Goal: Task Accomplishment & Management: Use online tool/utility

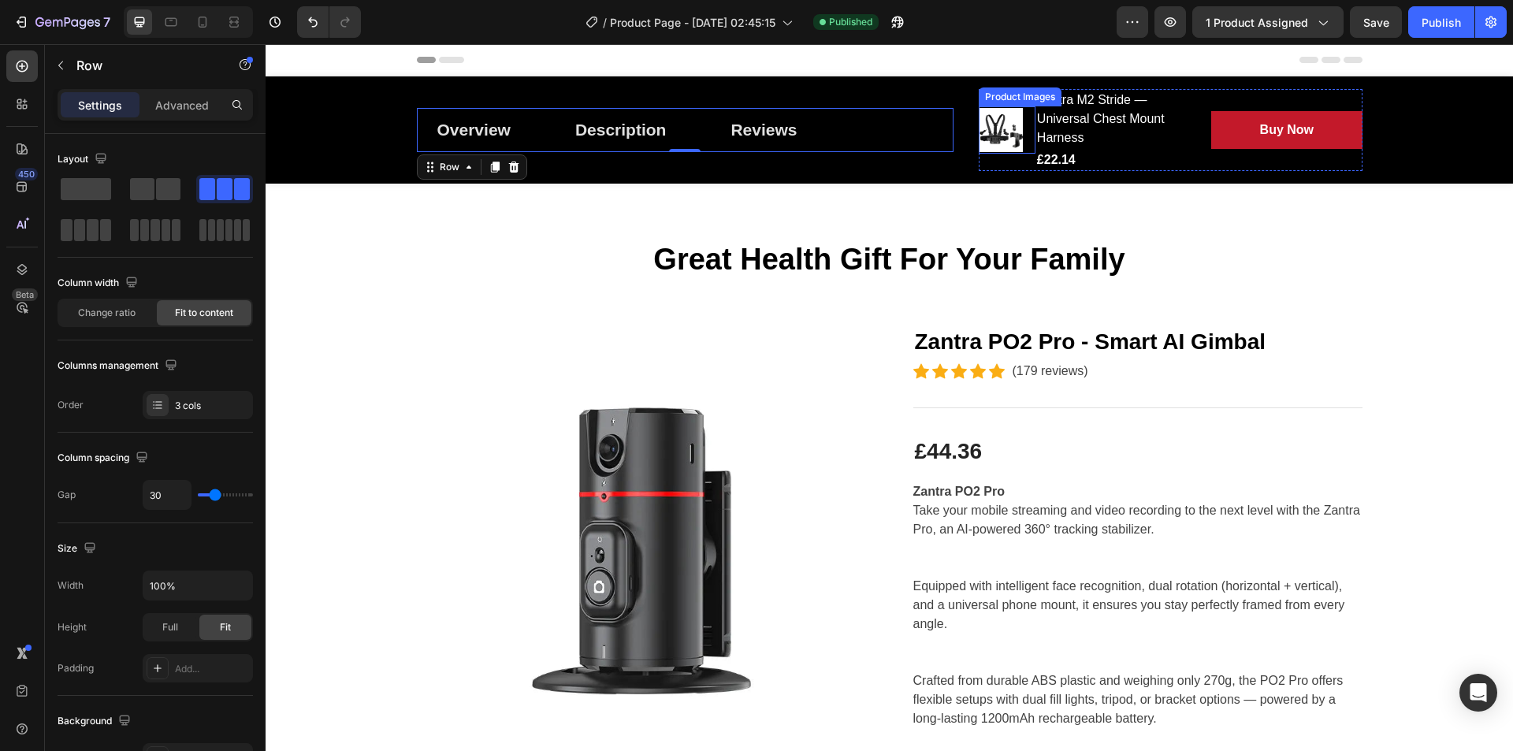
click at [1017, 134] on div at bounding box center [1007, 130] width 57 height 44
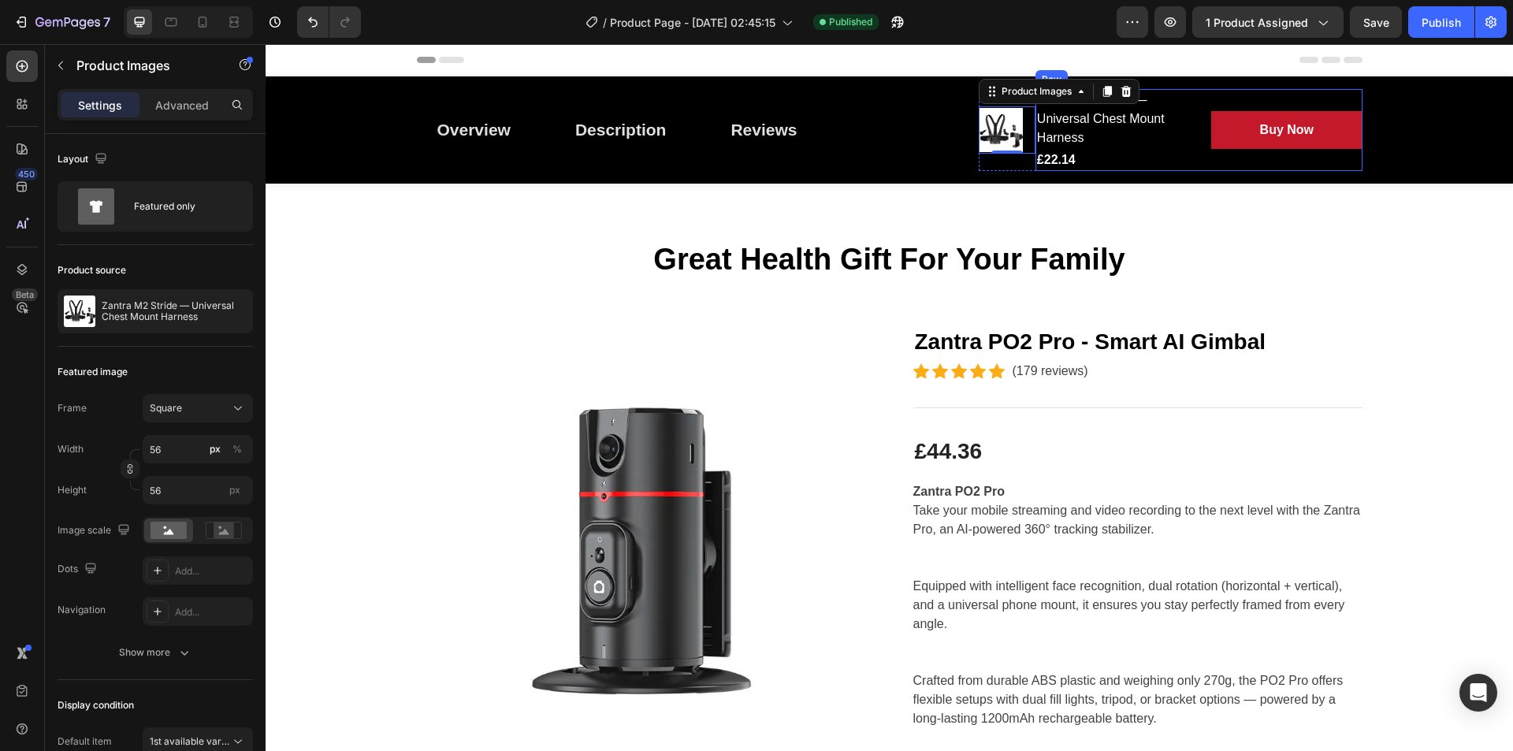
click at [1292, 98] on div "Buy Now Add to Cart" at bounding box center [1286, 130] width 151 height 82
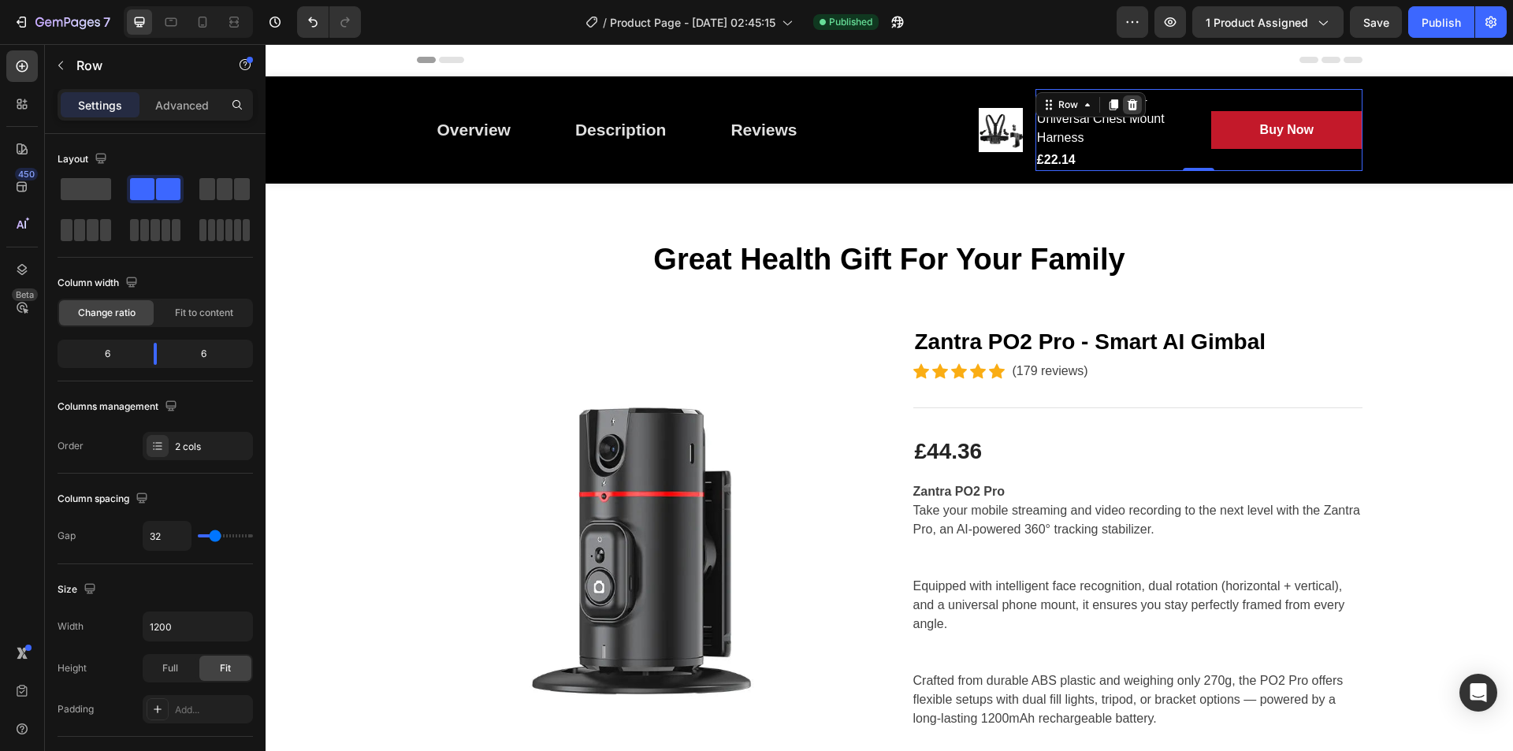
click at [1129, 98] on div at bounding box center [1132, 104] width 19 height 19
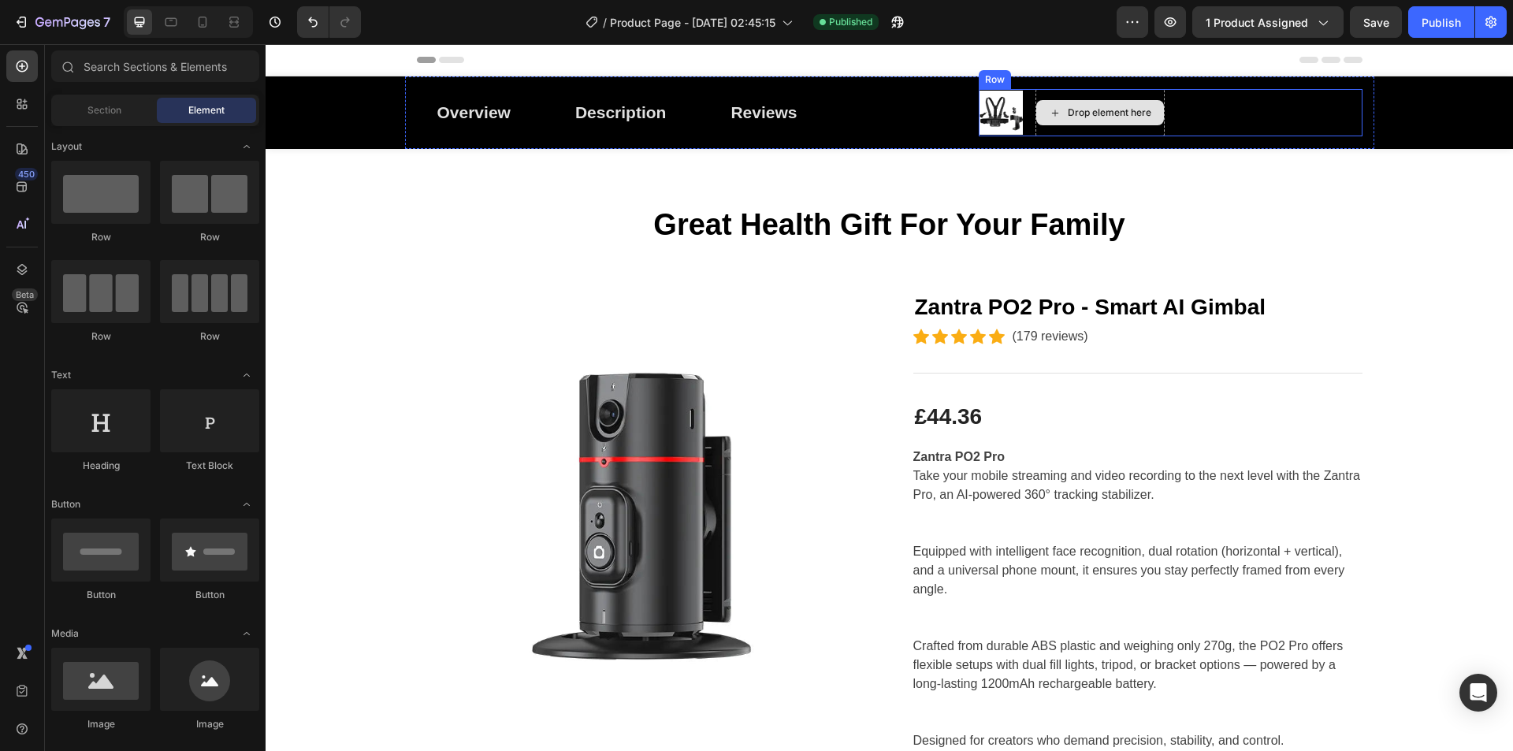
click at [1010, 108] on img at bounding box center [1001, 113] width 44 height 44
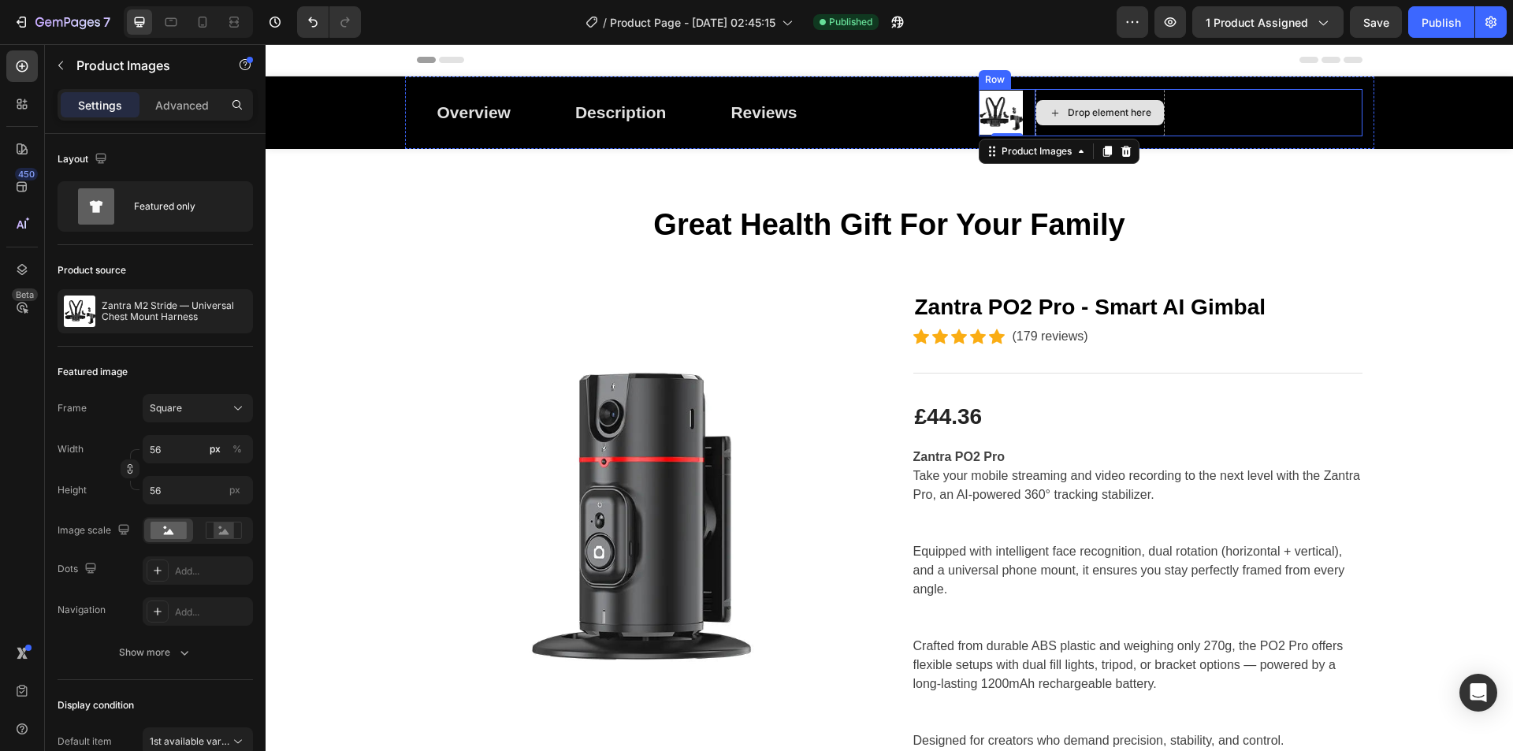
click at [1121, 144] on div at bounding box center [1126, 151] width 19 height 19
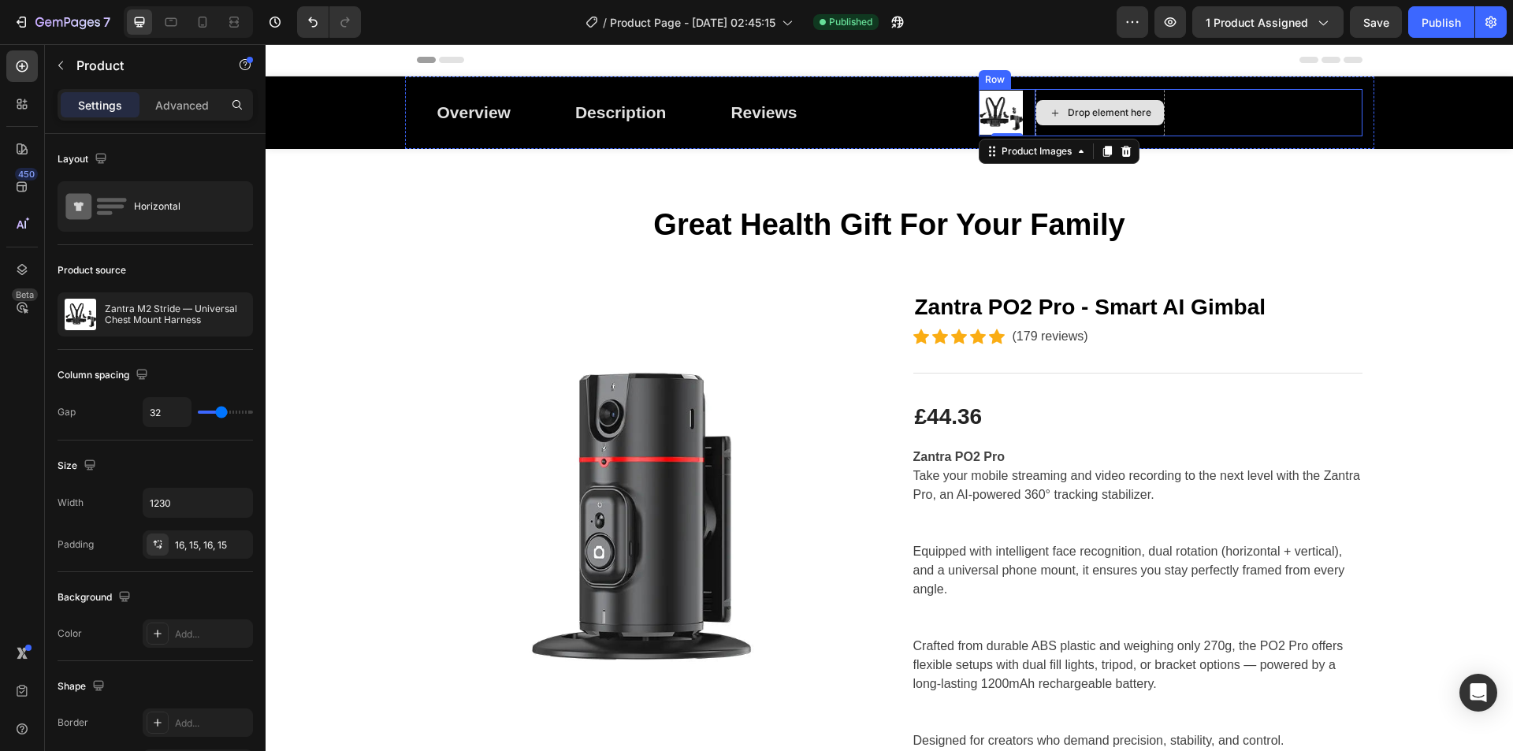
click at [1121, 146] on div "Overview Button Description Button Reviews Button Row Product Images 0 Drop ele…" at bounding box center [889, 112] width 969 height 73
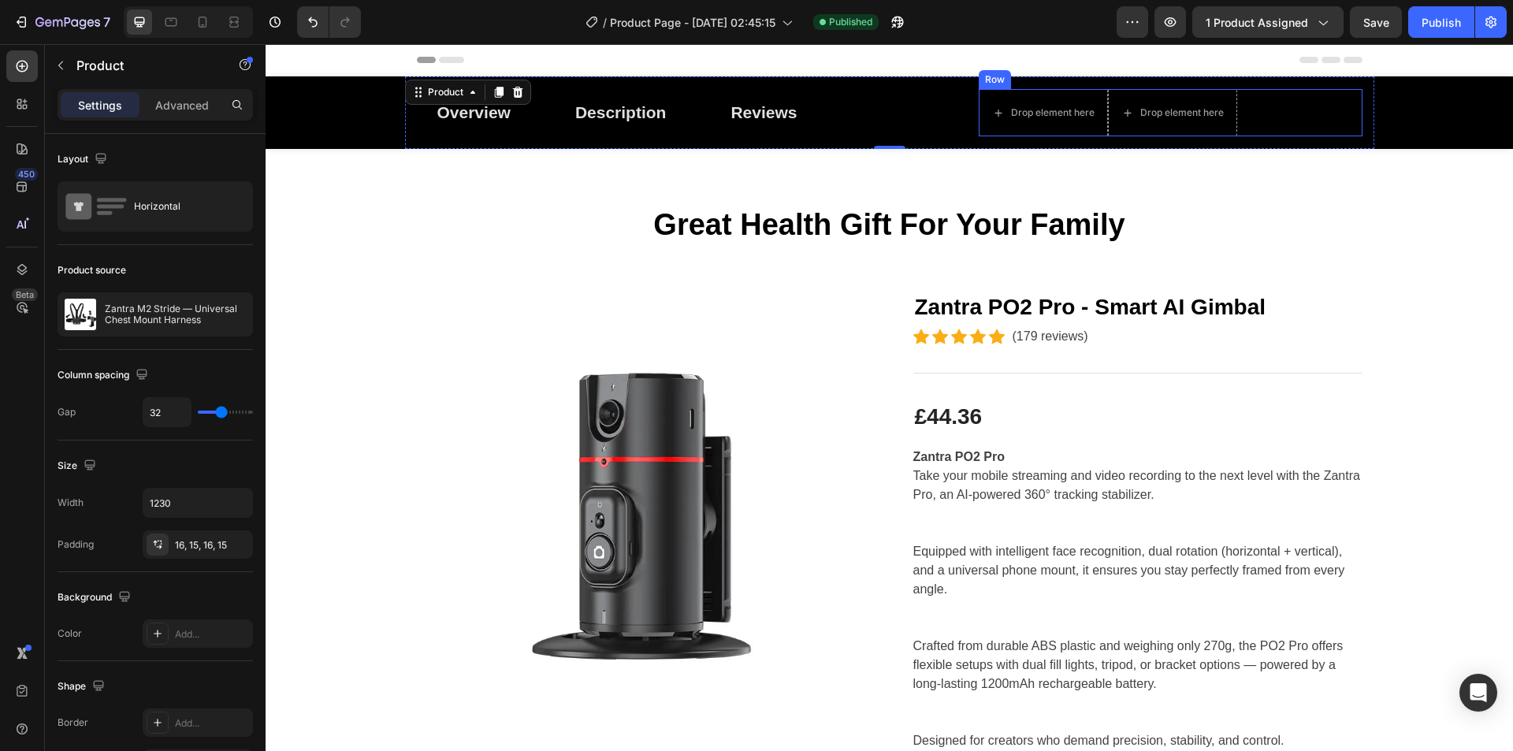
click at [1296, 104] on div "Drop element here Drop element here Row" at bounding box center [1171, 112] width 384 height 47
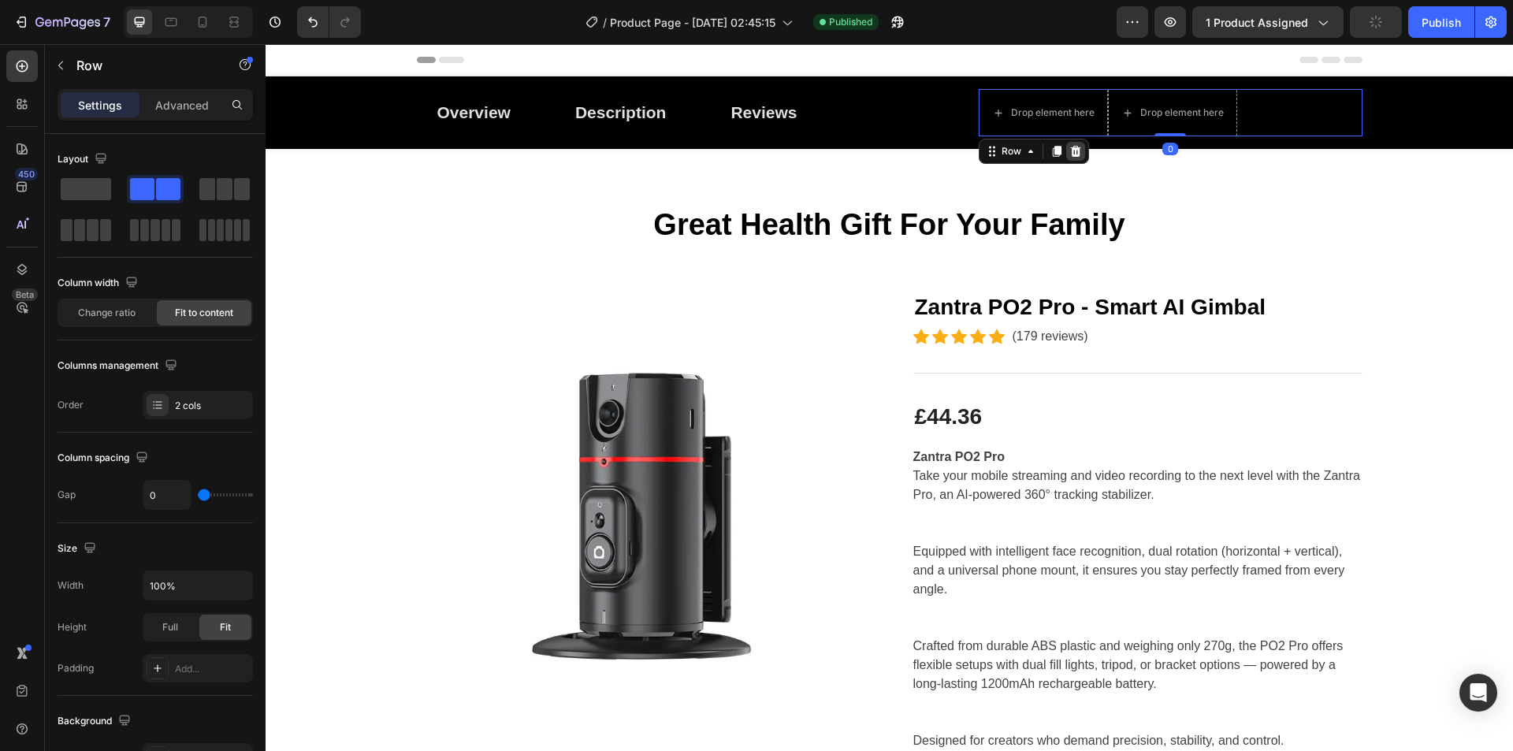
click at [1067, 144] on div at bounding box center [1075, 151] width 19 height 19
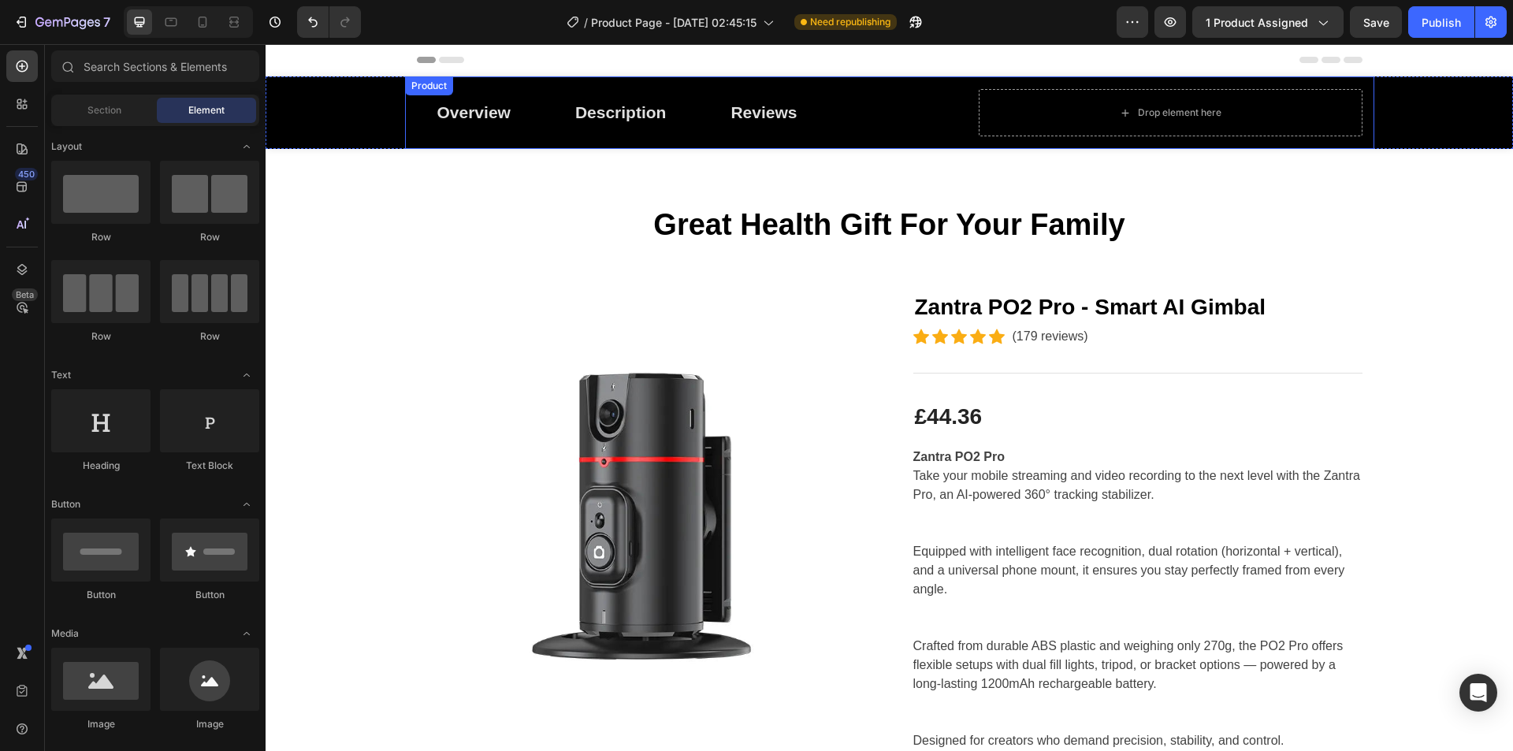
click at [962, 115] on div "Overview Button Description Button Reviews Button Row Drop element here Product" at bounding box center [889, 112] width 969 height 73
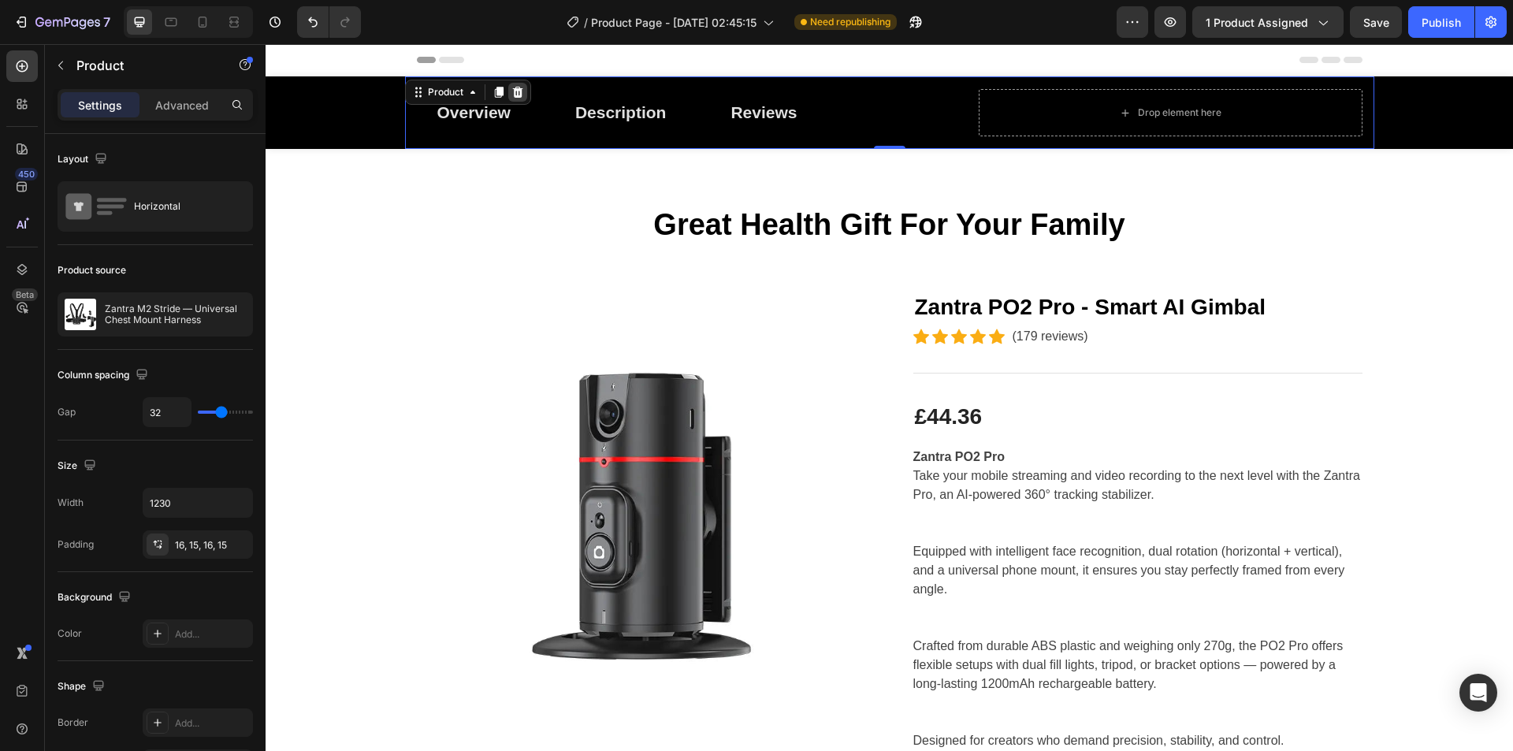
click at [511, 91] on icon at bounding box center [517, 92] width 13 height 13
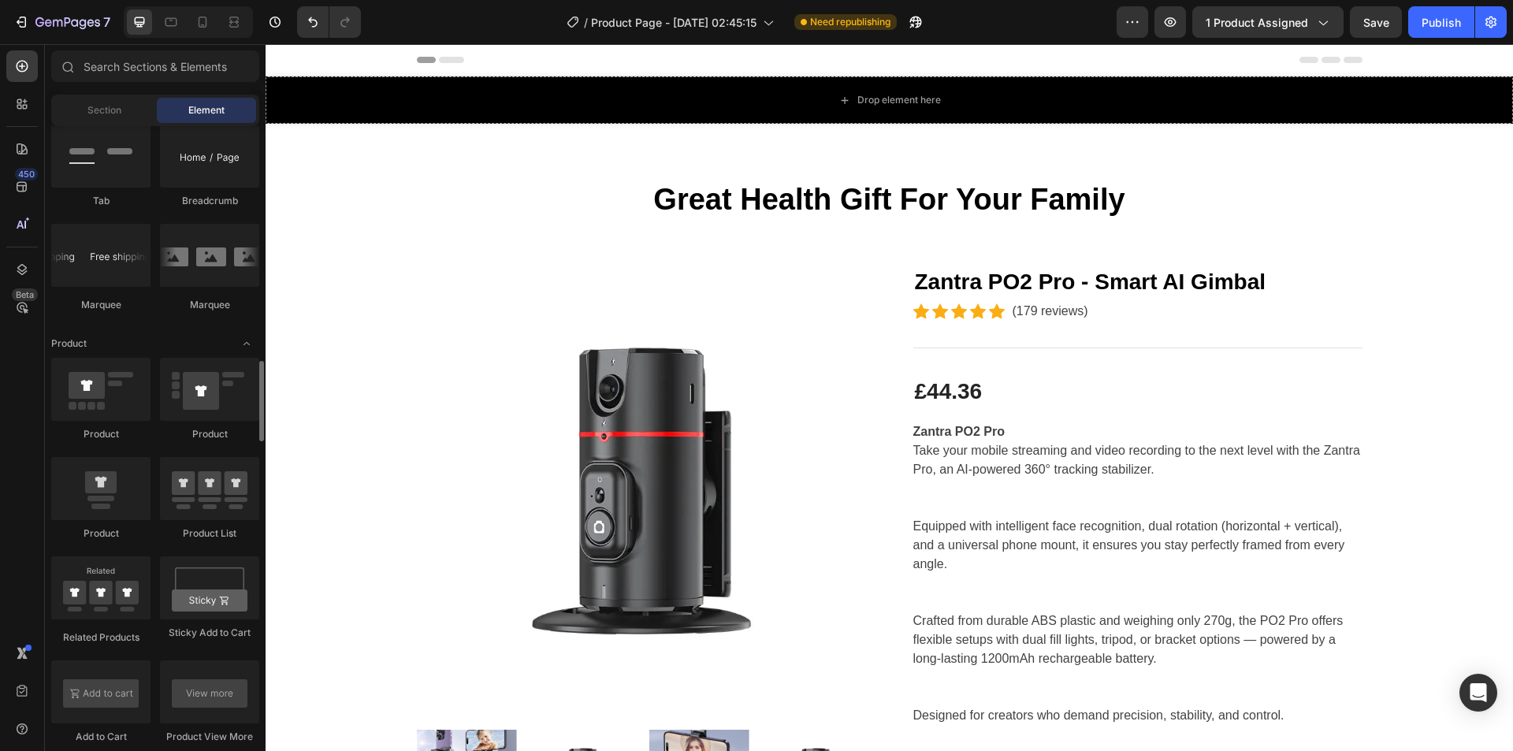
scroll to position [1808, 0]
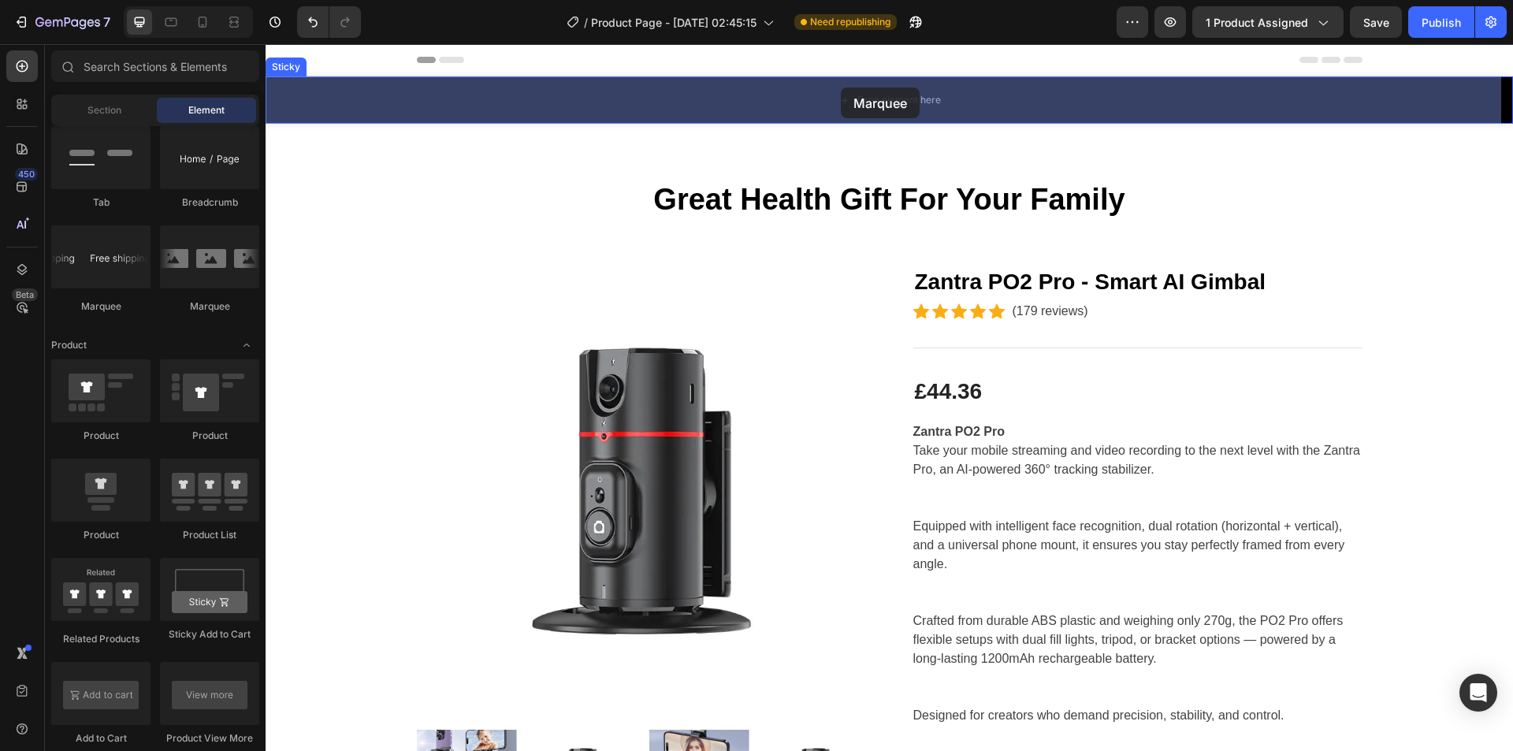
drag, startPoint x: 370, startPoint y: 303, endPoint x: 839, endPoint y: 84, distance: 517.6
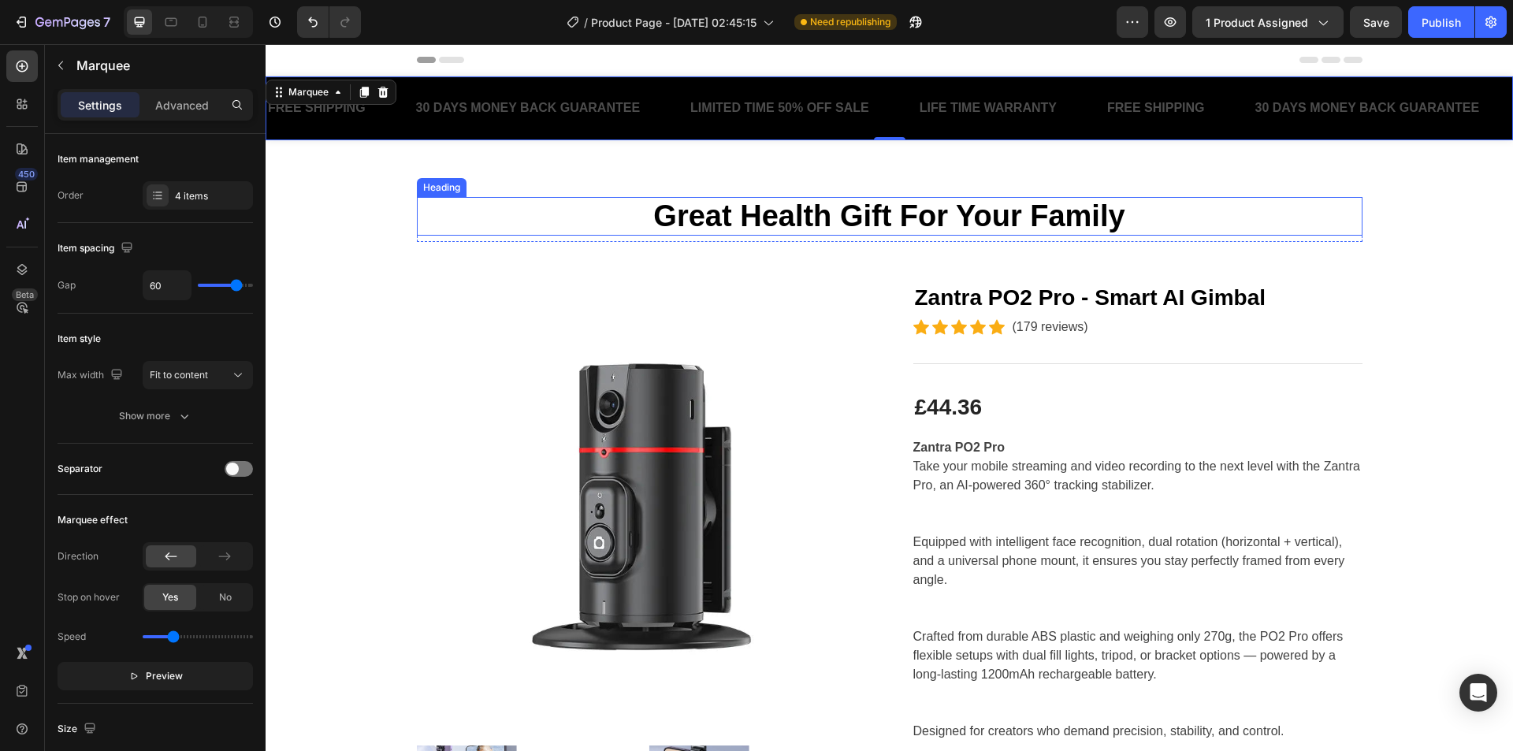
click at [812, 206] on p "Great Health Gift For Your Family" at bounding box center [889, 217] width 943 height 36
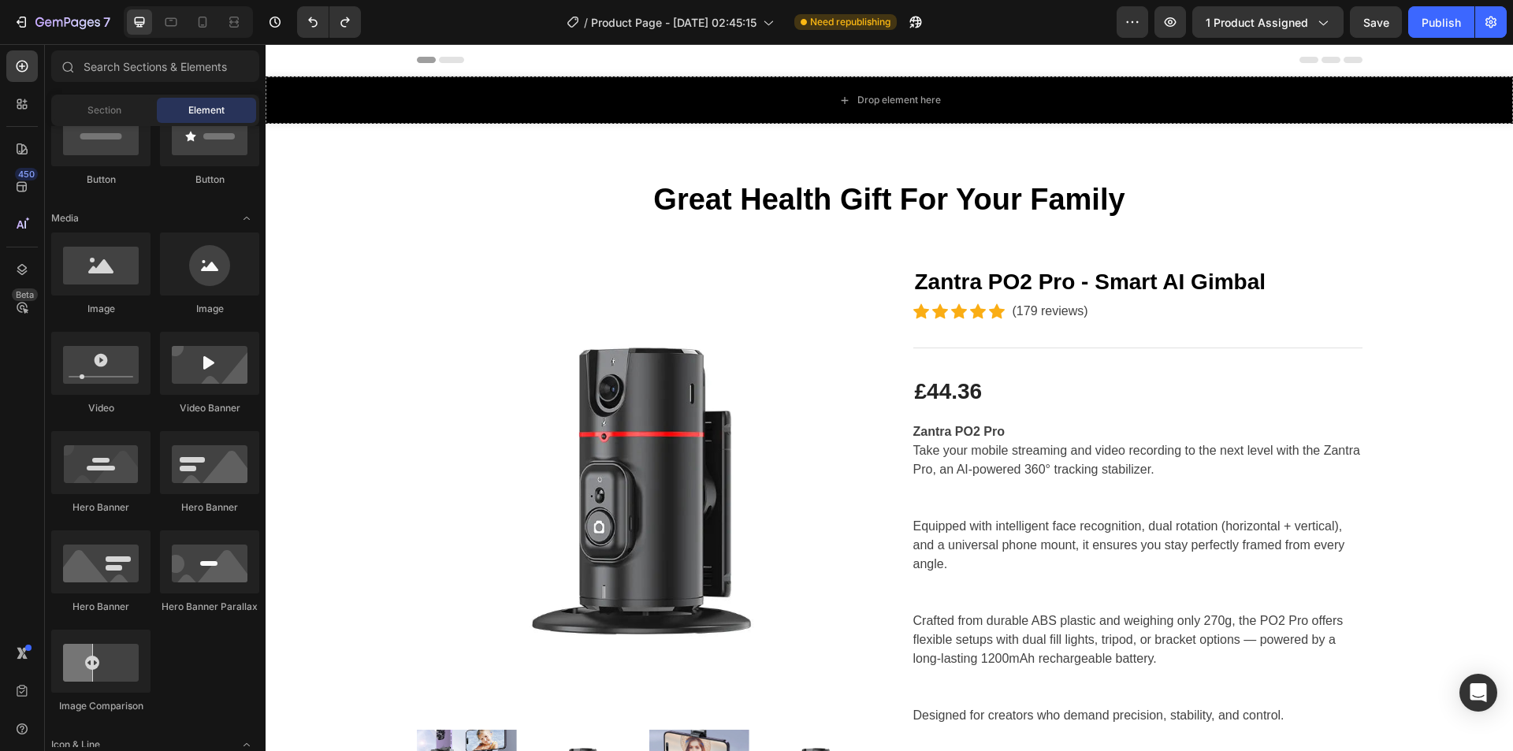
scroll to position [0, 0]
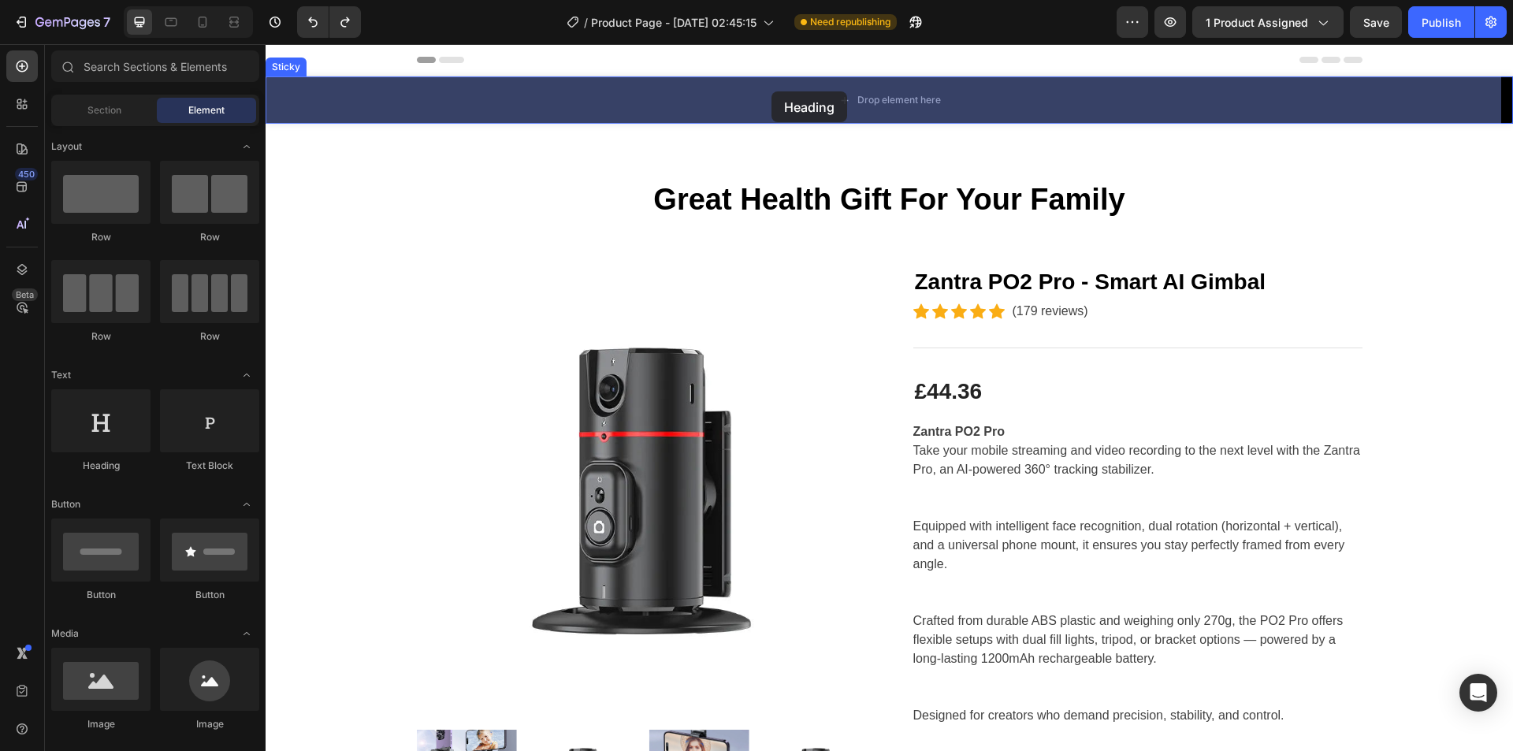
drag, startPoint x: 366, startPoint y: 469, endPoint x: 742, endPoint y: 101, distance: 526.1
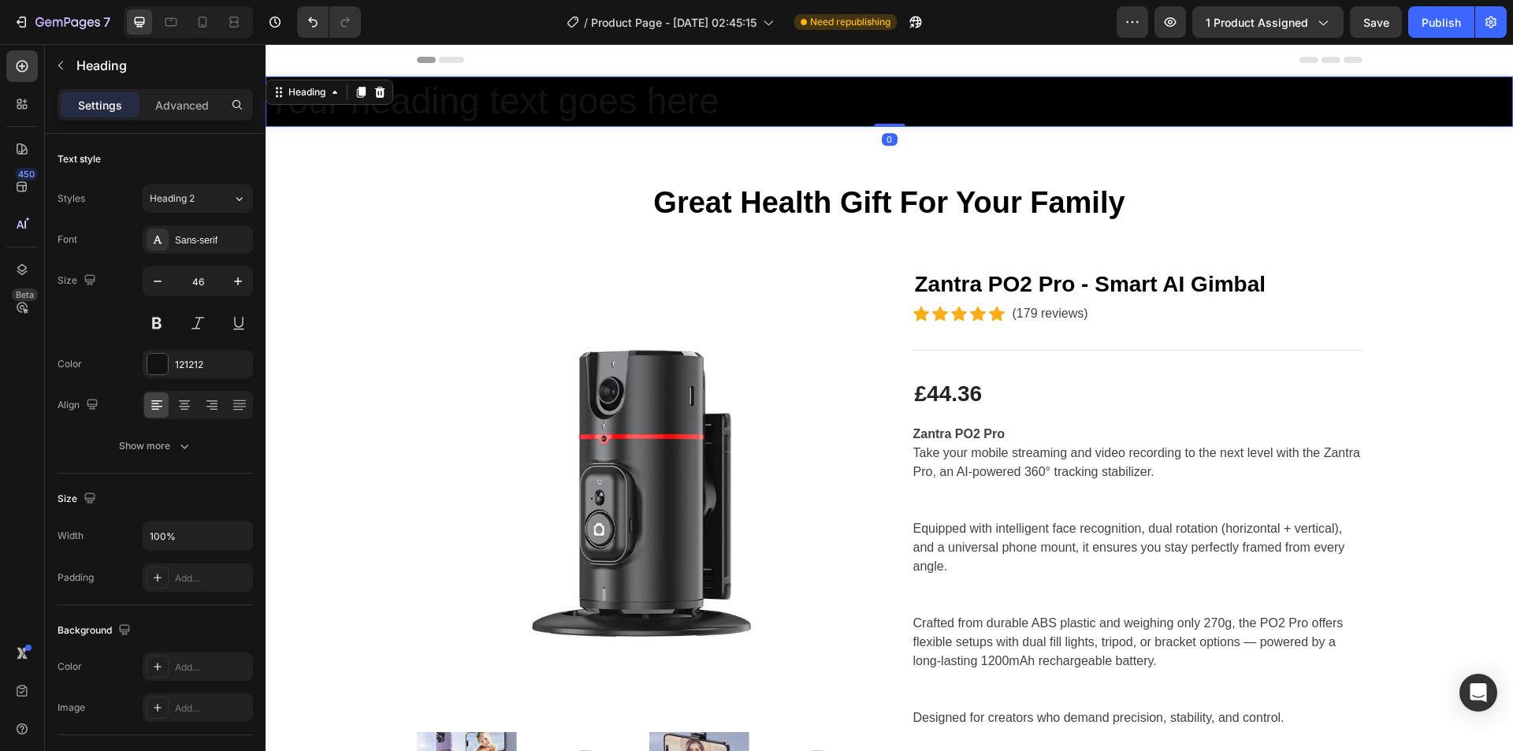
click at [772, 91] on h2 "Your heading text goes here" at bounding box center [890, 101] width 1248 height 50
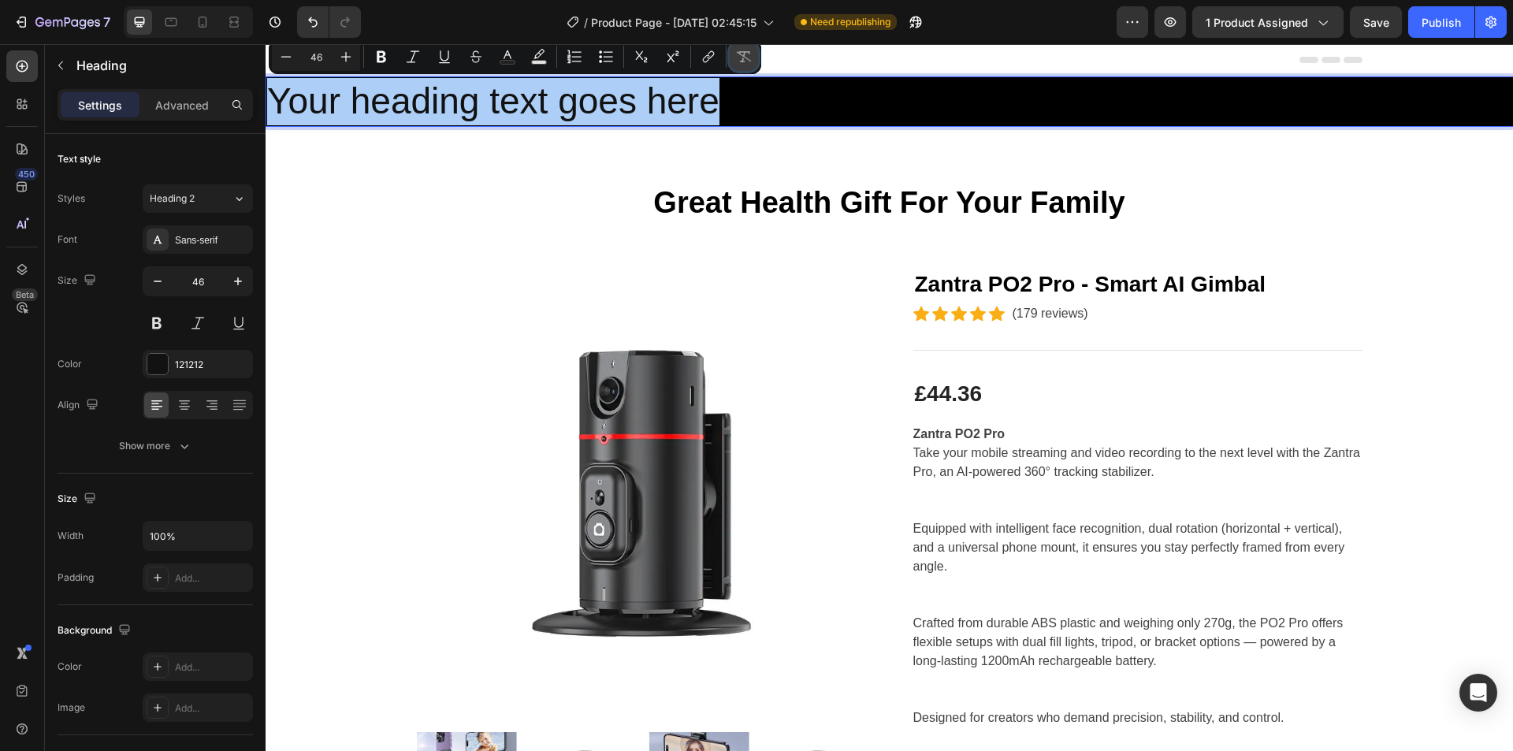
click at [738, 60] on icon "Editor contextual toolbar" at bounding box center [744, 57] width 16 height 16
click at [532, 64] on rect "Editor contextual toolbar" at bounding box center [539, 63] width 15 height 4
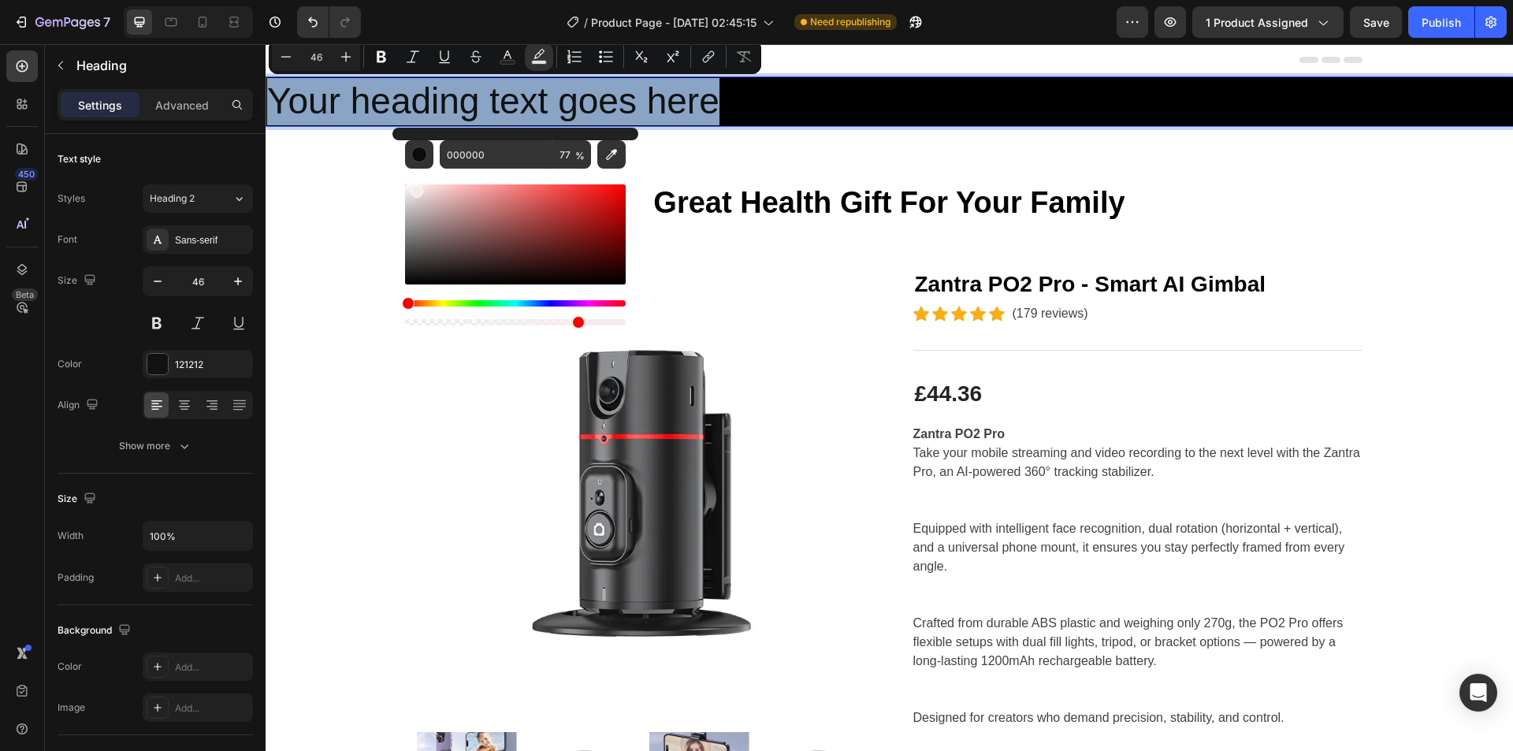
click at [414, 188] on div "Editor contextual toolbar" at bounding box center [515, 234] width 221 height 100
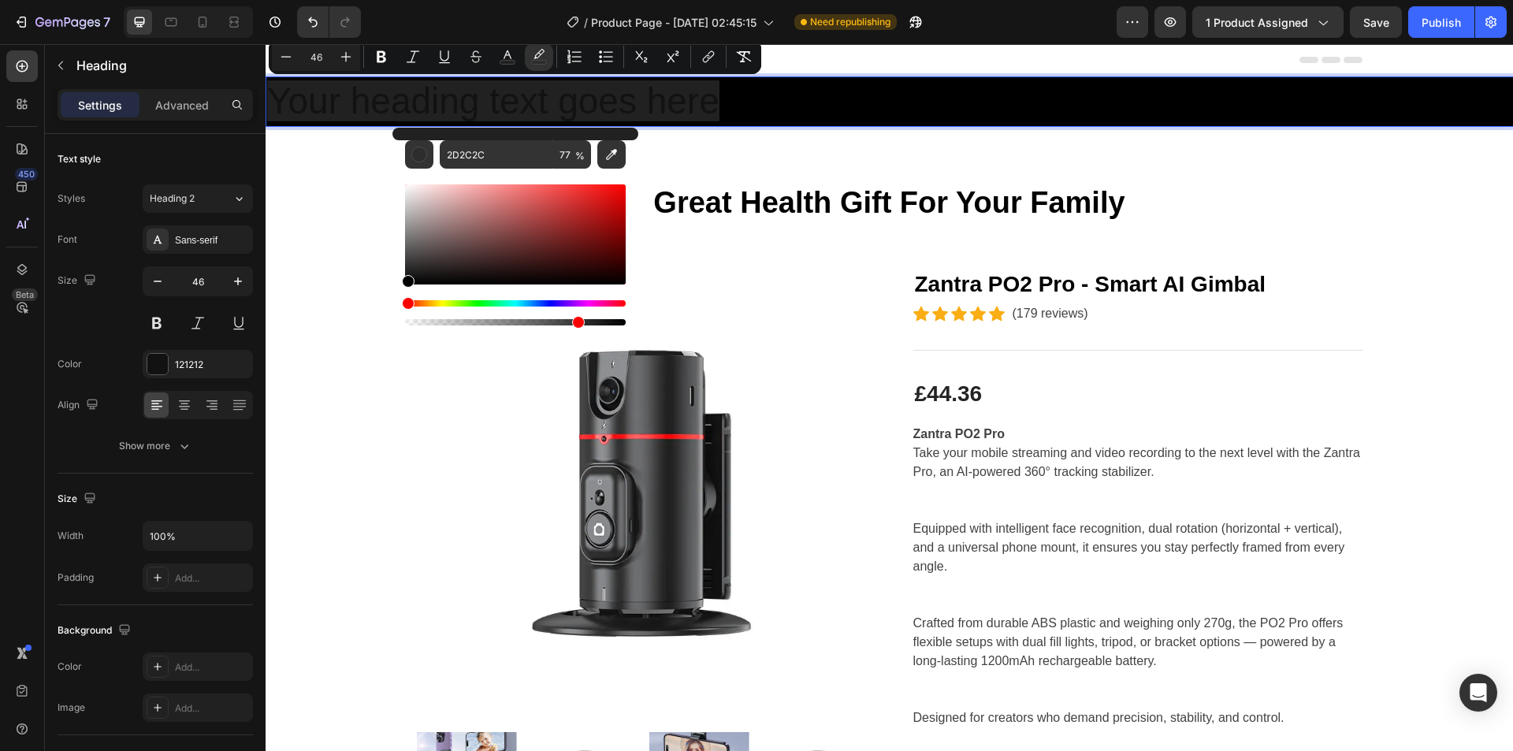
drag, startPoint x: 414, startPoint y: 266, endPoint x: 397, endPoint y: 303, distance: 40.6
click at [397, 303] on div "2D2C2C 77 %" at bounding box center [515, 228] width 246 height 201
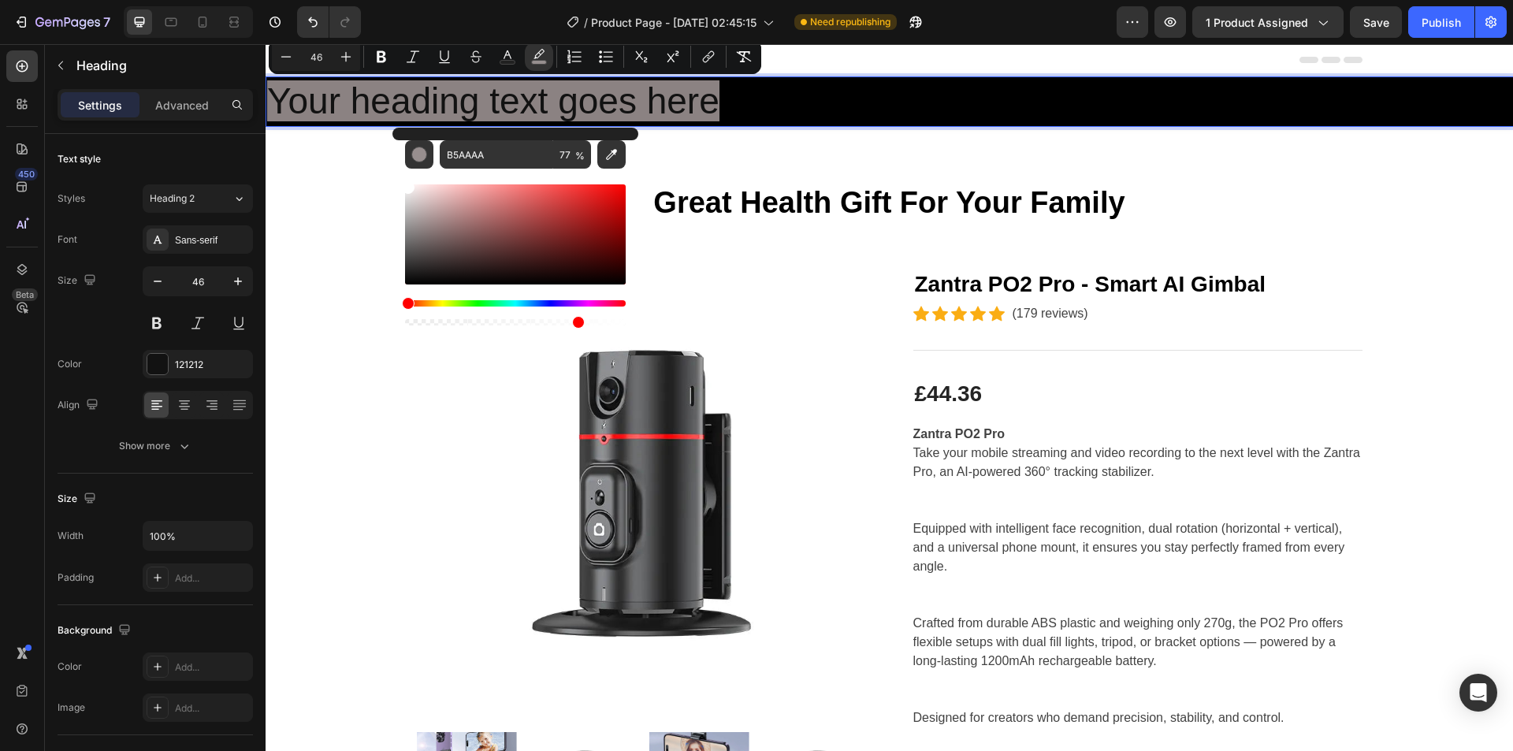
drag, startPoint x: 420, startPoint y: 213, endPoint x: 405, endPoint y: 178, distance: 37.8
click at [405, 178] on div "Editor contextual toolbar" at bounding box center [515, 249] width 221 height 160
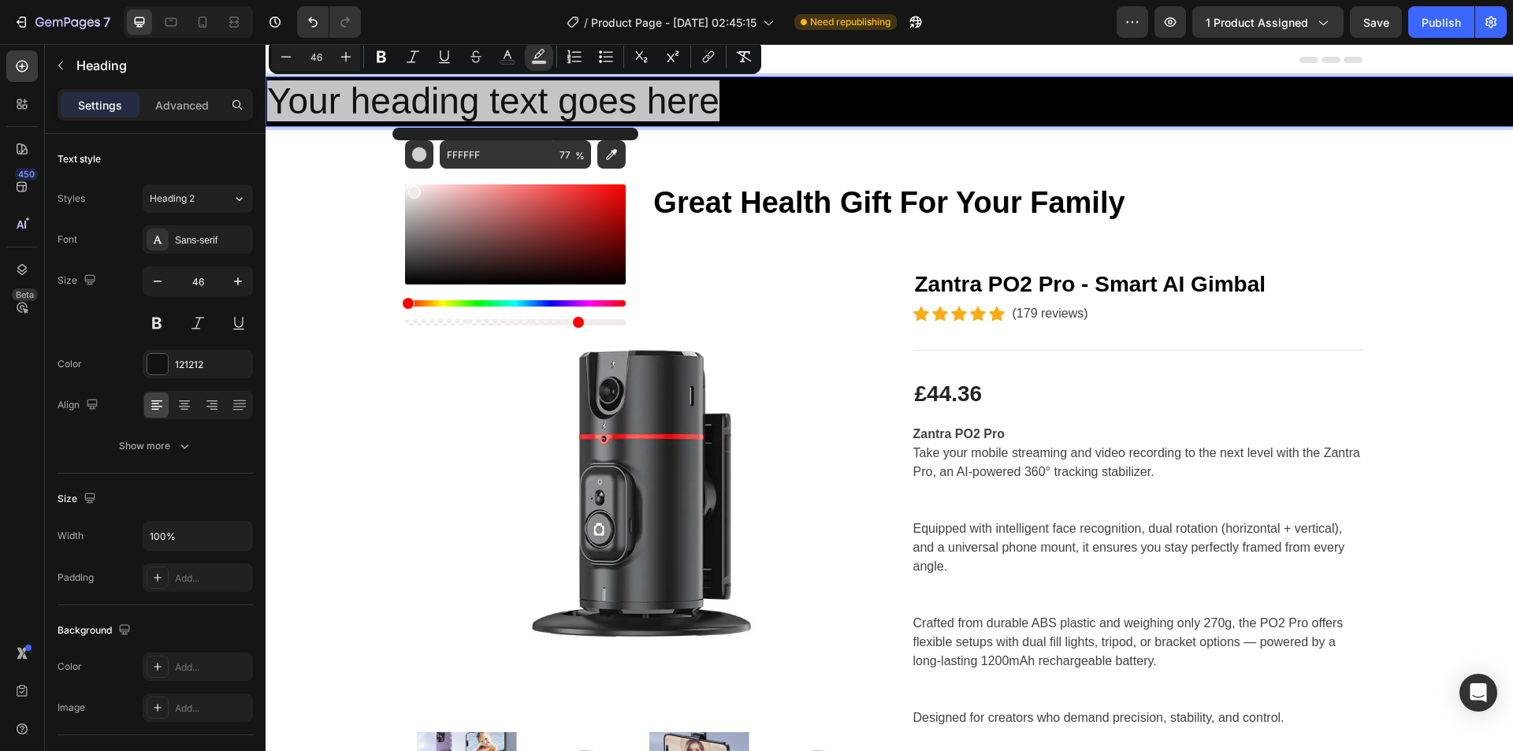
click at [412, 189] on div "Editor contextual toolbar" at bounding box center [414, 192] width 13 height 13
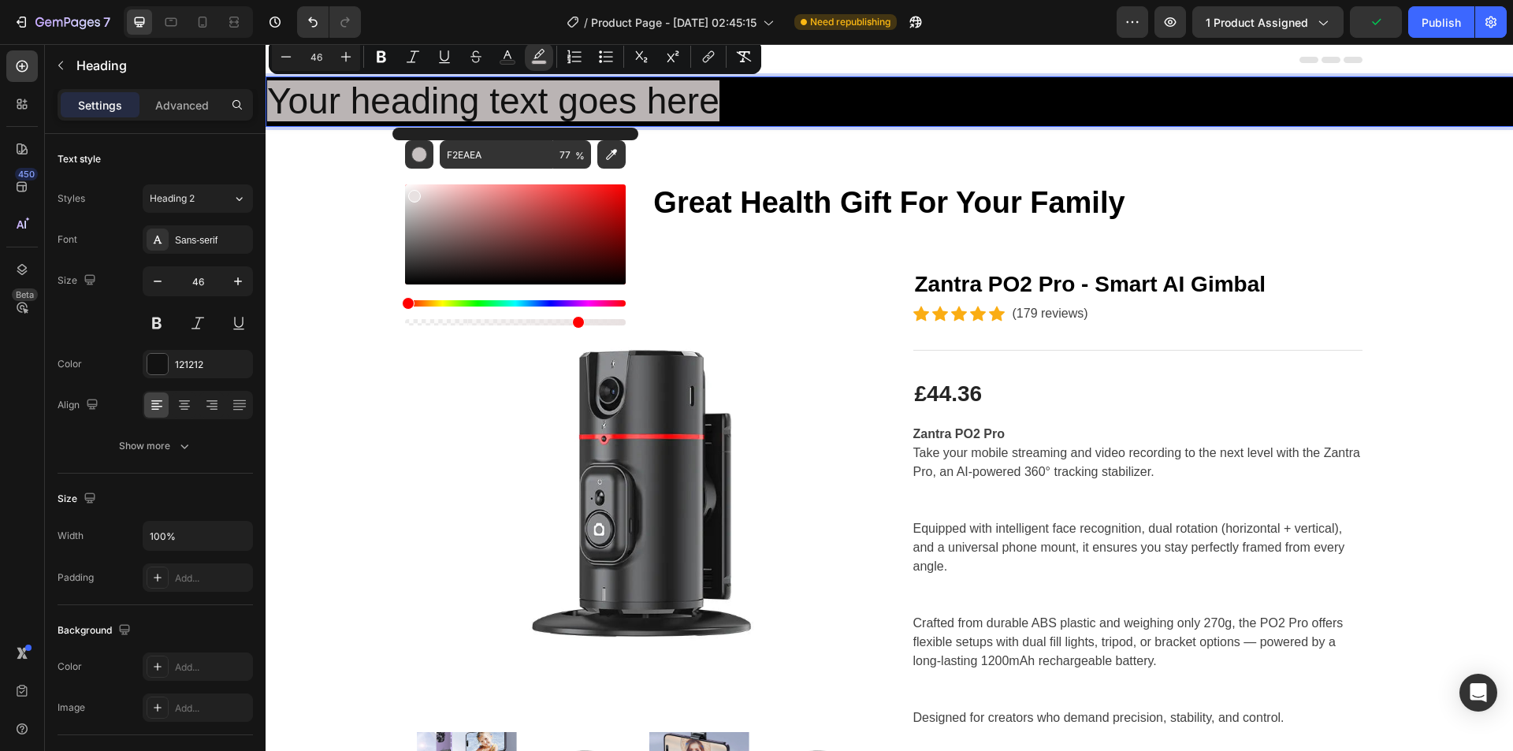
click at [412, 193] on div "Editor contextual toolbar" at bounding box center [414, 196] width 13 height 13
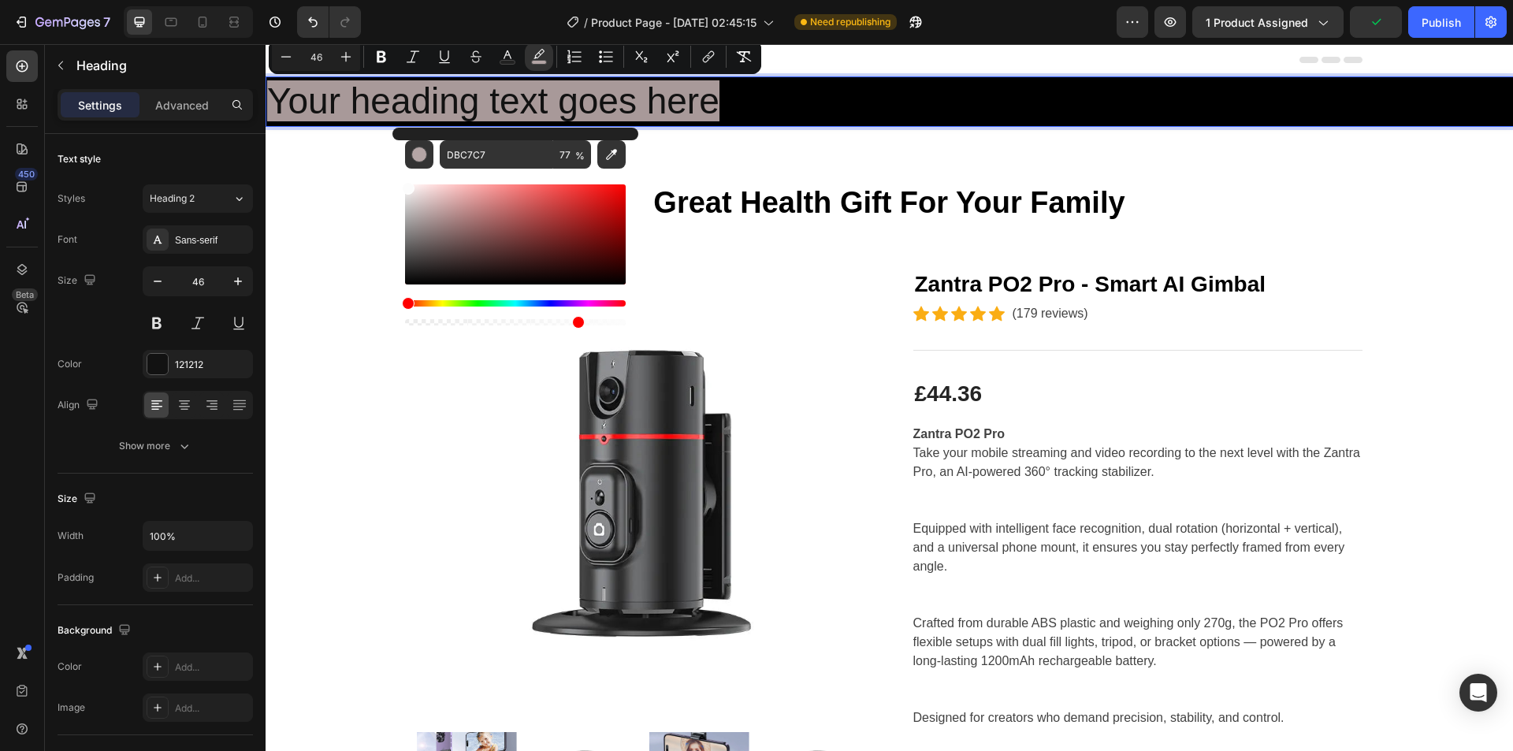
drag, startPoint x: 426, startPoint y: 198, endPoint x: 398, endPoint y: 185, distance: 31.0
click at [398, 185] on div "DBC7C7 77 %" at bounding box center [515, 228] width 246 height 201
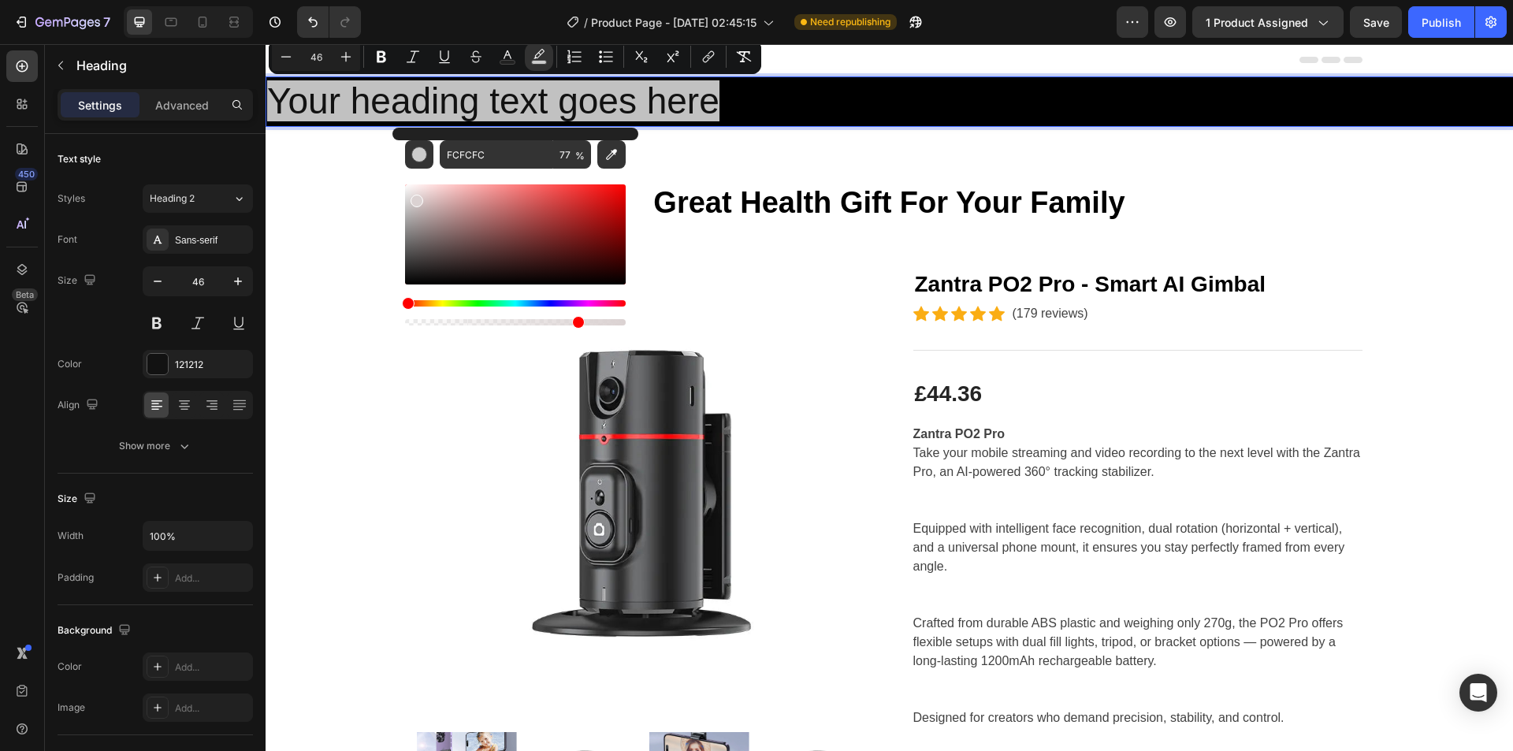
click at [415, 198] on div "Editor contextual toolbar" at bounding box center [515, 234] width 221 height 100
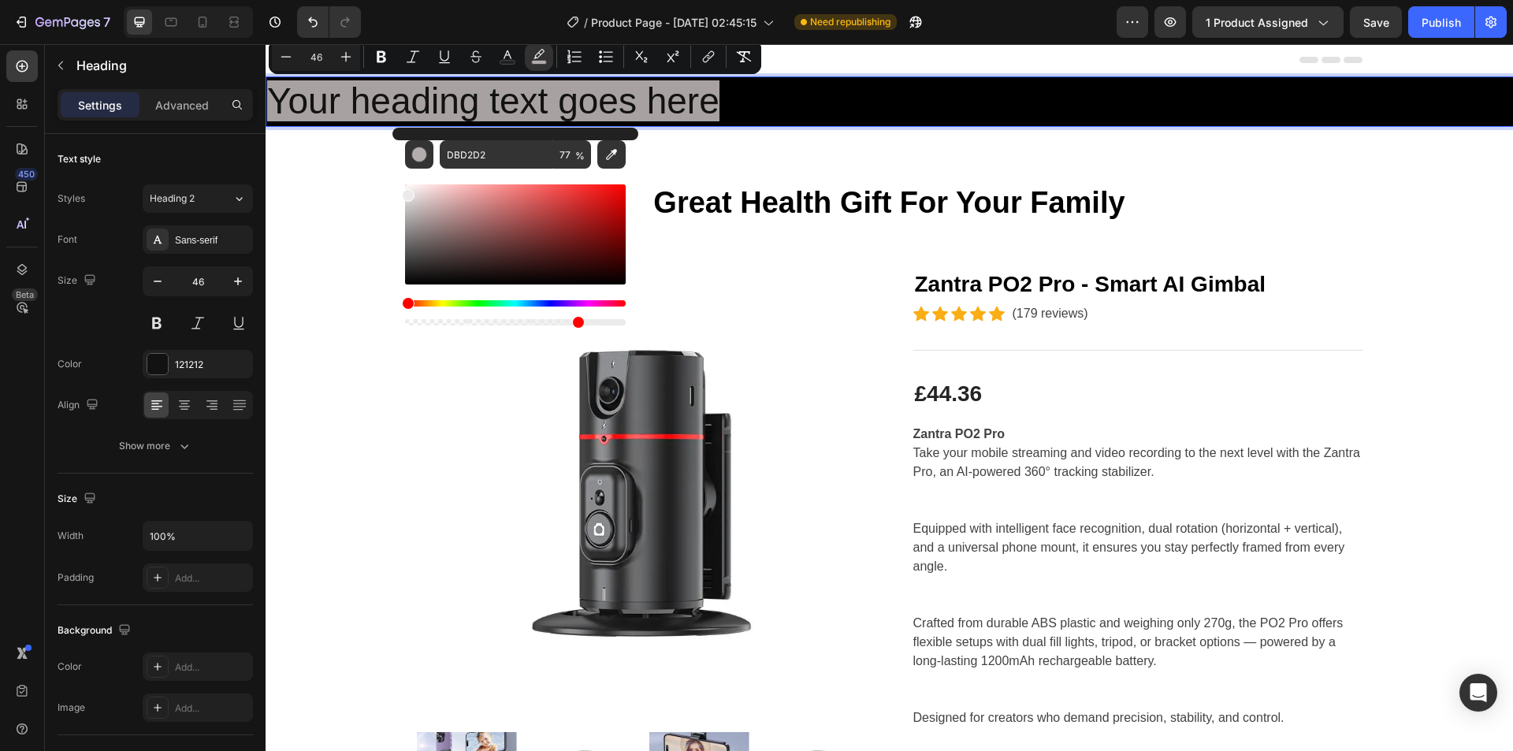
drag, startPoint x: 415, startPoint y: 198, endPoint x: 397, endPoint y: 191, distance: 19.5
click at [397, 191] on div "DBD2D2 77 %" at bounding box center [515, 228] width 246 height 201
type input "EDEDED"
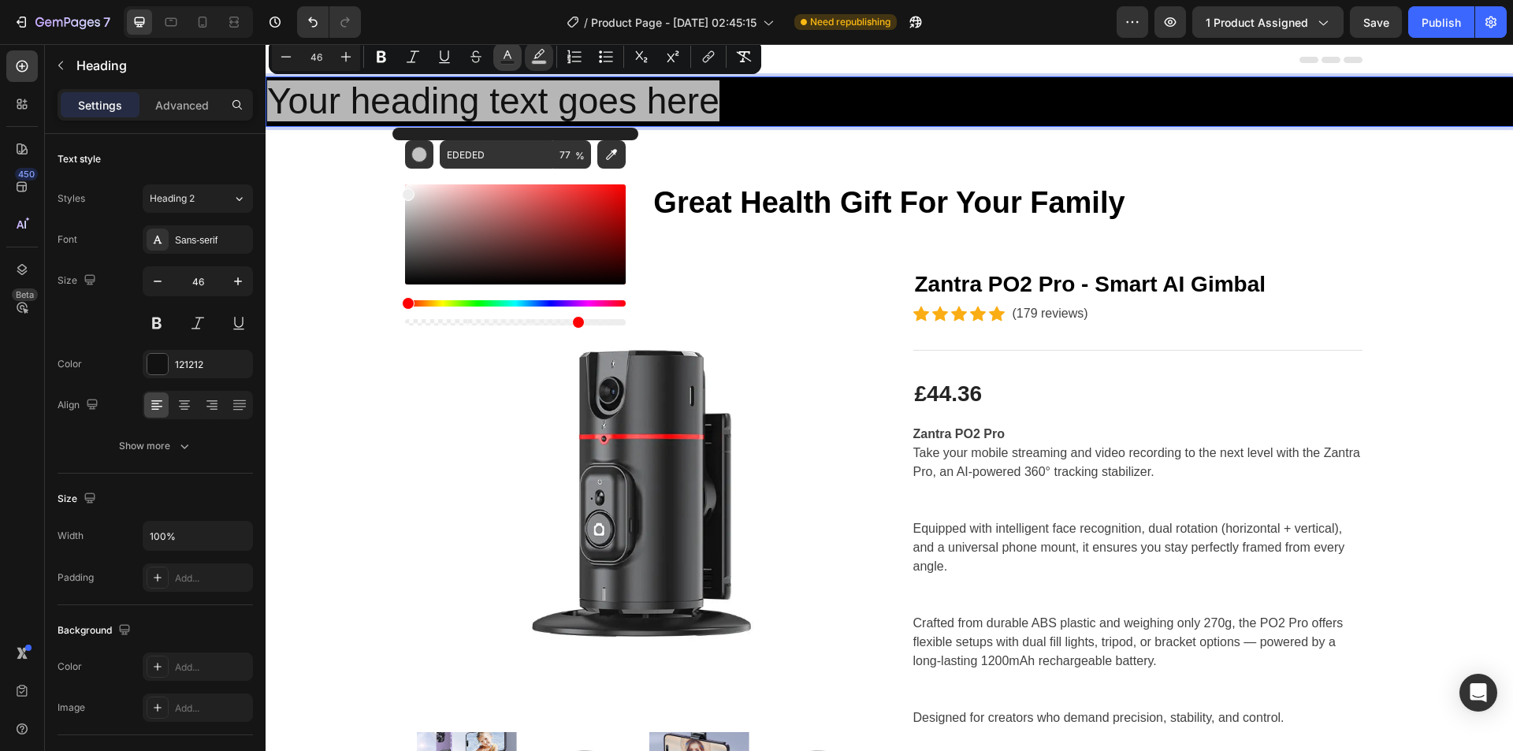
click at [503, 59] on icon "Editor contextual toolbar" at bounding box center [508, 57] width 16 height 16
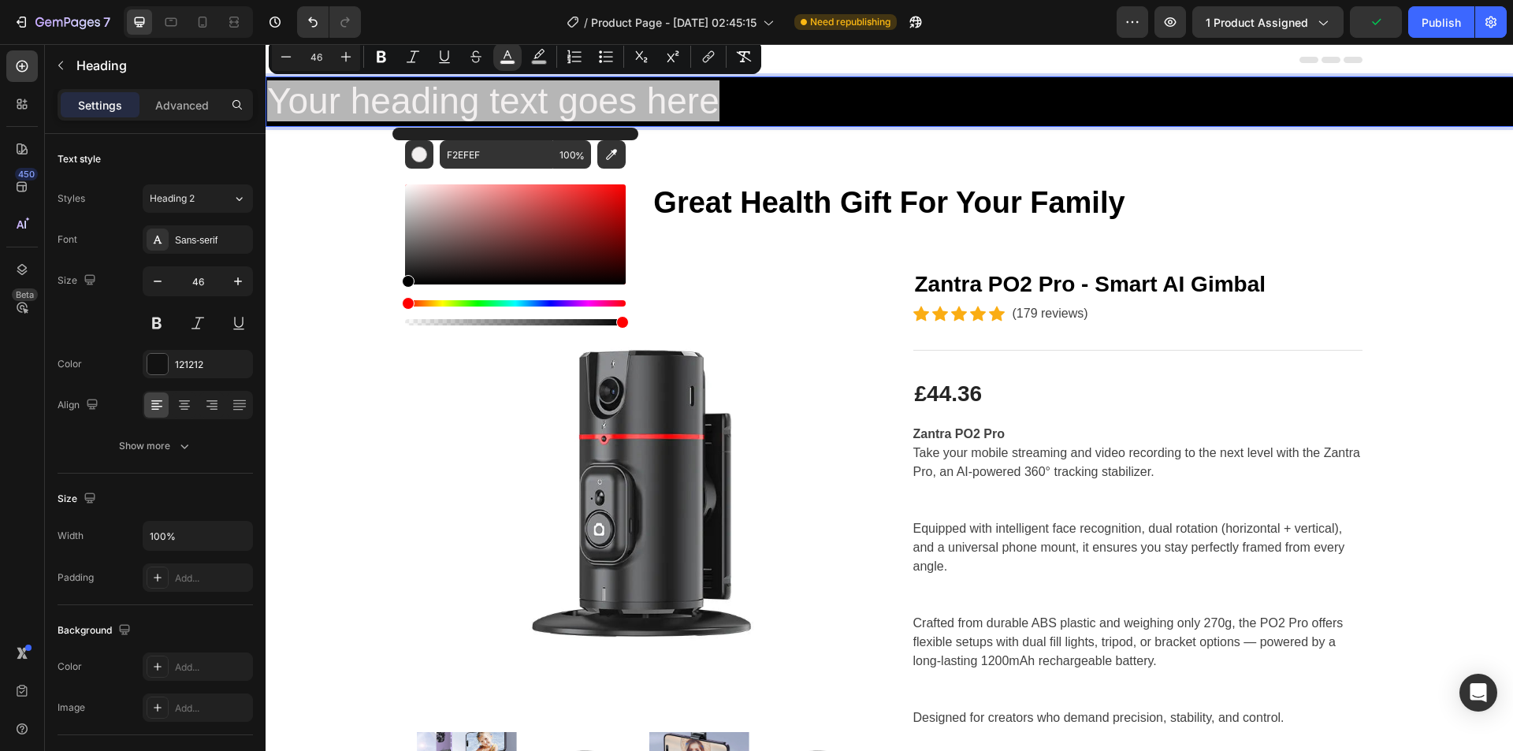
type input "000000"
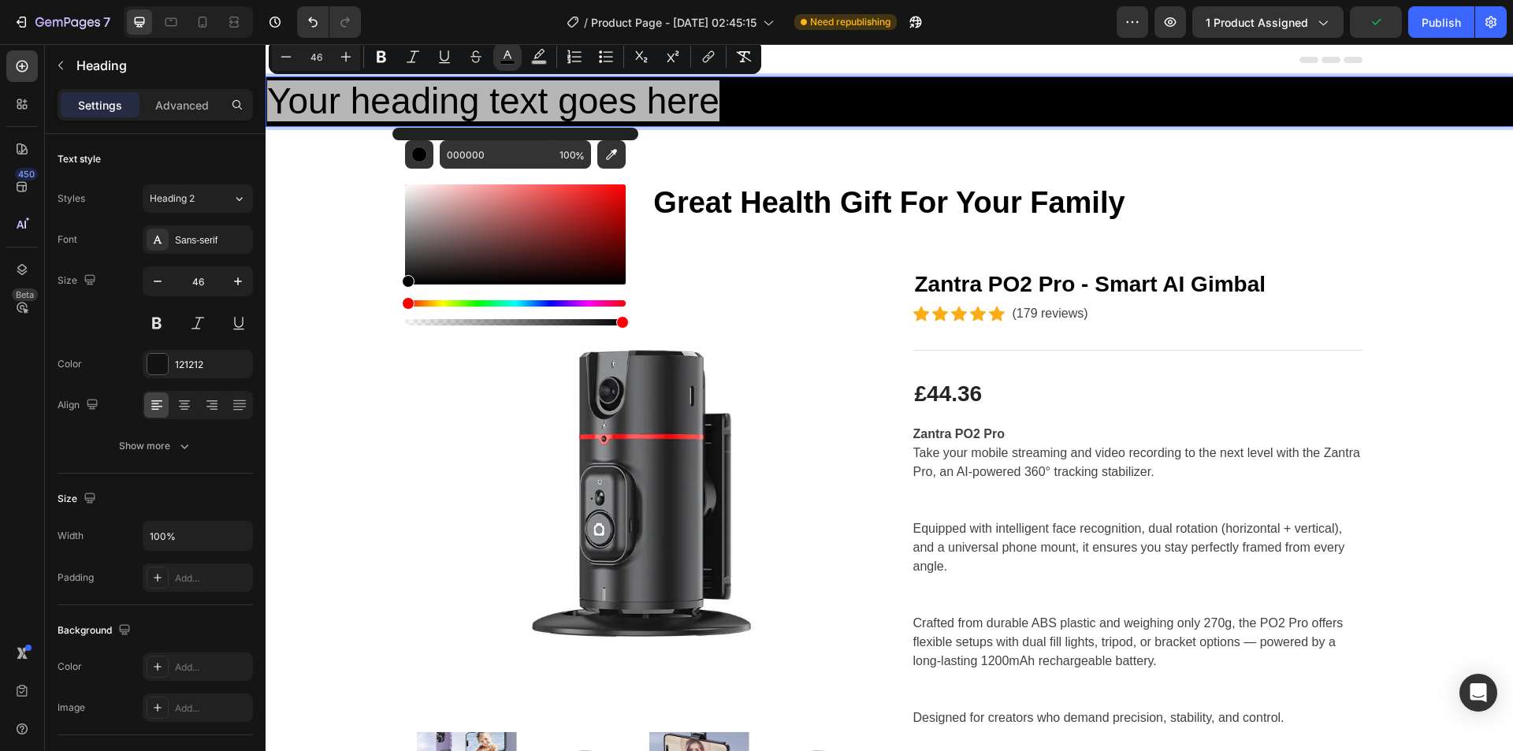
drag, startPoint x: 418, startPoint y: 201, endPoint x: 399, endPoint y: 284, distance: 85.1
click at [399, 284] on div "000000 100 %" at bounding box center [515, 228] width 246 height 201
click at [756, 85] on p "Your heading text goes here" at bounding box center [889, 101] width 1244 height 47
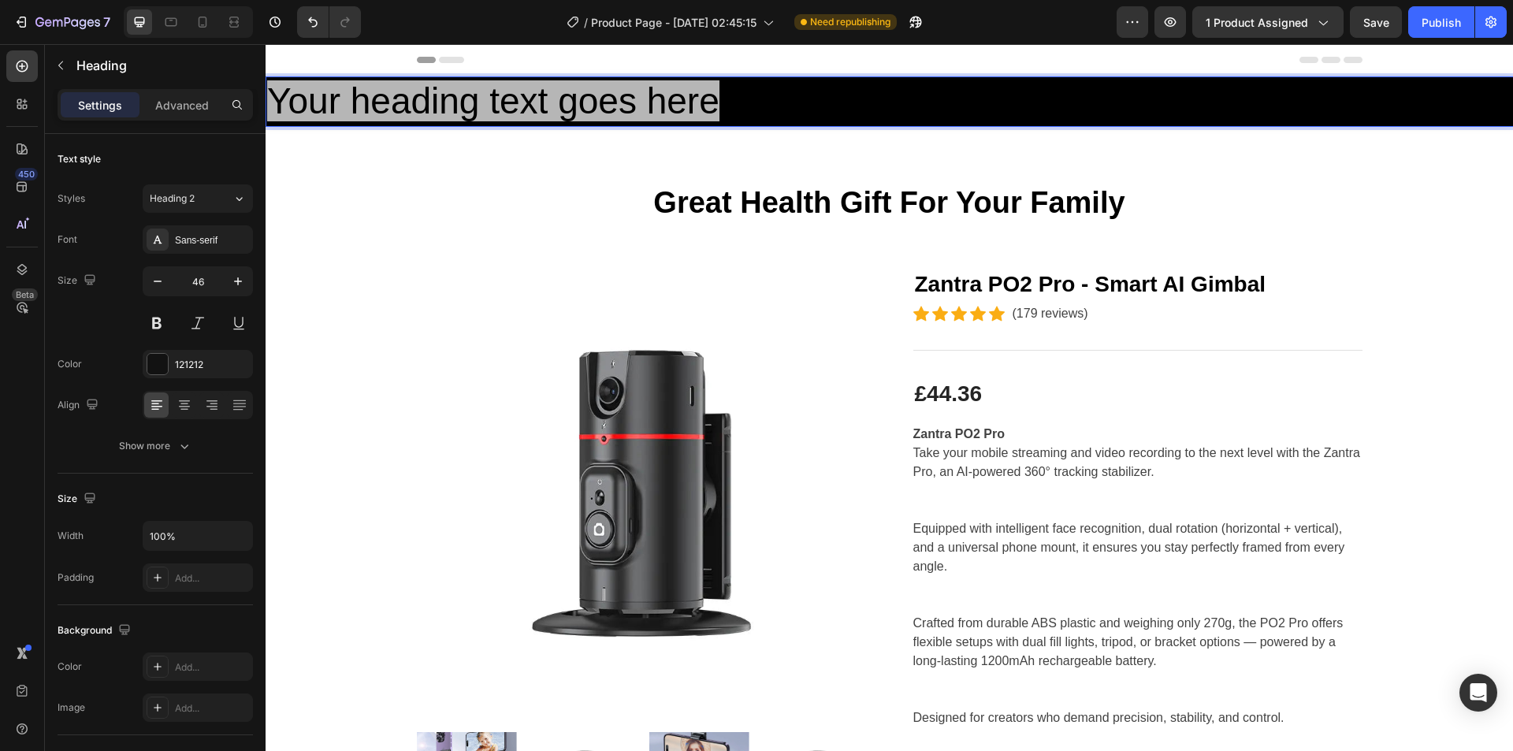
click at [695, 102] on span "Your heading text goes here" at bounding box center [493, 100] width 452 height 41
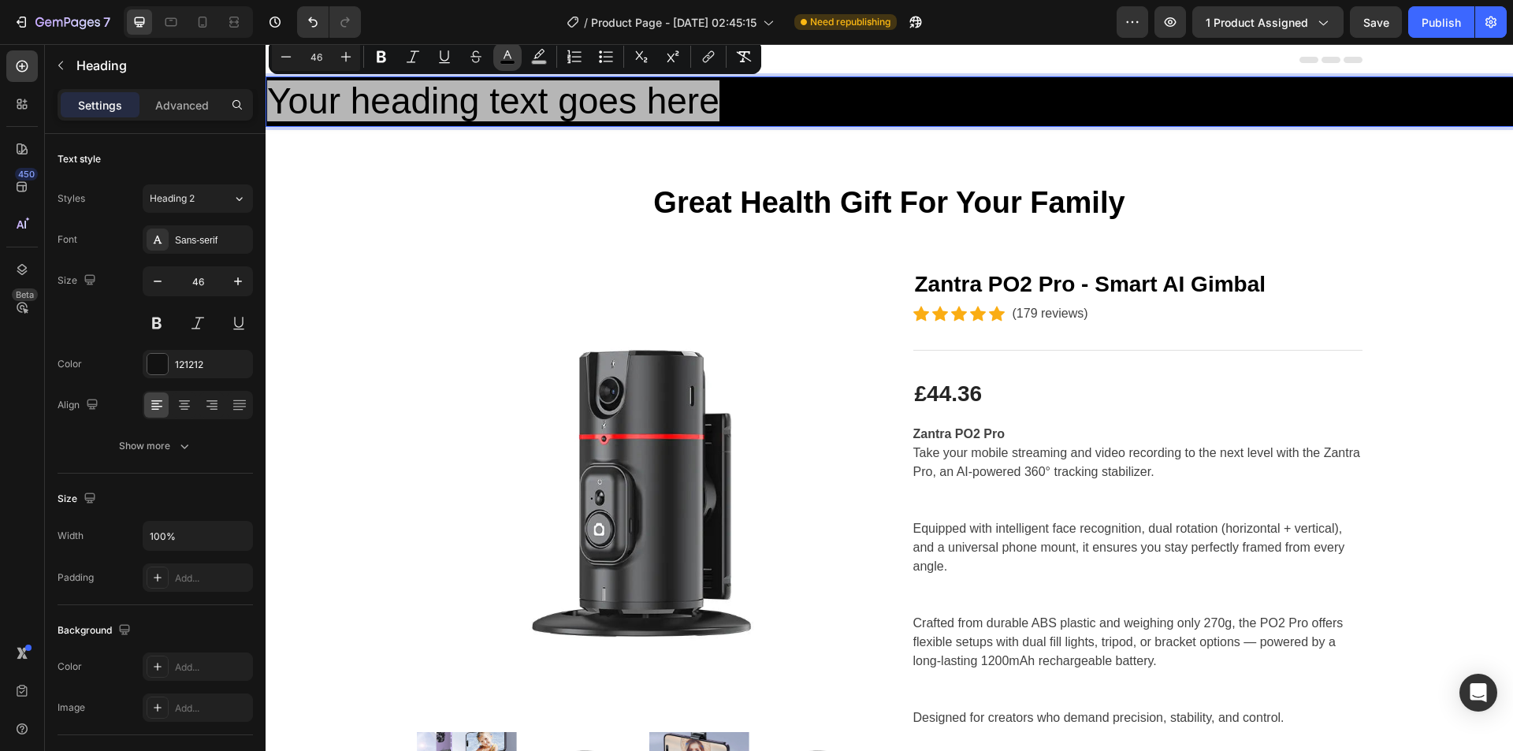
click at [507, 54] on icon "Editor contextual toolbar" at bounding box center [508, 57] width 16 height 16
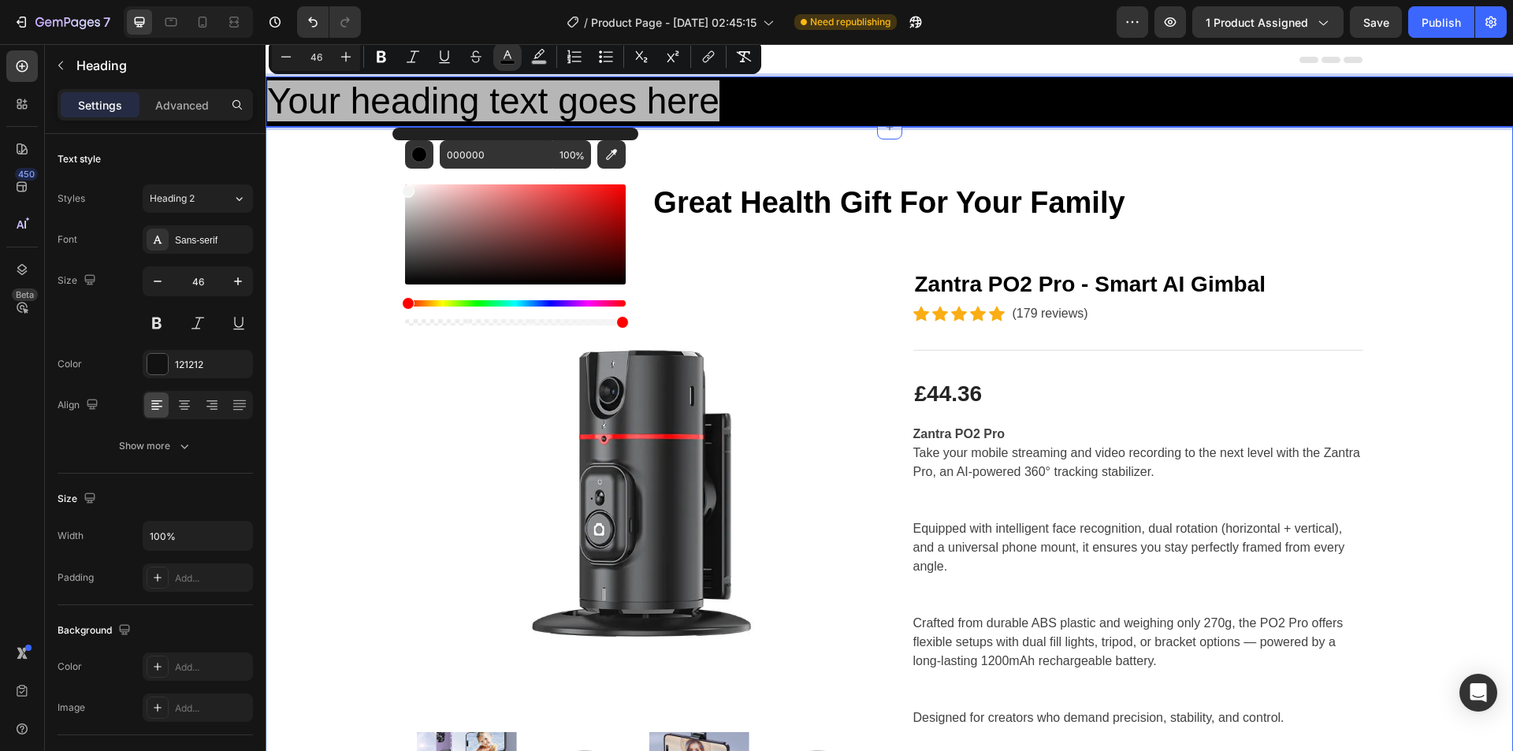
drag, startPoint x: 701, startPoint y: 238, endPoint x: 385, endPoint y: 177, distance: 321.8
type input "F4F4F4"
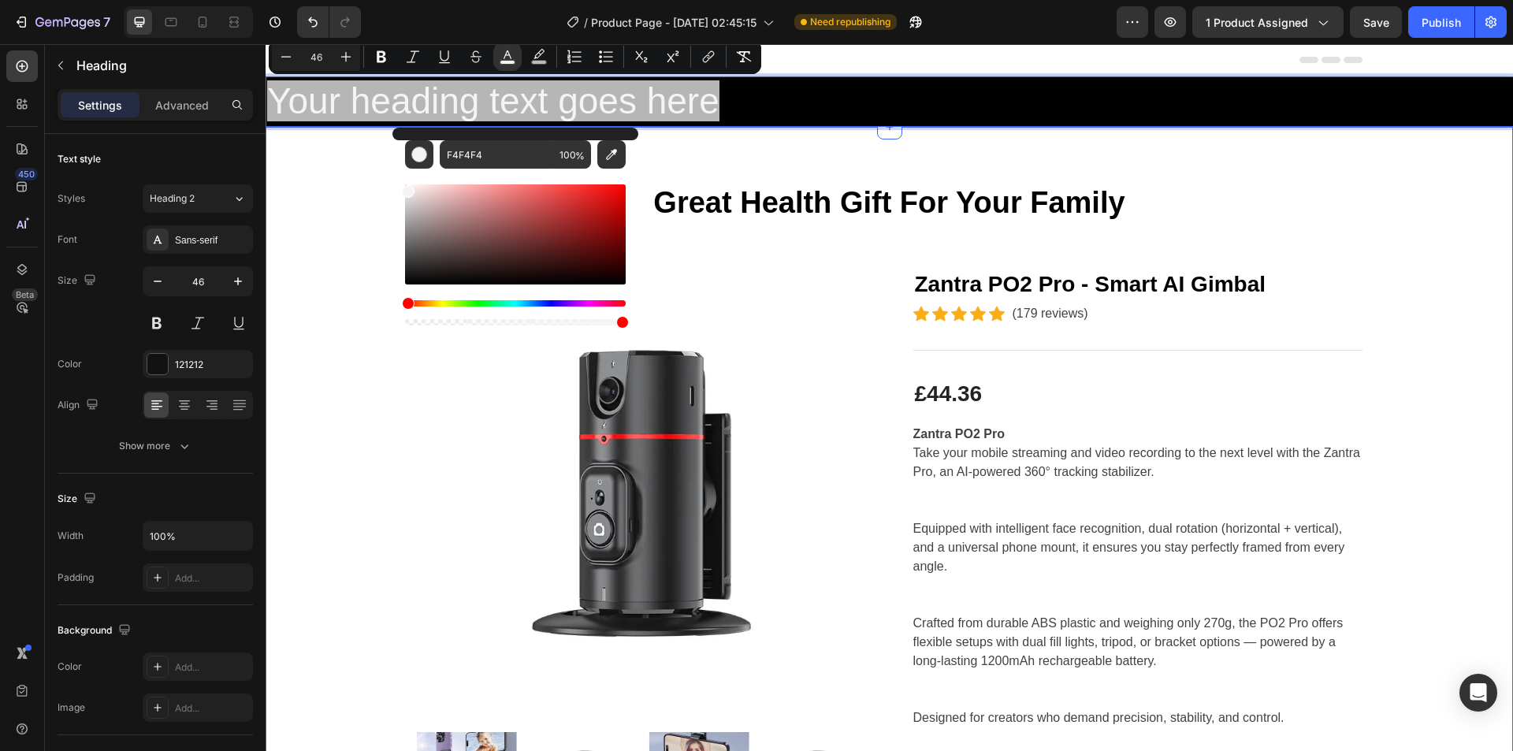
click at [385, 177] on div "Great Health Gift For Your Family Heading Row Product Images Zantra PO2 Pro - S…" at bounding box center [890, 674] width 1248 height 1095
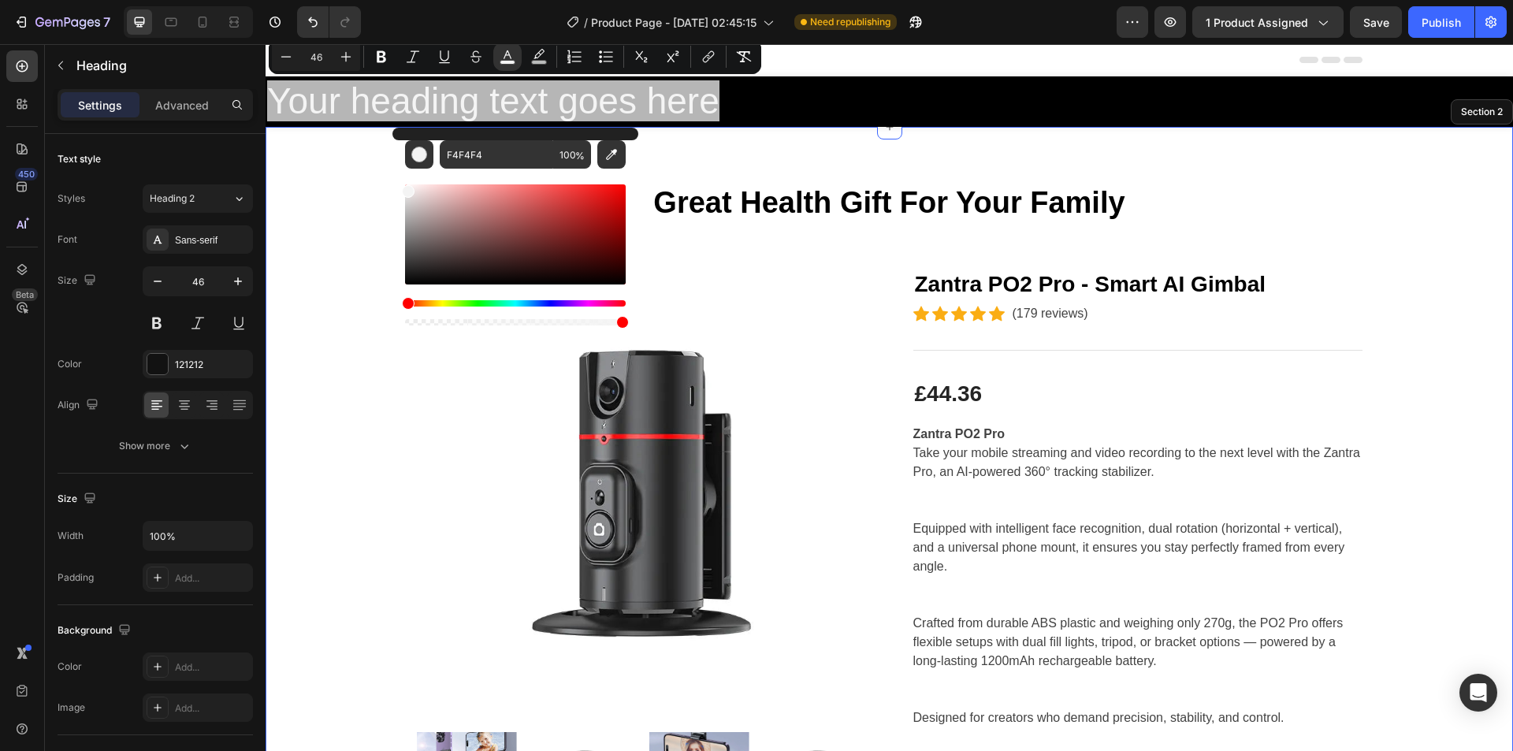
click at [534, 101] on span "Your heading text goes here" at bounding box center [493, 100] width 452 height 41
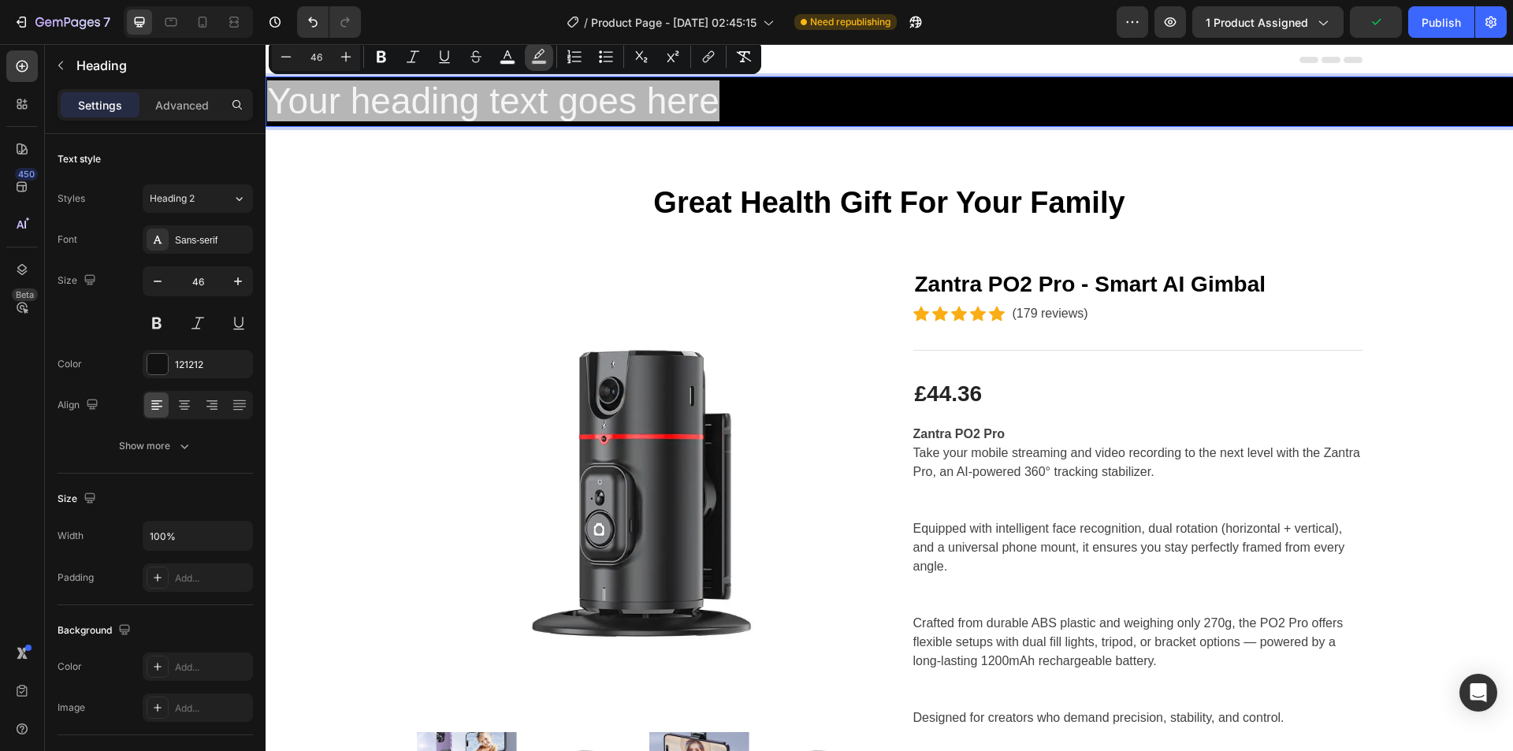
click at [537, 56] on icon "Editor contextual toolbar" at bounding box center [539, 57] width 16 height 16
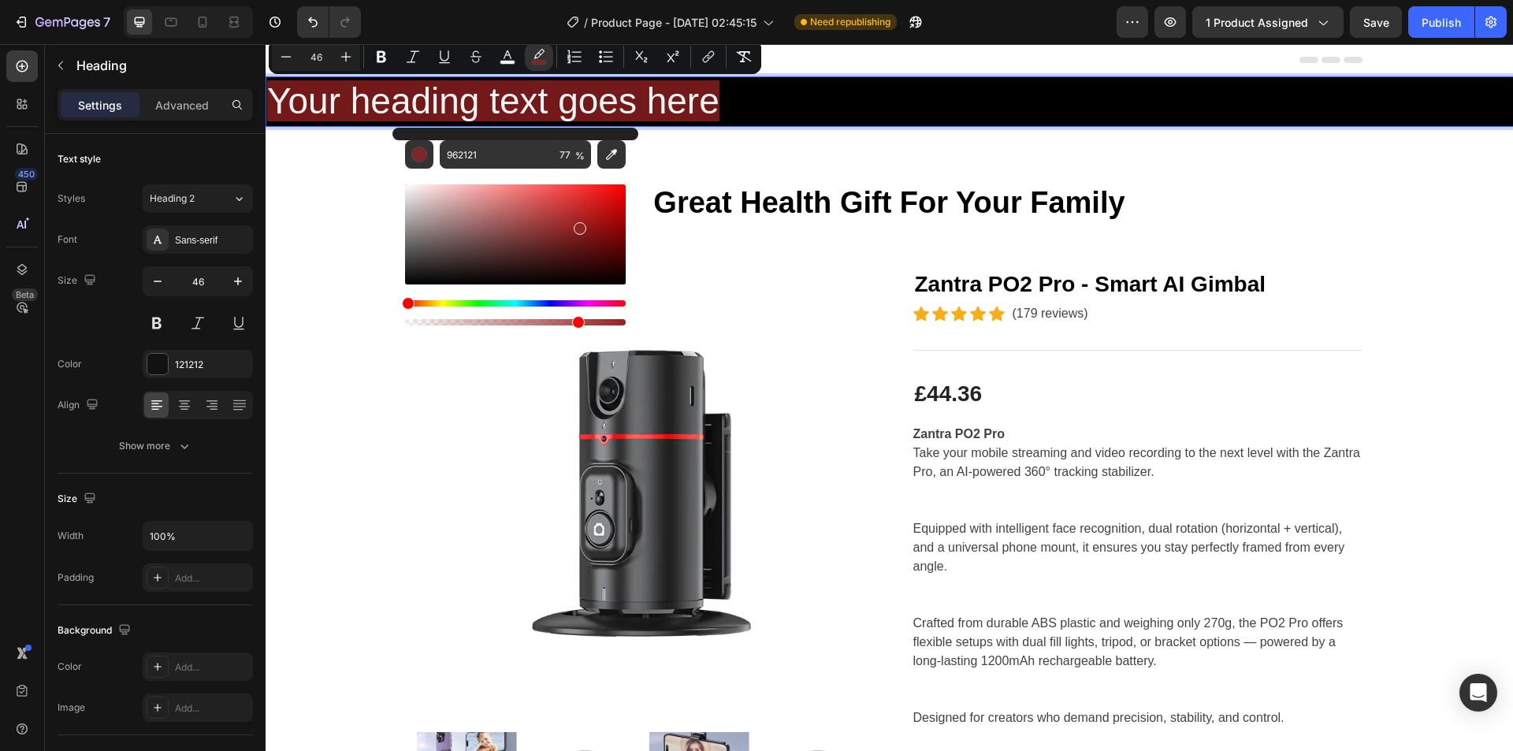
drag, startPoint x: 590, startPoint y: 236, endPoint x: 576, endPoint y: 224, distance: 19.0
click at [576, 224] on div "Editor contextual toolbar" at bounding box center [515, 234] width 221 height 100
click at [488, 217] on div "Editor contextual toolbar" at bounding box center [515, 234] width 221 height 100
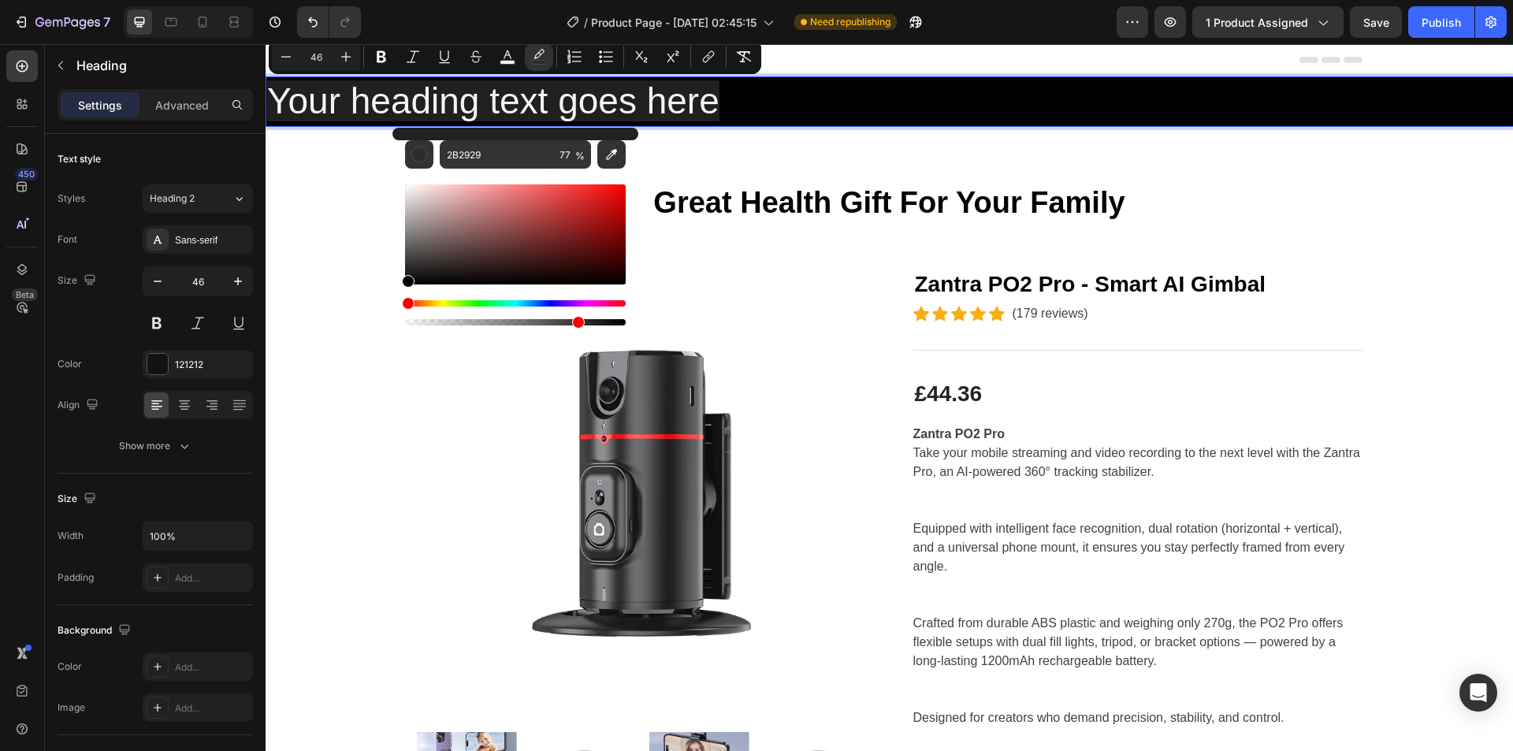
type input "000000"
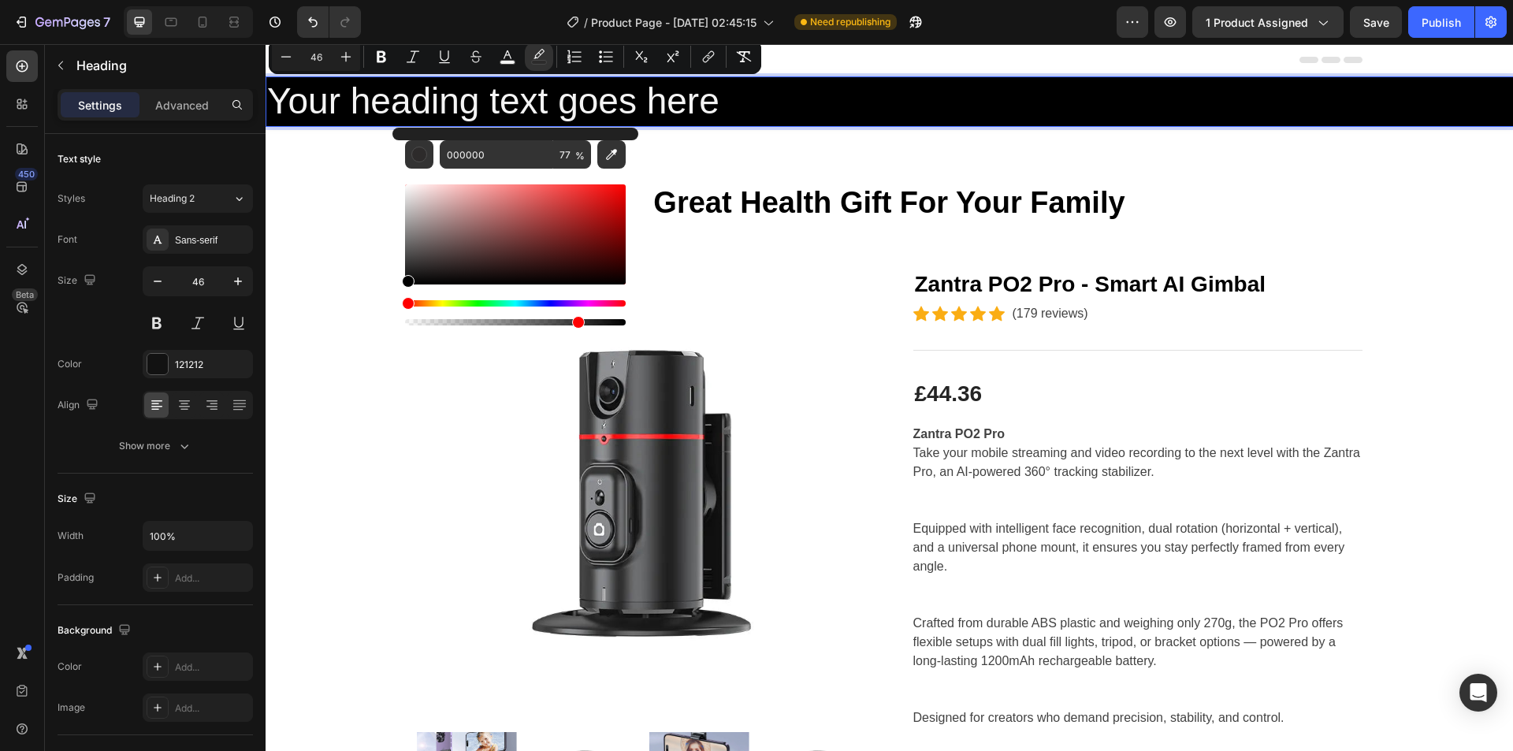
drag, startPoint x: 488, startPoint y: 217, endPoint x: 400, endPoint y: 292, distance: 115.7
click at [400, 292] on div "000000 77 %" at bounding box center [515, 228] width 246 height 201
click at [191, 405] on icon at bounding box center [185, 405] width 16 height 16
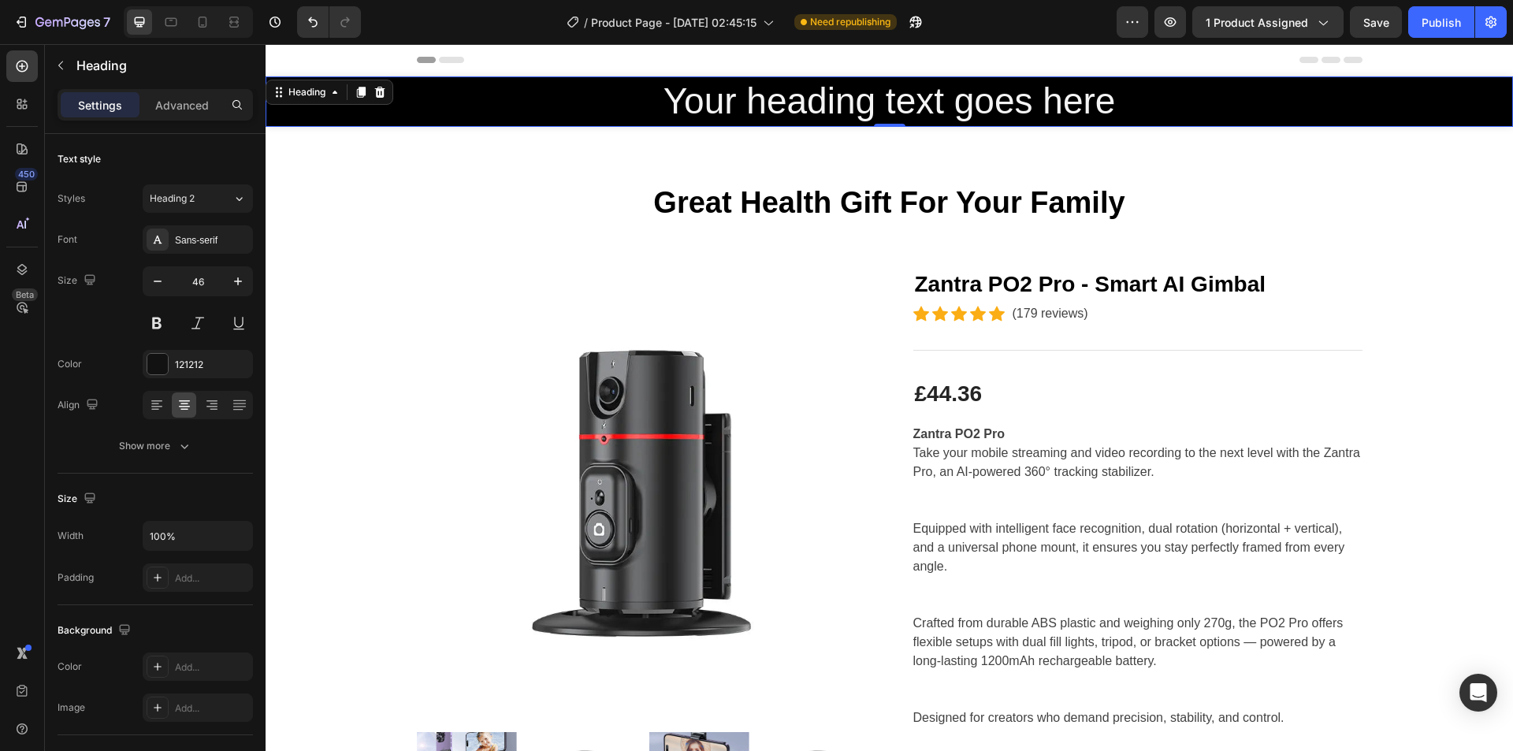
click at [838, 90] on span "Your heading text goes here" at bounding box center [890, 100] width 452 height 41
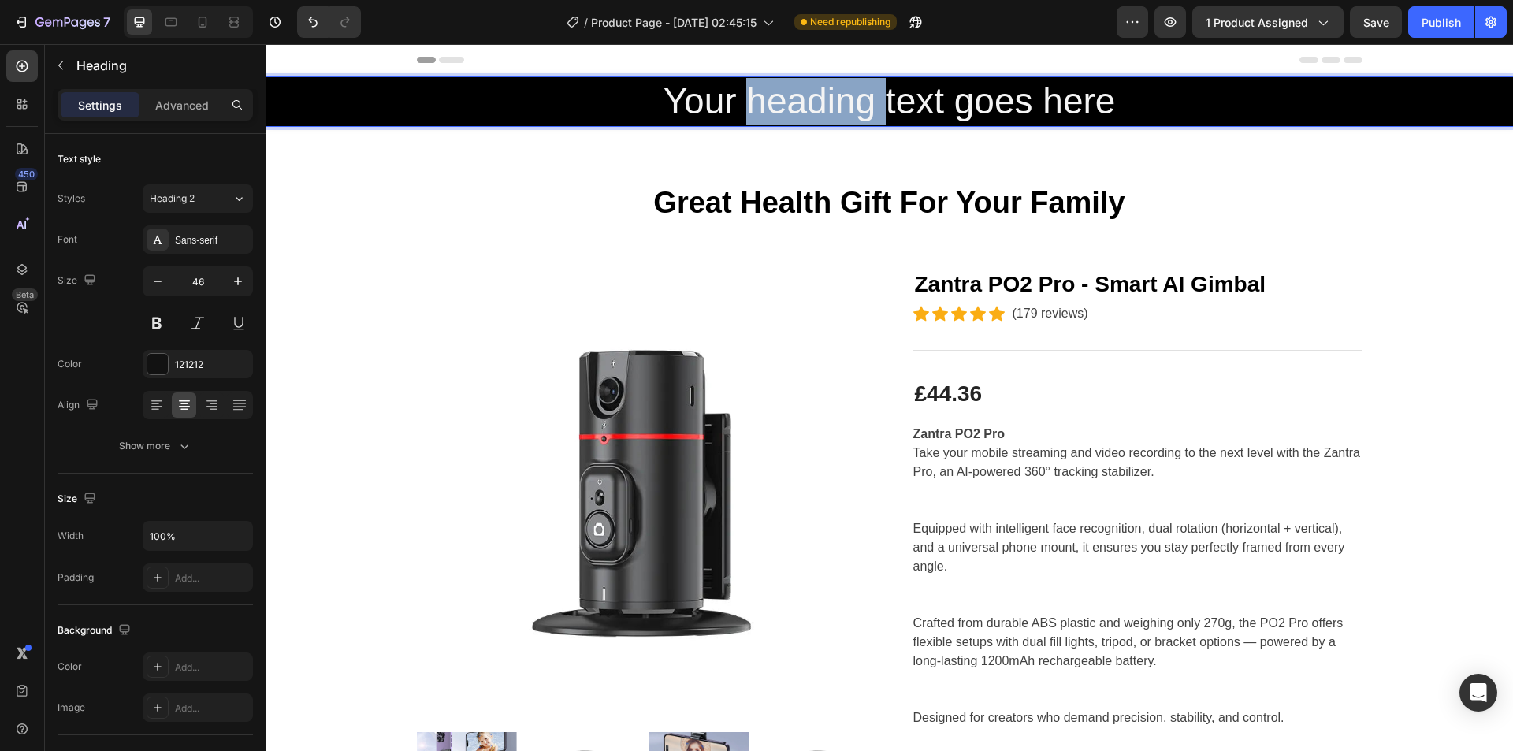
click at [838, 90] on span "Your heading text goes here" at bounding box center [890, 100] width 452 height 41
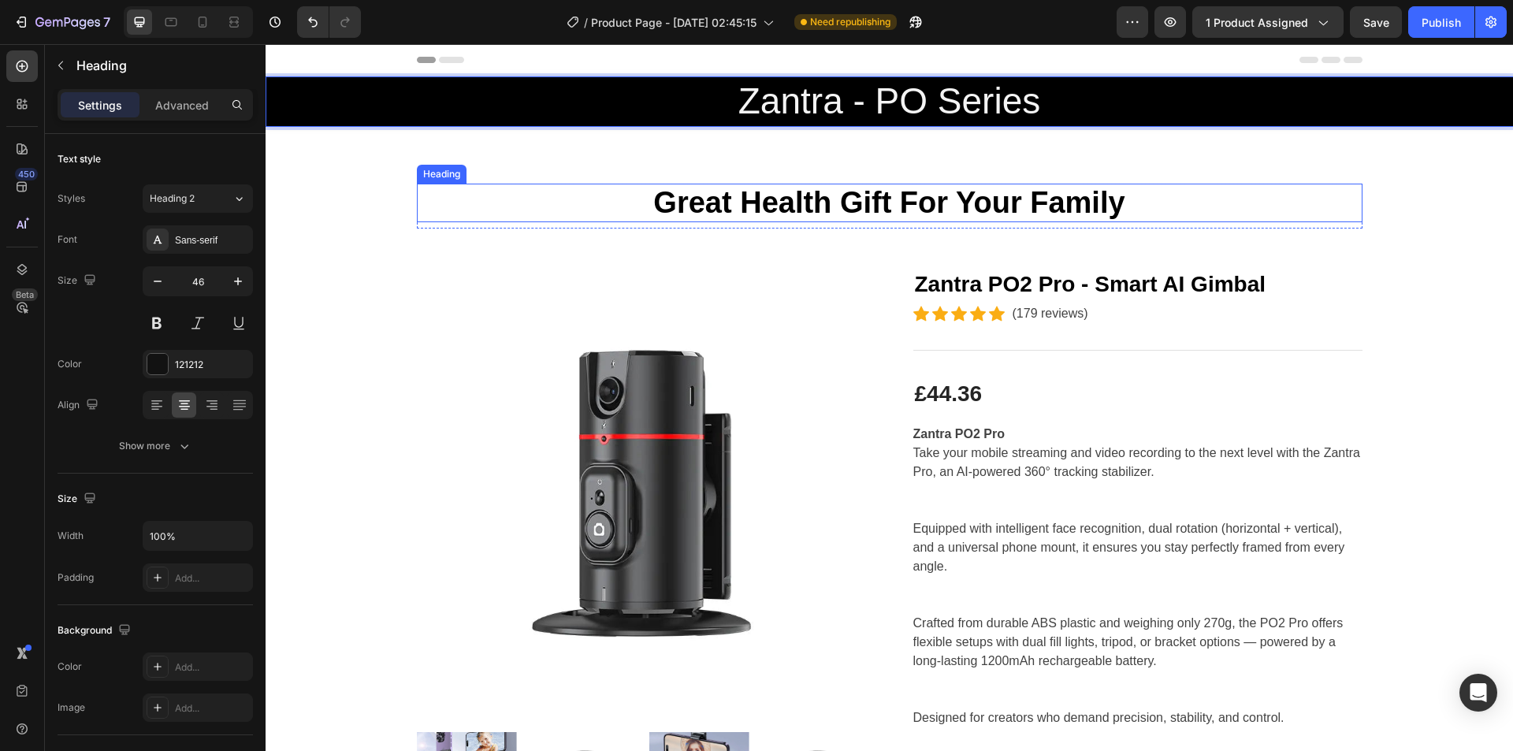
click at [821, 214] on p "Great Health Gift For Your Family" at bounding box center [889, 203] width 943 height 36
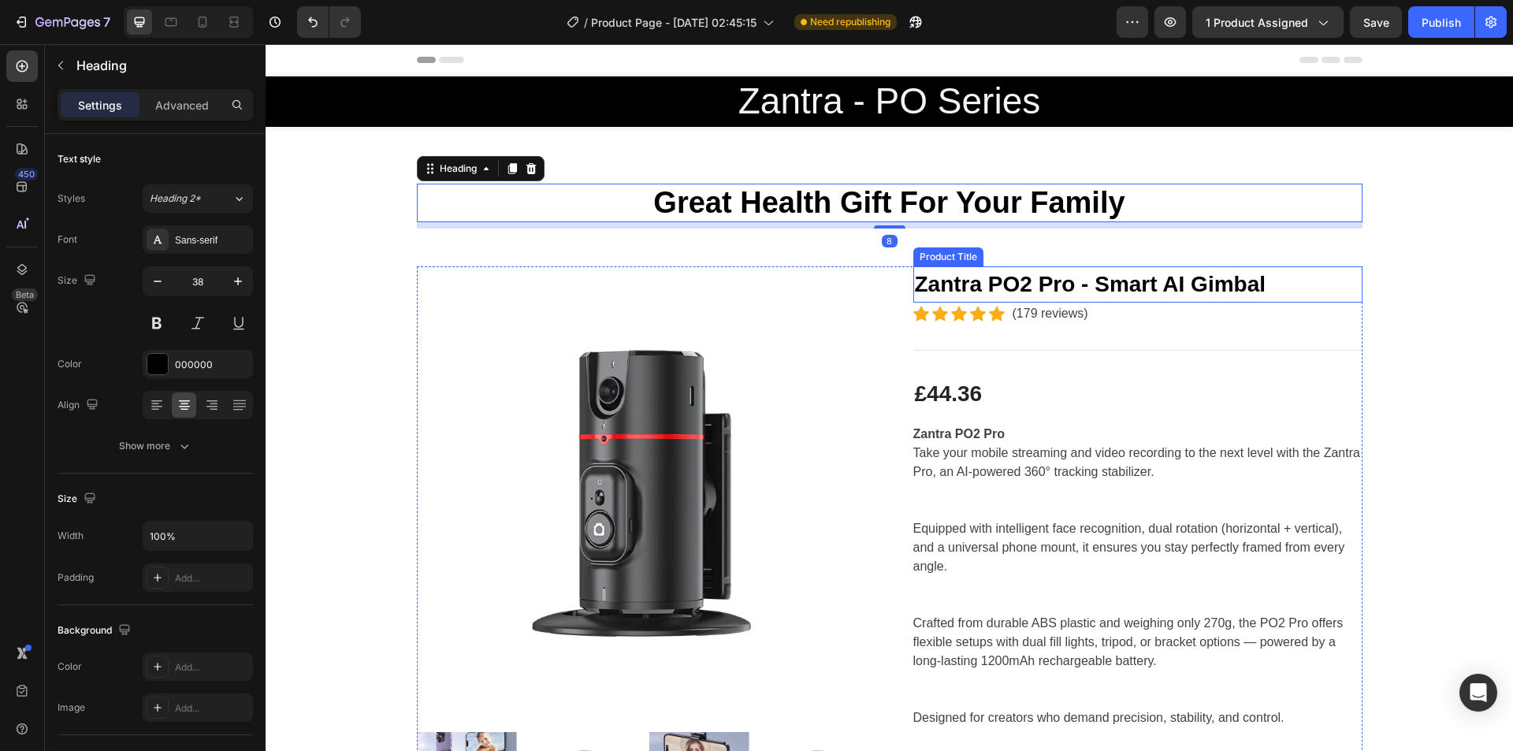
click at [988, 287] on h2 "Zantra PO2 Pro - Smart AI Gimbal" at bounding box center [1137, 284] width 449 height 36
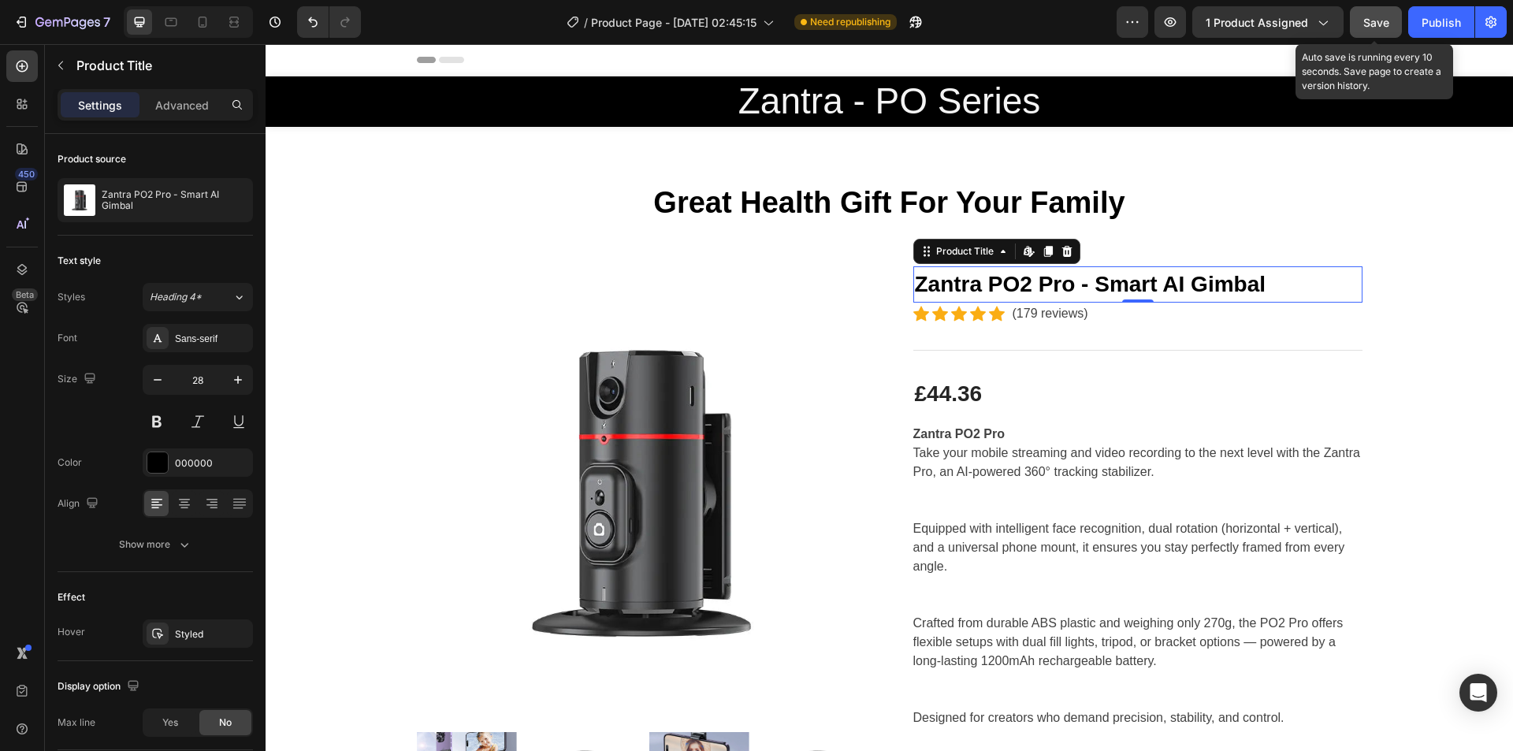
click at [1370, 32] on button "Save" at bounding box center [1376, 22] width 52 height 32
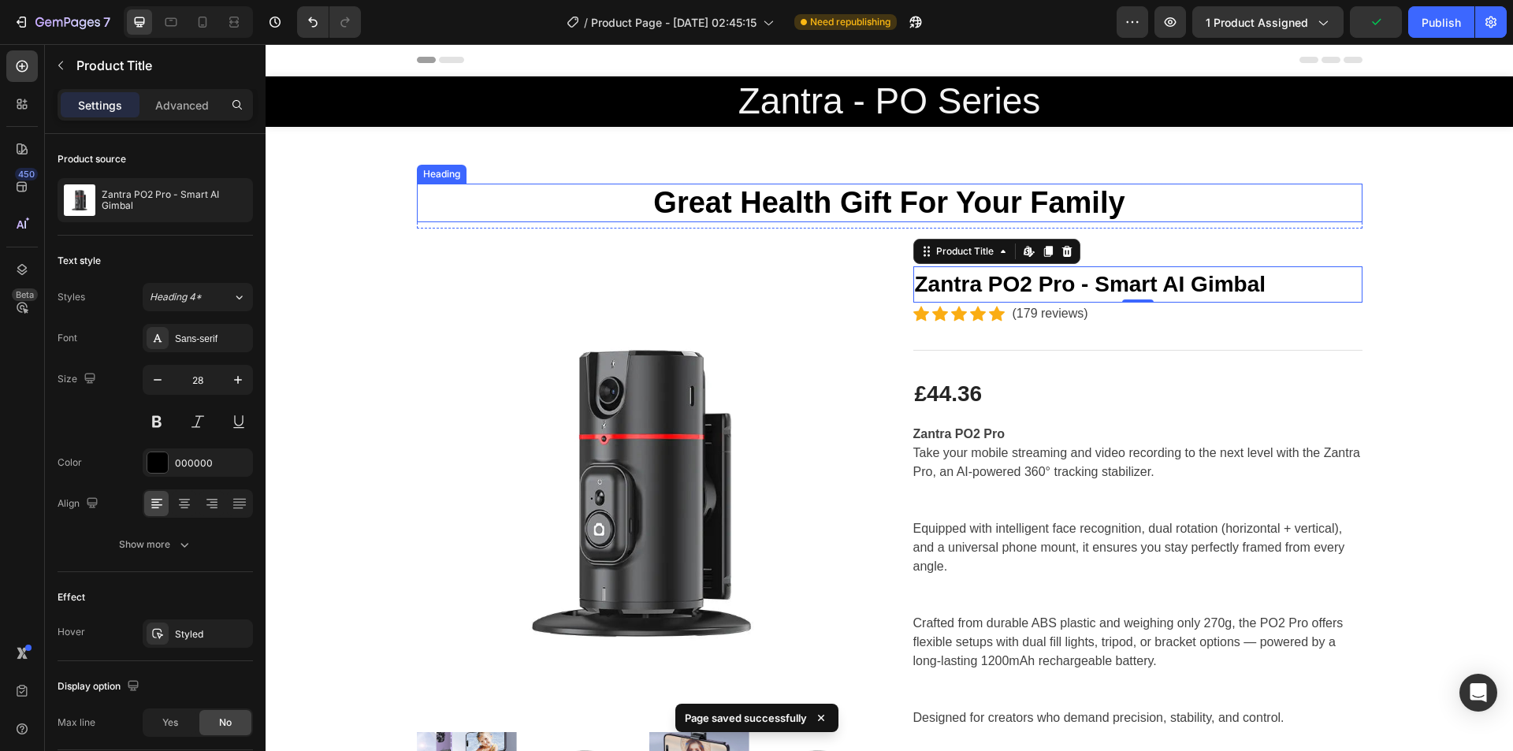
click at [888, 188] on p "Great Health Gift For Your Family" at bounding box center [889, 203] width 943 height 36
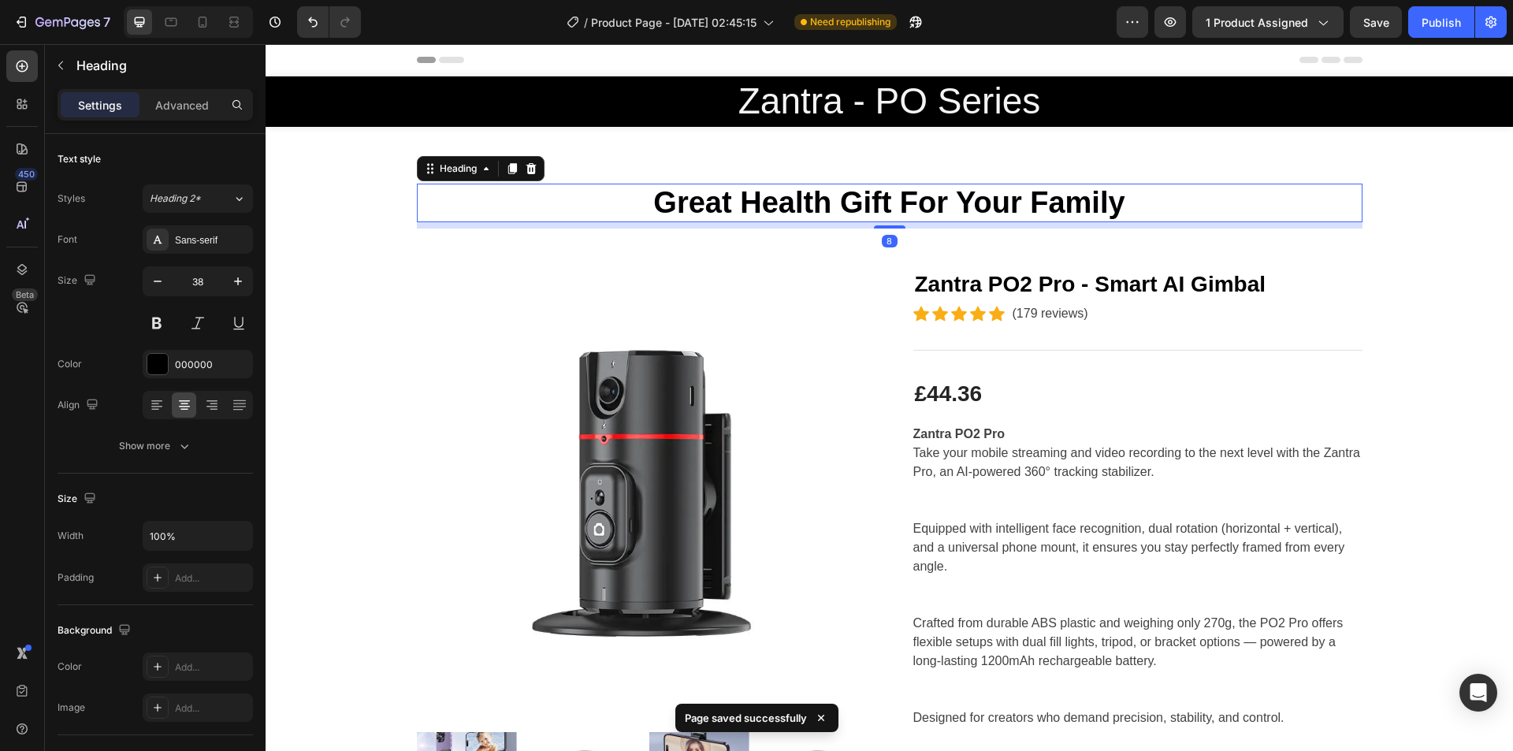
click at [779, 211] on p "Great Health Gift For Your Family" at bounding box center [889, 203] width 943 height 36
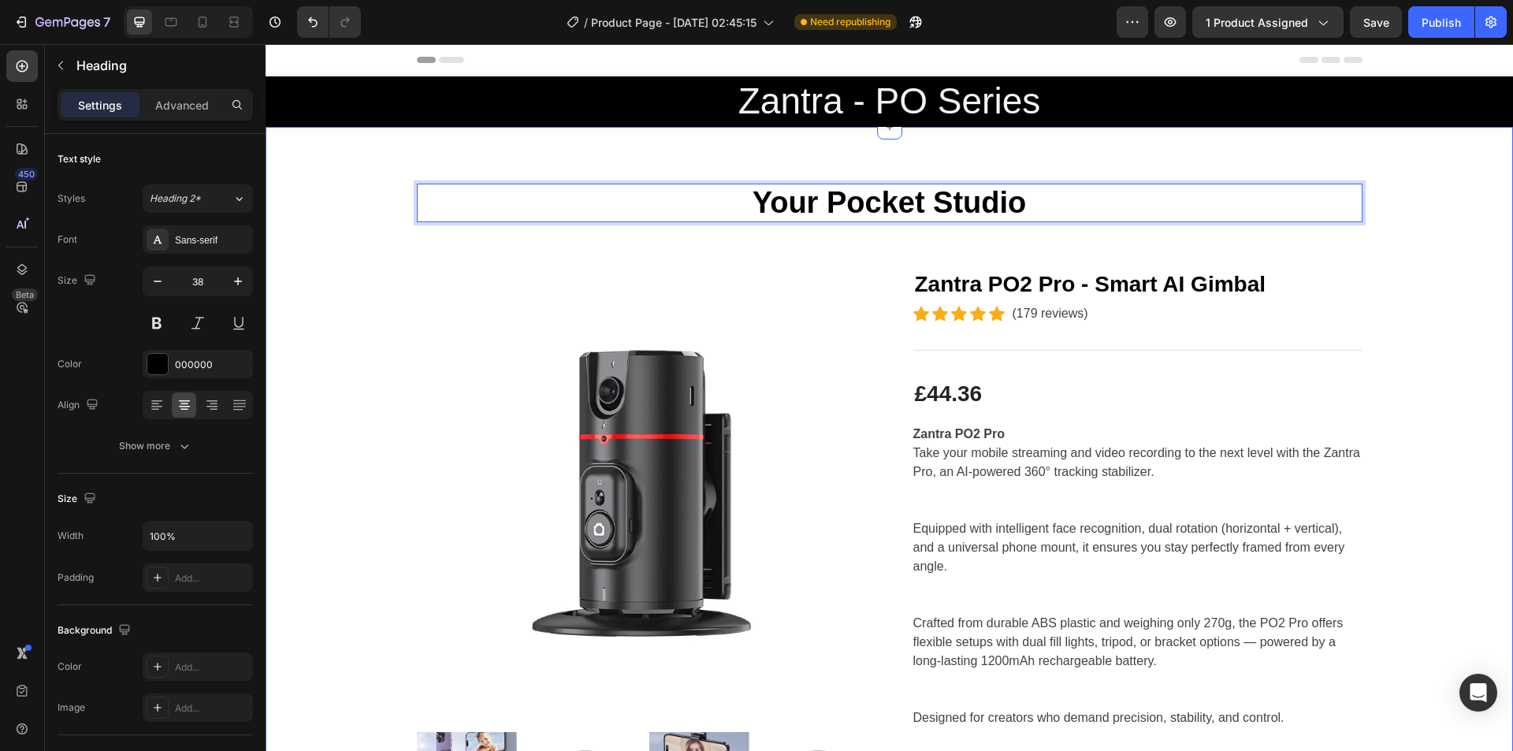
click at [1457, 289] on div "Your Pocket Studio Heading 8 Row Product Images Zantra PO2 Pro - Smart AI Gimba…" at bounding box center [889, 701] width 1224 height 1035
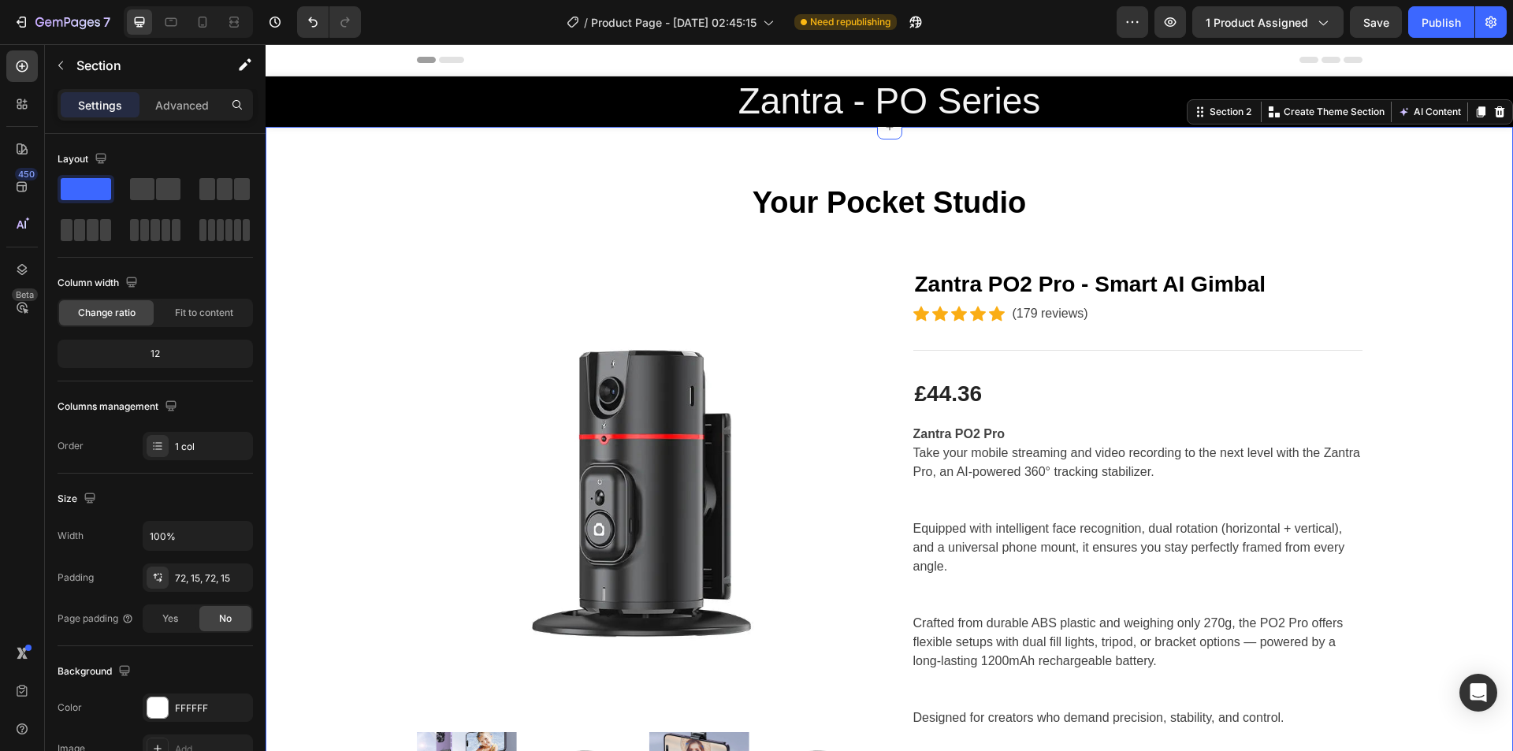
click at [880, 126] on h2 "⁠⁠⁠⁠⁠⁠⁠ Zantra - PO Series" at bounding box center [890, 101] width 1248 height 50
click at [882, 136] on div at bounding box center [889, 126] width 25 height 25
click at [1382, 20] on span "Save" at bounding box center [1376, 22] width 26 height 13
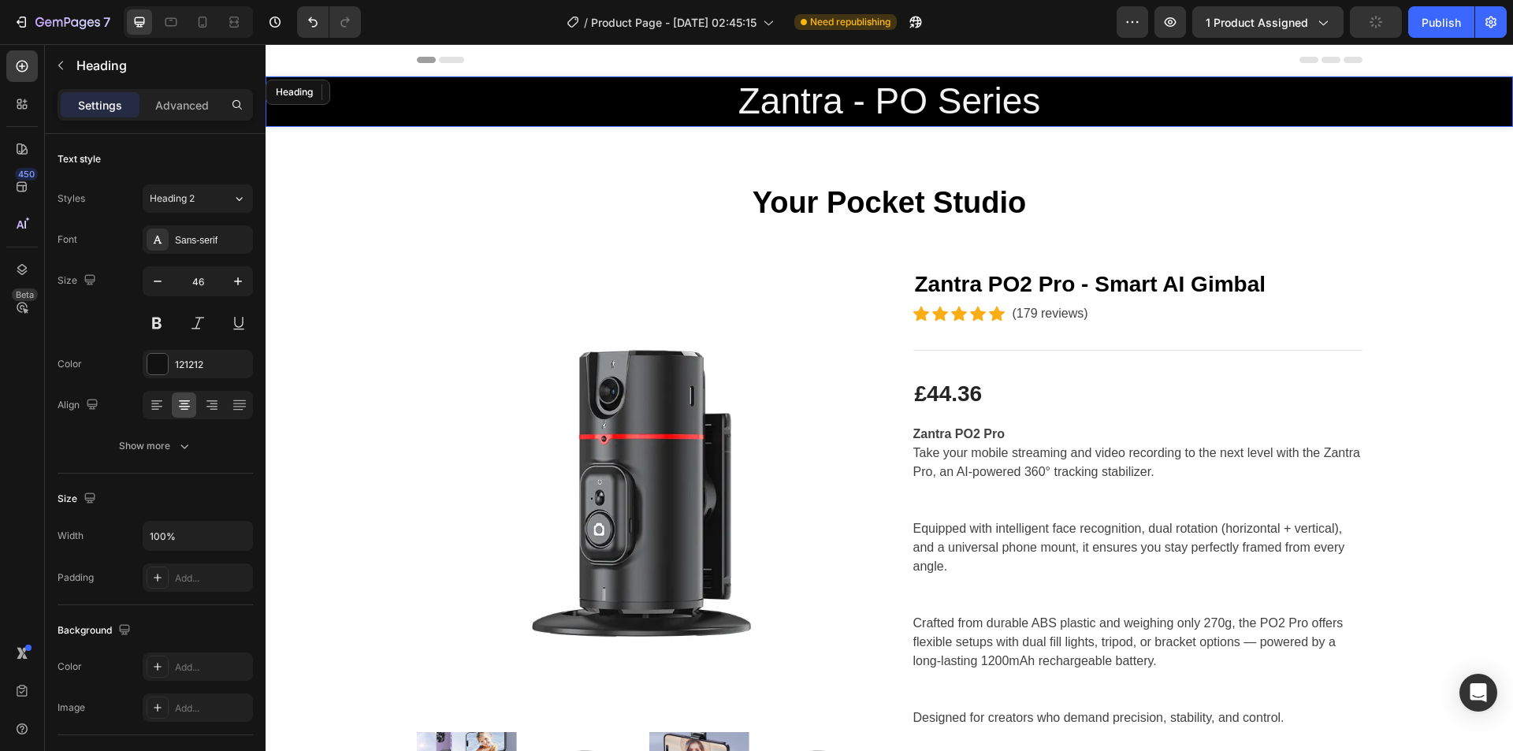
click at [1380, 27] on icon "button" at bounding box center [1376, 22] width 14 height 14
click at [1380, 27] on icon "button" at bounding box center [1376, 22] width 15 height 15
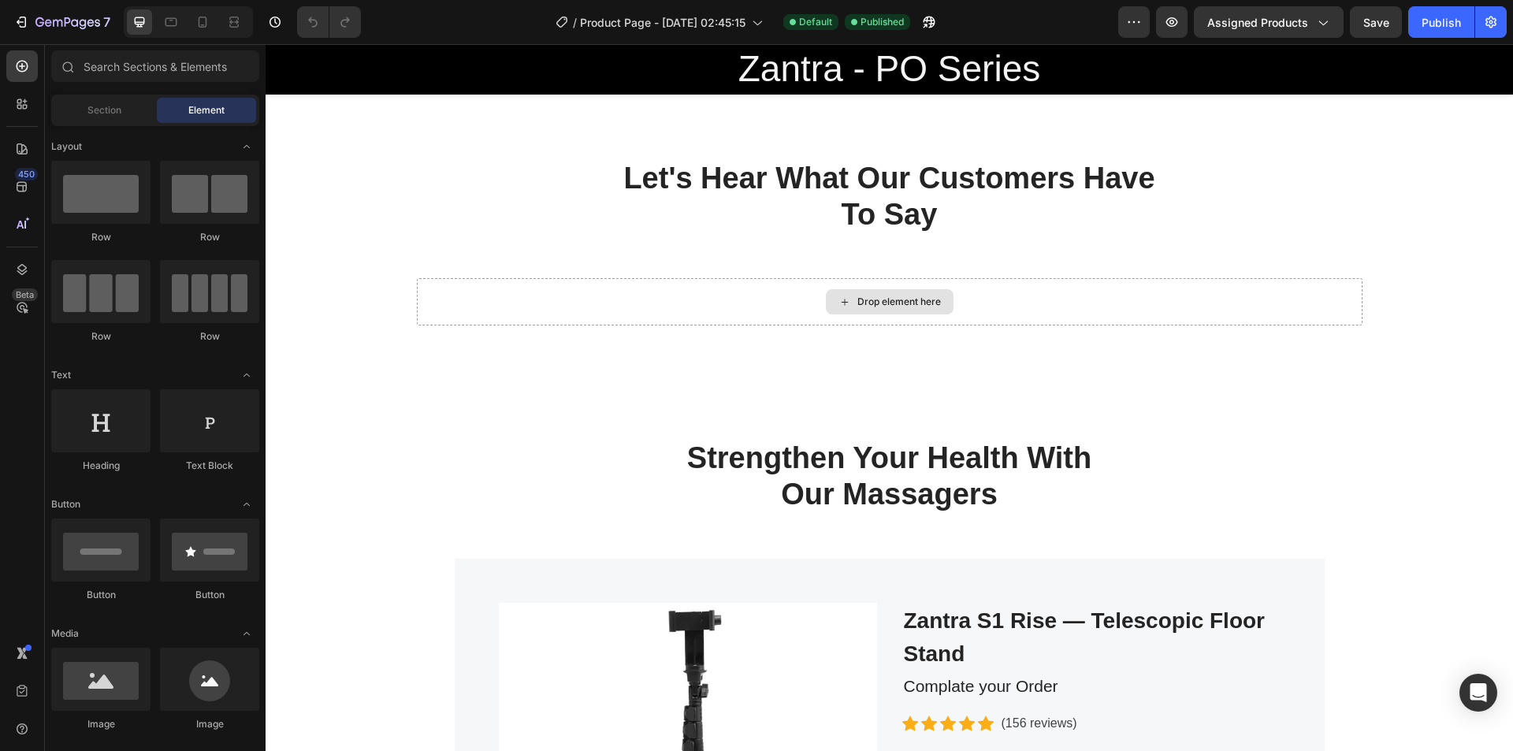
scroll to position [2037, 0]
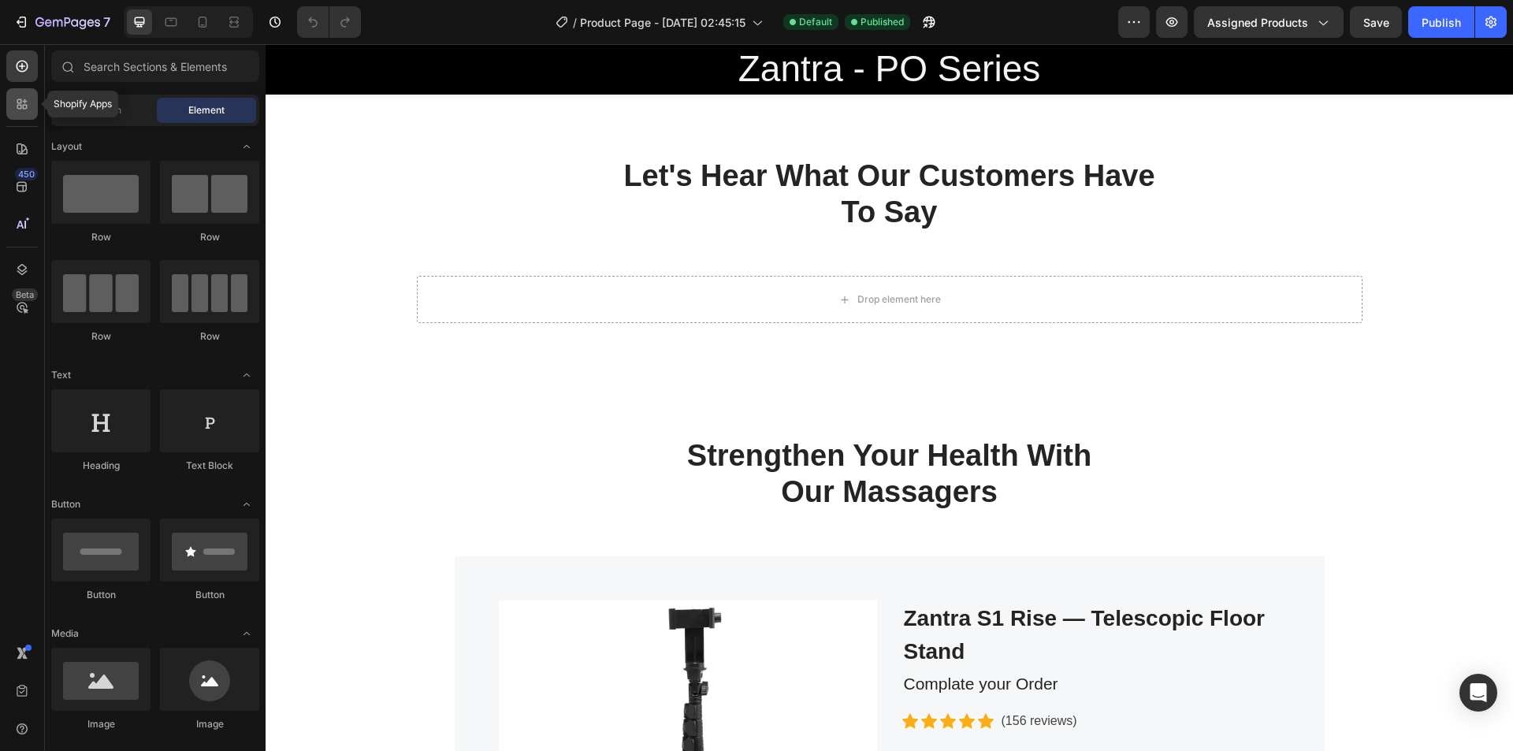
click at [20, 99] on icon at bounding box center [19, 101] width 5 height 5
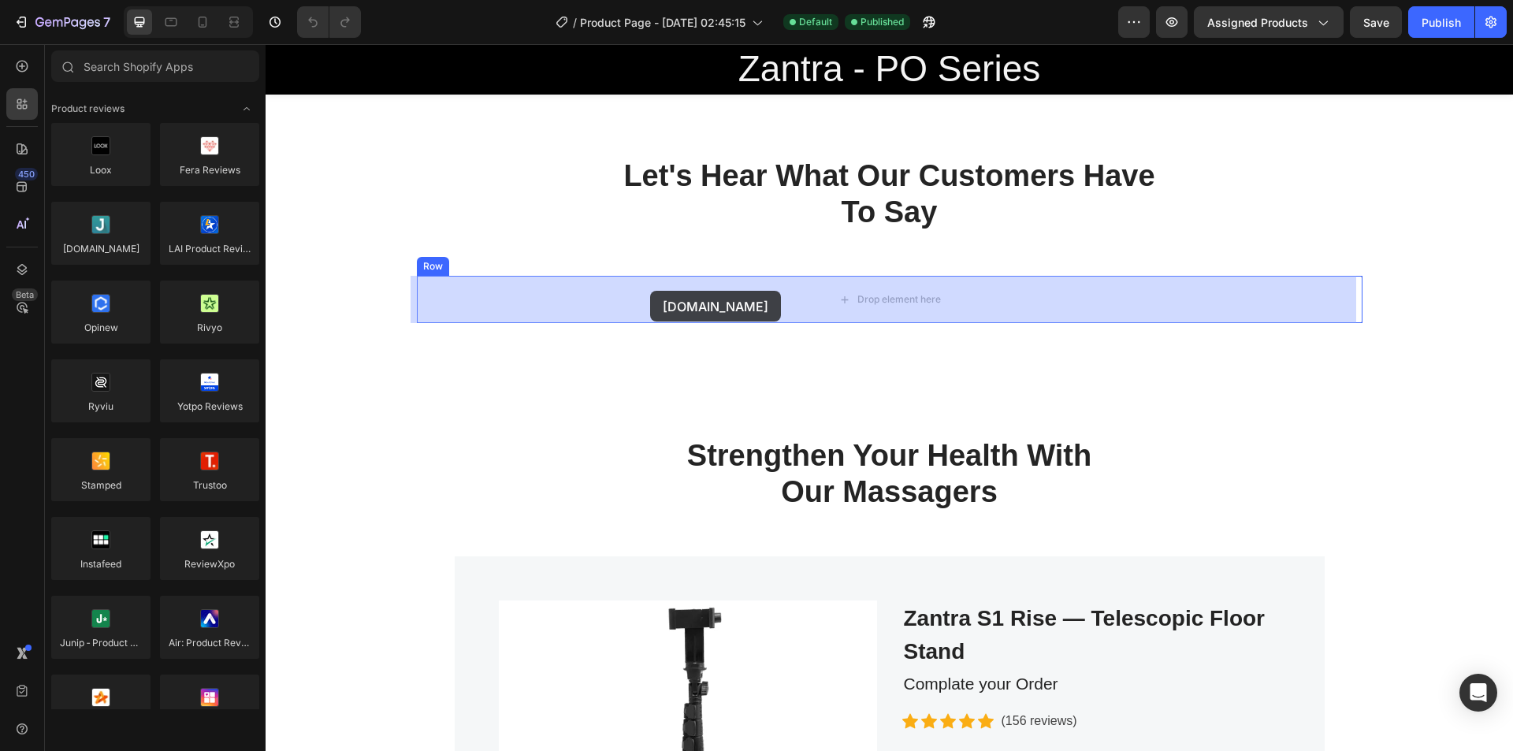
drag, startPoint x: 365, startPoint y: 266, endPoint x: 650, endPoint y: 291, distance: 286.4
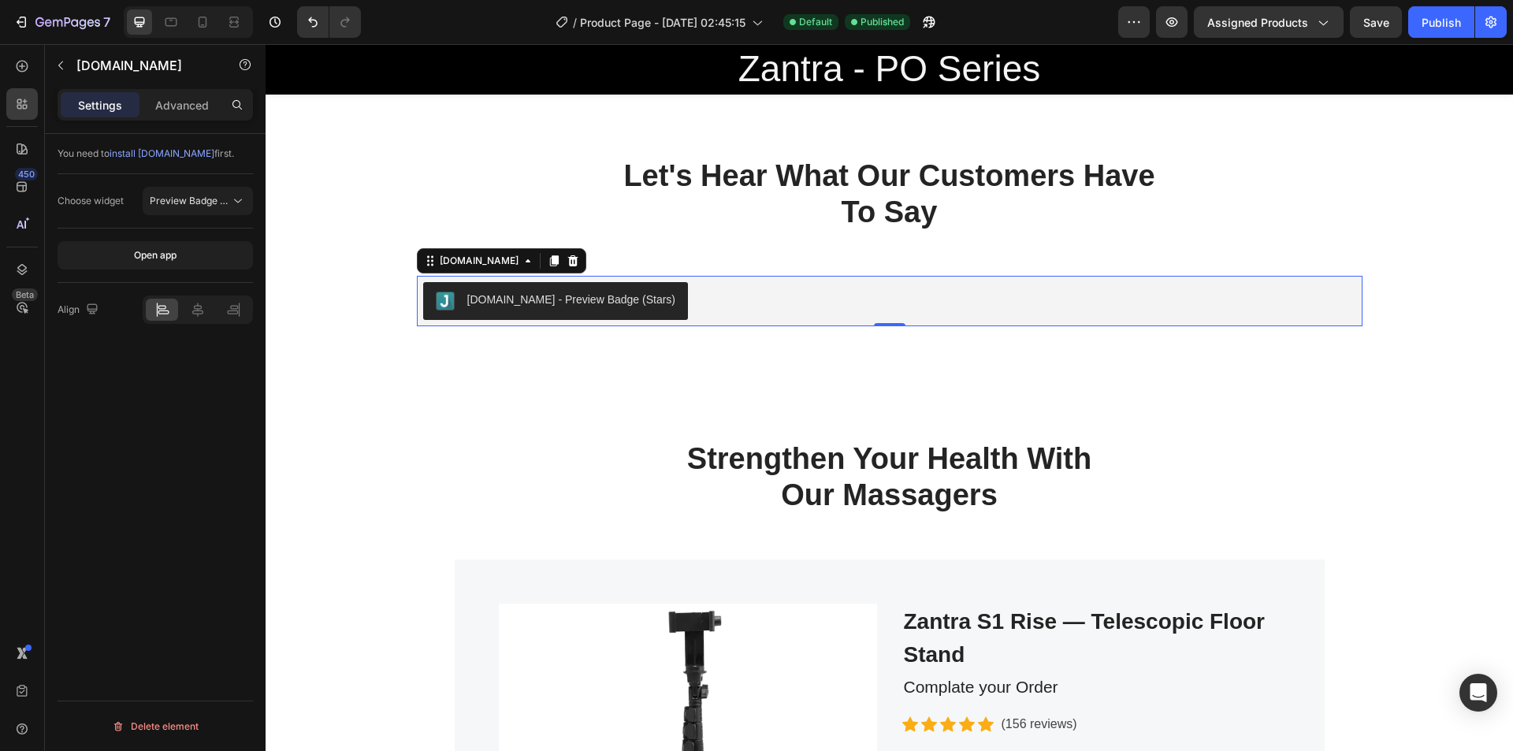
click at [177, 152] on span "install Judge.me" at bounding box center [162, 153] width 105 height 12
click at [20, 10] on button "7" at bounding box center [61, 22] width 111 height 32
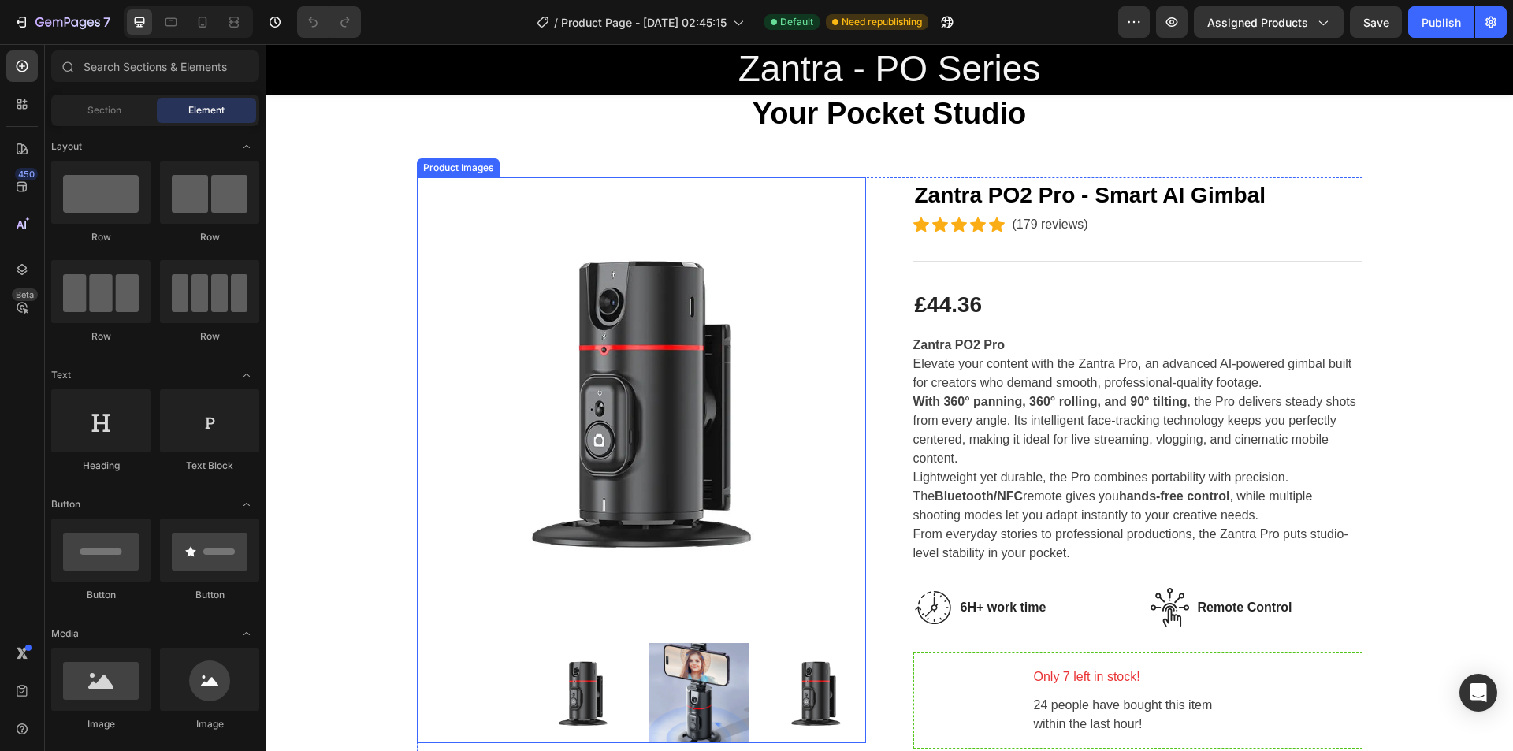
scroll to position [96, 0]
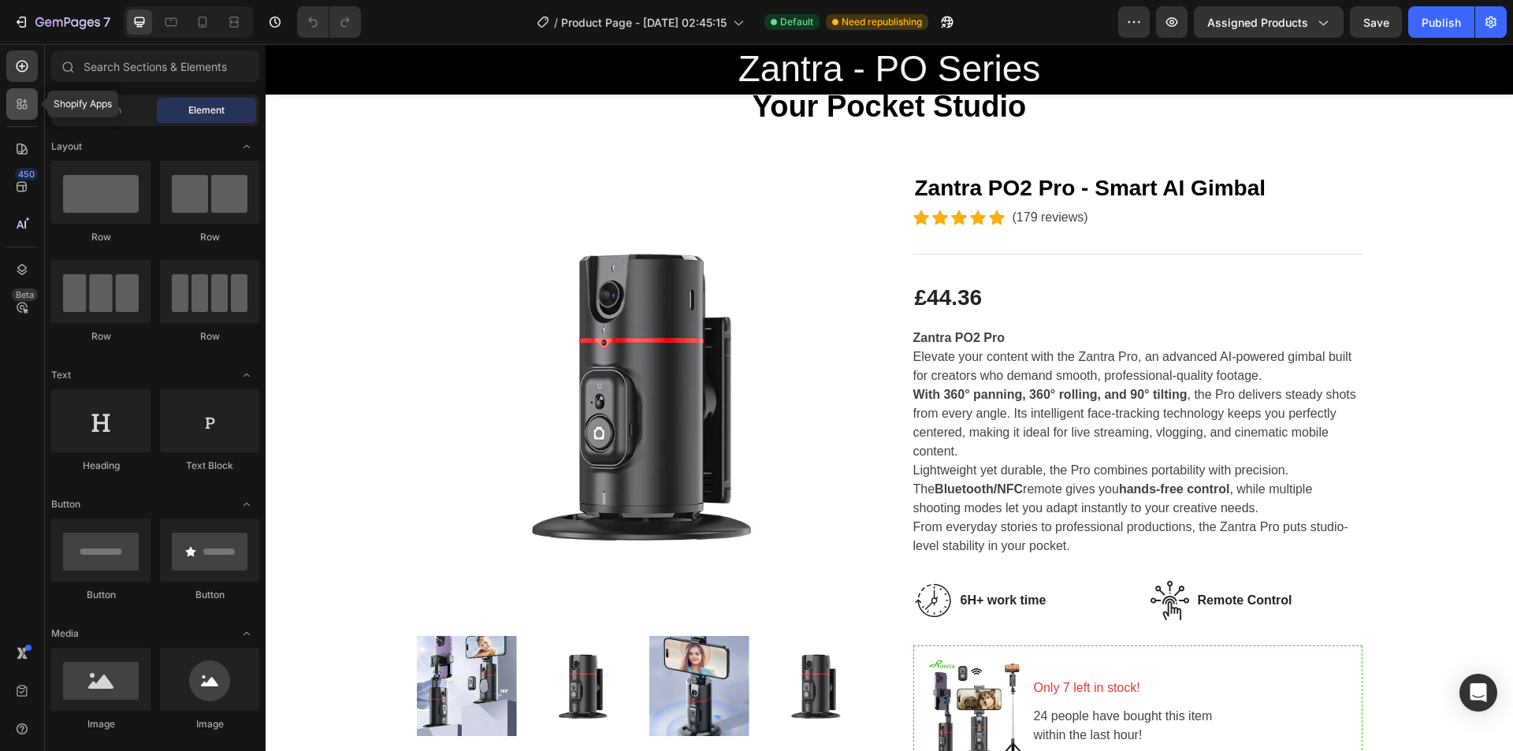
click at [29, 106] on icon at bounding box center [22, 104] width 16 height 16
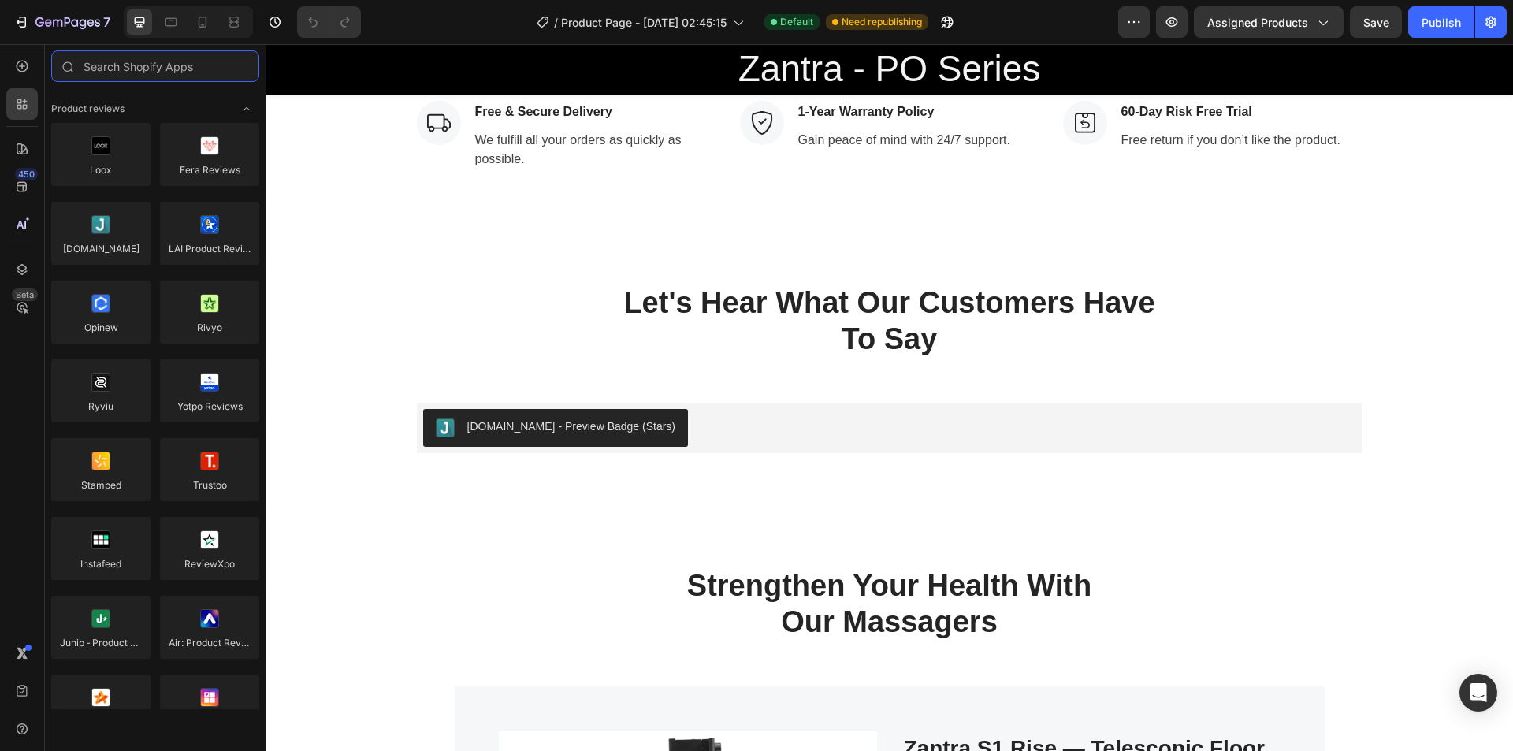
scroll to position [1912, 0]
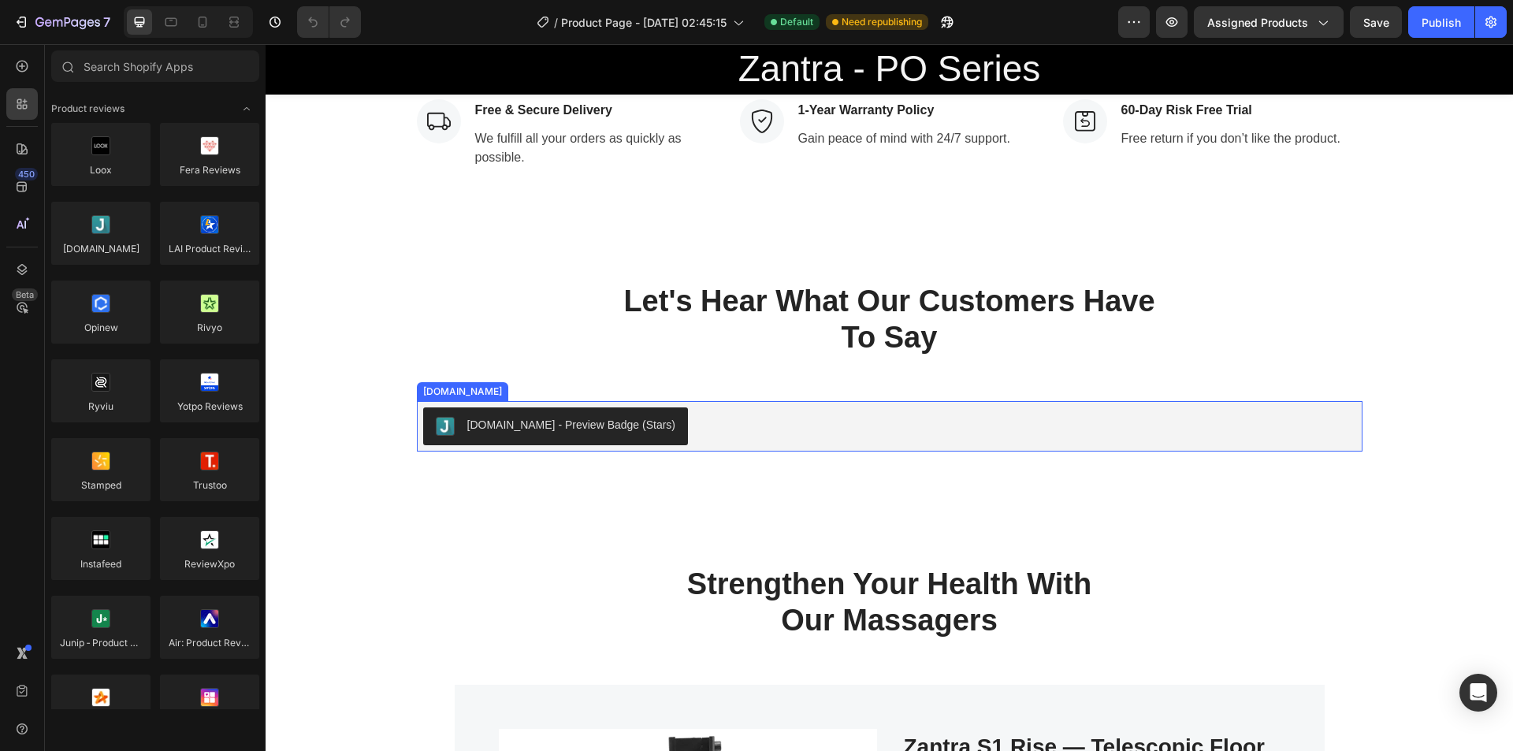
click at [575, 422] on div "Judge.me - Preview Badge (Stars)" at bounding box center [571, 425] width 209 height 17
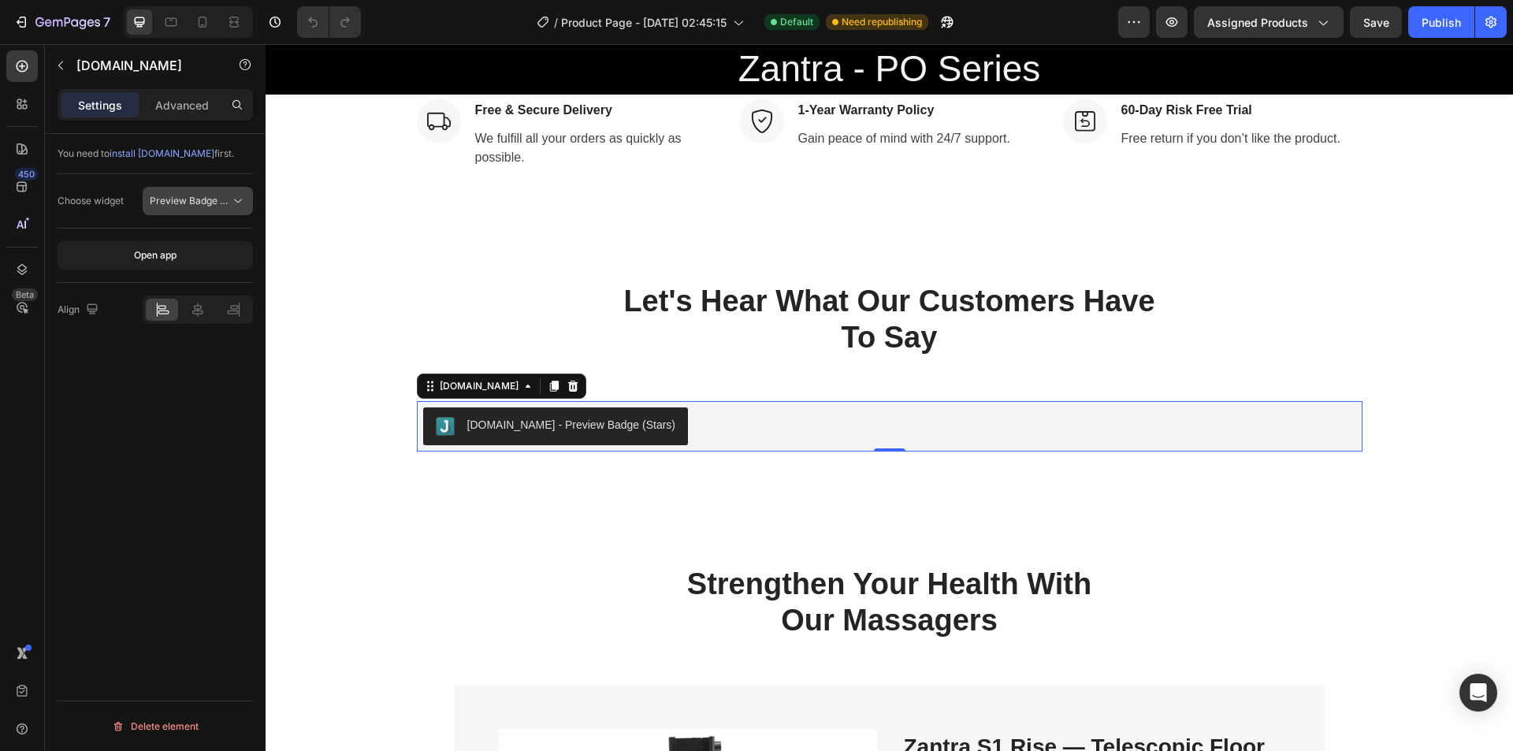
click at [215, 199] on span "Preview Badge (Stars)" at bounding box center [200, 201] width 100 height 12
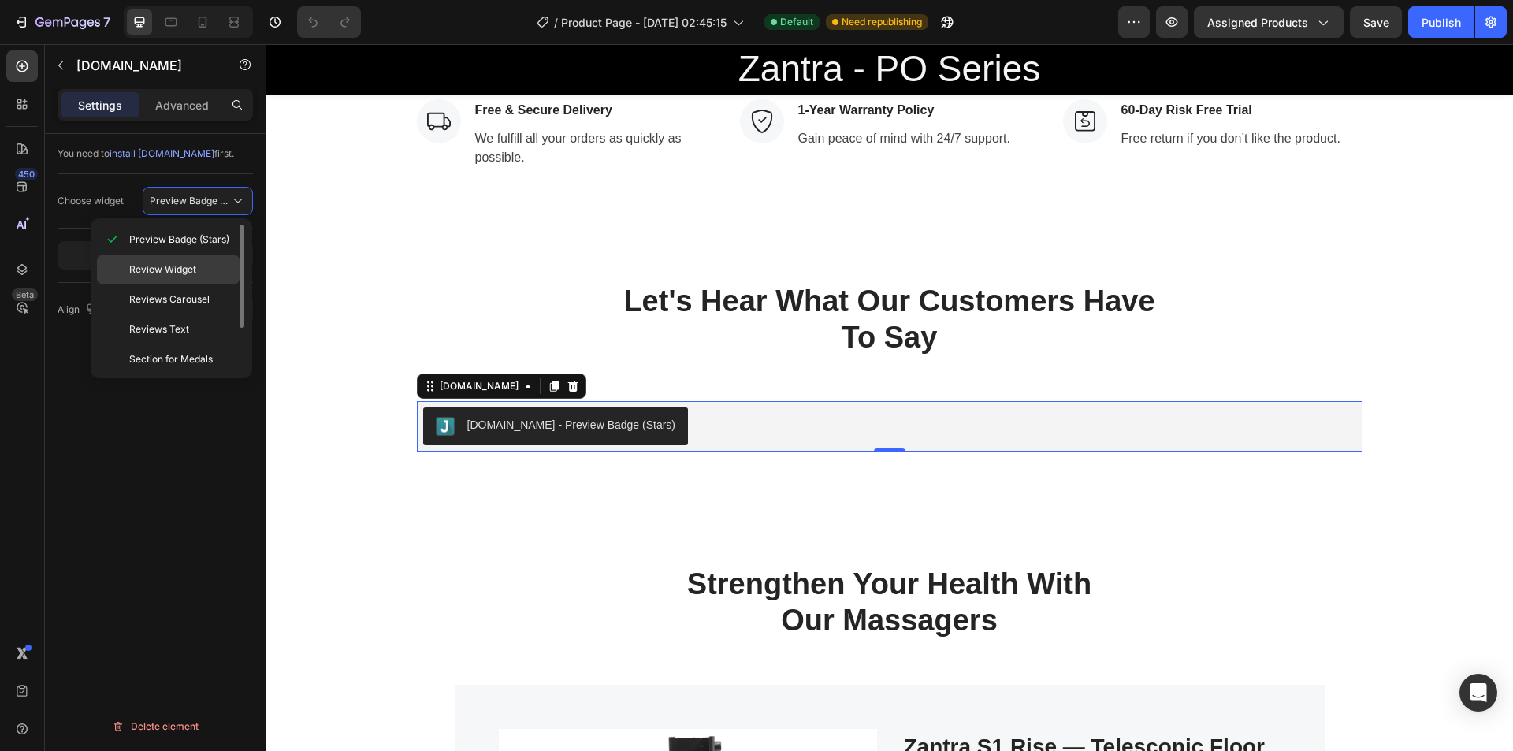
click at [205, 268] on p "Review Widget" at bounding box center [180, 269] width 103 height 14
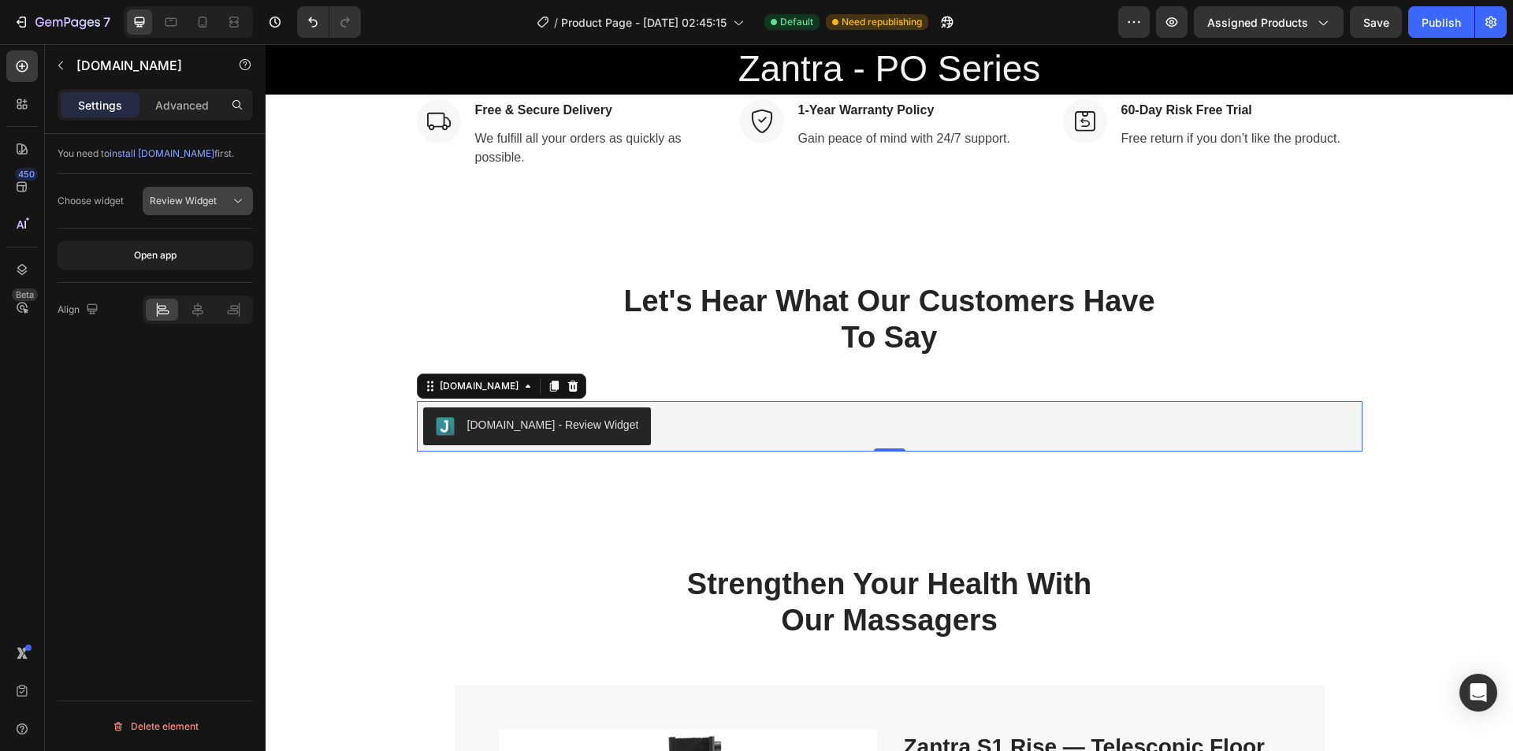
click at [226, 196] on div "Review Widget" at bounding box center [190, 201] width 80 height 14
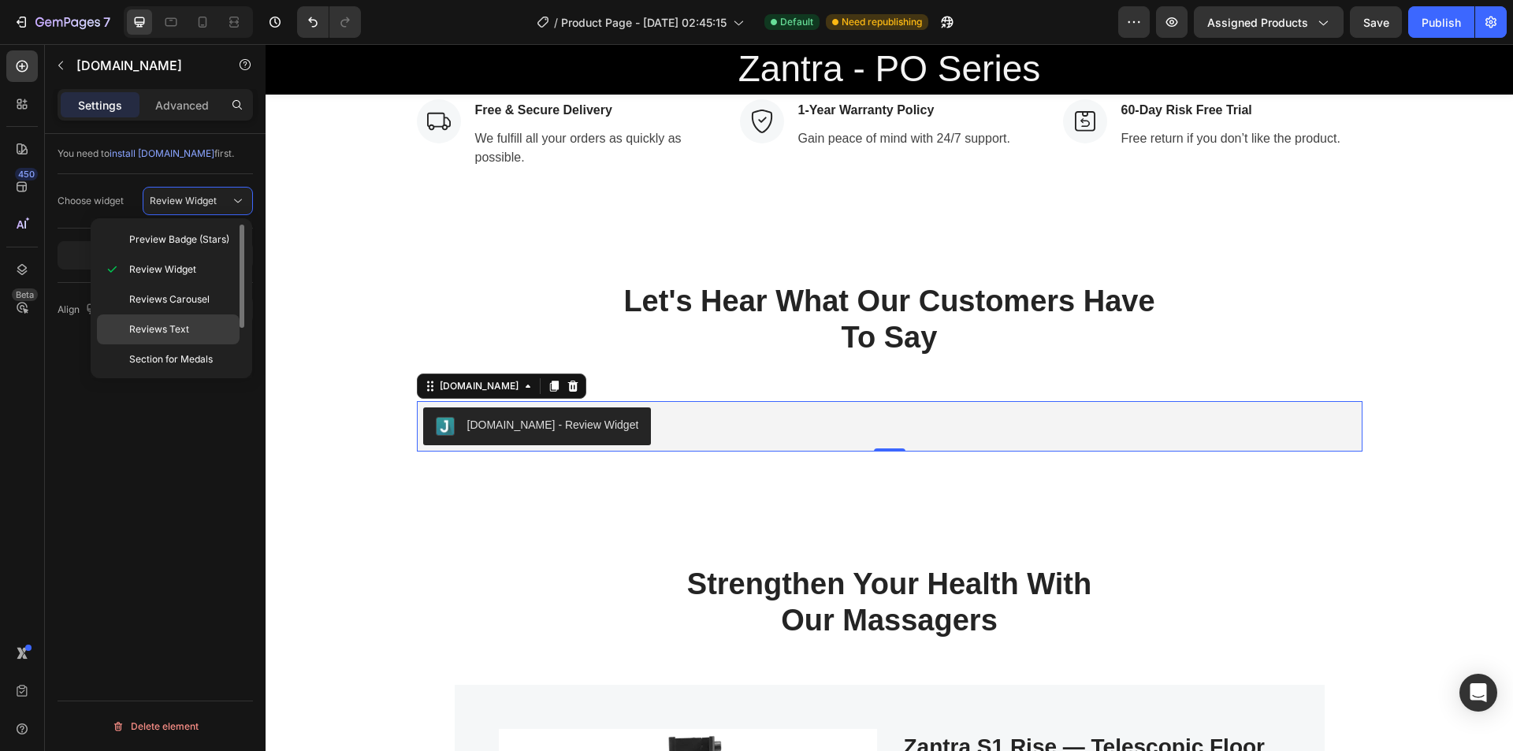
click at [209, 323] on p "Reviews Text" at bounding box center [180, 329] width 103 height 14
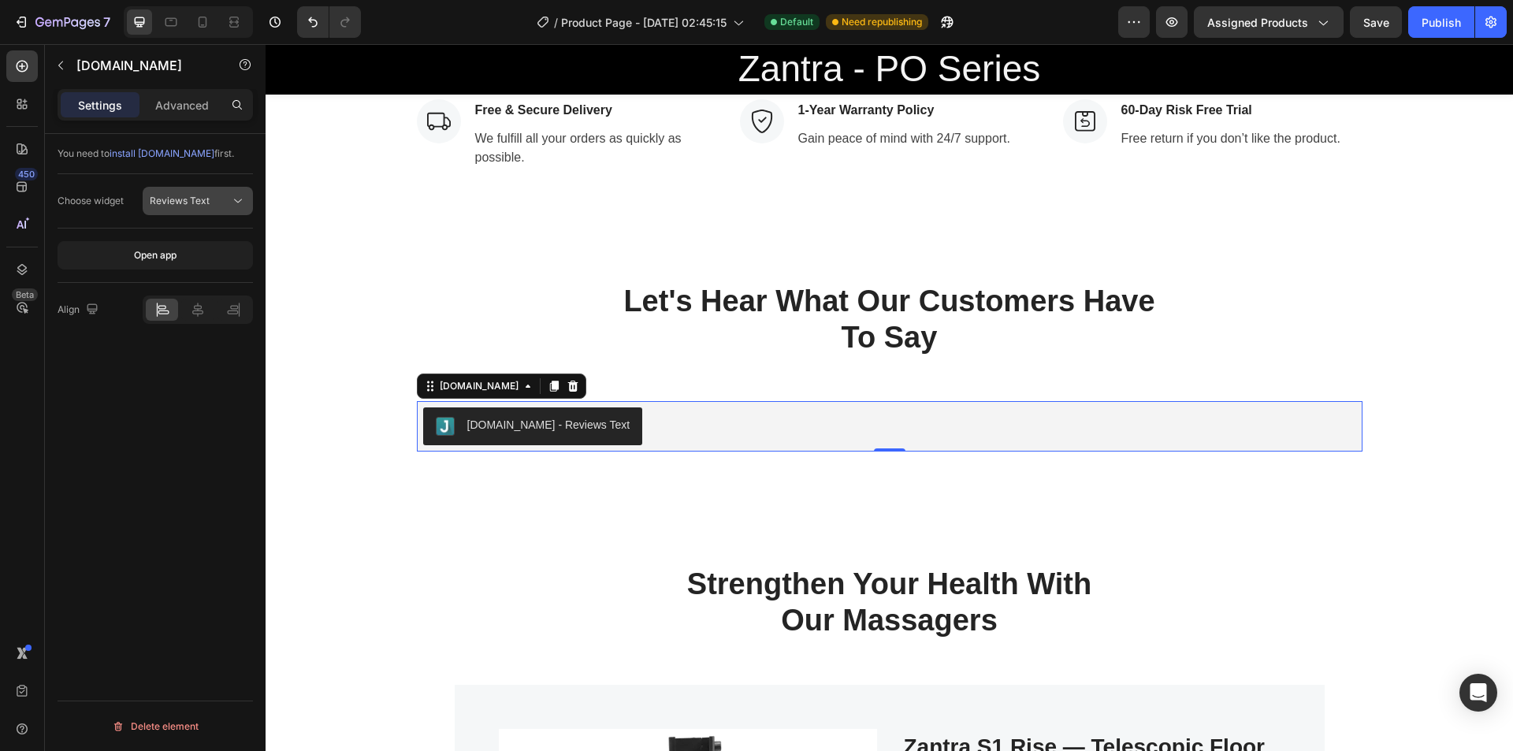
click at [226, 214] on button "Reviews Text" at bounding box center [198, 201] width 110 height 28
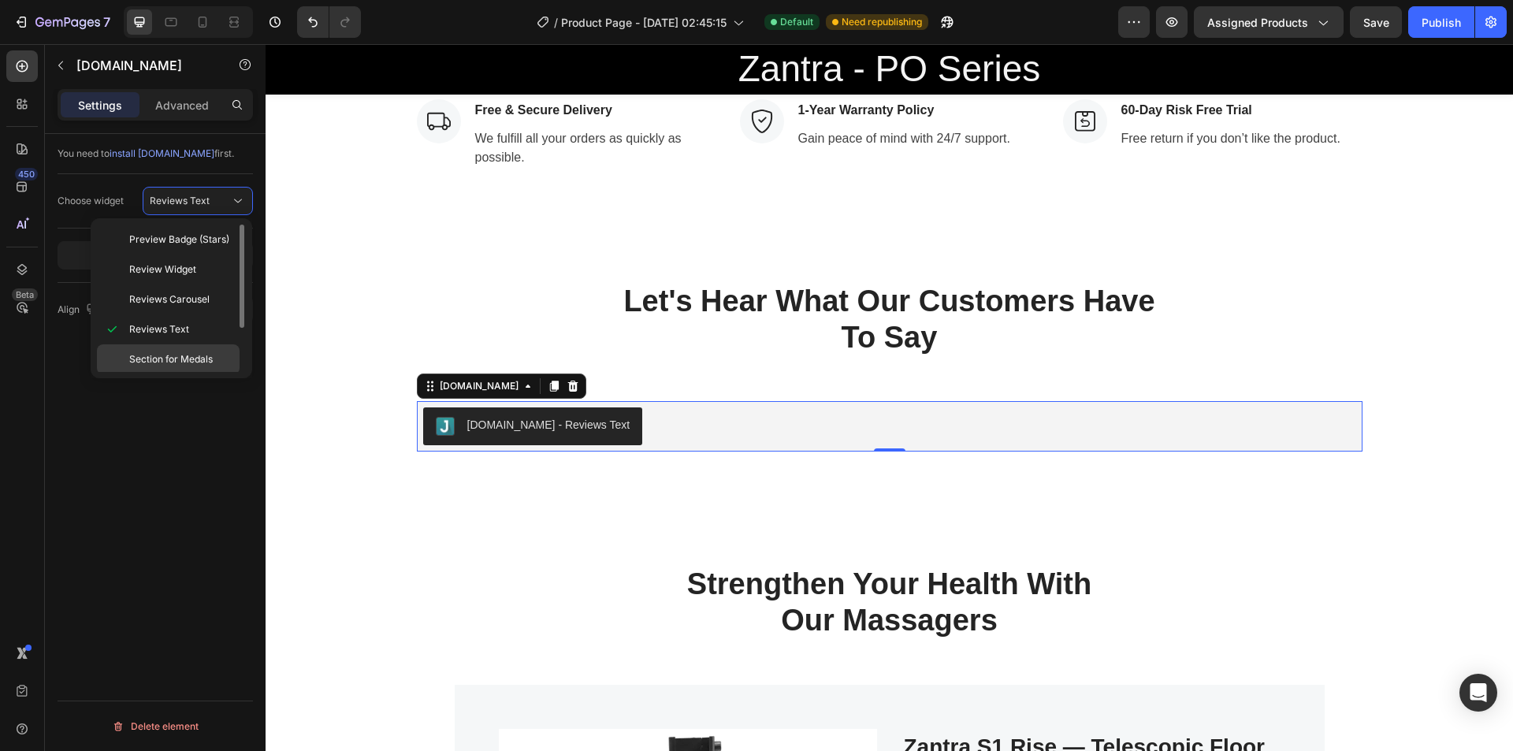
click at [210, 359] on span "Section for Medals" at bounding box center [171, 359] width 84 height 14
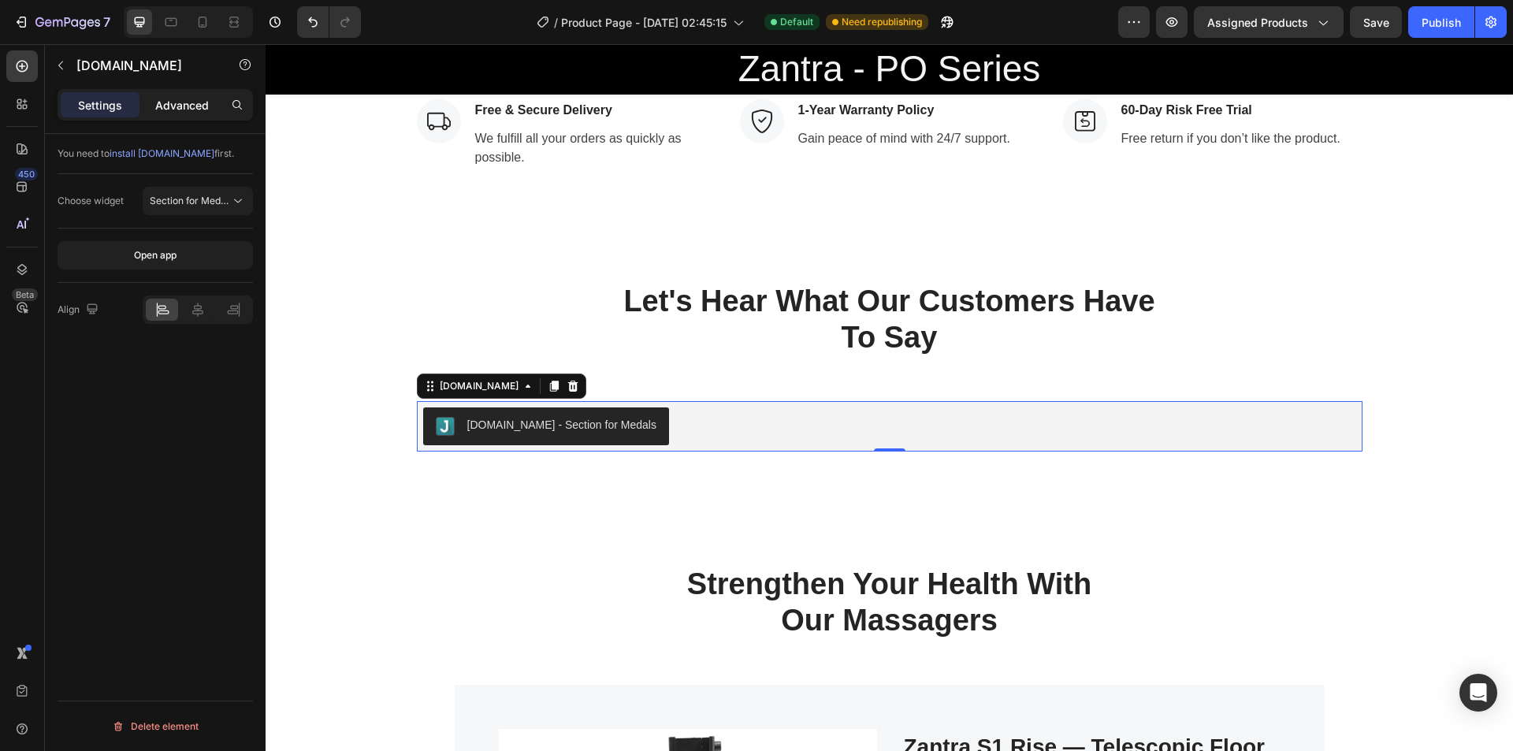
click at [202, 112] on p "Advanced" at bounding box center [182, 105] width 54 height 17
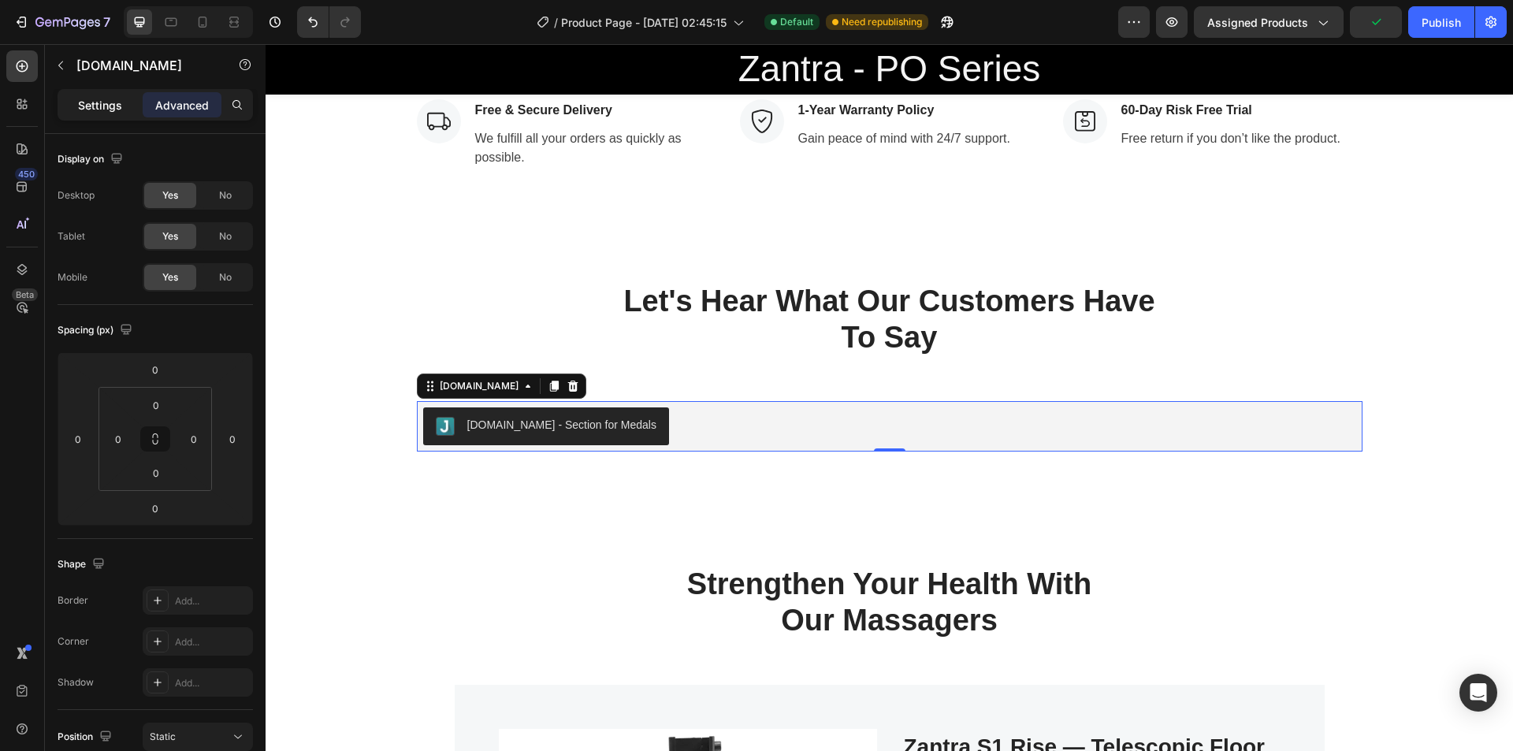
click at [121, 110] on p "Settings" at bounding box center [100, 105] width 44 height 17
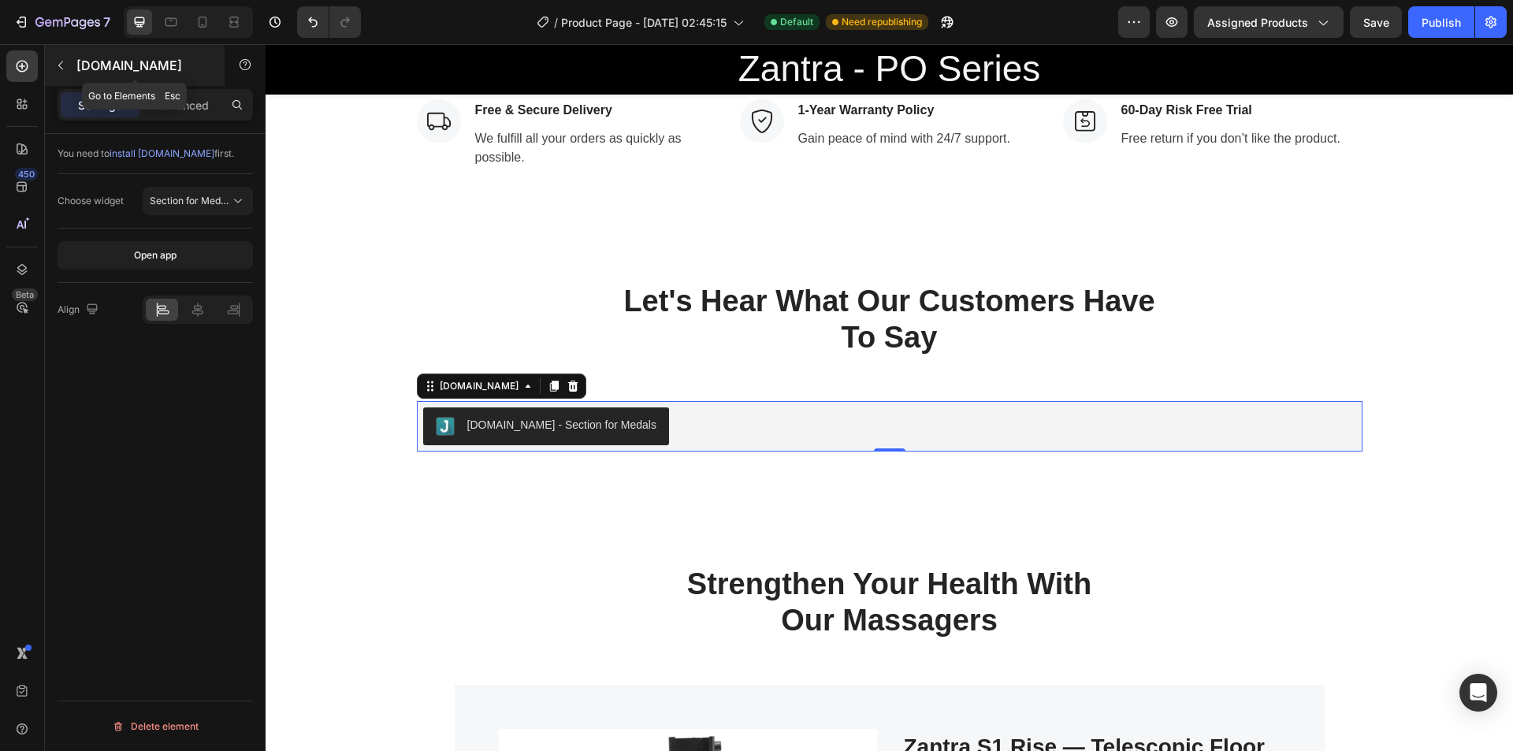
click at [75, 73] on div "[DOMAIN_NAME]" at bounding box center [135, 65] width 180 height 41
click at [567, 389] on icon at bounding box center [573, 386] width 13 height 13
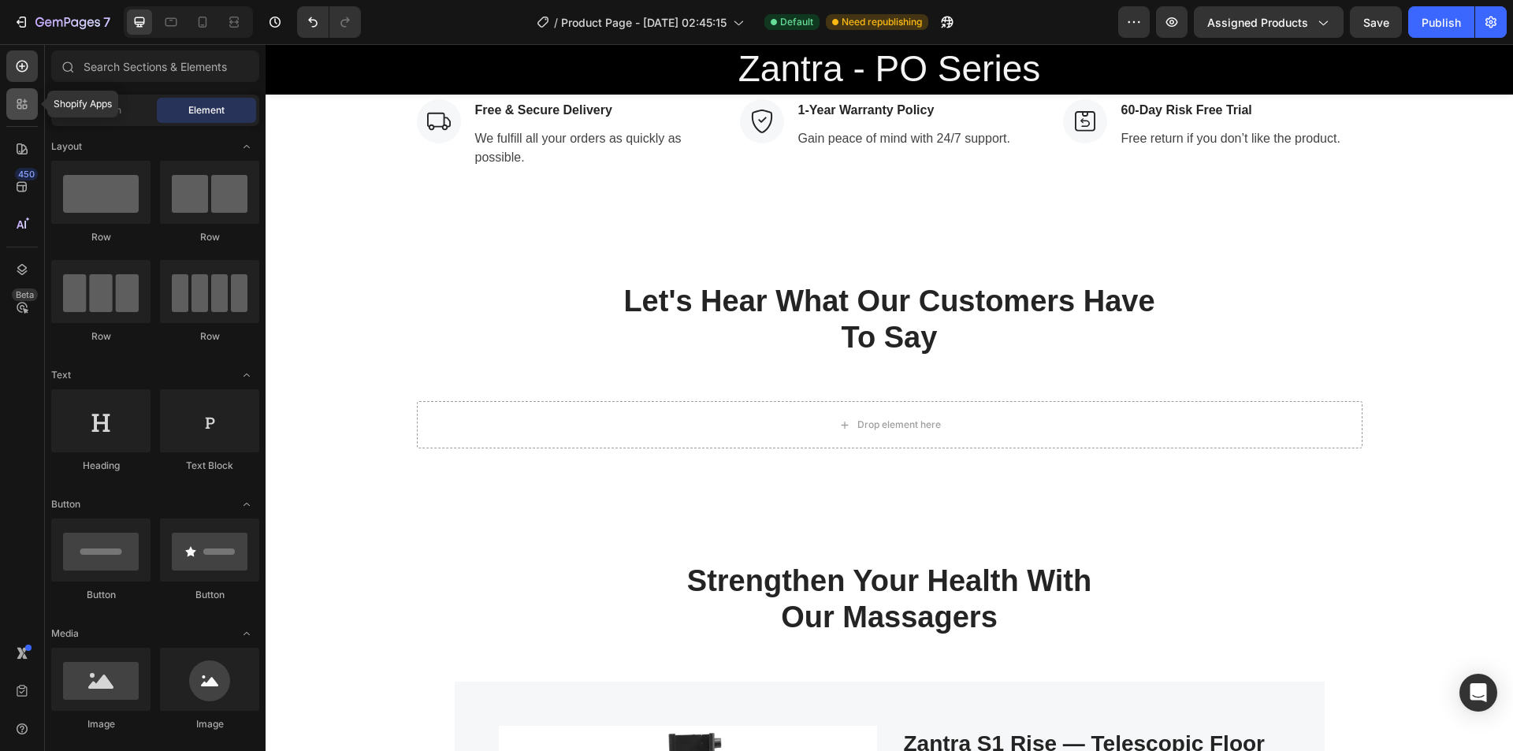
click at [28, 110] on icon at bounding box center [22, 104] width 16 height 16
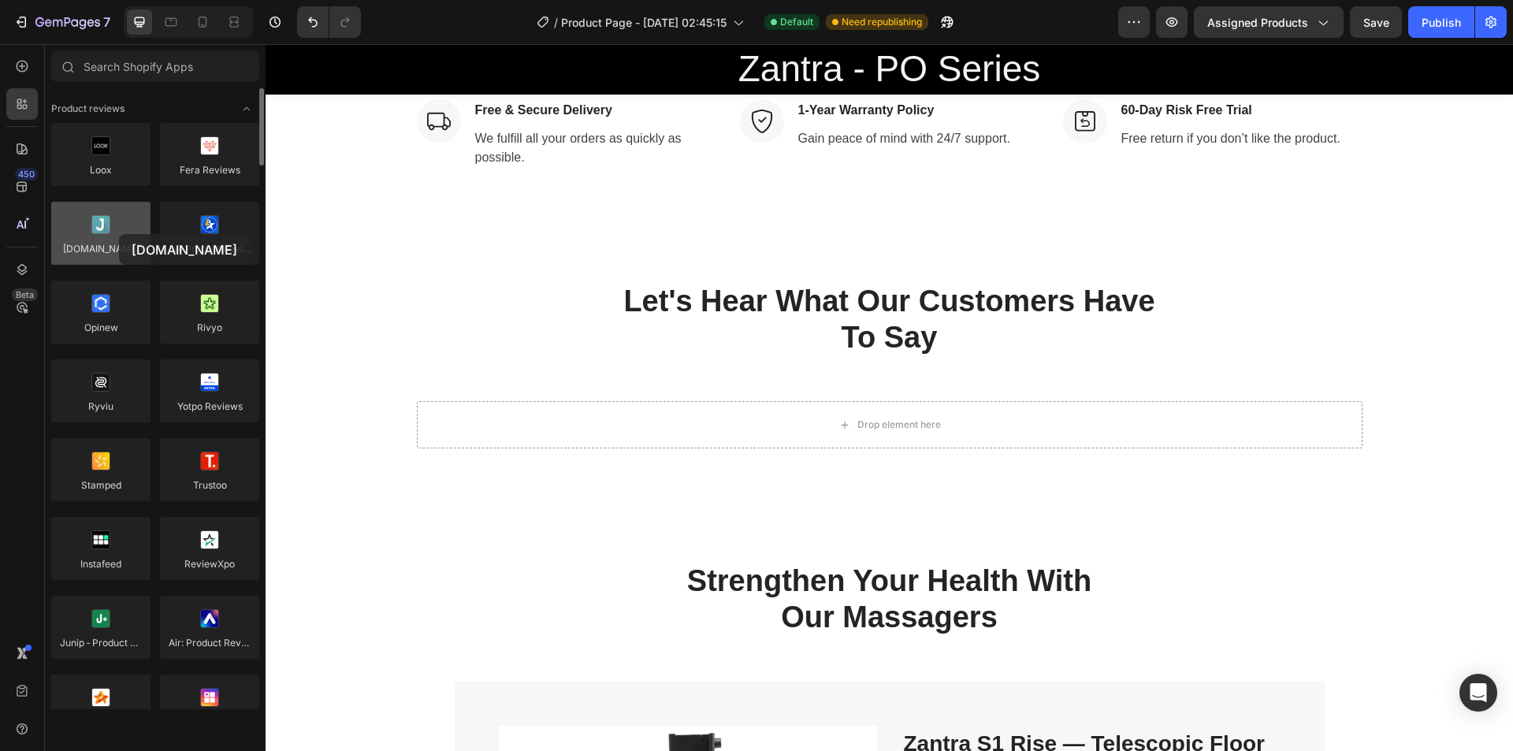
click at [119, 234] on div at bounding box center [100, 233] width 99 height 63
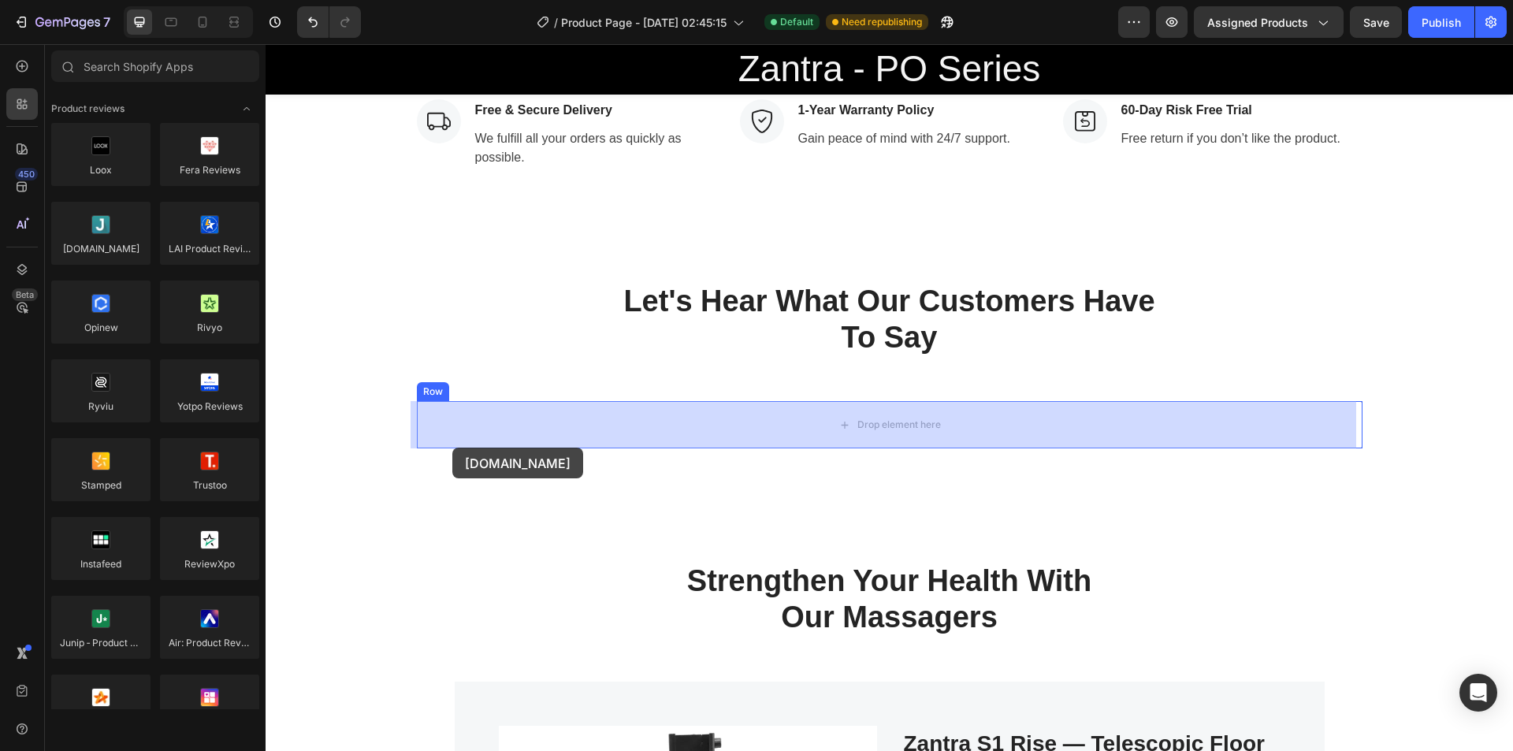
drag, startPoint x: 385, startPoint y: 278, endPoint x: 452, endPoint y: 448, distance: 182.5
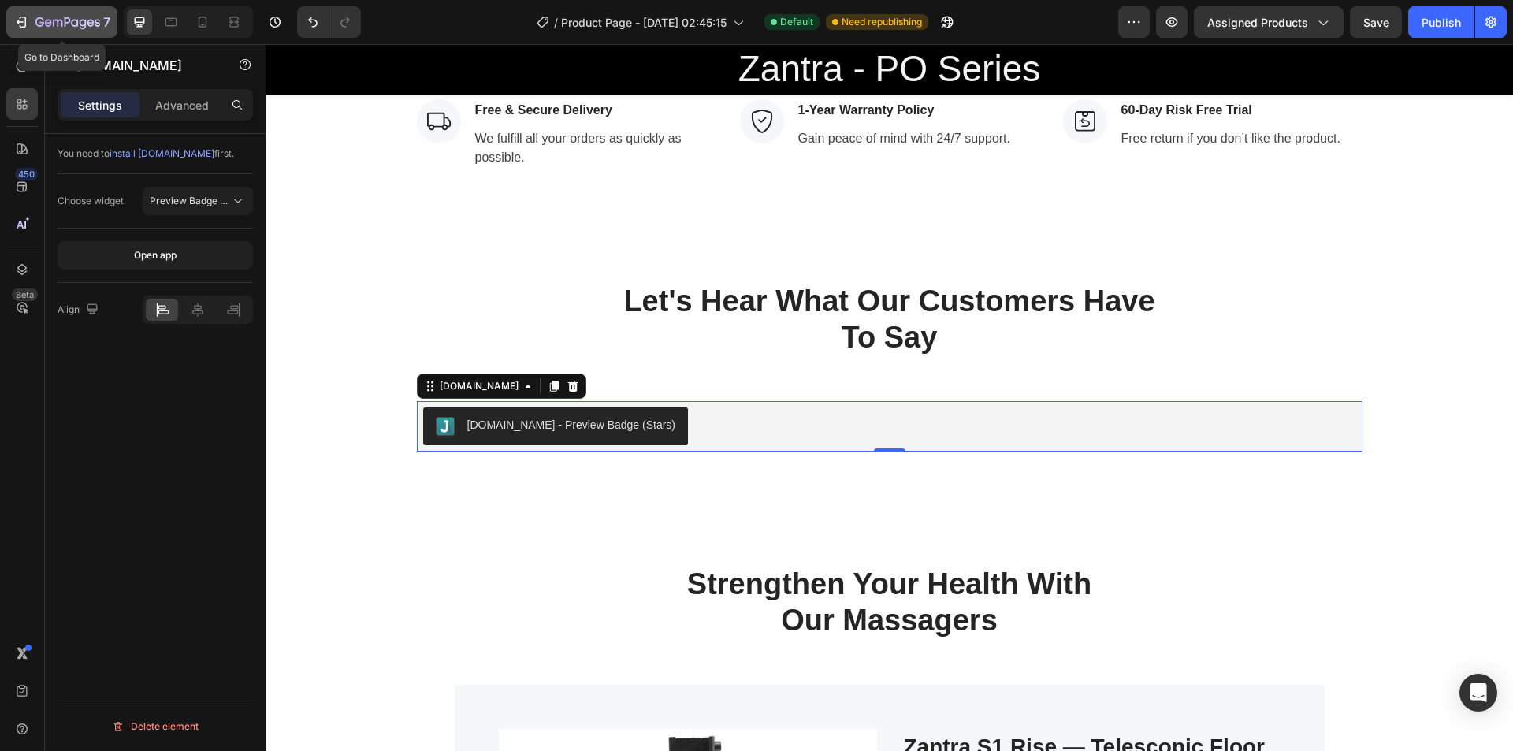
click at [24, 18] on icon "button" at bounding box center [21, 22] width 16 height 16
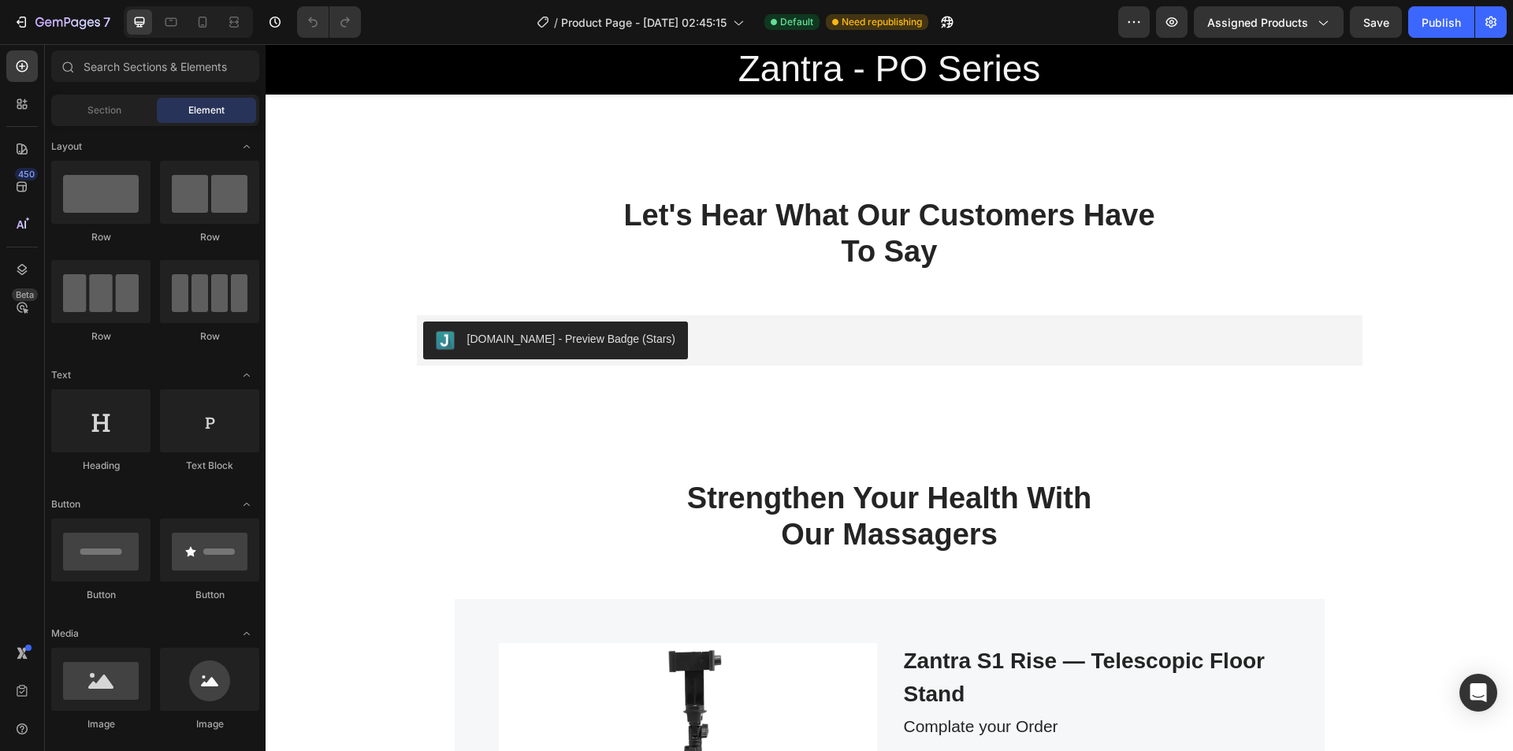
scroll to position [1999, 0]
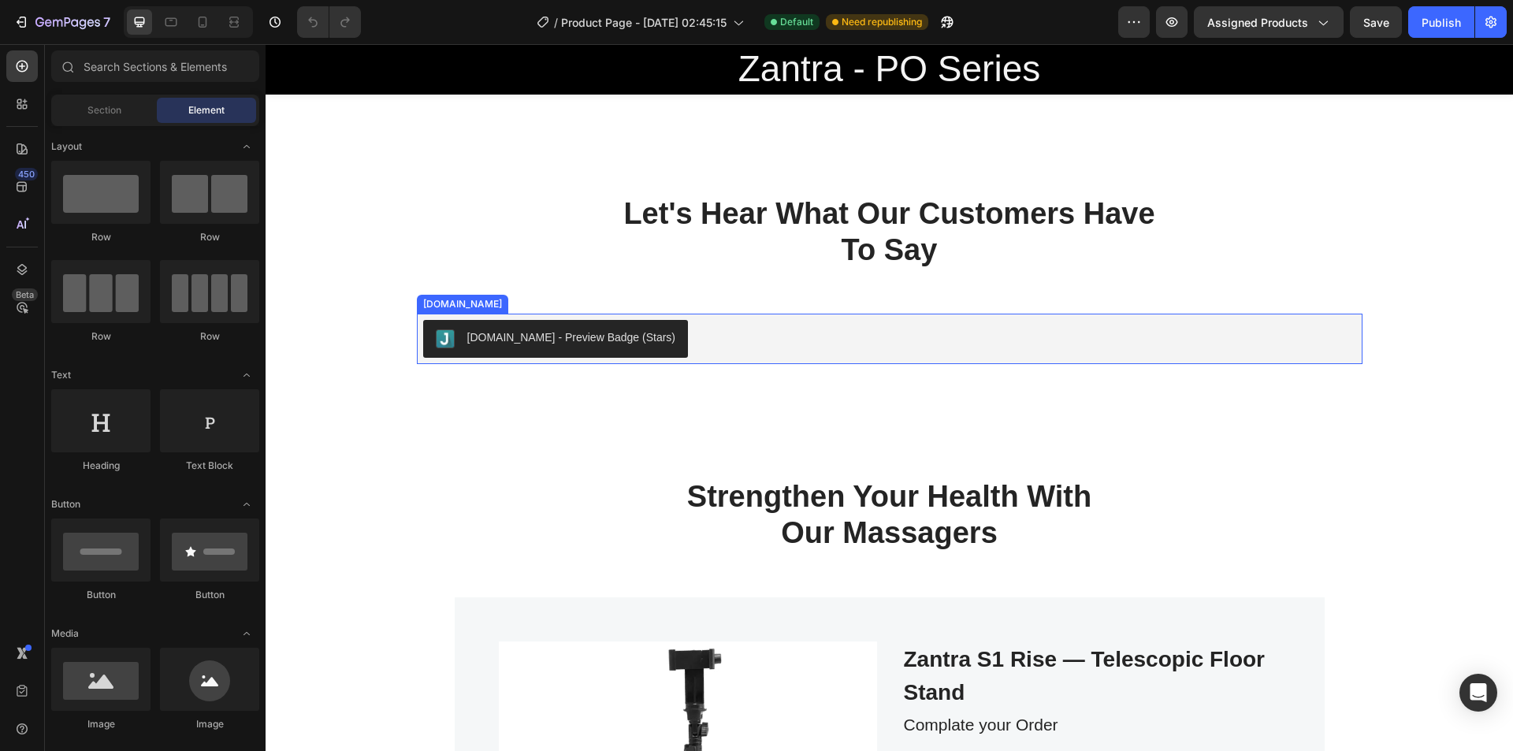
click at [502, 334] on div "Judge.me - Preview Badge (Stars)" at bounding box center [571, 337] width 209 height 17
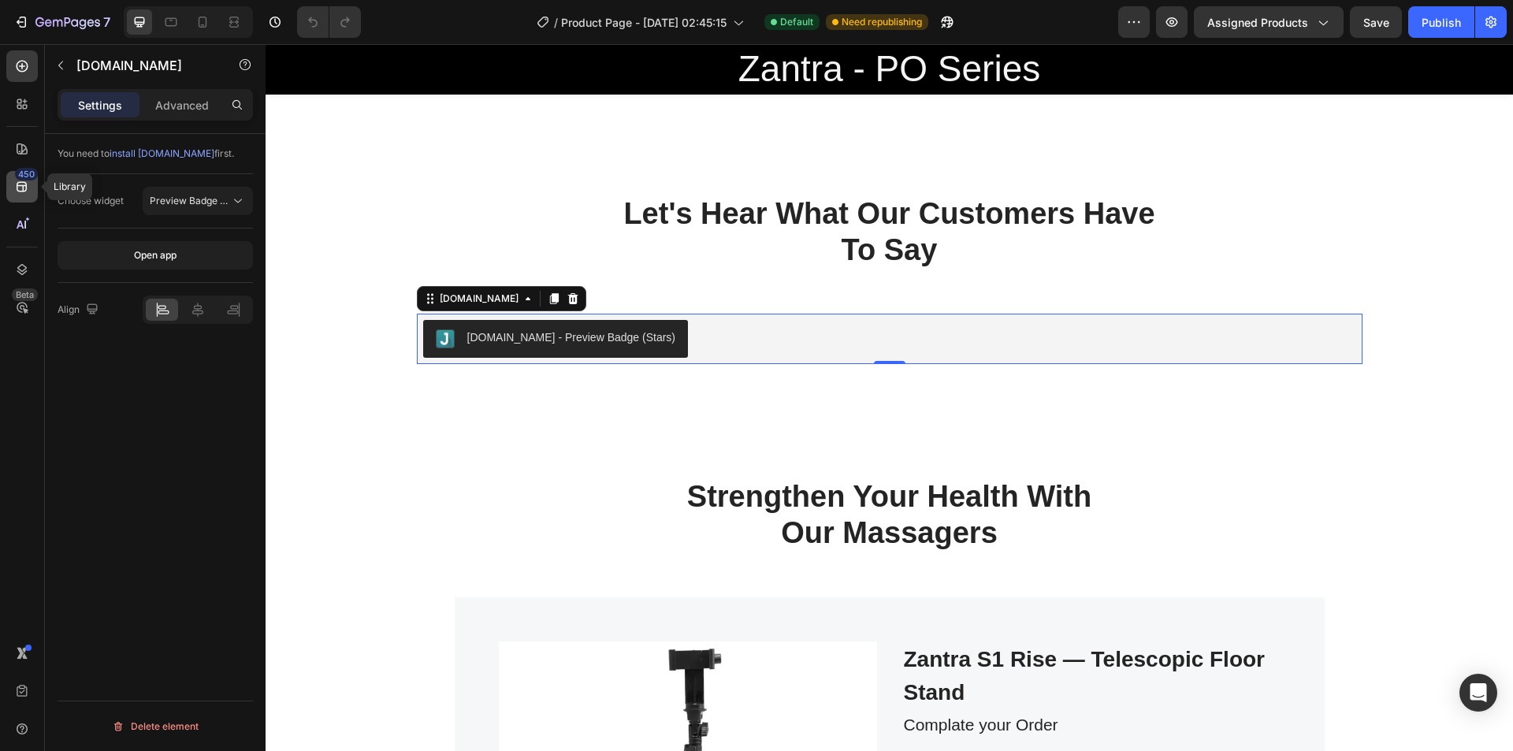
click at [24, 172] on div "450" at bounding box center [26, 174] width 23 height 13
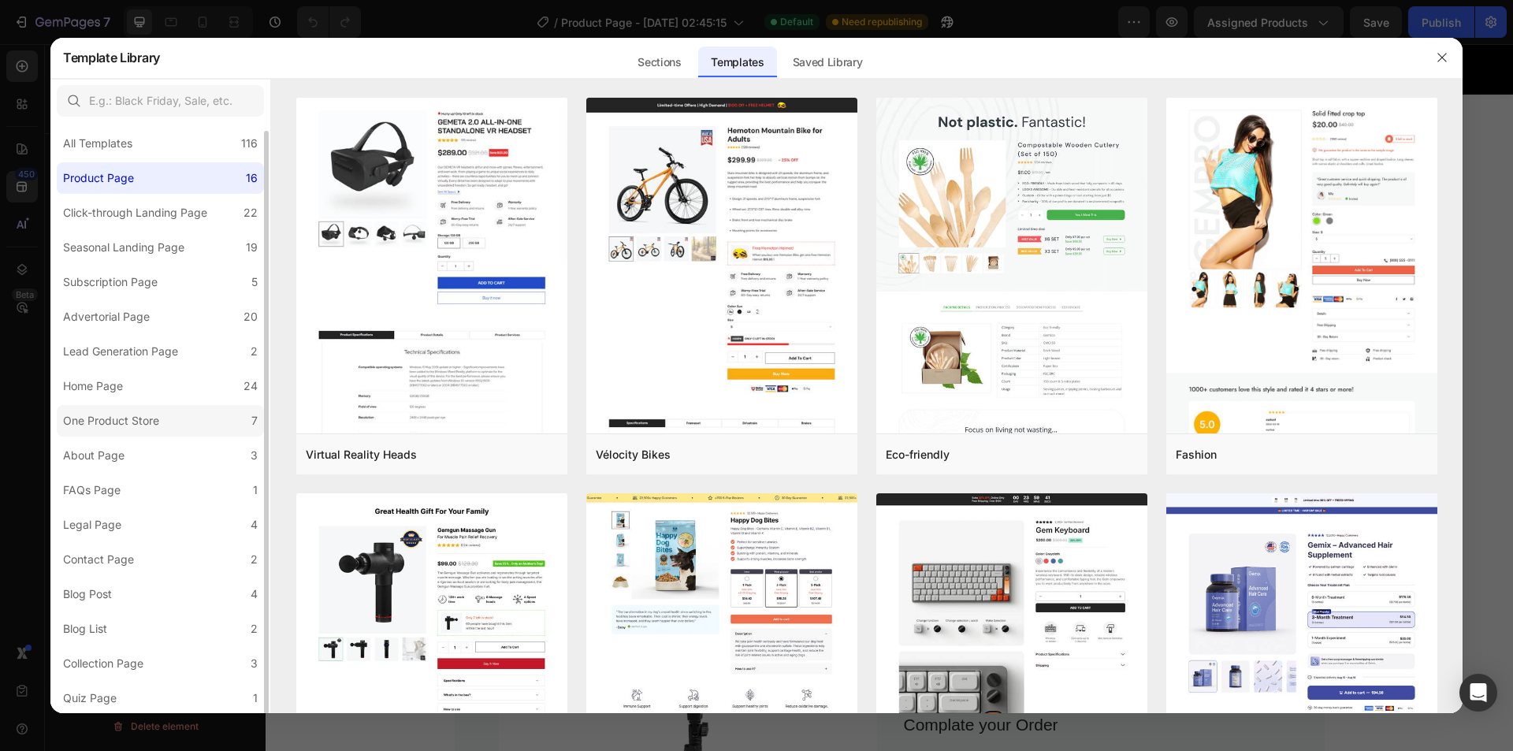
scroll to position [0, 0]
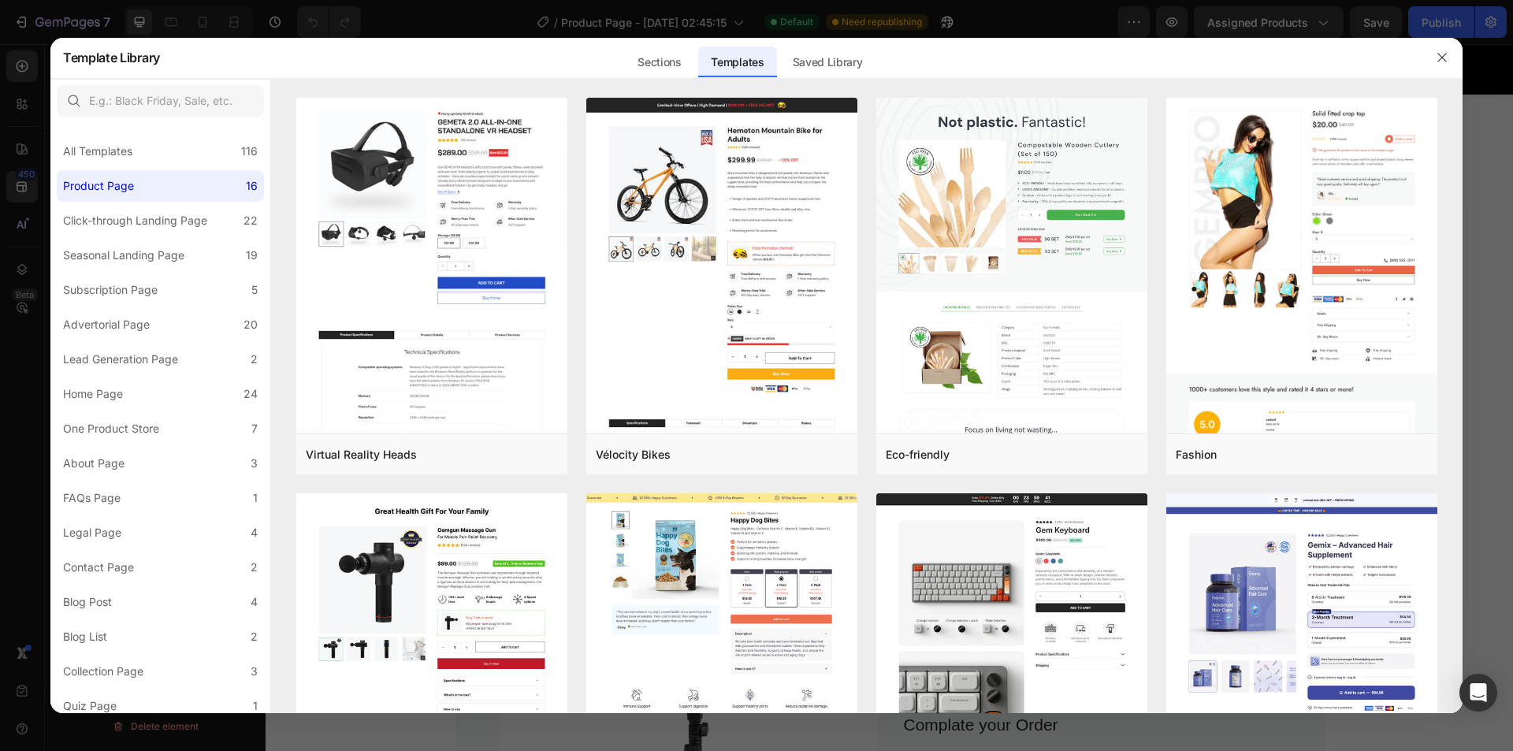
click at [4, 449] on div at bounding box center [756, 375] width 1513 height 751
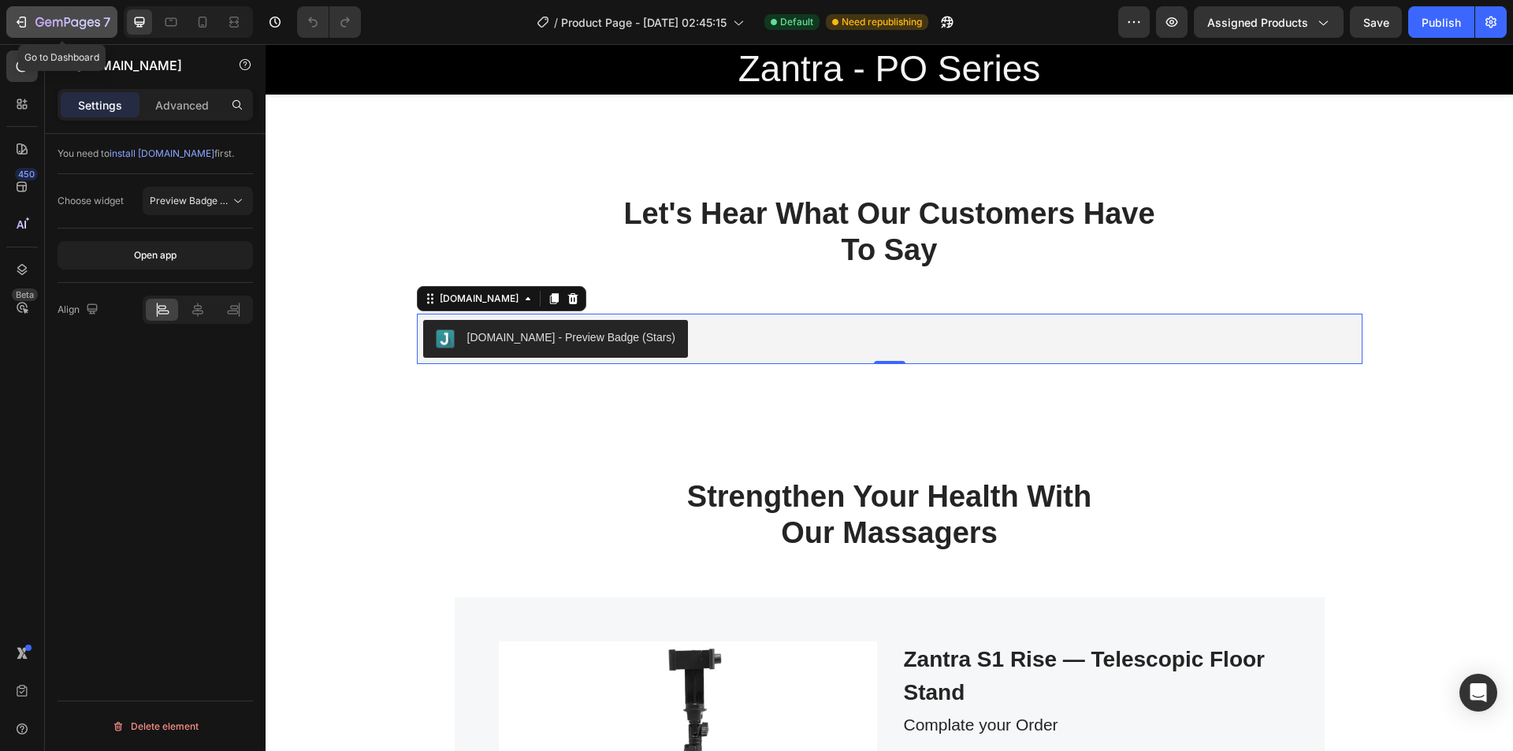
click at [25, 22] on icon "button" at bounding box center [23, 22] width 7 height 11
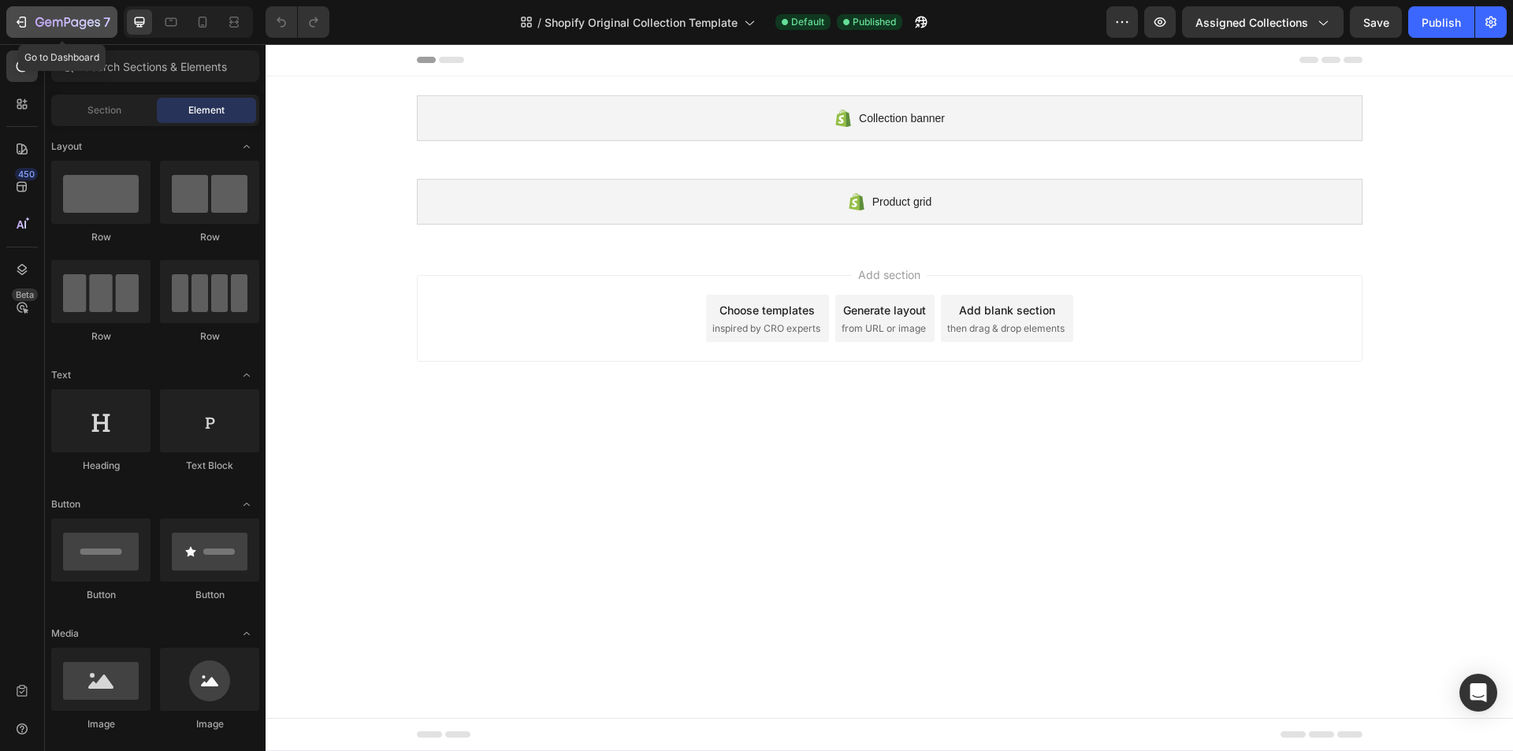
click at [16, 24] on icon "button" at bounding box center [21, 22] width 16 height 16
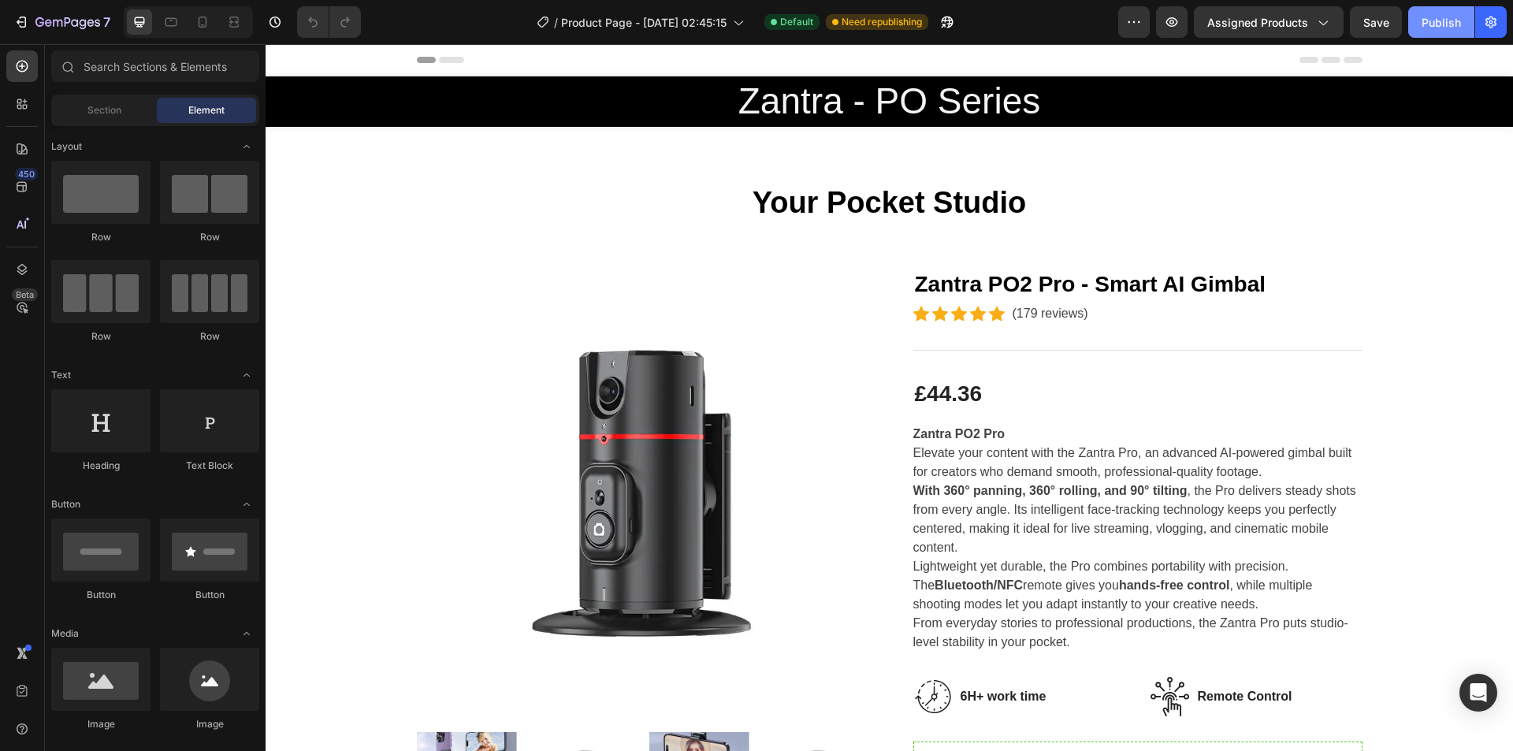
click at [1430, 28] on div "Publish" at bounding box center [1441, 22] width 39 height 17
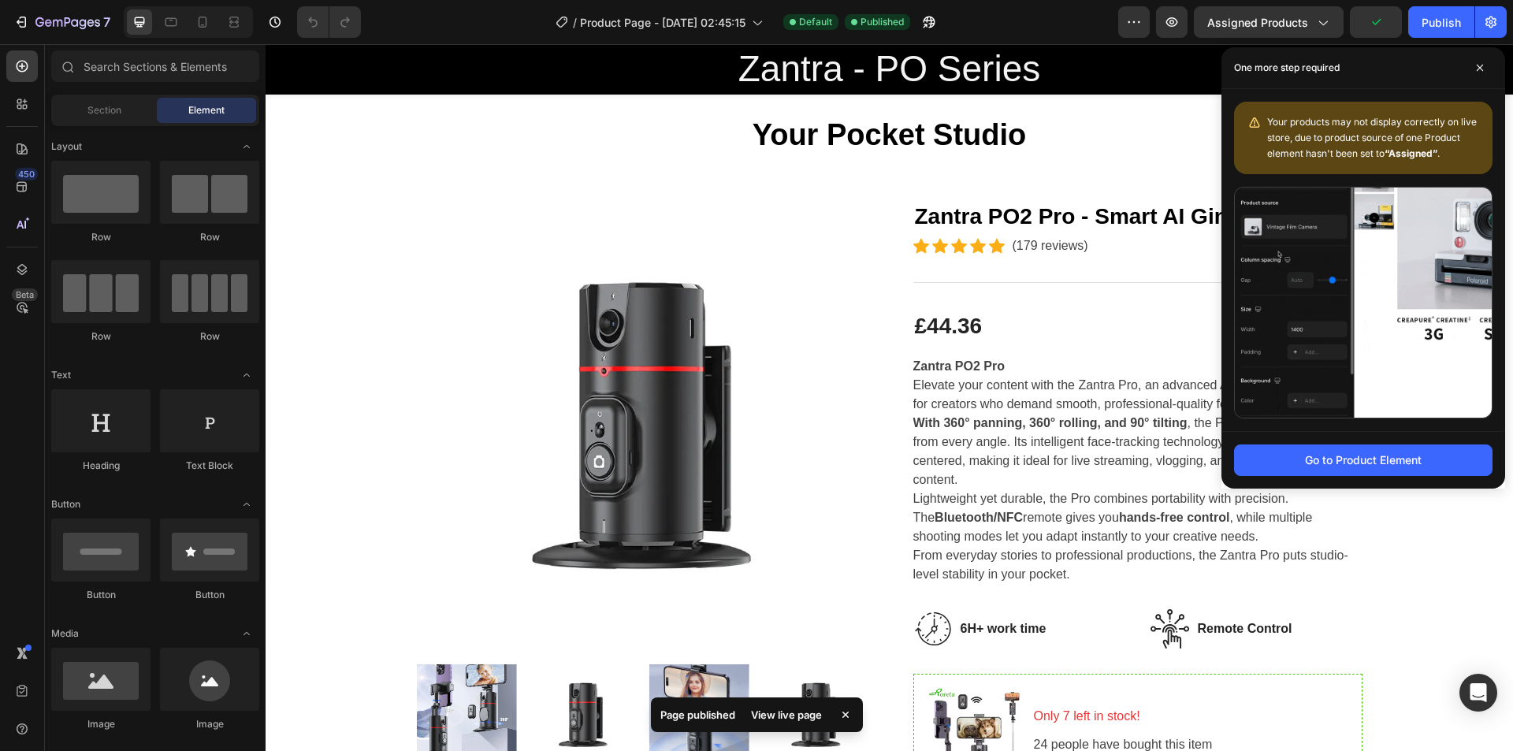
scroll to position [73, 0]
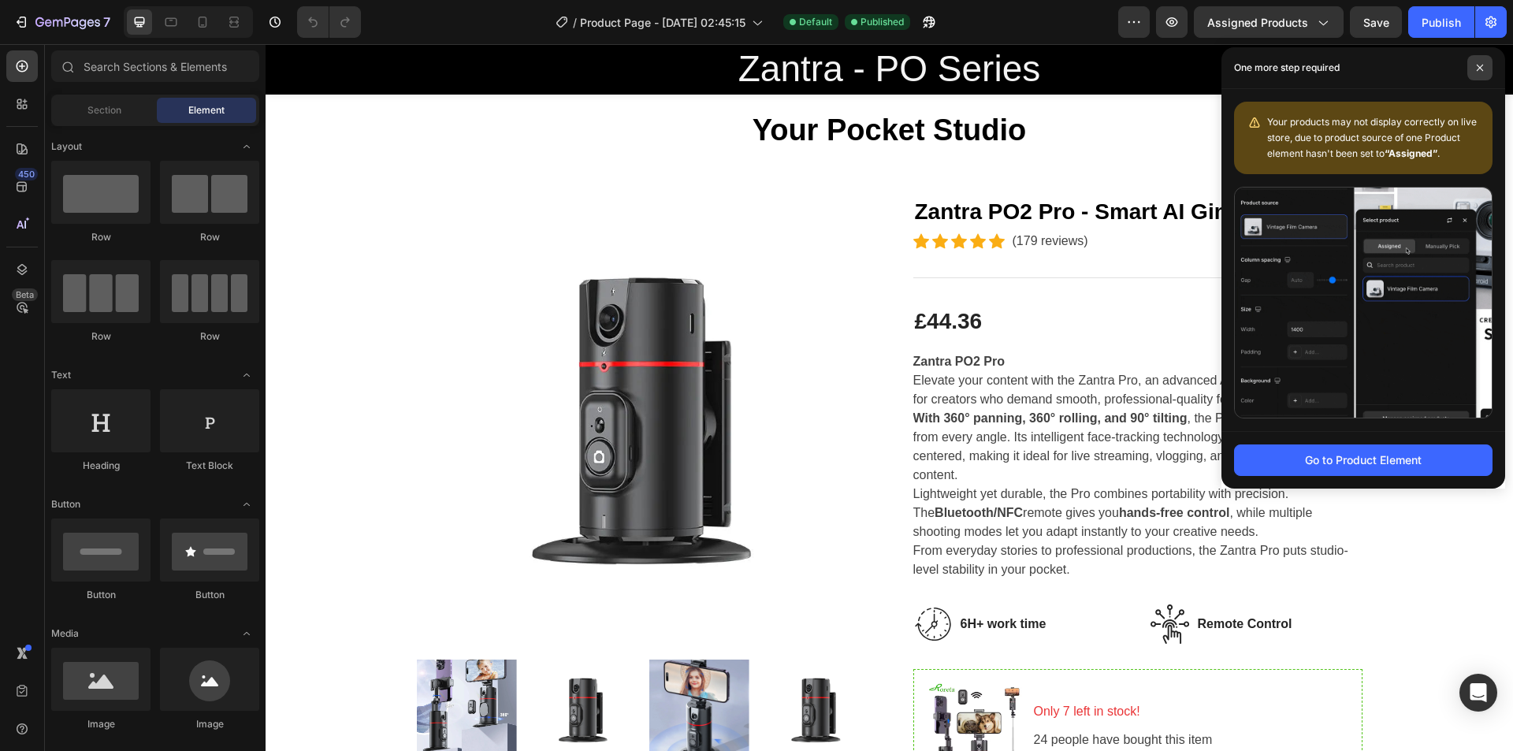
click at [1475, 74] on span at bounding box center [1479, 67] width 25 height 25
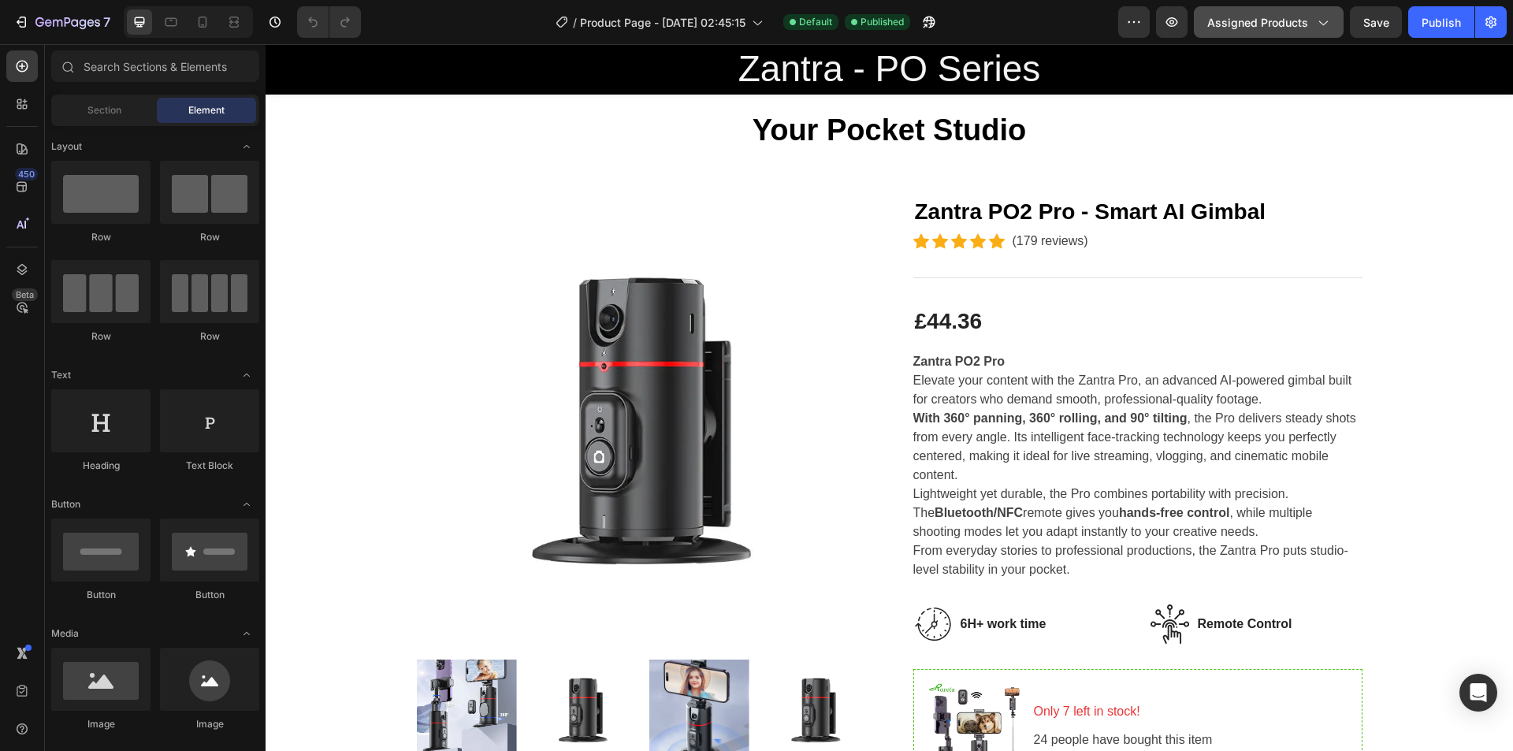
click at [1323, 8] on button "Assigned Products" at bounding box center [1269, 22] width 150 height 32
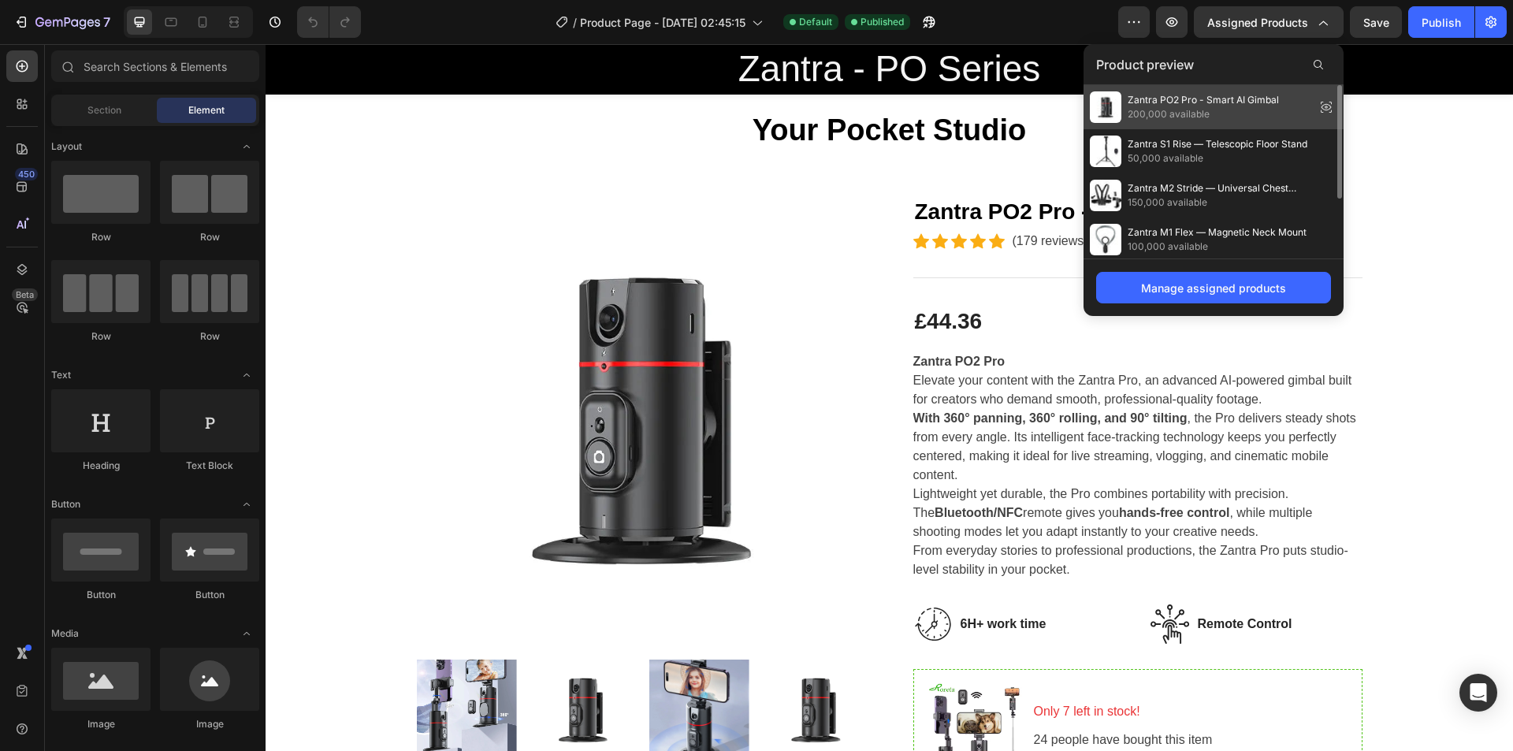
click at [1200, 110] on span "200,000 available" at bounding box center [1203, 114] width 151 height 14
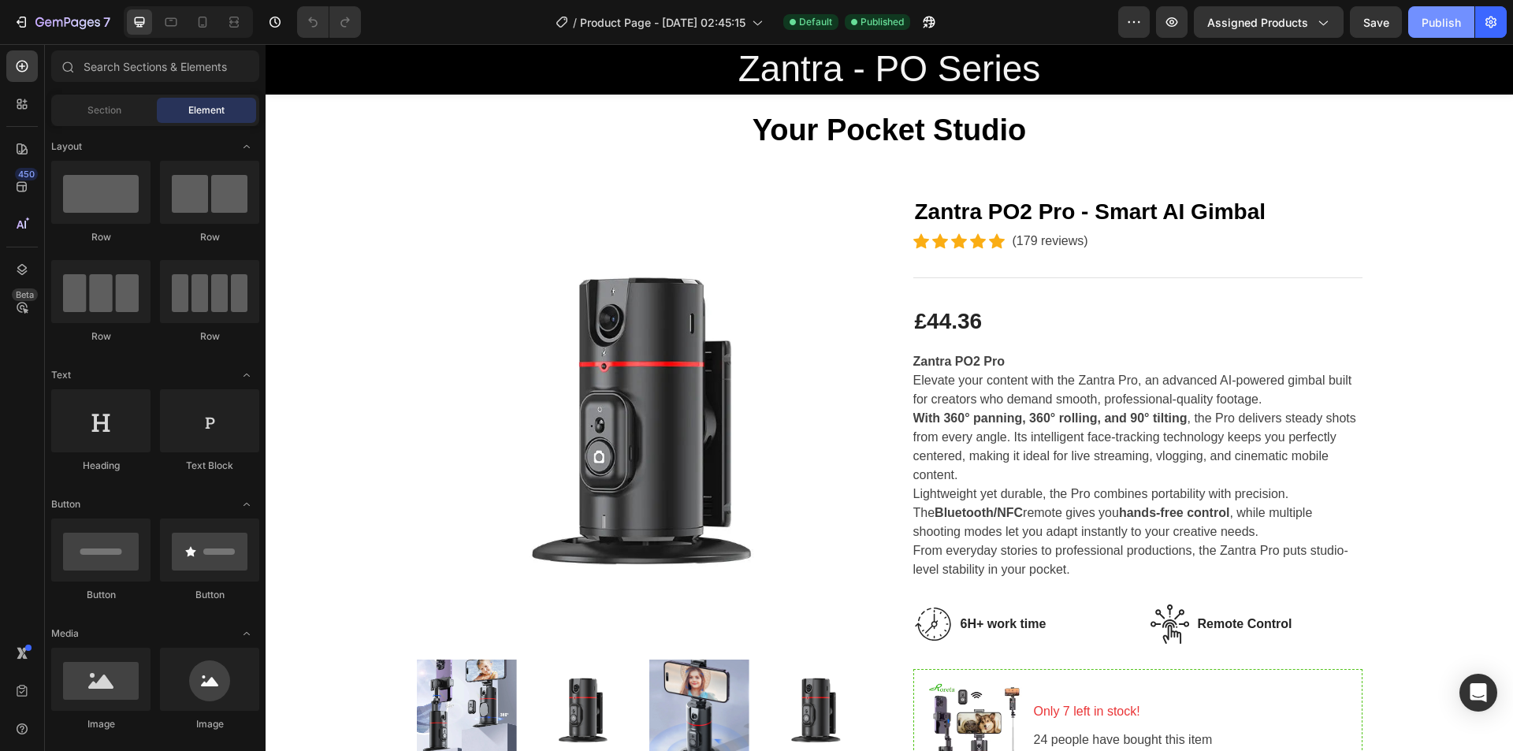
click at [1431, 33] on button "Publish" at bounding box center [1441, 22] width 66 height 32
click at [1121, 20] on button "button" at bounding box center [1134, 22] width 32 height 32
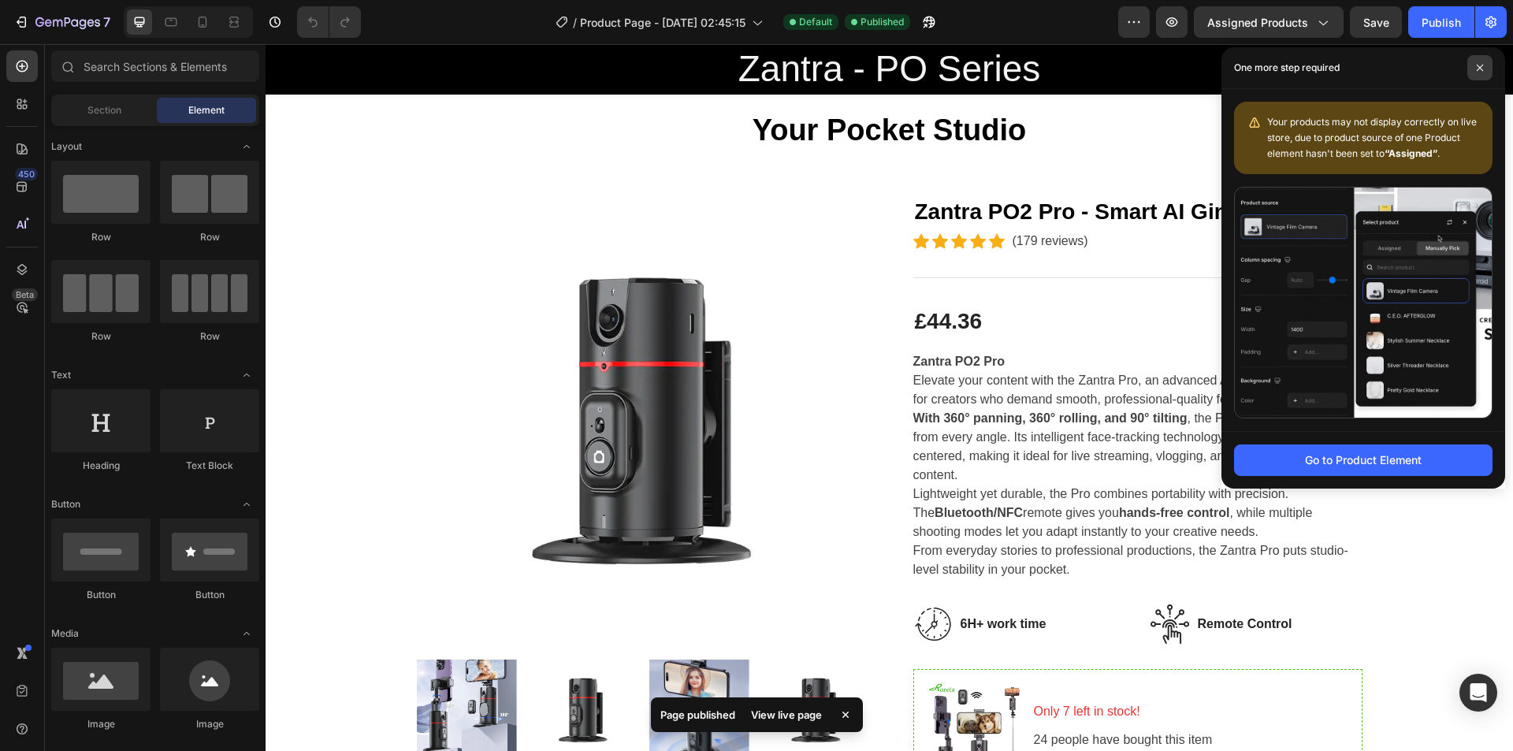
click at [1482, 64] on icon at bounding box center [1480, 68] width 8 height 8
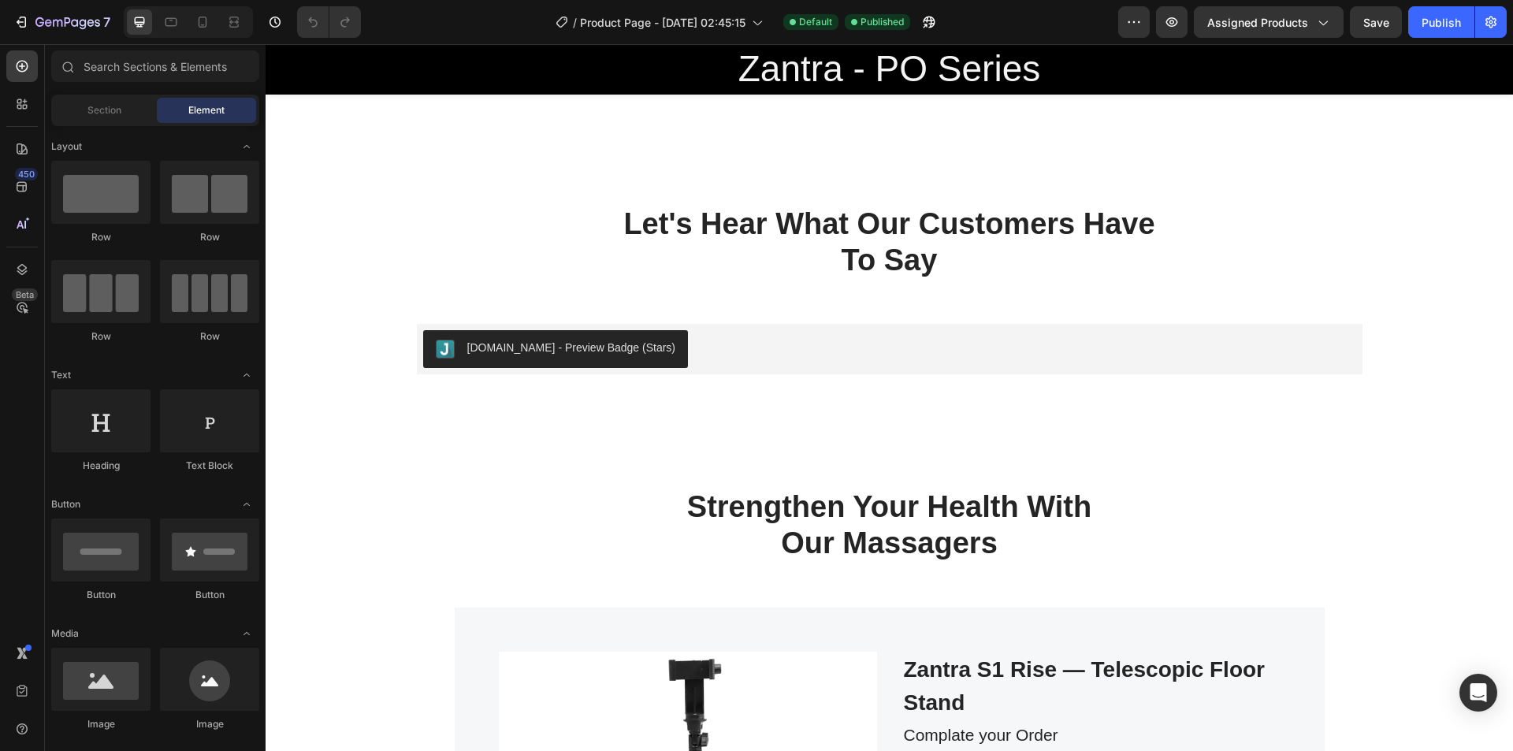
scroll to position [1993, 0]
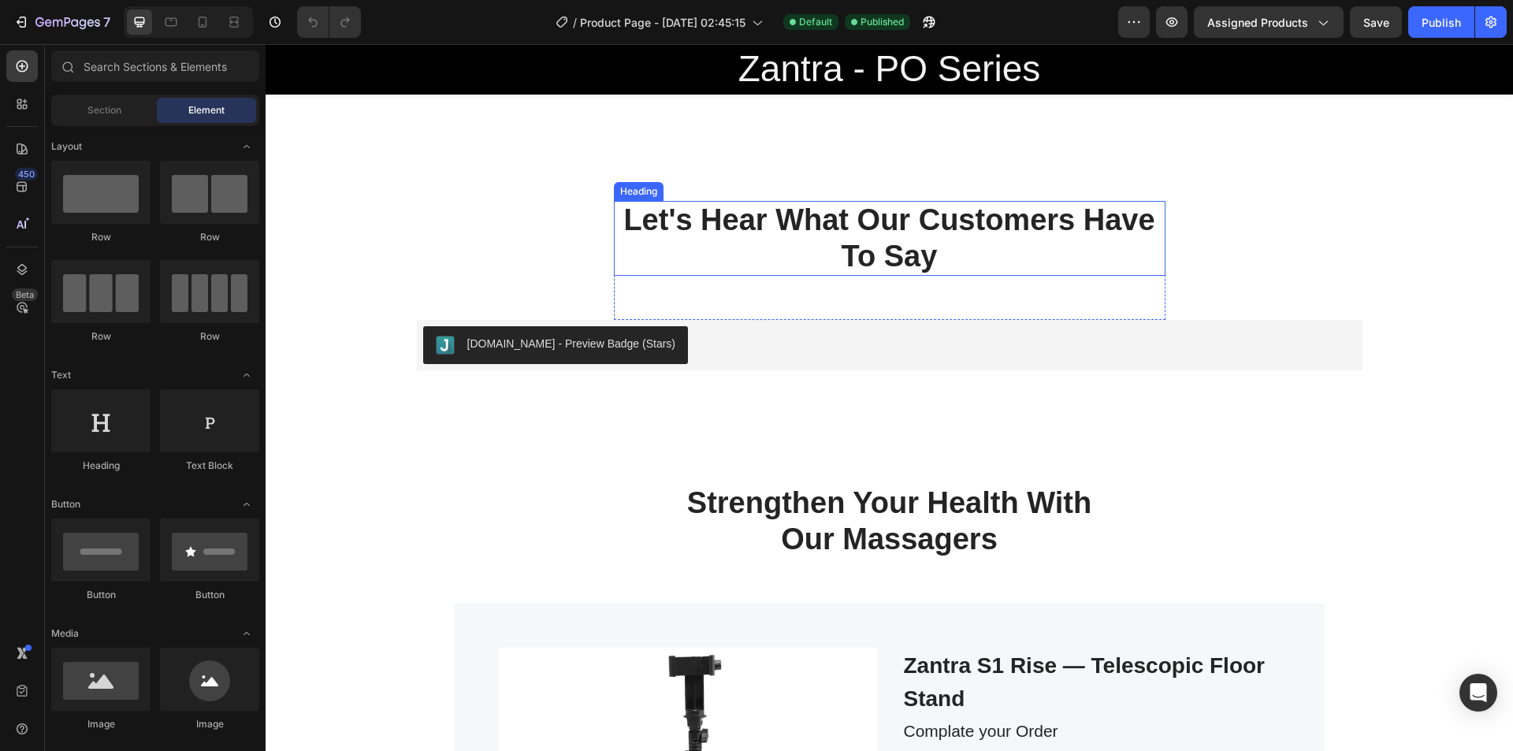
click at [956, 240] on p "Let's Hear What Our Customers Have To Say" at bounding box center [890, 239] width 549 height 72
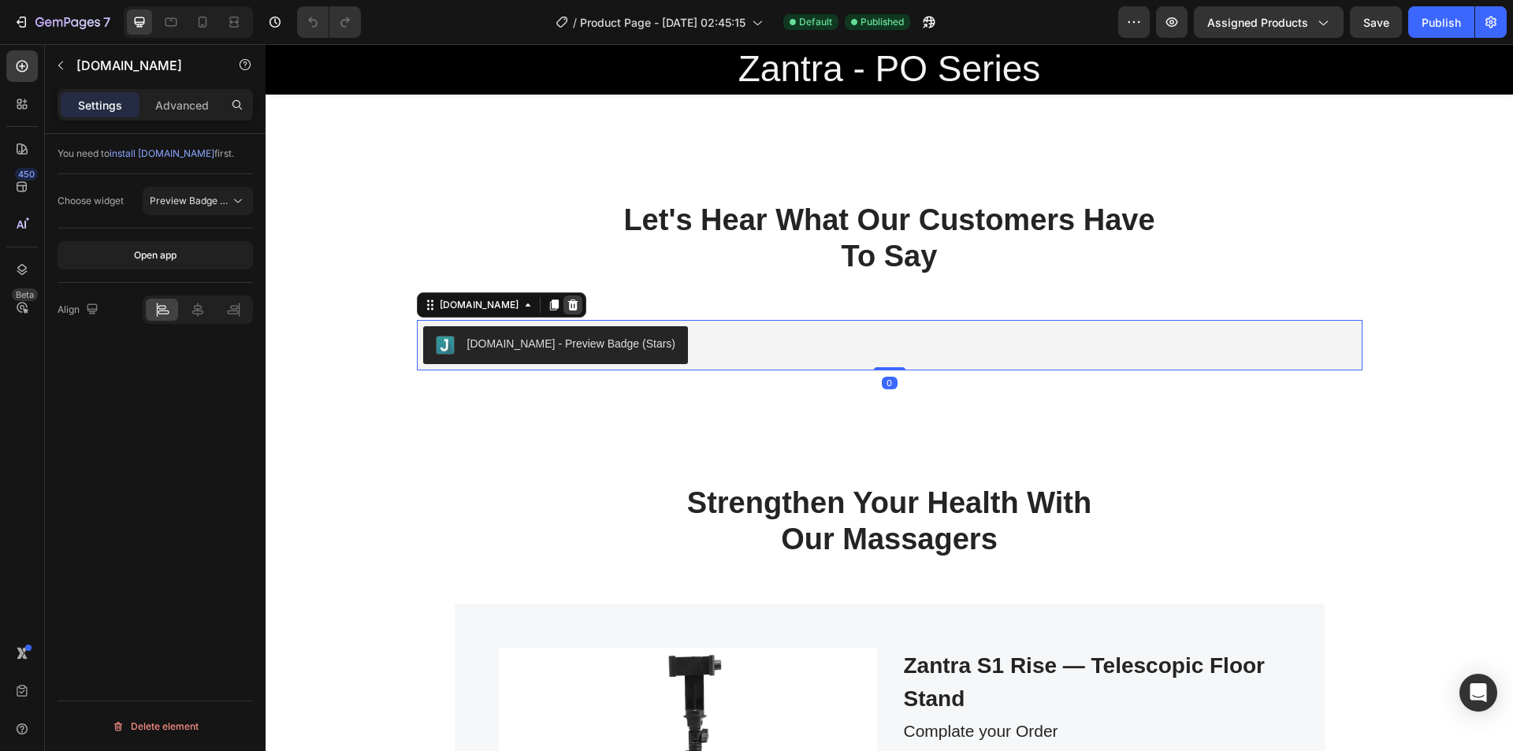
click at [567, 307] on icon at bounding box center [573, 305] width 13 height 13
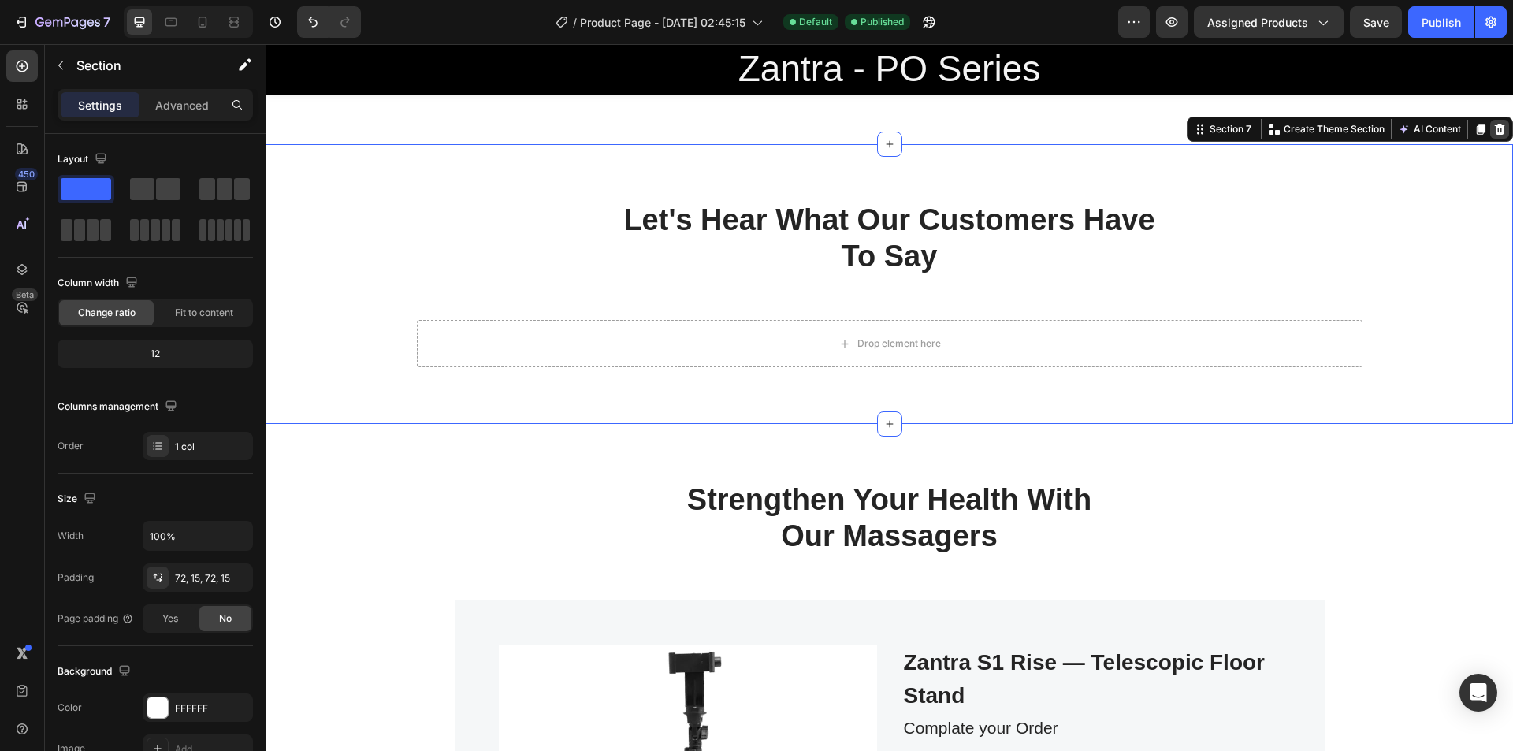
click at [1495, 125] on icon at bounding box center [1500, 129] width 10 height 11
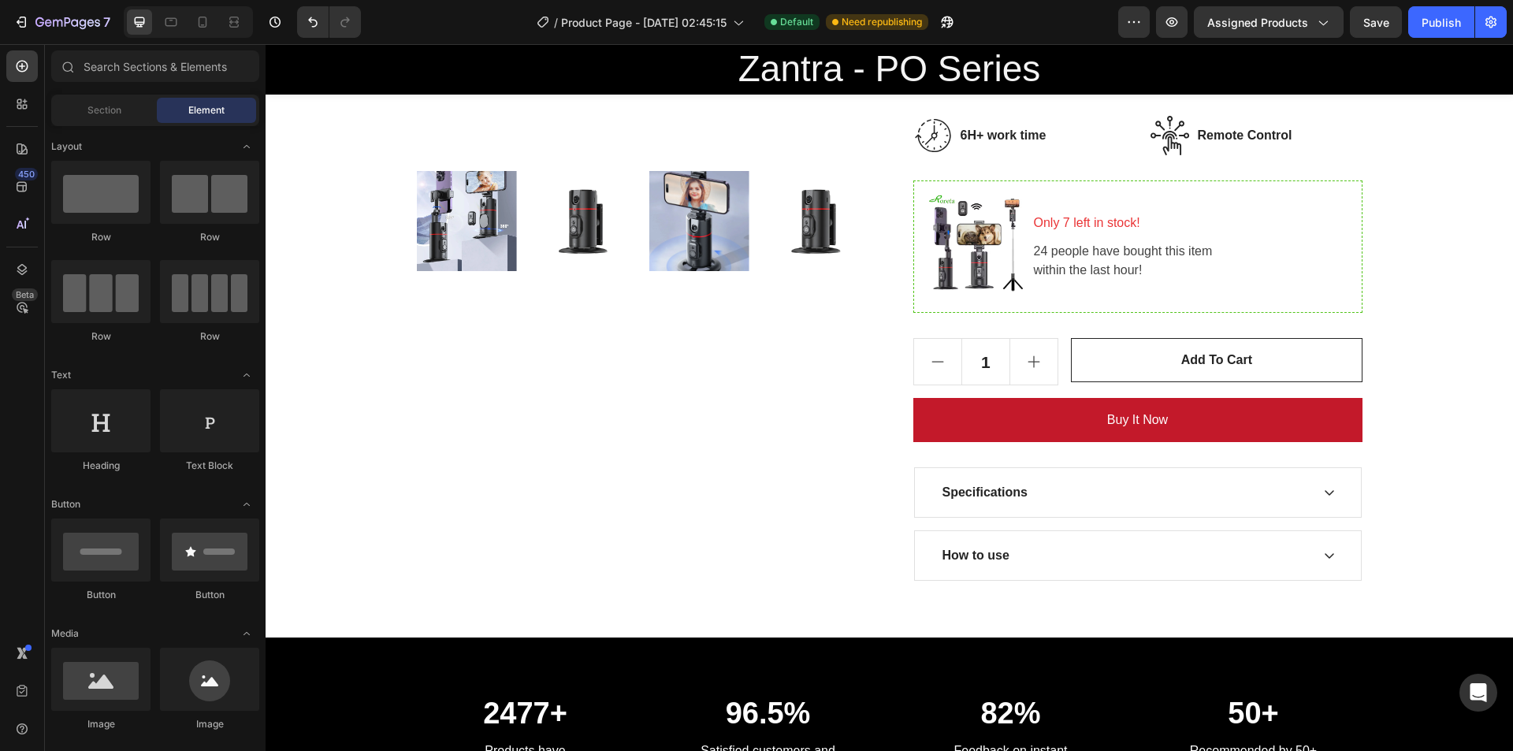
scroll to position [563, 0]
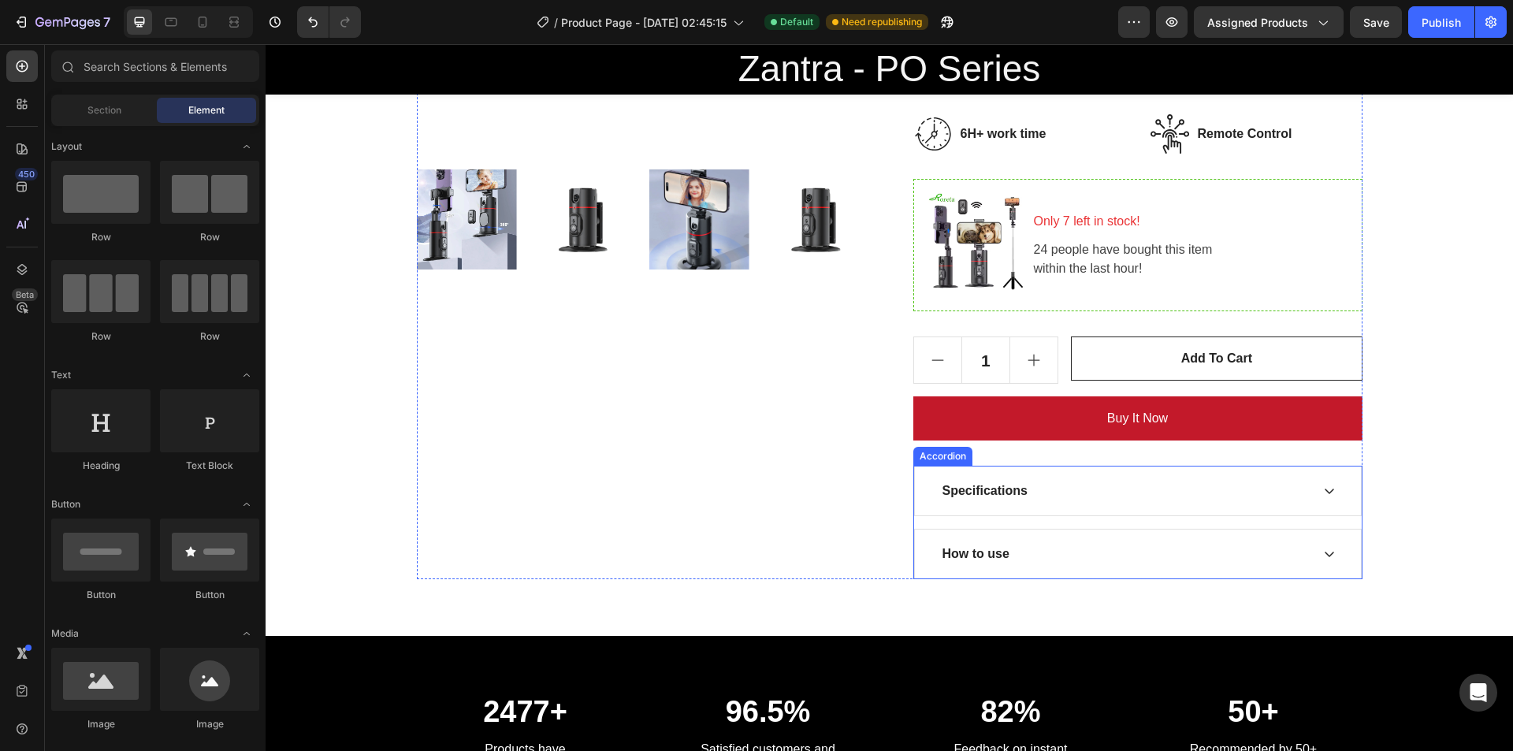
click at [1309, 502] on div "Specifications" at bounding box center [1138, 491] width 446 height 49
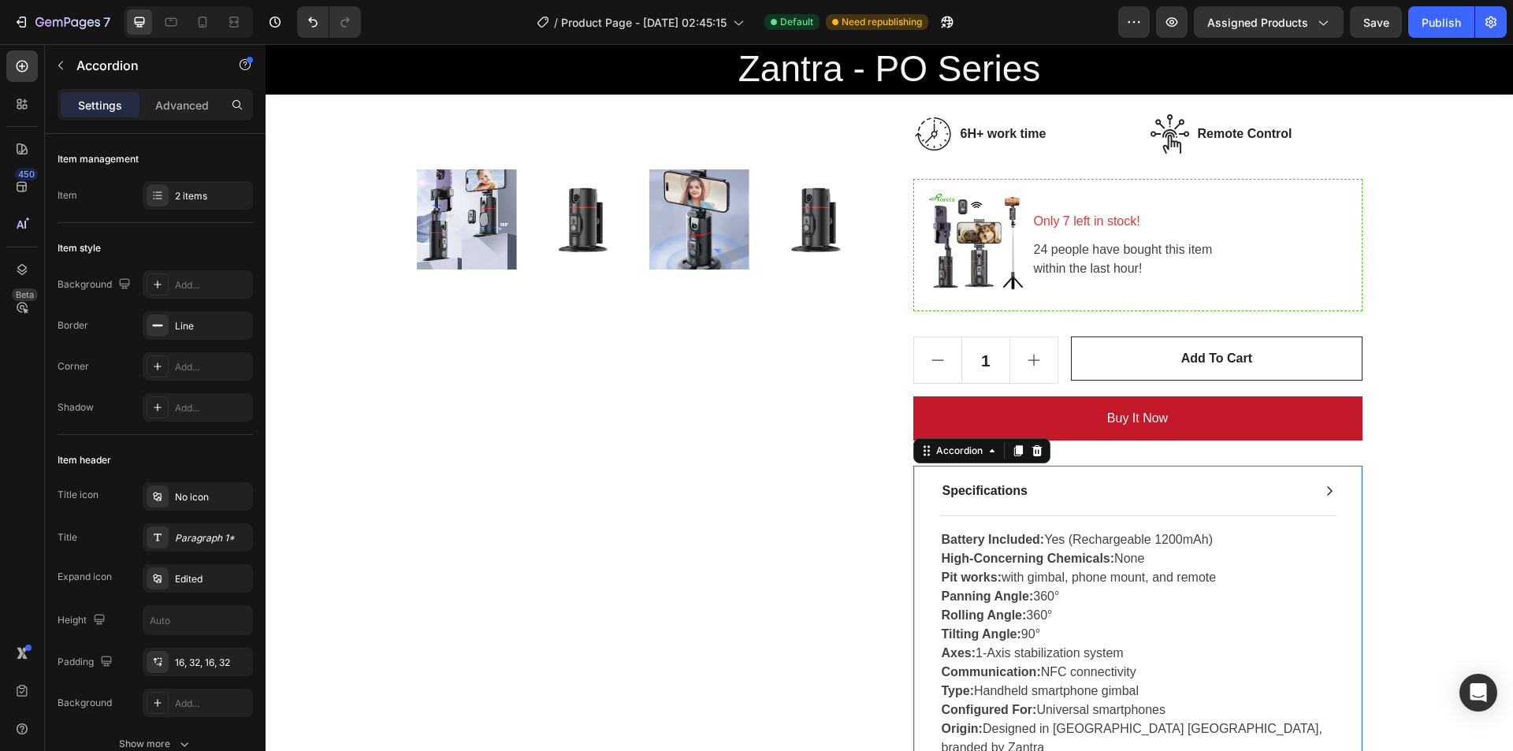
click at [1341, 493] on div "Specifications" at bounding box center [1138, 491] width 446 height 49
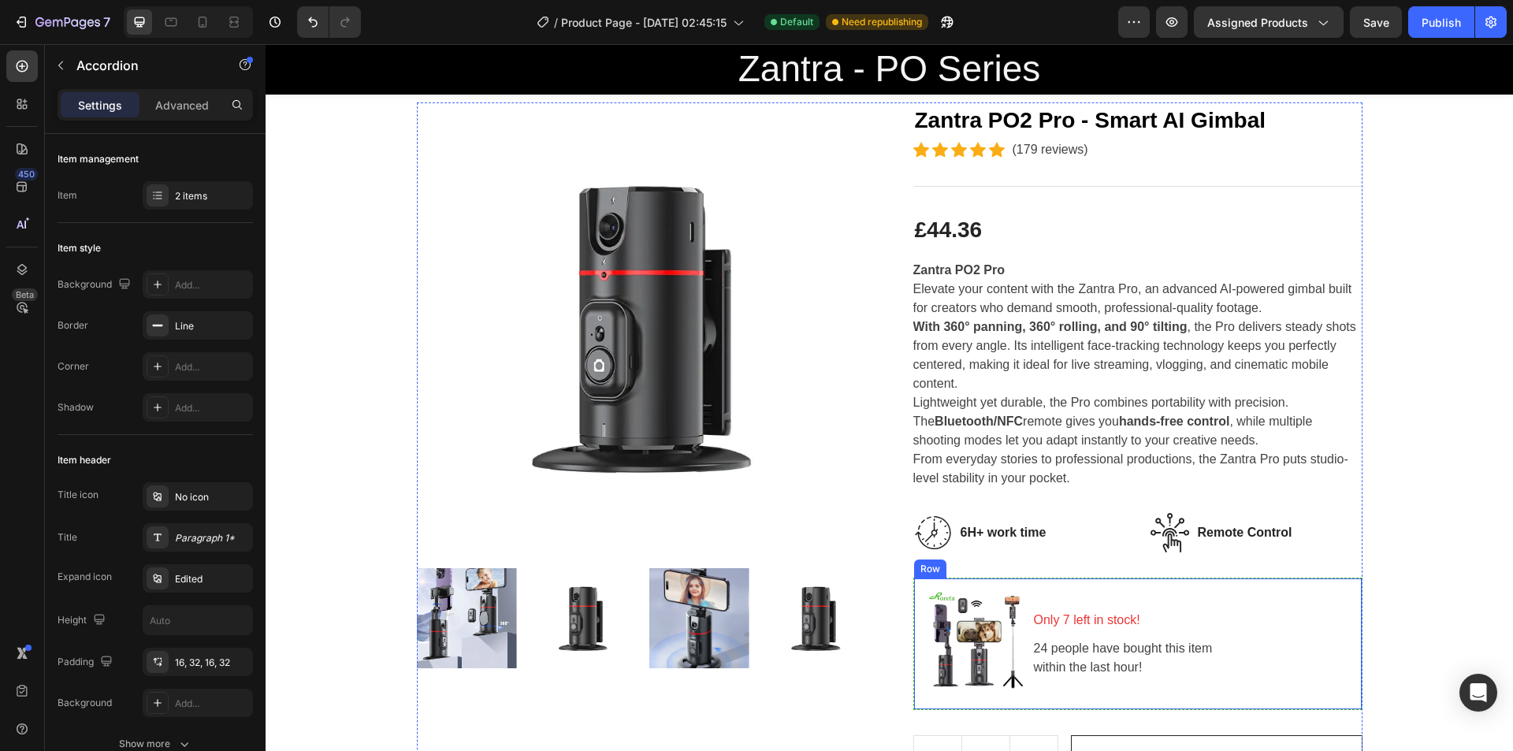
scroll to position [166, 0]
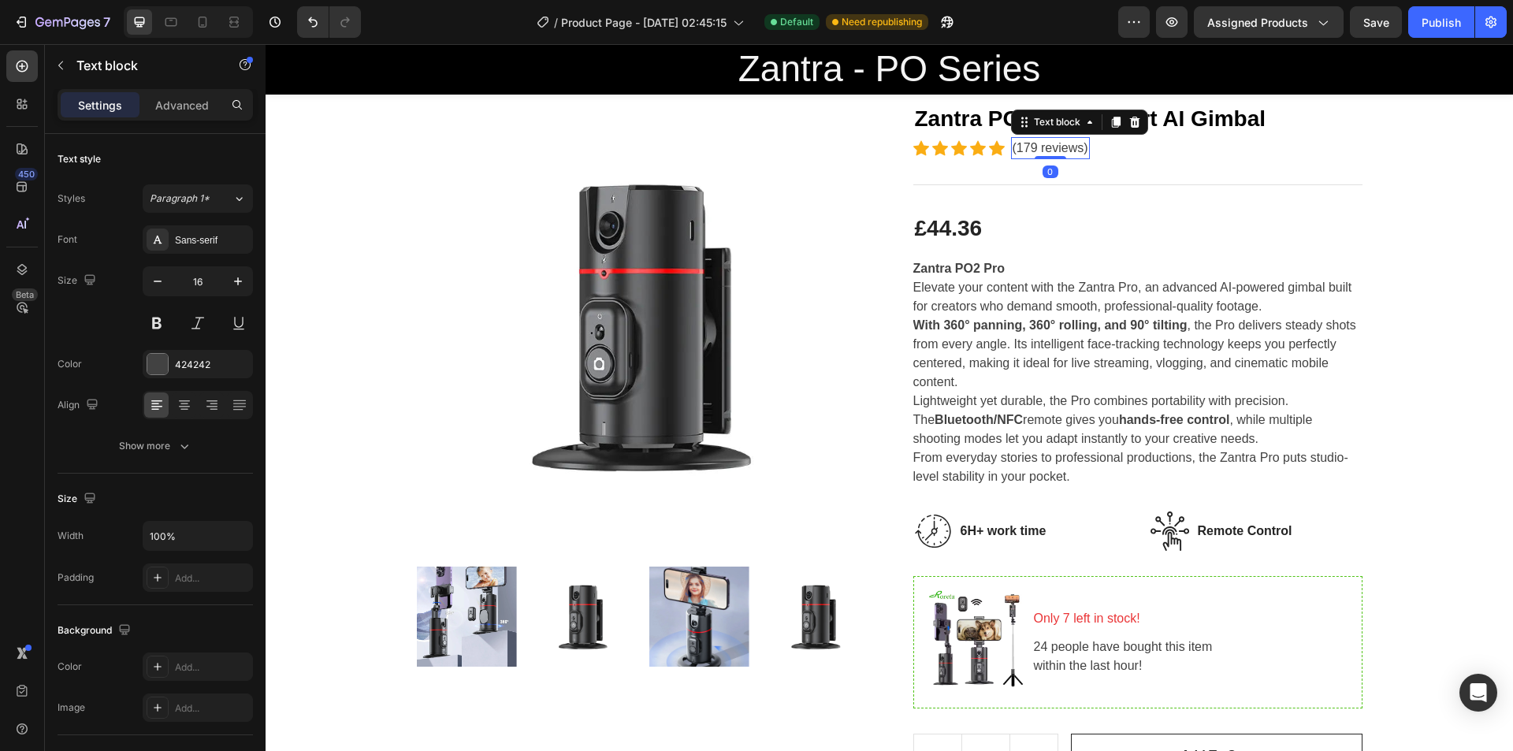
click at [1027, 153] on p "(179 reviews)" at bounding box center [1051, 148] width 76 height 19
click at [1070, 145] on p "(874 reviews)" at bounding box center [1051, 148] width 76 height 19
click at [1073, 146] on p "(874 reviews)" at bounding box center [1051, 148] width 76 height 19
click at [1079, 147] on p "(874 reviews)" at bounding box center [1051, 148] width 76 height 19
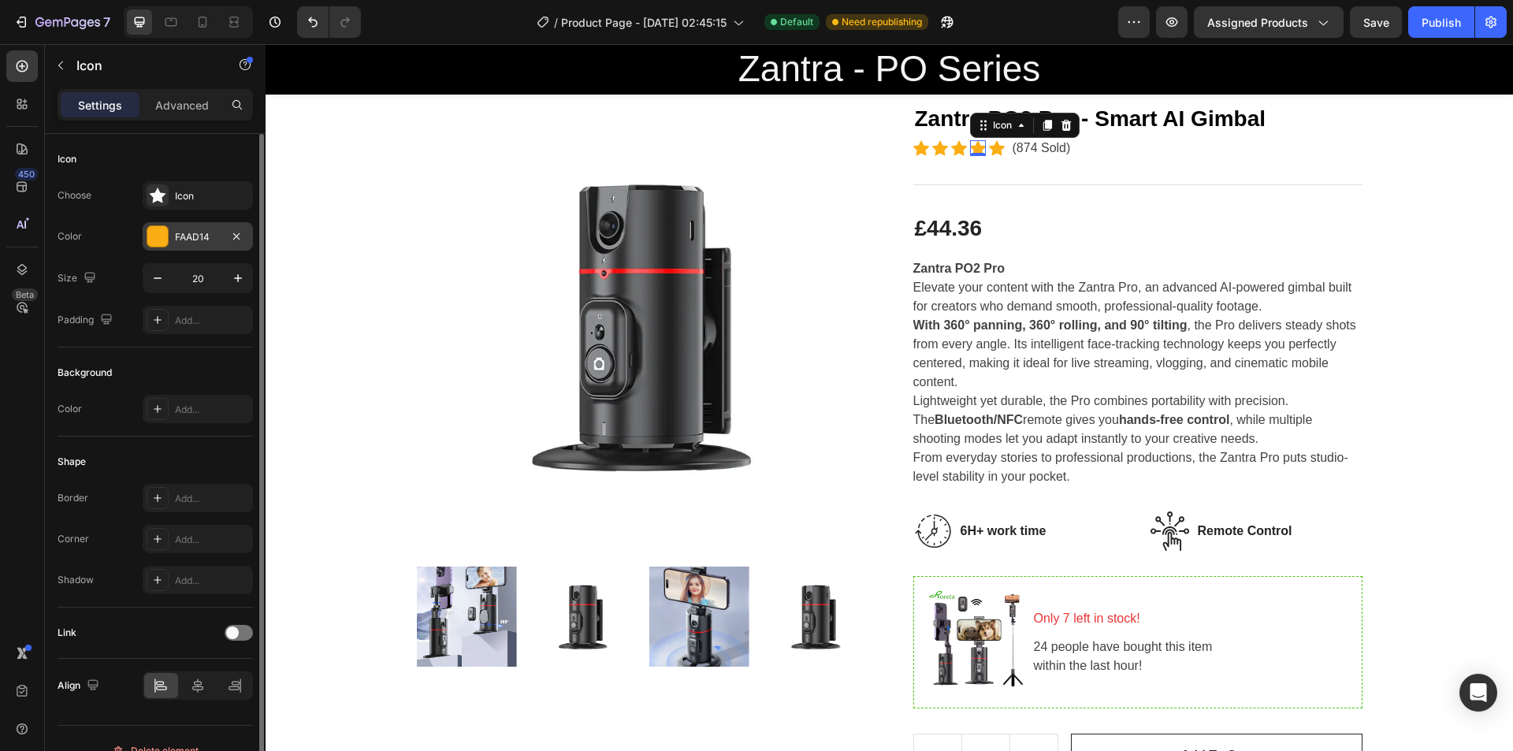
click at [155, 232] on div at bounding box center [157, 236] width 20 height 20
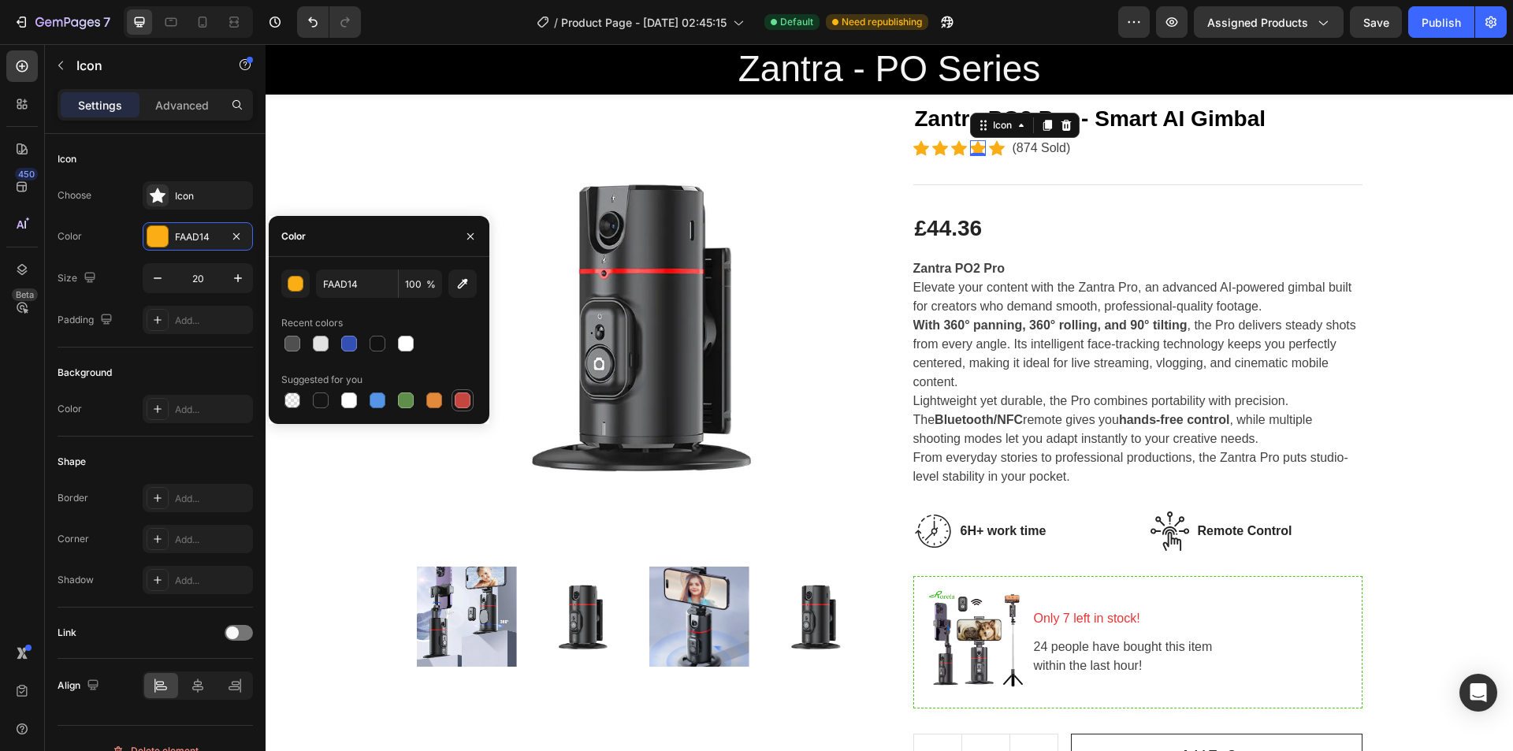
click at [463, 396] on div at bounding box center [463, 400] width 16 height 16
type input "C5453F"
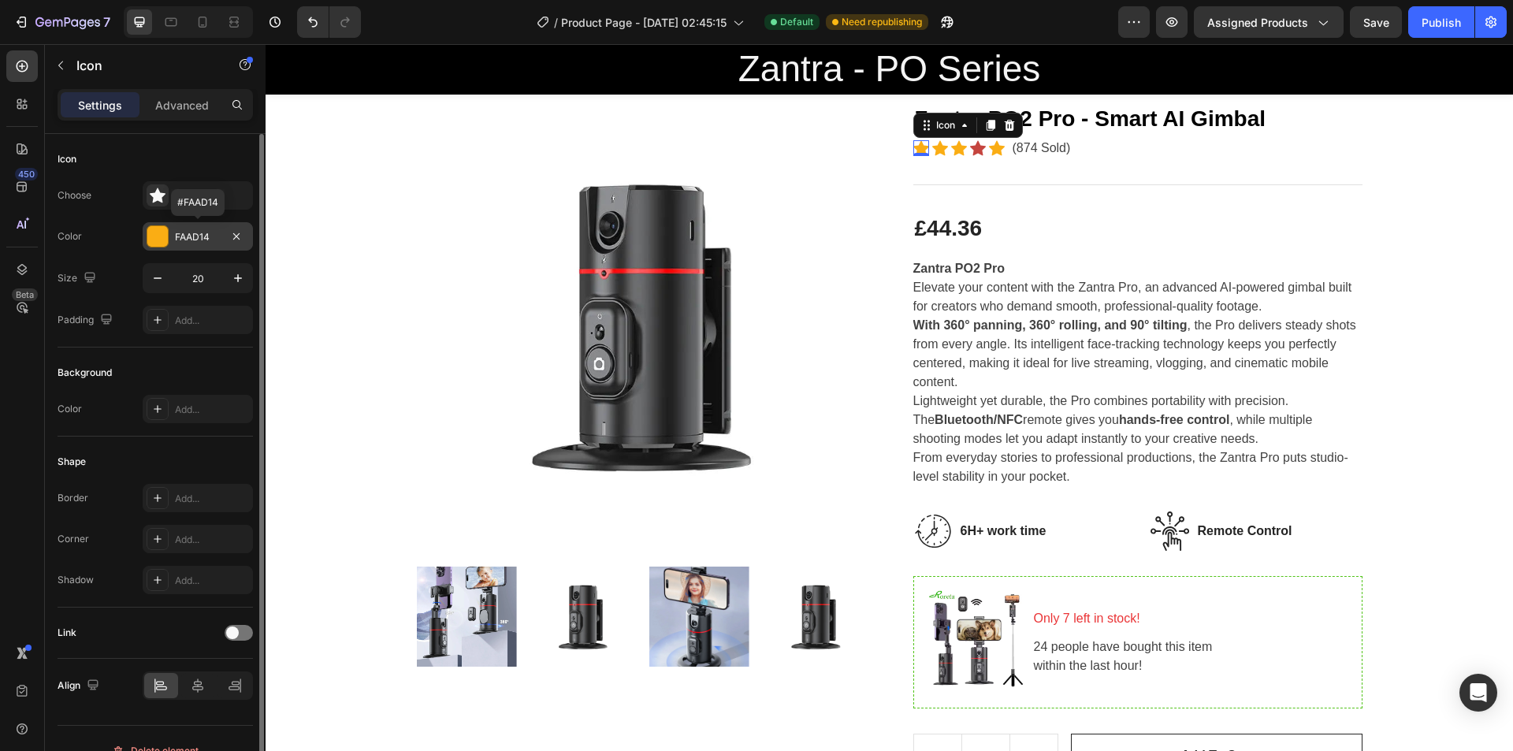
click at [169, 243] on div "FAAD14" at bounding box center [198, 236] width 110 height 28
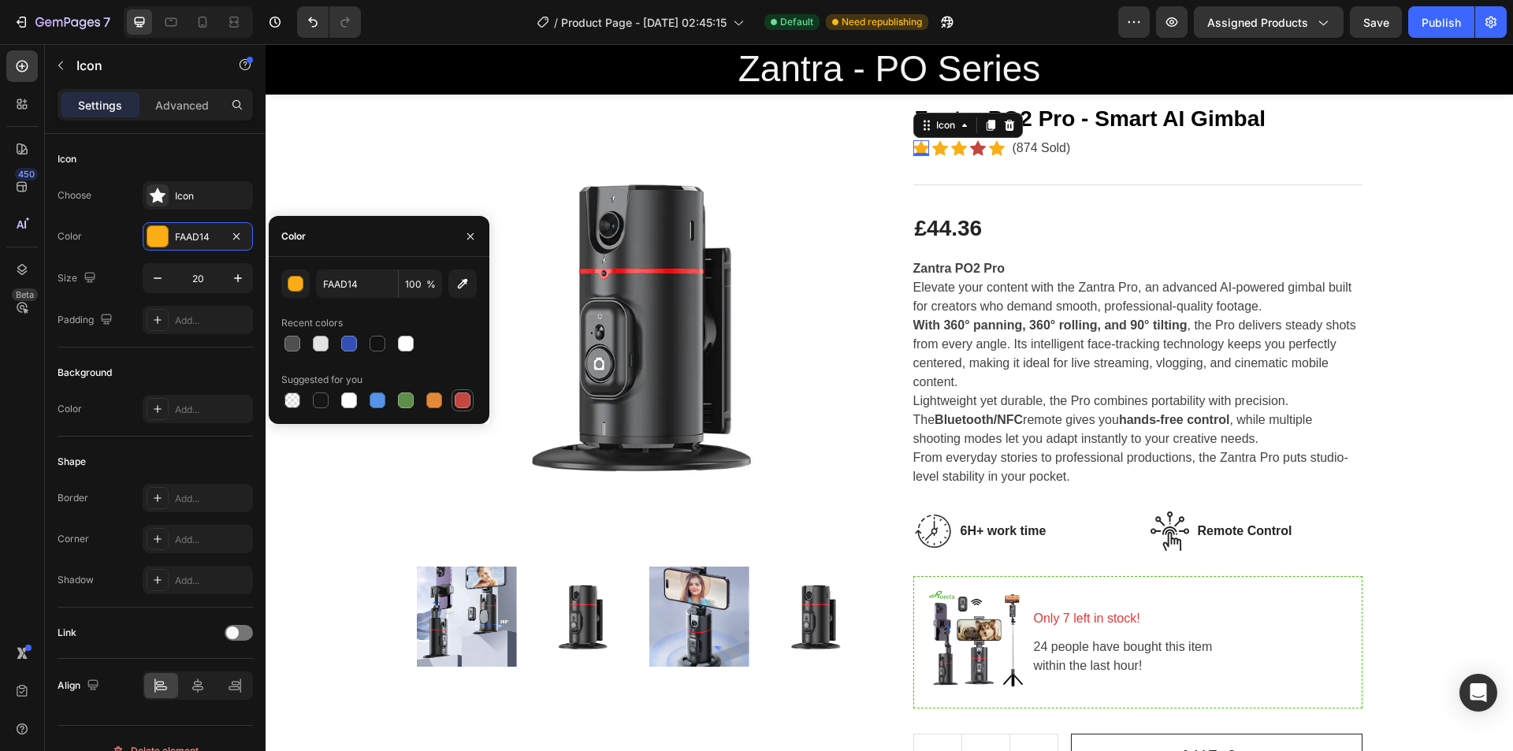
click at [469, 398] on div at bounding box center [463, 400] width 16 height 16
type input "C5453F"
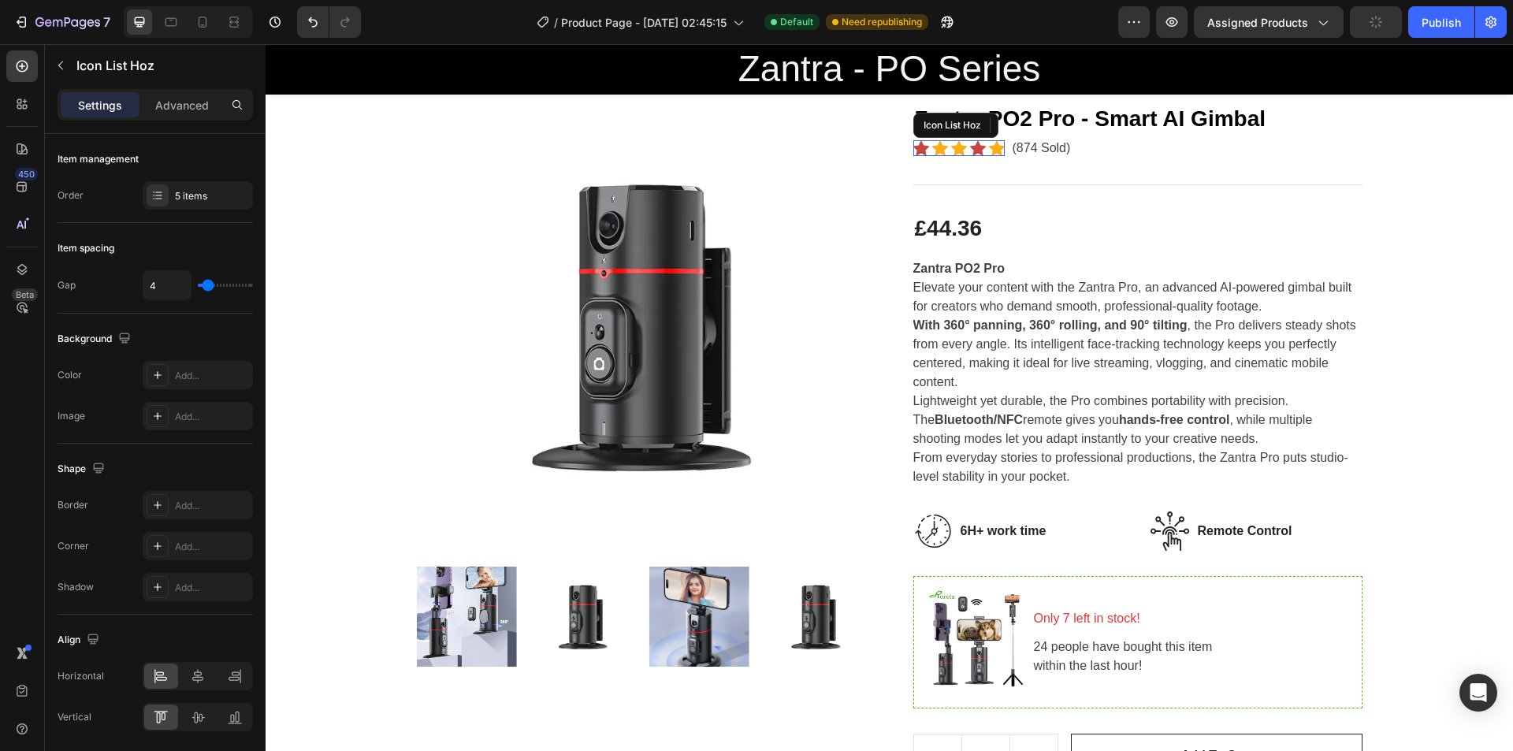
click at [946, 139] on div "Icon Icon 0 Icon Icon Icon Icon List Hoz" at bounding box center [958, 148] width 91 height 22
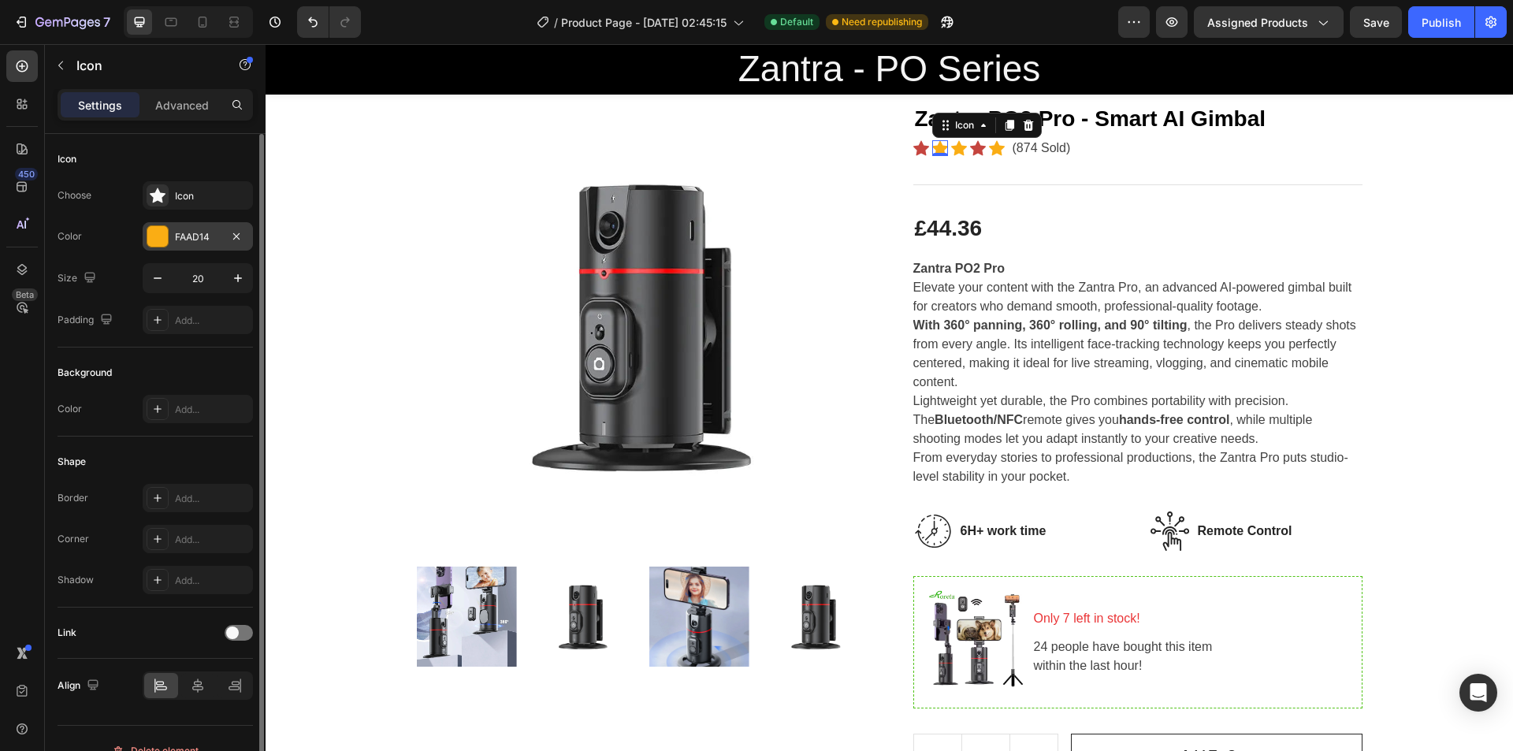
click at [161, 236] on div at bounding box center [157, 236] width 20 height 20
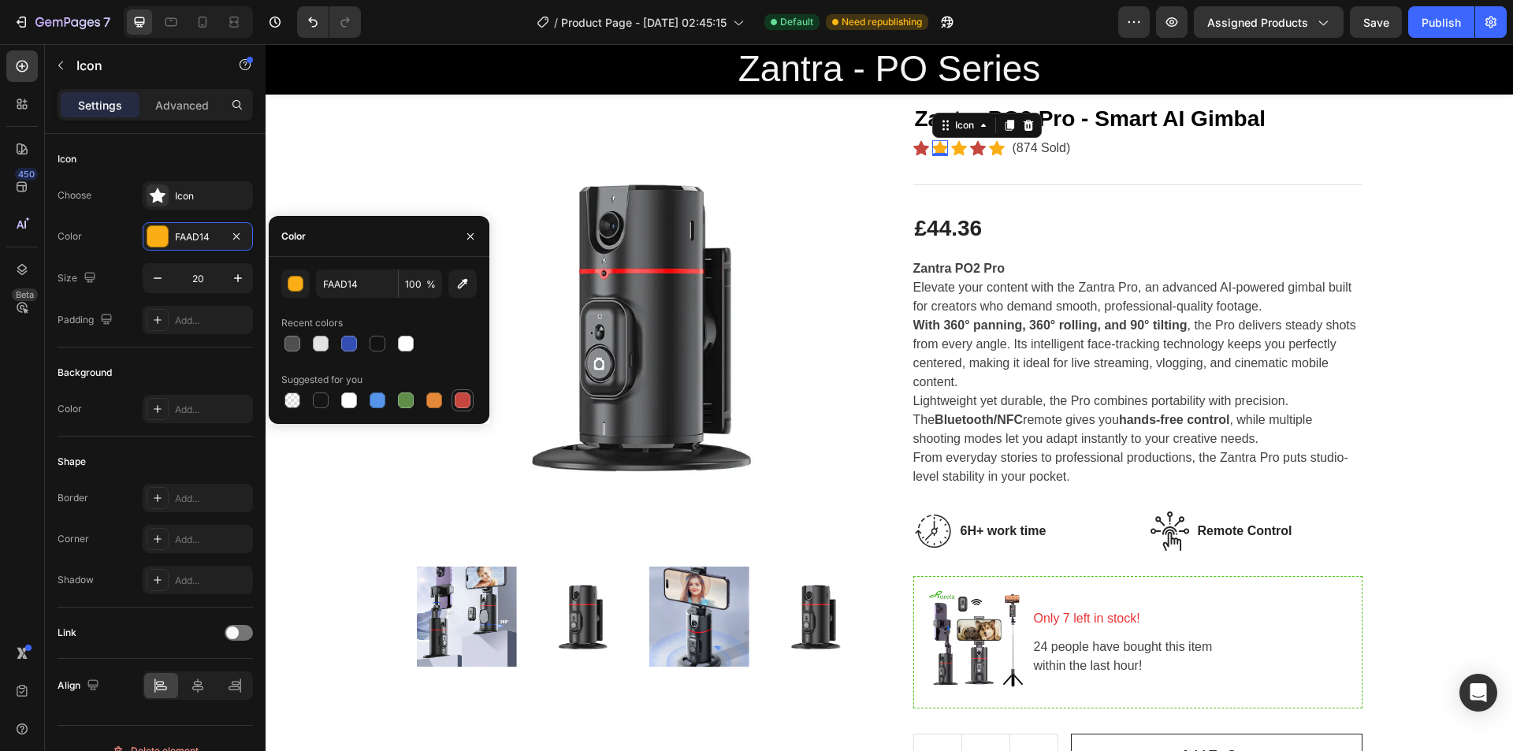
click at [466, 399] on div at bounding box center [463, 400] width 16 height 16
type input "C5453F"
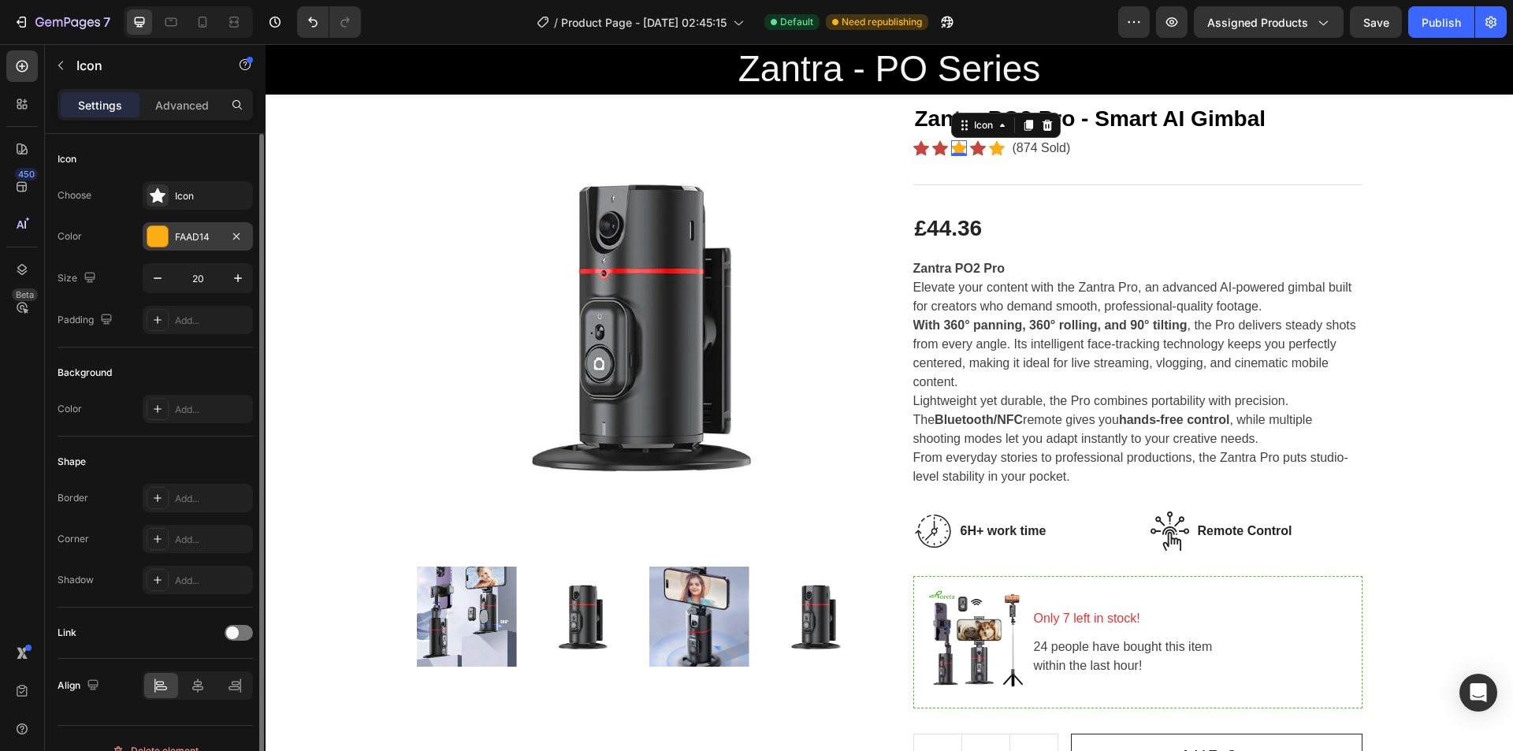
click at [158, 246] on div at bounding box center [157, 236] width 20 height 20
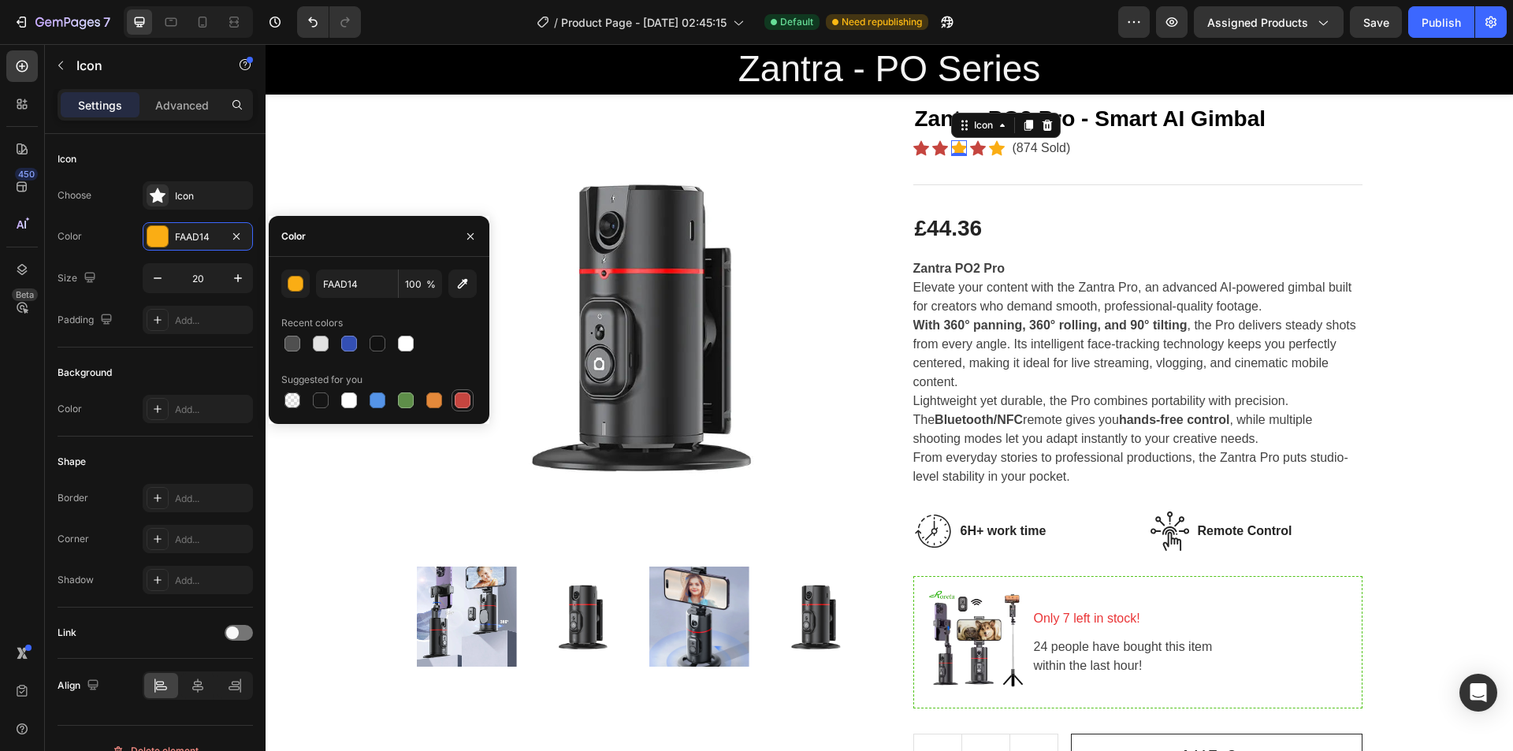
click at [469, 403] on div at bounding box center [463, 400] width 16 height 16
type input "C5453F"
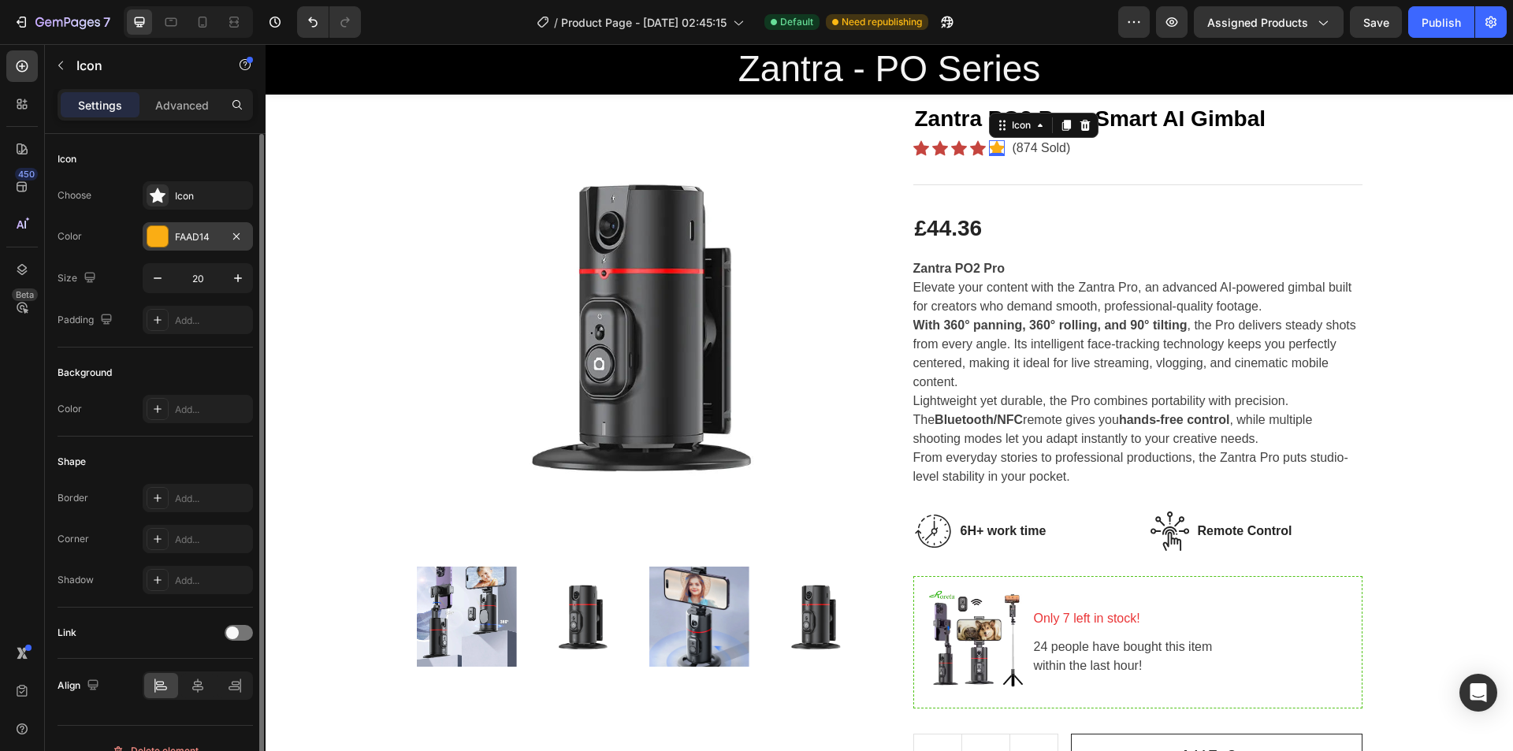
click at [157, 235] on div at bounding box center [157, 236] width 20 height 20
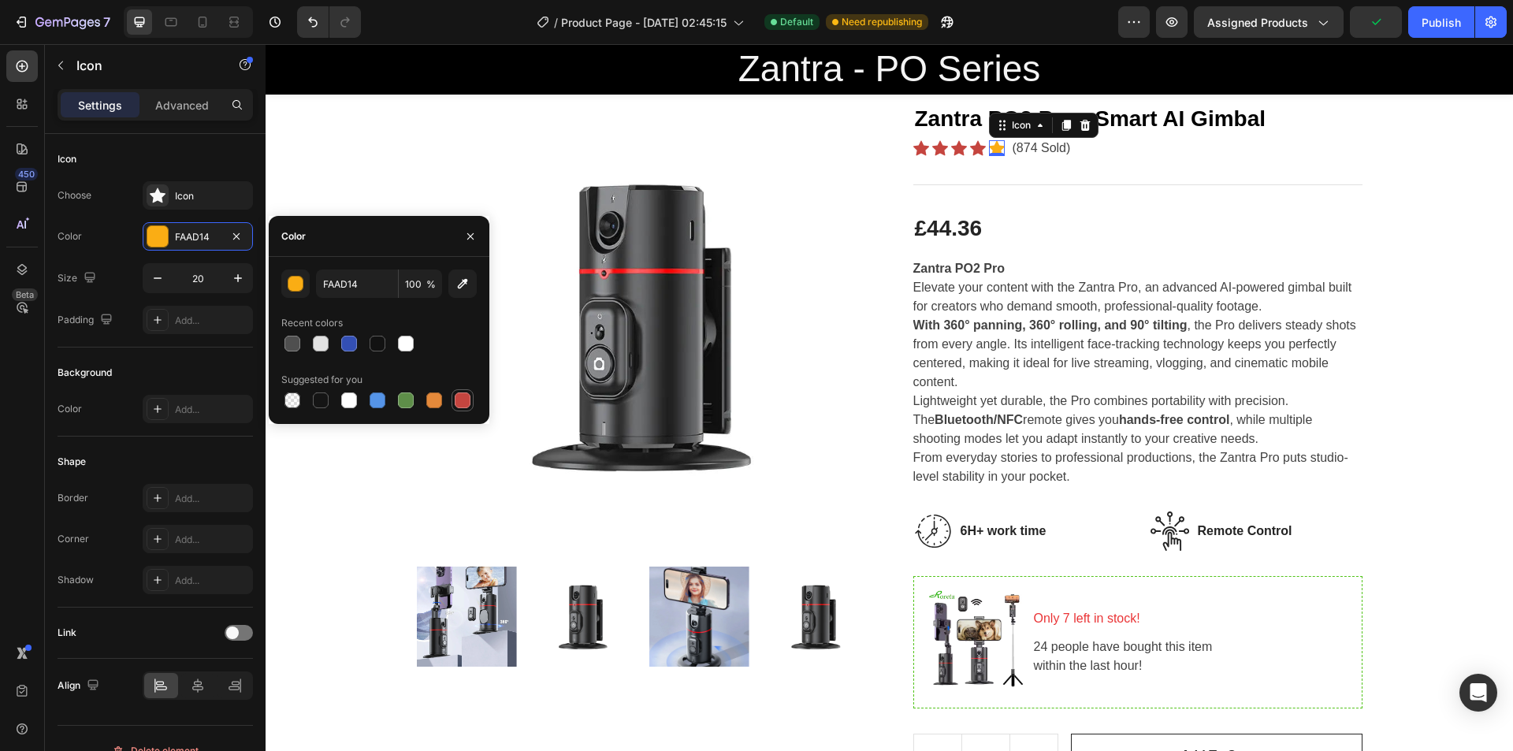
click at [460, 401] on div at bounding box center [463, 400] width 16 height 16
type input "C5453F"
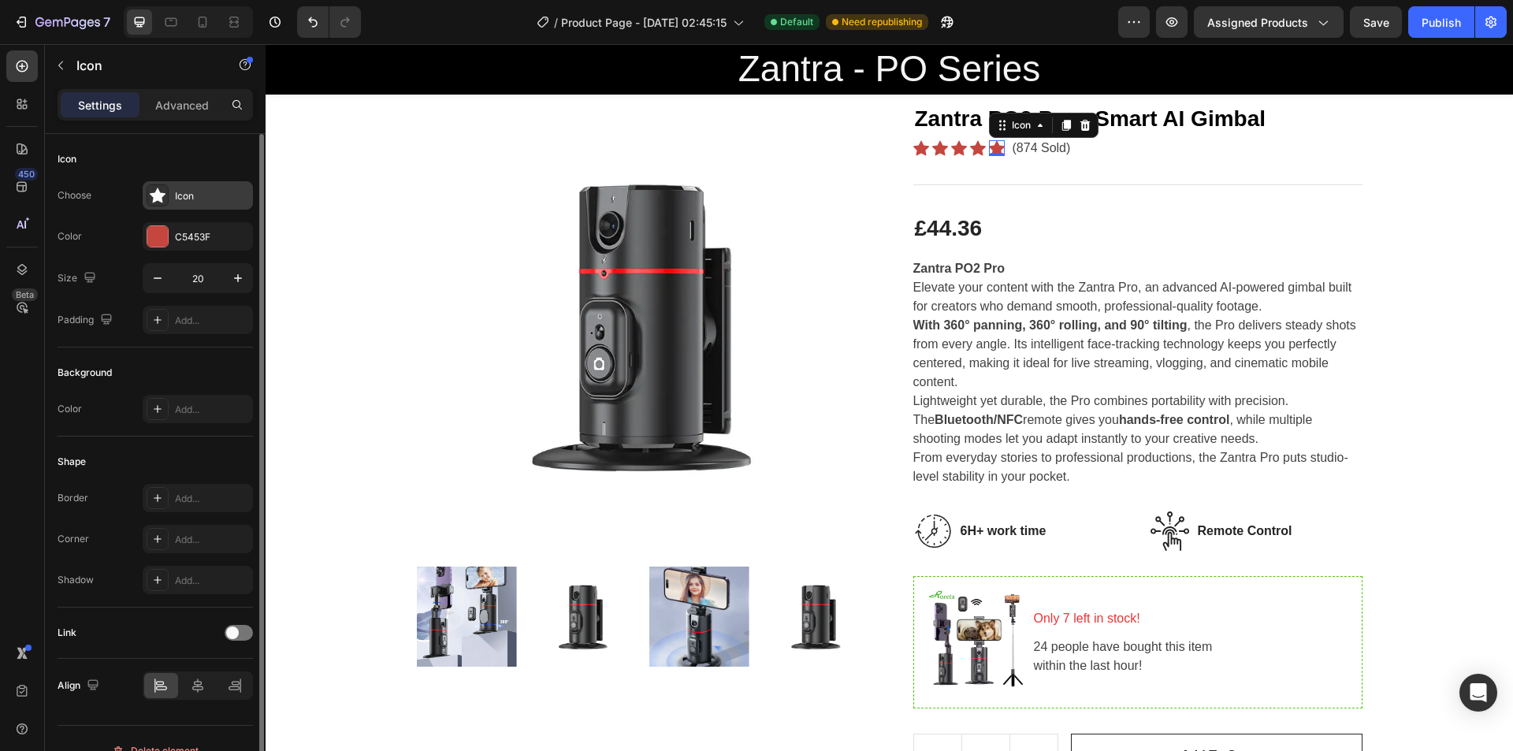
click at [181, 189] on div "Icon" at bounding box center [212, 196] width 74 height 14
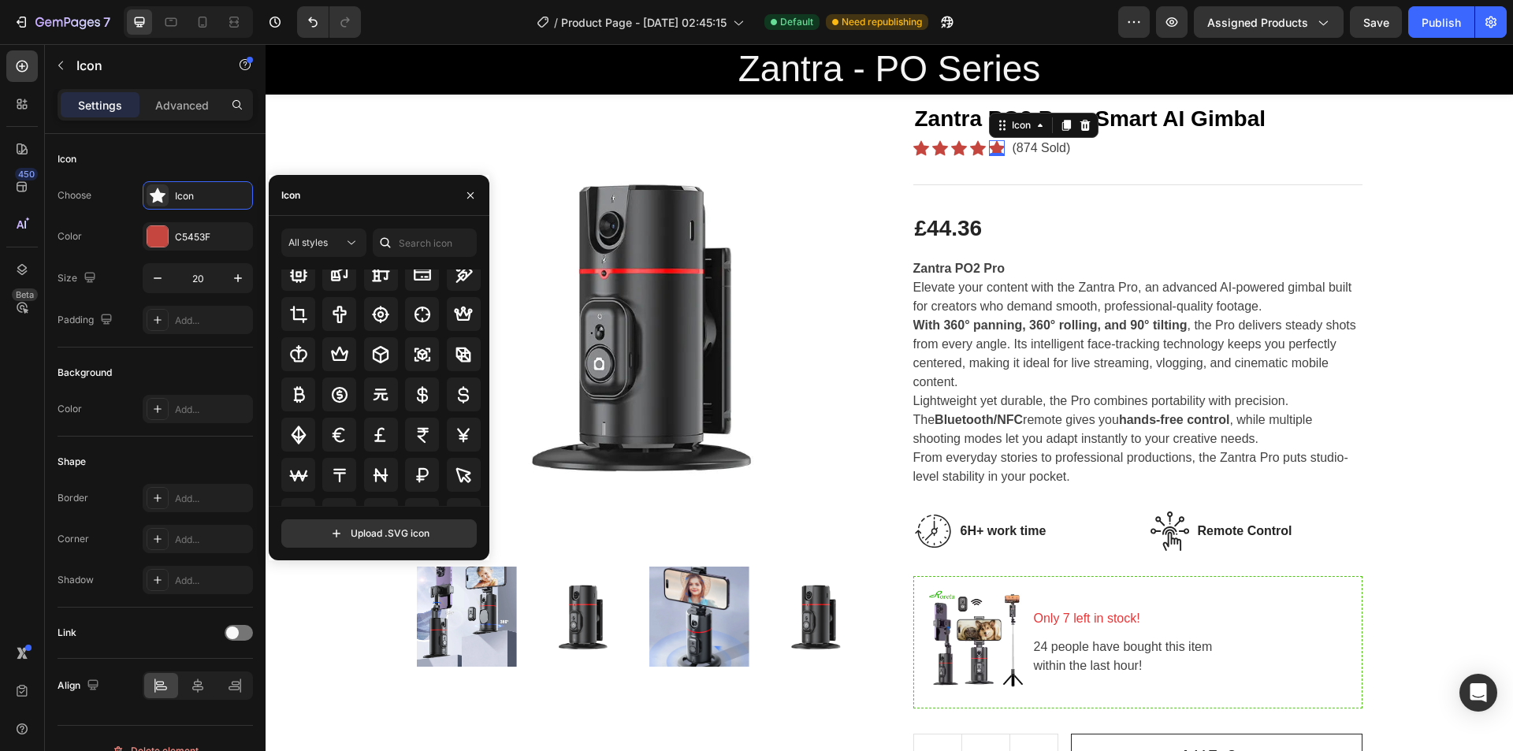
scroll to position [2988, 0]
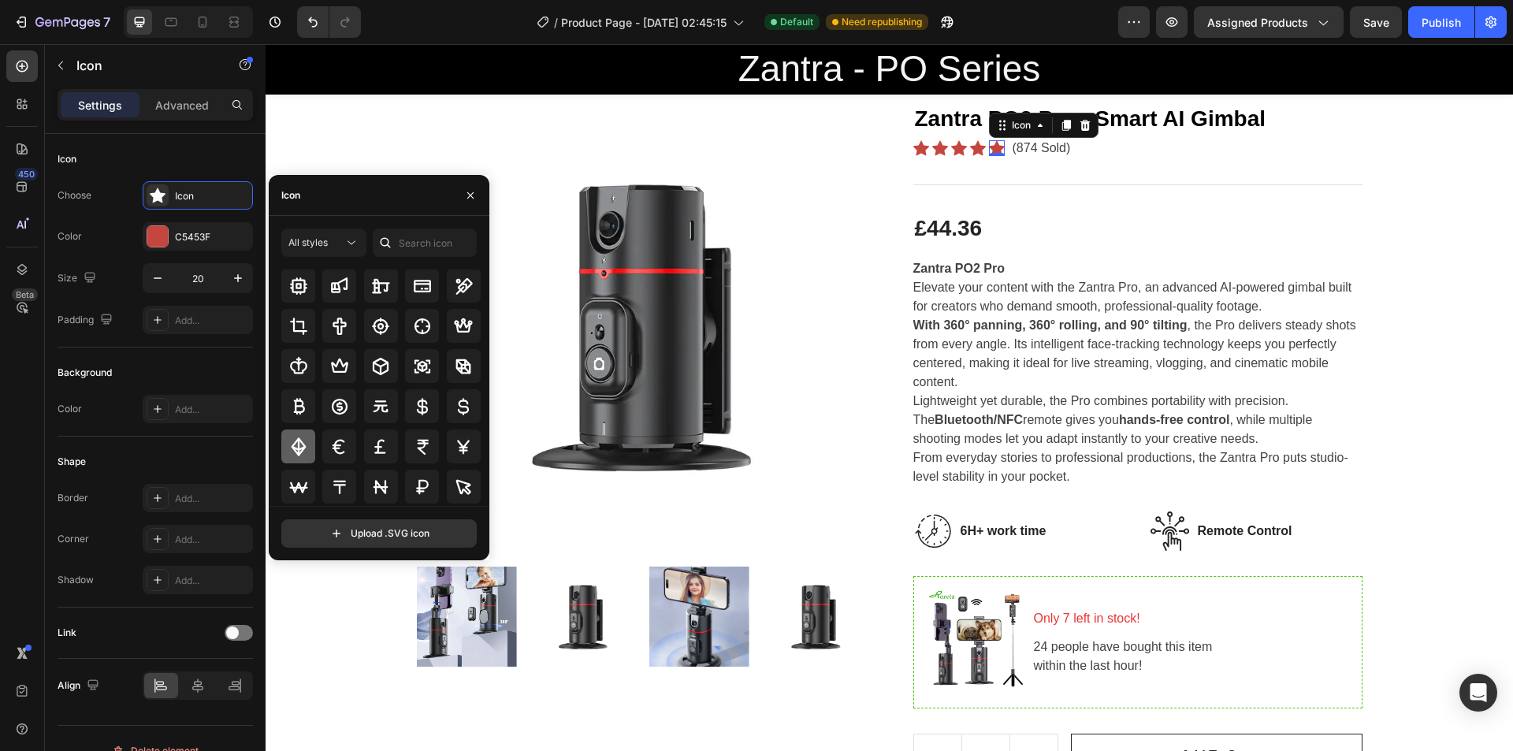
click at [302, 445] on icon at bounding box center [298, 446] width 19 height 19
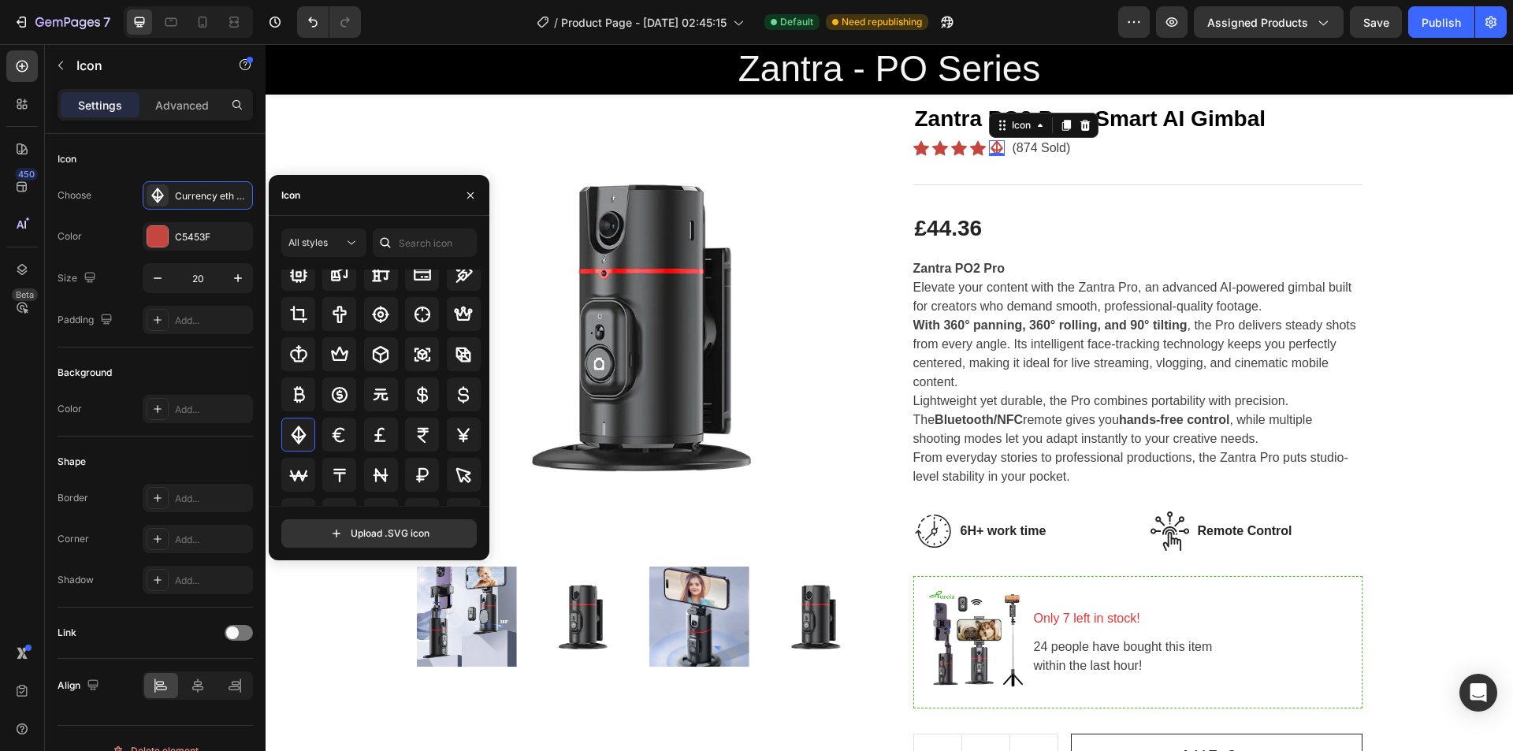
scroll to position [3010, 0]
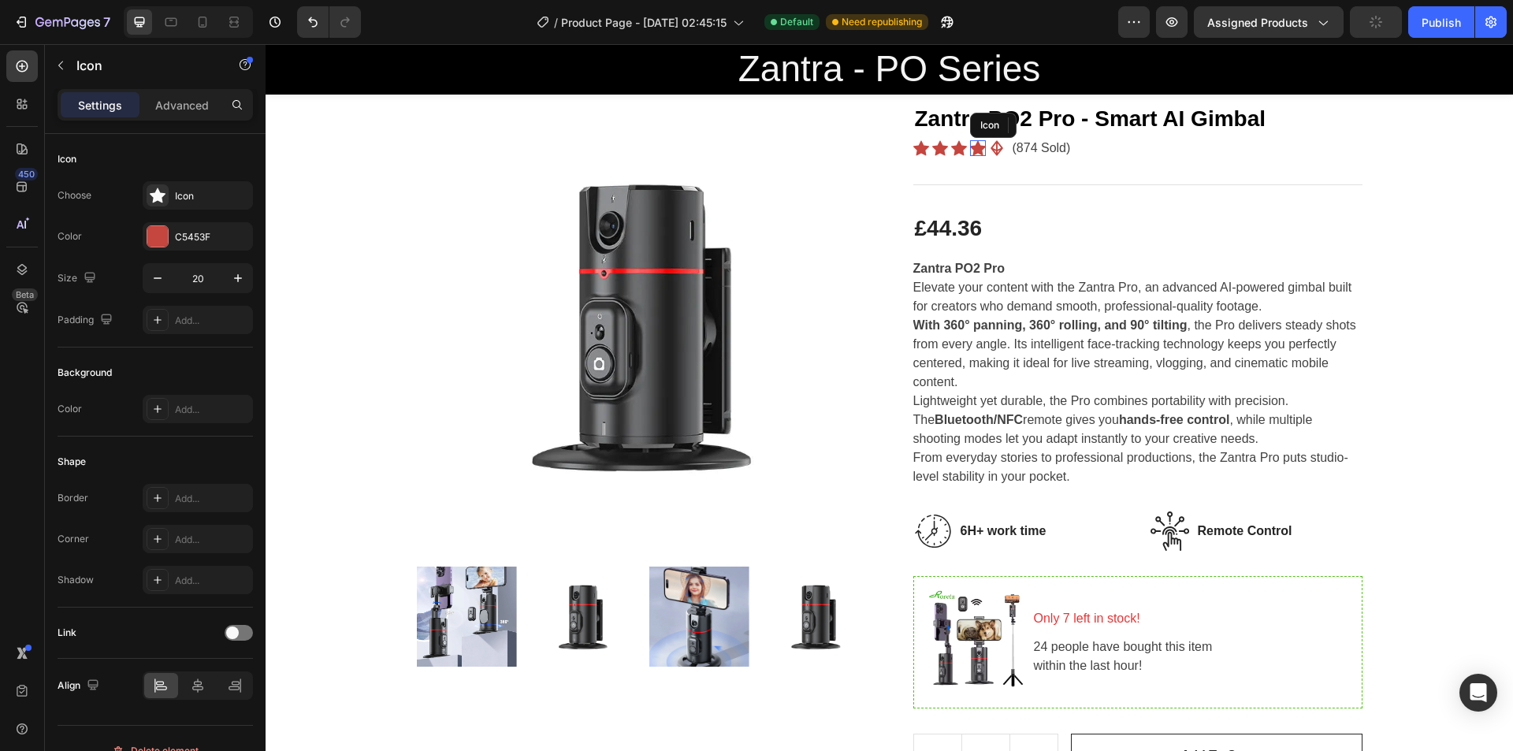
click at [971, 151] on div "Icon" at bounding box center [978, 148] width 16 height 16
click at [158, 206] on div at bounding box center [158, 195] width 22 height 22
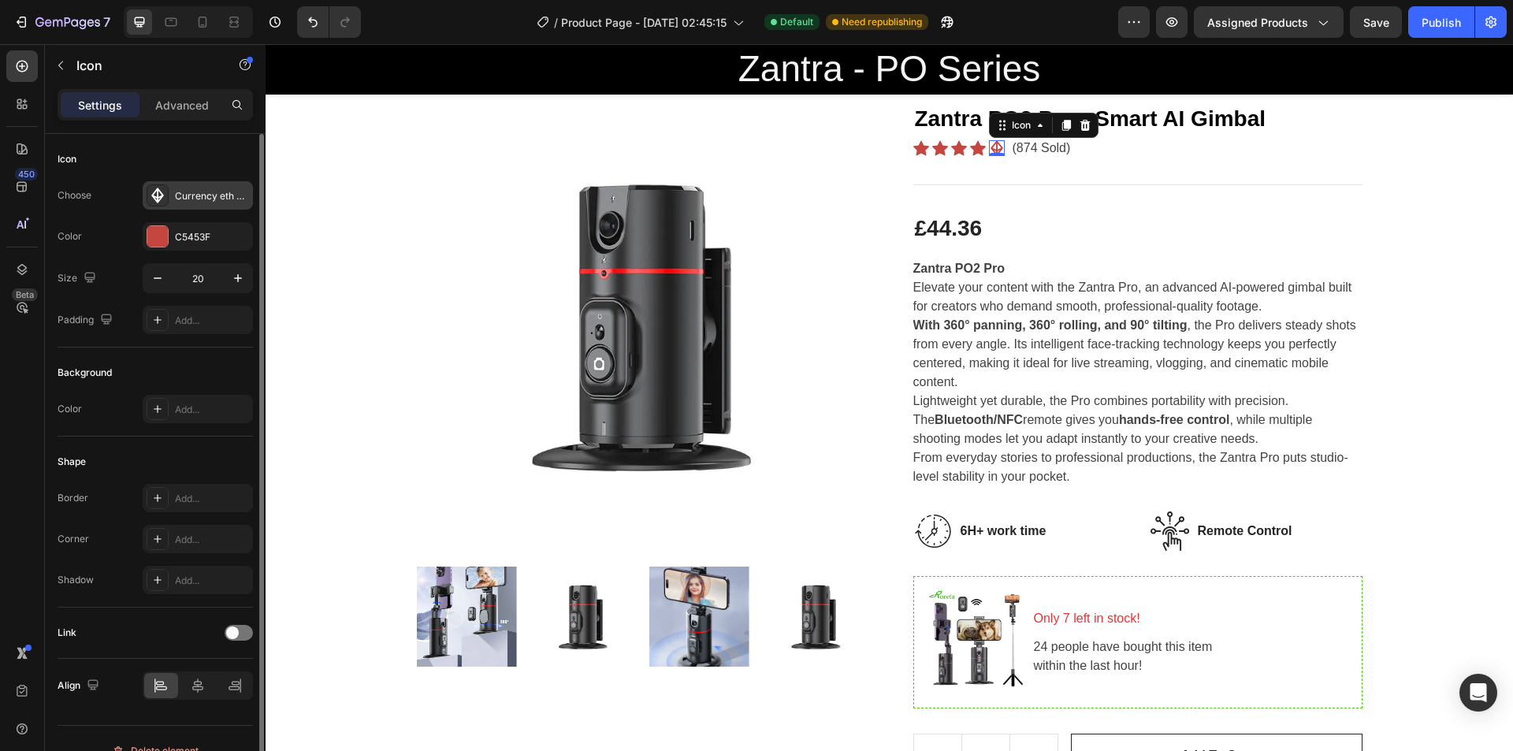
click at [175, 193] on div "Currency eth bold" at bounding box center [212, 196] width 74 height 14
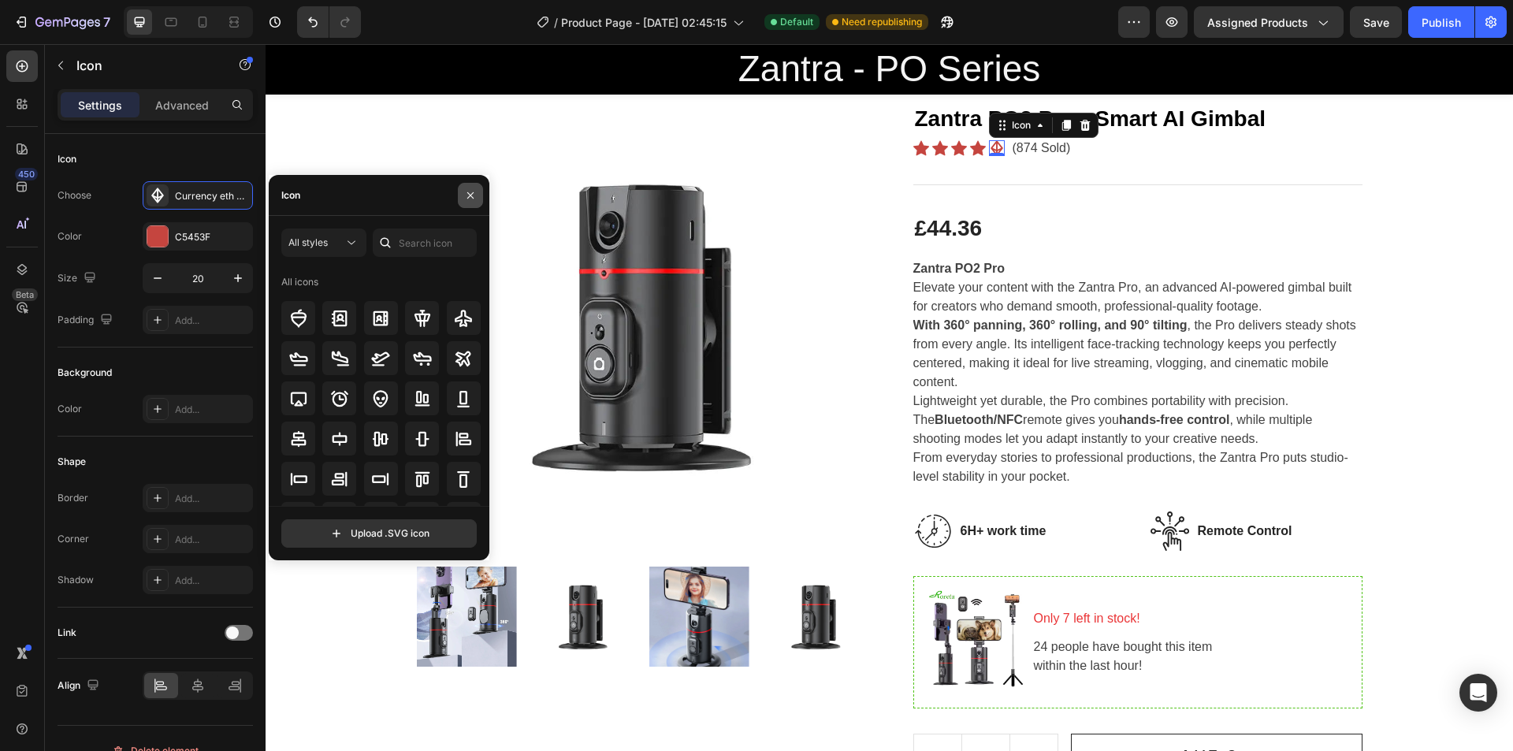
click at [473, 190] on icon "button" at bounding box center [470, 195] width 13 height 13
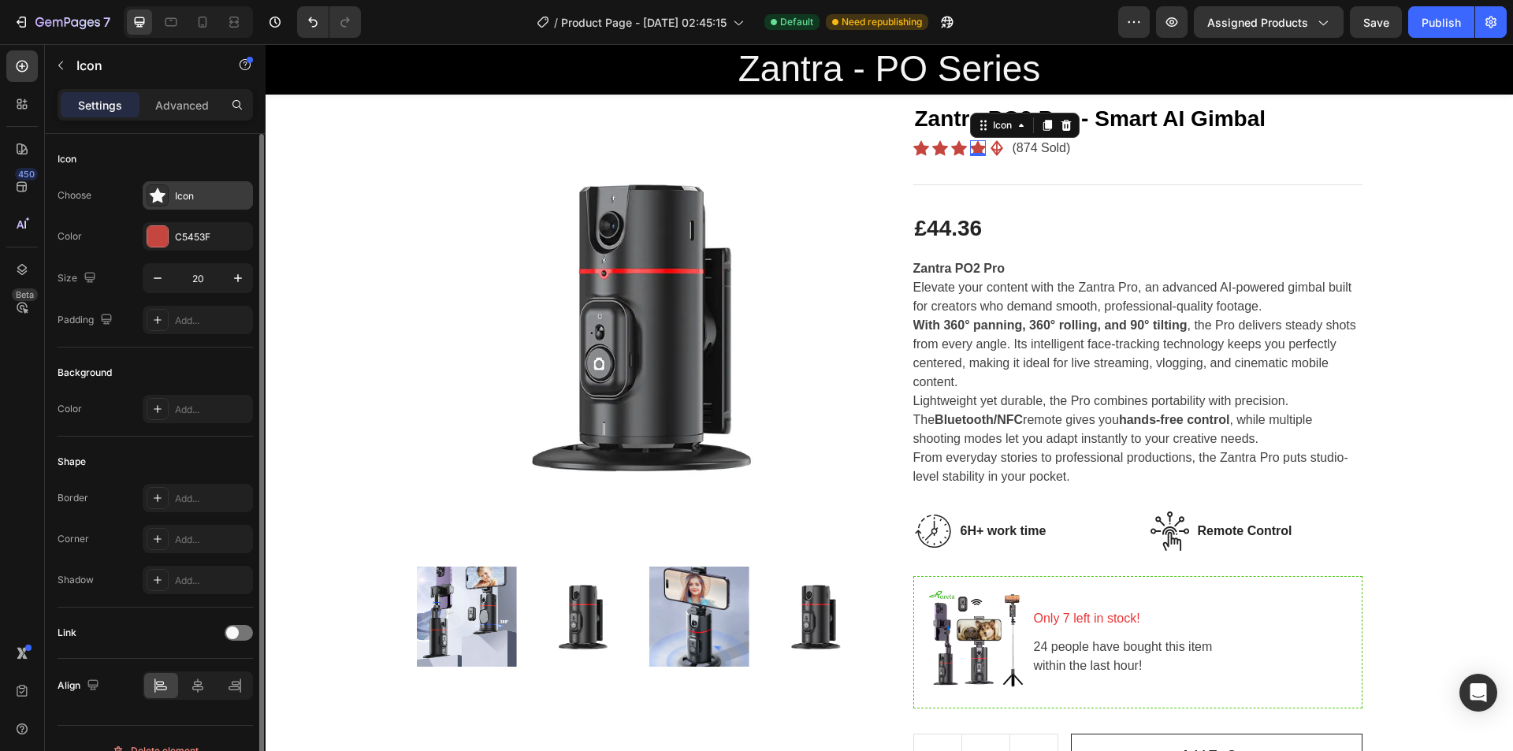
click at [164, 203] on div at bounding box center [158, 195] width 22 height 22
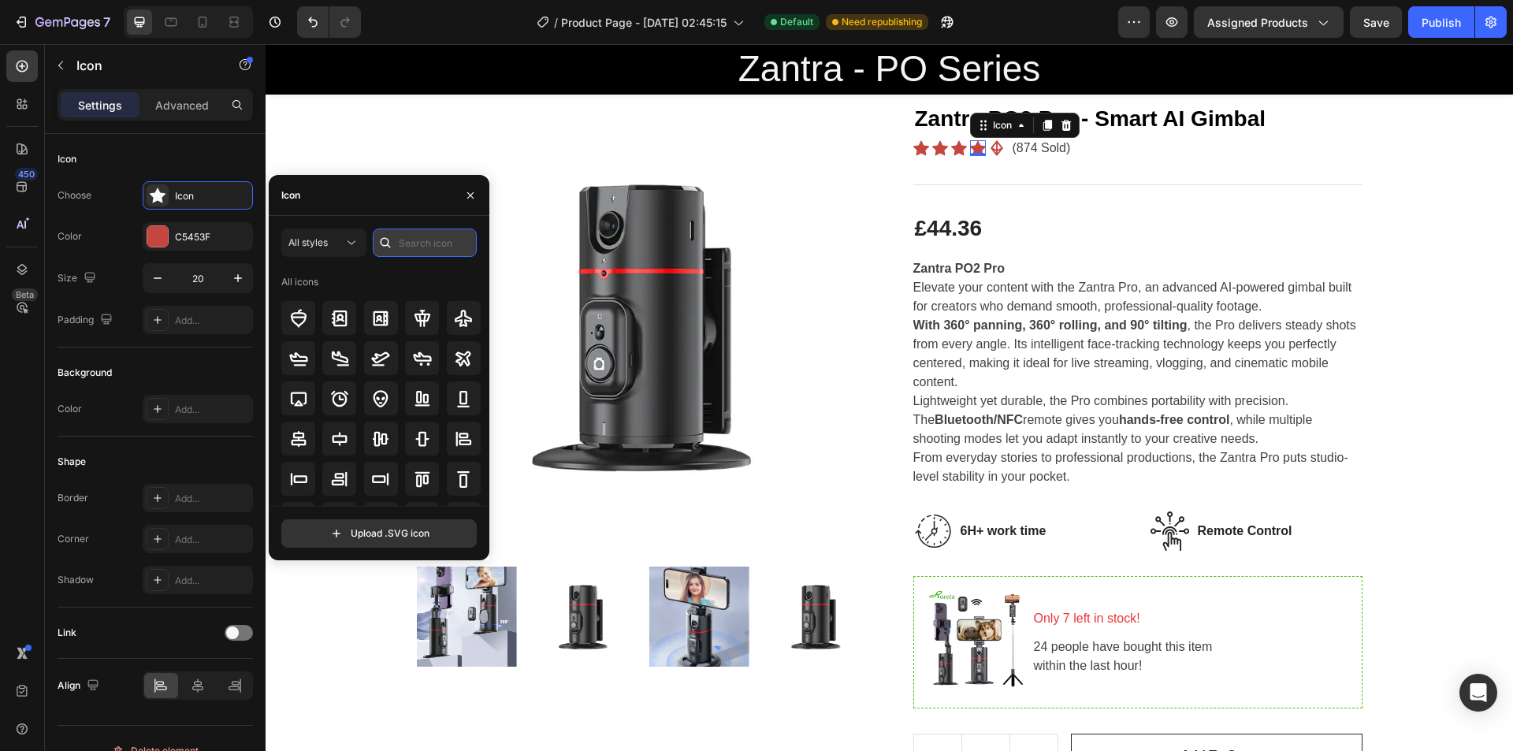
click at [405, 233] on input "text" at bounding box center [425, 243] width 104 height 28
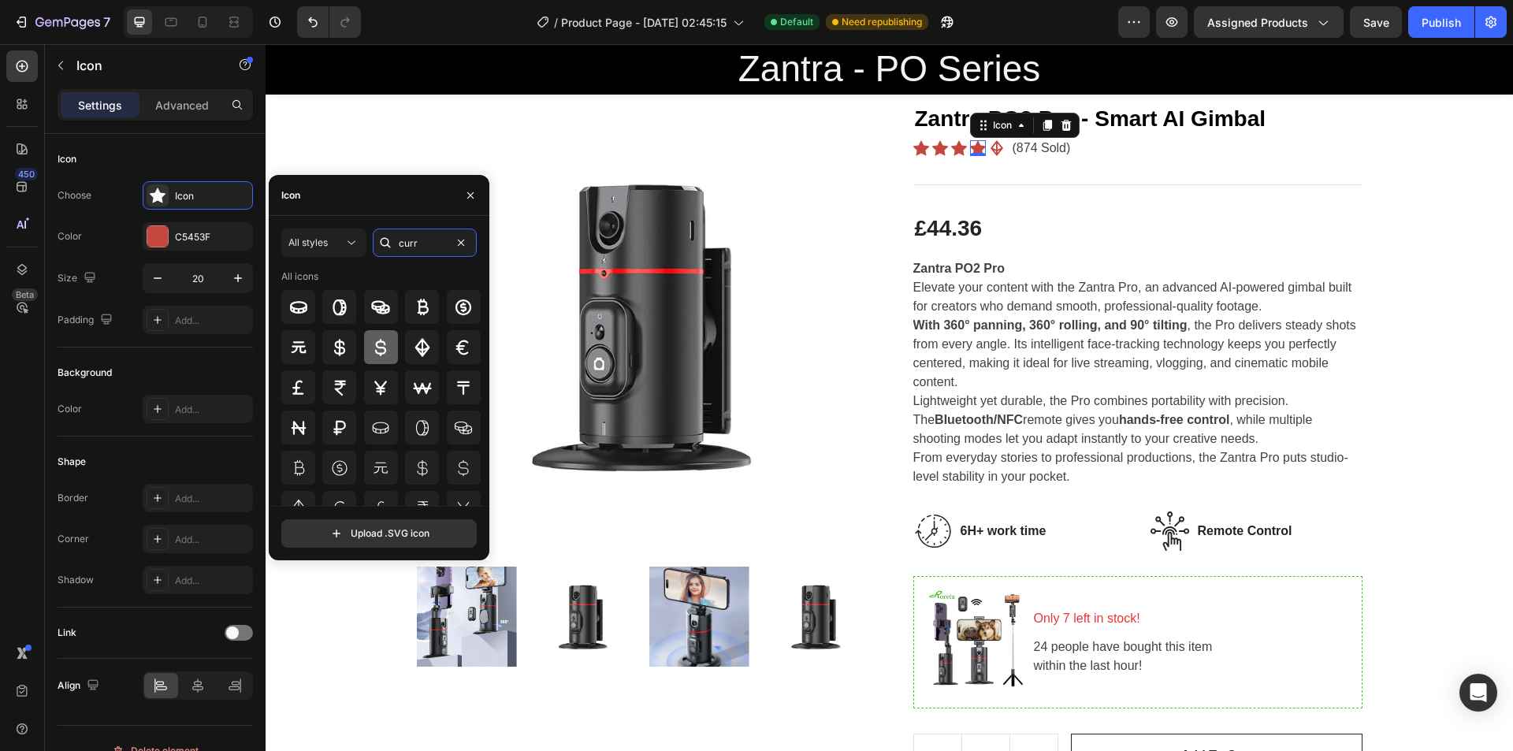
type input "curr"
click at [383, 342] on icon at bounding box center [380, 347] width 11 height 17
click at [347, 344] on icon at bounding box center [339, 347] width 19 height 19
click at [417, 346] on icon at bounding box center [422, 347] width 19 height 19
click at [374, 307] on icon at bounding box center [381, 306] width 18 height 13
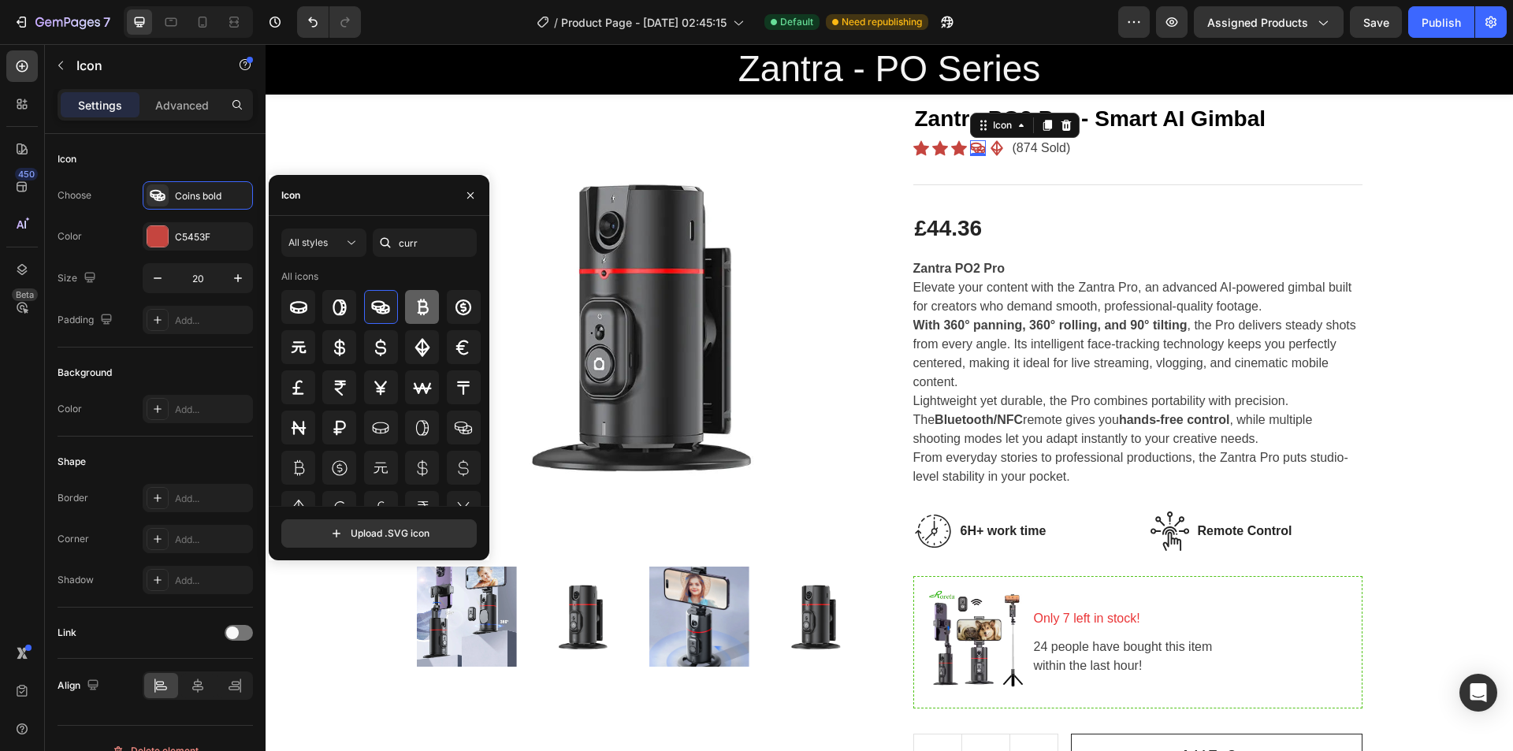
click at [405, 304] on div at bounding box center [422, 307] width 34 height 34
click at [422, 343] on icon at bounding box center [422, 347] width 15 height 18
click at [457, 307] on icon at bounding box center [464, 307] width 16 height 16
click at [424, 328] on div "All icons" at bounding box center [381, 439] width 200 height 339
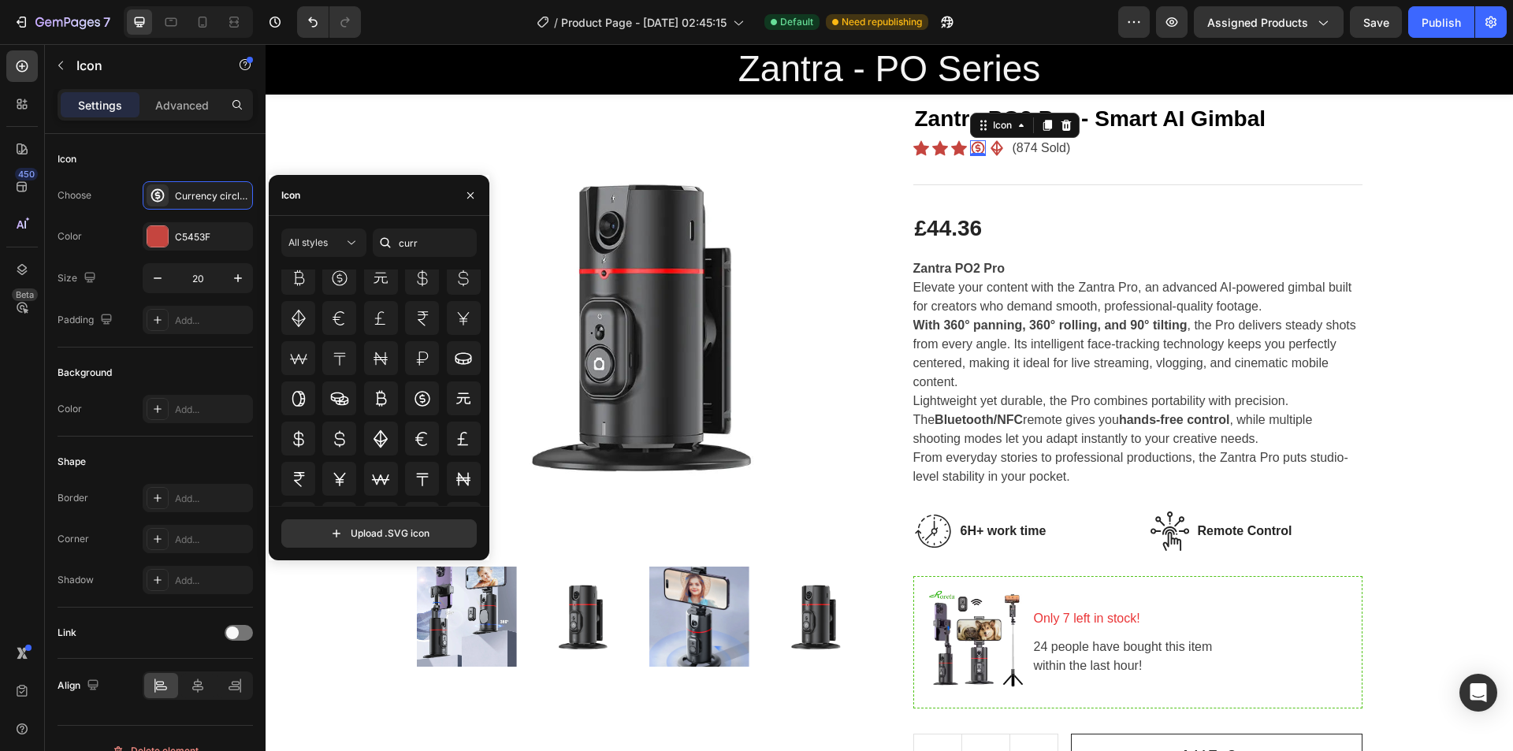
scroll to position [187, 0]
click at [381, 434] on icon at bounding box center [380, 435] width 19 height 19
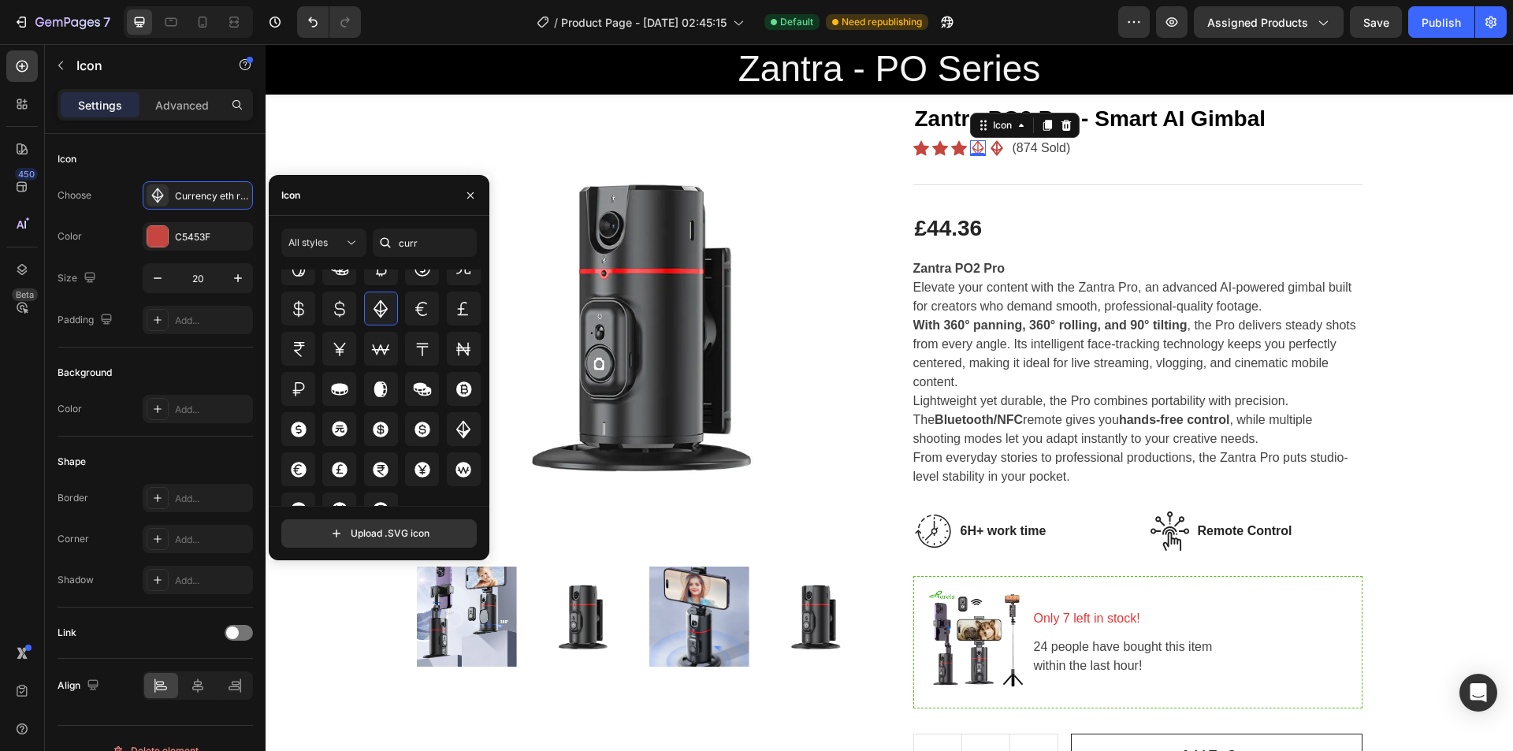
scroll to position [309, 0]
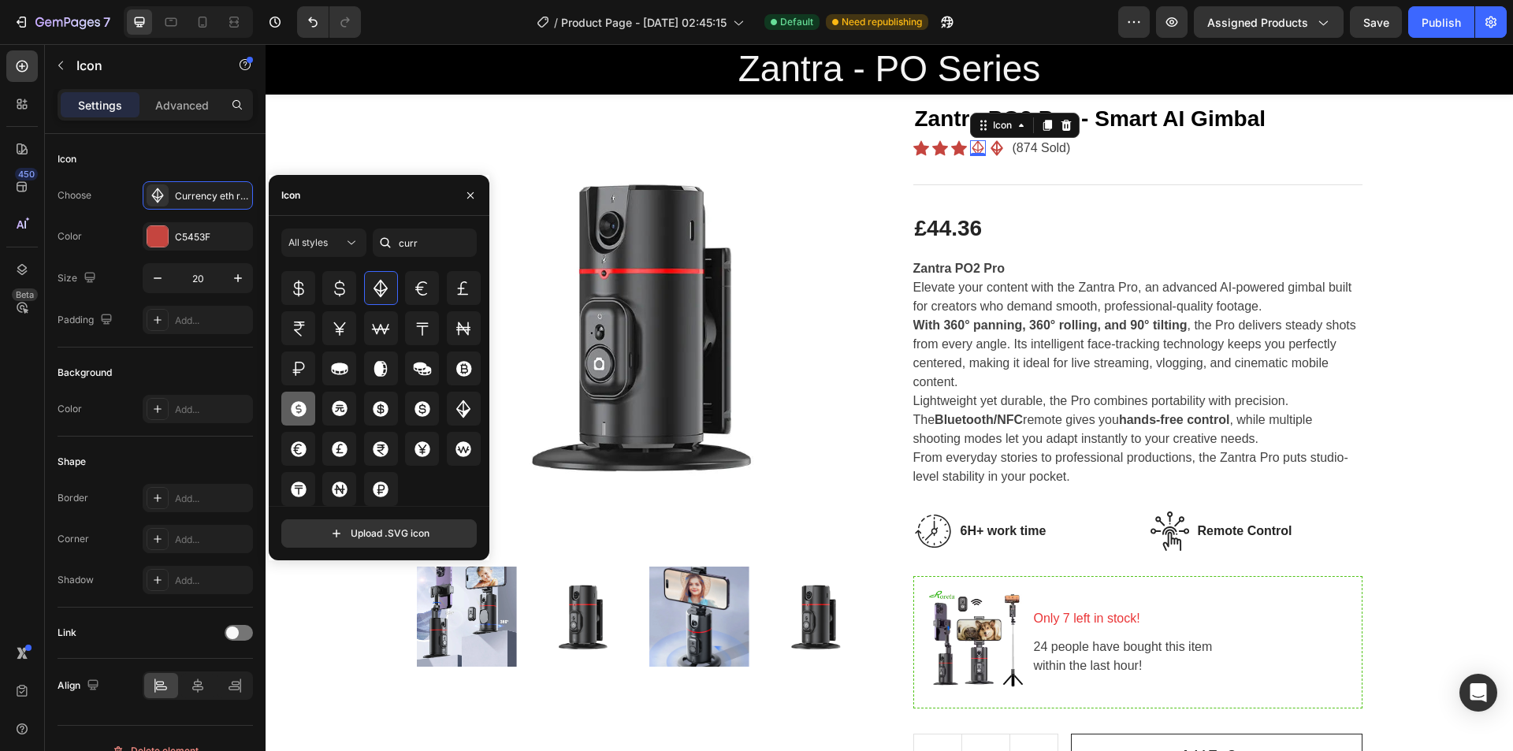
click at [296, 405] on icon at bounding box center [299, 409] width 16 height 16
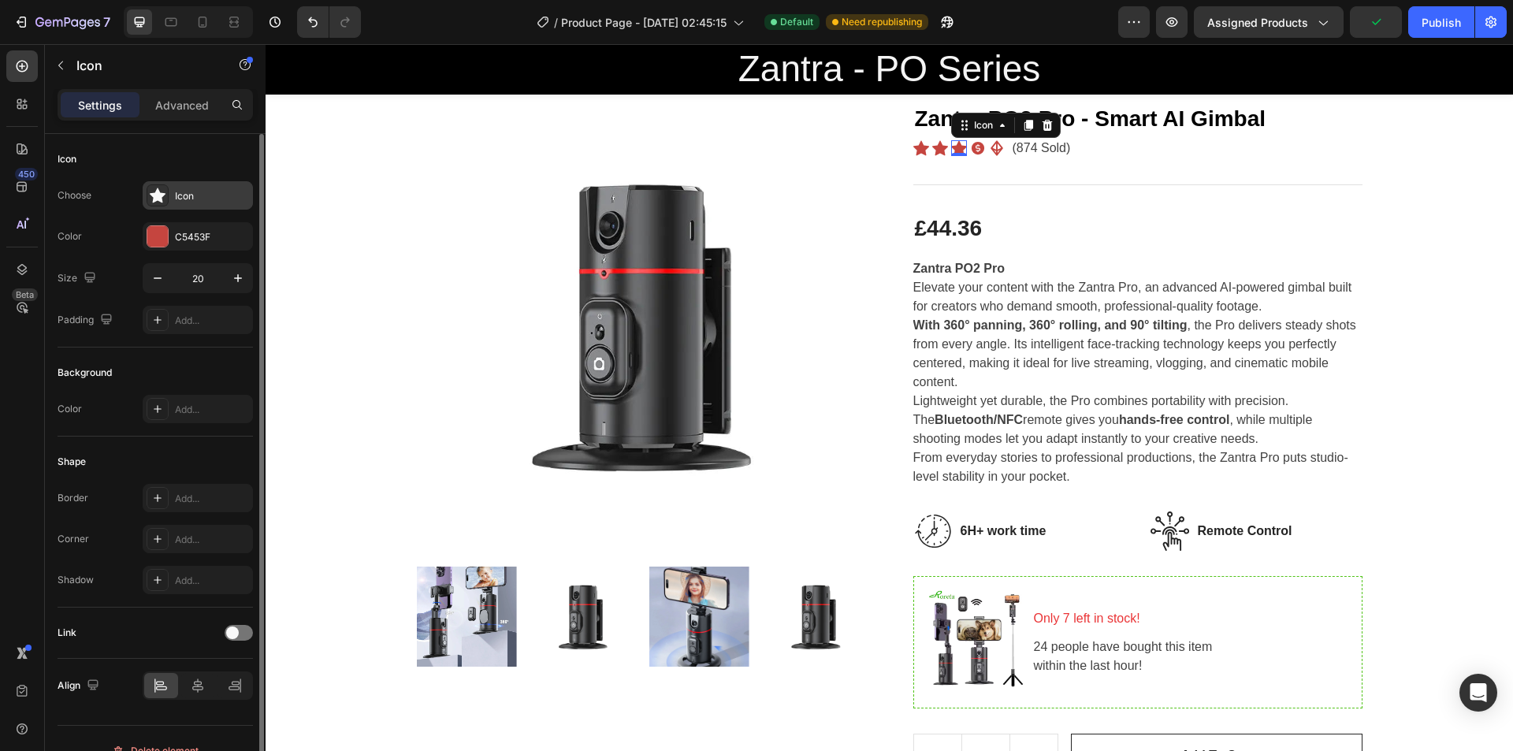
click at [188, 204] on div "Icon" at bounding box center [198, 195] width 110 height 28
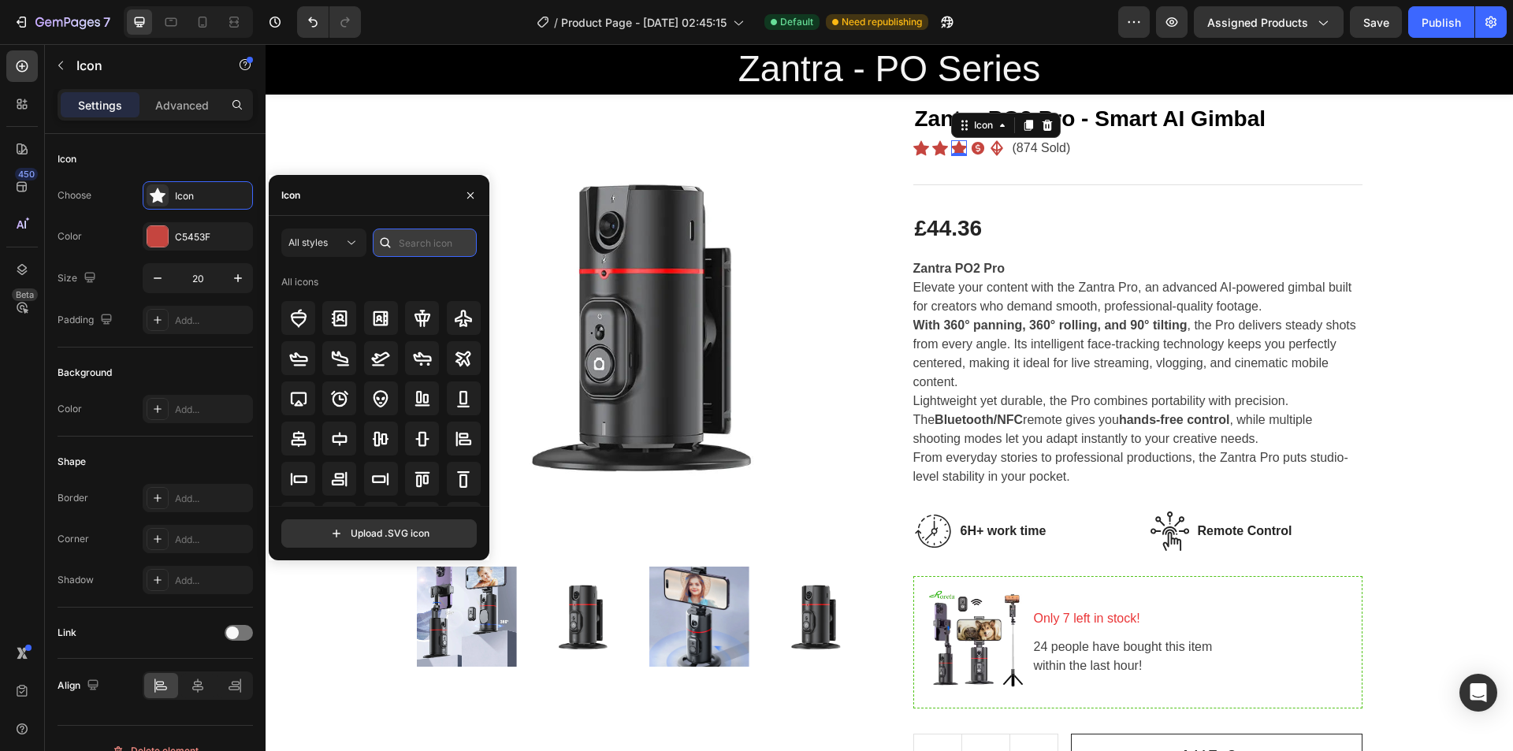
click at [444, 247] on input "text" at bounding box center [425, 243] width 104 height 28
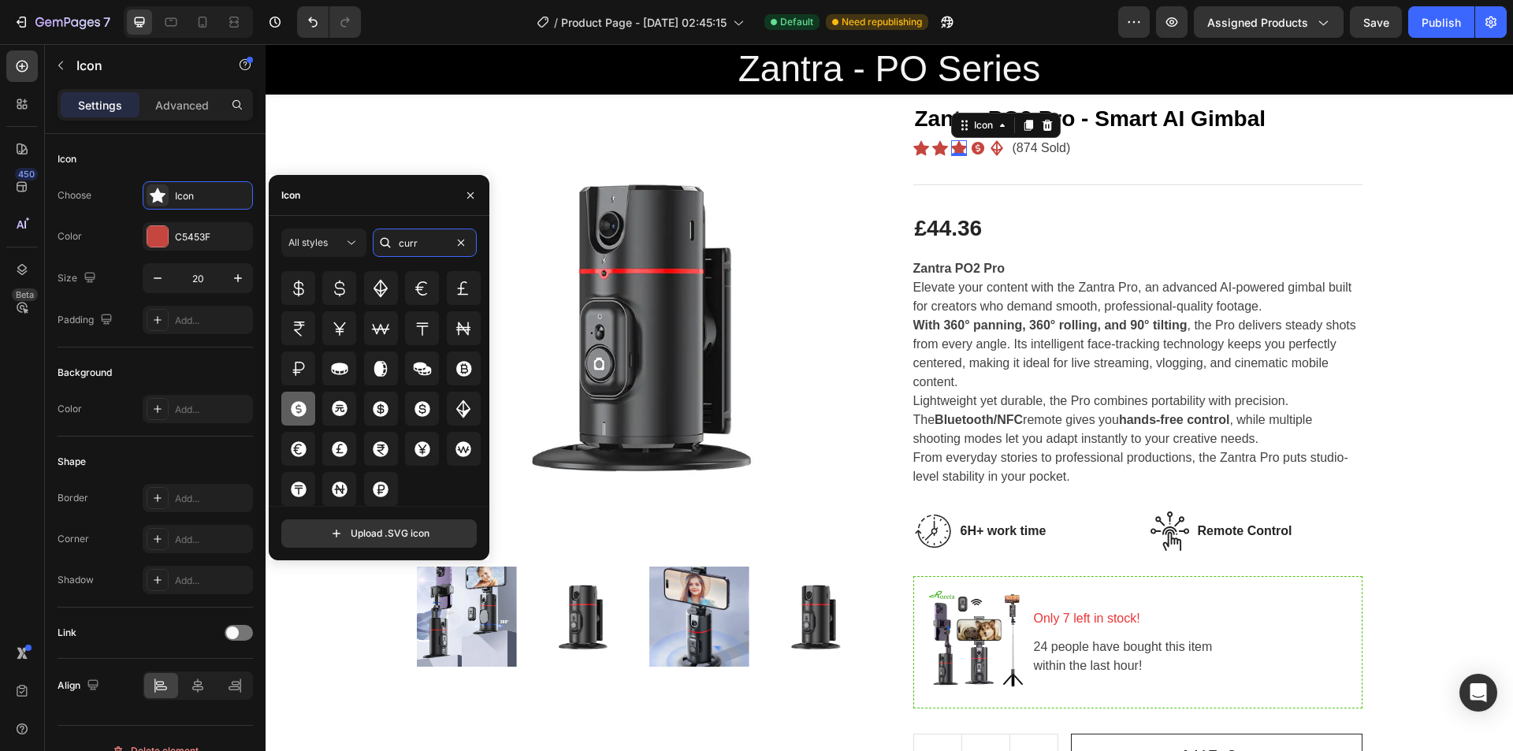
type input "curr"
click at [299, 411] on icon at bounding box center [298, 409] width 19 height 19
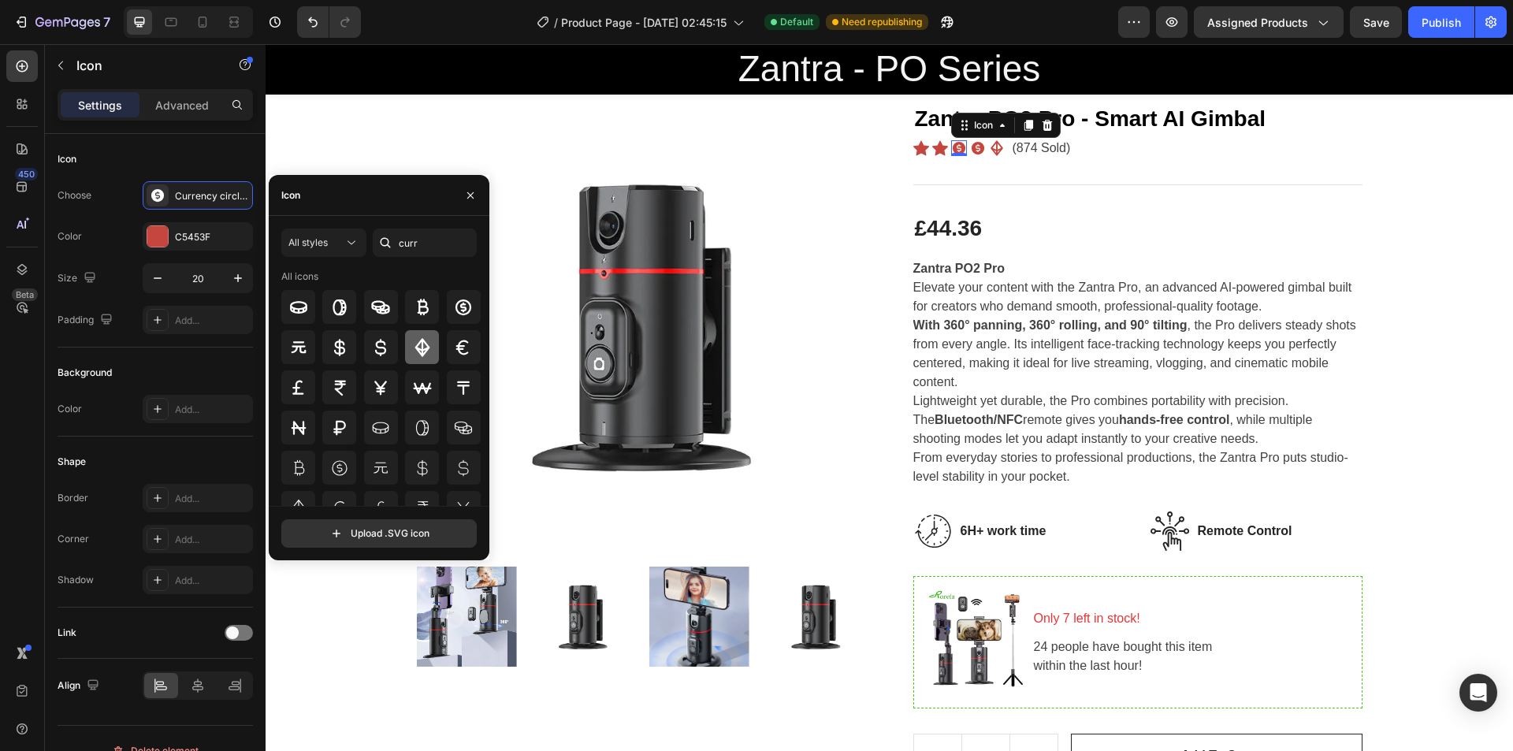
click at [418, 341] on icon at bounding box center [422, 347] width 15 height 18
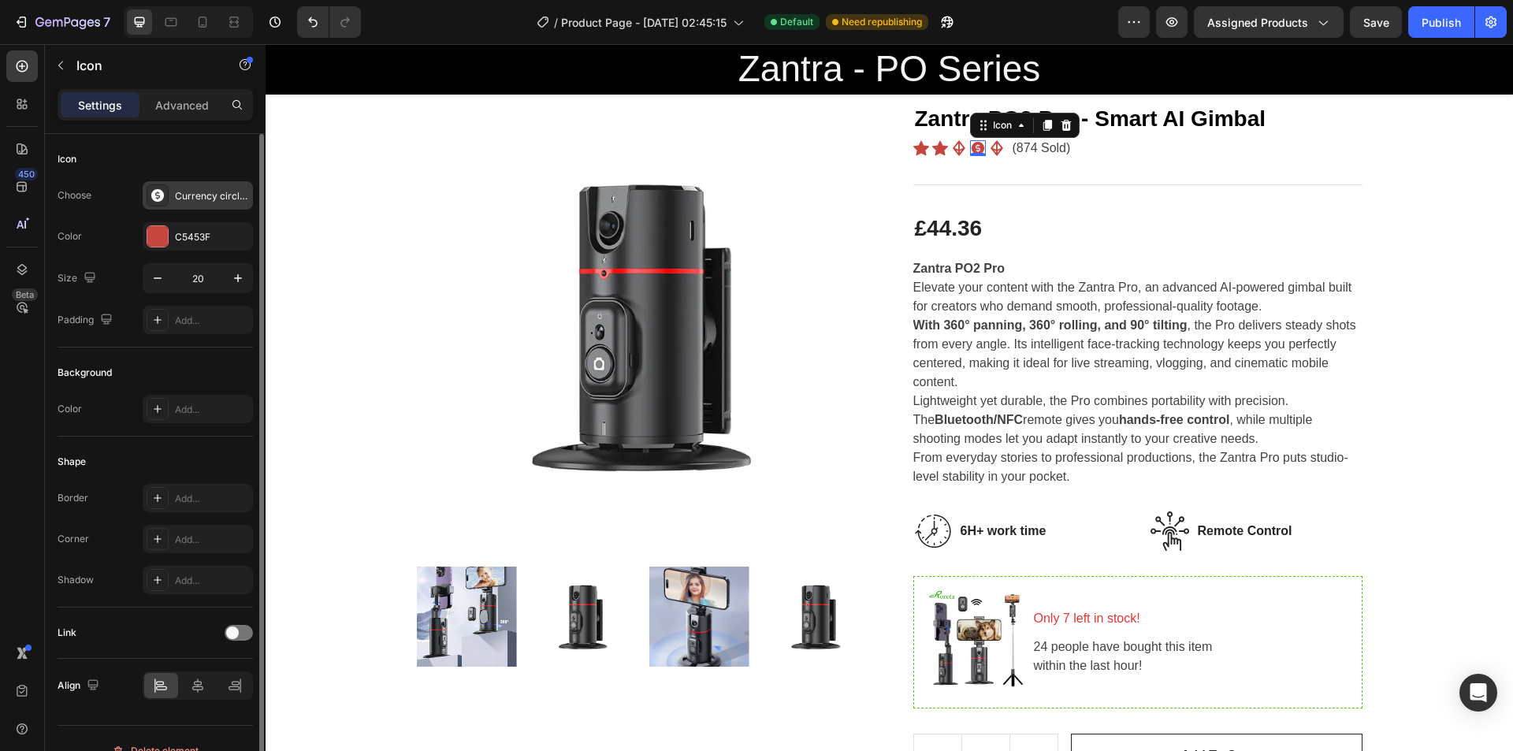
click at [156, 195] on icon at bounding box center [158, 196] width 16 height 16
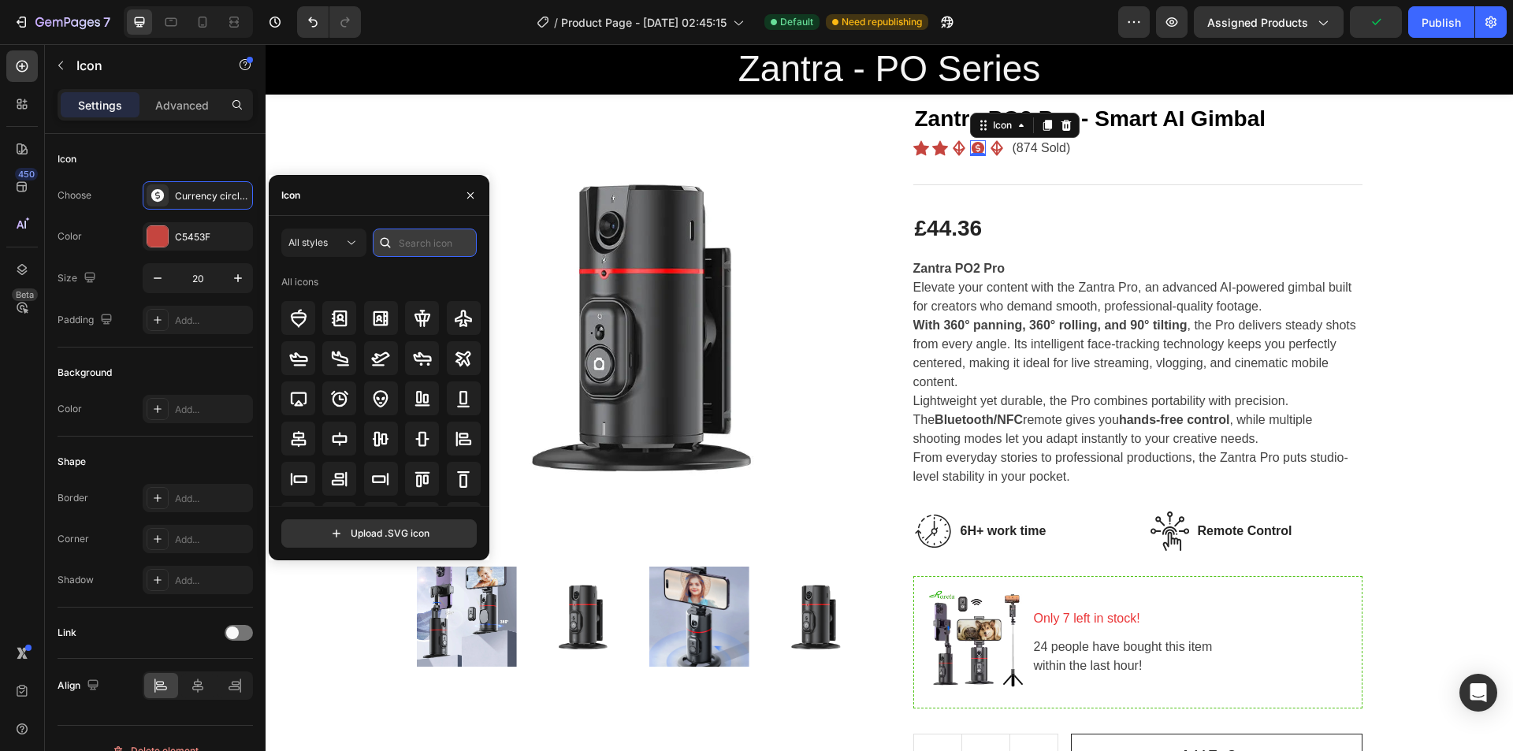
click at [408, 232] on input "text" at bounding box center [425, 243] width 104 height 28
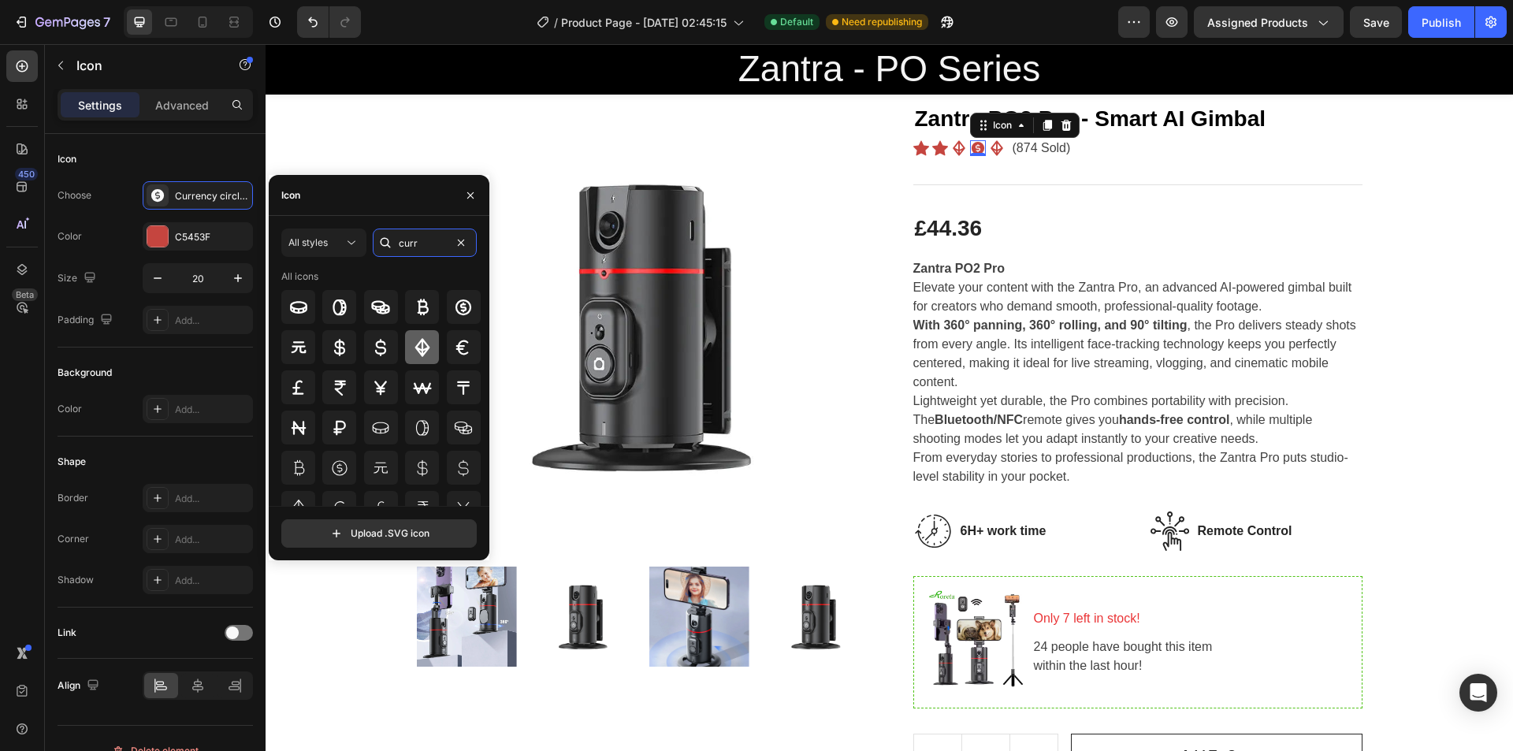
type input "curr"
click at [428, 347] on icon at bounding box center [422, 347] width 19 height 19
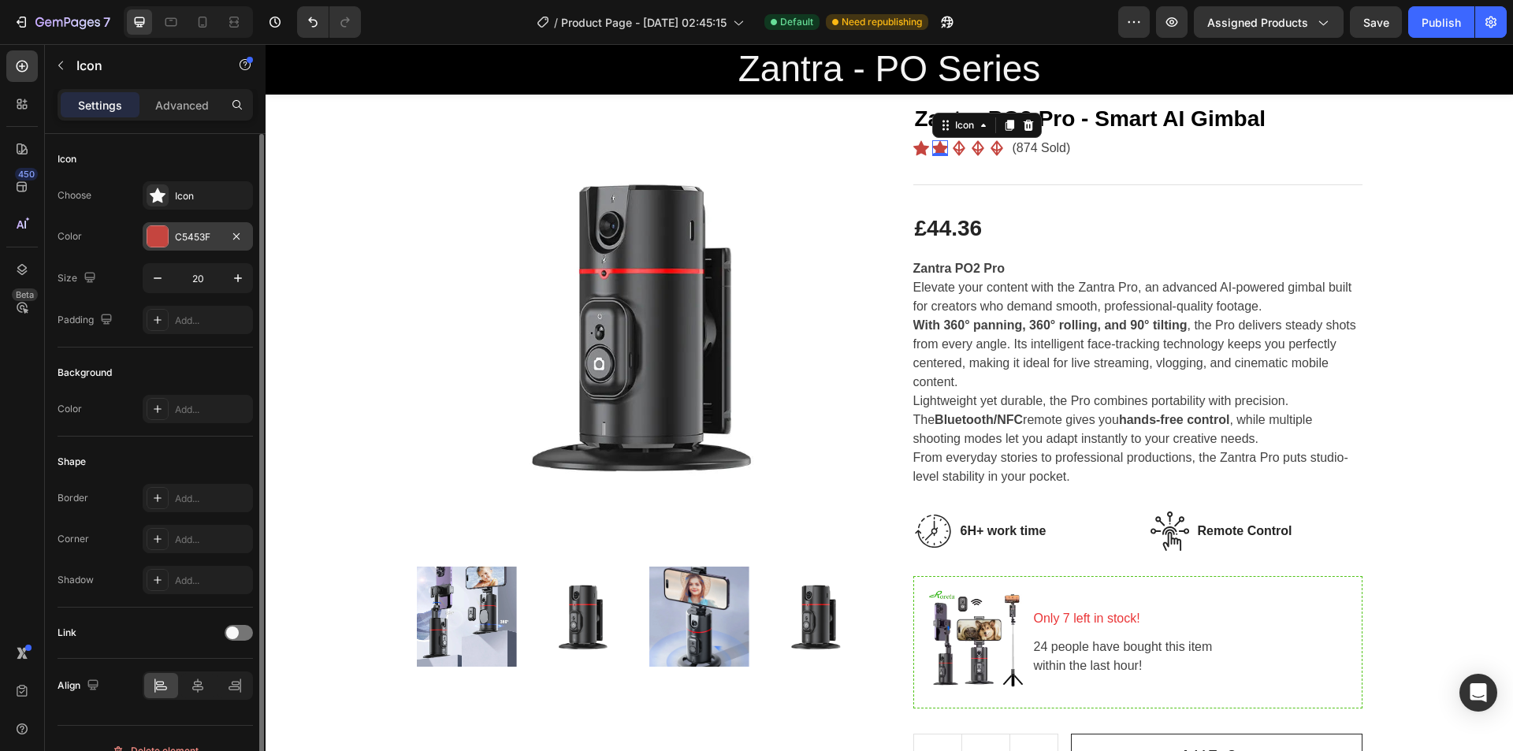
click at [189, 243] on div "C5453F" at bounding box center [198, 237] width 46 height 14
click at [204, 184] on div "Icon" at bounding box center [198, 195] width 110 height 28
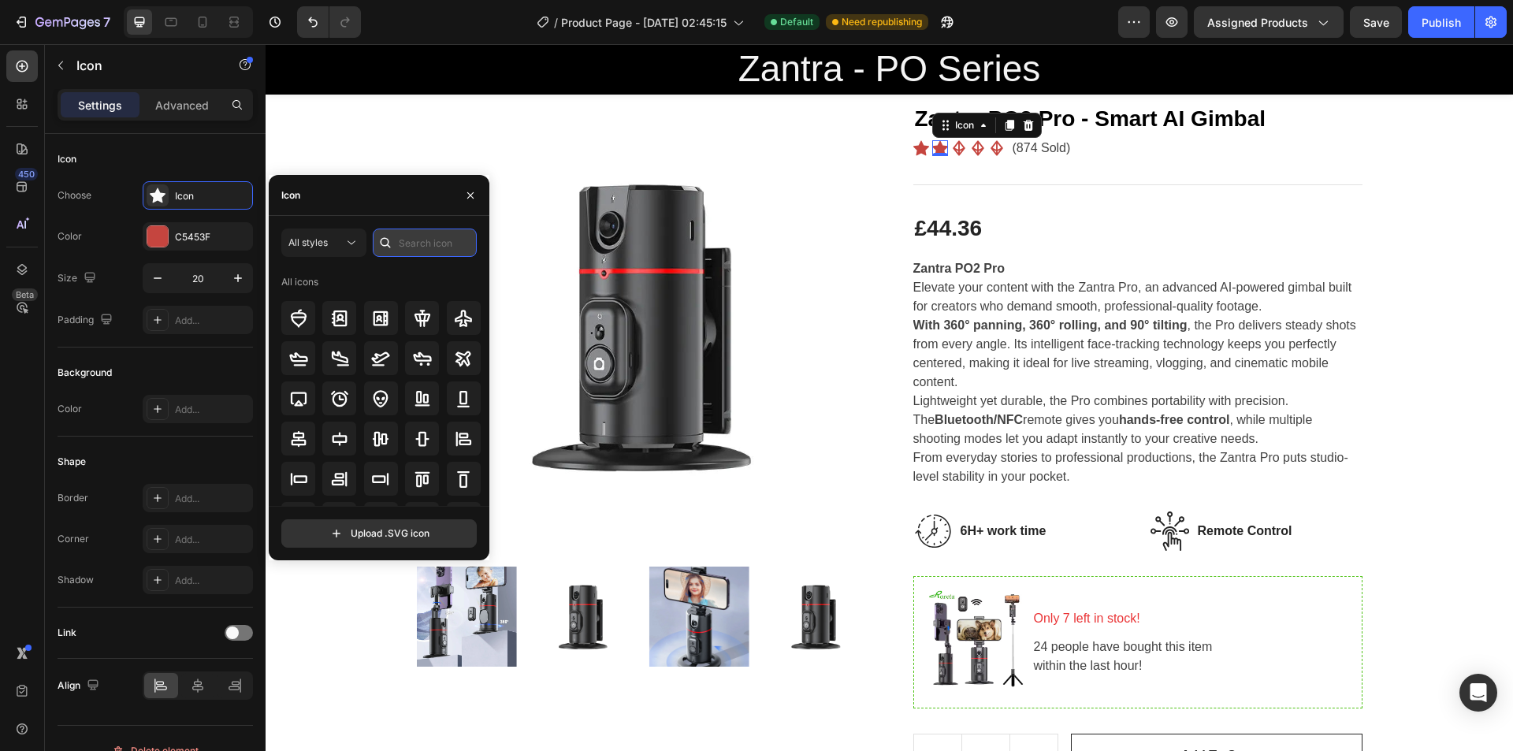
click at [428, 241] on input "text" at bounding box center [425, 243] width 104 height 28
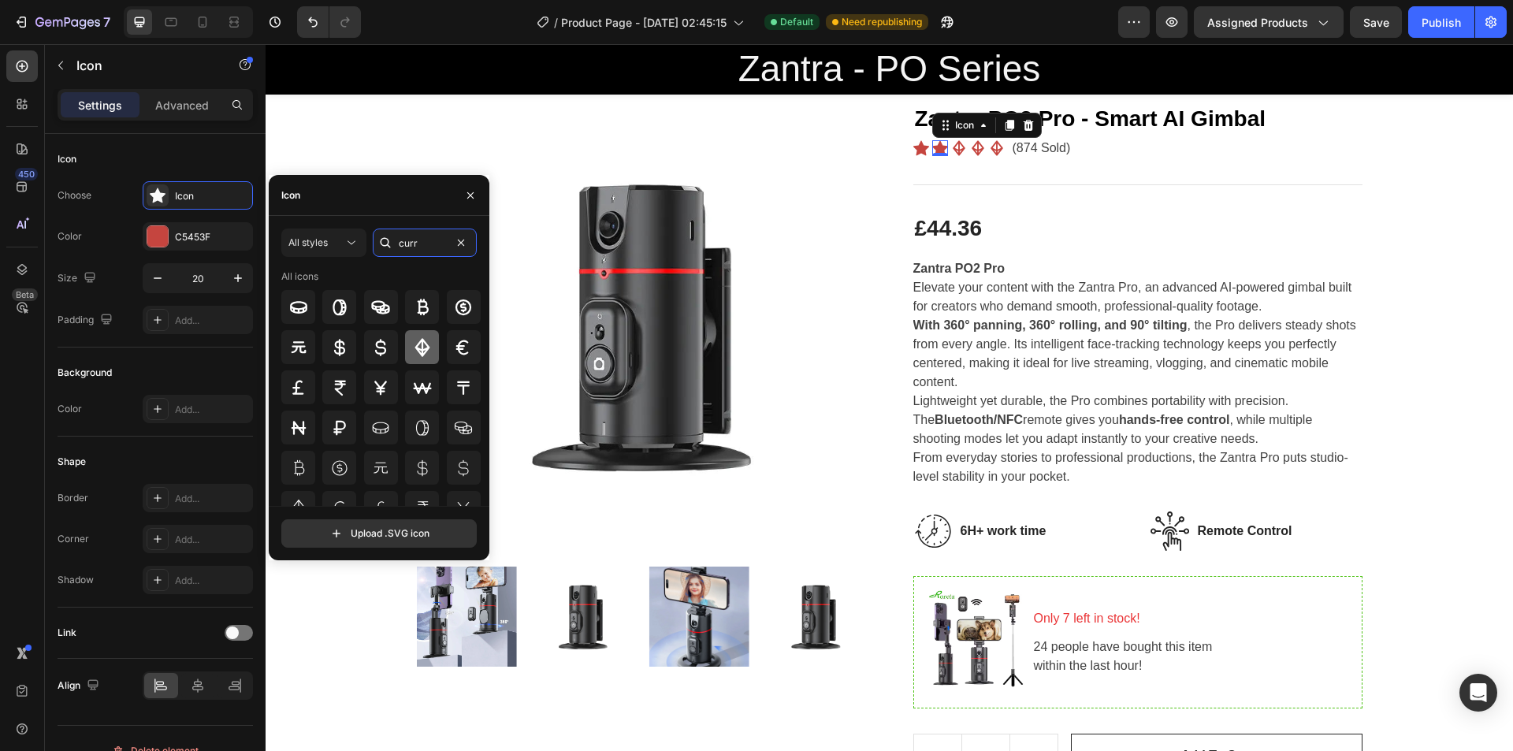
type input "curr"
click at [430, 345] on div at bounding box center [422, 347] width 34 height 34
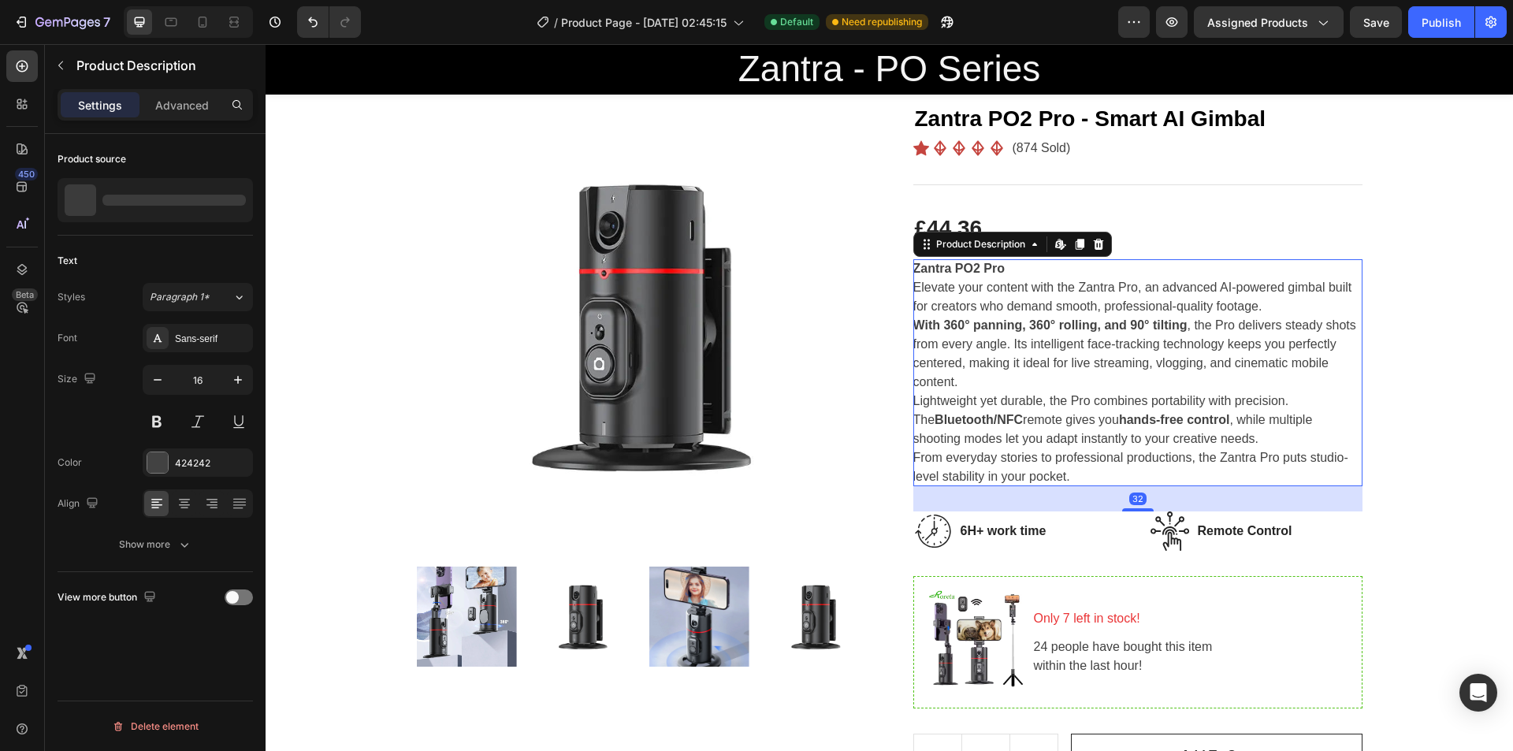
click at [954, 275] on strong "Zantra PO2 Pro" at bounding box center [958, 268] width 91 height 13
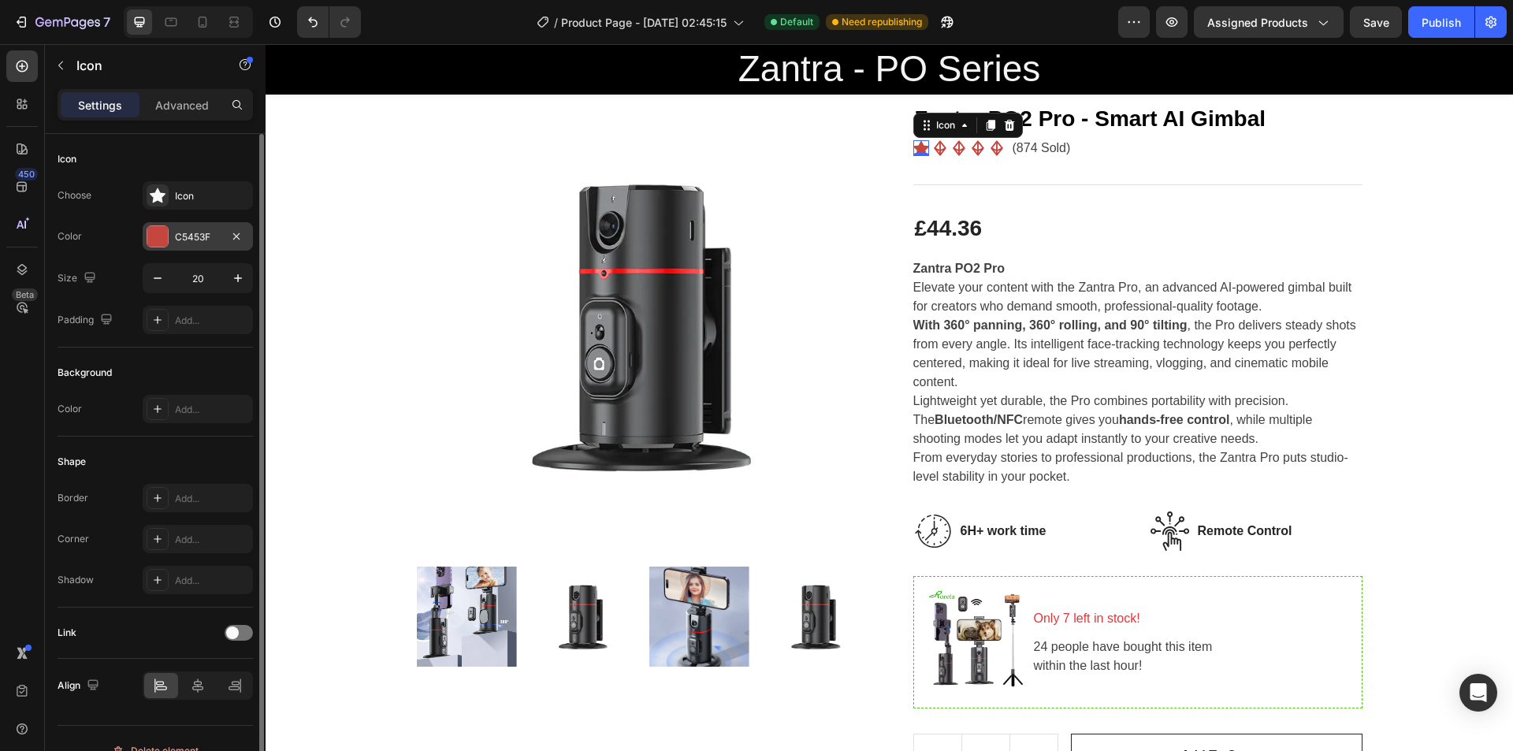
click at [145, 243] on div "C5453F" at bounding box center [198, 236] width 110 height 28
click at [168, 198] on div at bounding box center [158, 195] width 22 height 22
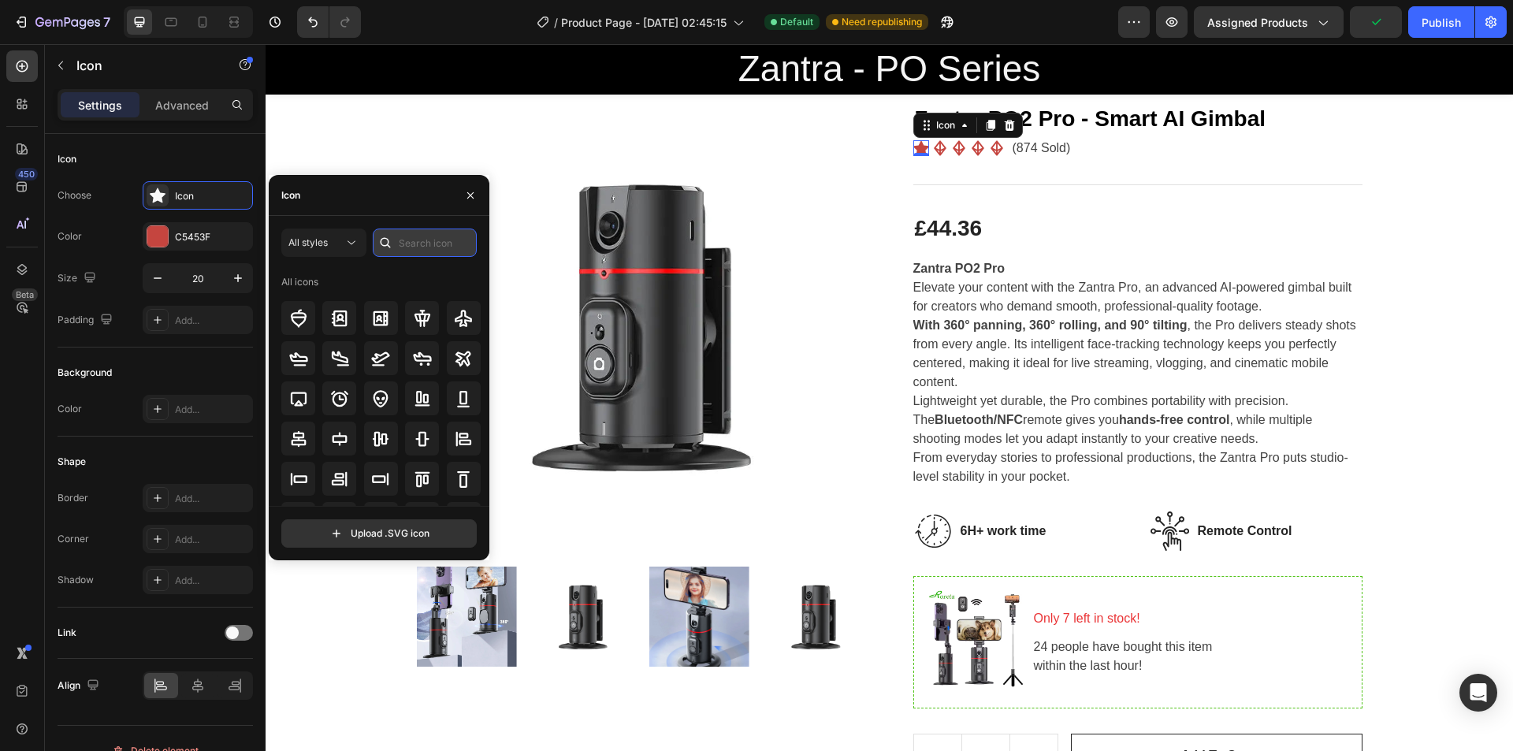
click at [400, 247] on input "text" at bounding box center [425, 243] width 104 height 28
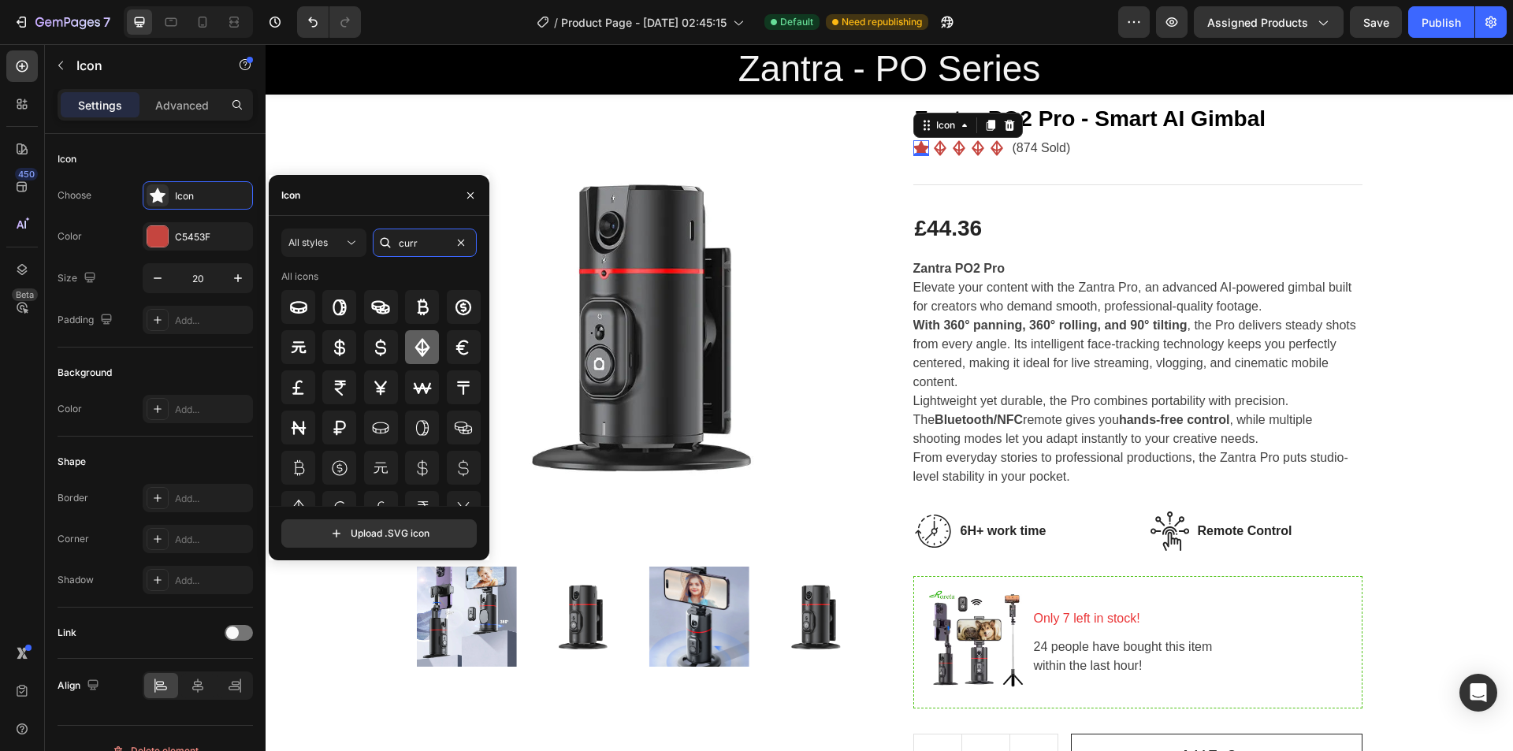
type input "curr"
click at [418, 340] on icon at bounding box center [422, 347] width 15 height 18
click at [476, 195] on icon "button" at bounding box center [470, 195] width 13 height 13
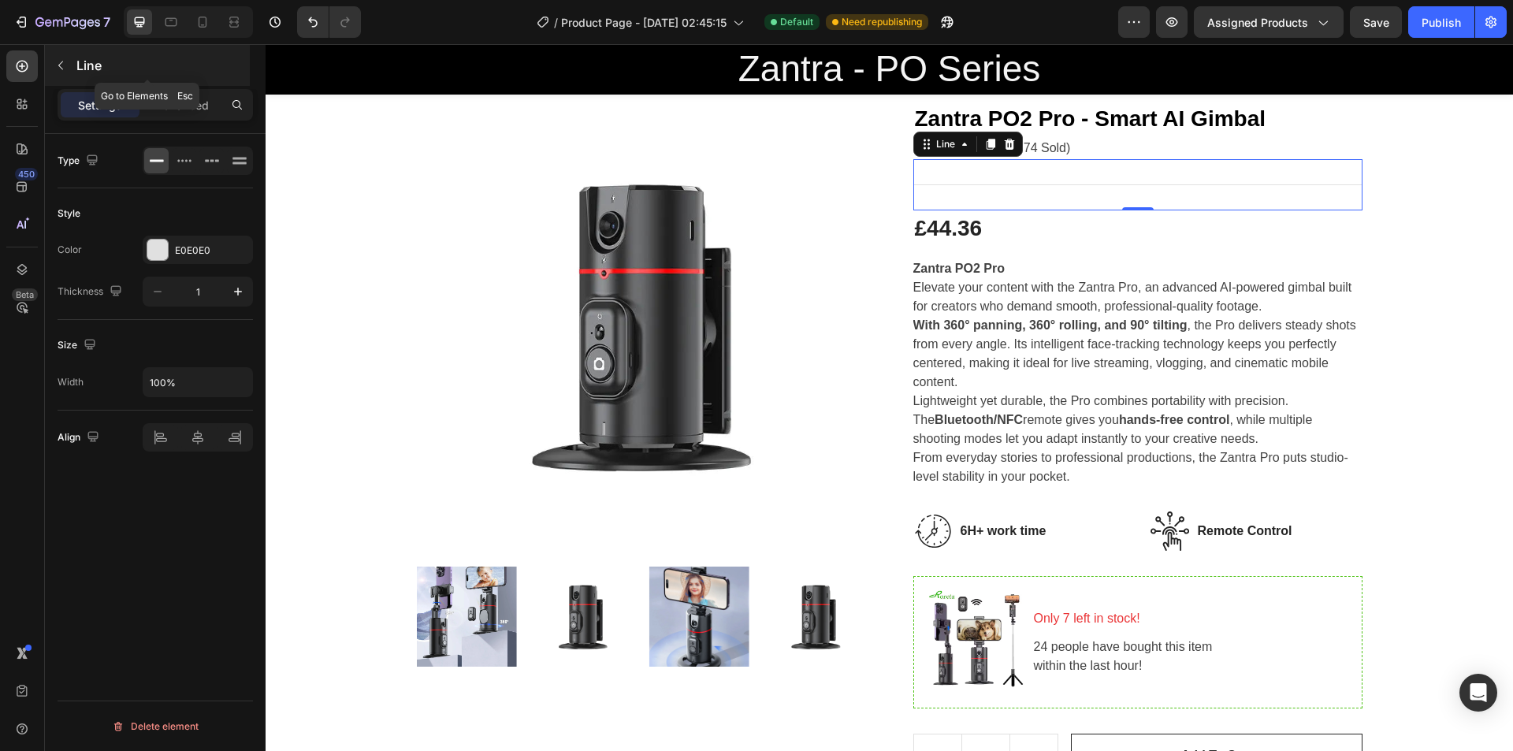
click at [60, 53] on button "button" at bounding box center [60, 65] width 25 height 25
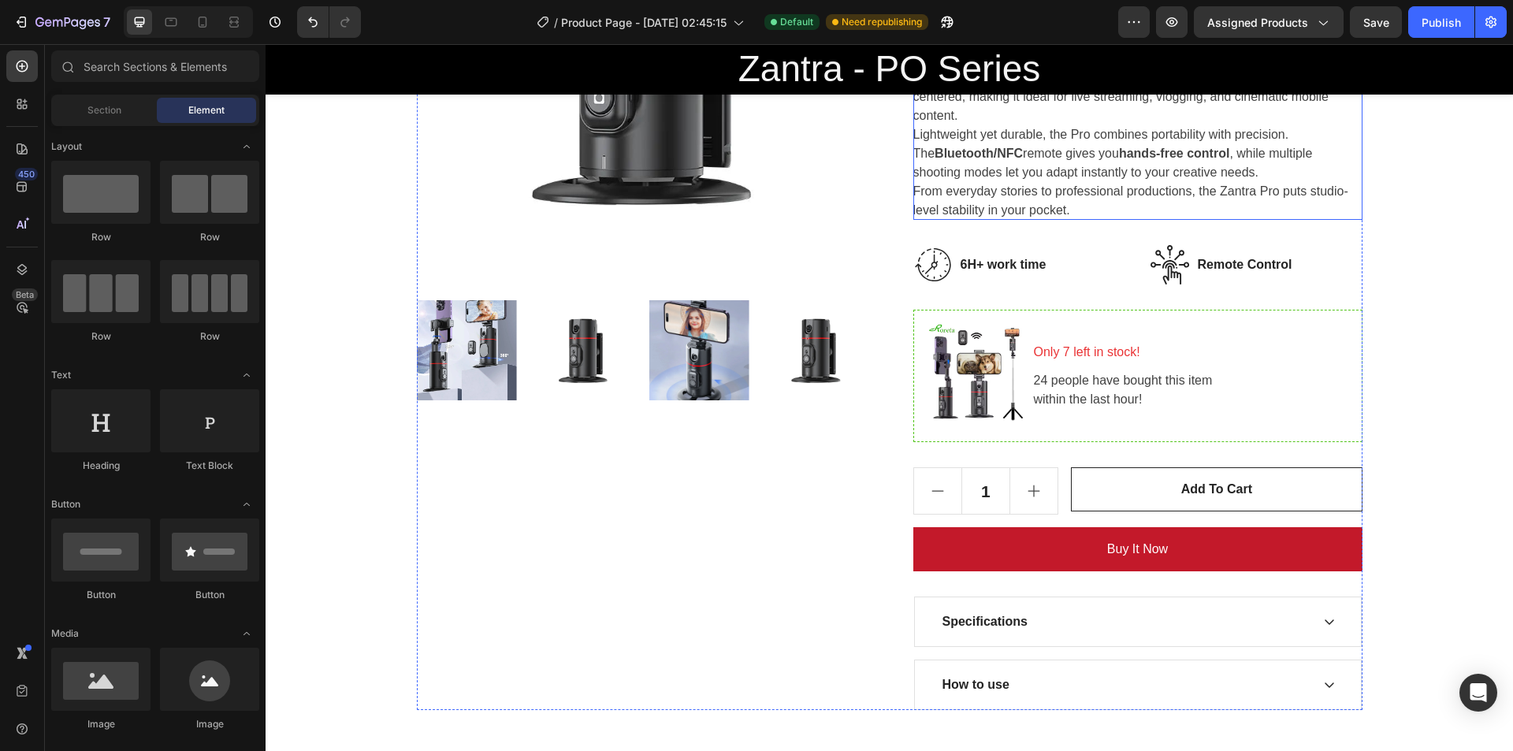
scroll to position [435, 0]
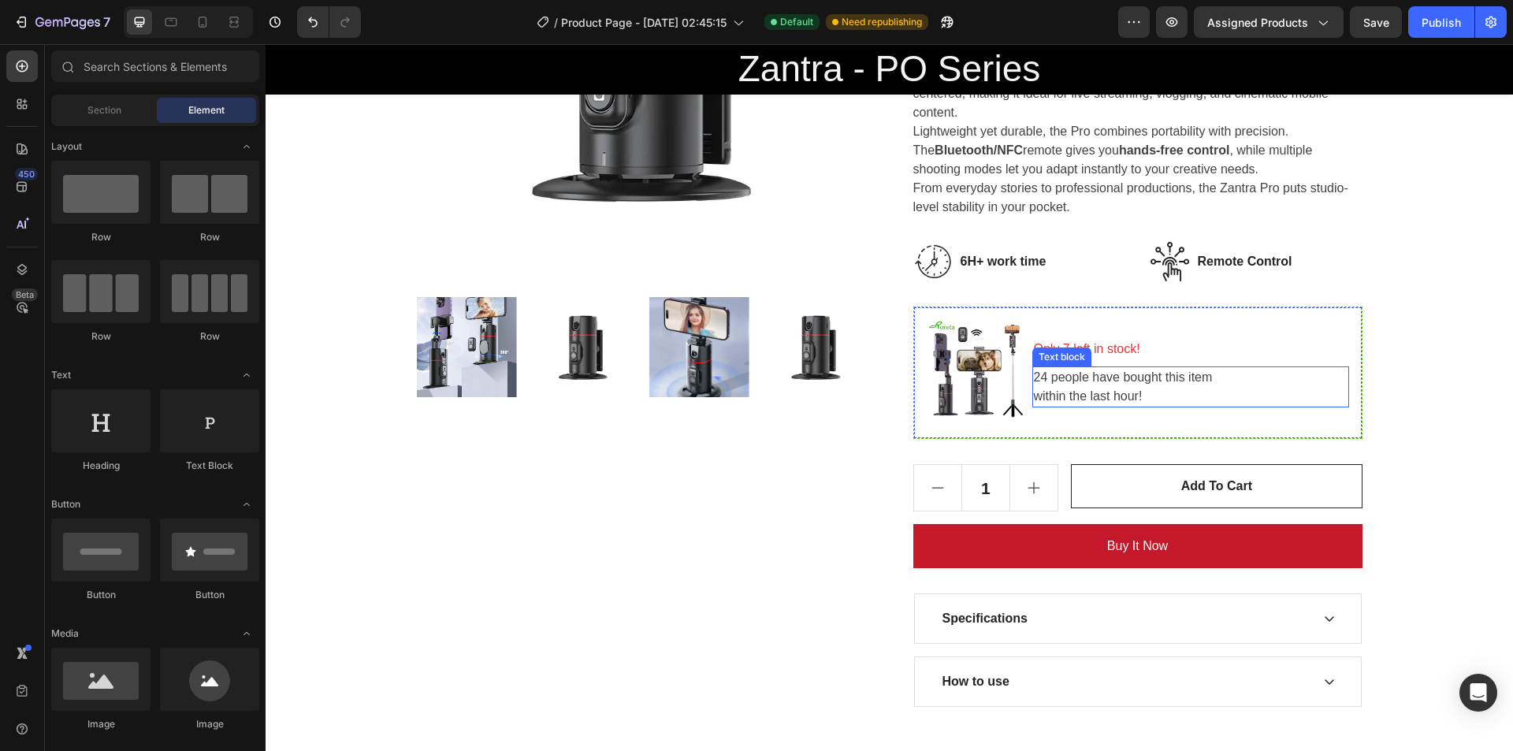
click at [1034, 374] on p "24 people have bought this item within the last hour!" at bounding box center [1191, 387] width 314 height 38
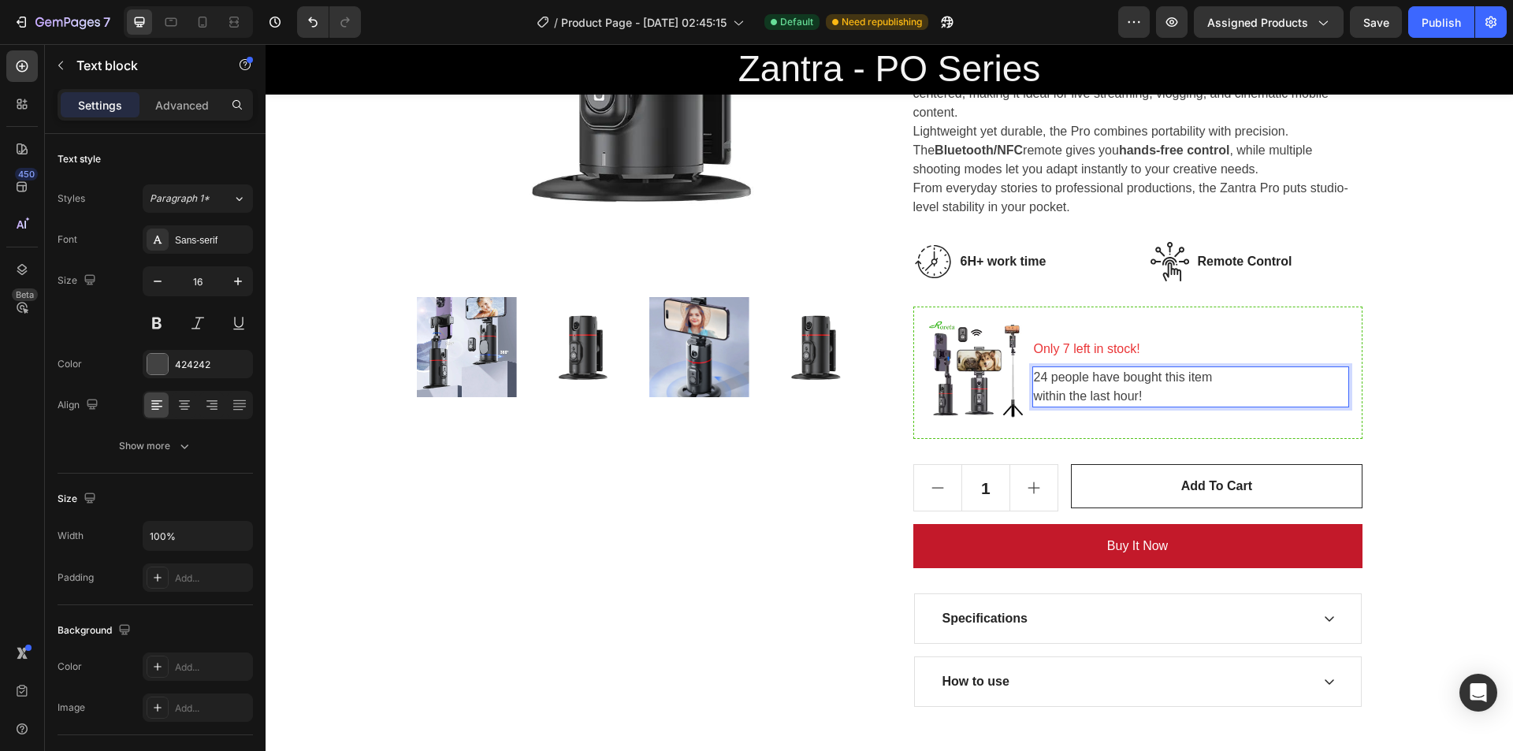
scroll to position [417, 0]
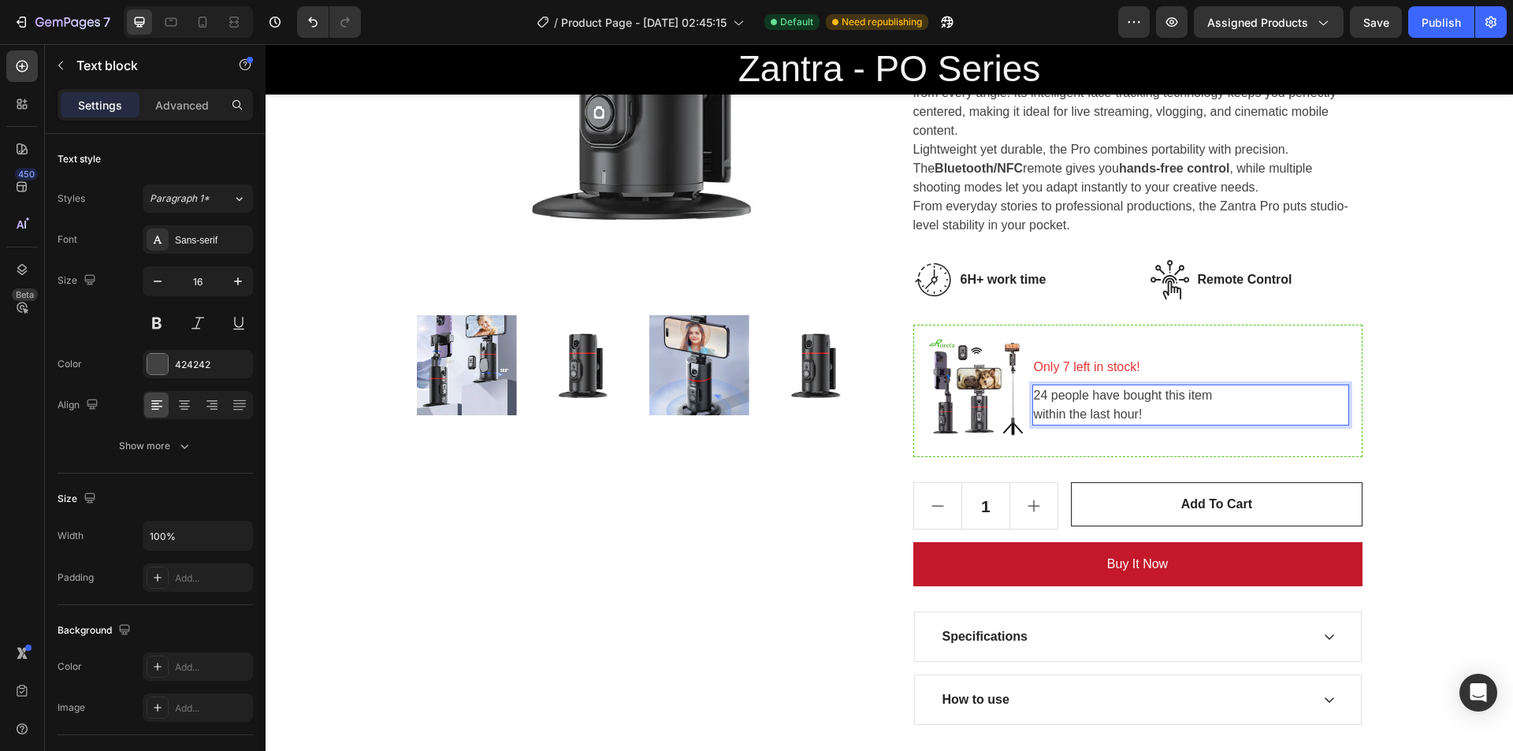
click at [1039, 386] on p "24 people have bought this item within the last hour!" at bounding box center [1191, 405] width 314 height 38
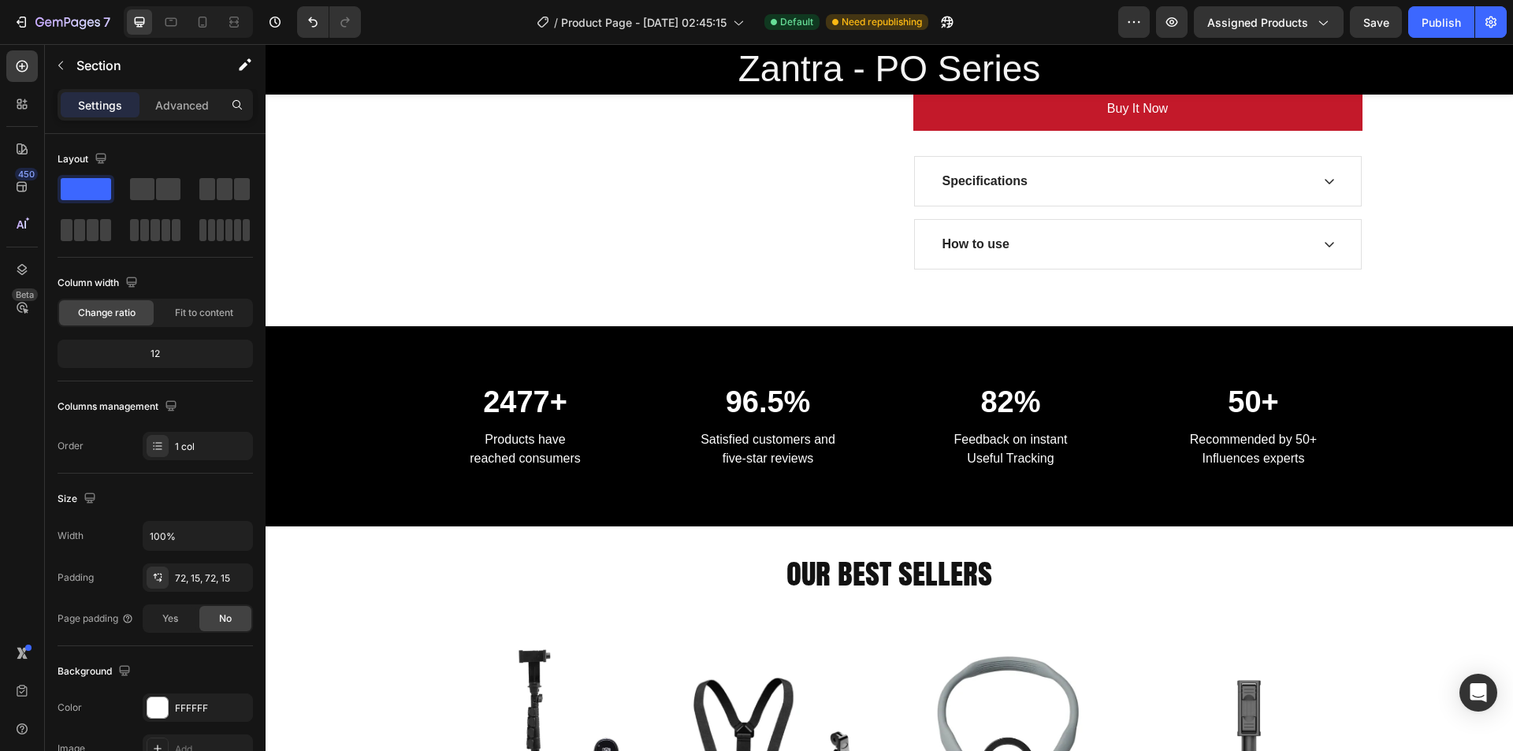
scroll to position [874, 0]
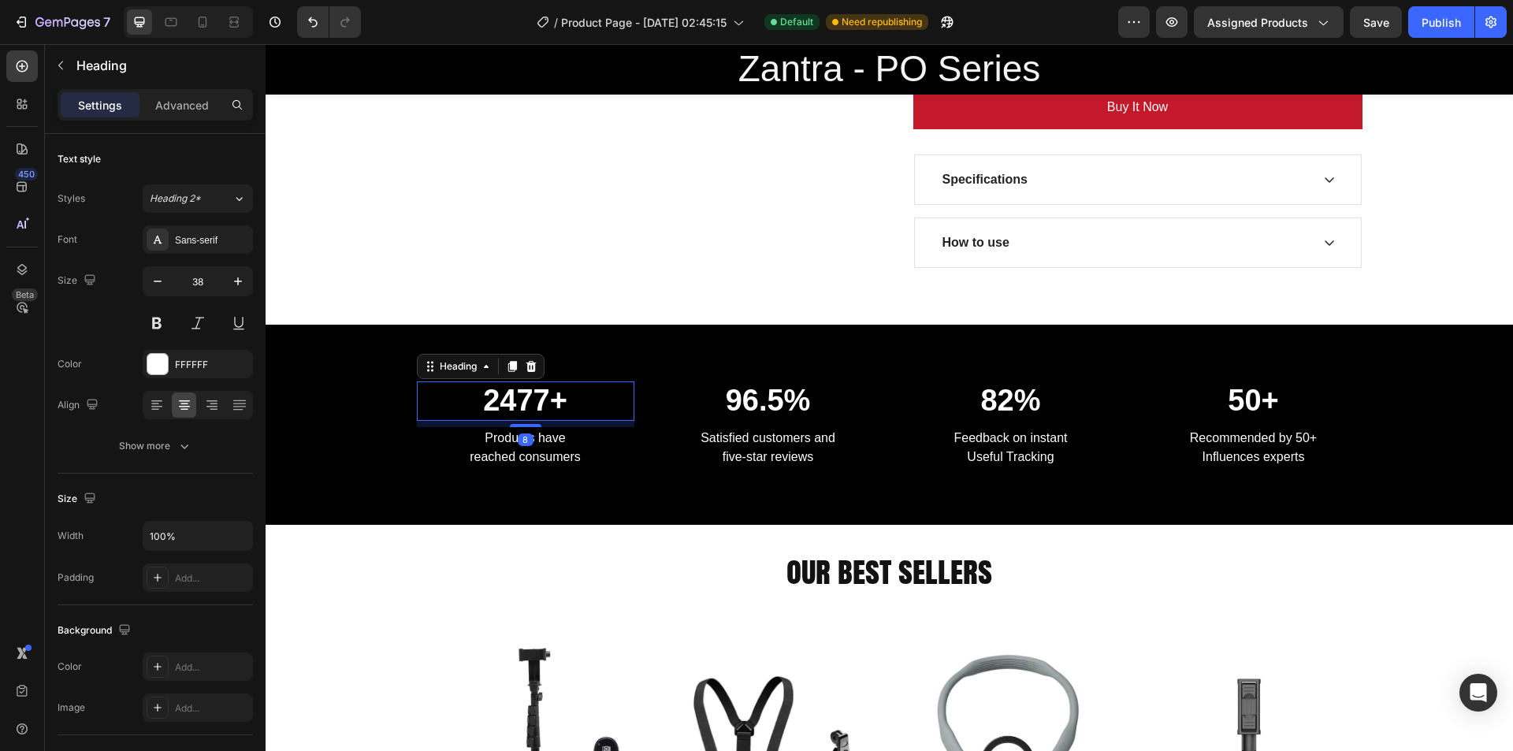
click at [493, 396] on p "2477+" at bounding box center [525, 401] width 214 height 36
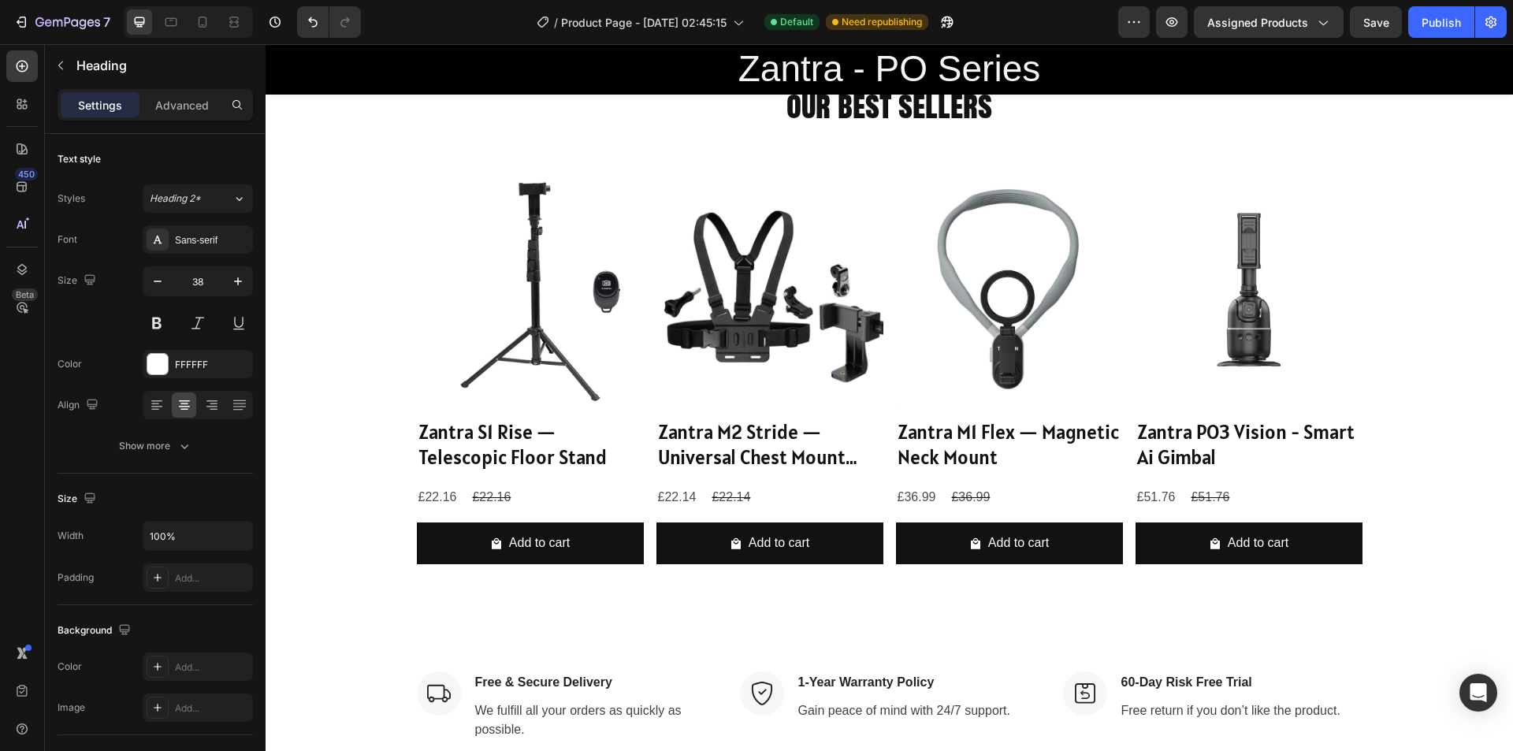
scroll to position [1277, 0]
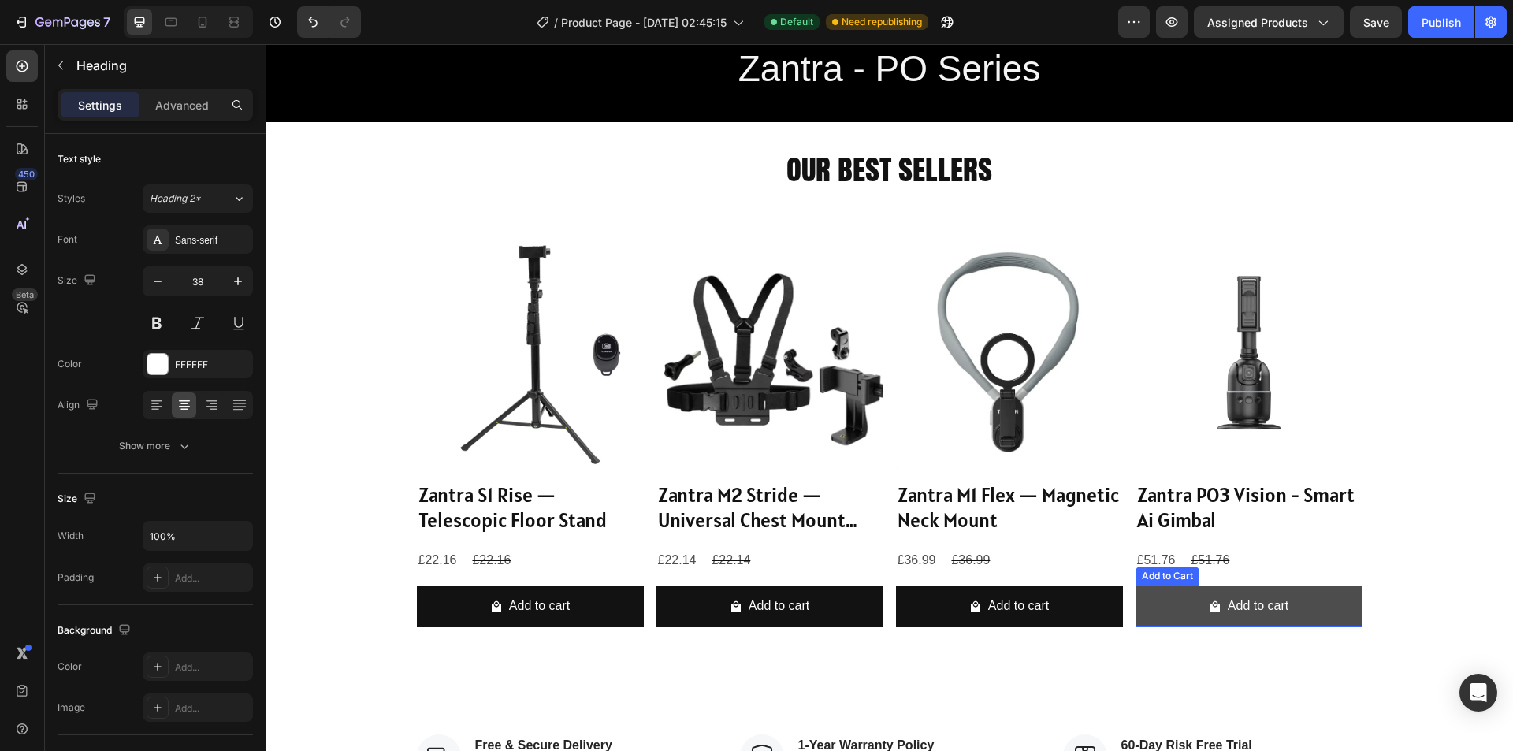
click at [644, 586] on button "Add to cart" at bounding box center [530, 607] width 227 height 42
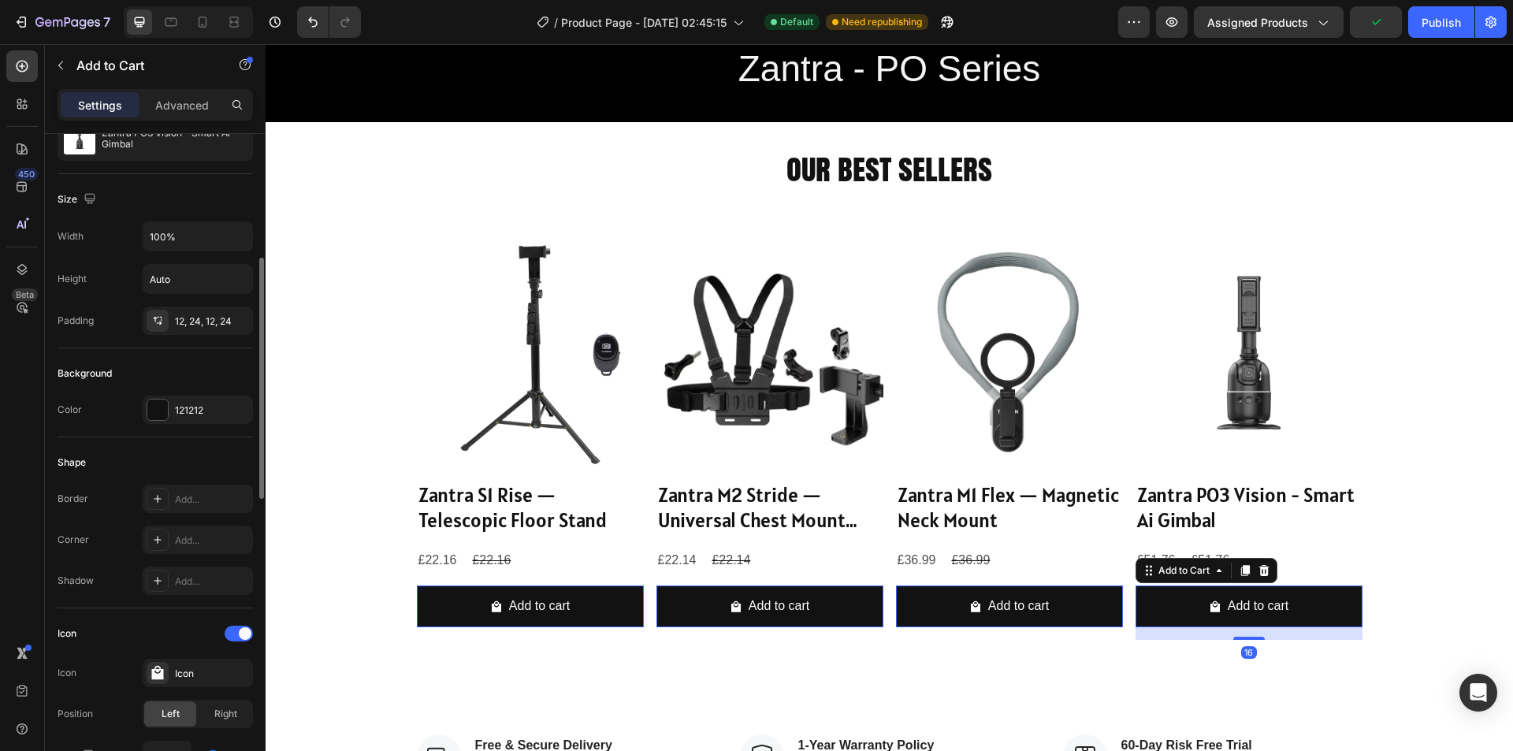
scroll to position [240, 0]
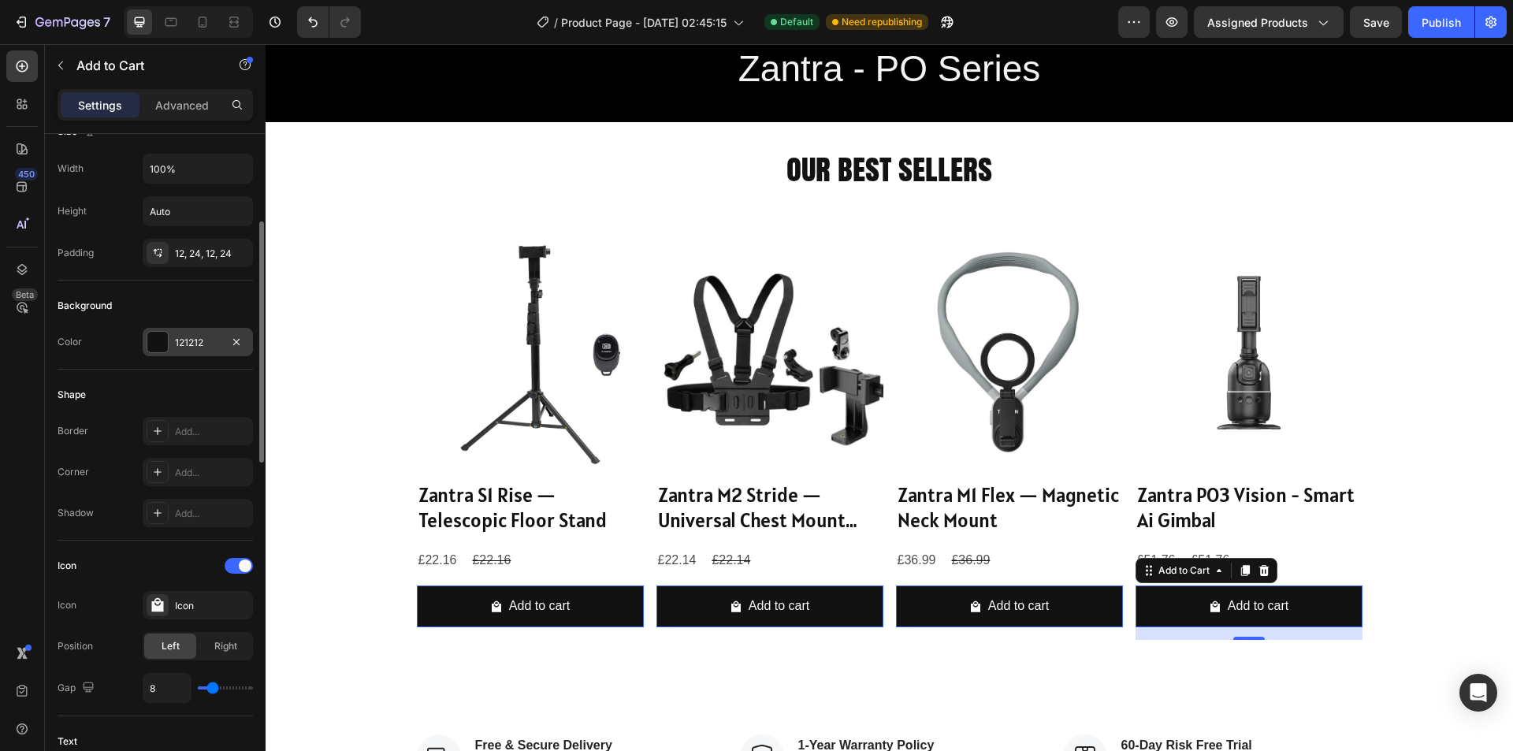
click at [158, 329] on div "121212" at bounding box center [198, 342] width 110 height 28
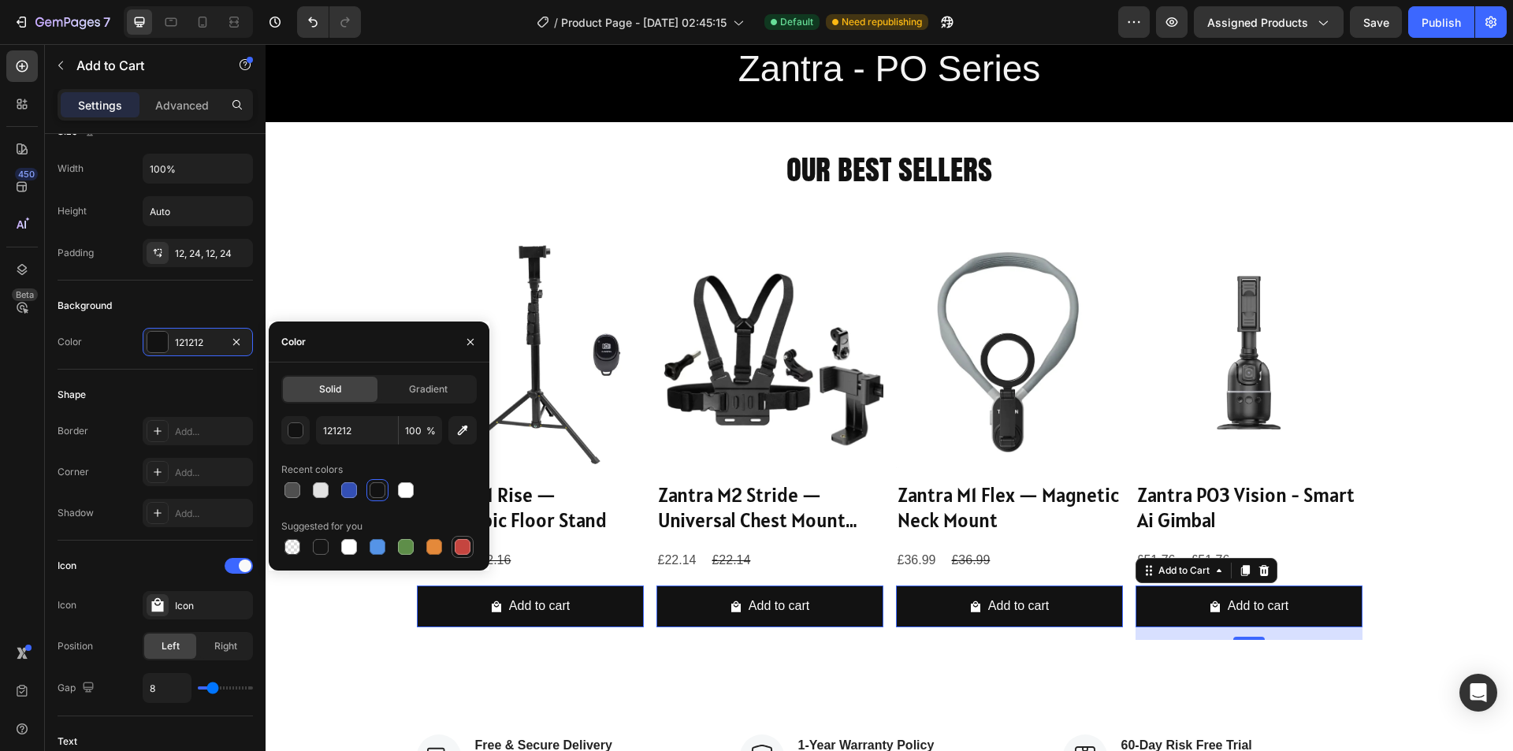
click at [467, 545] on div at bounding box center [463, 547] width 16 height 16
type input "C5453F"
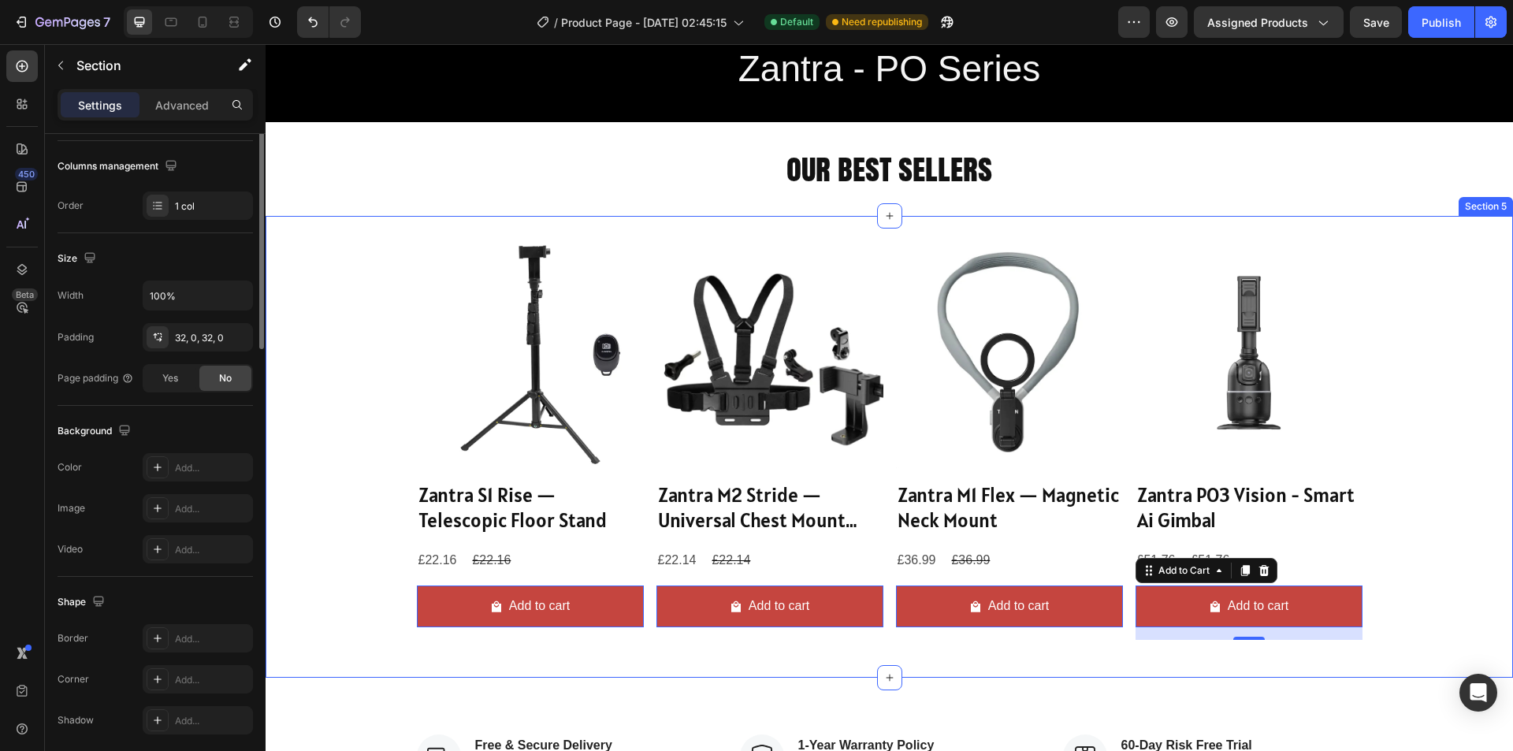
click at [1404, 330] on div "Product Images Zantra S1 Rise — Telescopic Floor Stand Product Title £22.16 Pro…" at bounding box center [890, 447] width 1248 height 412
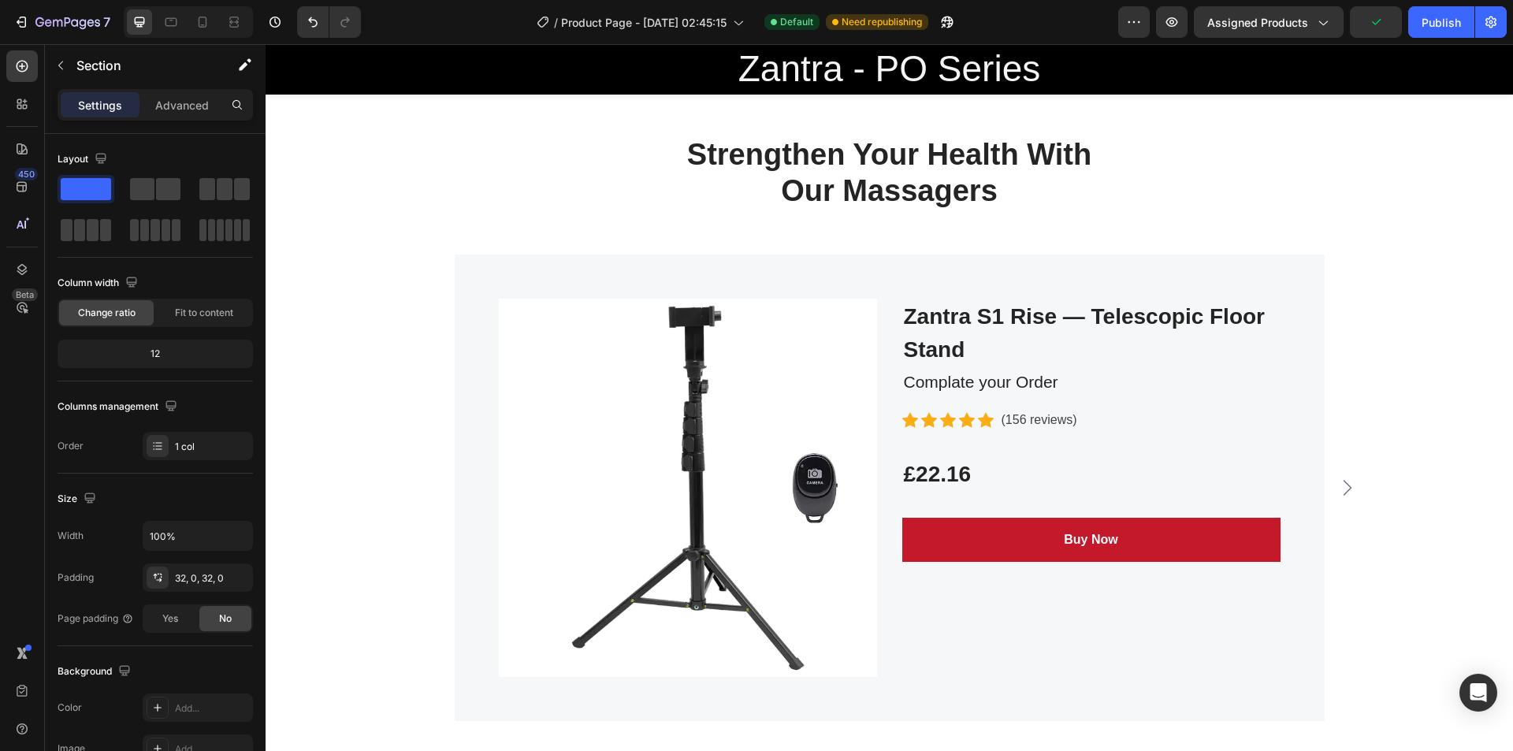
scroll to position [2060, 0]
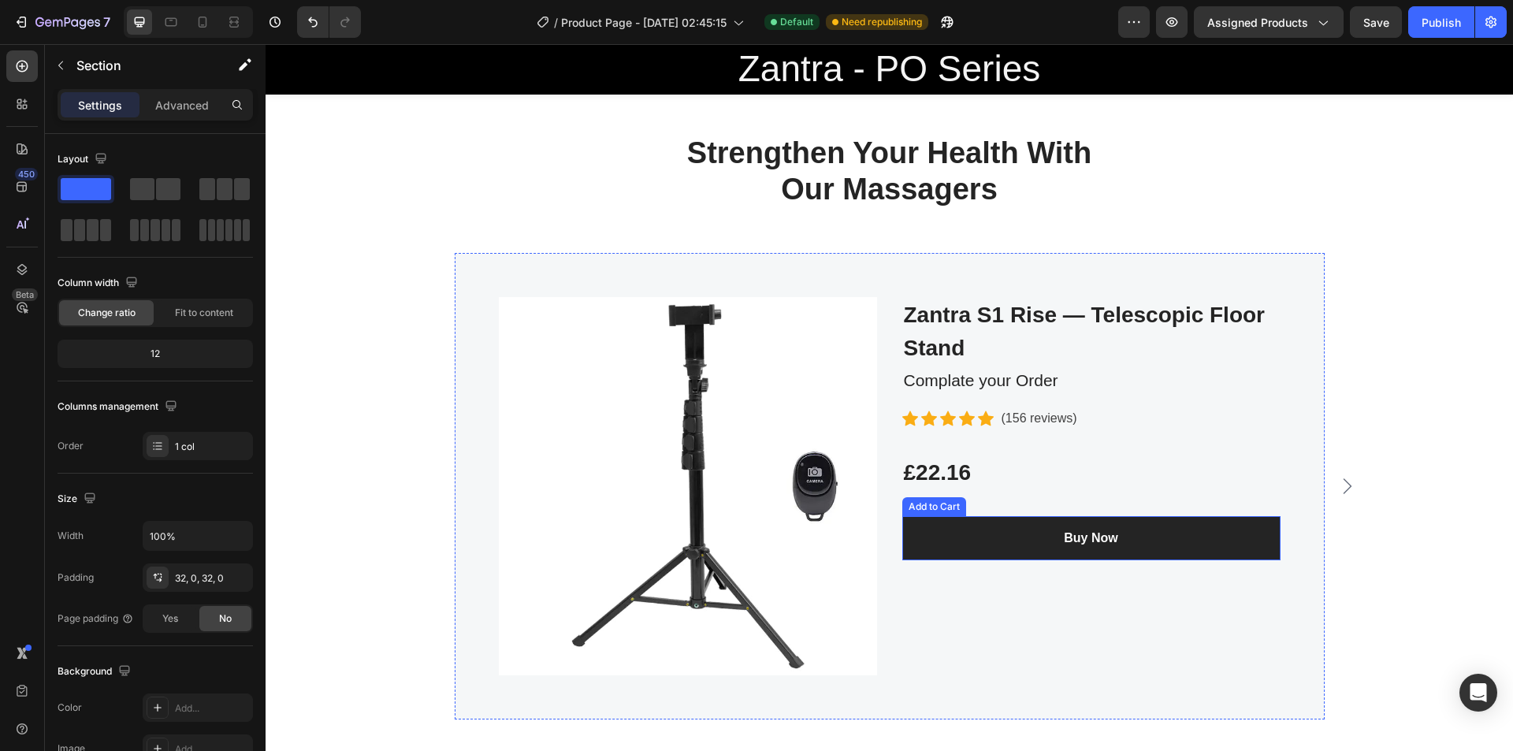
click at [1211, 553] on button "Buy Now" at bounding box center [1091, 538] width 378 height 44
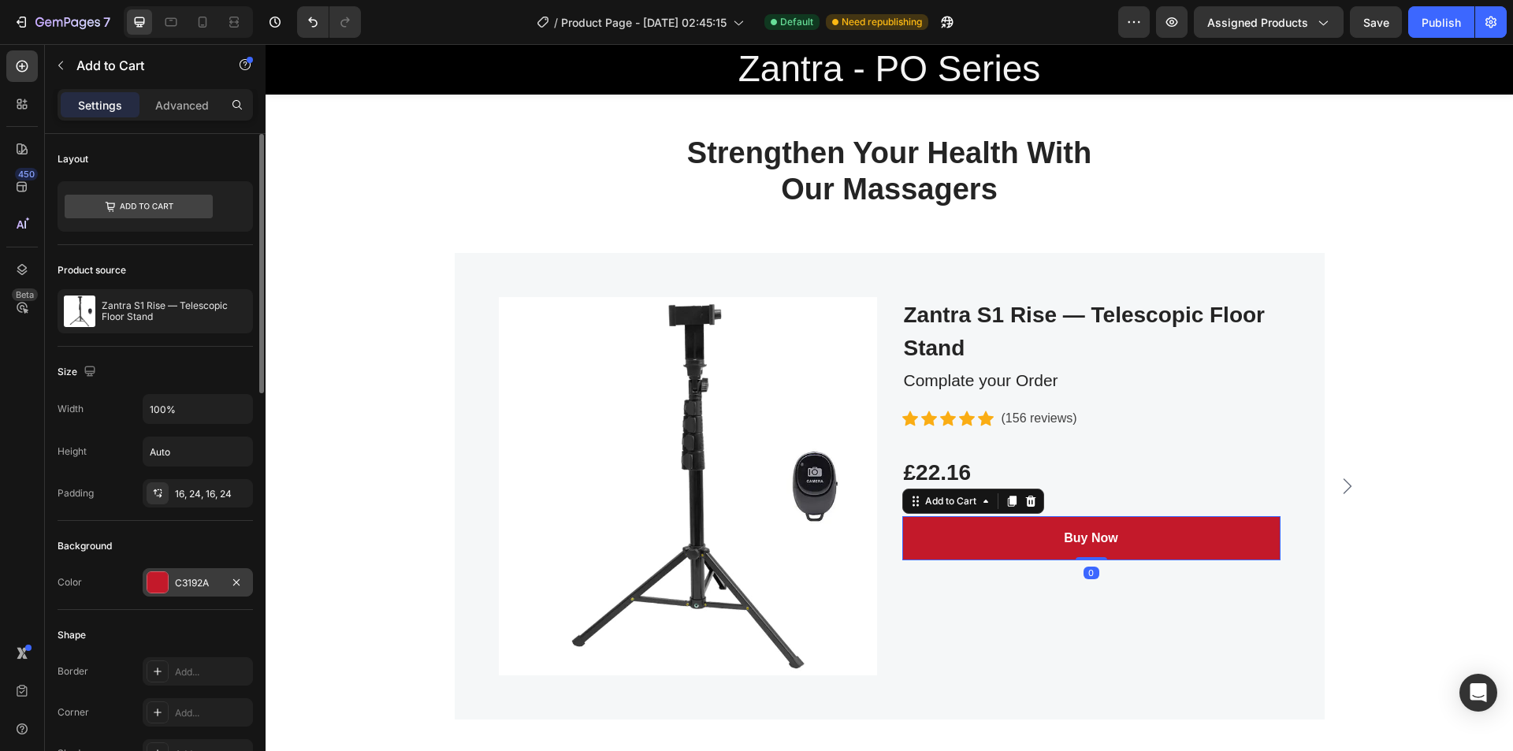
click at [160, 588] on div at bounding box center [157, 582] width 20 height 20
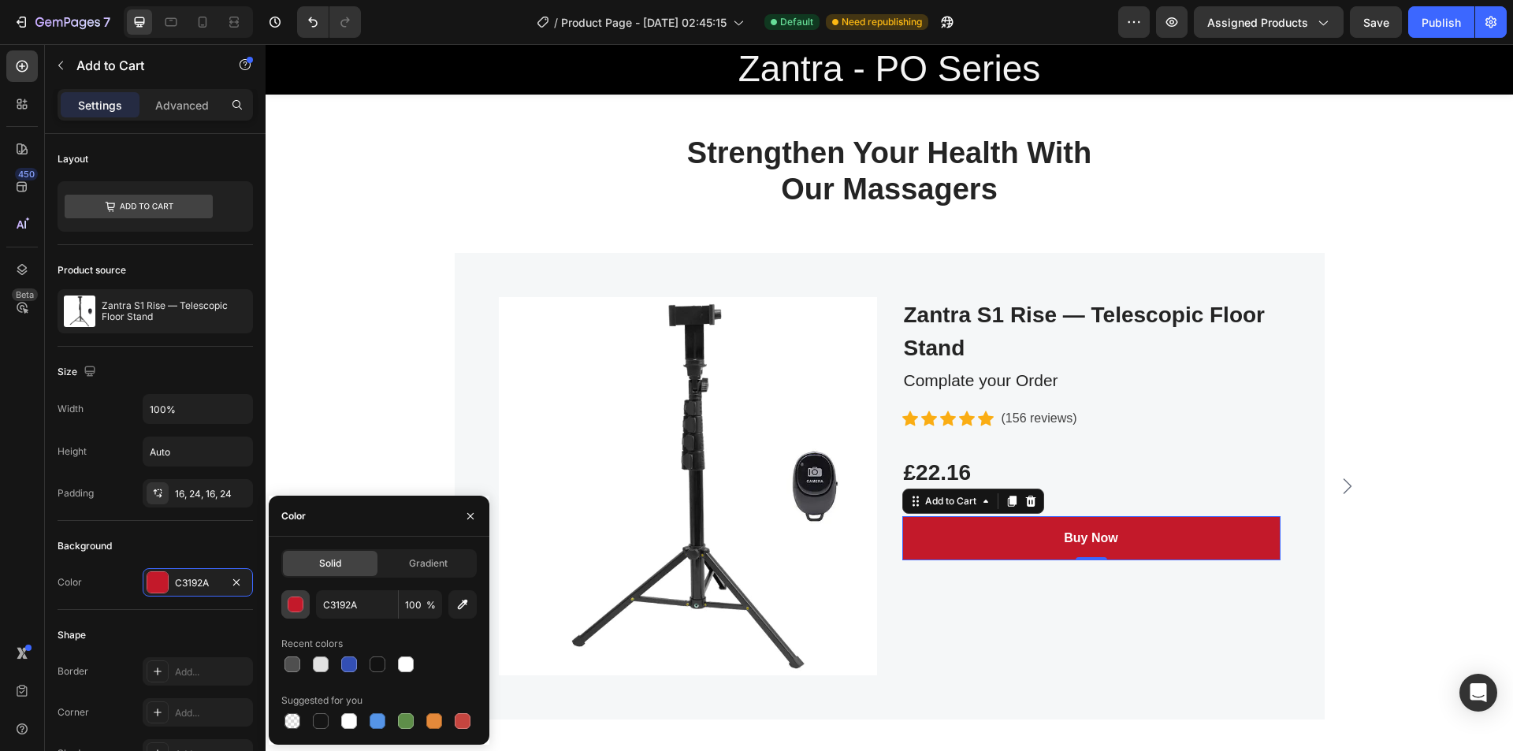
click at [303, 598] on div "button" at bounding box center [296, 605] width 16 height 16
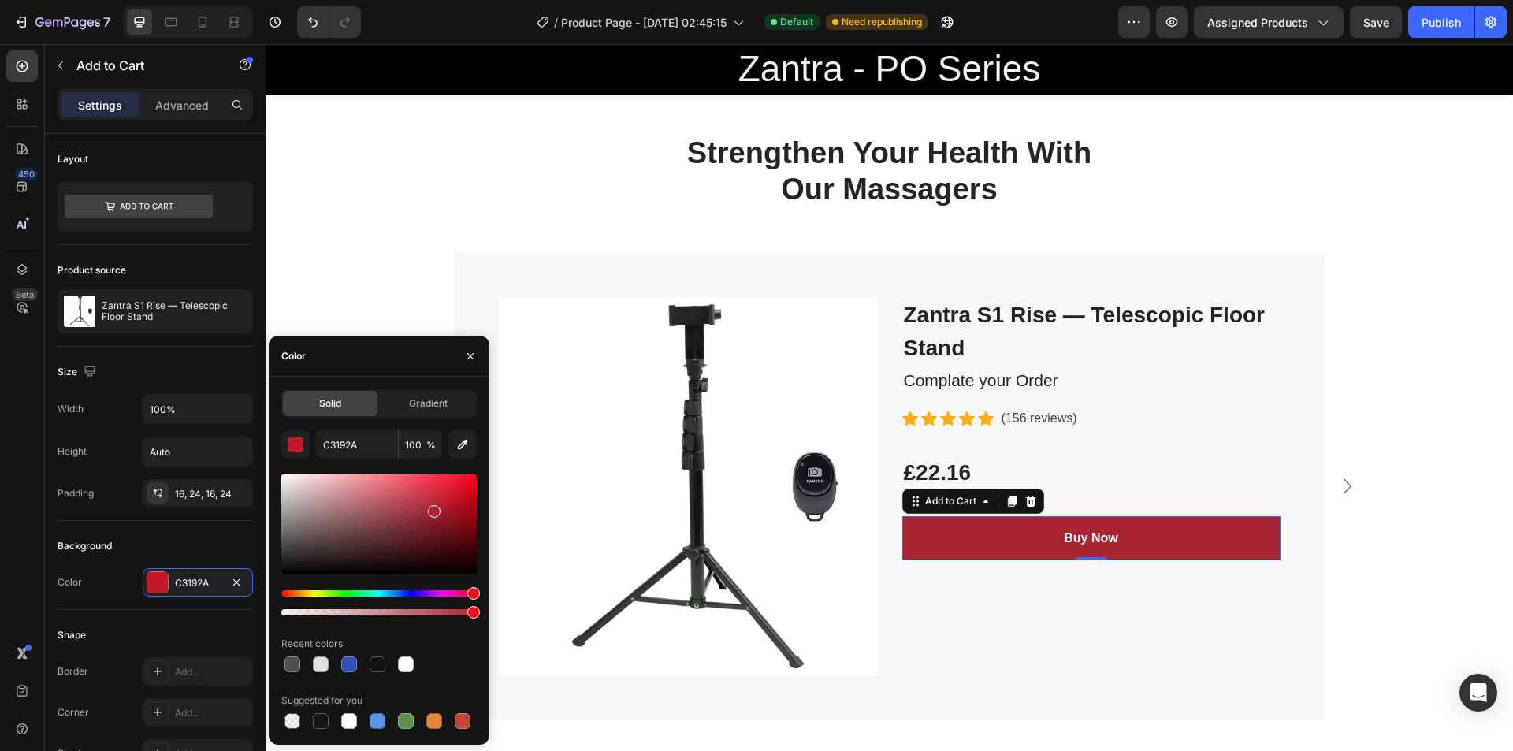
click at [432, 508] on div at bounding box center [378, 524] width 195 height 100
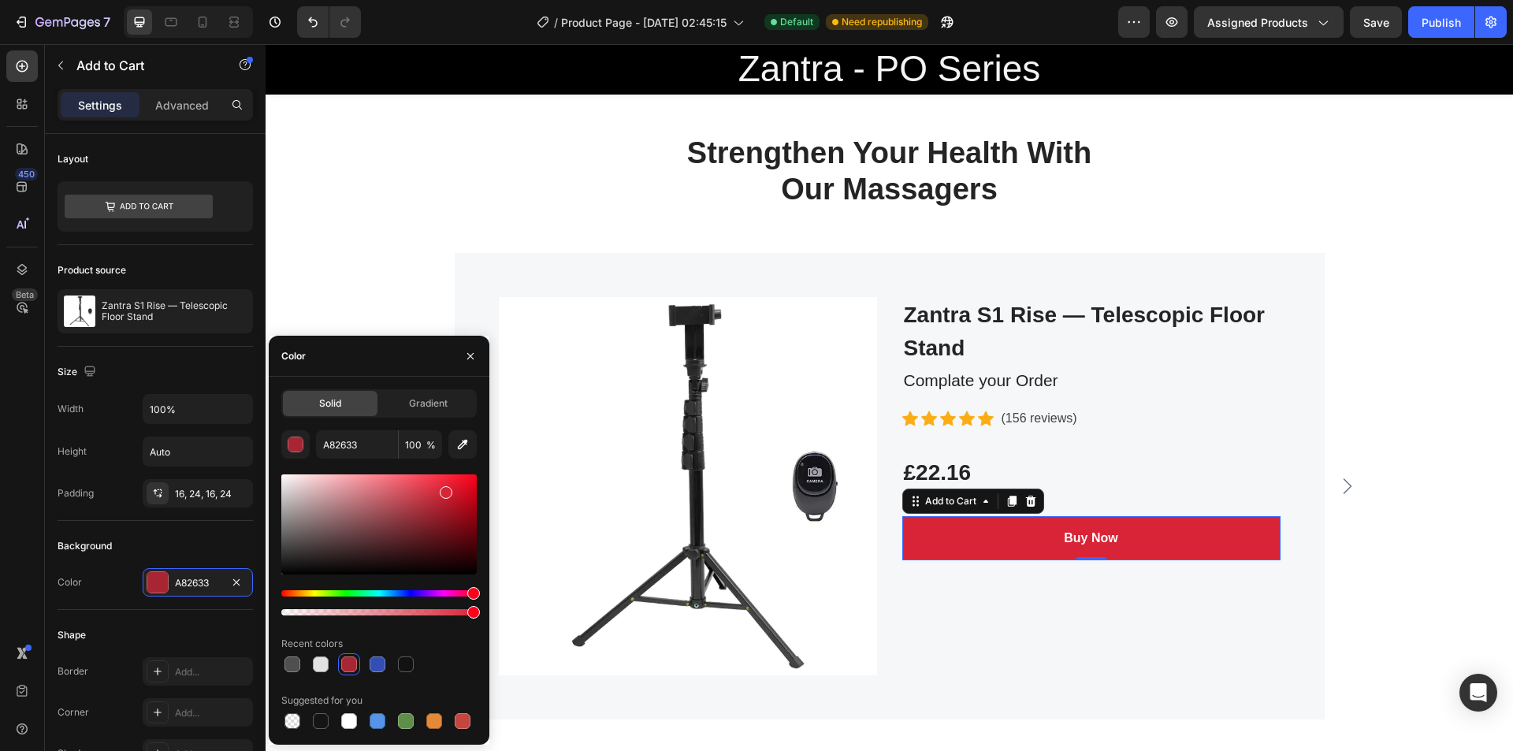
click at [444, 489] on div at bounding box center [378, 524] width 195 height 100
type input "D82436"
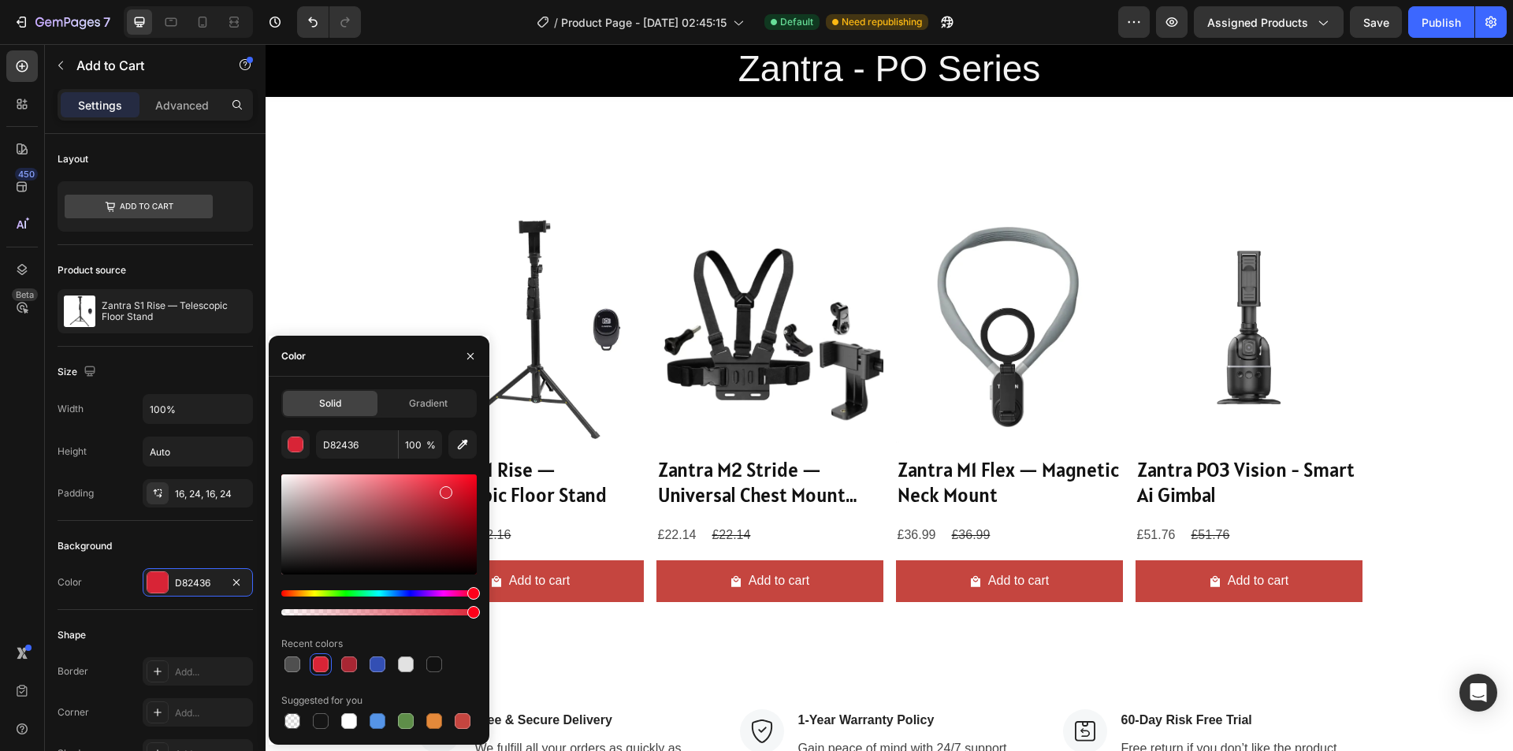
scroll to position [1551, 0]
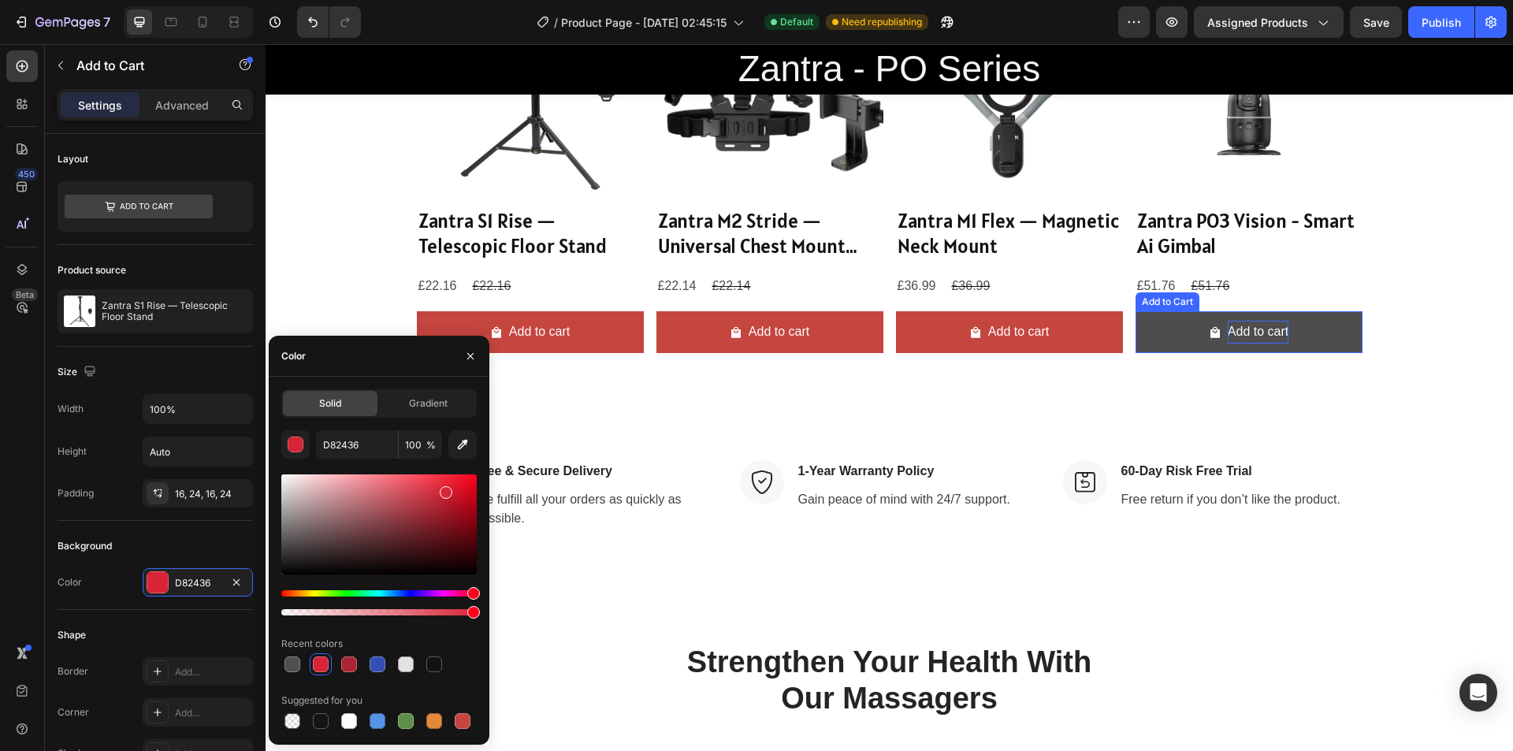
click at [570, 327] on div "Add to cart" at bounding box center [539, 332] width 61 height 23
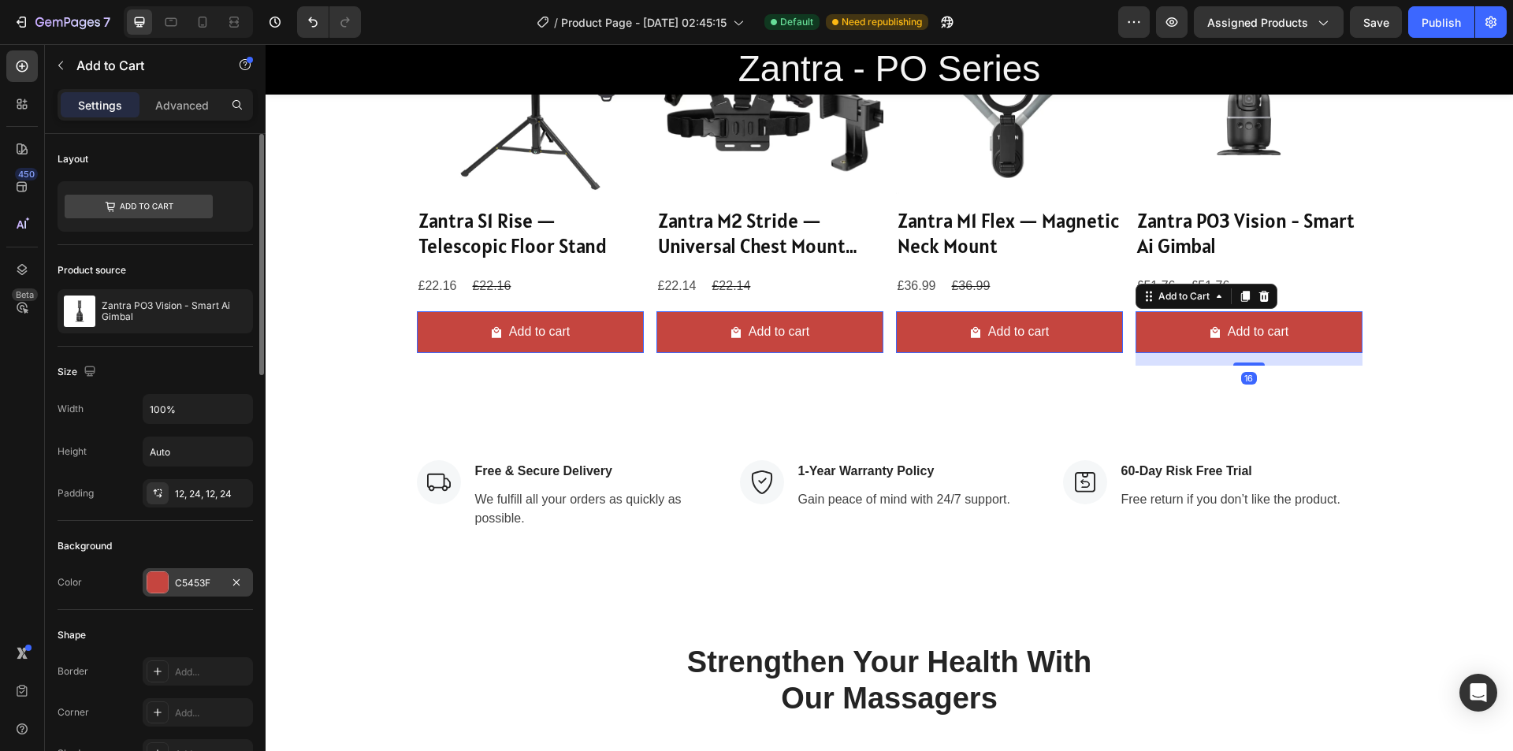
click at [161, 586] on div at bounding box center [157, 582] width 20 height 20
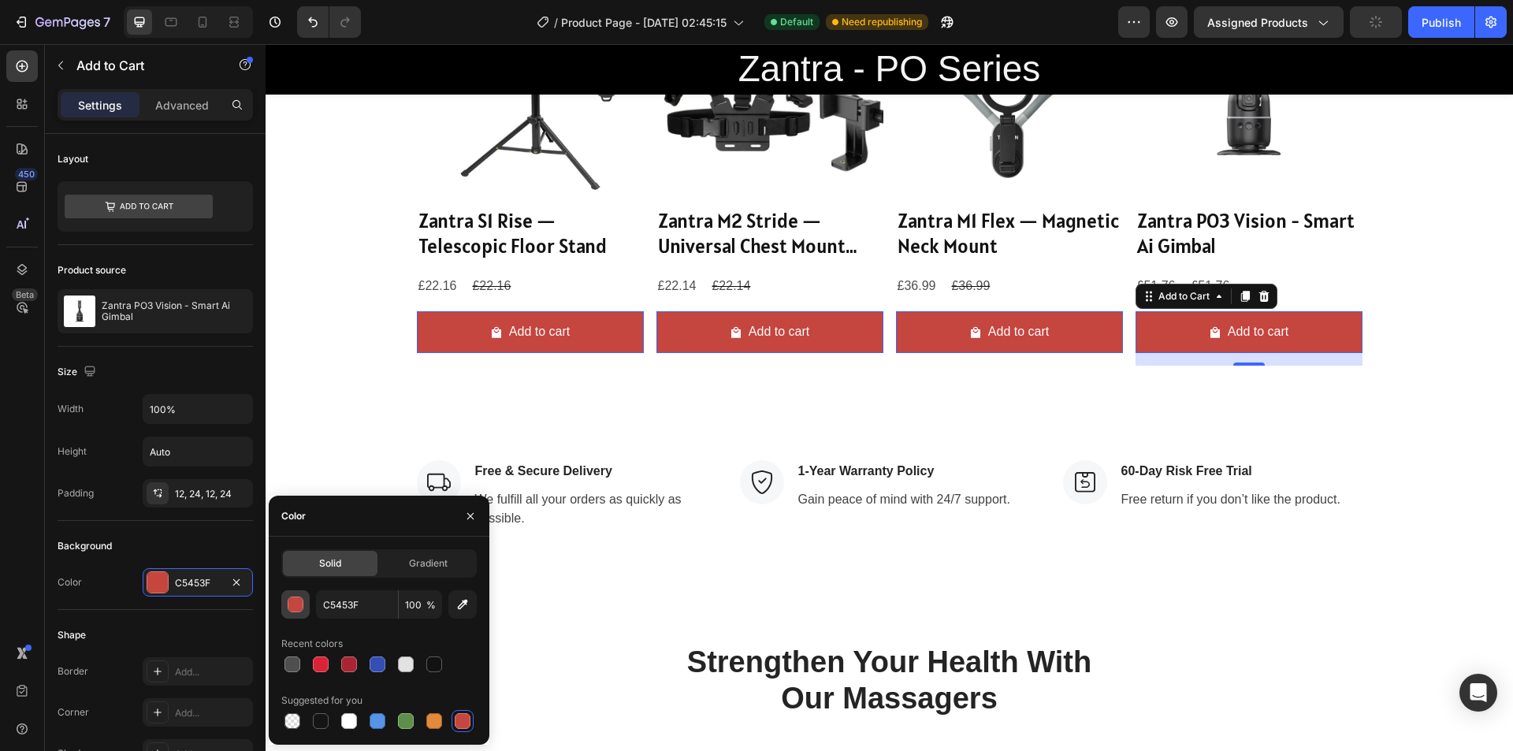
click at [290, 600] on div "button" at bounding box center [296, 605] width 16 height 16
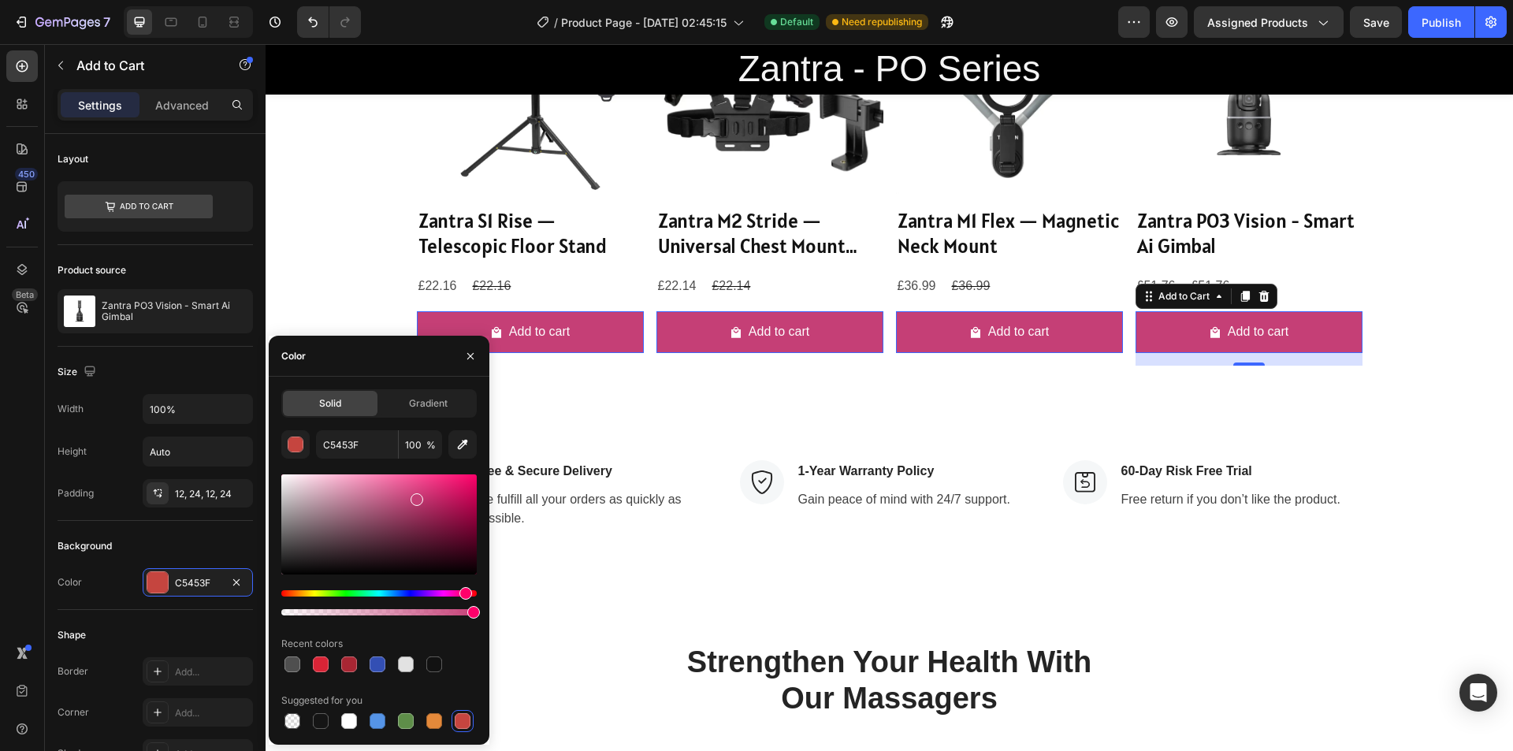
click at [464, 590] on div "Hue" at bounding box center [378, 593] width 195 height 6
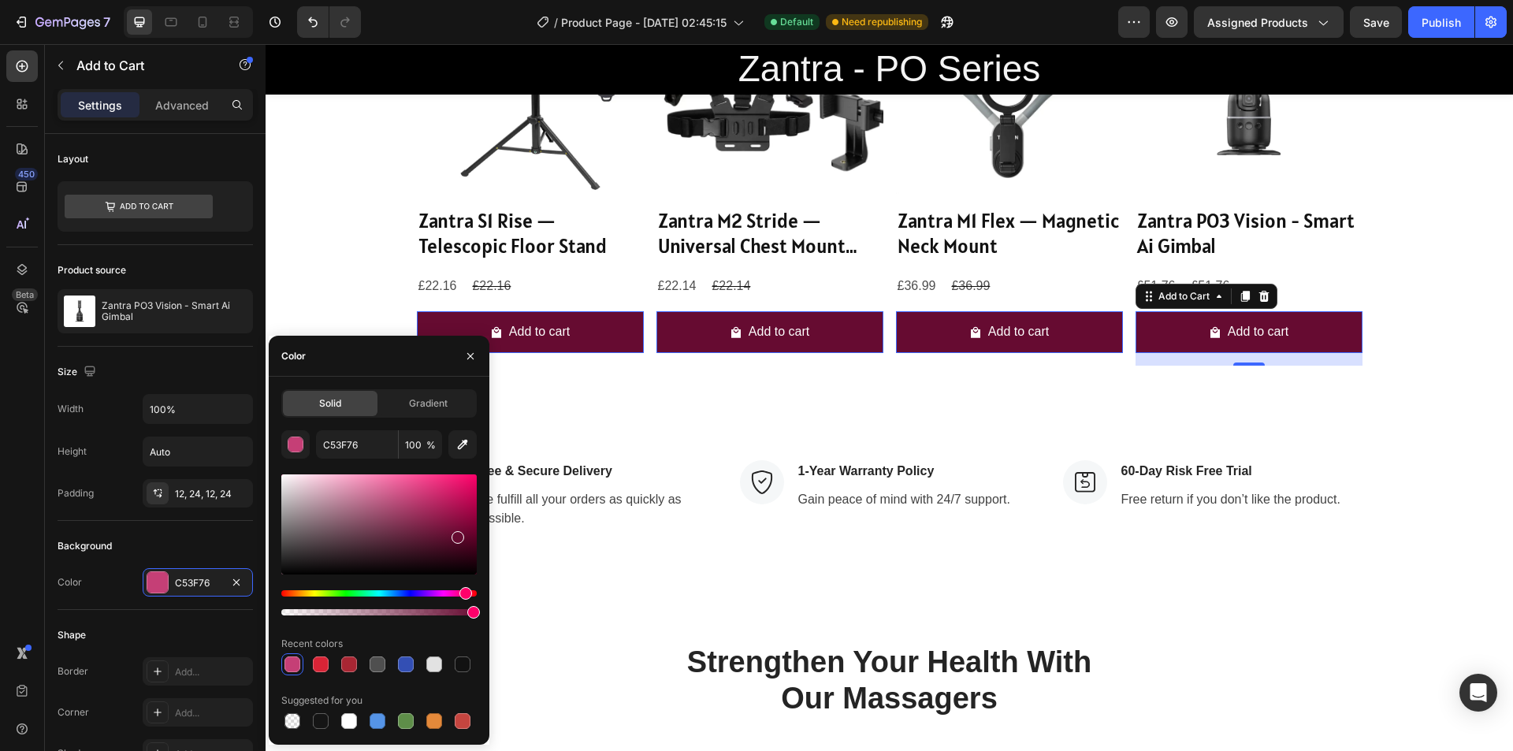
click at [457, 534] on div at bounding box center [378, 524] width 195 height 100
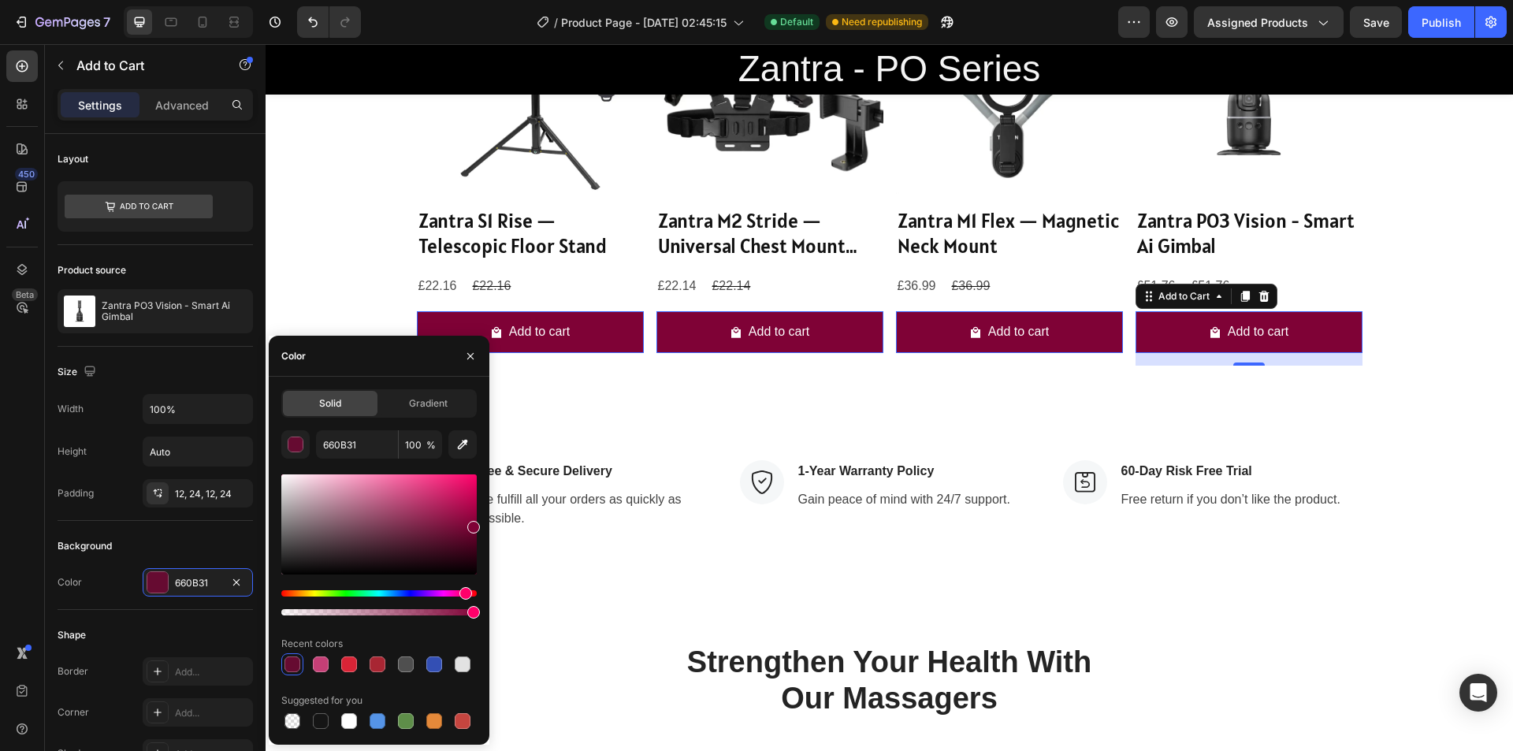
click at [474, 524] on div at bounding box center [378, 524] width 195 height 100
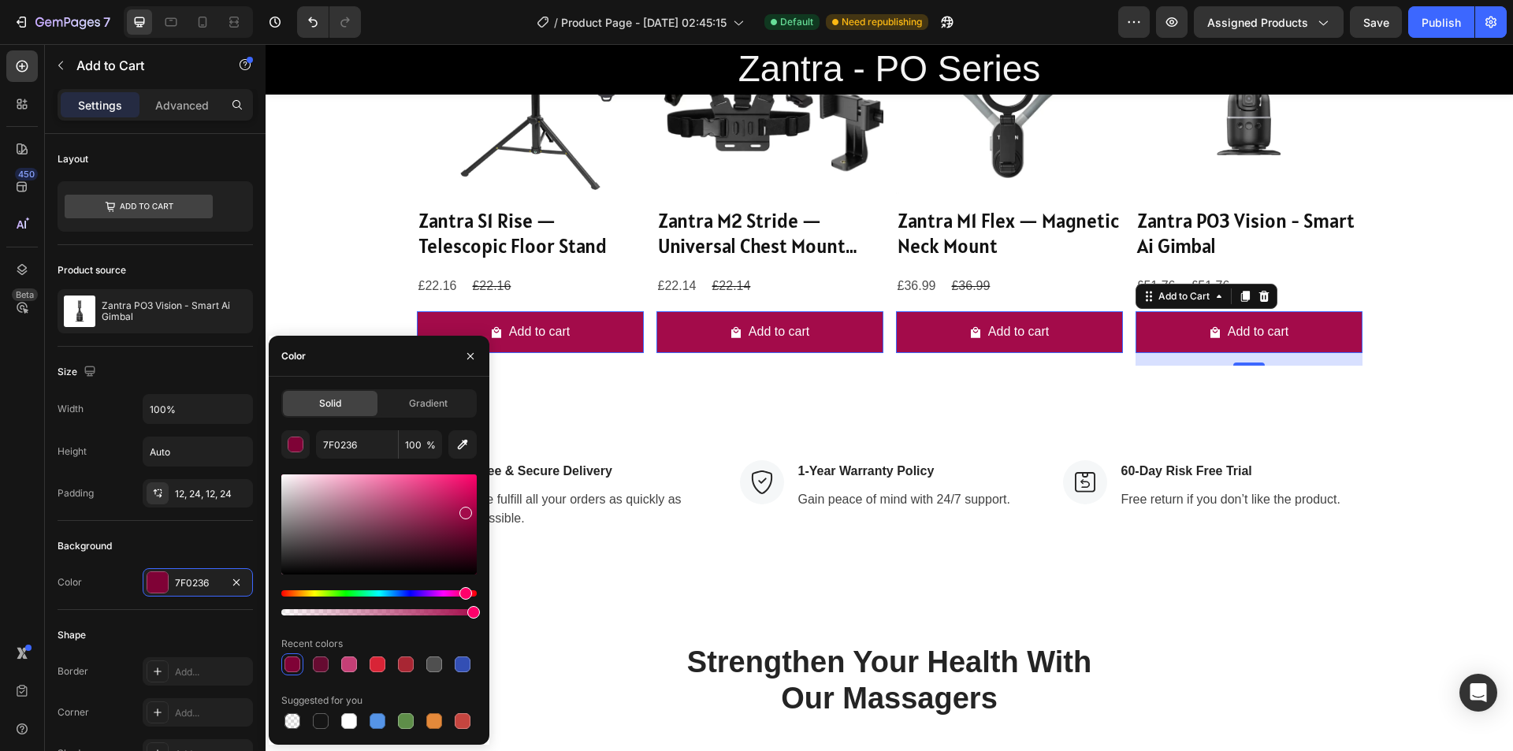
click at [463, 510] on div at bounding box center [378, 524] width 195 height 100
type input "A30B4A"
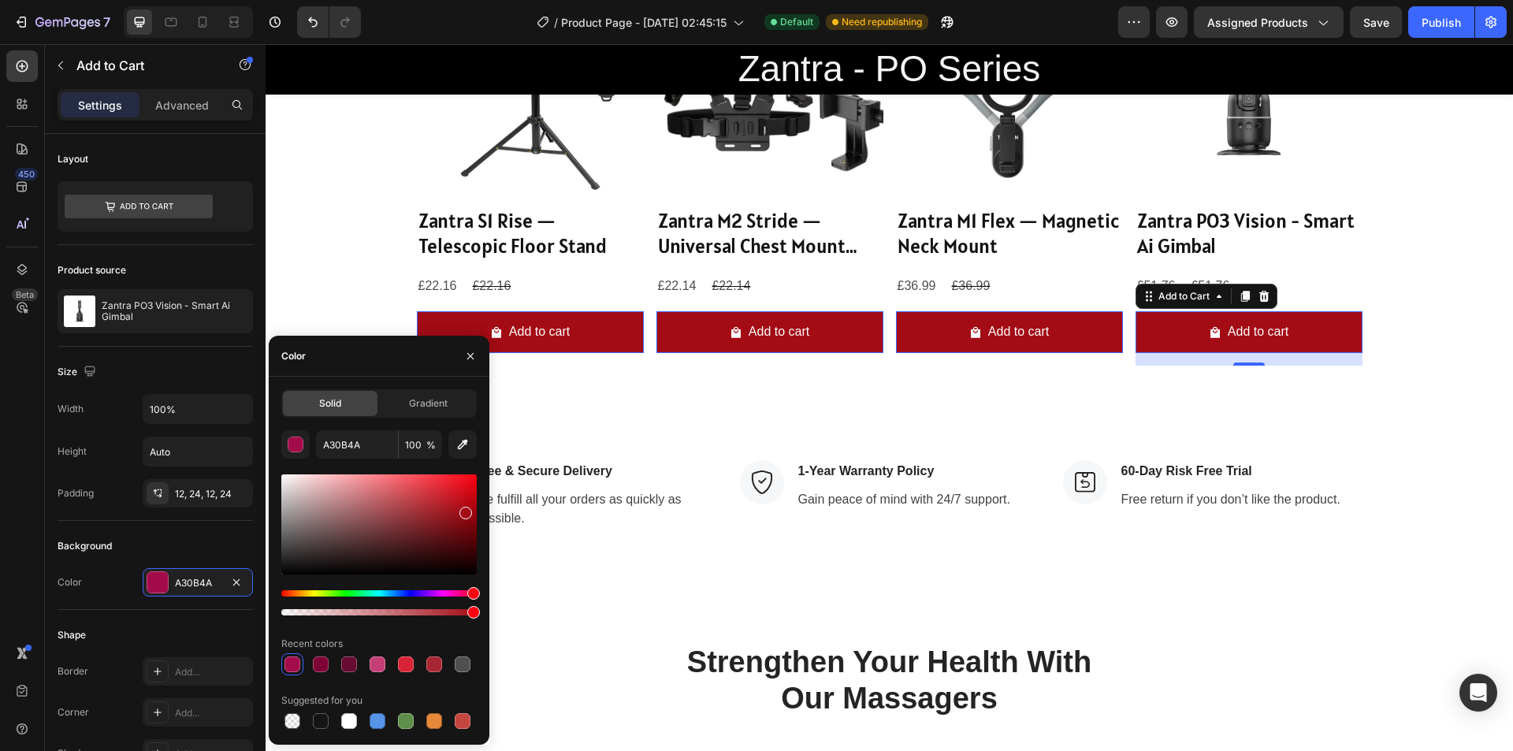
click at [475, 596] on div "Hue" at bounding box center [378, 593] width 195 height 6
click at [455, 510] on div at bounding box center [378, 524] width 195 height 100
click at [465, 588] on div at bounding box center [378, 544] width 195 height 147
click at [466, 589] on div at bounding box center [378, 544] width 195 height 147
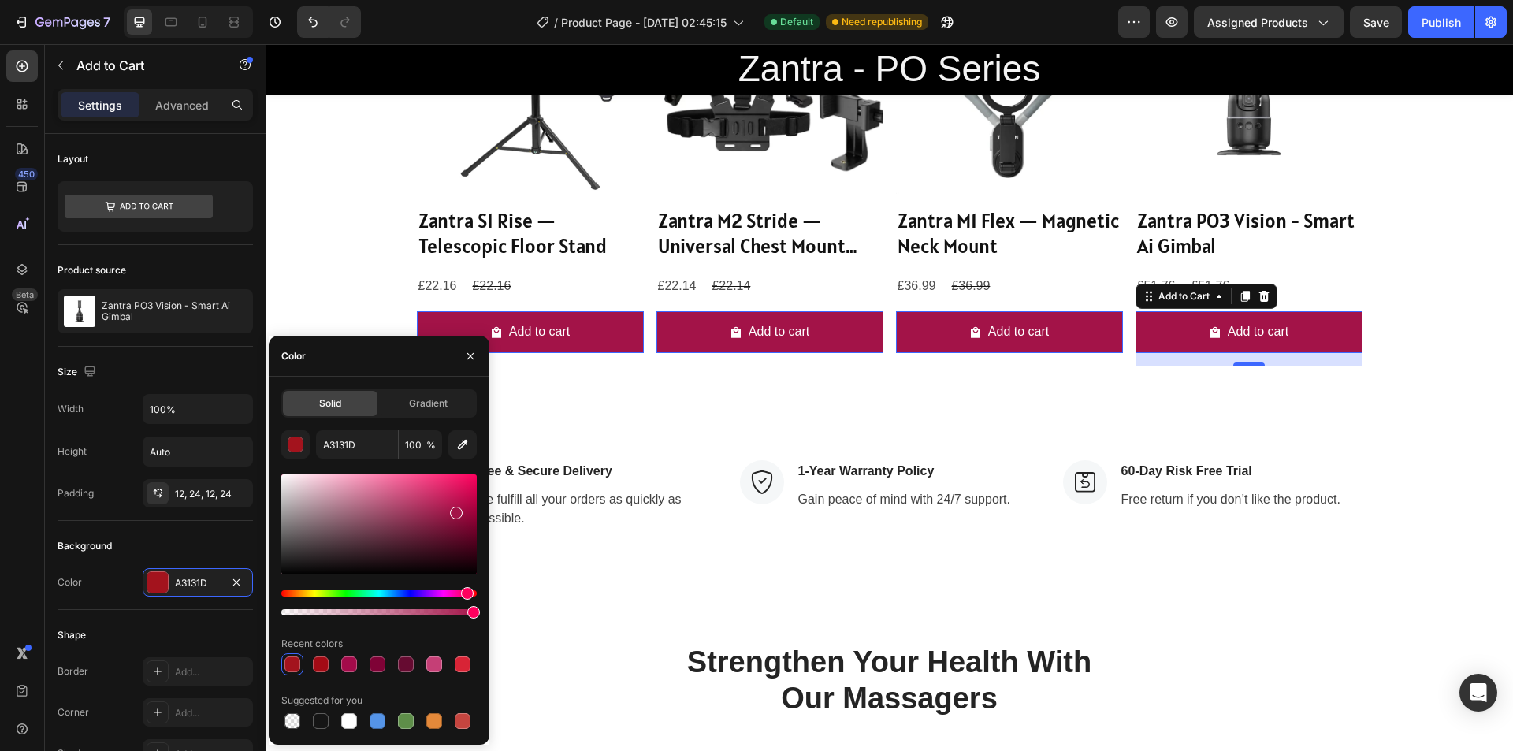
click at [466, 593] on div "Hue" at bounding box center [378, 593] width 195 height 6
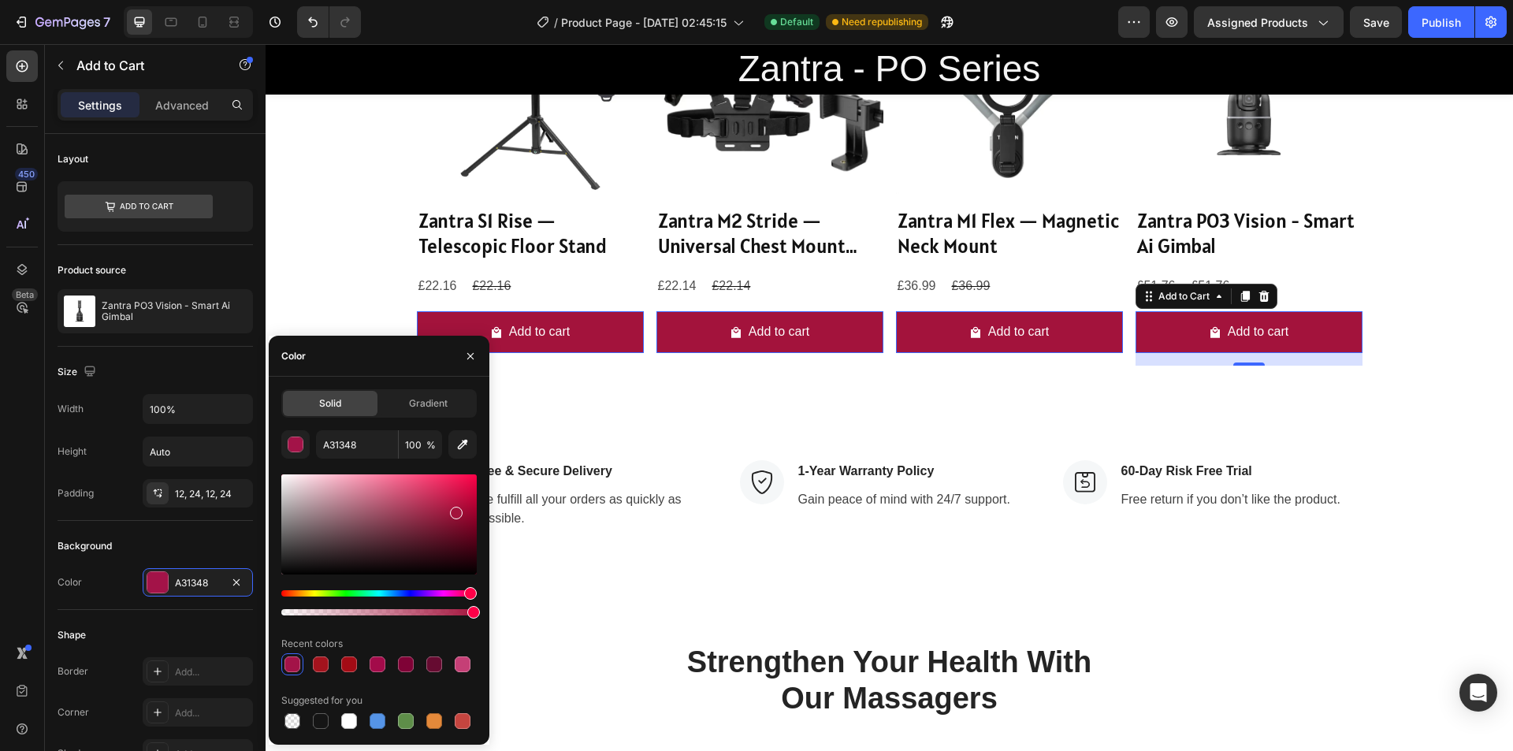
click at [468, 593] on div "Hue" at bounding box center [470, 593] width 13 height 13
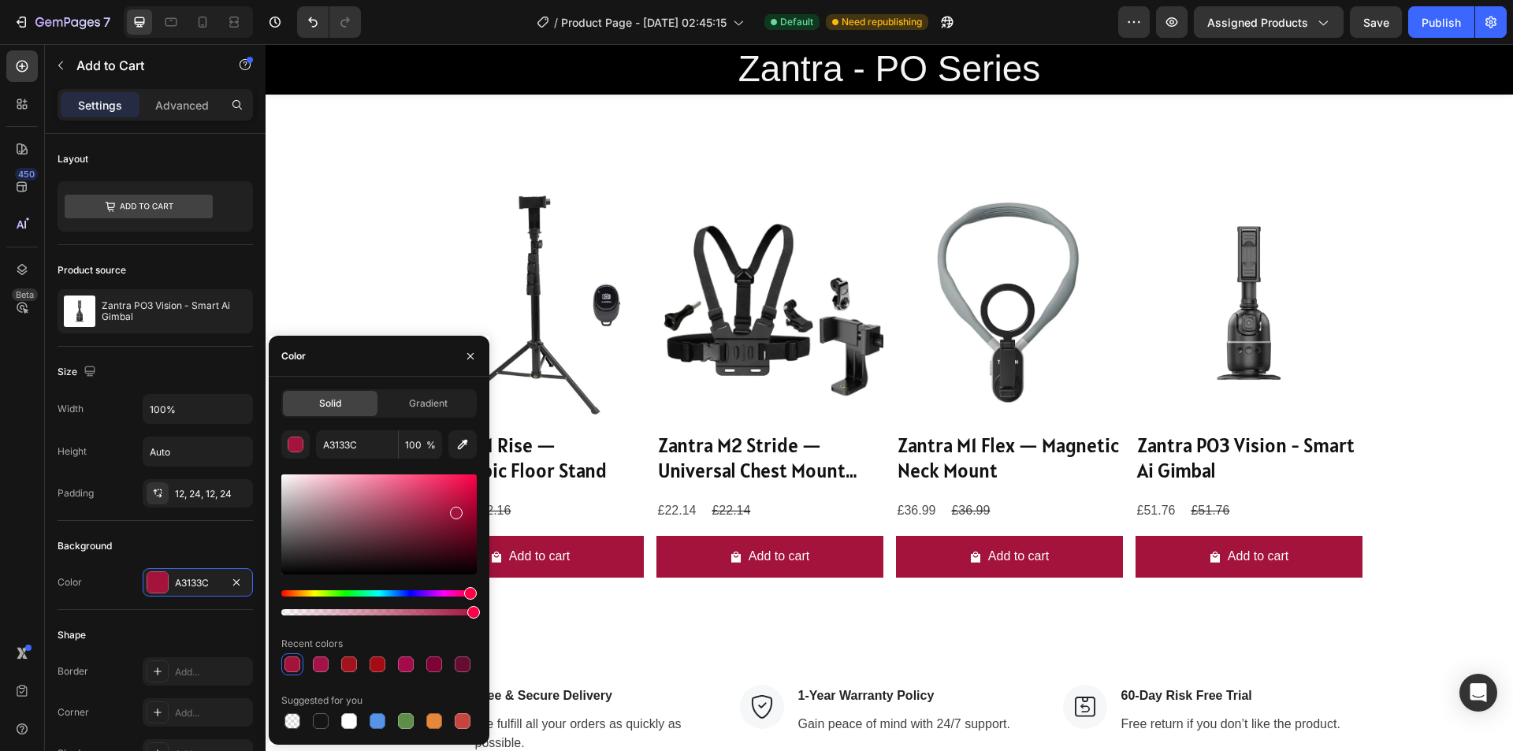
scroll to position [1462, 0]
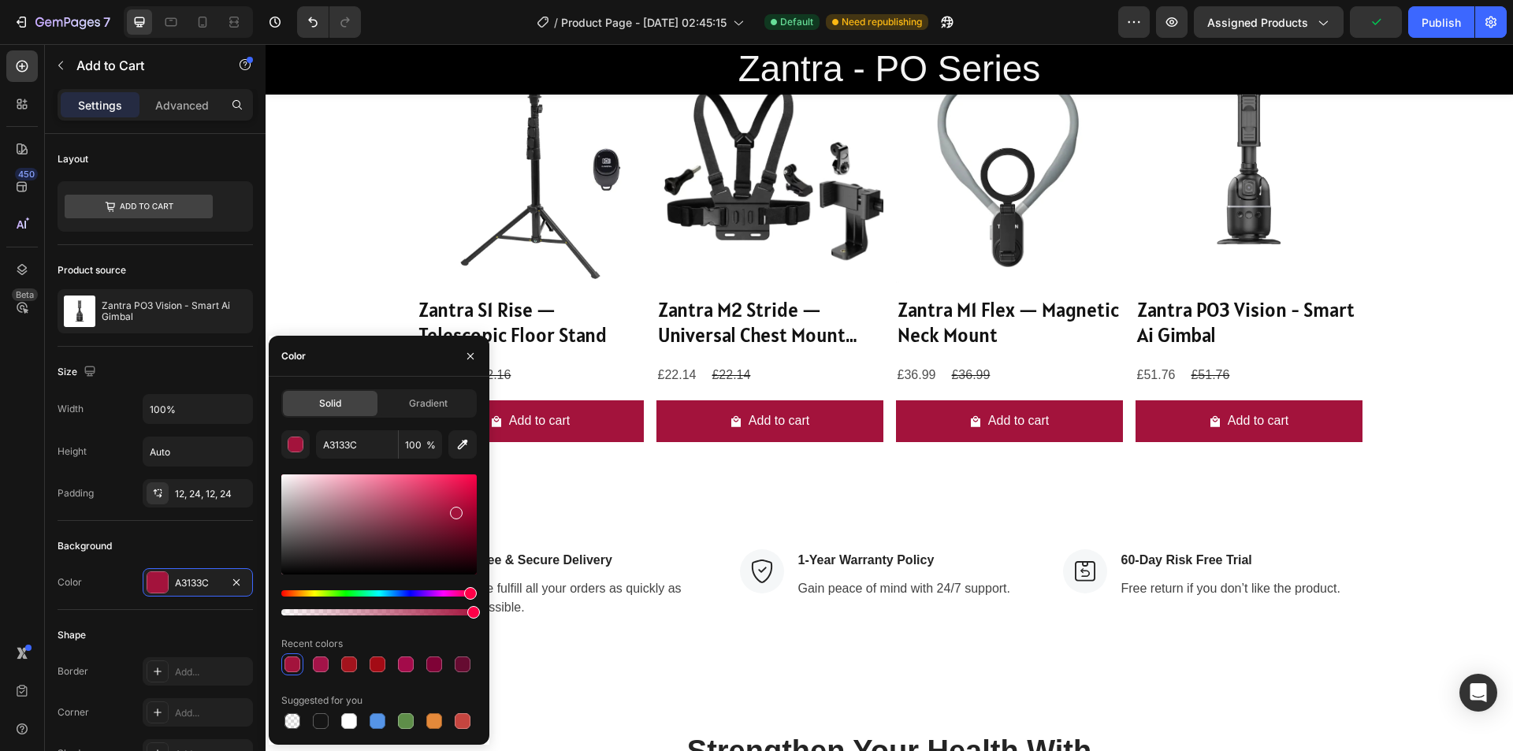
click at [286, 594] on div at bounding box center [378, 544] width 195 height 147
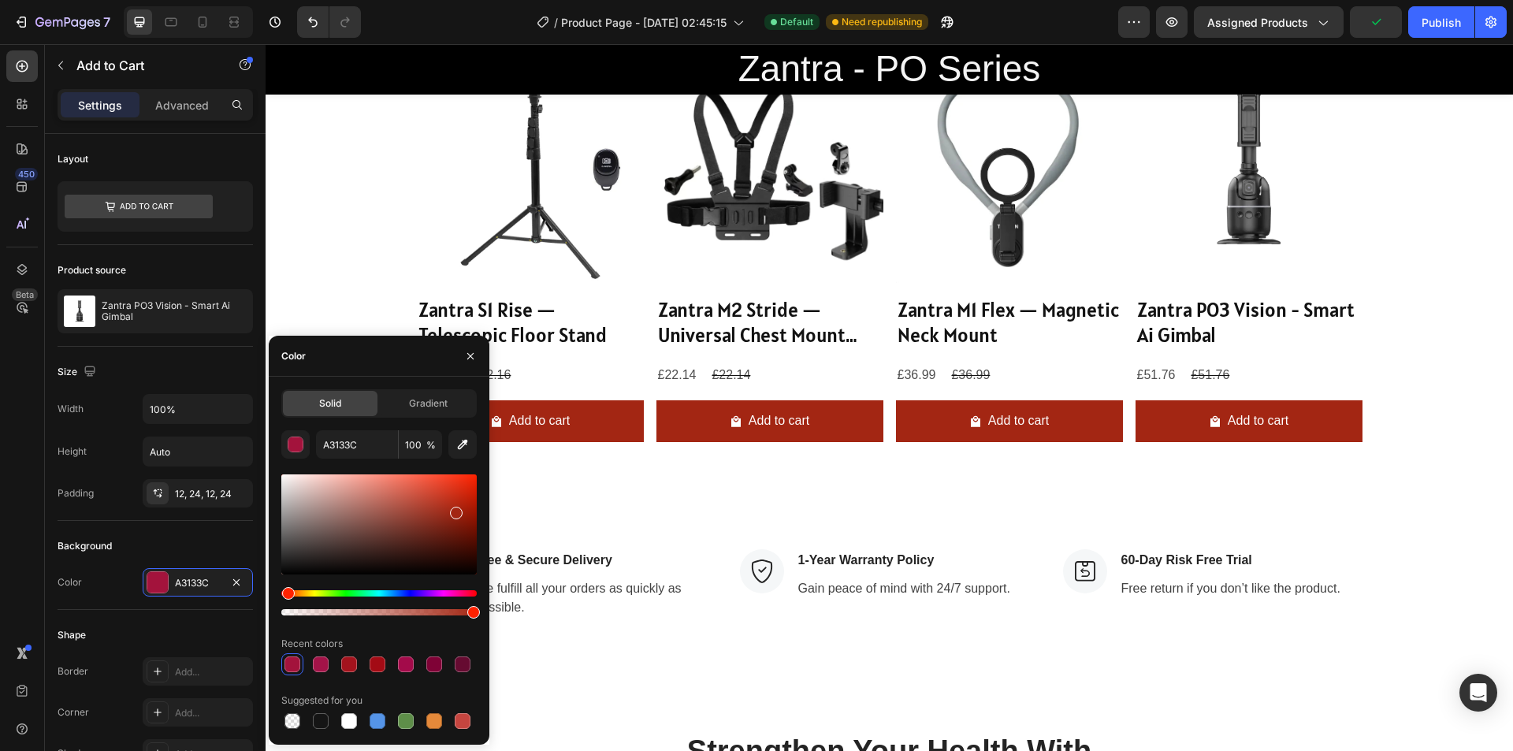
click at [286, 594] on div "Hue" at bounding box center [378, 593] width 195 height 6
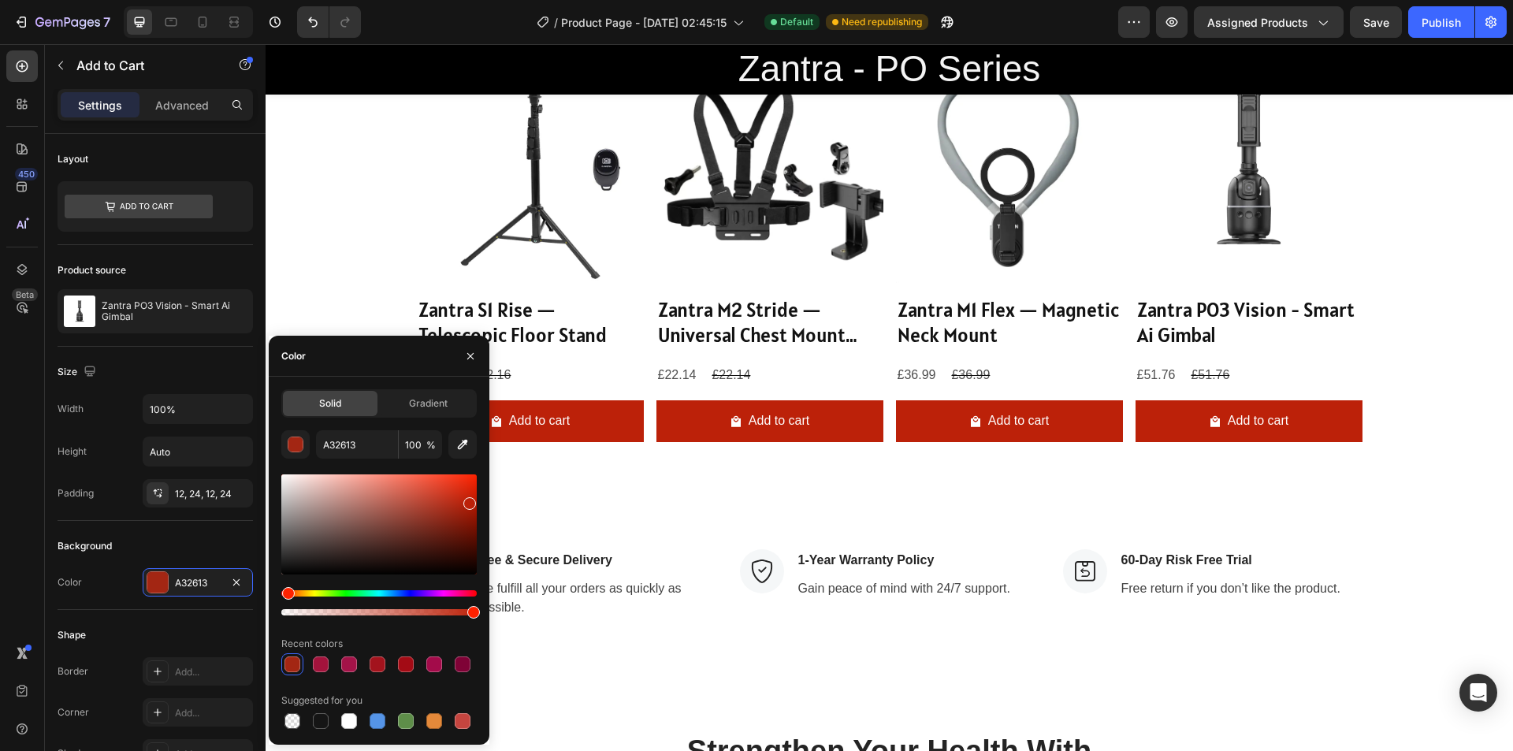
click at [467, 500] on div at bounding box center [378, 524] width 195 height 100
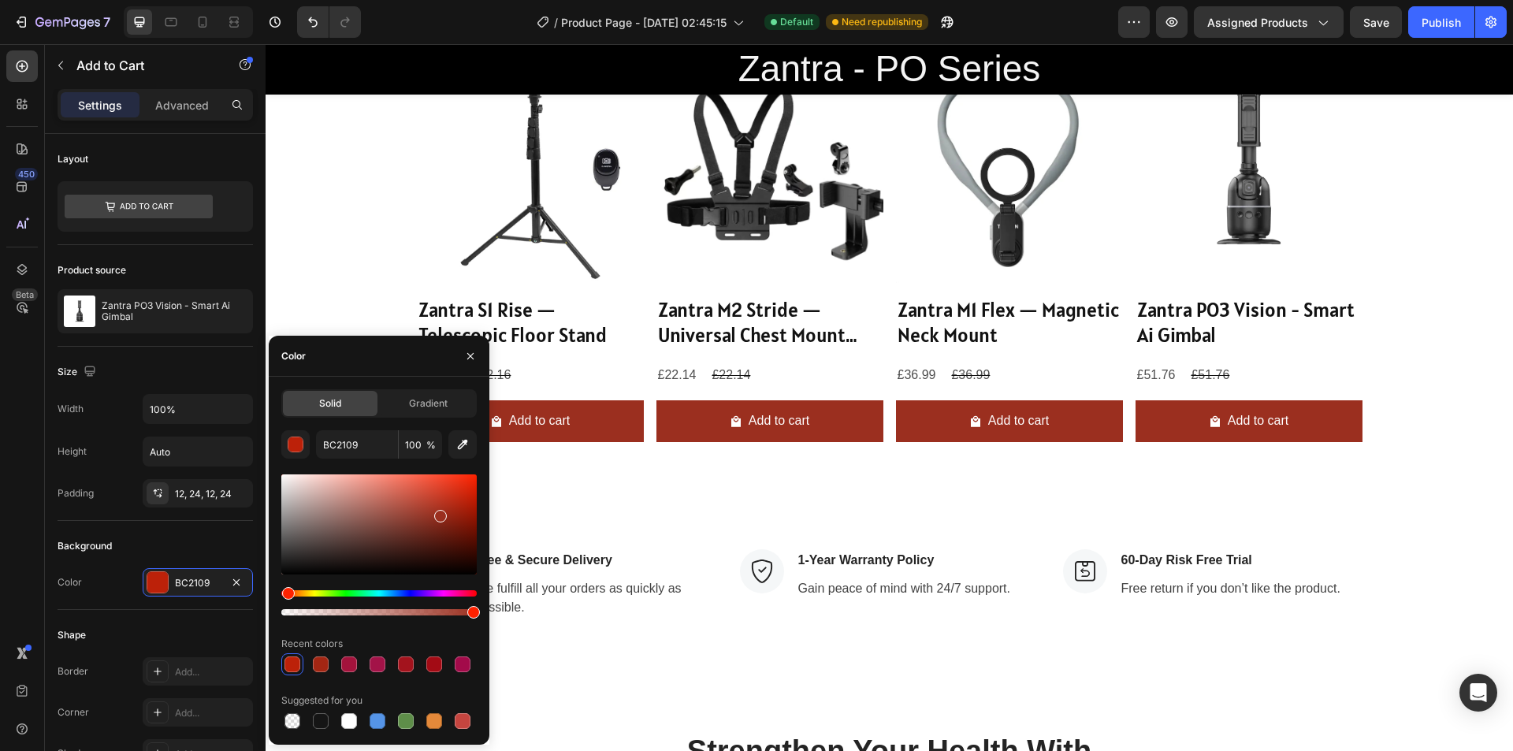
click at [439, 513] on div at bounding box center [378, 524] width 195 height 100
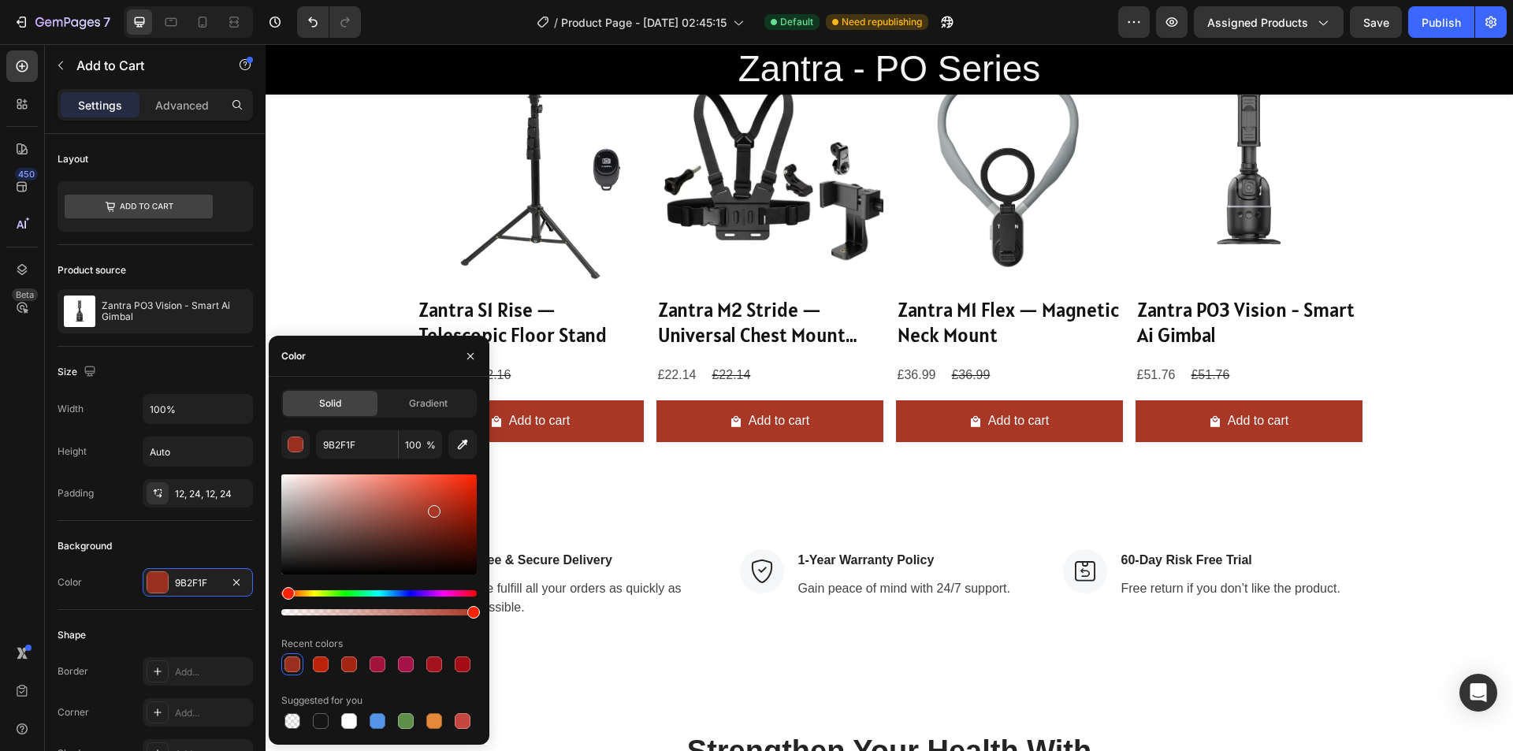
click at [433, 508] on div at bounding box center [378, 524] width 195 height 100
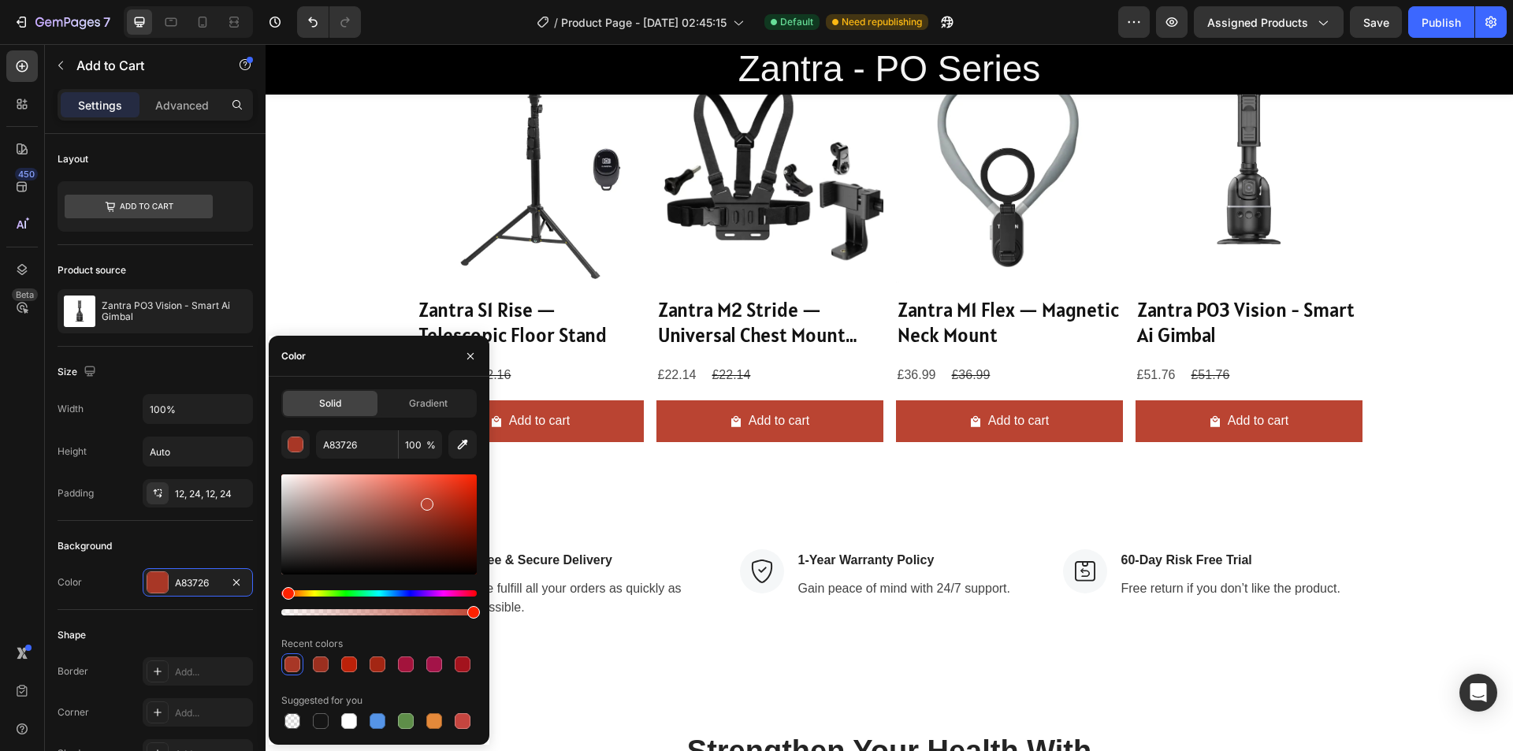
click at [425, 501] on div at bounding box center [378, 524] width 195 height 100
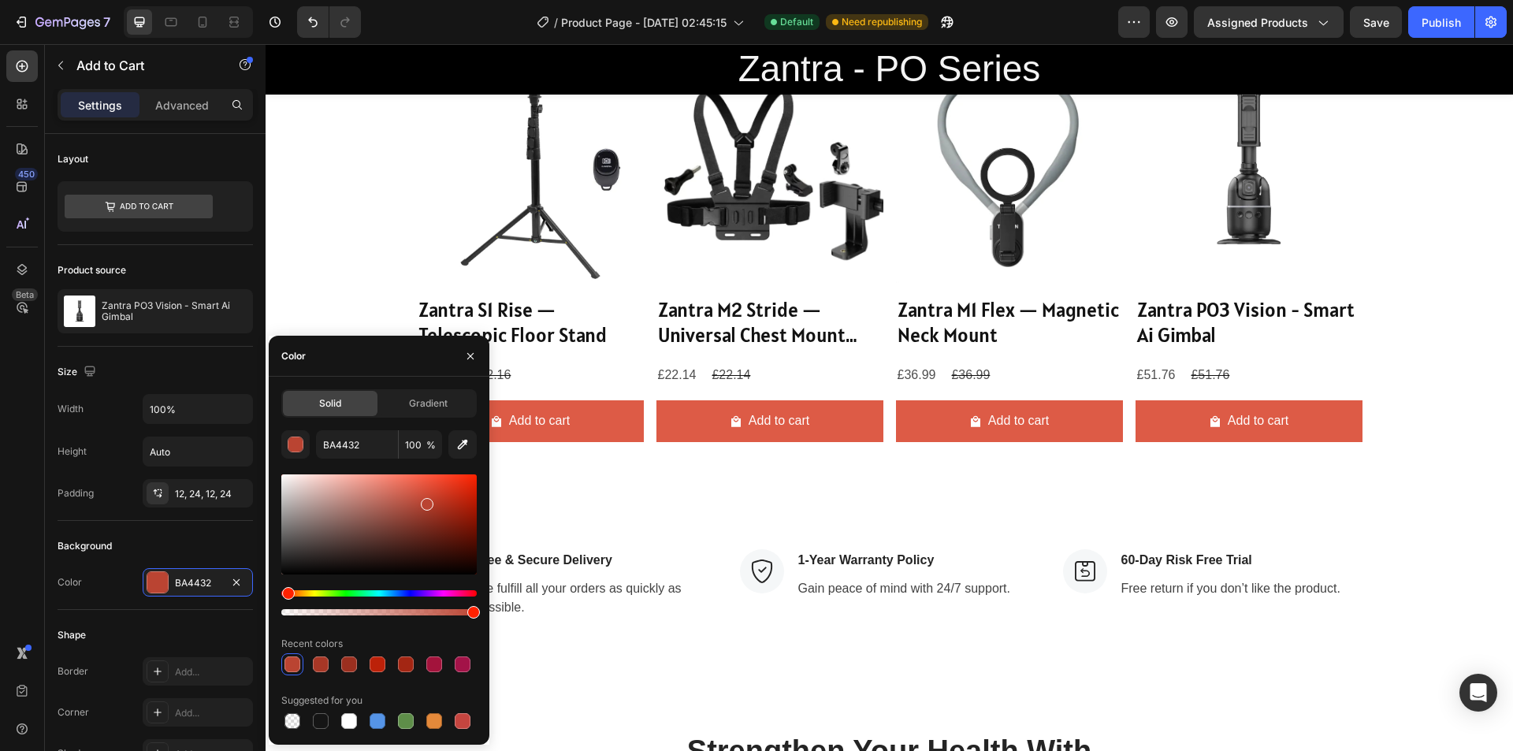
click at [415, 487] on div at bounding box center [378, 524] width 195 height 100
type input "DD5B46"
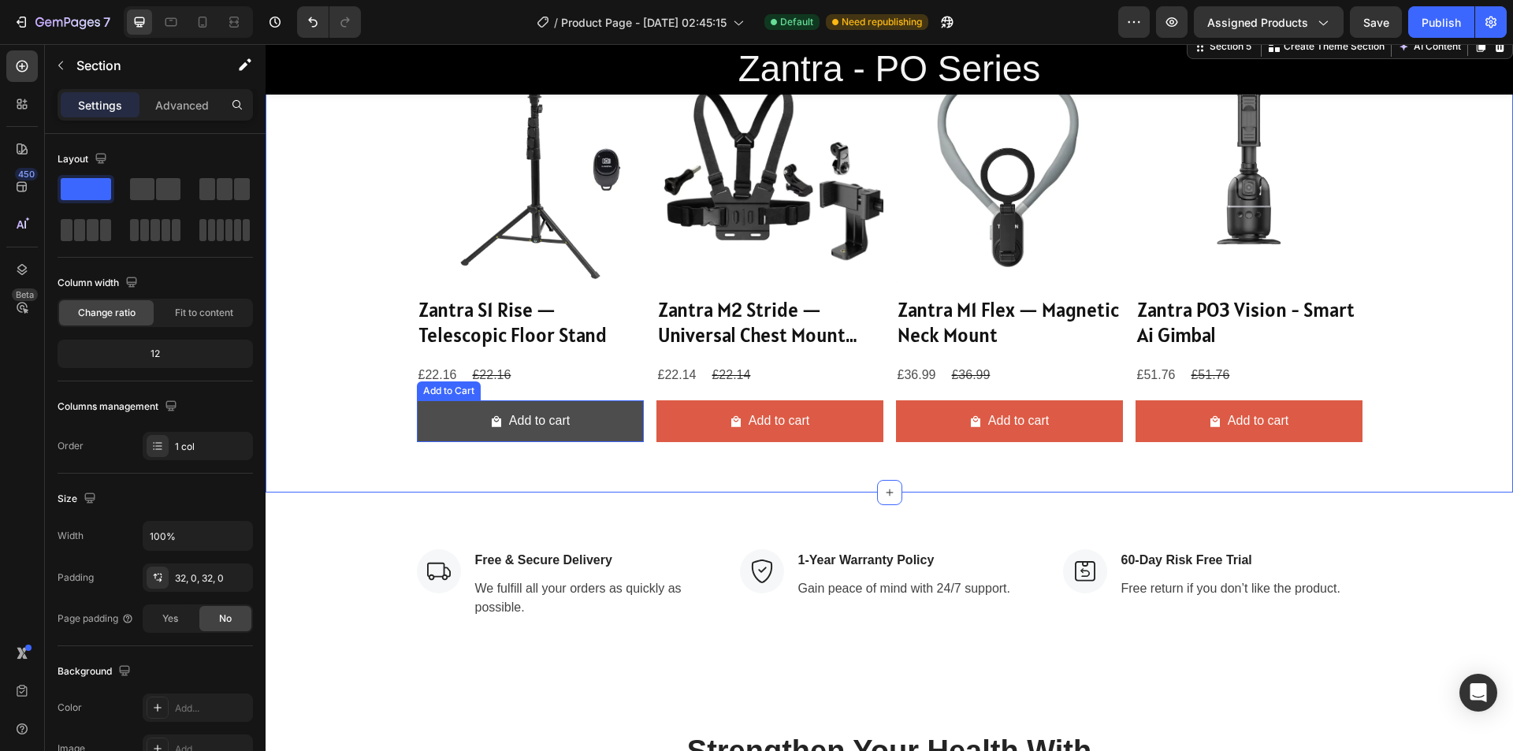
click at [599, 422] on button "Add to cart" at bounding box center [530, 421] width 227 height 42
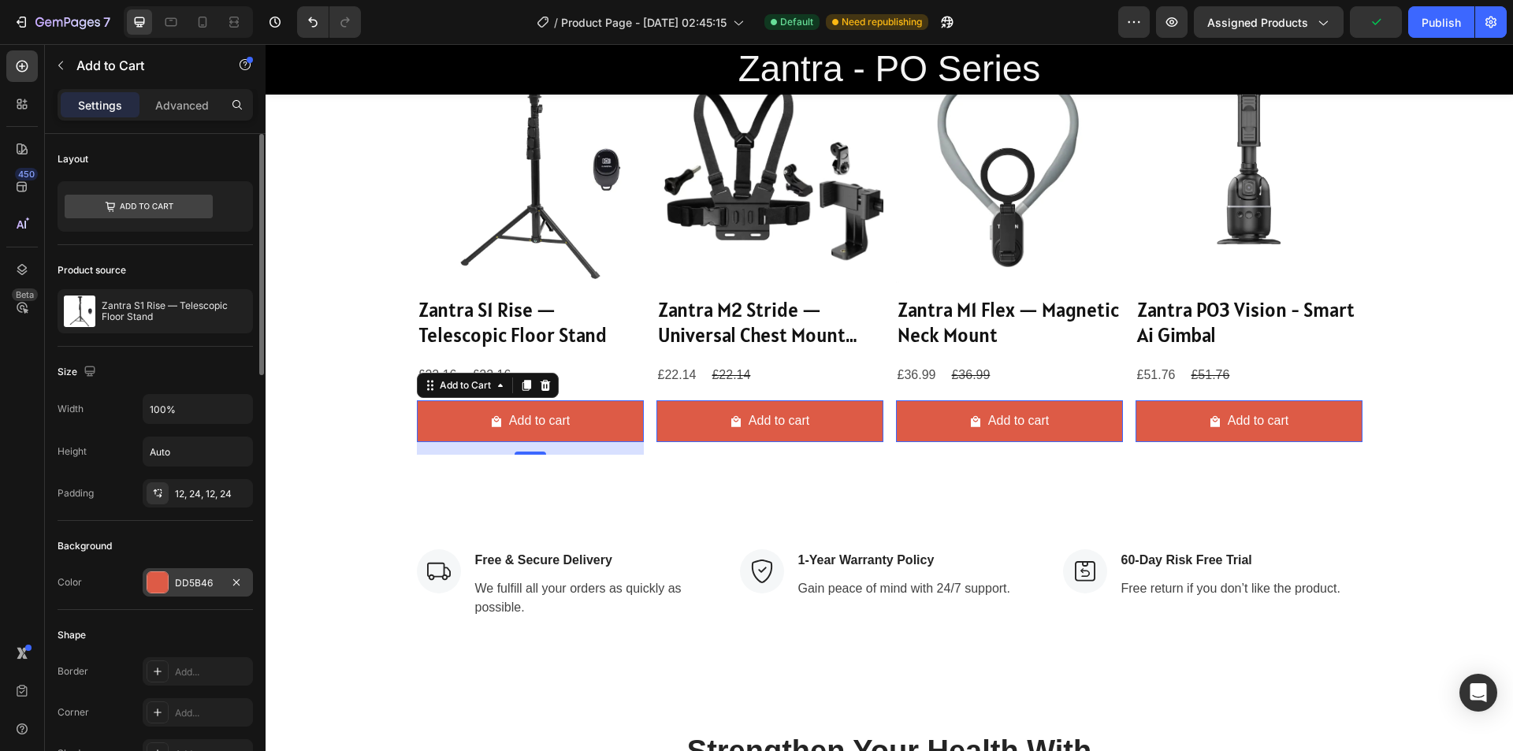
click at [158, 580] on div at bounding box center [157, 582] width 20 height 20
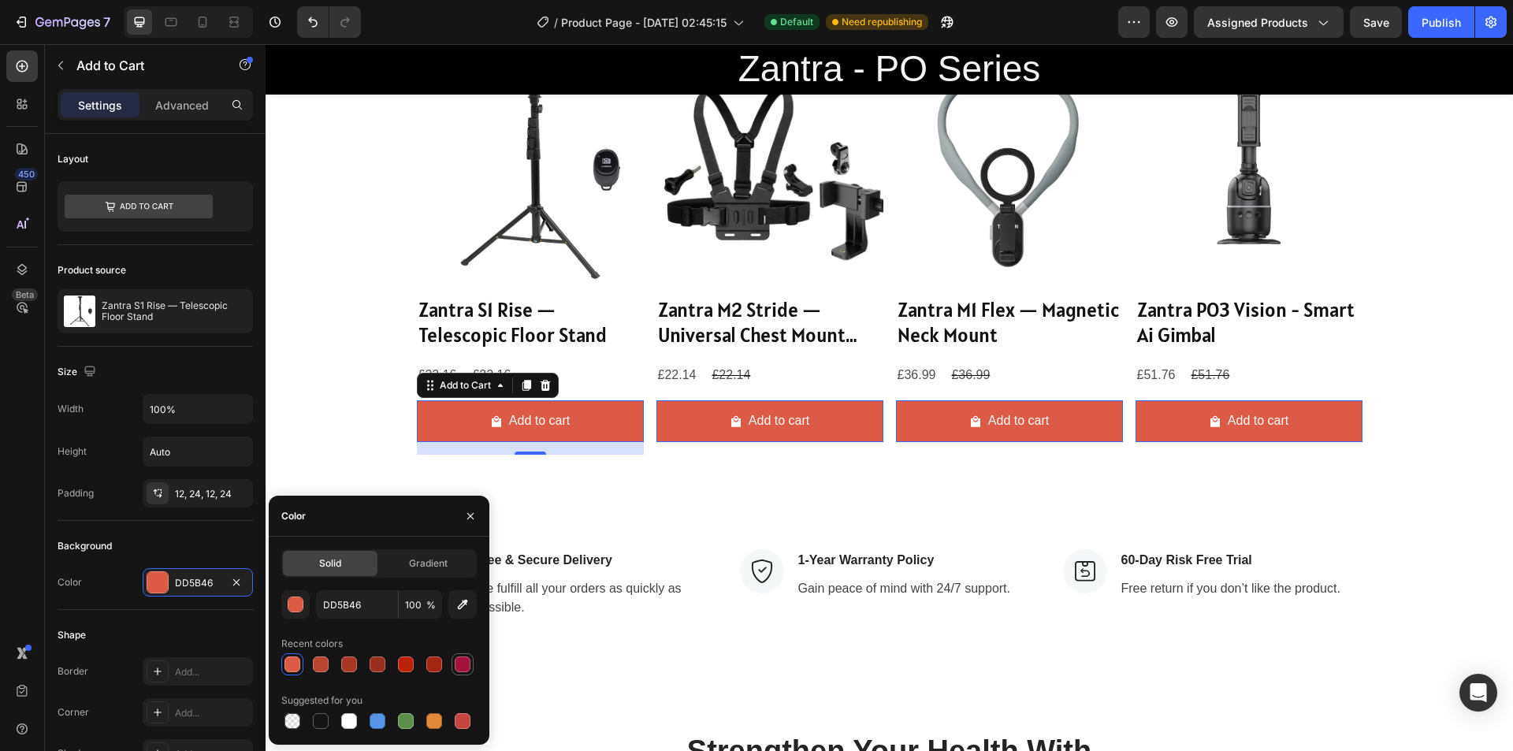
click at [459, 661] on div at bounding box center [463, 664] width 16 height 16
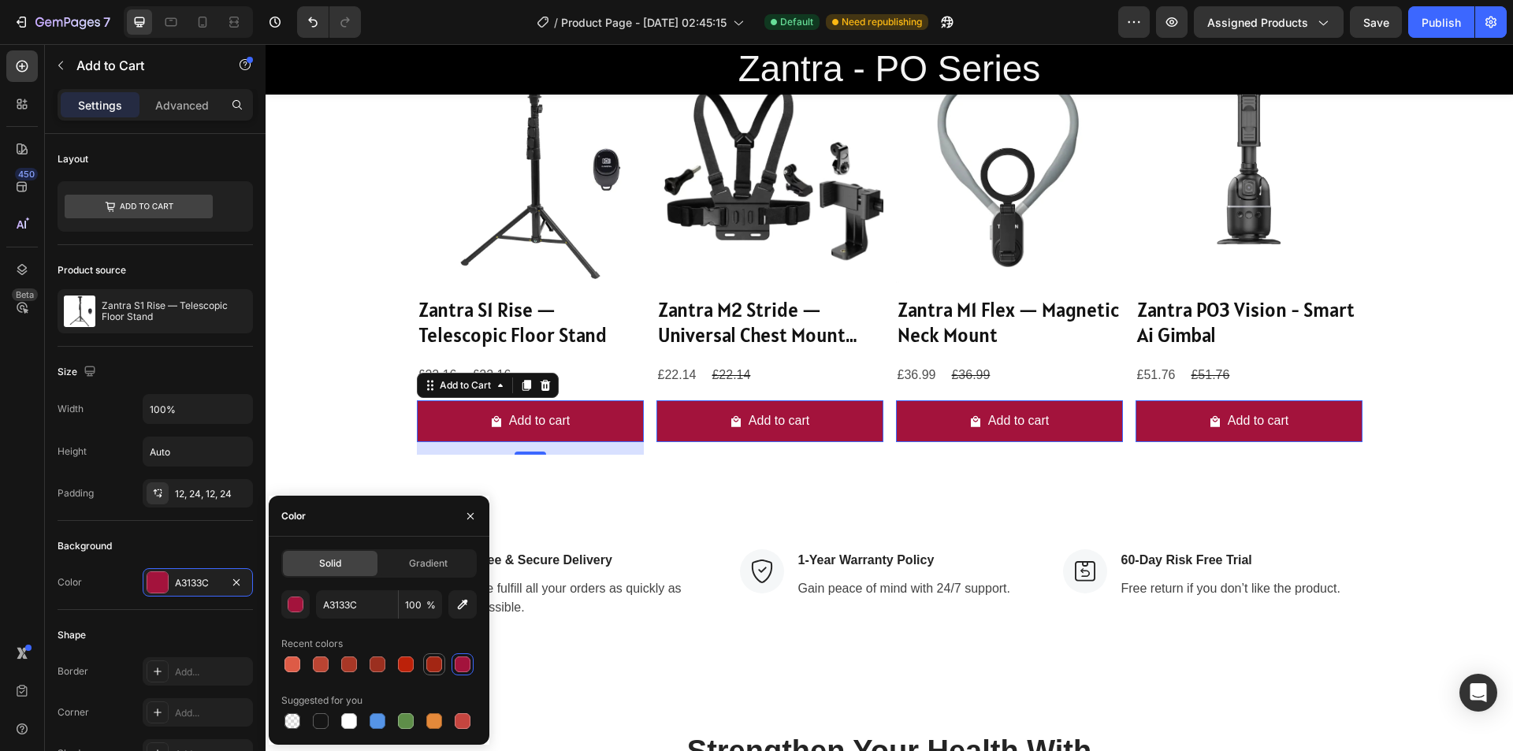
click at [426, 664] on div at bounding box center [434, 664] width 16 height 16
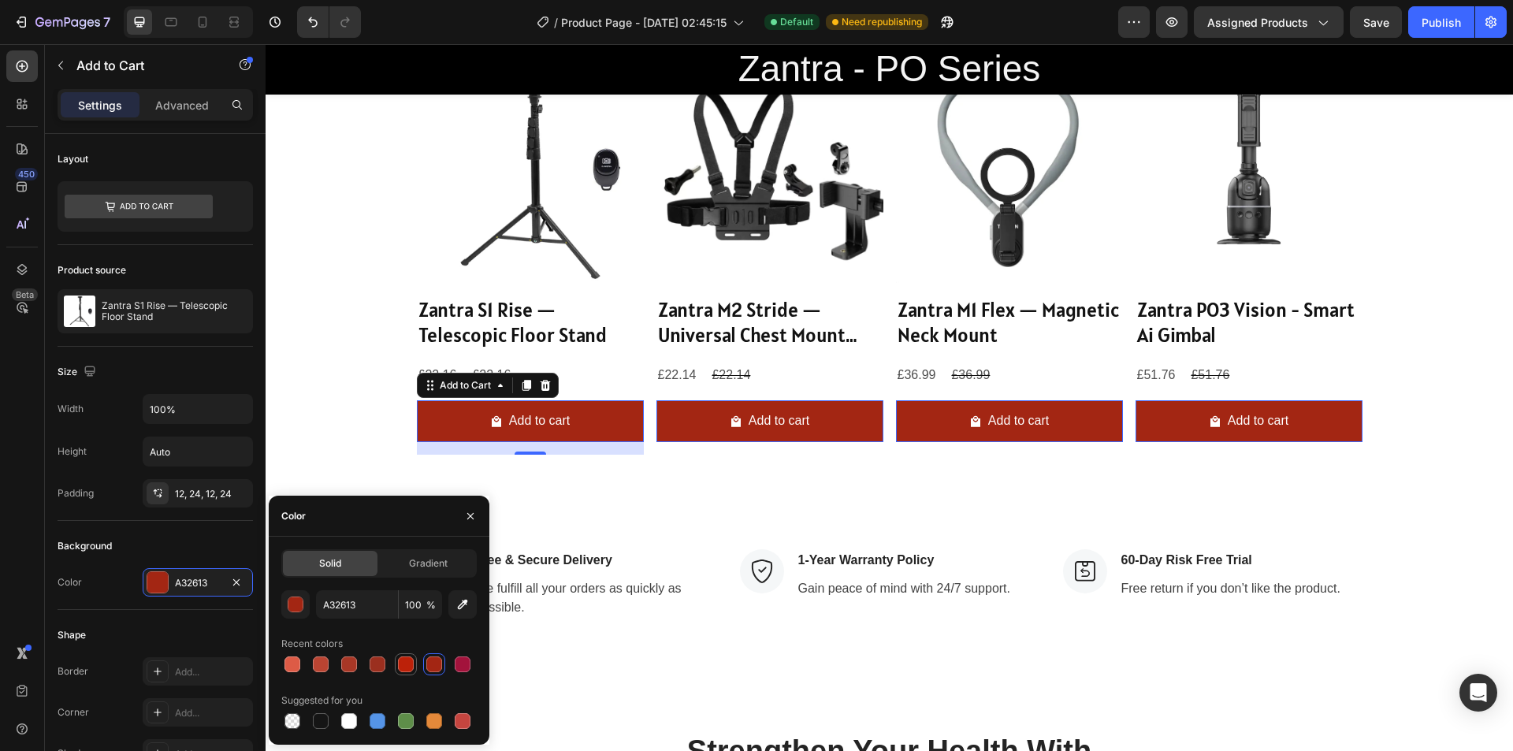
click at [405, 664] on div at bounding box center [406, 664] width 16 height 16
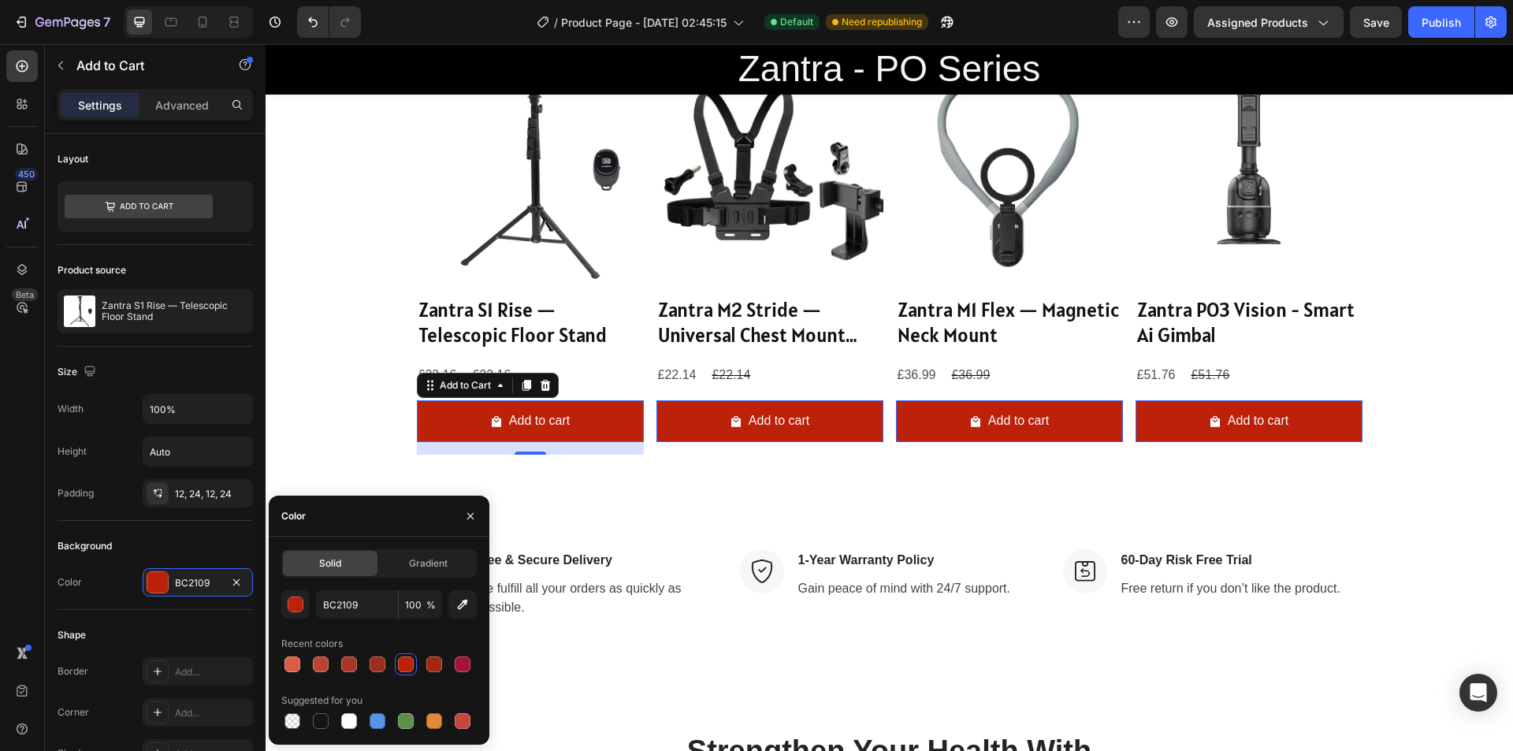
click at [362, 658] on div at bounding box center [378, 664] width 195 height 22
click at [462, 716] on div at bounding box center [463, 721] width 16 height 16
type input "C5453F"
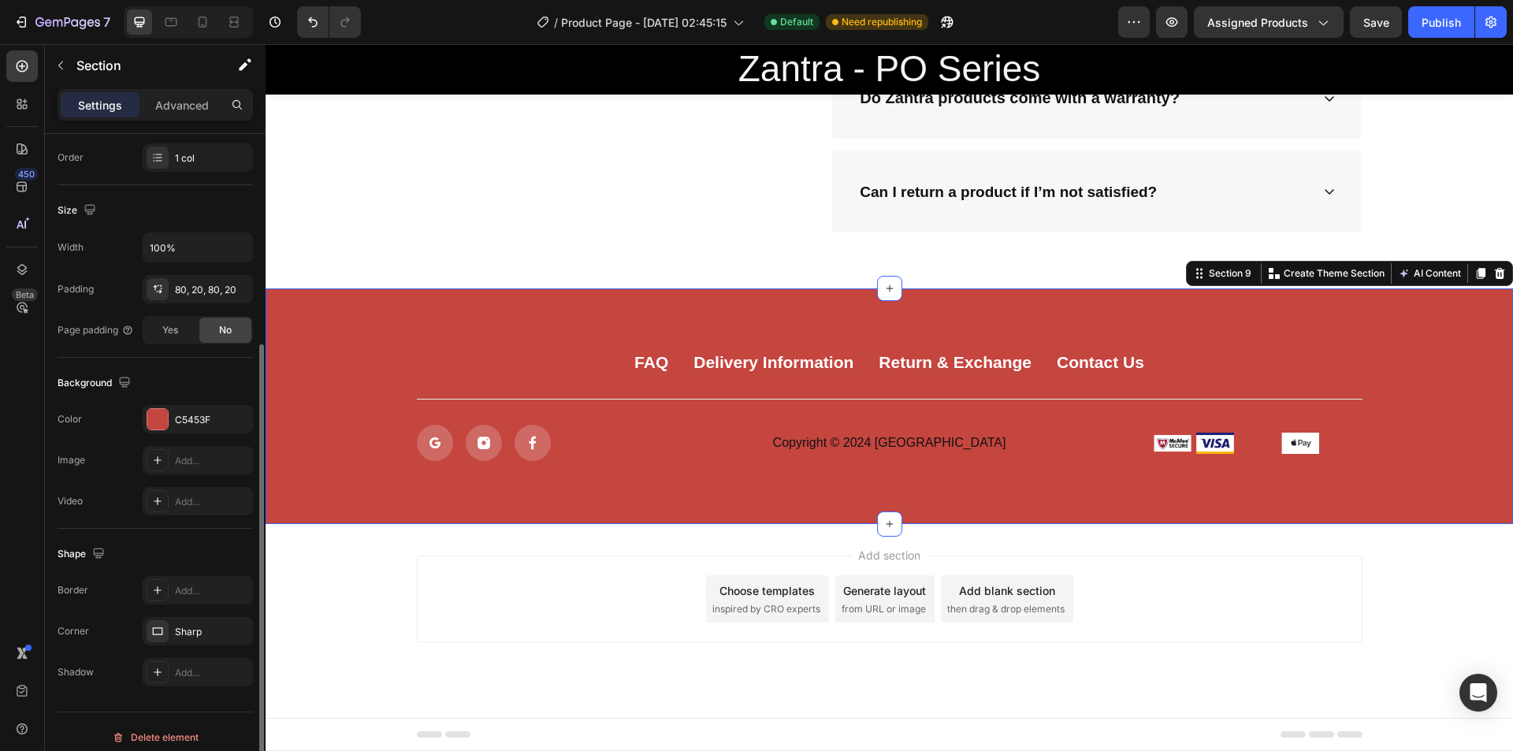
scroll to position [297, 0]
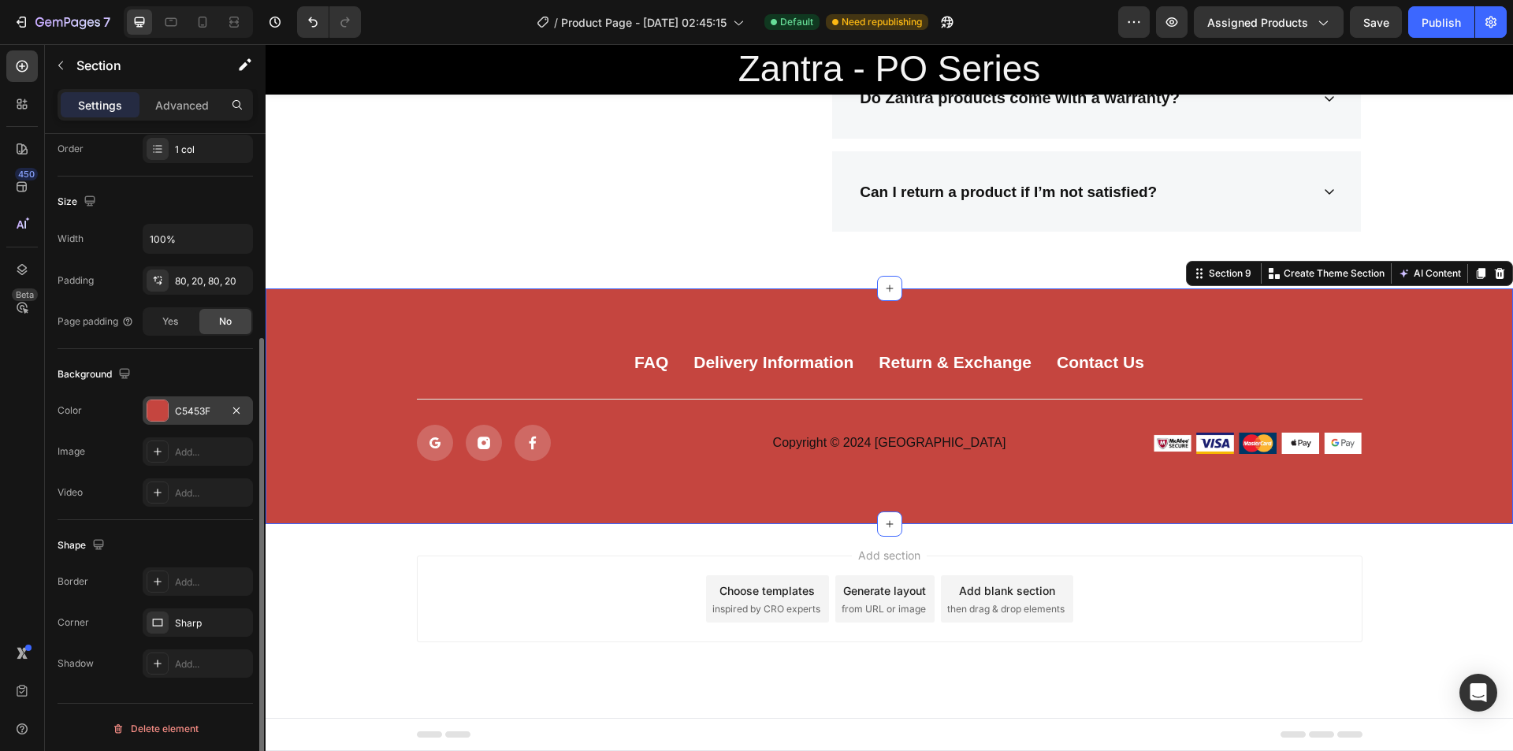
click at [157, 410] on div at bounding box center [157, 410] width 20 height 20
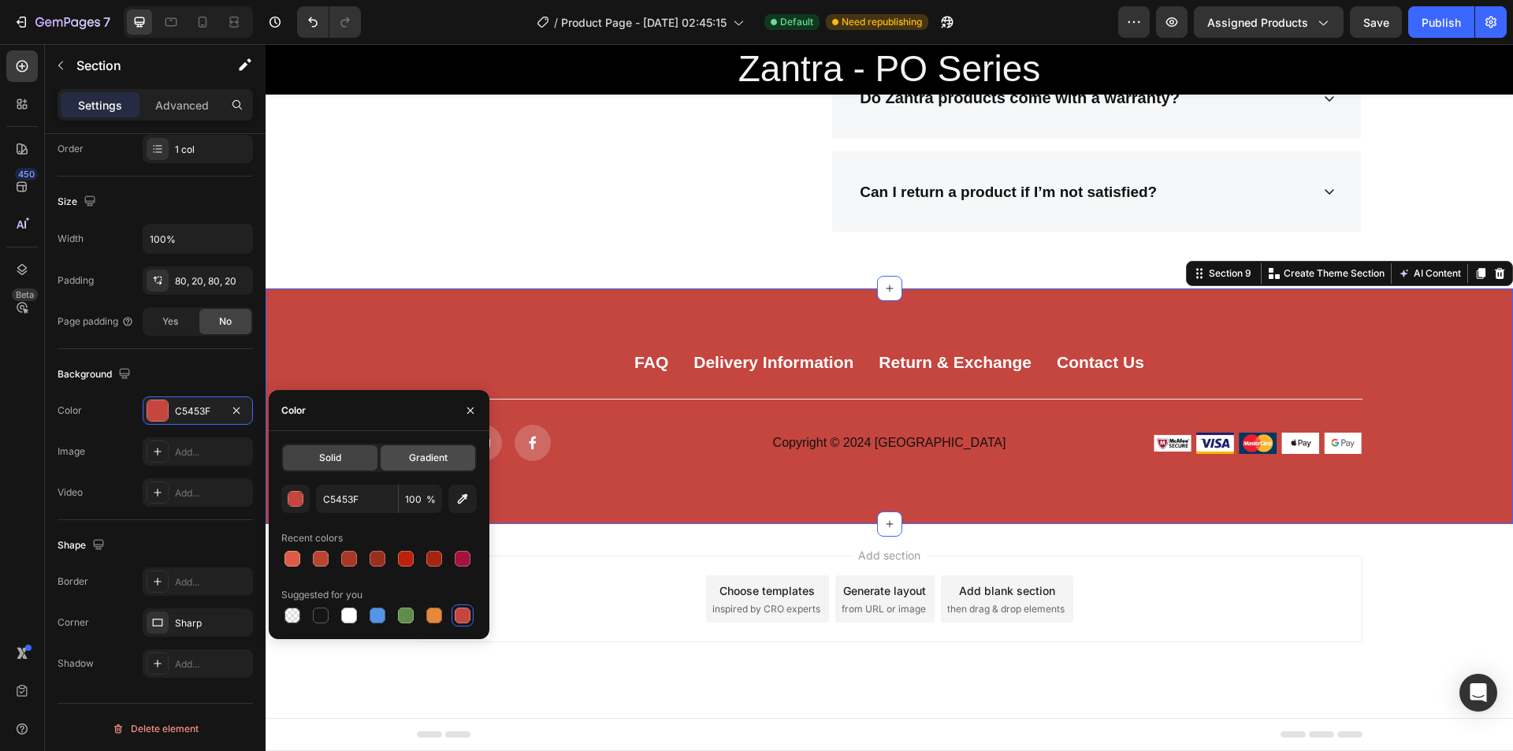
click at [418, 458] on span "Gradient" at bounding box center [428, 458] width 39 height 14
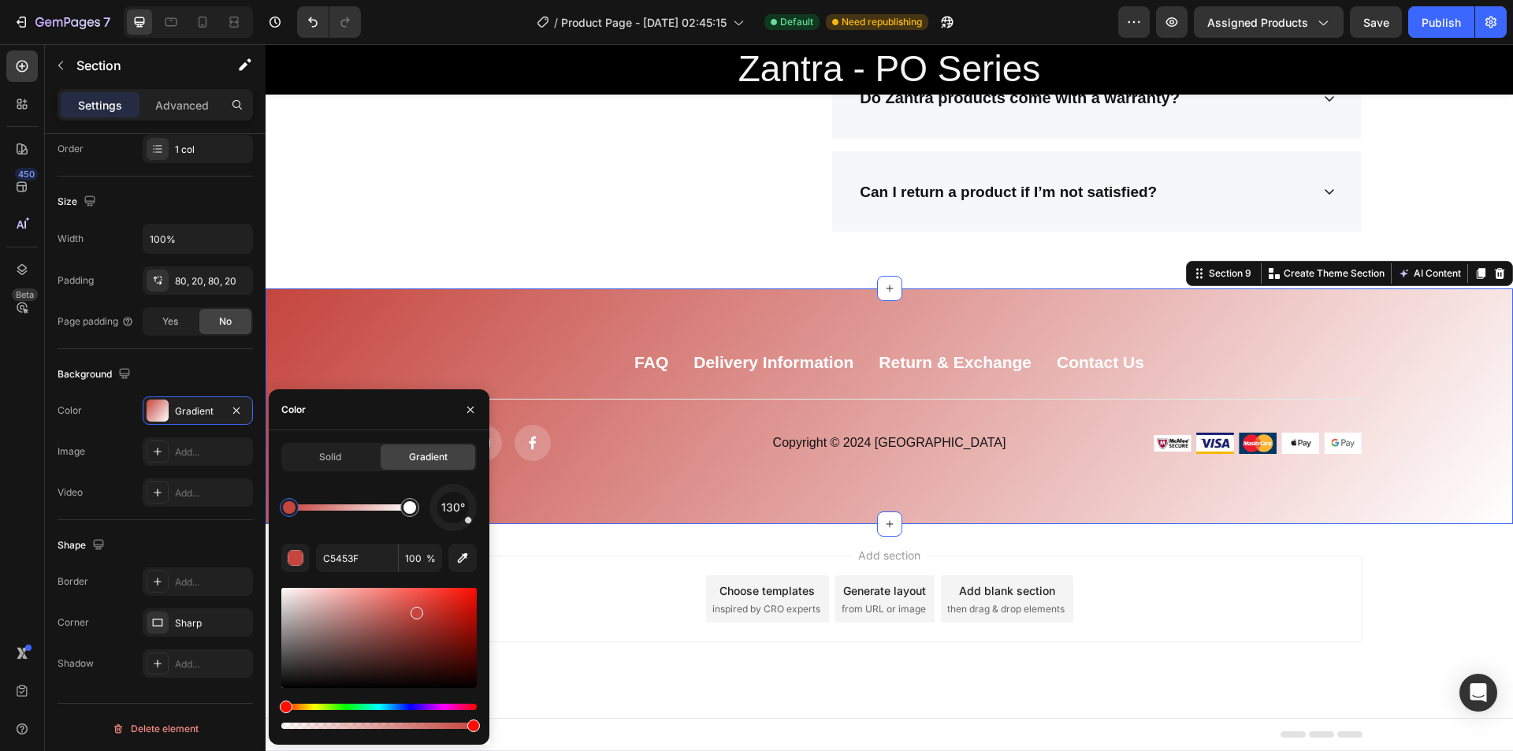
scroll to position [3312, 0]
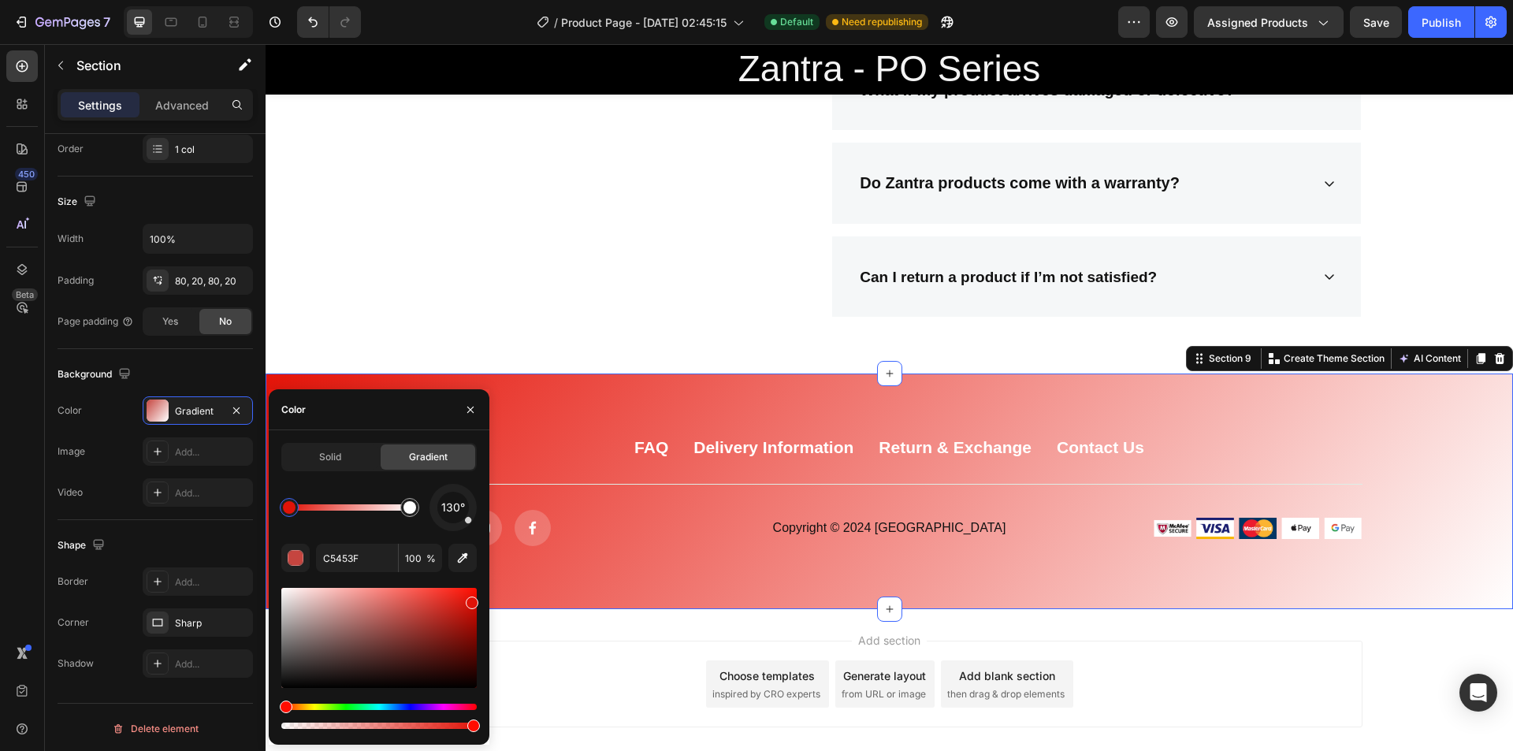
drag, startPoint x: 441, startPoint y: 633, endPoint x: 470, endPoint y: 597, distance: 45.9
click at [470, 597] on div at bounding box center [378, 638] width 195 height 100
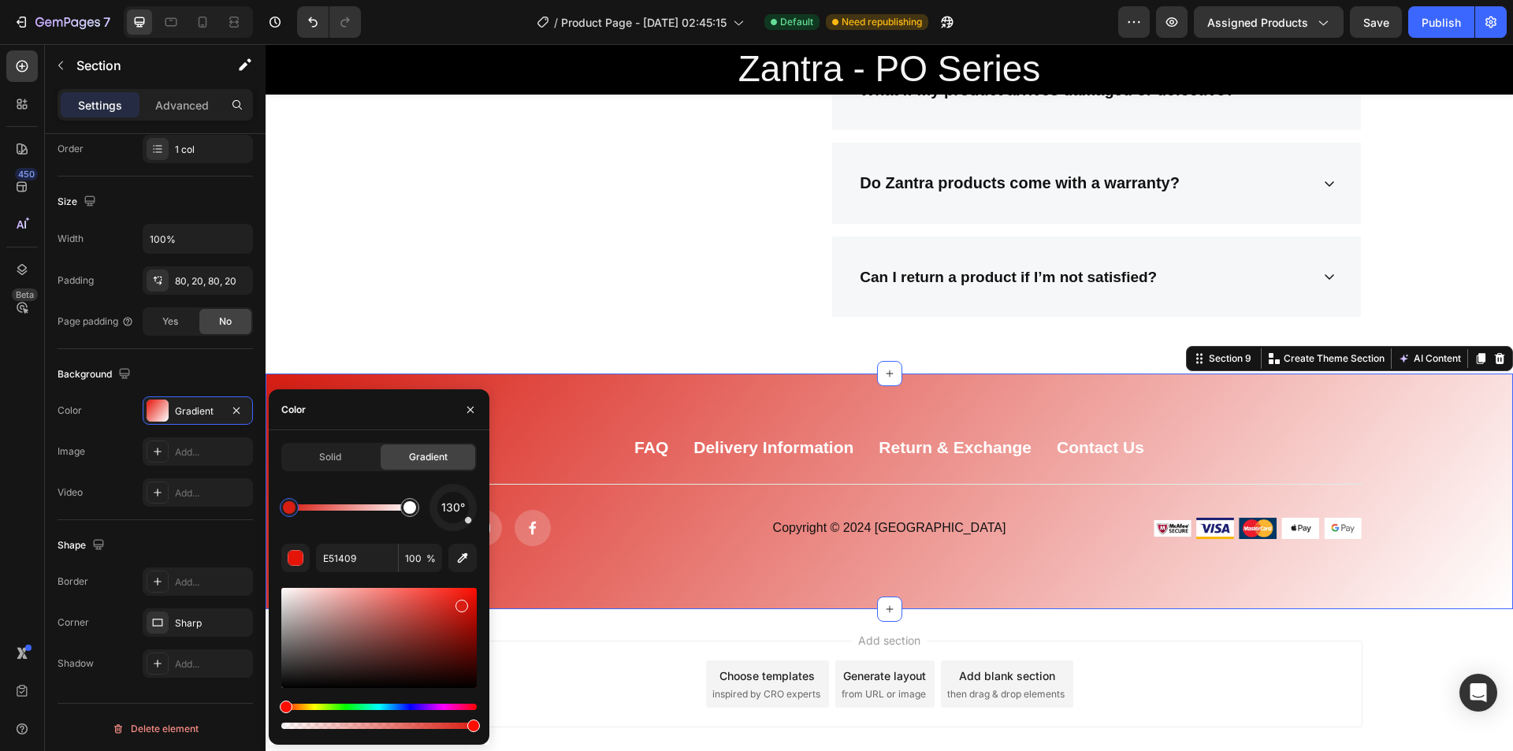
click at [461, 603] on div at bounding box center [378, 638] width 195 height 100
click at [385, 504] on div at bounding box center [349, 507] width 121 height 6
click at [389, 491] on button "button" at bounding box center [385, 482] width 22 height 22
drag, startPoint x: 406, startPoint y: 506, endPoint x: 319, endPoint y: 518, distance: 87.5
click at [319, 514] on div at bounding box center [319, 507] width 13 height 13
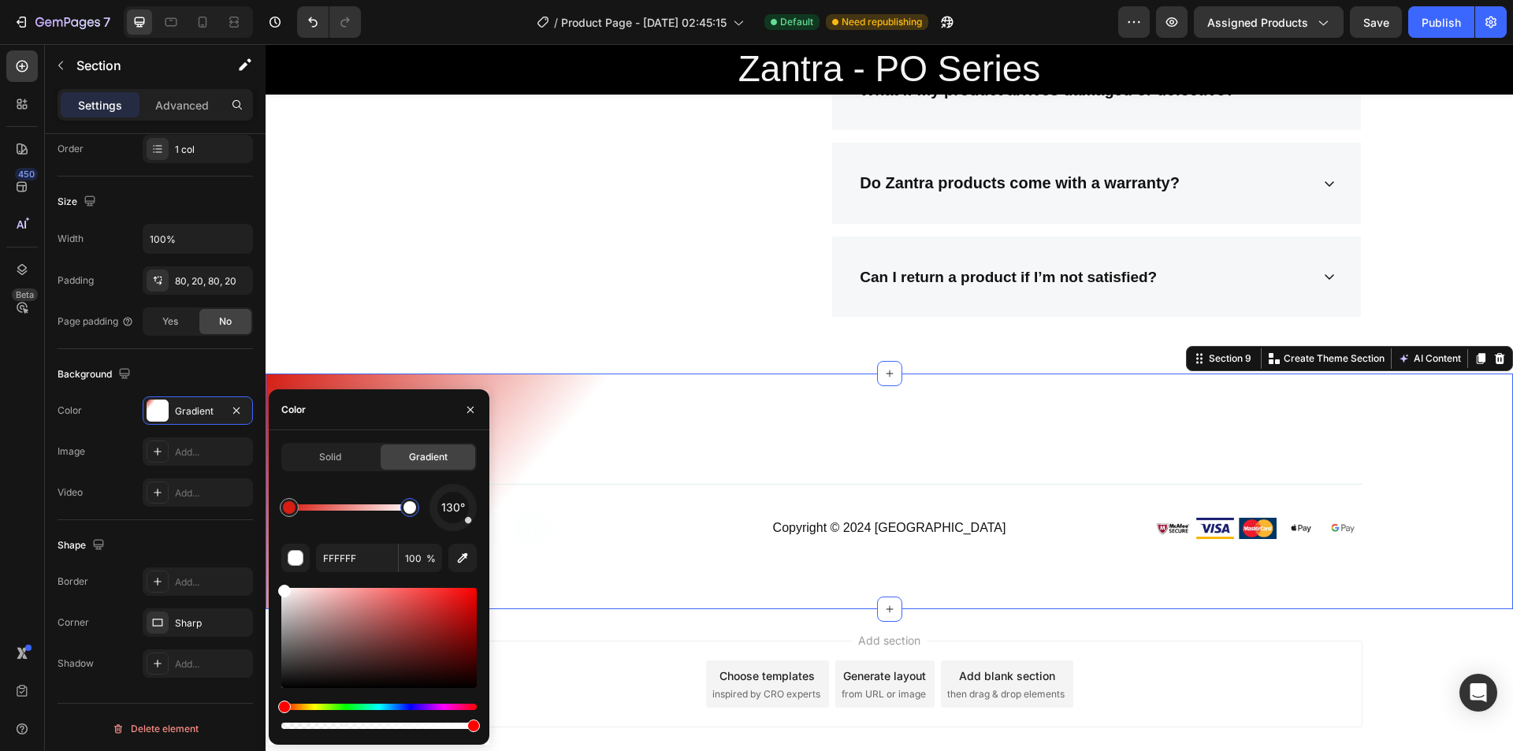
drag, startPoint x: 318, startPoint y: 512, endPoint x: 430, endPoint y: 499, distance: 112.7
click at [430, 499] on div "130°" at bounding box center [378, 507] width 195 height 47
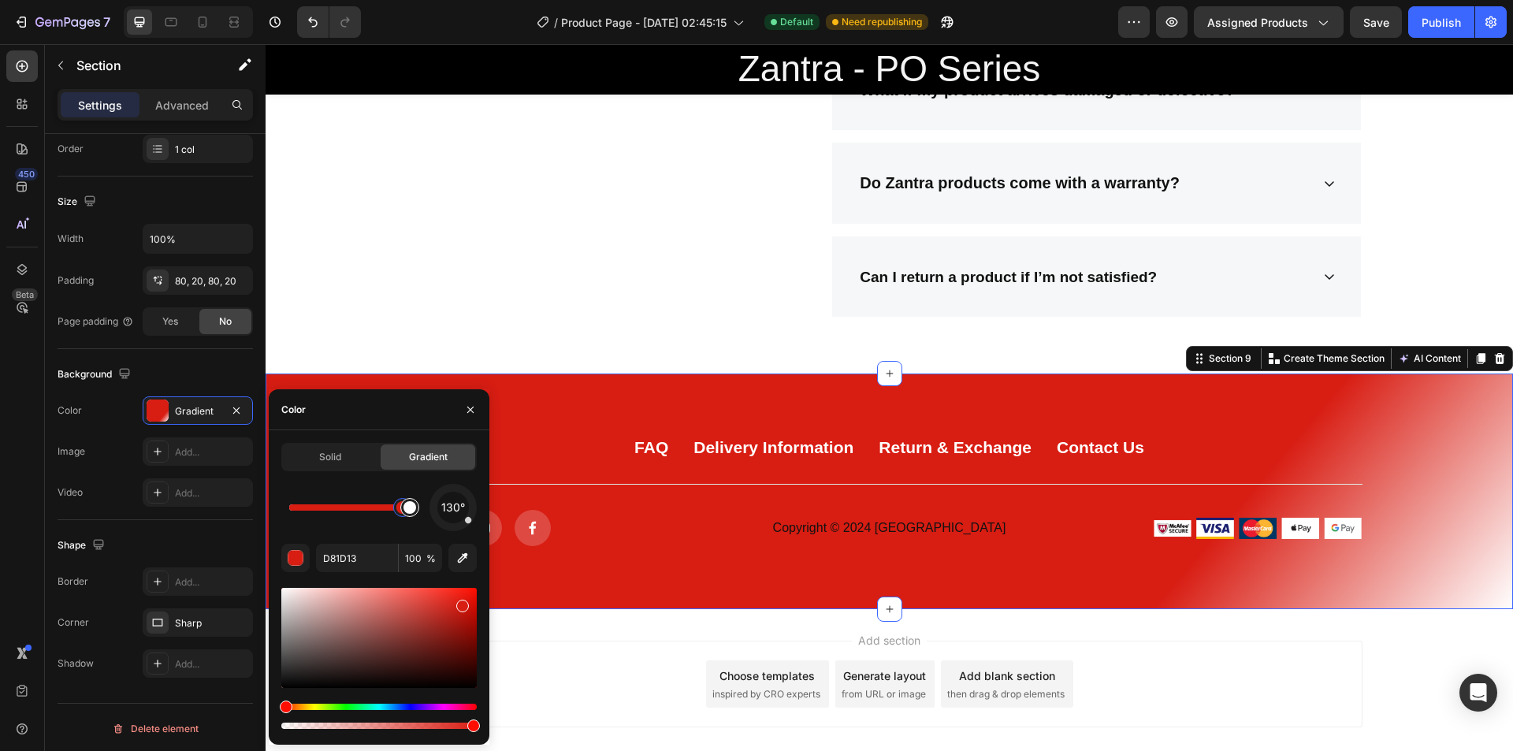
drag, startPoint x: 381, startPoint y: 504, endPoint x: 404, endPoint y: 508, distance: 24.0
click at [404, 508] on div at bounding box center [349, 507] width 121 height 6
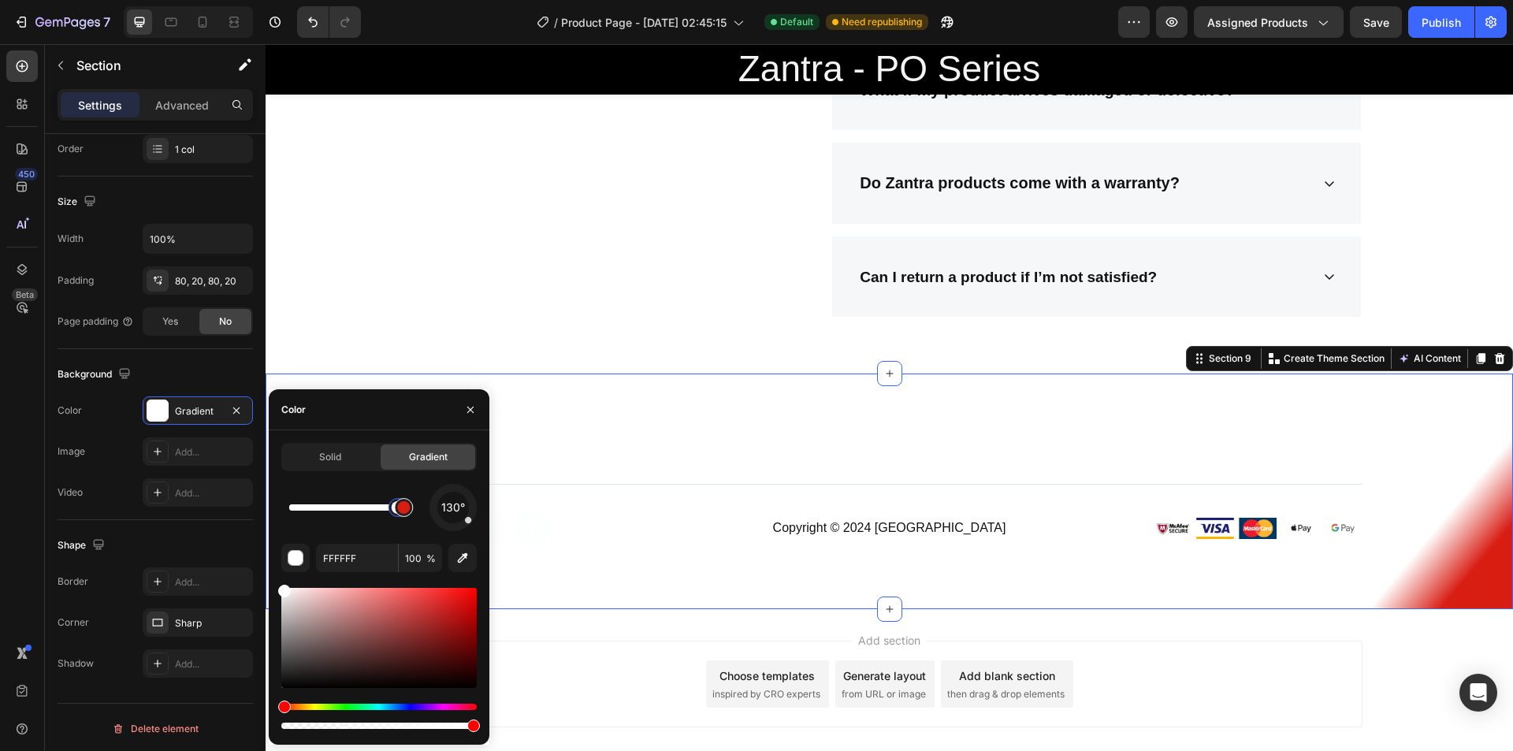
drag, startPoint x: 404, startPoint y: 508, endPoint x: 393, endPoint y: 508, distance: 11.0
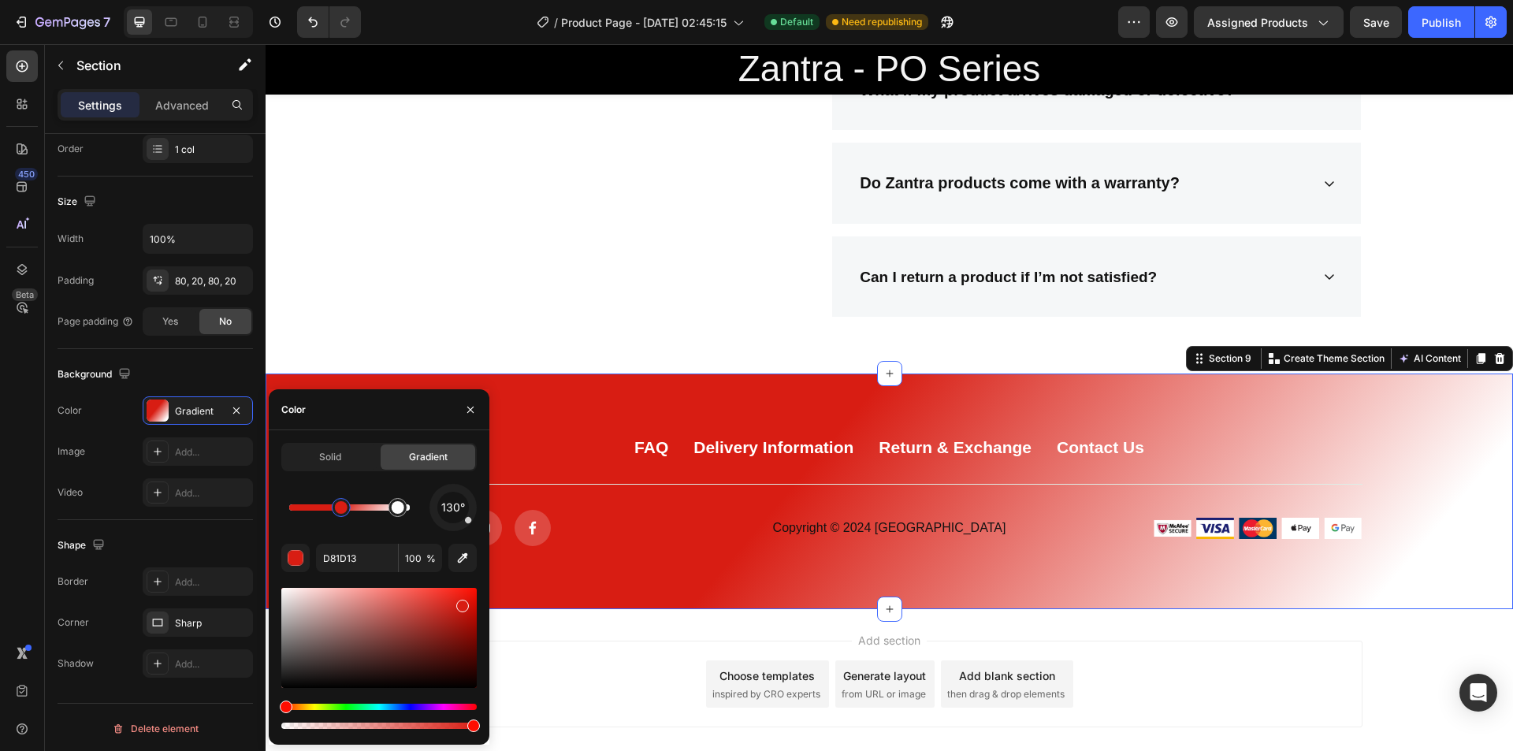
drag, startPoint x: 393, startPoint y: 508, endPoint x: 342, endPoint y: 508, distance: 51.2
click at [302, 505] on div at bounding box center [349, 507] width 121 height 6
drag, startPoint x: 302, startPoint y: 505, endPoint x: 314, endPoint y: 505, distance: 11.8
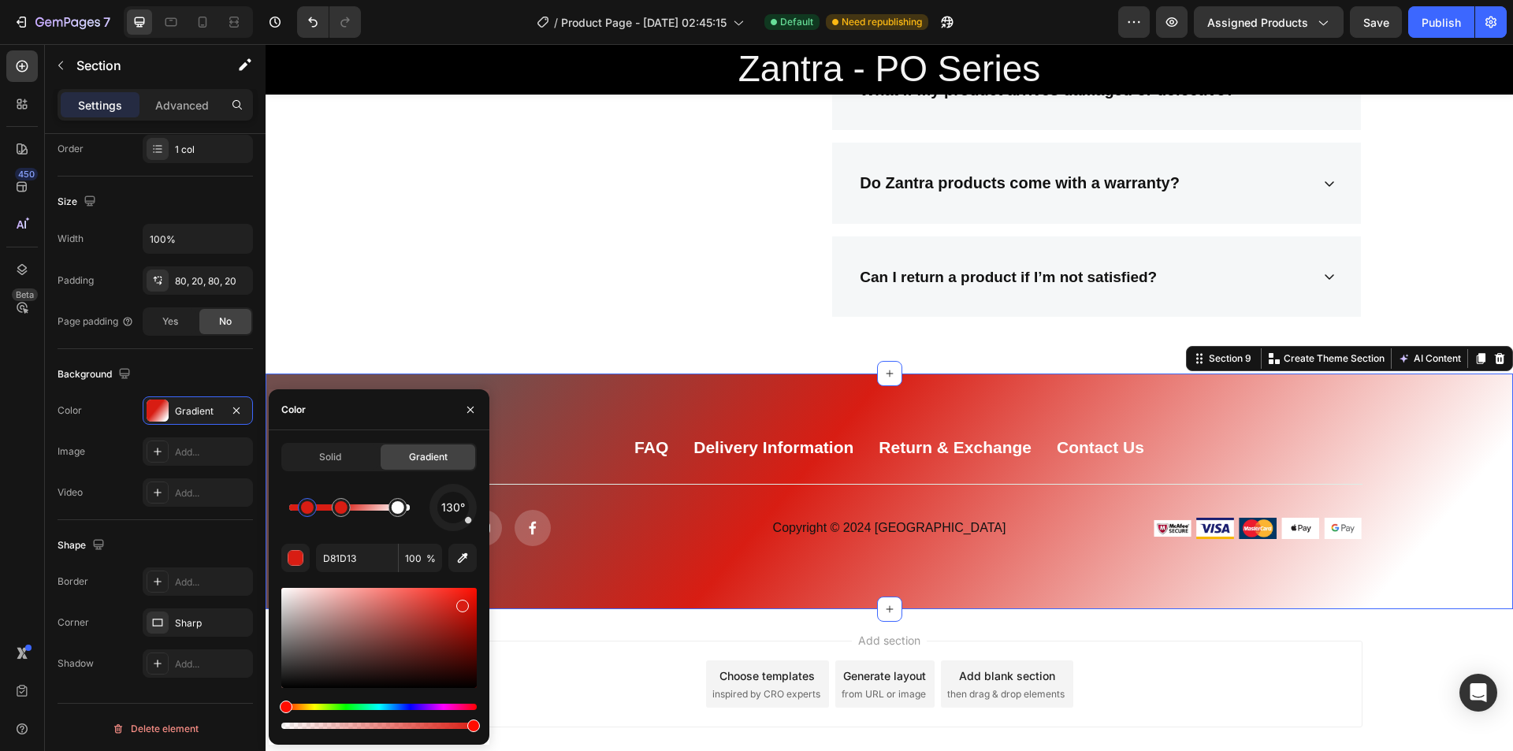
click at [345, 642] on div at bounding box center [378, 638] width 195 height 100
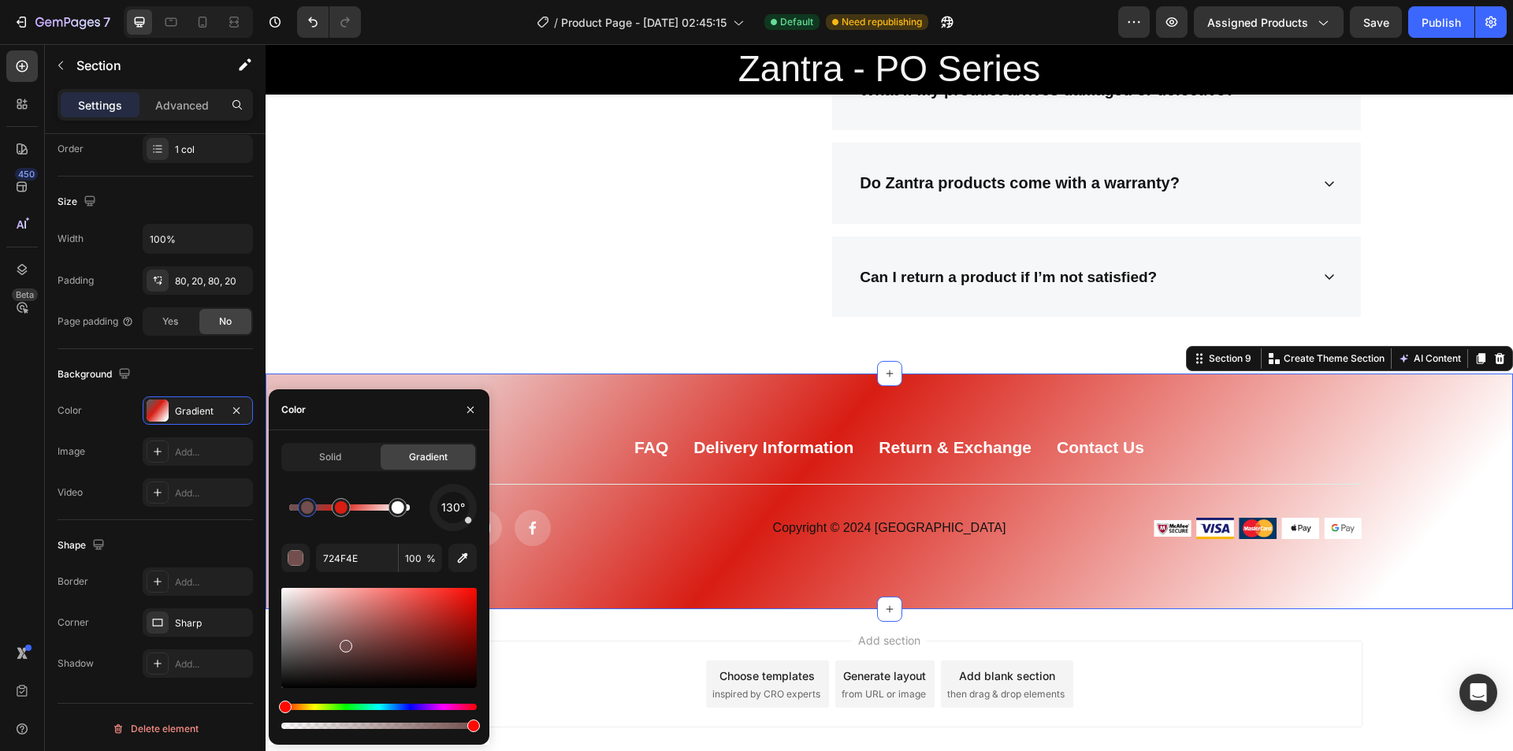
click at [319, 595] on div at bounding box center [378, 638] width 195 height 100
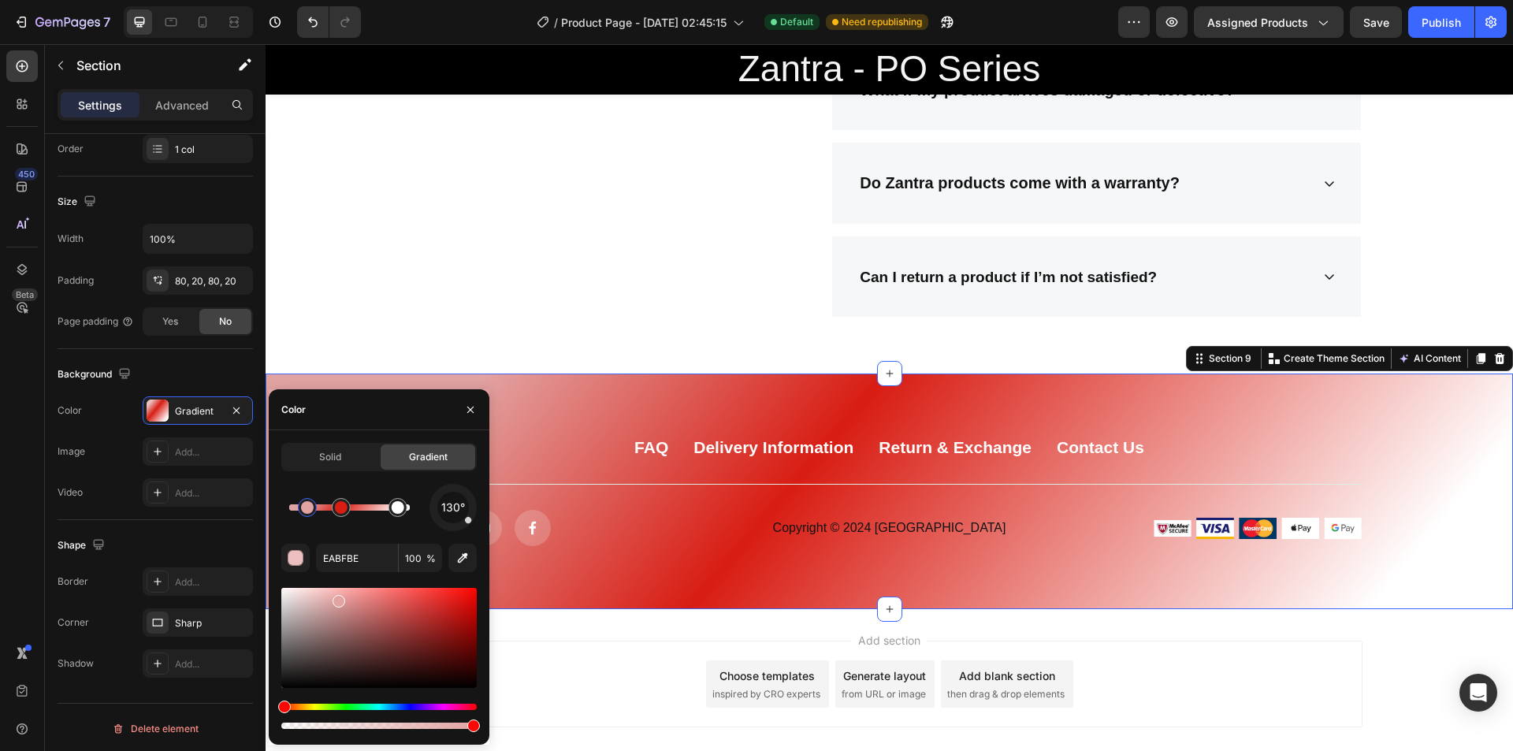
click at [337, 598] on div at bounding box center [378, 638] width 195 height 100
click at [340, 598] on div at bounding box center [340, 601] width 13 height 13
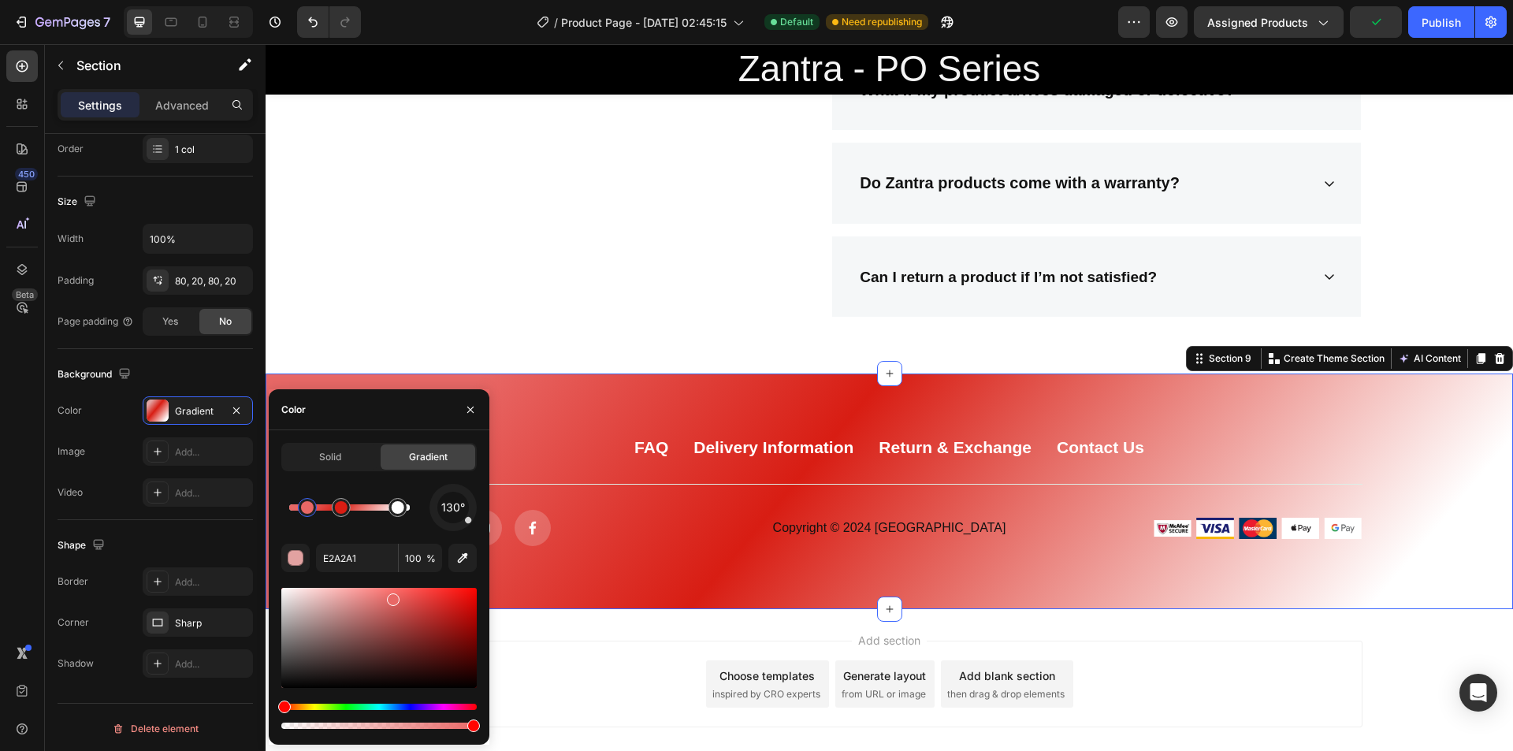
click at [392, 597] on div at bounding box center [393, 599] width 13 height 13
click at [399, 510] on div at bounding box center [398, 507] width 13 height 13
click at [442, 586] on div at bounding box center [378, 658] width 195 height 147
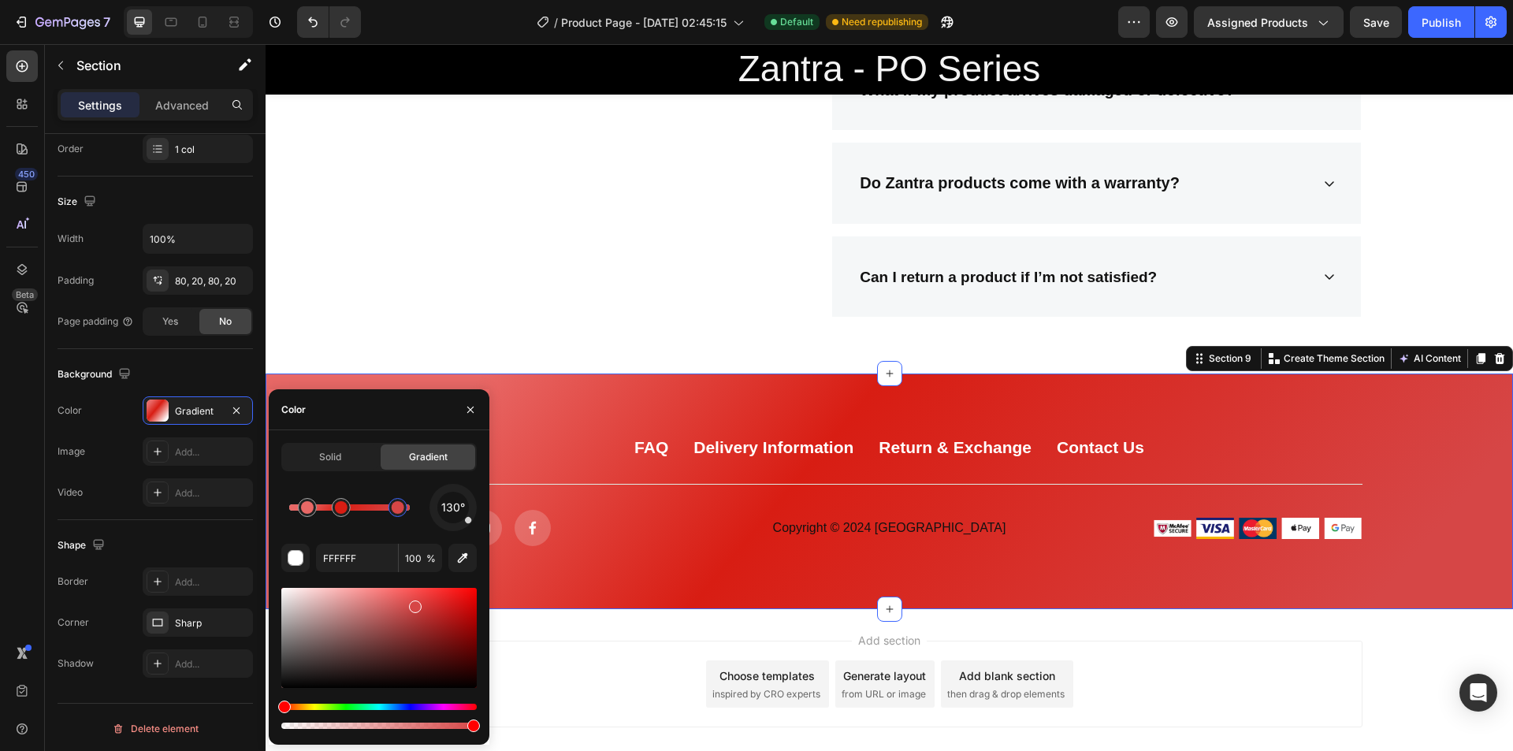
click at [413, 604] on div at bounding box center [378, 638] width 195 height 100
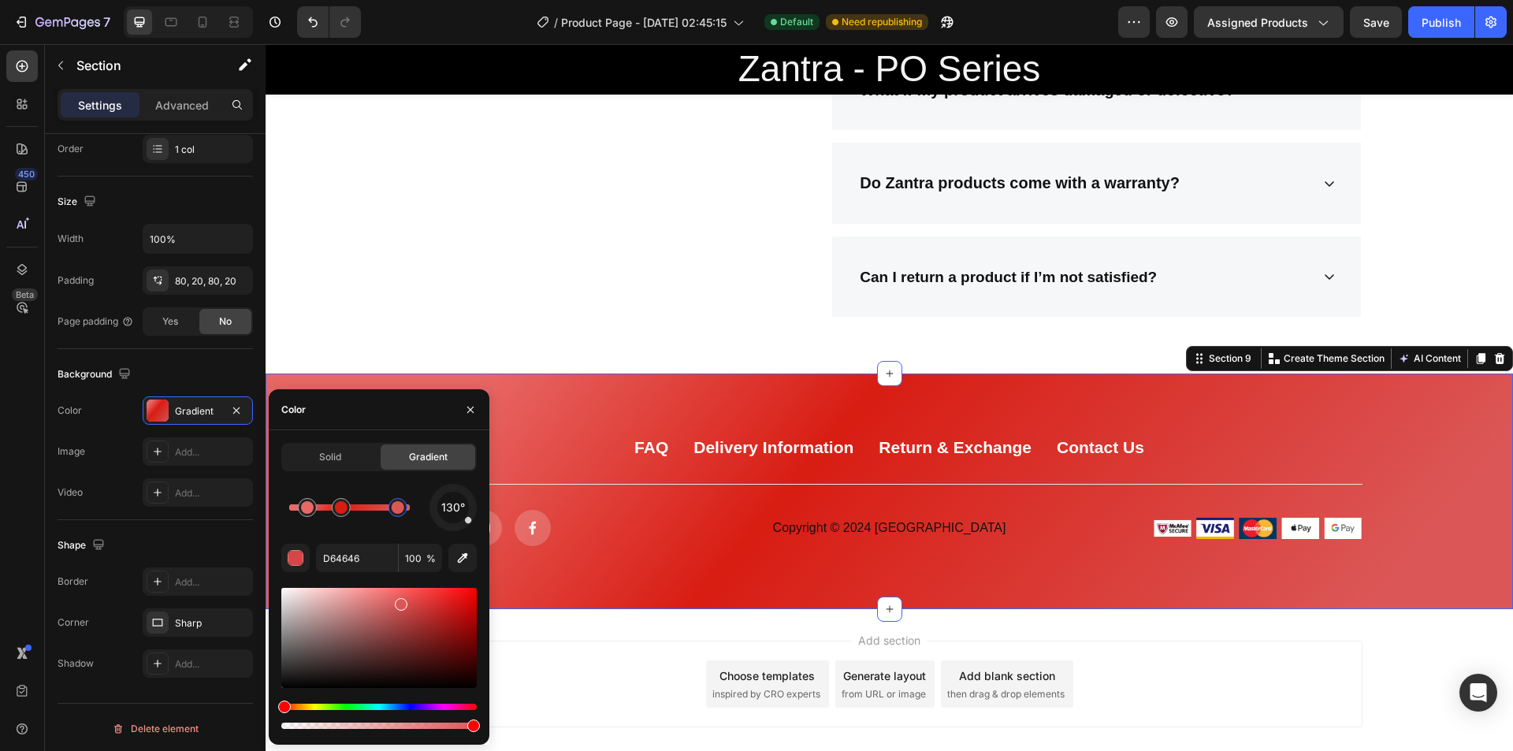
click at [400, 601] on div at bounding box center [378, 638] width 195 height 100
click at [400, 601] on div at bounding box center [402, 604] width 13 height 13
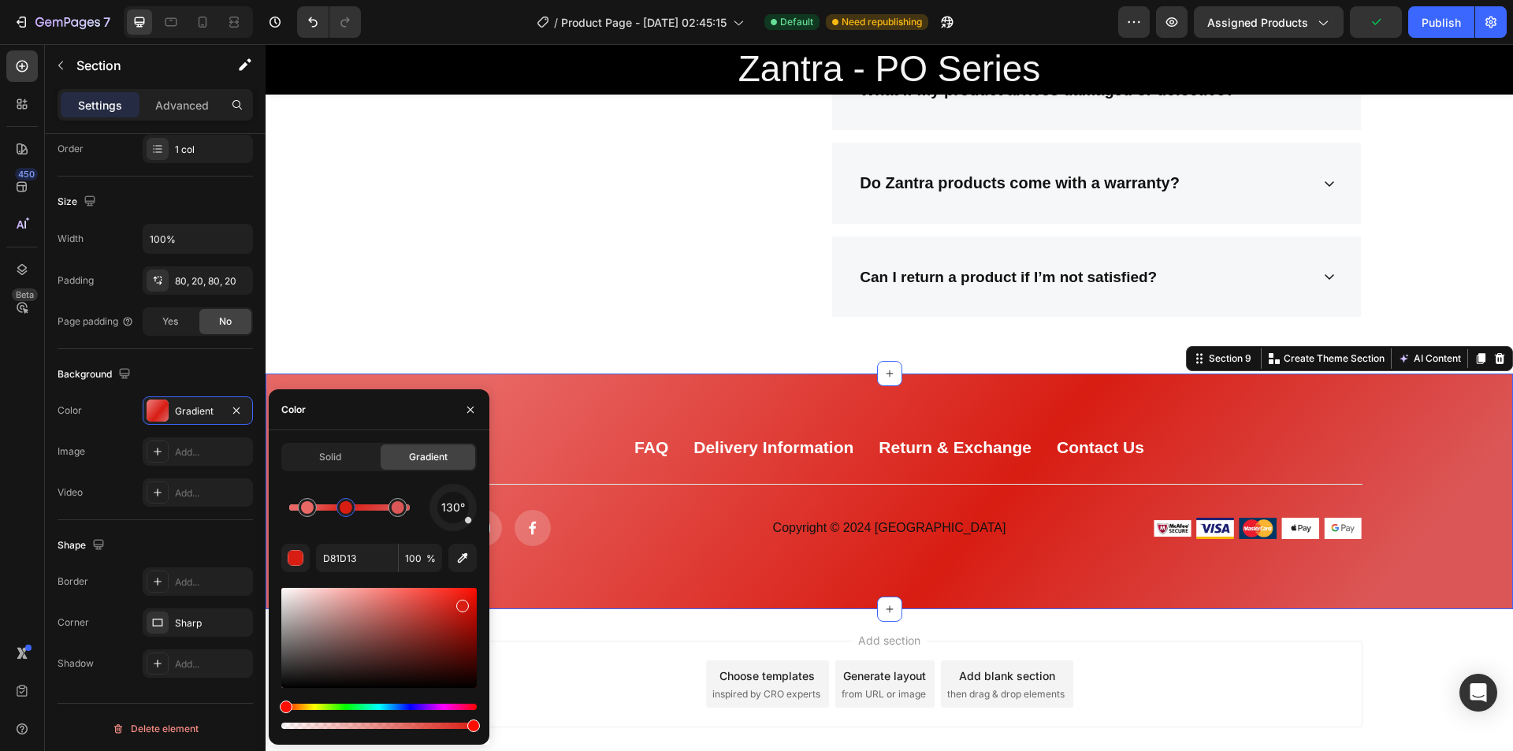
drag, startPoint x: 358, startPoint y: 512, endPoint x: 347, endPoint y: 512, distance: 11.0
click at [347, 512] on div at bounding box center [346, 507] width 13 height 13
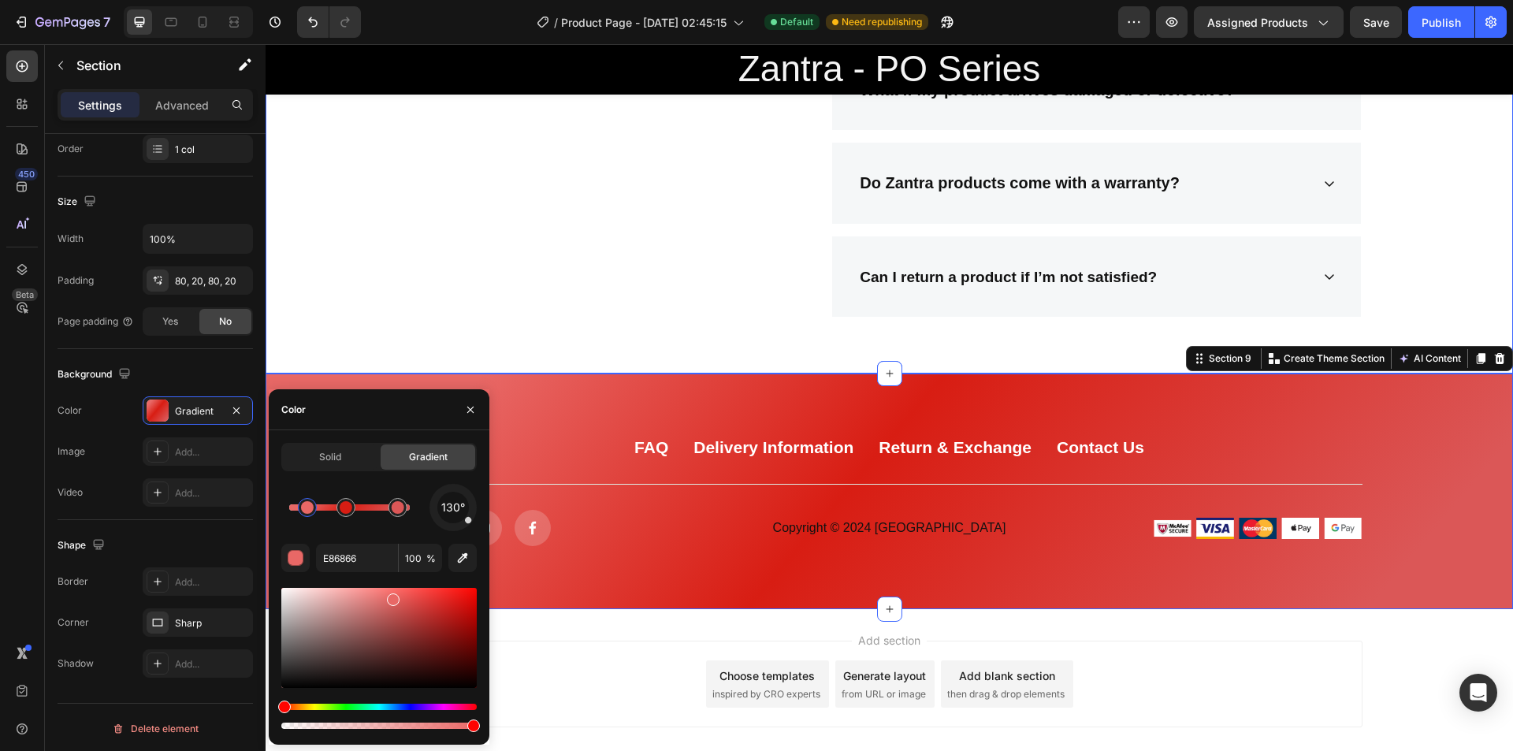
scroll to position [3397, 0]
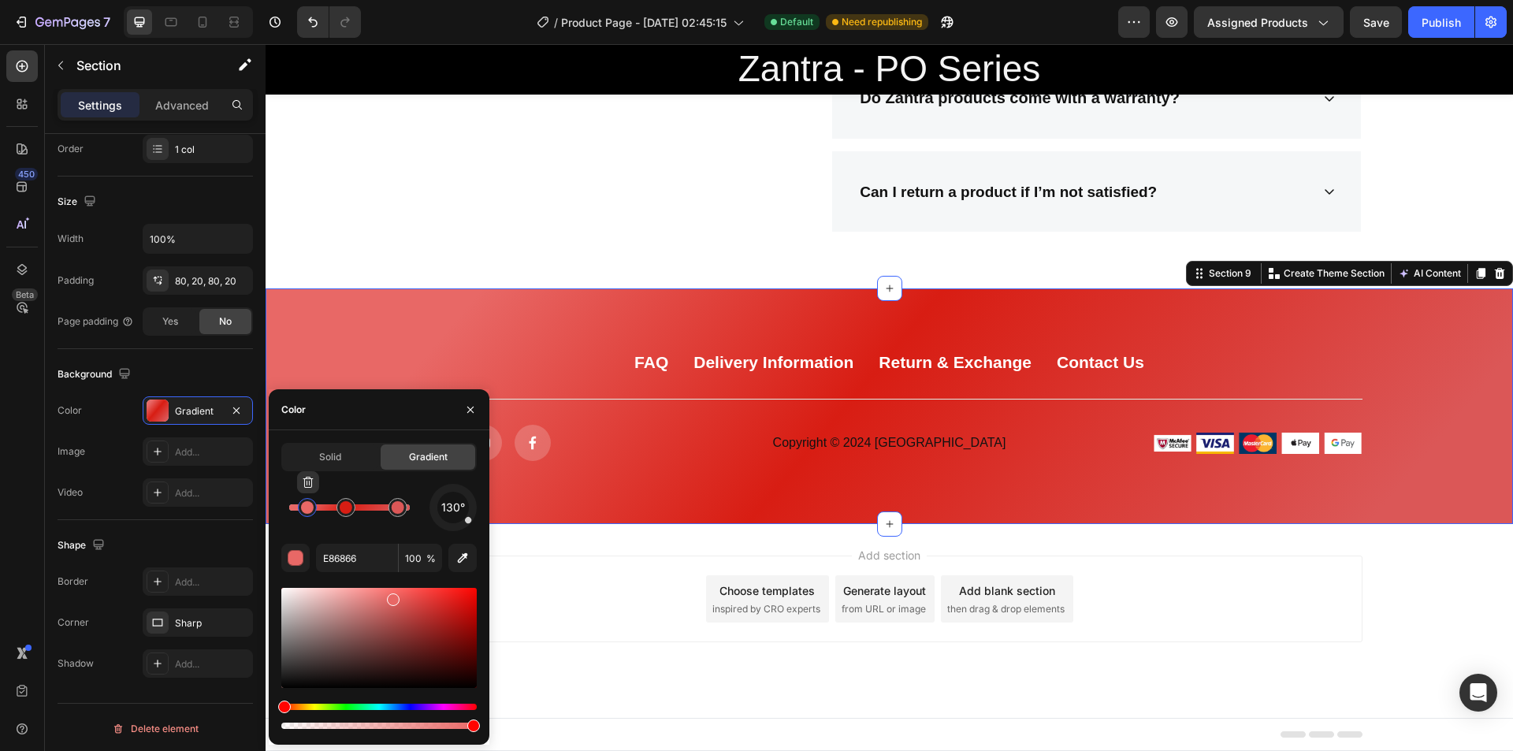
click at [303, 506] on div at bounding box center [307, 507] width 13 height 13
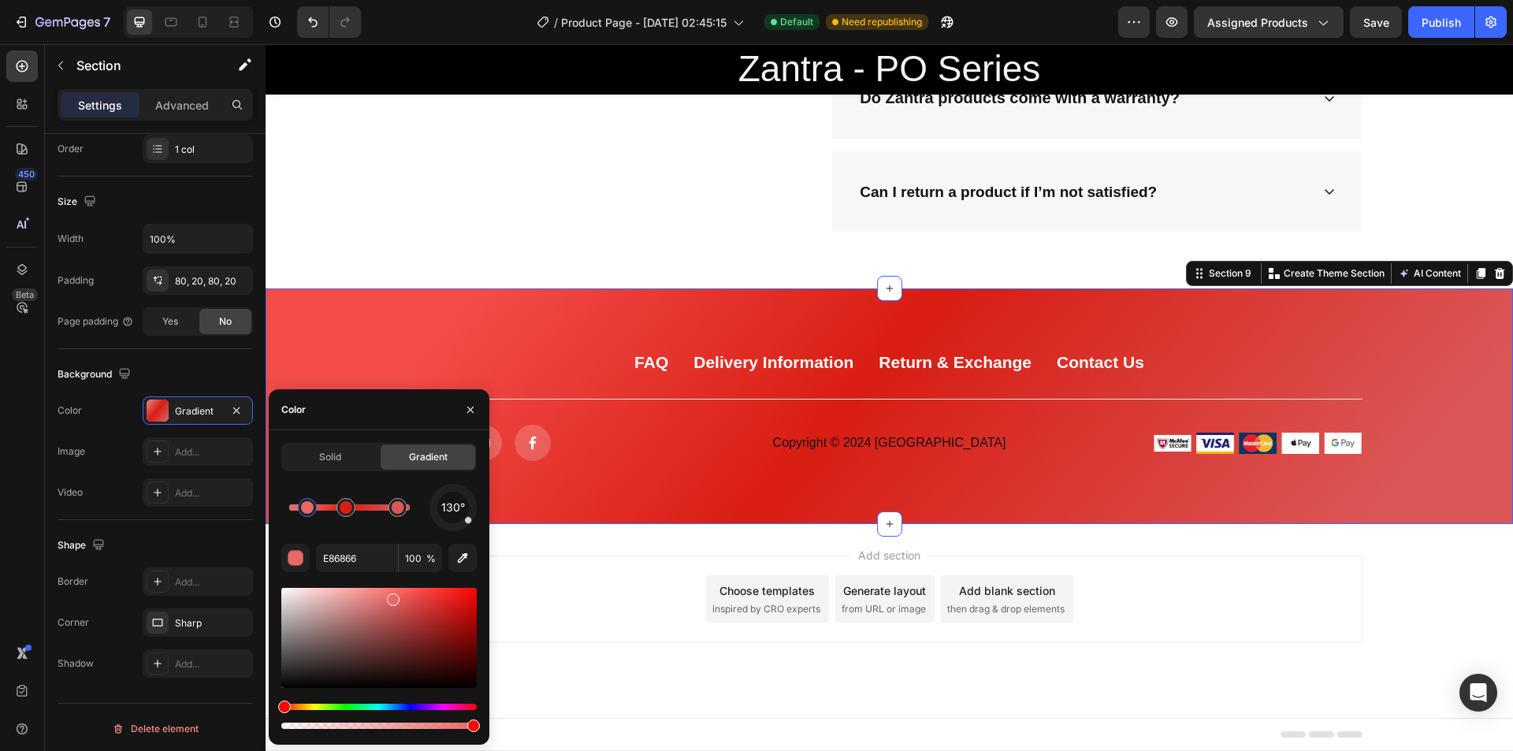
click at [420, 592] on div at bounding box center [378, 638] width 195 height 100
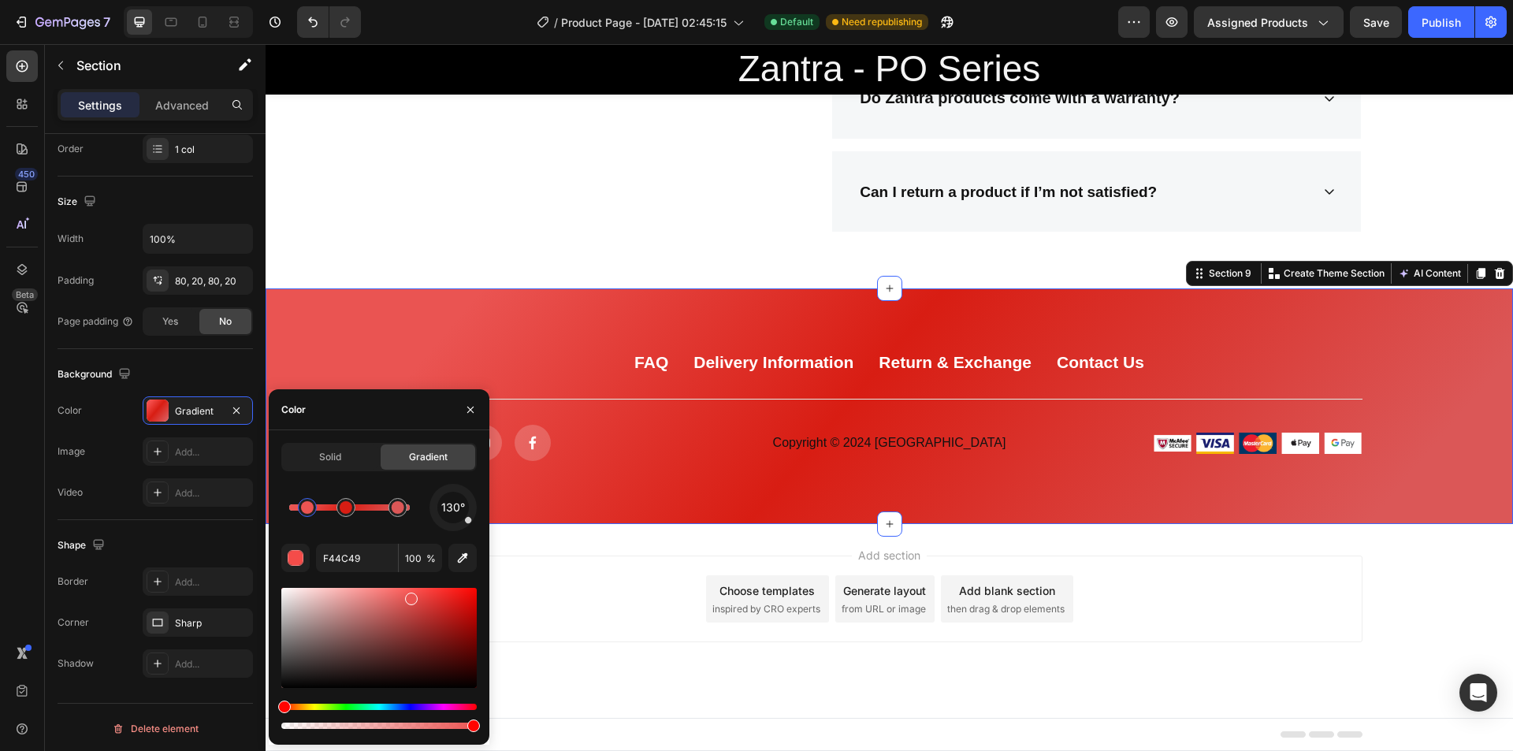
click at [409, 595] on div at bounding box center [378, 638] width 195 height 100
type input "EA5452"
click at [470, 415] on icon "button" at bounding box center [470, 410] width 13 height 13
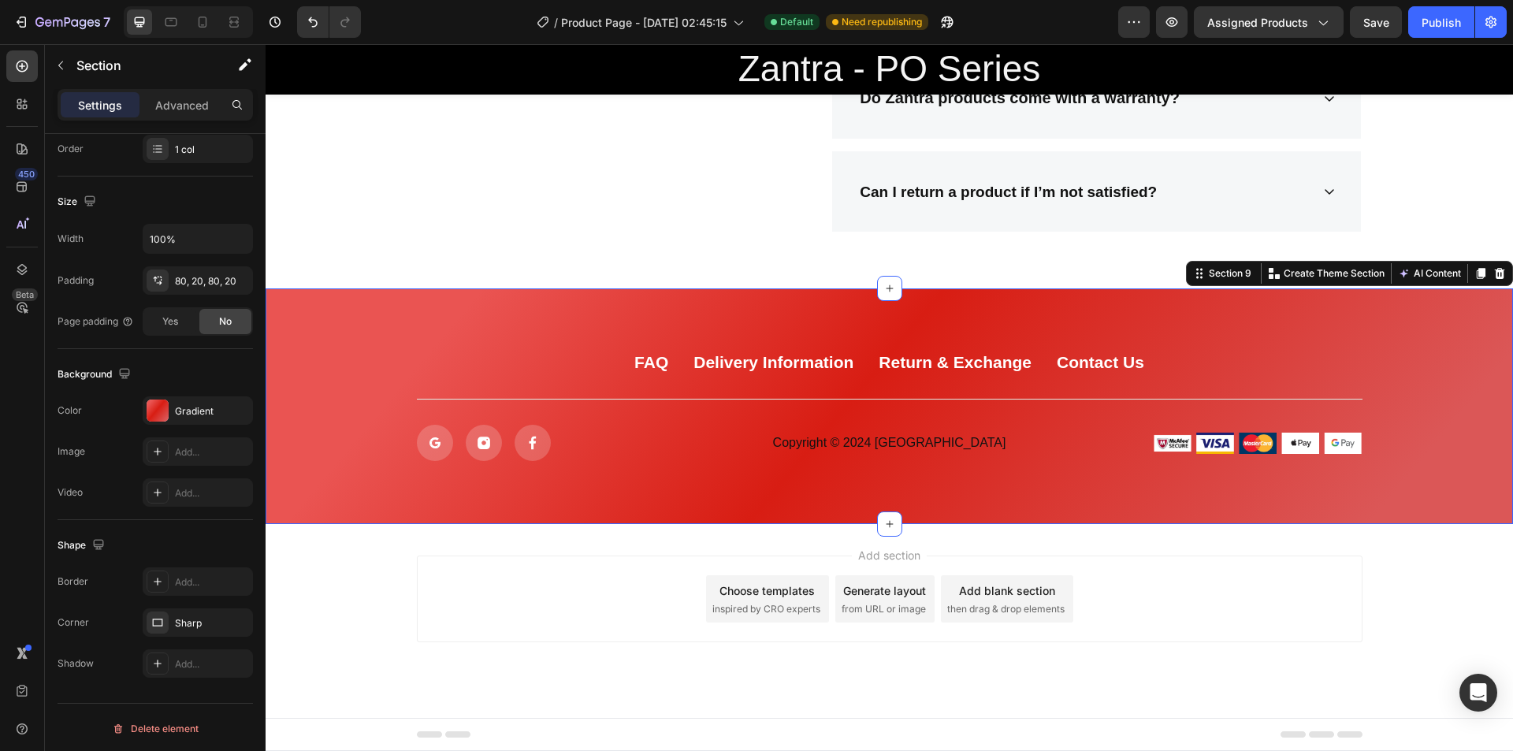
scroll to position [3396, 0]
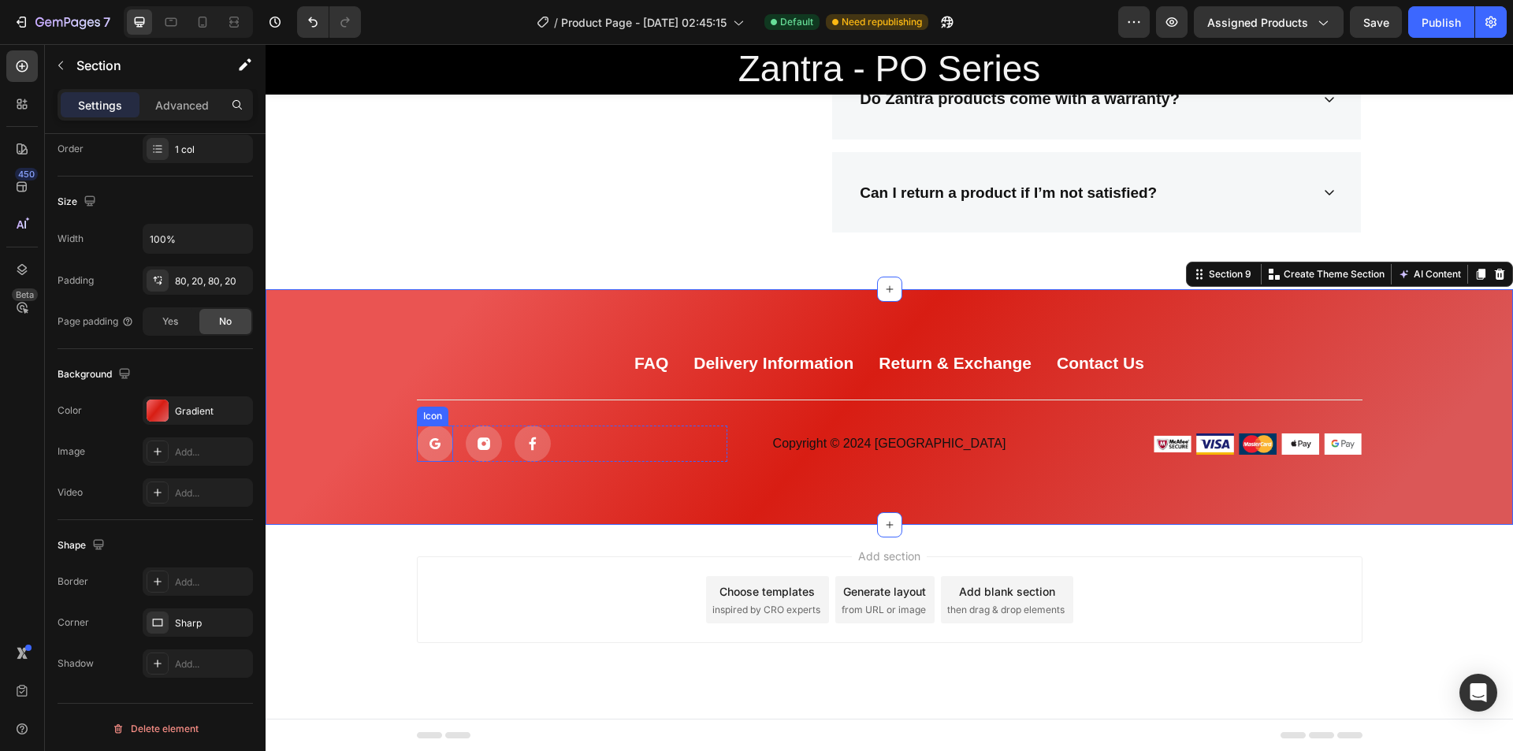
click at [424, 433] on div at bounding box center [435, 444] width 36 height 36
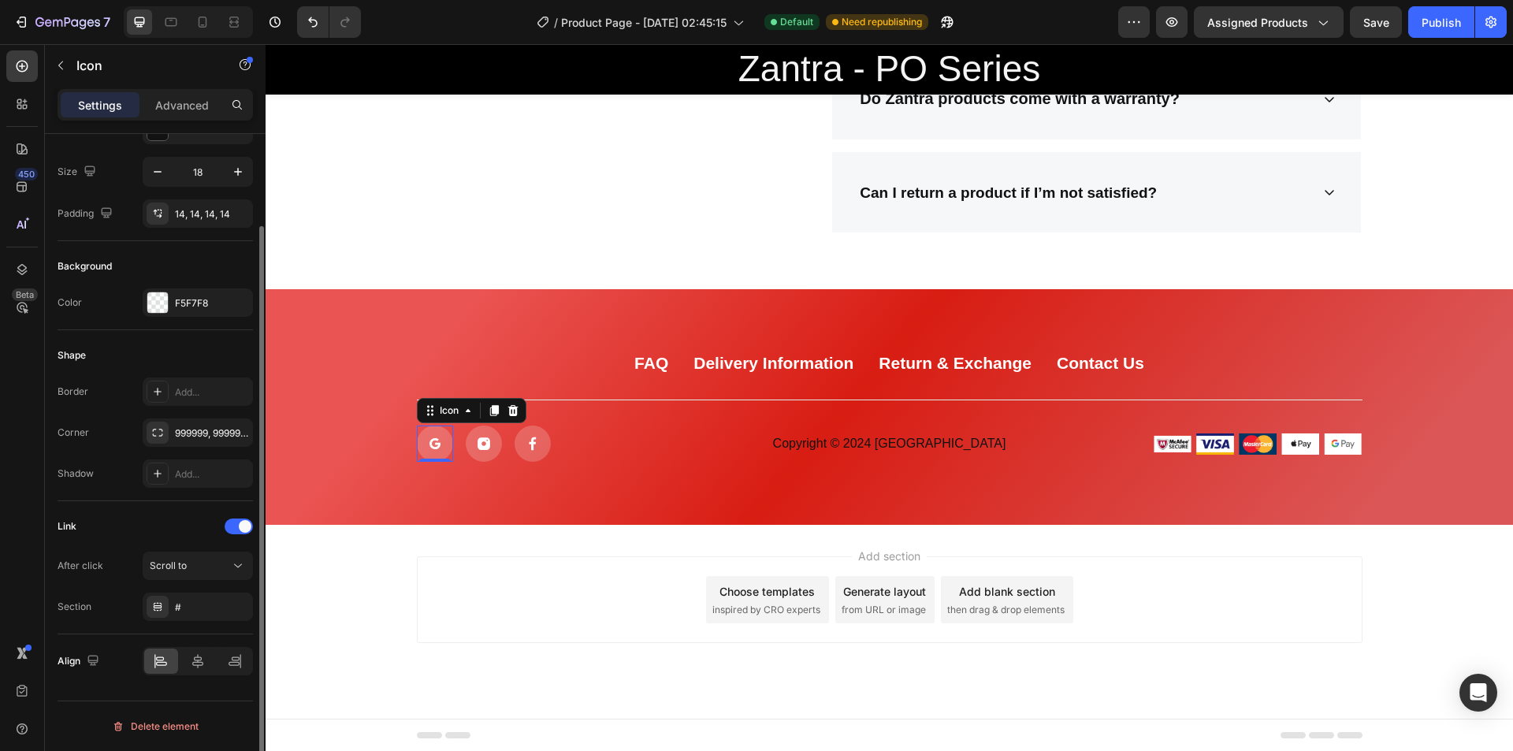
scroll to position [0, 0]
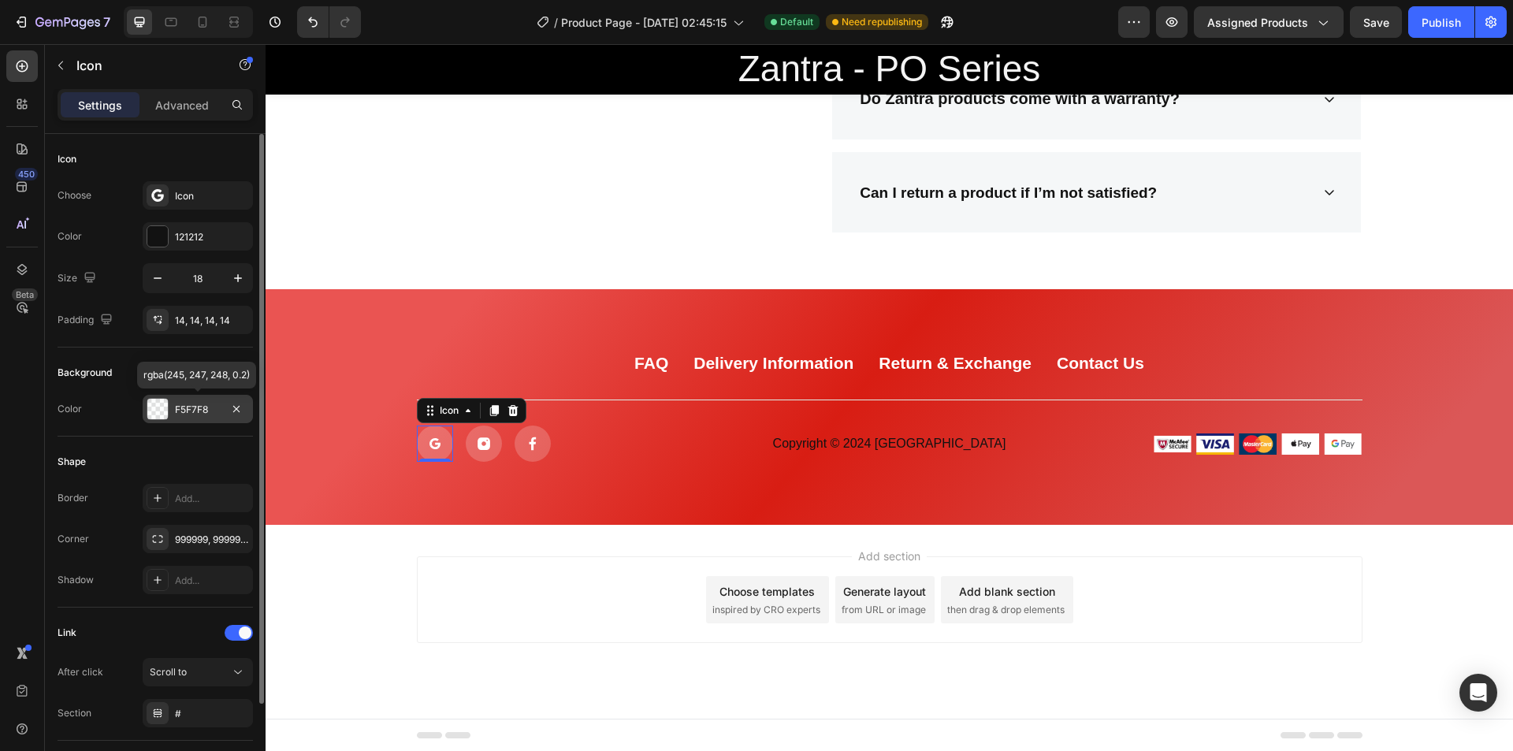
click at [164, 407] on div at bounding box center [157, 409] width 20 height 20
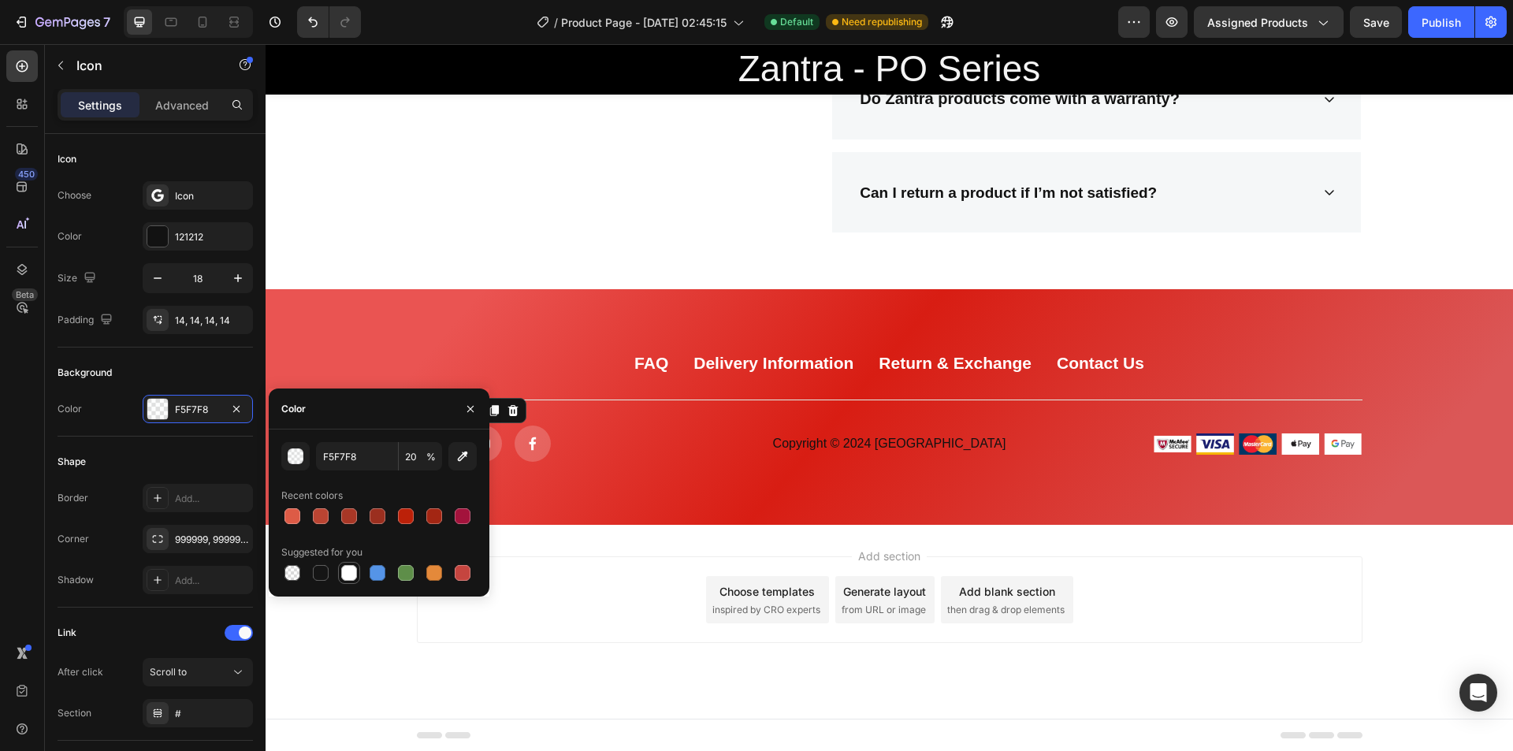
click at [358, 573] on div at bounding box center [349, 572] width 19 height 19
type input "FFFFFF"
type input "100"
click at [474, 421] on button "button" at bounding box center [470, 408] width 25 height 25
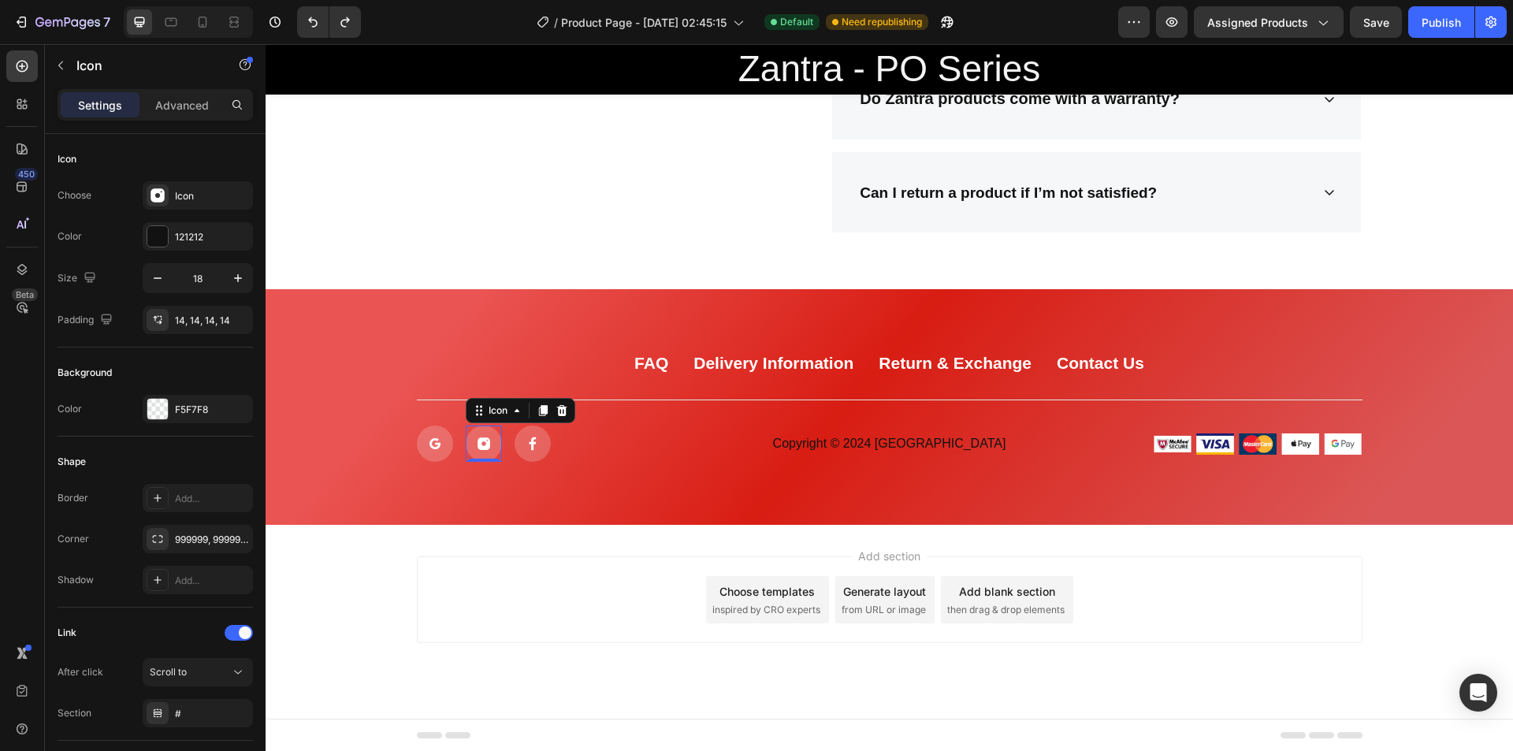
click at [478, 448] on icon at bounding box center [484, 444] width 13 height 13
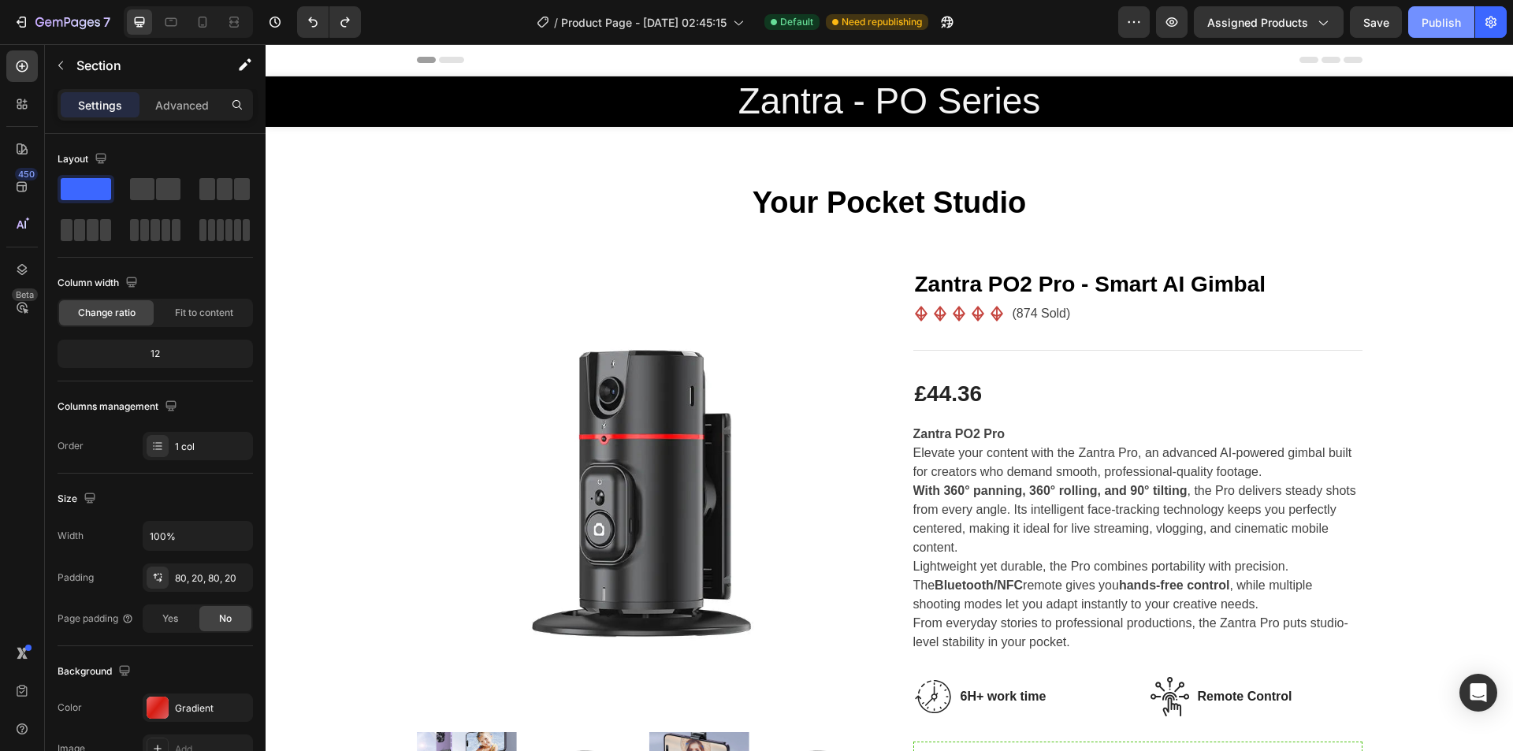
click at [1448, 27] on div "Publish" at bounding box center [1441, 22] width 39 height 17
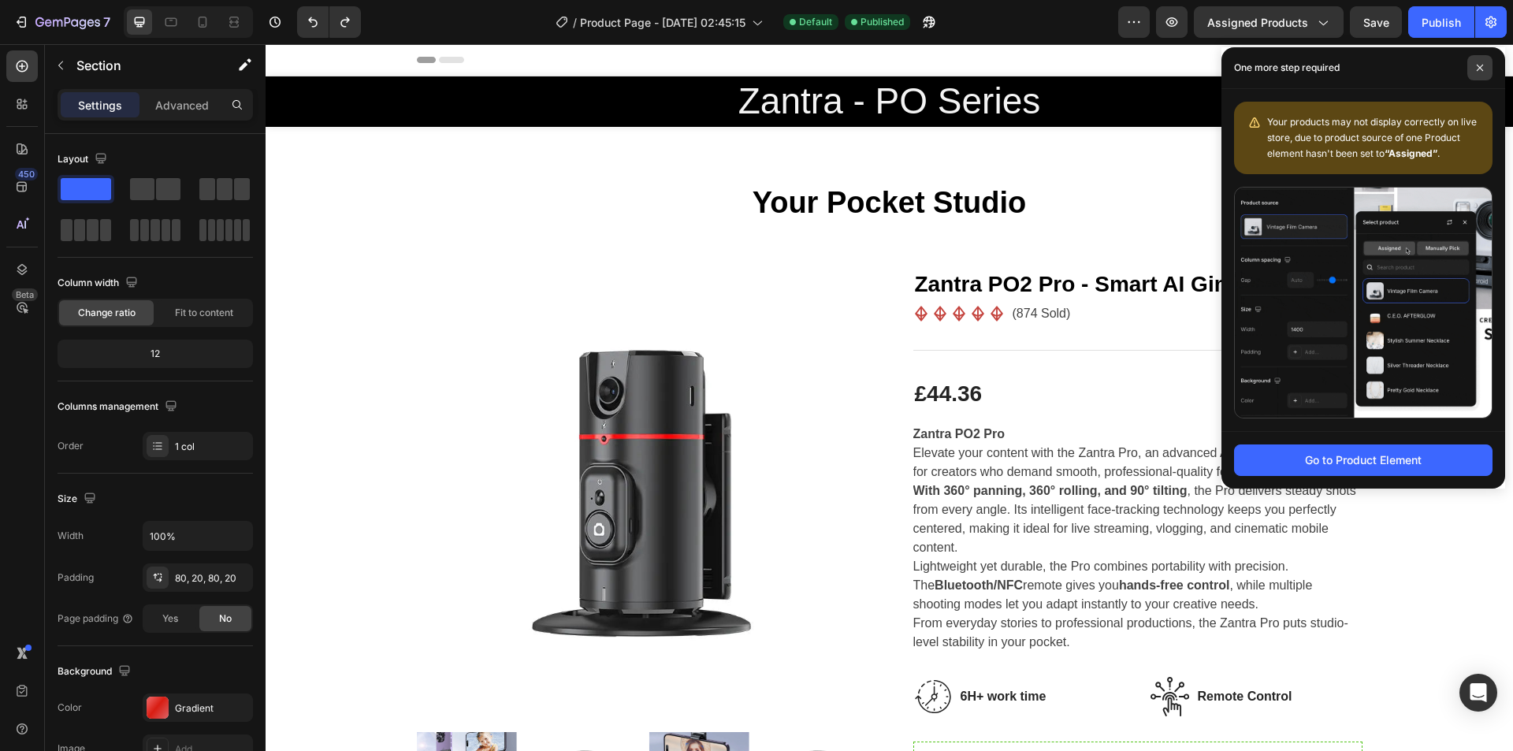
click at [1480, 65] on icon at bounding box center [1480, 68] width 8 height 8
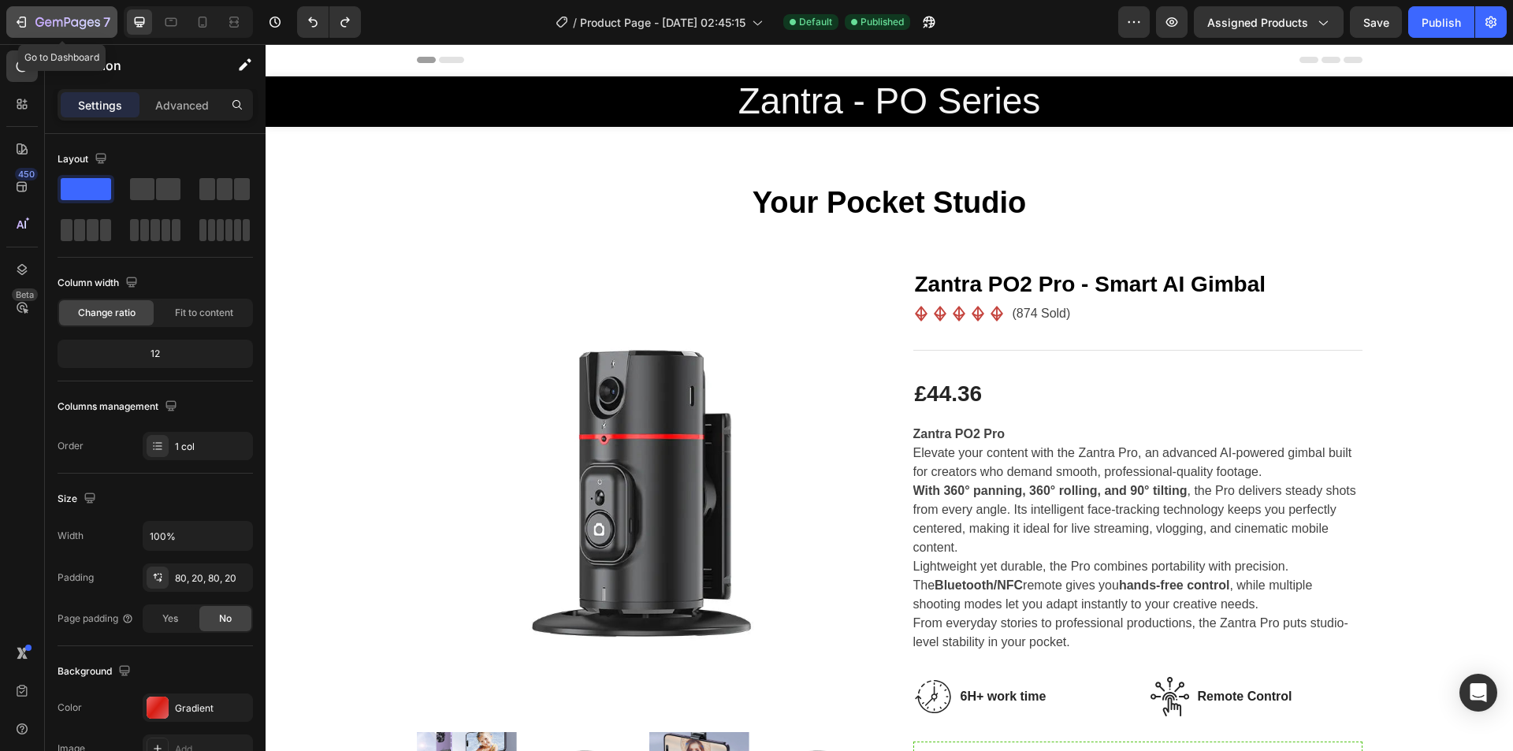
click at [20, 6] on button "7" at bounding box center [61, 22] width 111 height 32
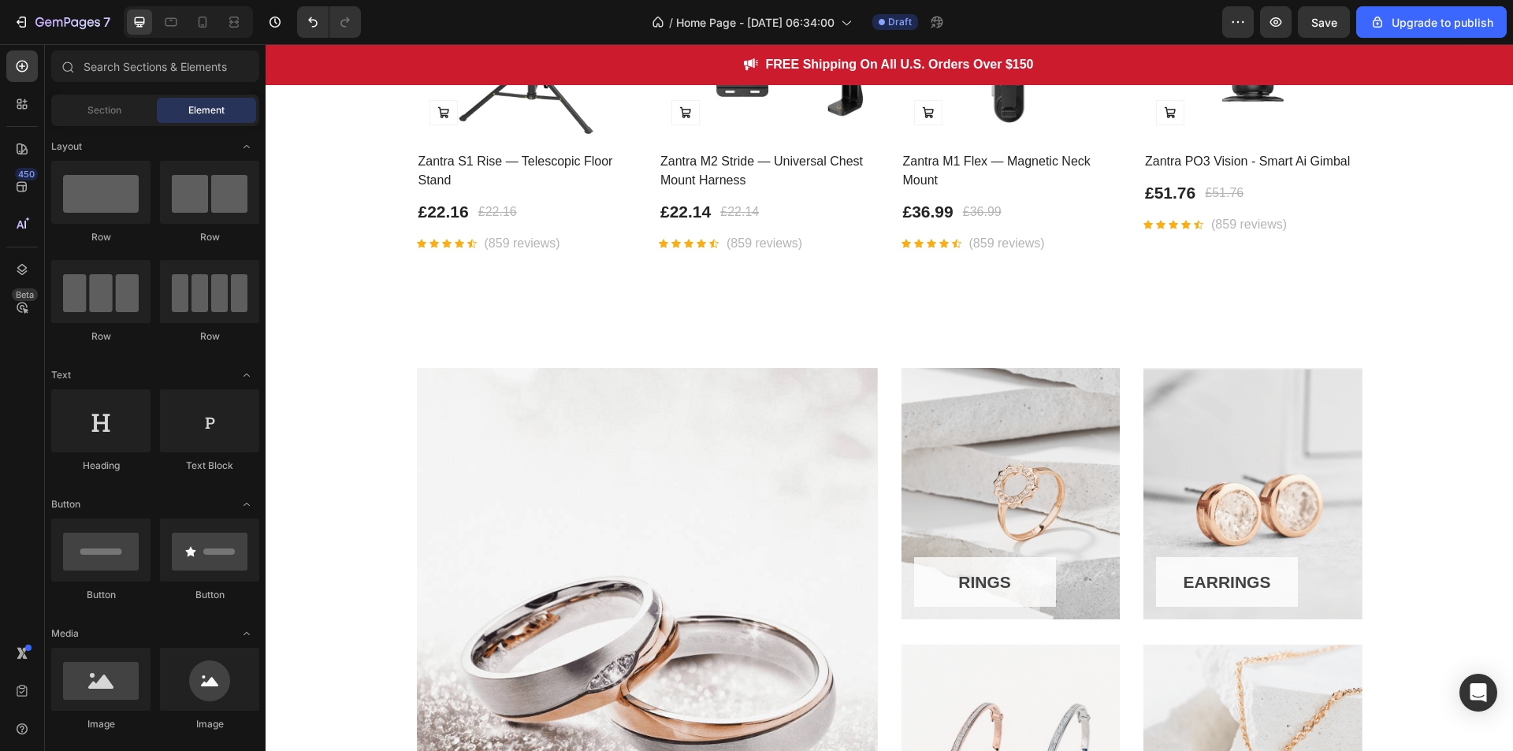
scroll to position [806, 0]
click at [787, 453] on div "DIAMONDS Button Row" at bounding box center [647, 627] width 461 height 517
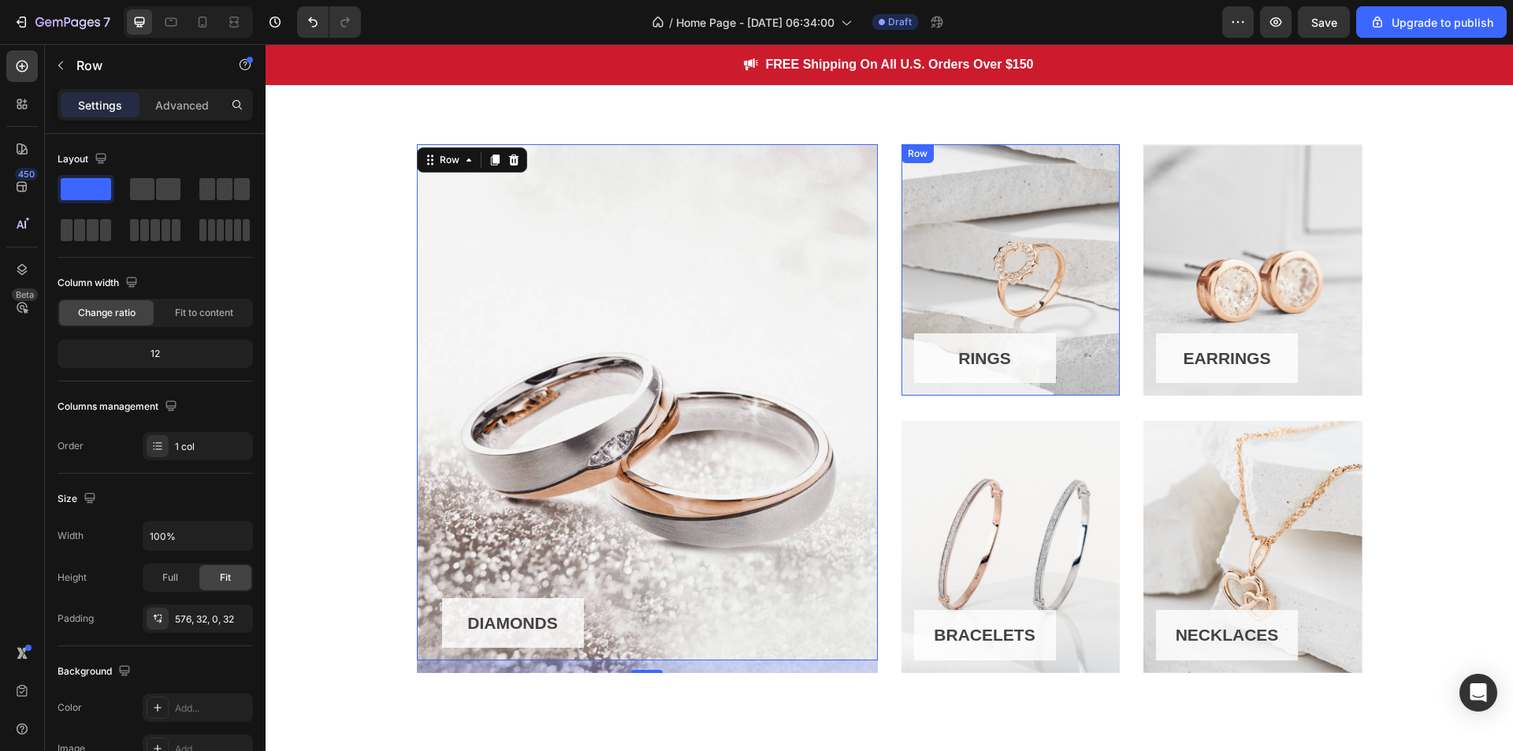
scroll to position [1066, 0]
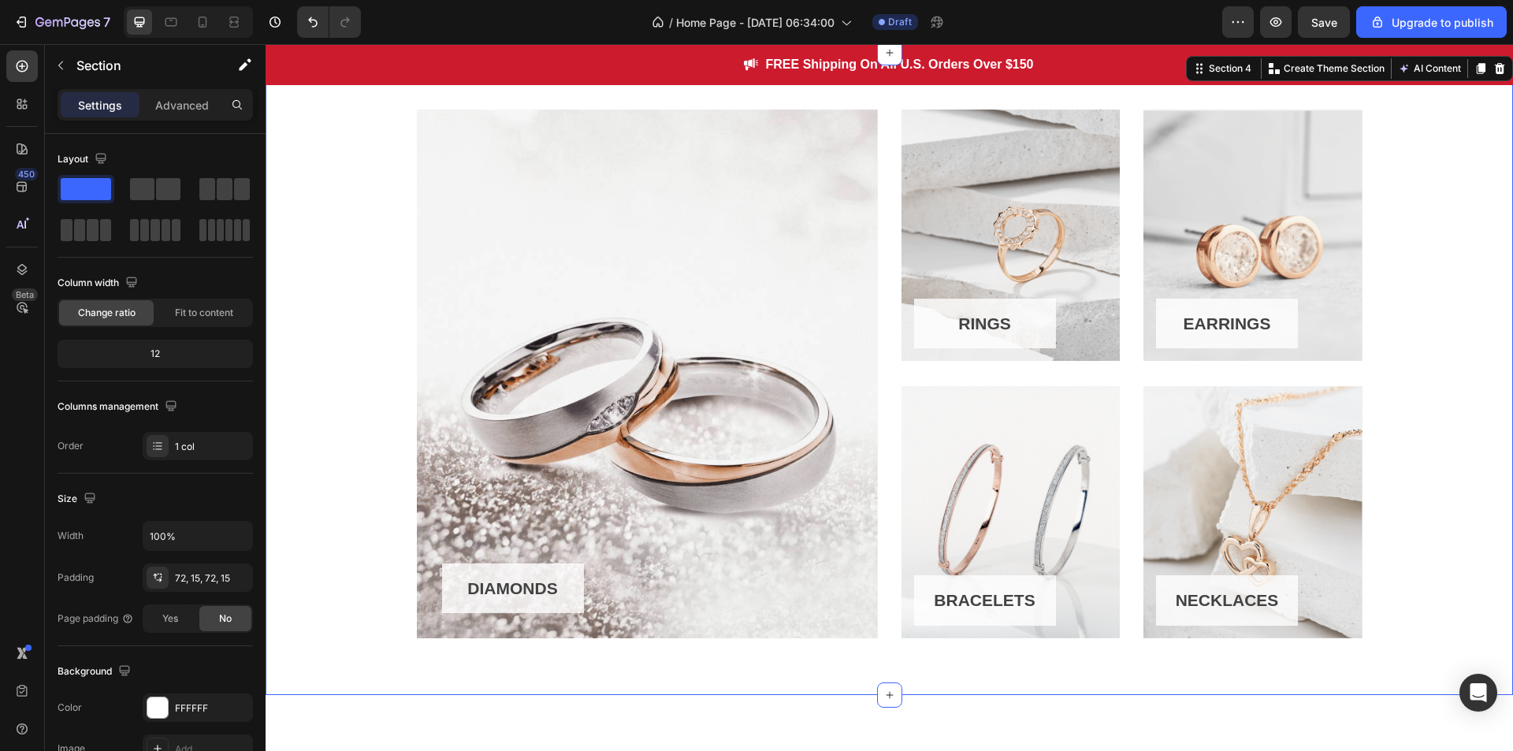
click at [335, 328] on div "DIAMONDS Button Row Hero Banner RINGS Button Row Hero Banner EARRINGS Button Ro…" at bounding box center [889, 375] width 1224 height 530
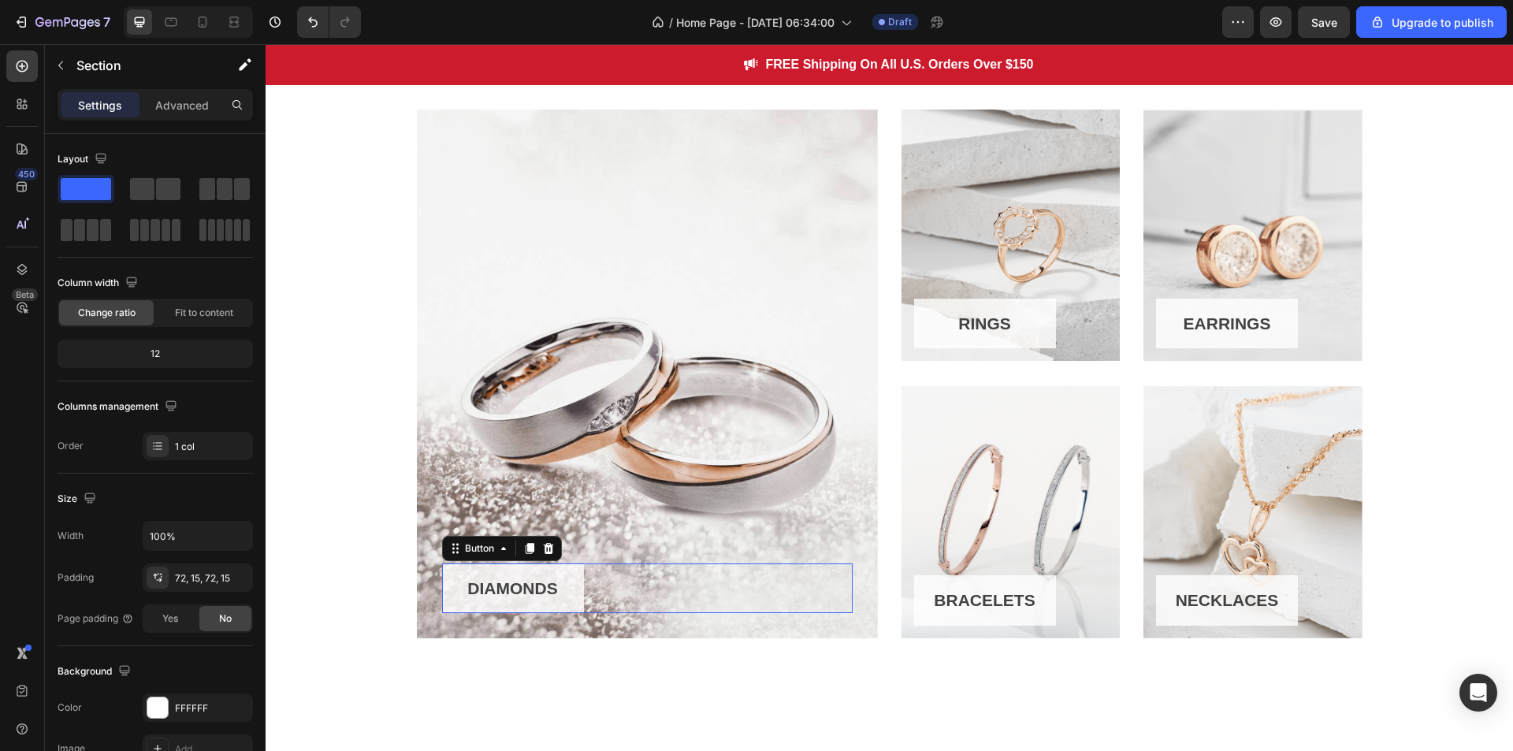
click at [563, 582] on button "DIAMONDS" at bounding box center [513, 588] width 142 height 50
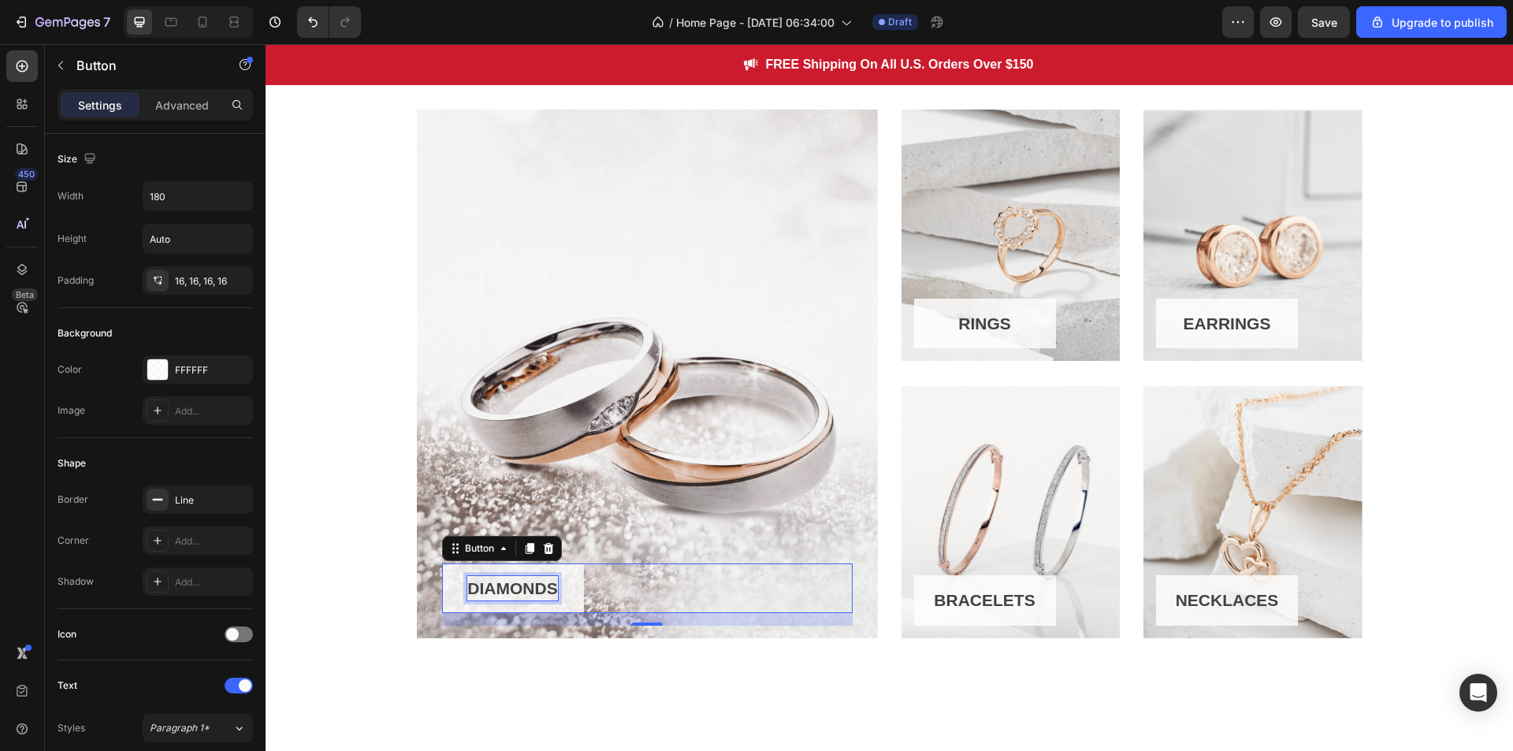
click at [571, 585] on button "DIAMONDS" at bounding box center [513, 588] width 142 height 50
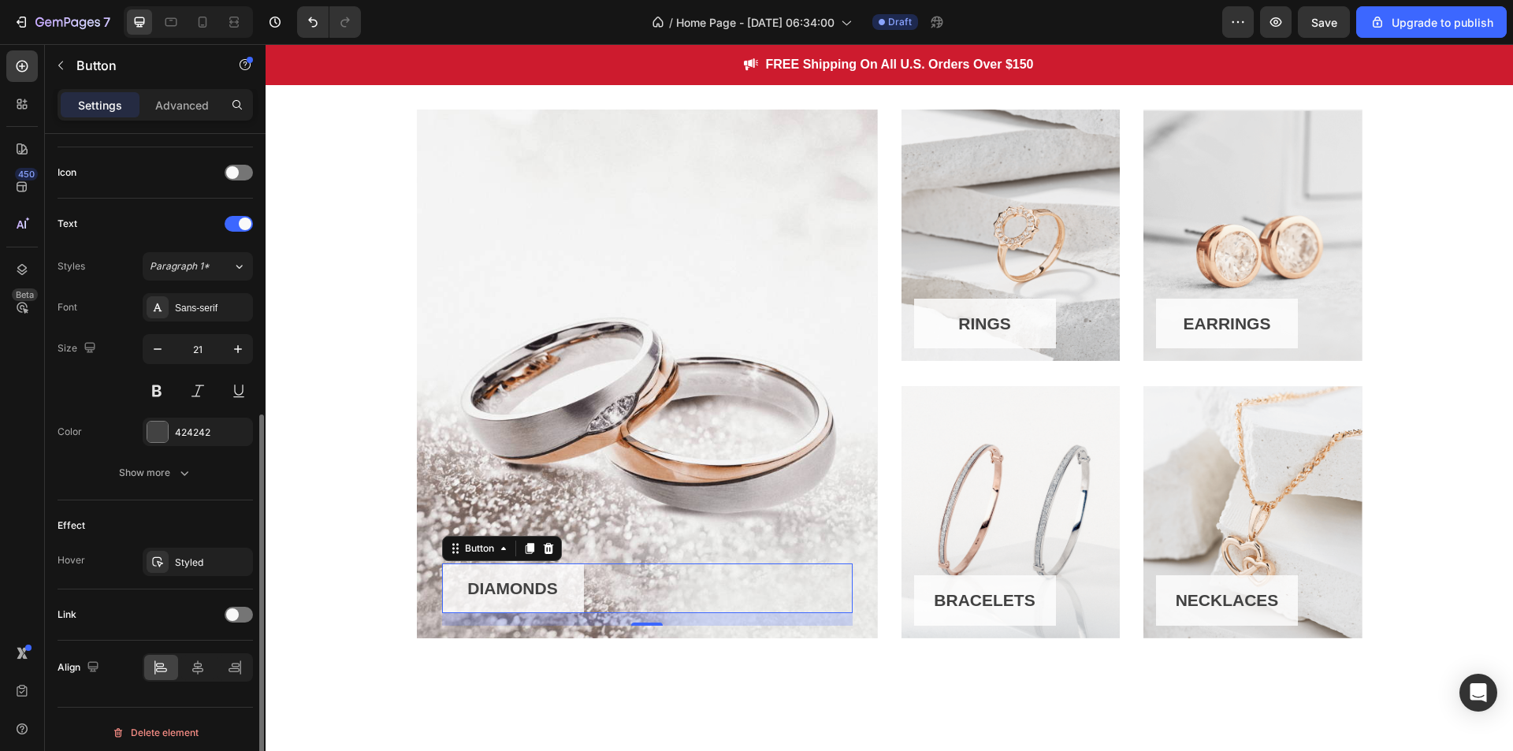
scroll to position [468, 0]
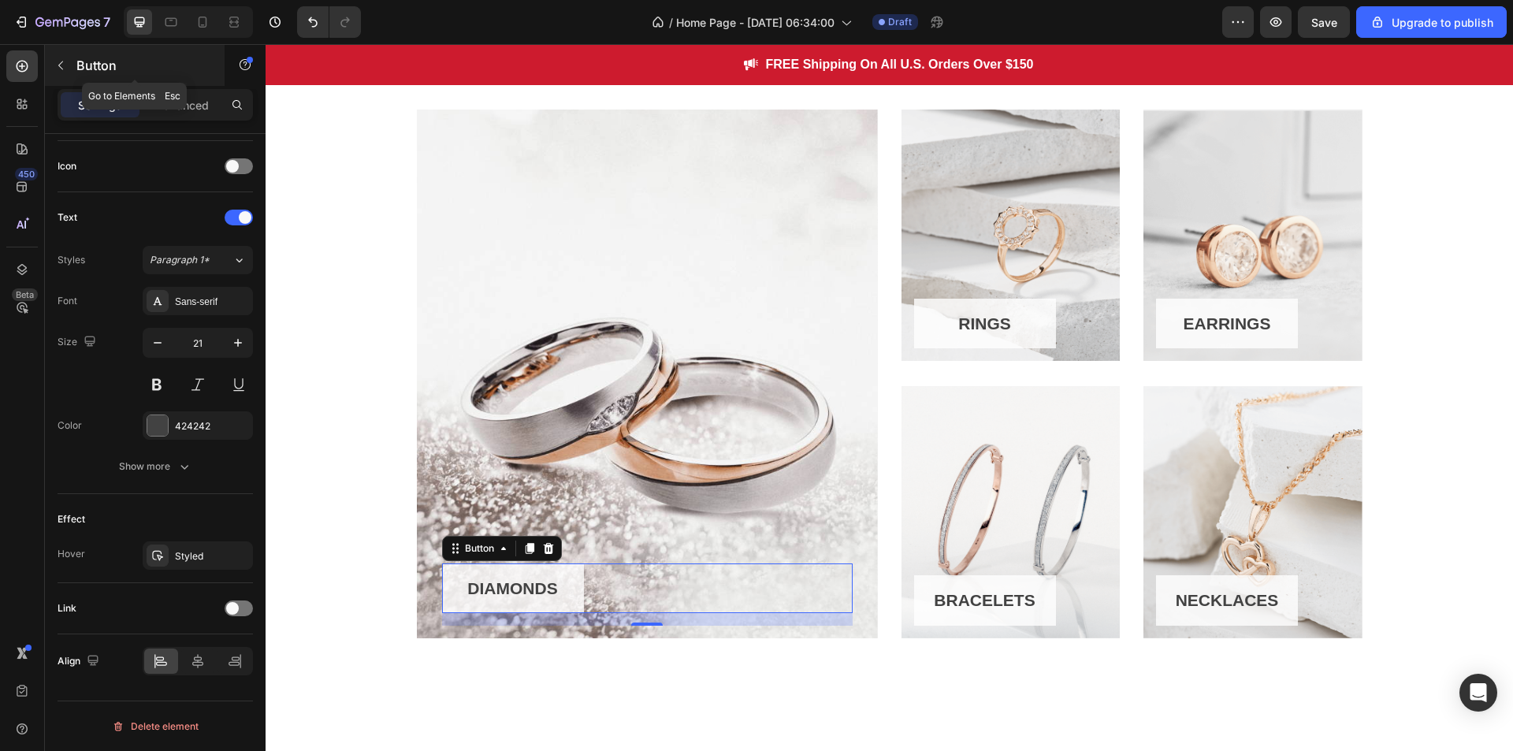
click at [65, 65] on icon "button" at bounding box center [60, 65] width 13 height 13
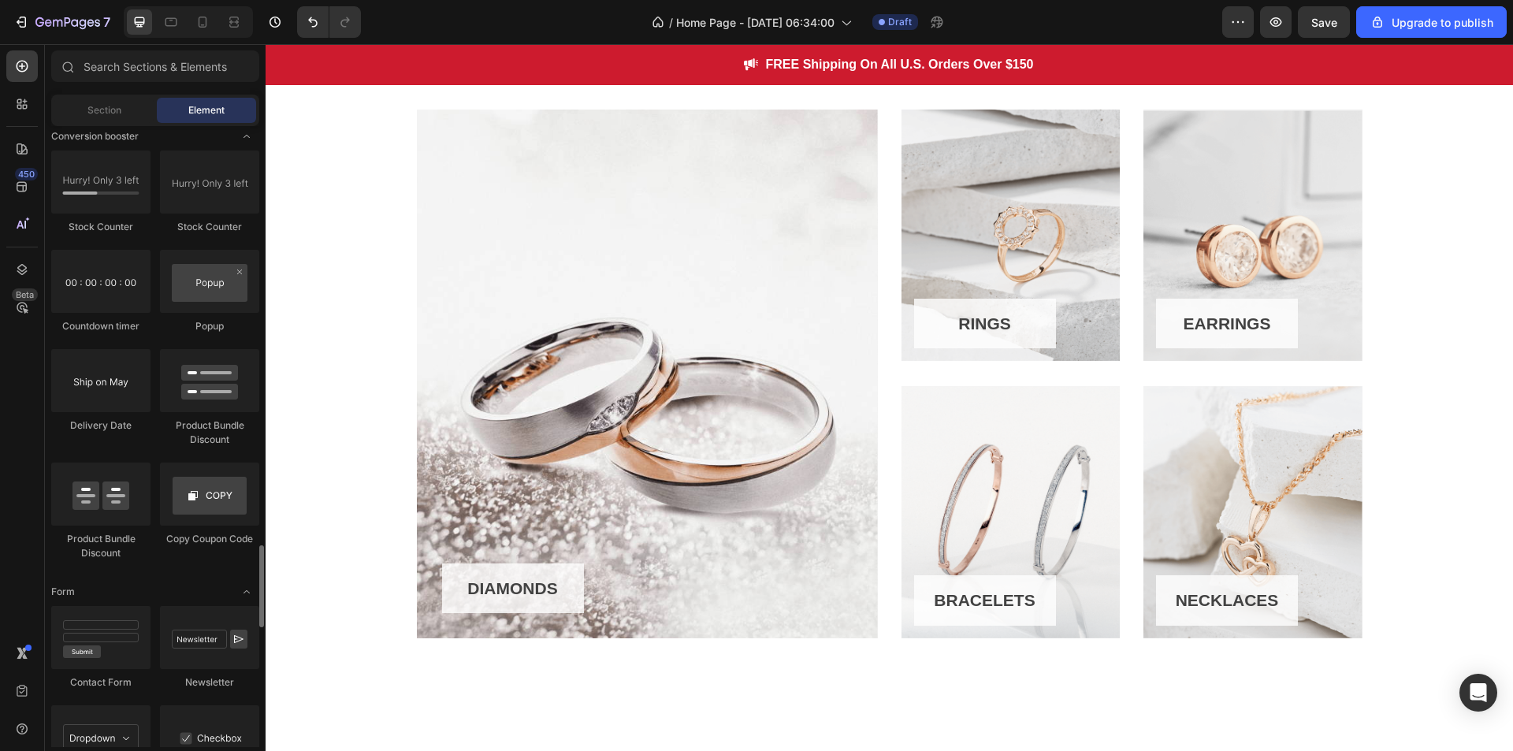
scroll to position [3141, 0]
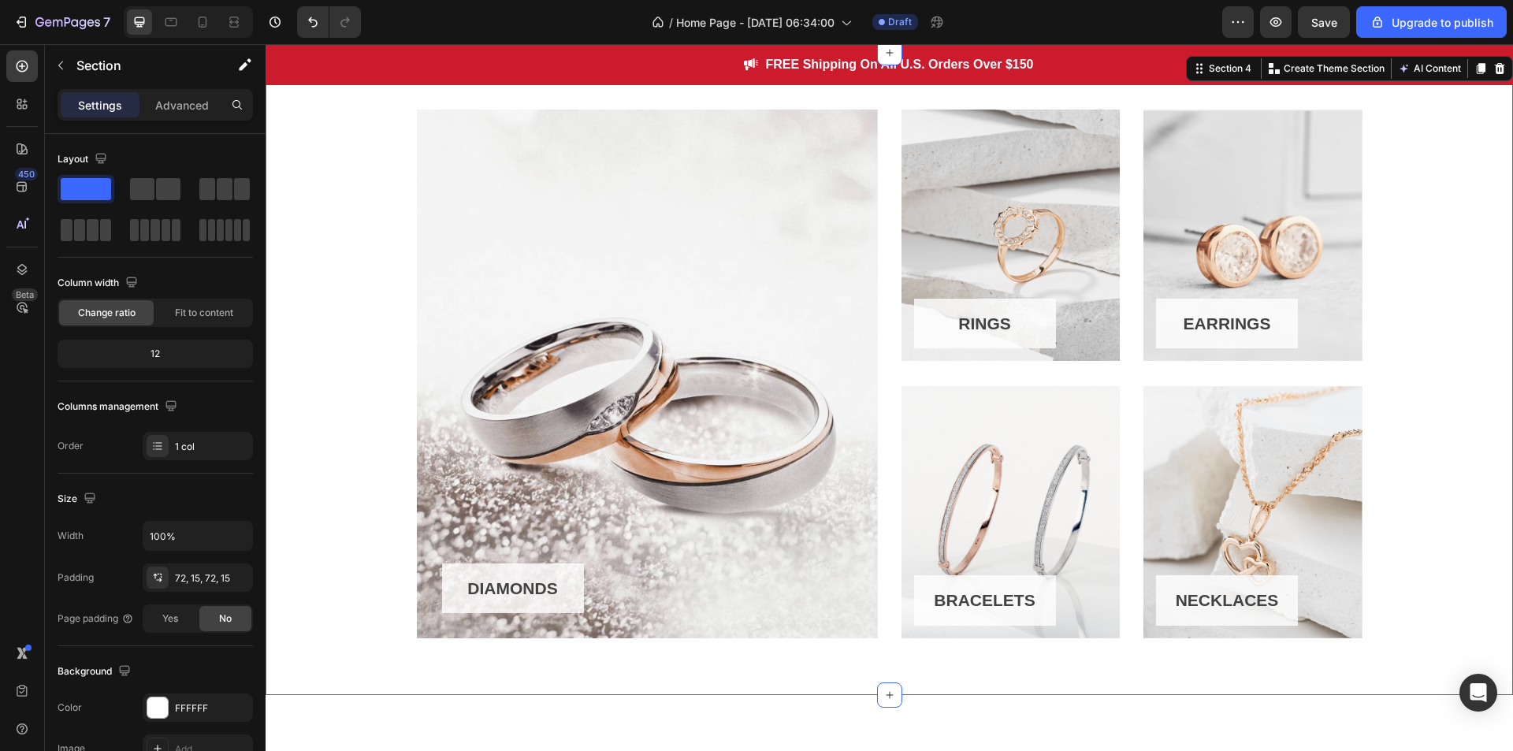
click at [387, 318] on div "DIAMONDS Button Row Hero Banner RINGS Button Row Hero Banner EARRINGS Button Ro…" at bounding box center [889, 375] width 1224 height 530
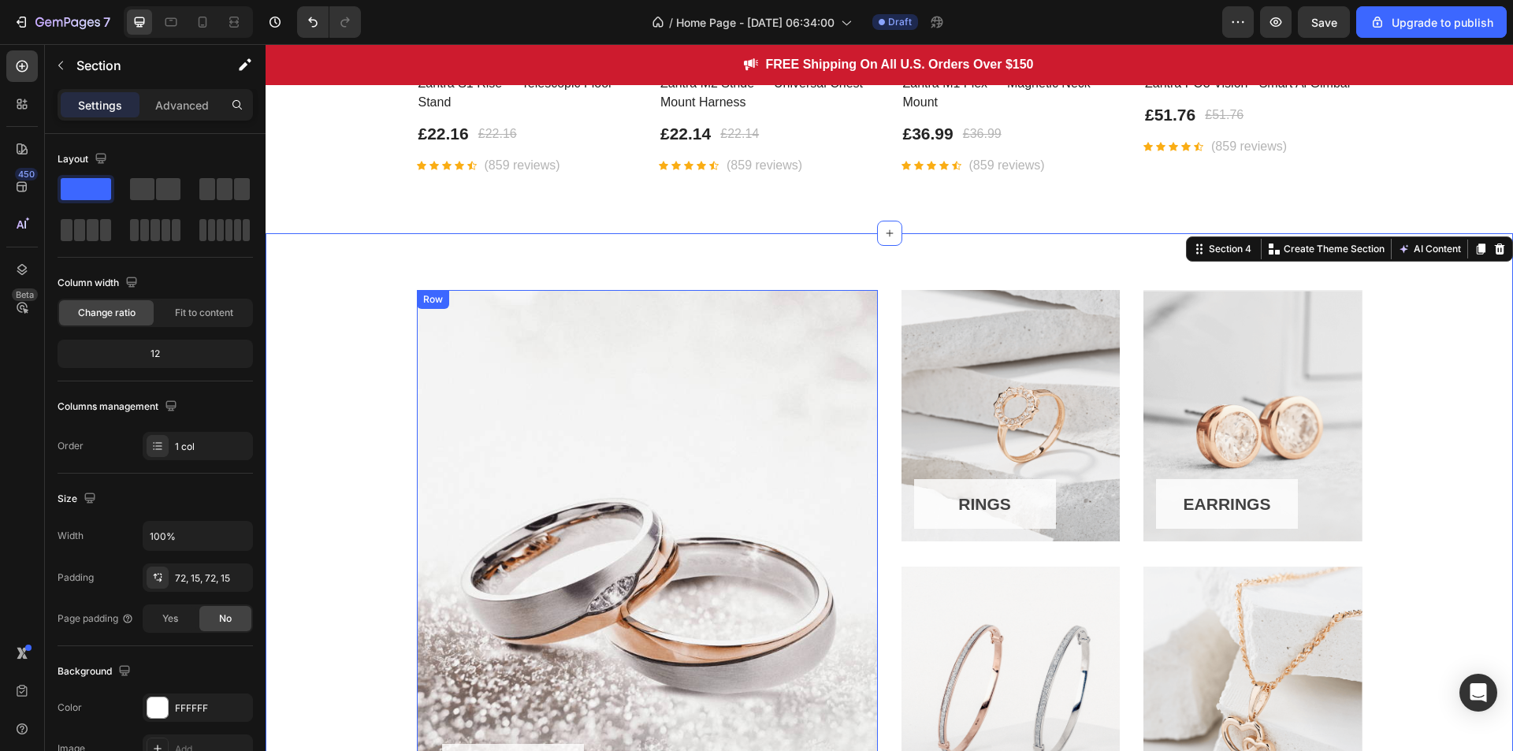
scroll to position [883, 0]
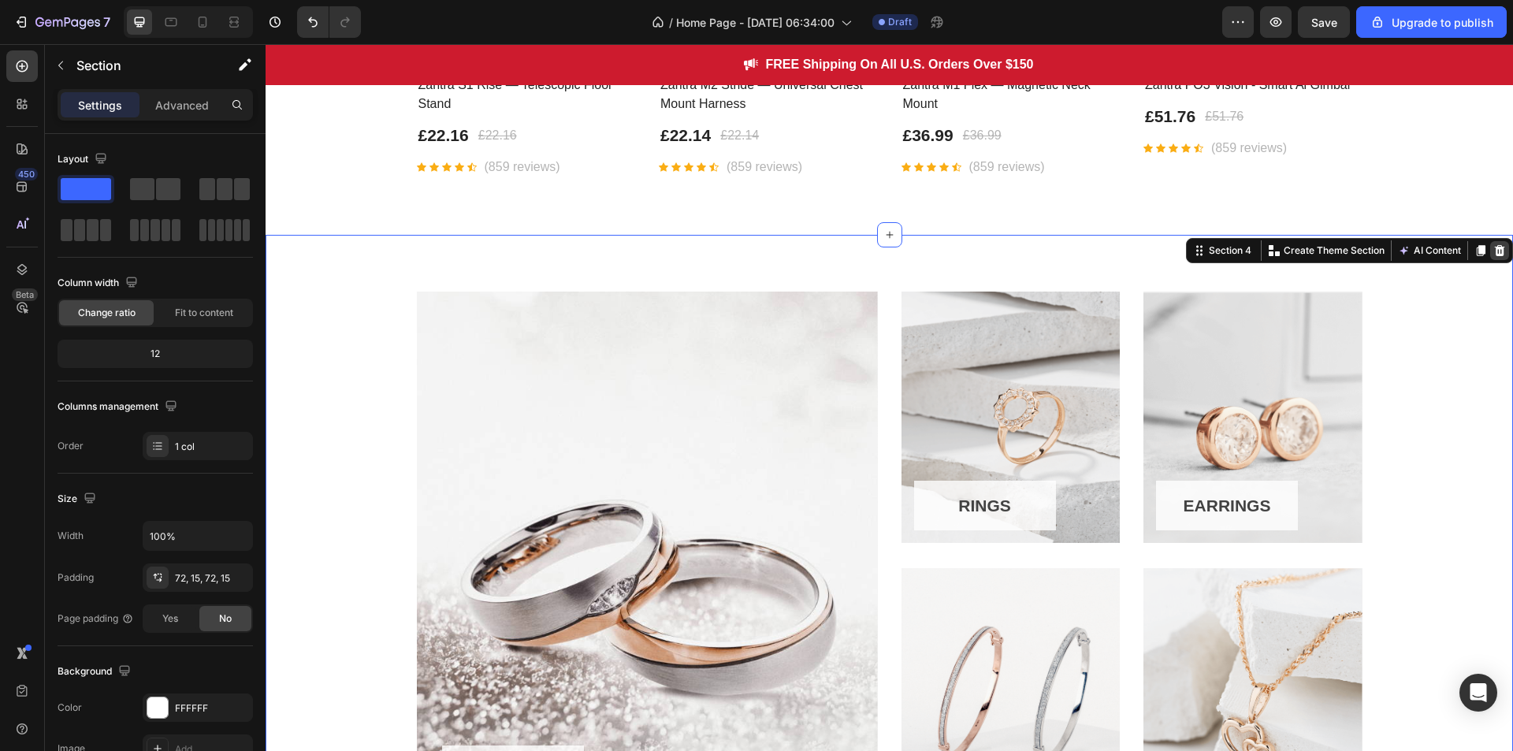
click at [1495, 248] on icon at bounding box center [1500, 250] width 10 height 11
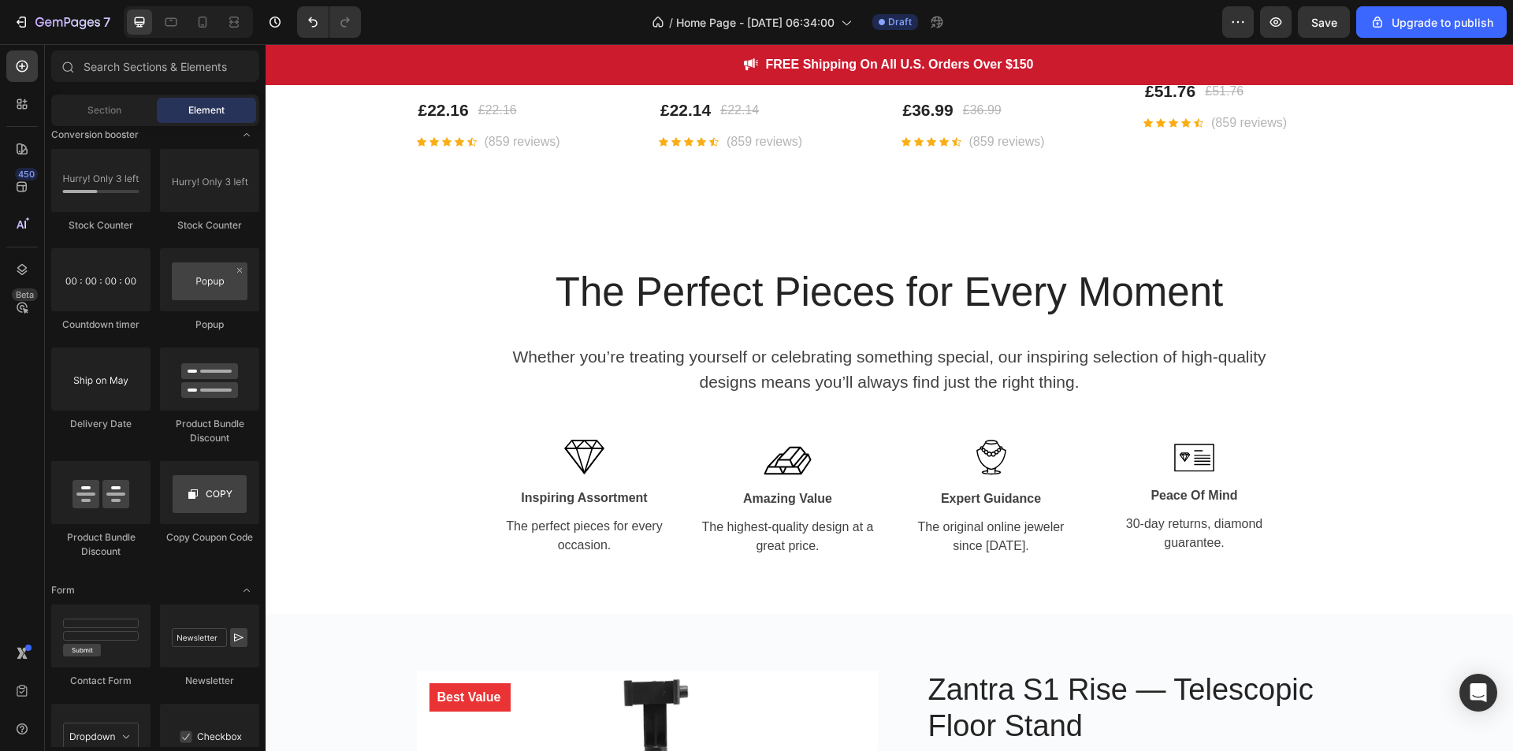
scroll to position [912, 0]
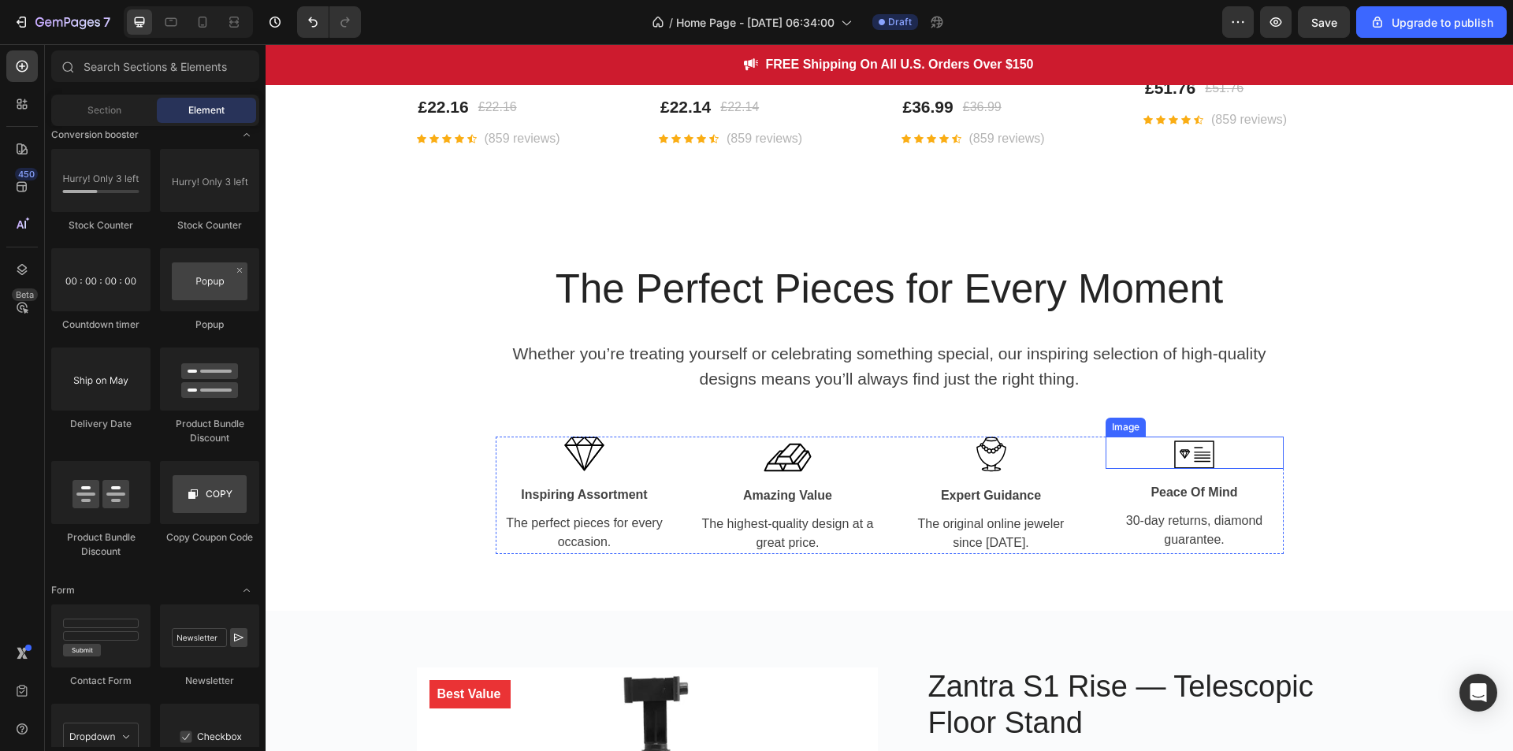
click at [1266, 466] on div at bounding box center [1195, 455] width 178 height 28
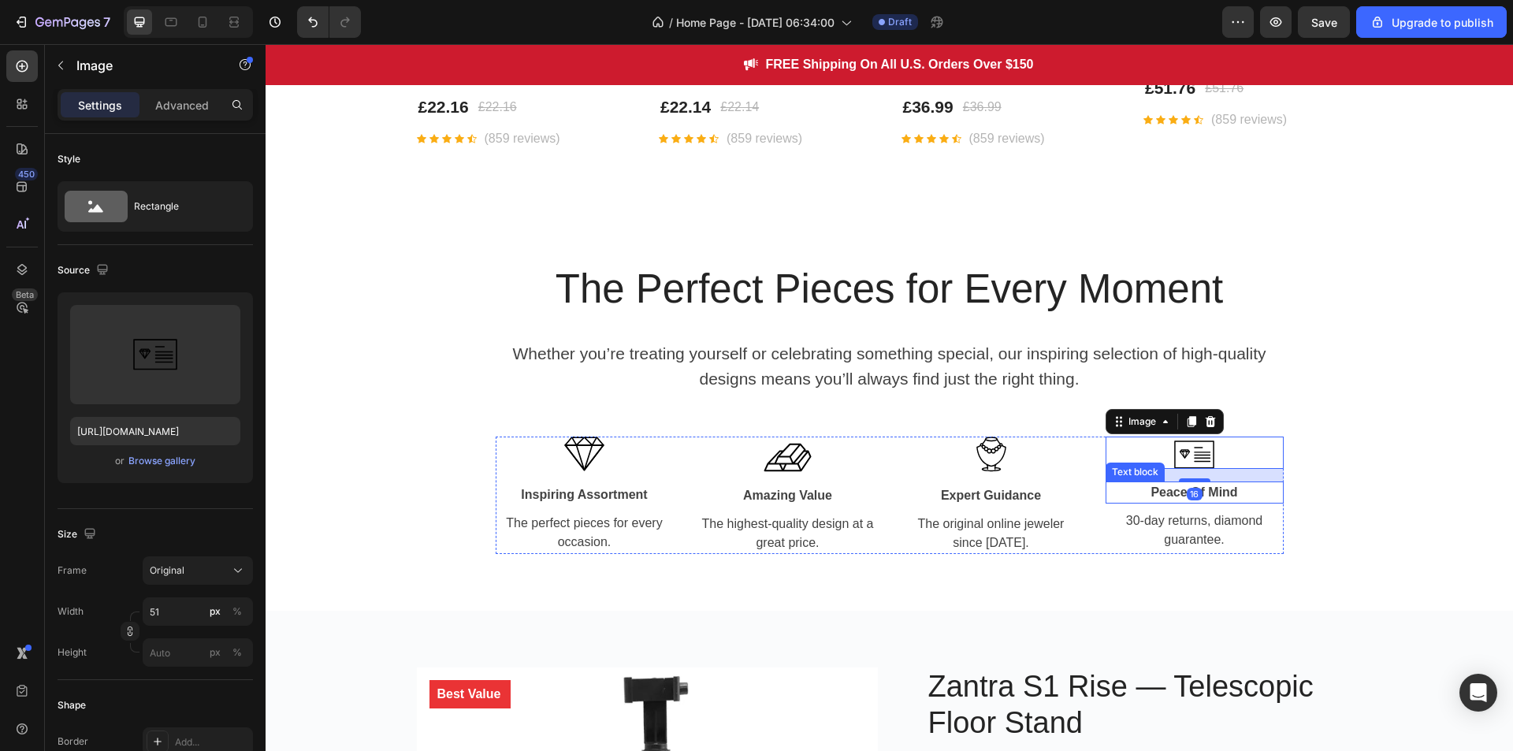
click at [1271, 493] on p "Peace Of Mind" at bounding box center [1194, 492] width 175 height 19
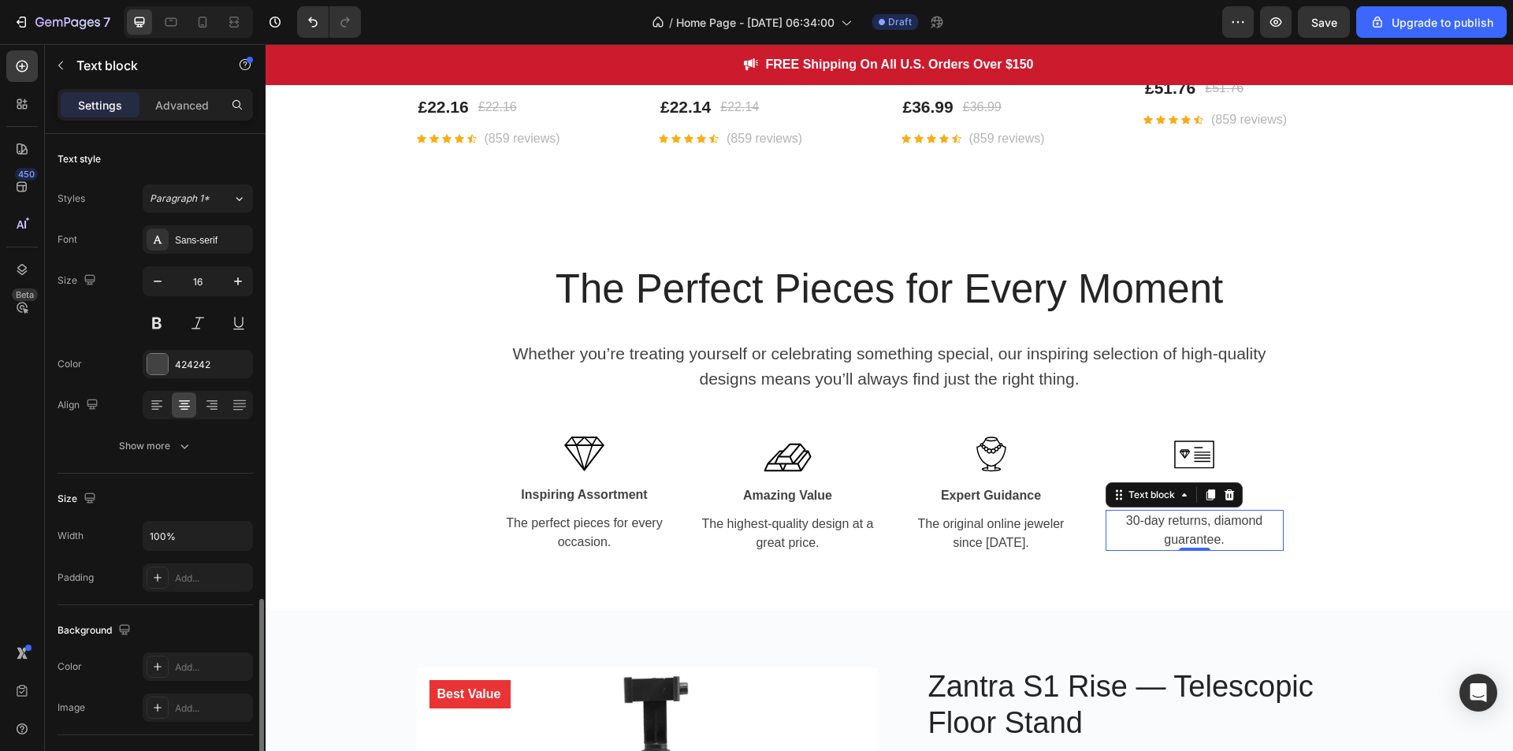
scroll to position [272, 0]
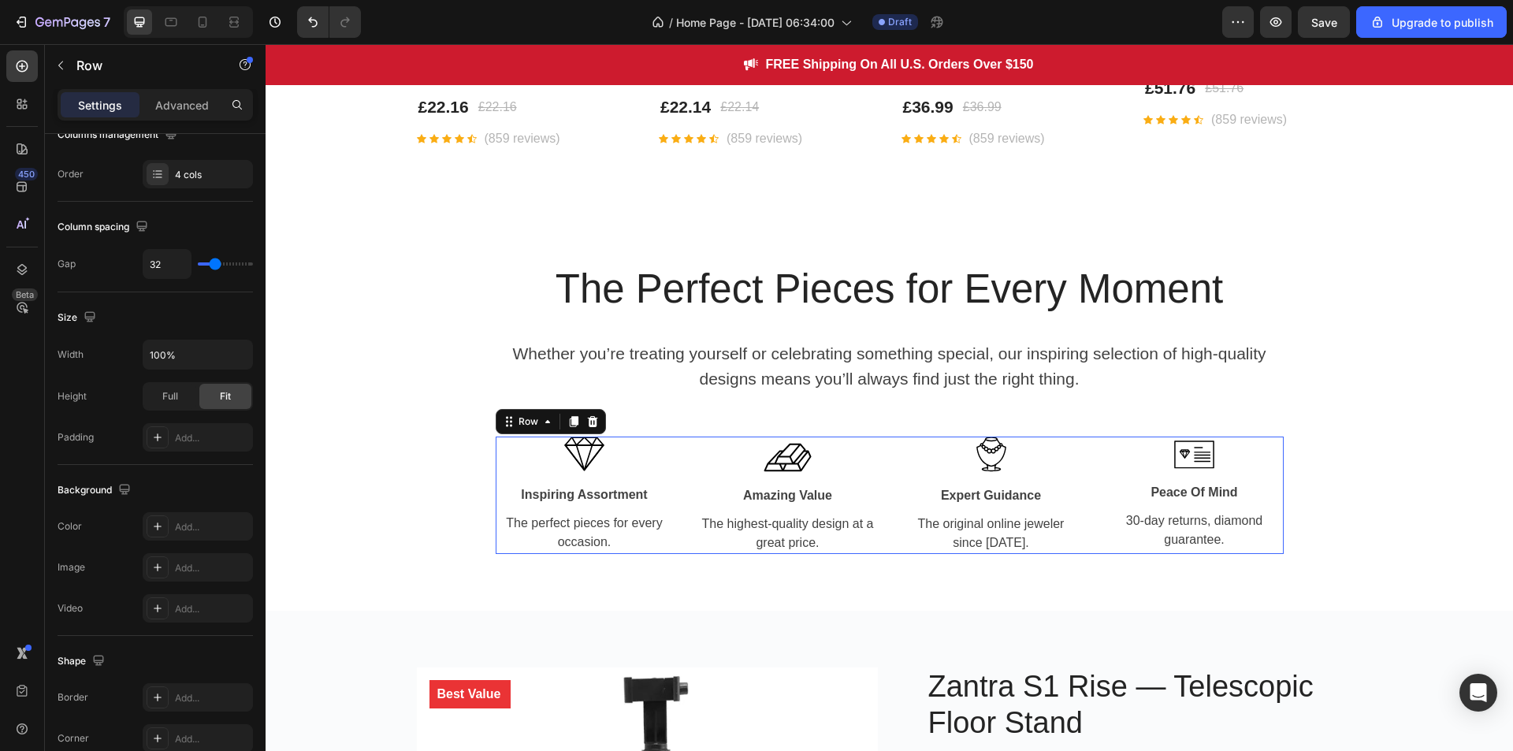
click at [1077, 444] on div "Image Inspiring Assortment Text block The perfect pieces for every occasion. Te…" at bounding box center [890, 495] width 788 height 117
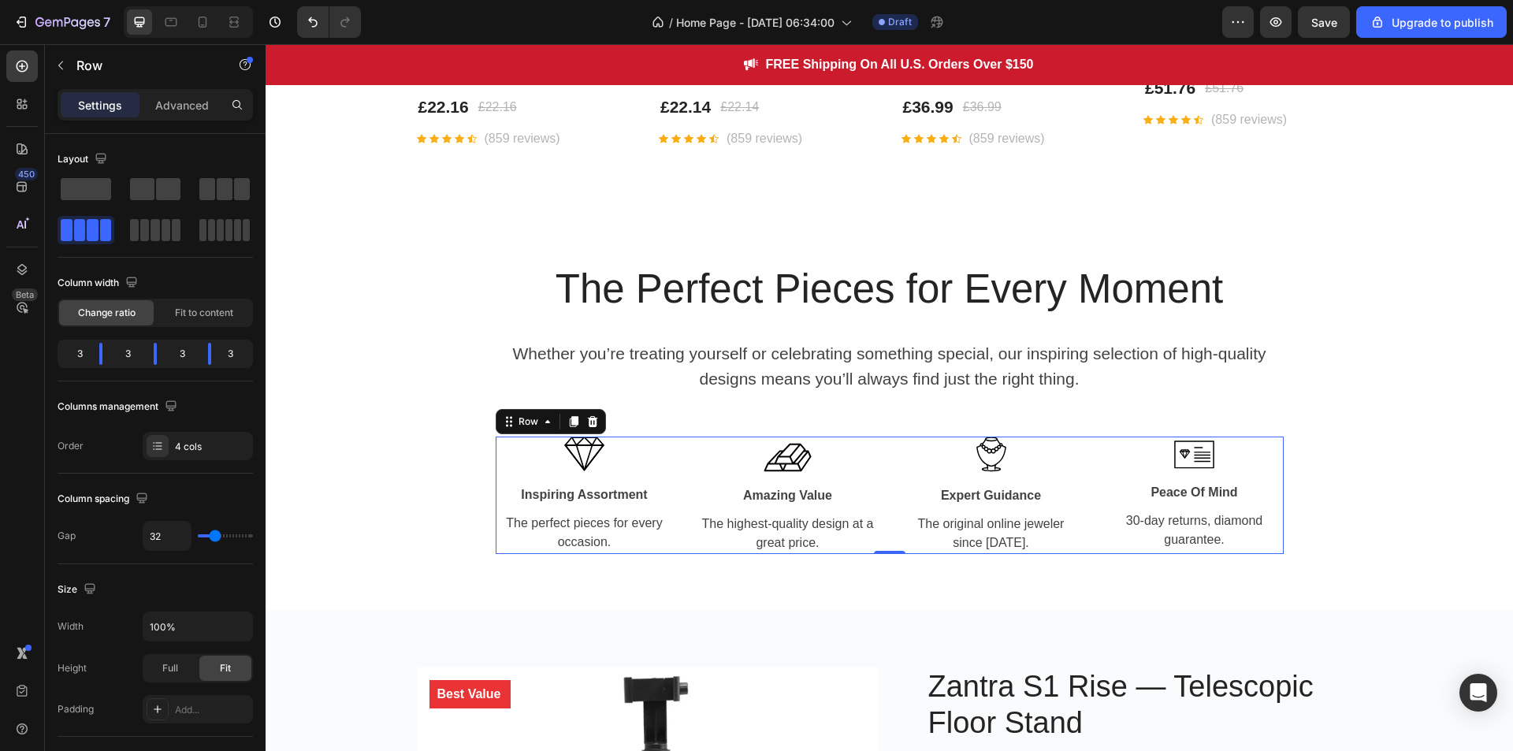
click at [1095, 441] on div "Image Inspiring Assortment Text block The perfect pieces for every occasion. Te…" at bounding box center [890, 495] width 788 height 117
click at [587, 422] on icon at bounding box center [592, 421] width 13 height 13
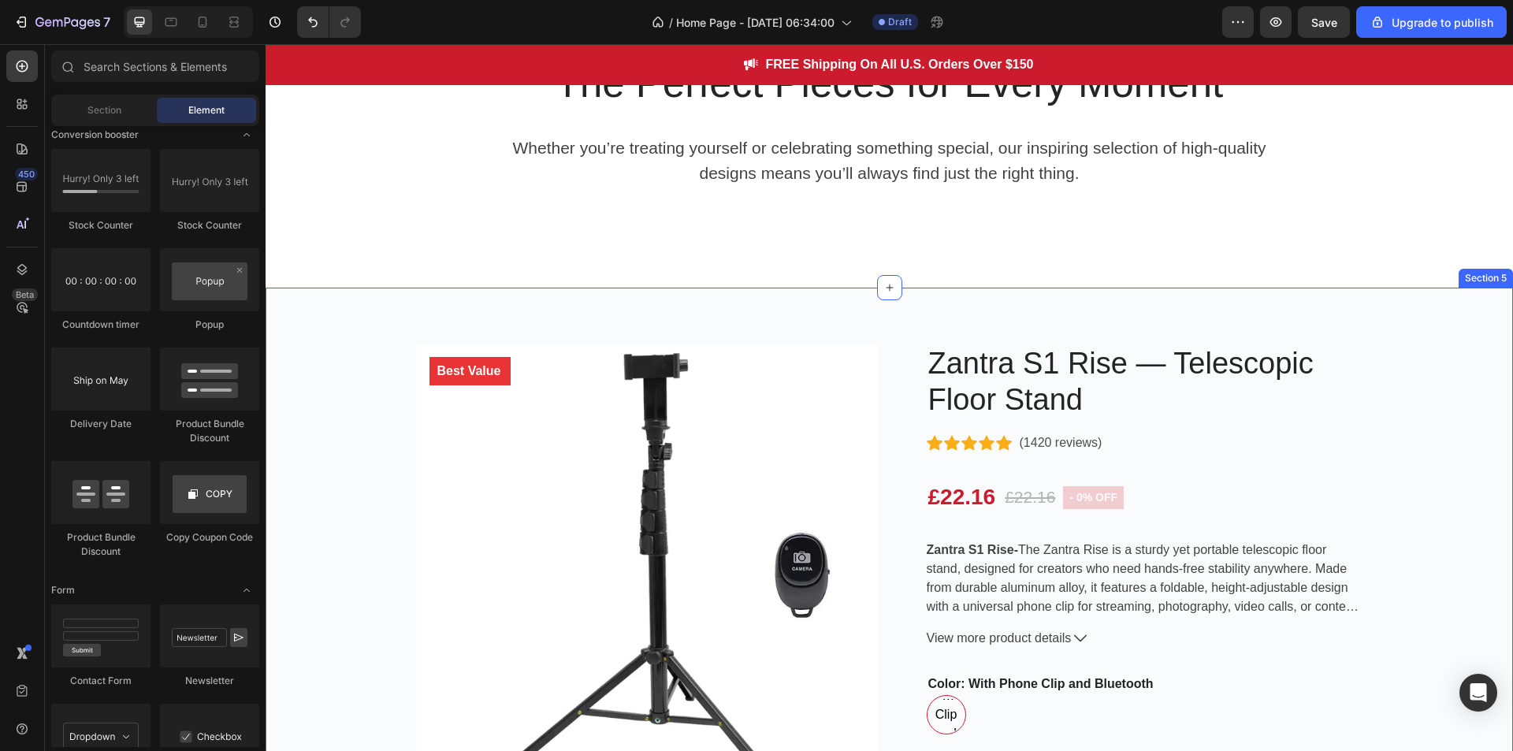
scroll to position [1251, 0]
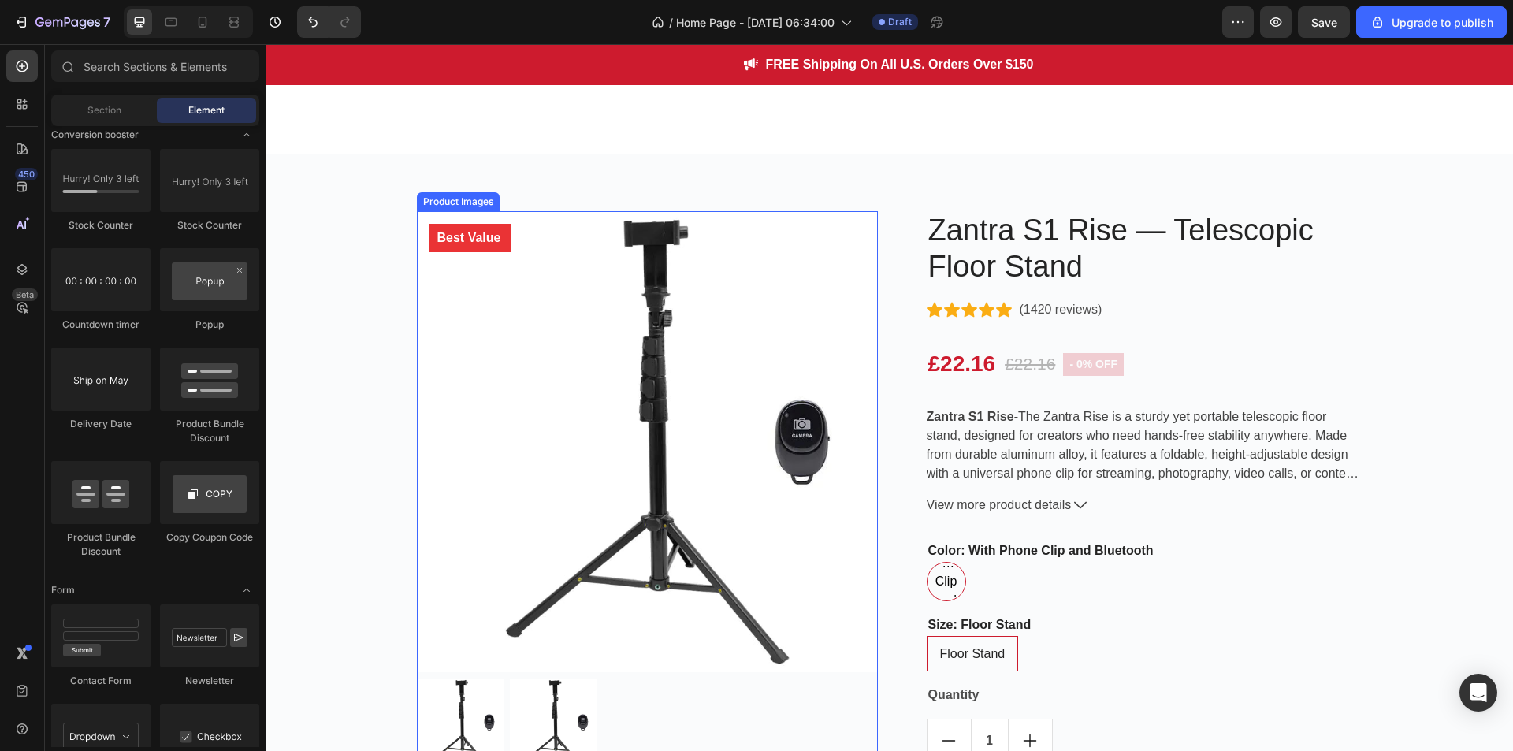
click at [673, 436] on img at bounding box center [647, 441] width 461 height 461
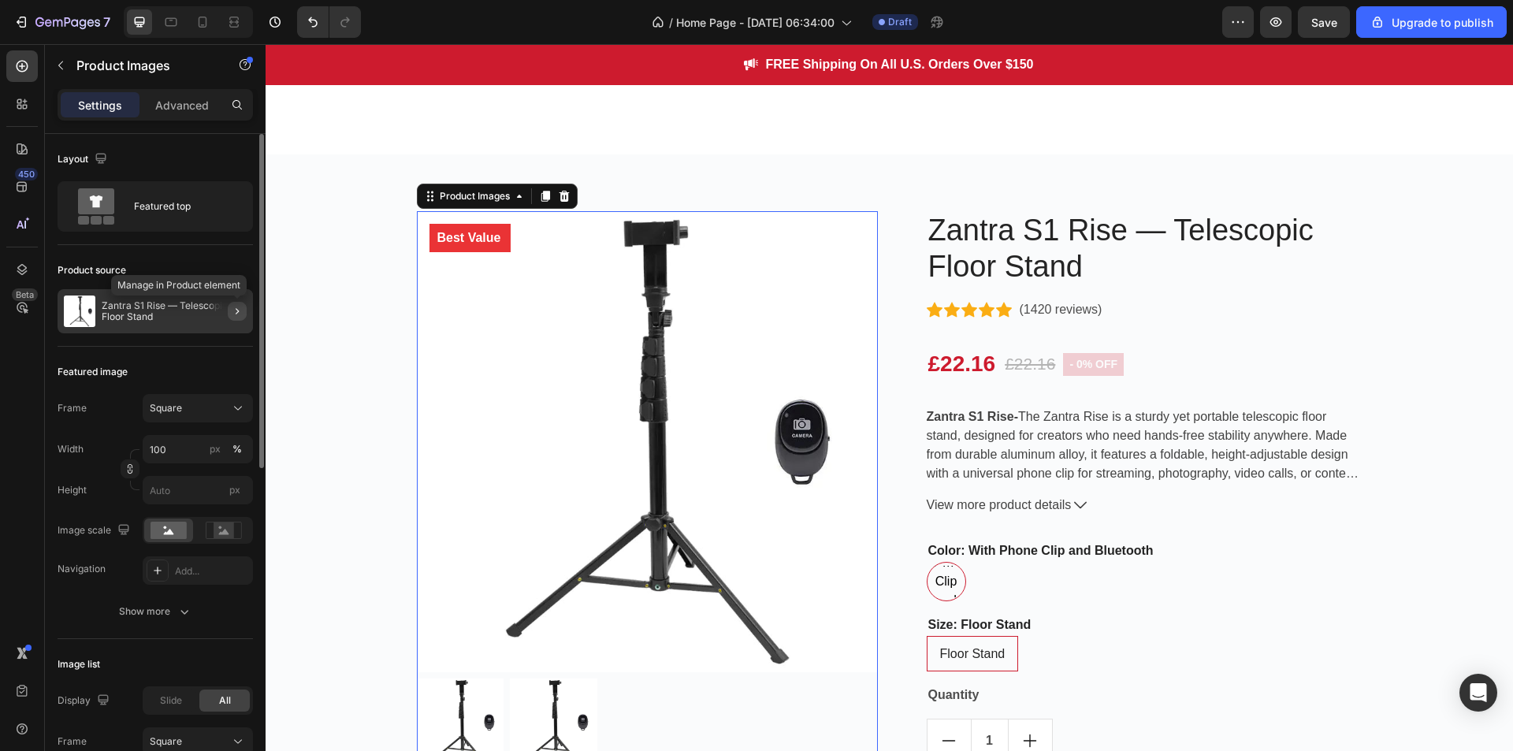
click at [242, 306] on icon "button" at bounding box center [237, 311] width 13 height 13
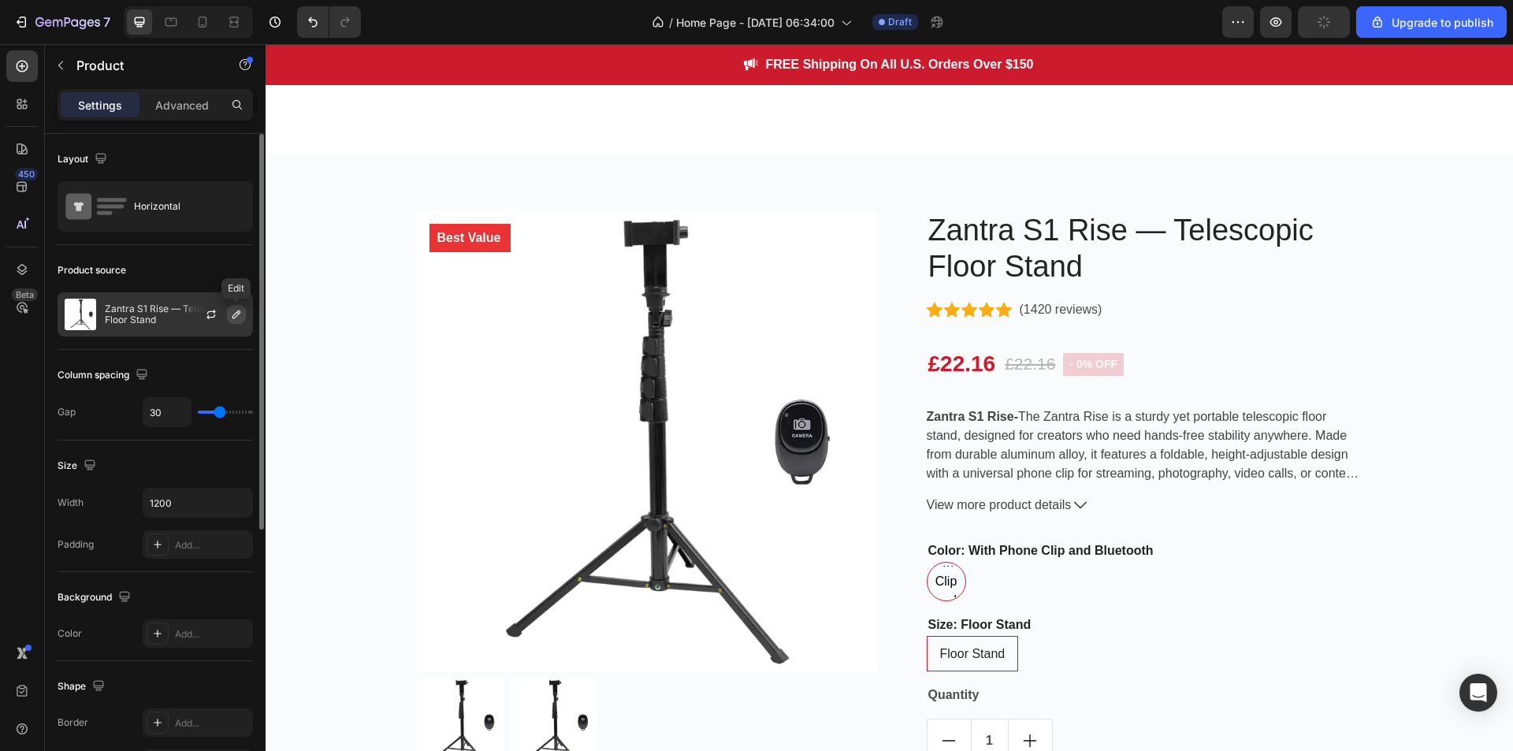
click at [235, 311] on icon "button" at bounding box center [236, 314] width 13 height 13
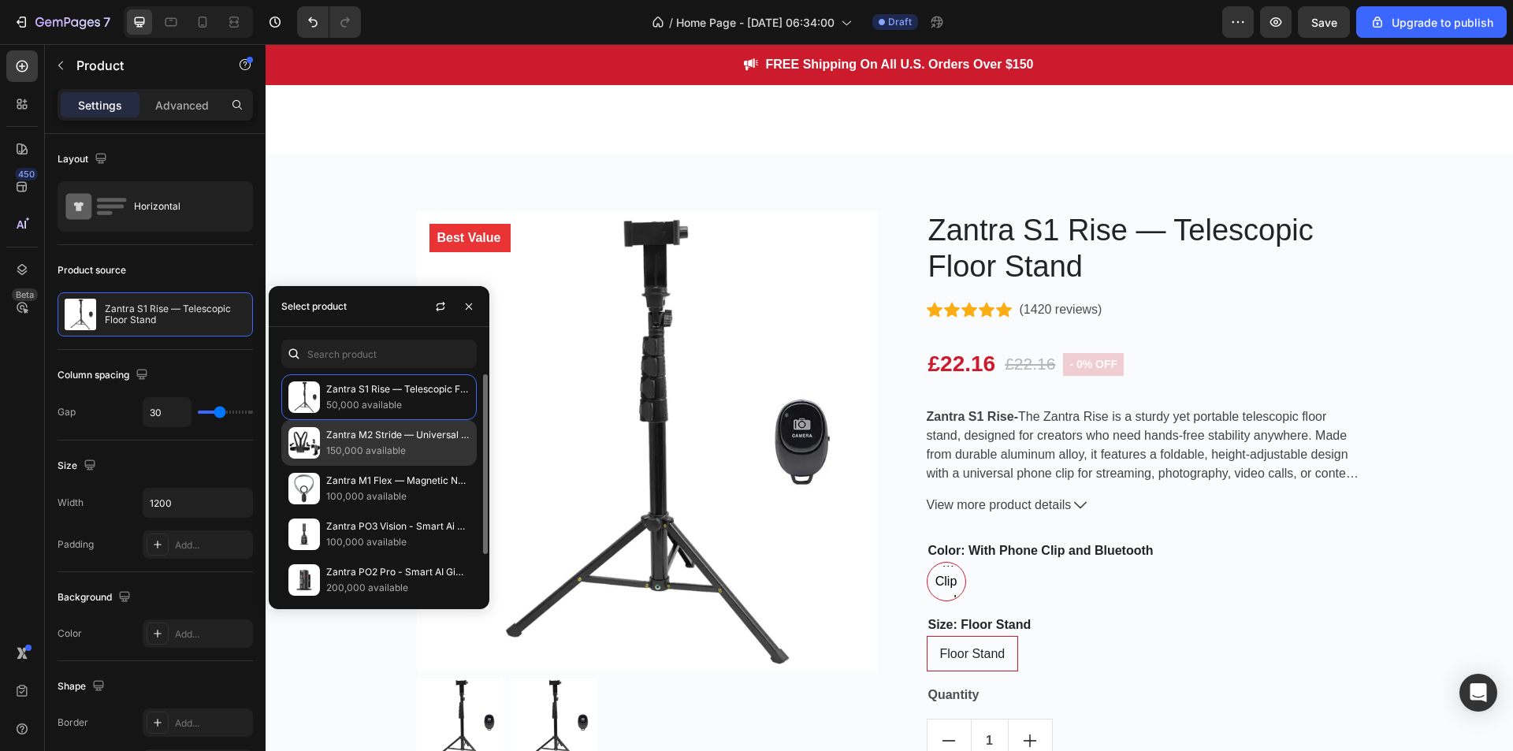
click at [372, 445] on p "150,000 available" at bounding box center [397, 451] width 143 height 16
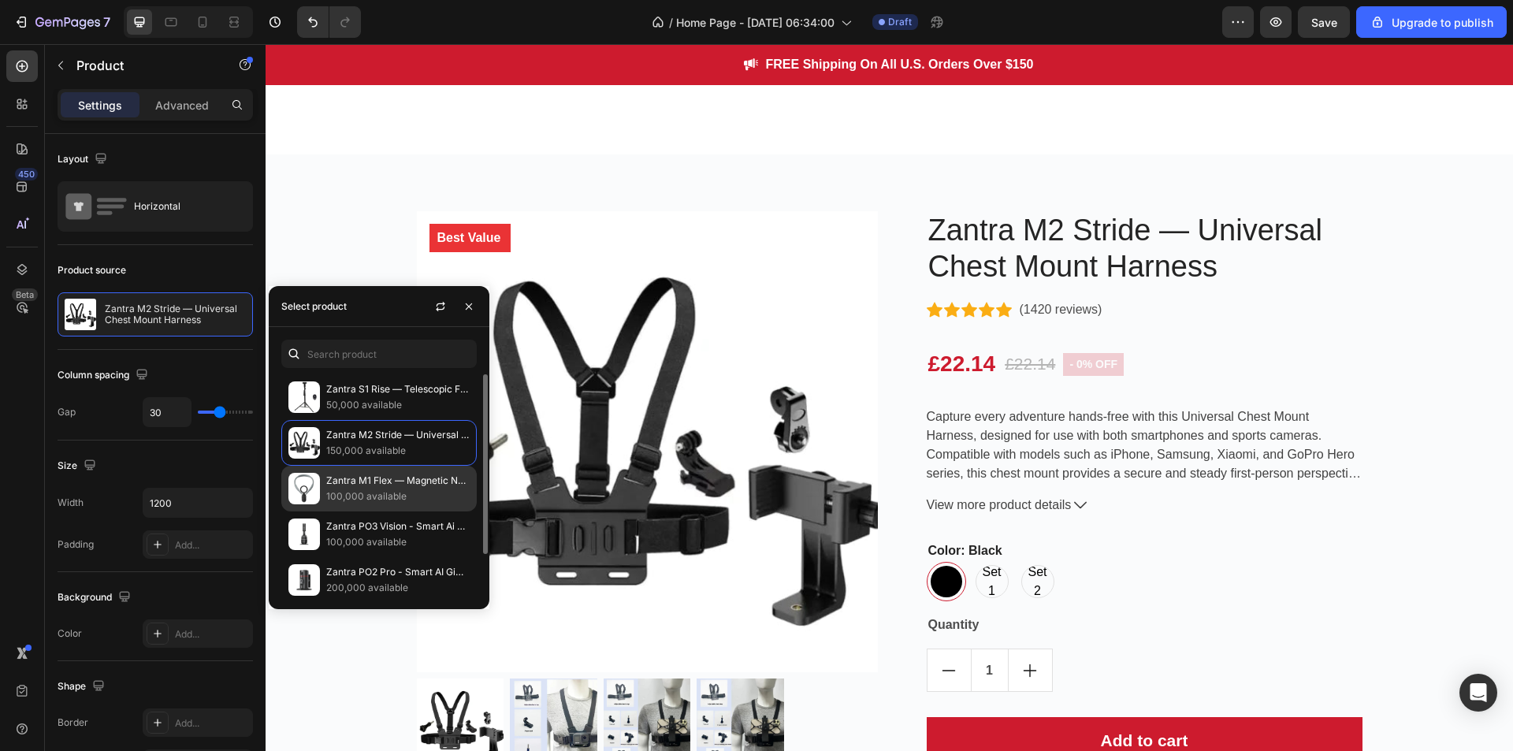
click at [374, 486] on p "Zantra M1 Flex — Magnetic Neck Mount" at bounding box center [397, 481] width 143 height 16
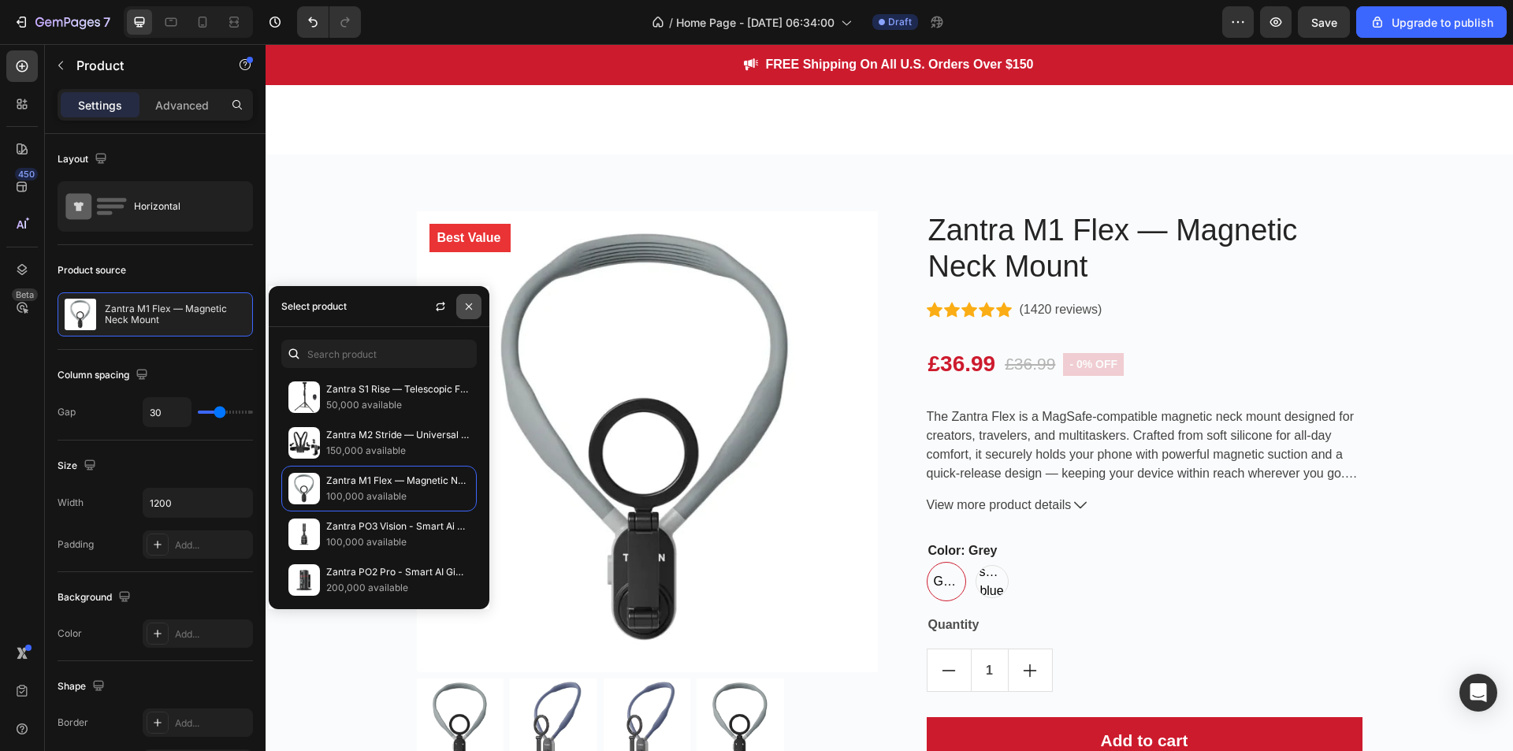
click at [467, 309] on icon "button" at bounding box center [469, 306] width 6 height 6
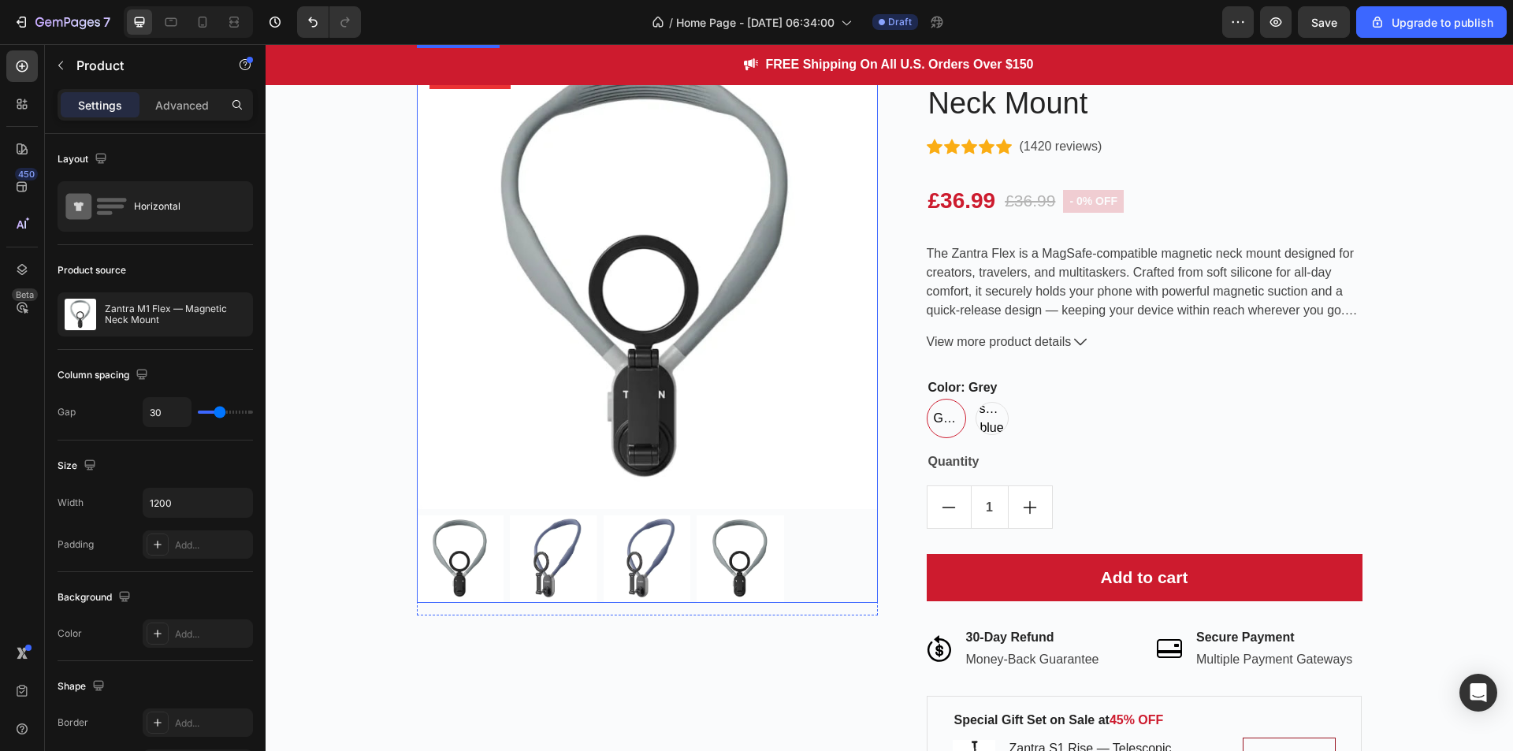
scroll to position [1415, 0]
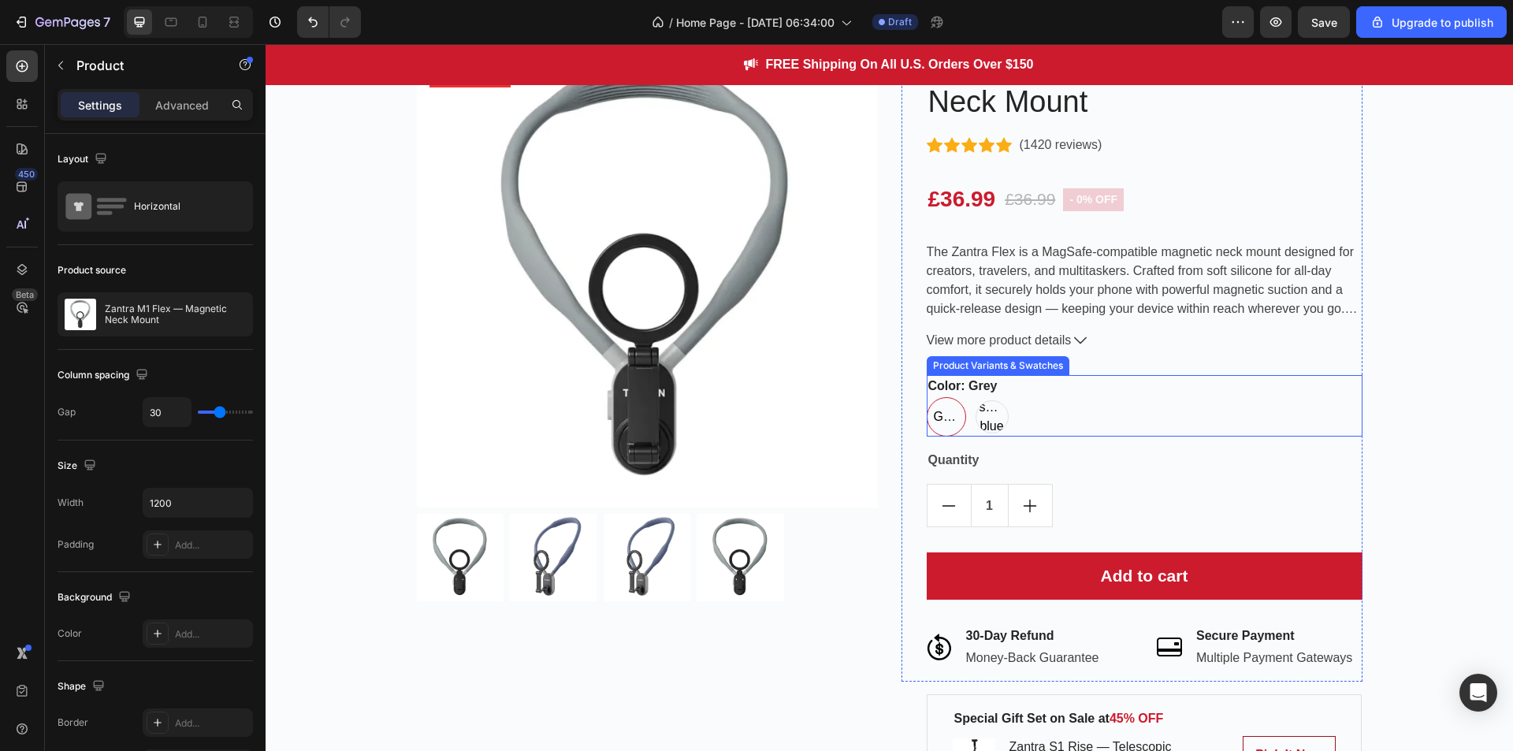
click at [1027, 422] on div "Grey Grey Grey sapphire blue sapphire blue sapphire blue" at bounding box center [1145, 416] width 436 height 39
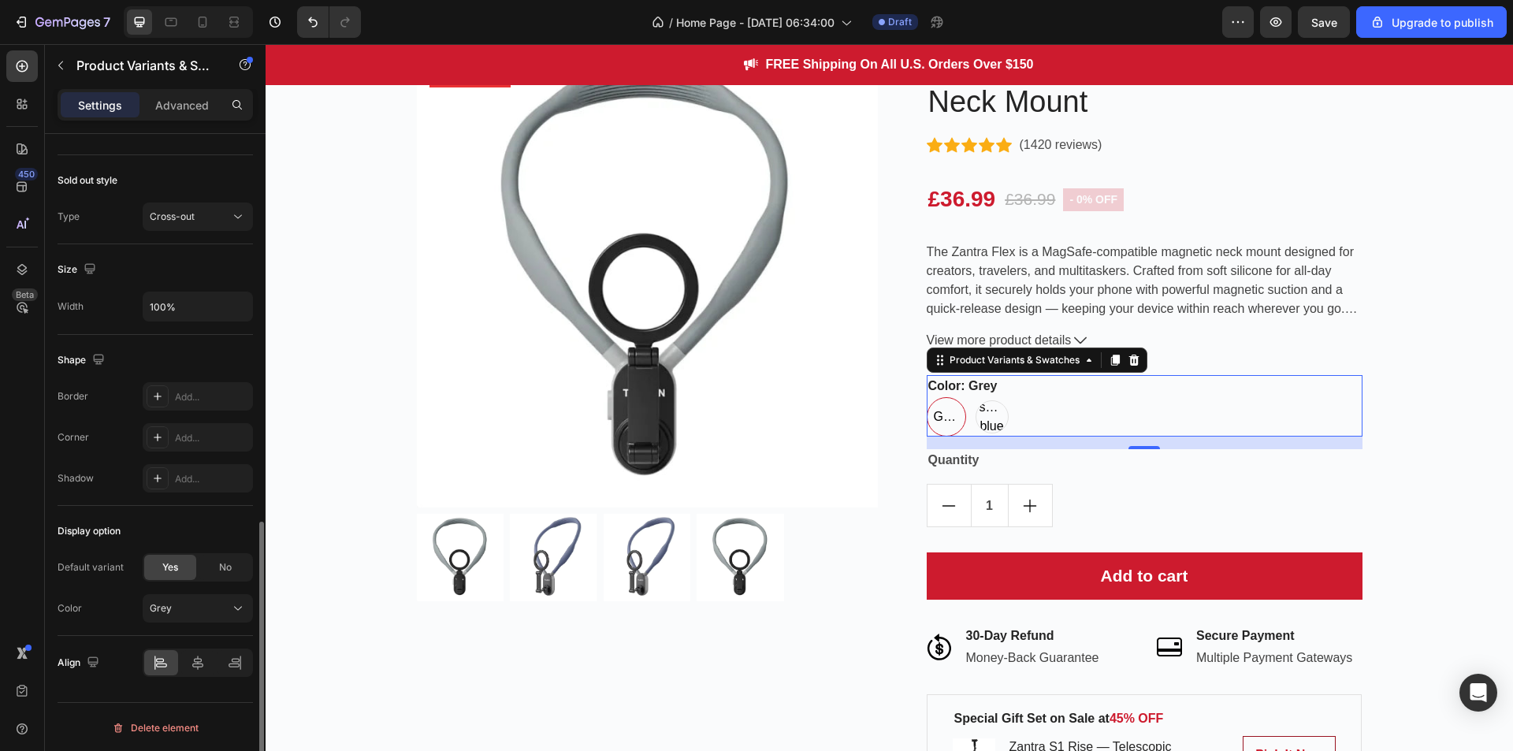
scroll to position [937, 0]
click at [976, 418] on span "sapphire blue" at bounding box center [992, 417] width 32 height 38
click at [973, 397] on input "sapphire blue sapphire blue sapphire blue" at bounding box center [972, 396] width 1 height 1
radio input "true"
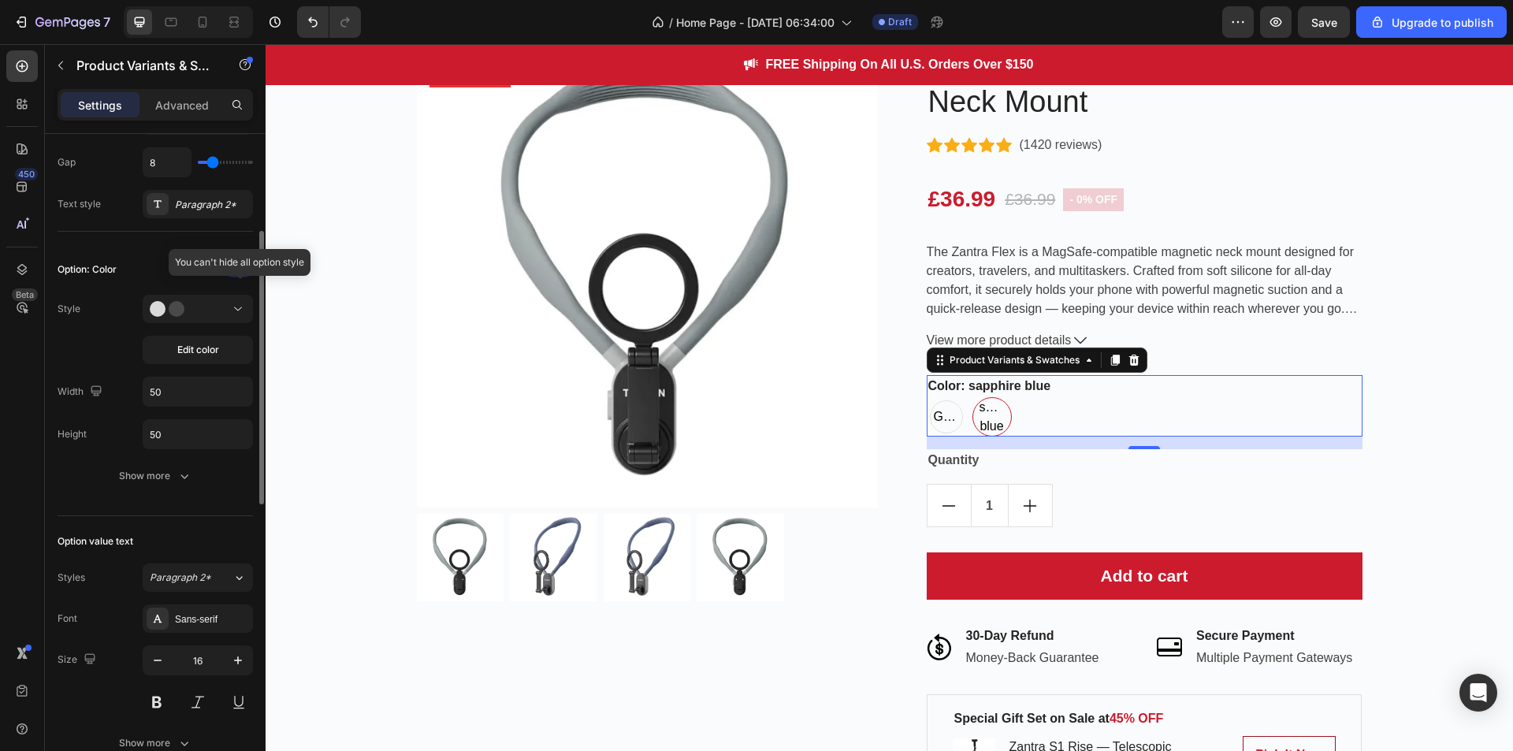
scroll to position [260, 0]
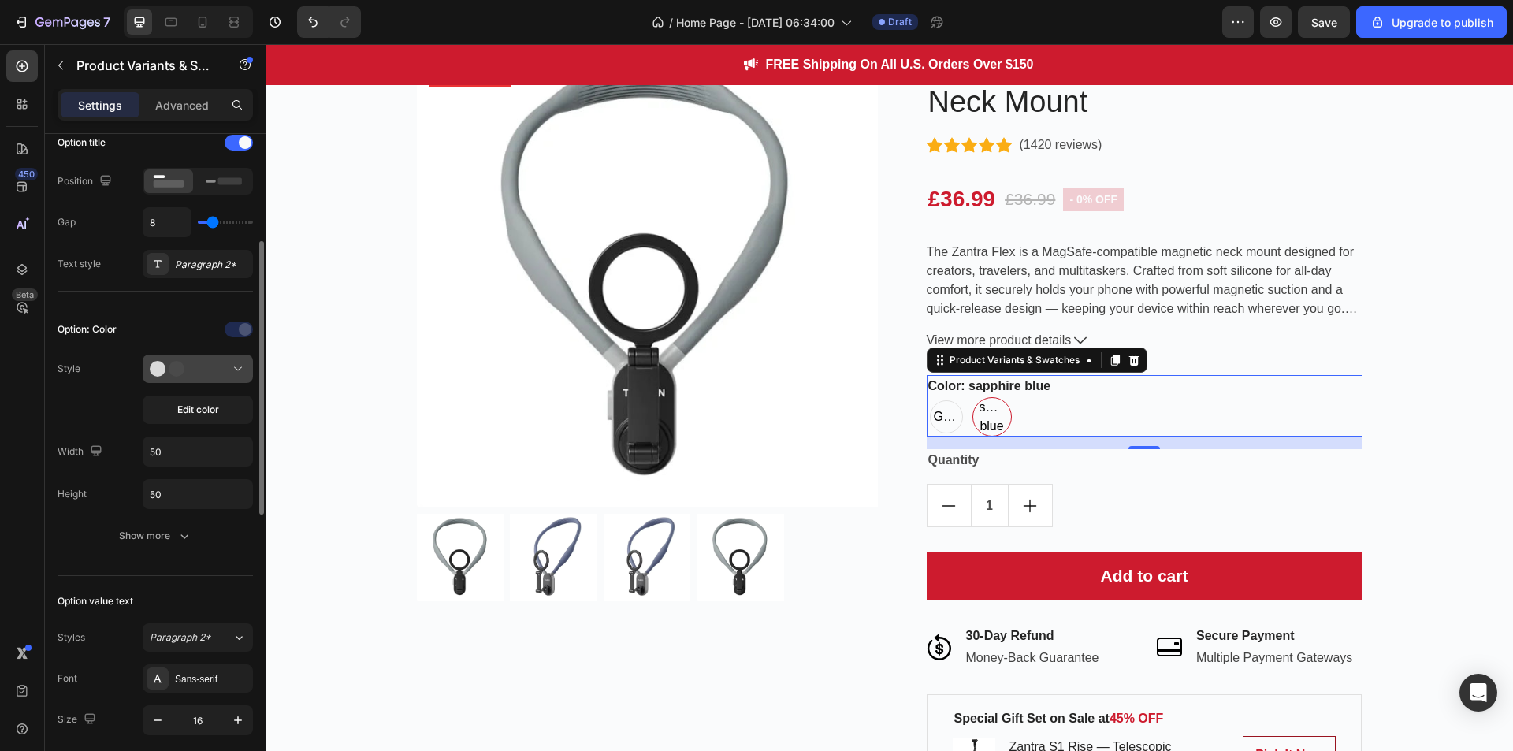
click at [207, 365] on div at bounding box center [198, 369] width 96 height 16
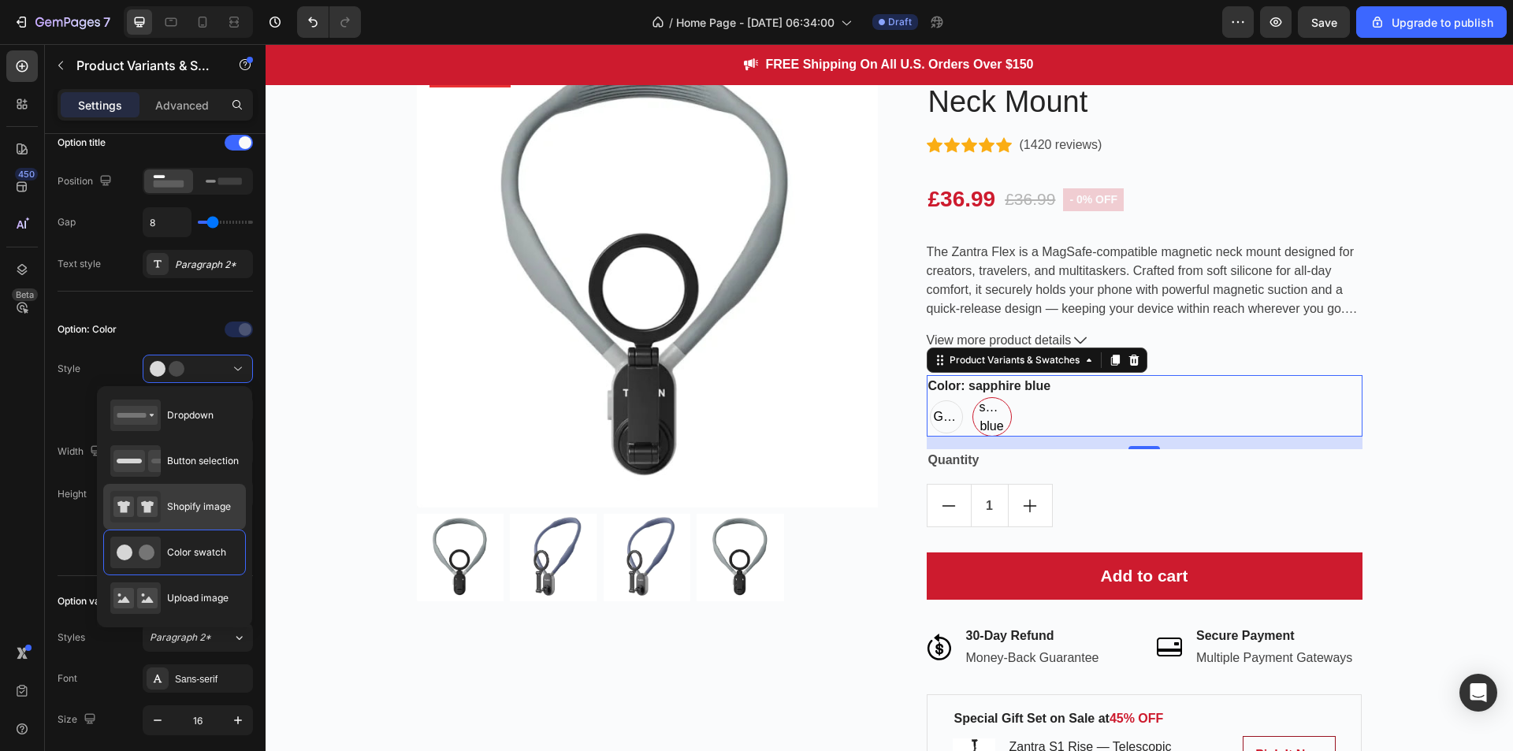
click at [217, 496] on div "Shopify image" at bounding box center [170, 507] width 121 height 32
type input "64"
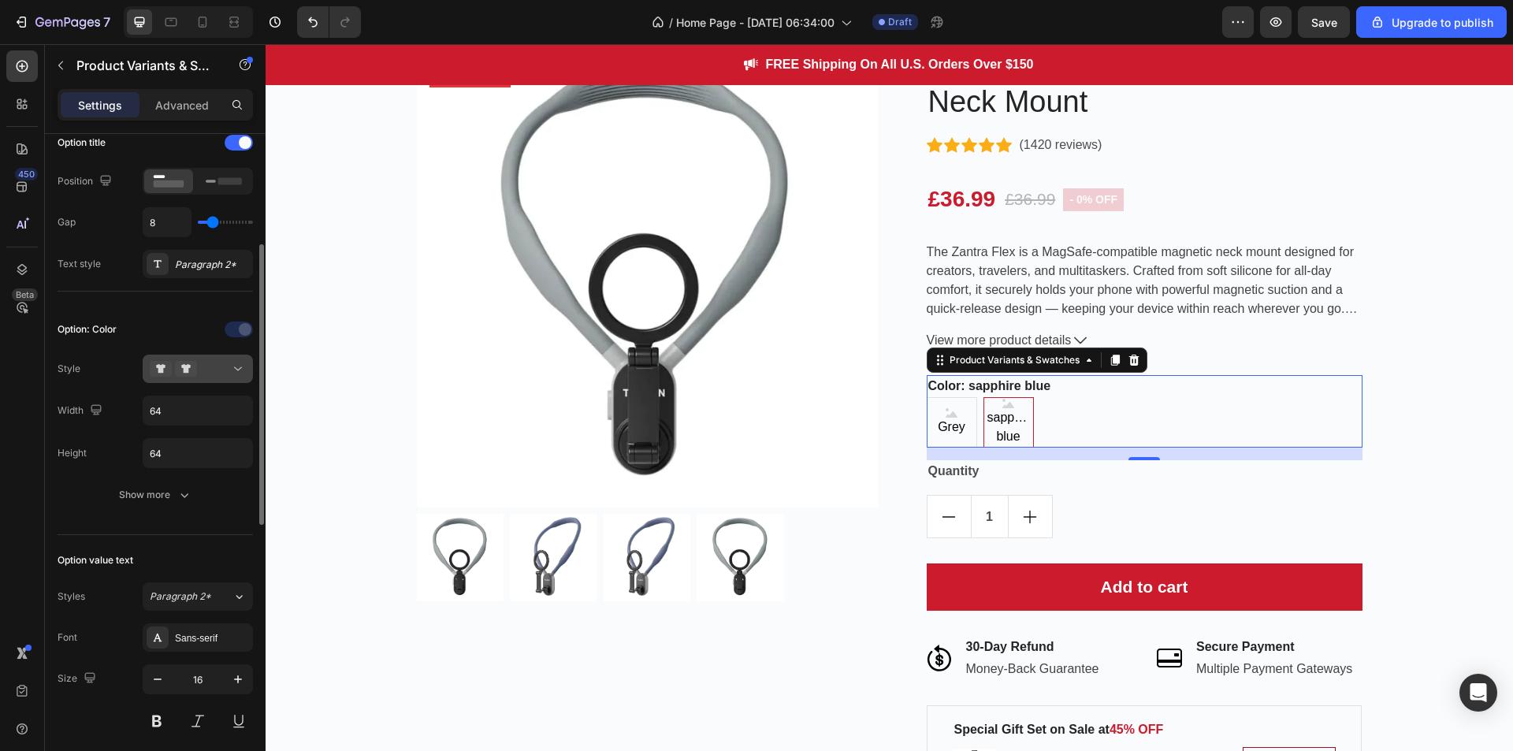
click at [211, 359] on button at bounding box center [198, 369] width 110 height 28
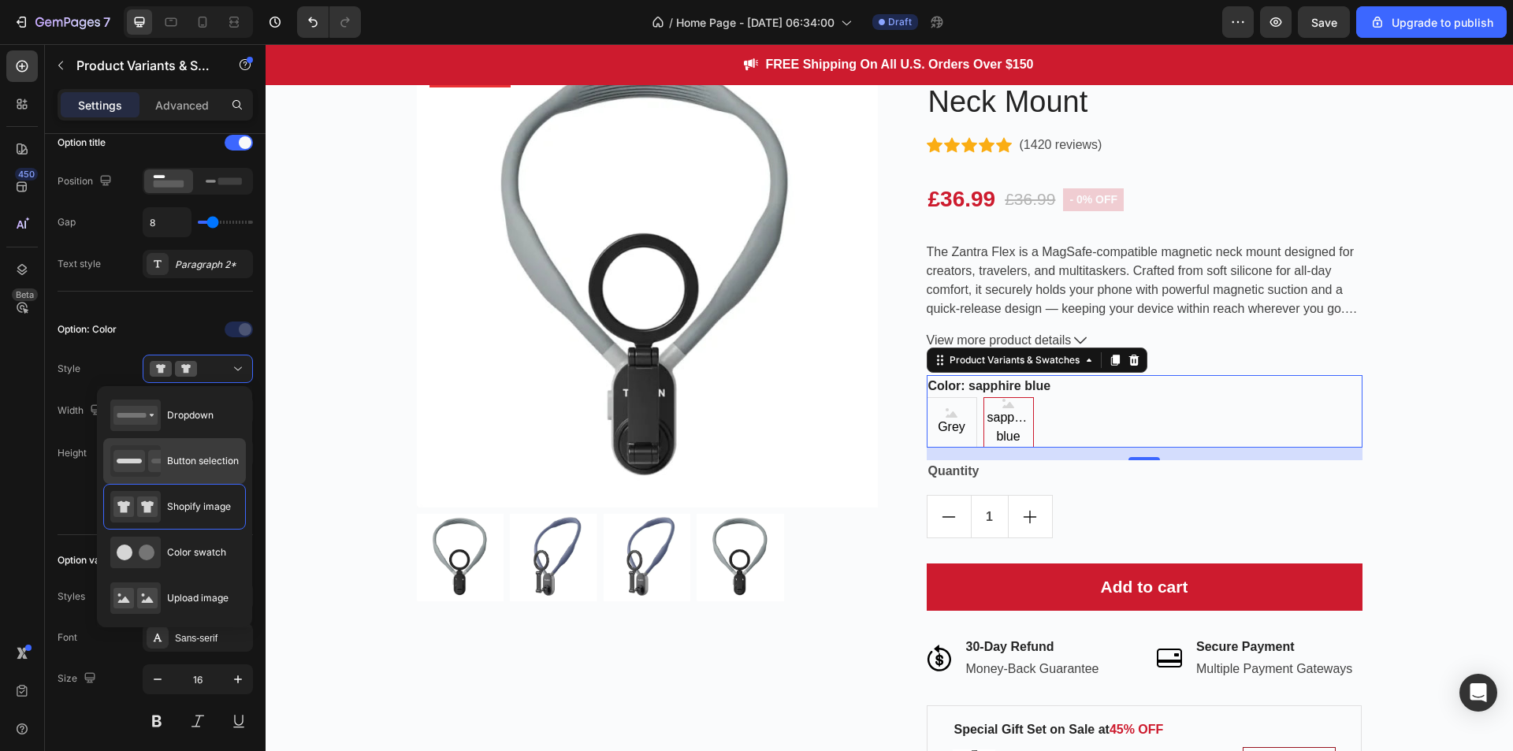
click at [212, 447] on div "Button selection" at bounding box center [174, 461] width 128 height 32
type input "45"
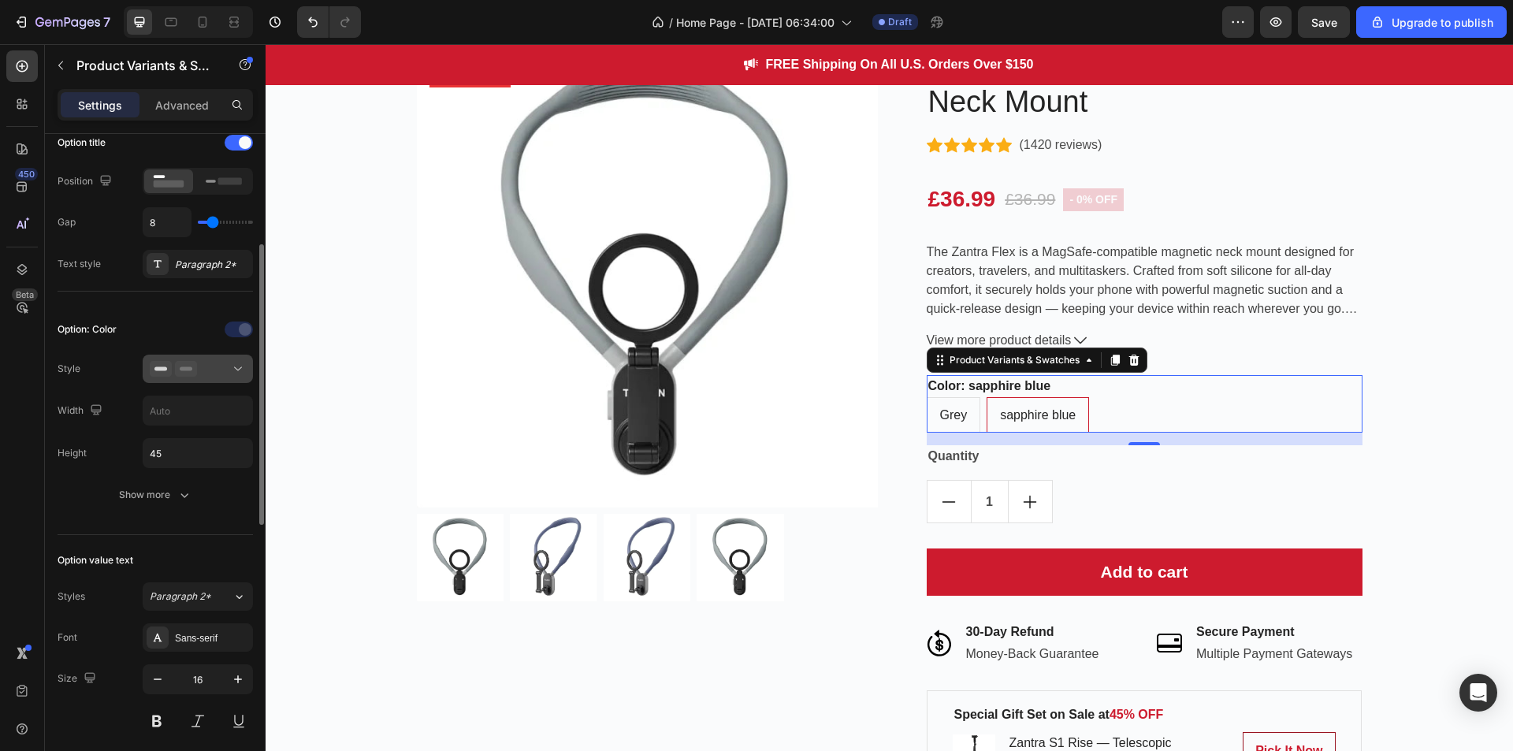
click at [214, 368] on div at bounding box center [198, 369] width 96 height 16
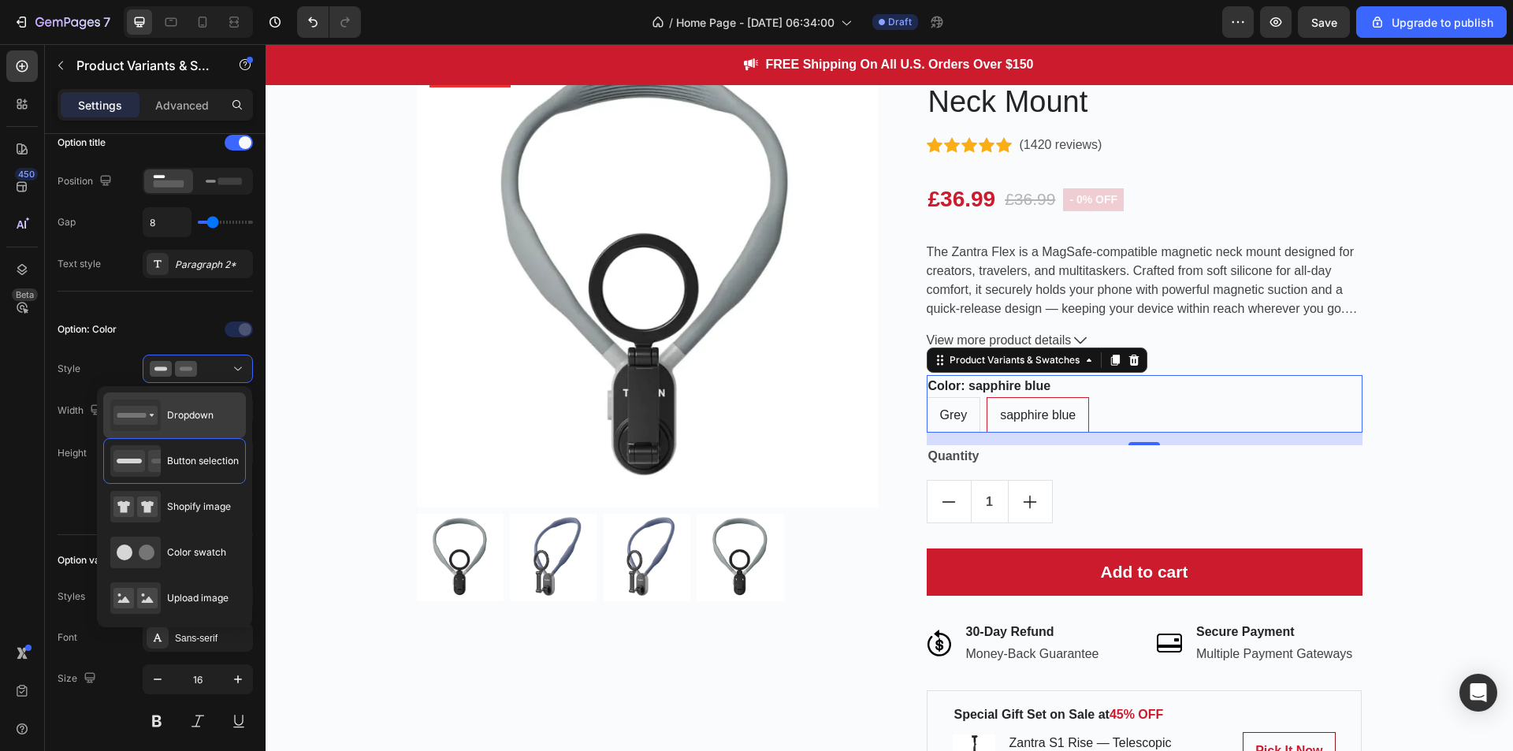
click at [214, 408] on span "Dropdown" at bounding box center [190, 415] width 46 height 14
type input "100%"
select select "sapphire blue"
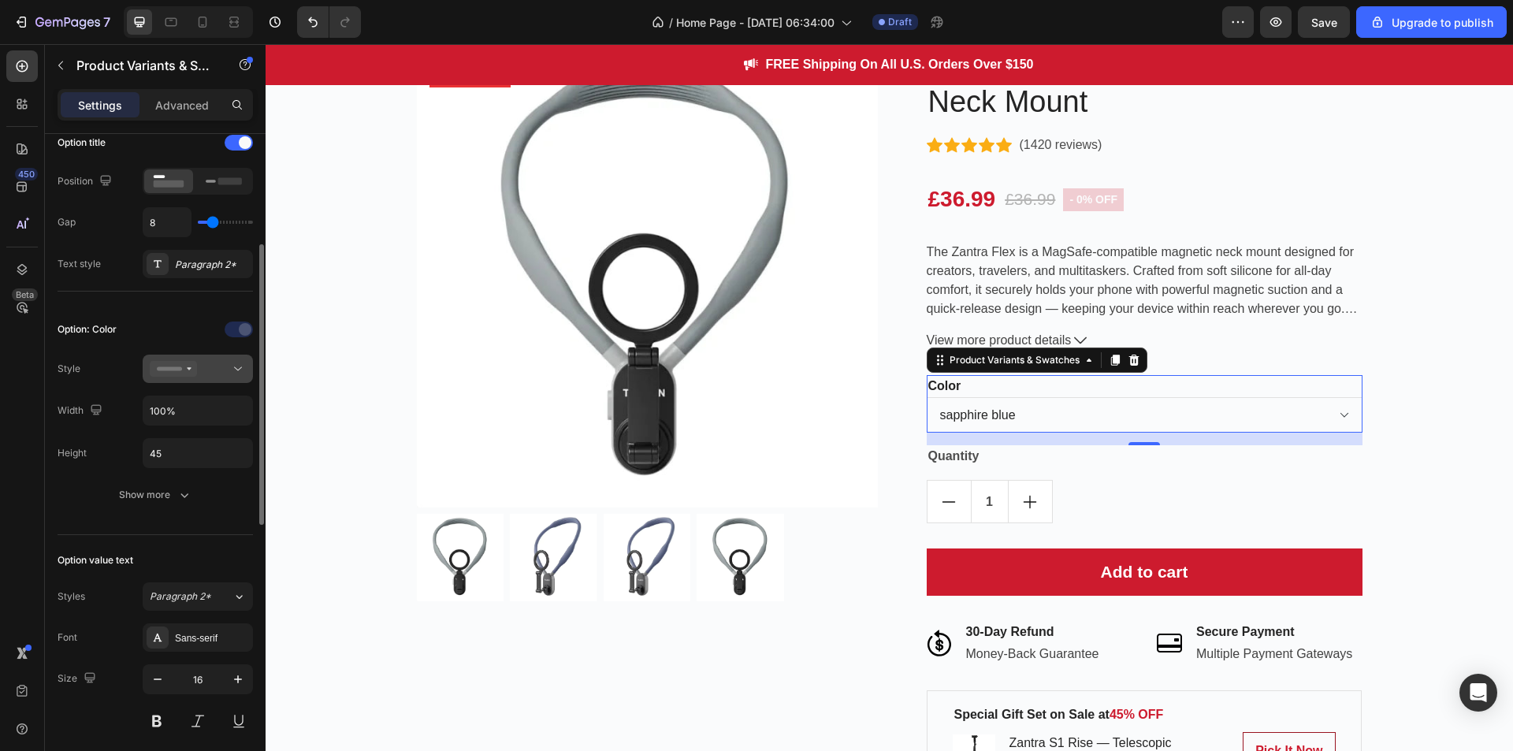
click at [217, 369] on div at bounding box center [198, 369] width 96 height 16
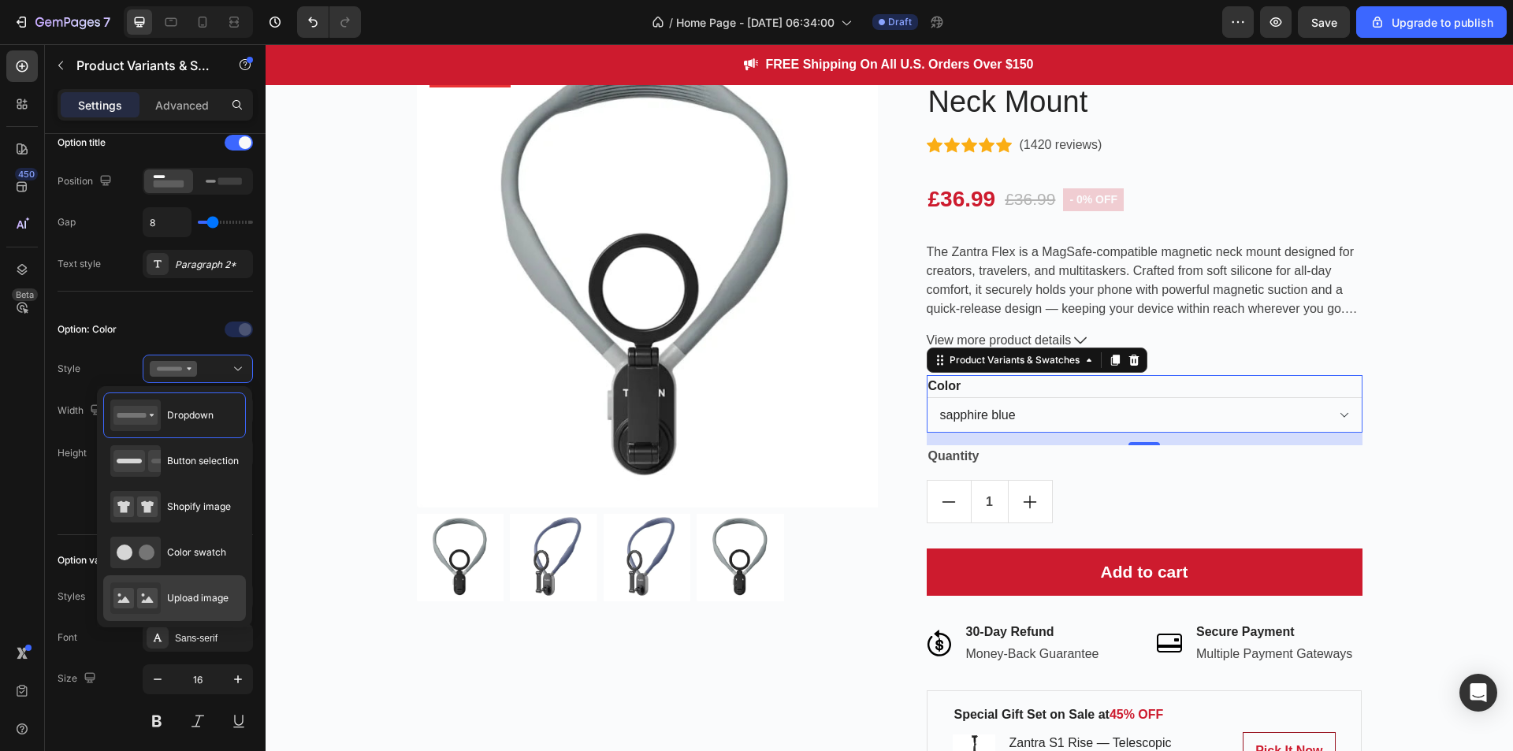
click at [212, 602] on span "Upload image" at bounding box center [197, 598] width 61 height 14
type input "64"
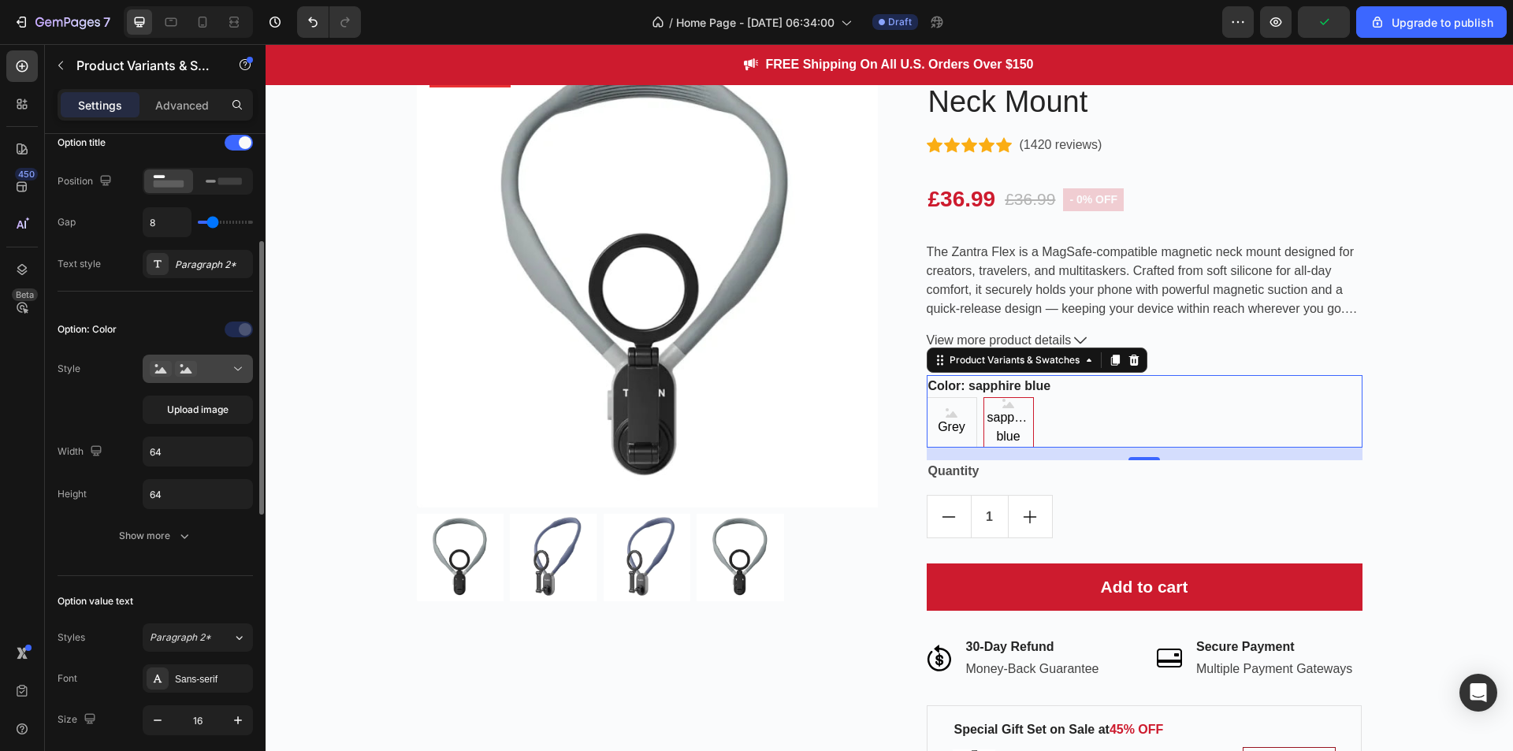
click at [201, 371] on div at bounding box center [198, 369] width 96 height 16
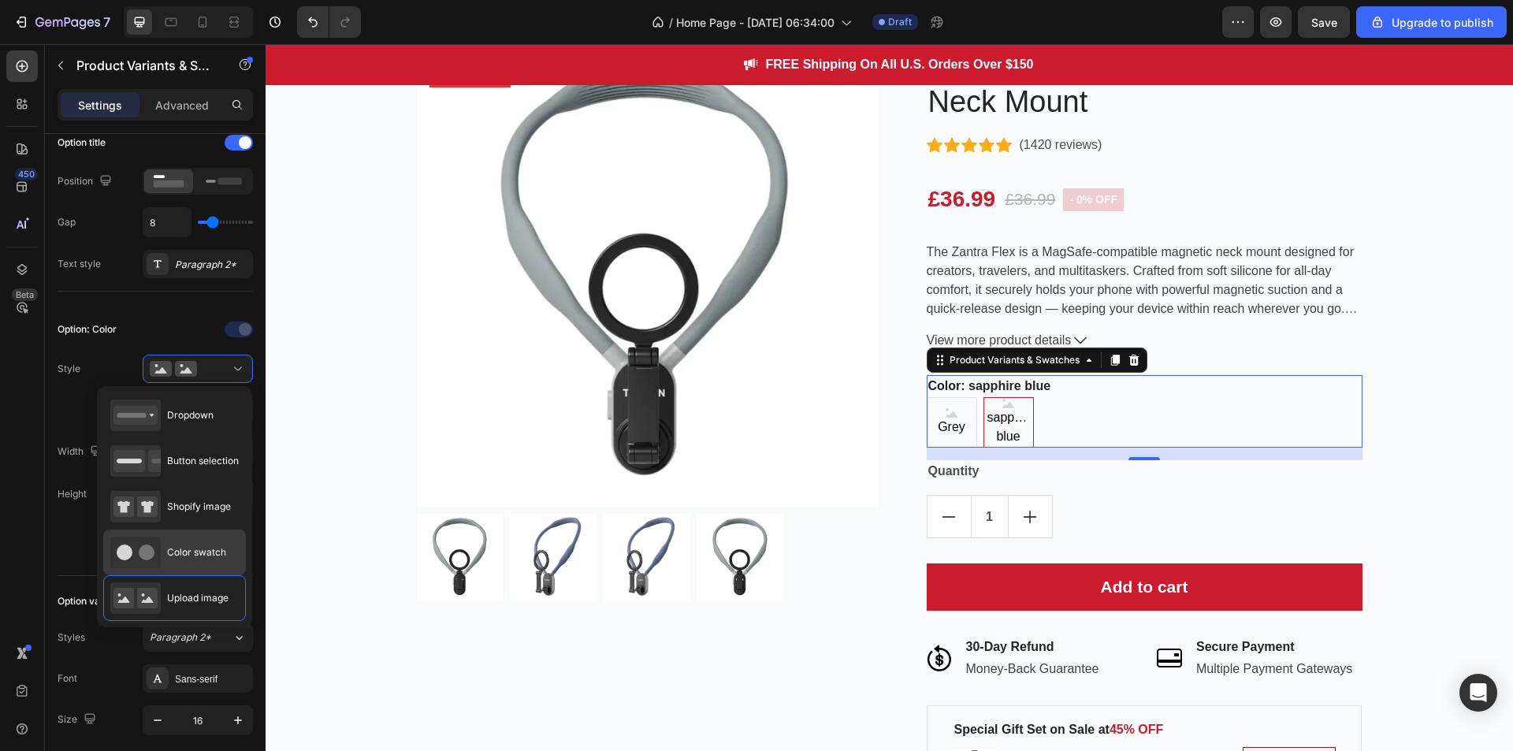
click at [214, 552] on span "Color swatch" at bounding box center [196, 552] width 59 height 14
type input "50"
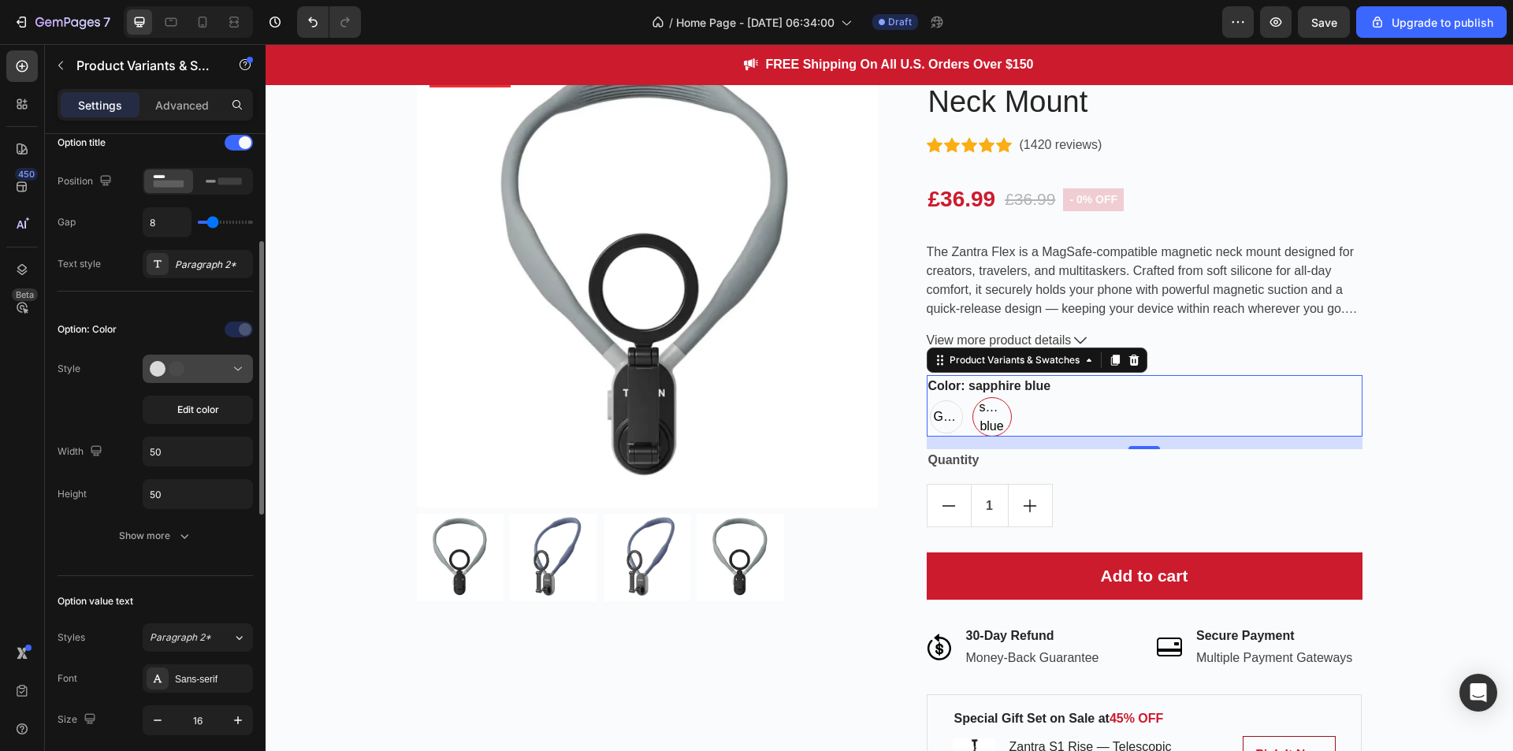
click at [215, 370] on div at bounding box center [198, 369] width 96 height 16
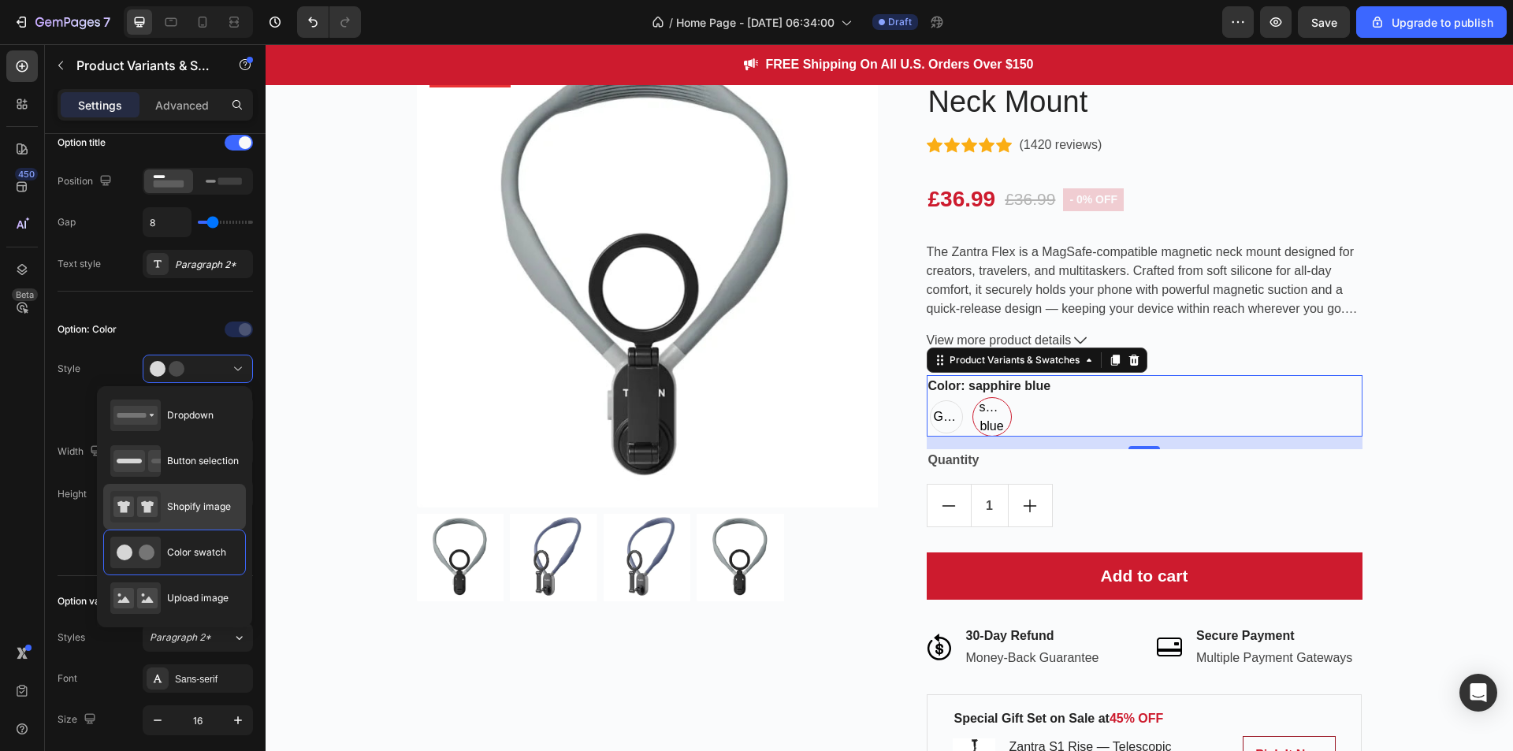
click at [221, 508] on span "Shopify image" at bounding box center [199, 507] width 64 height 14
type input "64"
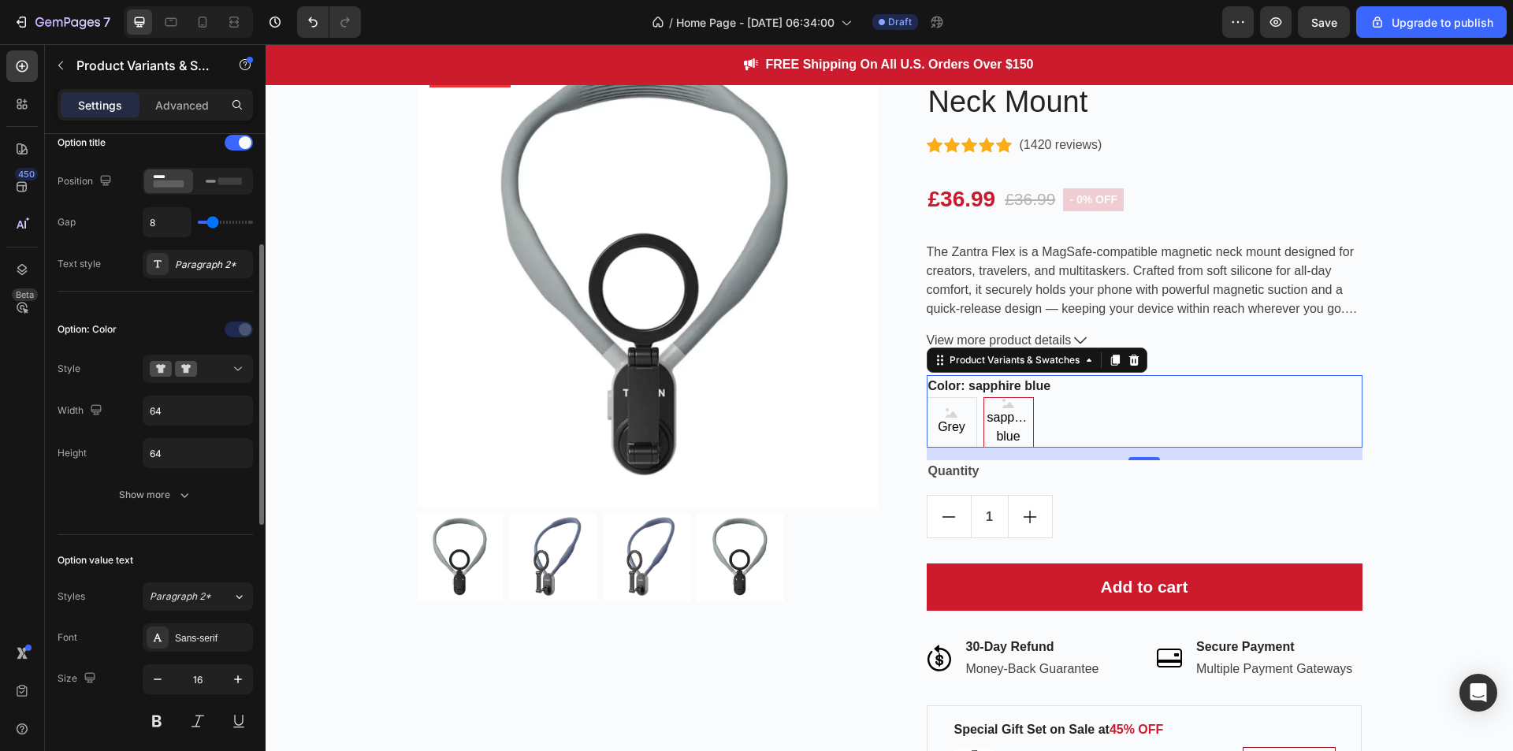
click at [224, 351] on div "Option: Color Style Width 64 Height 64 Show more" at bounding box center [155, 413] width 195 height 192
click at [225, 363] on div at bounding box center [198, 369] width 96 height 16
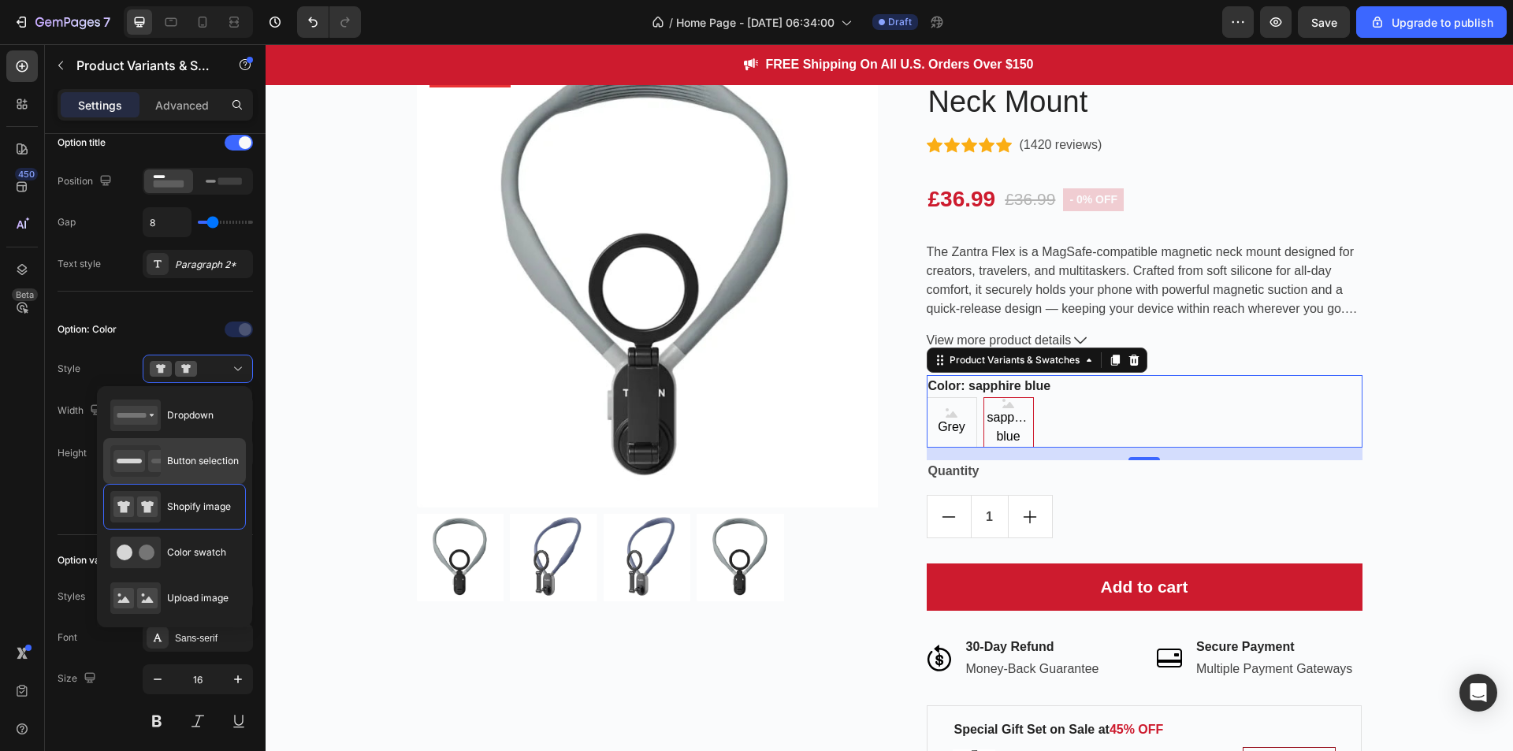
click at [210, 456] on span "Button selection" at bounding box center [203, 461] width 72 height 14
type input "45"
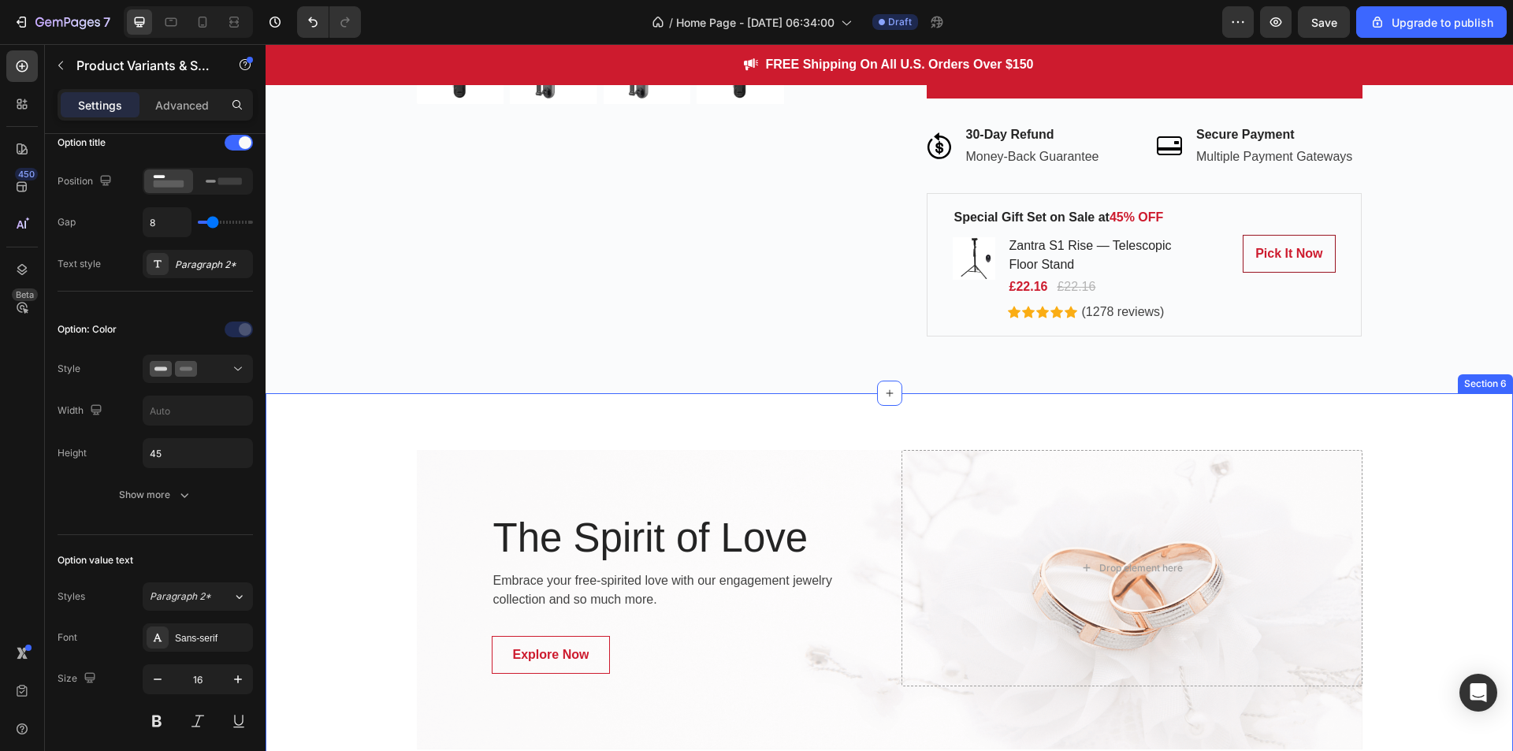
scroll to position [2018, 0]
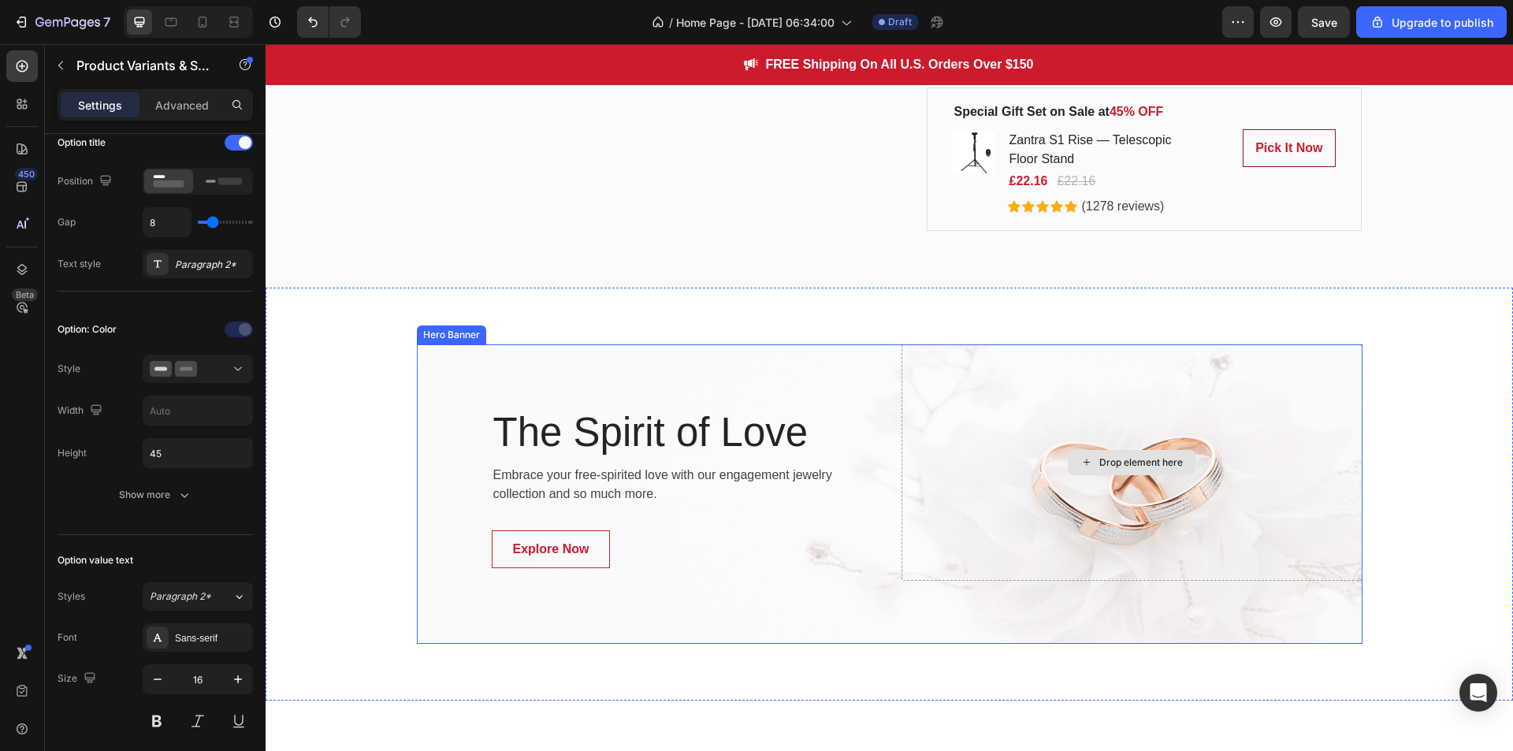
click at [996, 431] on div "Drop element here" at bounding box center [1132, 462] width 461 height 237
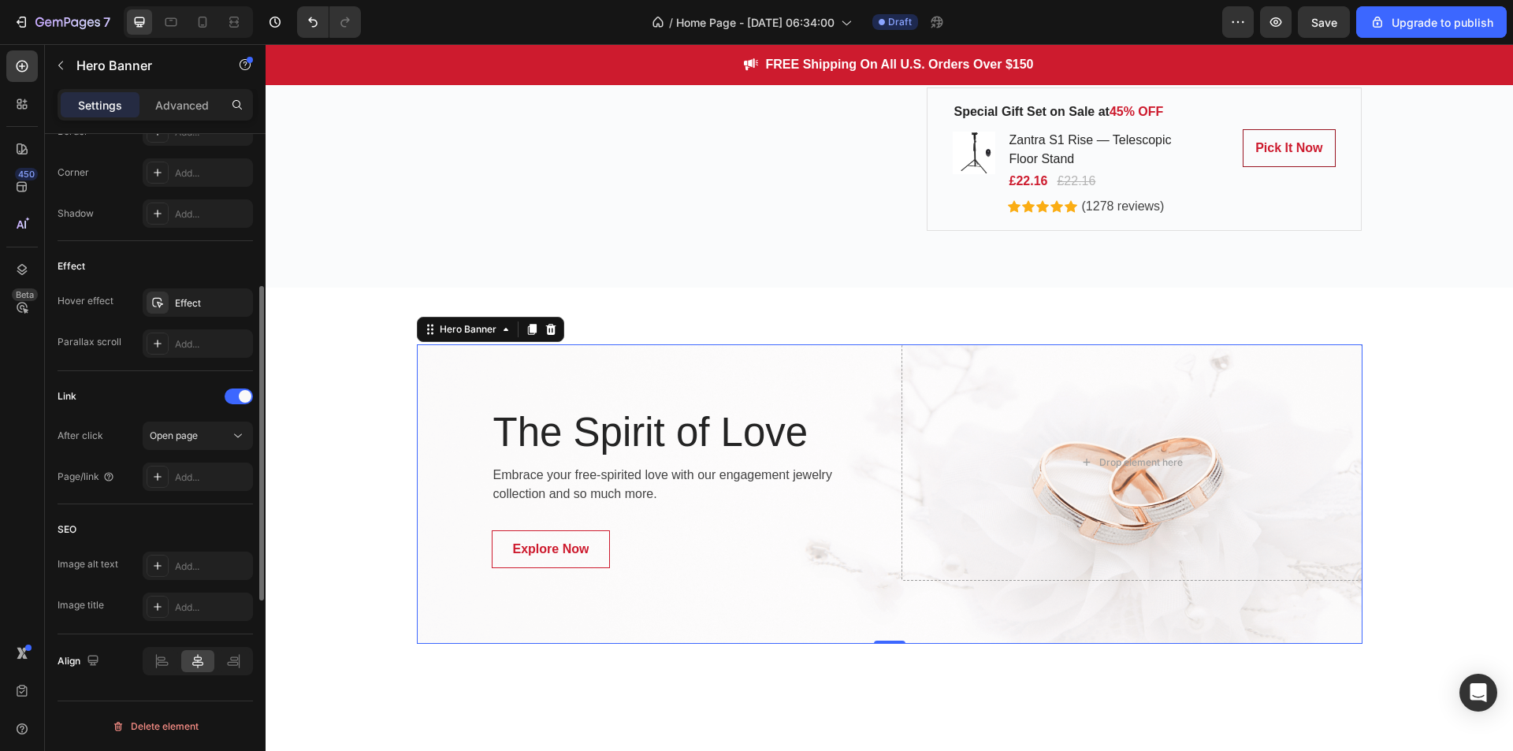
scroll to position [0, 0]
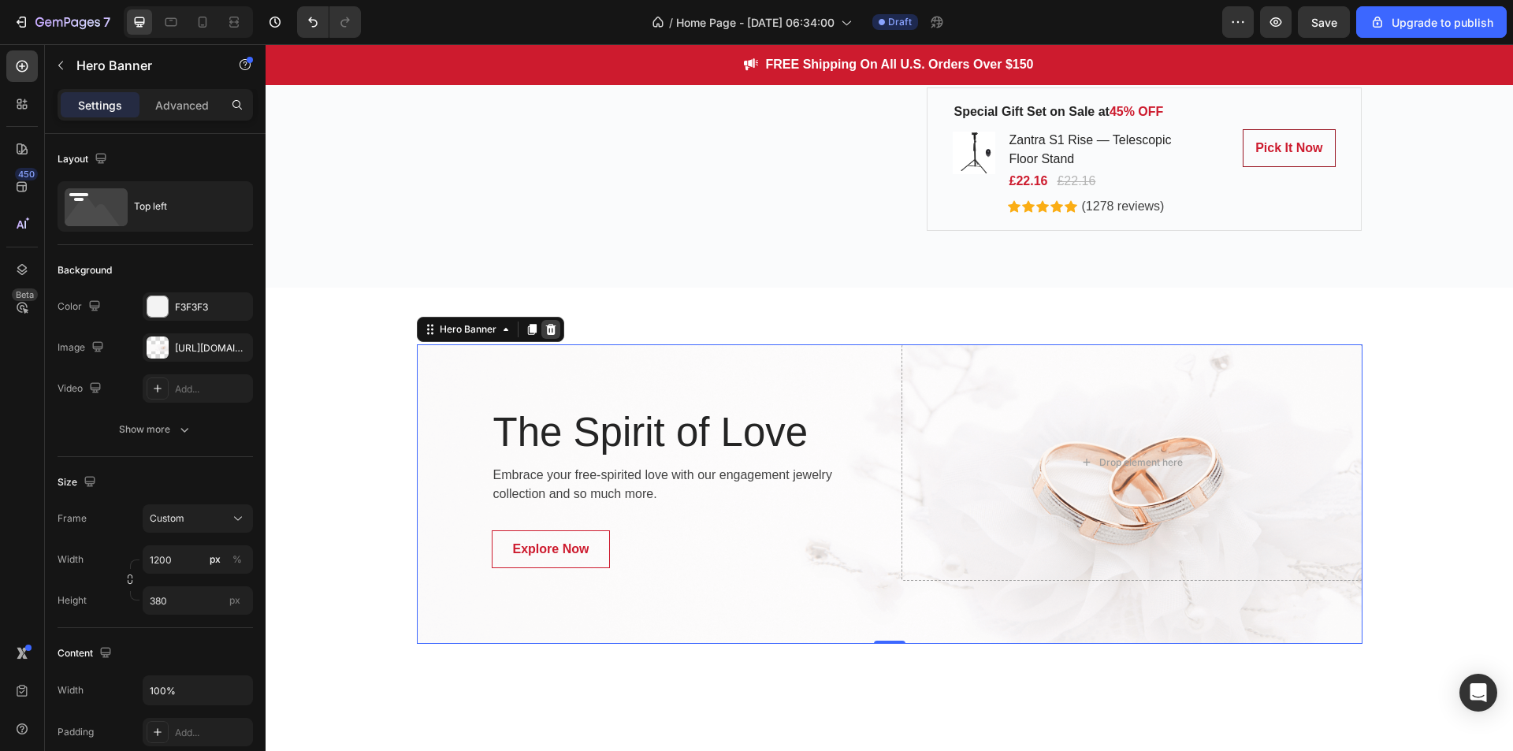
click at [552, 326] on div at bounding box center [550, 329] width 19 height 19
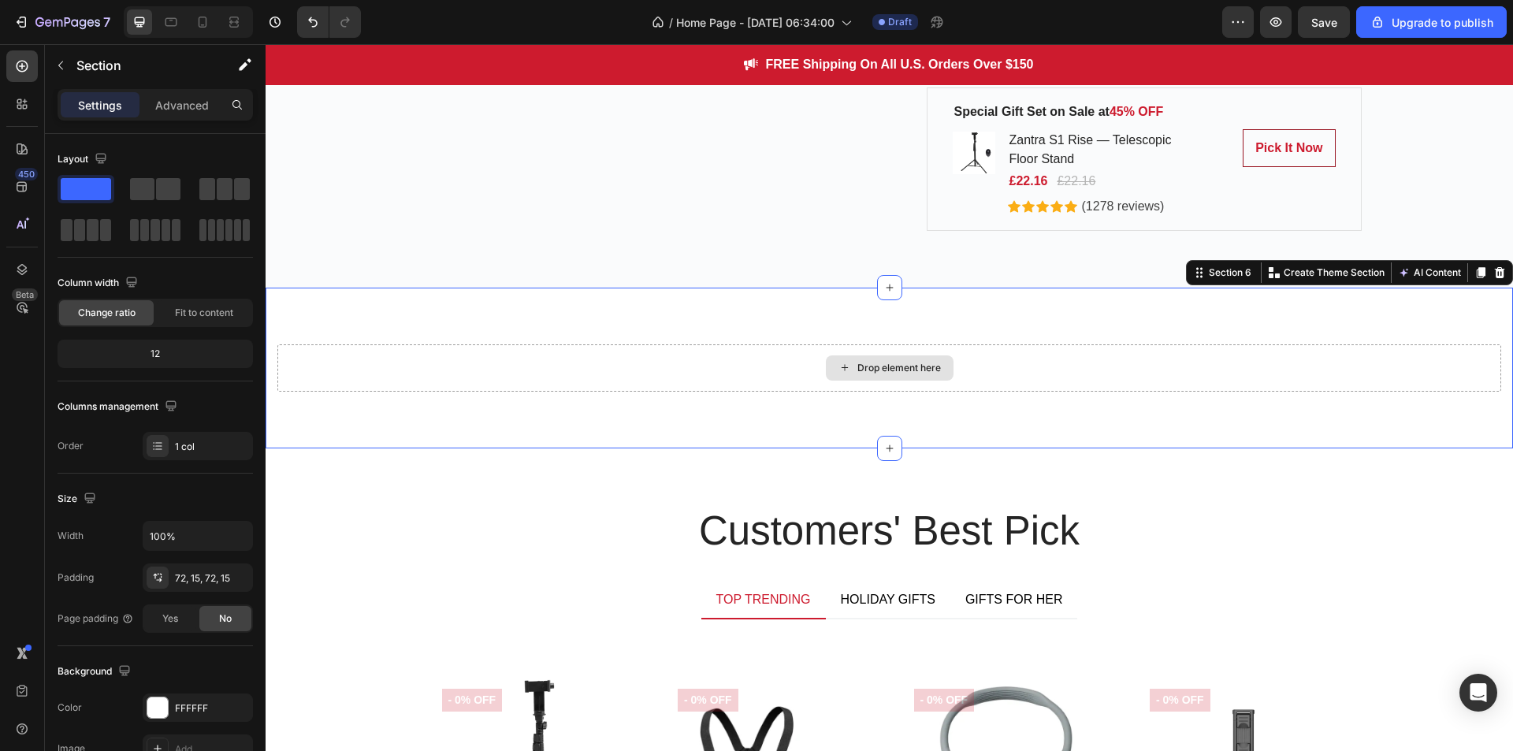
click at [566, 380] on div "Drop element here" at bounding box center [889, 367] width 1224 height 47
click at [1493, 266] on icon at bounding box center [1499, 272] width 13 height 13
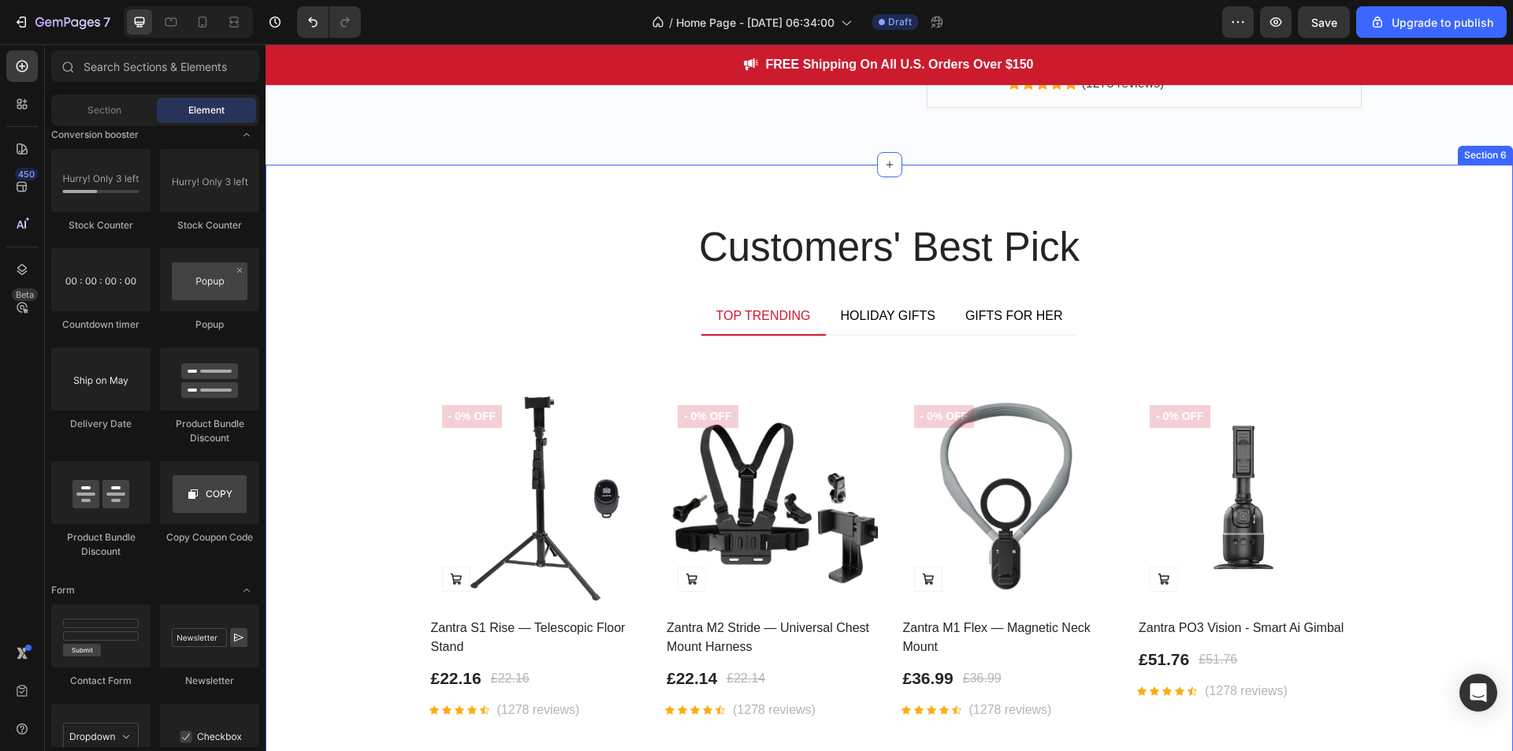
scroll to position [2142, 0]
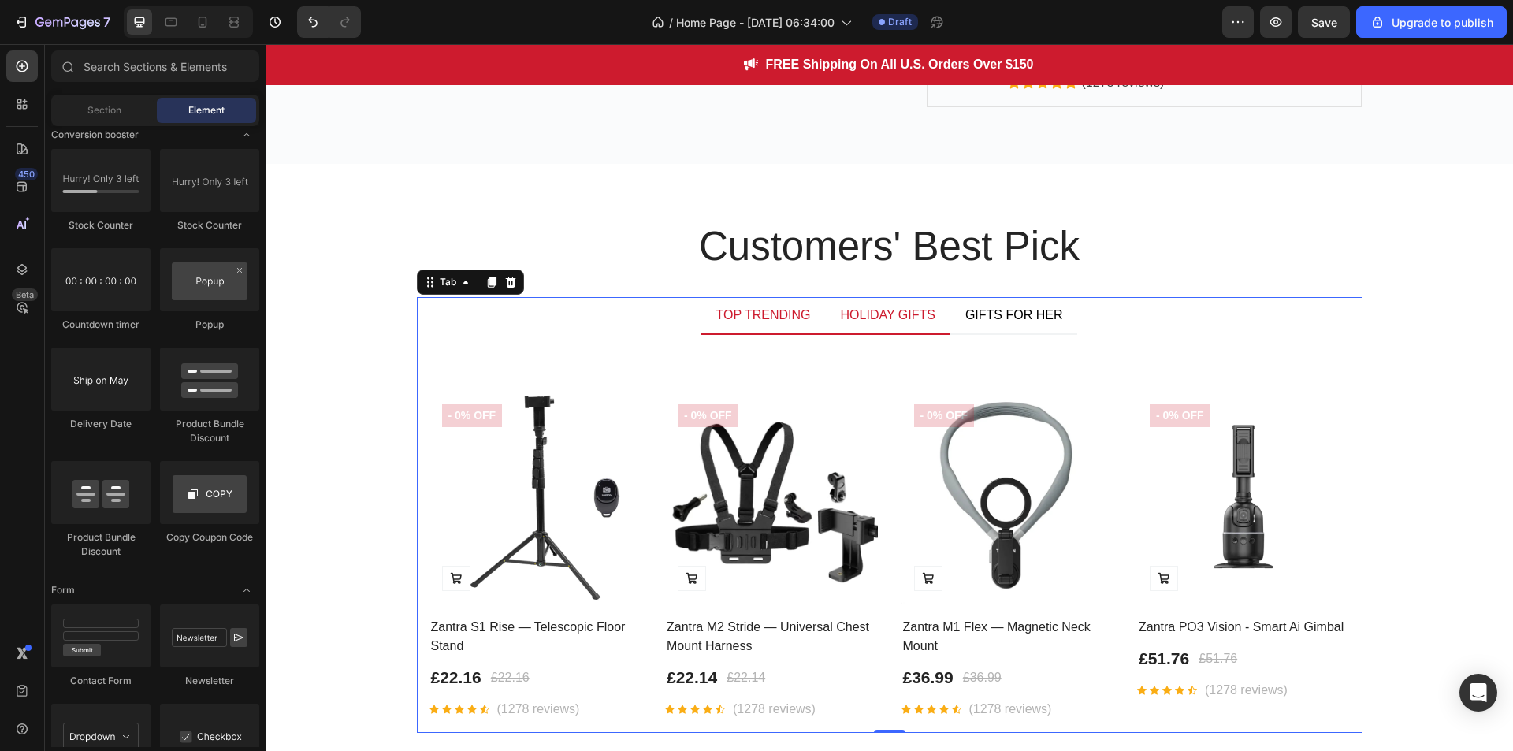
click at [914, 315] on div "HOLIDAY GIFTS" at bounding box center [888, 315] width 99 height 24
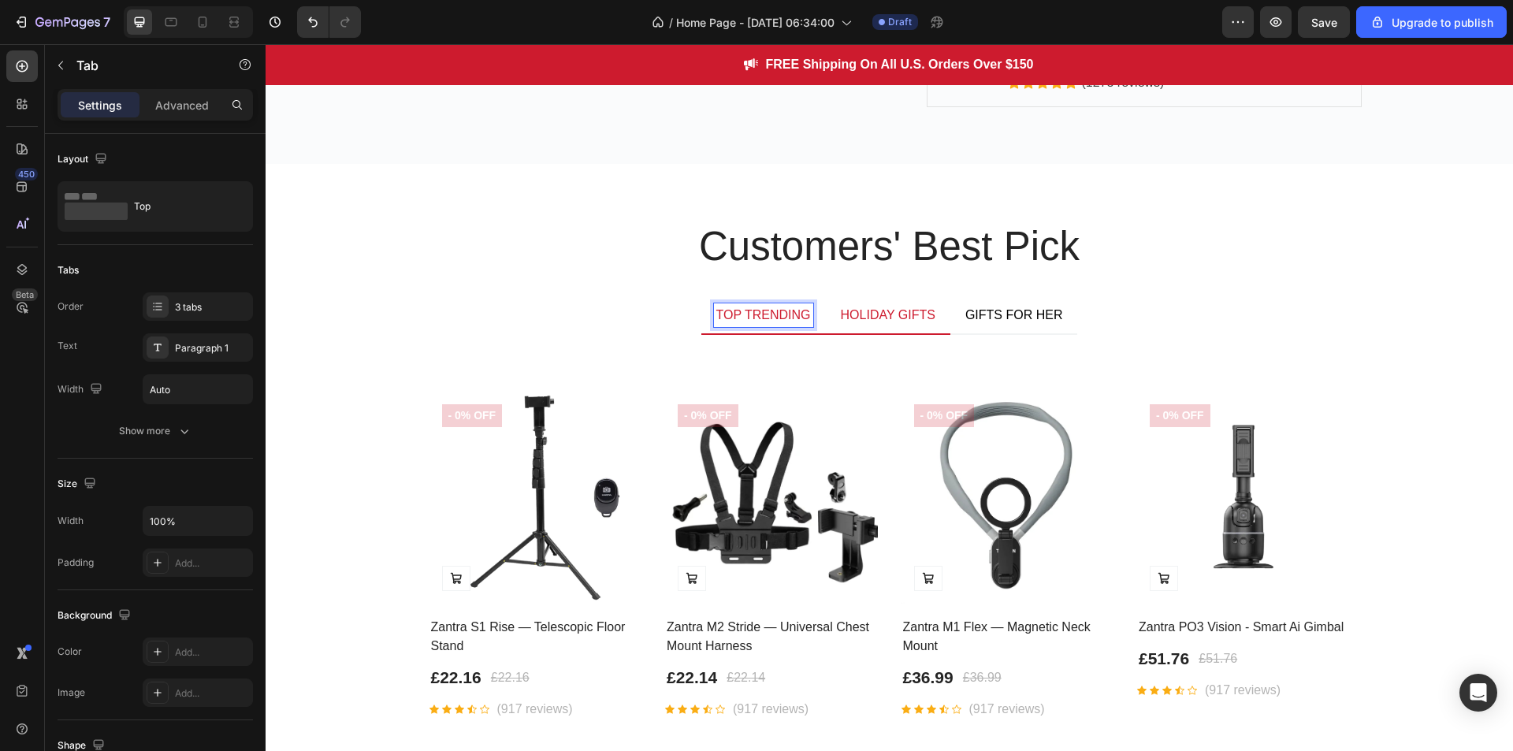
click at [779, 320] on p "TOP TRENDING" at bounding box center [763, 315] width 95 height 19
click at [1085, 315] on ul "TOP TRENDING HOLIDAY GIFTS GIFTS FOR HER" at bounding box center [890, 316] width 946 height 38
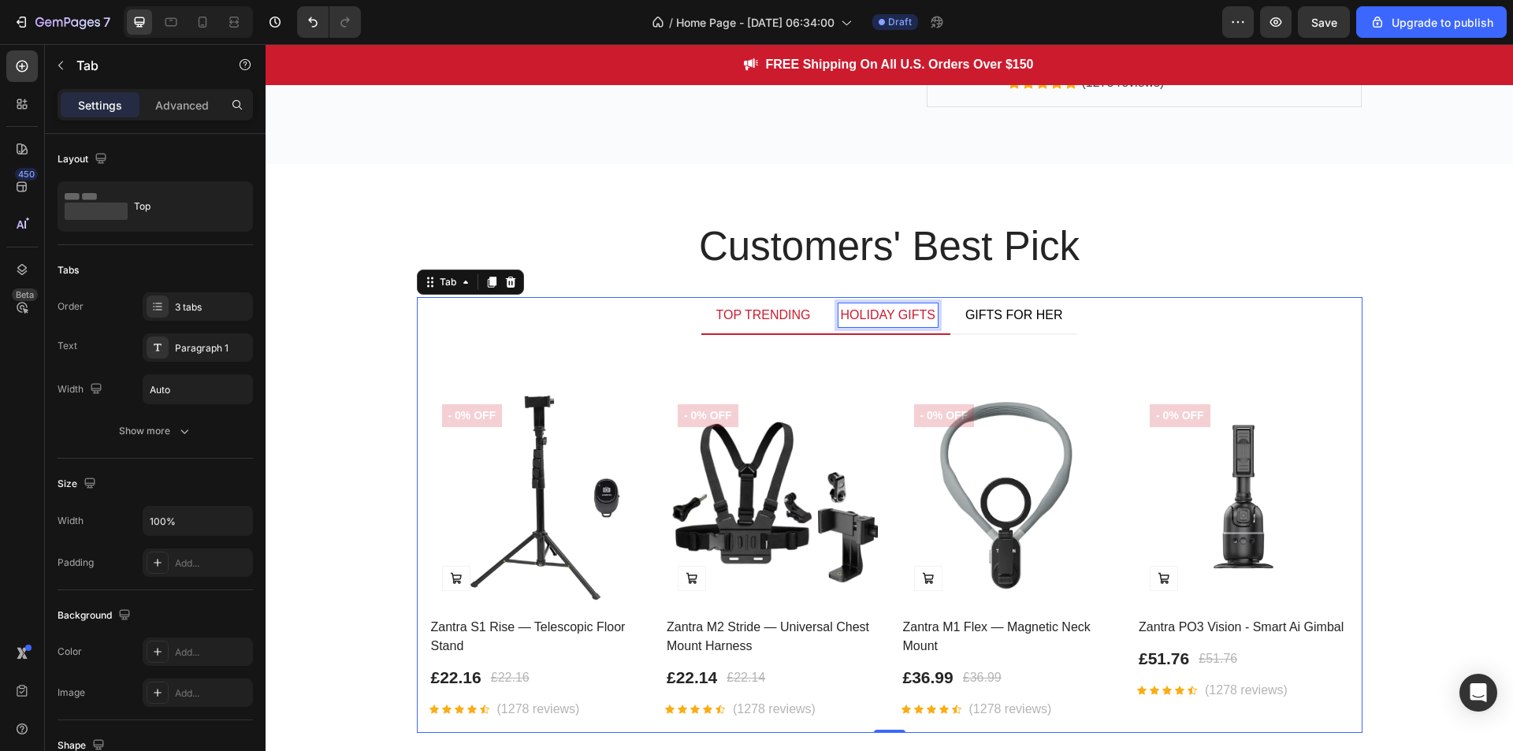
click at [889, 319] on p "HOLIDAY GIFTS" at bounding box center [888, 315] width 95 height 19
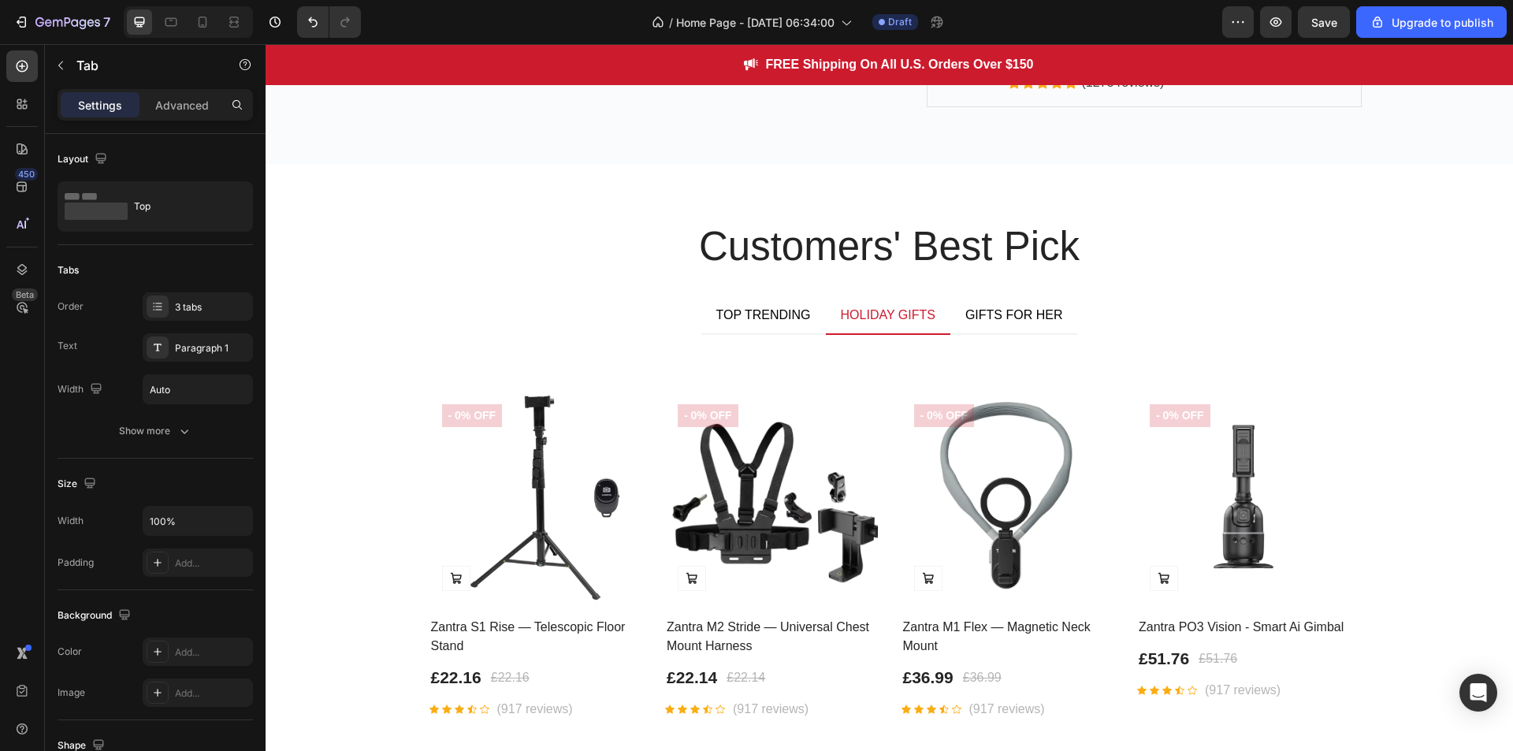
click at [940, 305] on li "HOLIDAY GIFTS" at bounding box center [888, 316] width 125 height 38
click at [922, 309] on p "HOLIDAY GIFTS" at bounding box center [888, 315] width 95 height 19
click at [899, 335] on div "Product Images Add to Cart - 0% off Product Badge Row Zantra S1 Rise — Telescop…" at bounding box center [890, 534] width 946 height 398
click at [878, 301] on li "HOLIDAY GIFTS" at bounding box center [888, 316] width 125 height 38
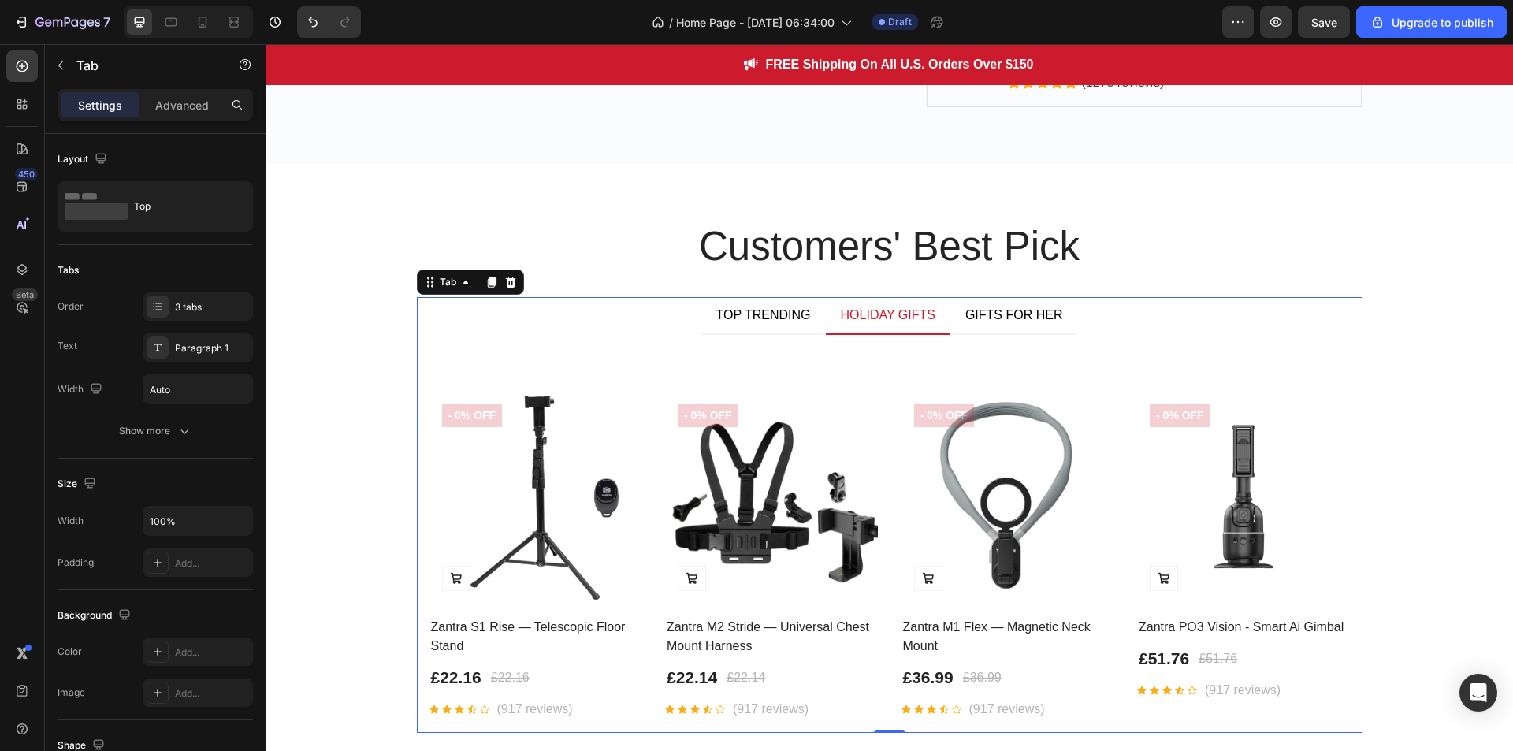
click at [861, 323] on p "HOLIDAY GIFTS" at bounding box center [888, 315] width 95 height 19
click at [861, 314] on p "HOLIDAY GIFTS" at bounding box center [888, 315] width 95 height 19
click at [1067, 307] on ul "TOP TRENDING GIFTS FOR HER" at bounding box center [890, 316] width 946 height 38
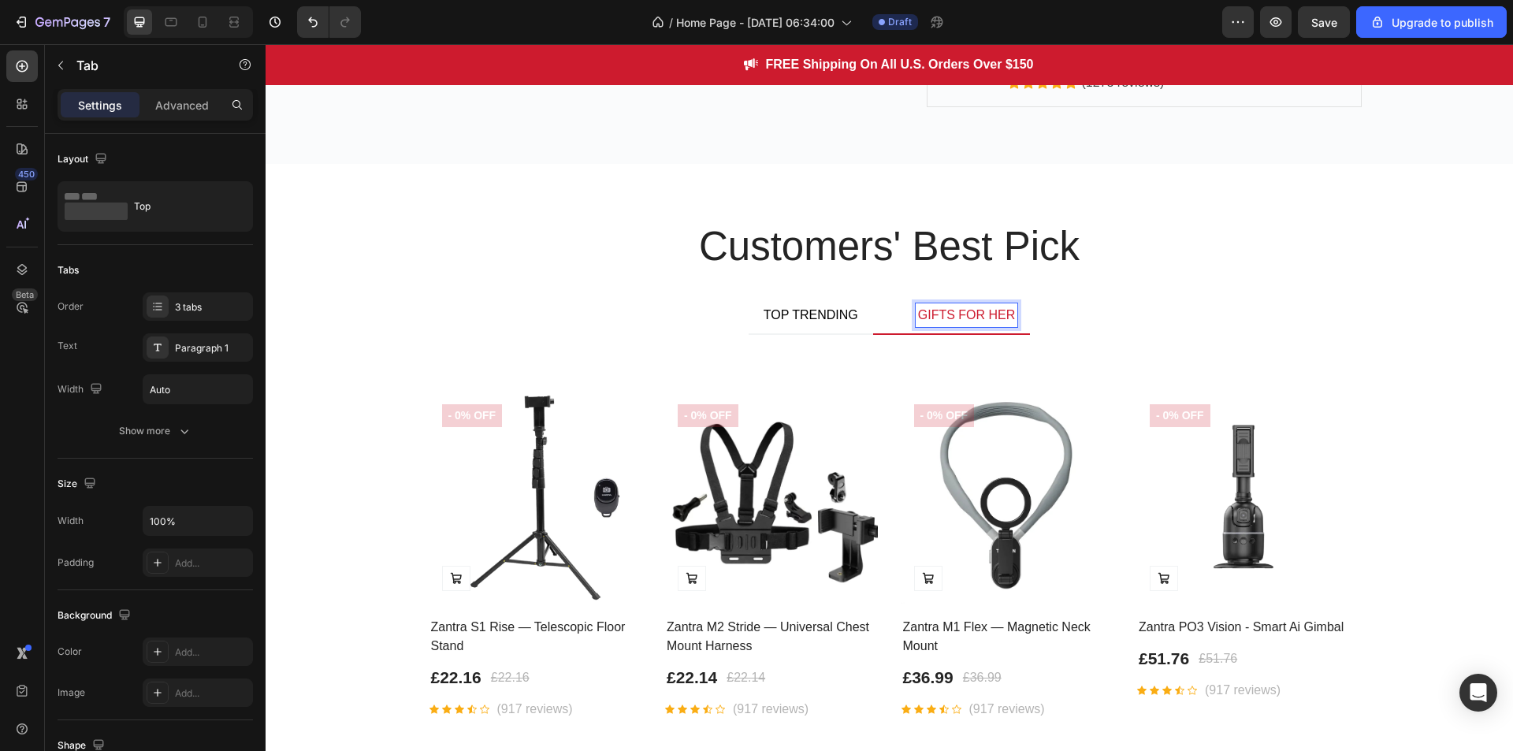
click at [984, 322] on p "GIFTS FOR HER" at bounding box center [967, 315] width 98 height 19
click at [1118, 337] on div "Product Images Add to Cart - 0% off Product Badge Row Zantra S1 Rise — Telescop…" at bounding box center [890, 534] width 946 height 398
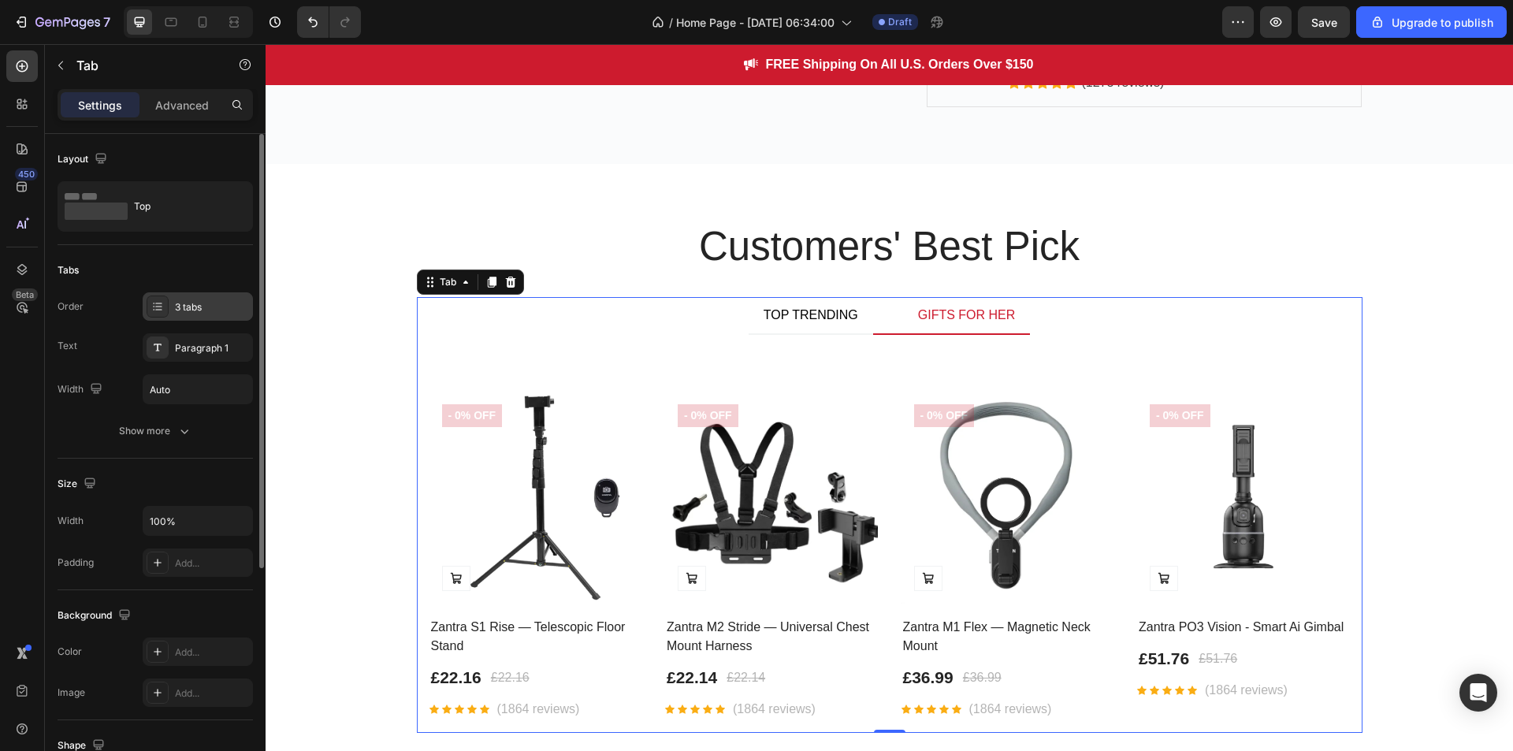
click at [165, 296] on div at bounding box center [158, 307] width 22 height 22
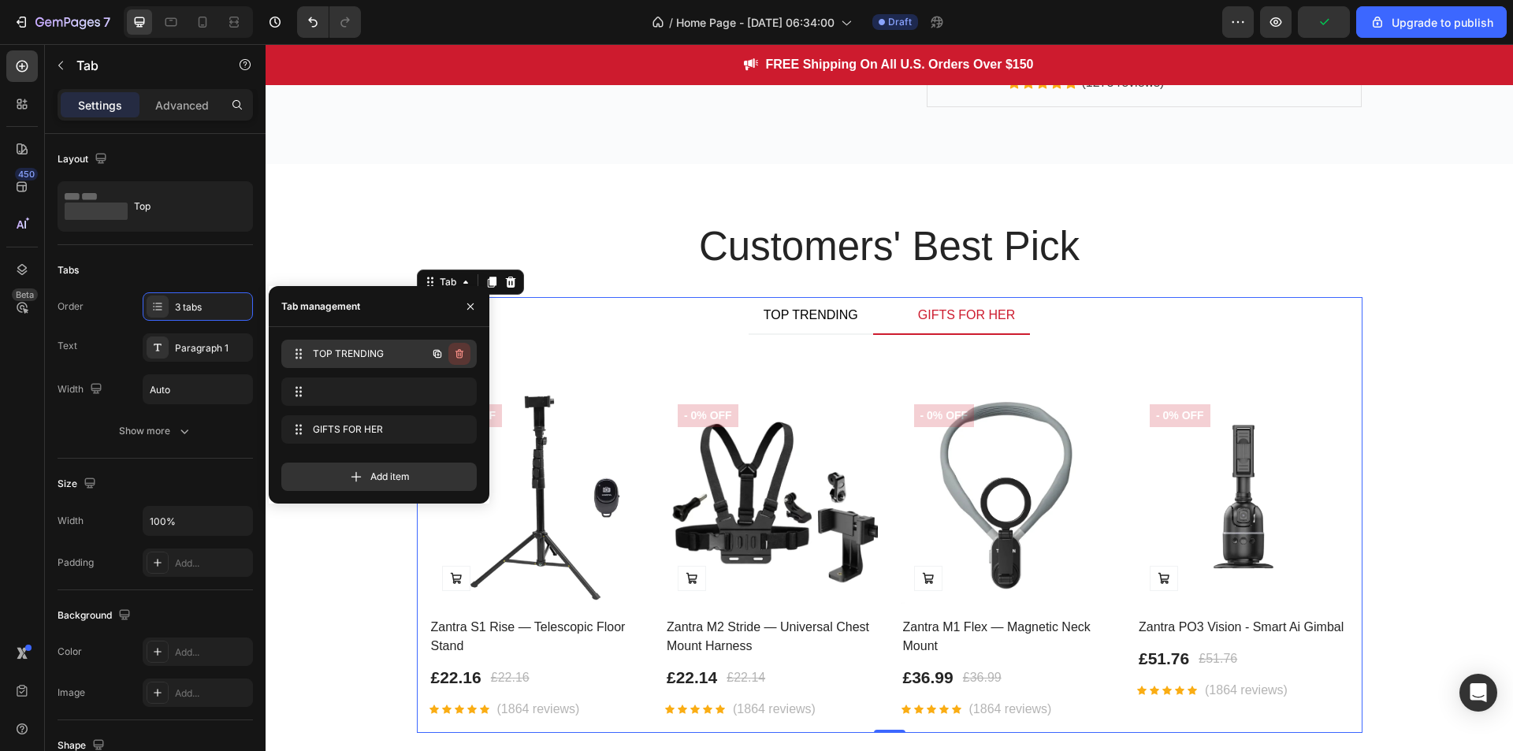
click at [460, 350] on icon "button" at bounding box center [460, 353] width 8 height 9
click at [460, 350] on div "Delete" at bounding box center [448, 354] width 29 height 14
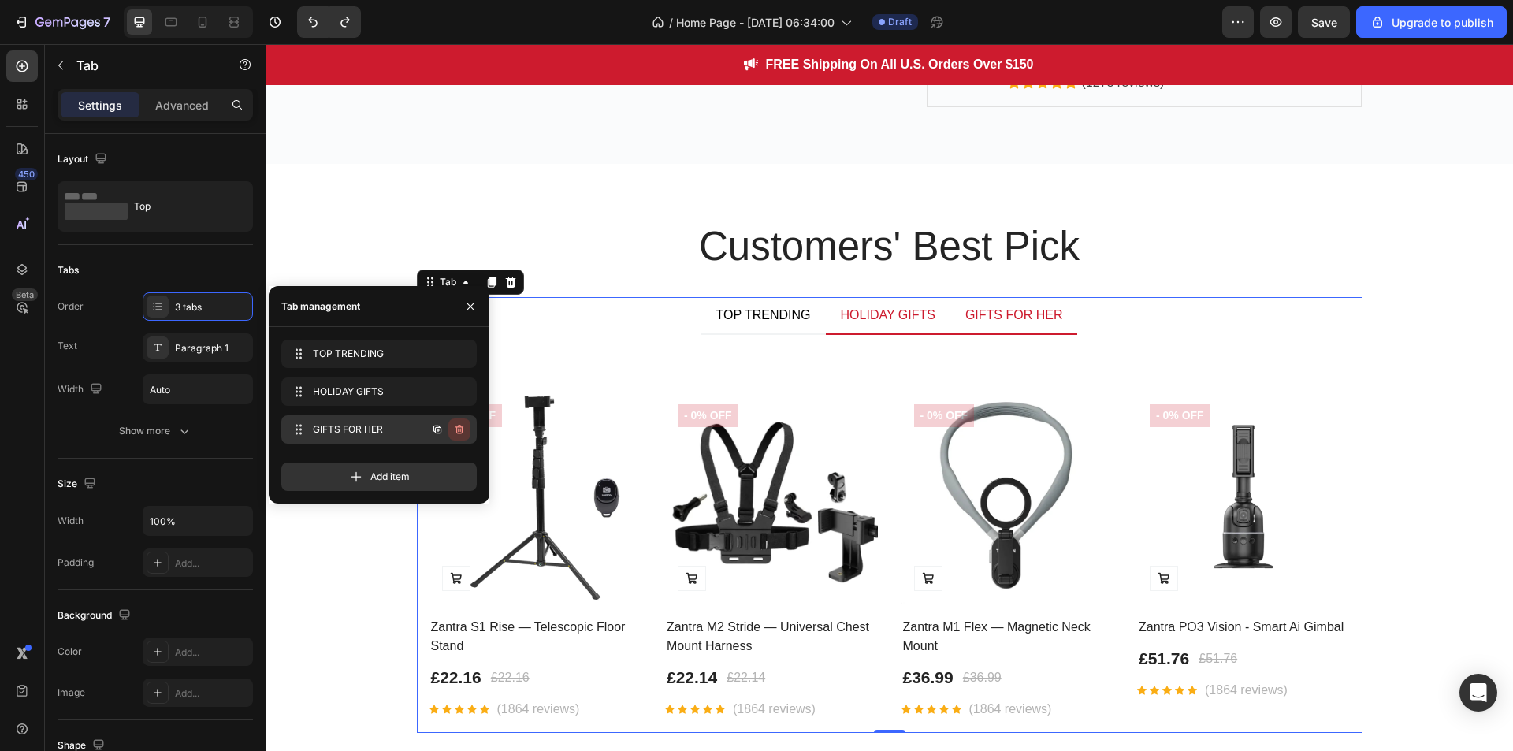
click at [455, 426] on icon "button" at bounding box center [459, 429] width 13 height 13
click at [461, 436] on div "Delete" at bounding box center [448, 429] width 29 height 14
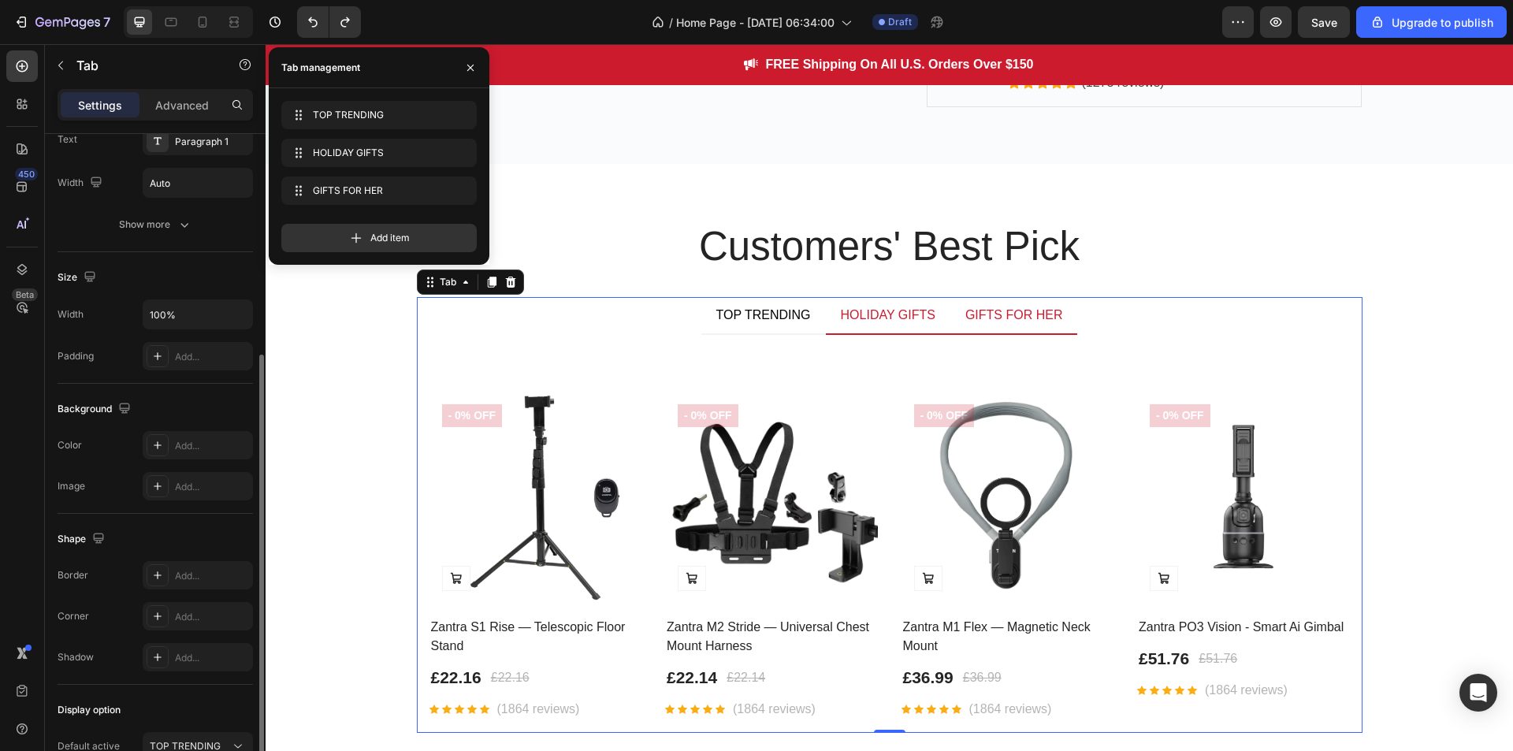
scroll to position [346, 0]
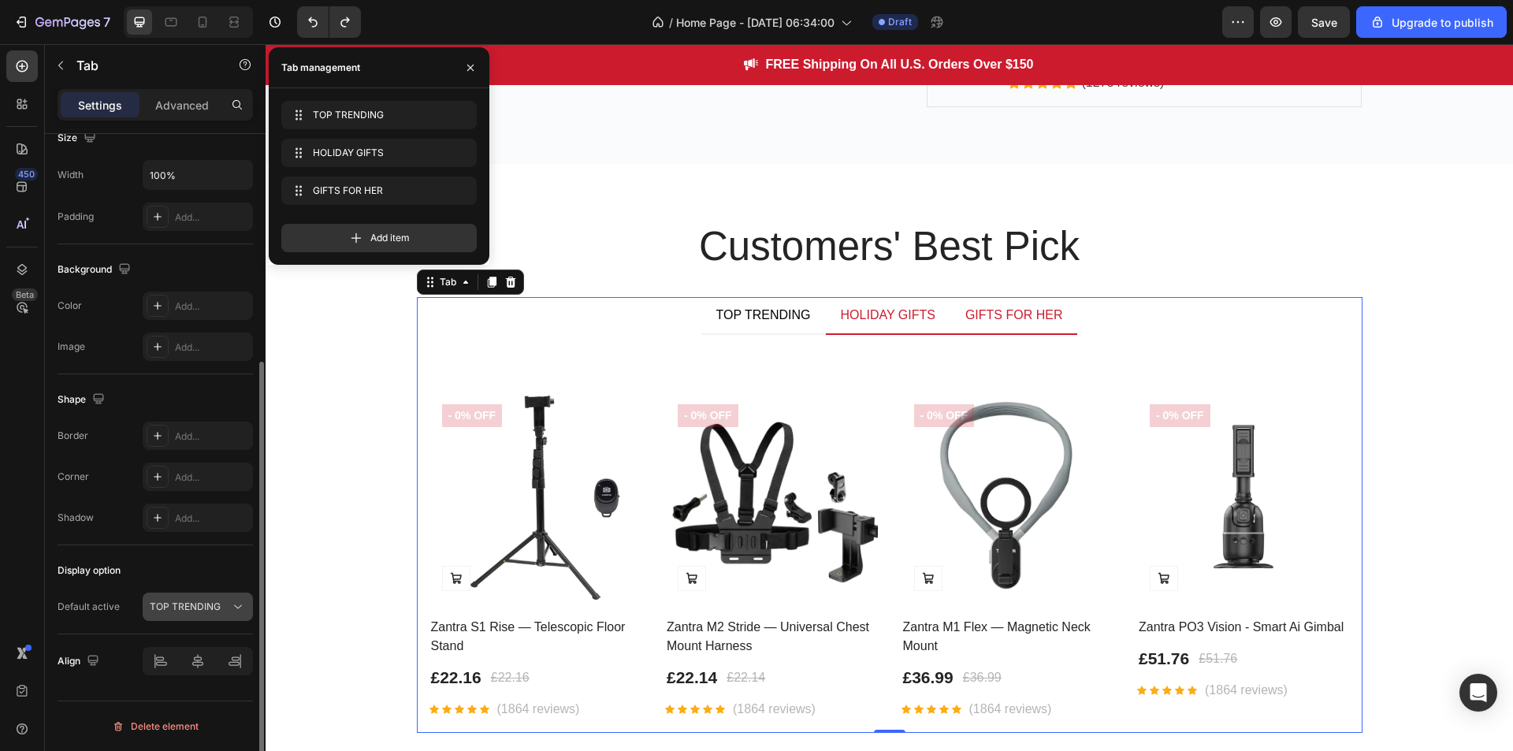
click at [210, 598] on button "TOP TRENDING" at bounding box center [198, 607] width 110 height 28
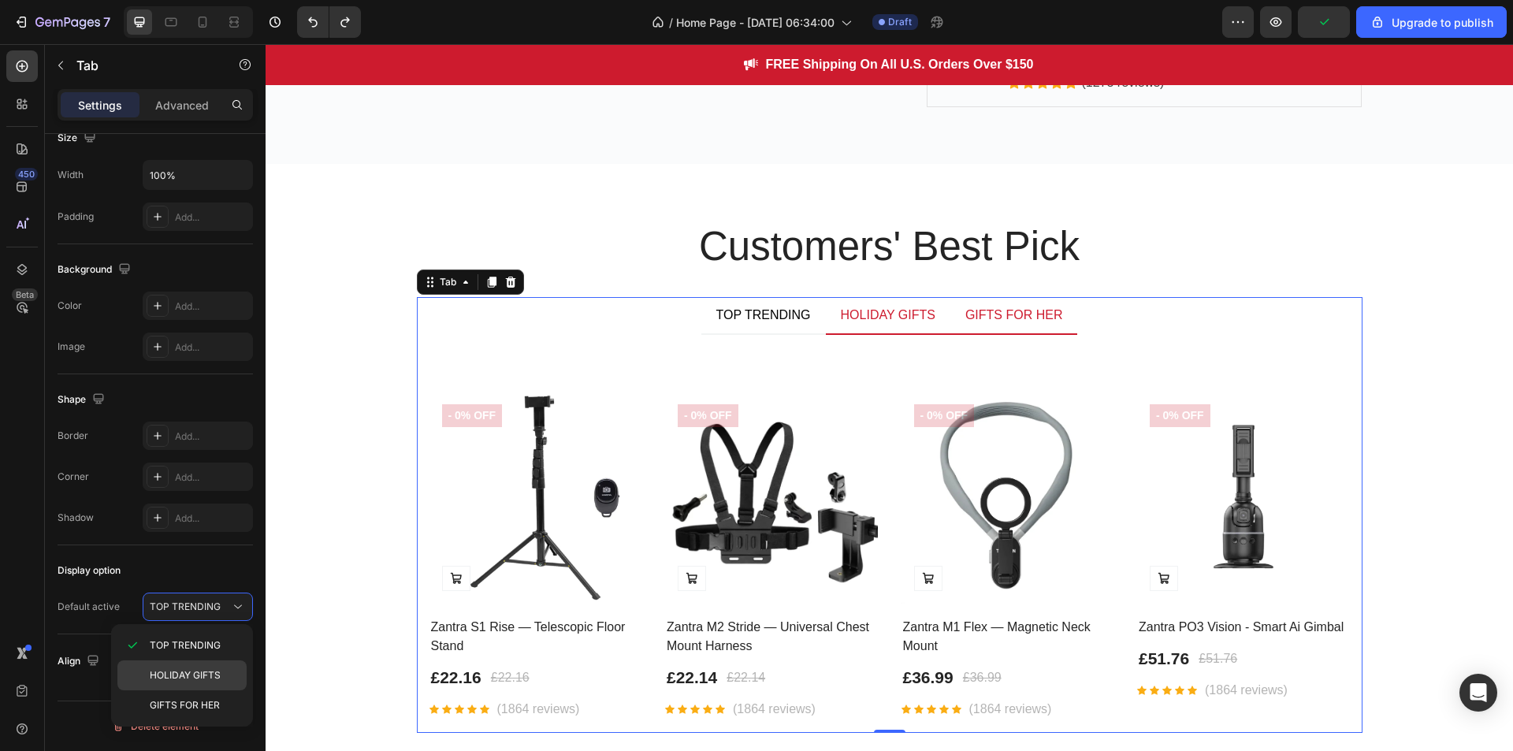
click at [218, 690] on div "HOLIDAY GIFTS" at bounding box center [181, 705] width 129 height 30
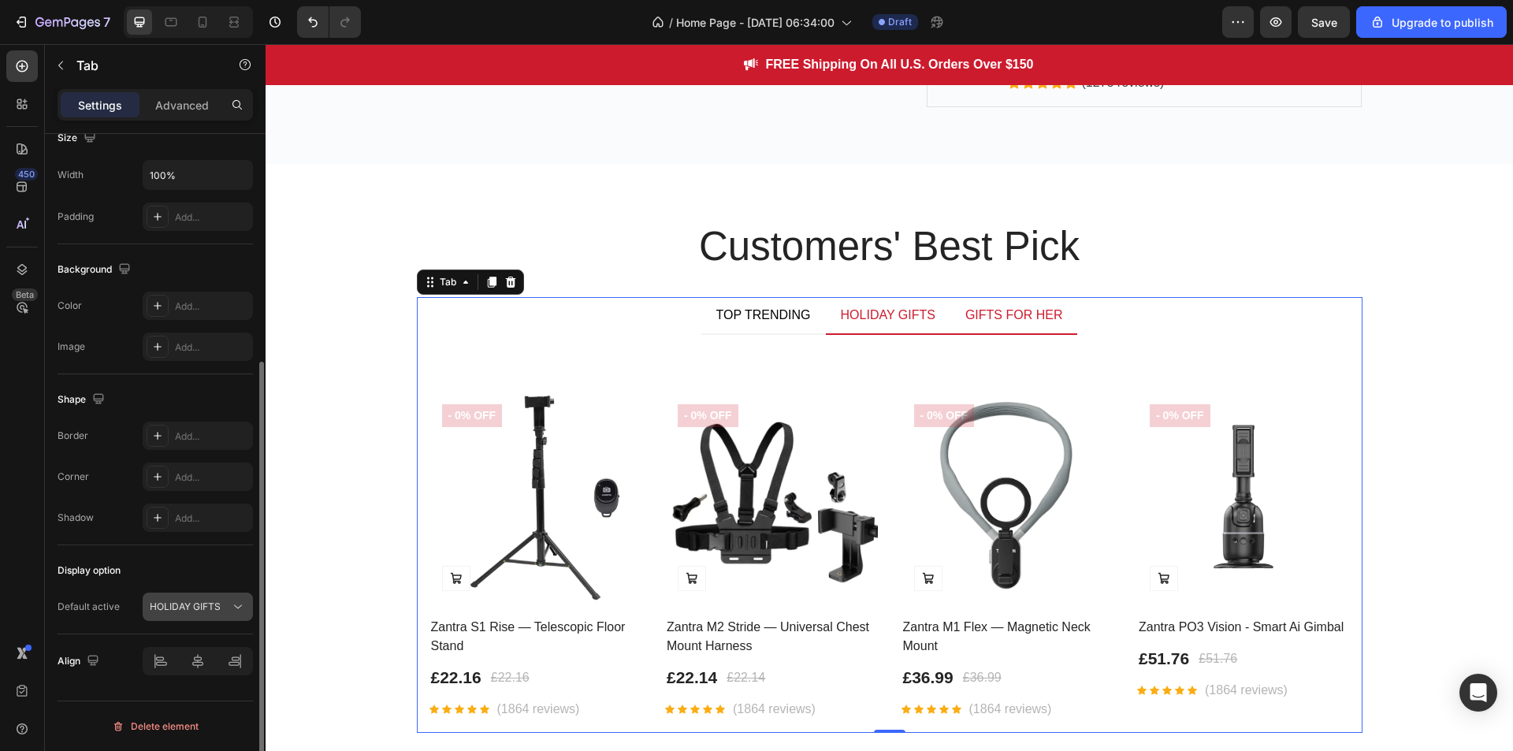
click at [218, 603] on span "HOLIDAY GIFTS" at bounding box center [185, 607] width 71 height 12
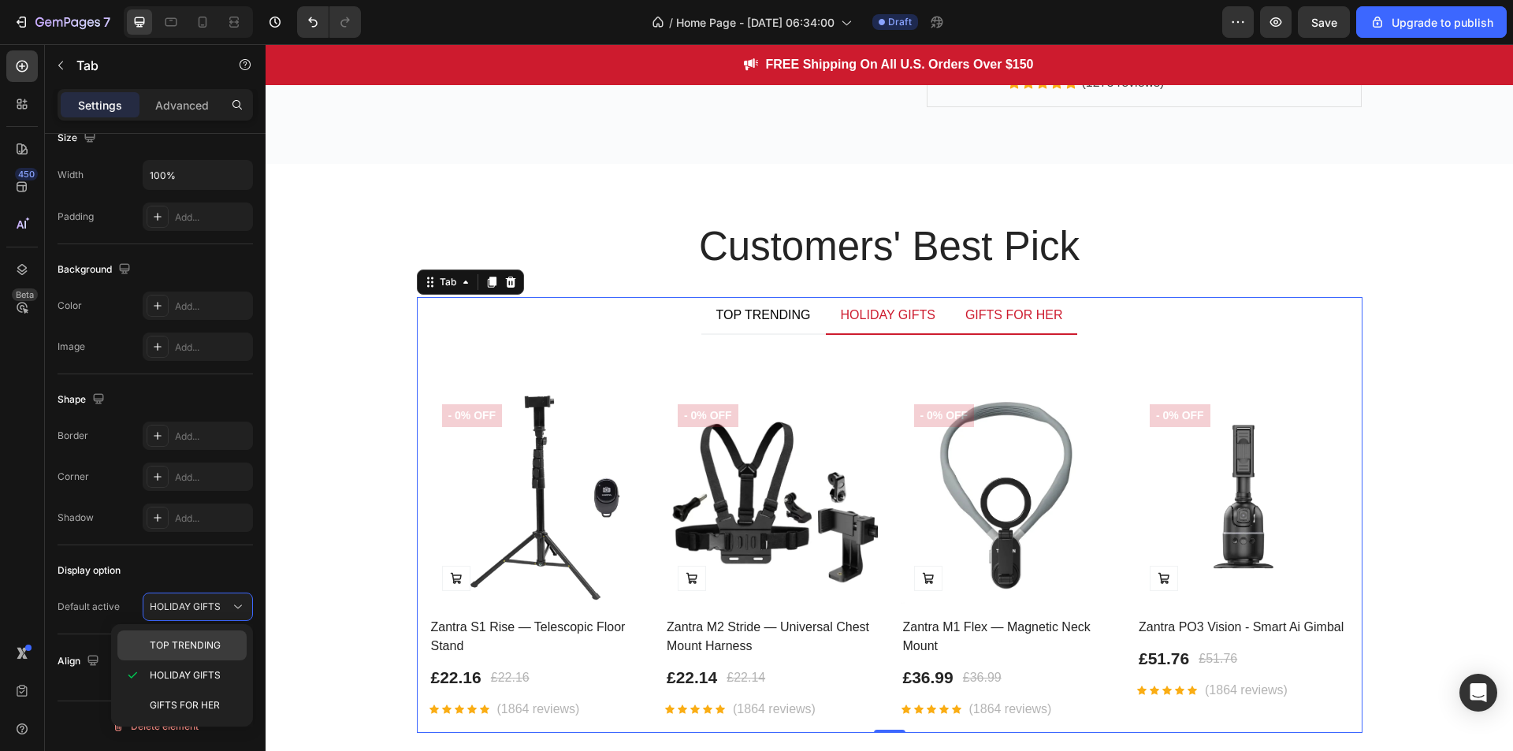
click at [221, 641] on p "TOP TRENDING" at bounding box center [195, 645] width 90 height 14
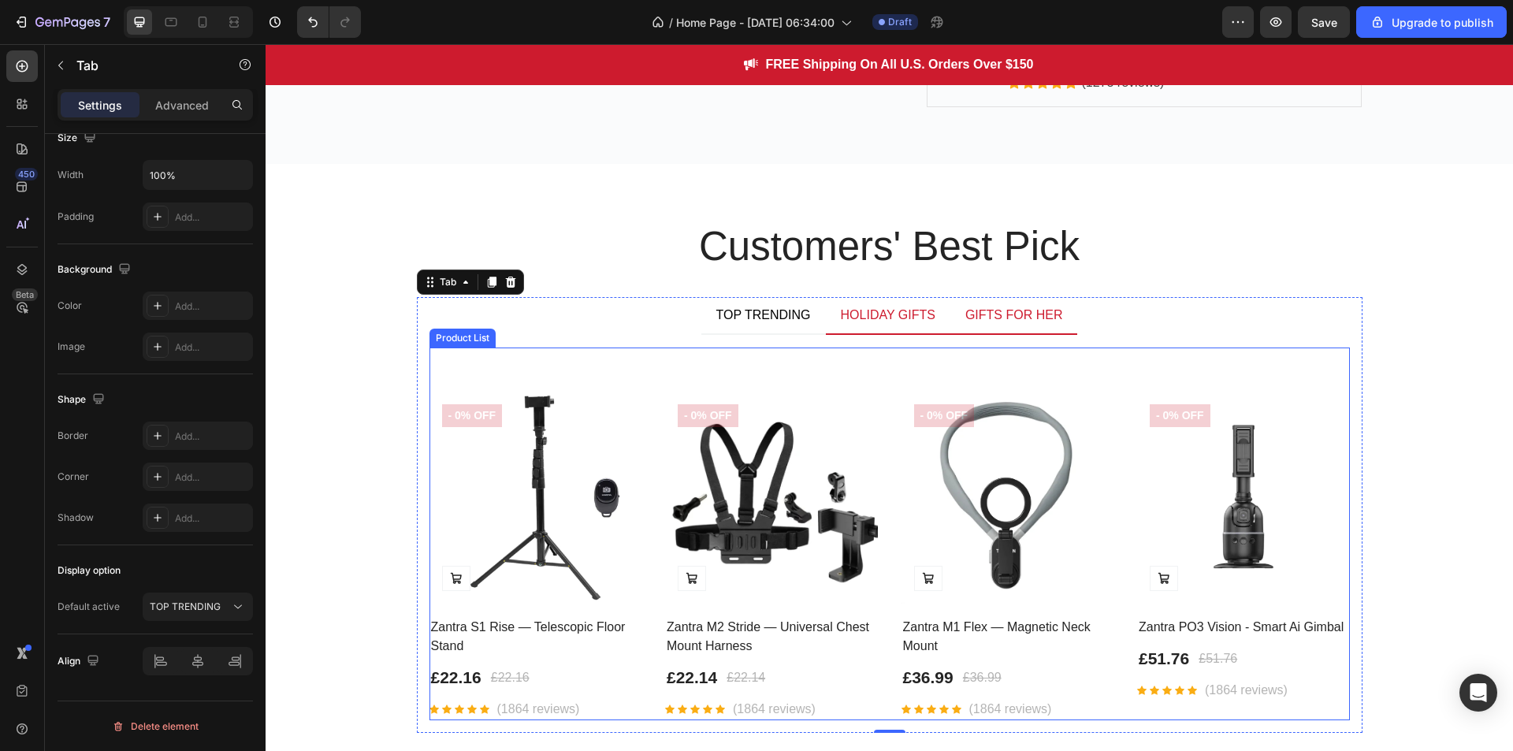
click at [601, 372] on div "Product Images Add to Cart - 0% off Product Badge Row Zantra S1 Rise — Telescop…" at bounding box center [890, 534] width 921 height 373
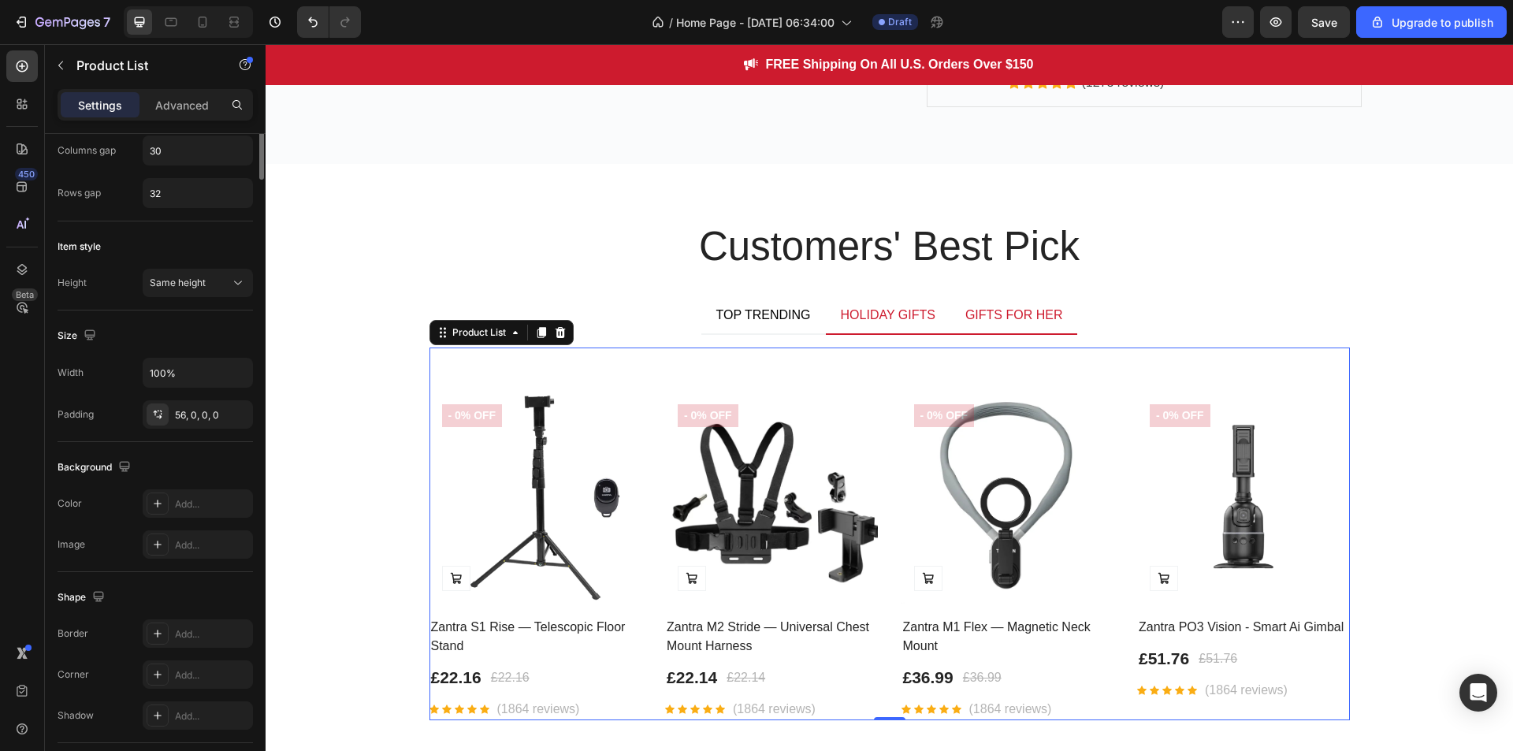
scroll to position [0, 0]
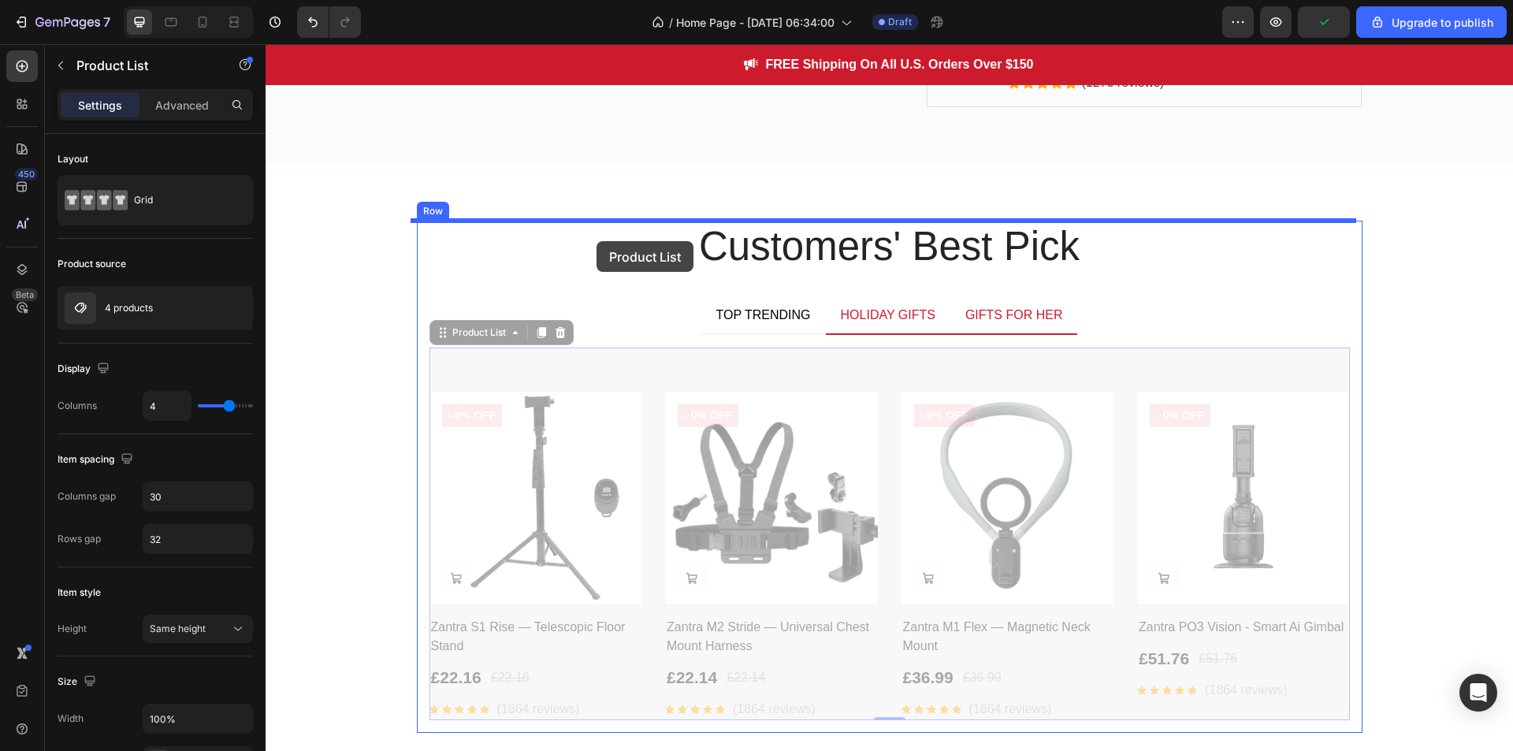
drag, startPoint x: 601, startPoint y: 372, endPoint x: 601, endPoint y: 242, distance: 130.0
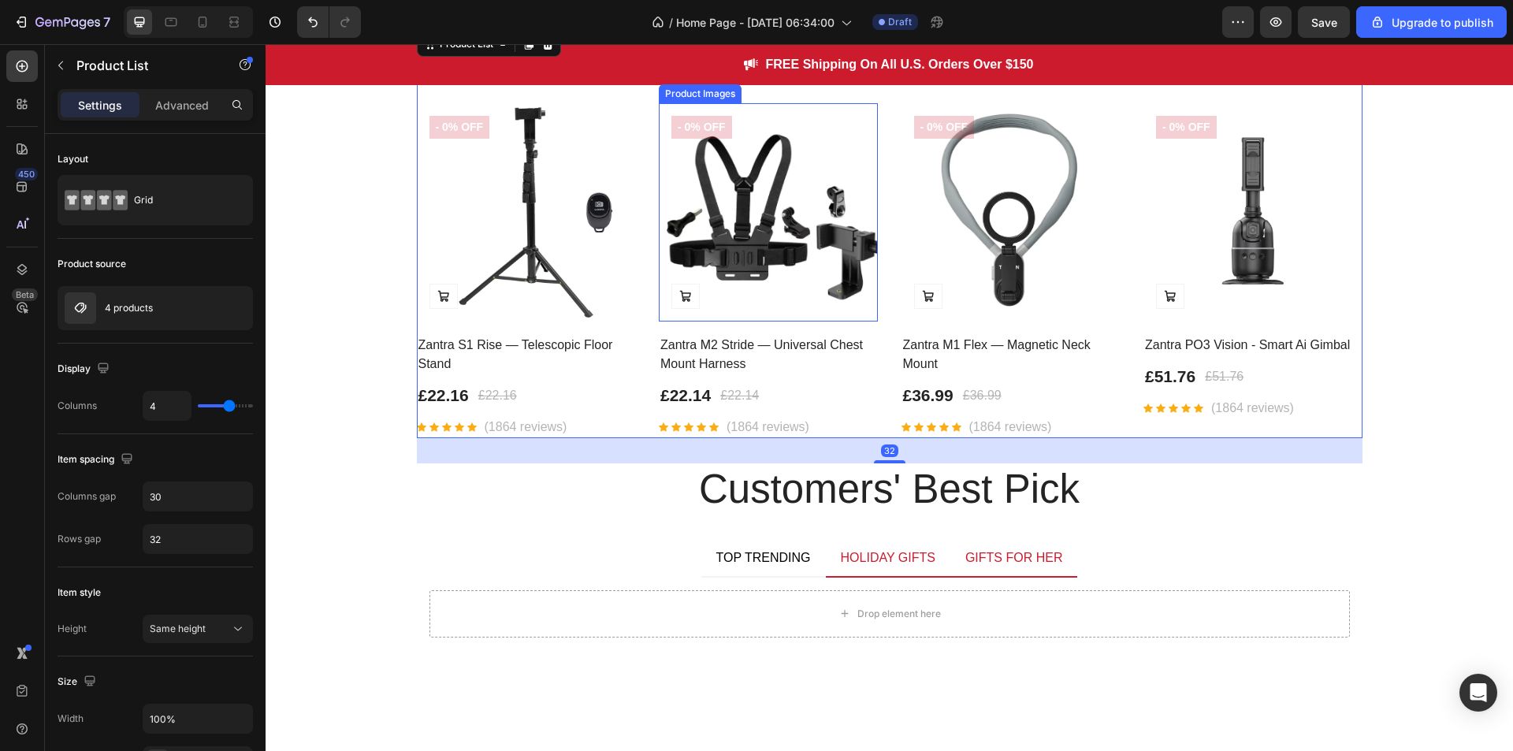
scroll to position [2202, 0]
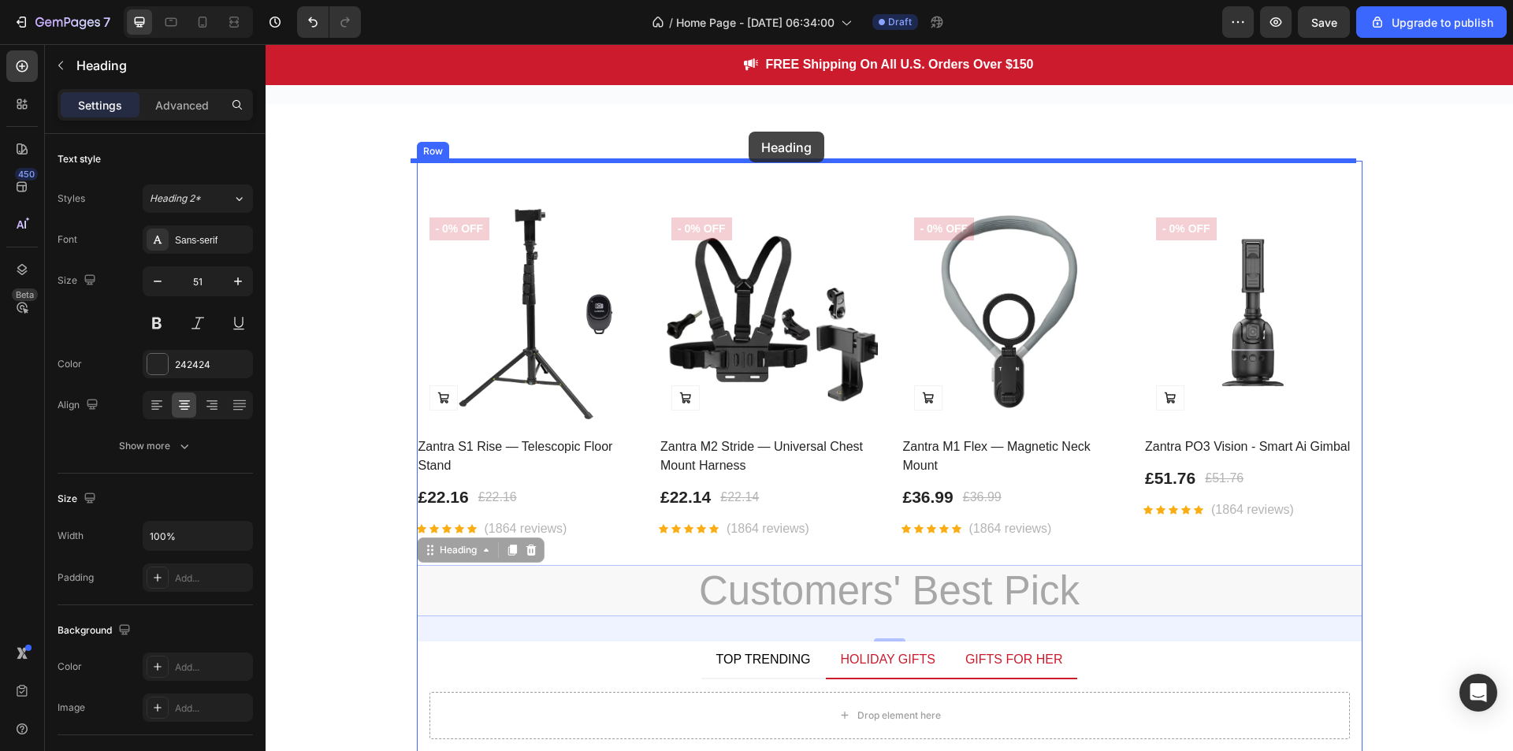
drag, startPoint x: 769, startPoint y: 598, endPoint x: 749, endPoint y: 132, distance: 467.0
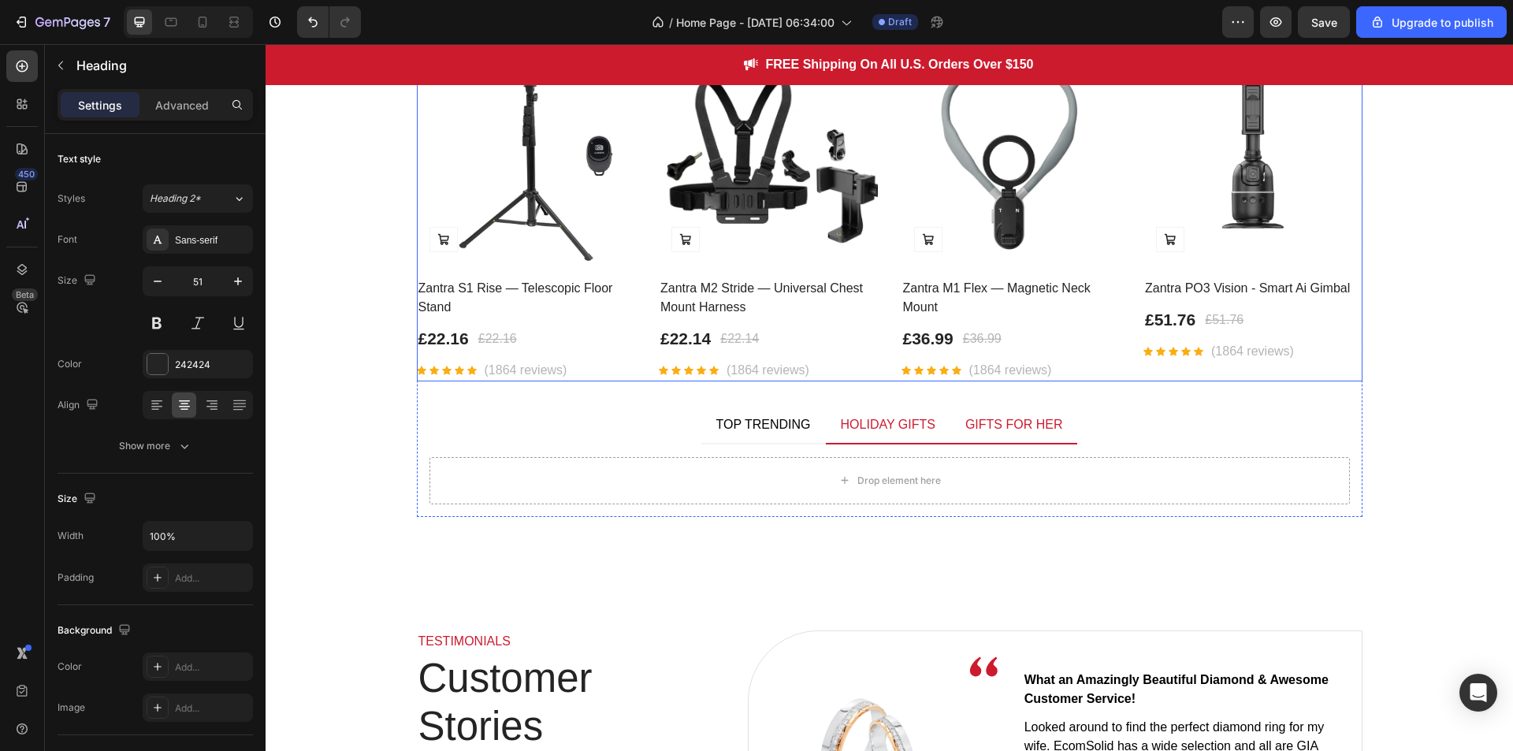
scroll to position [2438, 0]
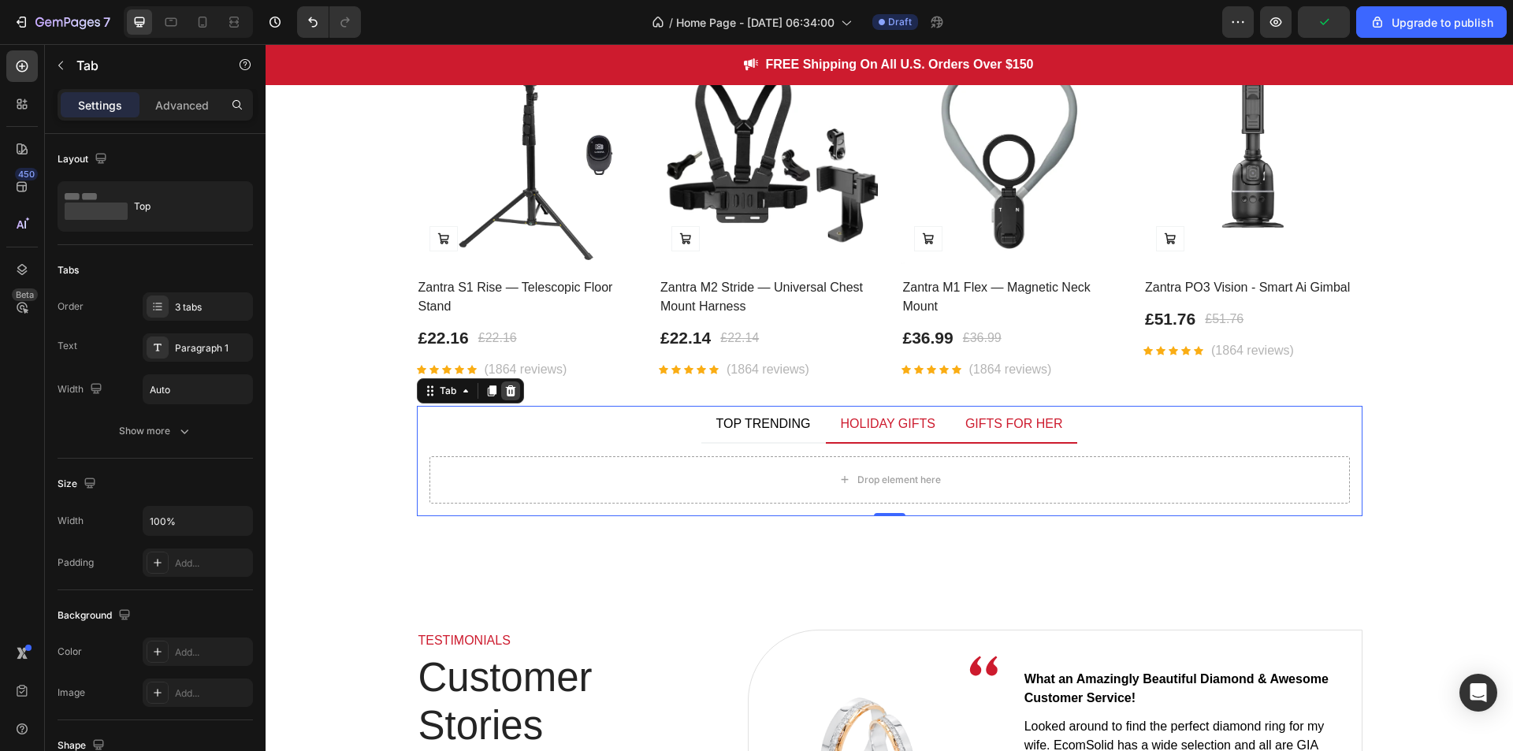
click at [505, 392] on icon at bounding box center [510, 390] width 10 height 11
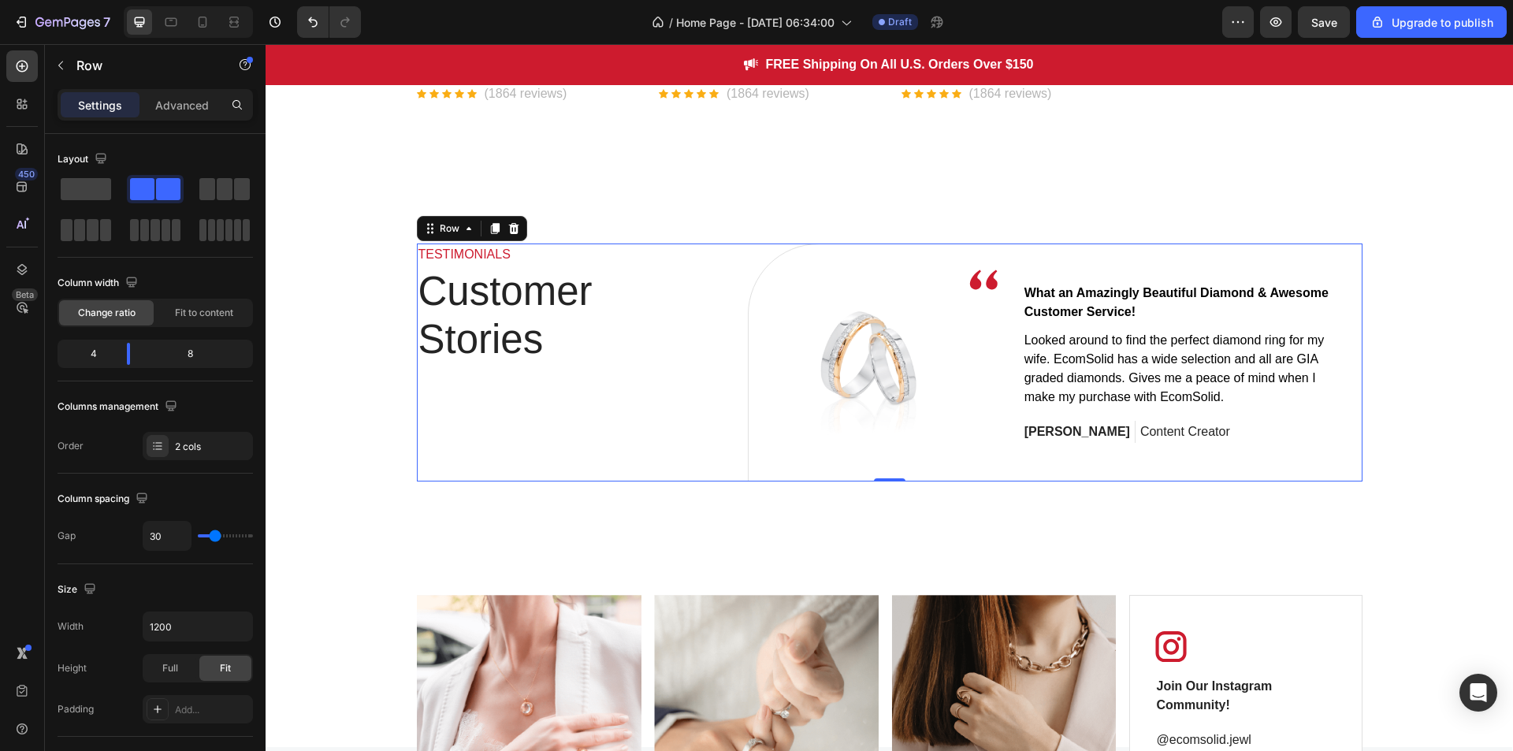
scroll to position [2746, 0]
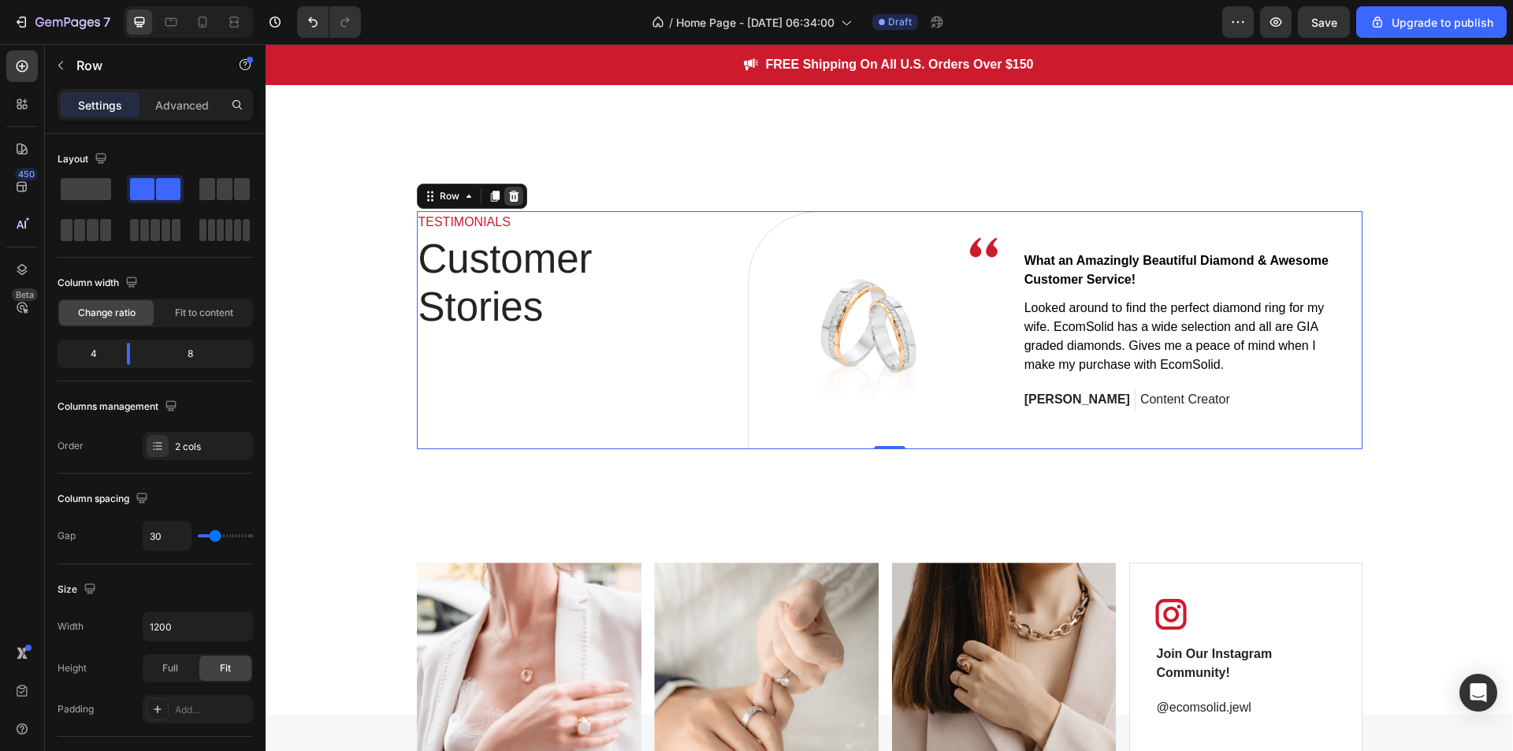
click at [508, 196] on icon at bounding box center [513, 196] width 10 height 11
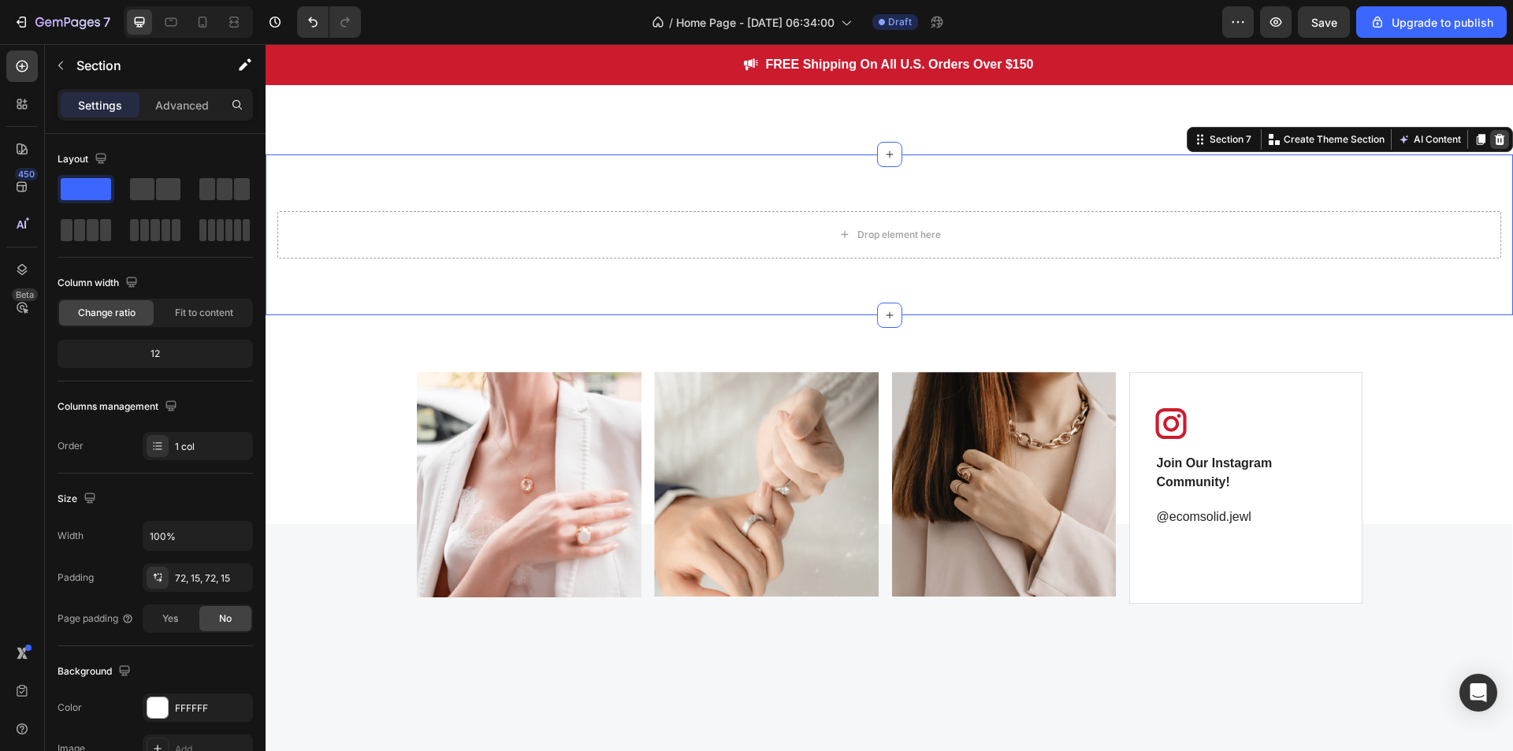
click at [1493, 133] on icon at bounding box center [1499, 139] width 13 height 13
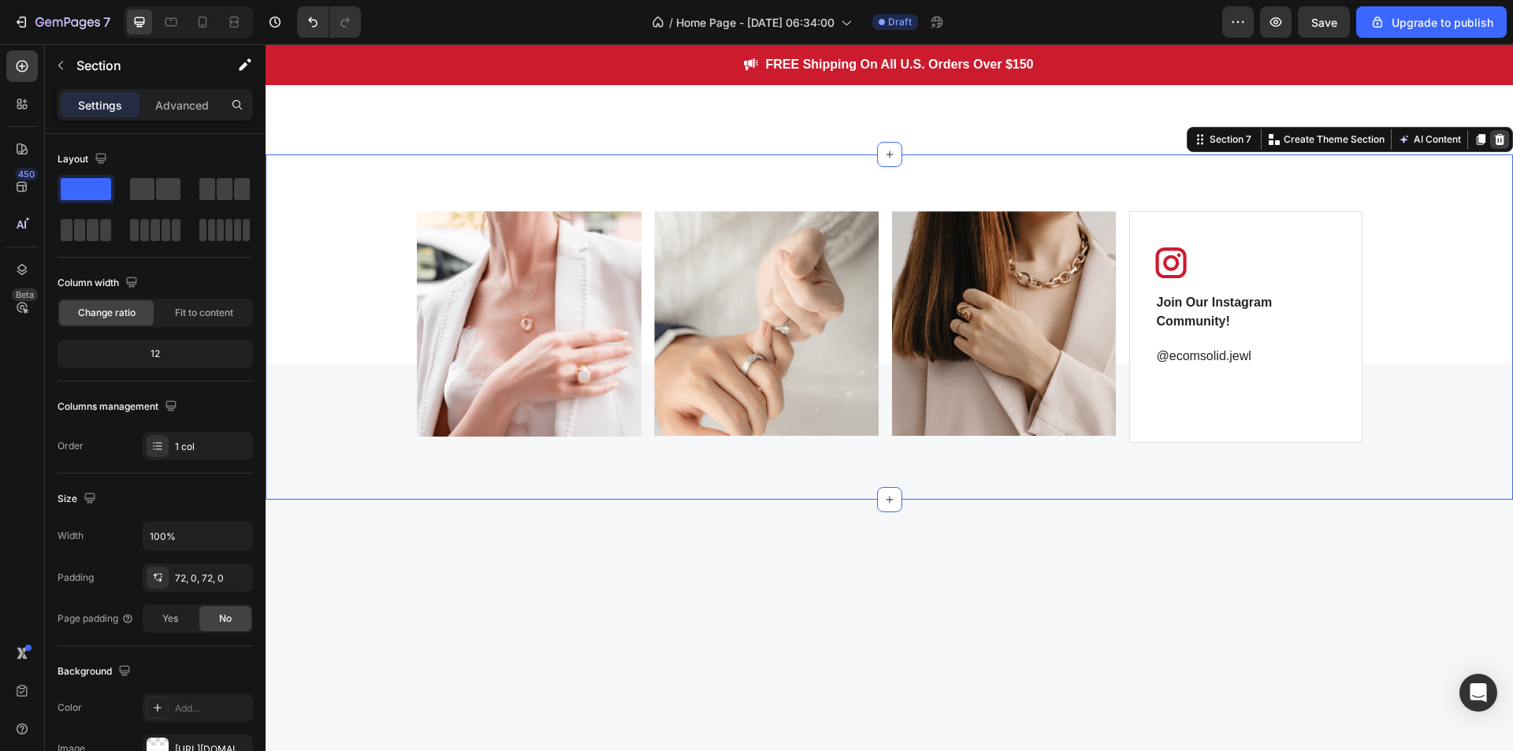
click at [1493, 143] on icon at bounding box center [1499, 139] width 13 height 13
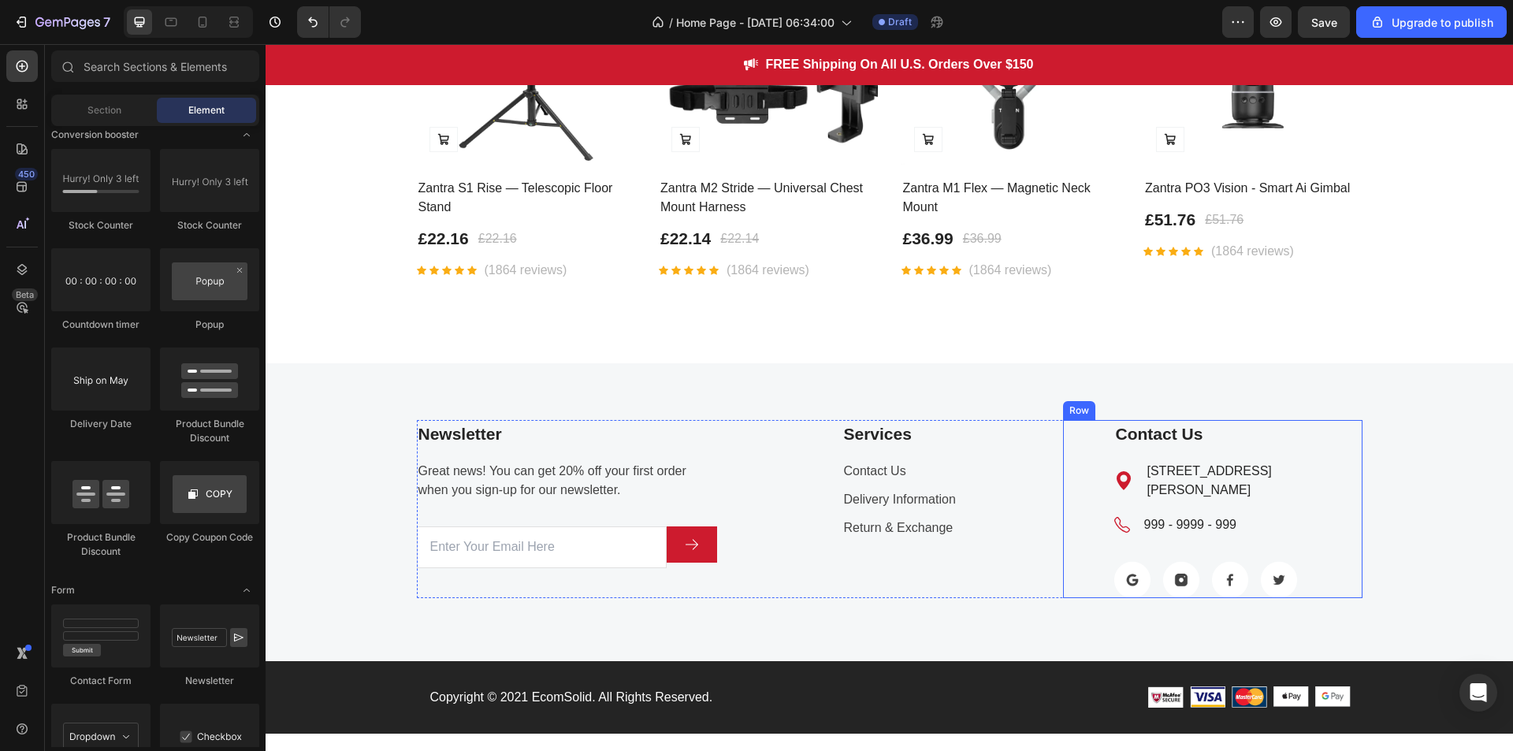
scroll to position [2535, 0]
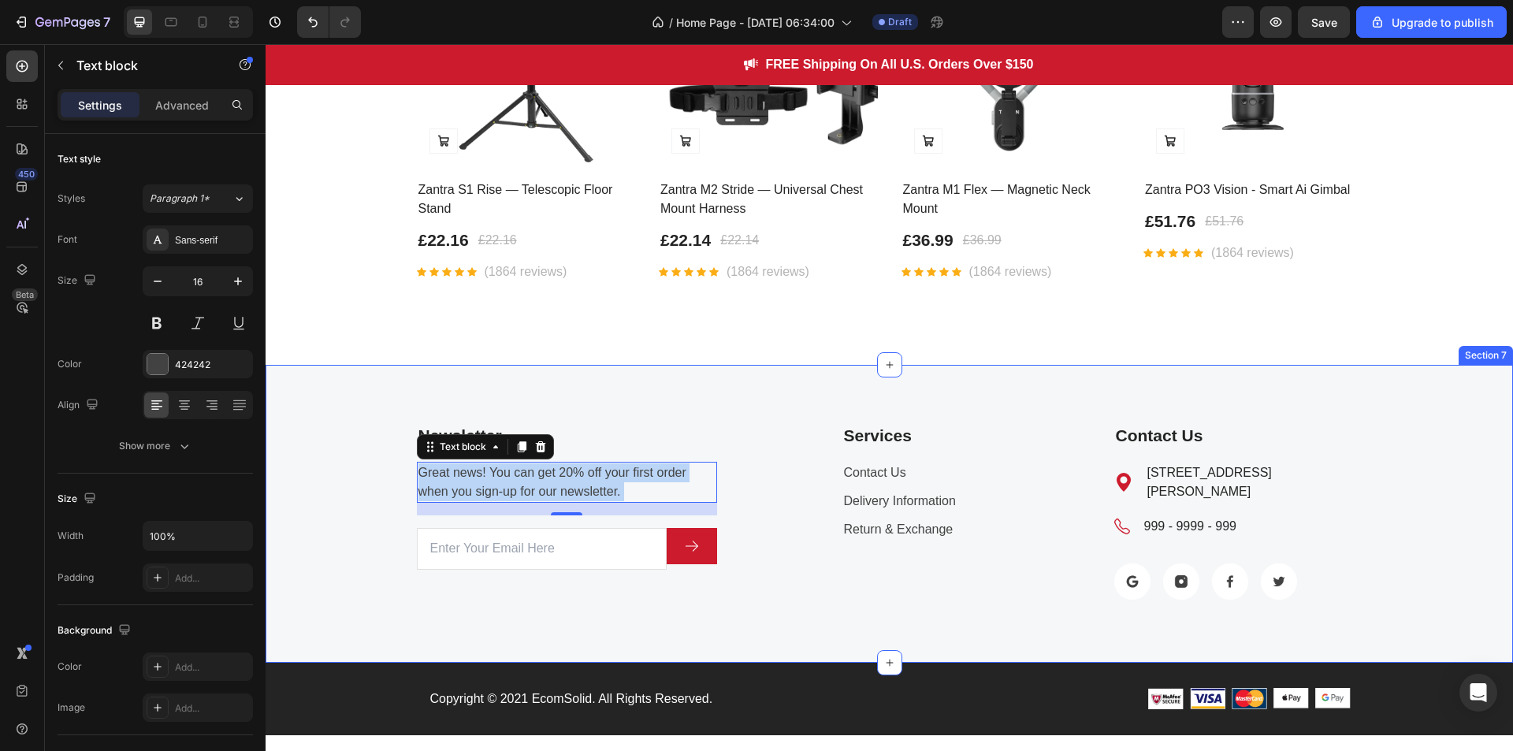
drag, startPoint x: 620, startPoint y: 489, endPoint x: 399, endPoint y: 458, distance: 223.7
click at [399, 458] on div "Newsletter Text block Great news! You can get 20% off your first order when you…" at bounding box center [889, 511] width 1224 height 178
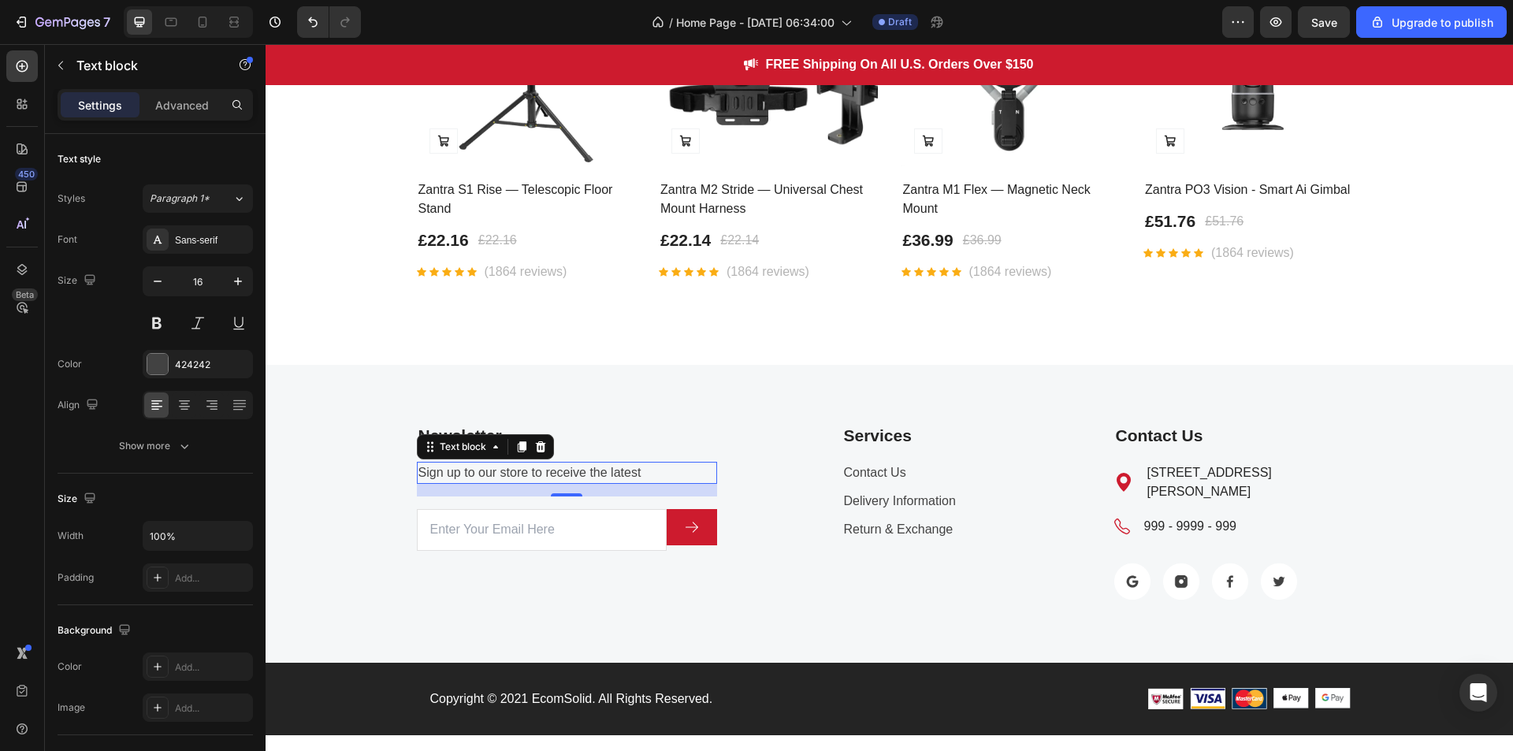
click at [640, 470] on p "Sign up to our store to receive the latest" at bounding box center [566, 472] width 297 height 19
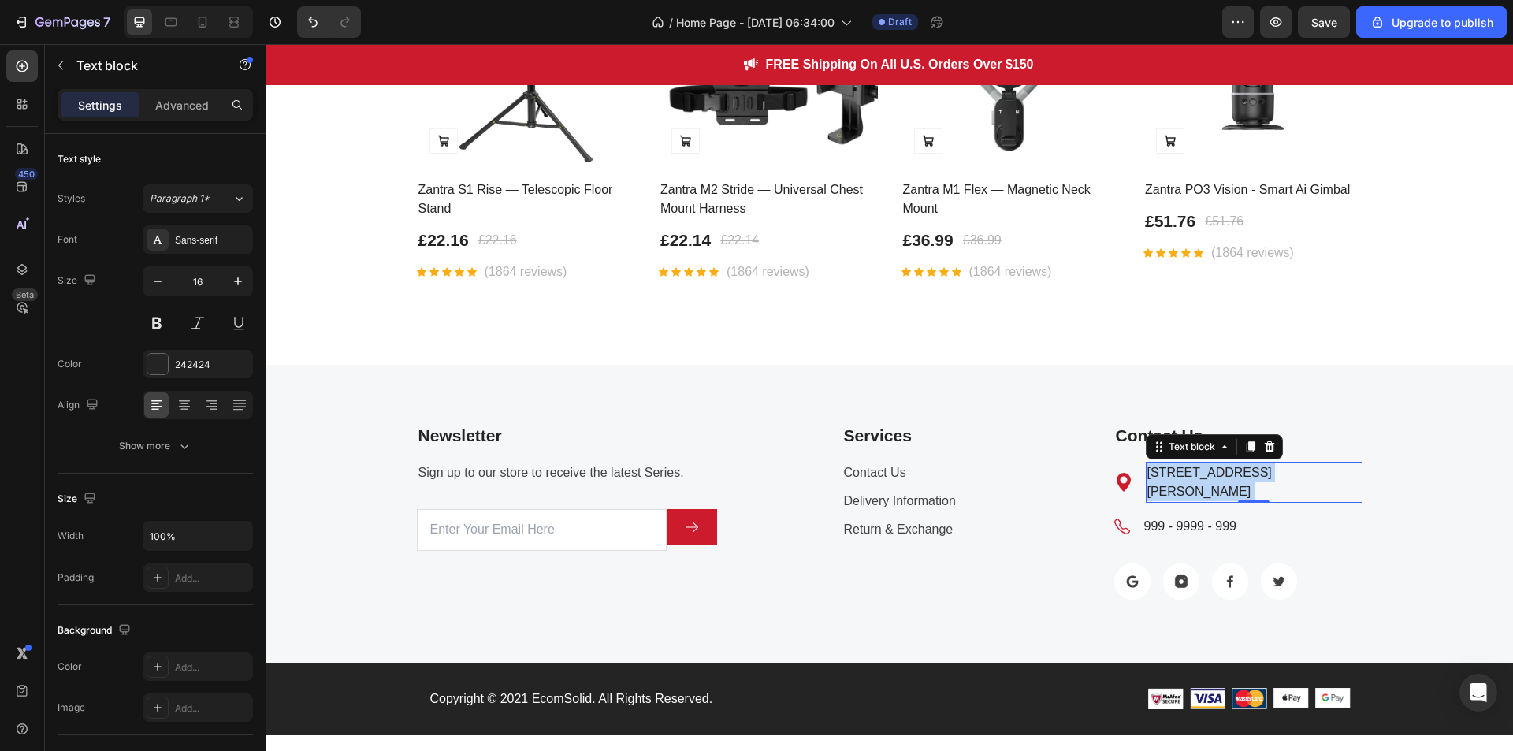
click at [1229, 469] on p "2678 Simons Hollow Road, NYC, US" at bounding box center [1254, 482] width 214 height 38
click at [1204, 517] on p "999 - 9999 - 999" at bounding box center [1190, 526] width 92 height 19
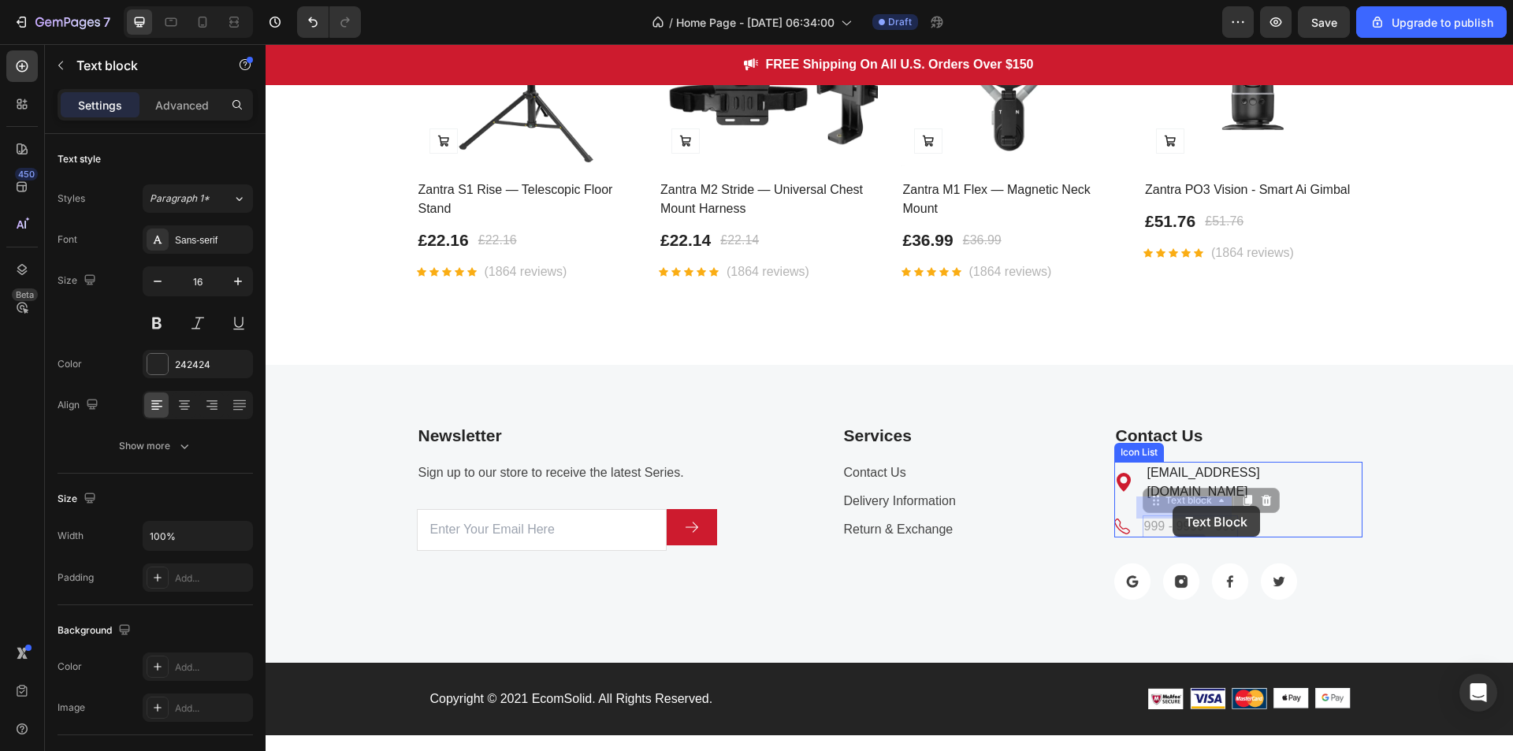
drag, startPoint x: 1204, startPoint y: 507, endPoint x: 1173, endPoint y: 506, distance: 31.5
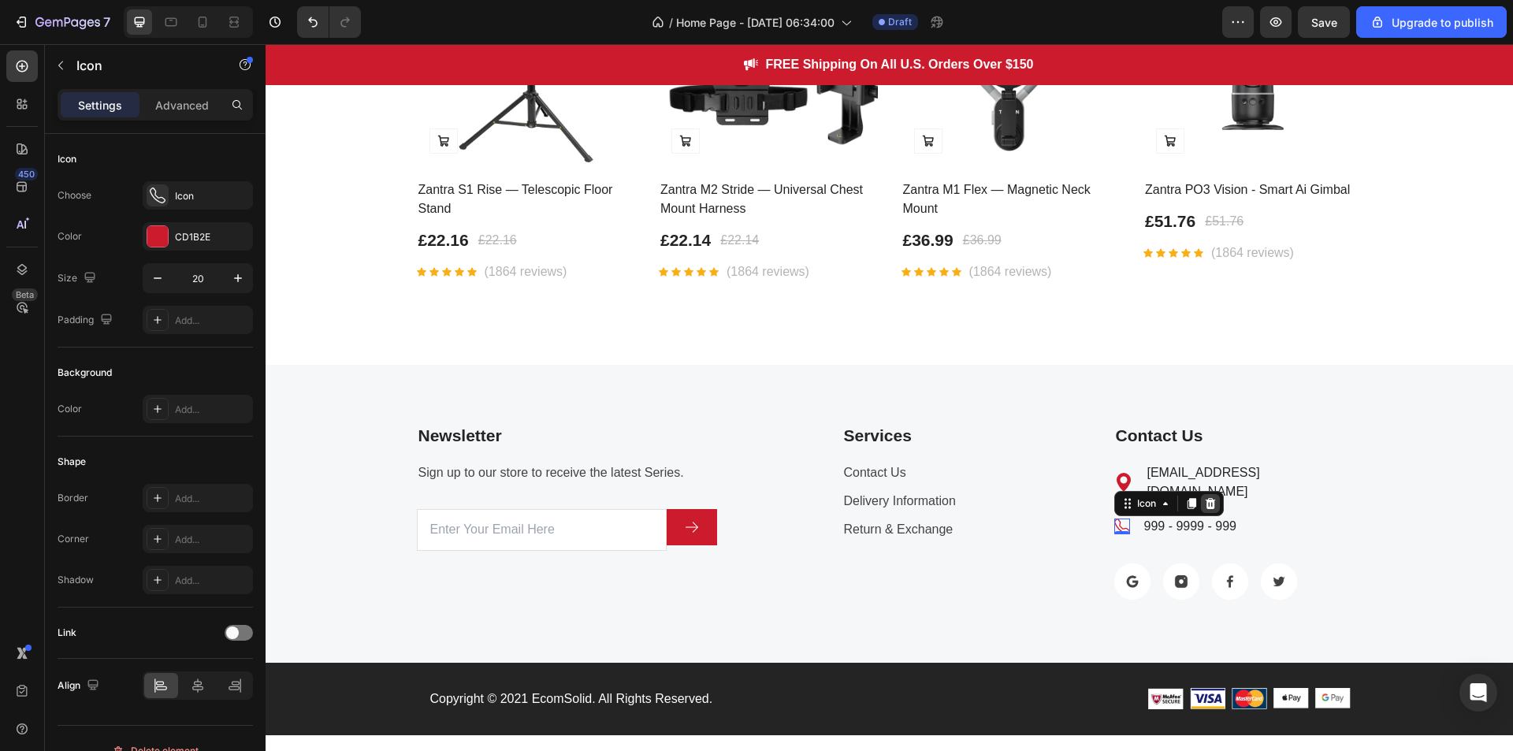
click at [1207, 497] on icon at bounding box center [1210, 503] width 13 height 13
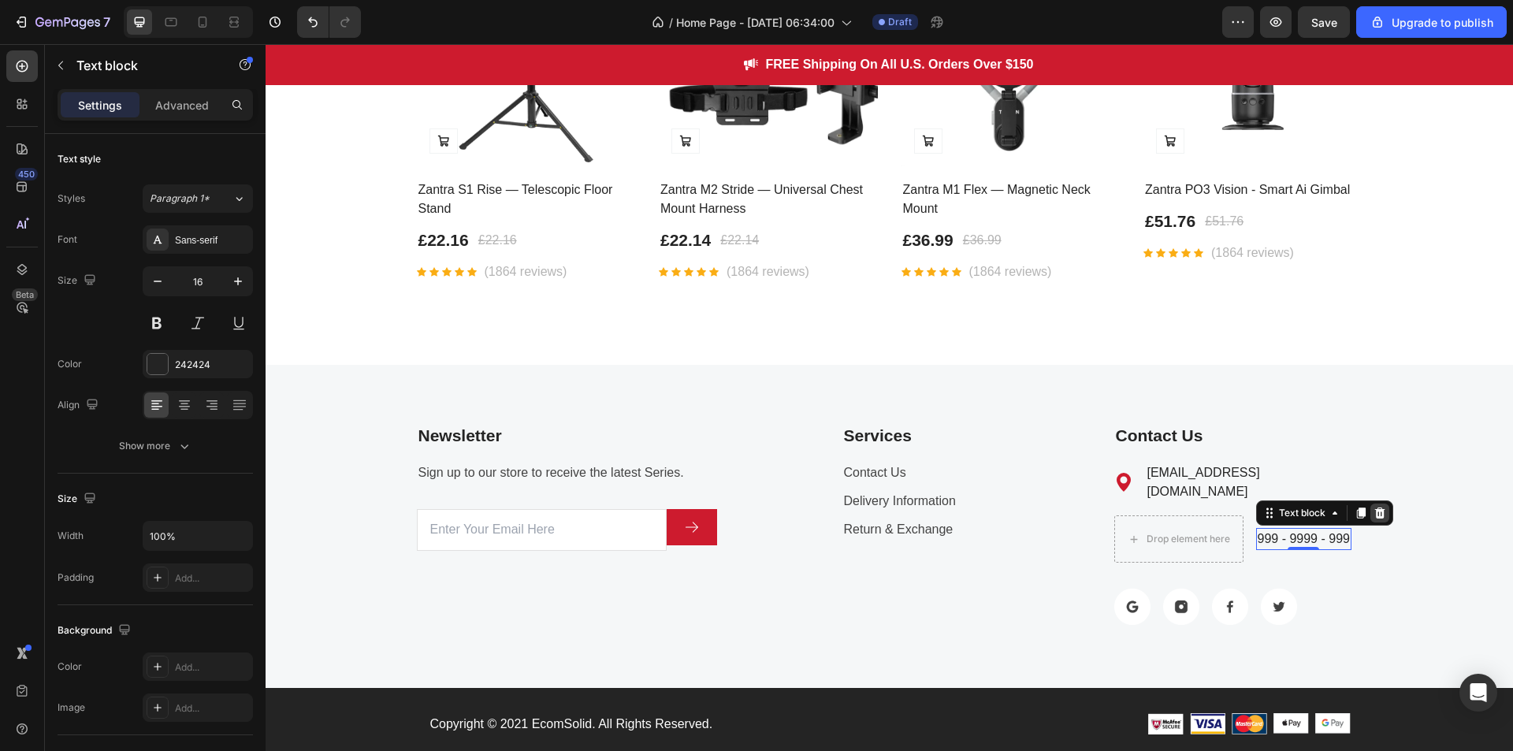
click at [1374, 507] on icon at bounding box center [1380, 513] width 13 height 13
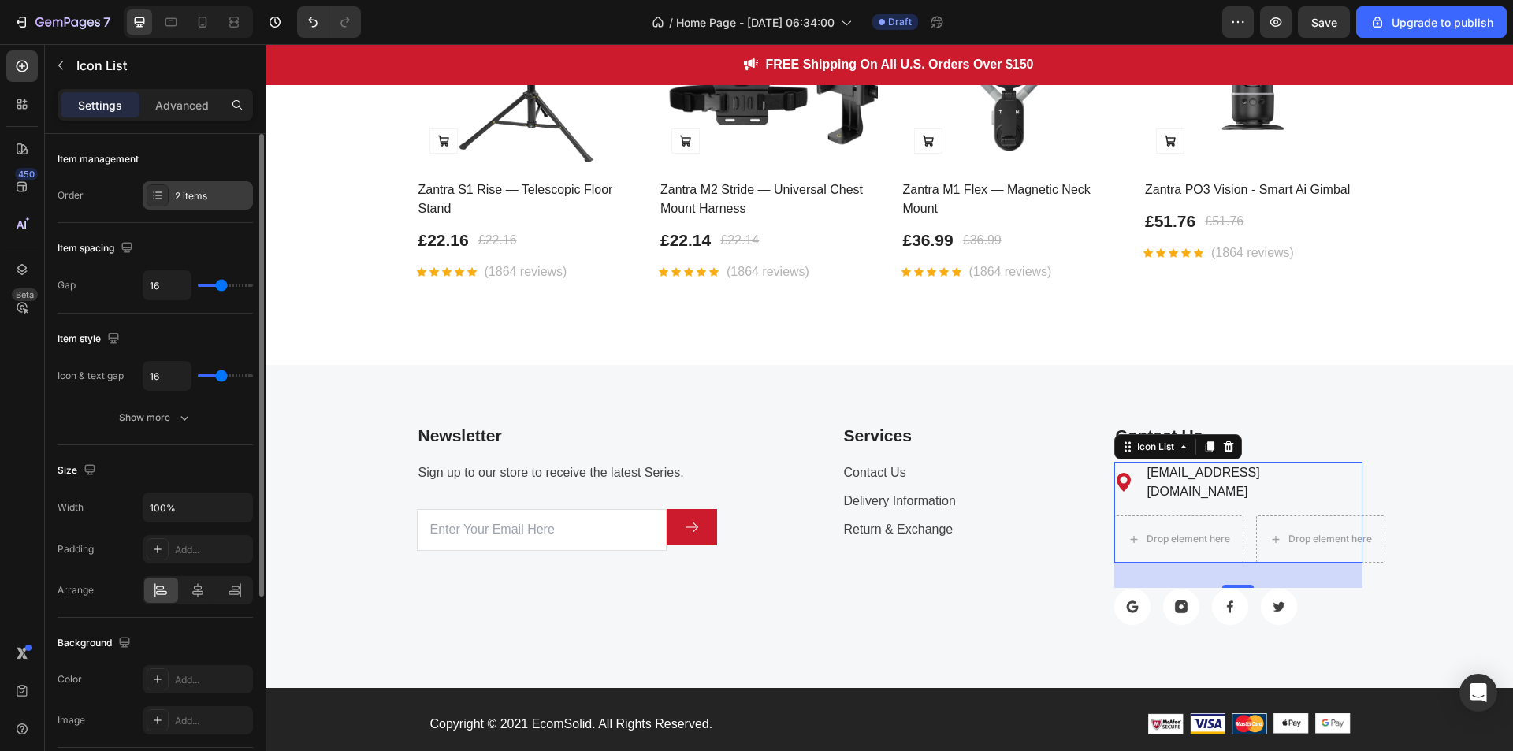
click at [163, 183] on div "2 items" at bounding box center [198, 195] width 110 height 28
click at [201, 246] on div "Item spacing" at bounding box center [155, 248] width 195 height 25
click at [161, 206] on div at bounding box center [158, 195] width 22 height 22
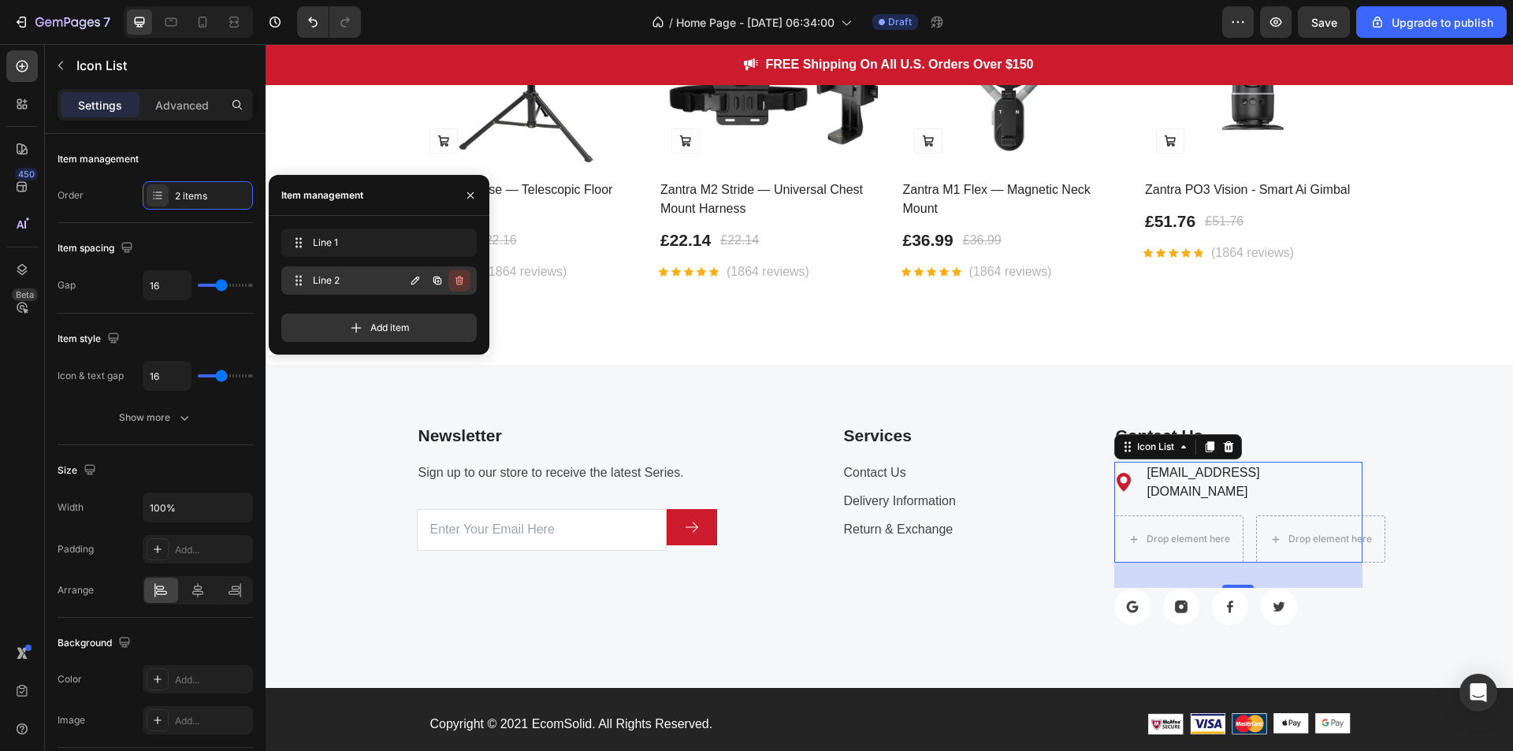
click at [459, 272] on button "button" at bounding box center [459, 281] width 22 height 22
click at [459, 278] on div "Delete" at bounding box center [448, 280] width 29 height 14
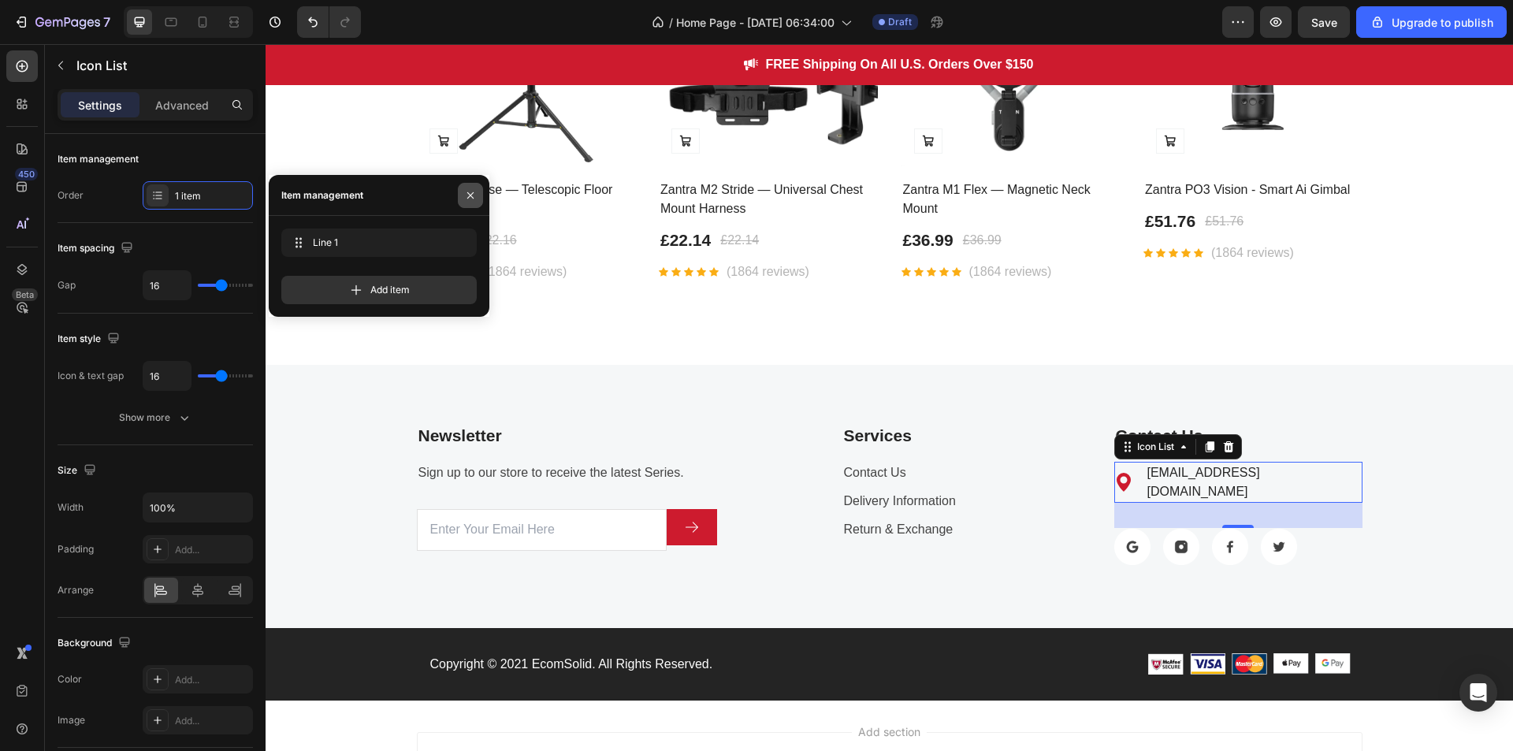
click at [467, 193] on icon "button" at bounding box center [470, 195] width 13 height 13
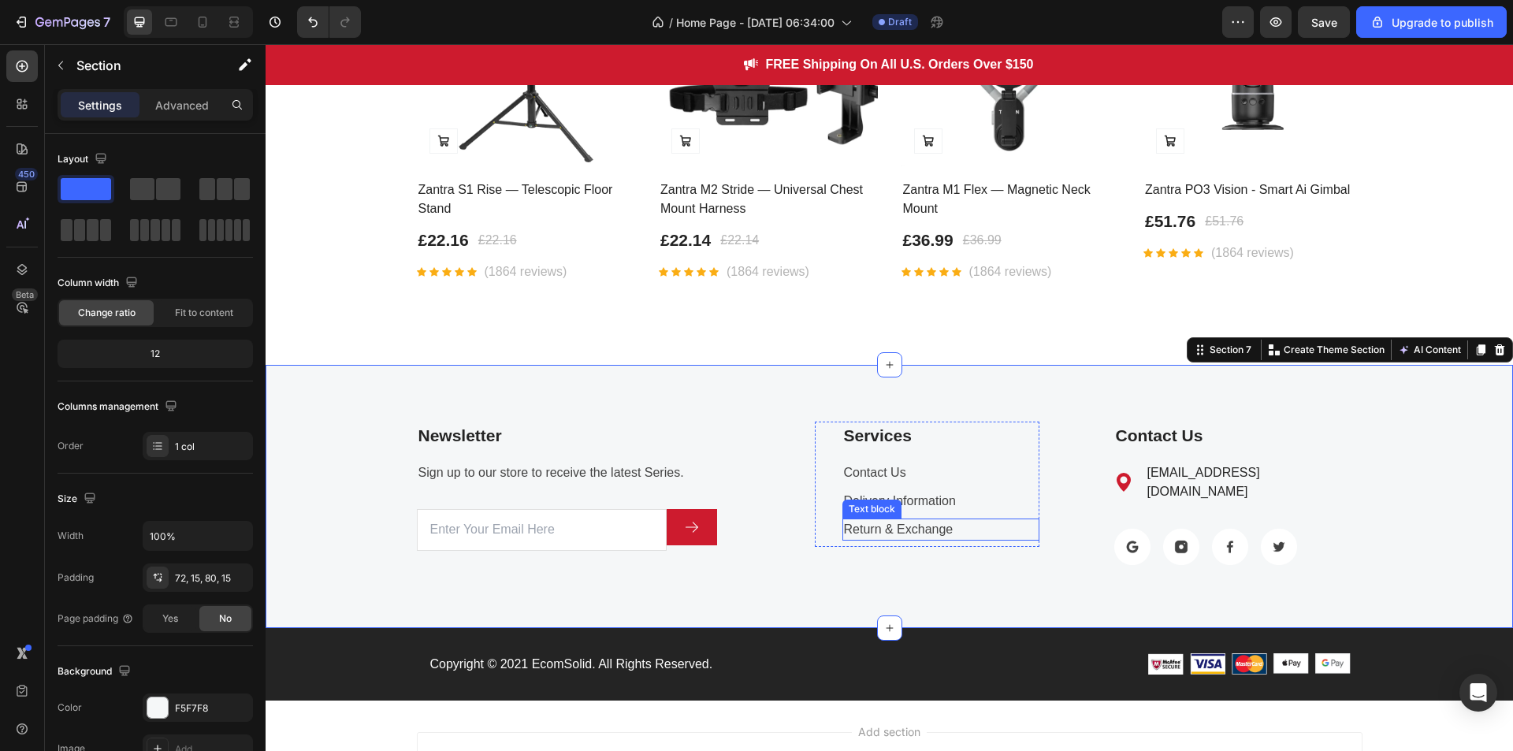
scroll to position [2698, 0]
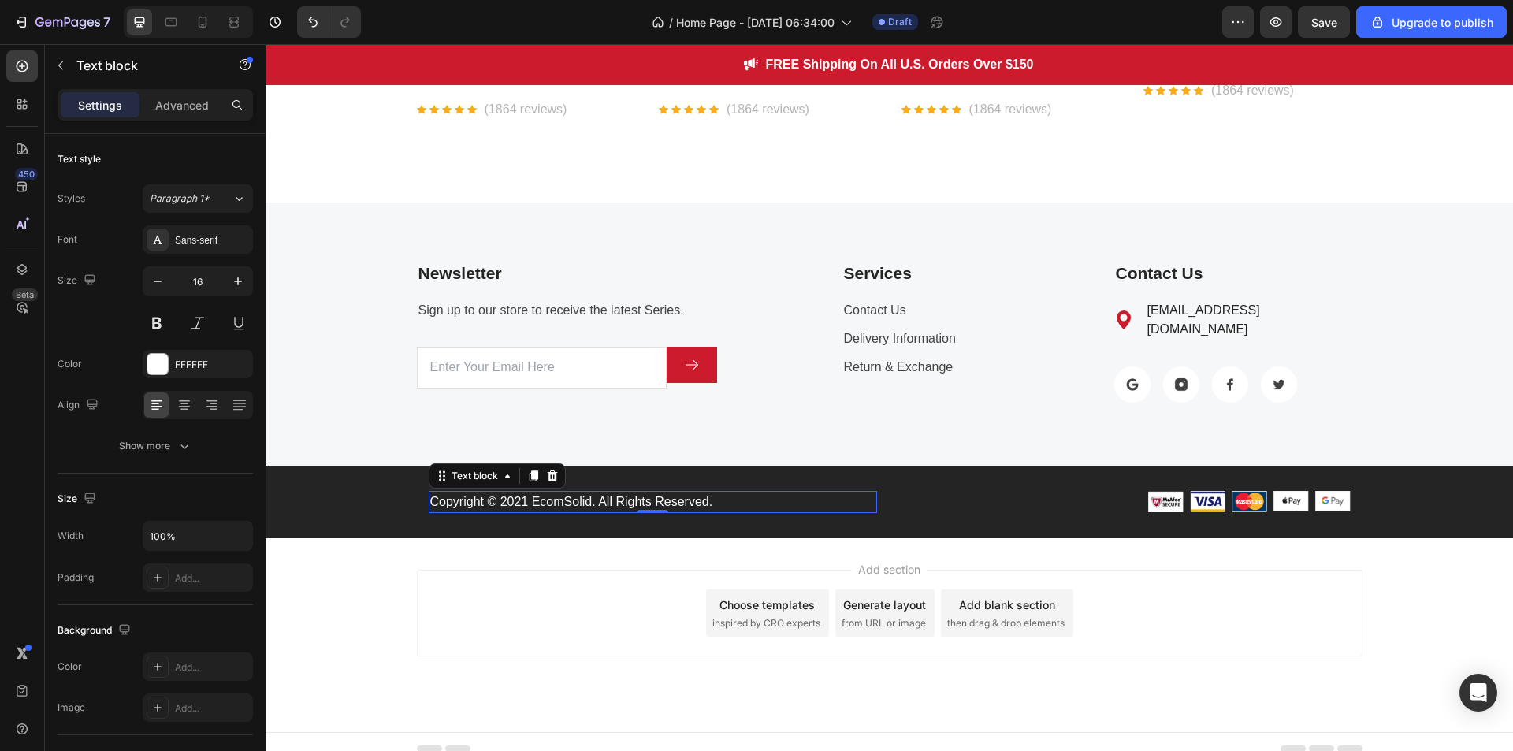
click at [523, 493] on p "Copyright © 2021 EcomSolid. All Rights Reserved." at bounding box center [652, 502] width 445 height 19
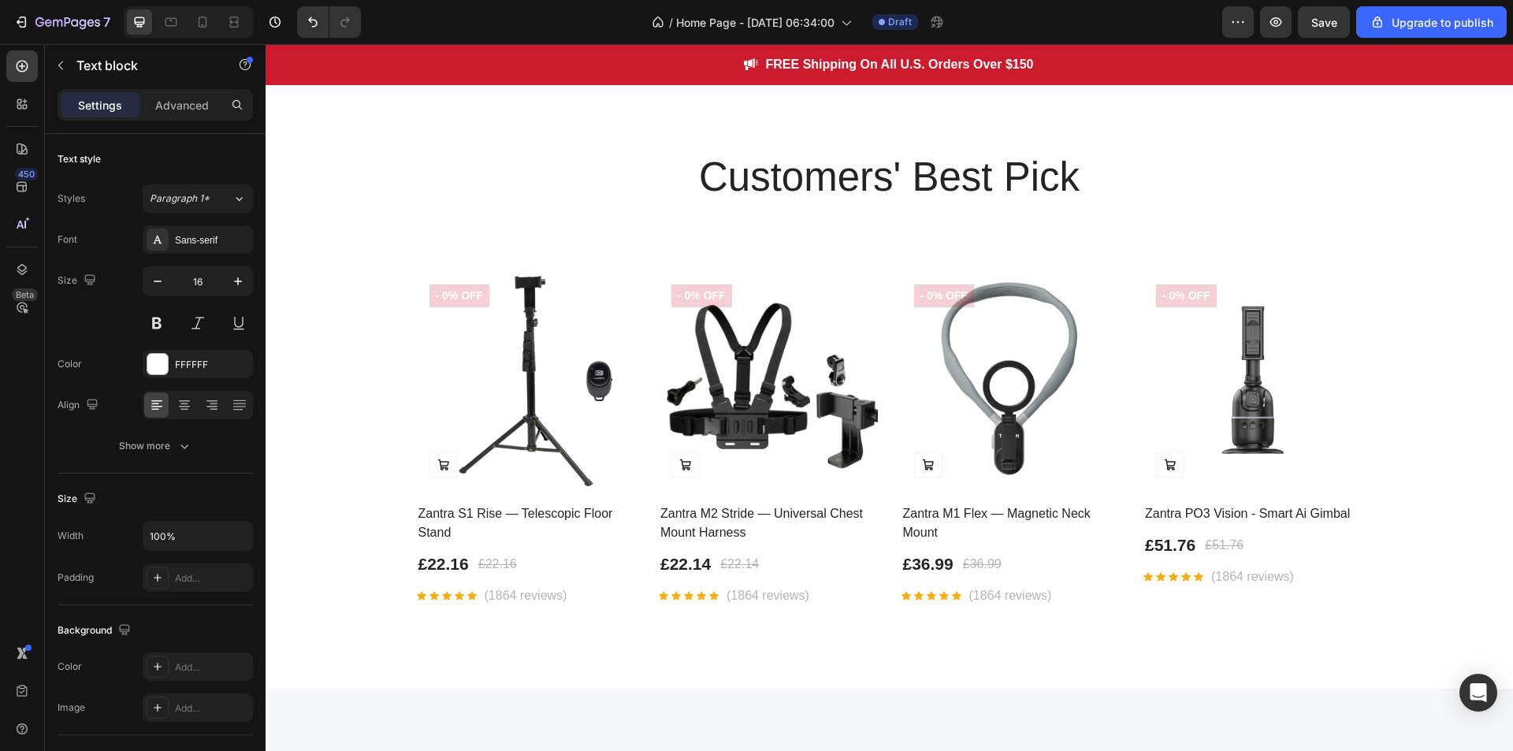
scroll to position [2208, 0]
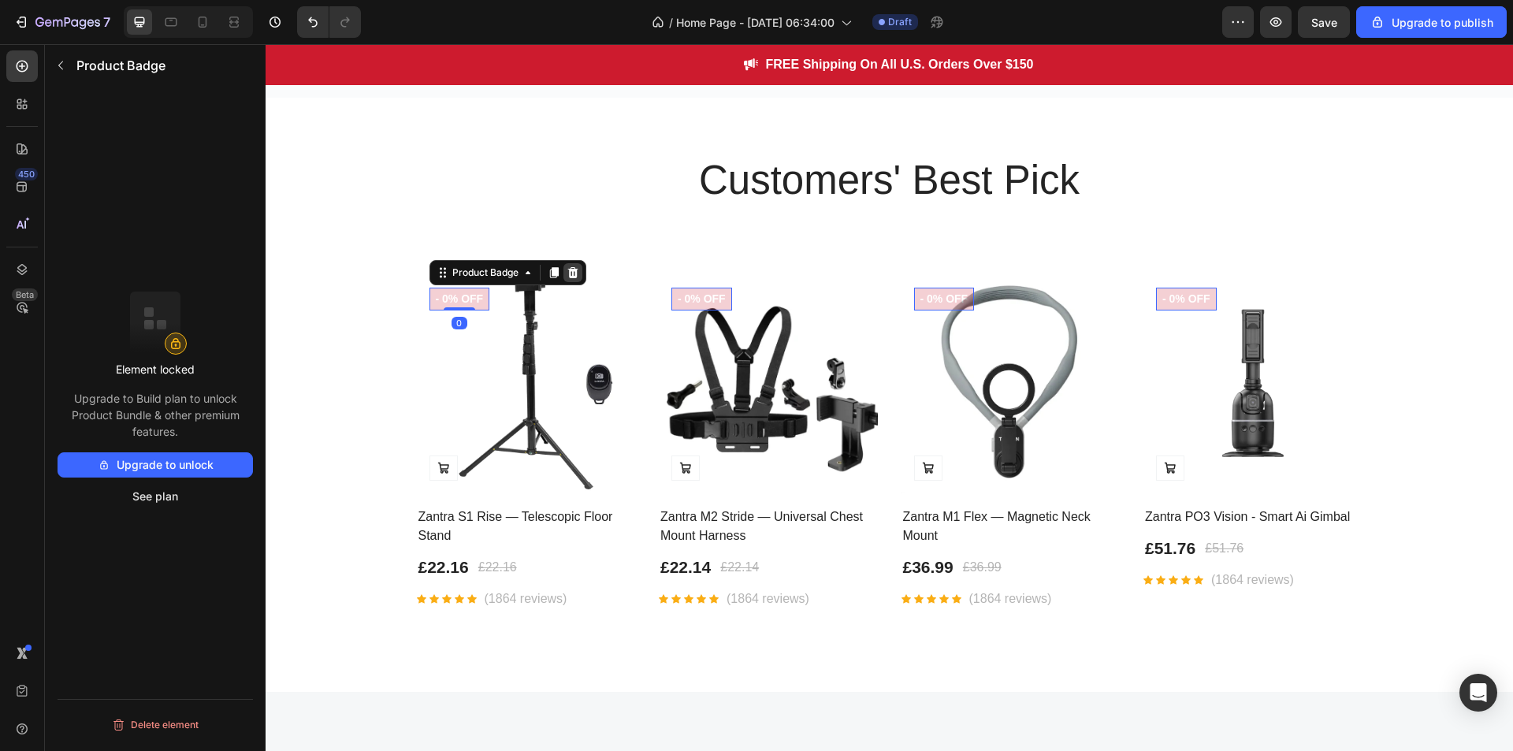
click at [568, 270] on icon at bounding box center [572, 272] width 10 height 11
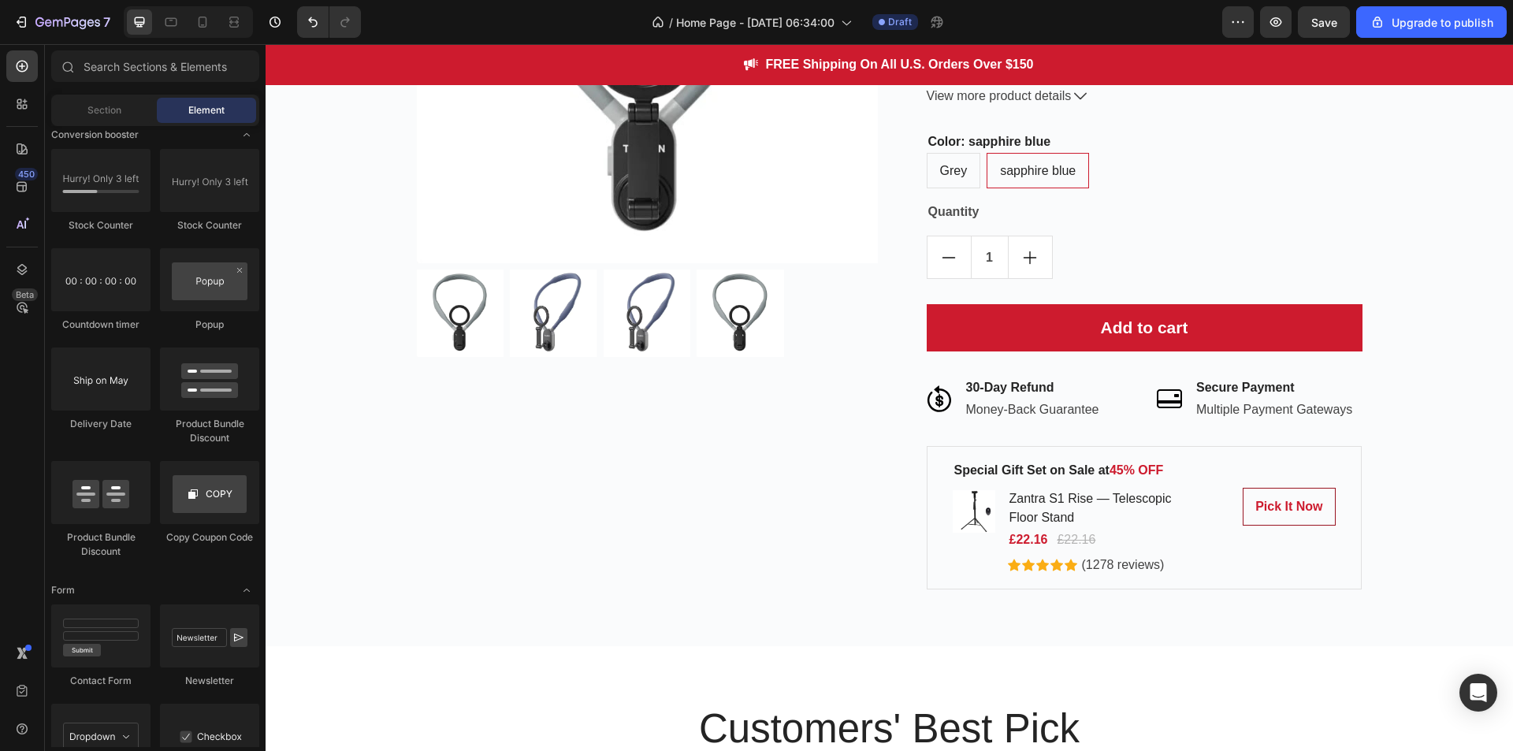
scroll to position [1661, 0]
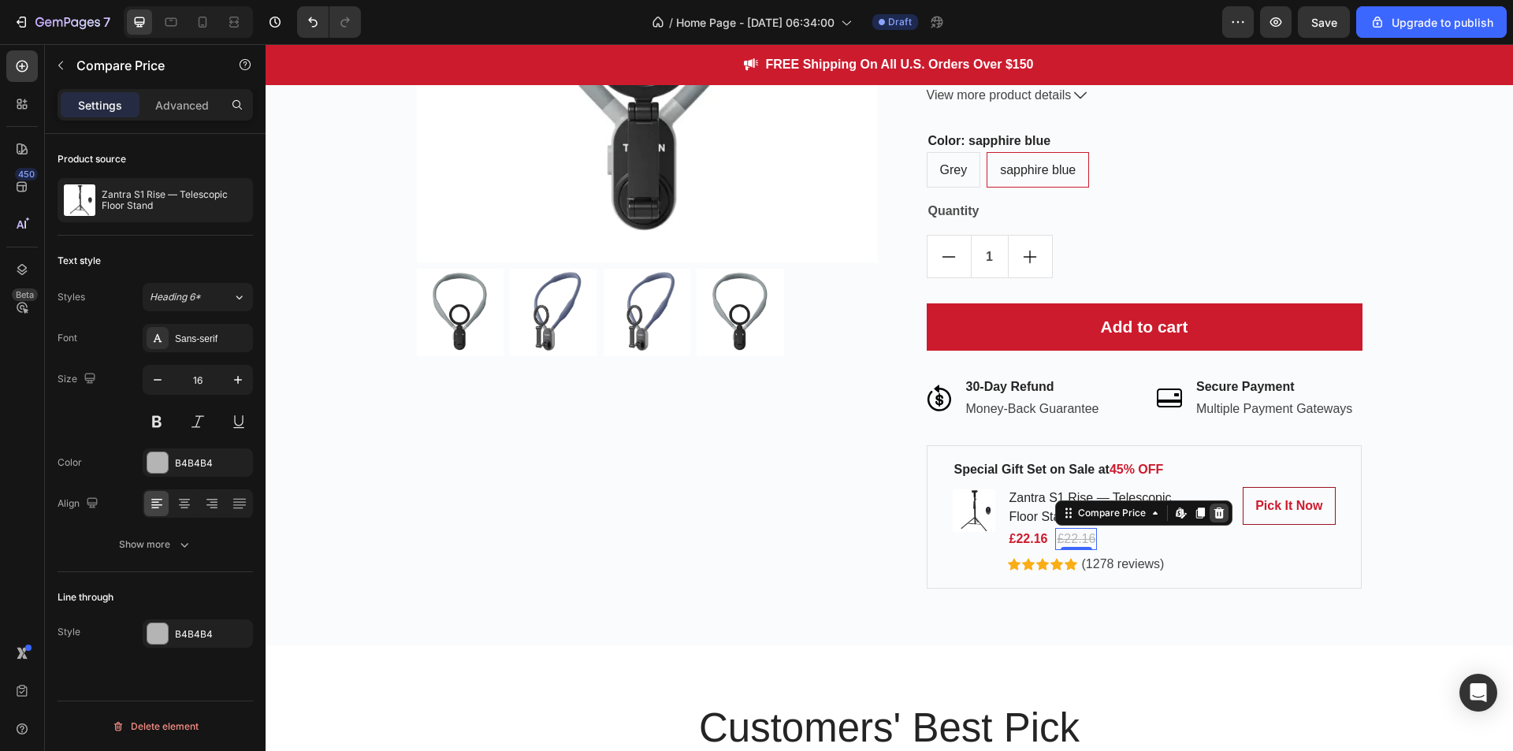
click at [1219, 511] on icon at bounding box center [1219, 513] width 10 height 11
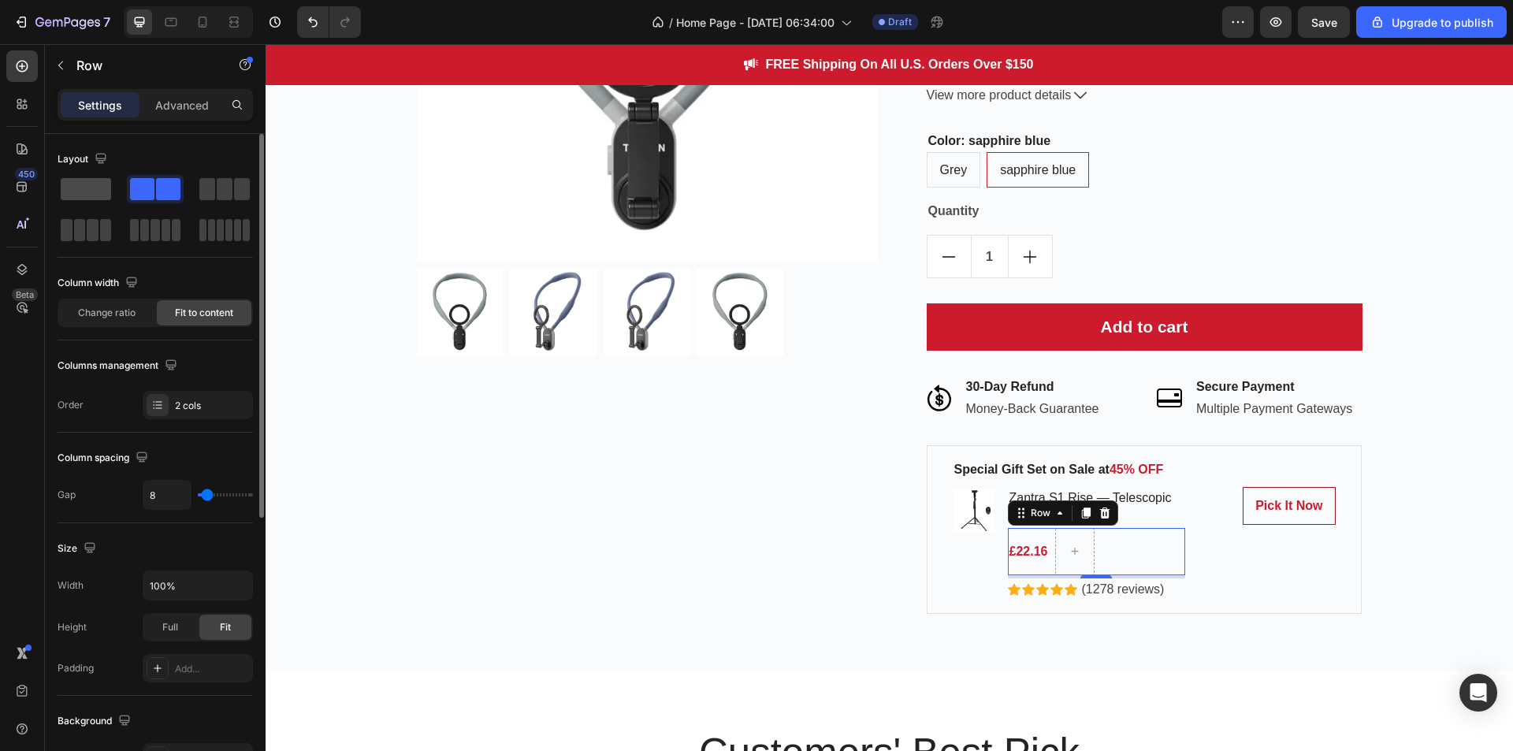
click at [95, 186] on span at bounding box center [86, 189] width 50 height 22
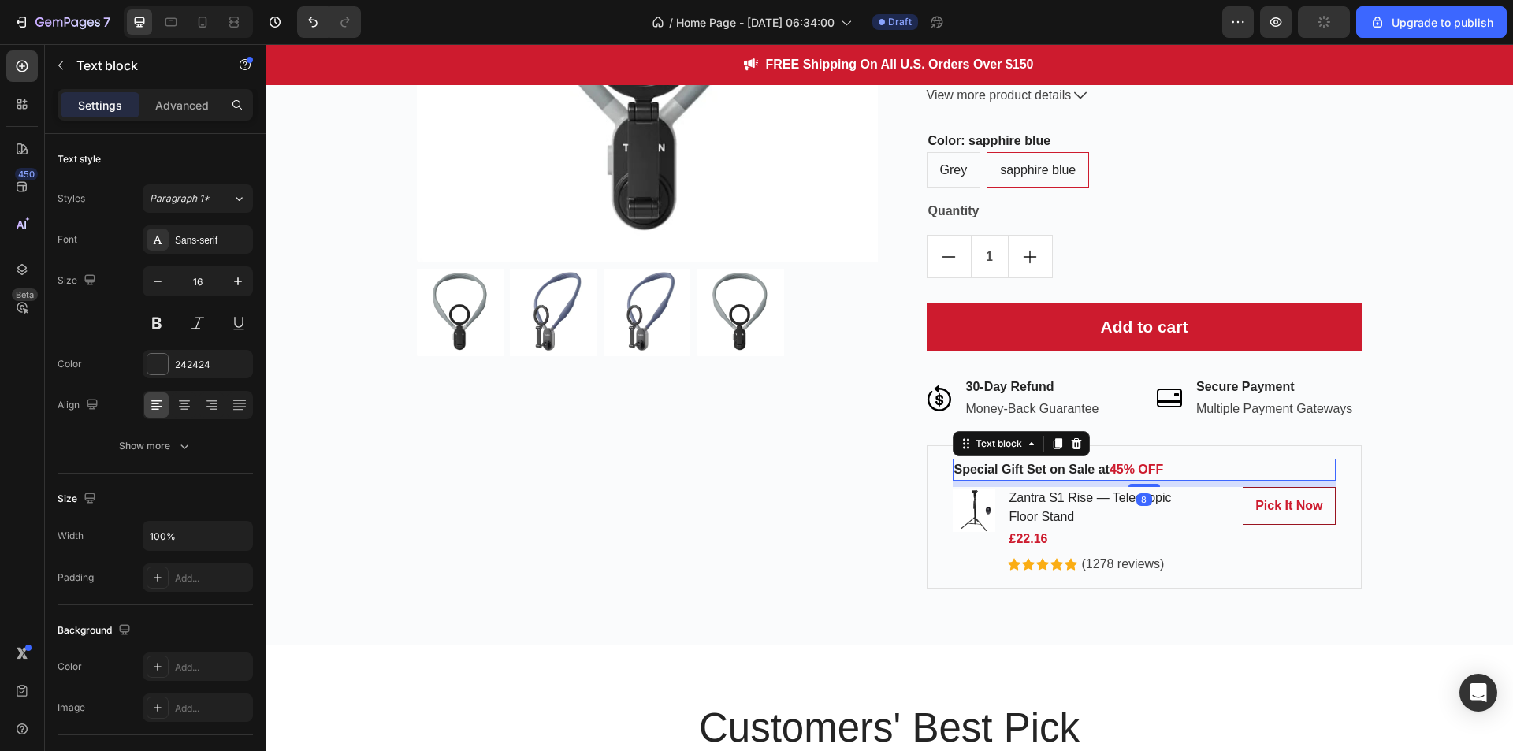
click at [1201, 466] on p "Special Gift Set on Sale at 45% OFF" at bounding box center [1144, 469] width 380 height 19
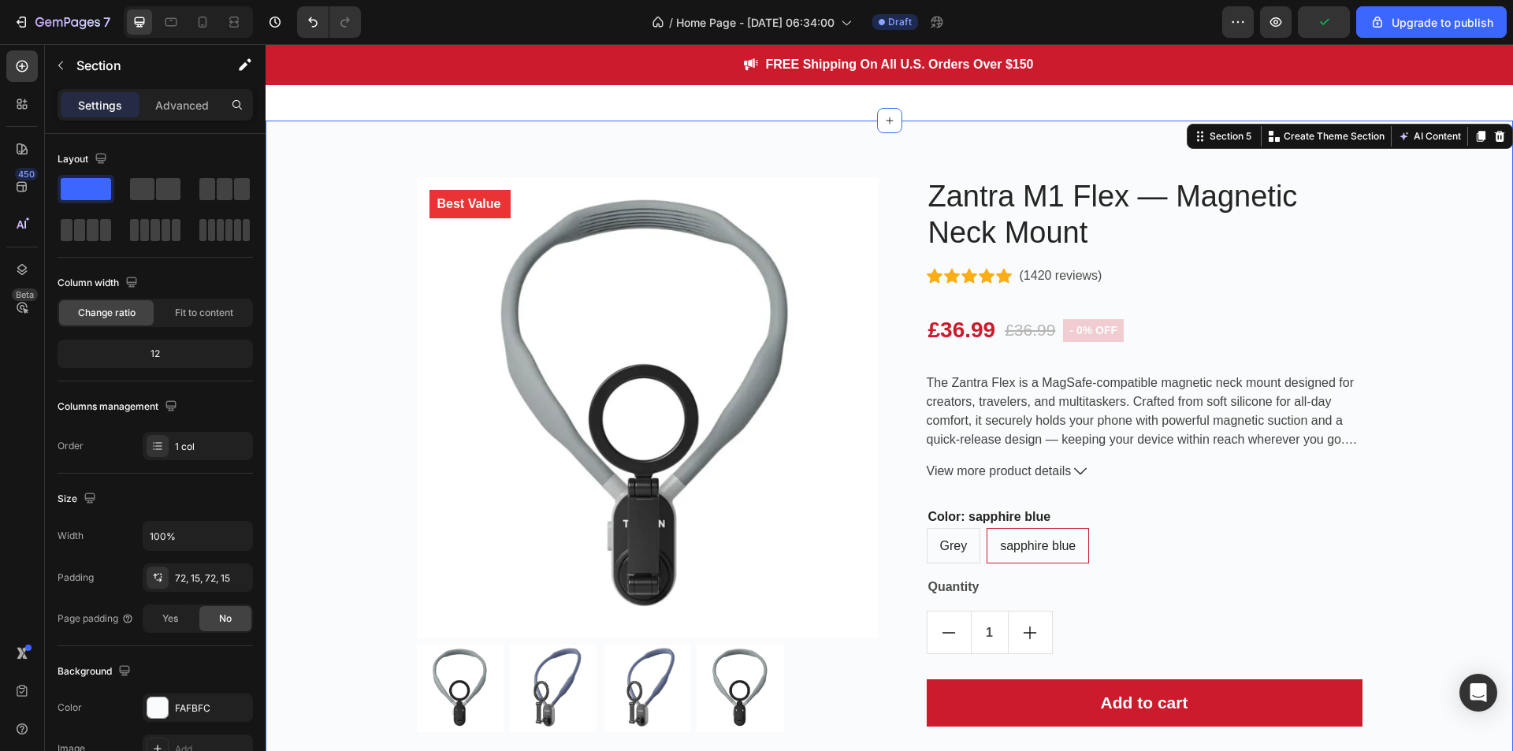
scroll to position [1274, 0]
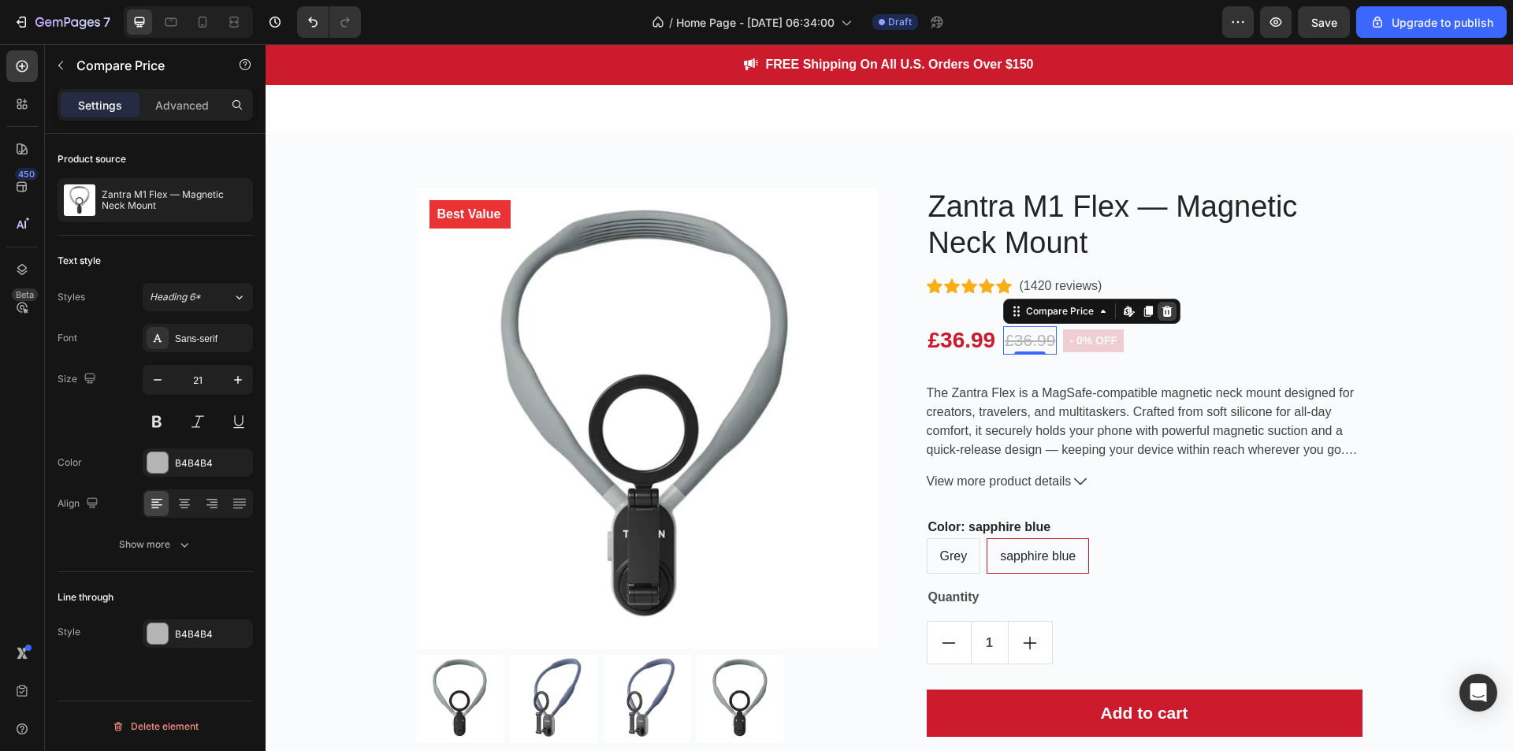
click at [1171, 313] on icon at bounding box center [1167, 311] width 10 height 11
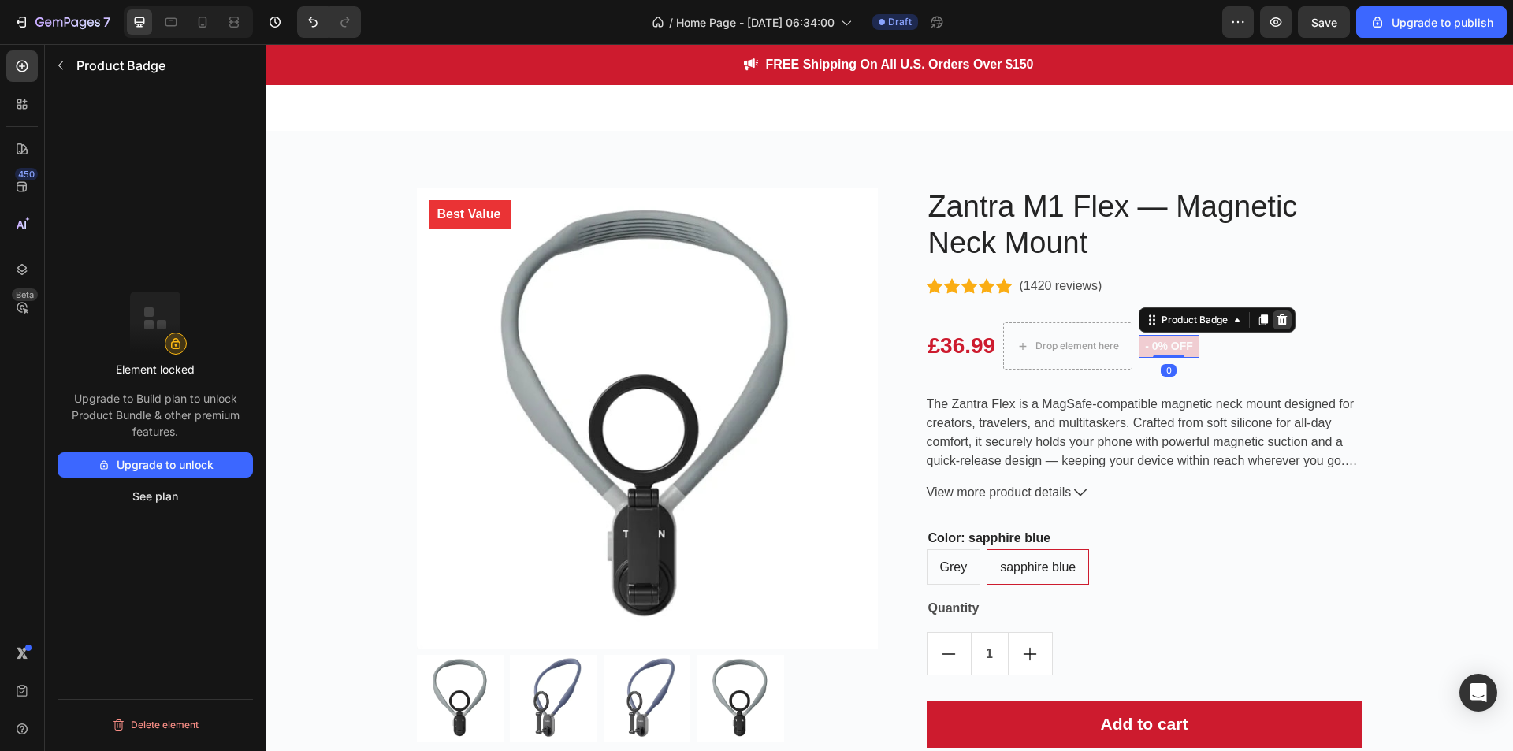
click at [1285, 315] on icon at bounding box center [1282, 320] width 13 height 13
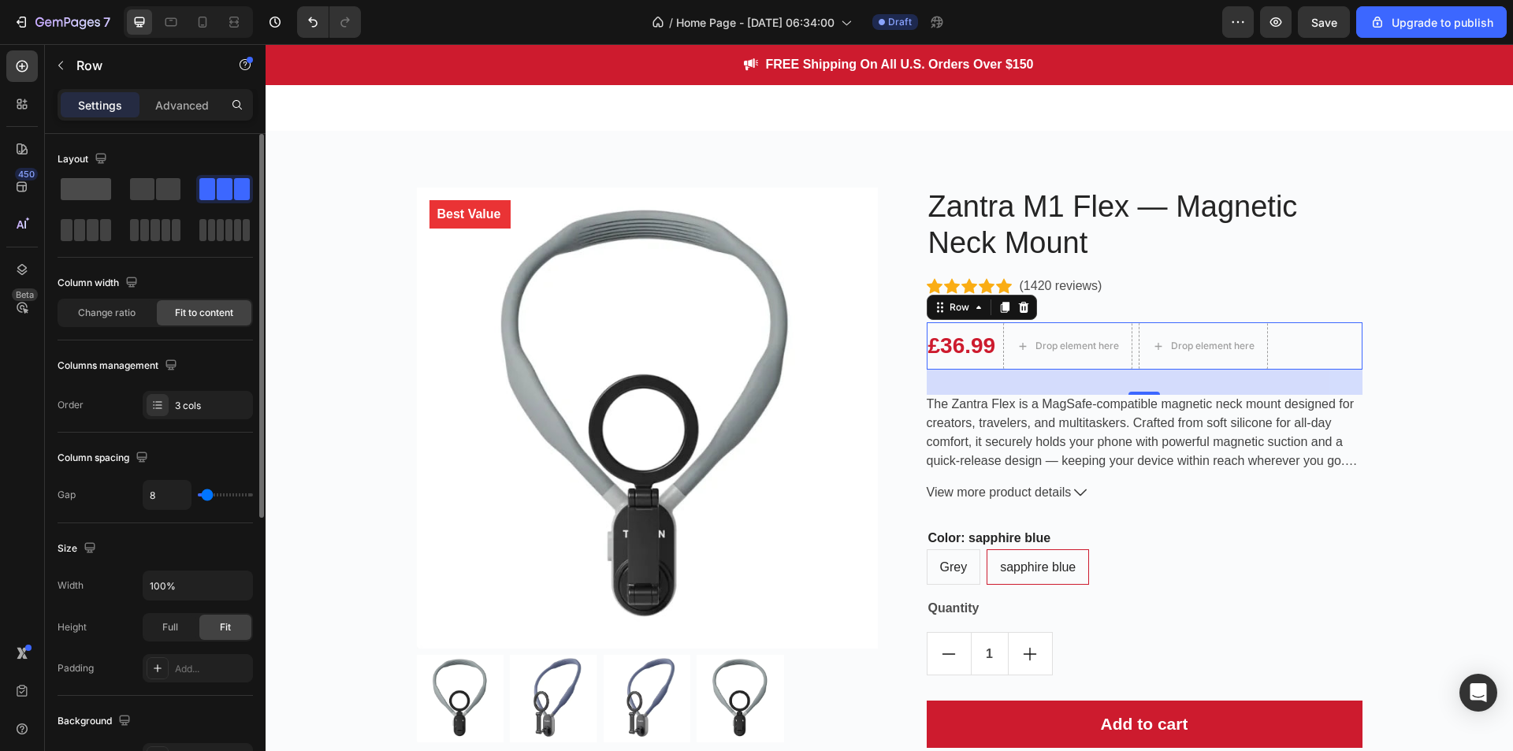
click at [90, 183] on span at bounding box center [86, 189] width 50 height 22
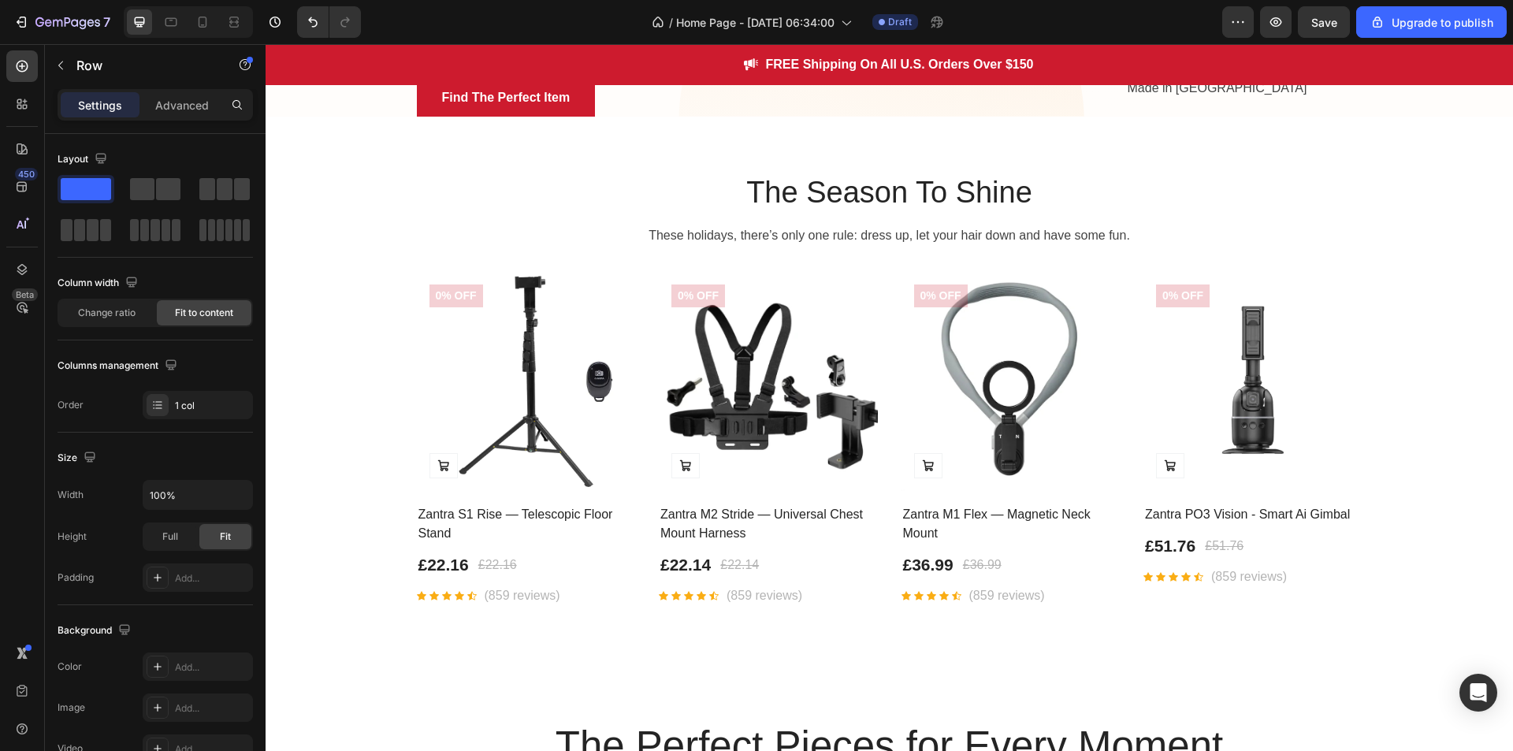
scroll to position [385, 0]
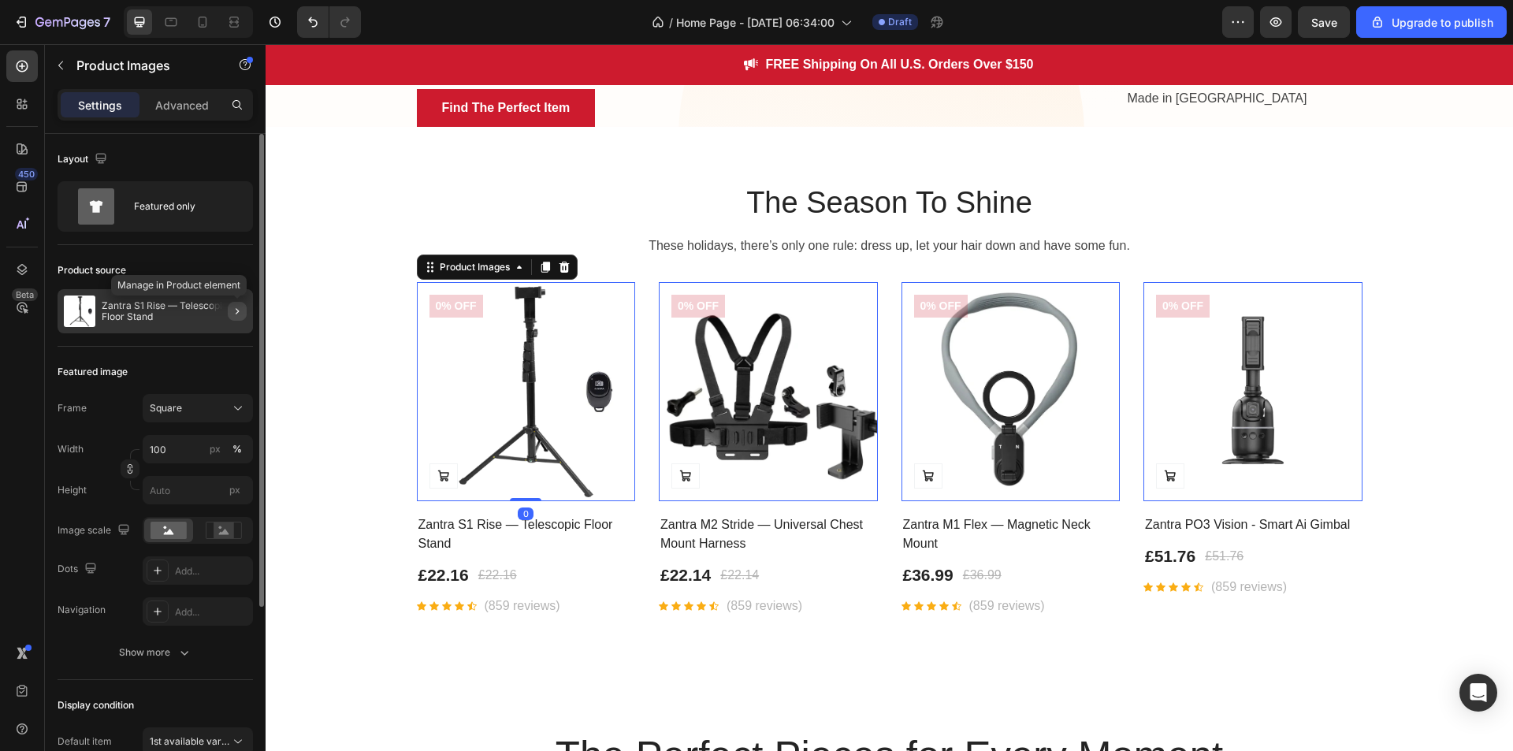
click at [236, 316] on icon "button" at bounding box center [237, 311] width 13 height 13
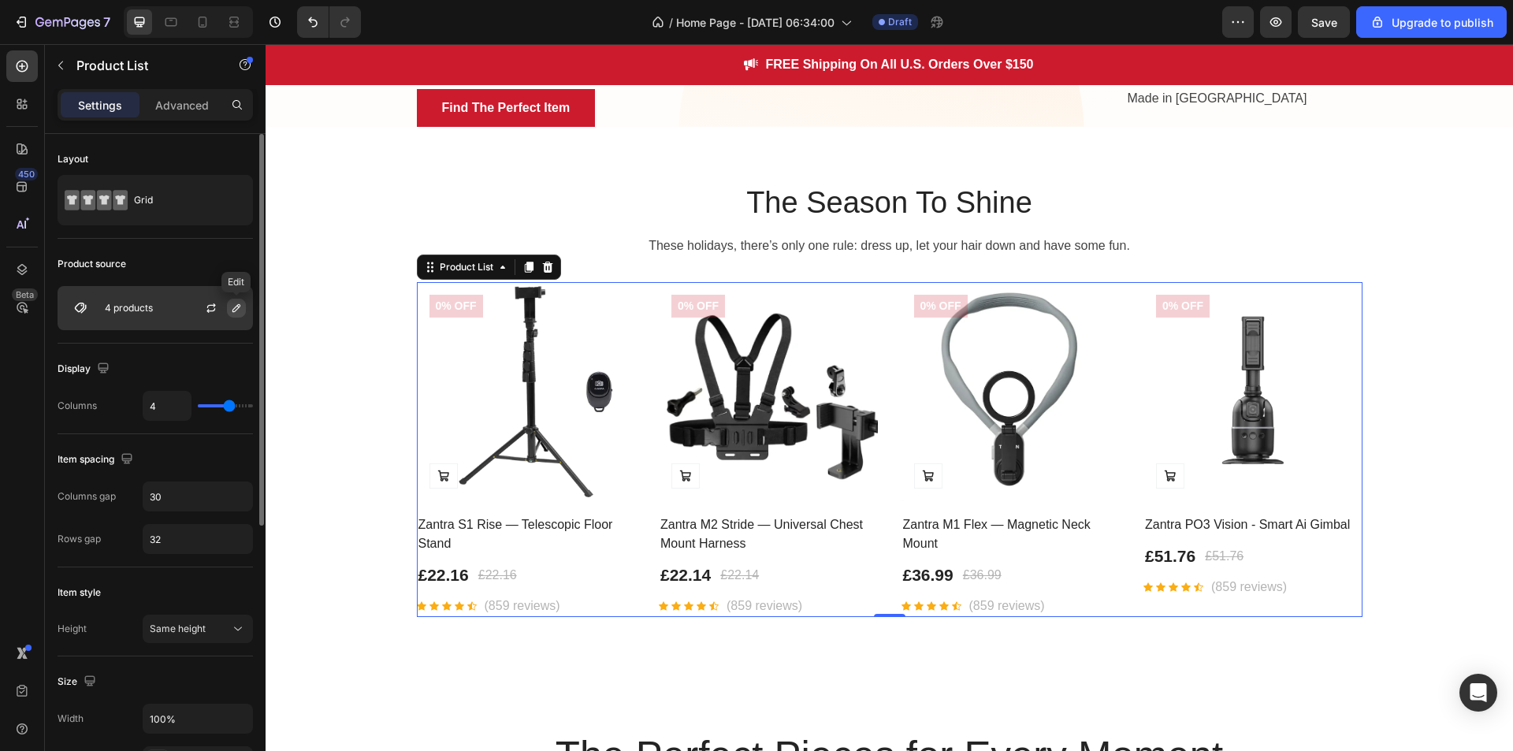
click at [233, 307] on icon "button" at bounding box center [236, 308] width 13 height 13
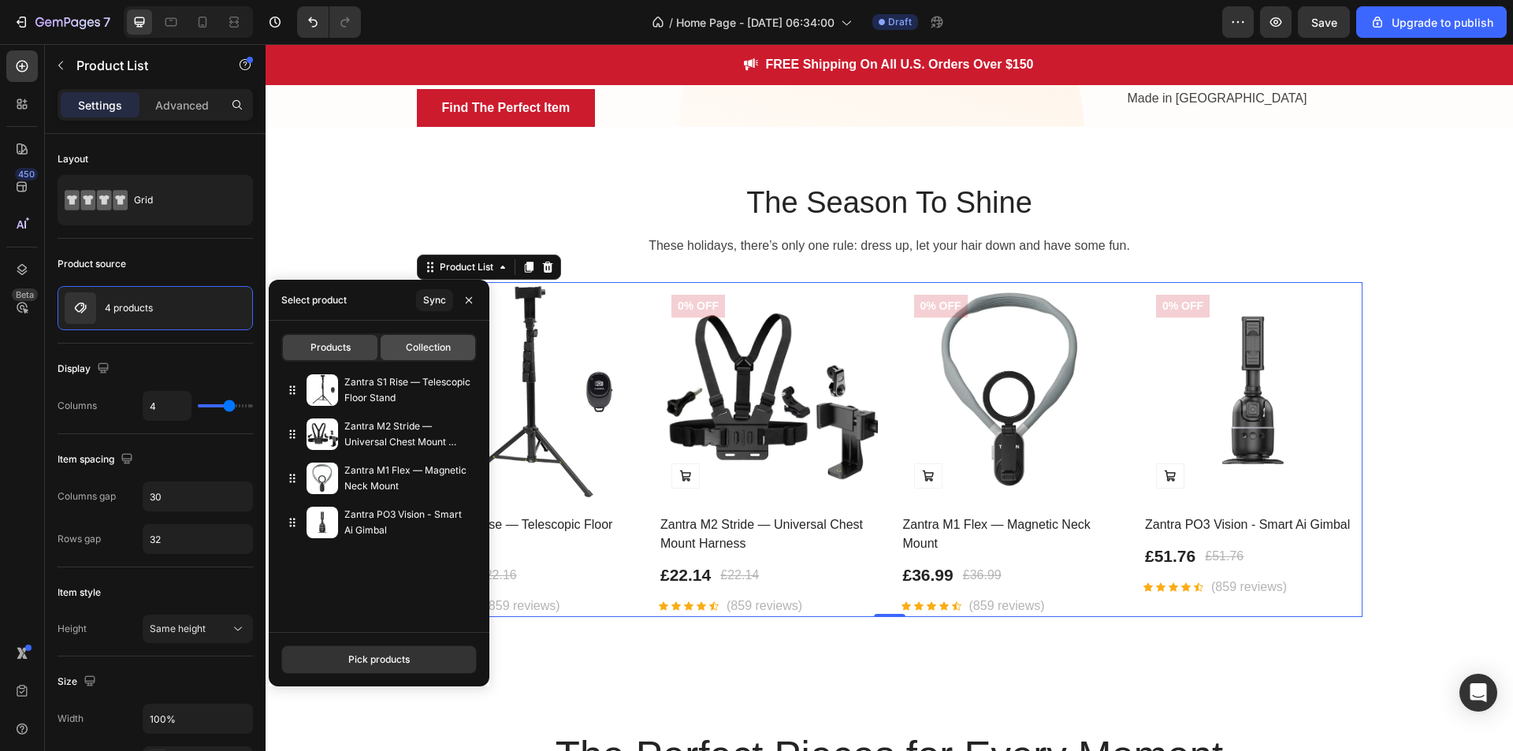
click at [437, 349] on span "Collection" at bounding box center [428, 347] width 45 height 14
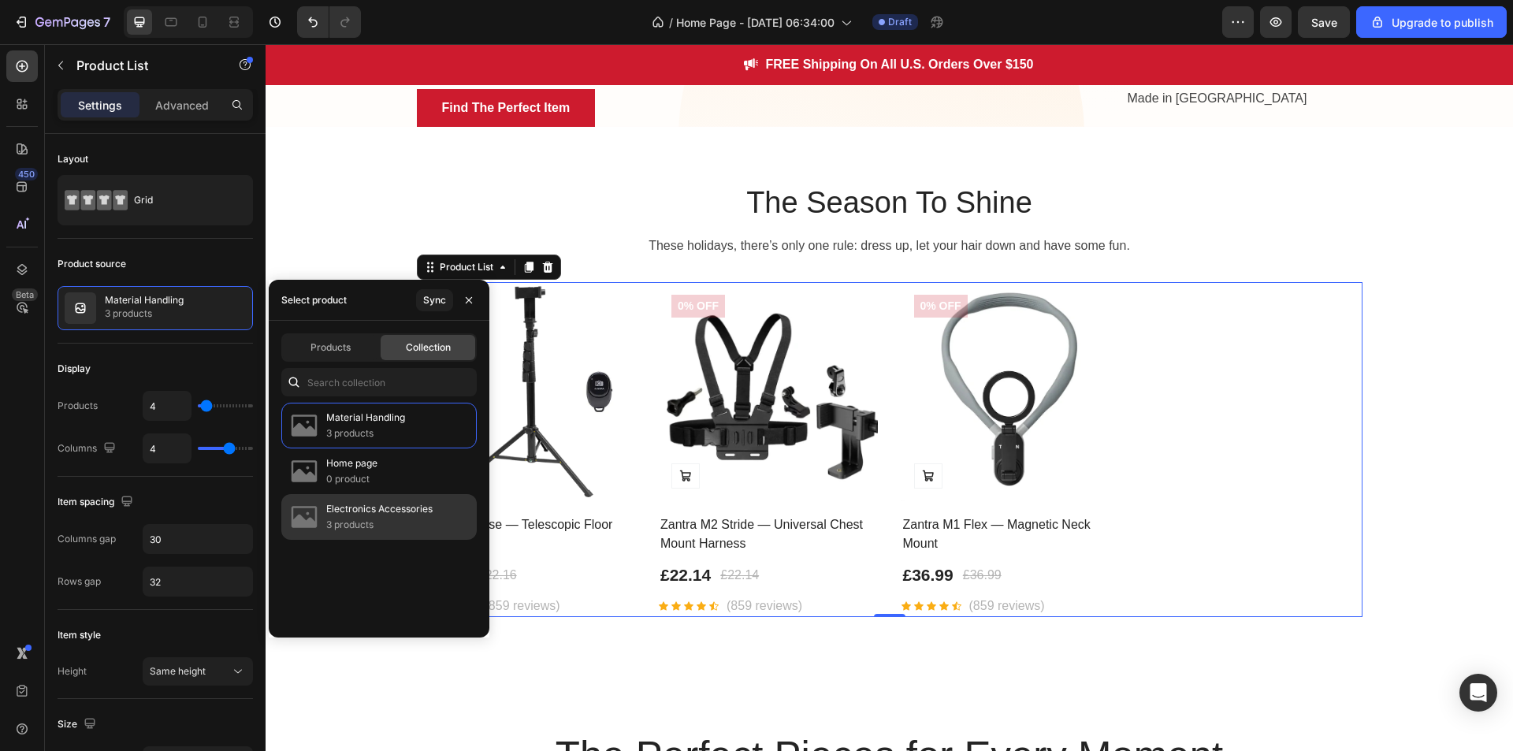
click at [409, 507] on p "Electronics Accessories" at bounding box center [379, 509] width 106 height 16
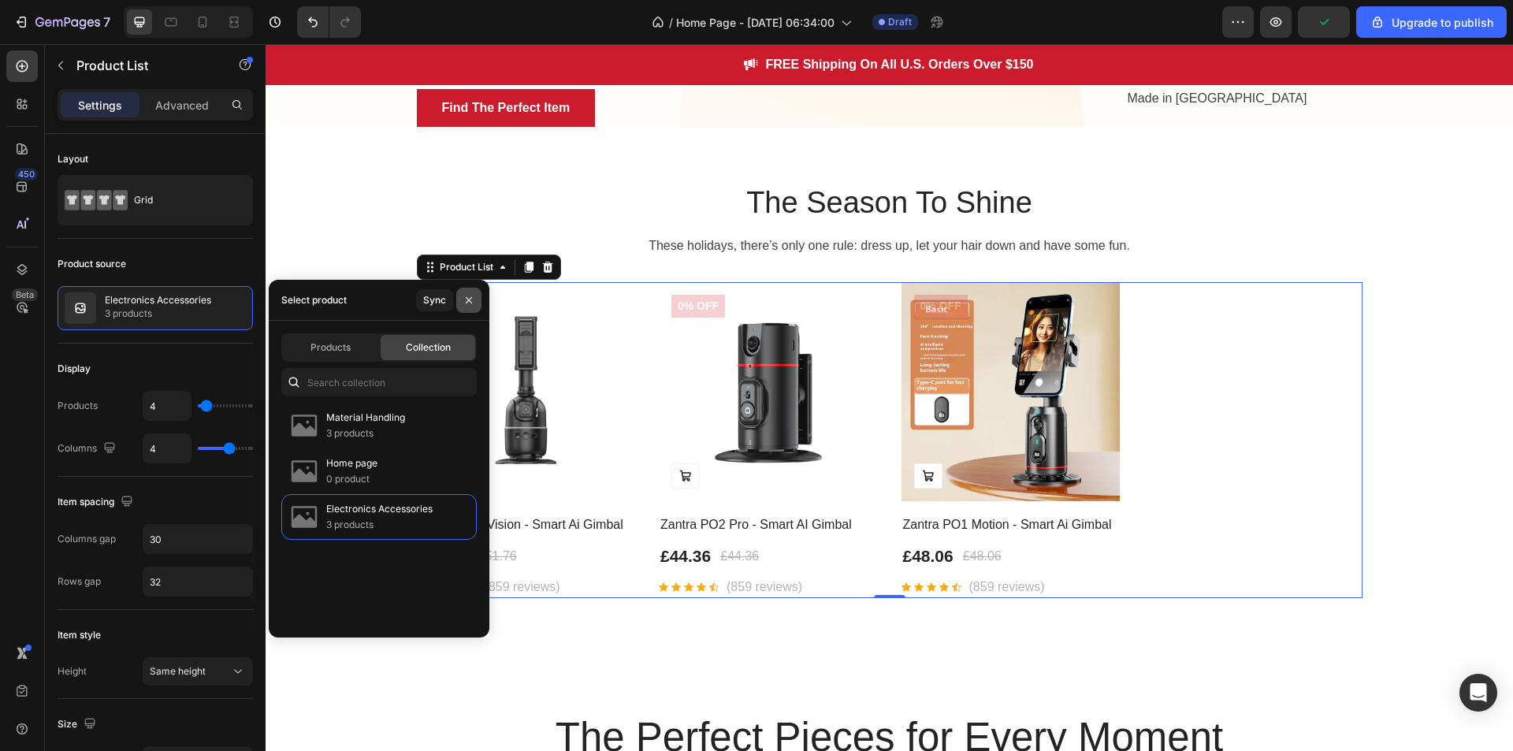
click at [469, 307] on button "button" at bounding box center [468, 300] width 25 height 25
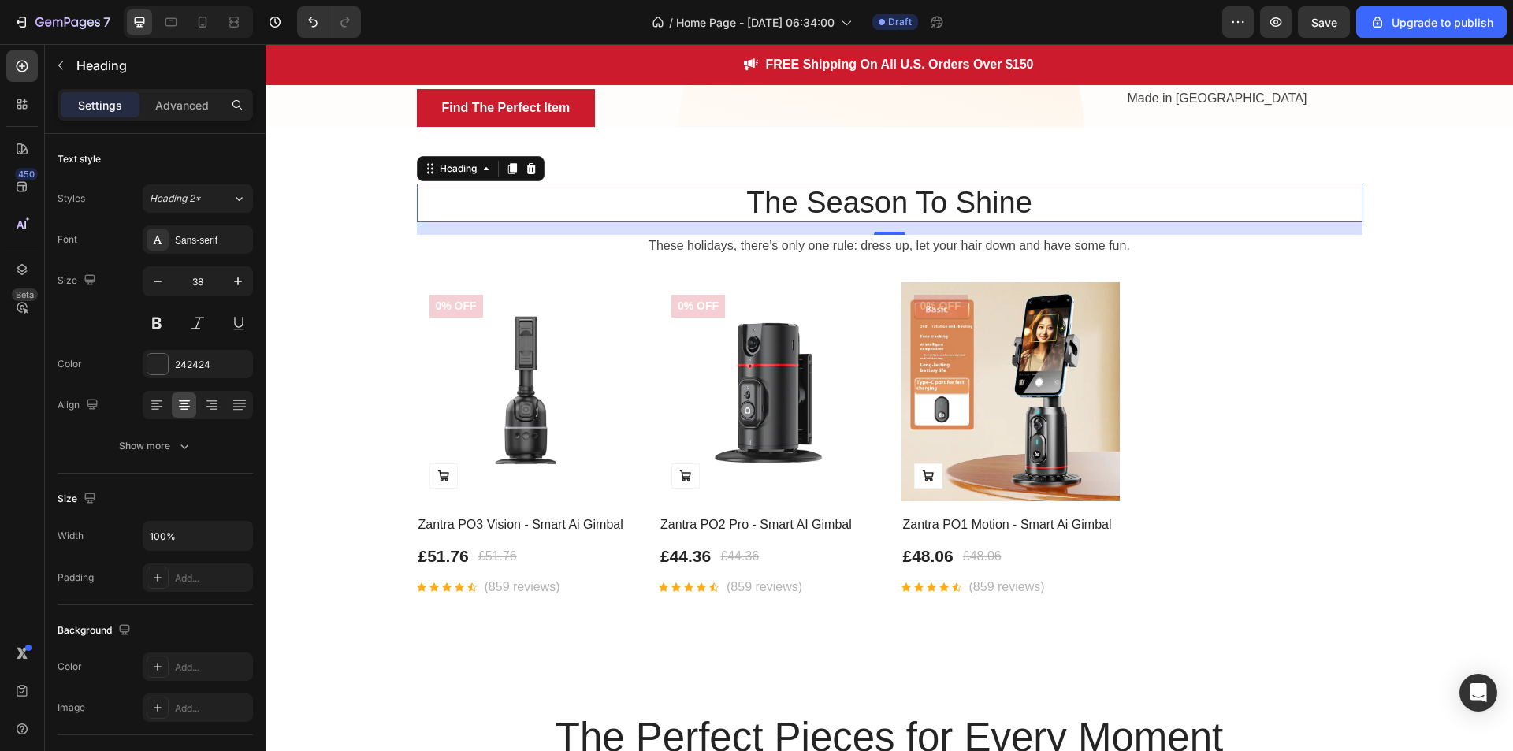
click at [1047, 221] on p "The Season To Shine" at bounding box center [889, 203] width 943 height 36
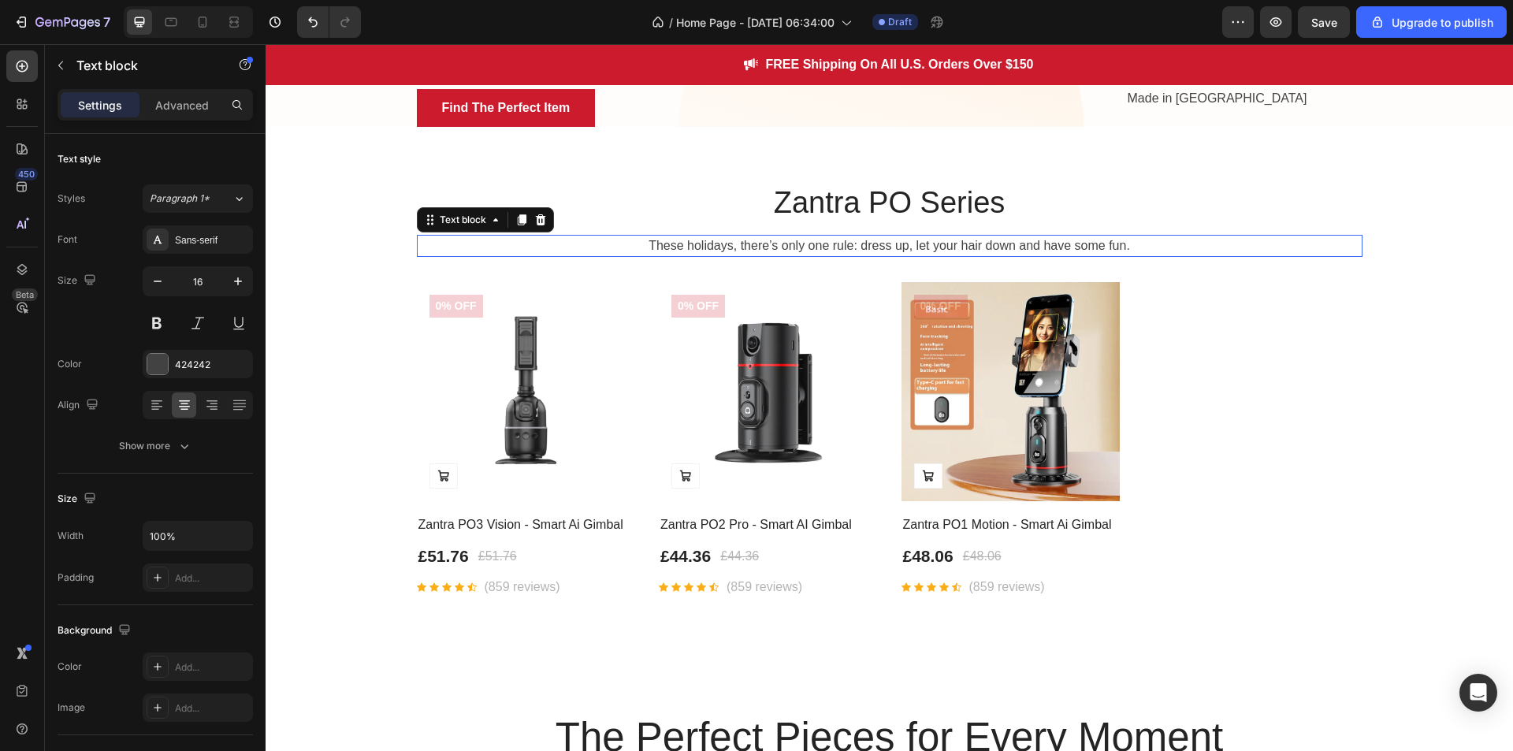
click at [800, 255] on p "These holidays, there’s only one rule: dress up, let your hair down and have so…" at bounding box center [889, 245] width 943 height 19
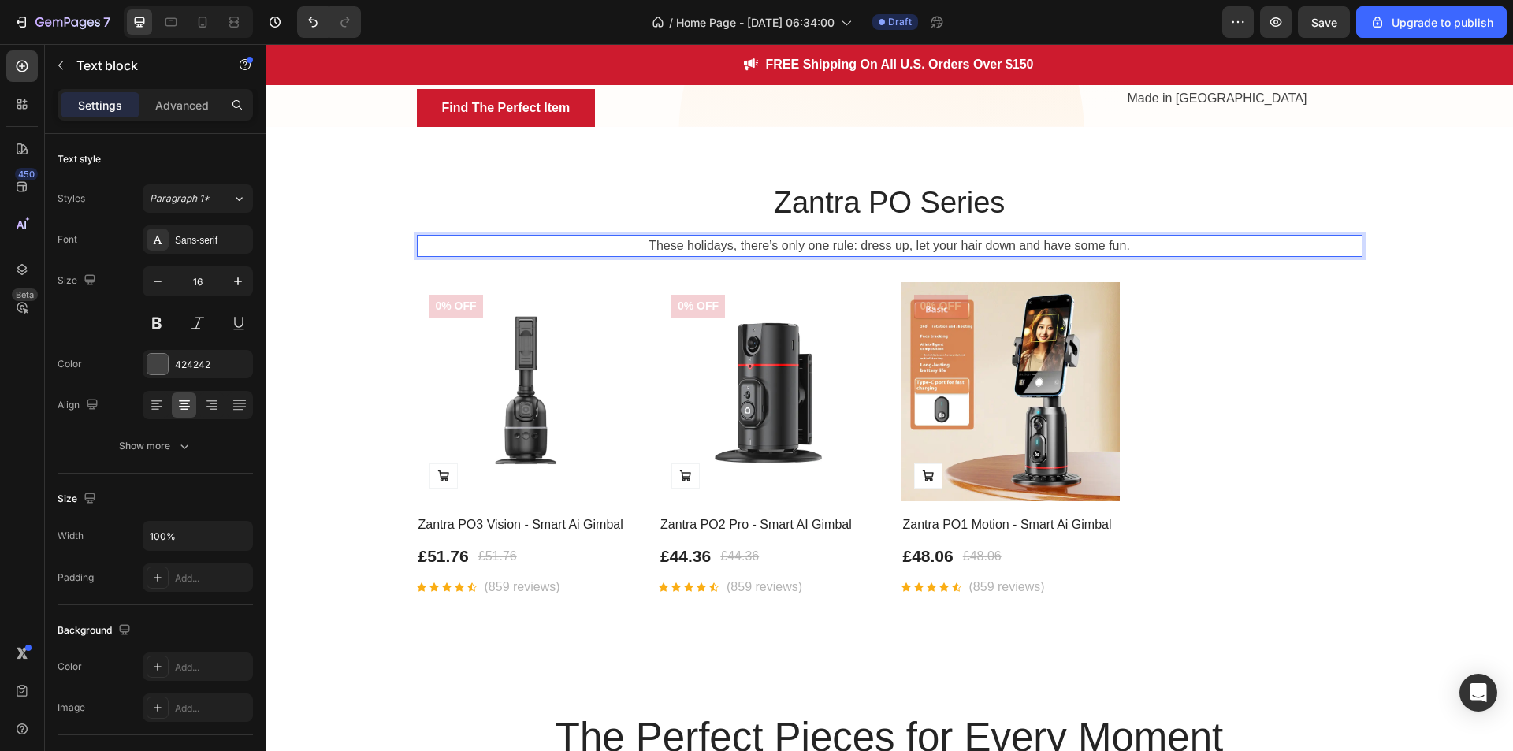
click at [800, 255] on p "These holidays, there’s only one rule: dress up, let your hair down and have so…" at bounding box center [889, 245] width 943 height 19
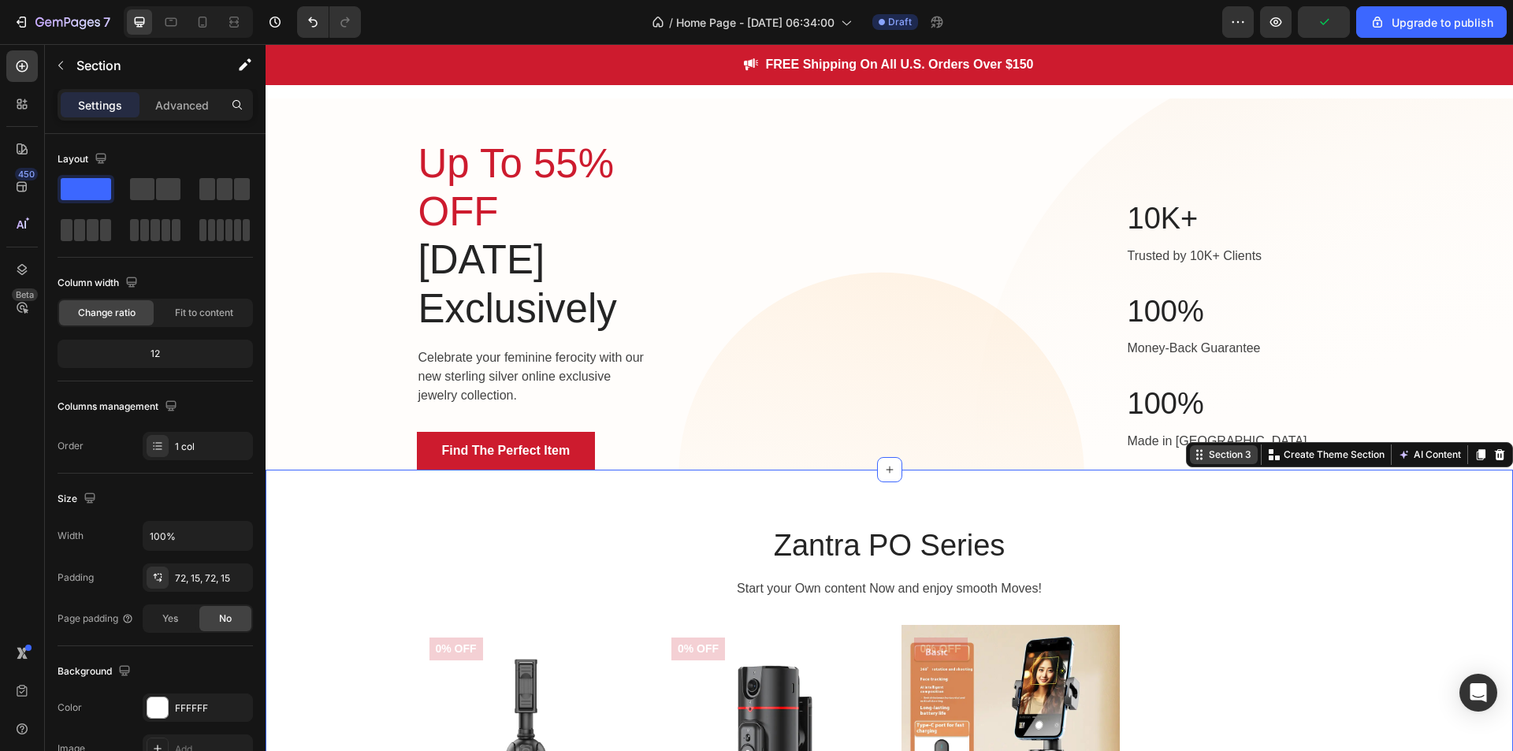
scroll to position [0, 0]
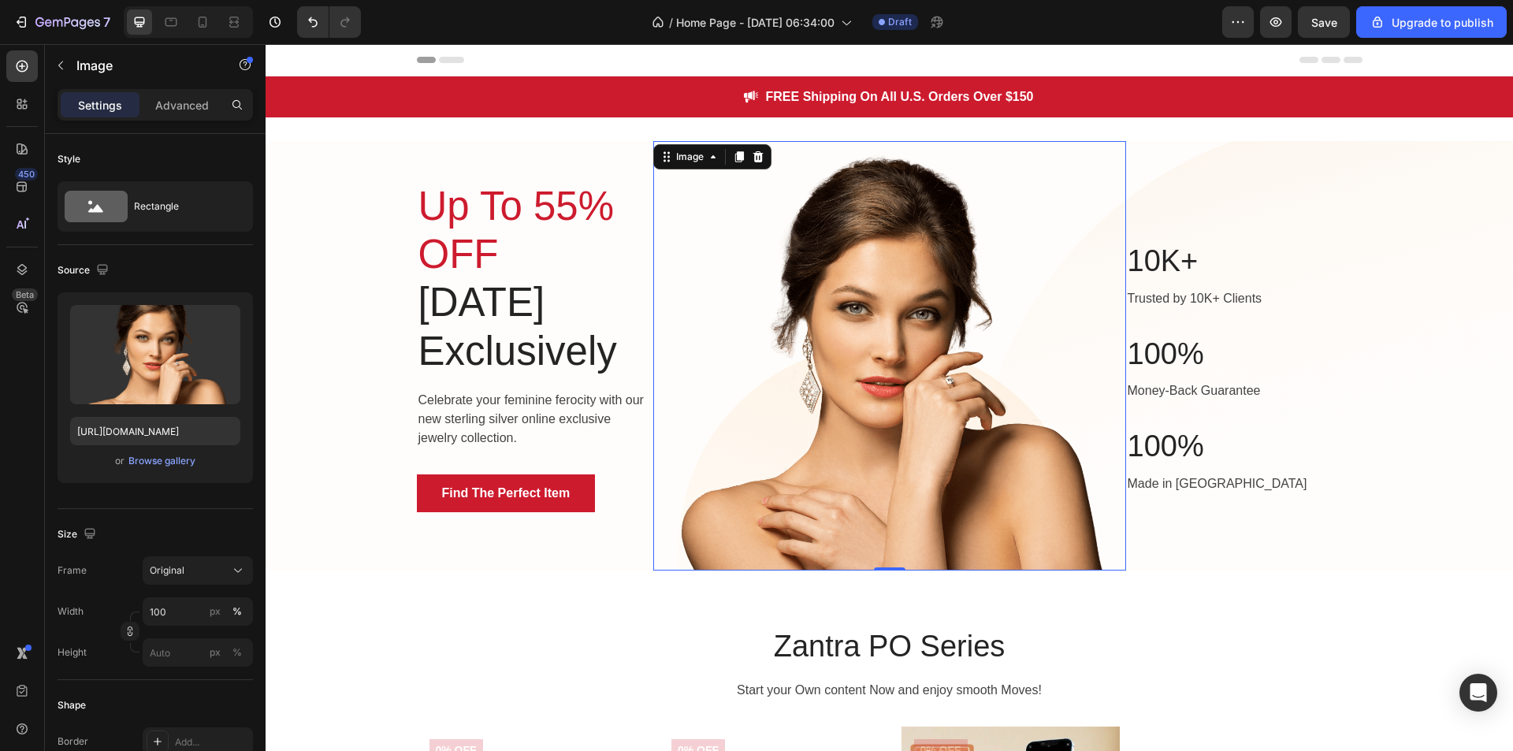
click at [807, 302] on img at bounding box center [889, 356] width 473 height 430
click at [749, 166] on div at bounding box center [758, 156] width 19 height 19
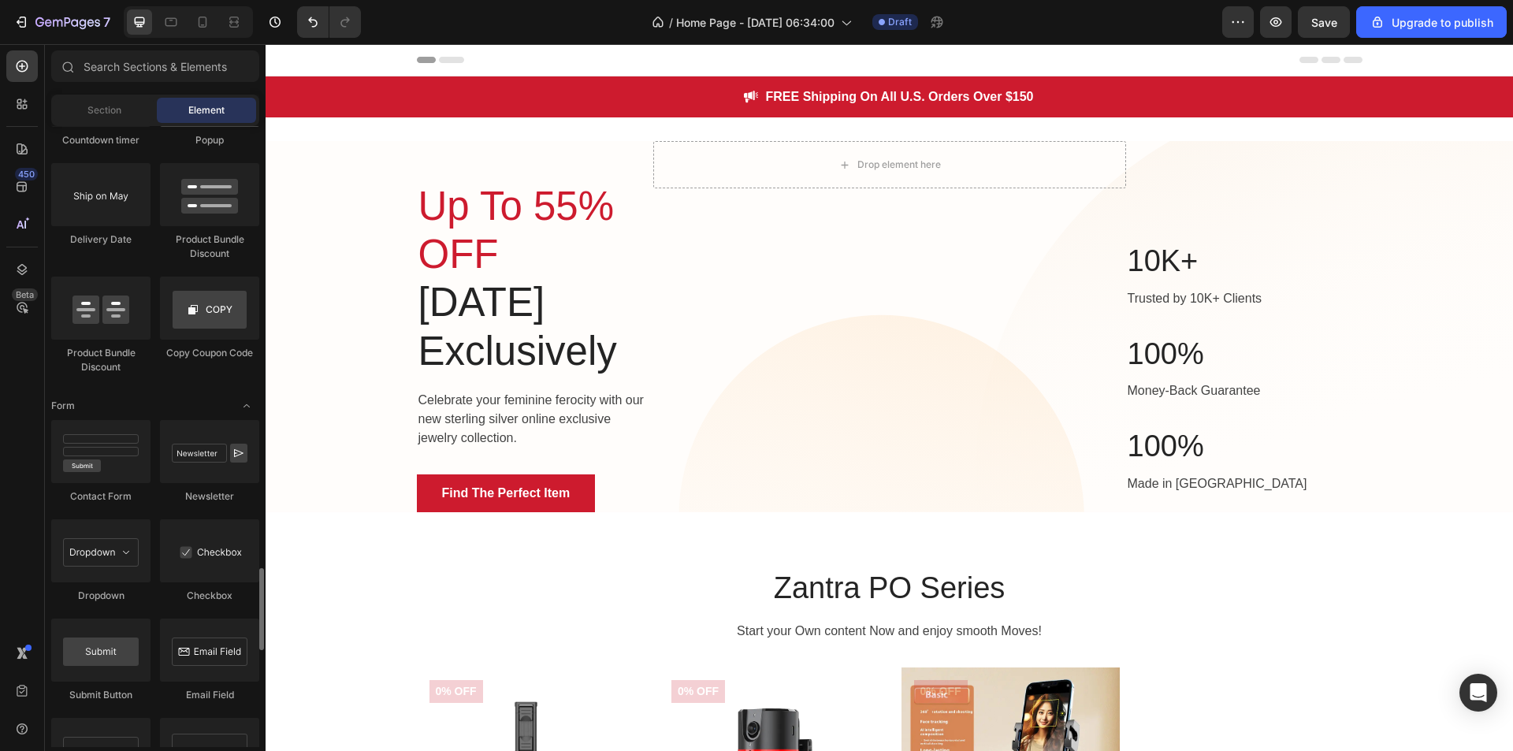
scroll to position [3327, 0]
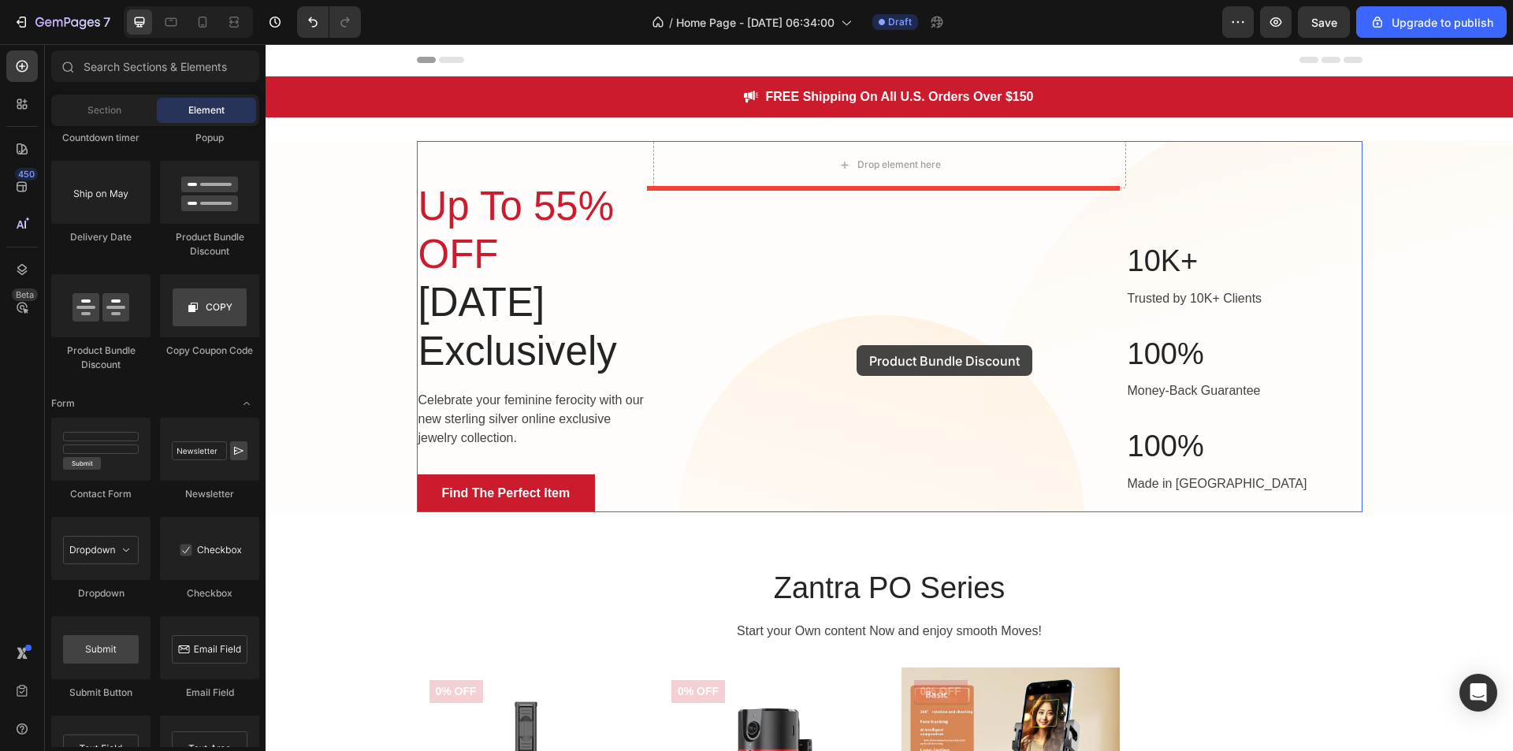
drag, startPoint x: 386, startPoint y: 360, endPoint x: 857, endPoint y: 345, distance: 471.5
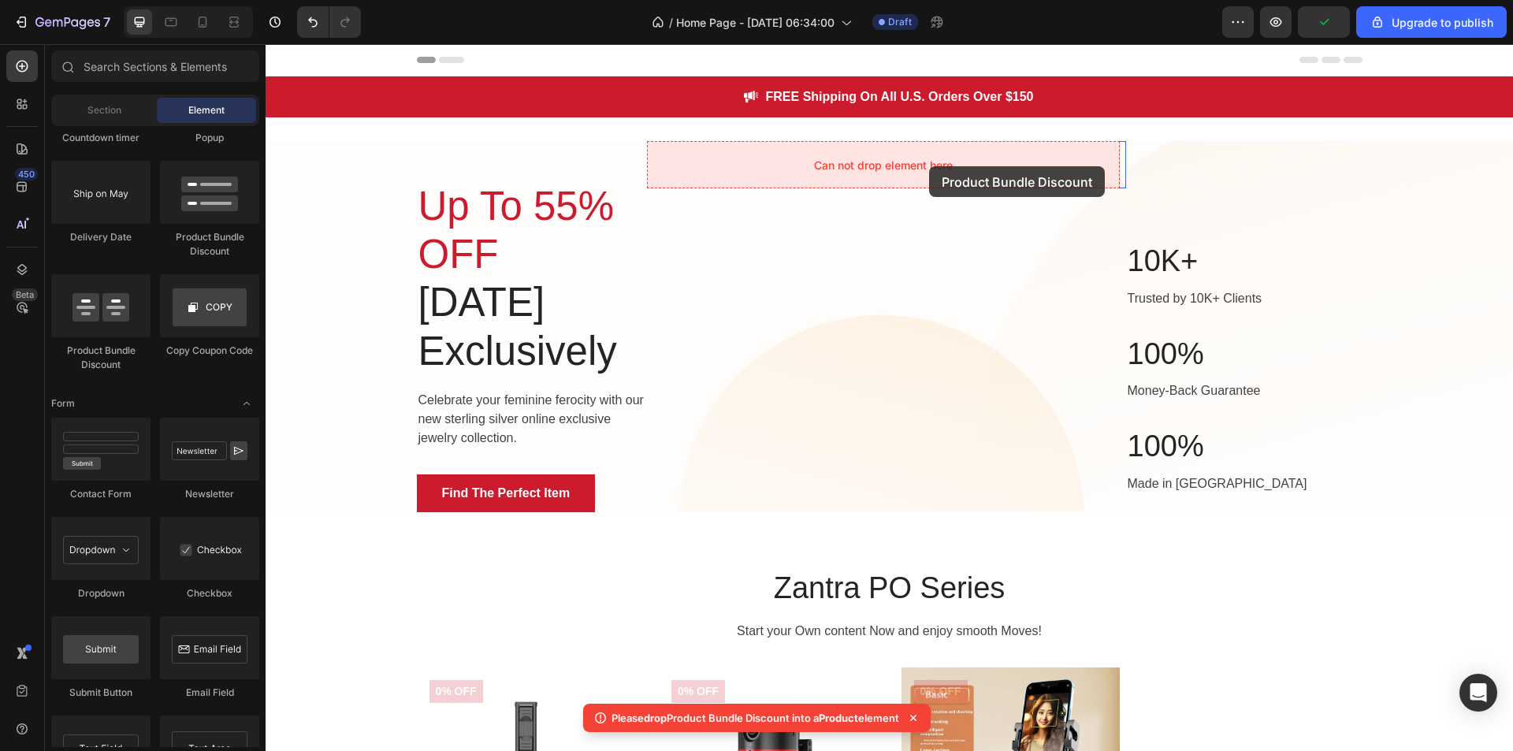
drag, startPoint x: 407, startPoint y: 366, endPoint x: 923, endPoint y: 166, distance: 552.9
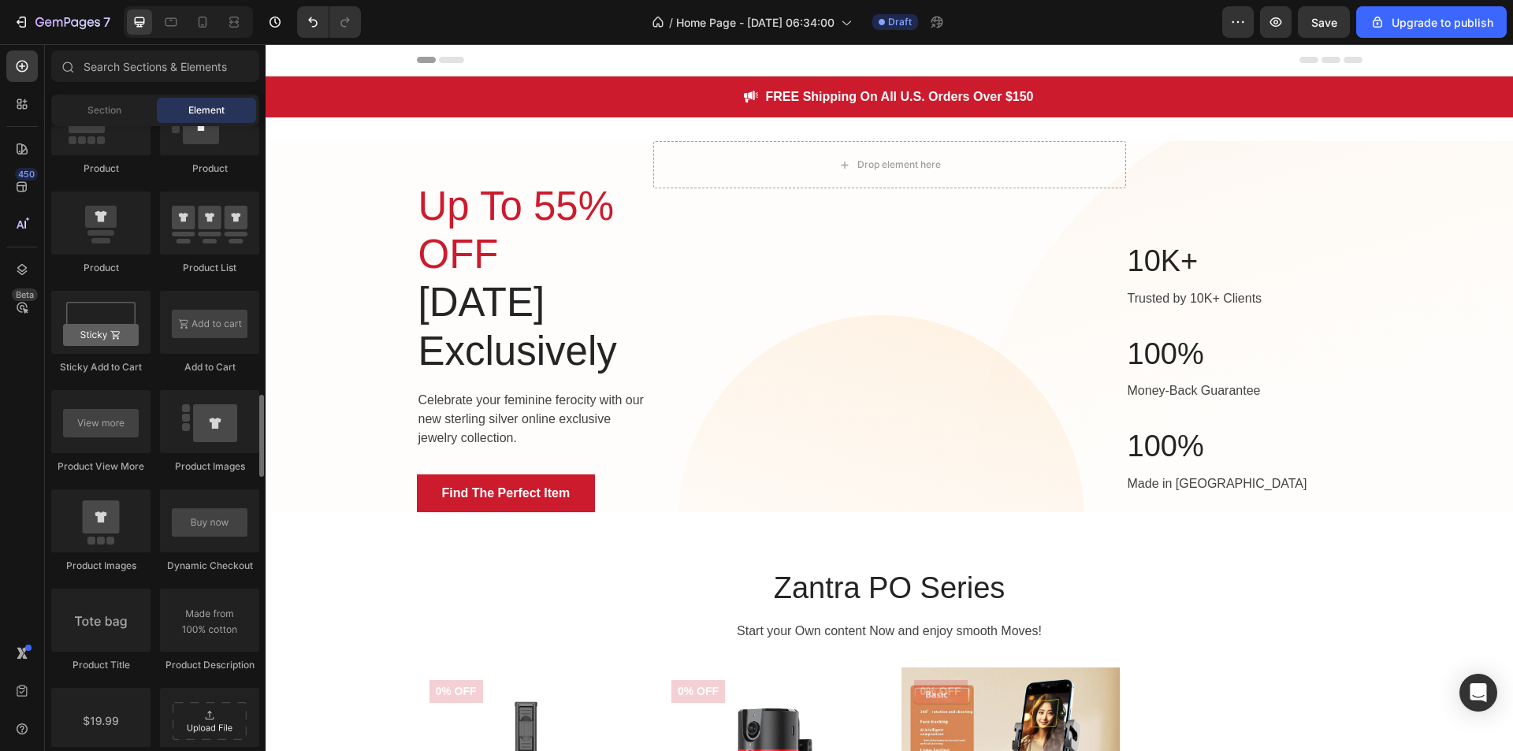
scroll to position [2061, 0]
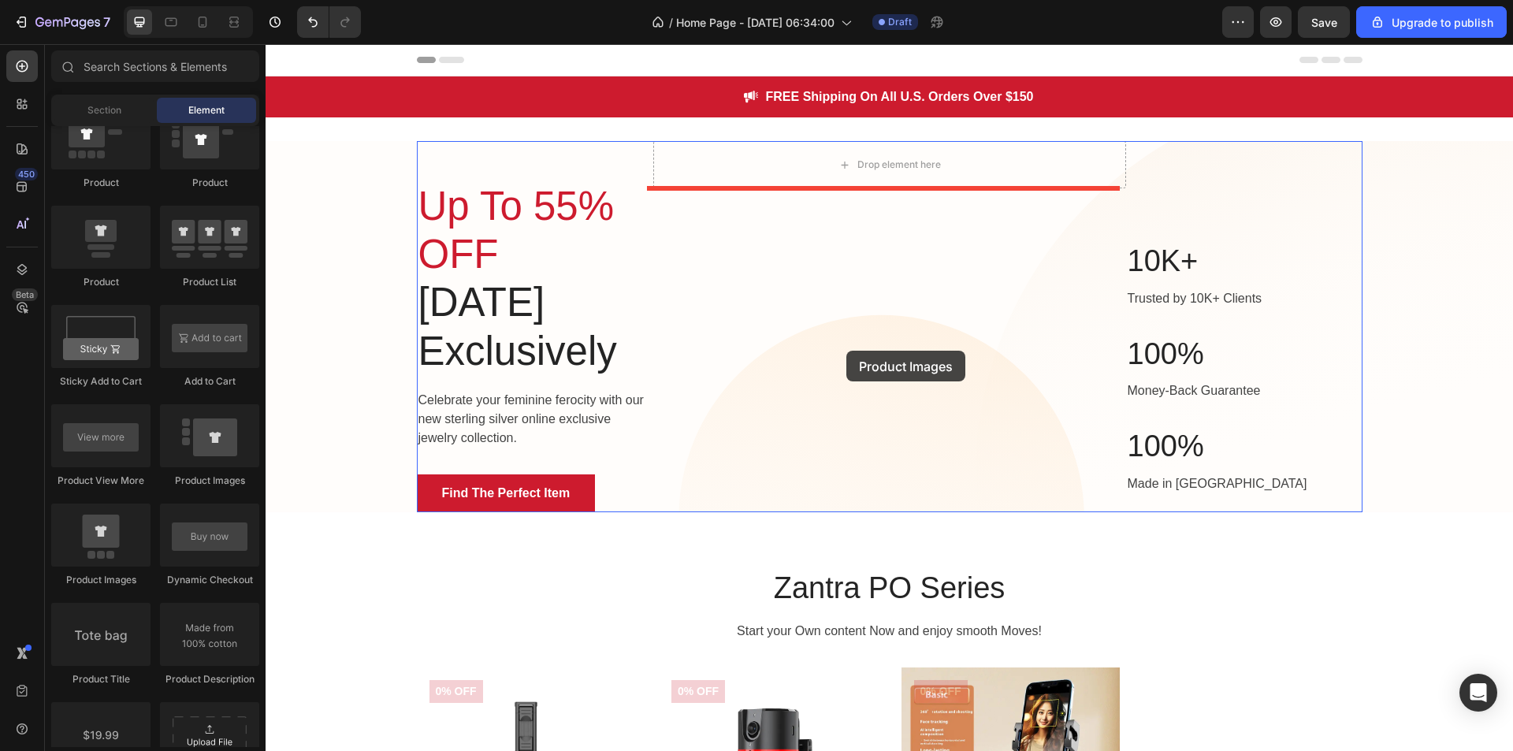
drag, startPoint x: 394, startPoint y: 575, endPoint x: 846, endPoint y: 351, distance: 504.7
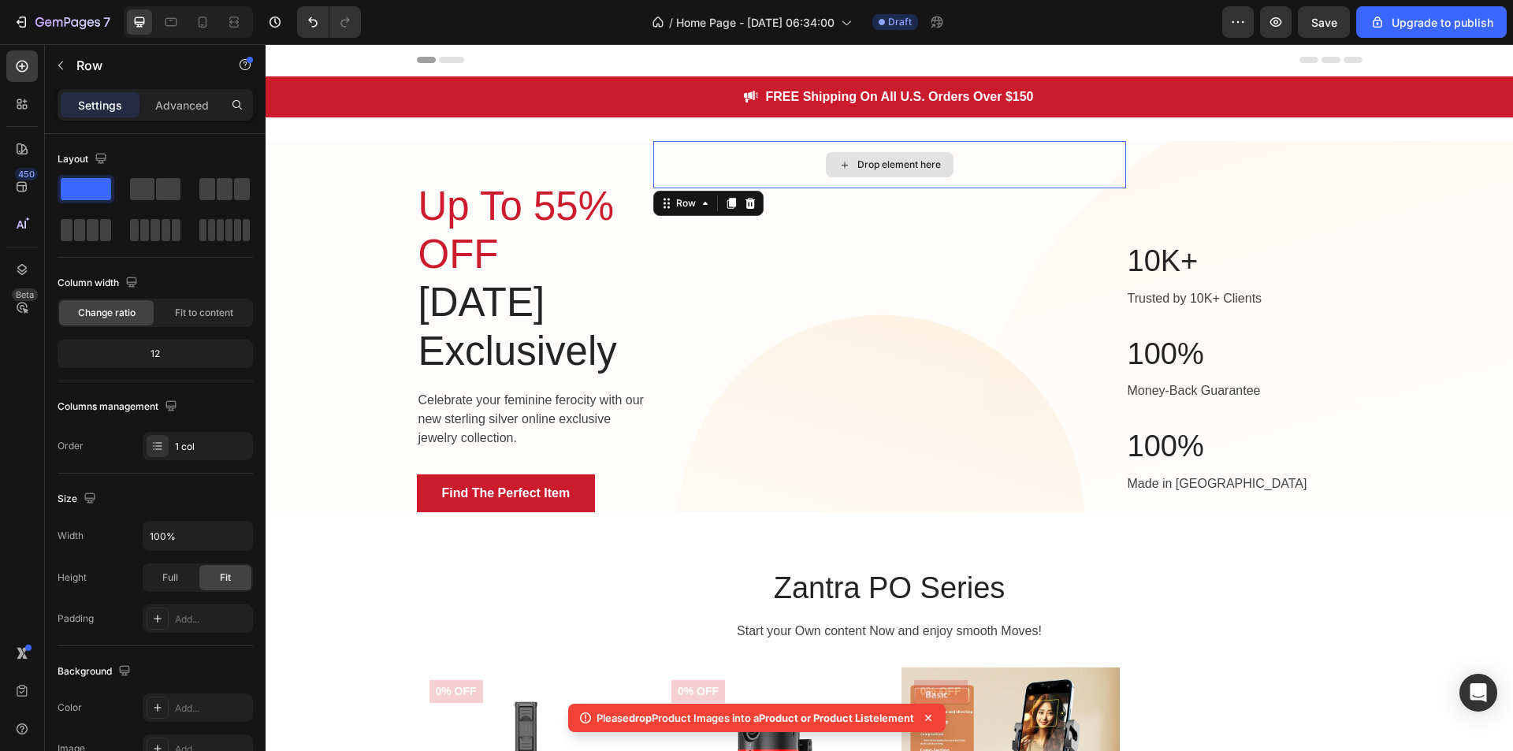
click at [809, 173] on div "Drop element here" at bounding box center [889, 164] width 473 height 47
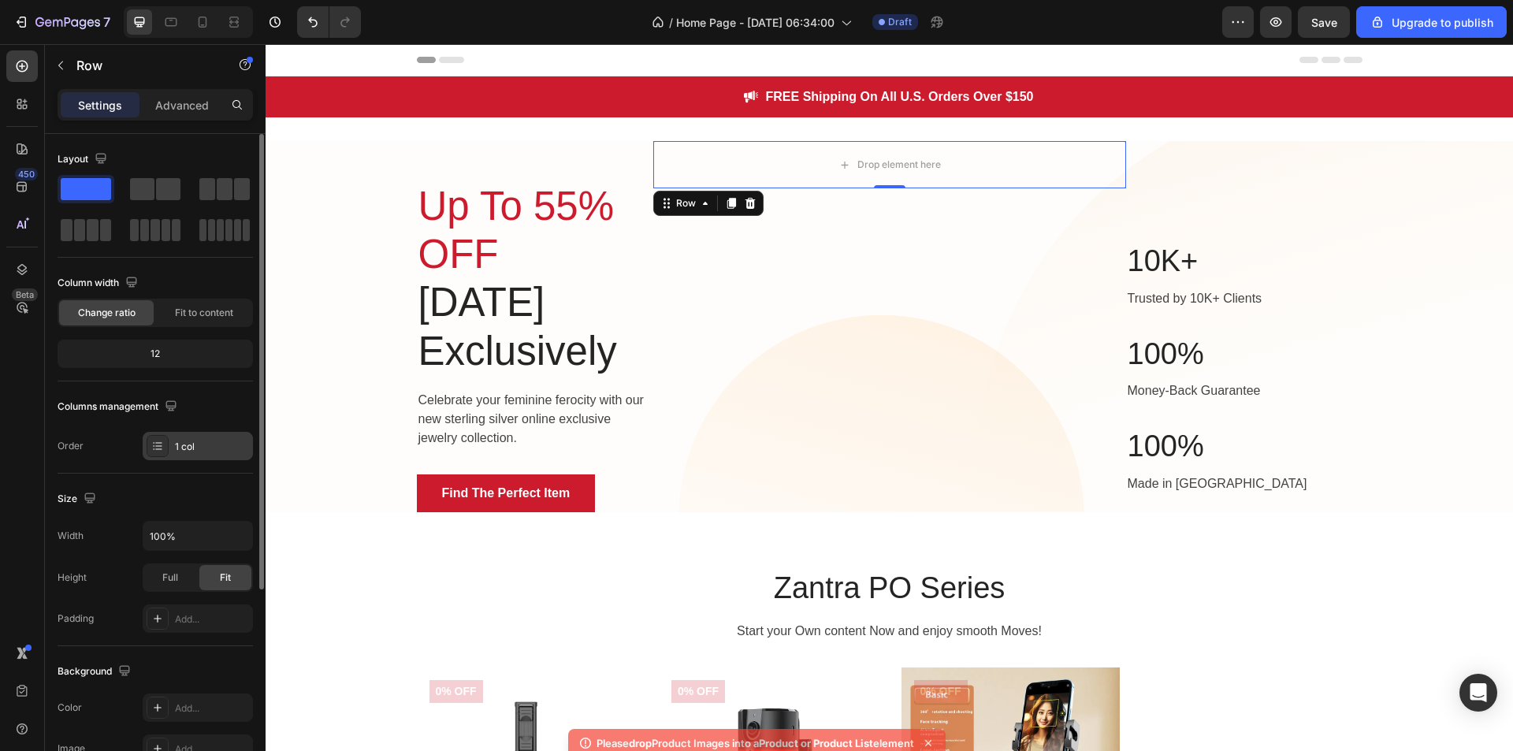
click at [226, 448] on div "1 col" at bounding box center [212, 447] width 74 height 14
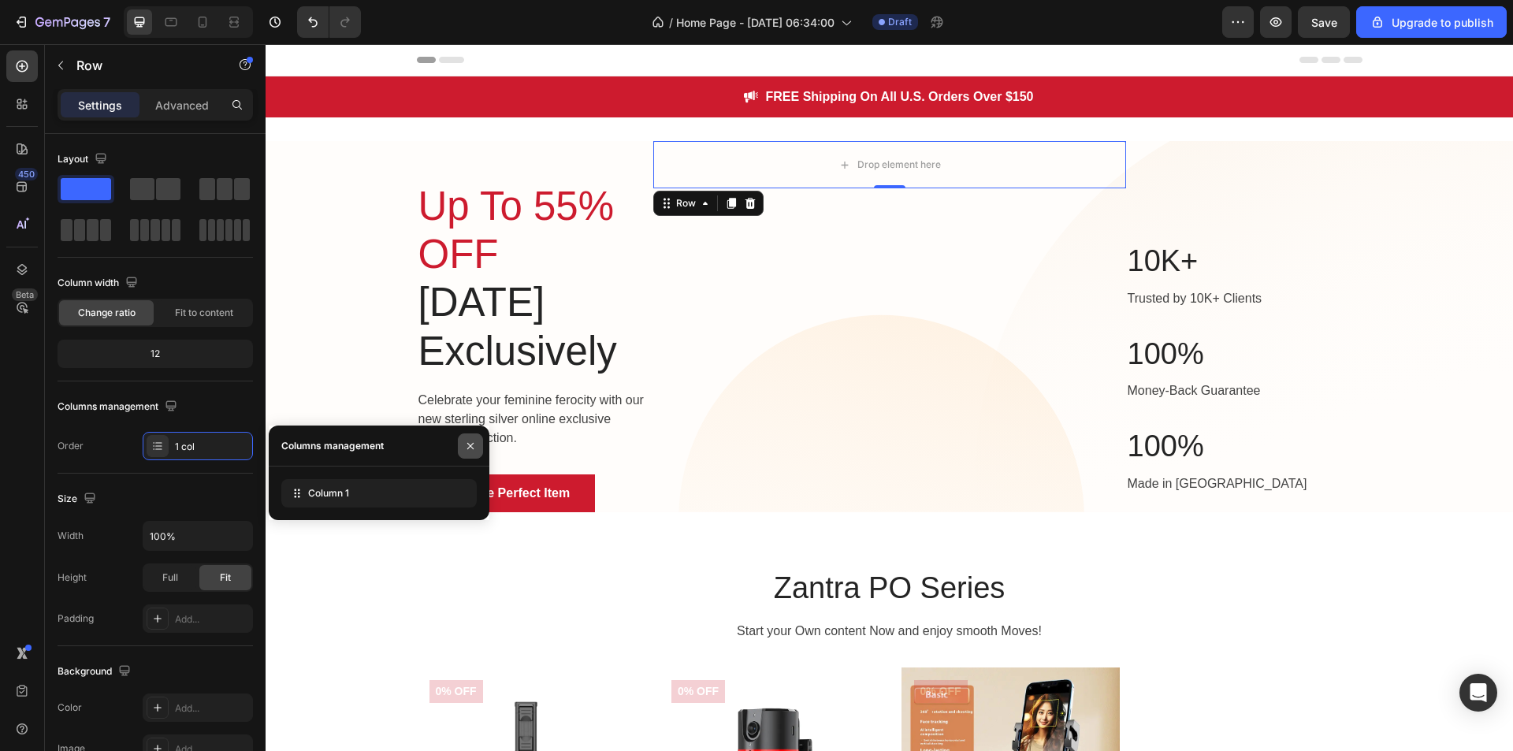
click at [471, 445] on icon "button" at bounding box center [470, 445] width 6 height 6
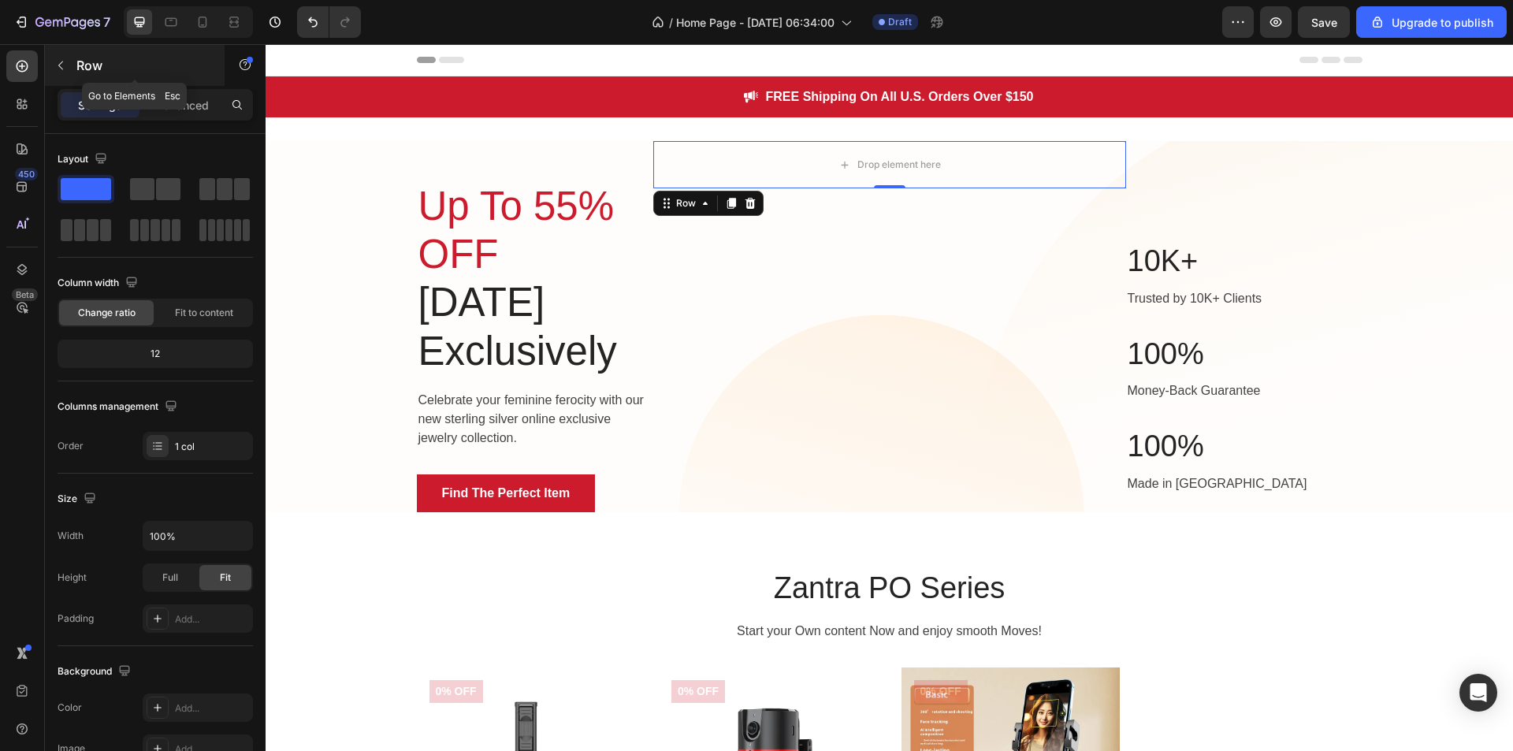
click at [58, 64] on icon "button" at bounding box center [60, 65] width 13 height 13
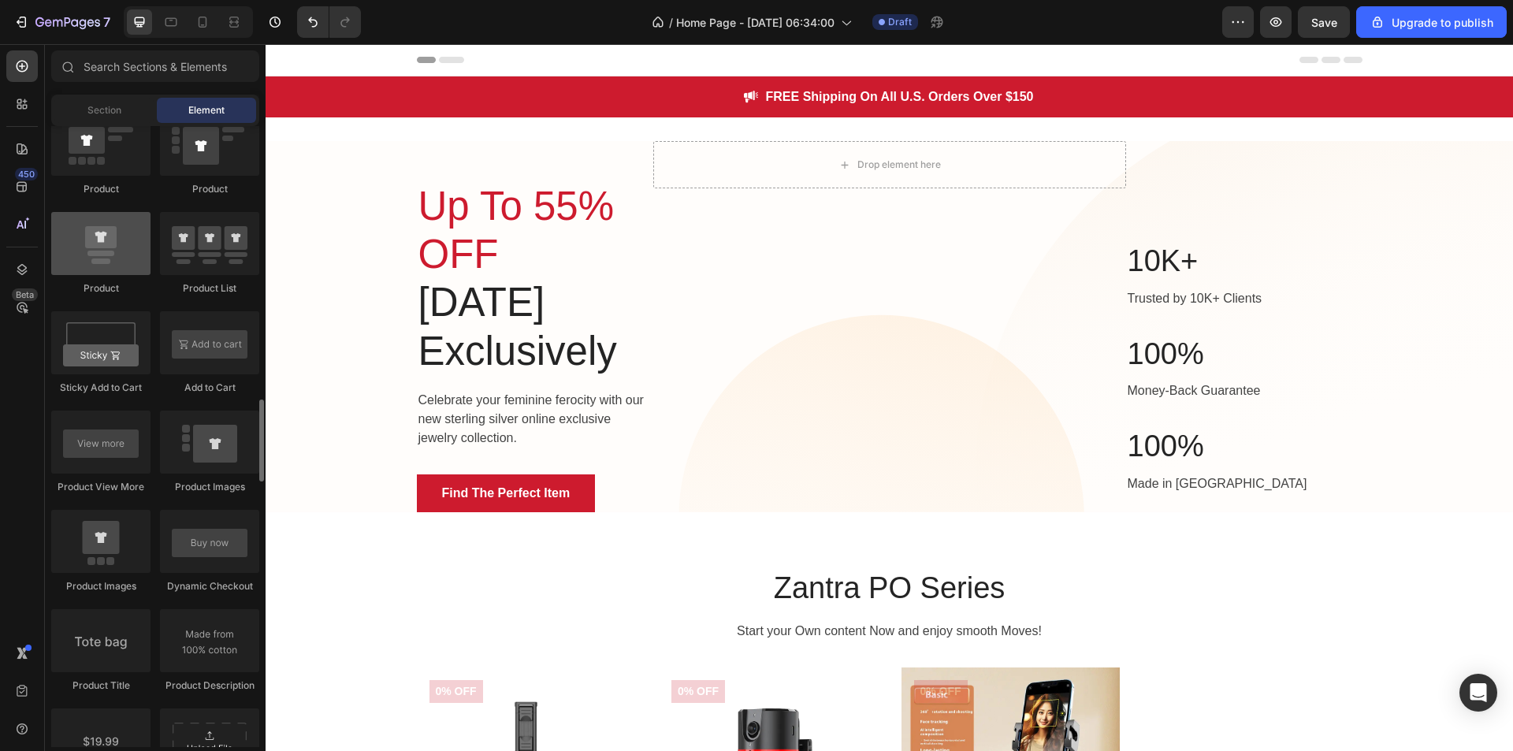
scroll to position [2053, 0]
drag, startPoint x: 113, startPoint y: 239, endPoint x: 105, endPoint y: 258, distance: 21.2
click at [105, 258] on div at bounding box center [100, 245] width 99 height 63
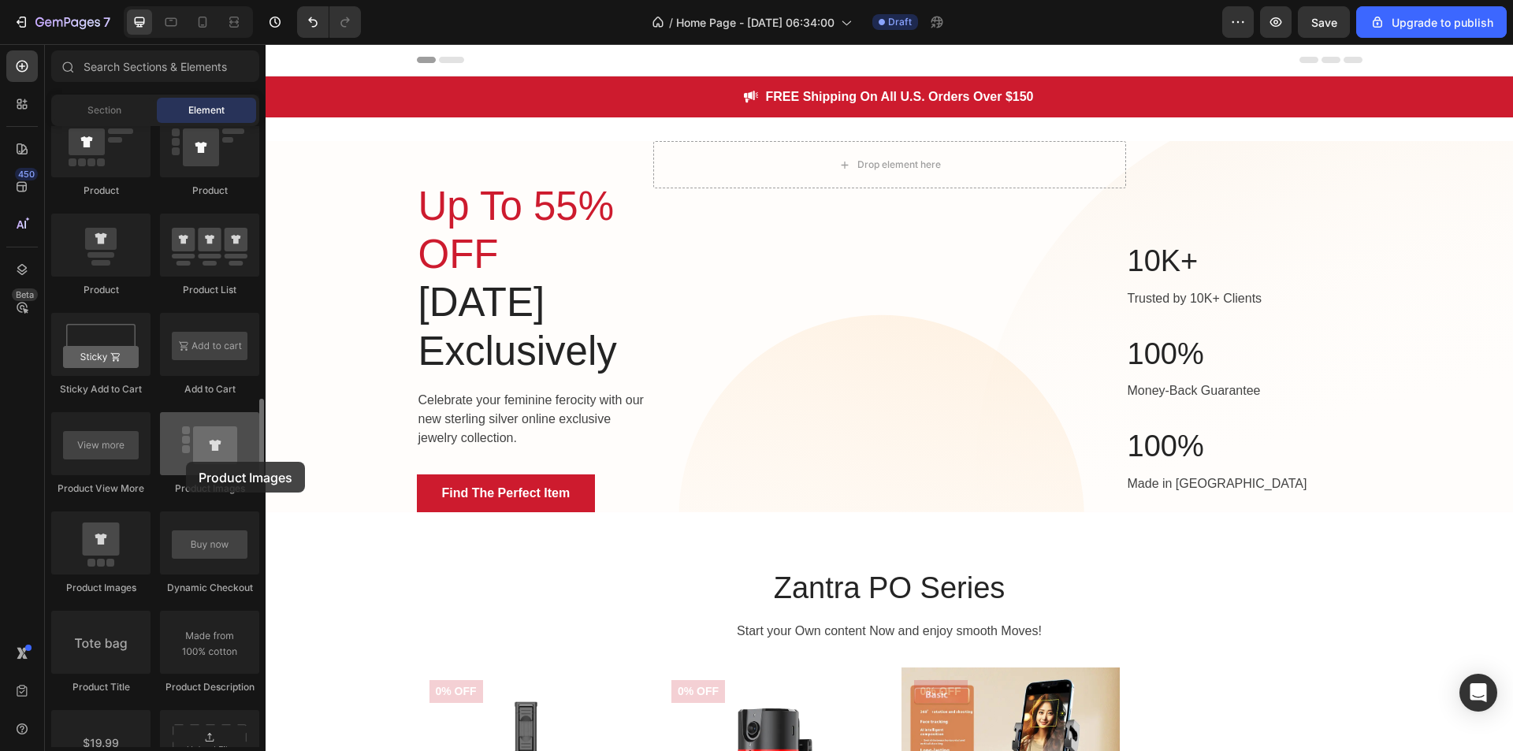
drag, startPoint x: 211, startPoint y: 433, endPoint x: 187, endPoint y: 462, distance: 38.0
click at [187, 462] on div at bounding box center [209, 443] width 99 height 63
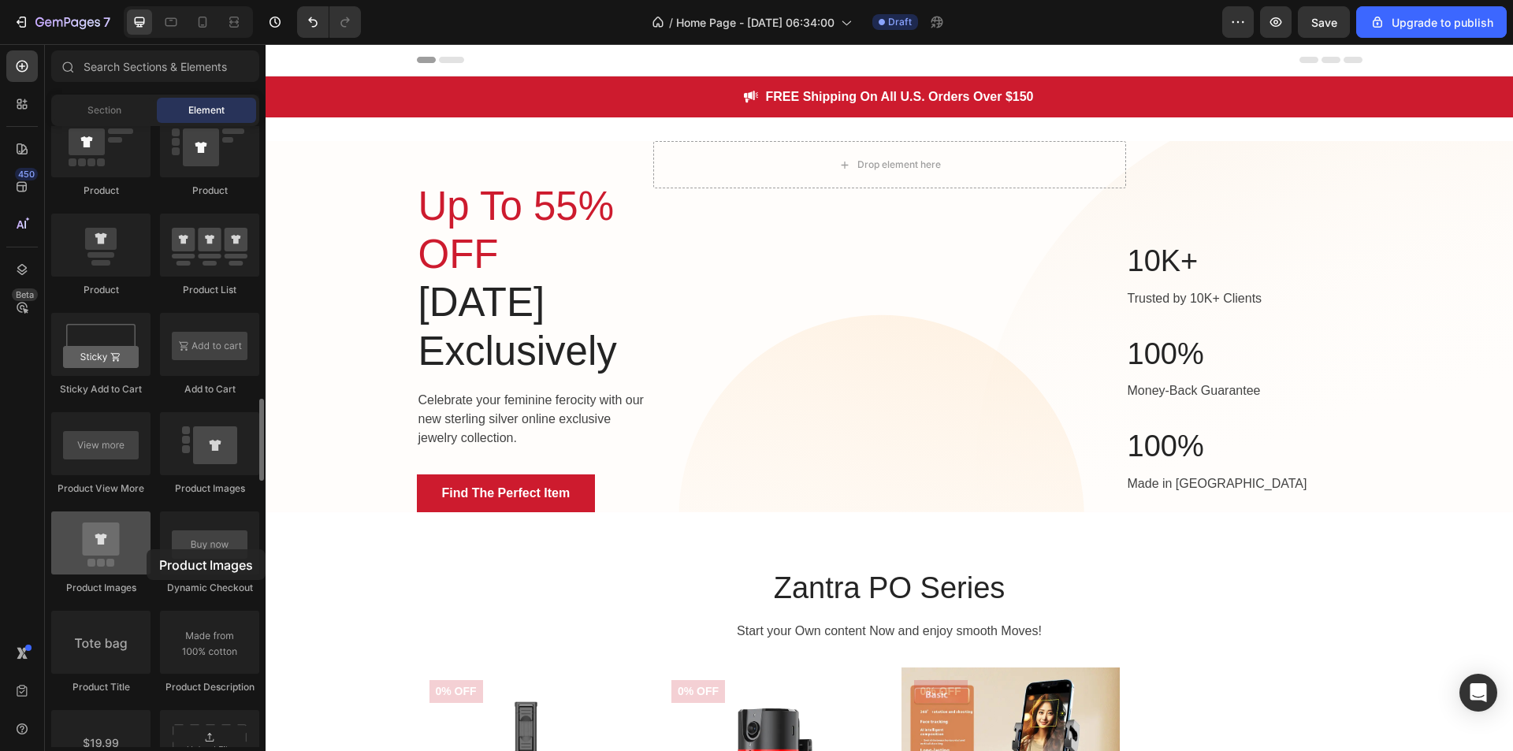
drag, startPoint x: 114, startPoint y: 575, endPoint x: 117, endPoint y: 558, distance: 17.6
click at [160, 558] on div "Product Images" at bounding box center [209, 553] width 99 height 84
drag, startPoint x: 117, startPoint y: 558, endPoint x: 54, endPoint y: 552, distance: 63.4
click at [54, 552] on div at bounding box center [100, 542] width 99 height 63
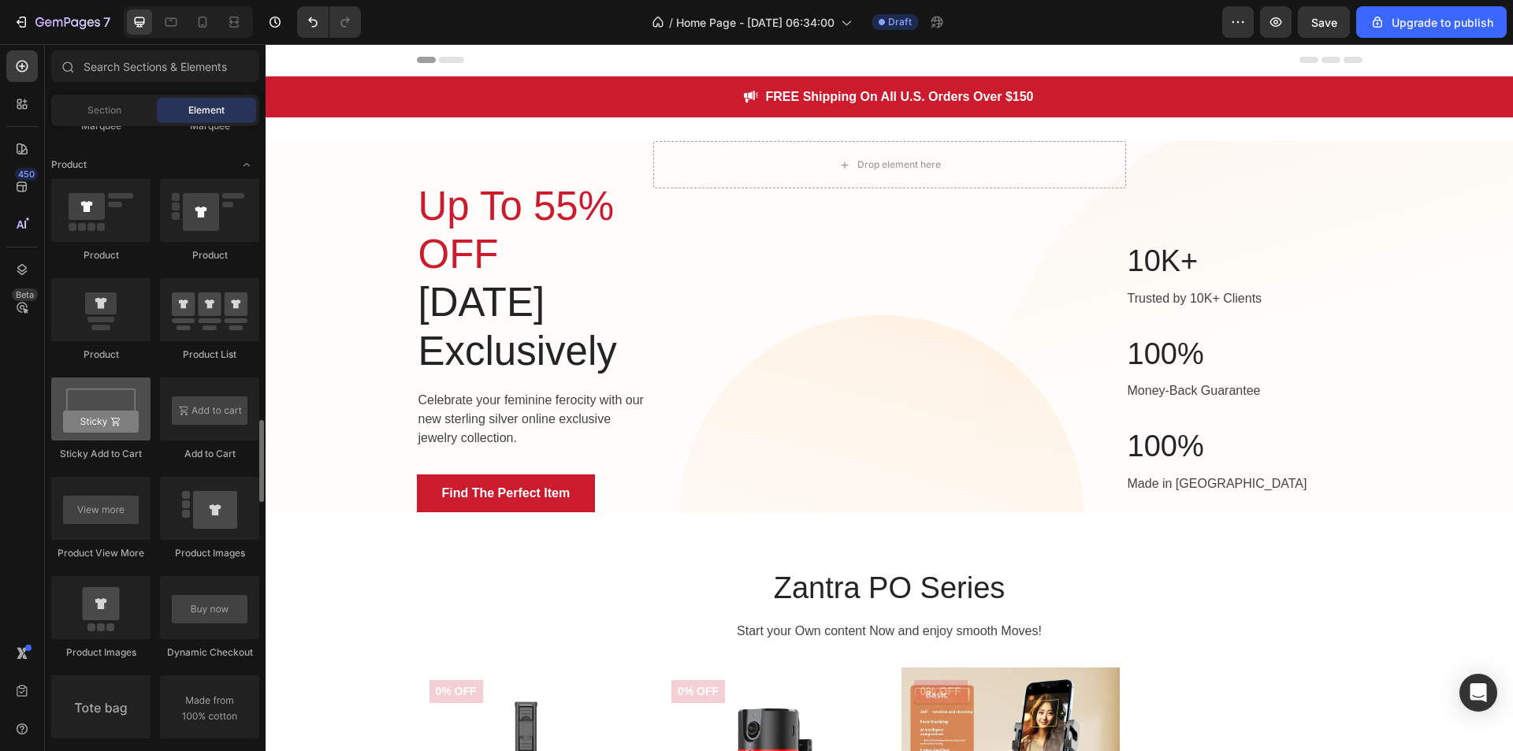
scroll to position [2014, 0]
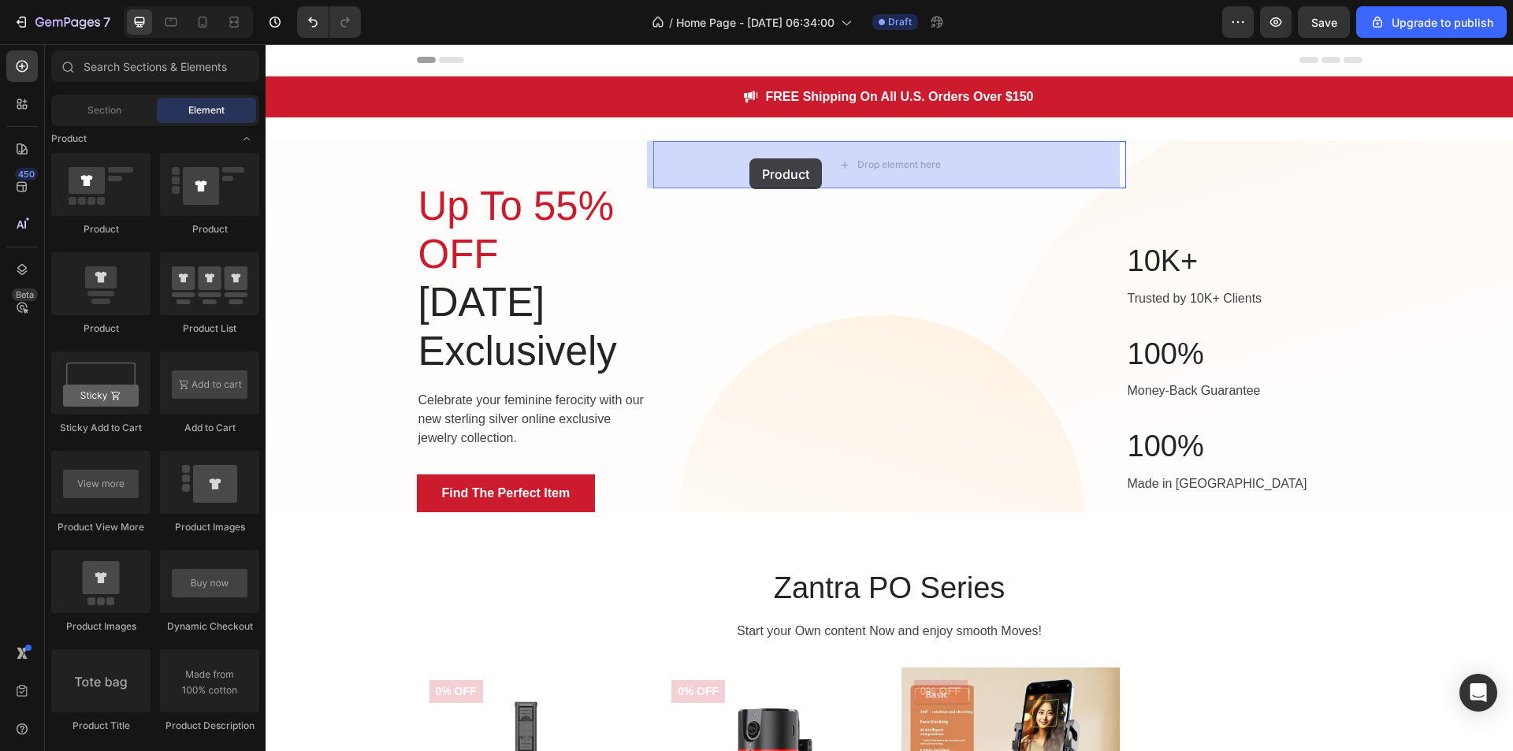
drag, startPoint x: 379, startPoint y: 366, endPoint x: 751, endPoint y: 158, distance: 425.8
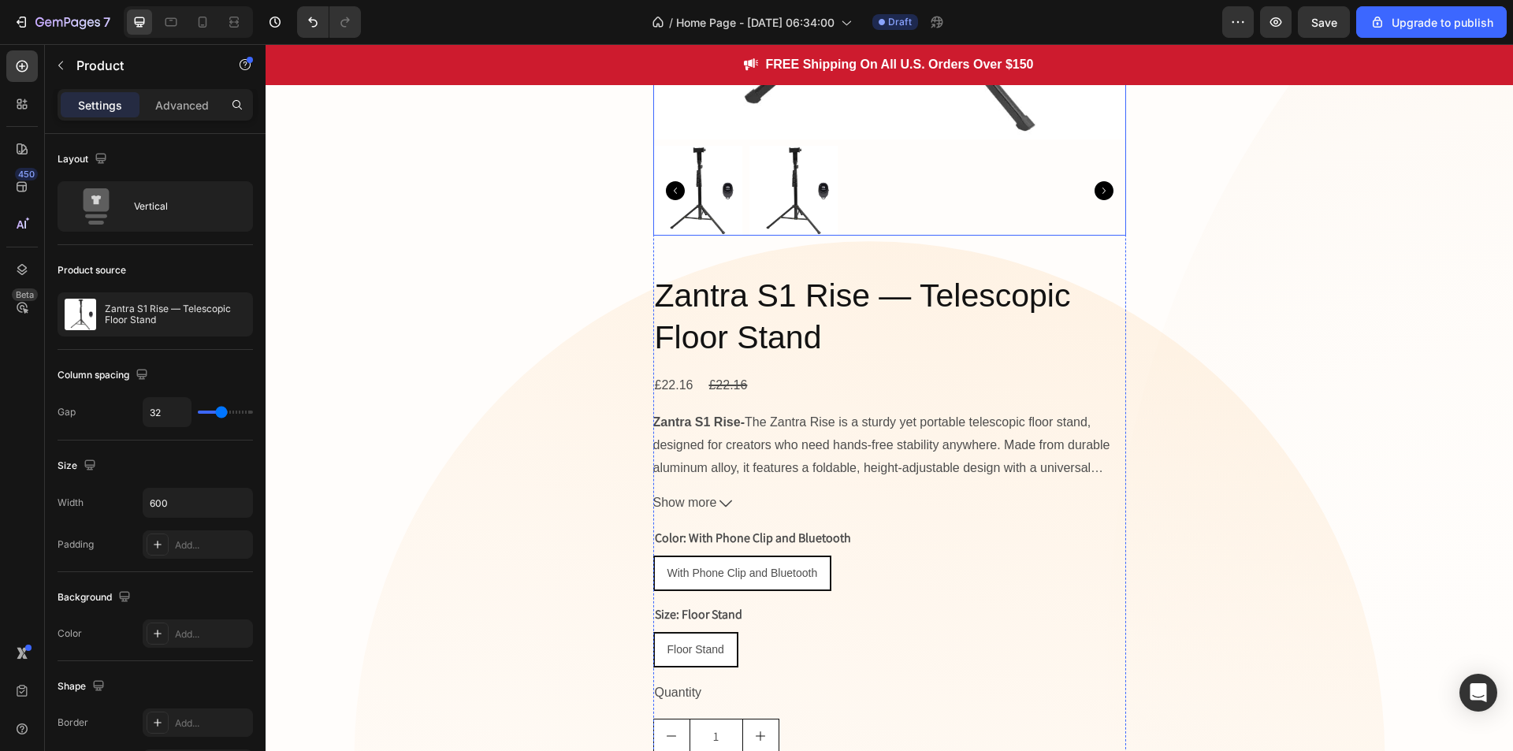
scroll to position [487, 0]
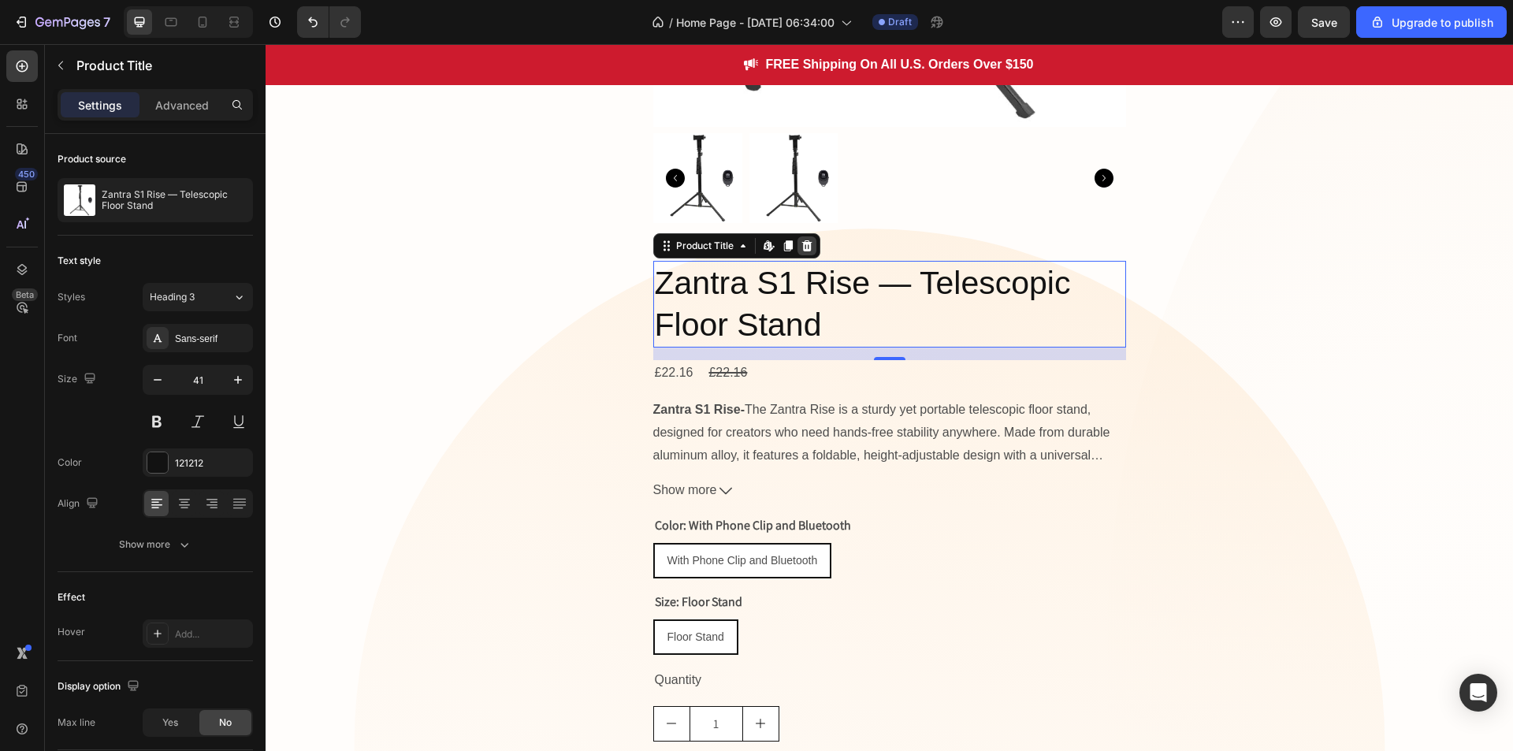
click at [802, 250] on icon at bounding box center [807, 245] width 10 height 11
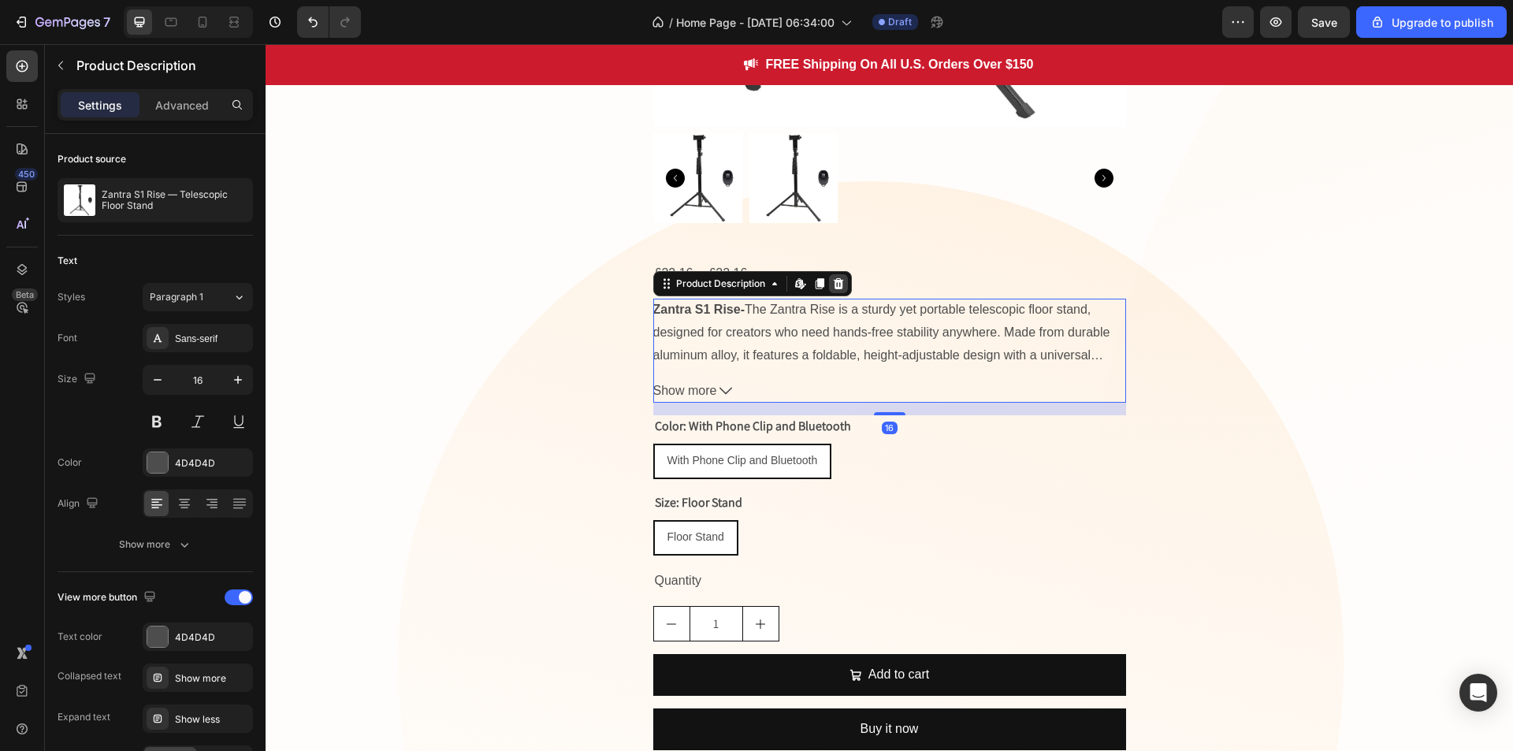
click at [832, 280] on icon at bounding box center [838, 283] width 13 height 13
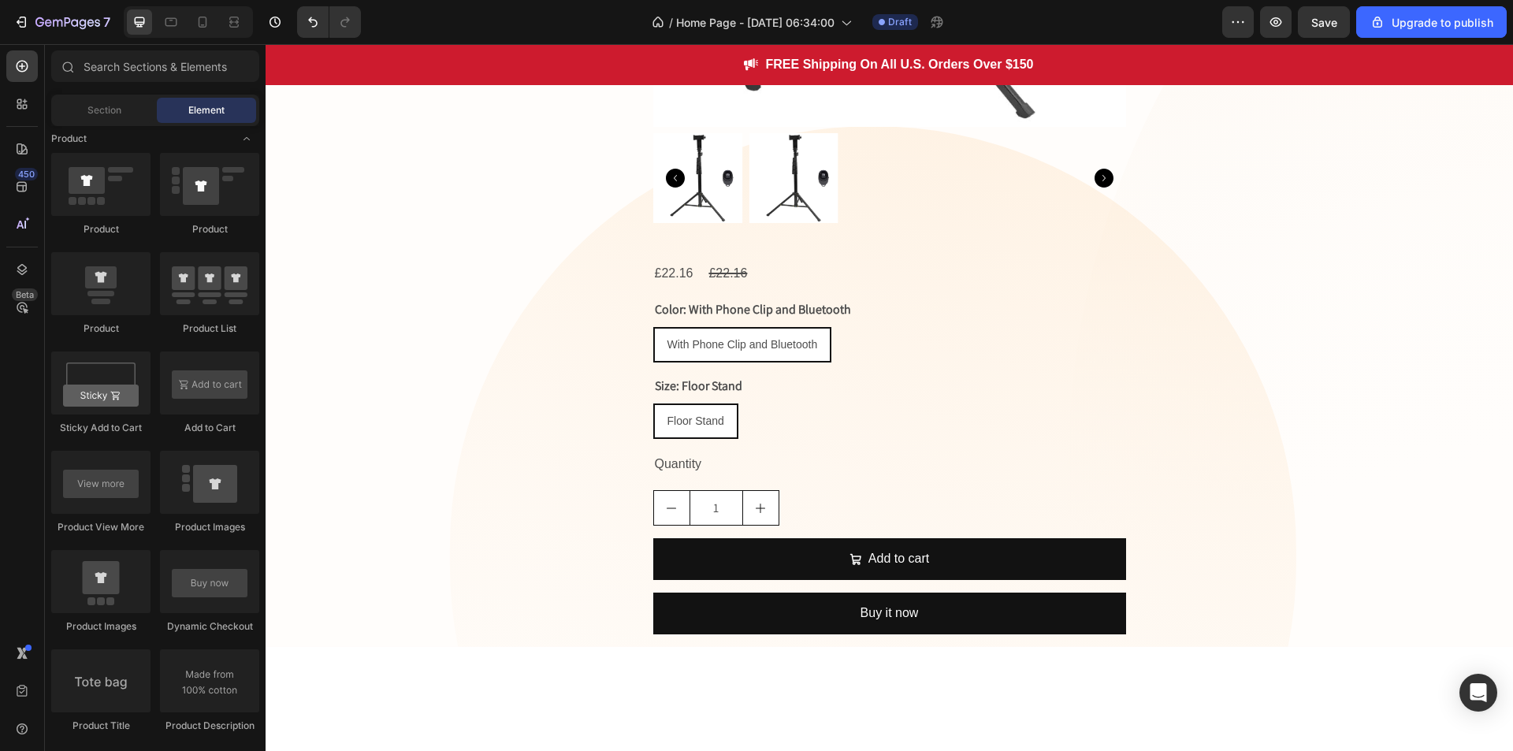
click at [830, 280] on div "£22.16 Product Price Product Price £22.16 Product Price Product Price Row" at bounding box center [889, 274] width 473 height 26
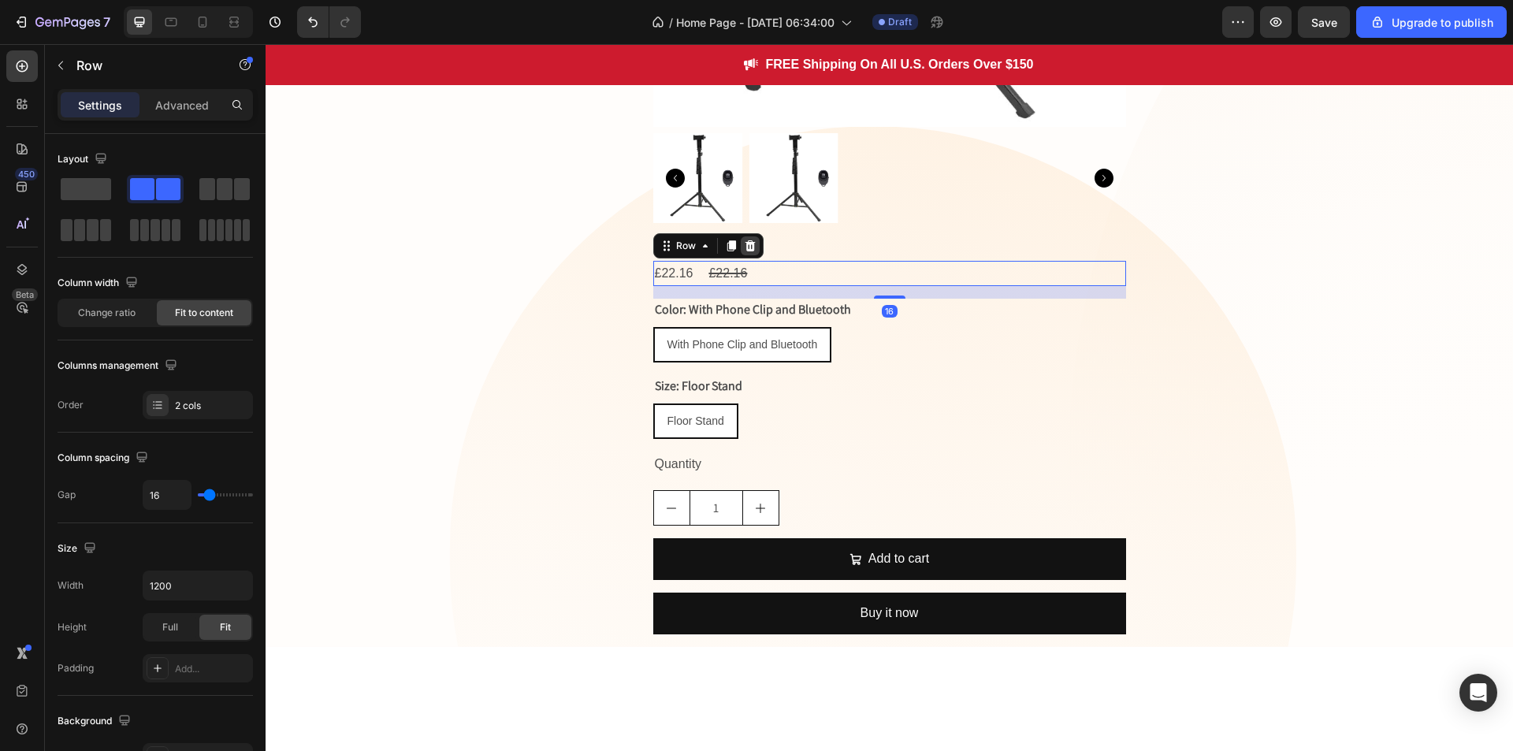
click at [745, 247] on icon at bounding box center [750, 245] width 10 height 11
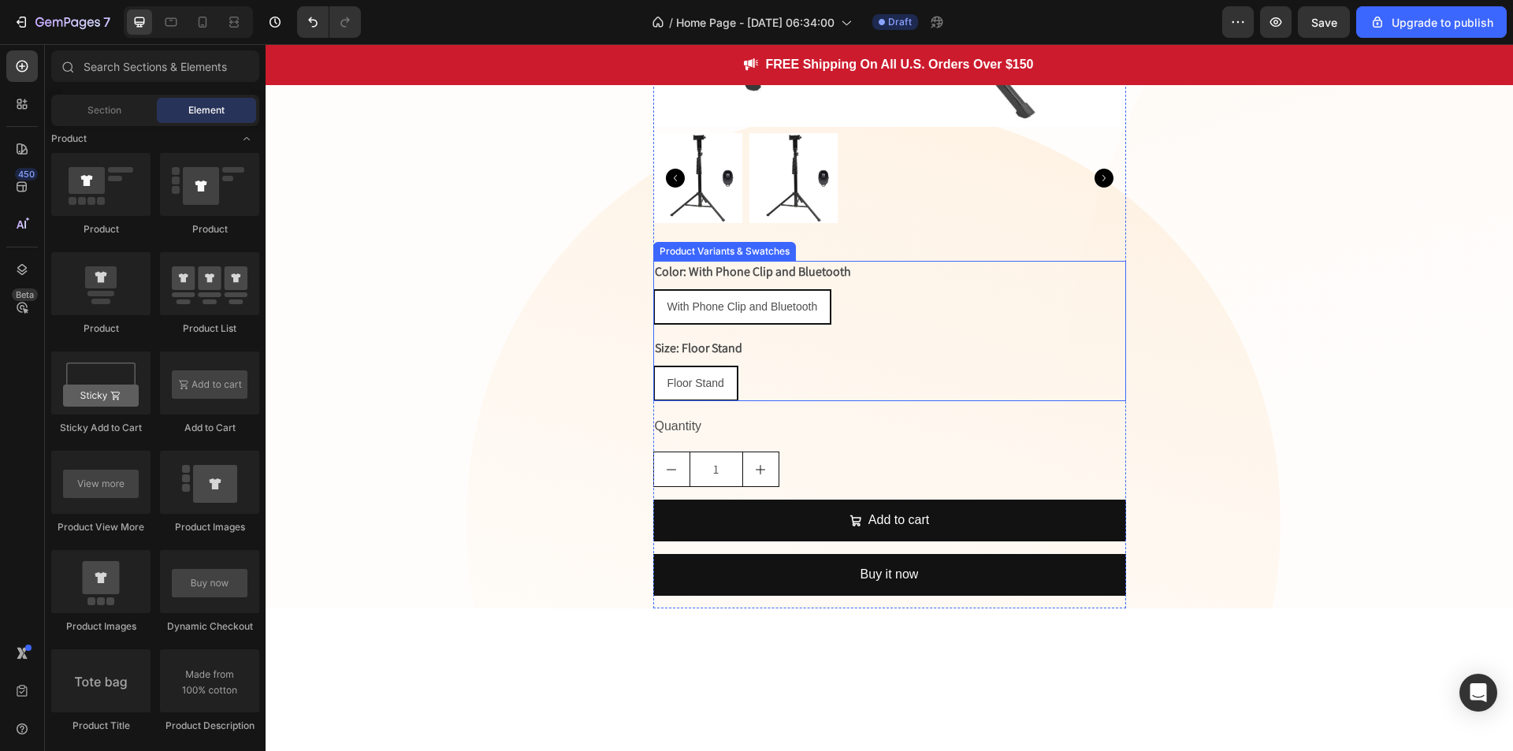
click at [776, 274] on legend "Color: With Phone Clip and Bluetooth" at bounding box center [752, 272] width 199 height 22
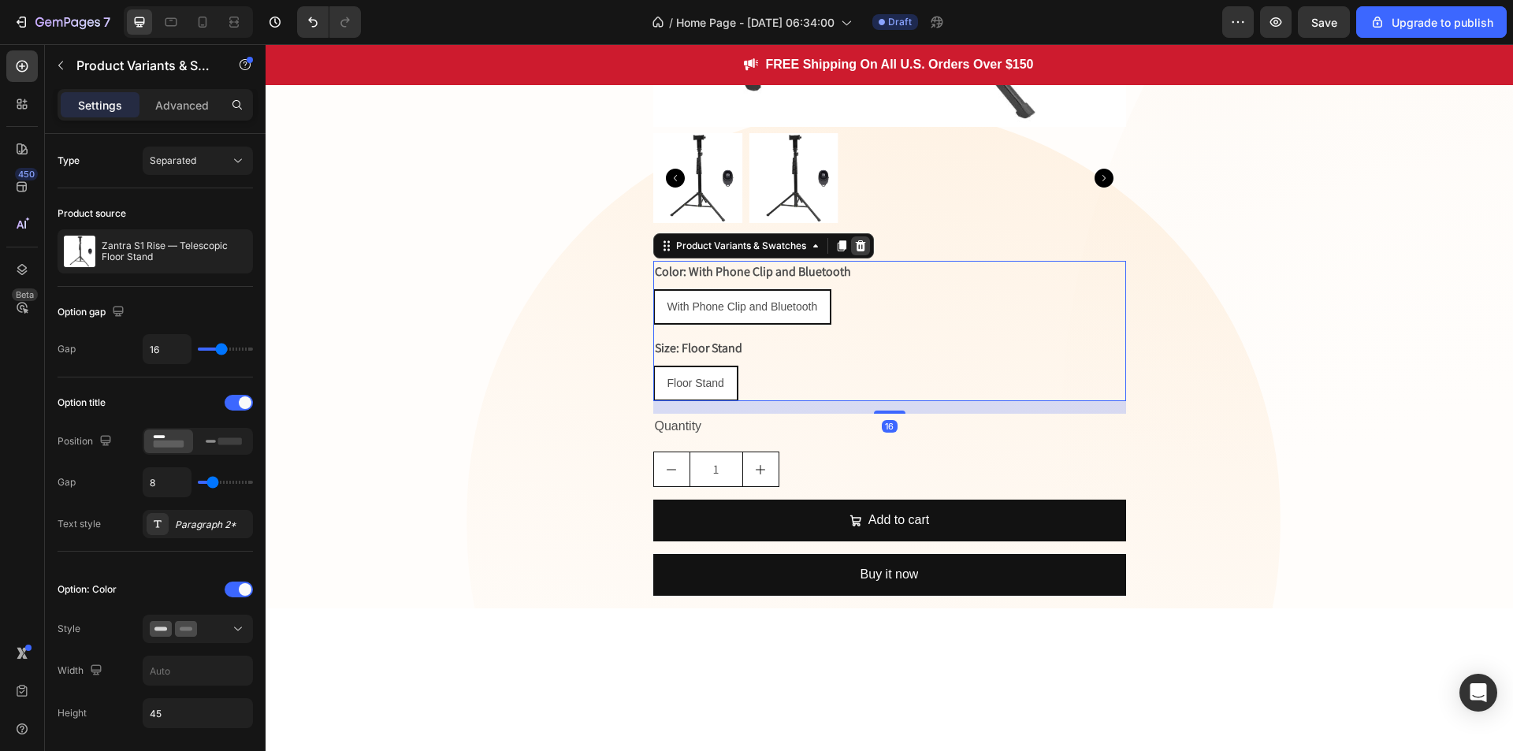
click at [854, 247] on icon at bounding box center [860, 246] width 13 height 13
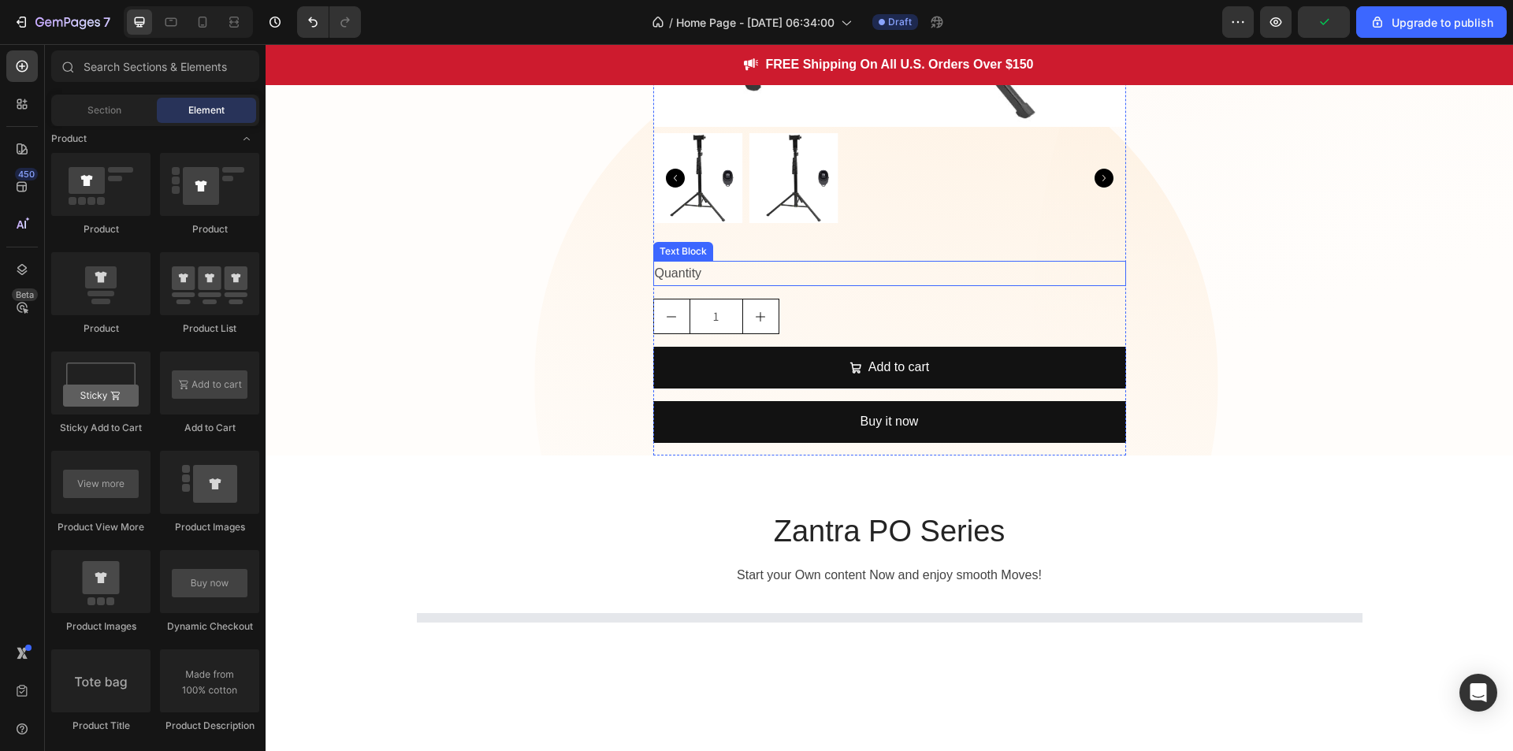
scroll to position [418, 0]
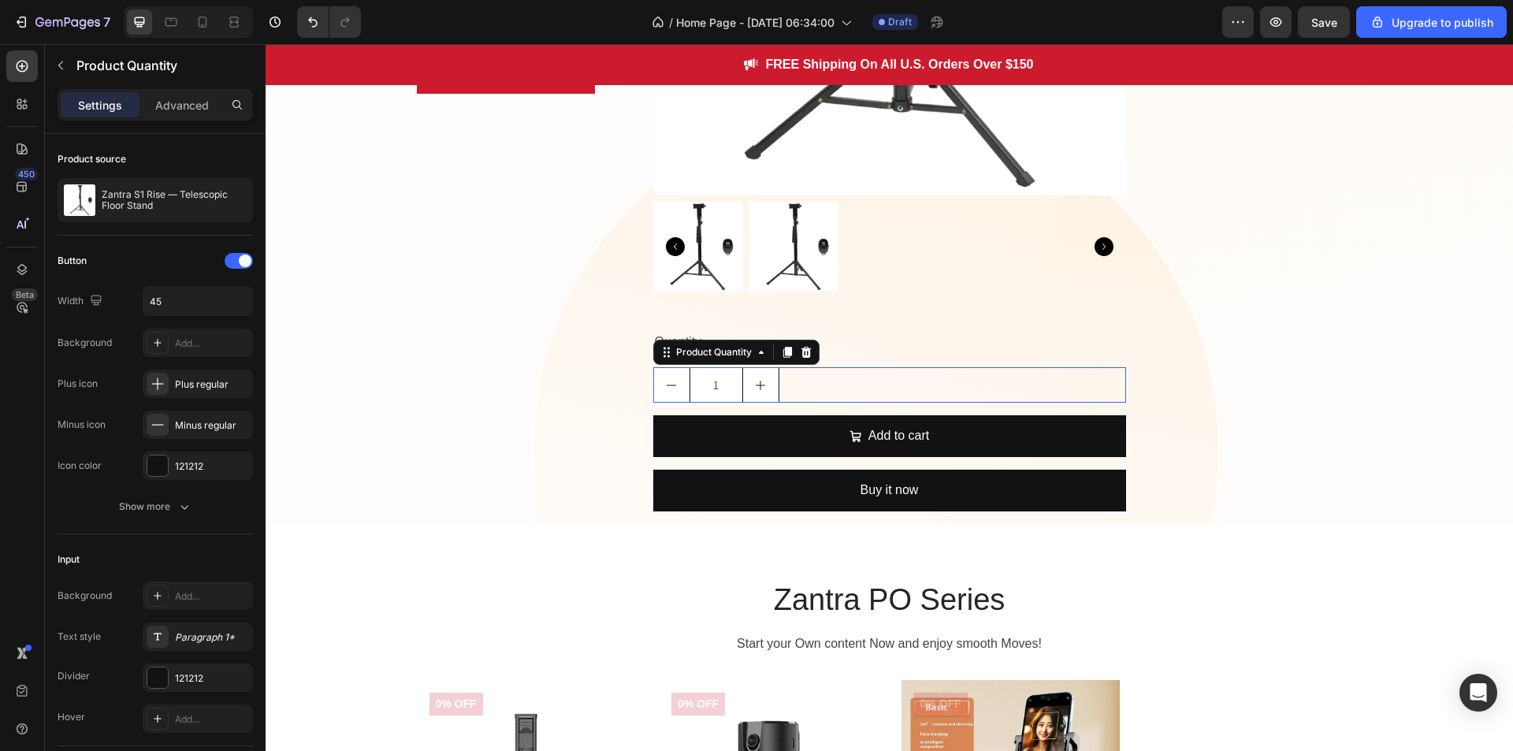
click at [851, 378] on div "1" at bounding box center [889, 384] width 473 height 35
click at [805, 350] on icon at bounding box center [806, 352] width 10 height 11
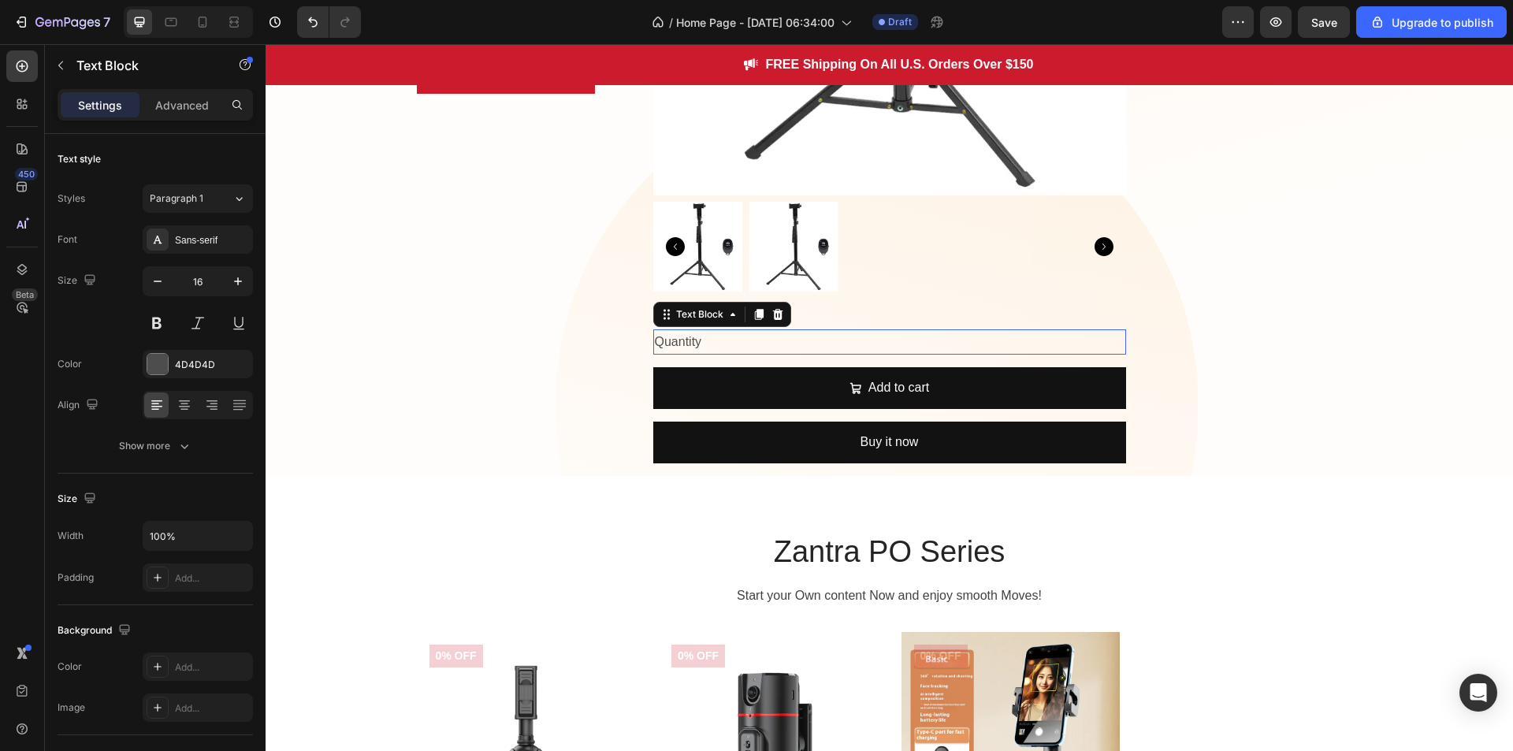
click at [787, 342] on div "Quantity" at bounding box center [889, 342] width 473 height 26
click at [772, 315] on icon at bounding box center [778, 314] width 13 height 13
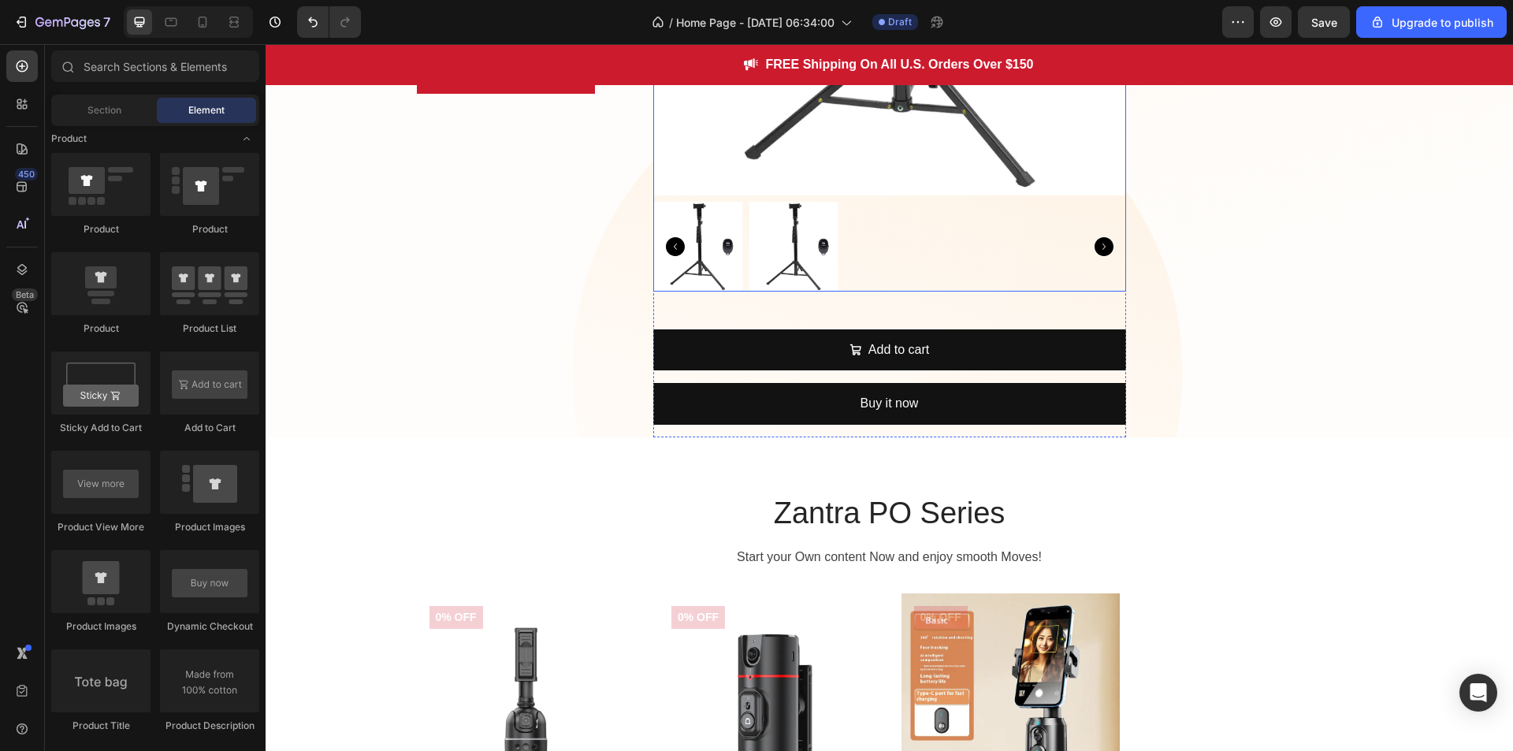
click at [796, 236] on img at bounding box center [794, 247] width 90 height 90
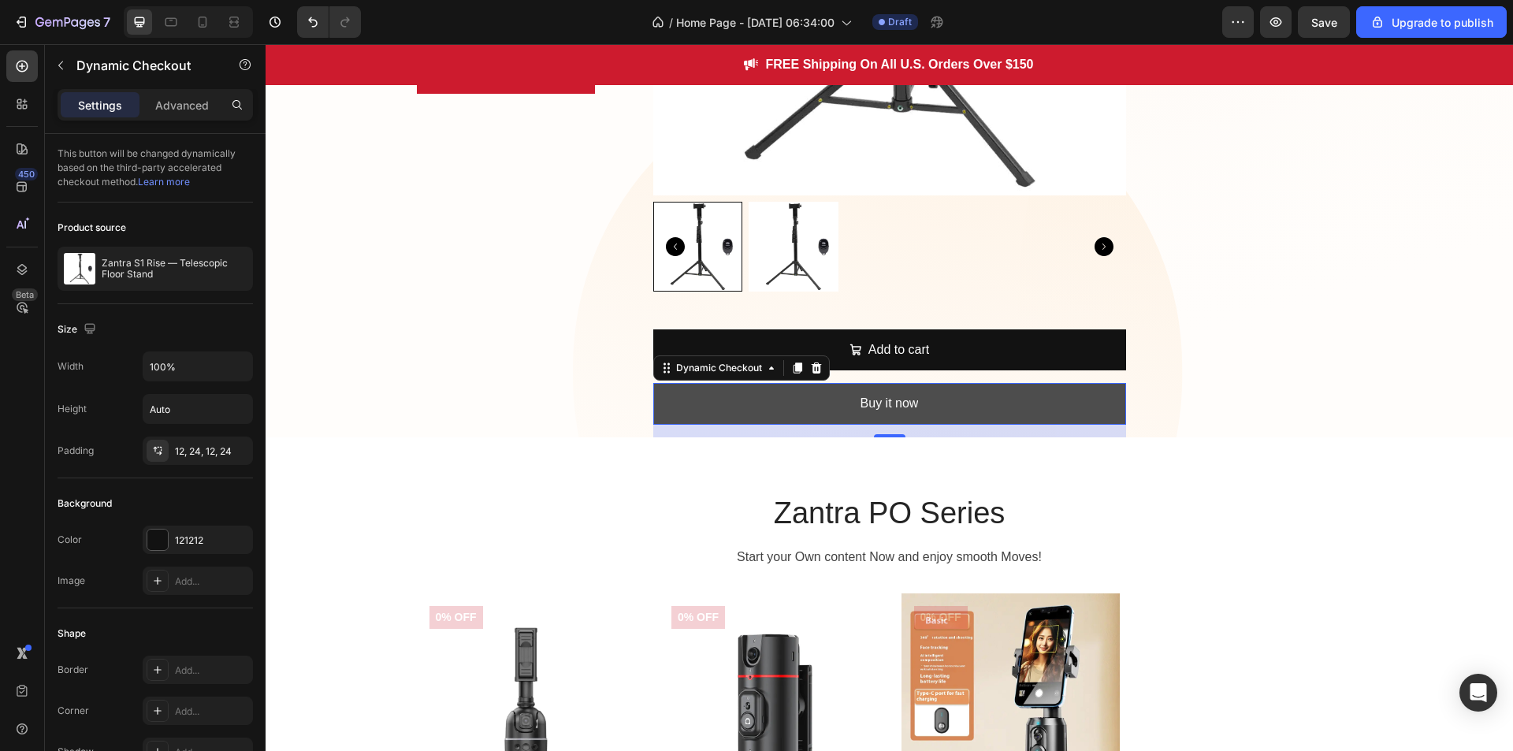
click at [802, 386] on button "Buy it now" at bounding box center [889, 404] width 473 height 42
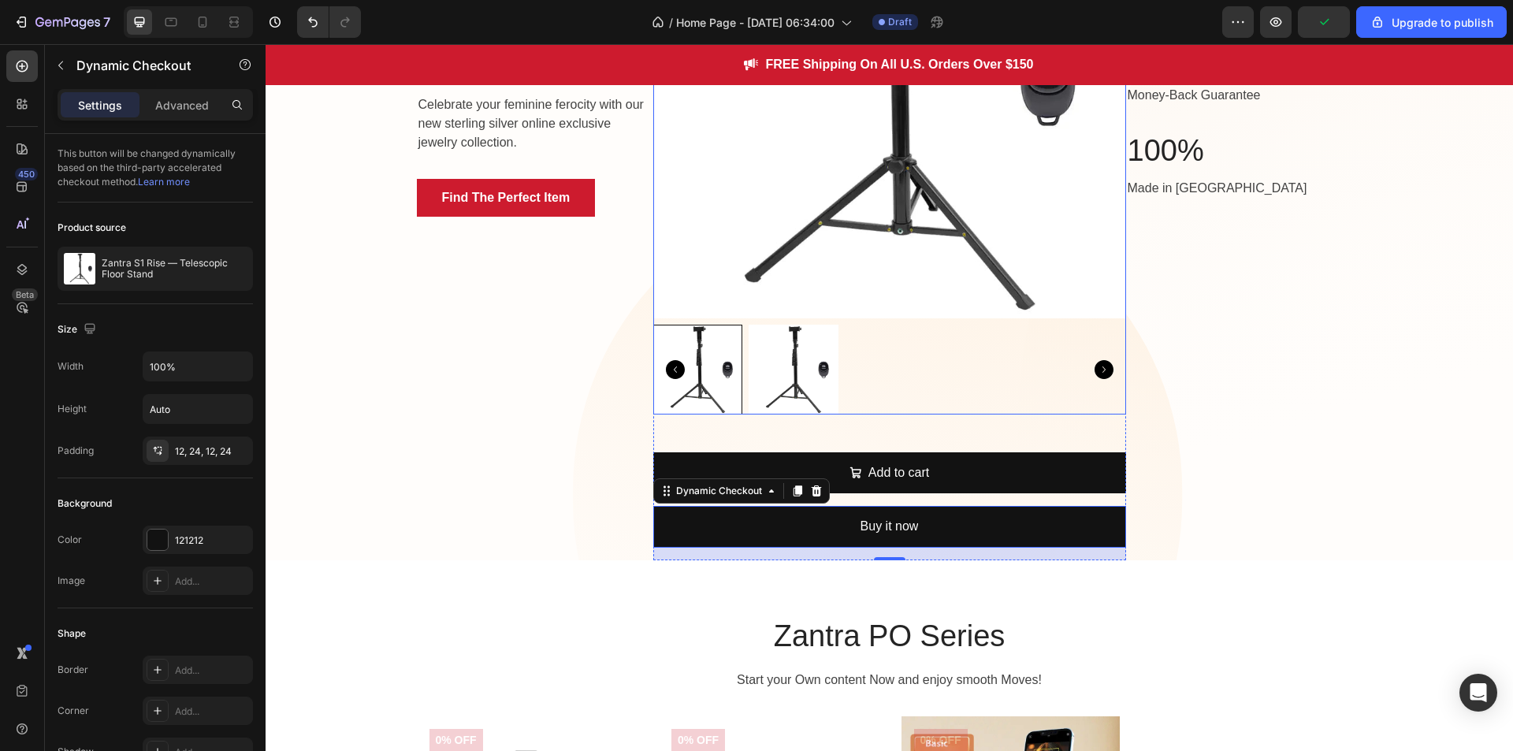
scroll to position [288, 0]
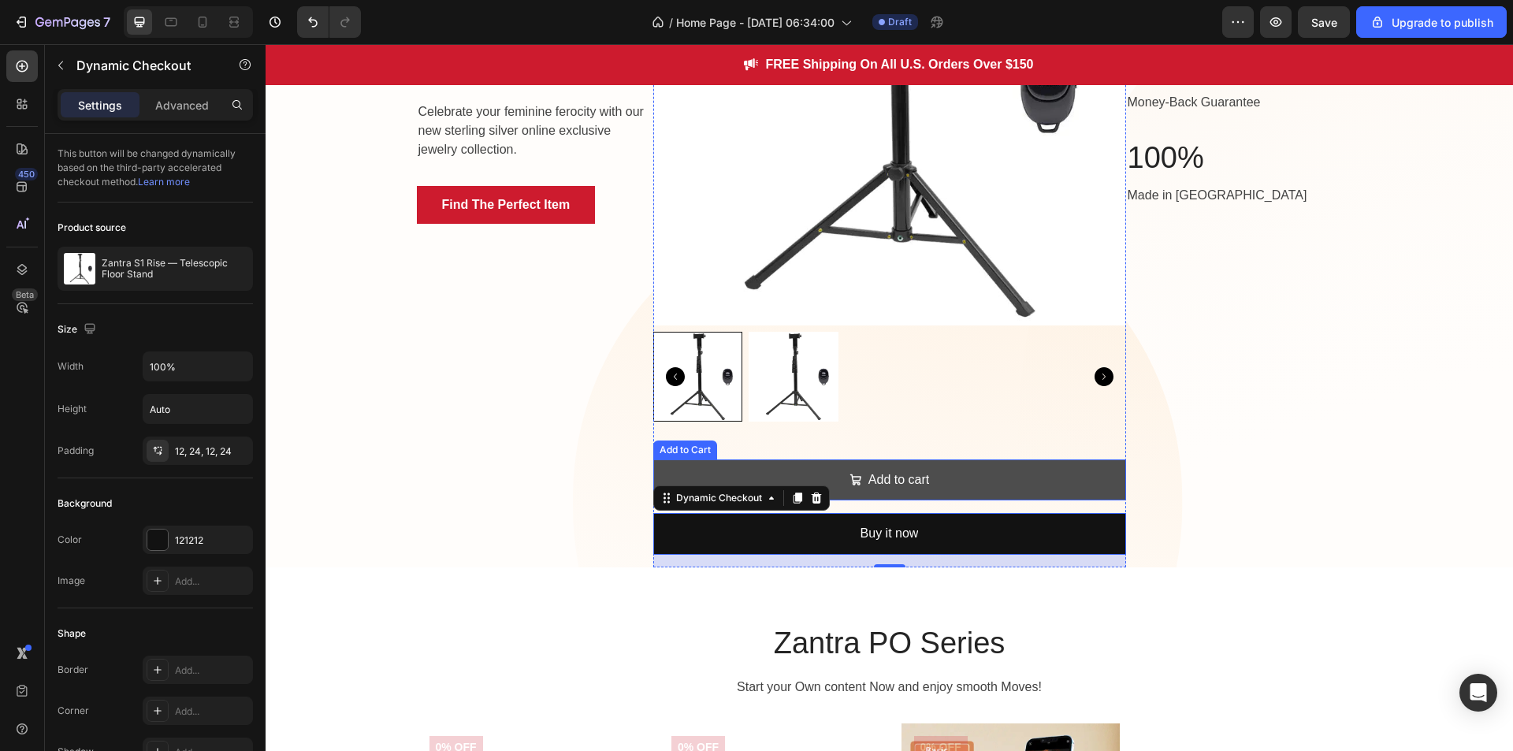
click at [868, 462] on button "Add to cart" at bounding box center [889, 480] width 473 height 42
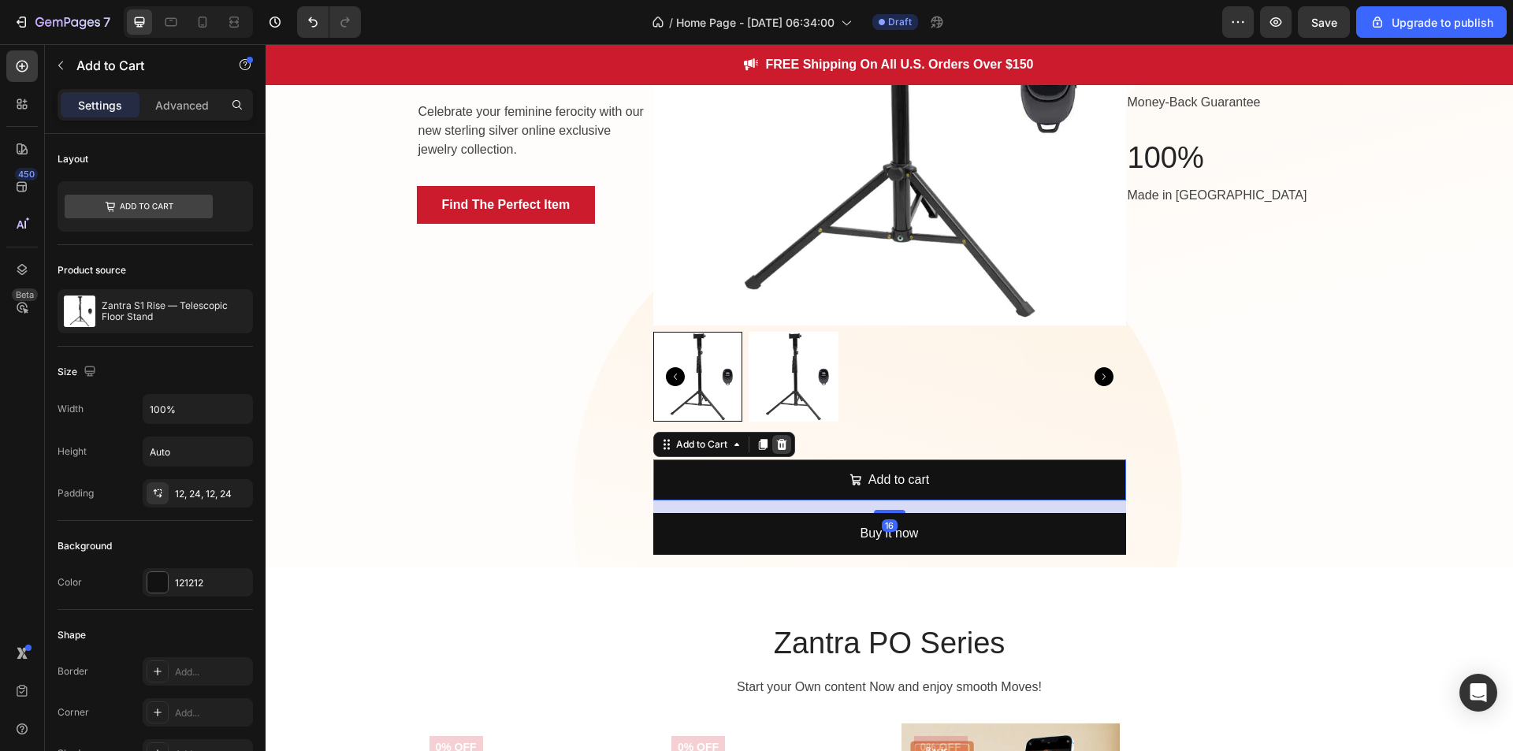
click at [779, 442] on icon at bounding box center [781, 443] width 10 height 11
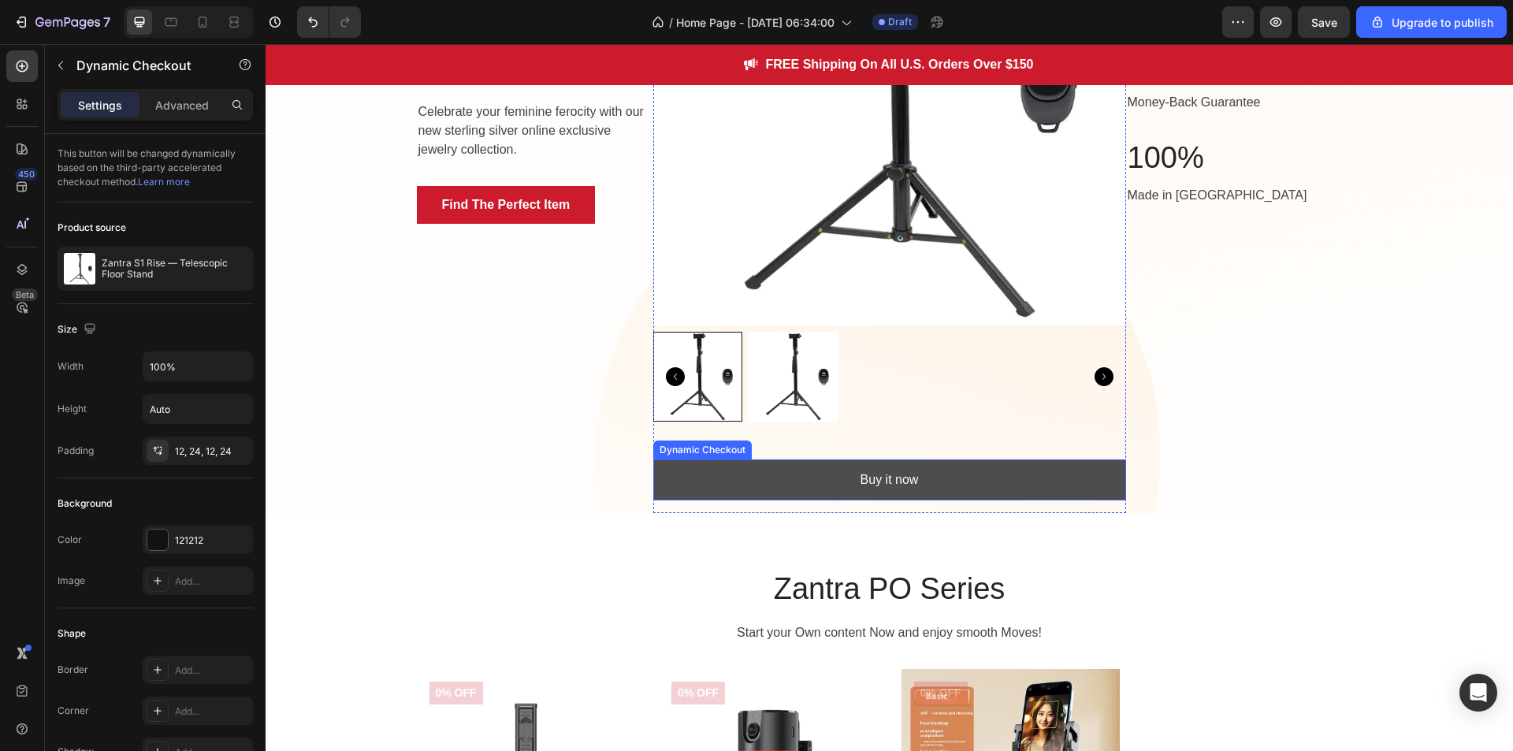
click at [822, 460] on button "Buy it now" at bounding box center [889, 480] width 473 height 42
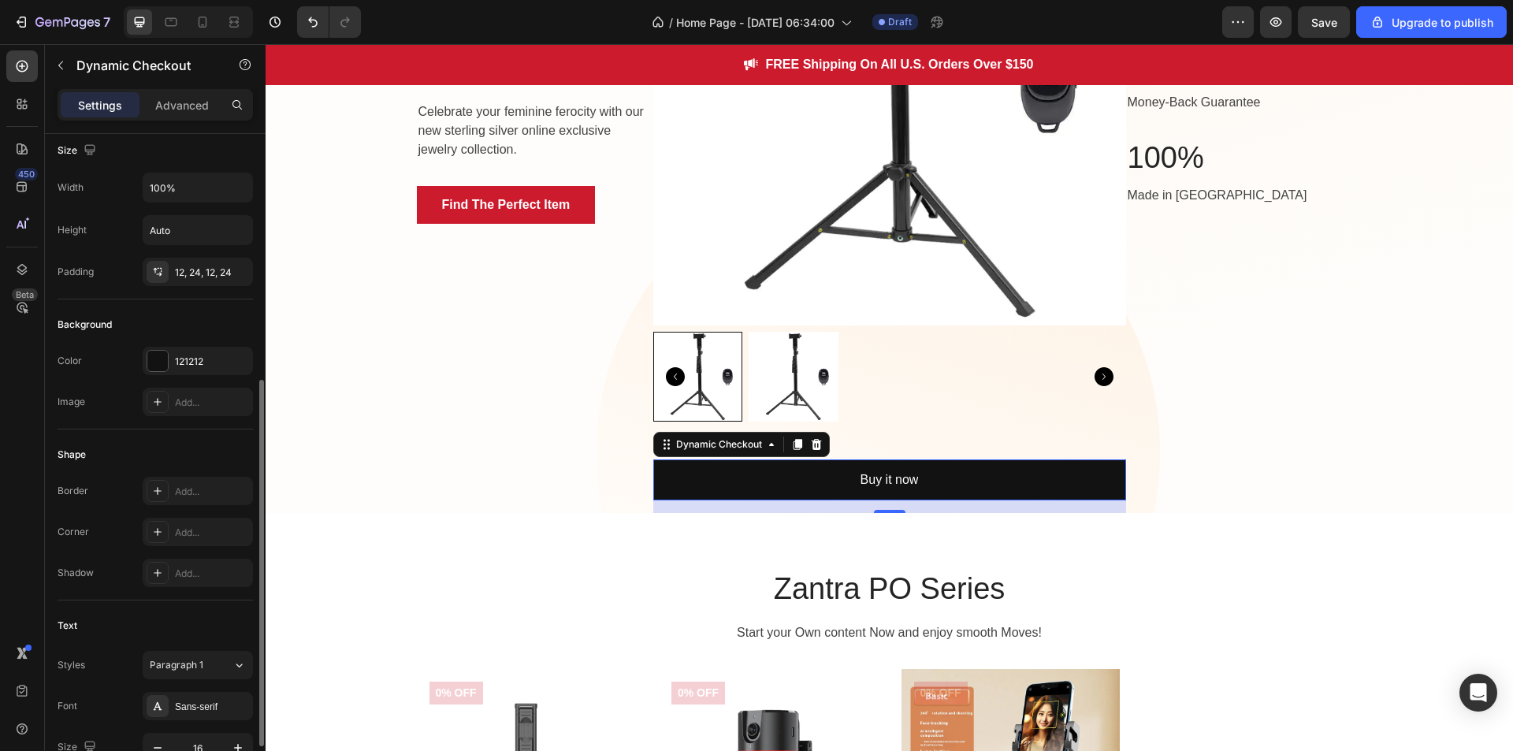
scroll to position [288, 0]
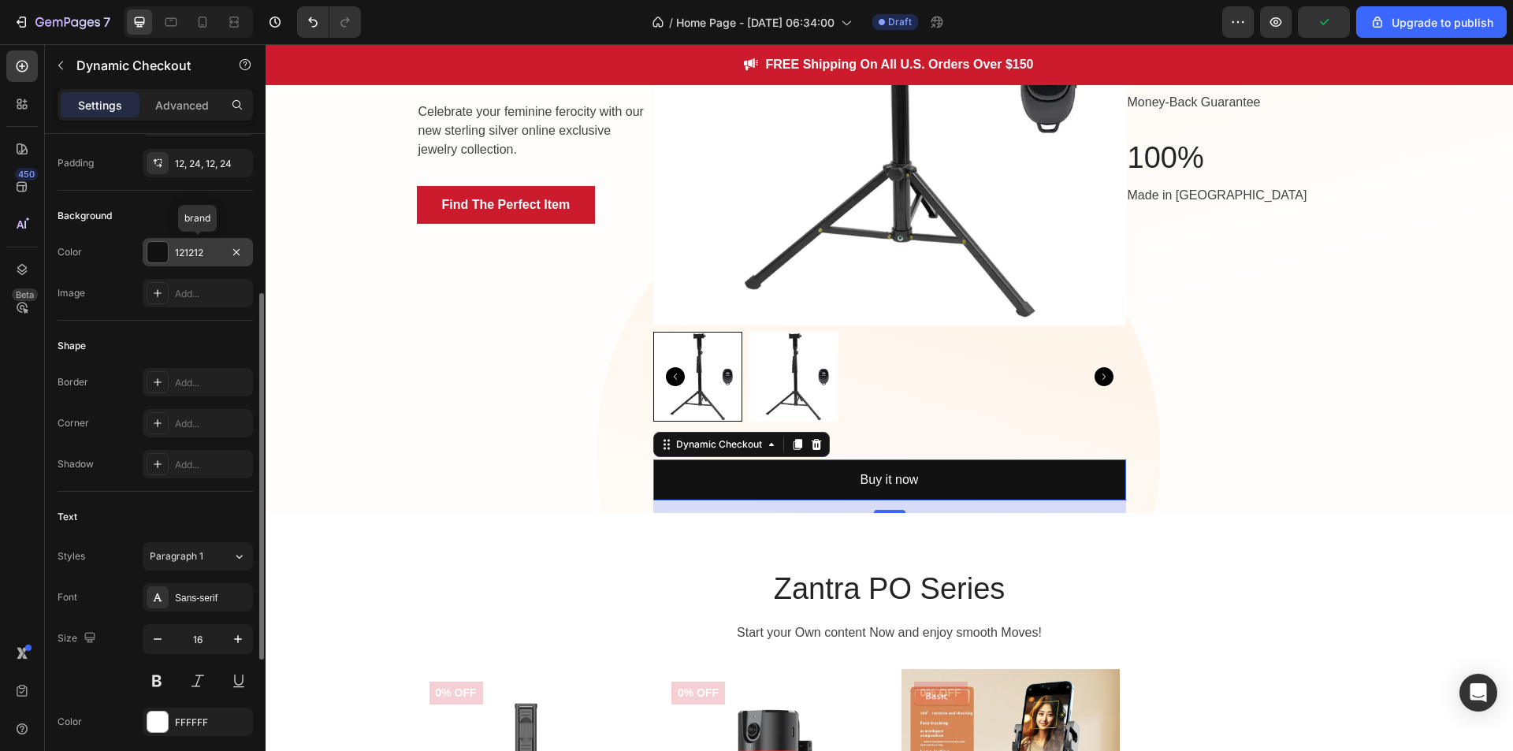
click at [161, 247] on div at bounding box center [157, 252] width 20 height 20
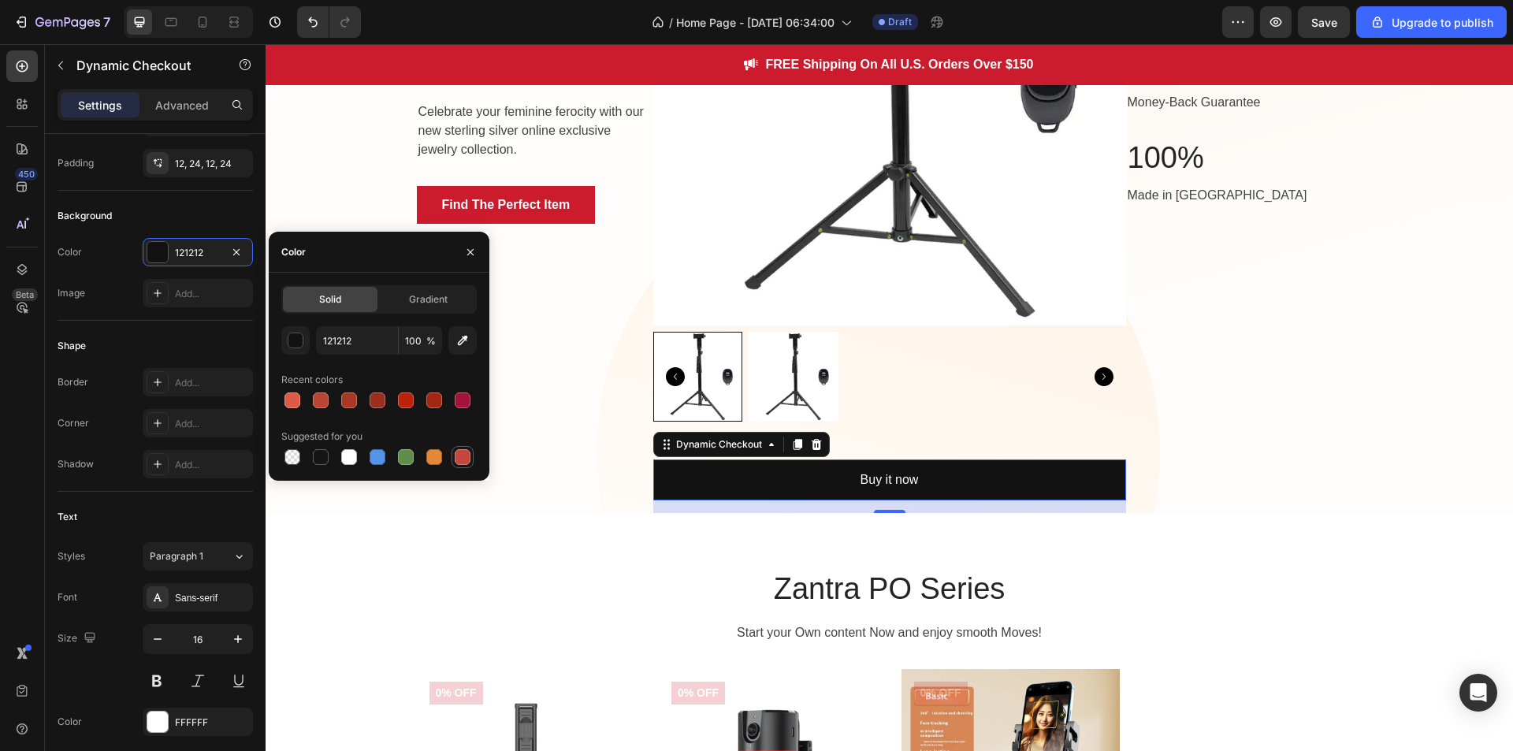
click at [460, 456] on div at bounding box center [463, 457] width 16 height 16
type input "C5453F"
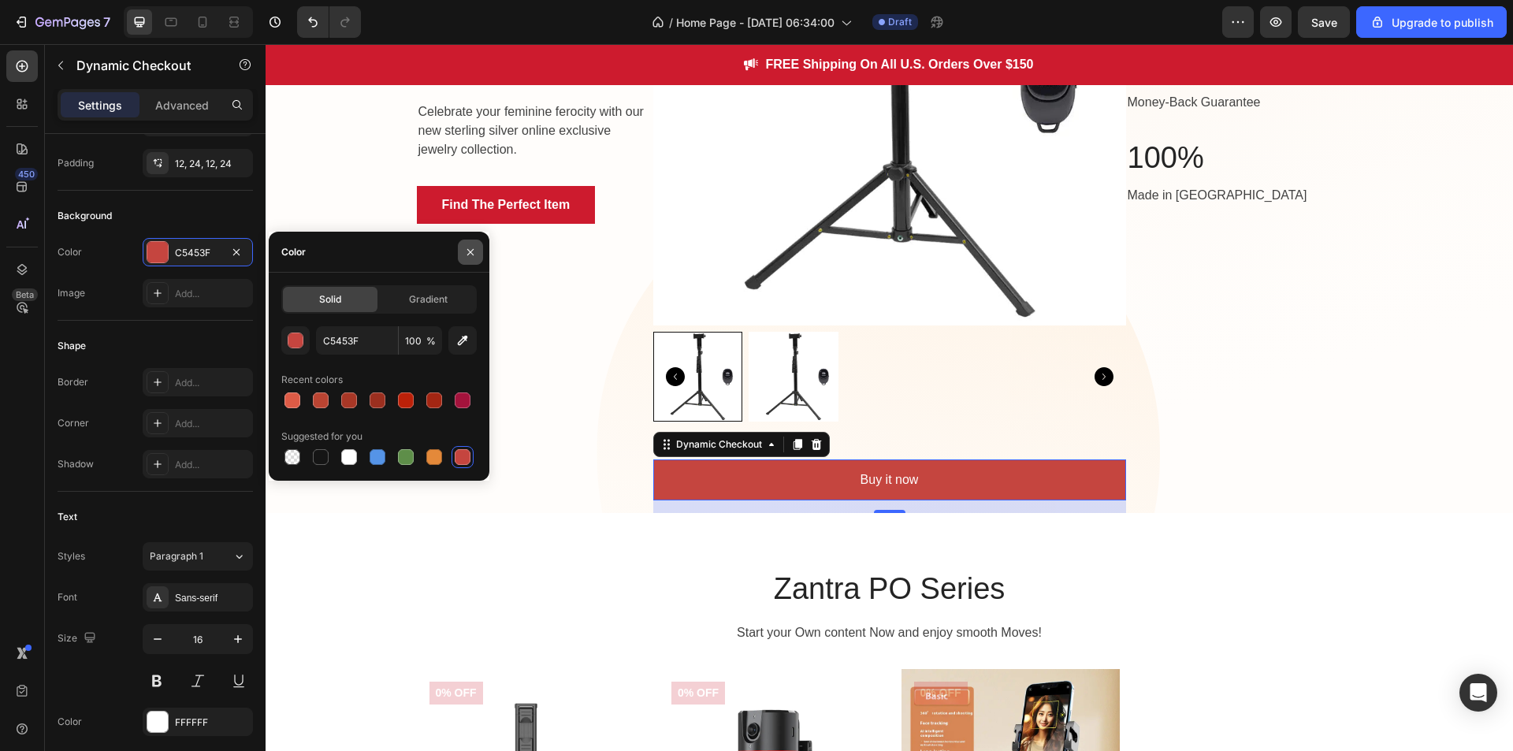
click at [471, 251] on icon "button" at bounding box center [470, 251] width 6 height 6
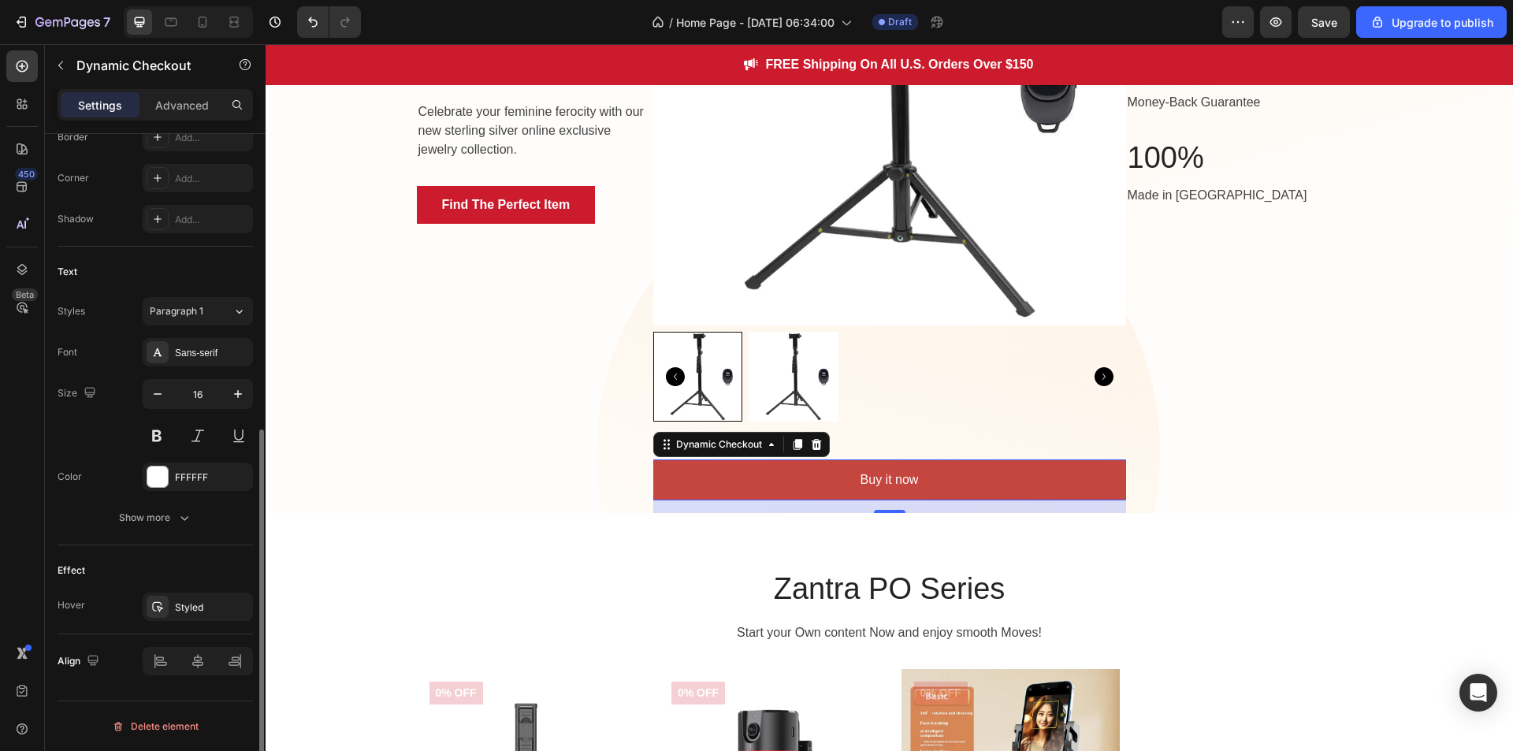
scroll to position [0, 0]
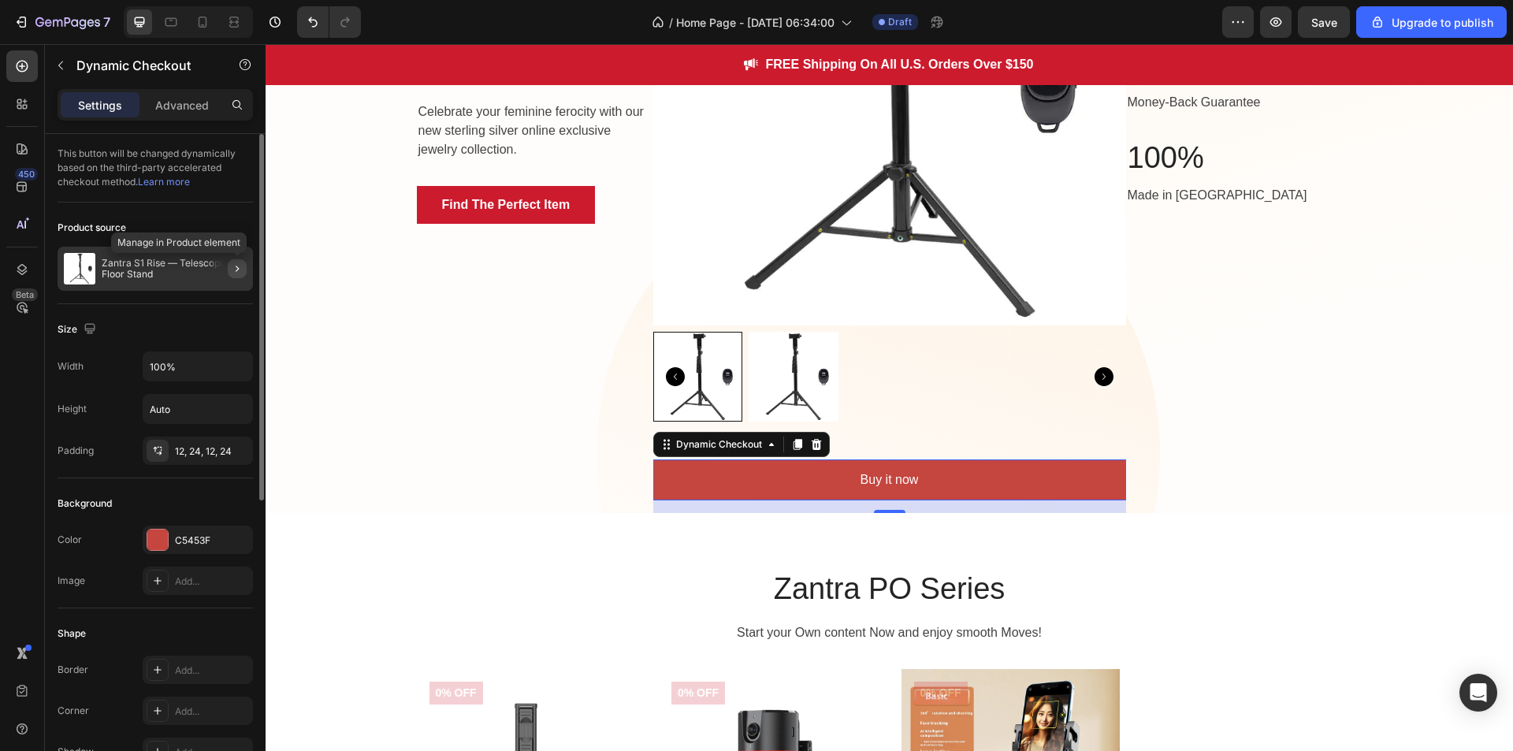
click at [232, 266] on icon "button" at bounding box center [237, 268] width 13 height 13
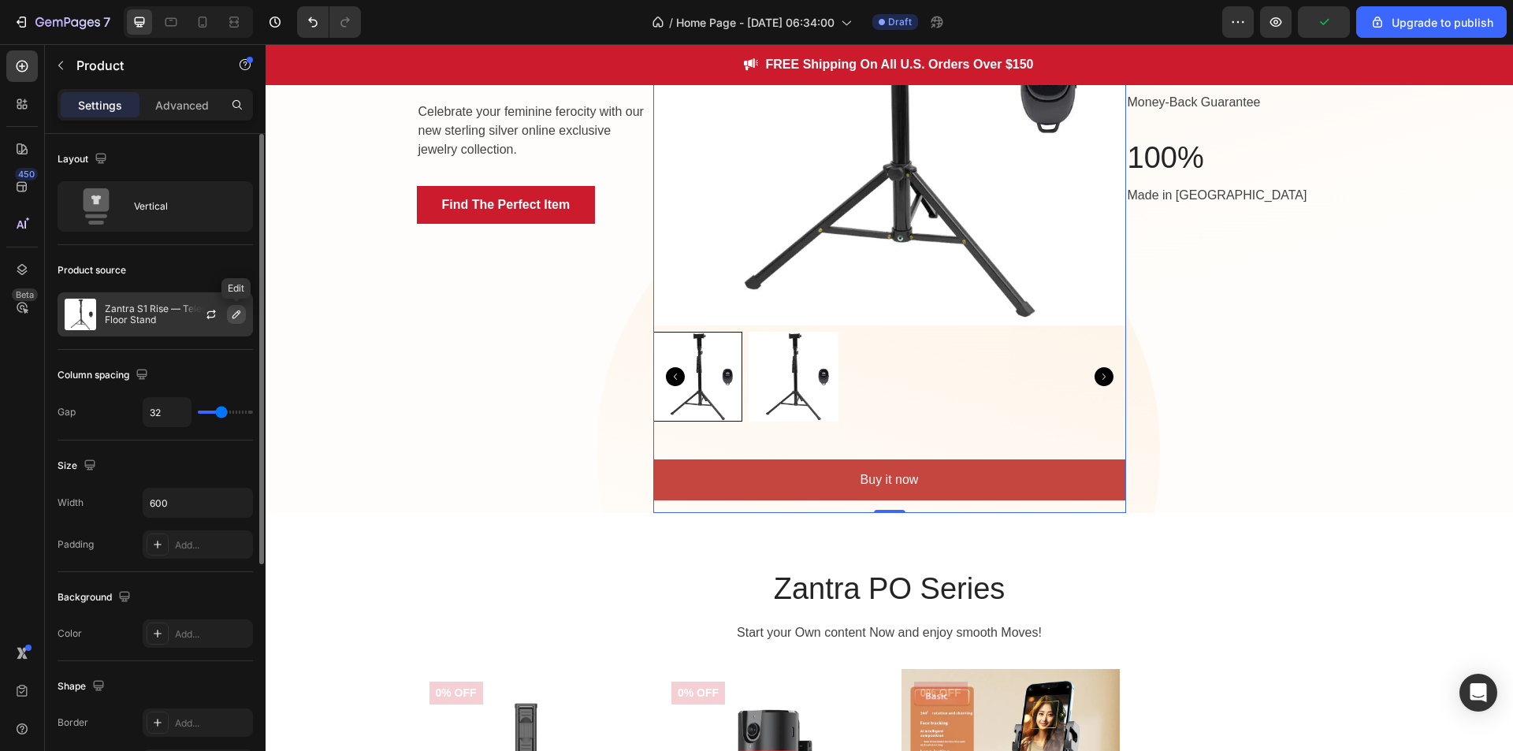
click at [229, 313] on button "button" at bounding box center [236, 314] width 19 height 19
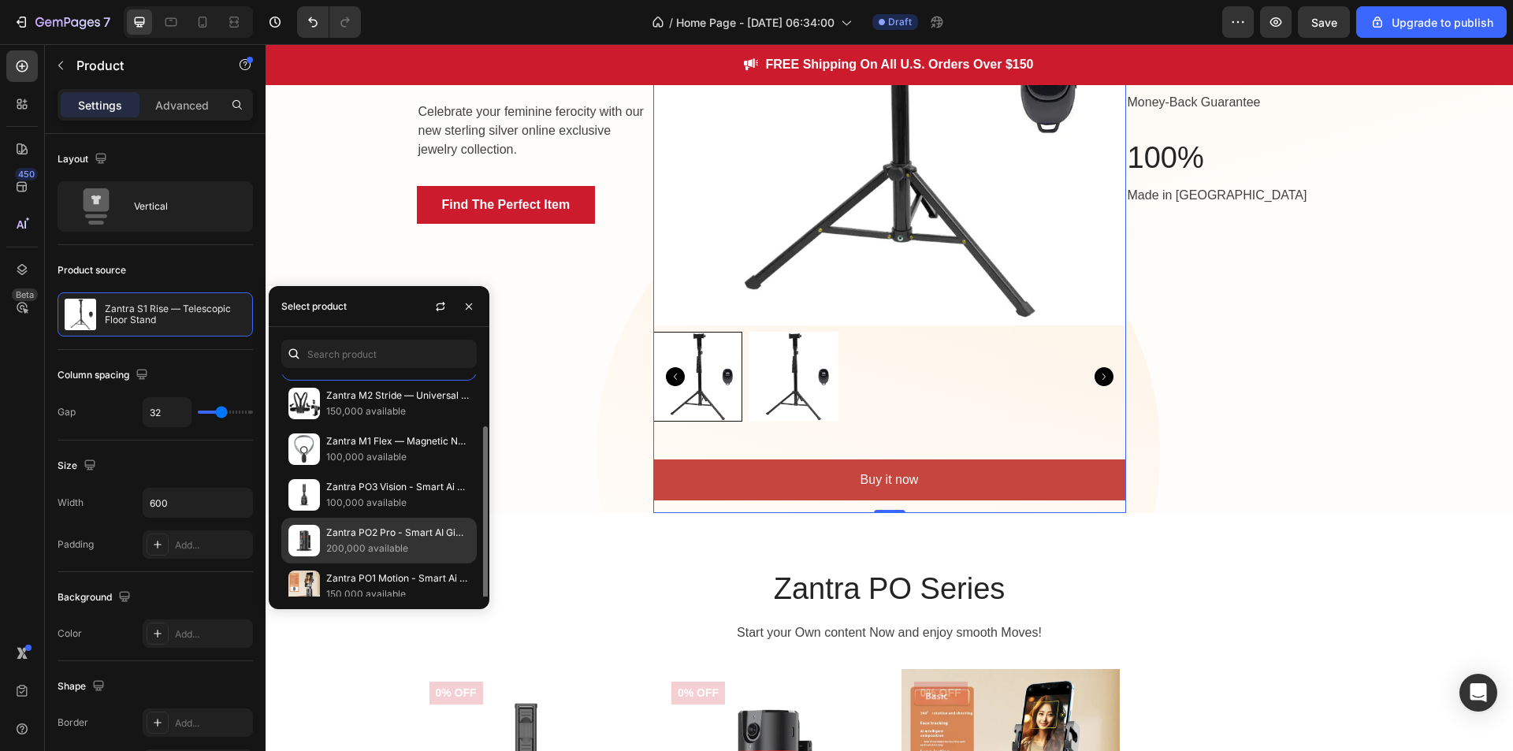
scroll to position [52, 0]
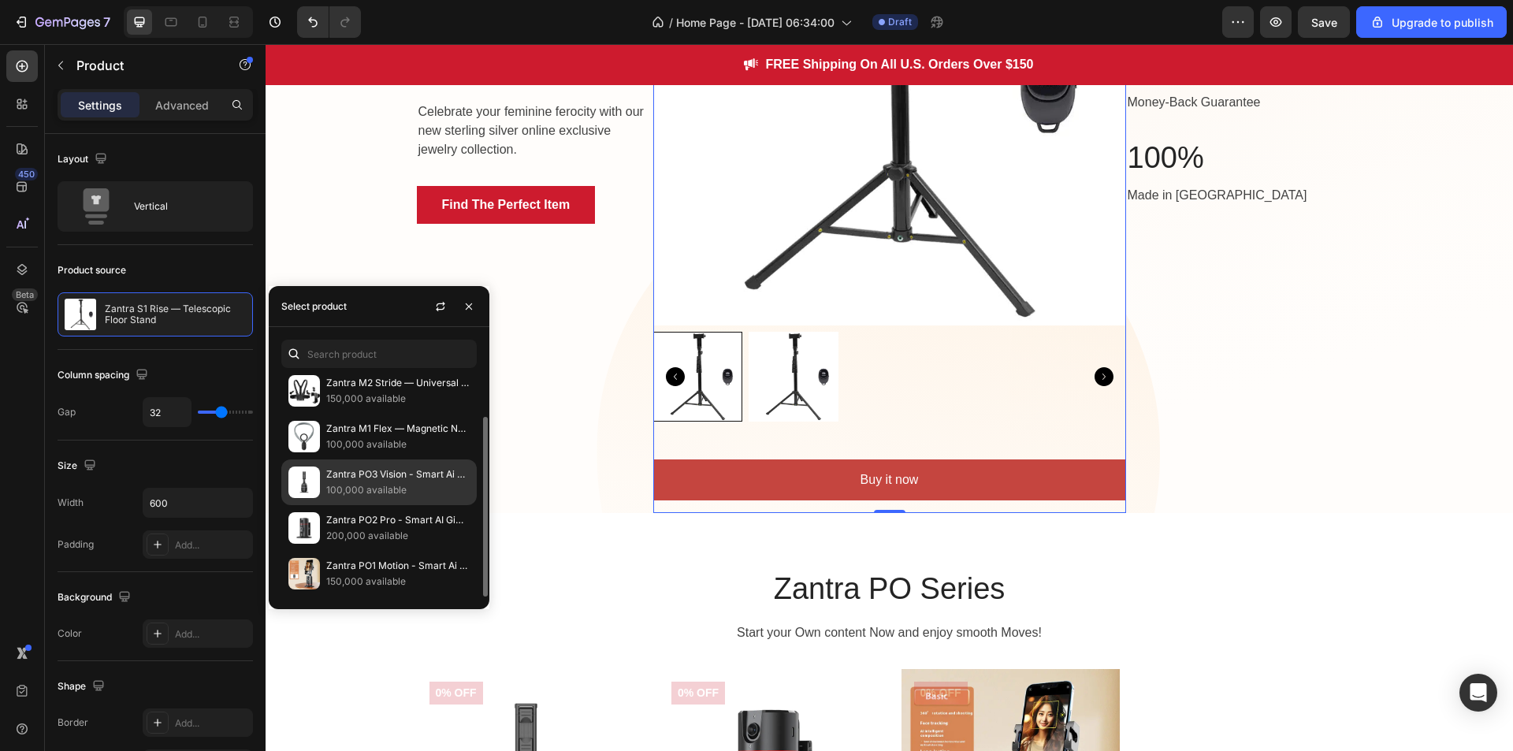
click at [392, 497] on p "100,000 available" at bounding box center [397, 490] width 143 height 16
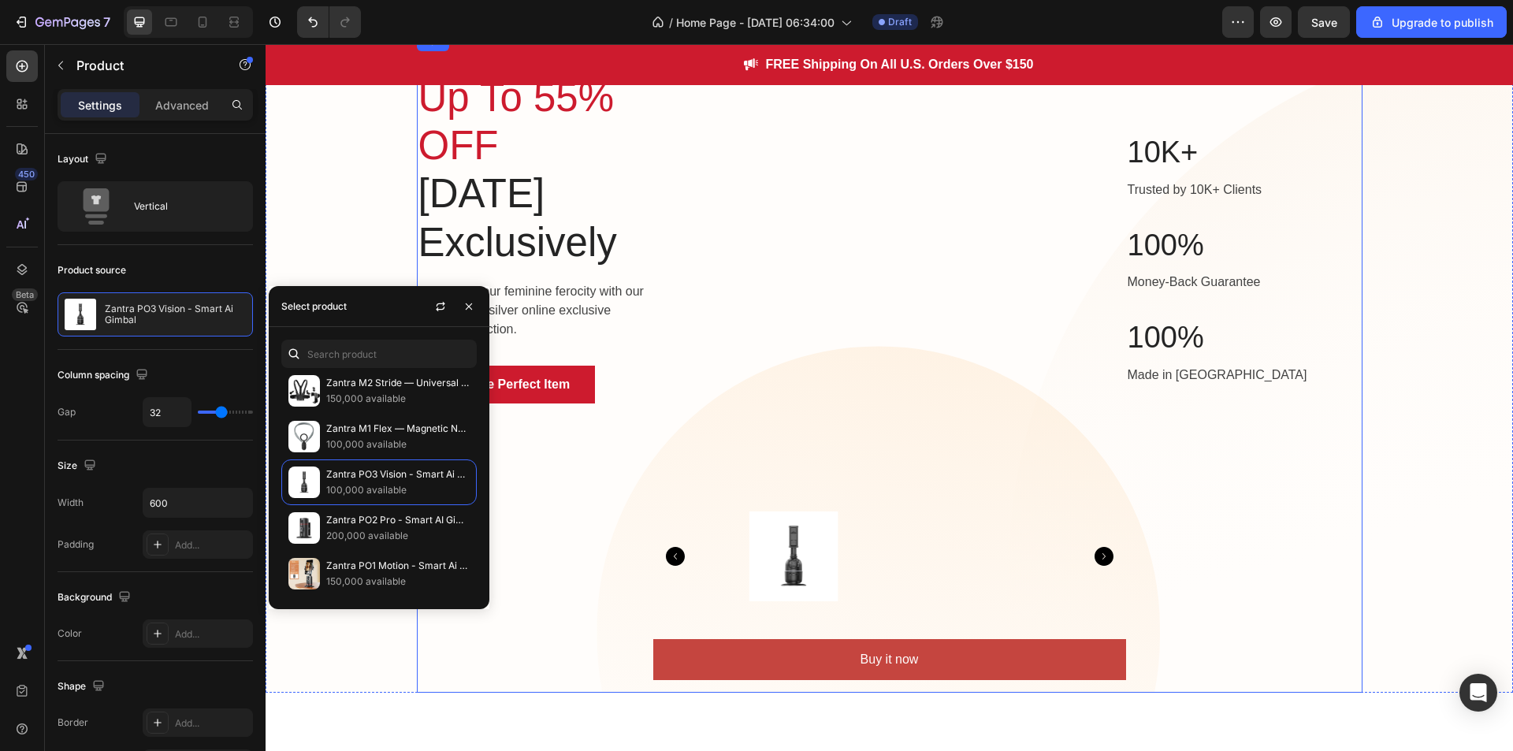
scroll to position [33, 0]
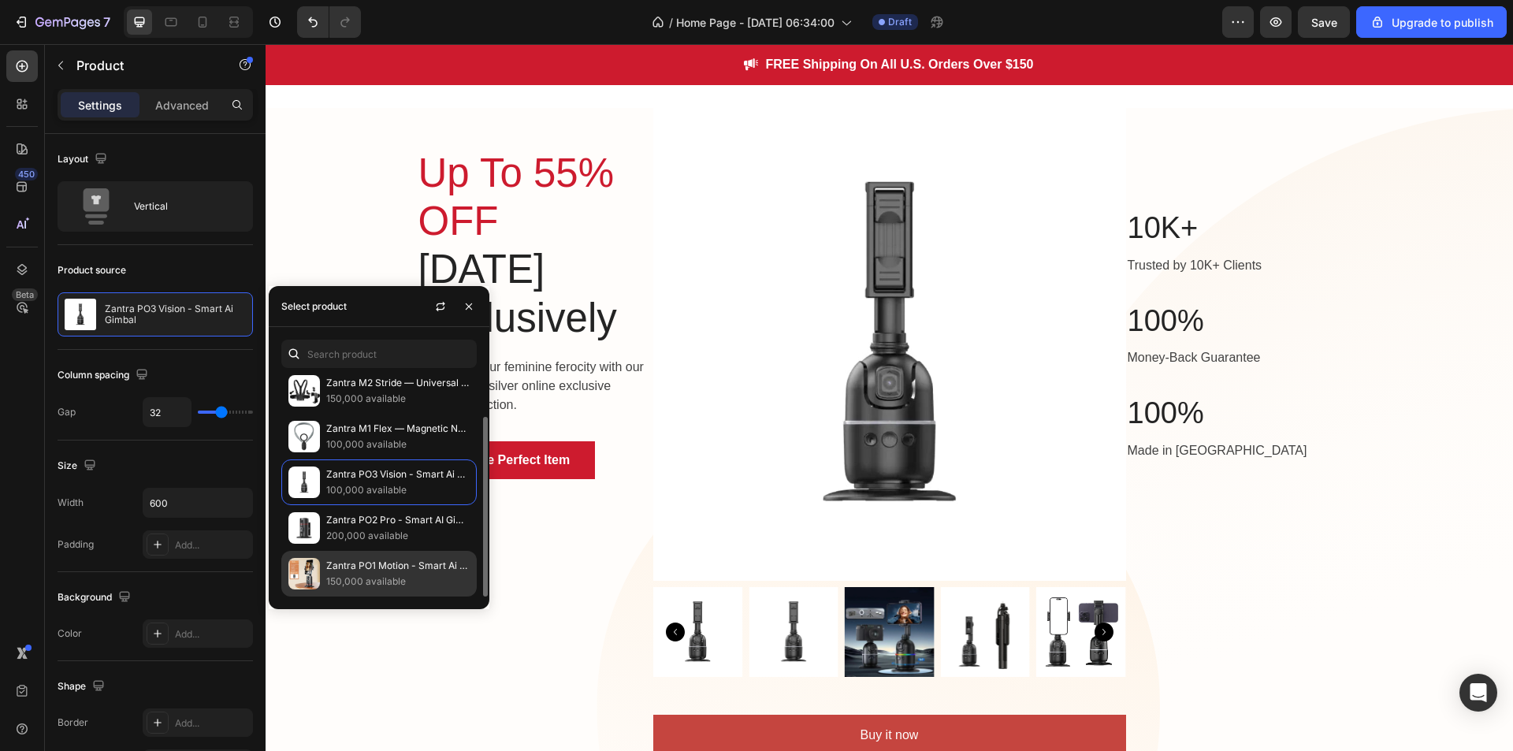
click at [411, 561] on p "Zantra PO1 Motion - Smart Ai Gimbal" at bounding box center [397, 566] width 143 height 16
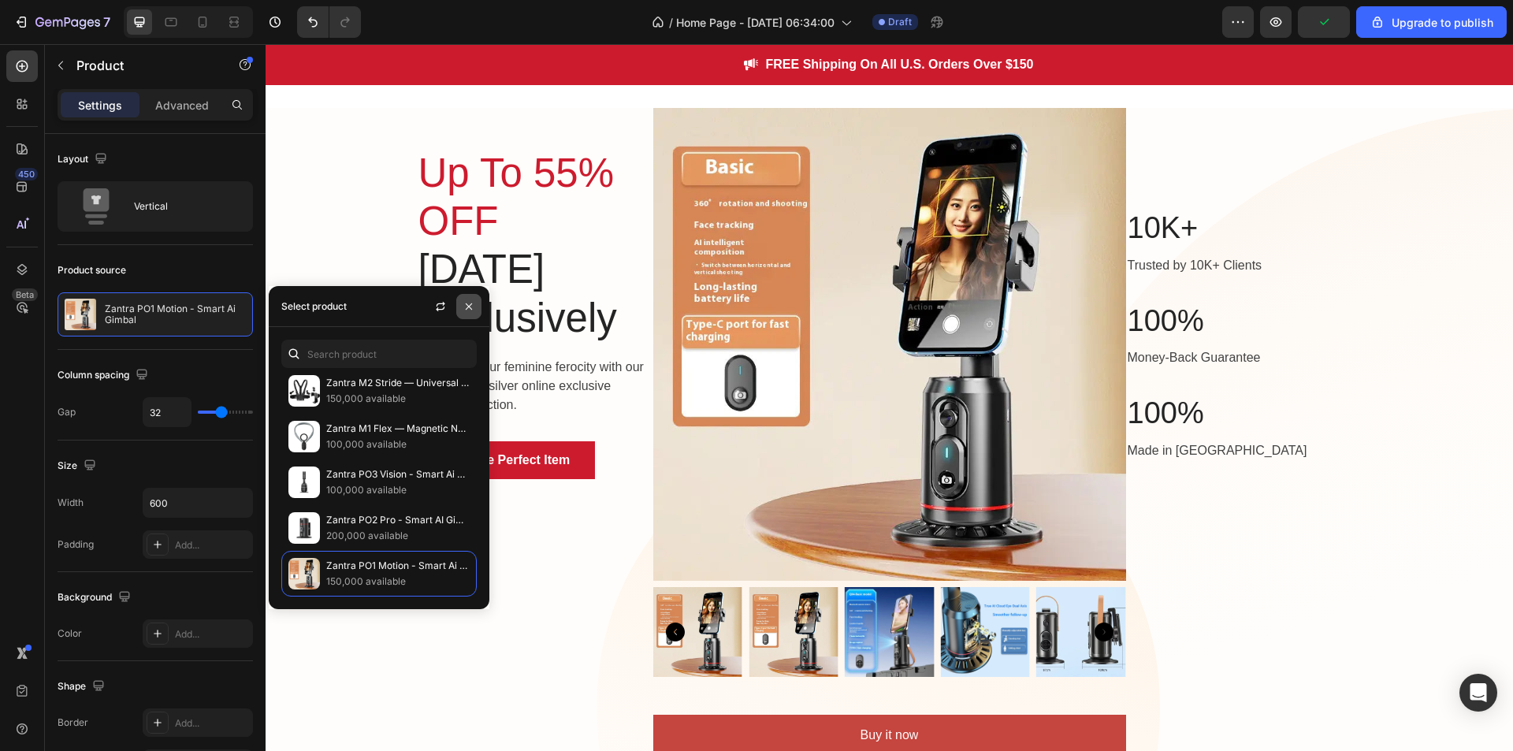
click at [470, 296] on button "button" at bounding box center [468, 306] width 25 height 25
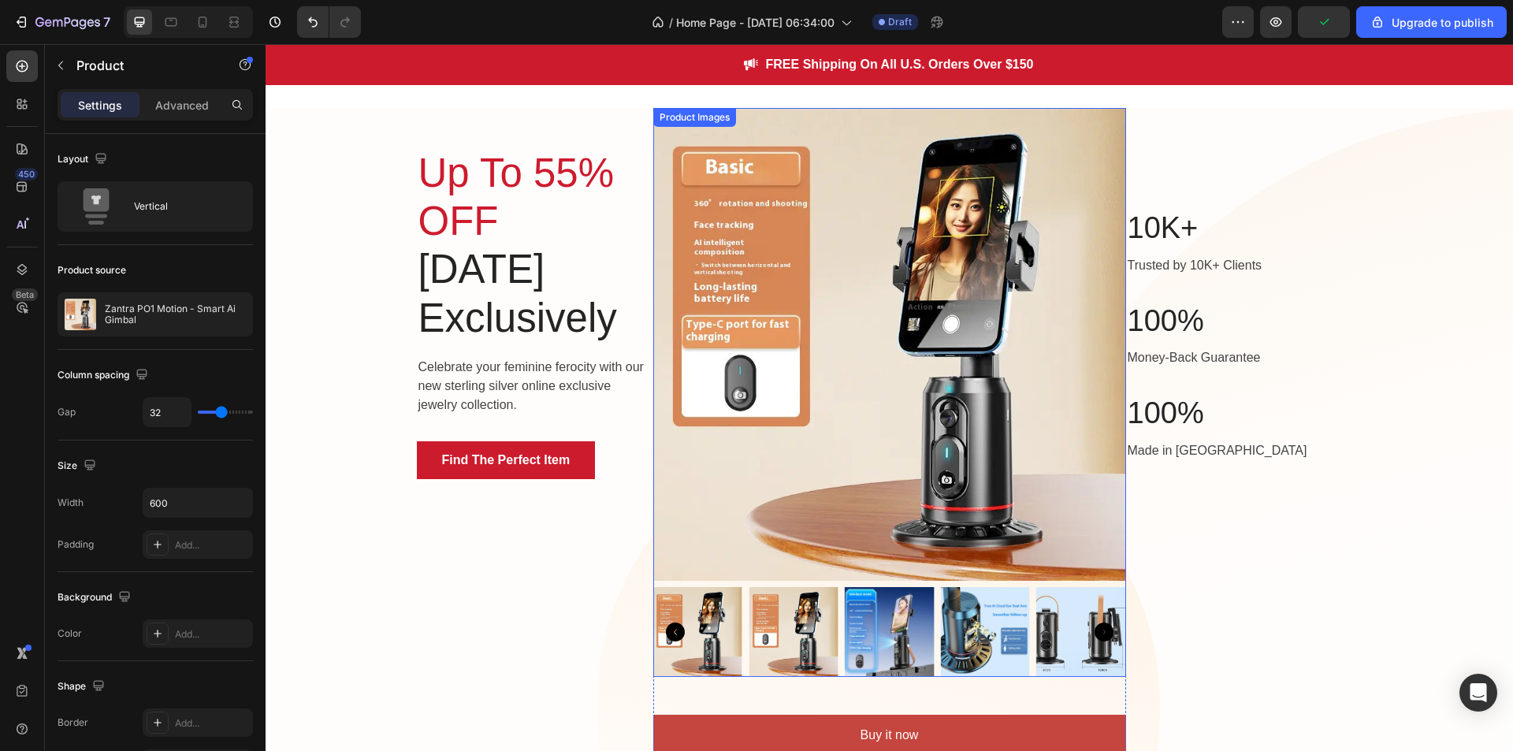
scroll to position [269, 0]
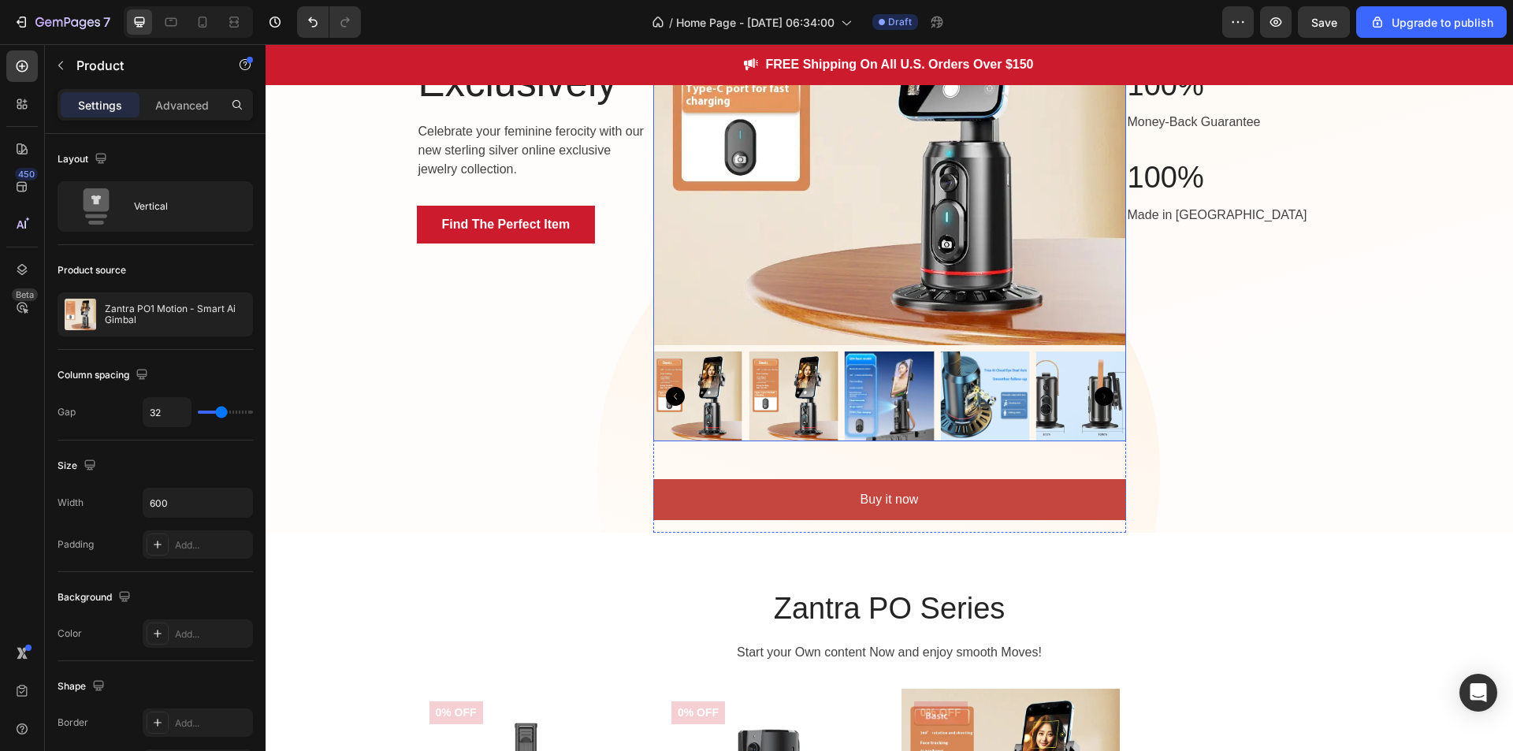
click at [694, 396] on img at bounding box center [698, 396] width 90 height 90
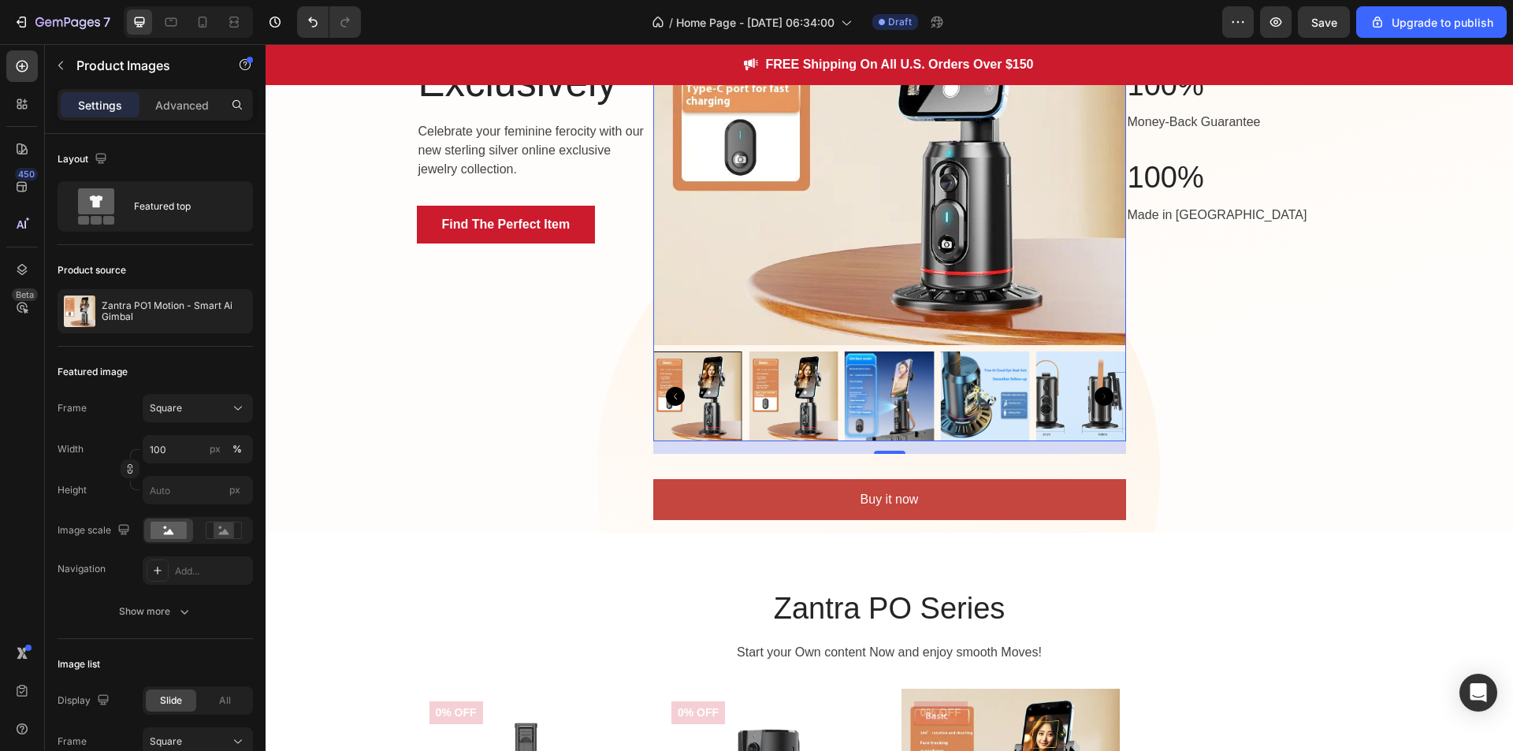
click at [808, 384] on img at bounding box center [794, 396] width 90 height 90
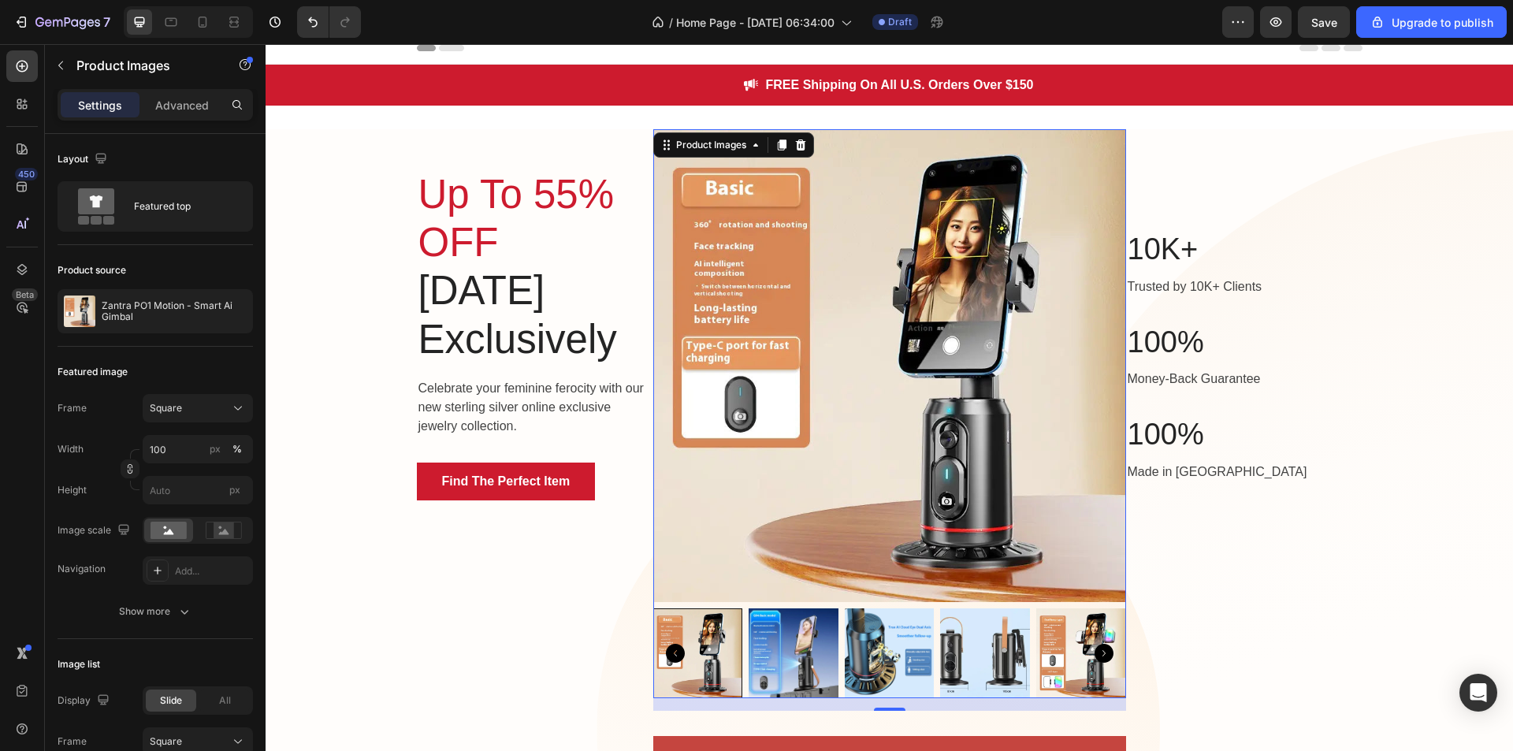
scroll to position [0, 0]
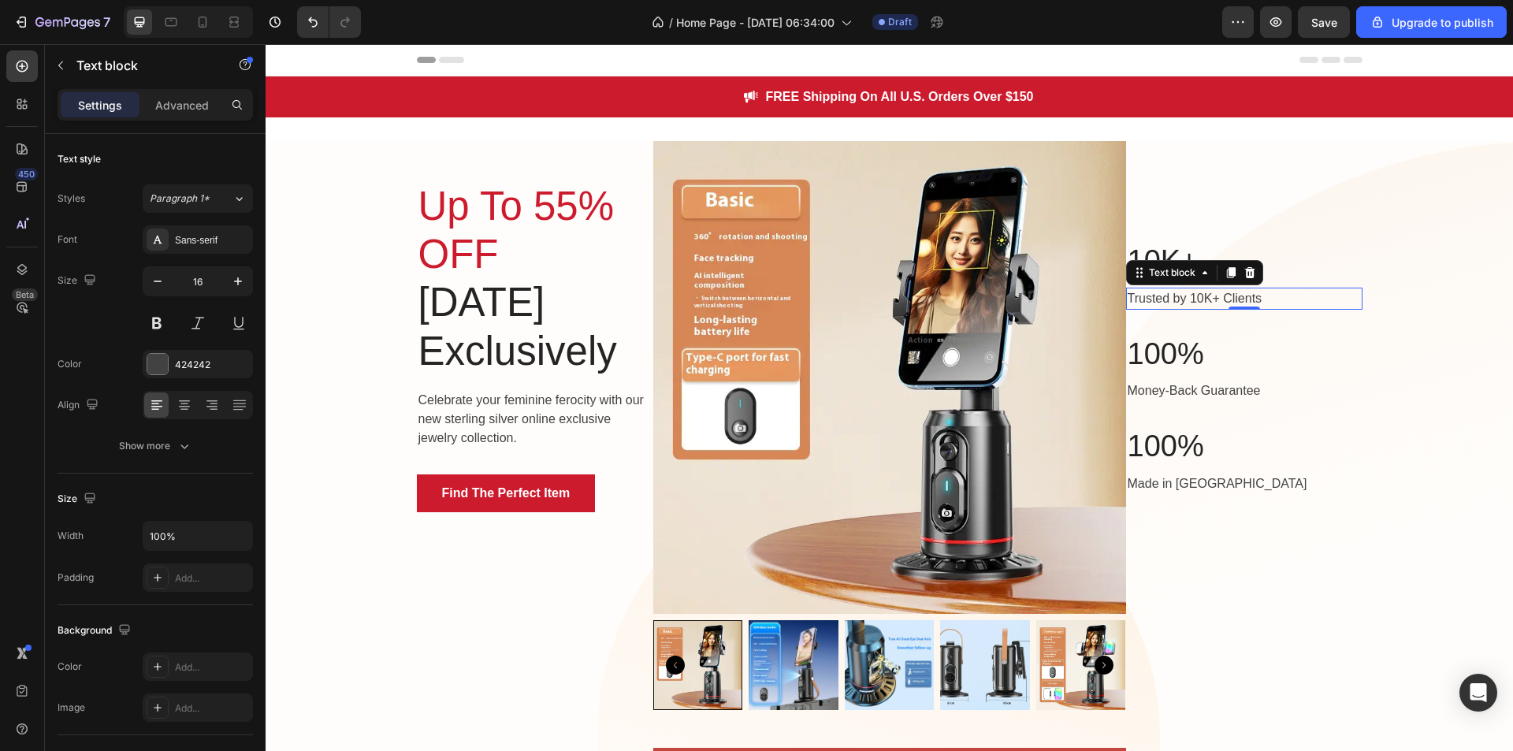
click at [1167, 297] on p "Trusted by 10K+ Clients" at bounding box center [1244, 298] width 233 height 19
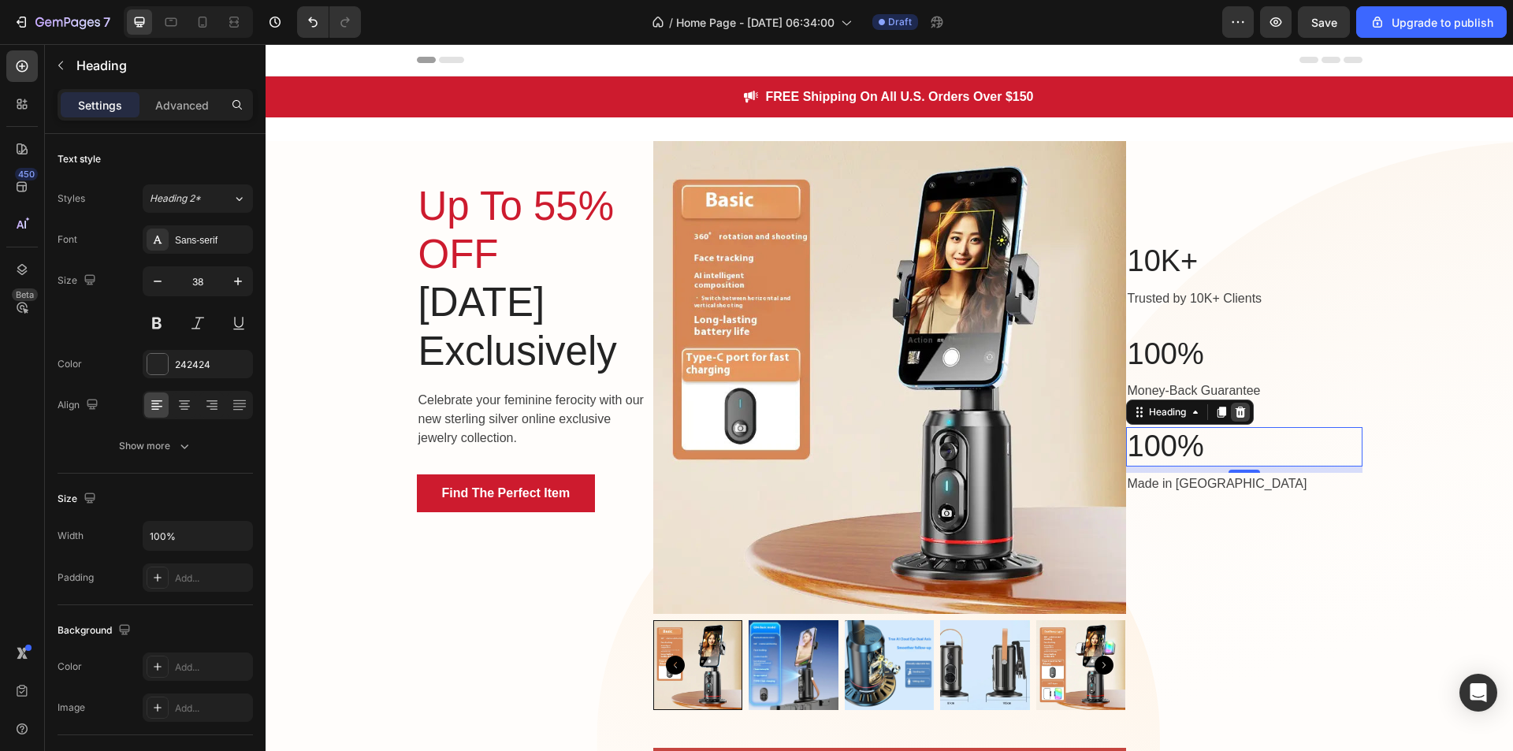
click at [1243, 414] on div at bounding box center [1240, 412] width 19 height 19
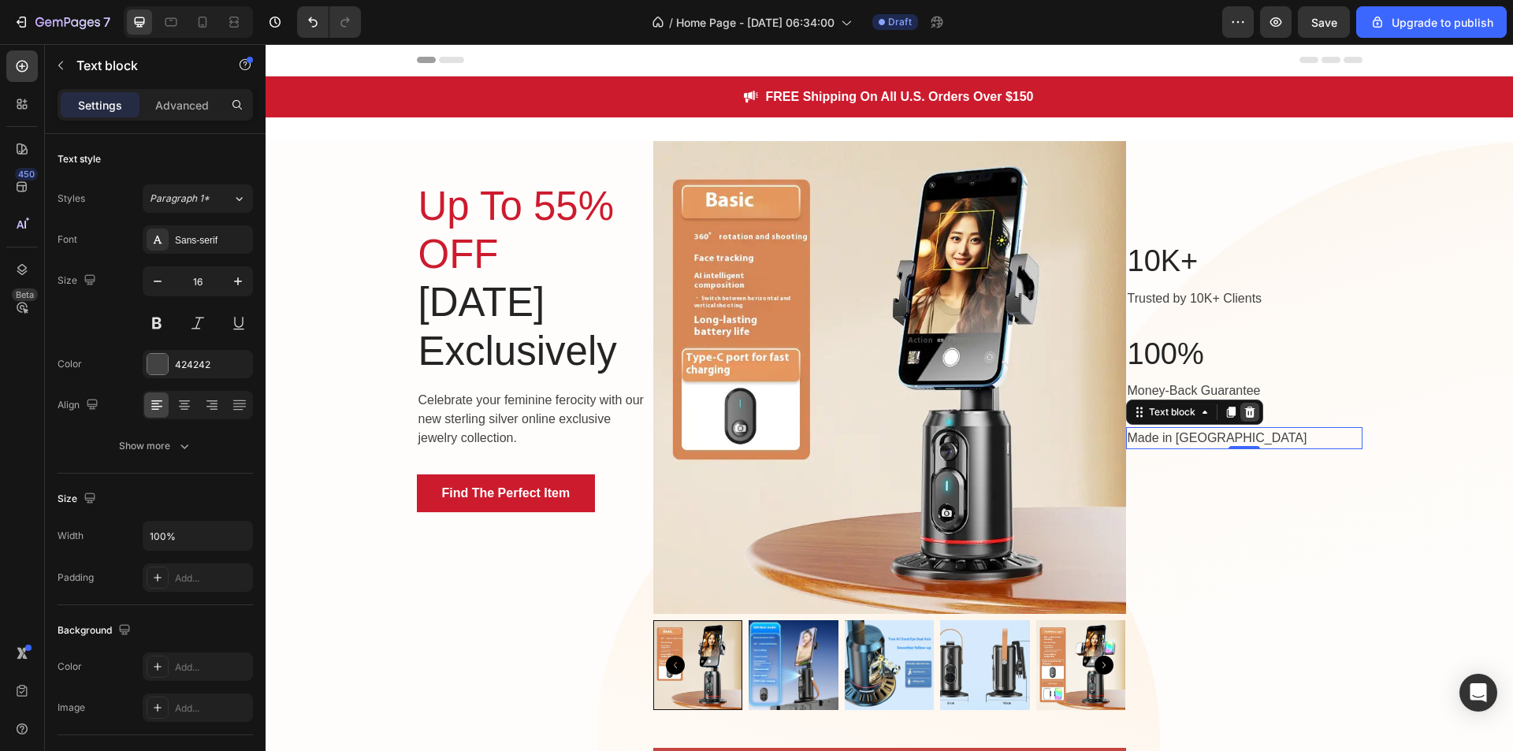
click at [1248, 418] on icon at bounding box center [1250, 412] width 13 height 13
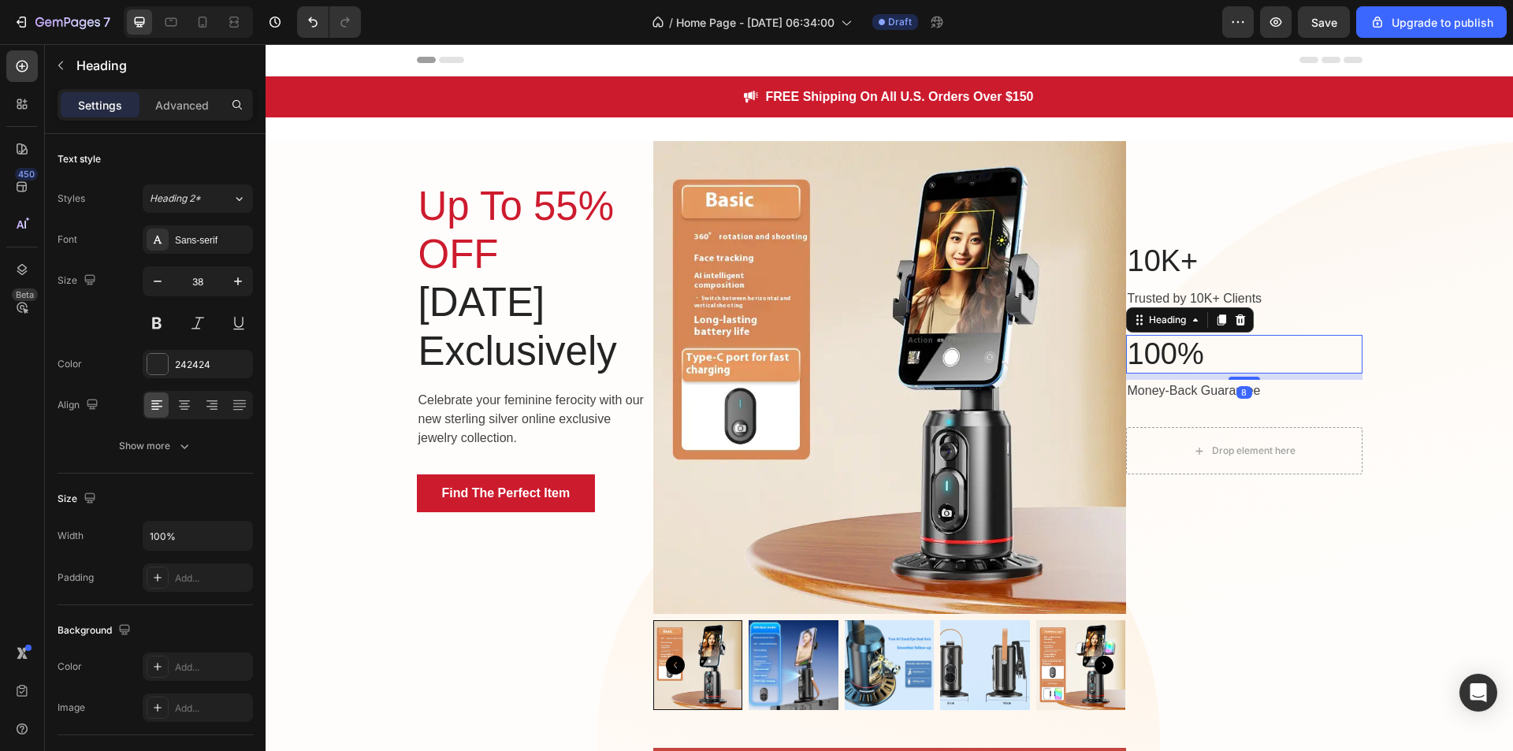
click at [1227, 359] on p "100%" at bounding box center [1244, 355] width 233 height 36
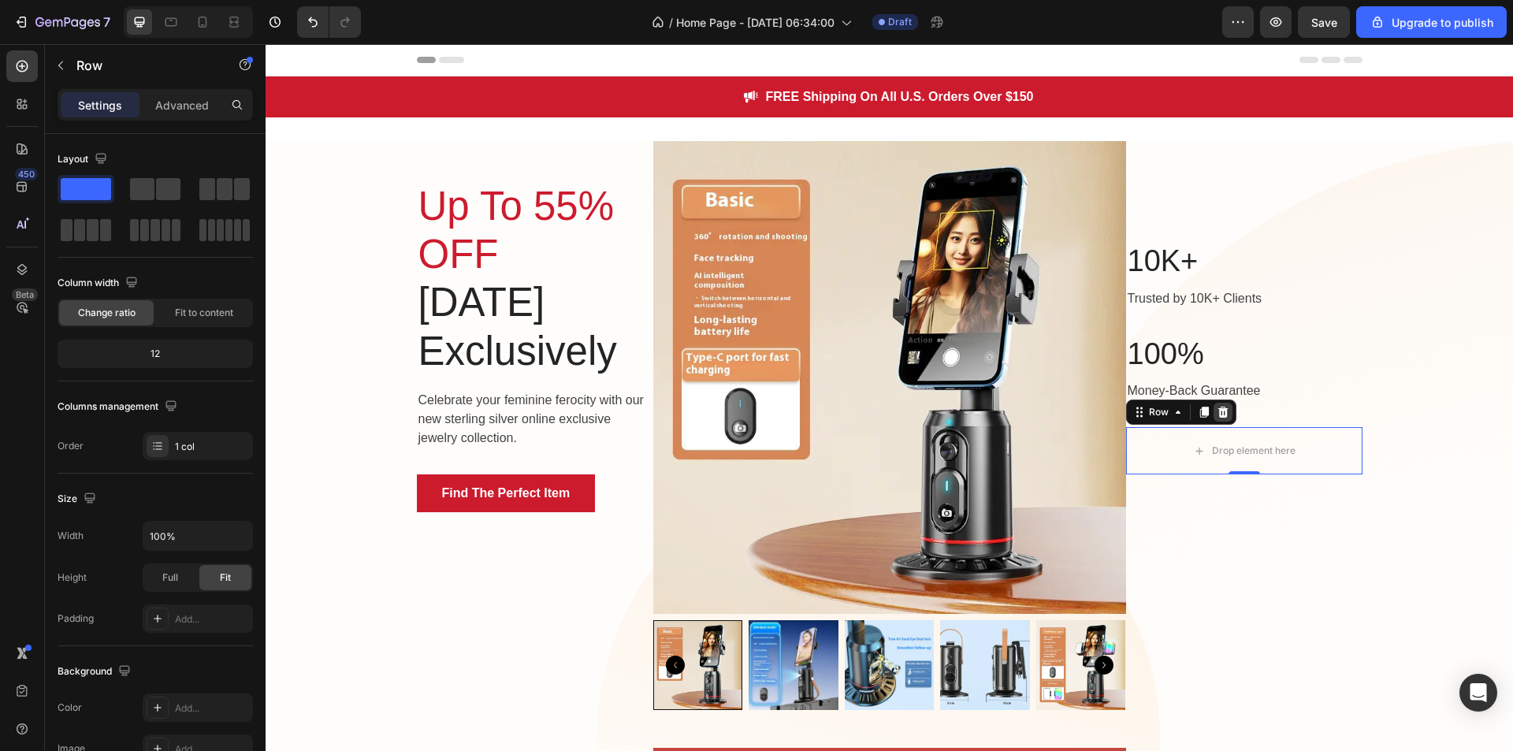
click at [1218, 412] on icon at bounding box center [1223, 412] width 10 height 11
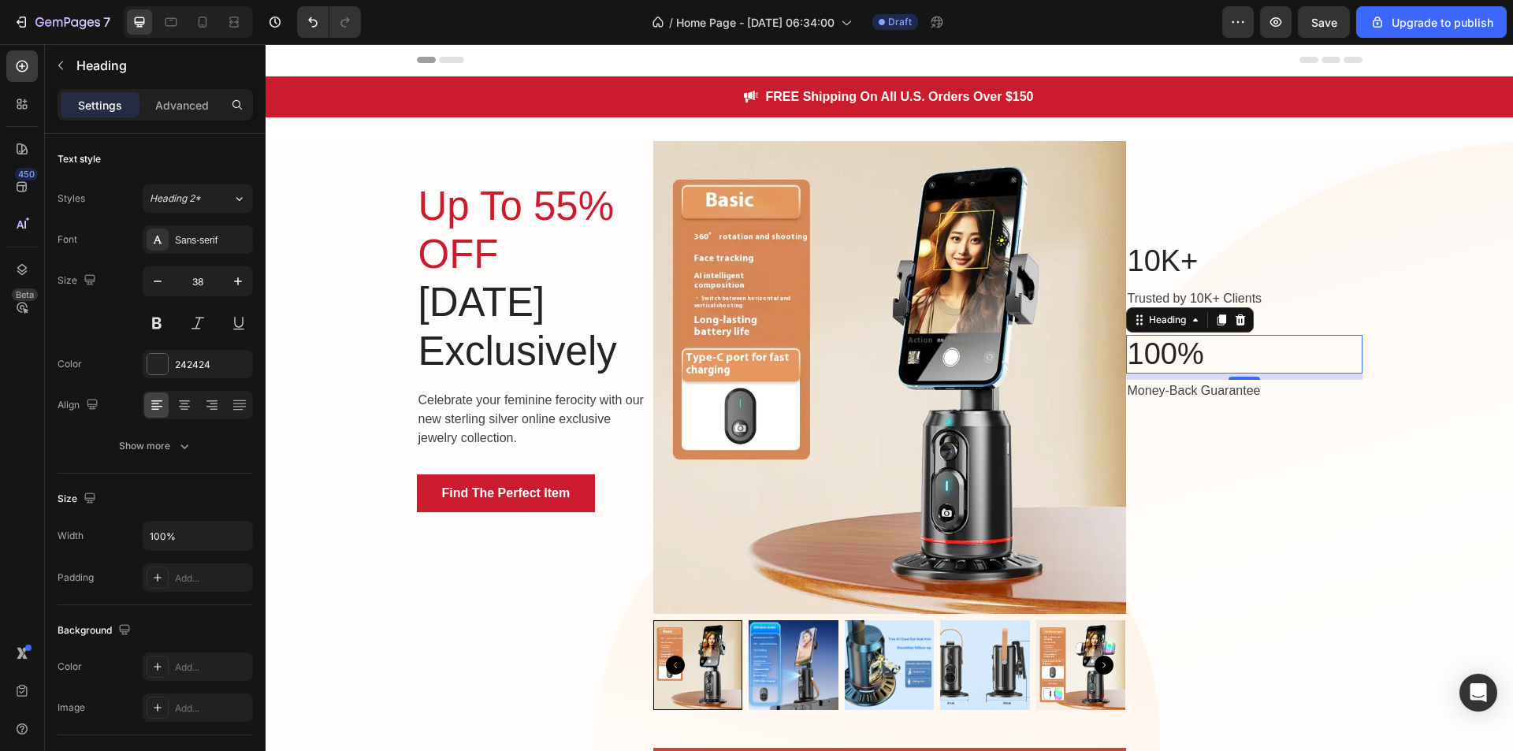
click at [1330, 378] on div "8" at bounding box center [1244, 377] width 236 height 6
click at [1328, 378] on div "8" at bounding box center [1244, 377] width 236 height 6
click at [1238, 317] on icon at bounding box center [1240, 319] width 10 height 11
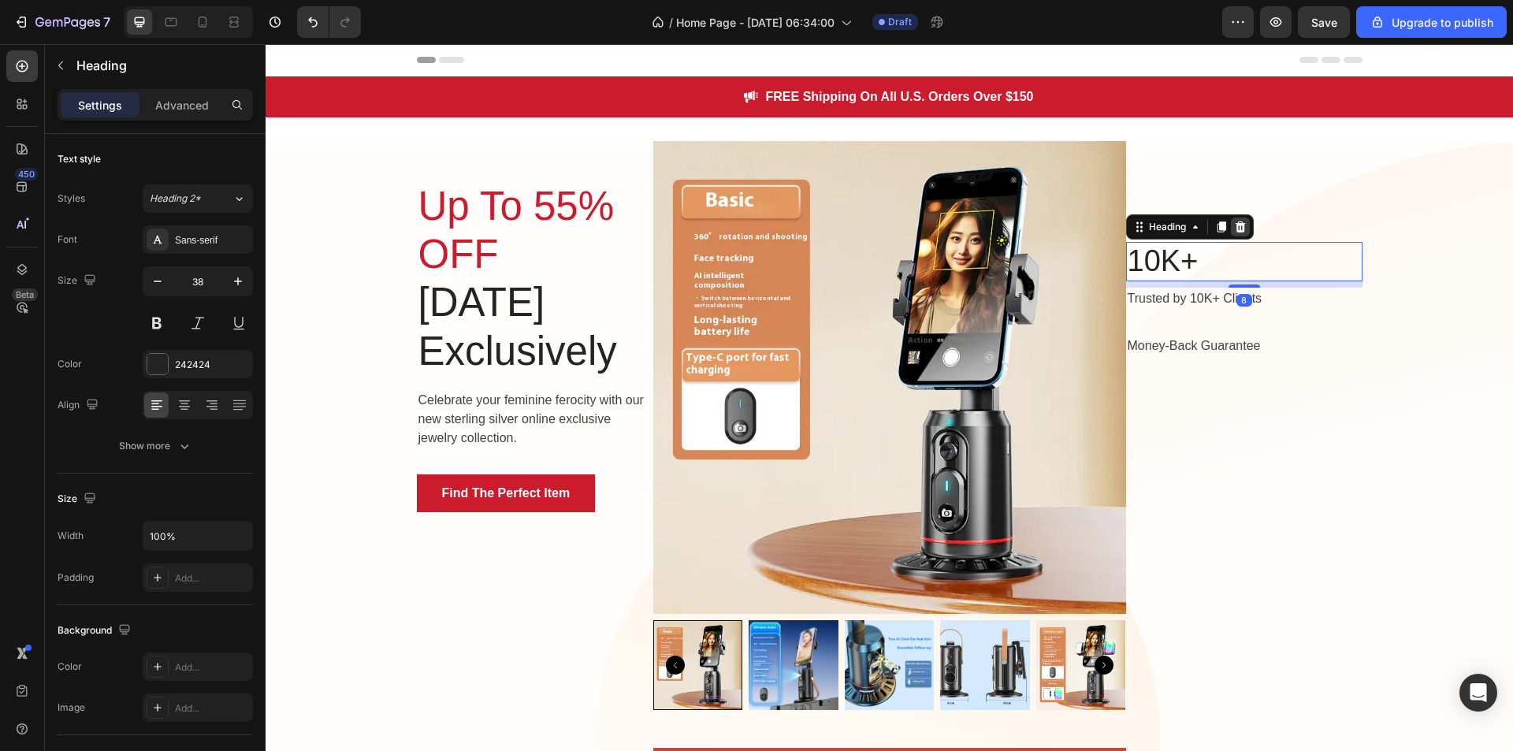
click at [1234, 232] on icon at bounding box center [1240, 227] width 13 height 13
click at [1244, 232] on icon at bounding box center [1249, 226] width 10 height 11
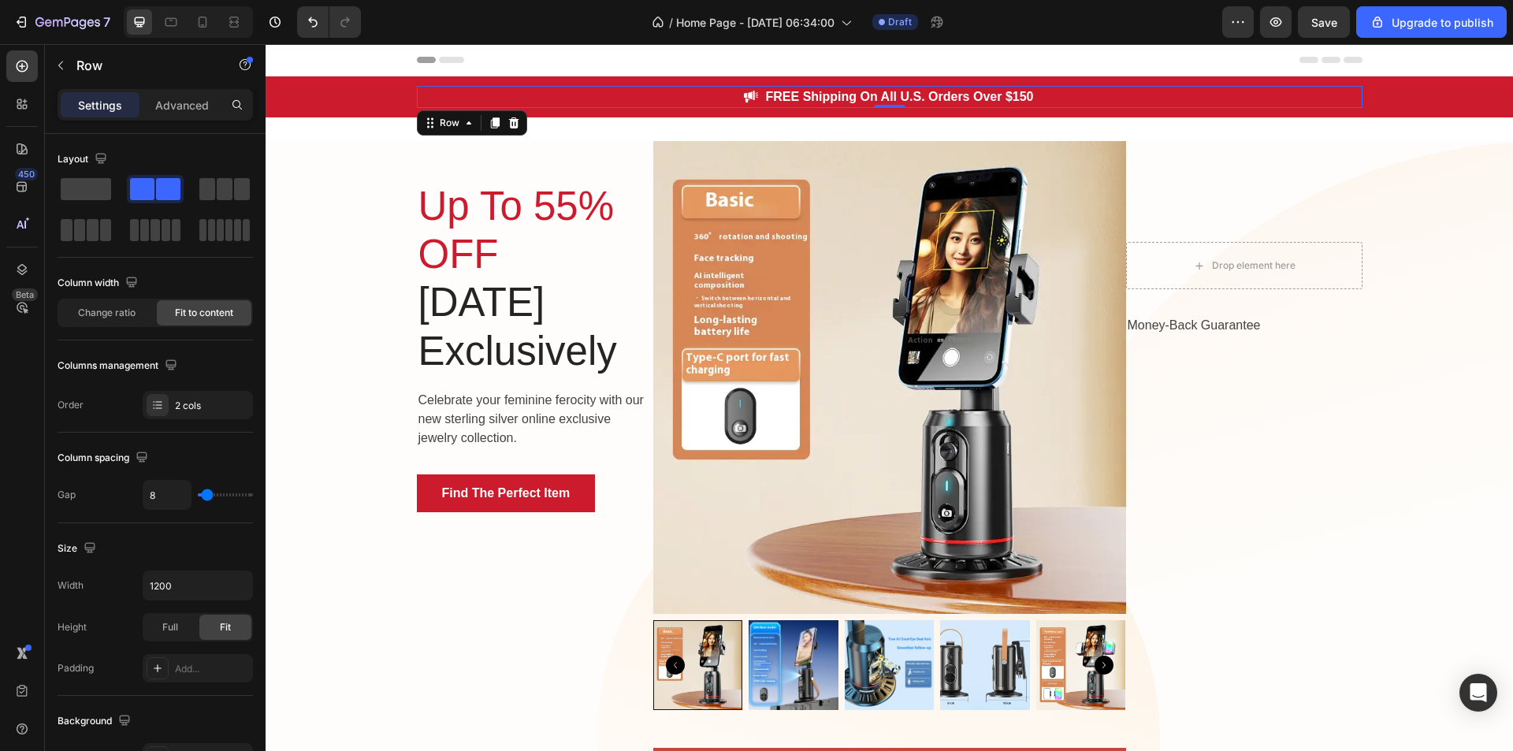
click at [1065, 91] on div "Image FREE Shipping On All U.S. Orders Over $150 Text block Row 0" at bounding box center [890, 97] width 946 height 22
click at [1060, 93] on div "Image FREE Shipping On All U.S. Orders Over $150 Text block Row 0" at bounding box center [890, 97] width 946 height 22
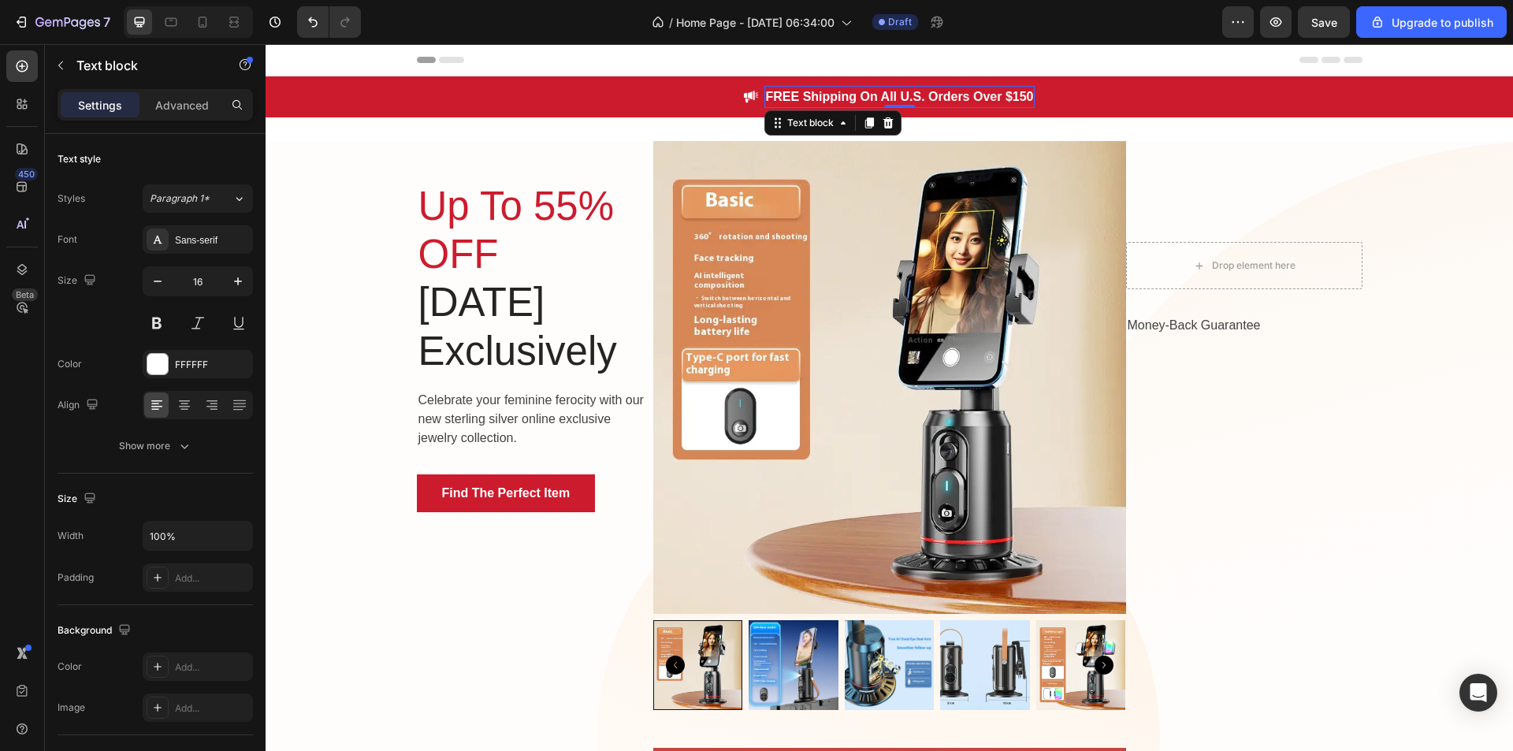
click at [1034, 92] on p "FREE Shipping On All U.S. Orders Over $150" at bounding box center [900, 96] width 268 height 19
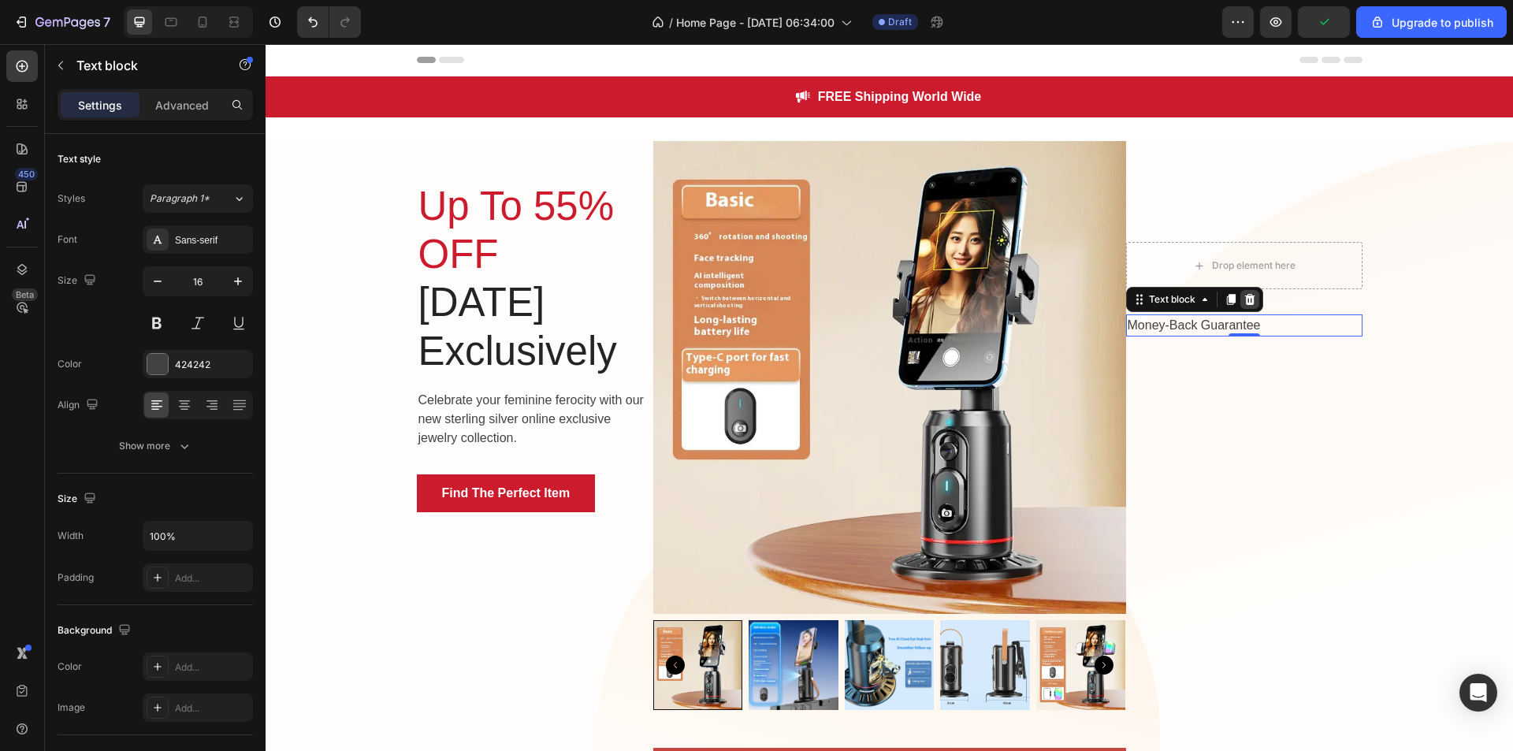
click at [1247, 292] on div at bounding box center [1249, 299] width 19 height 19
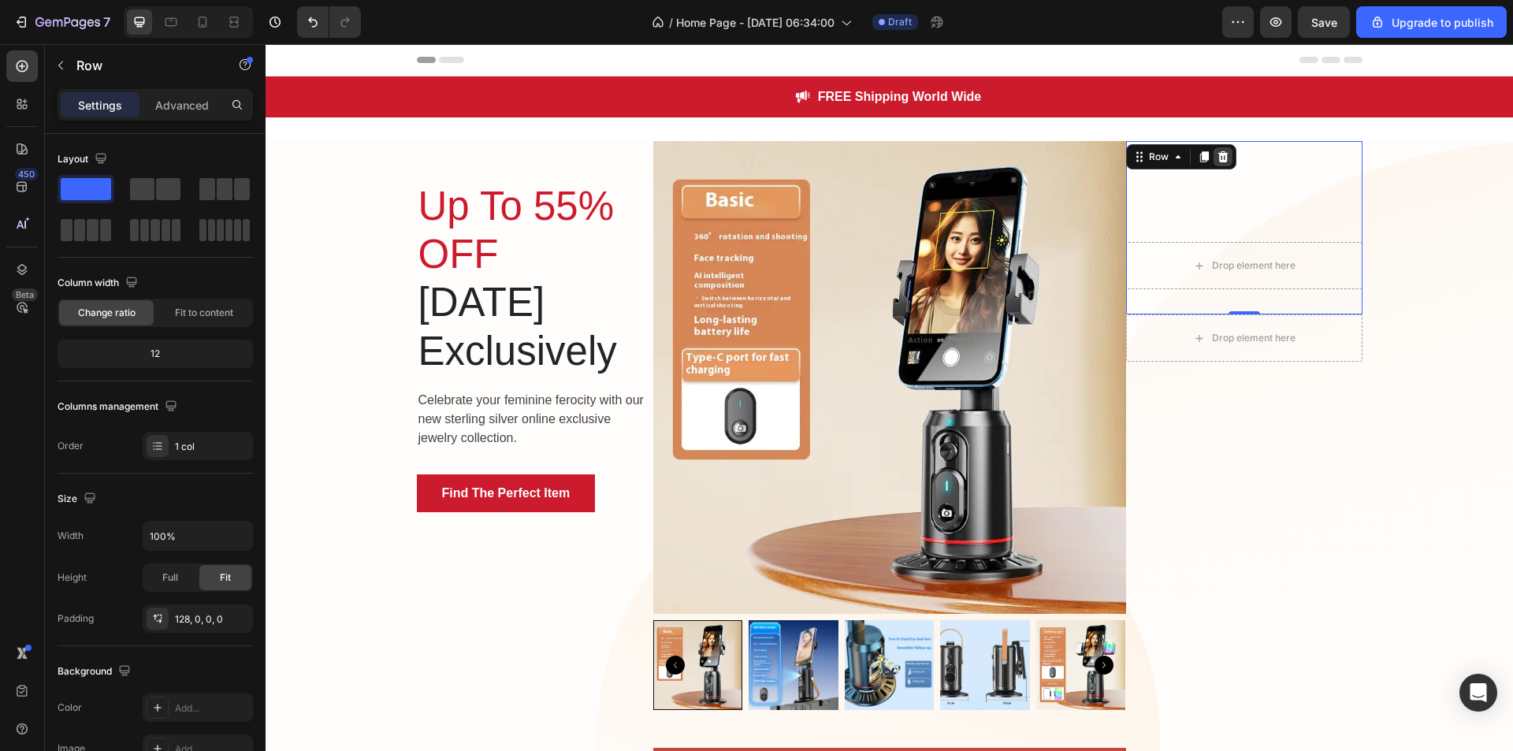
click at [1219, 158] on icon at bounding box center [1223, 156] width 10 height 11
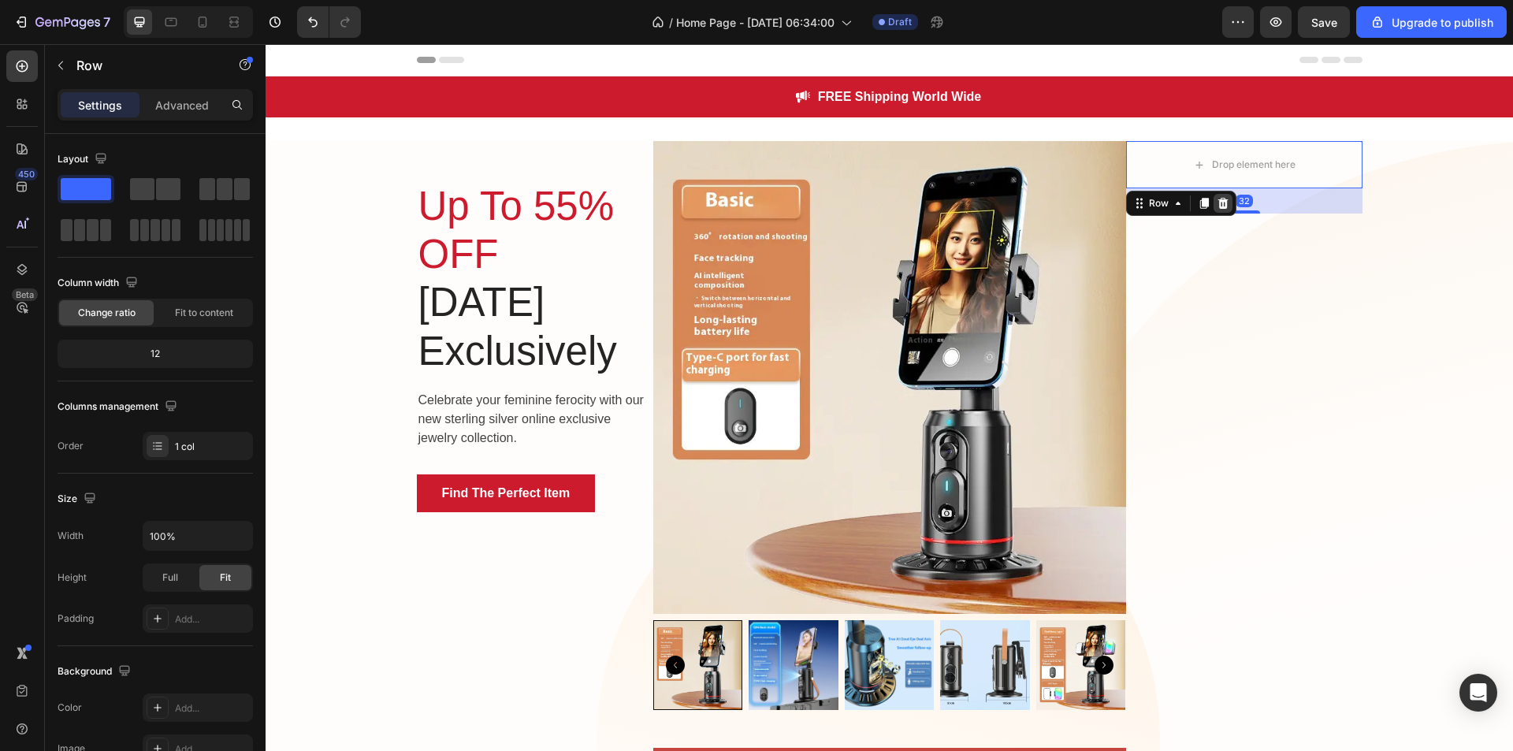
click at [1218, 203] on icon at bounding box center [1223, 203] width 10 height 11
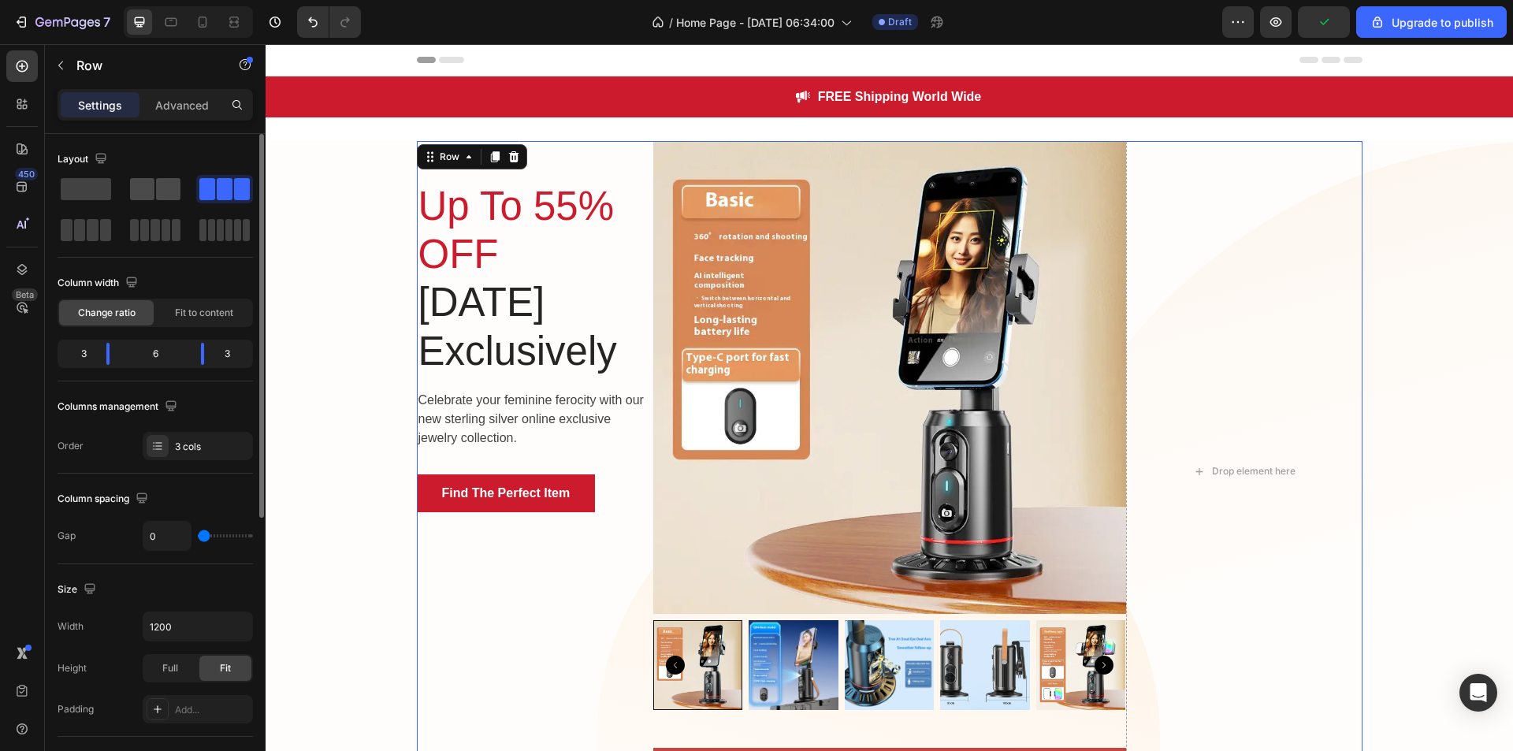
click at [157, 181] on span at bounding box center [168, 189] width 24 height 22
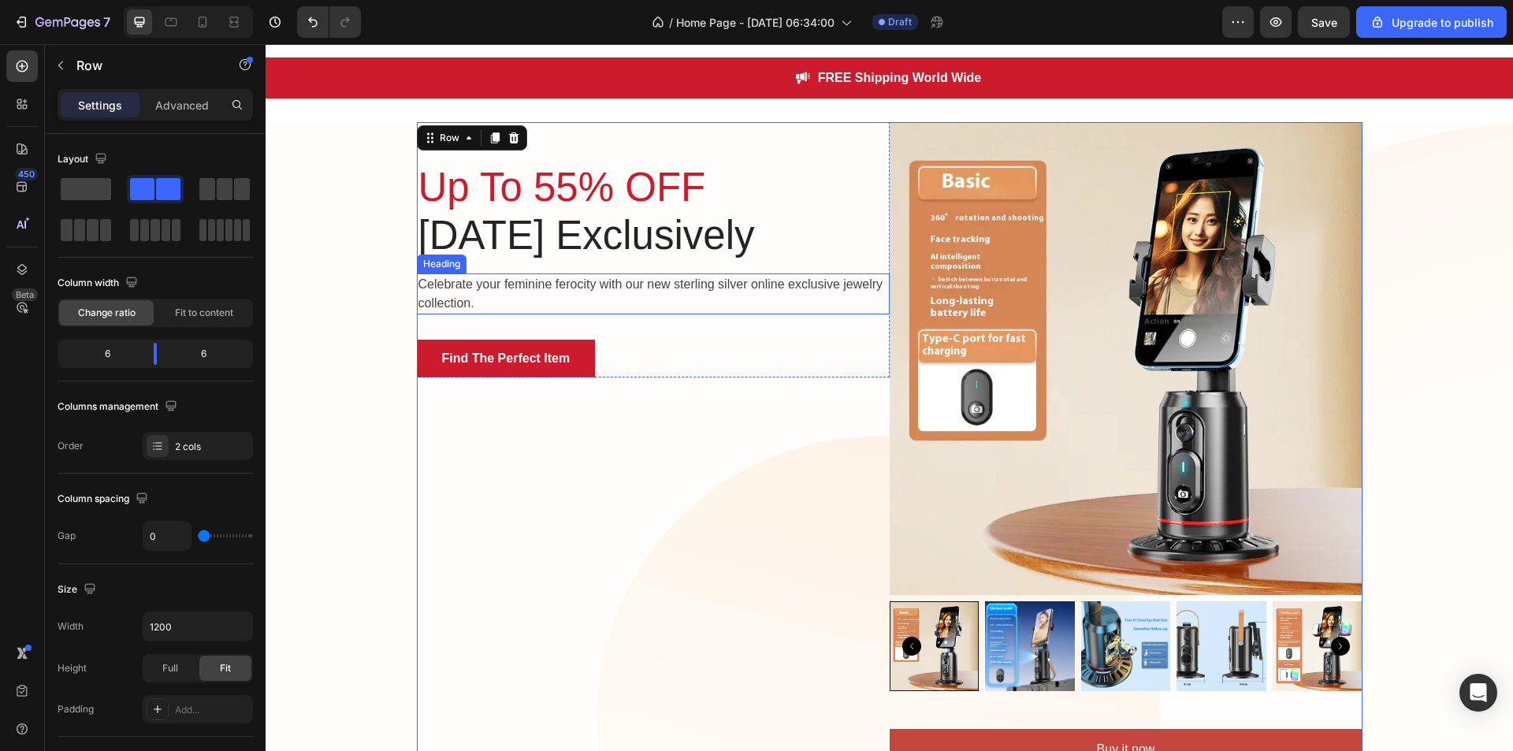
scroll to position [17, 0]
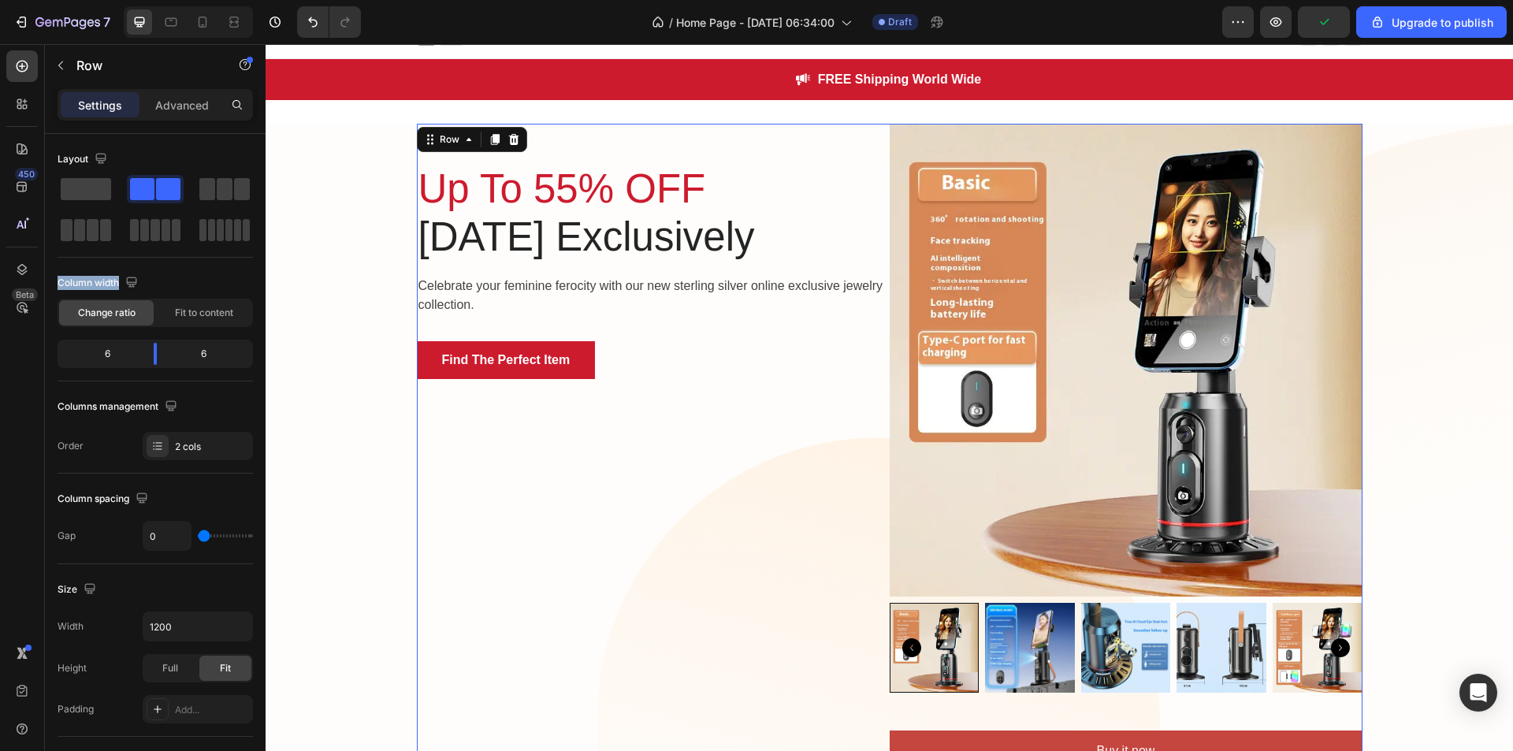
drag, startPoint x: 357, startPoint y: 232, endPoint x: 543, endPoint y: 528, distance: 349.9
click at [92, 188] on span at bounding box center [86, 189] width 50 height 22
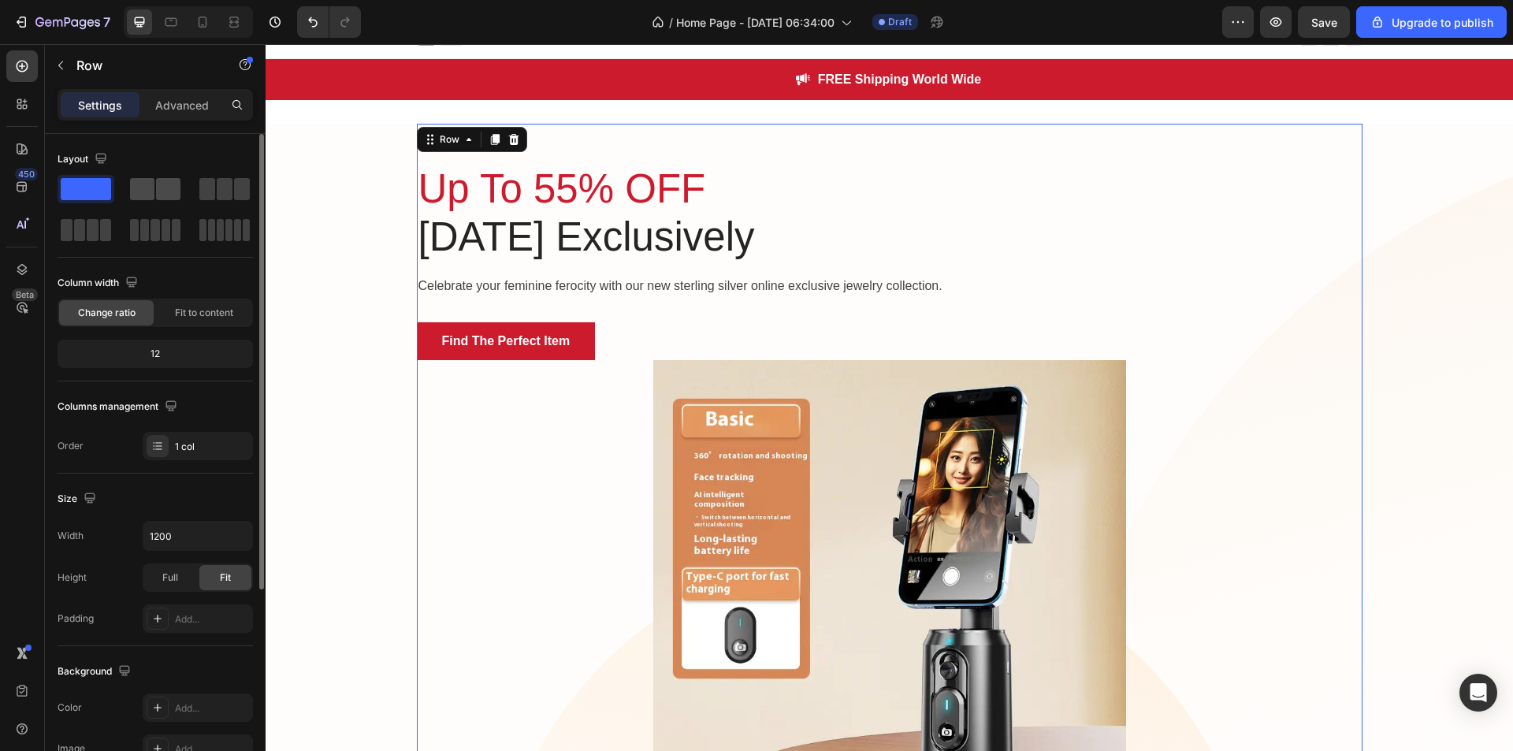
click at [160, 195] on span at bounding box center [168, 189] width 24 height 22
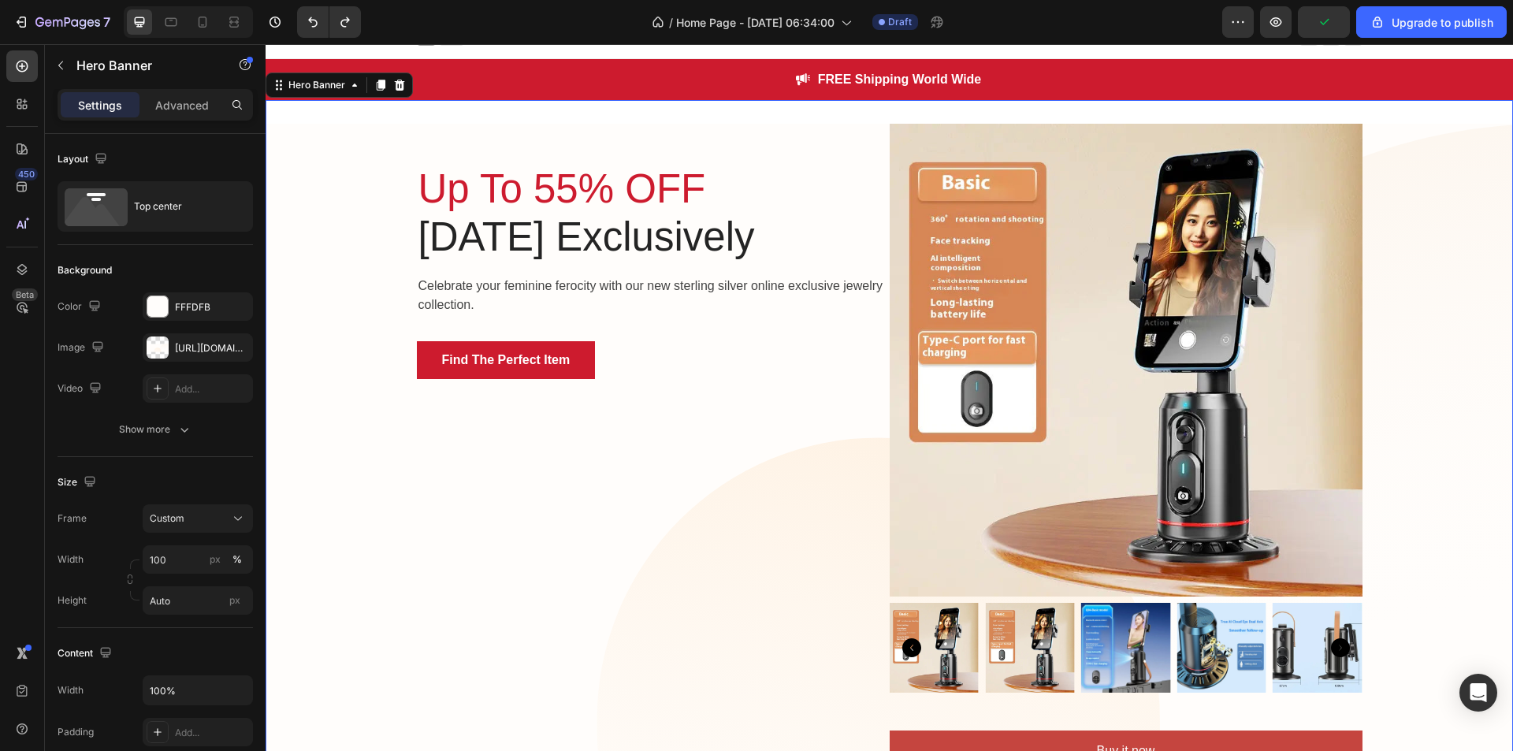
click at [311, 336] on div "Up To 55% OFF Women's Day Exclusively Heading Celebrate your feminine ferocity …" at bounding box center [890, 454] width 1248 height 660
click at [181, 112] on p "Advanced" at bounding box center [182, 105] width 54 height 17
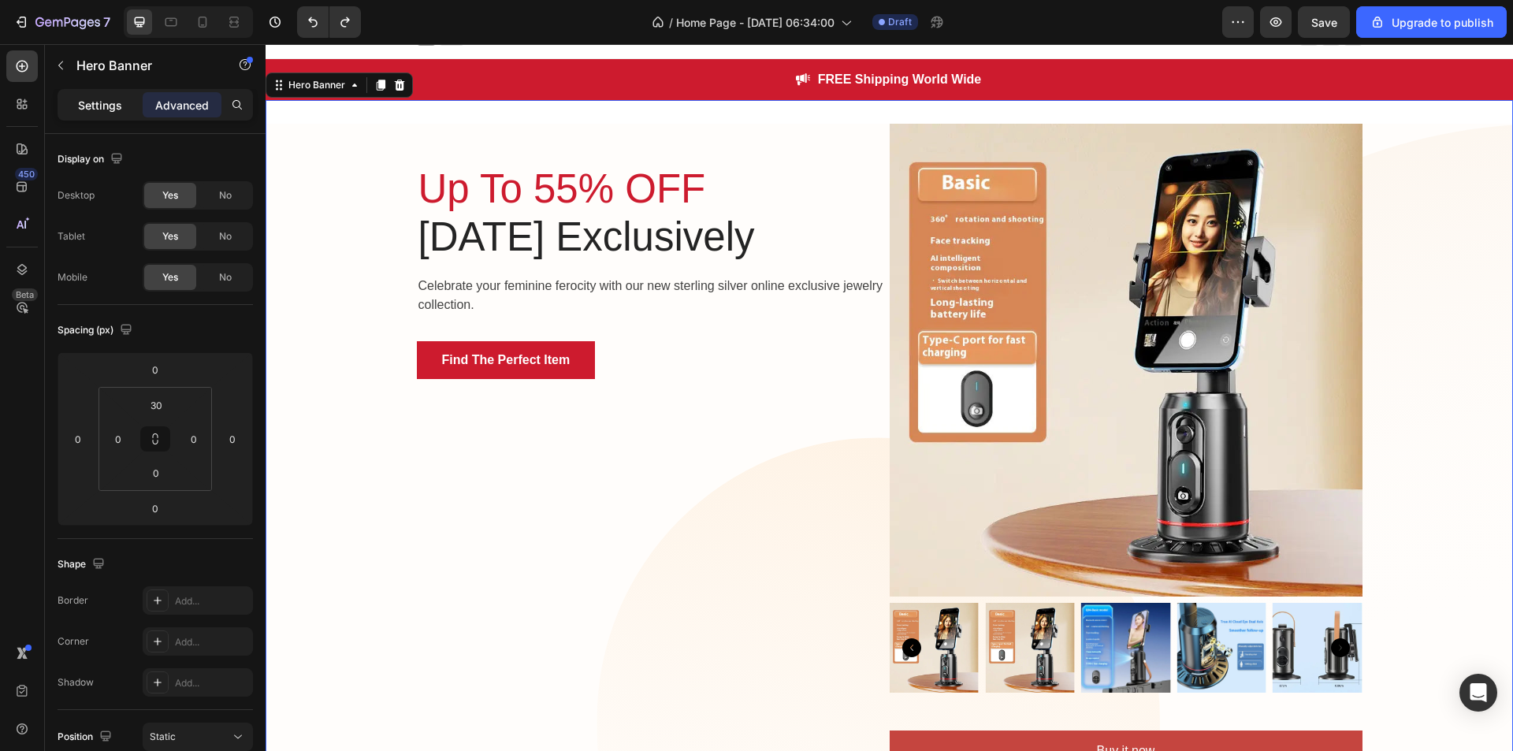
click at [136, 110] on div "Settings" at bounding box center [100, 104] width 79 height 25
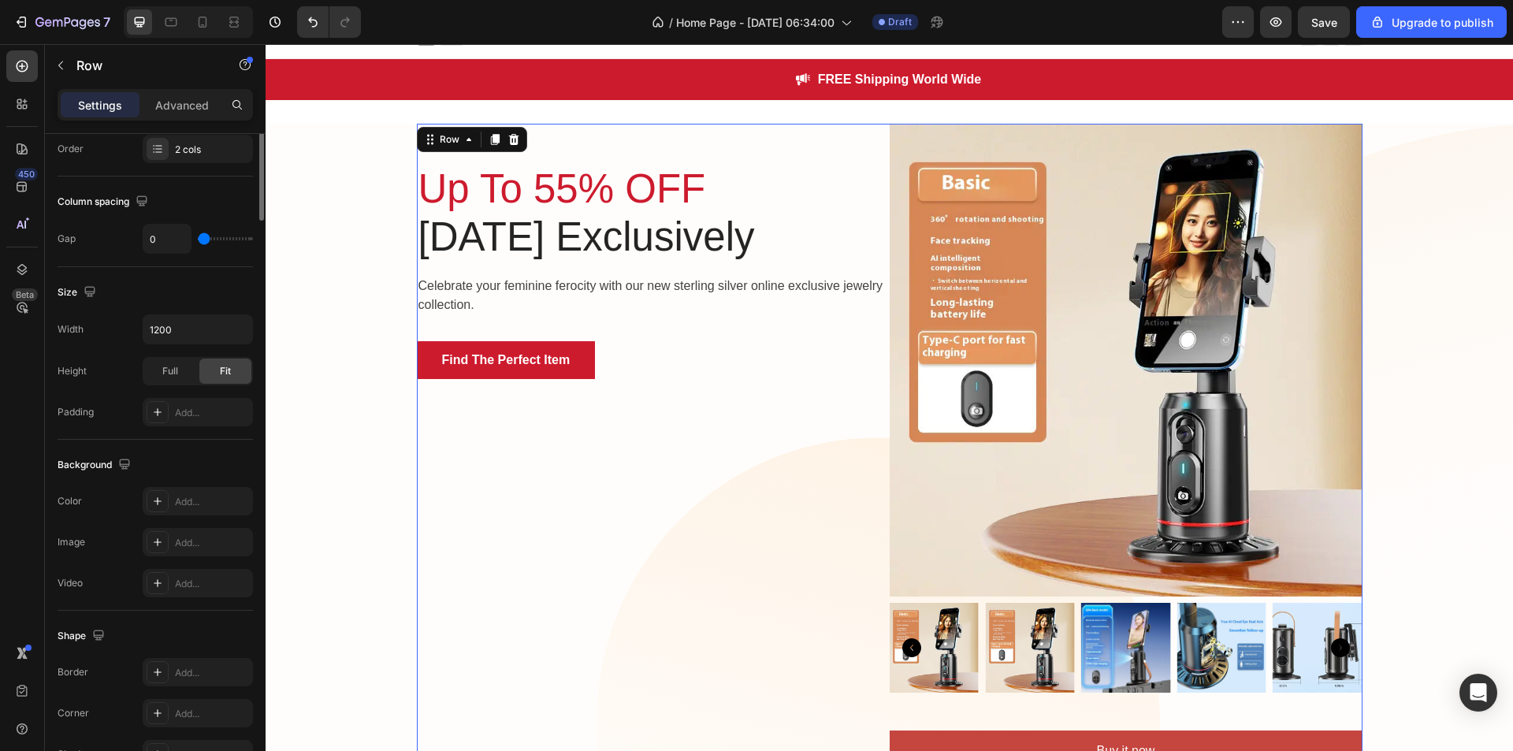
scroll to position [0, 0]
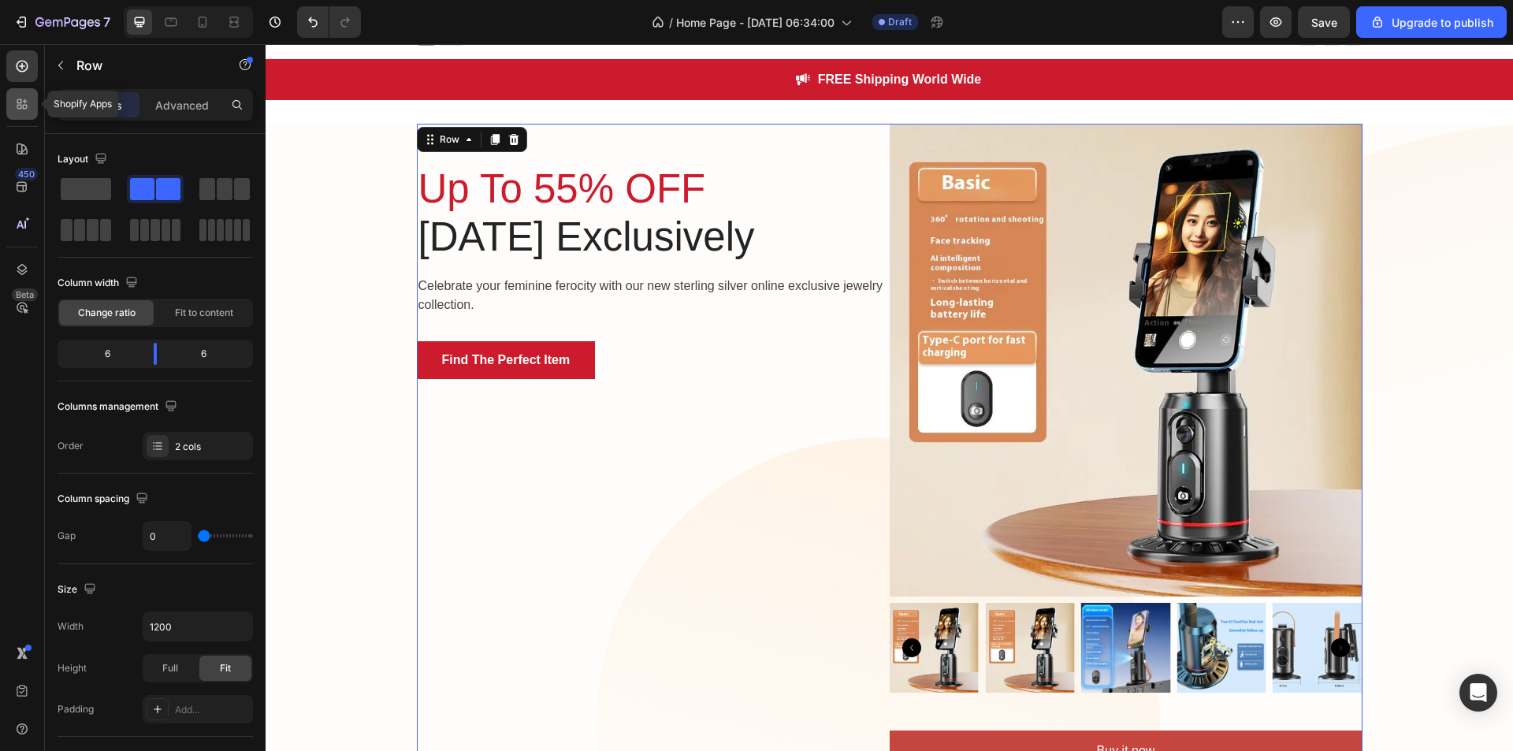
click at [24, 100] on icon at bounding box center [22, 104] width 16 height 16
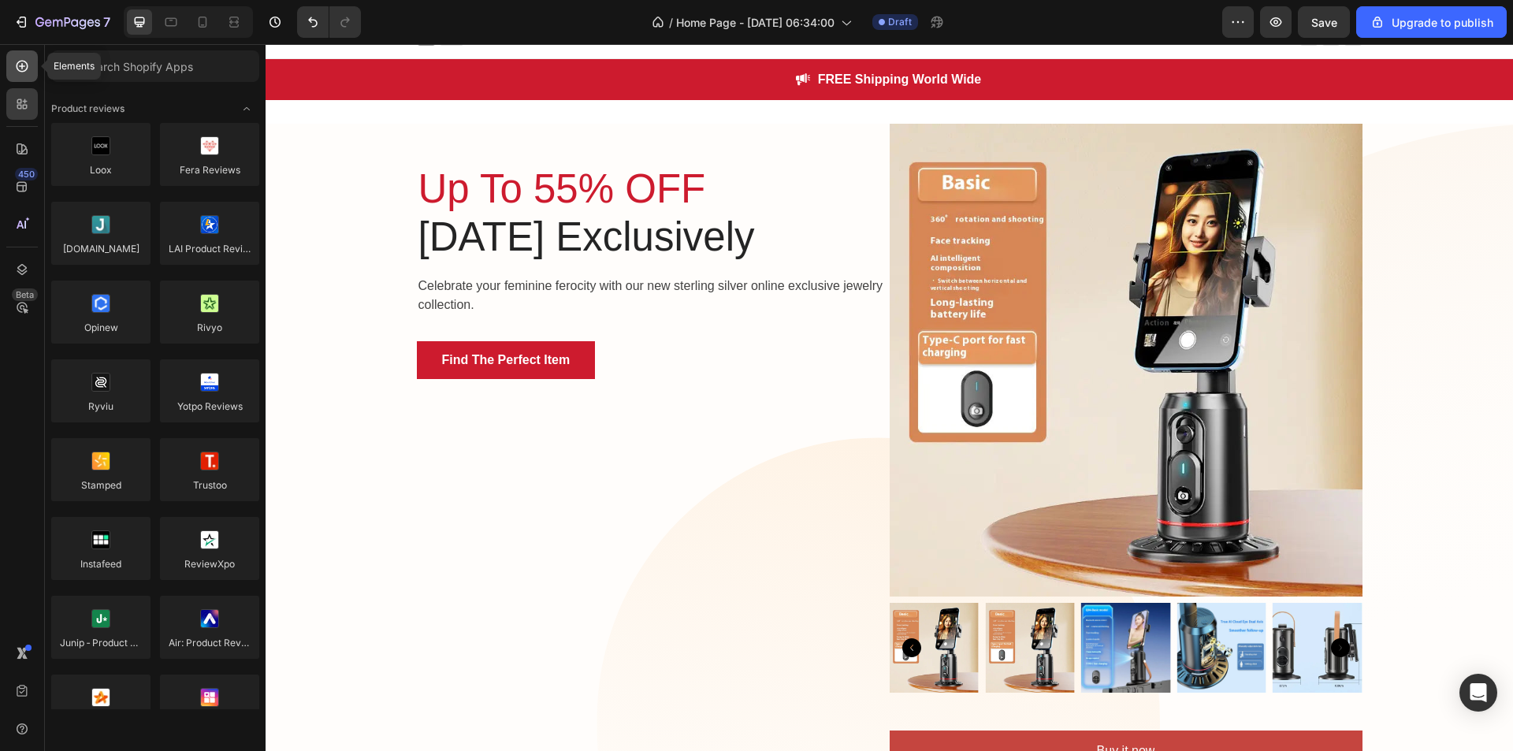
click at [37, 63] on div at bounding box center [22, 66] width 32 height 32
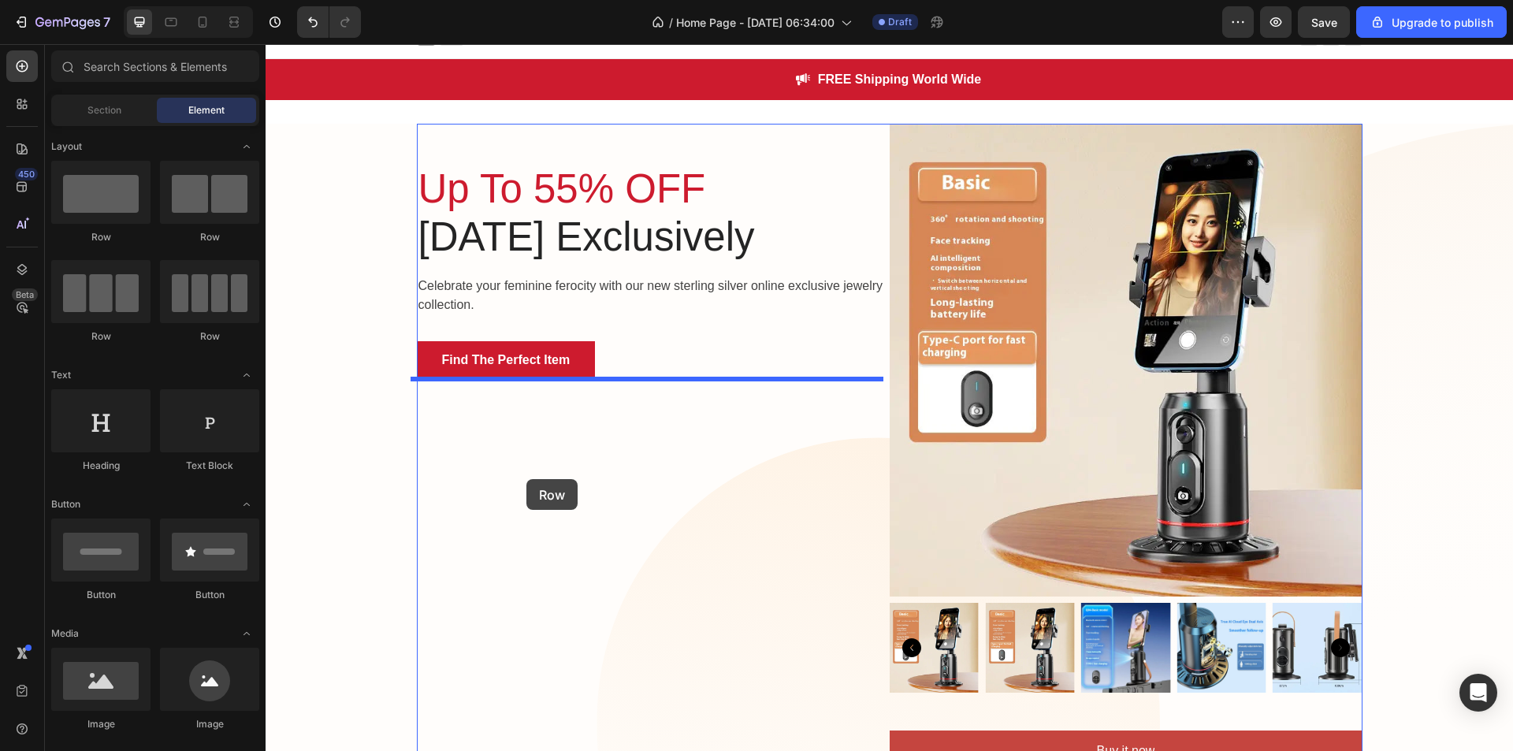
drag, startPoint x: 366, startPoint y: 249, endPoint x: 526, endPoint y: 480, distance: 281.4
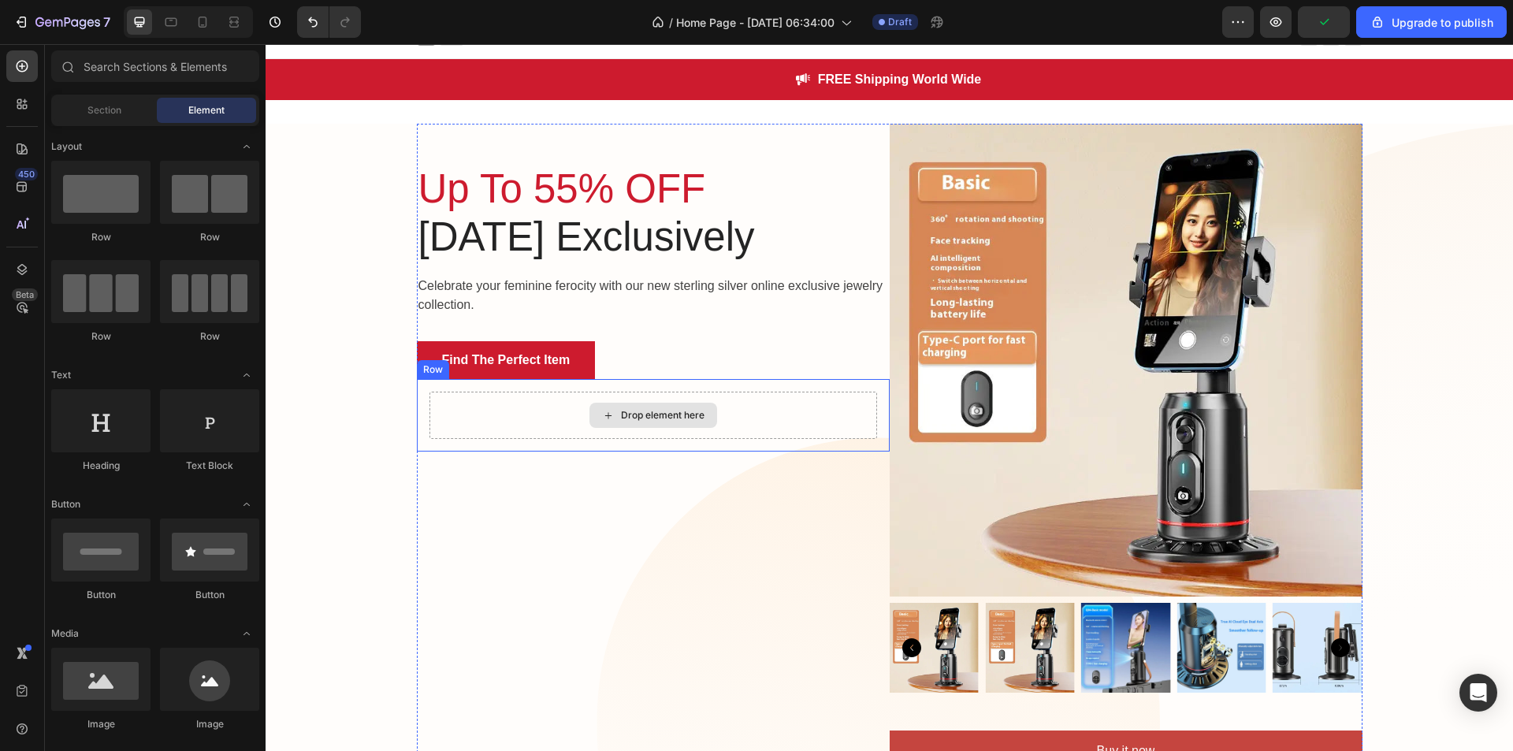
click at [613, 407] on div "Drop element here" at bounding box center [654, 415] width 128 height 25
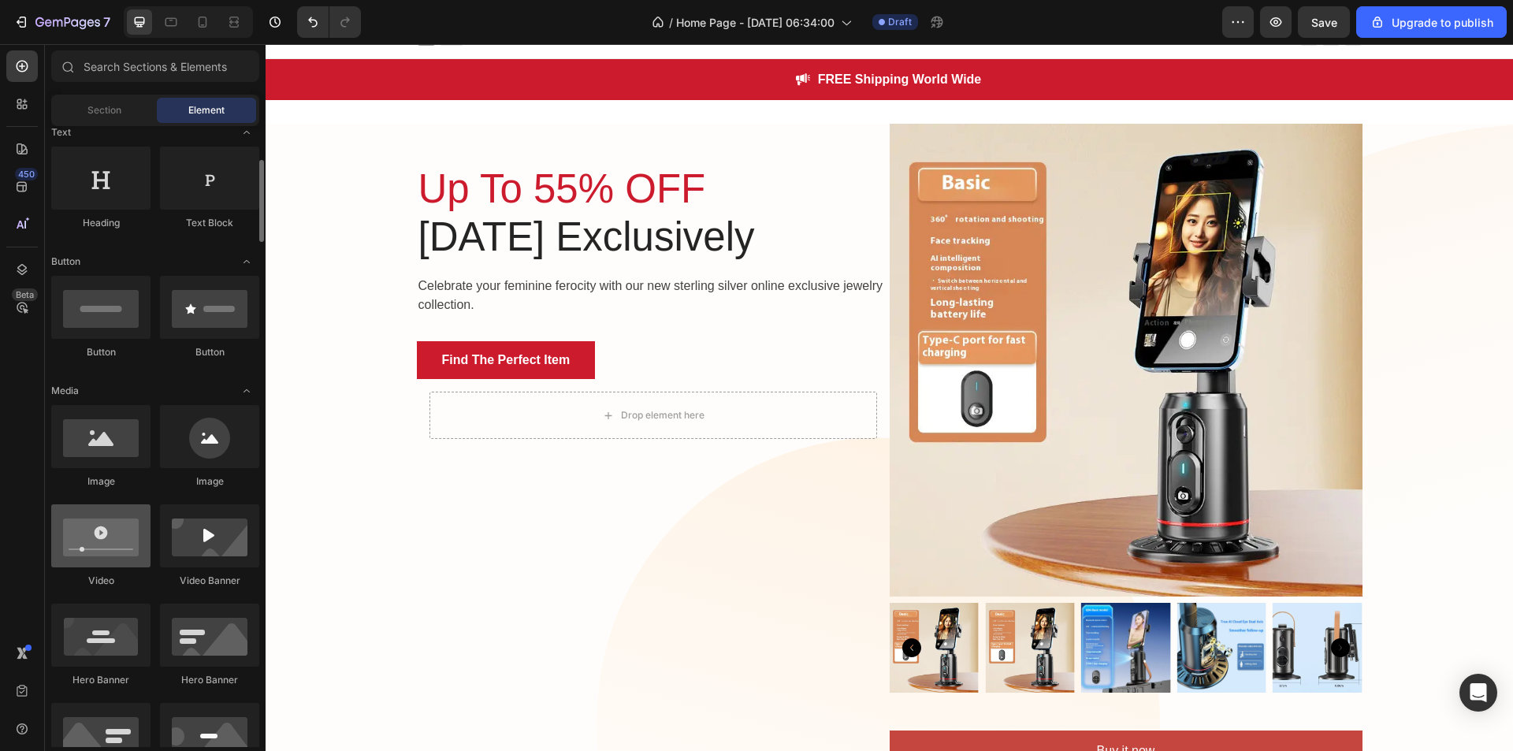
scroll to position [244, 0]
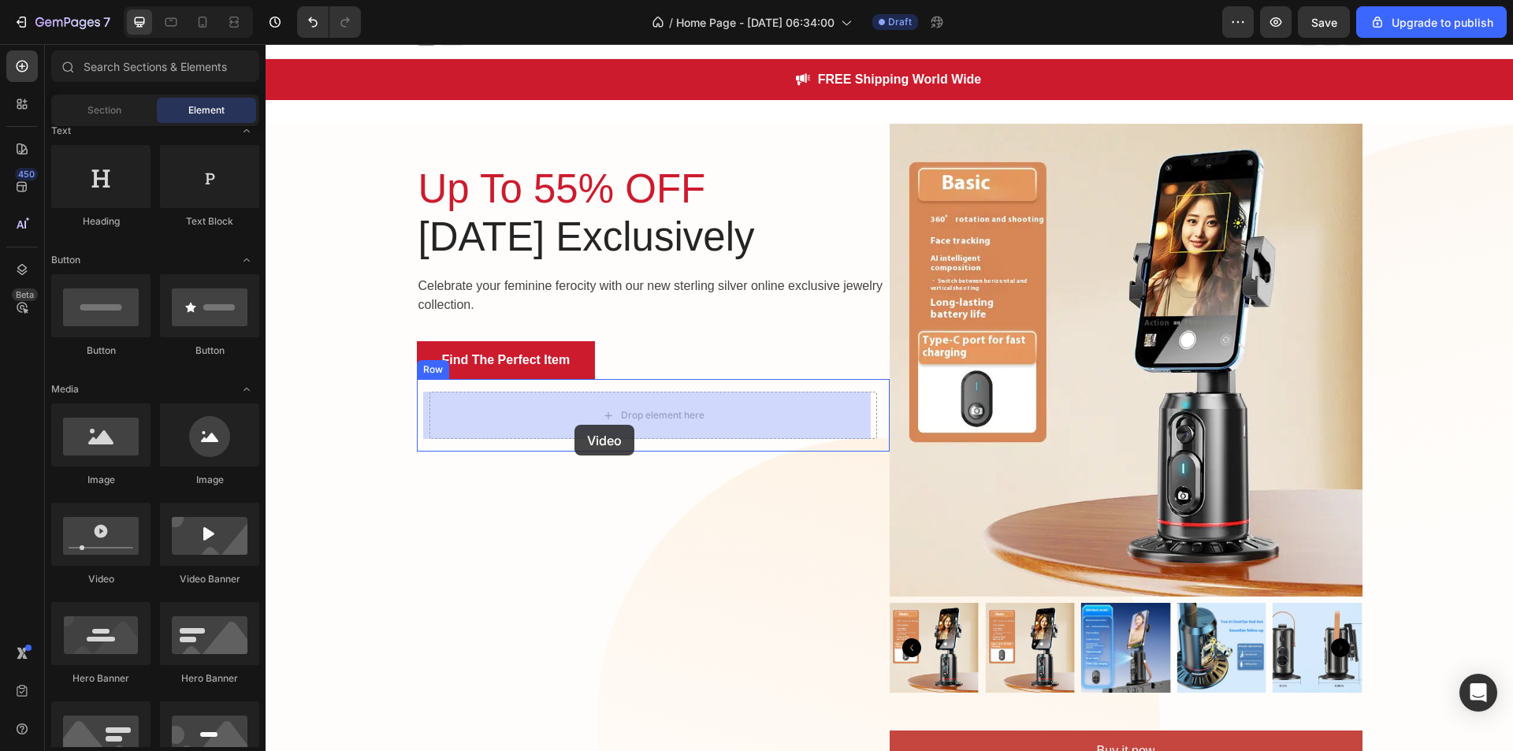
drag, startPoint x: 364, startPoint y: 582, endPoint x: 575, endPoint y: 425, distance: 262.9
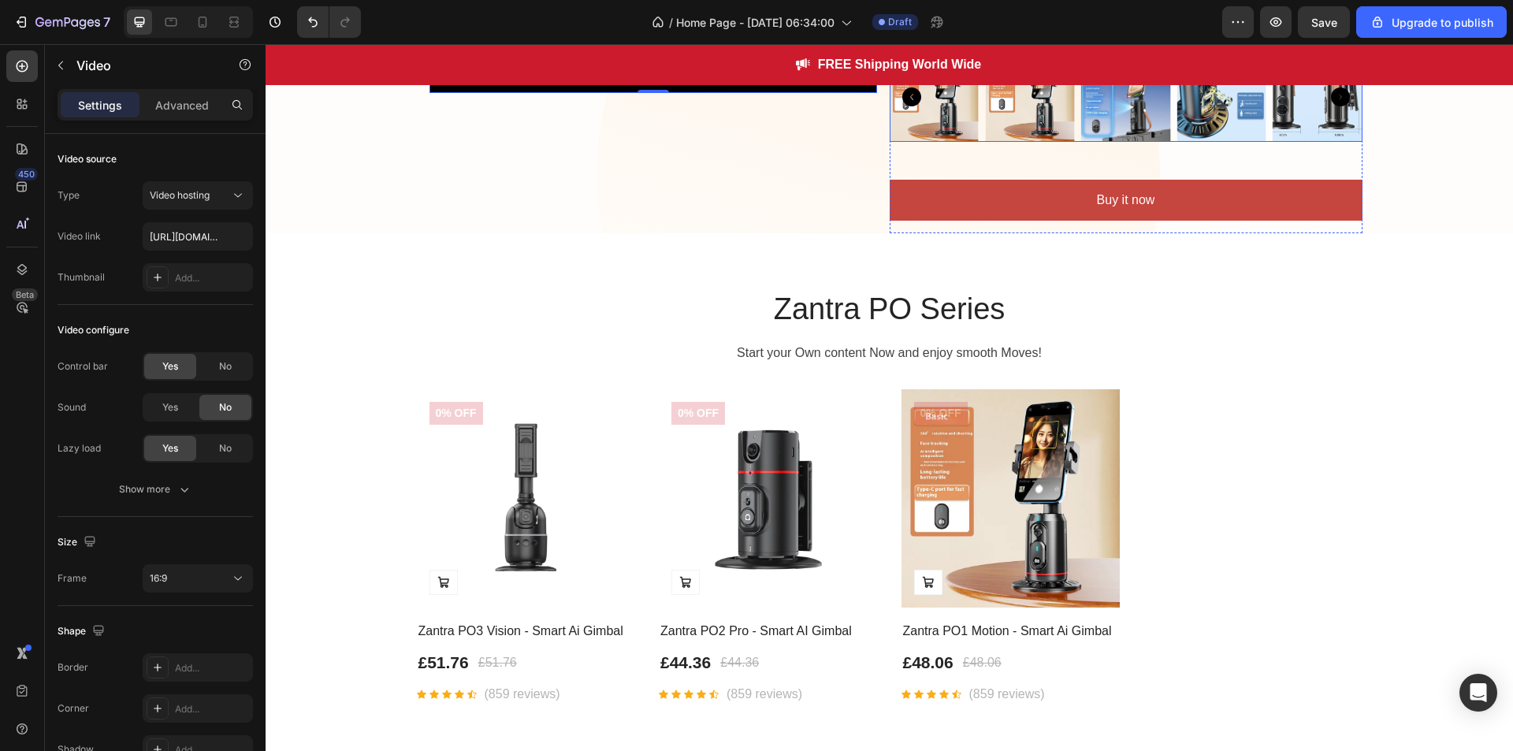
scroll to position [559, 0]
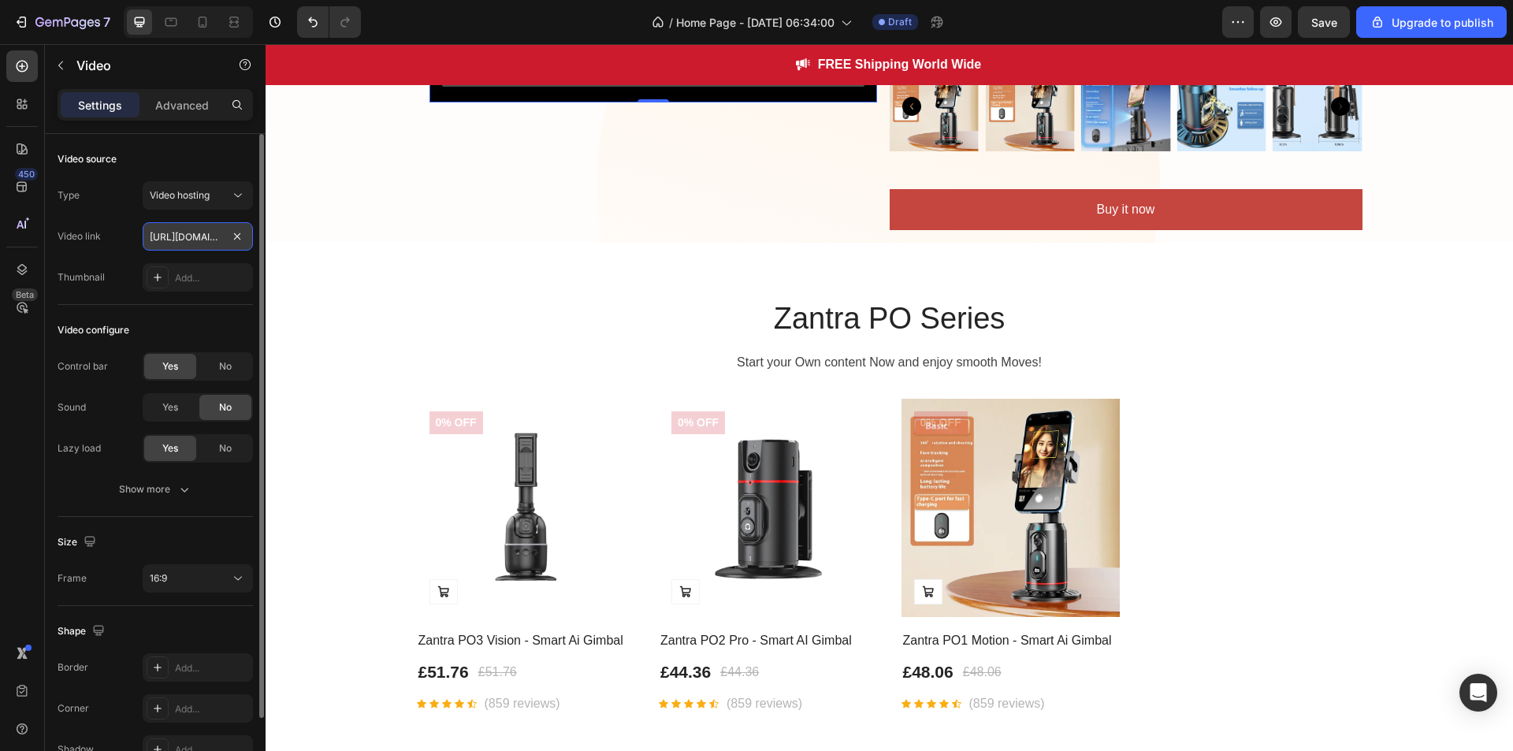
click at [225, 228] on input "https://cdn.shopify.com/videos/c/o/v/2cd3deb506b54b009063f7270ab5cf2e.mp4" at bounding box center [198, 236] width 110 height 28
paste input "youtube.com/shorts/NKKMBMKrQlI?feature=share"
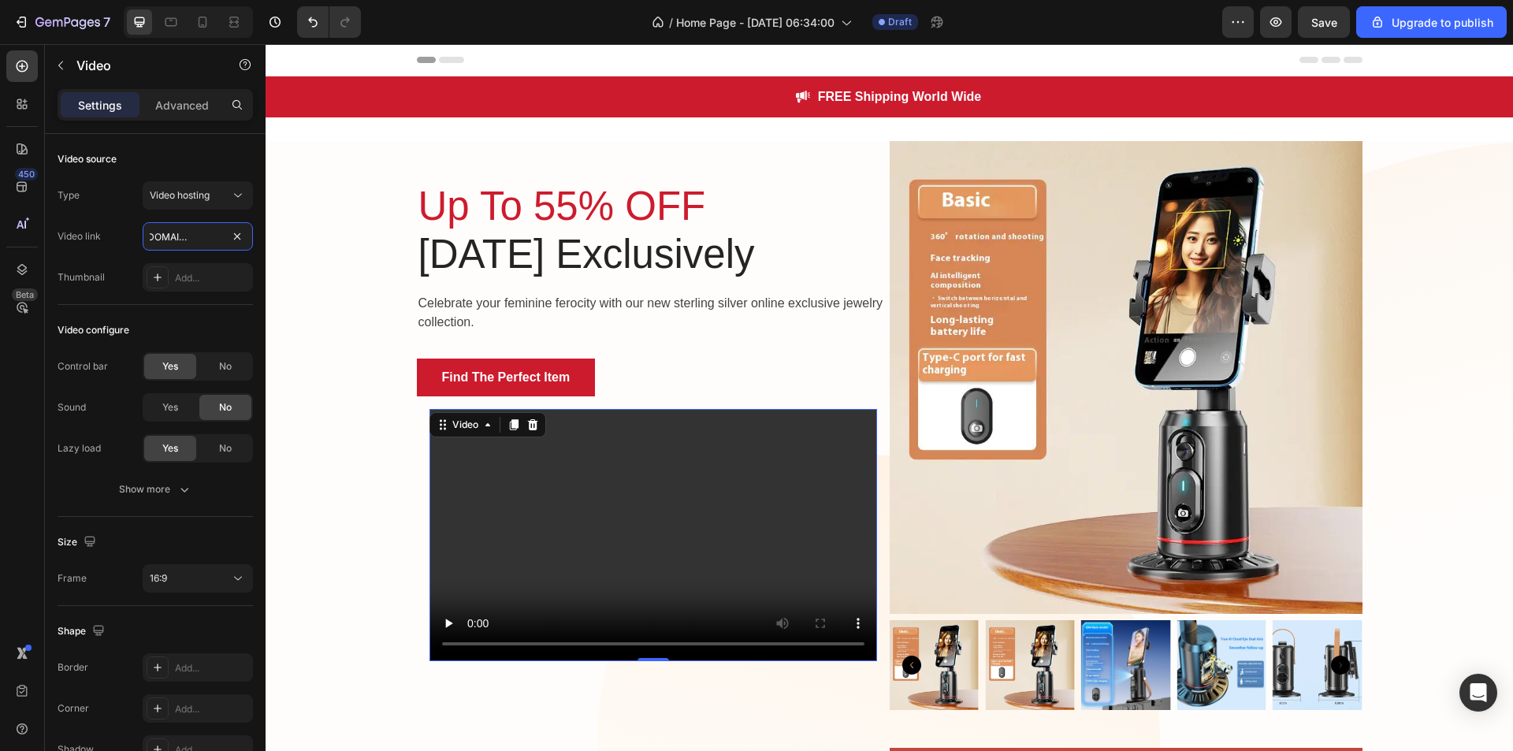
scroll to position [146, 0]
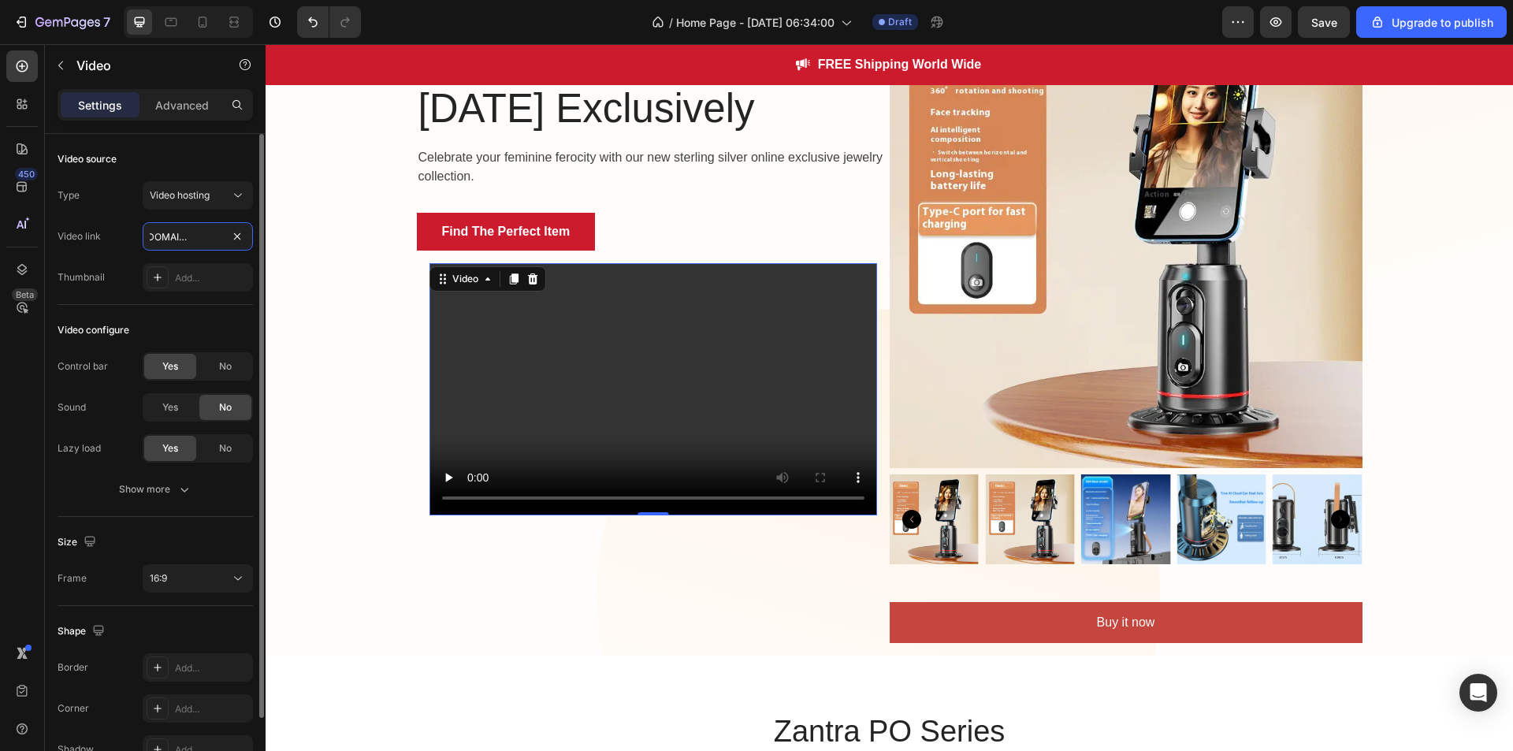
type input "https://youtube.com/shorts/NKKMBMKrQlI?feature=share"
click at [244, 309] on div "Video configure Control bar Yes No Sound Yes No Lazy load Yes No Show more" at bounding box center [155, 411] width 195 height 212
click at [224, 199] on div "Video hosting" at bounding box center [190, 195] width 80 height 14
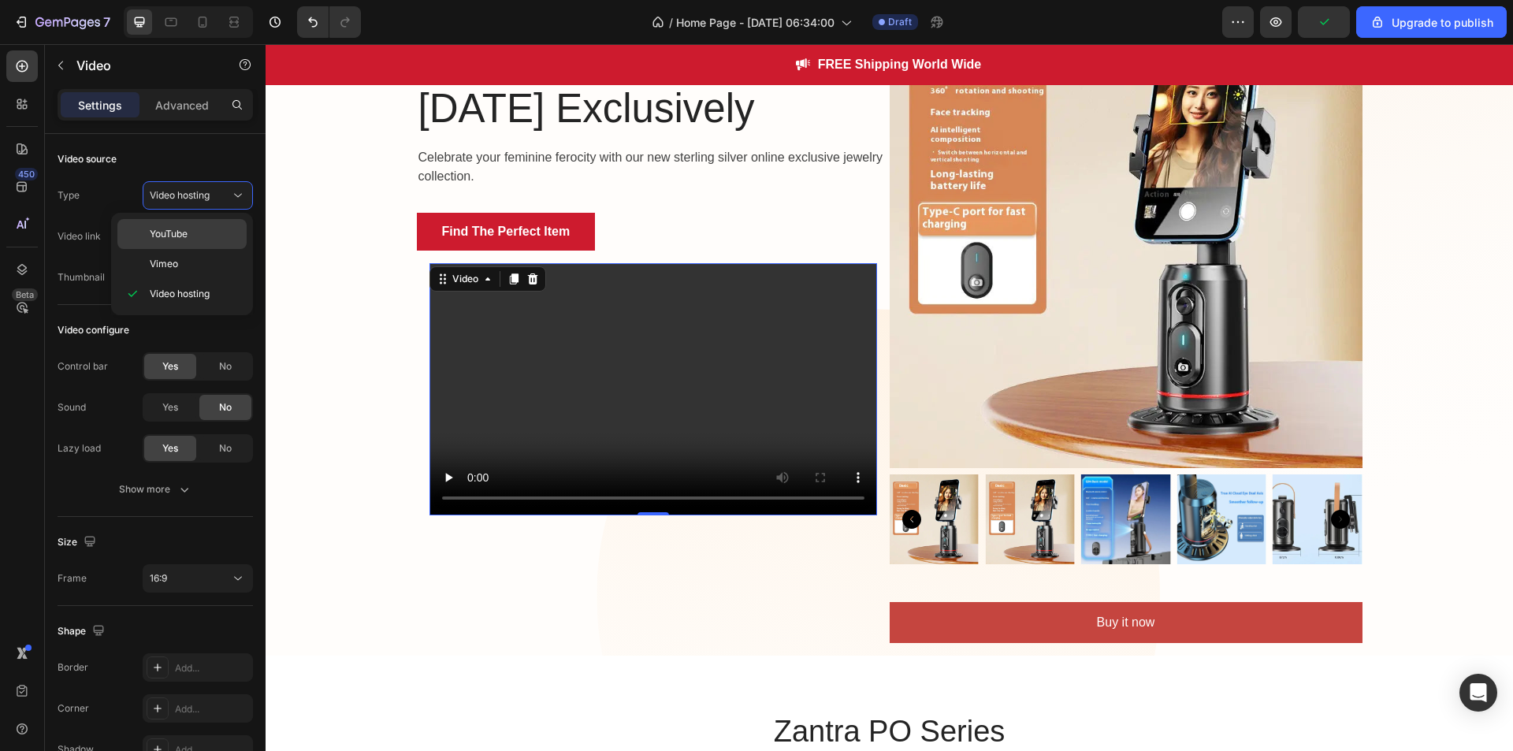
click at [183, 249] on div "YouTube" at bounding box center [181, 264] width 129 height 30
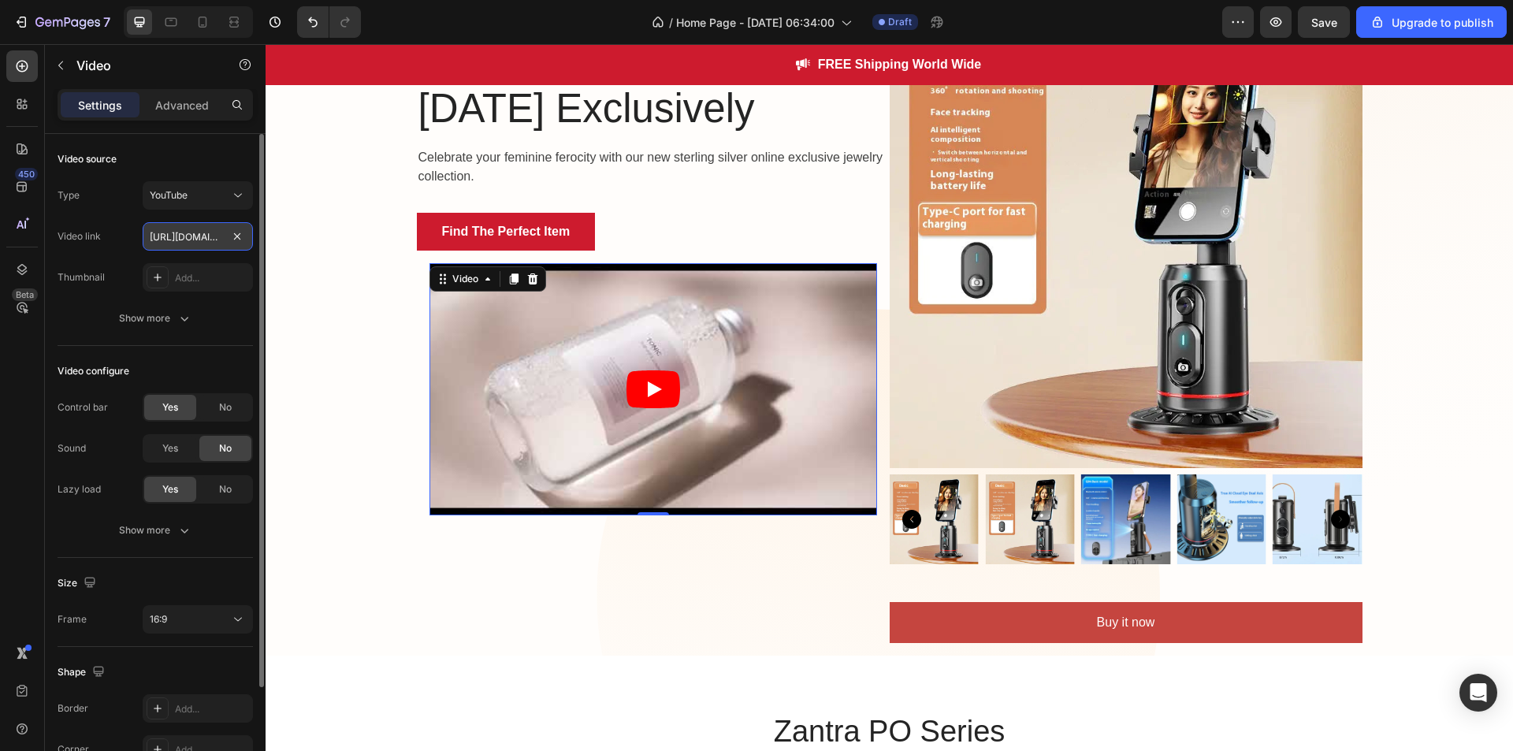
click at [189, 228] on input "https://www.youtube.com/watch?v=drIt4RH_kyQ" at bounding box center [198, 236] width 110 height 28
paste input "youtube.com/shorts/NKKMBMKrQlI?feature=share"
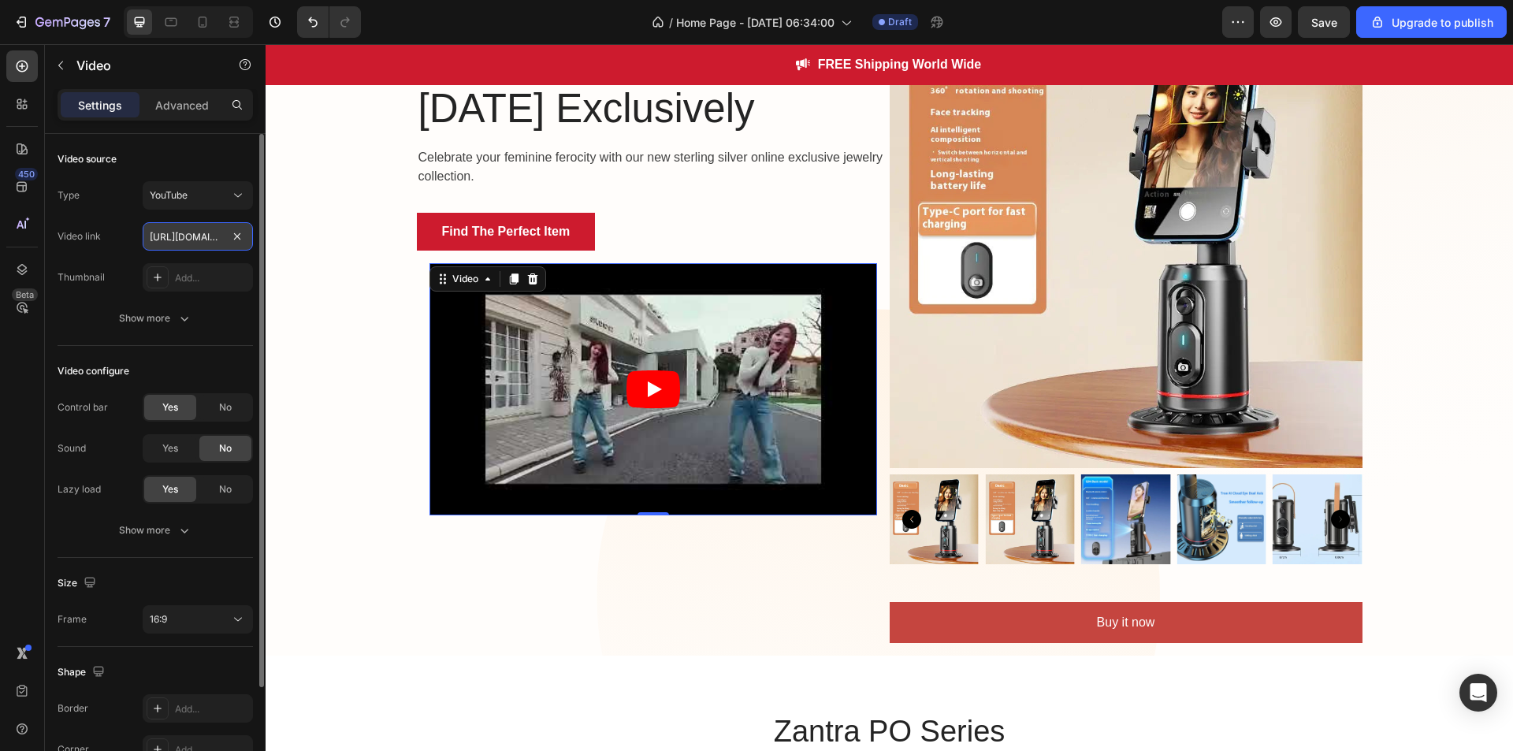
scroll to position [0, 187]
type input "https://youtube.com/shorts/NKKMBMKrQlI?feature=share"
click at [648, 395] on icon "Play" at bounding box center [654, 389] width 54 height 38
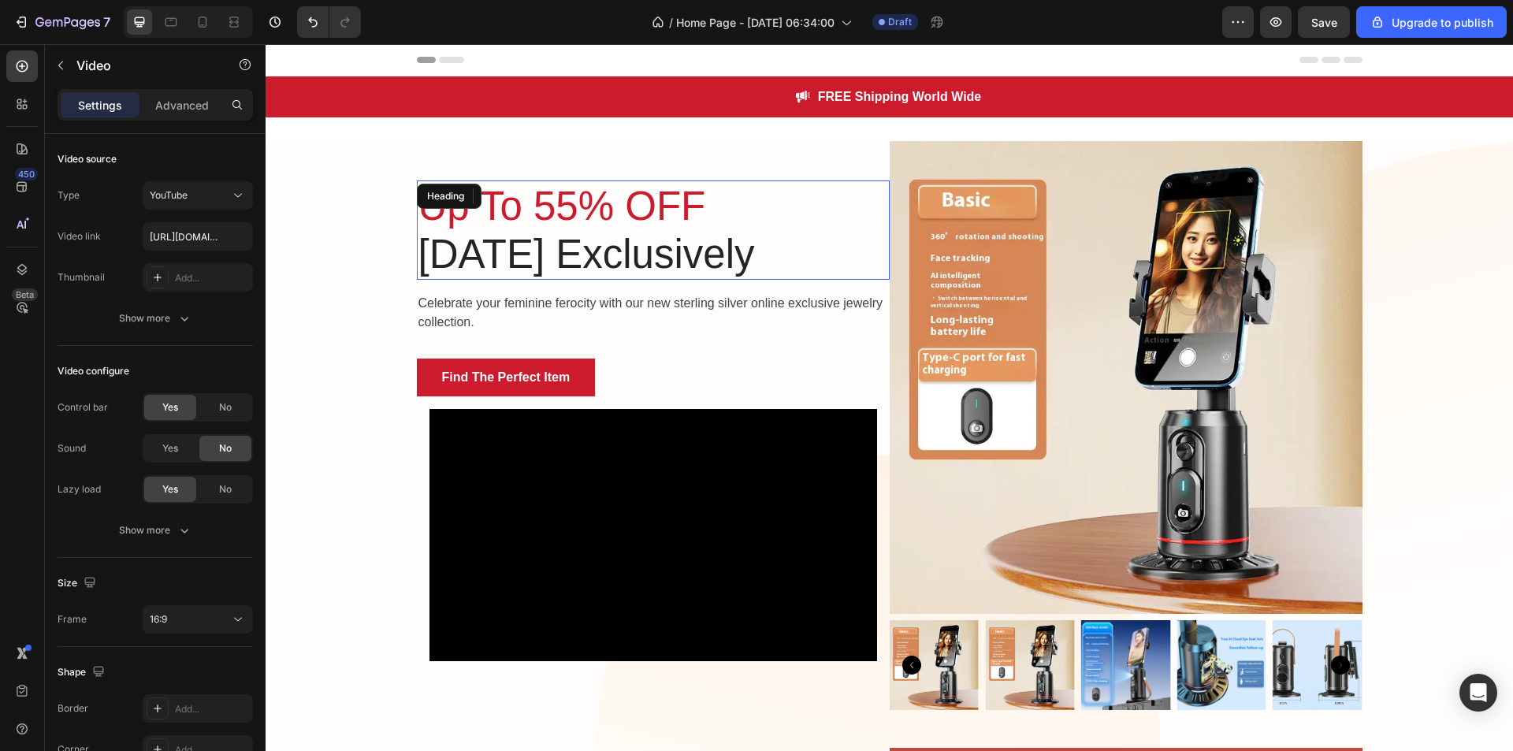
click at [519, 188] on div "Up To 55% OFF Women's Day Exclusively Heading" at bounding box center [653, 229] width 473 height 99
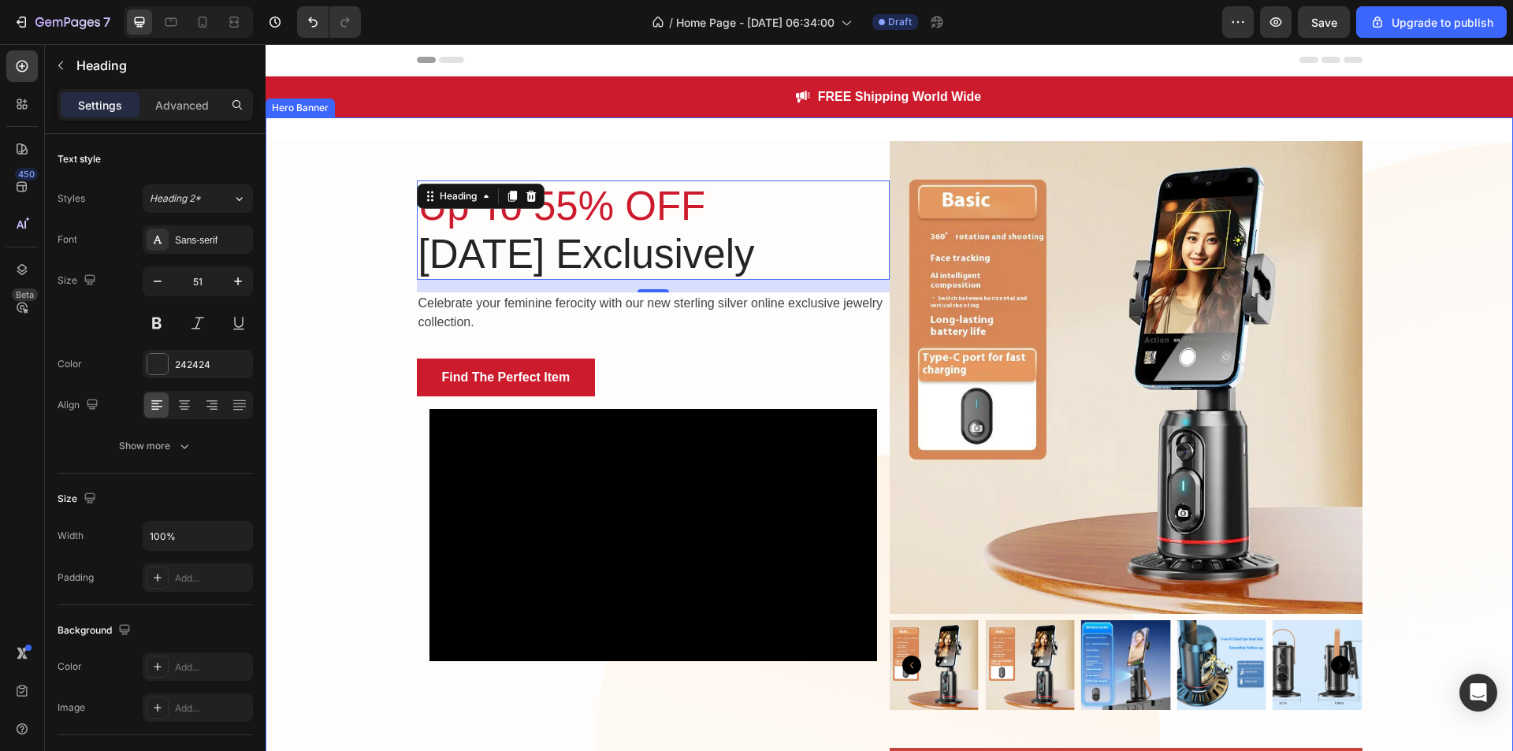
click at [1400, 297] on div "Up To 55% OFF Women's Day Exclusively Heading 16 Celebrate your feminine feroci…" at bounding box center [890, 471] width 1248 height 660
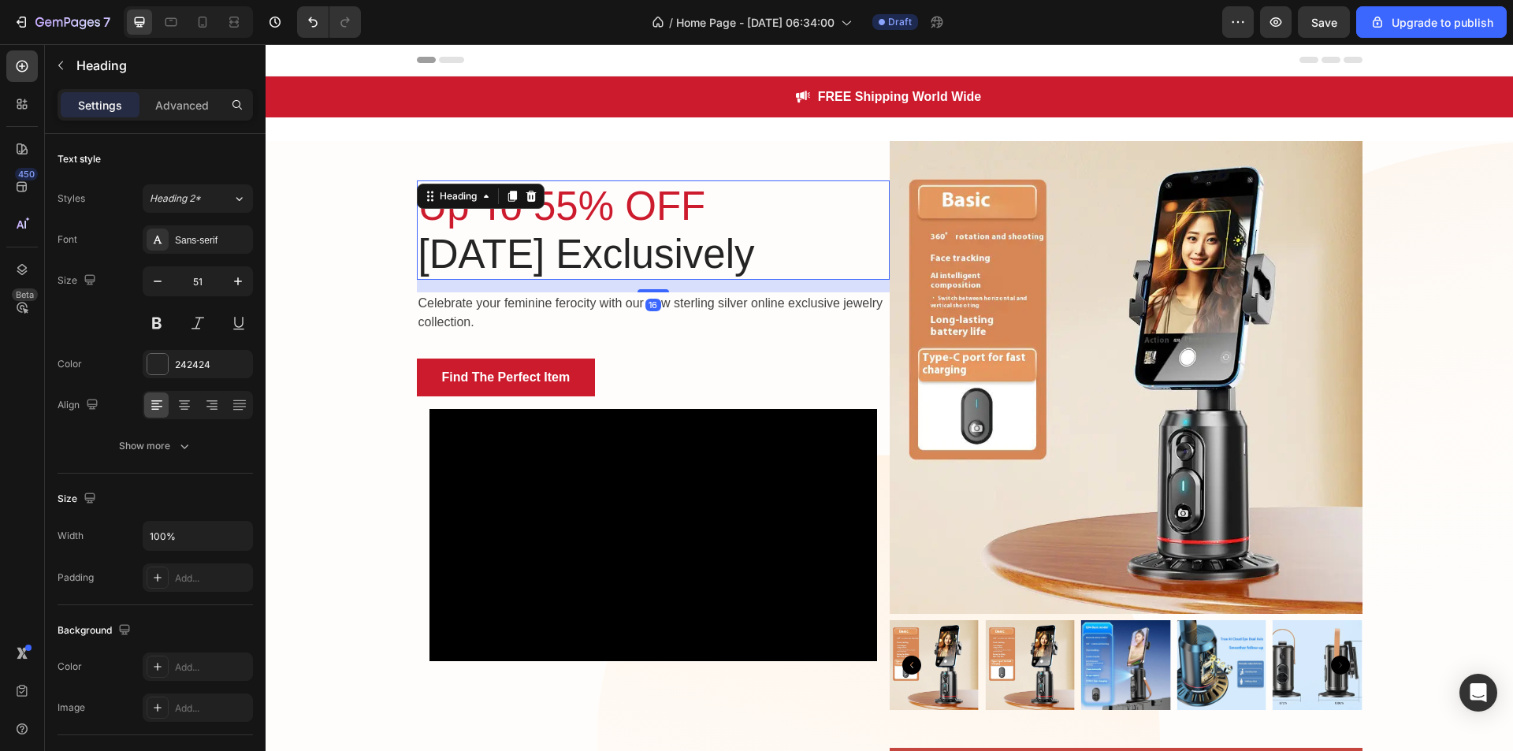
click at [633, 201] on span "Up To 55% OFF" at bounding box center [562, 206] width 288 height 45
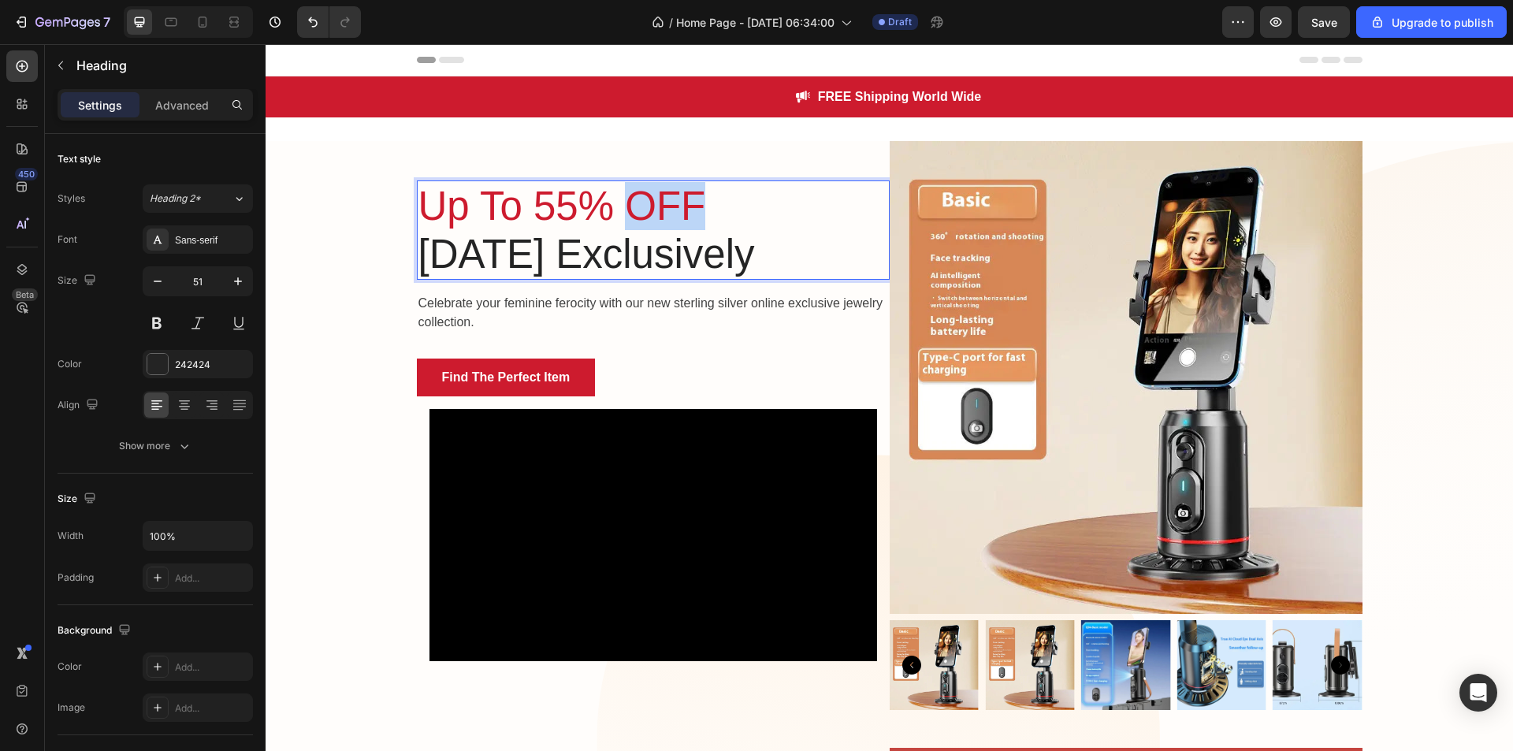
click at [633, 201] on span "Up To 55% OFF" at bounding box center [562, 206] width 288 height 45
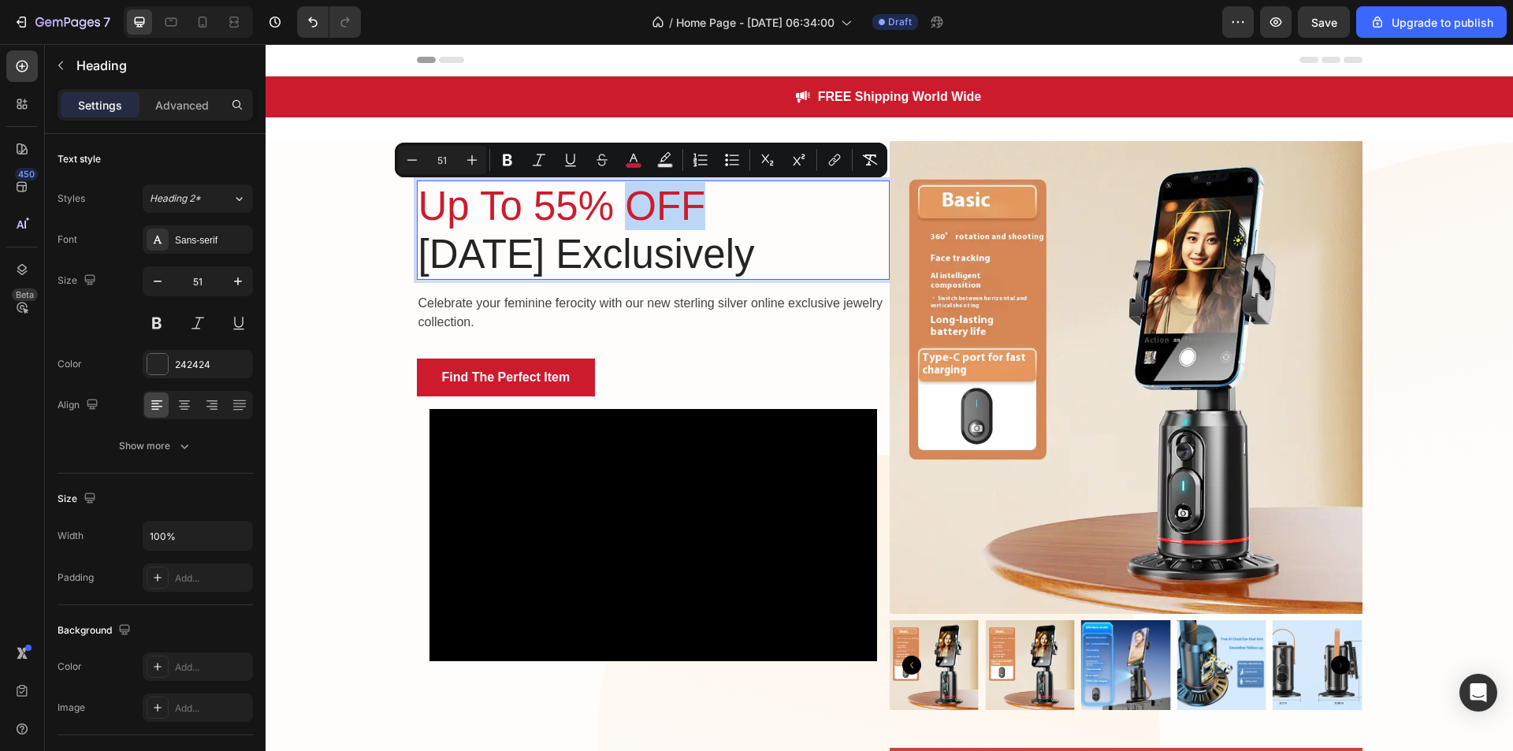
click at [638, 204] on span "Up To 55% OFF" at bounding box center [562, 206] width 288 height 45
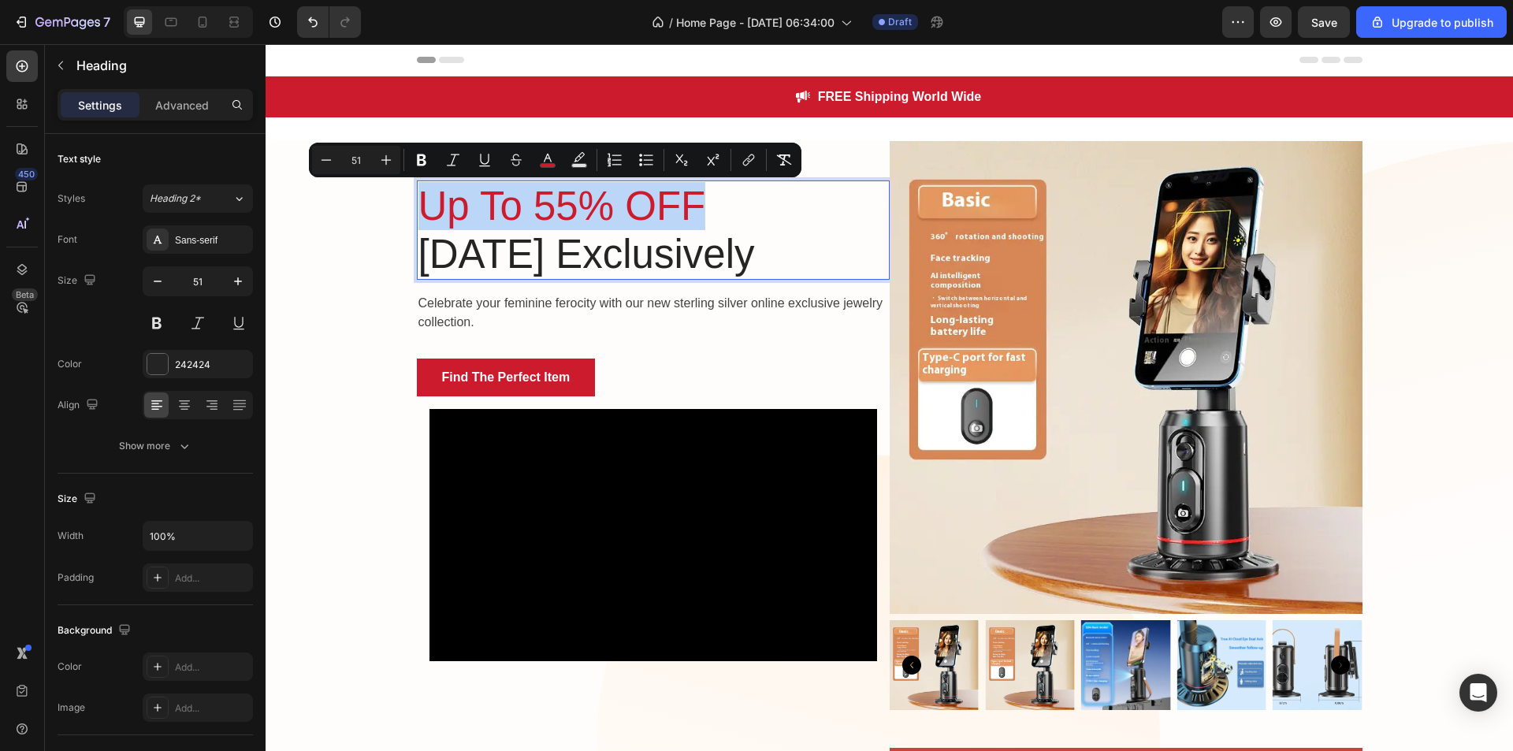
drag, startPoint x: 703, startPoint y: 208, endPoint x: 415, endPoint y: 199, distance: 287.8
click at [418, 199] on p "Up To 55% OFF" at bounding box center [653, 206] width 470 height 48
type input "16"
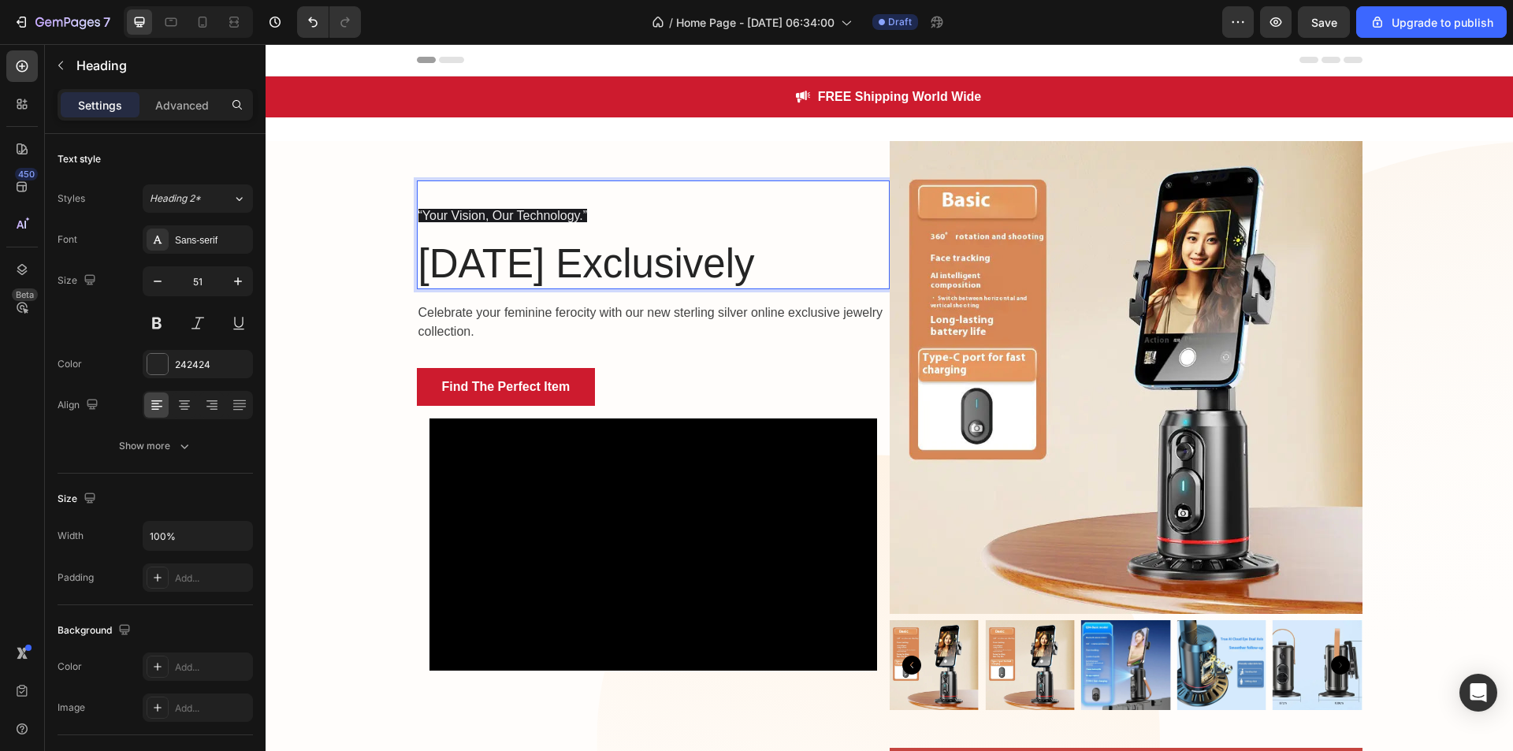
click at [479, 220] on span "“Your Vision, Our Technology.”" at bounding box center [502, 215] width 169 height 13
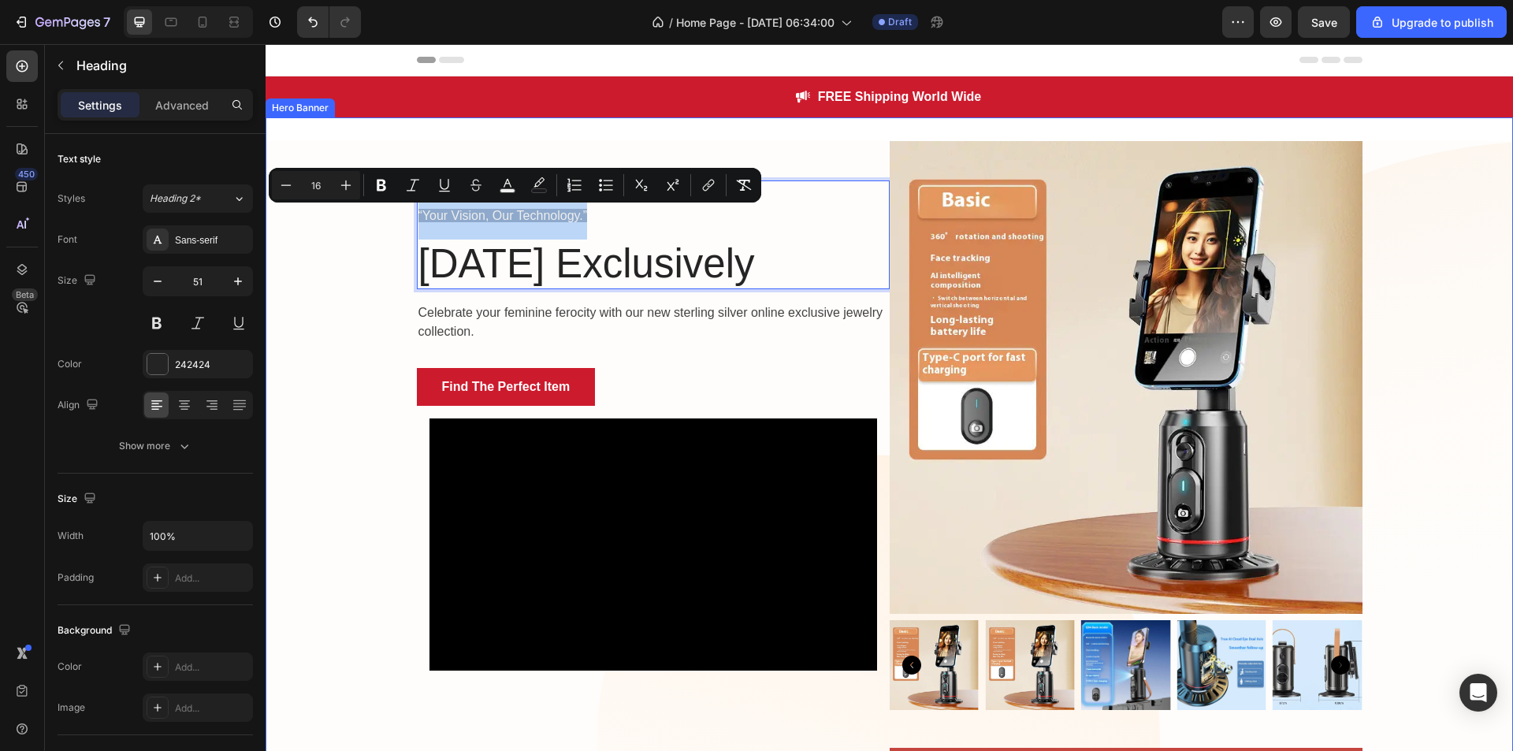
drag, startPoint x: 585, startPoint y: 214, endPoint x: 383, endPoint y: 205, distance: 202.0
click at [383, 205] on div "“Your Vision, Our Technology.” Women's Day Exclusively Heading 16 Celebrate you…" at bounding box center [890, 471] width 1248 height 660
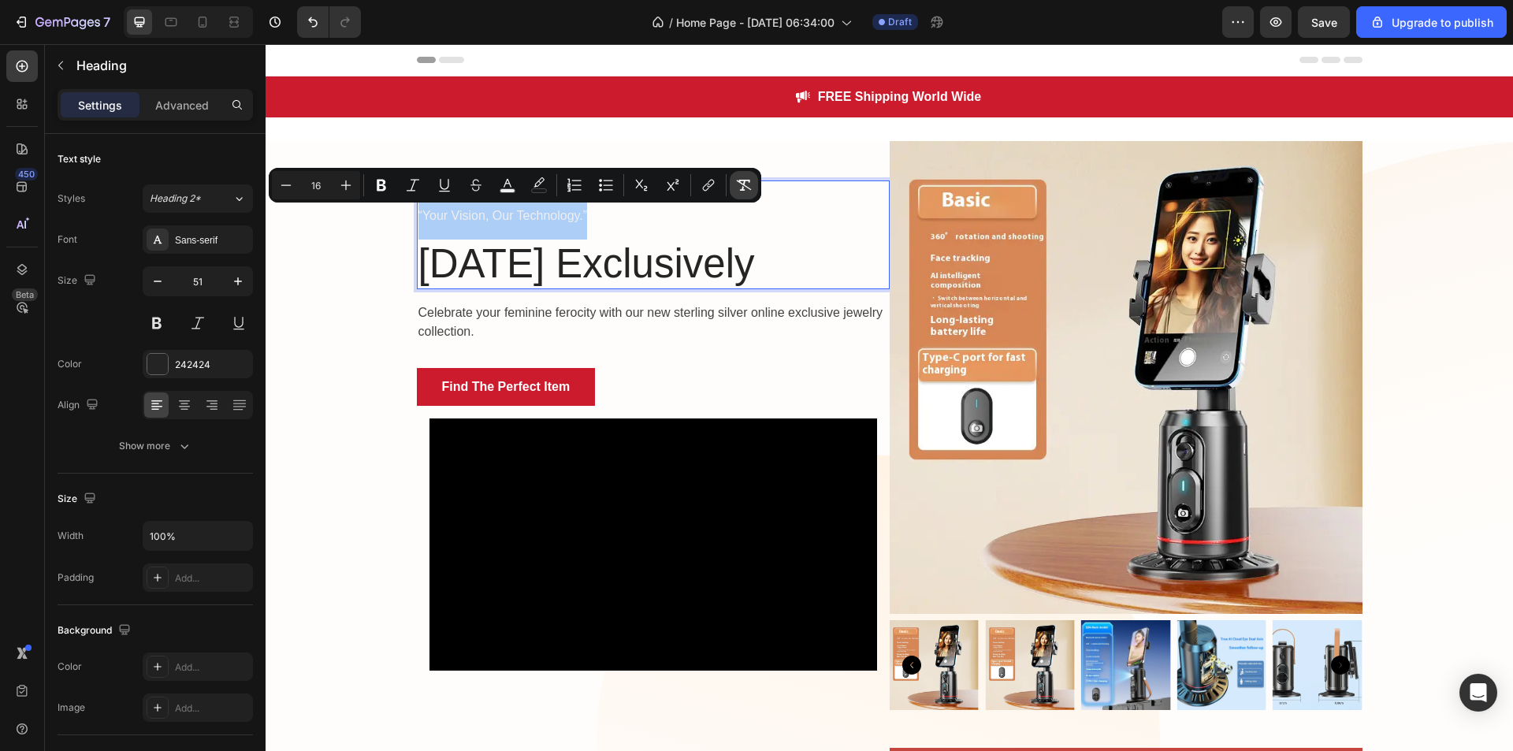
click at [738, 184] on icon "Editor contextual toolbar" at bounding box center [744, 185] width 16 height 16
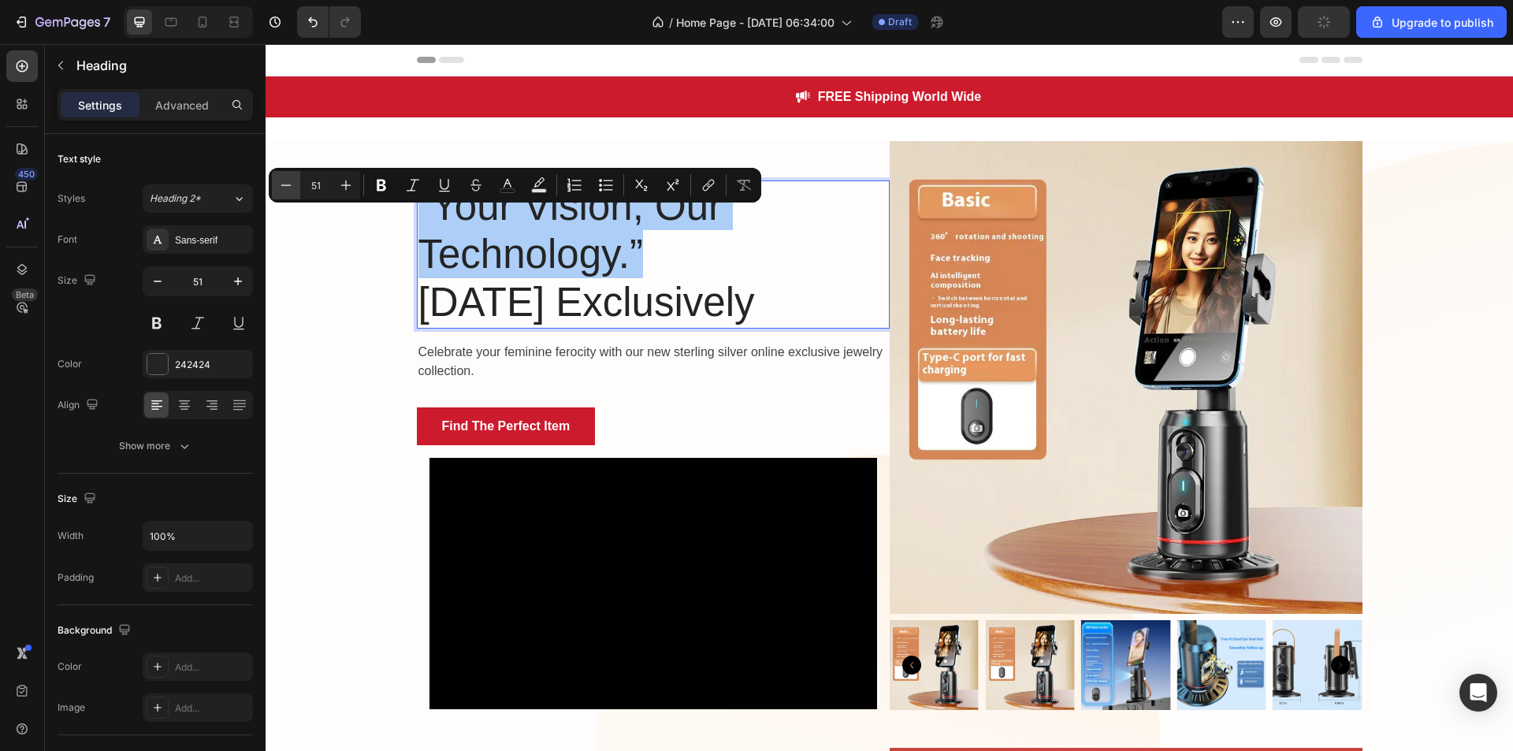
click at [296, 186] on button "Minus" at bounding box center [286, 185] width 28 height 28
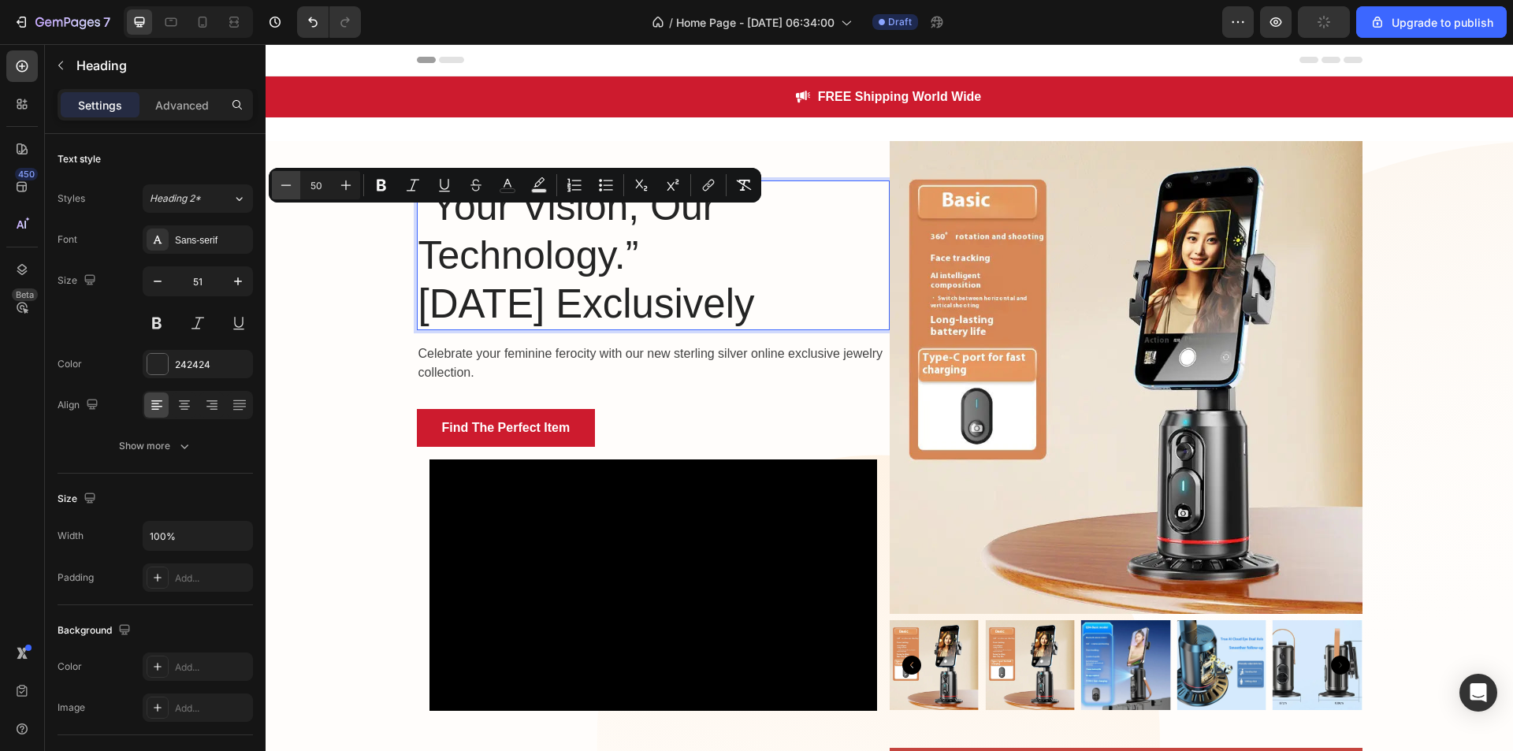
click at [296, 186] on button "Minus" at bounding box center [286, 185] width 28 height 28
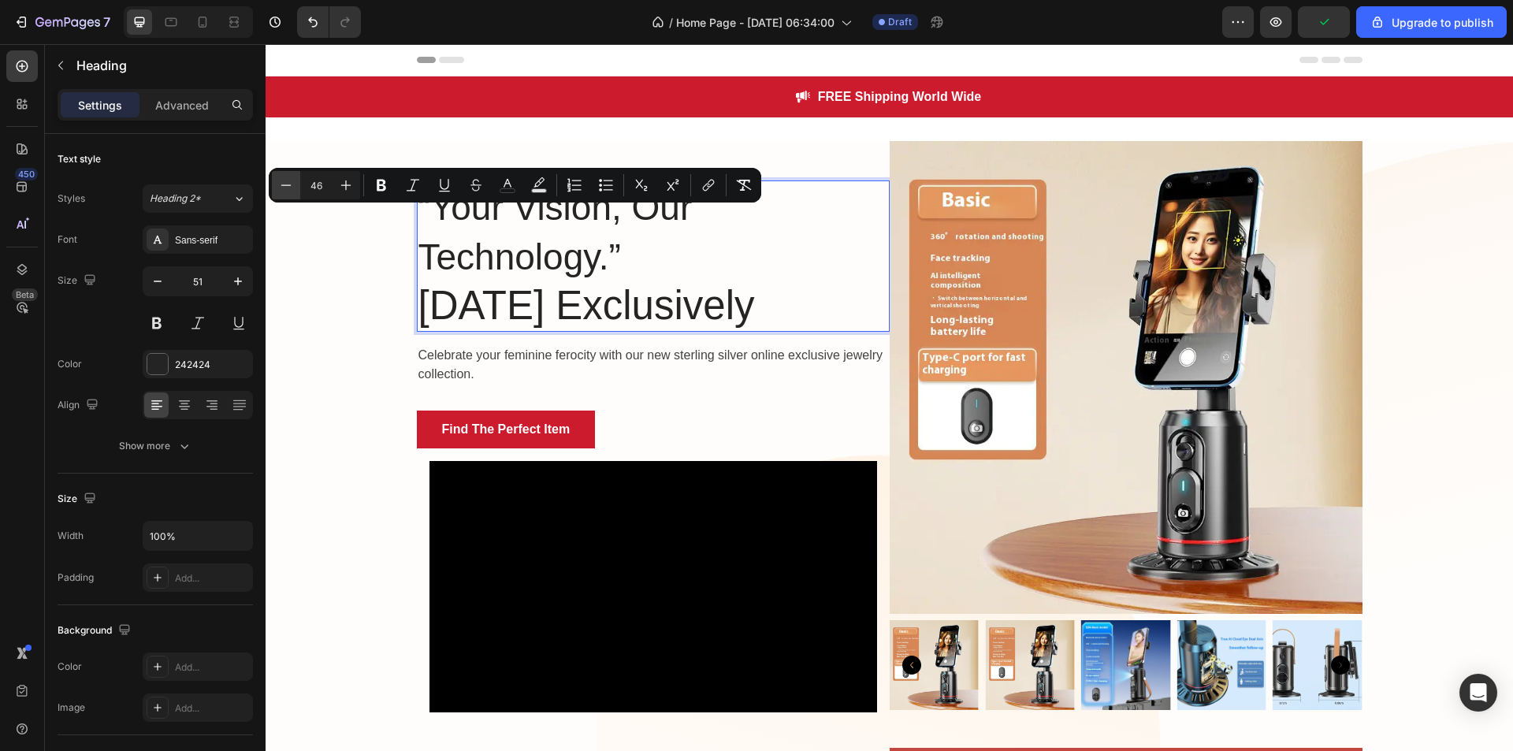
click at [296, 186] on button "Minus" at bounding box center [286, 185] width 28 height 28
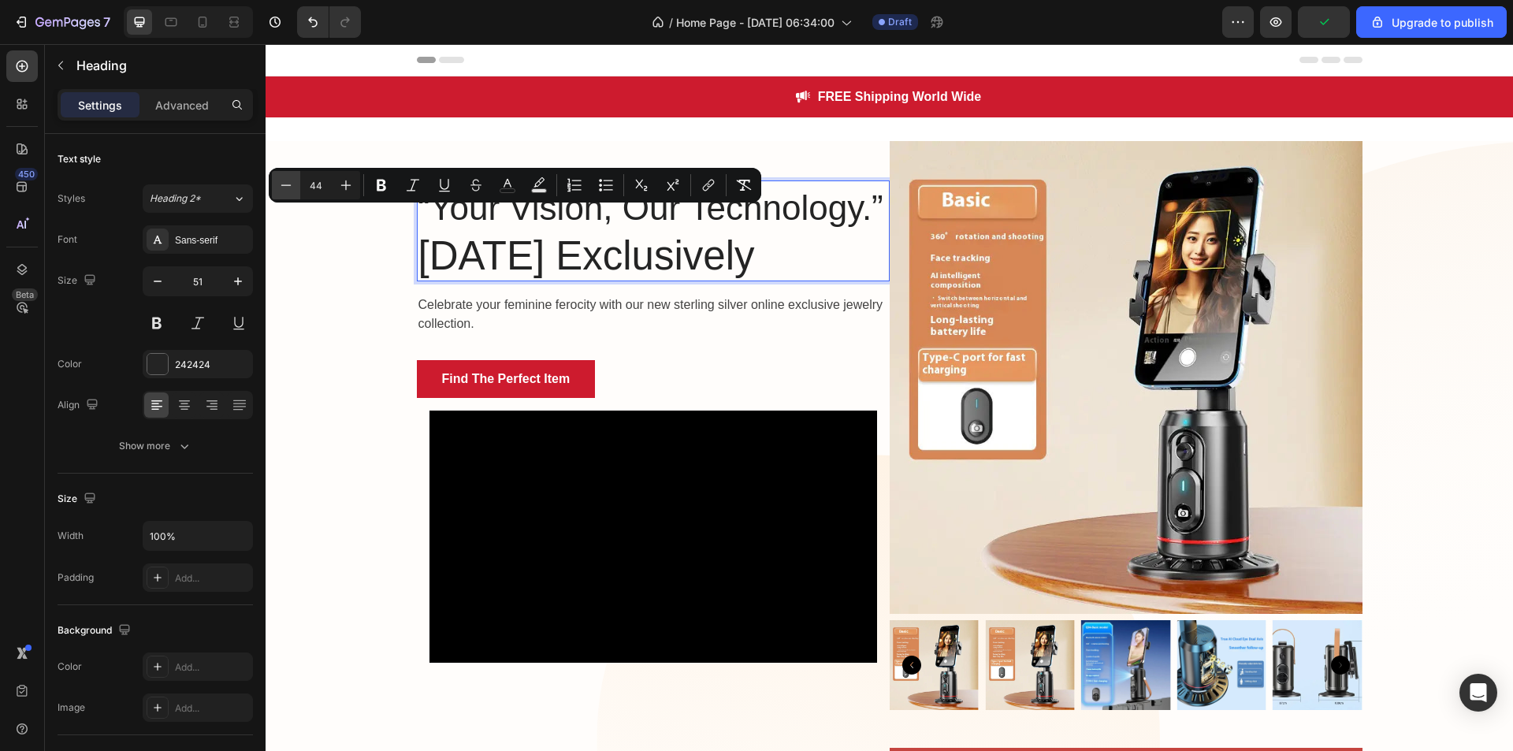
click at [296, 186] on button "Minus" at bounding box center [286, 185] width 28 height 28
click at [285, 182] on icon "Editor contextual toolbar" at bounding box center [286, 185] width 16 height 16
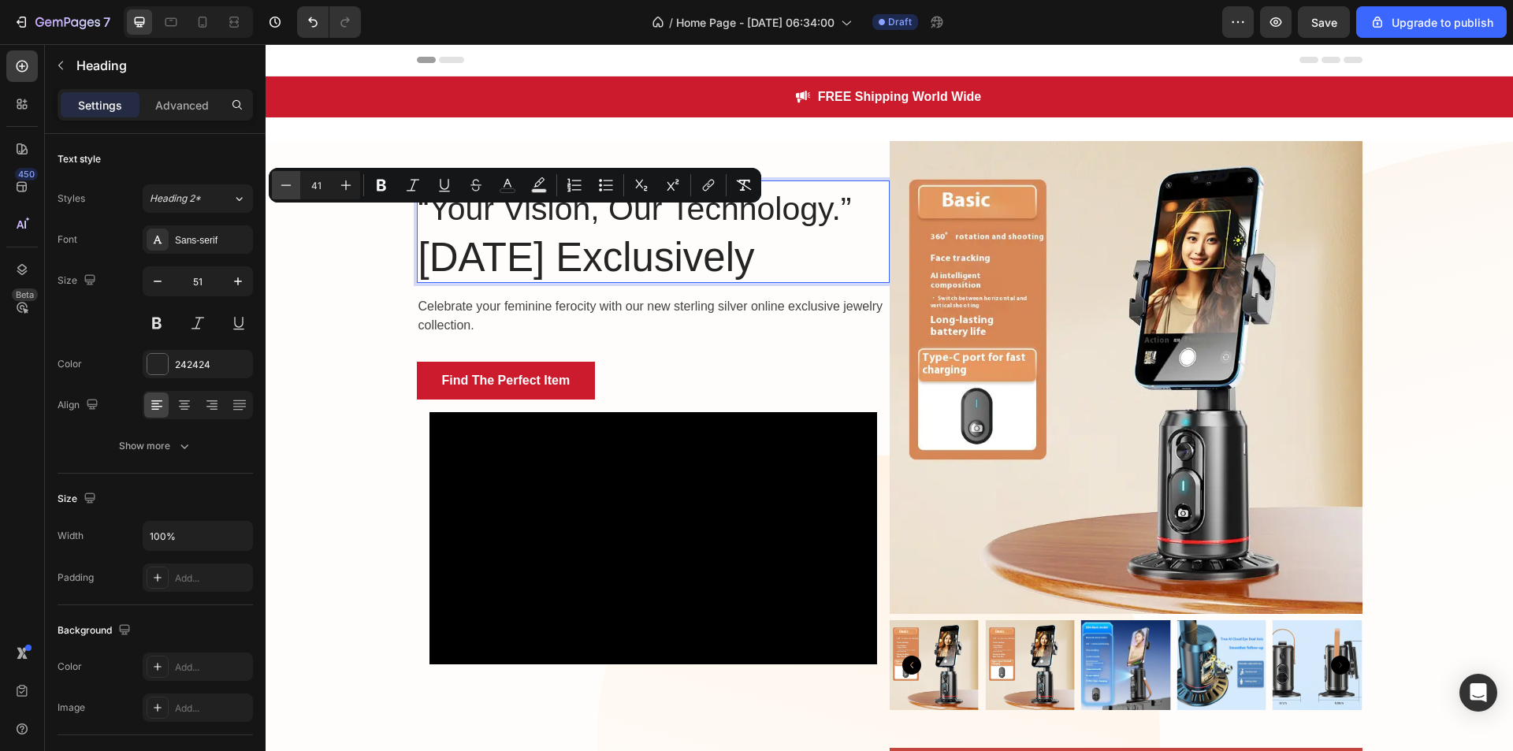
click at [285, 182] on icon "Editor contextual toolbar" at bounding box center [286, 185] width 16 height 16
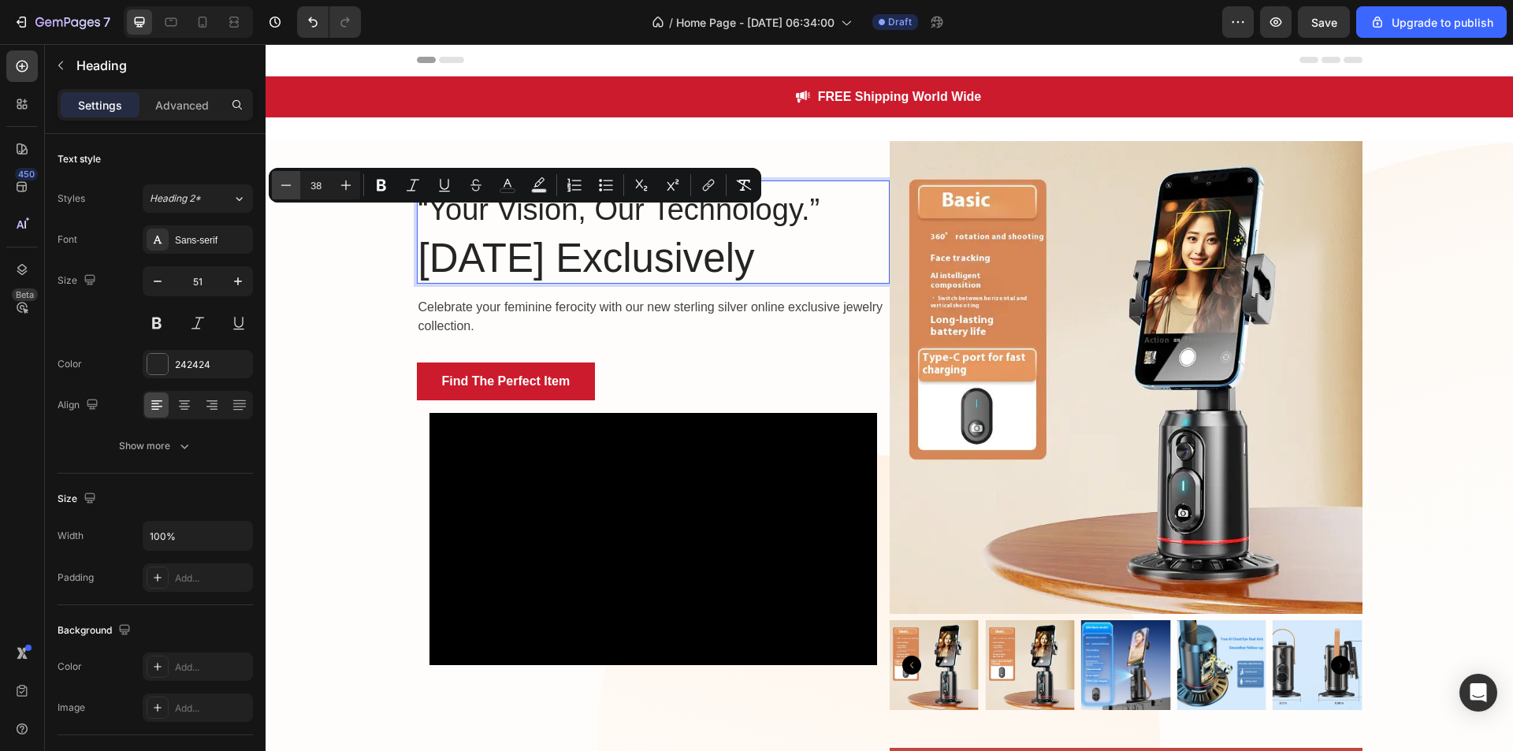
click at [285, 182] on icon "Editor contextual toolbar" at bounding box center [286, 185] width 16 height 16
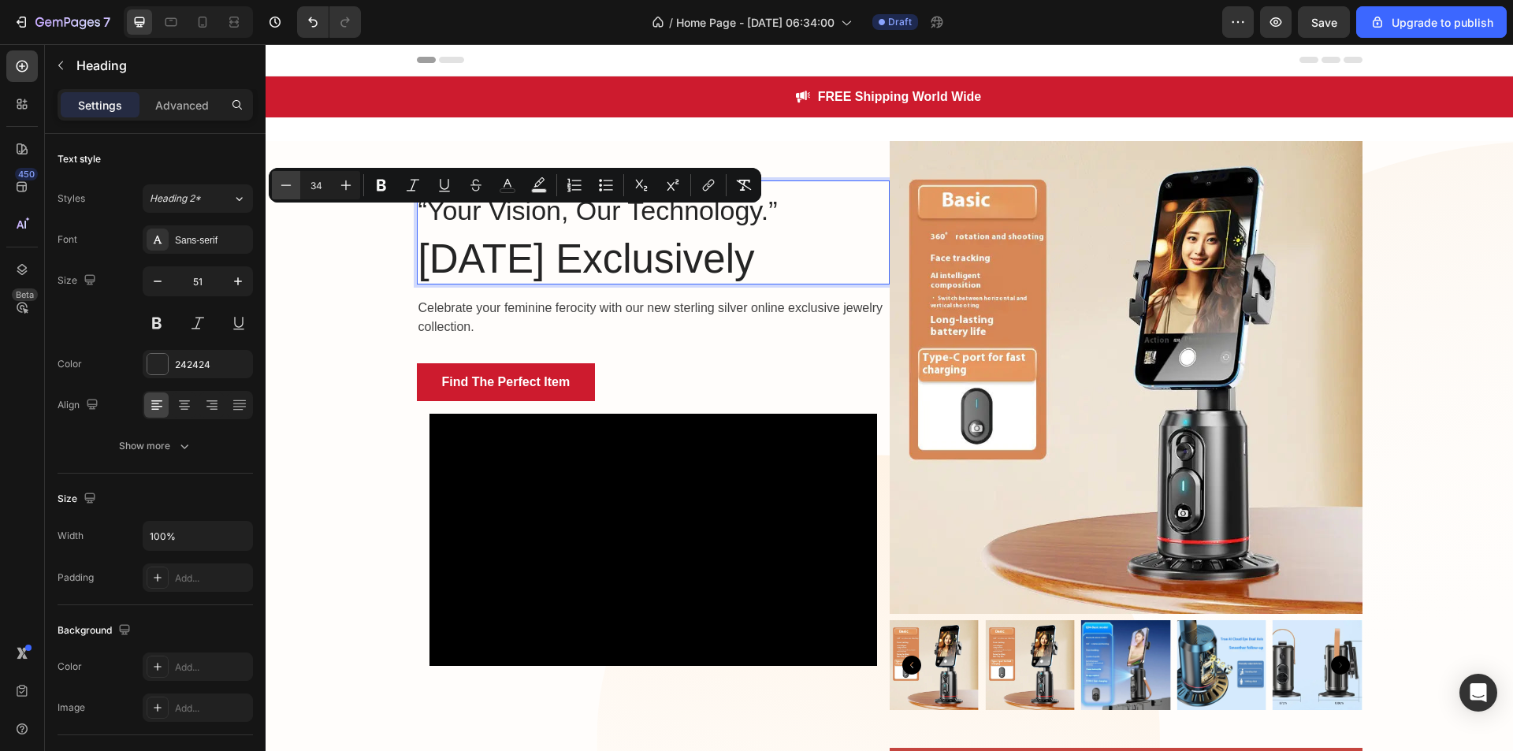
click at [285, 182] on icon "Editor contextual toolbar" at bounding box center [286, 185] width 16 height 16
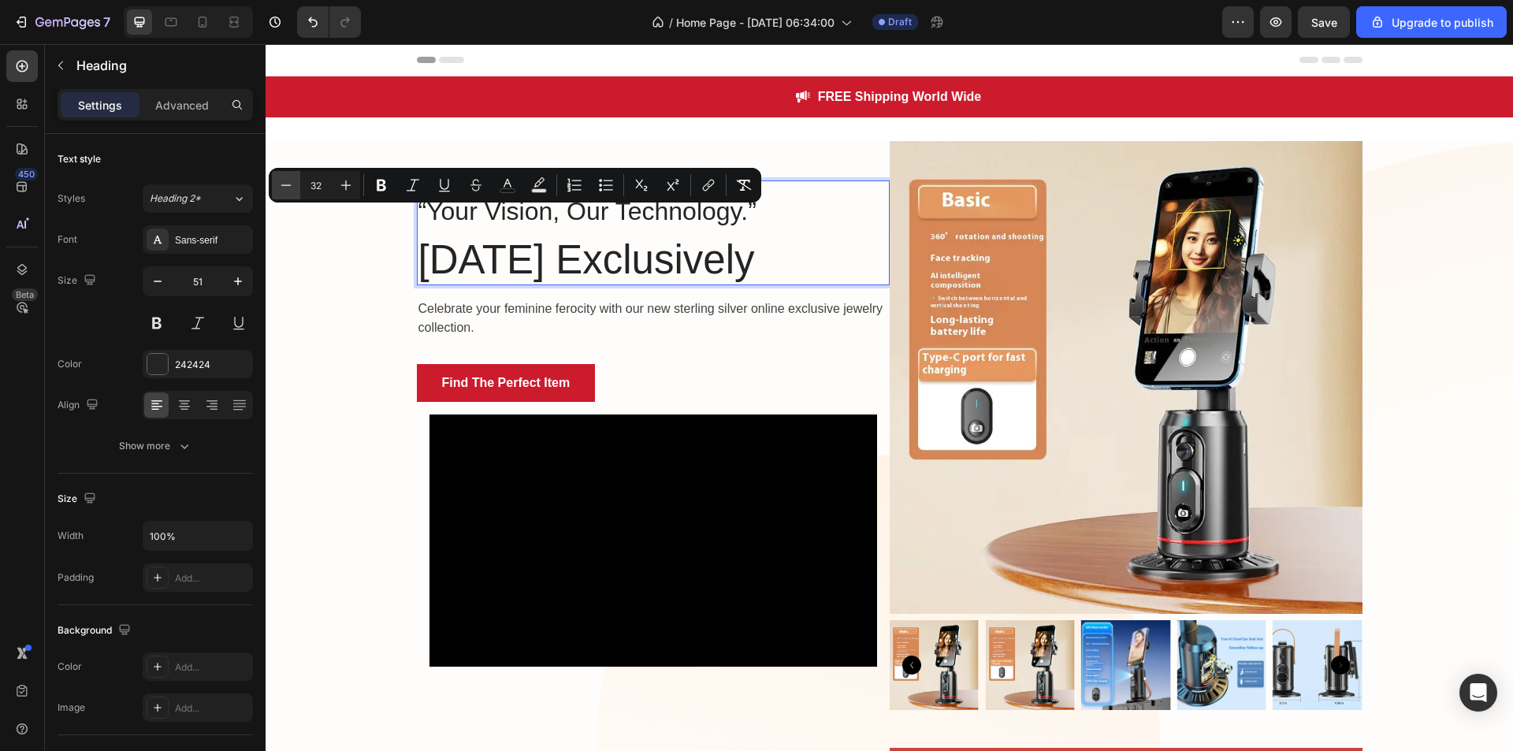
click at [285, 182] on icon "Editor contextual toolbar" at bounding box center [286, 185] width 16 height 16
click at [348, 183] on icon "Editor contextual toolbar" at bounding box center [346, 185] width 16 height 16
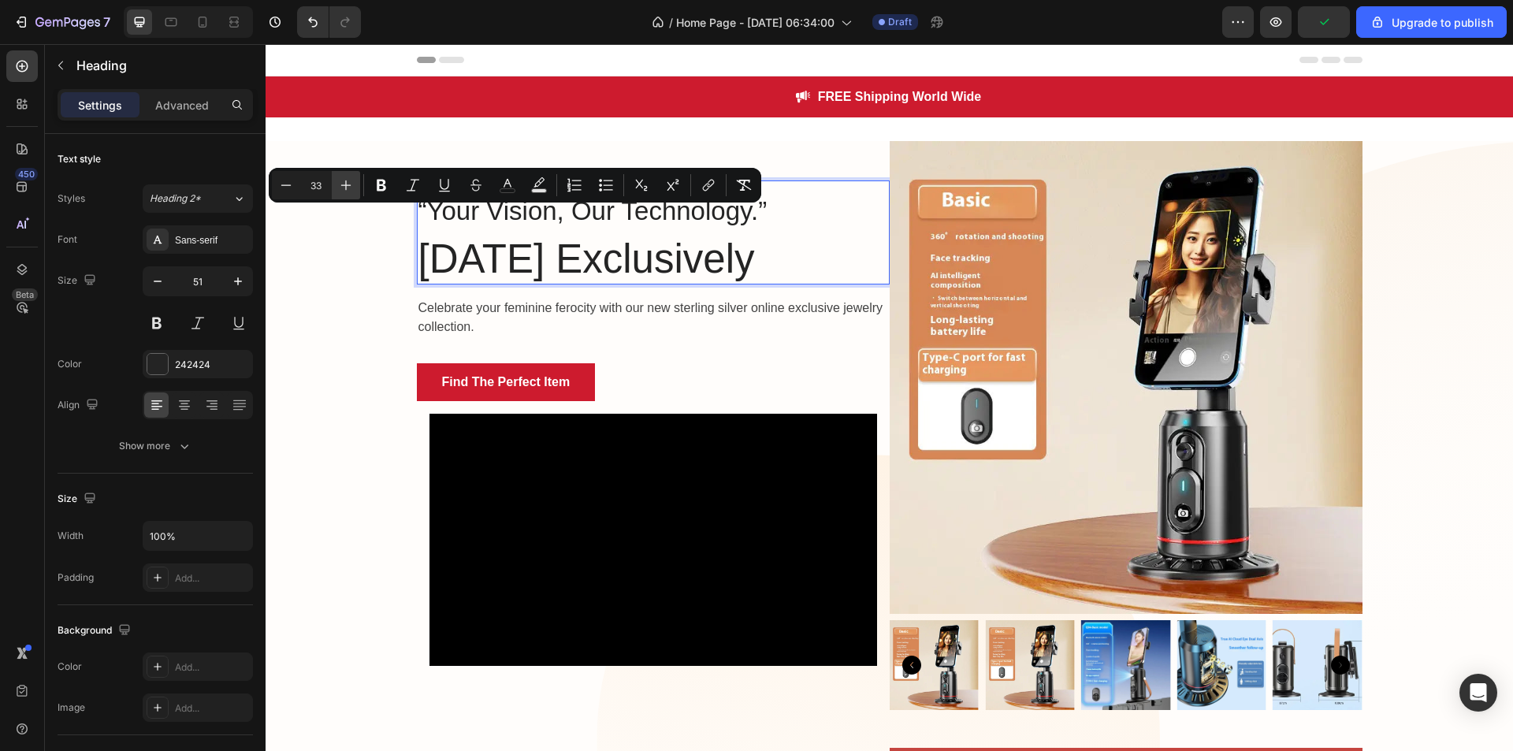
click at [348, 183] on icon "Editor contextual toolbar" at bounding box center [346, 185] width 16 height 16
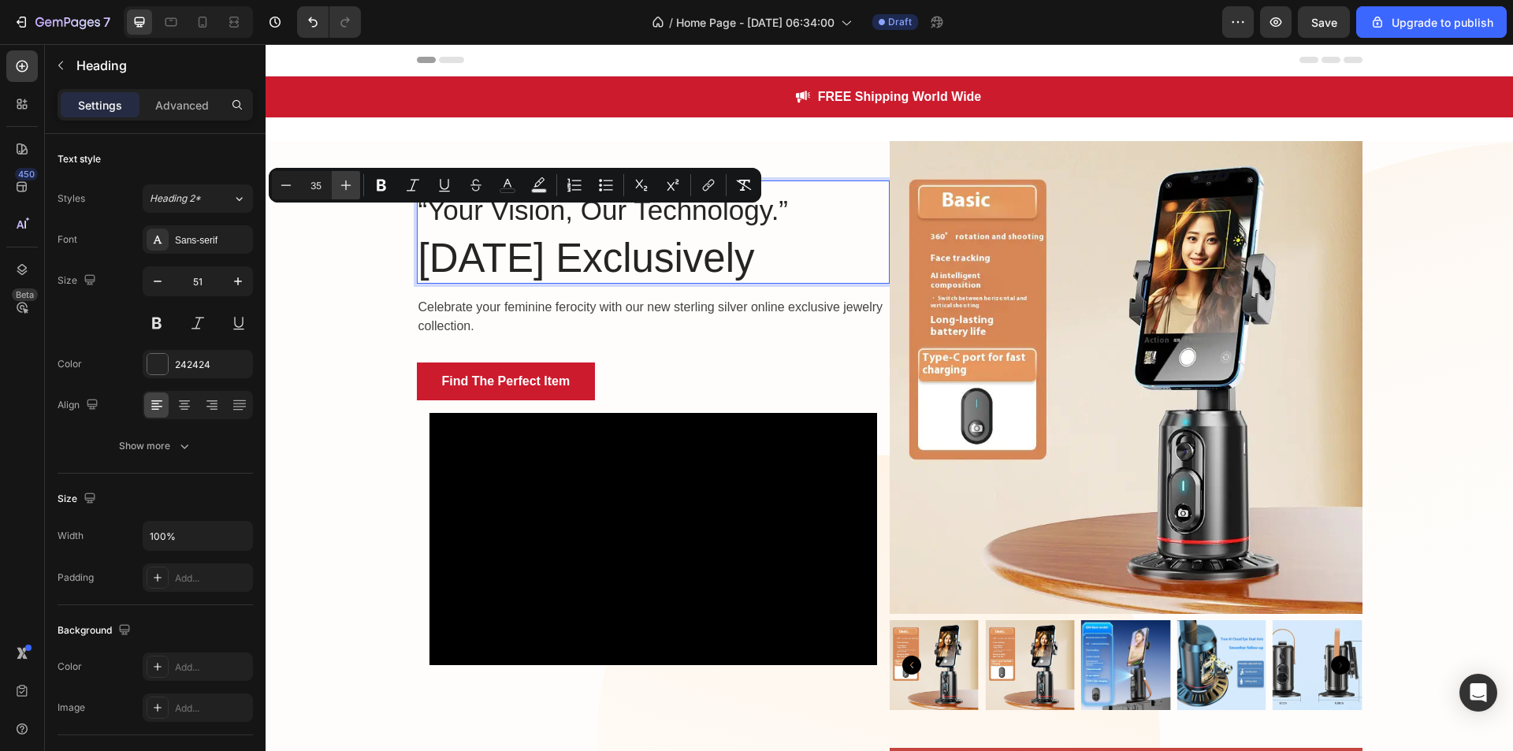
click at [348, 183] on icon "Editor contextual toolbar" at bounding box center [346, 185] width 16 height 16
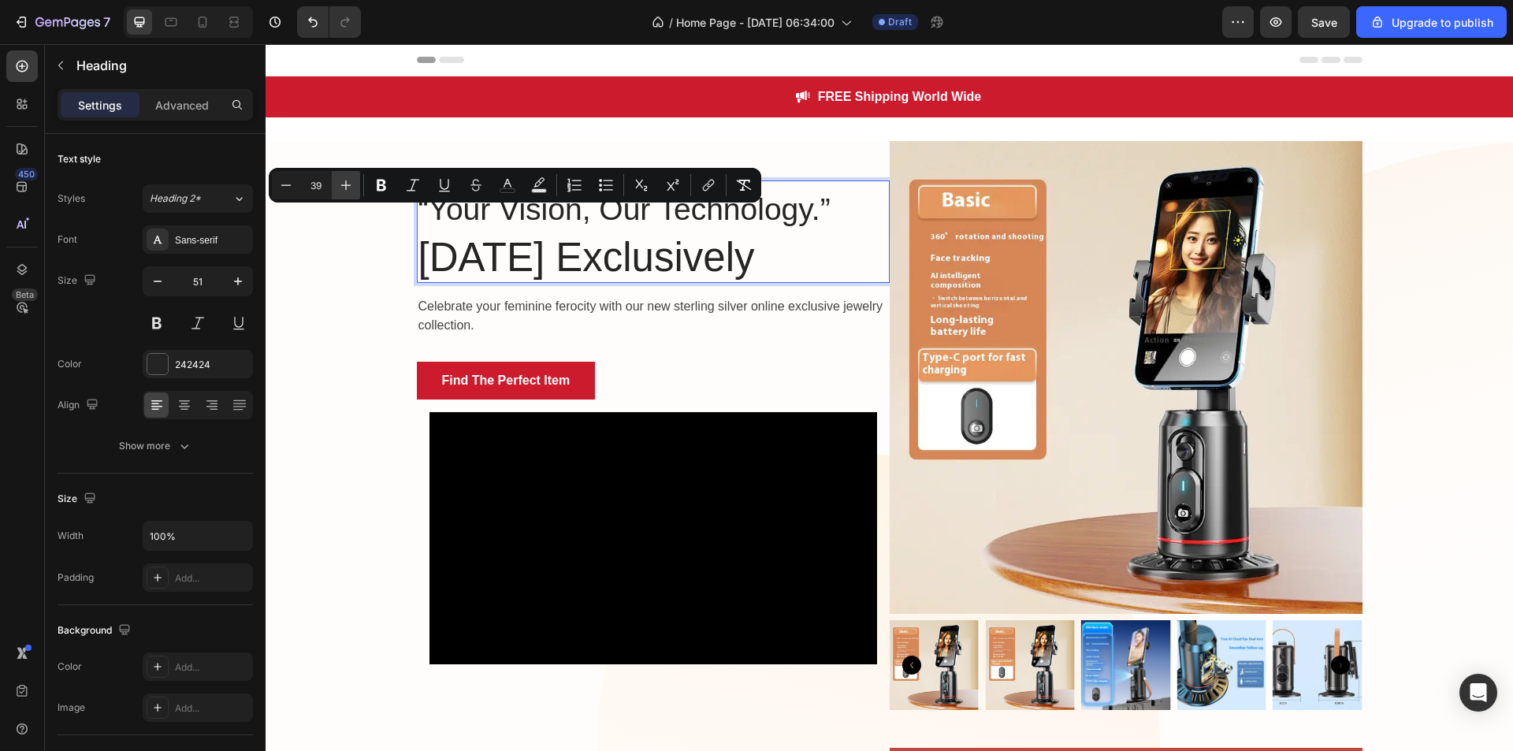
click at [348, 183] on icon "Editor contextual toolbar" at bounding box center [346, 185] width 16 height 16
type input "41"
click at [512, 187] on icon "Editor contextual toolbar" at bounding box center [508, 185] width 16 height 16
type input "242424"
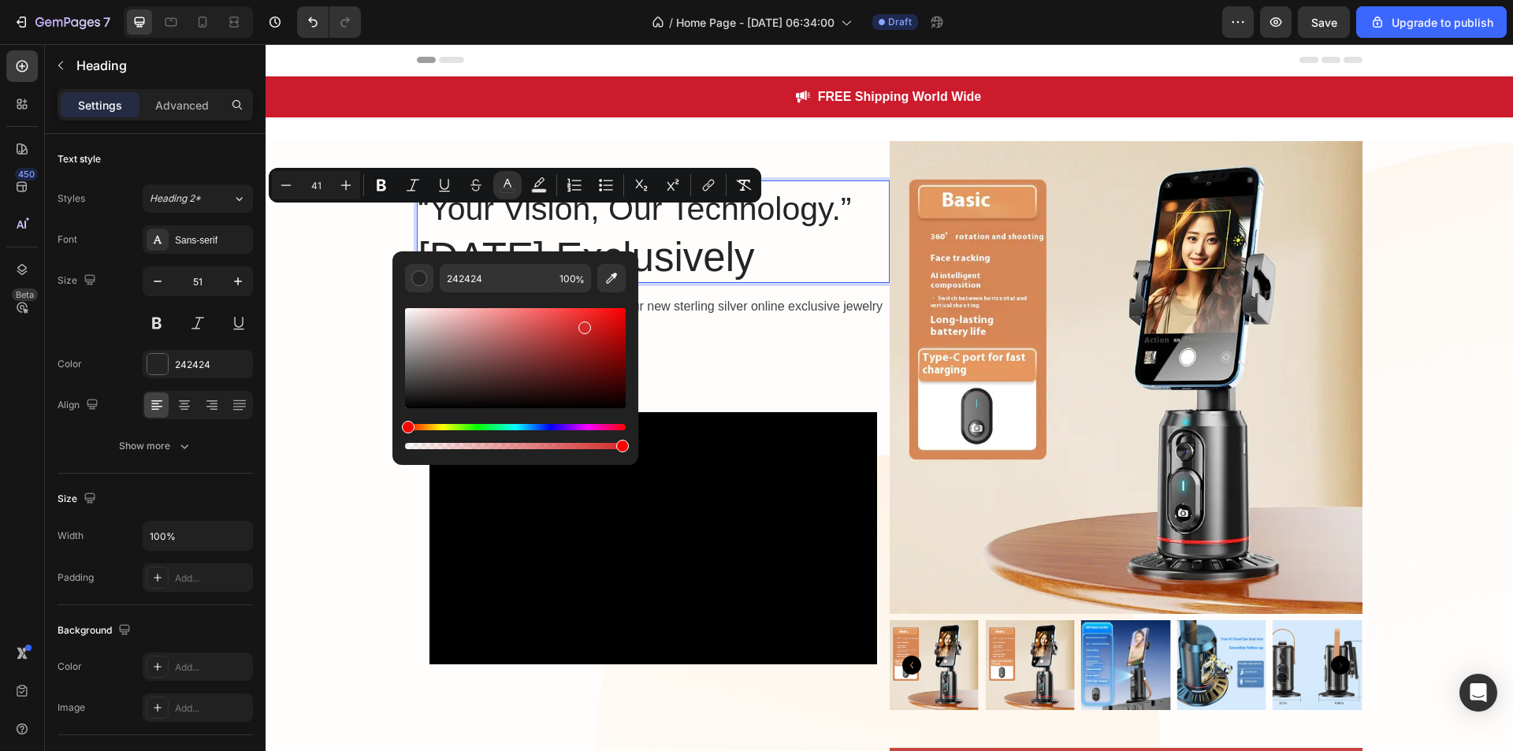
click at [583, 325] on div "Editor contextual toolbar" at bounding box center [515, 358] width 221 height 100
type input "51"
click at [612, 329] on div "Editor contextual toolbar" at bounding box center [515, 358] width 221 height 100
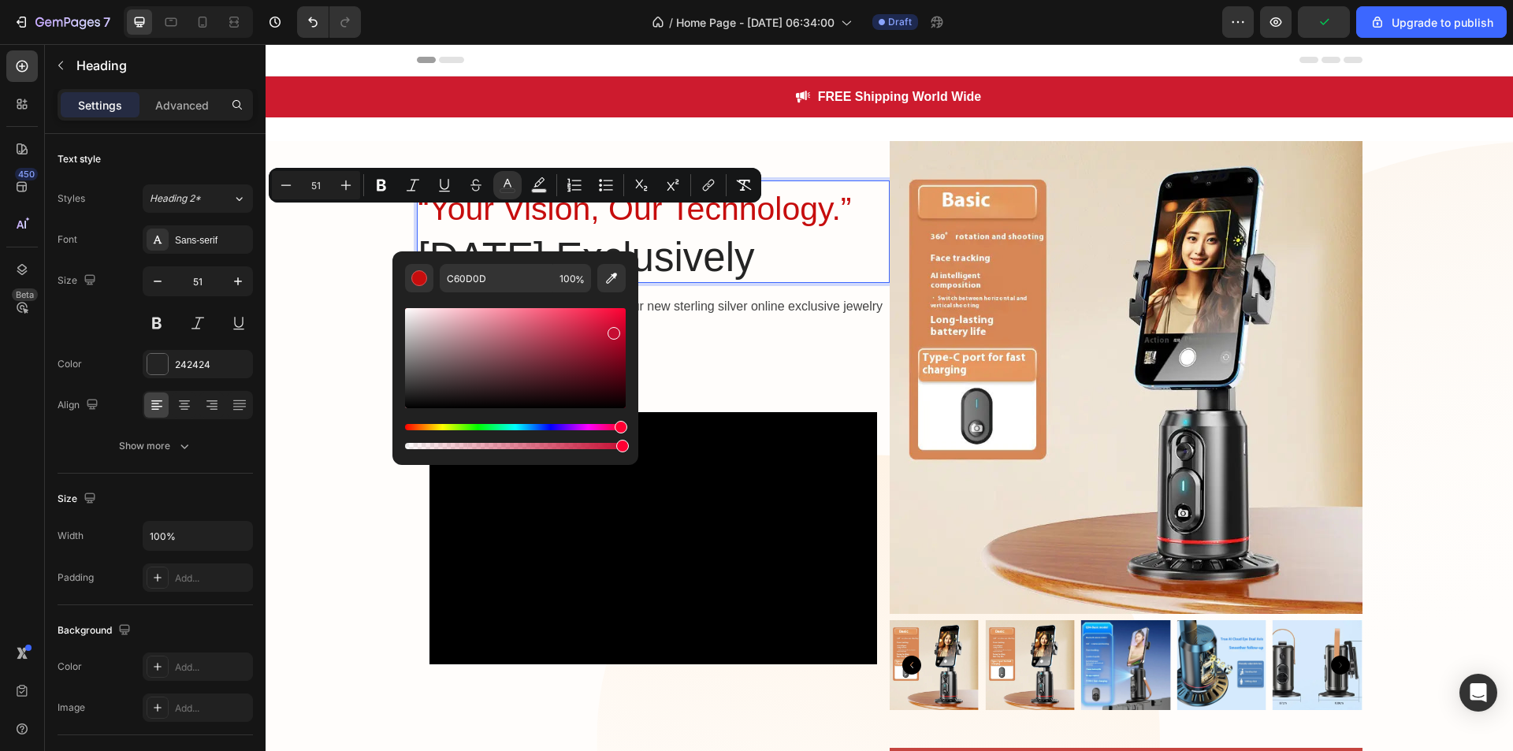
click at [619, 426] on div "Hue" at bounding box center [515, 427] width 221 height 6
click at [477, 328] on div "Editor contextual toolbar" at bounding box center [515, 358] width 221 height 100
click at [437, 322] on div "Editor contextual toolbar" at bounding box center [515, 358] width 221 height 100
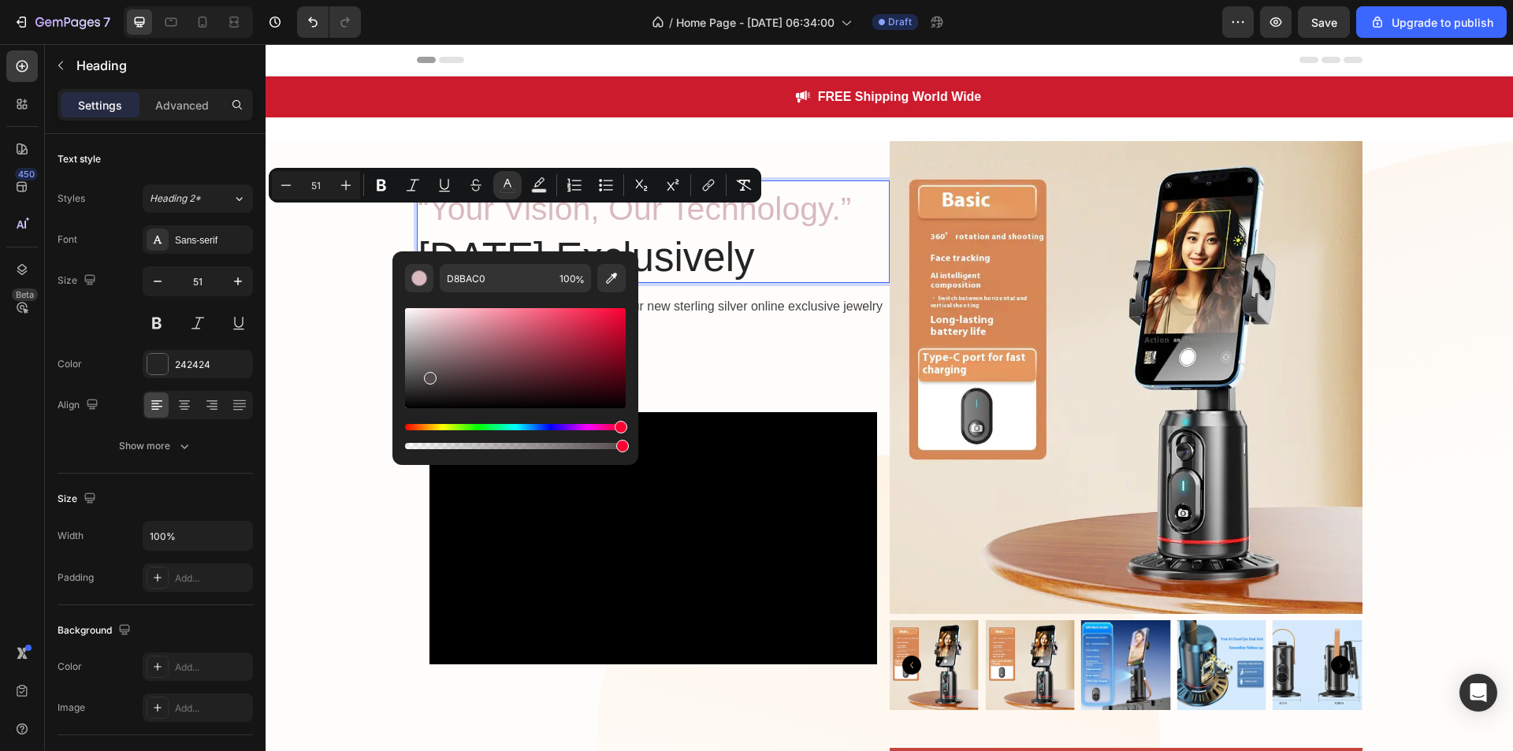
type input "544B4D"
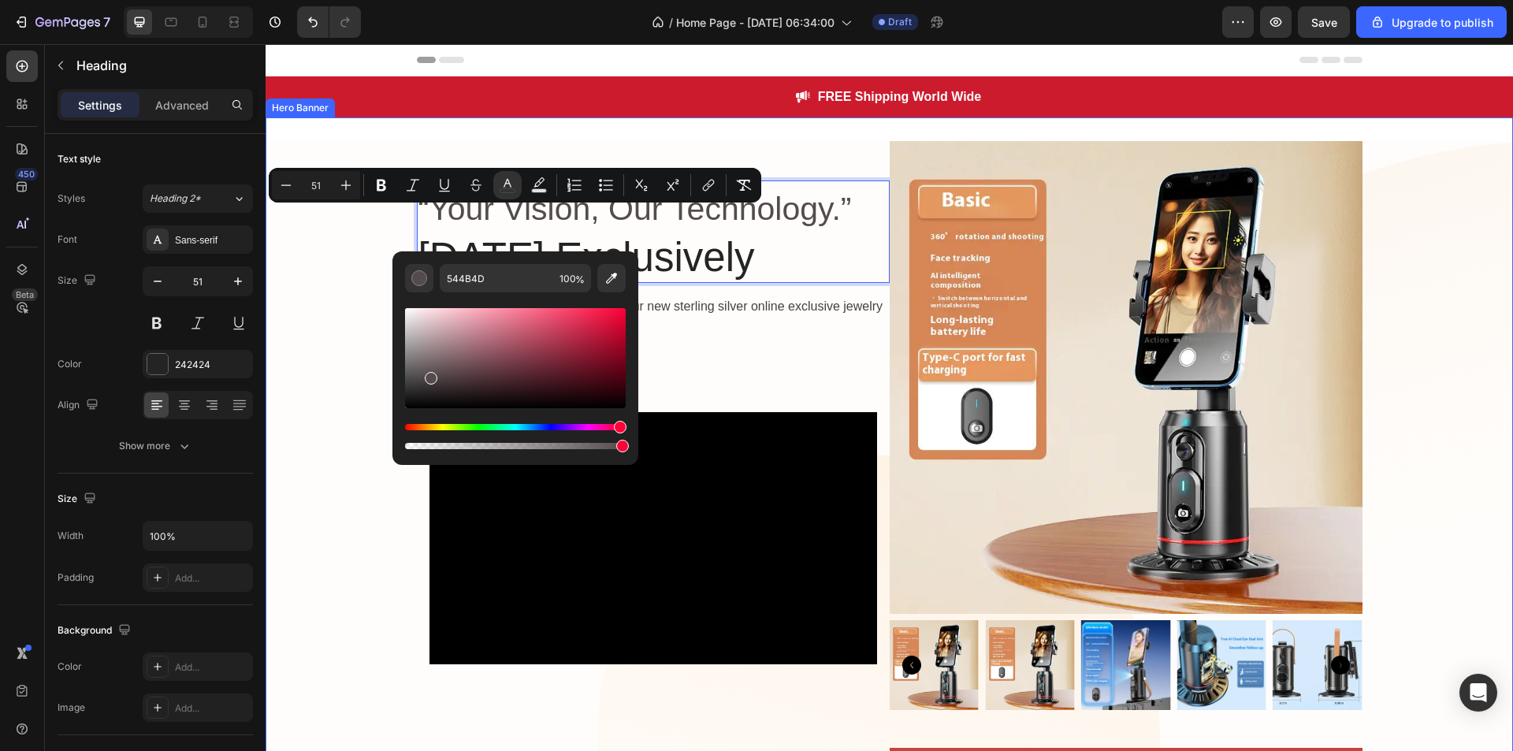
drag, startPoint x: 693, startPoint y: 419, endPoint x: 383, endPoint y: 430, distance: 309.9
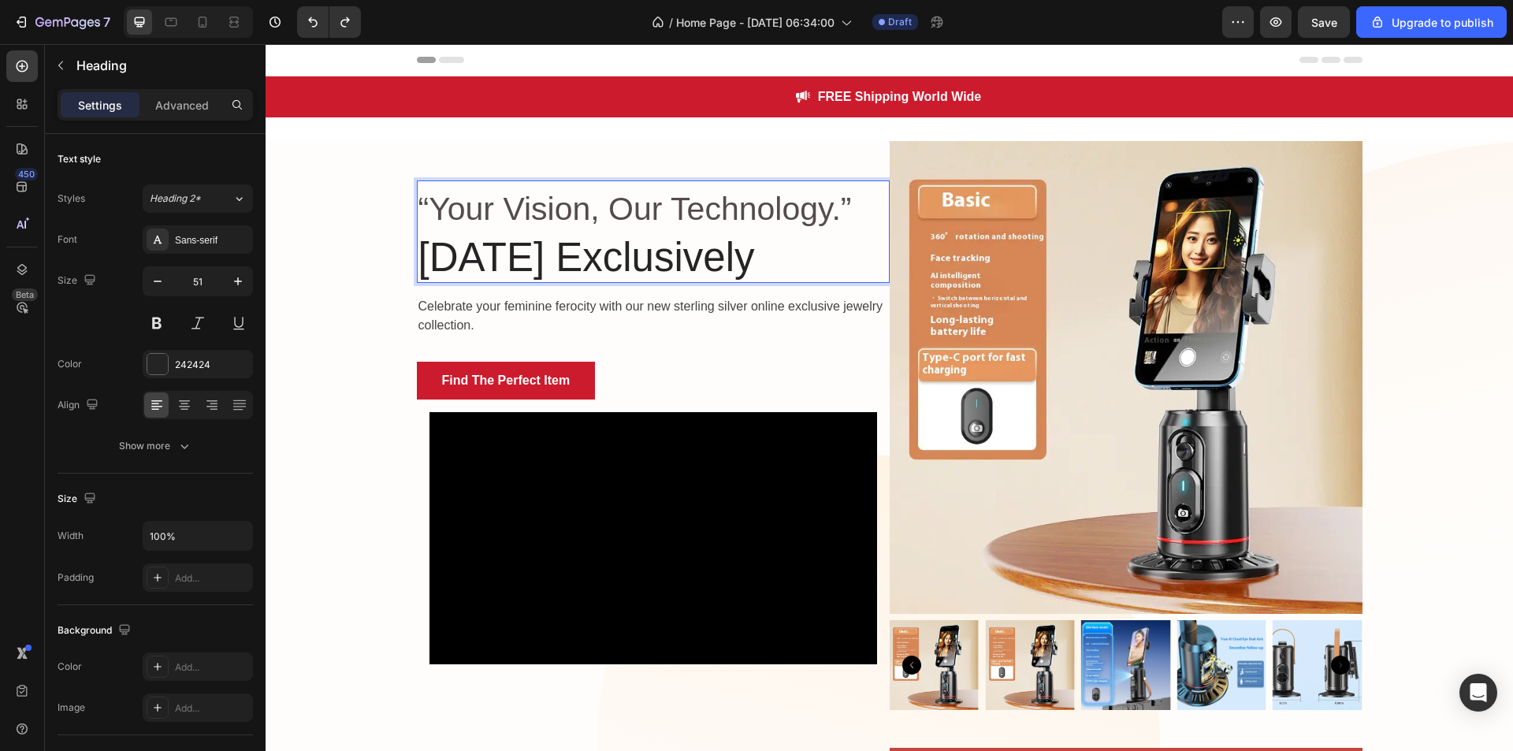
click at [669, 216] on span "“Your Vision, Our Technology.”" at bounding box center [634, 209] width 433 height 36
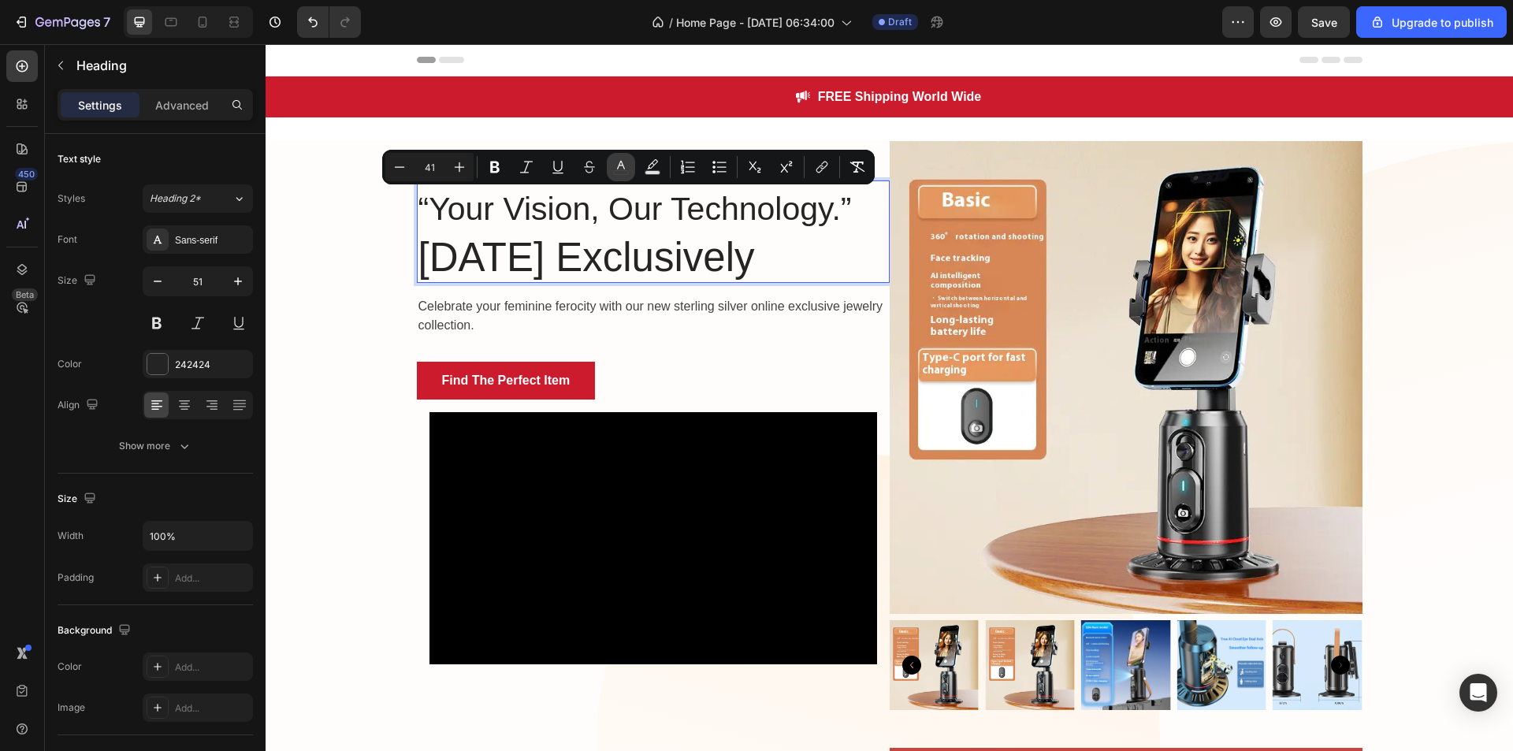
click at [624, 168] on icon "Editor contextual toolbar" at bounding box center [621, 165] width 8 height 9
type input "242424"
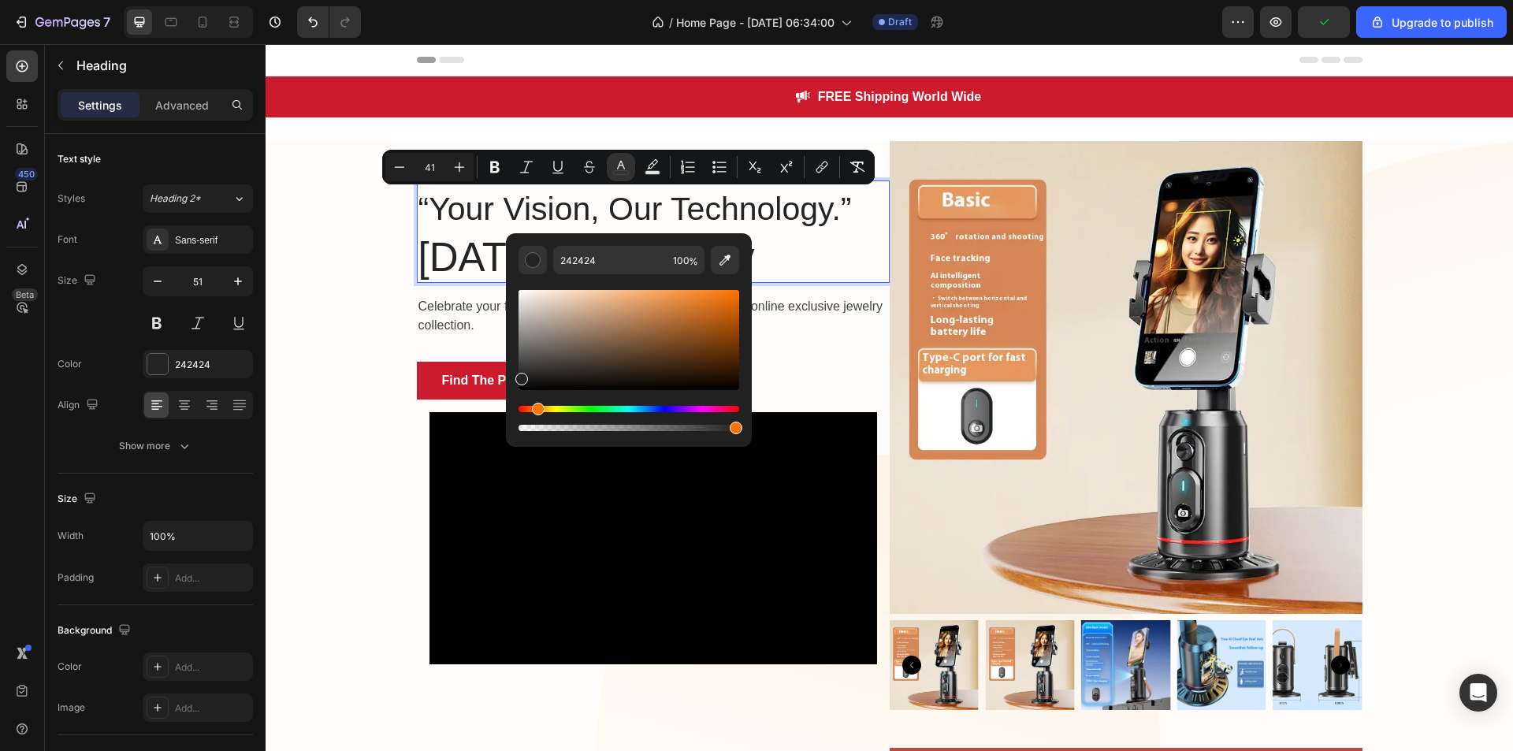
click at [535, 411] on div "Hue" at bounding box center [629, 409] width 221 height 6
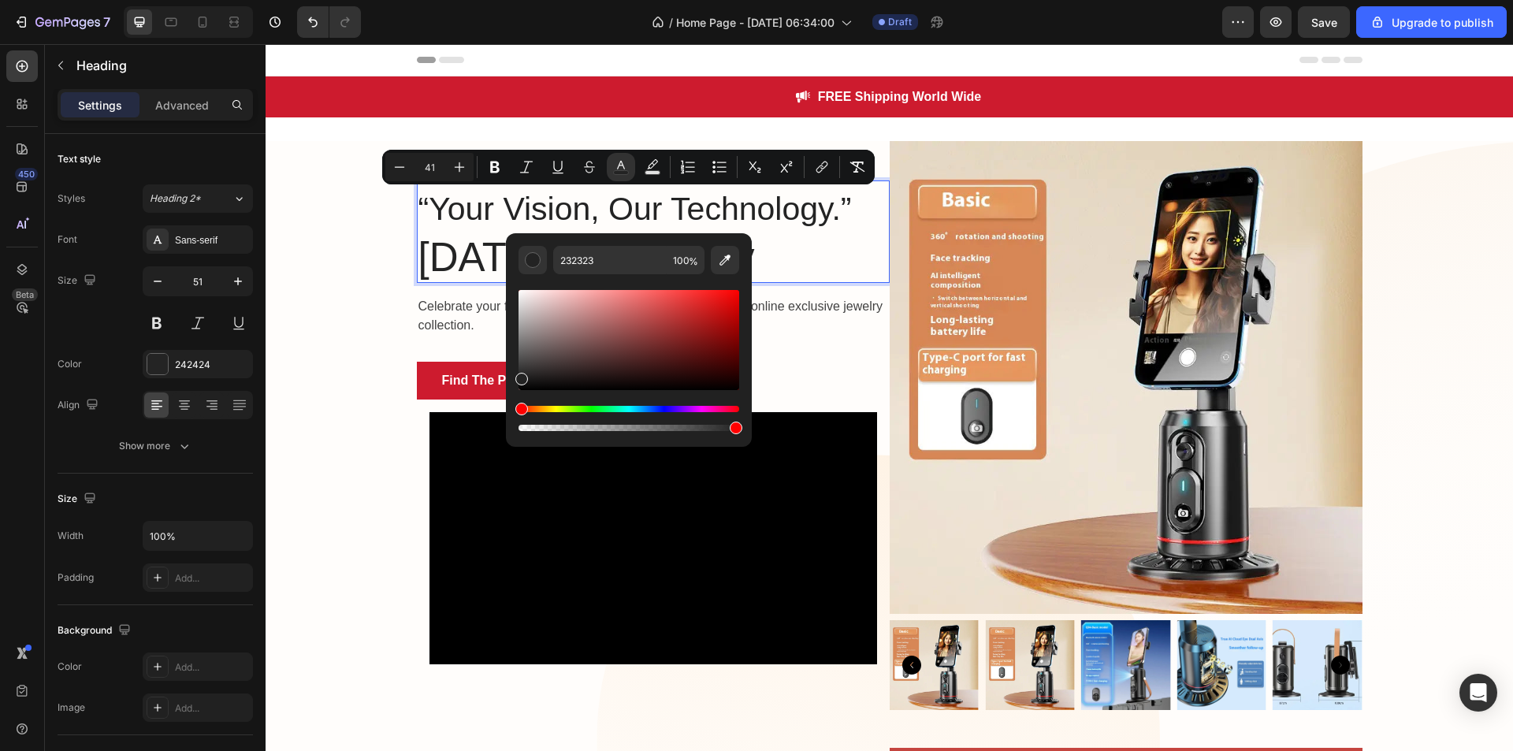
click at [545, 409] on div "Hue" at bounding box center [629, 409] width 221 height 6
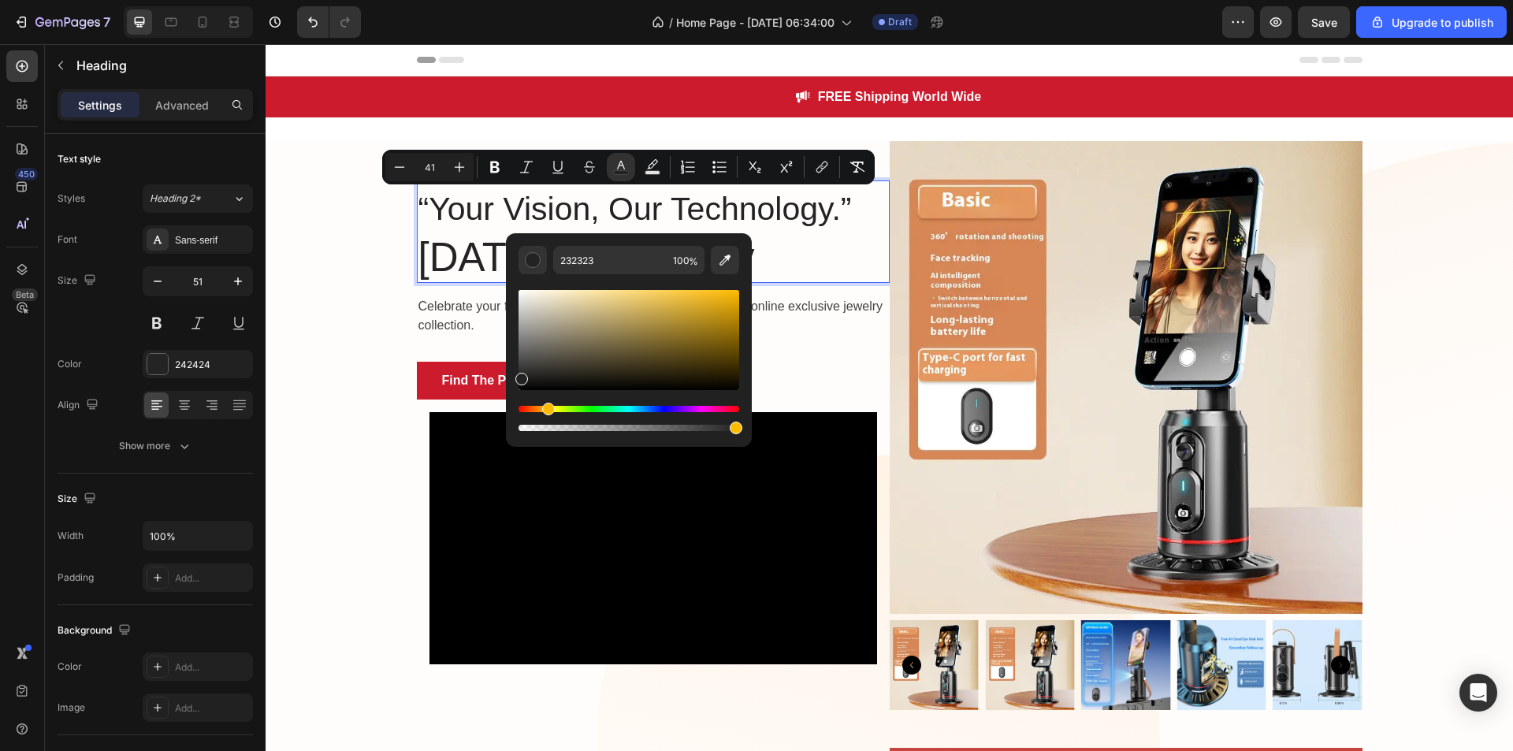
click at [545, 409] on div "Hue" at bounding box center [548, 409] width 13 height 13
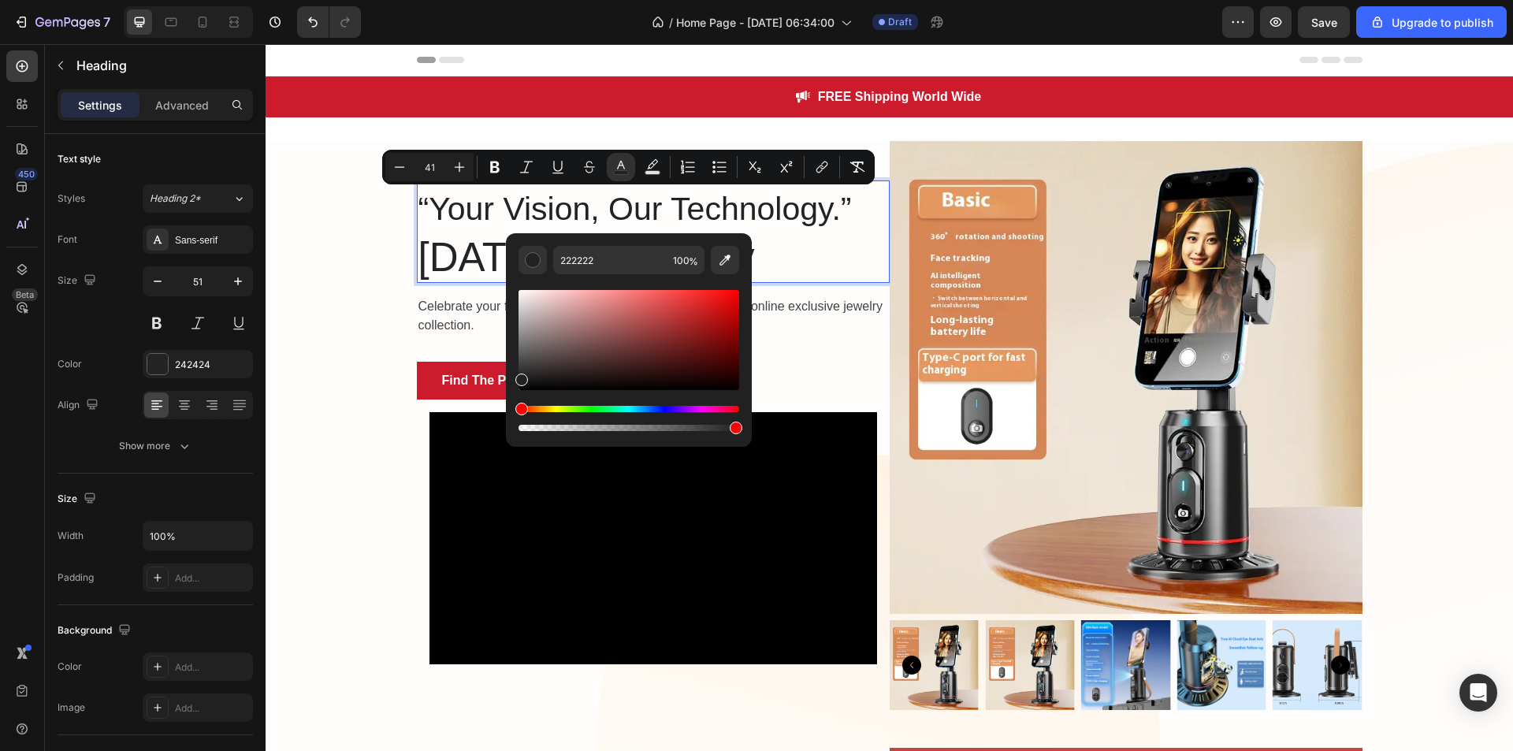
click at [545, 409] on div "Hue" at bounding box center [629, 409] width 221 height 6
drag, startPoint x: 521, startPoint y: 370, endPoint x: 673, endPoint y: 322, distance: 159.3
click at [673, 322] on div "Editor contextual toolbar" at bounding box center [629, 340] width 221 height 100
click at [554, 408] on div "Hue" at bounding box center [629, 409] width 221 height 6
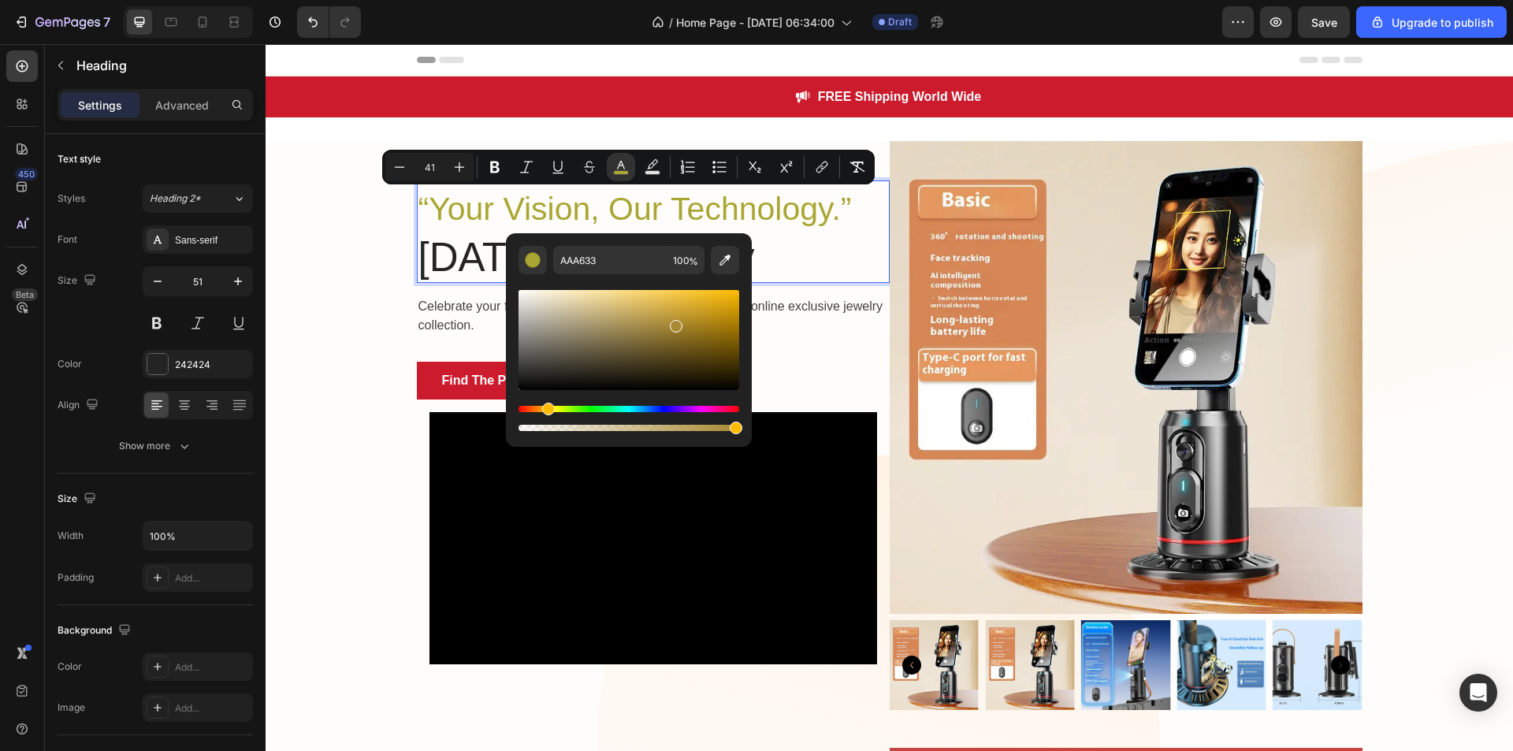
click at [545, 408] on div "Hue" at bounding box center [629, 409] width 221 height 6
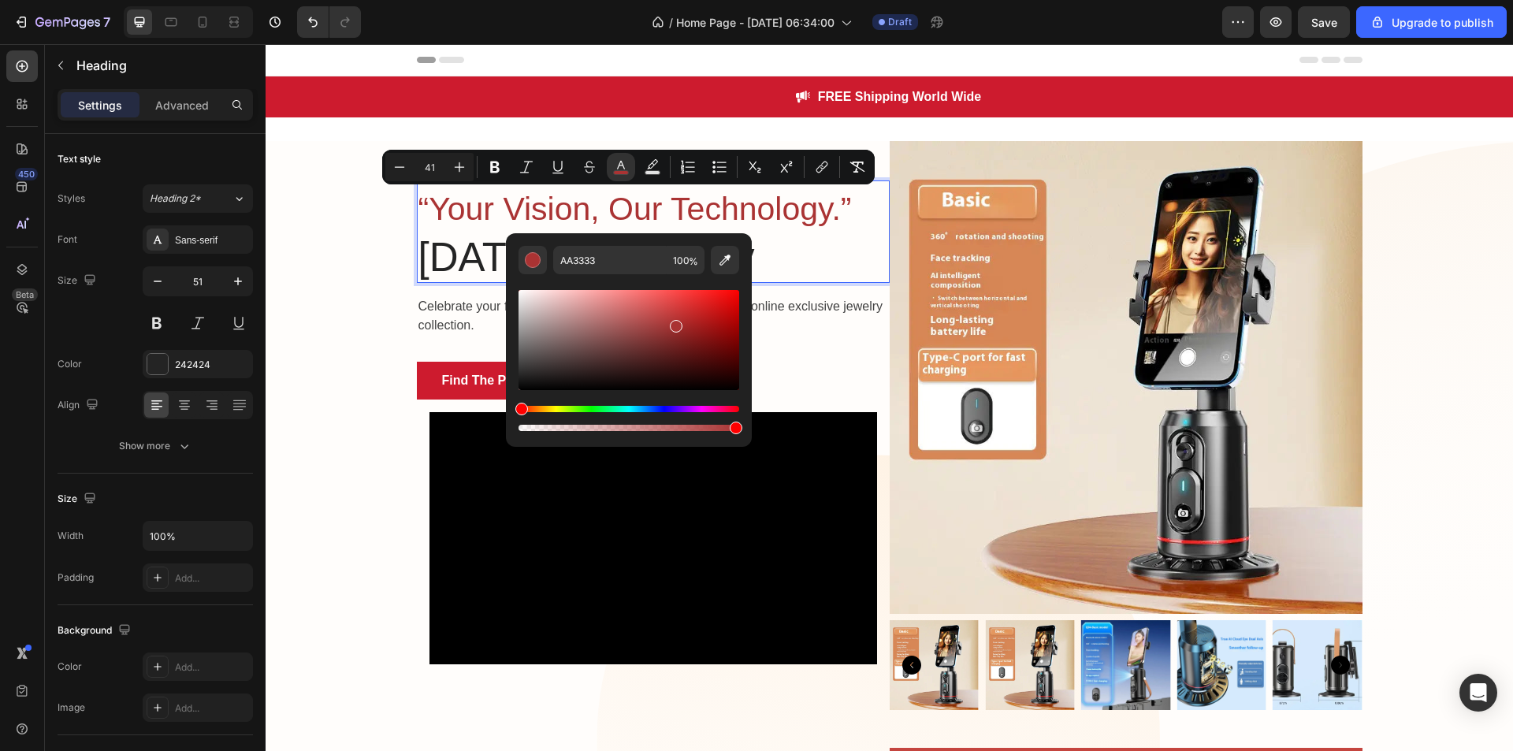
drag, startPoint x: 545, startPoint y: 408, endPoint x: 506, endPoint y: 412, distance: 39.6
click at [506, 412] on div "AA3333 100 %" at bounding box center [629, 333] width 246 height 201
click at [720, 305] on div "Editor contextual toolbar" at bounding box center [629, 340] width 221 height 100
click at [727, 310] on div "Editor contextual toolbar" at bounding box center [729, 313] width 13 height 13
drag, startPoint x: 727, startPoint y: 310, endPoint x: 748, endPoint y: 311, distance: 21.3
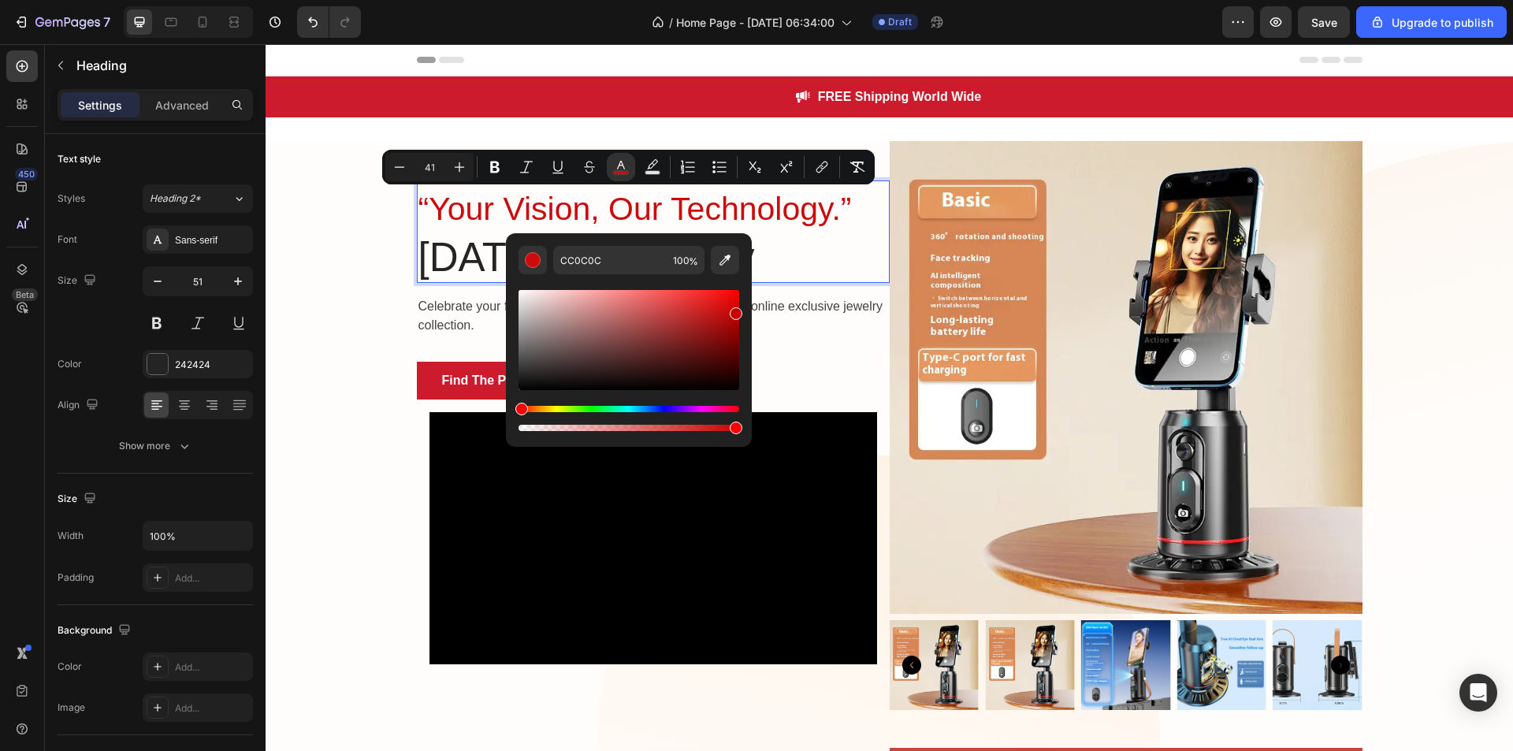
click at [748, 311] on div "CC0C0C 100 %" at bounding box center [629, 333] width 246 height 201
click at [729, 353] on div "Editor contextual toolbar" at bounding box center [629, 340] width 221 height 100
click at [735, 340] on div "Editor contextual toolbar" at bounding box center [629, 340] width 221 height 100
type input "D10404"
drag, startPoint x: 735, startPoint y: 340, endPoint x: 736, endPoint y: 307, distance: 33.1
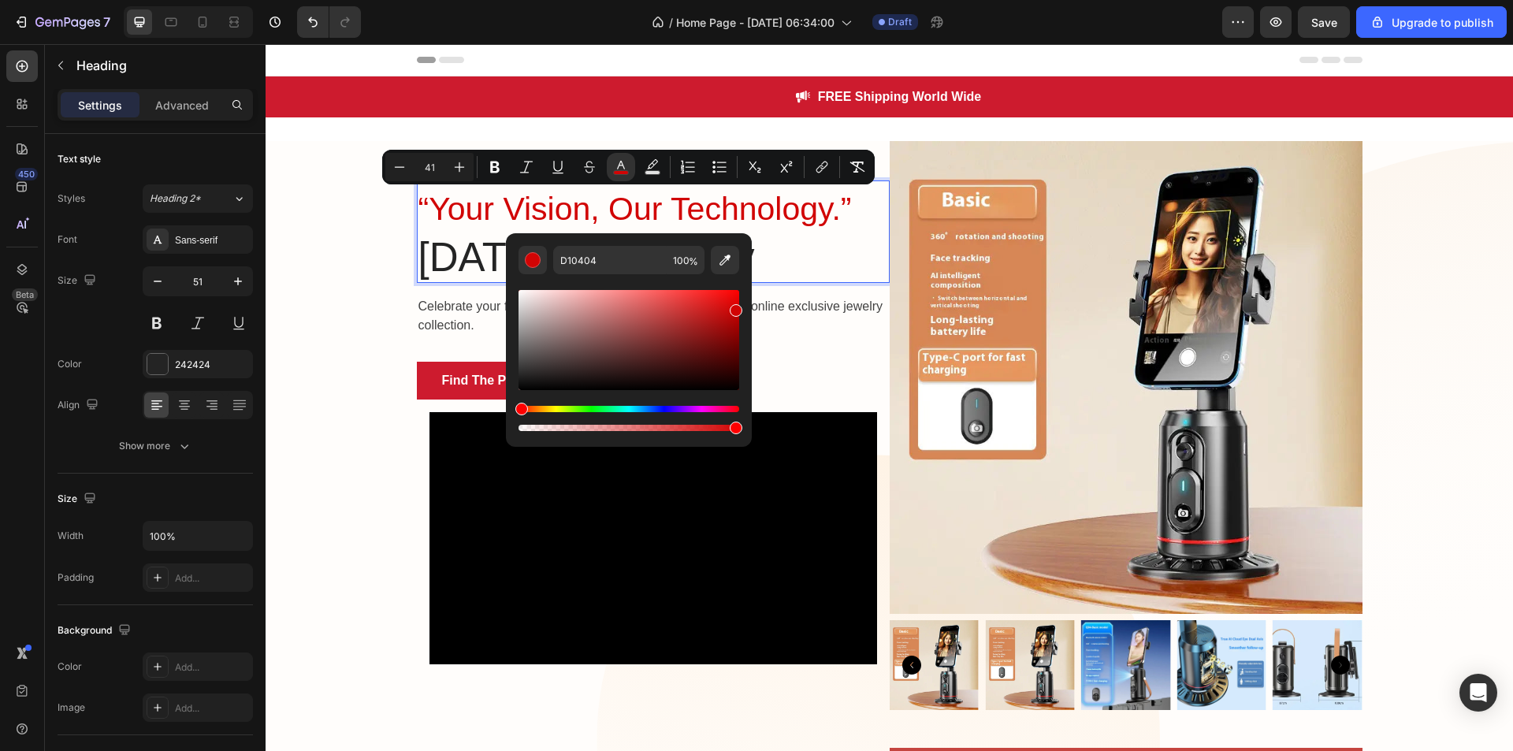
click at [736, 307] on div "Editor contextual toolbar" at bounding box center [736, 310] width 13 height 13
click at [805, 229] on p "“Your Vision, Our Technology.”" at bounding box center [653, 207] width 470 height 51
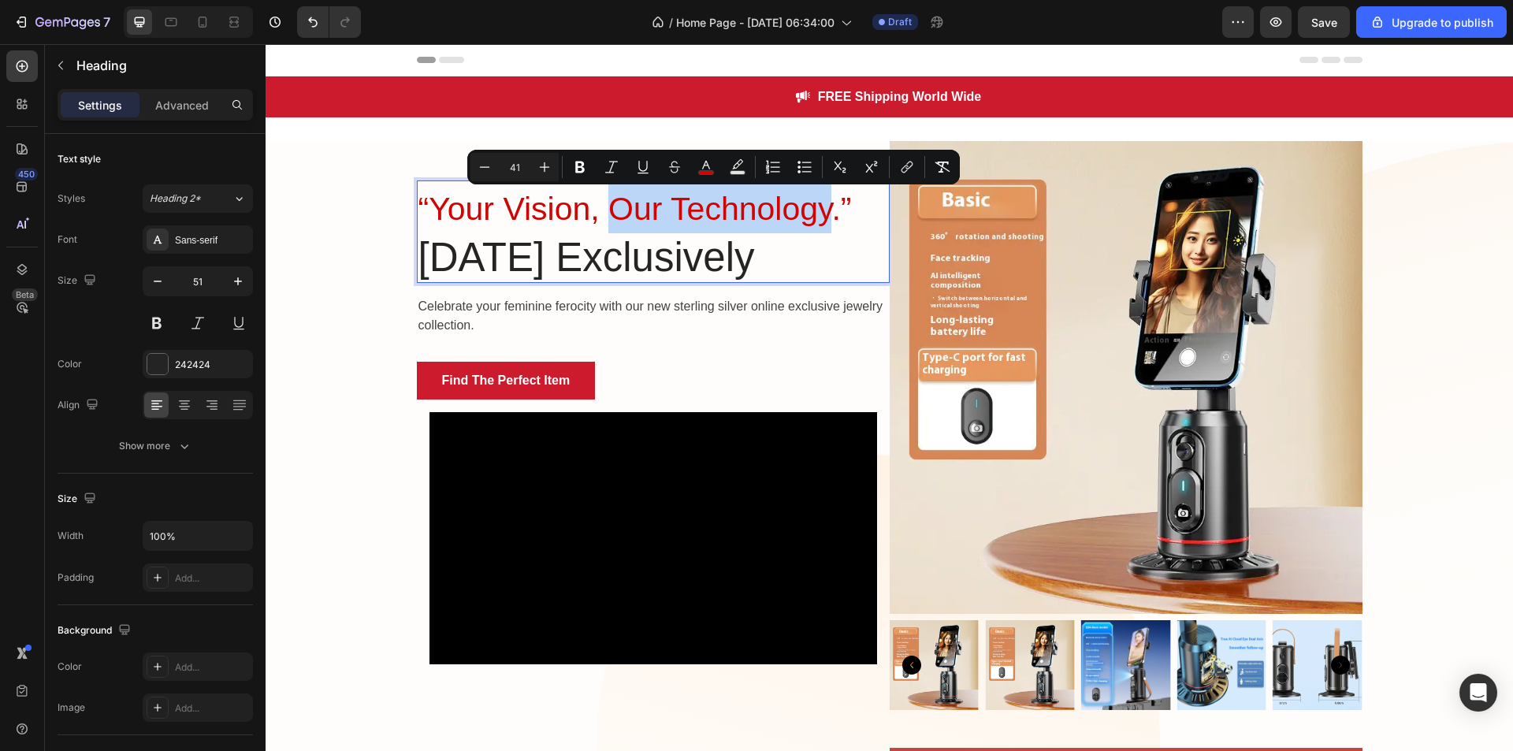
drag, startPoint x: 606, startPoint y: 208, endPoint x: 829, endPoint y: 219, distance: 223.3
click at [829, 219] on span "“Your Vision, Our Technology.”" at bounding box center [634, 209] width 433 height 36
click at [706, 169] on icon "Editor contextual toolbar" at bounding box center [706, 167] width 16 height 16
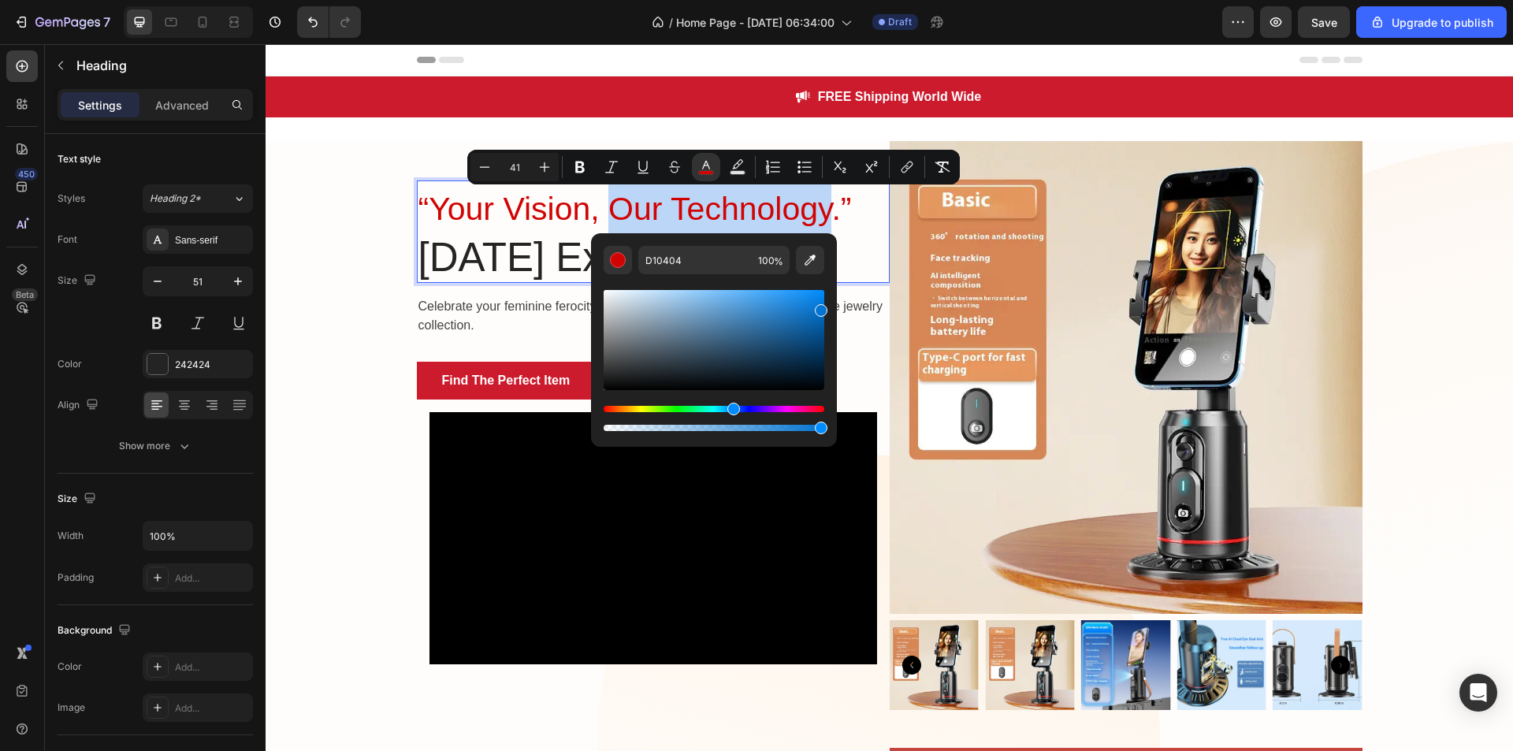
click at [731, 407] on div "Hue" at bounding box center [714, 409] width 221 height 6
type input "0374D1"
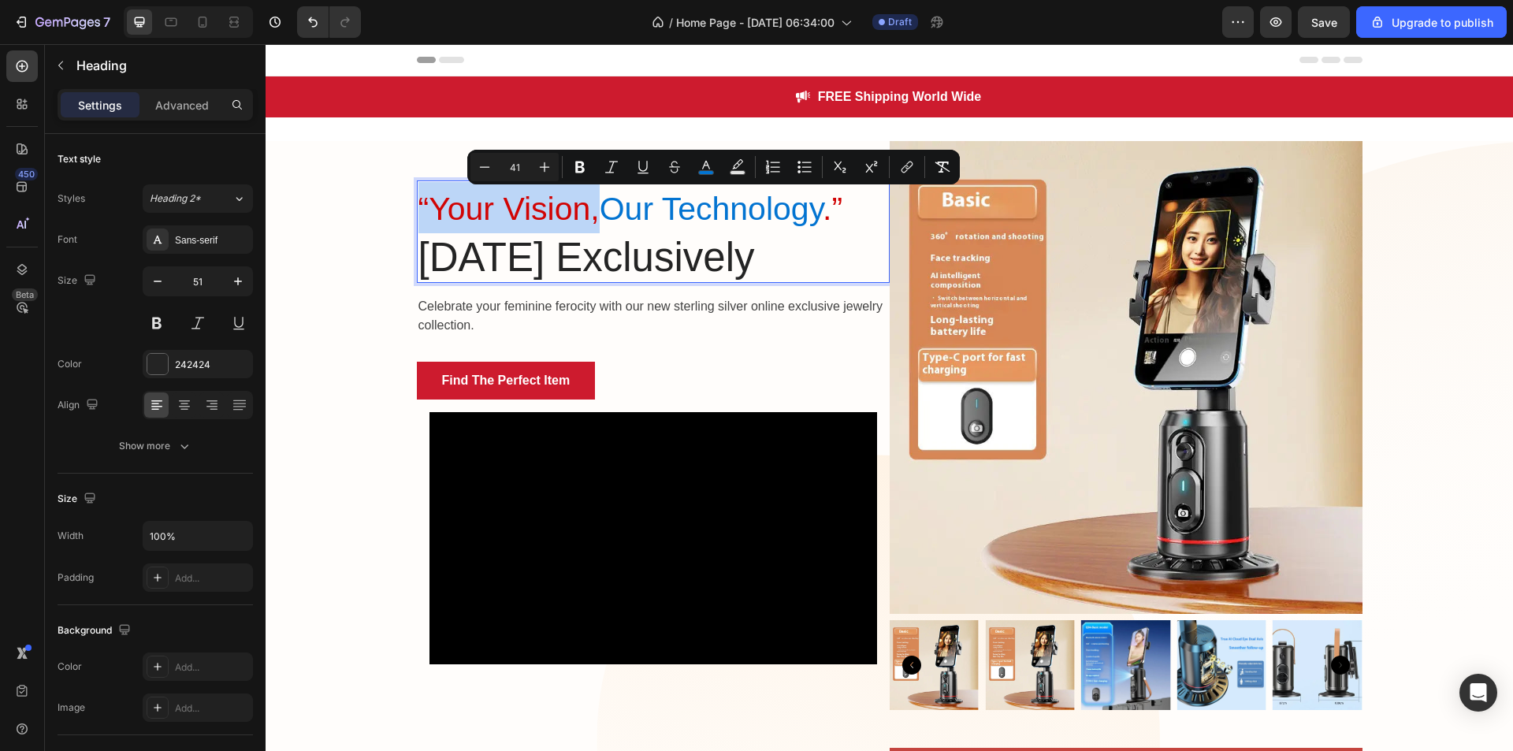
click at [749, 218] on span "Our Technology" at bounding box center [711, 209] width 223 height 36
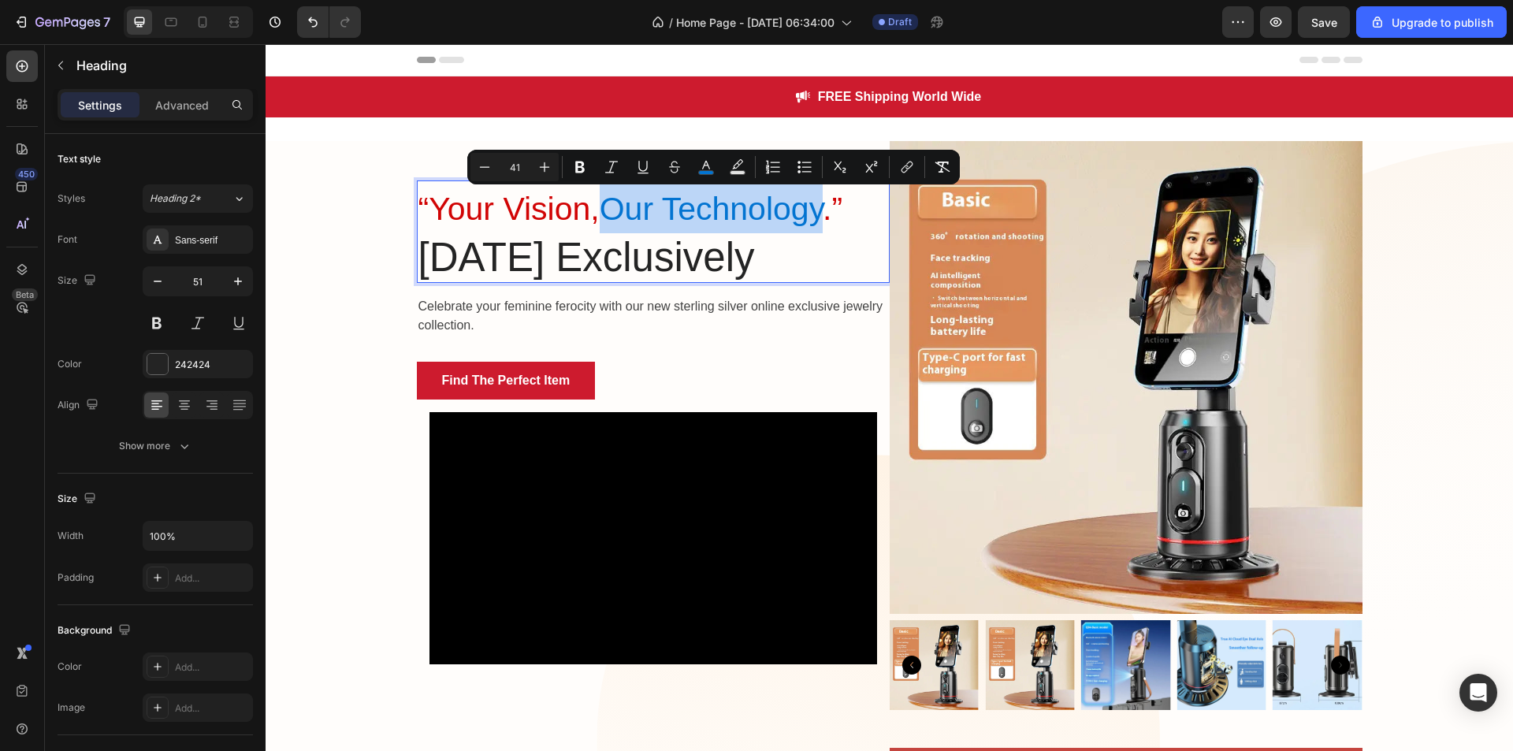
drag, startPoint x: 824, startPoint y: 215, endPoint x: 611, endPoint y: 191, distance: 215.0
click at [611, 191] on span "Our Technology" at bounding box center [711, 209] width 223 height 36
click at [704, 165] on icon "Editor contextual toolbar" at bounding box center [706, 167] width 16 height 16
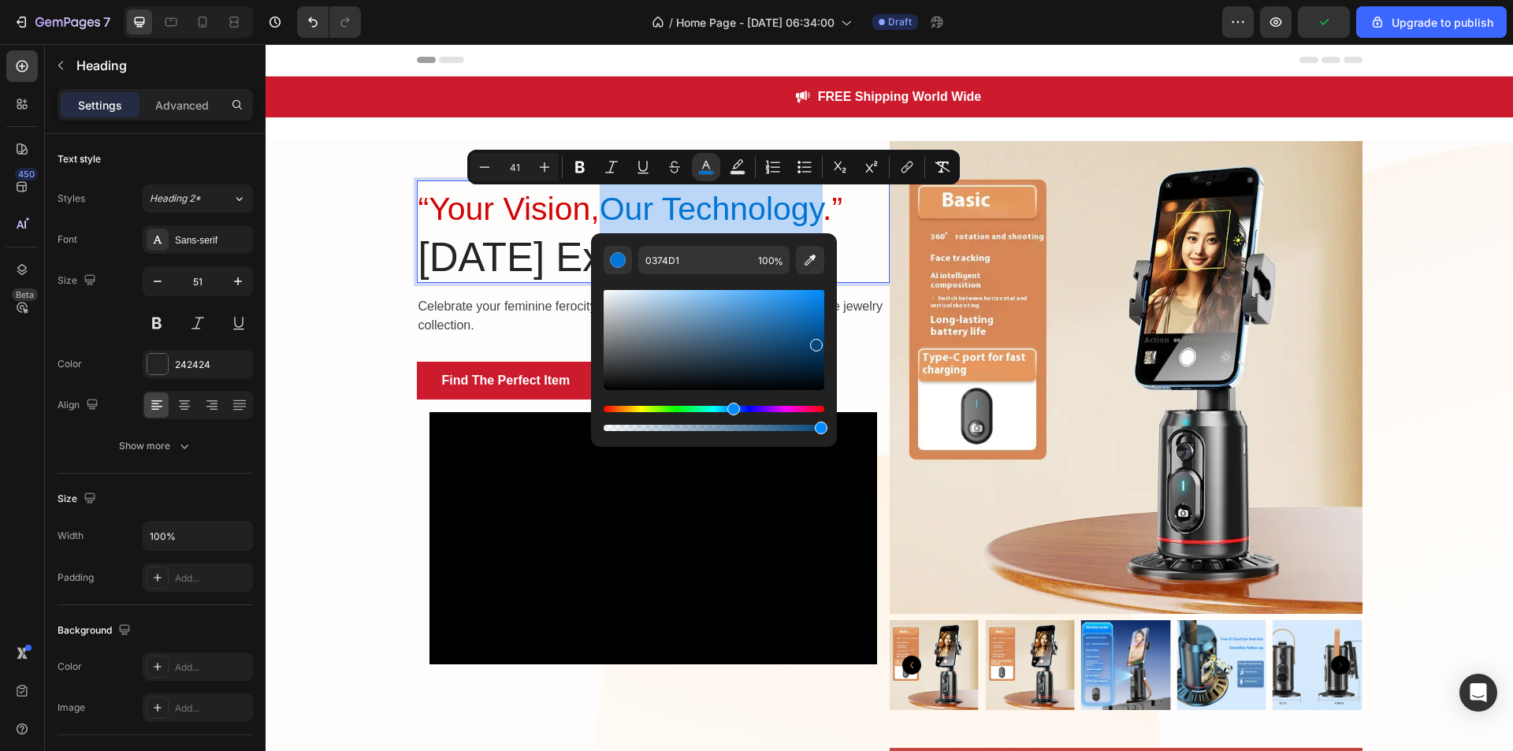
click at [814, 342] on div "Editor contextual toolbar" at bounding box center [714, 340] width 221 height 100
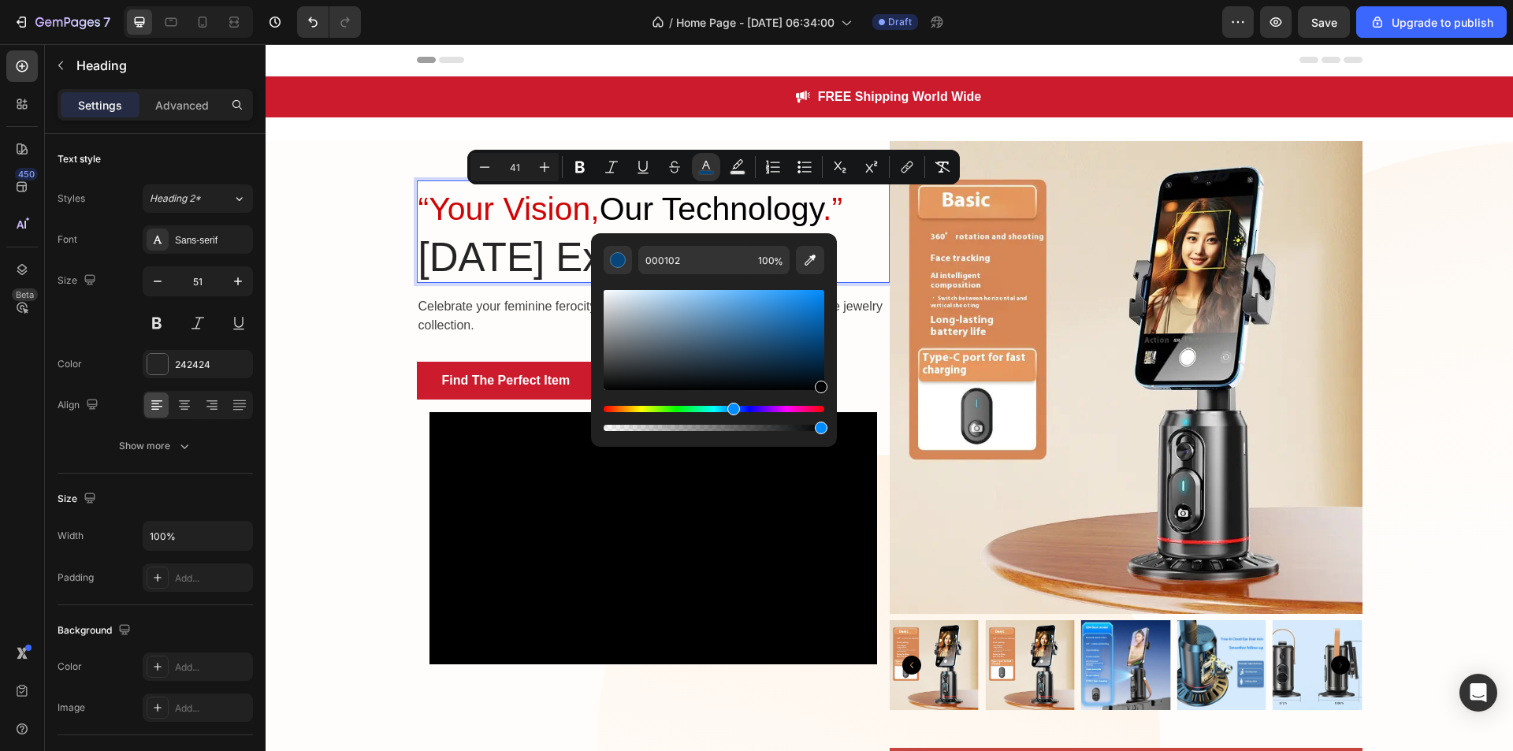
click at [823, 389] on div "Editor contextual toolbar" at bounding box center [714, 340] width 221 height 100
click at [818, 359] on div "Editor contextual toolbar" at bounding box center [714, 340] width 221 height 100
type input "02274C"
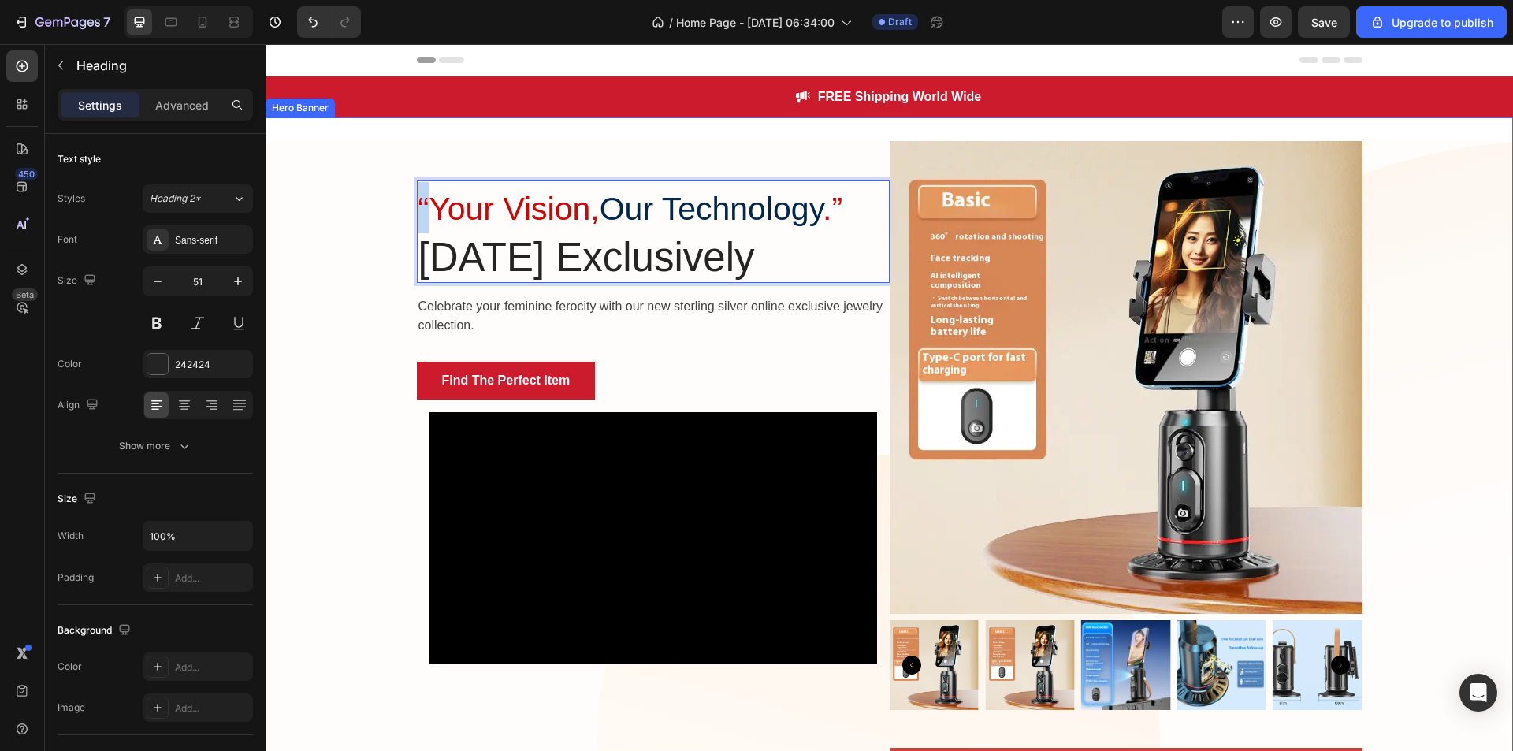
drag, startPoint x: 419, startPoint y: 212, endPoint x: 402, endPoint y: 210, distance: 17.5
click at [402, 210] on div "“Your Vision, Our Technology .” Women's Day Exclusively Heading 16 Celebrate yo…" at bounding box center [890, 471] width 1248 height 660
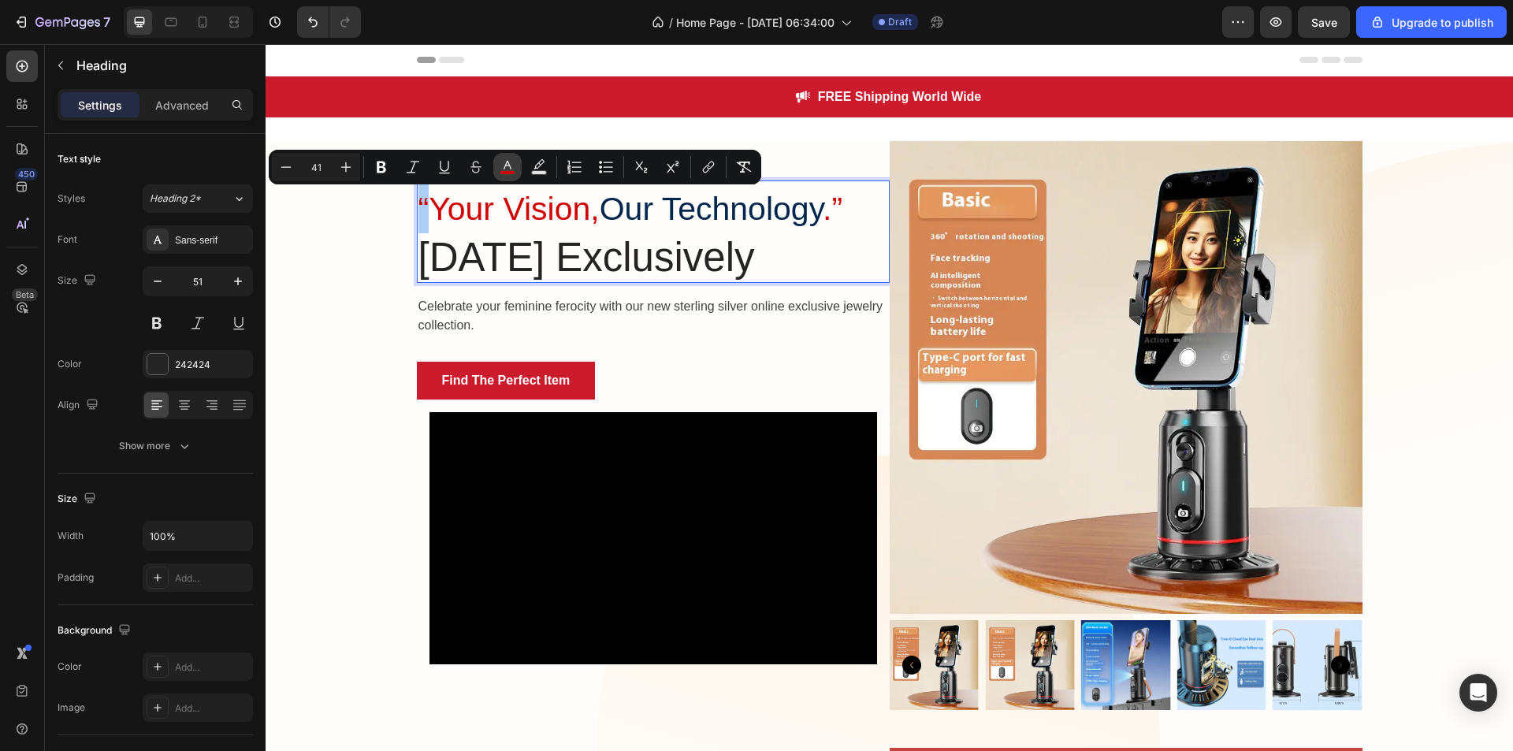
click at [512, 168] on icon "Editor contextual toolbar" at bounding box center [508, 167] width 16 height 16
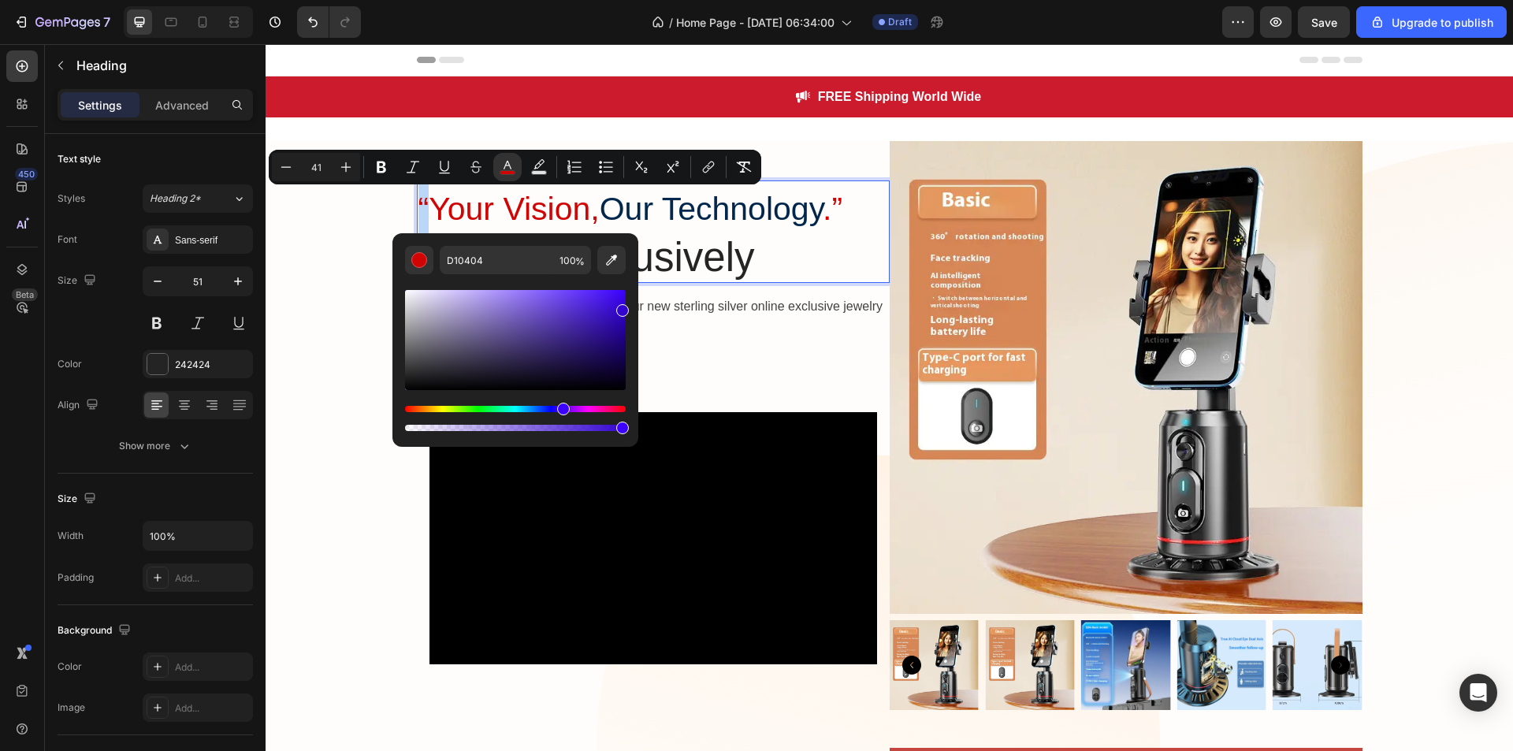
click at [561, 409] on div "Hue" at bounding box center [515, 409] width 221 height 6
type input "3303D1"
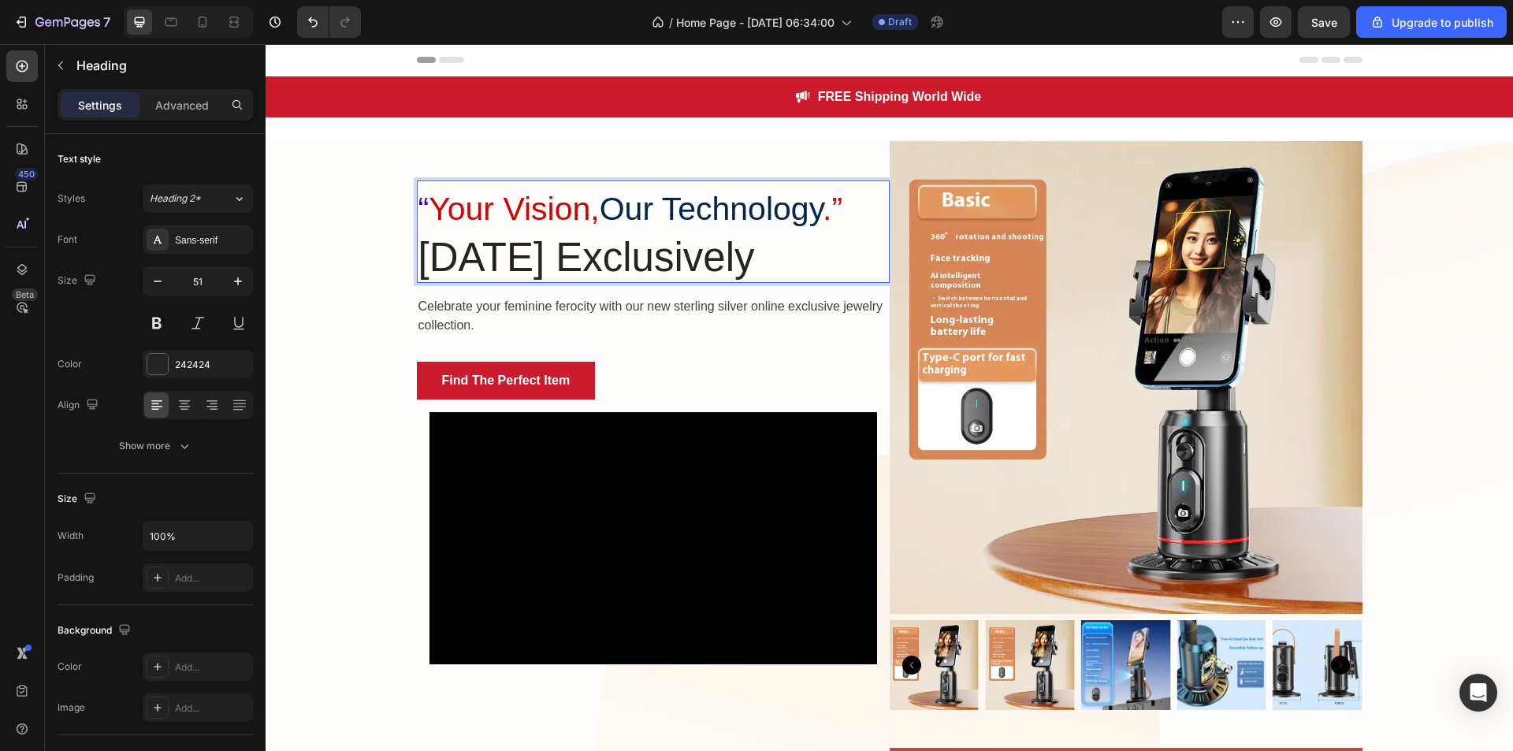
click at [842, 213] on span ".”" at bounding box center [833, 209] width 20 height 36
click at [494, 262] on p "“ Your Vision, Our Technology .” Women's Day Exclusively" at bounding box center [653, 231] width 470 height 99
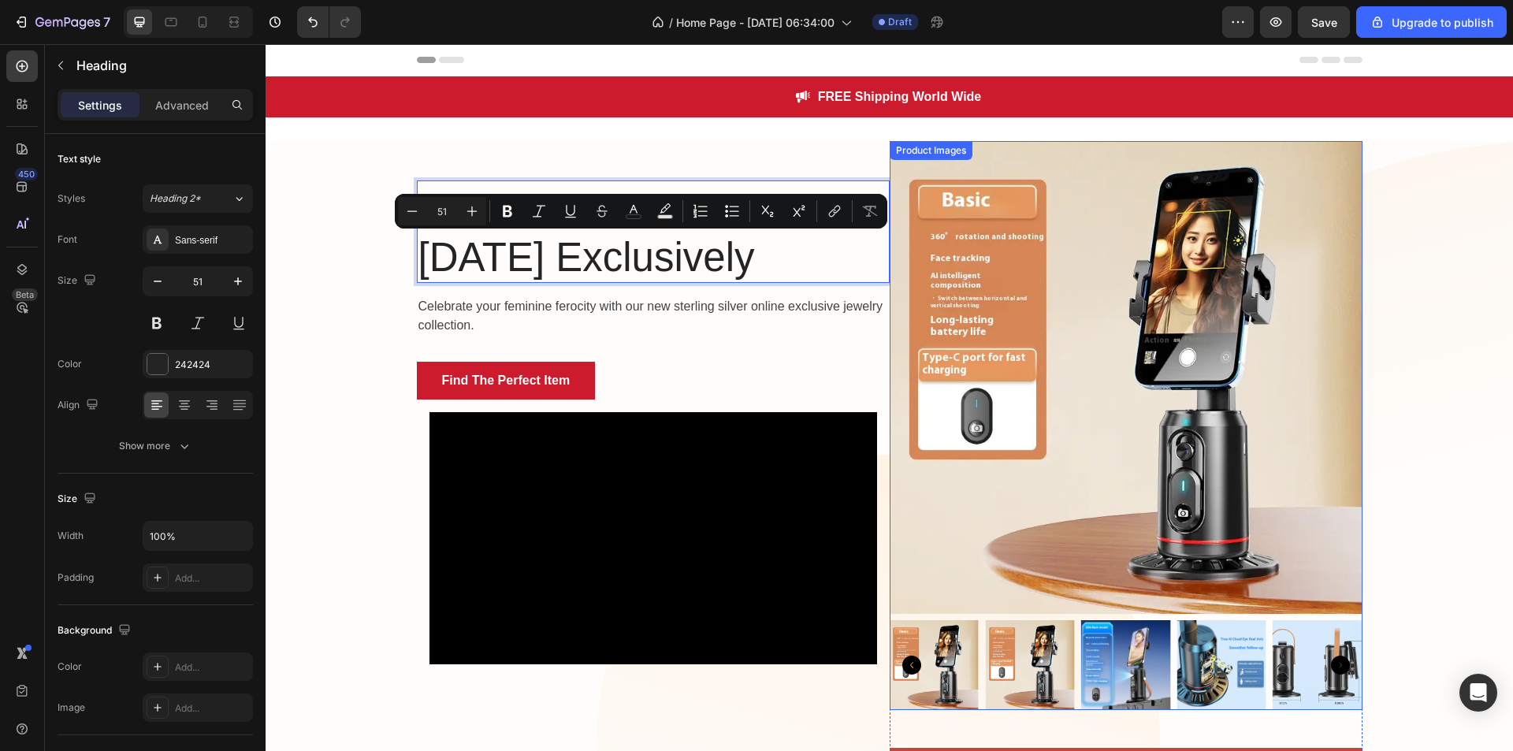
drag, startPoint x: 418, startPoint y: 255, endPoint x: 884, endPoint y: 258, distance: 466.6
click at [884, 258] on div "“ Your Vision, Our Technology .” Women's Day Exclusively Heading 16 Celebrate y…" at bounding box center [890, 471] width 946 height 660
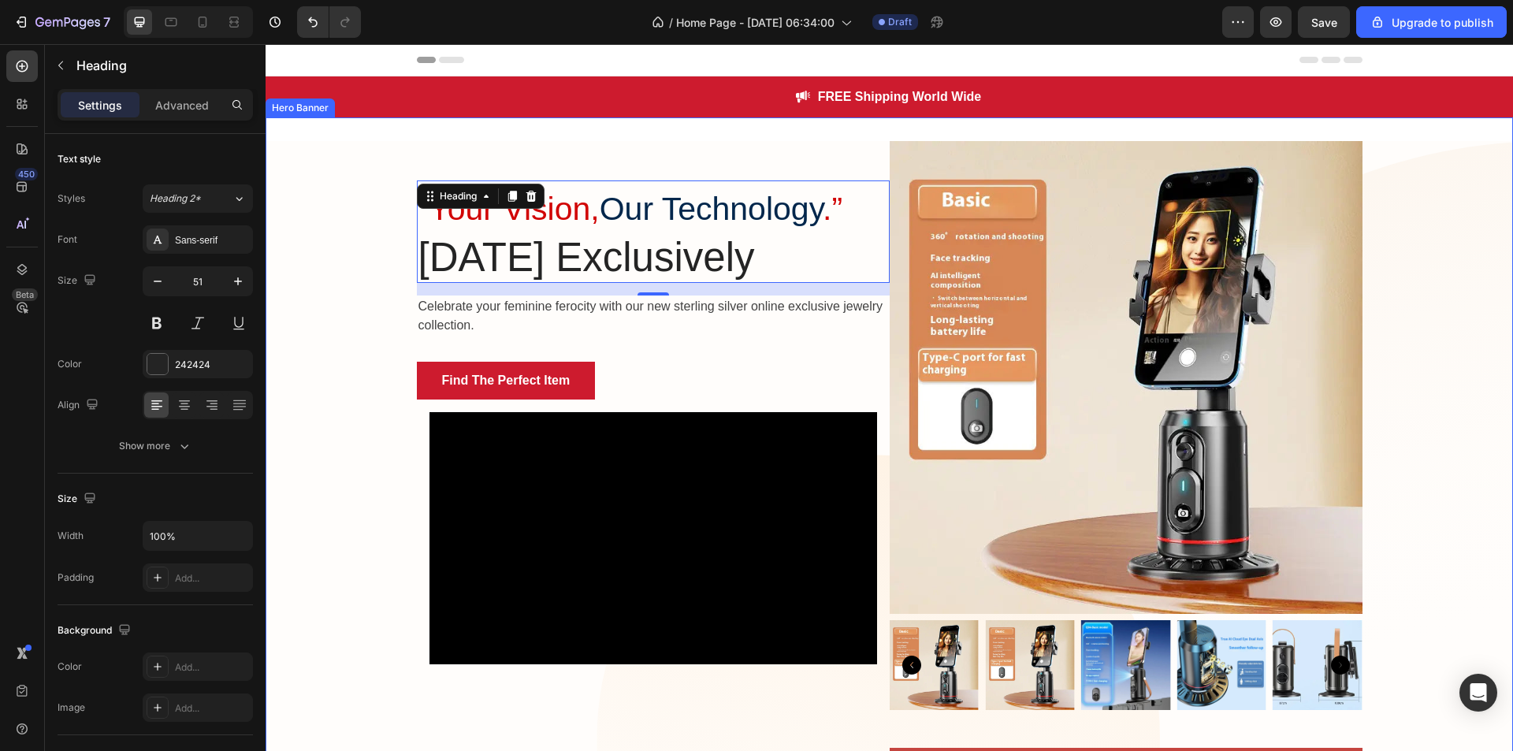
click at [1443, 319] on div "“ Your Vision, Our Technology .” Women's Day Exclusively Heading 16 Celebrate y…" at bounding box center [890, 471] width 1248 height 660
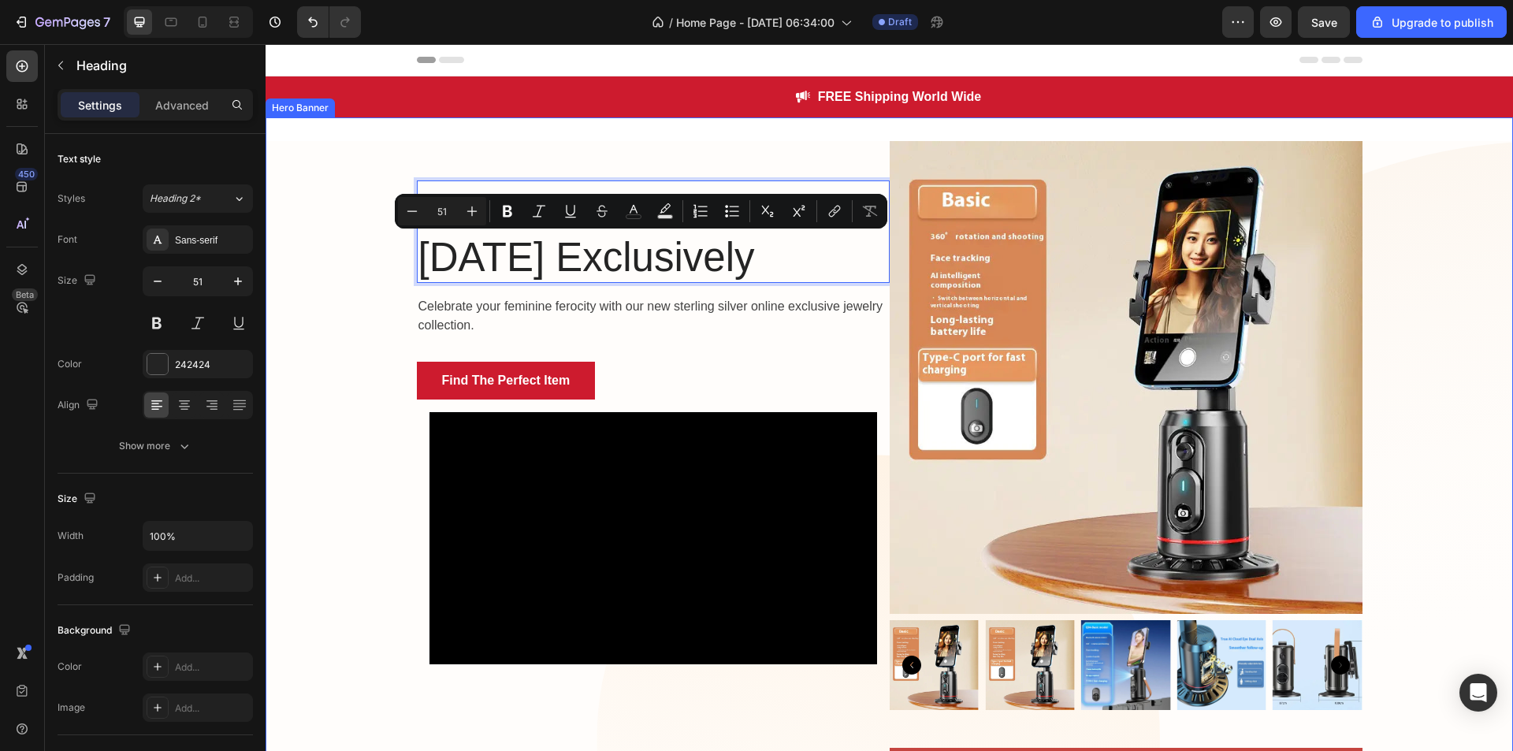
drag, startPoint x: 869, startPoint y: 262, endPoint x: 402, endPoint y: 281, distance: 467.7
click at [402, 281] on div "“ Your Vision, Our Technology .” Women's Day Exclusively Heading 16 Celebrate y…" at bounding box center [890, 471] width 1248 height 660
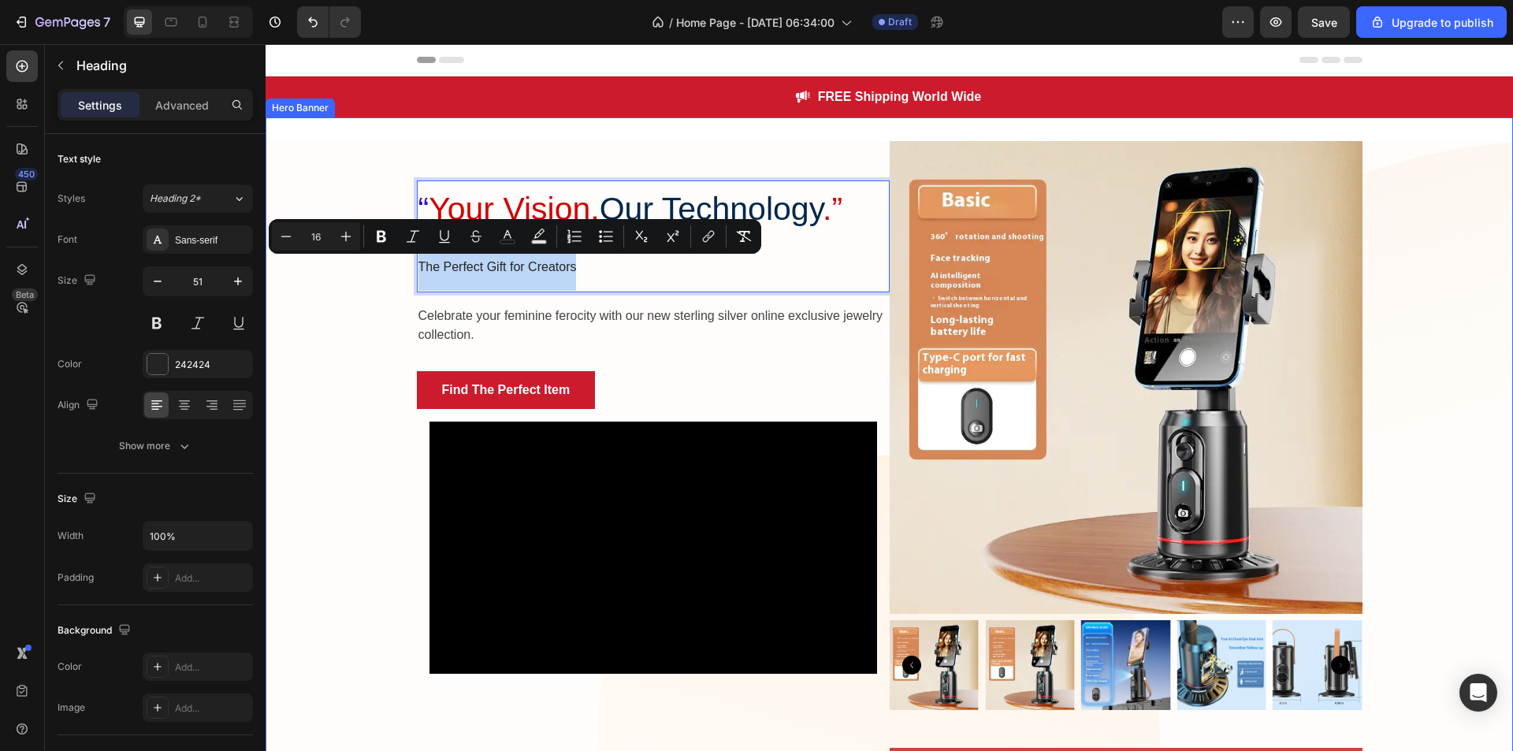
drag, startPoint x: 588, startPoint y: 269, endPoint x: 401, endPoint y: 274, distance: 186.9
click at [401, 274] on div "“ Your Vision, Our Technology .” The Perfect Gift for Creators Heading 16 Celeb…" at bounding box center [890, 471] width 1248 height 660
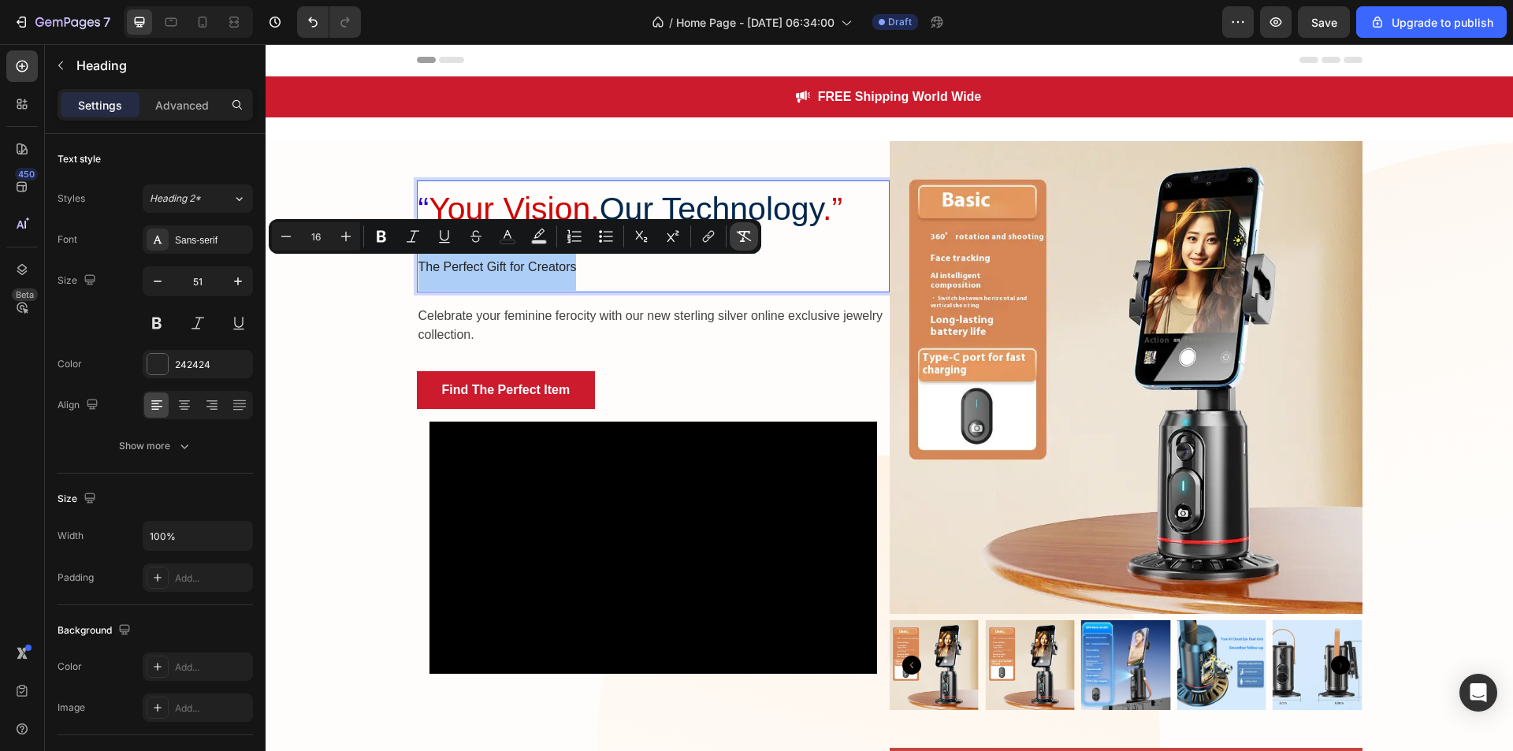
click at [732, 231] on button "Remove Format" at bounding box center [744, 236] width 28 height 28
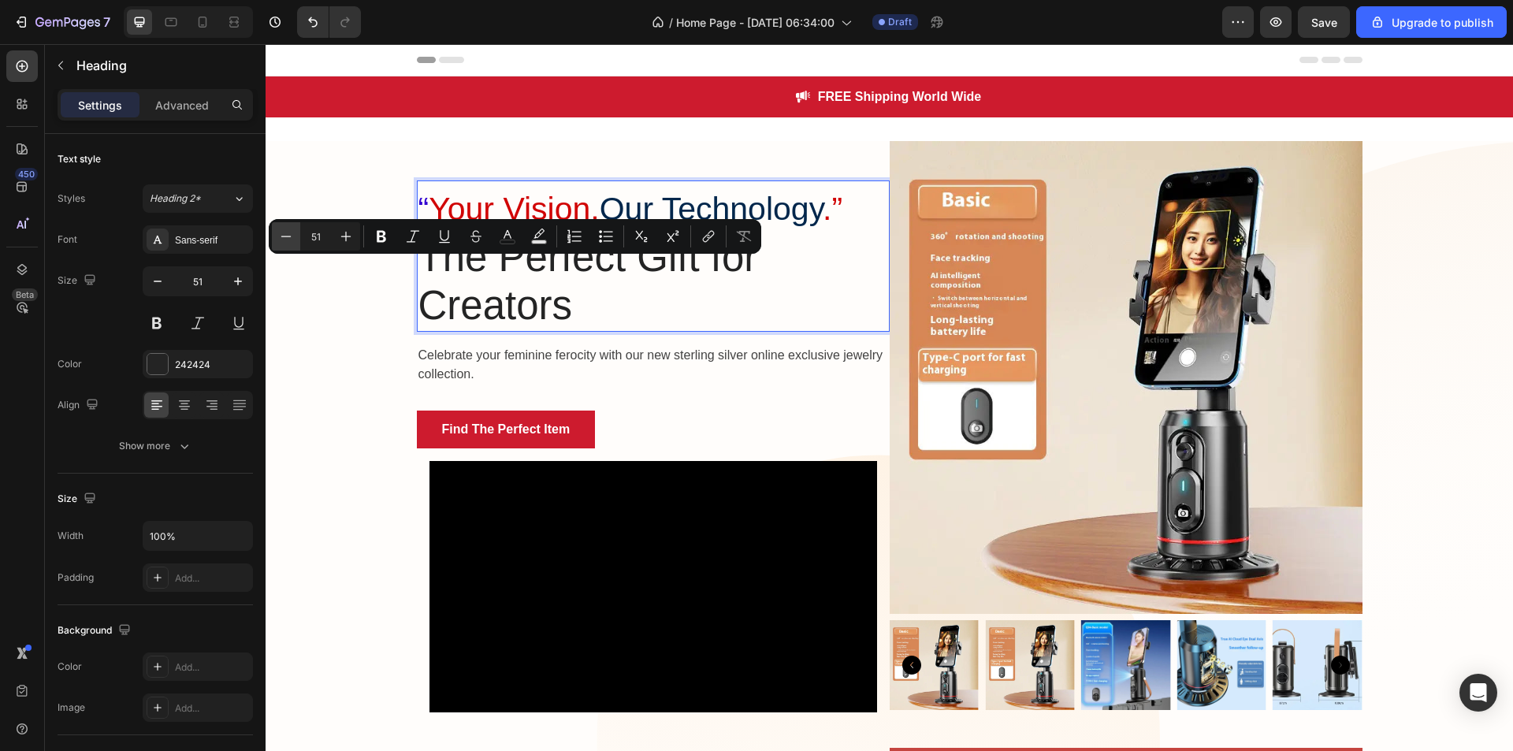
click at [297, 235] on button "Minus" at bounding box center [286, 236] width 28 height 28
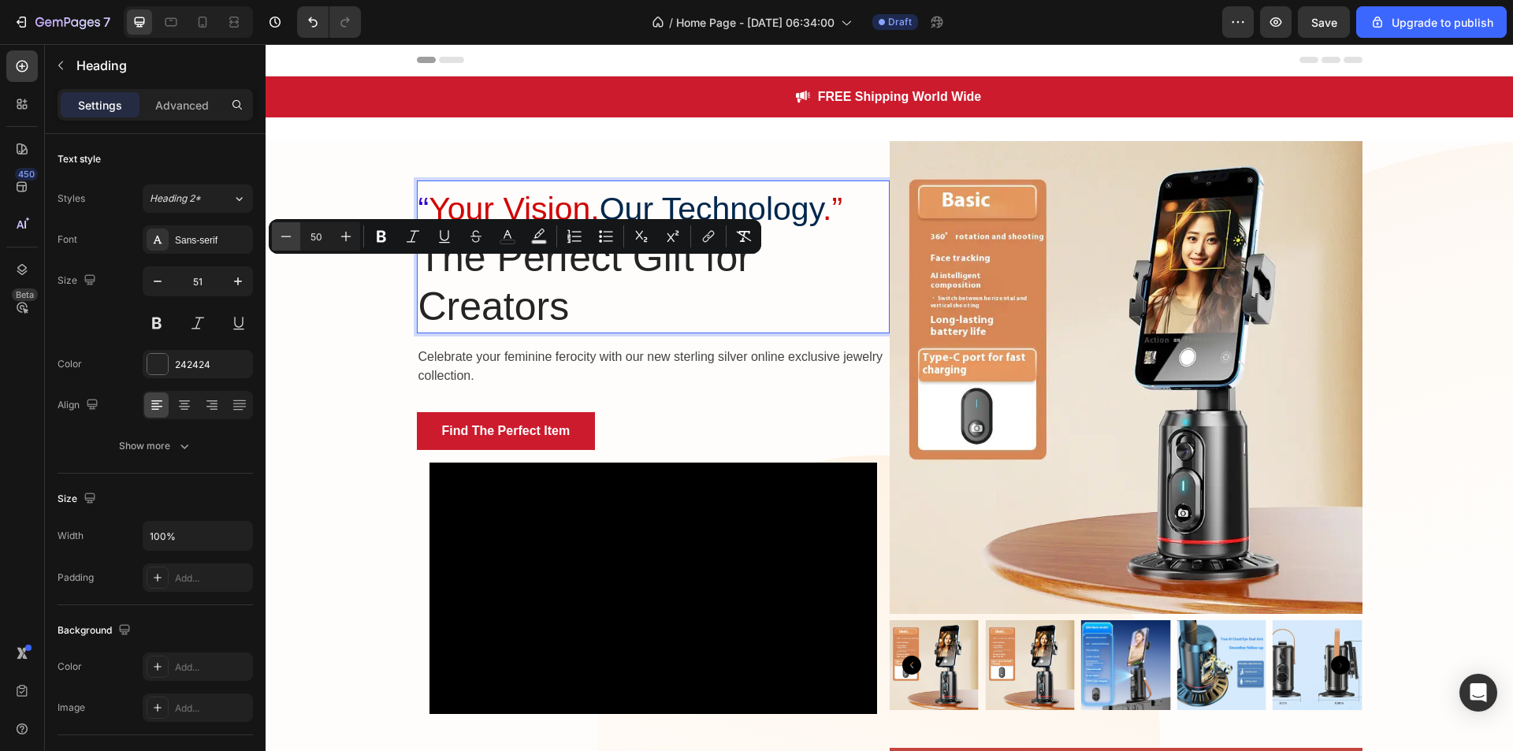
click at [297, 235] on button "Minus" at bounding box center [286, 236] width 28 height 28
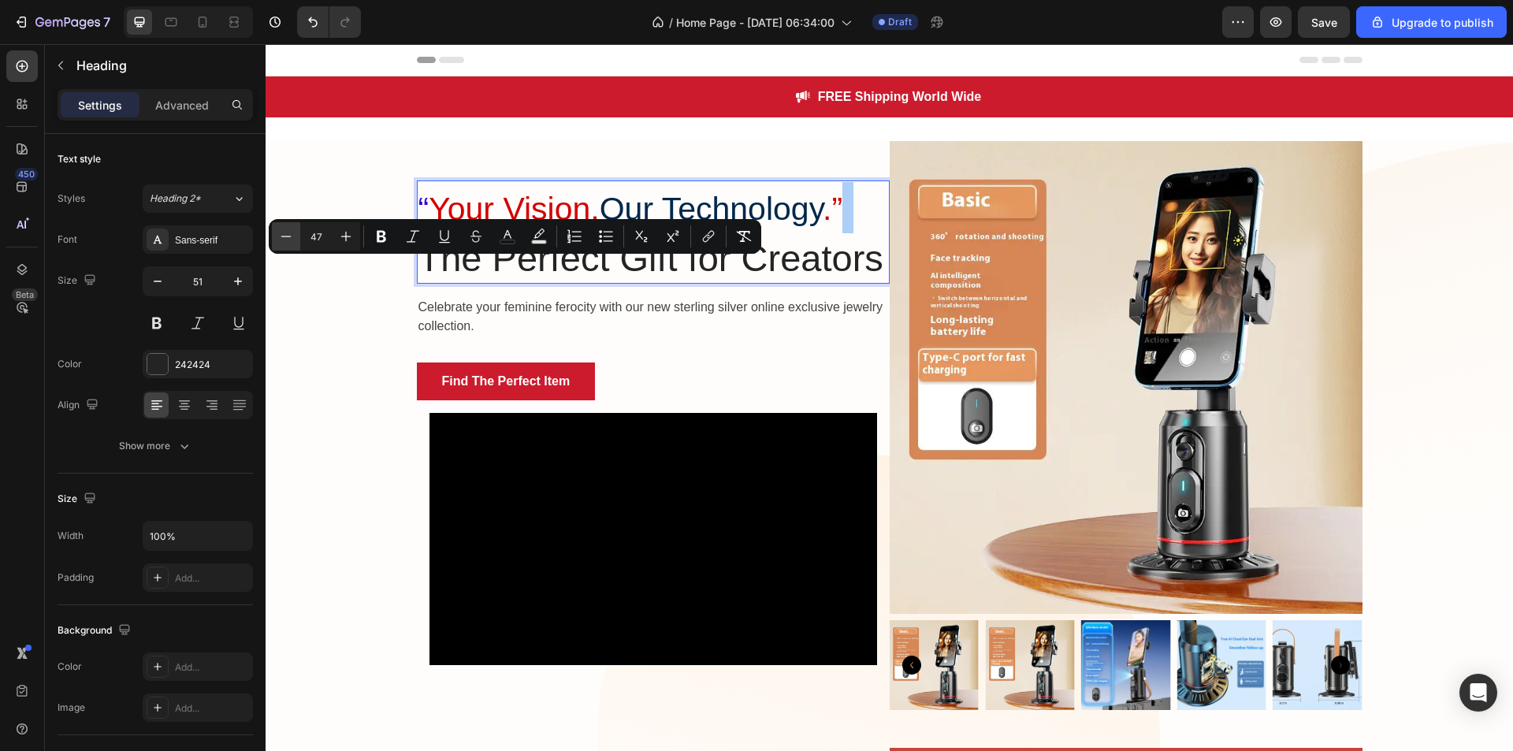
click at [297, 235] on button "Minus" at bounding box center [286, 236] width 28 height 28
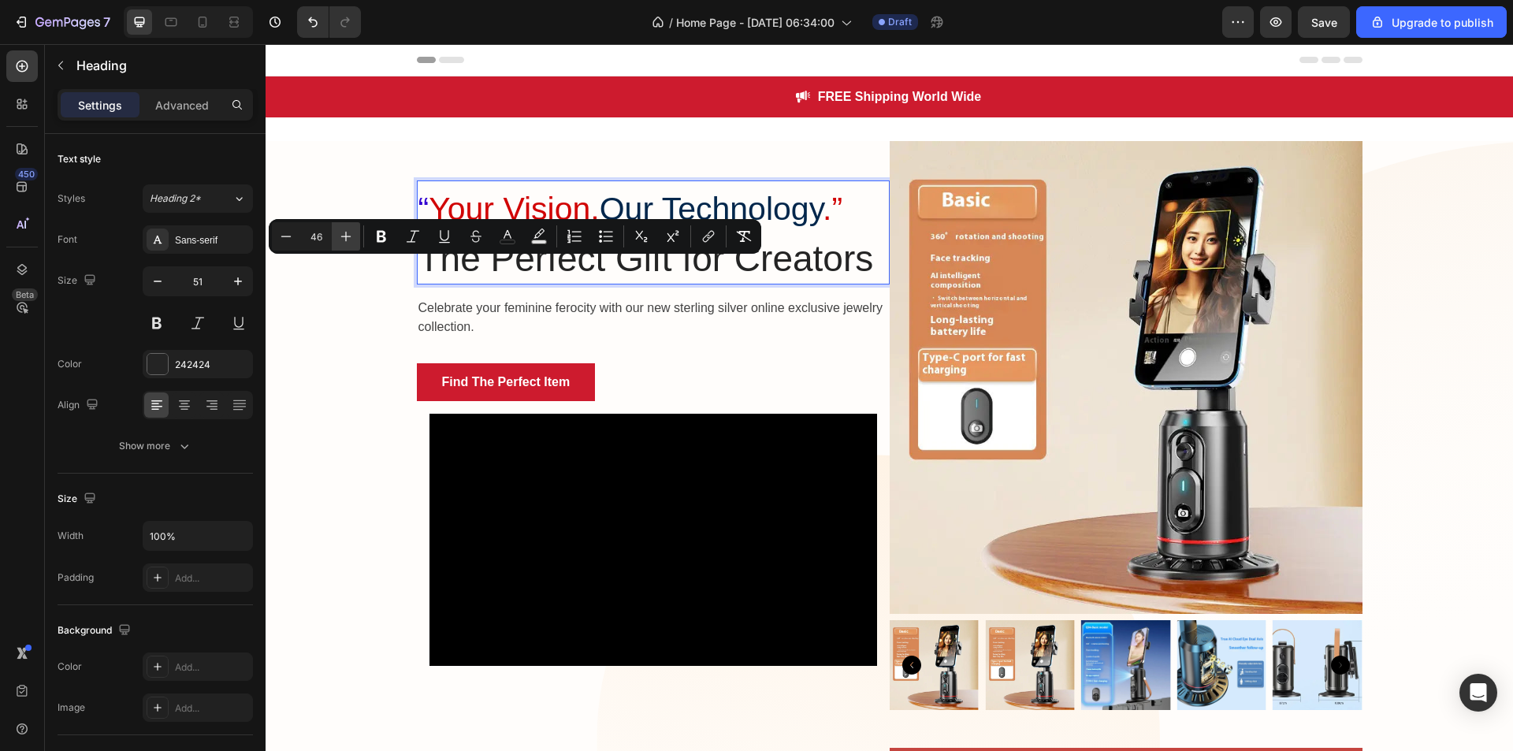
click at [340, 241] on icon "Editor contextual toolbar" at bounding box center [346, 237] width 16 height 16
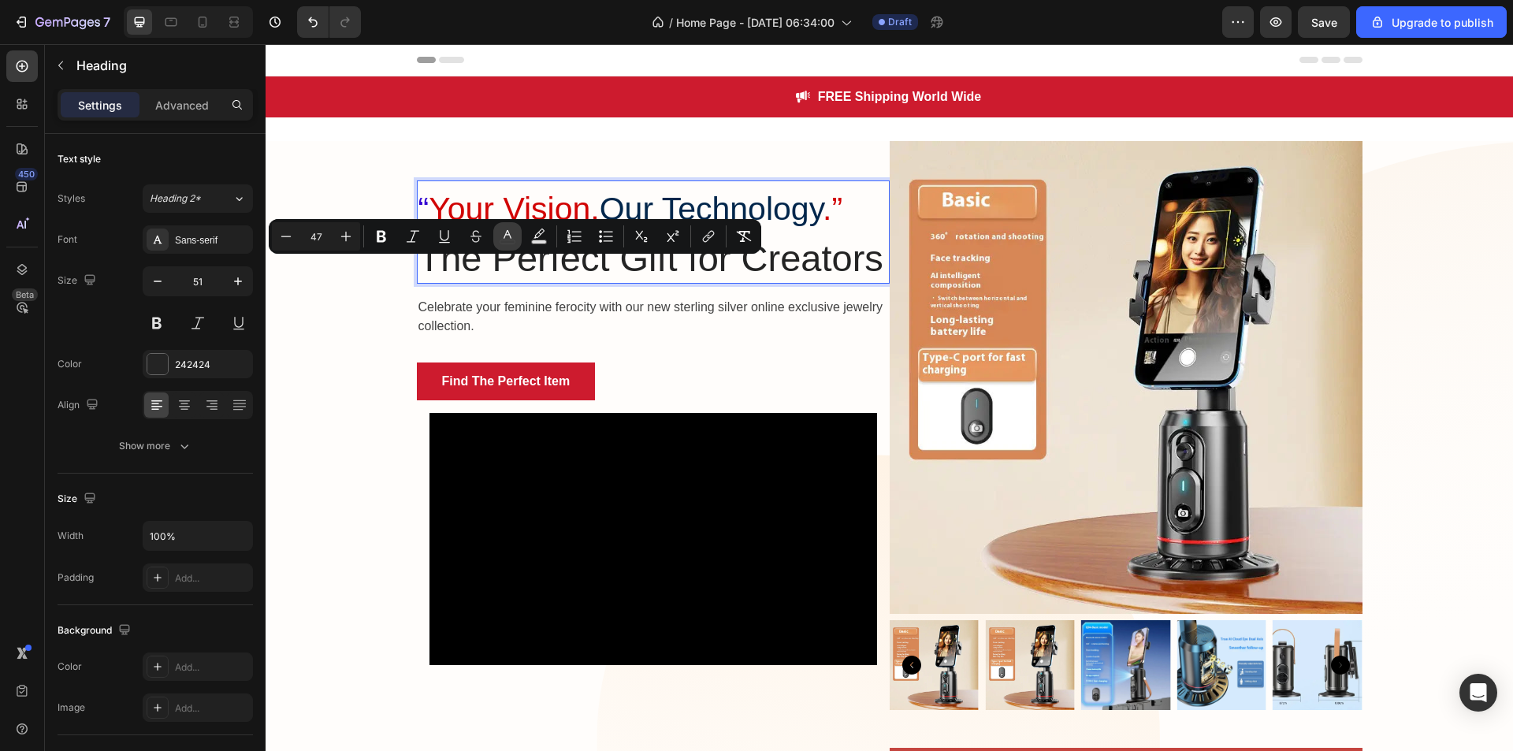
click at [508, 237] on icon "Editor contextual toolbar" at bounding box center [508, 237] width 16 height 16
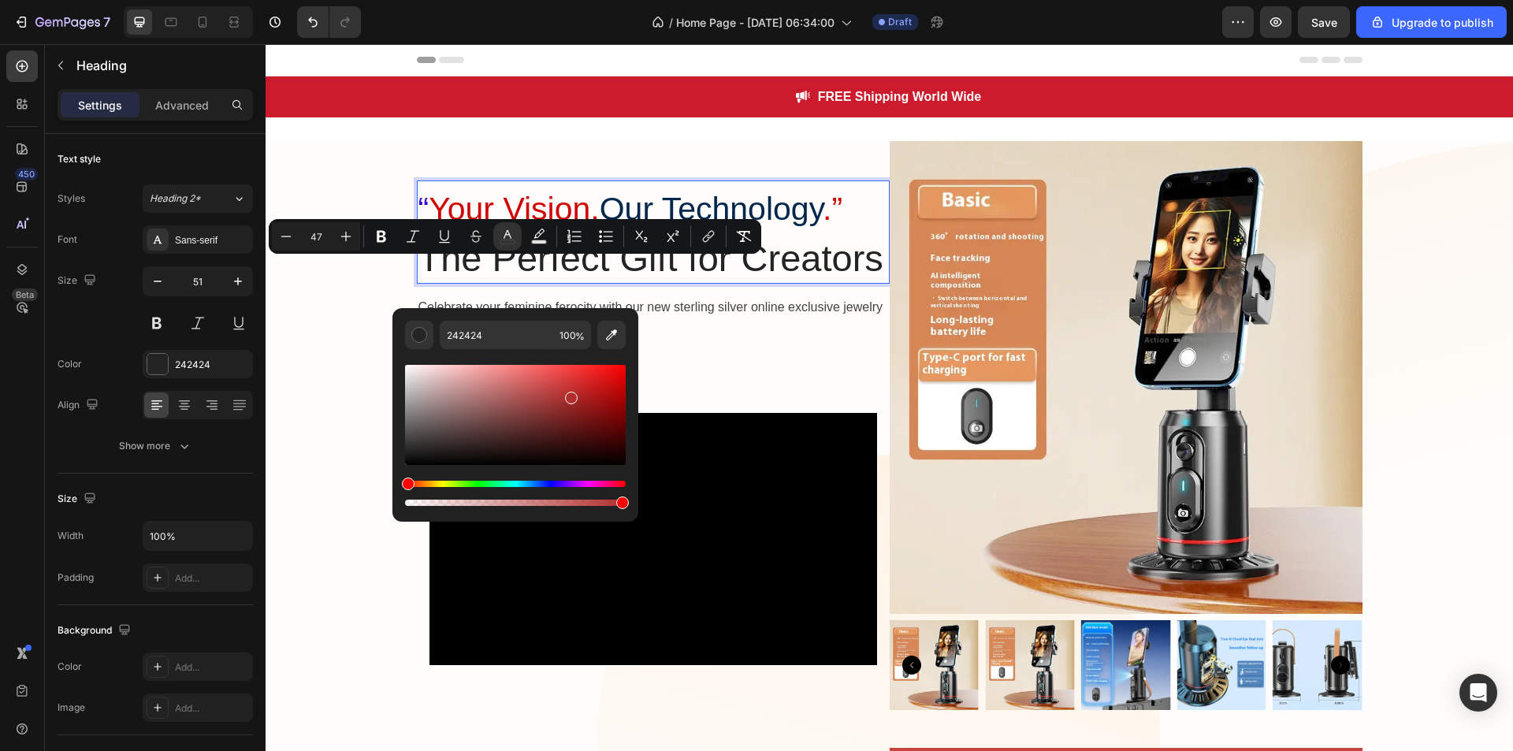
click at [570, 395] on div "Editor contextual toolbar" at bounding box center [515, 415] width 221 height 100
type input "51"
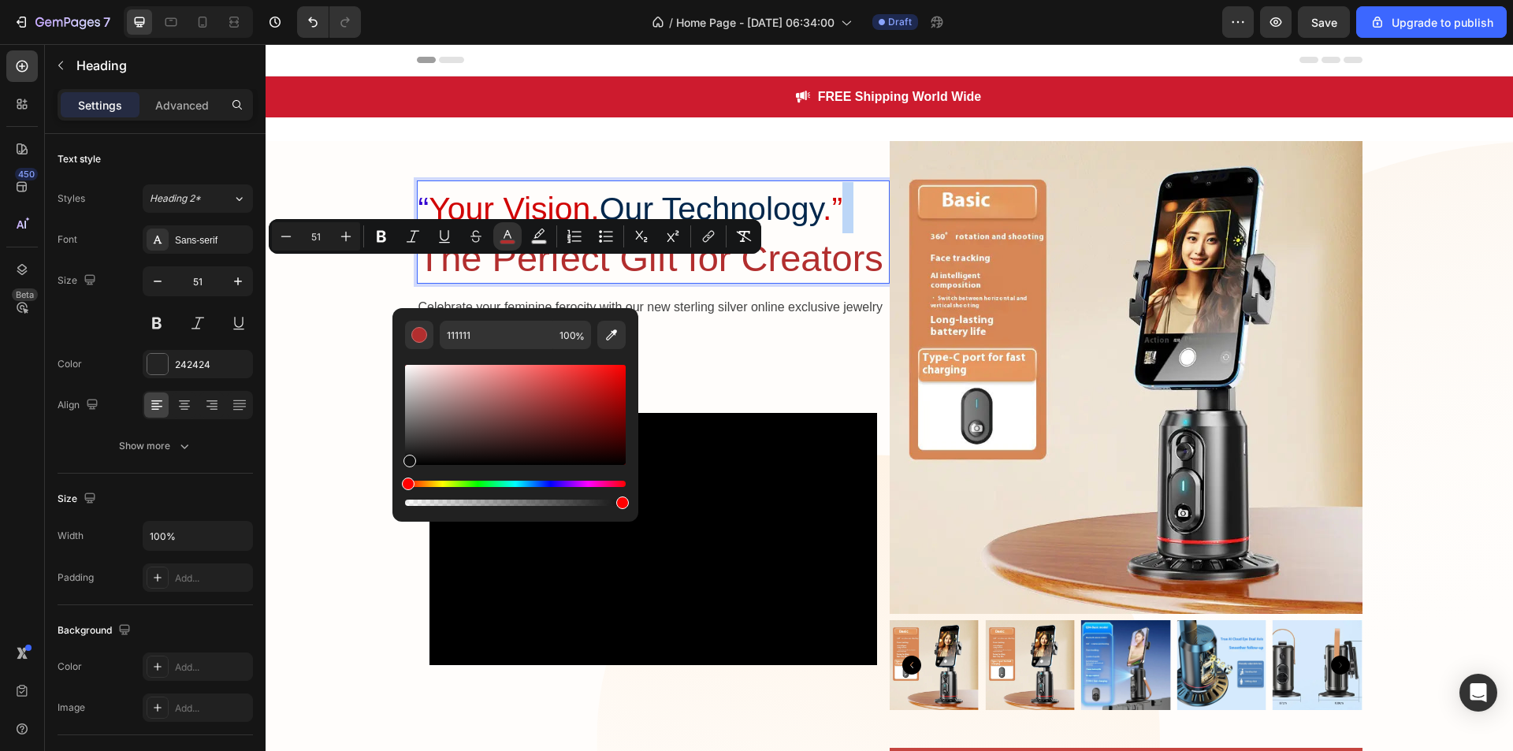
click at [409, 457] on div "Editor contextual toolbar" at bounding box center [515, 415] width 221 height 100
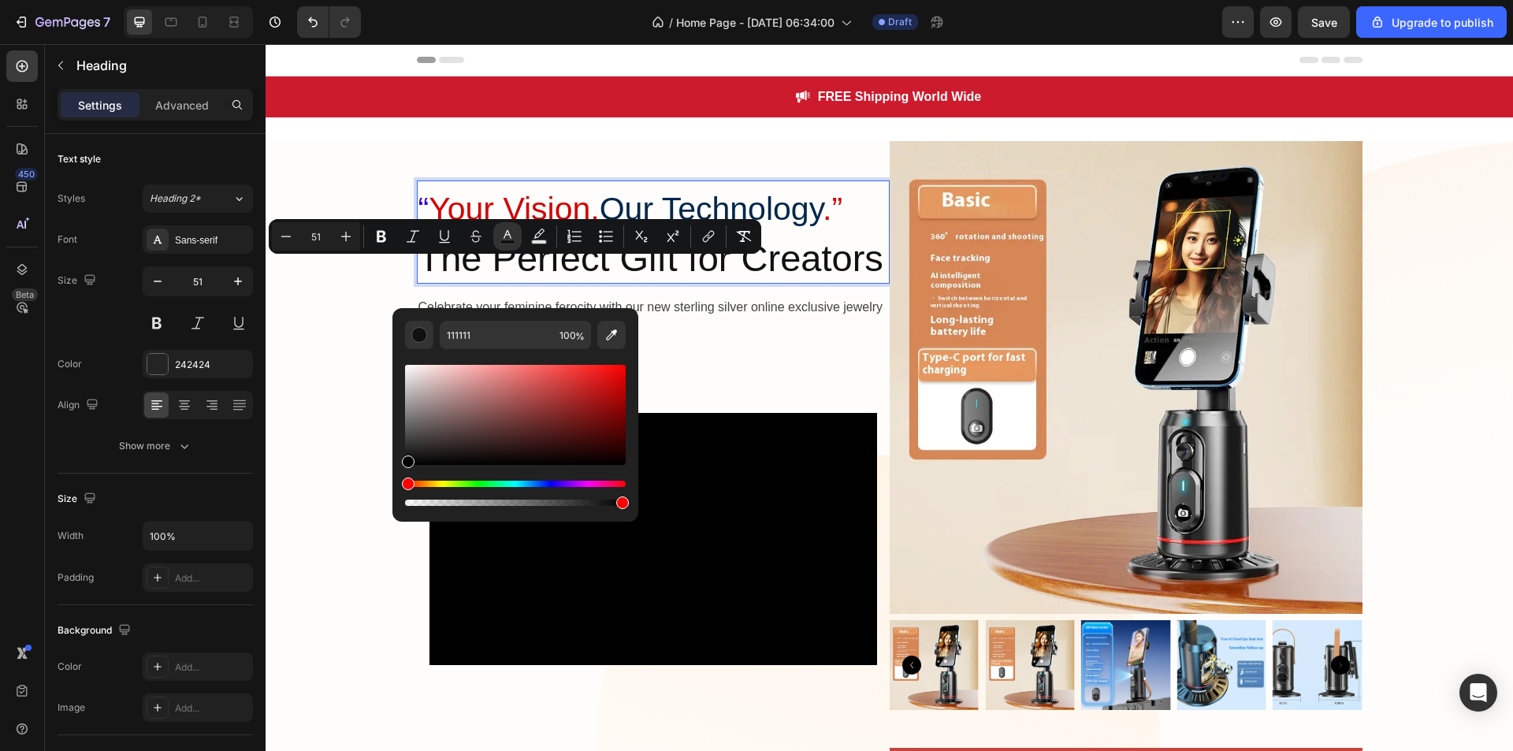
drag, startPoint x: 409, startPoint y: 457, endPoint x: 403, endPoint y: 470, distance: 14.1
click at [403, 470] on div "111111 100 %" at bounding box center [515, 408] width 246 height 201
type input "000000"
click at [605, 499] on div "Editor contextual toolbar" at bounding box center [515, 493] width 221 height 25
drag, startPoint x: 585, startPoint y: 504, endPoint x: 574, endPoint y: 504, distance: 11.0
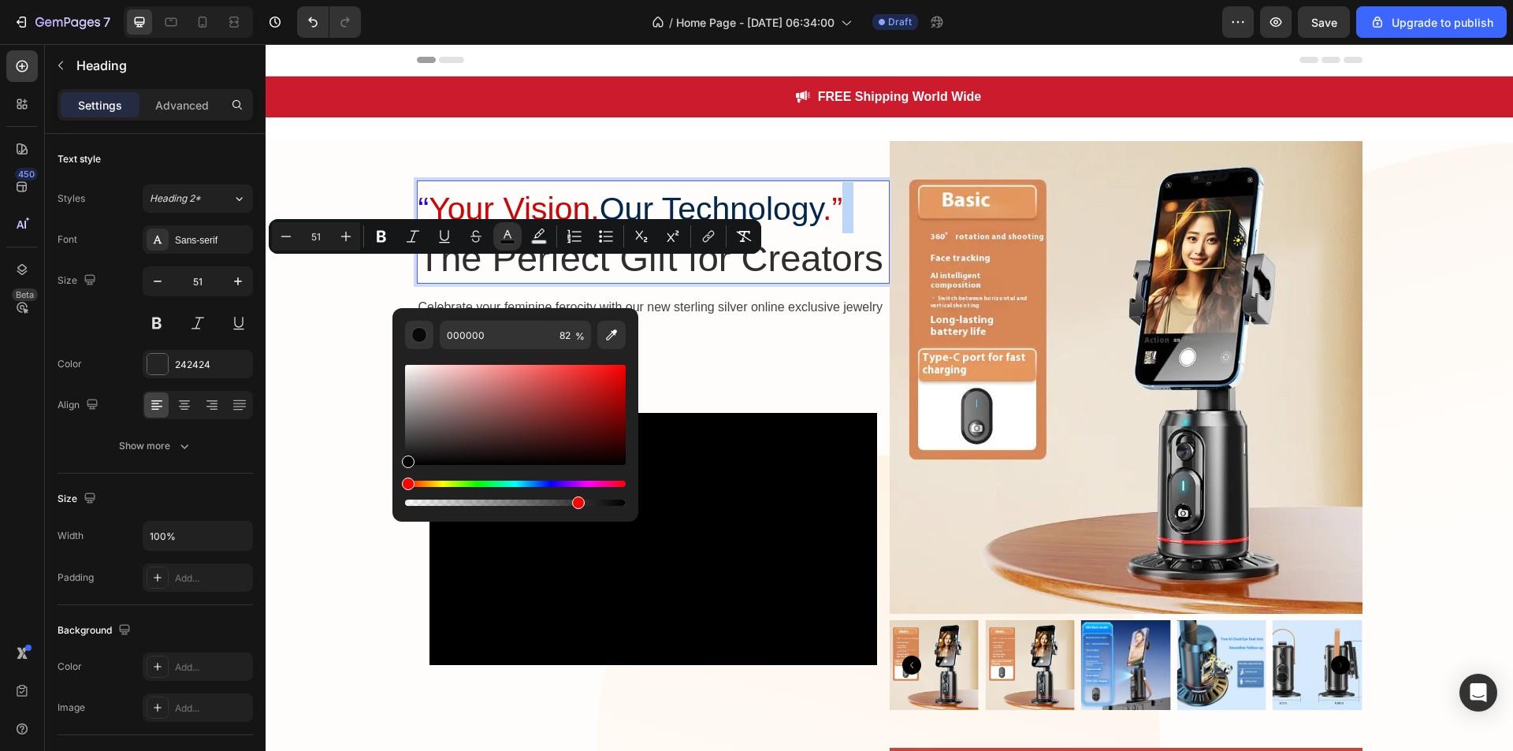
click at [574, 504] on div "Editor contextual toolbar" at bounding box center [515, 503] width 221 height 6
click at [513, 478] on div "Editor contextual toolbar" at bounding box center [515, 435] width 221 height 147
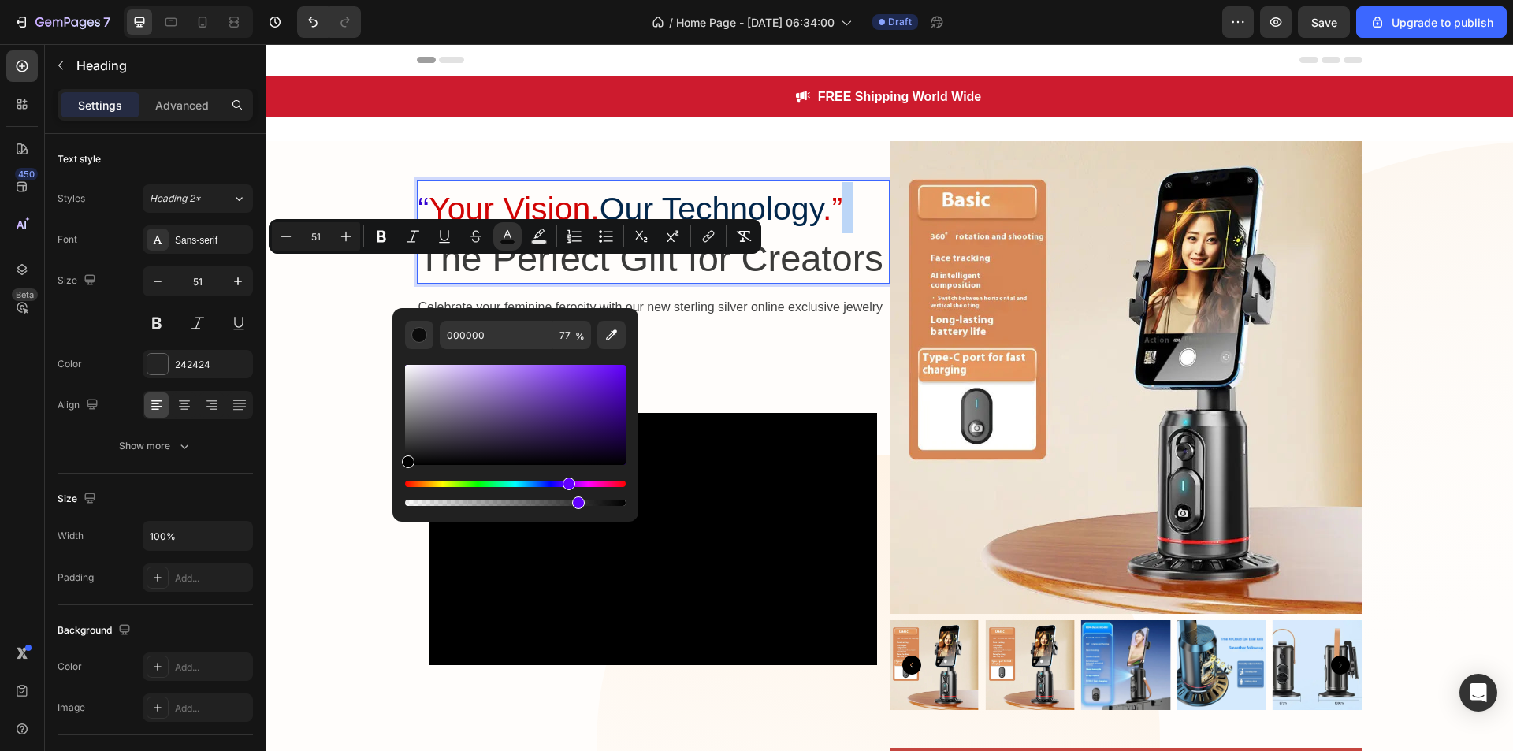
drag, startPoint x: 411, startPoint y: 487, endPoint x: 567, endPoint y: 467, distance: 156.5
click at [567, 467] on div "Editor contextual toolbar" at bounding box center [515, 435] width 221 height 147
drag, startPoint x: 563, startPoint y: 500, endPoint x: 521, endPoint y: 502, distance: 42.6
click at [521, 502] on div "Editor contextual toolbar" at bounding box center [515, 503] width 221 height 6
type input "53"
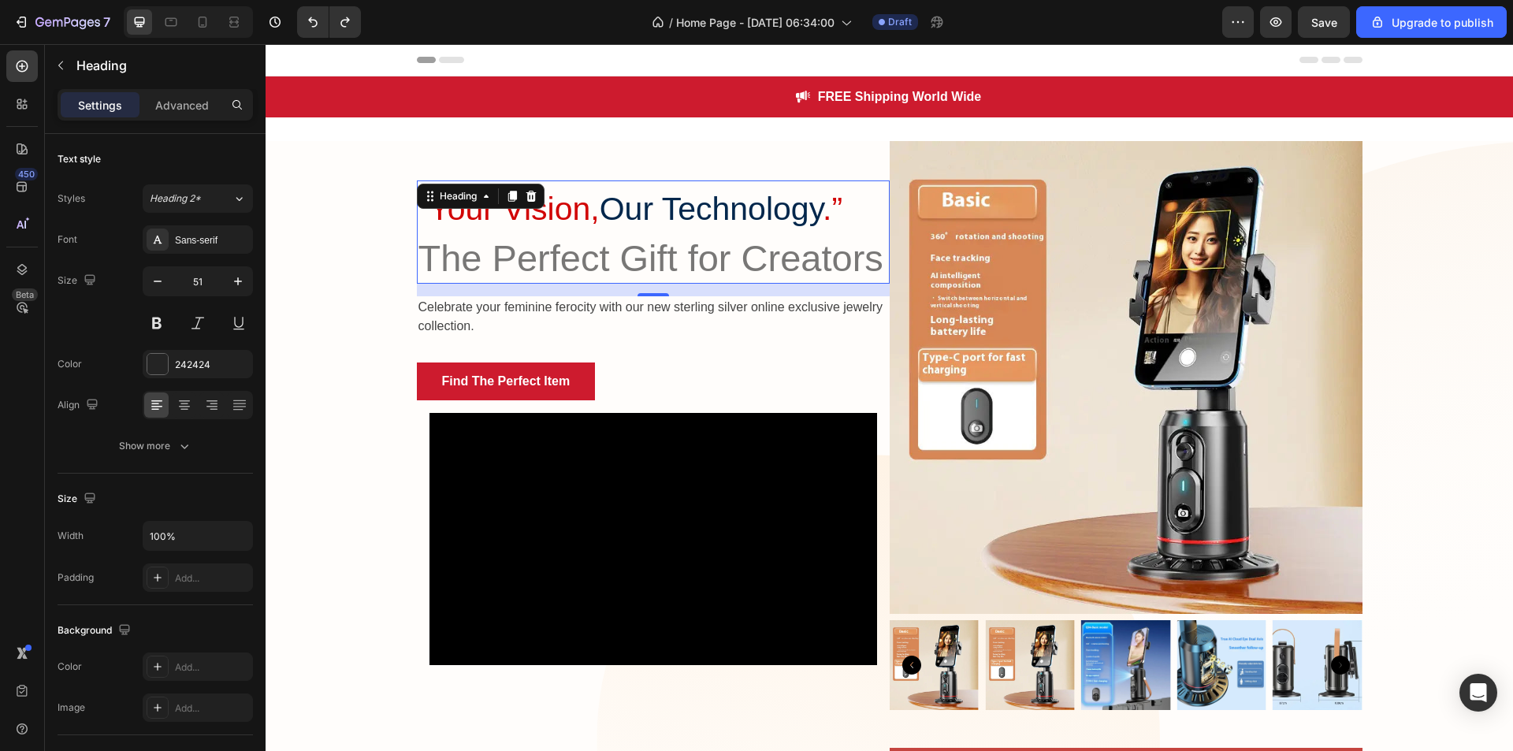
click at [746, 275] on span "The Perfect Gift for Creators" at bounding box center [650, 258] width 465 height 42
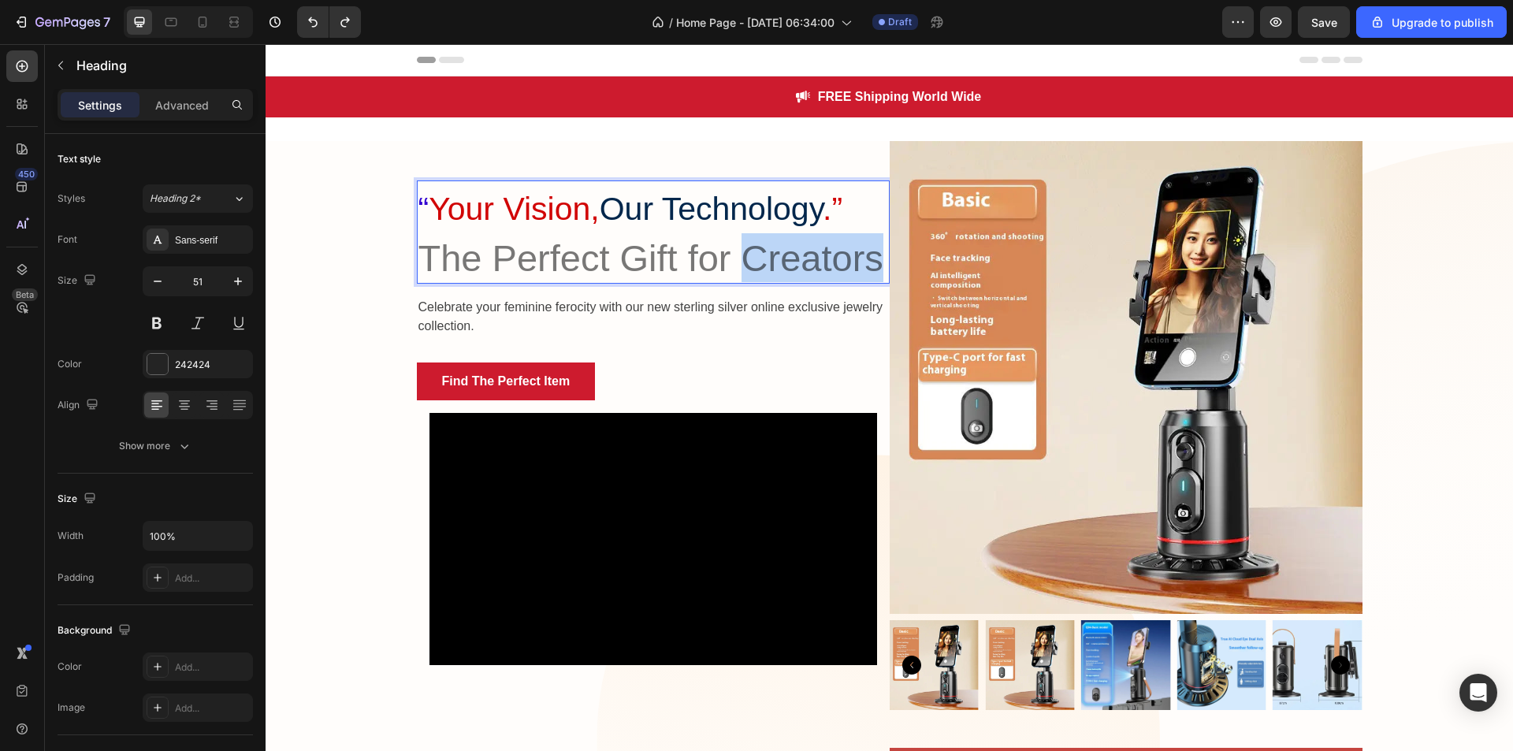
click at [746, 275] on span "The Perfect Gift for Creators" at bounding box center [650, 258] width 465 height 42
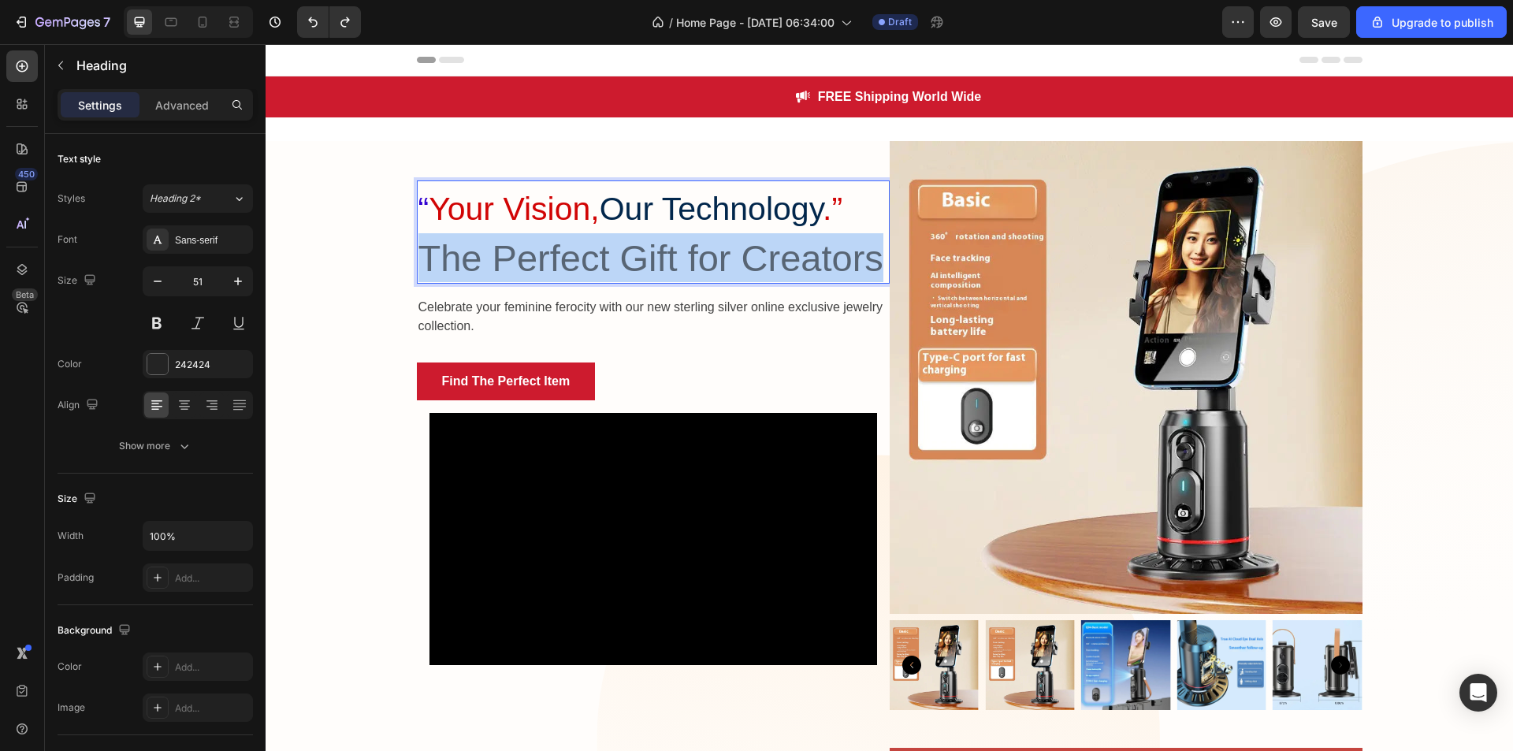
click at [746, 275] on span "The Perfect Gift for Creators" at bounding box center [650, 258] width 465 height 42
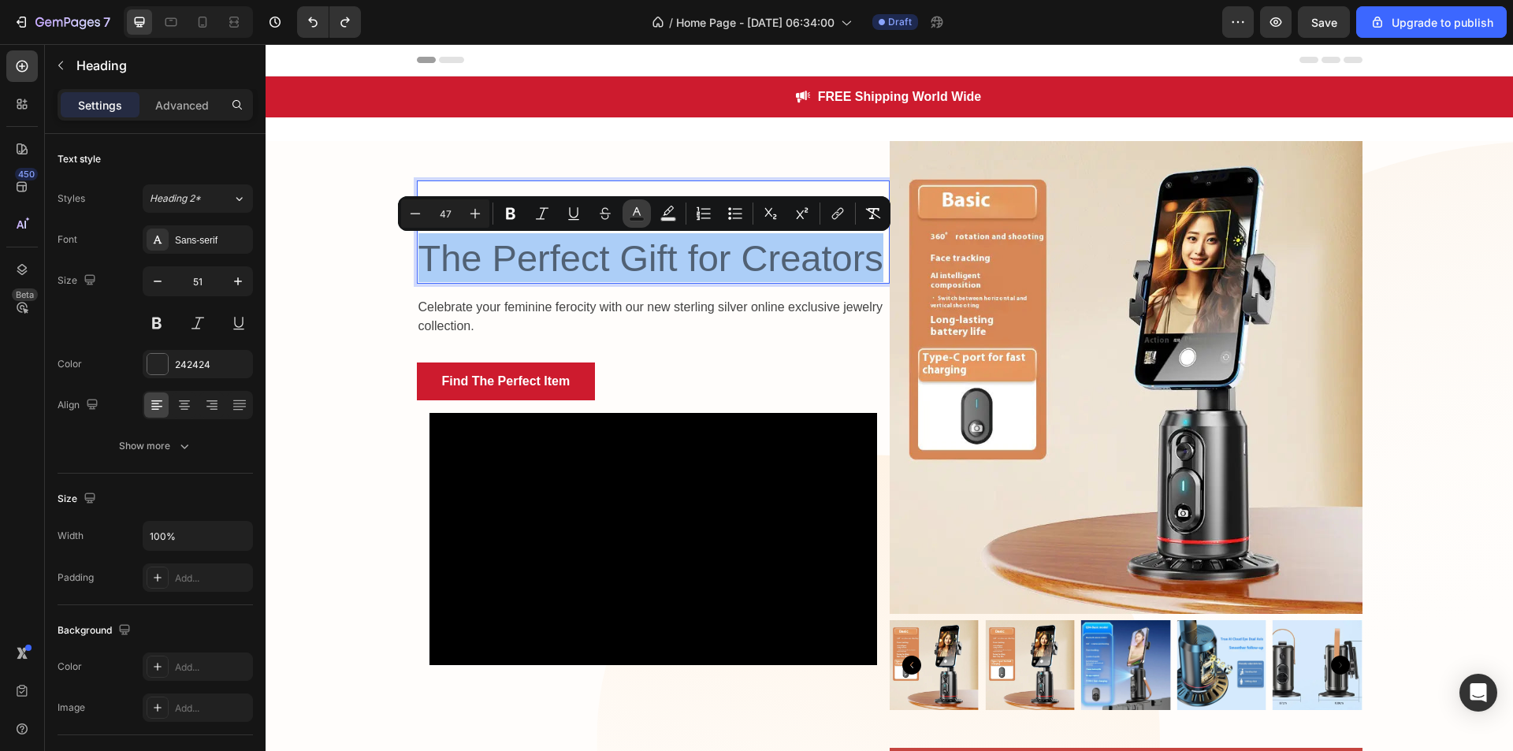
click at [649, 211] on button "color" at bounding box center [637, 213] width 28 height 28
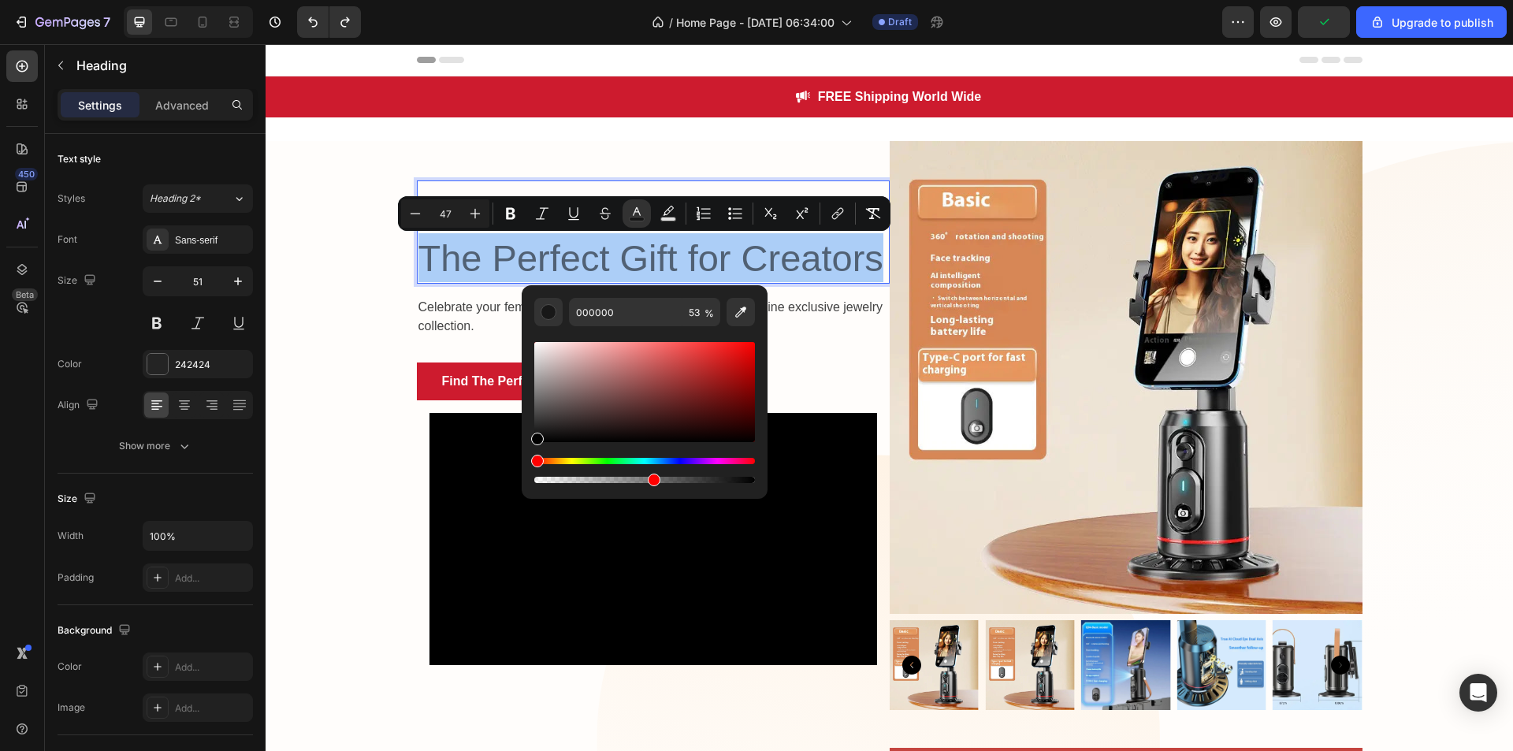
click at [726, 474] on div "Editor contextual toolbar" at bounding box center [644, 470] width 221 height 25
click at [716, 478] on div "Editor contextual toolbar" at bounding box center [644, 480] width 221 height 6
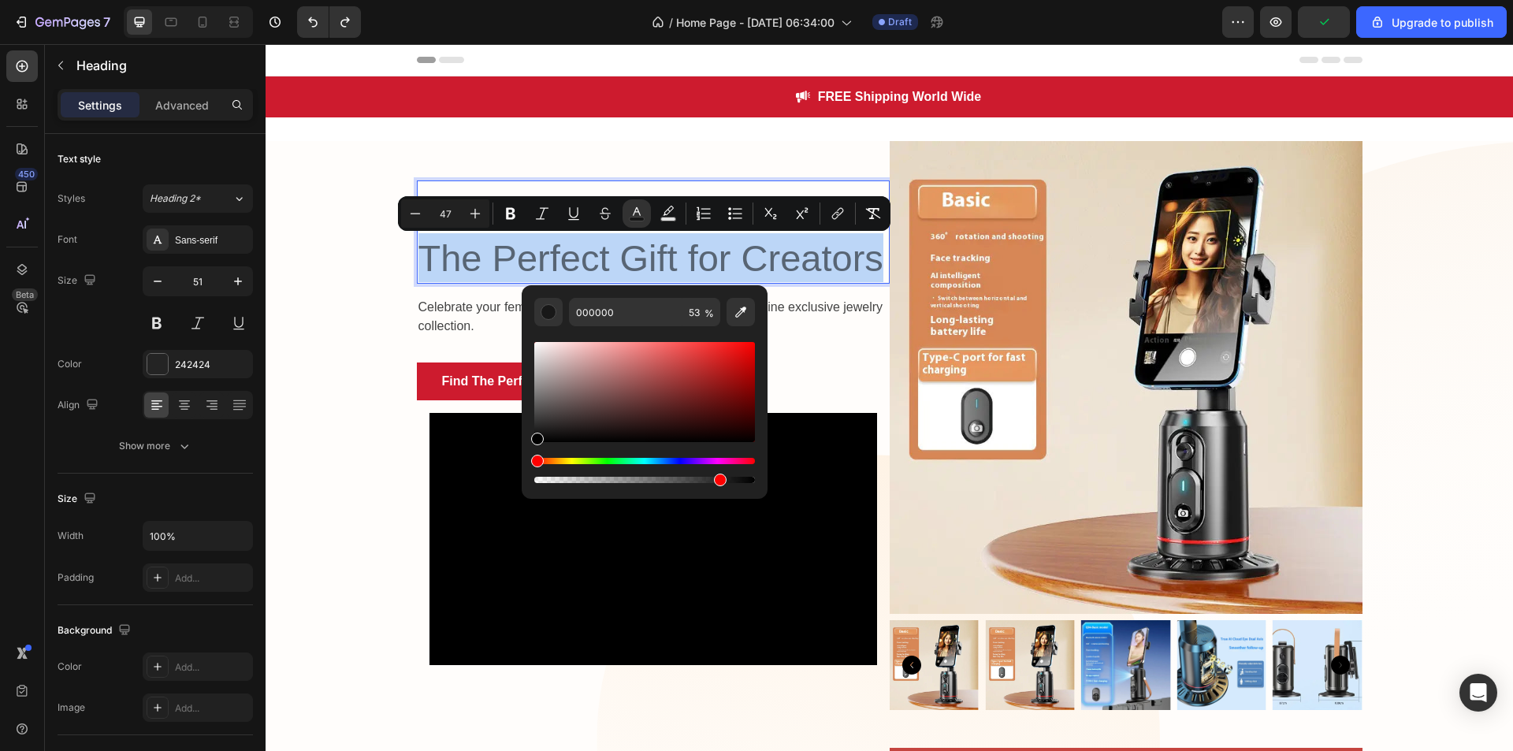
type input "83"
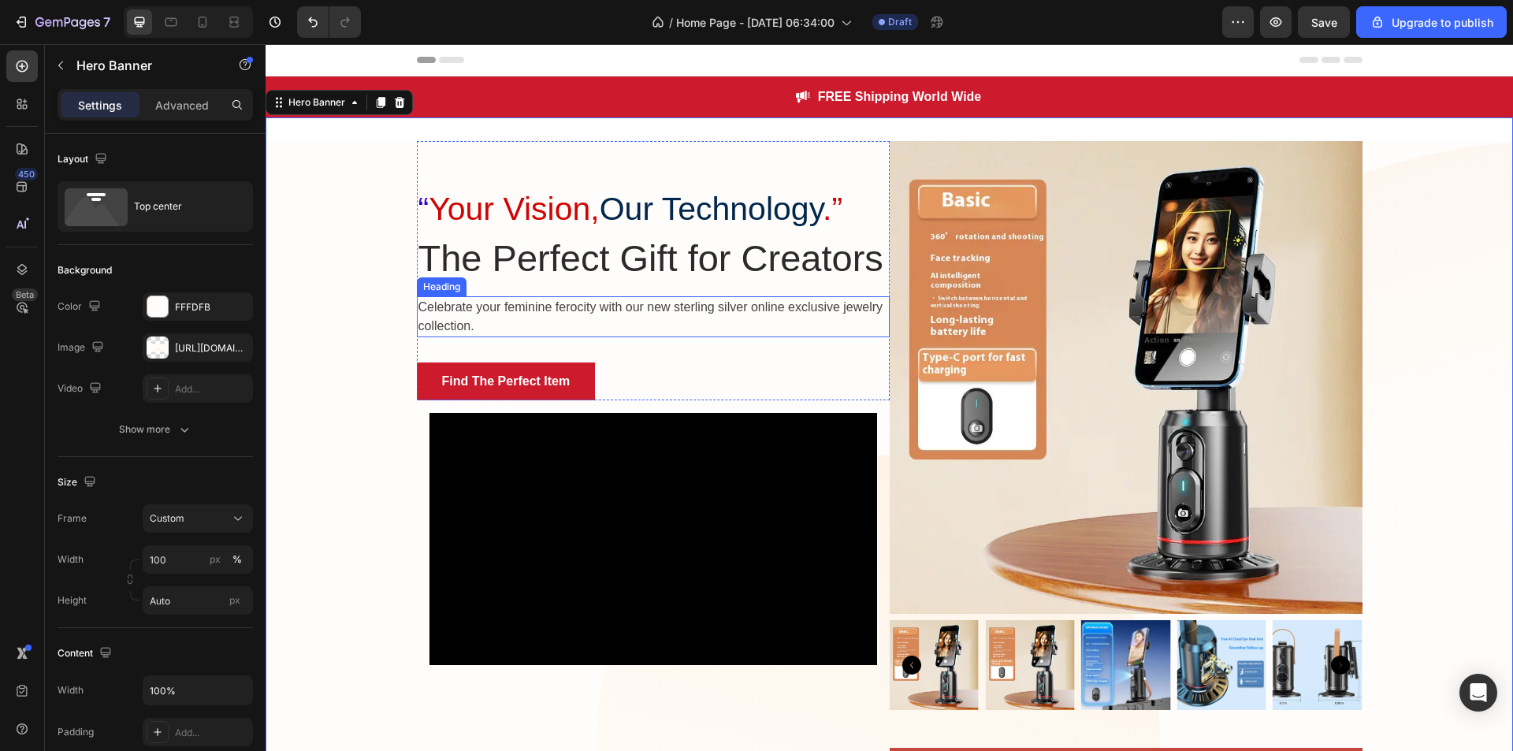
click at [635, 307] on p "Celebrate your feminine ferocity with our new sterling silver online exclusive …" at bounding box center [653, 317] width 470 height 38
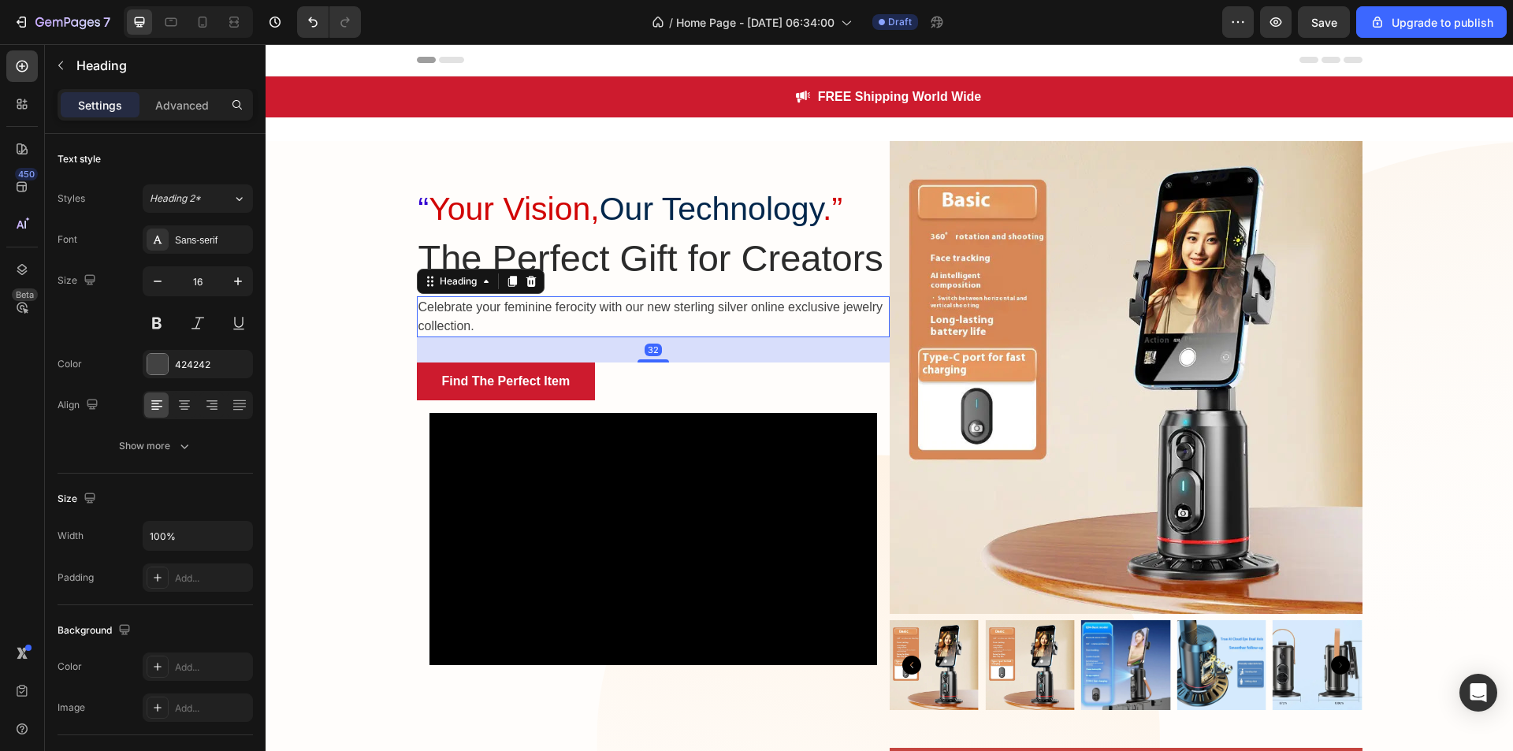
click at [635, 307] on p "Celebrate your feminine ferocity with our new sterling silver online exclusive …" at bounding box center [653, 317] width 470 height 38
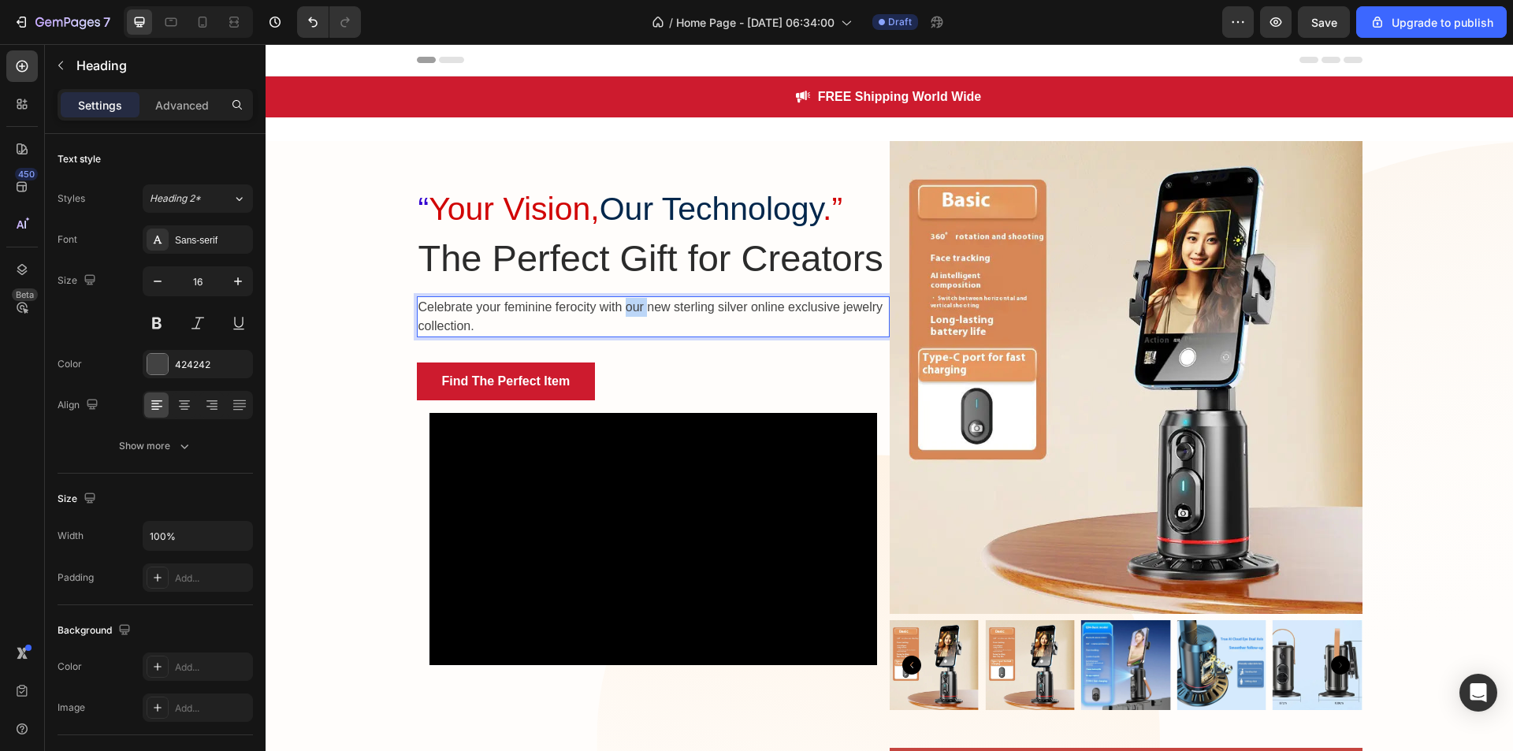
click at [635, 307] on p "Celebrate your feminine ferocity with our new sterling silver online exclusive …" at bounding box center [653, 317] width 470 height 38
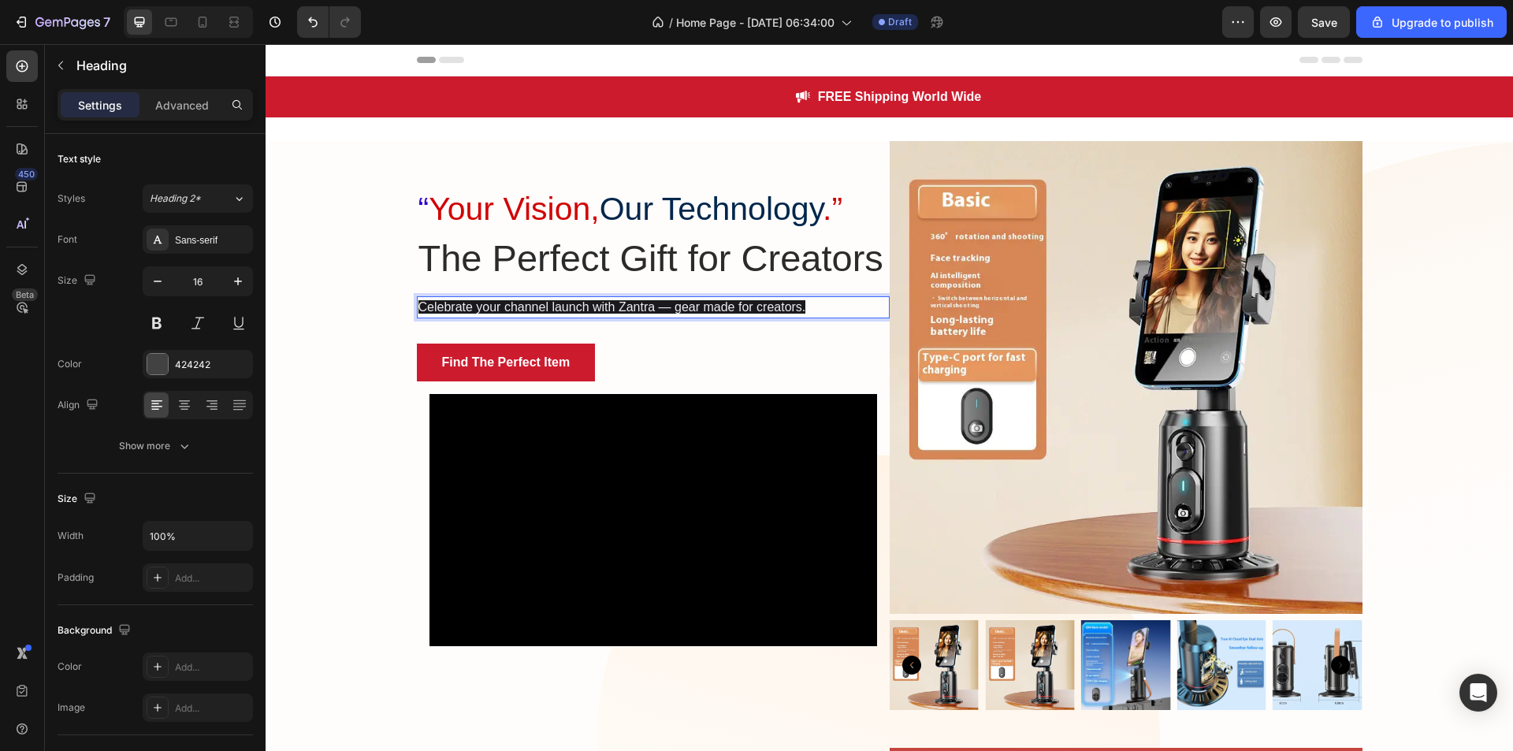
click at [662, 310] on span "Celebrate your channel launch with Zantra — gear made for creators." at bounding box center [612, 306] width 388 height 13
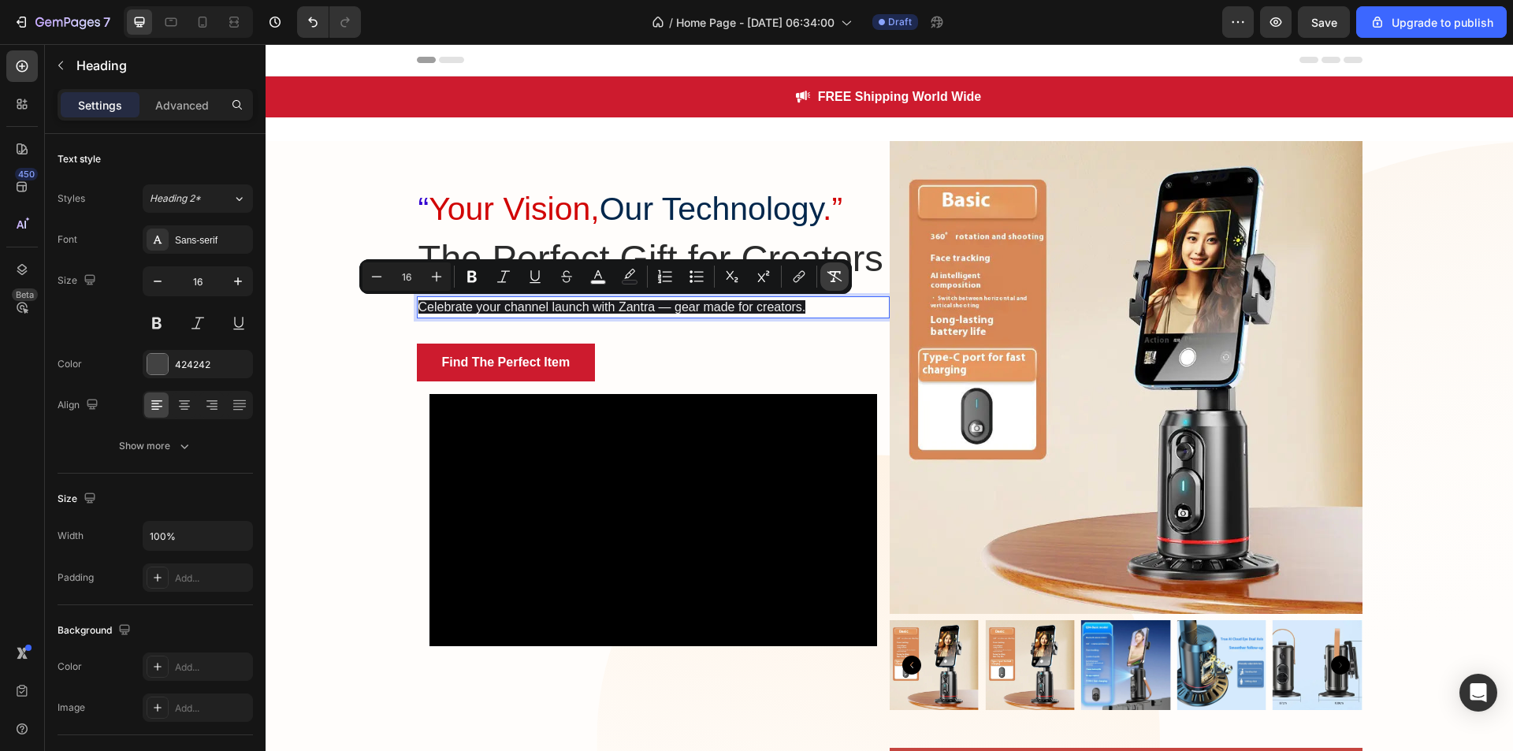
click at [831, 275] on icon "Editor contextual toolbar" at bounding box center [835, 277] width 16 height 16
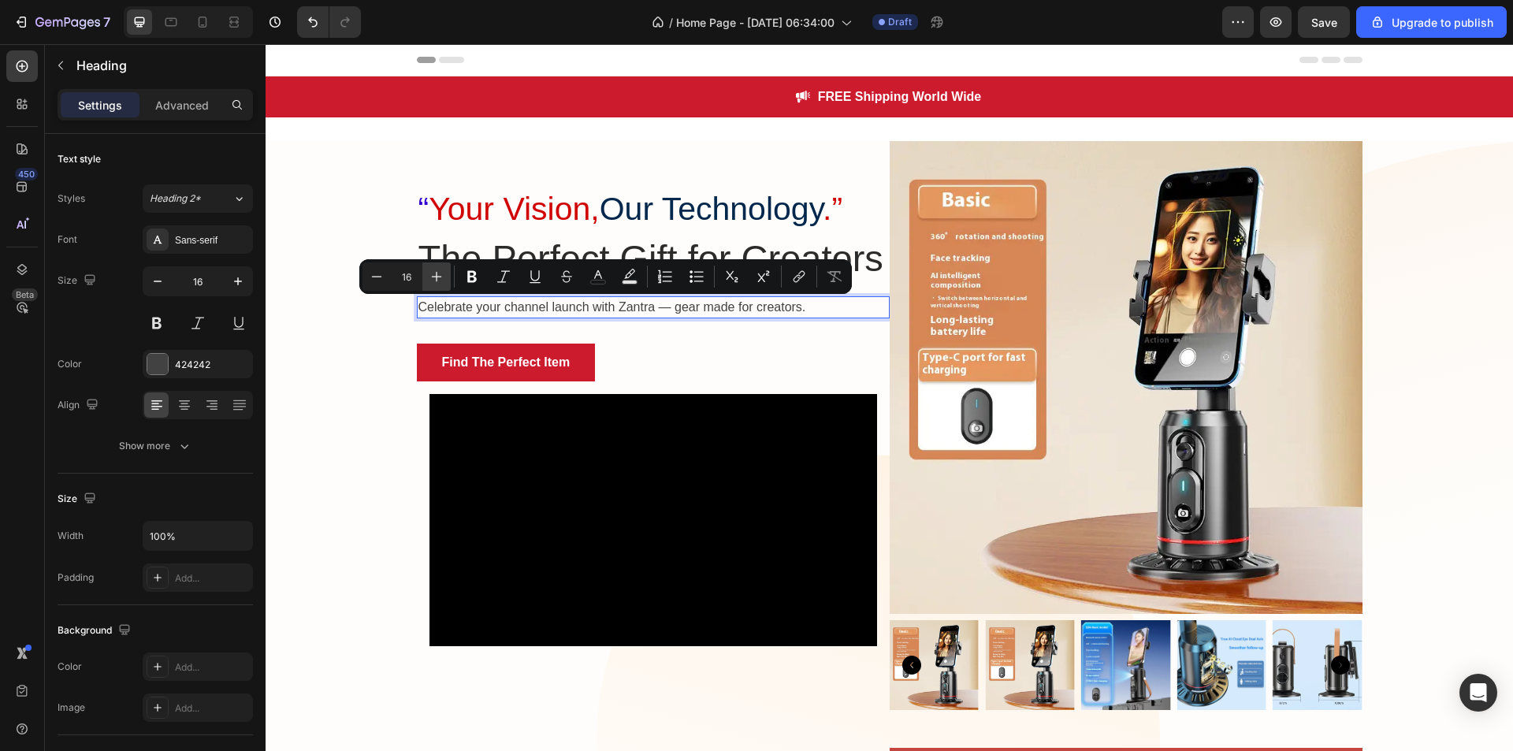
click at [448, 276] on button "Plus" at bounding box center [436, 276] width 28 height 28
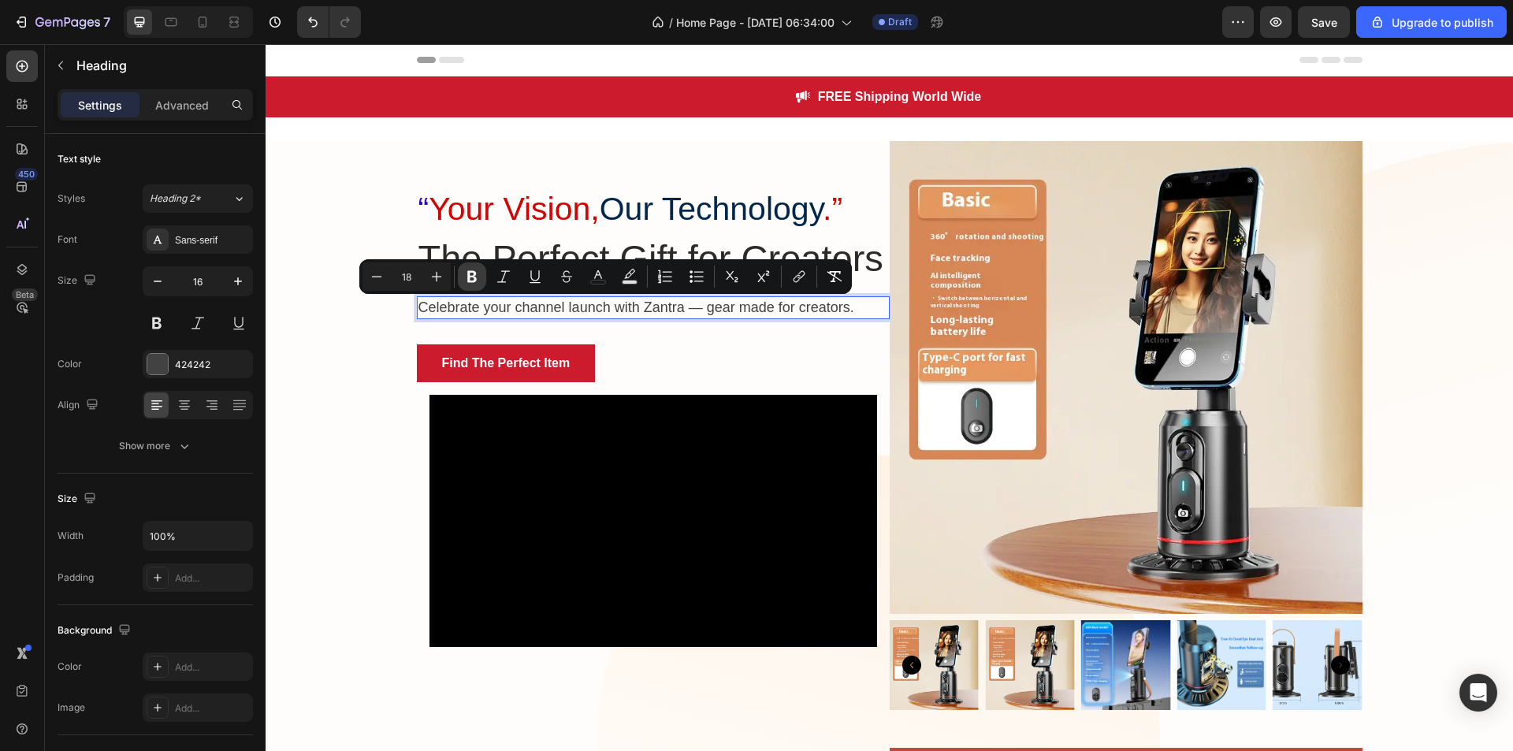
click at [470, 283] on icon "Editor contextual toolbar" at bounding box center [472, 277] width 16 height 16
type input "16"
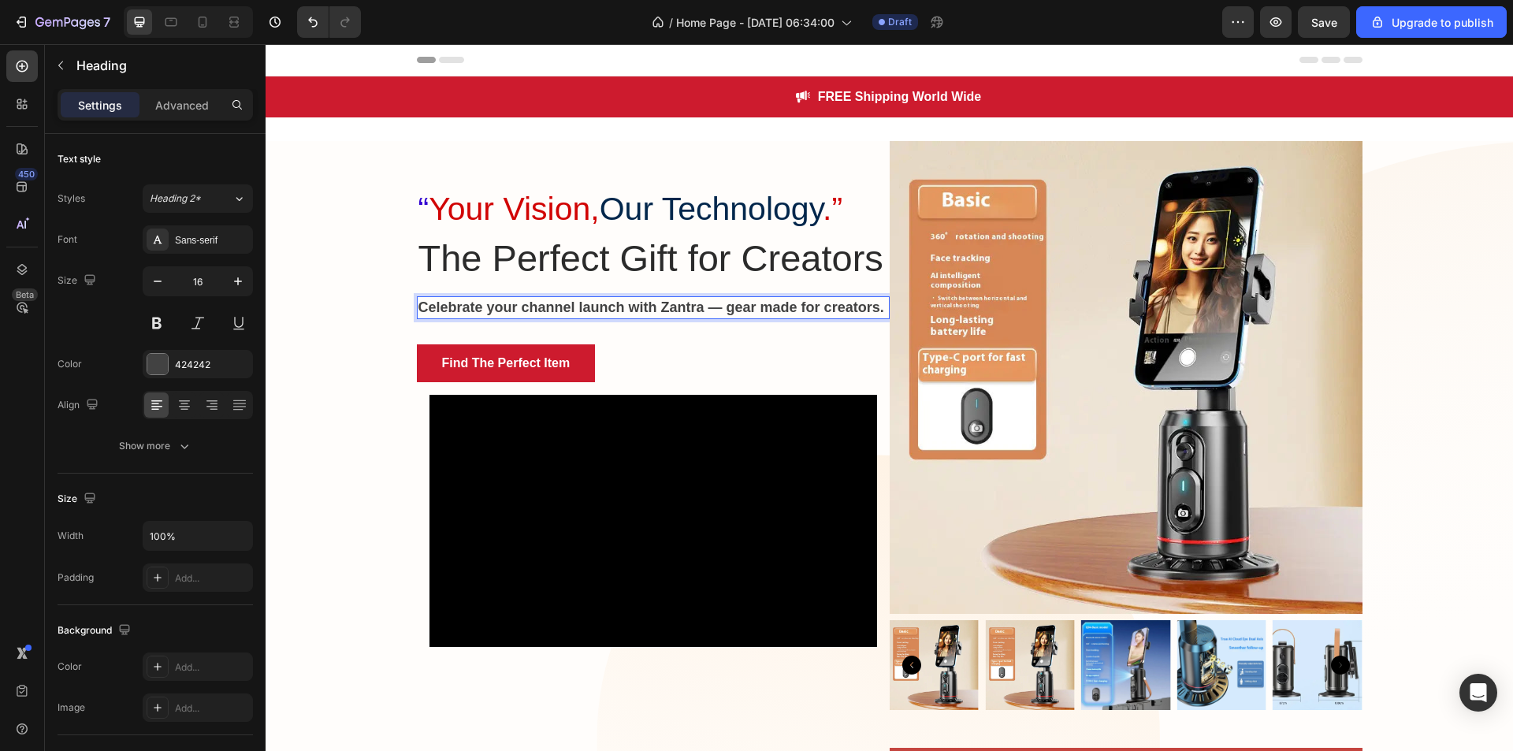
click at [534, 314] on strong "Celebrate your channel launch with Zantra — gear made for creators." at bounding box center [651, 307] width 466 height 16
click at [521, 304] on strong "Celebrate your channel launch with Zantra — gear made for creators." at bounding box center [651, 307] width 466 height 16
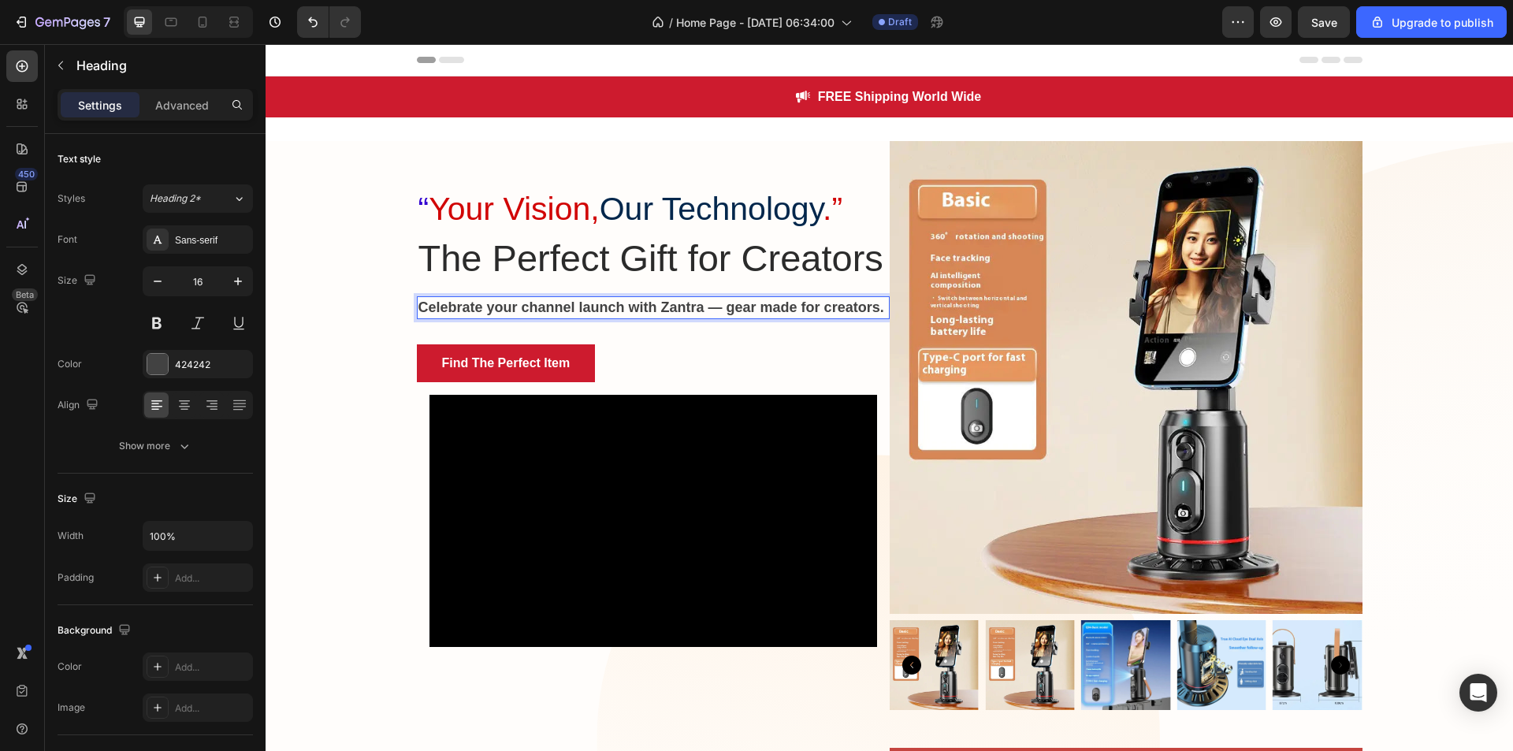
click at [513, 304] on strong "Celebrate your channel launch with Zantra — gear made for creators." at bounding box center [651, 307] width 466 height 16
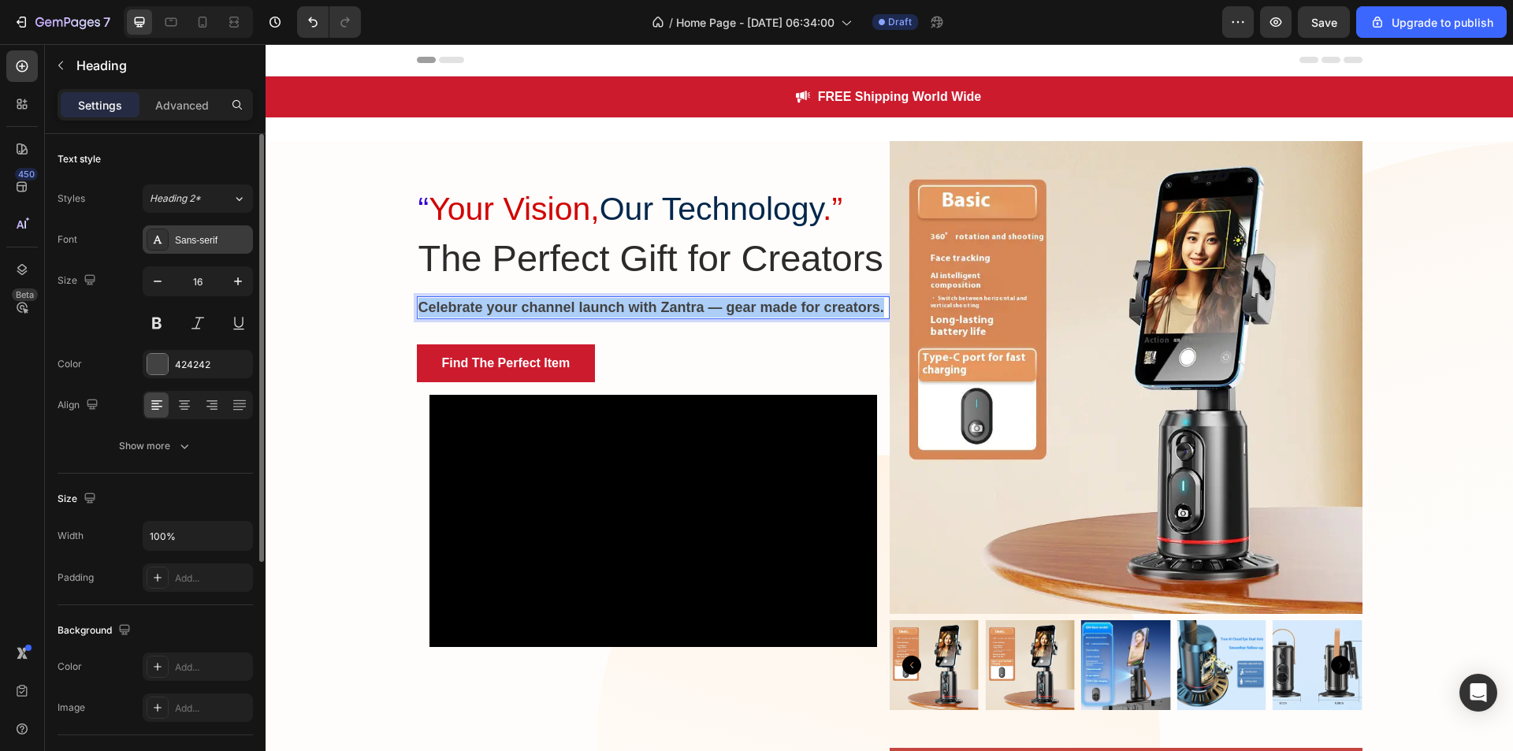
click at [239, 236] on div "Sans-serif" at bounding box center [212, 240] width 74 height 14
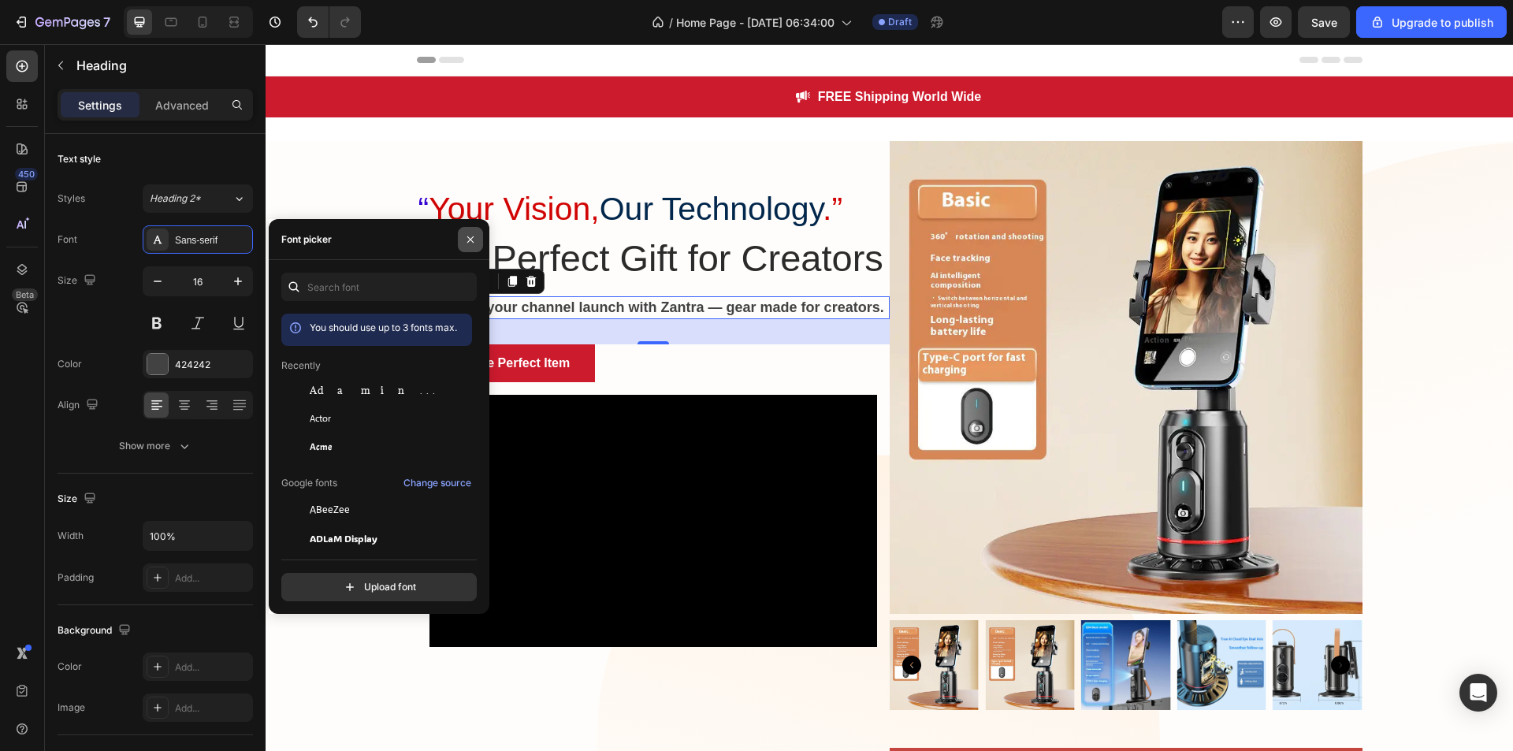
click at [474, 247] on button "button" at bounding box center [470, 239] width 25 height 25
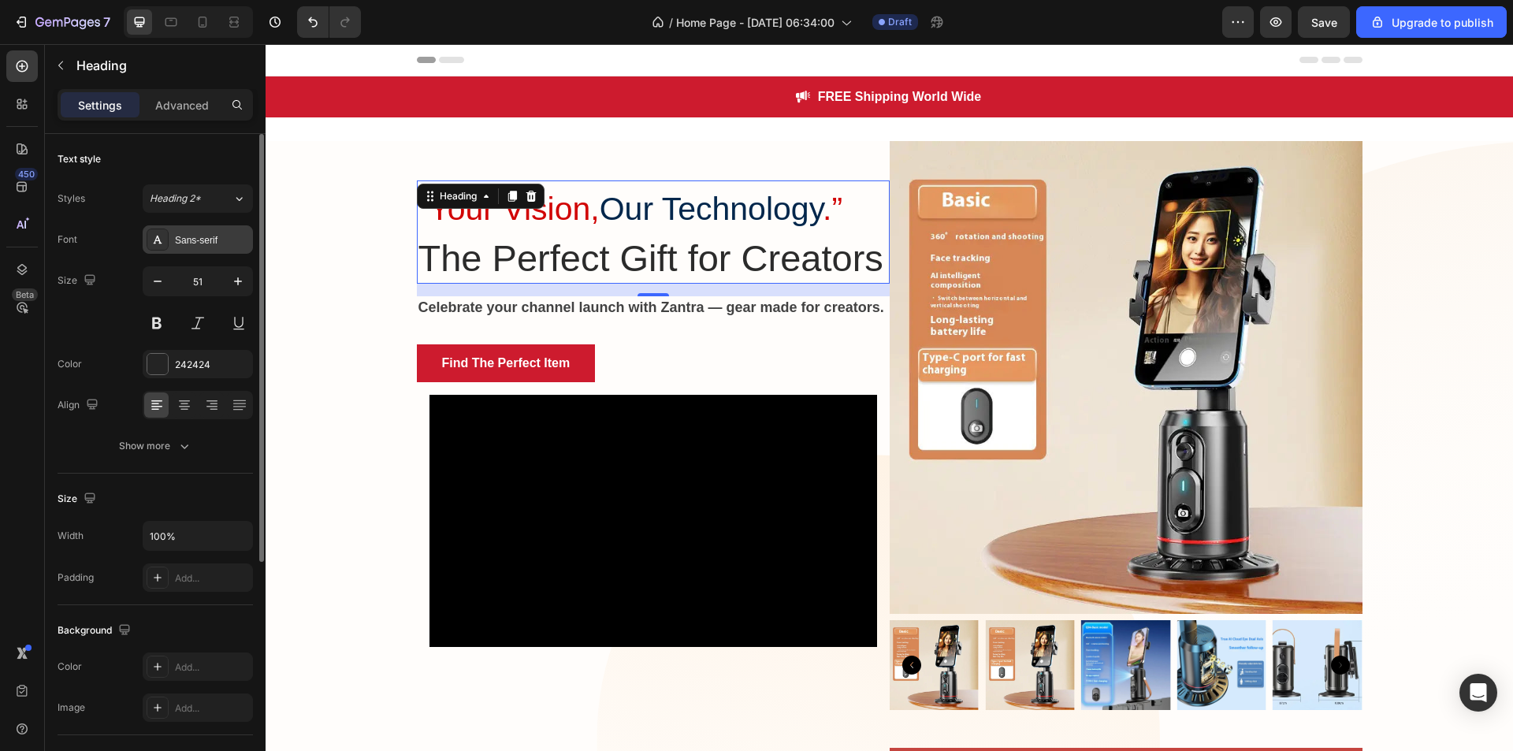
click at [235, 242] on div "Sans-serif" at bounding box center [212, 240] width 74 height 14
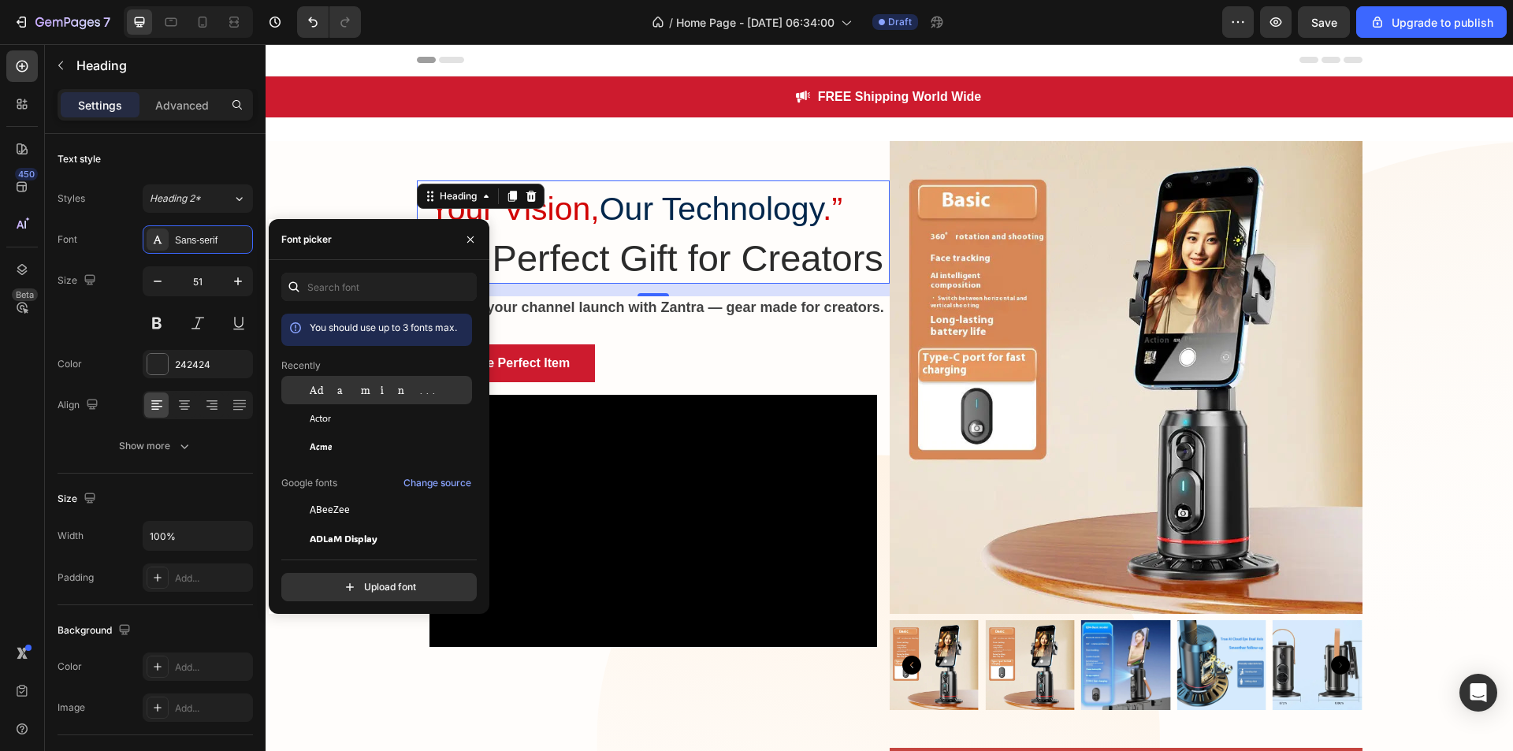
click at [361, 395] on div "Adamina" at bounding box center [389, 390] width 159 height 14
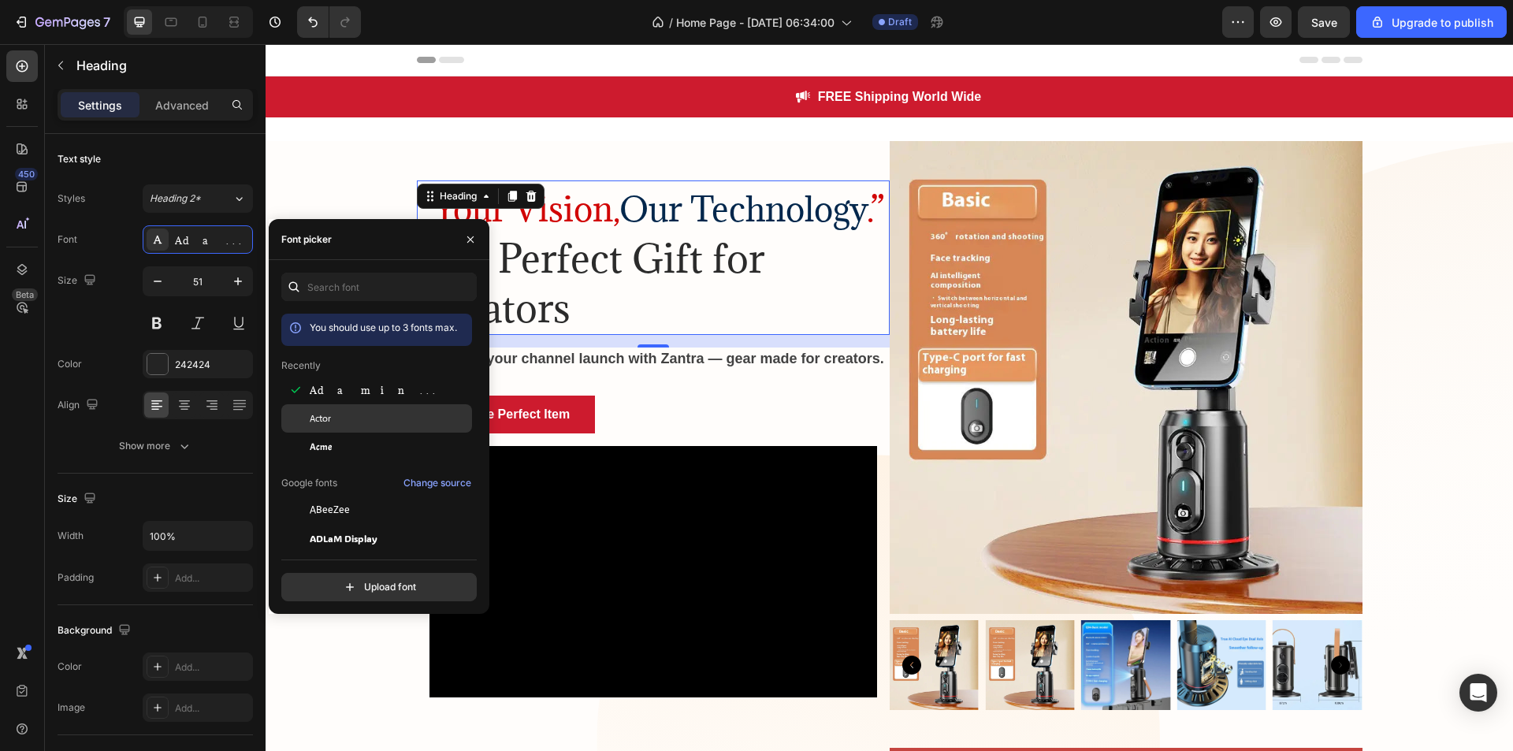
click at [364, 581] on div "Actor" at bounding box center [376, 595] width 191 height 28
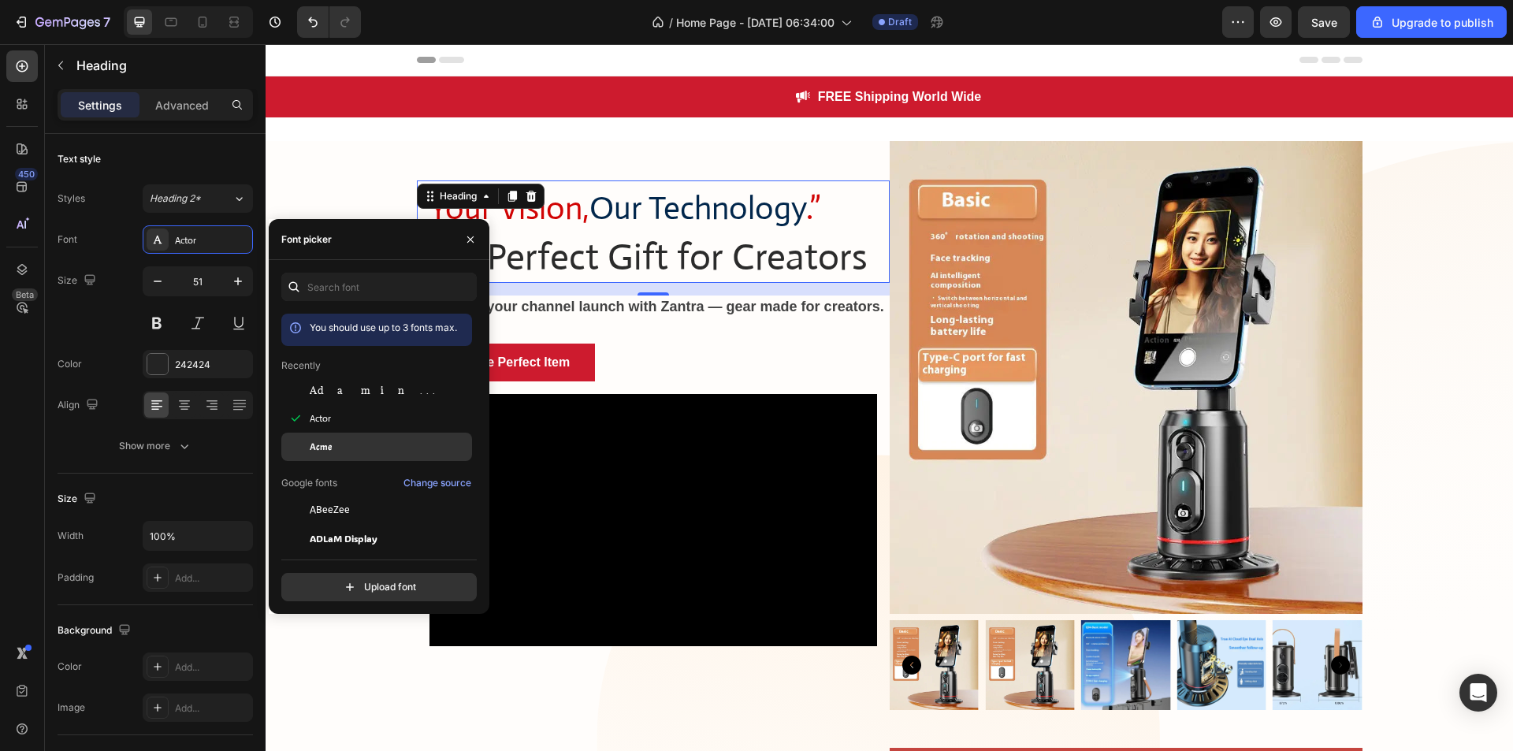
click at [366, 448] on div "Acme" at bounding box center [389, 447] width 159 height 14
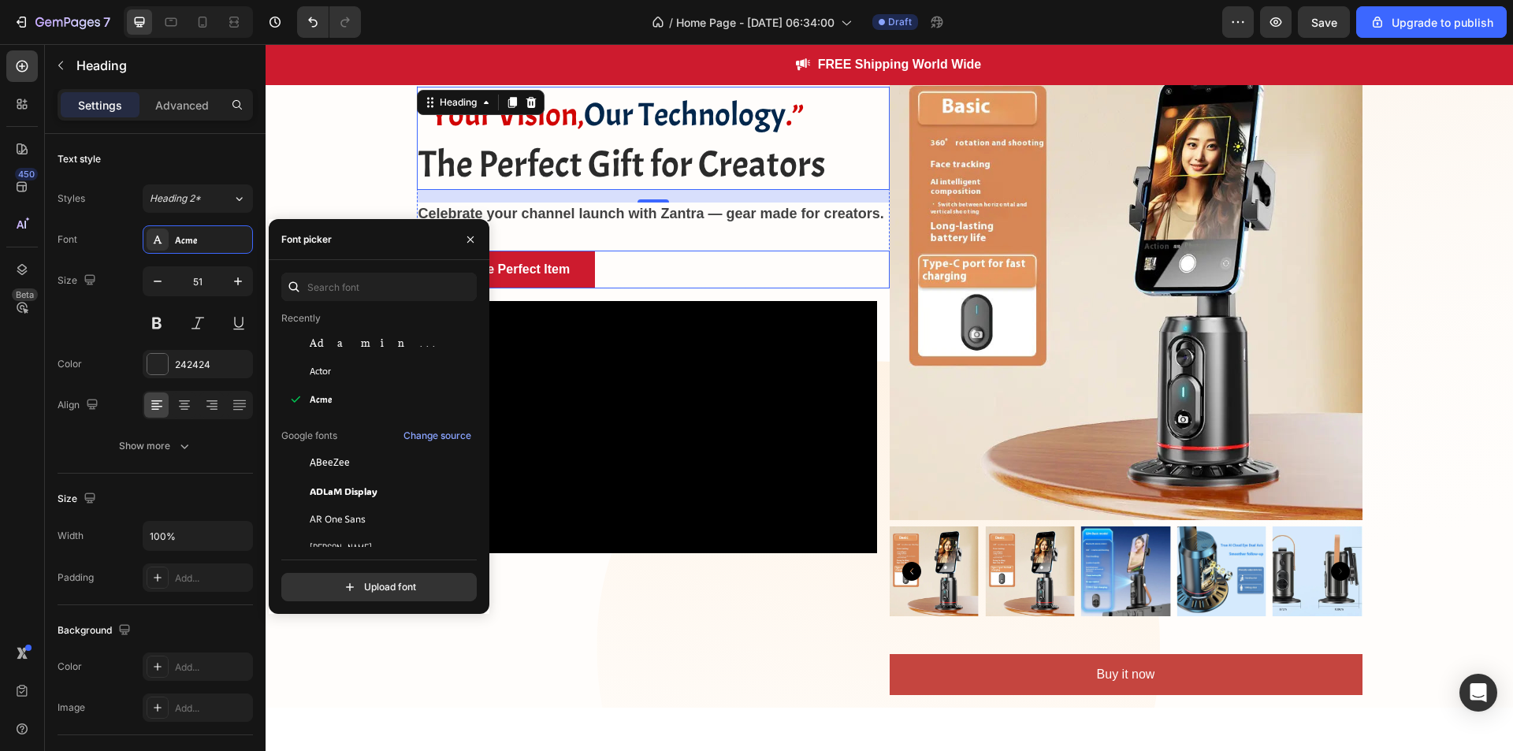
scroll to position [98, 0]
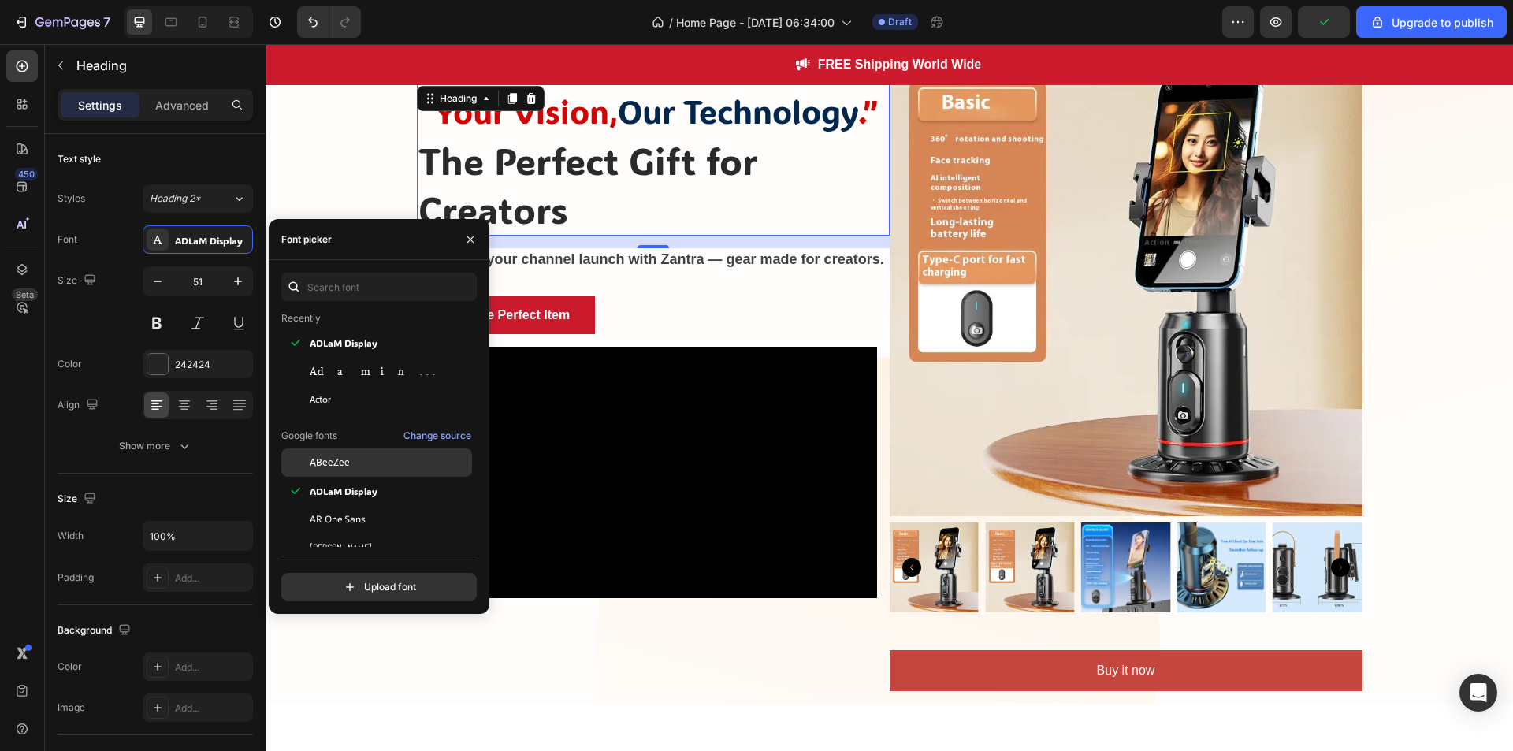
click at [374, 463] on div "ABeeZee" at bounding box center [389, 463] width 159 height 14
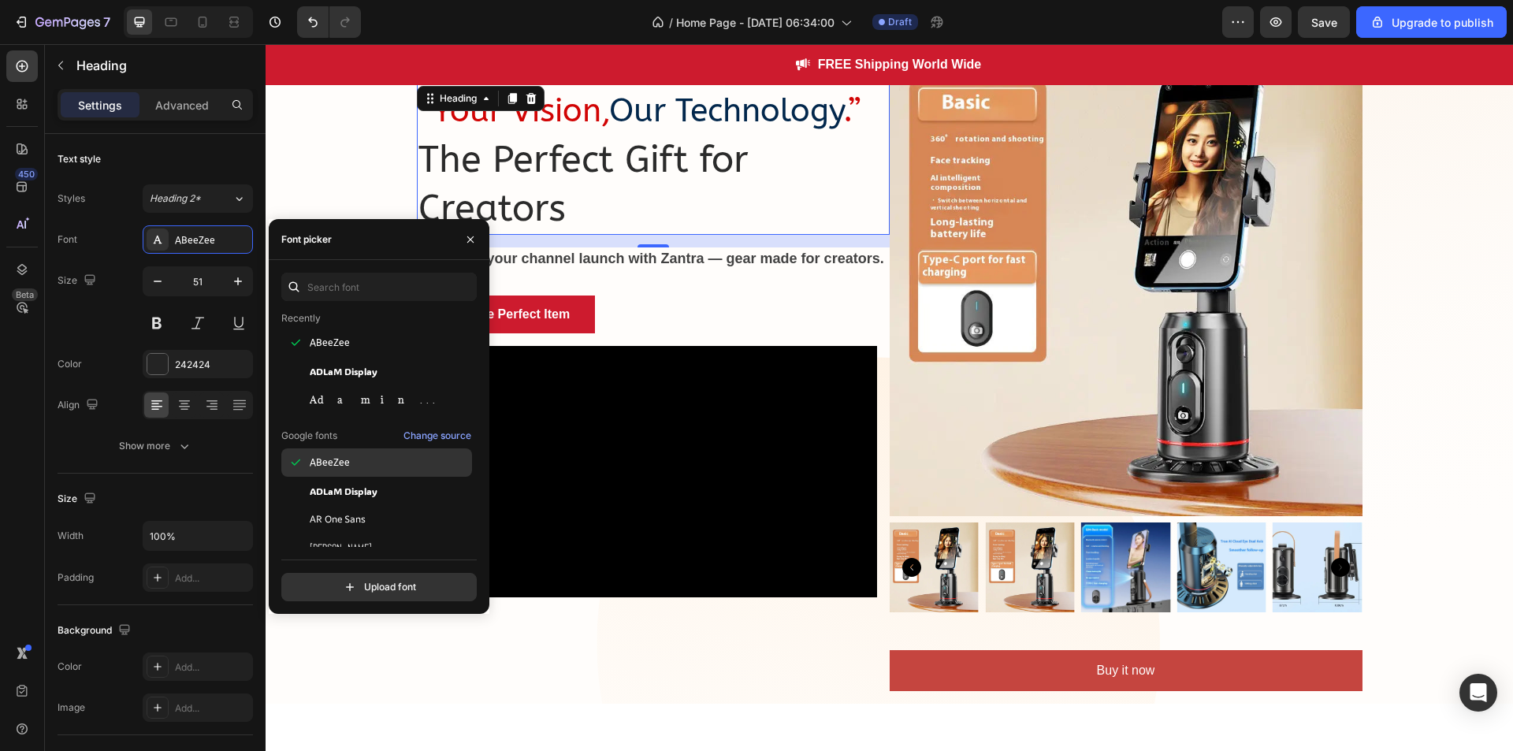
scroll to position [193, 0]
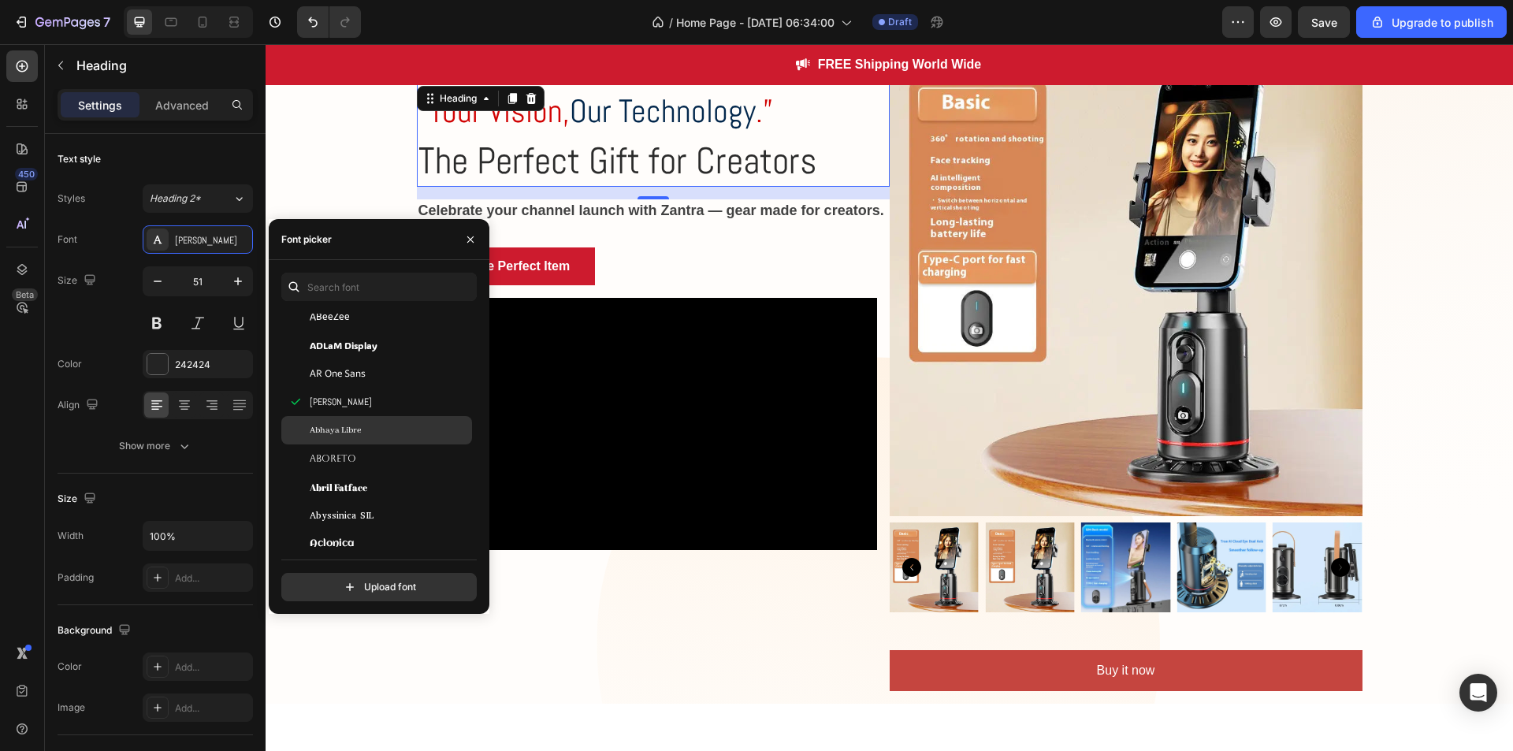
click at [365, 426] on div "Abhaya Libre" at bounding box center [389, 430] width 159 height 14
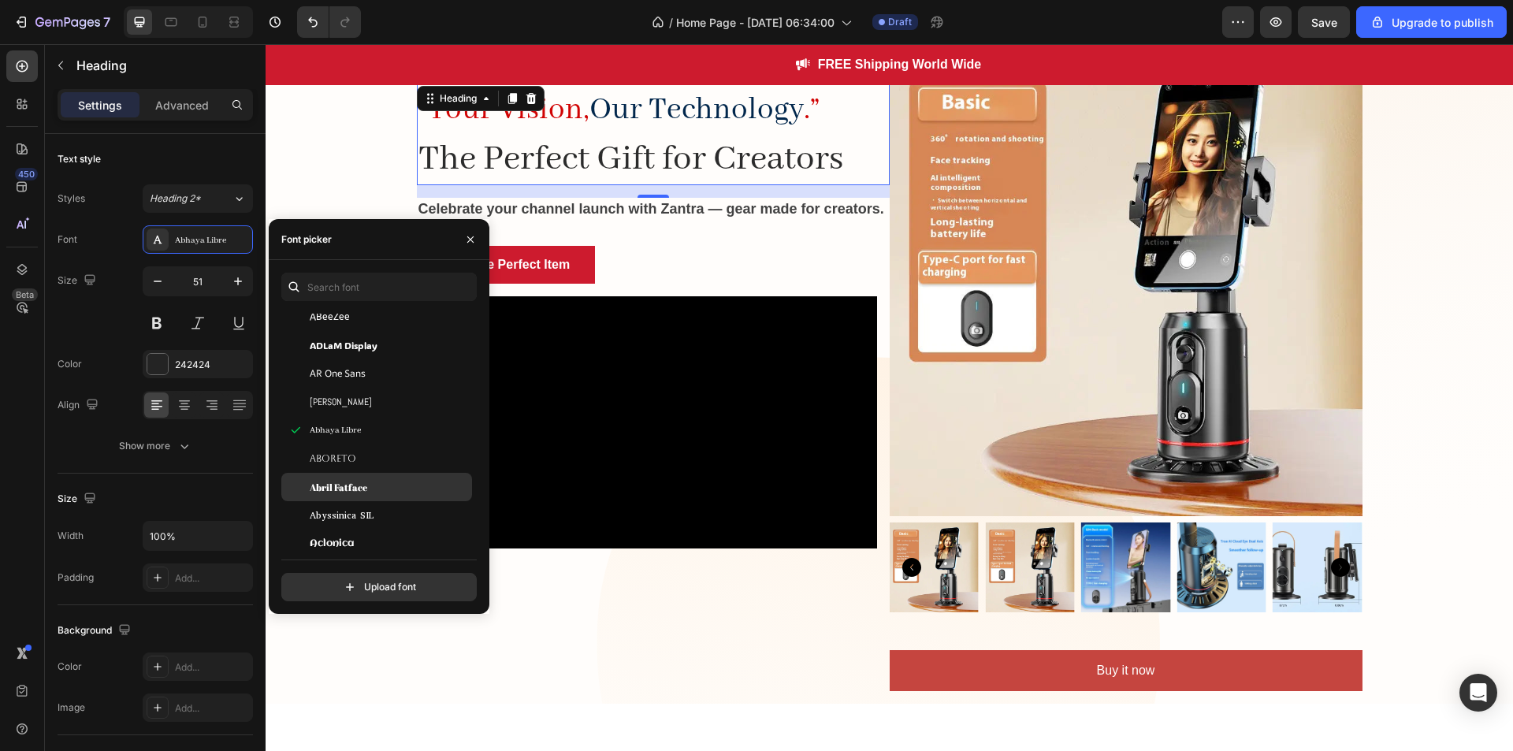
click at [367, 484] on div "Abril Fatface" at bounding box center [389, 487] width 159 height 14
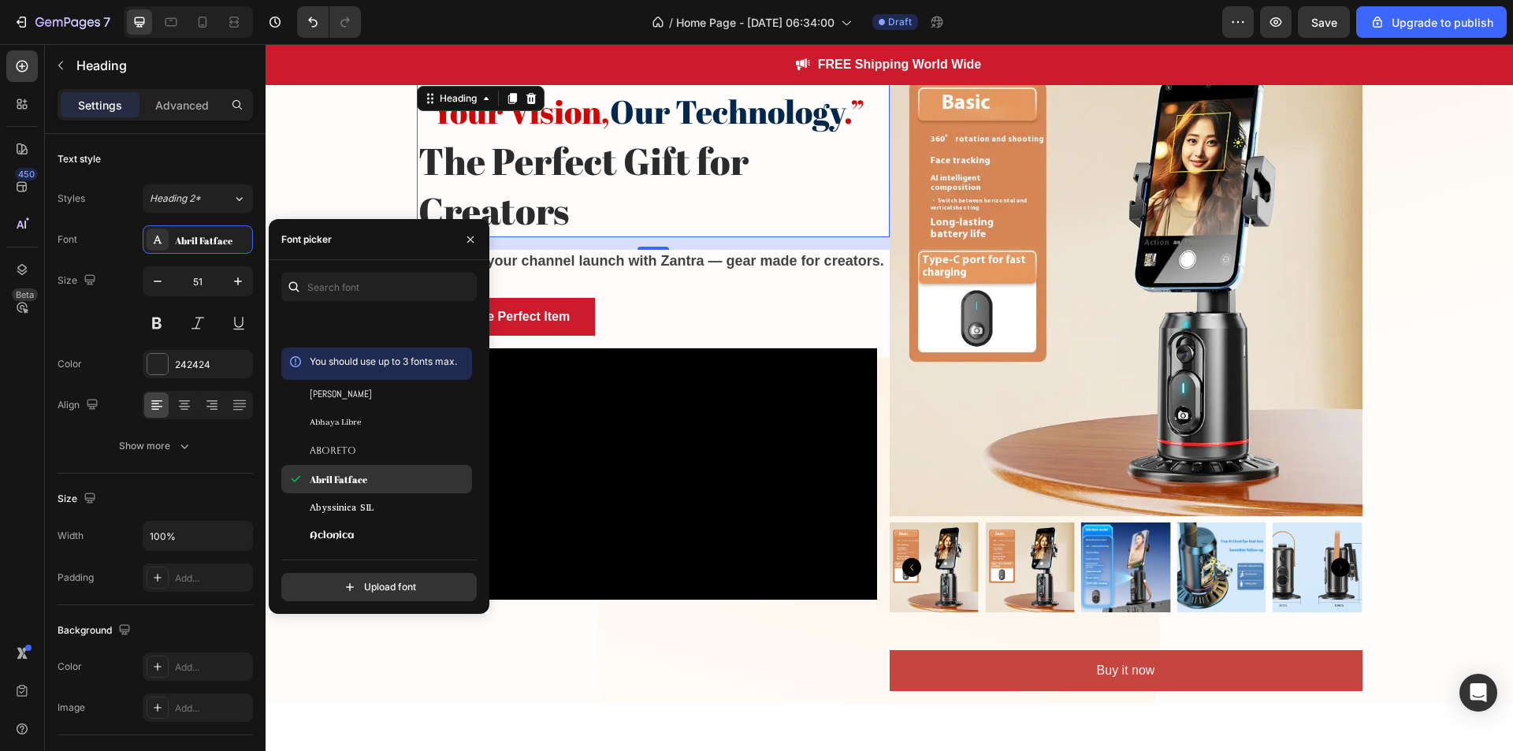
scroll to position [507, 0]
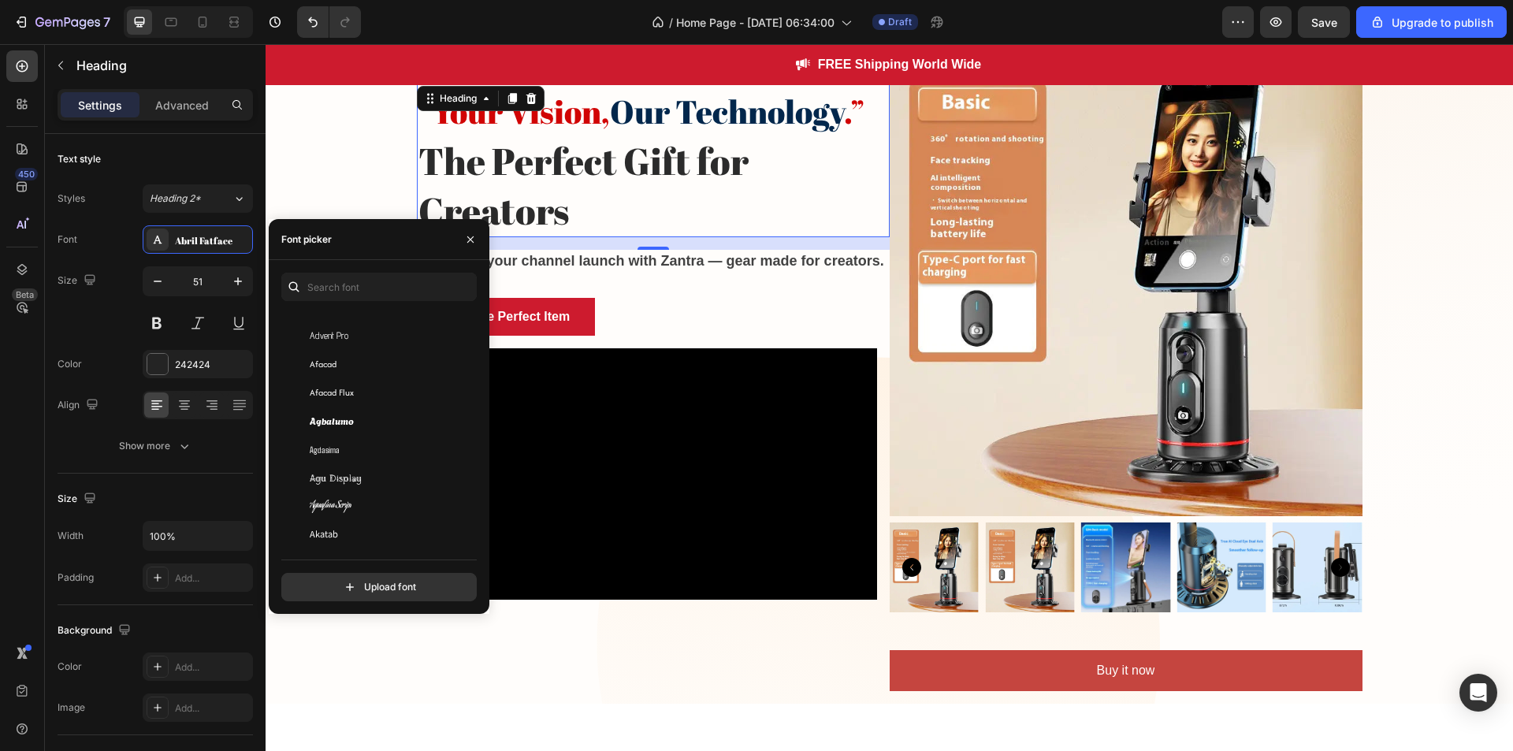
click at [367, 484] on div "Agu Display" at bounding box center [389, 477] width 159 height 14
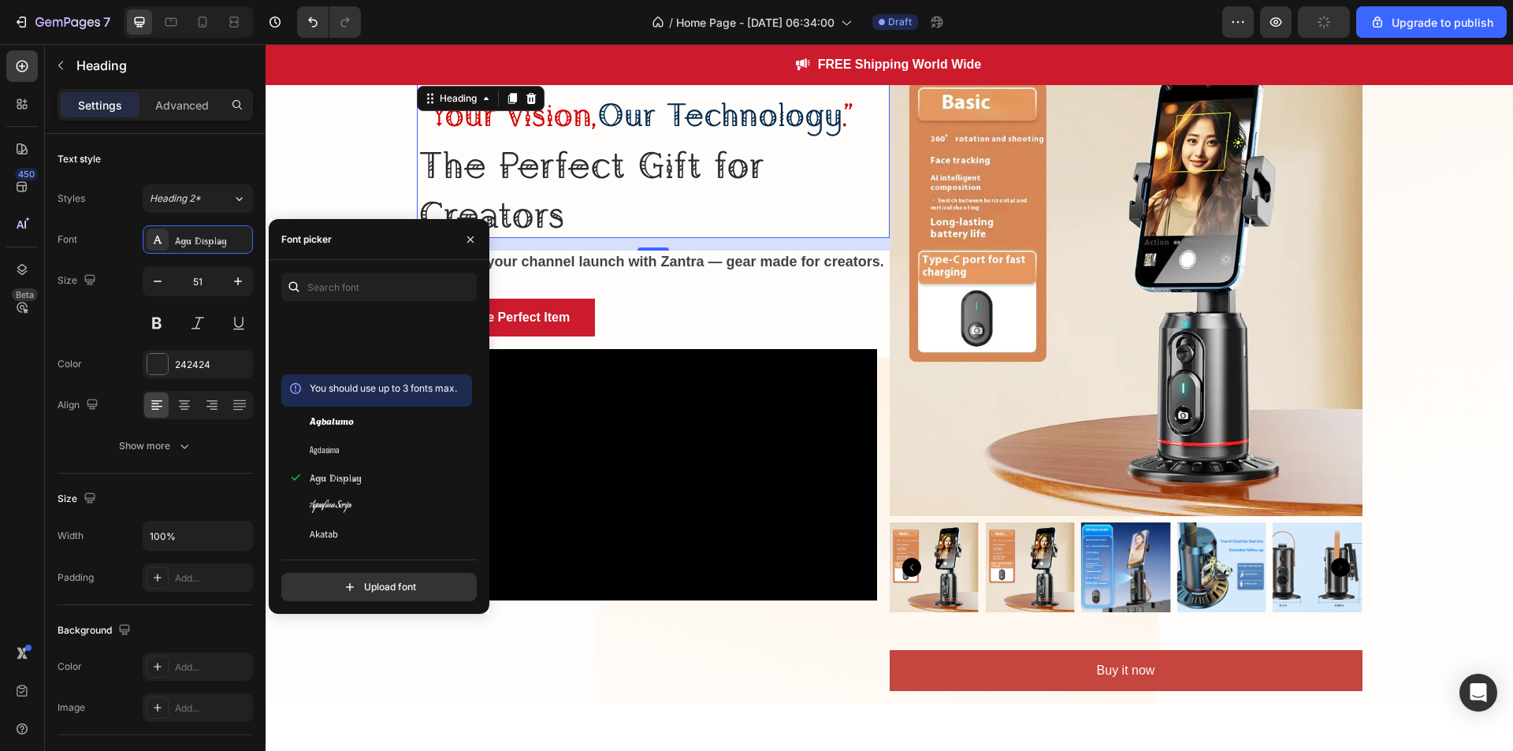
scroll to position [837, 0]
click at [367, 484] on div "Alef" at bounding box center [389, 488] width 159 height 14
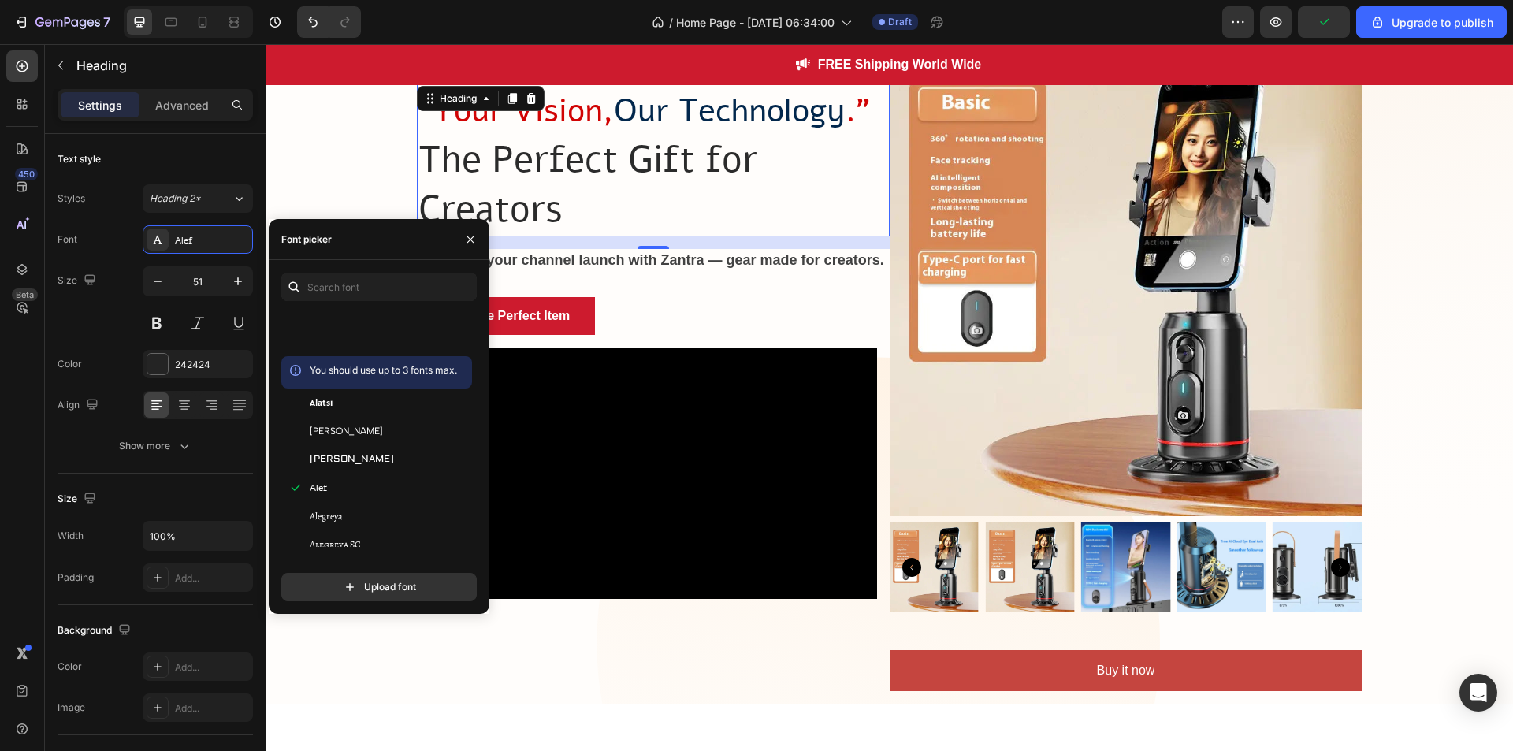
scroll to position [1157, 0]
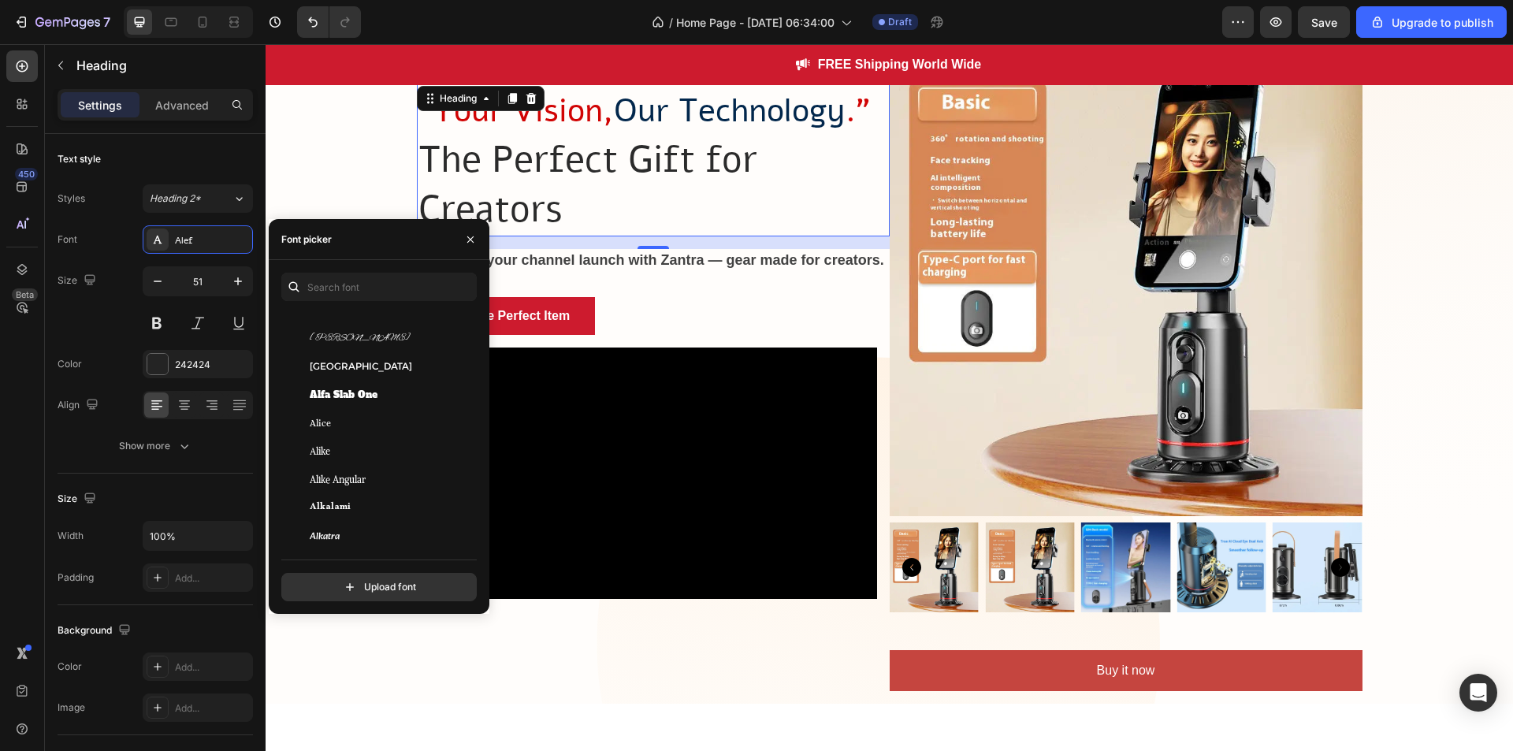
click at [366, 484] on span "Alike Angular" at bounding box center [338, 480] width 56 height 14
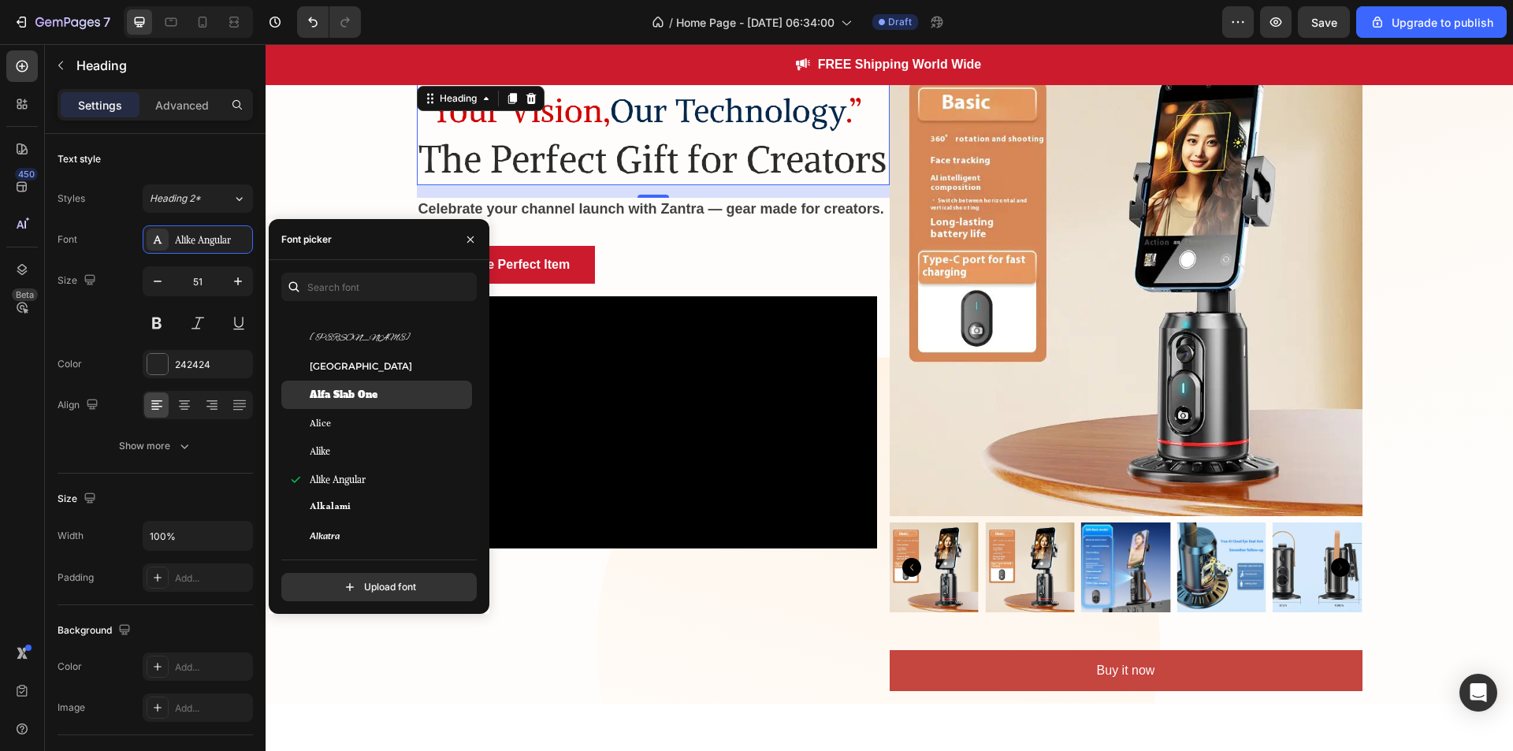
click at [366, 398] on span "Alfa Slab One" at bounding box center [344, 395] width 68 height 14
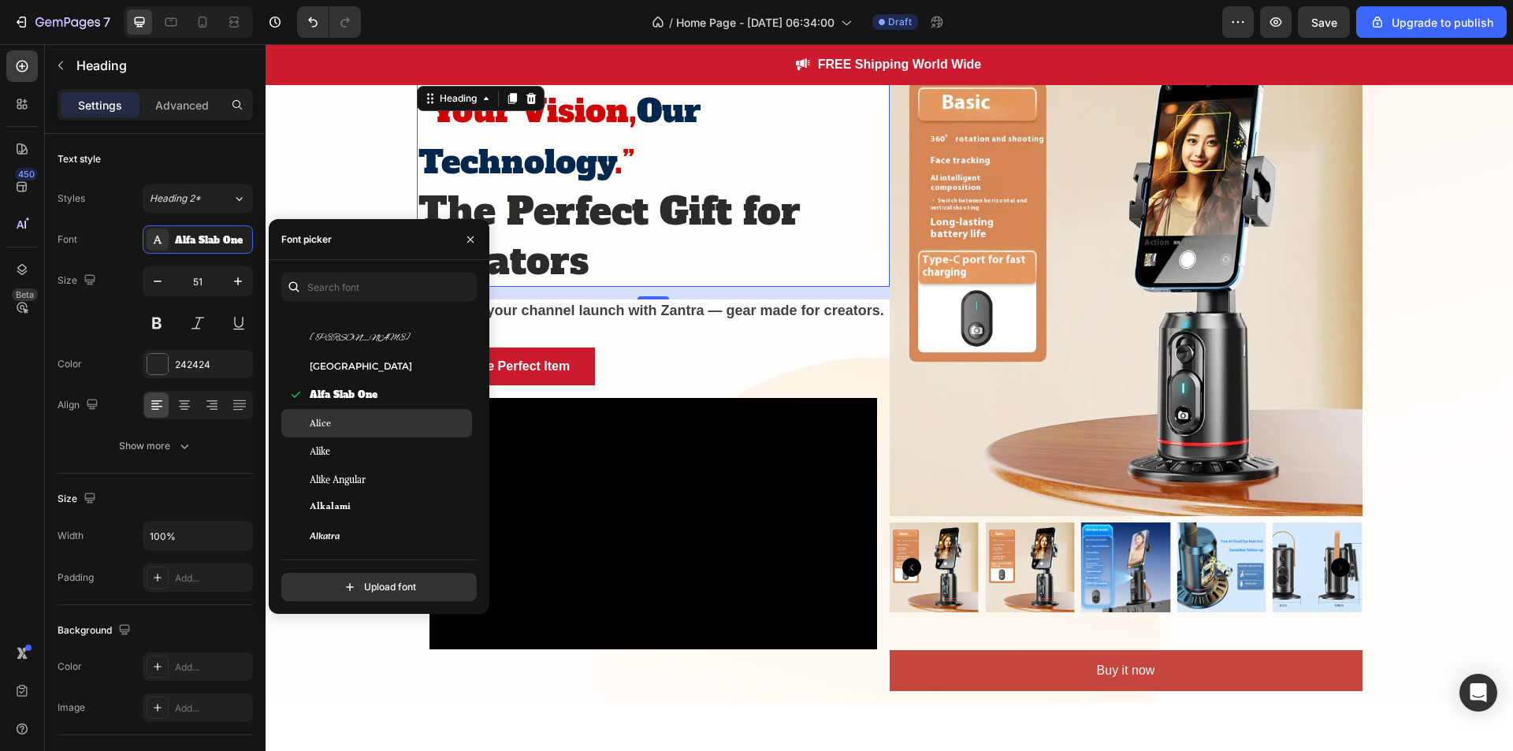
click at [364, 435] on div "Alice" at bounding box center [376, 423] width 191 height 28
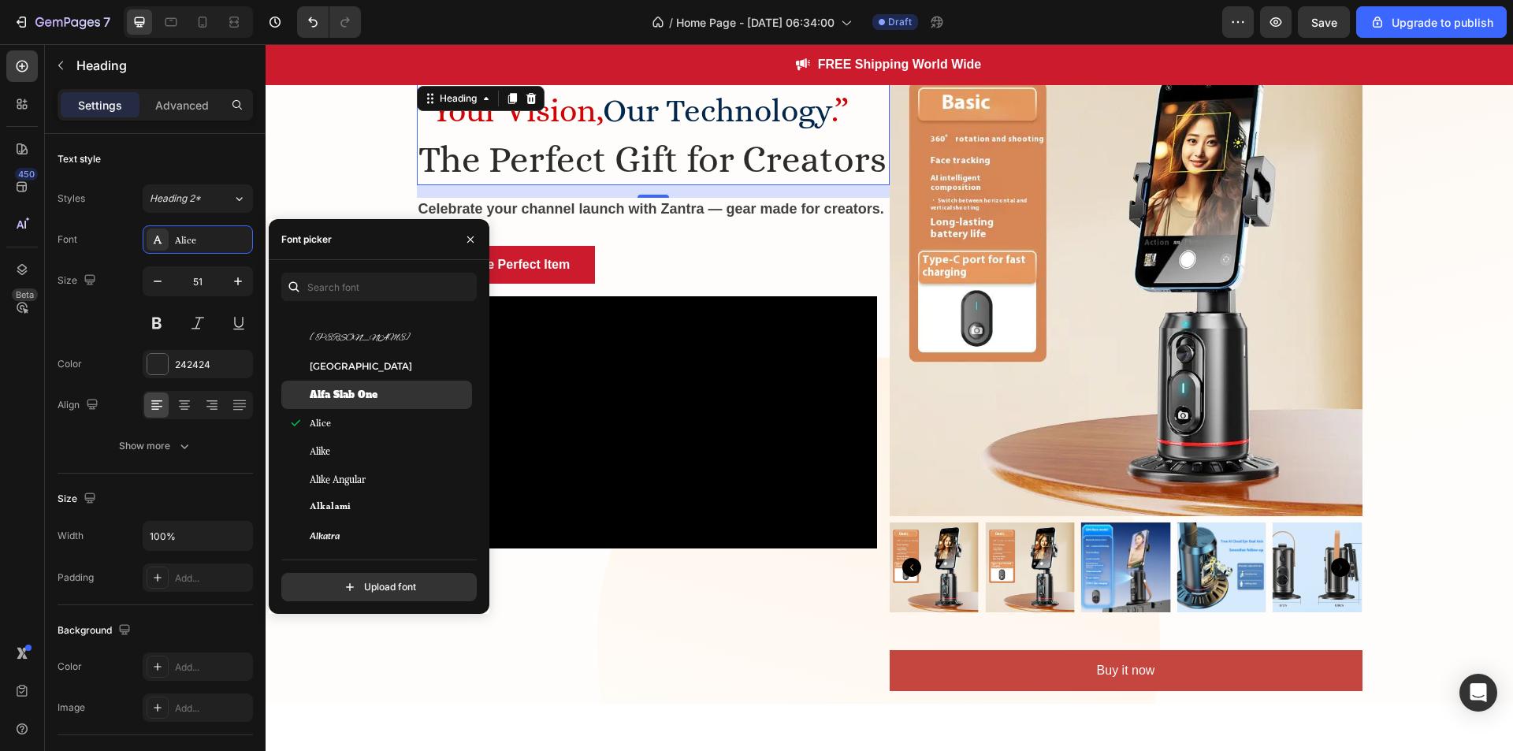
click at [360, 393] on span "Alfa Slab One" at bounding box center [344, 395] width 68 height 14
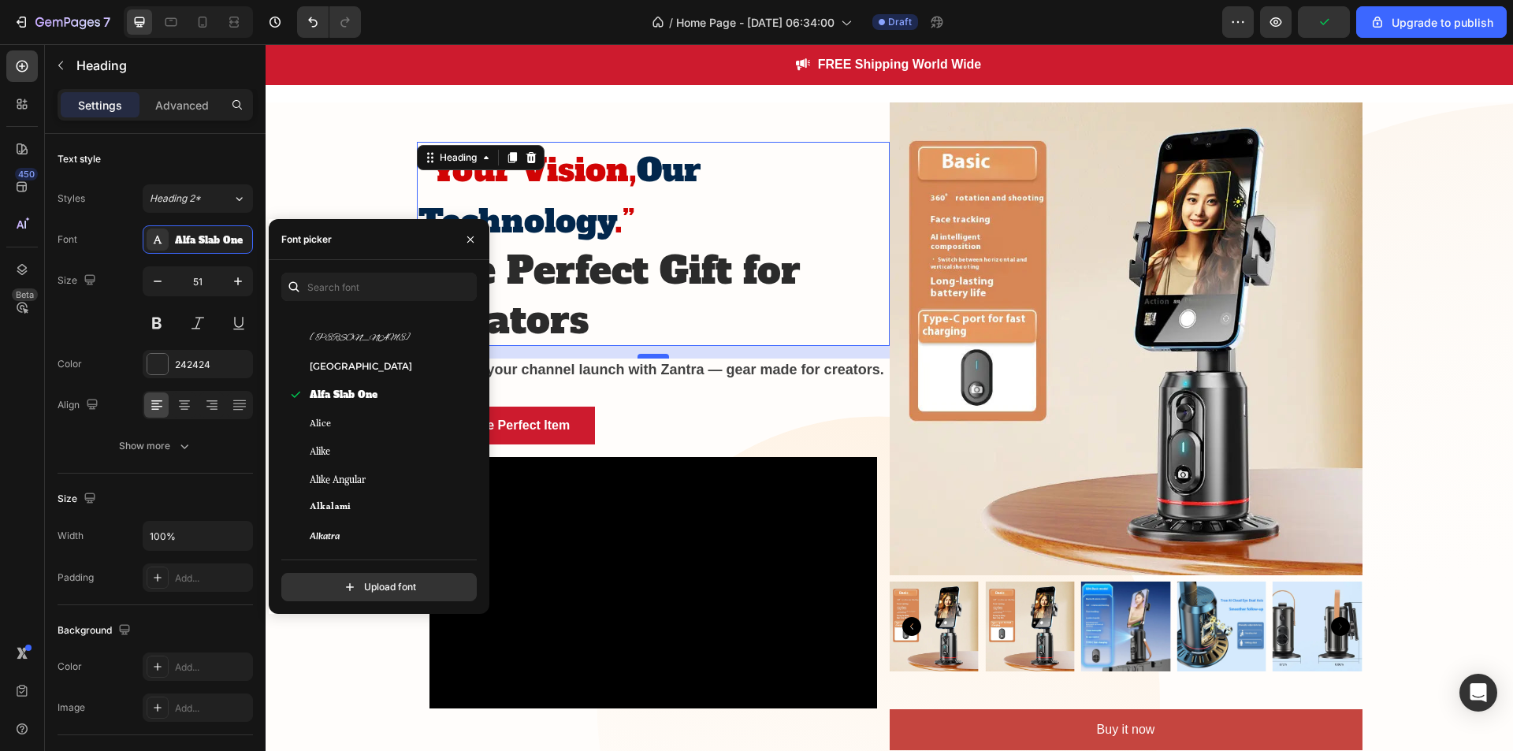
scroll to position [44, 0]
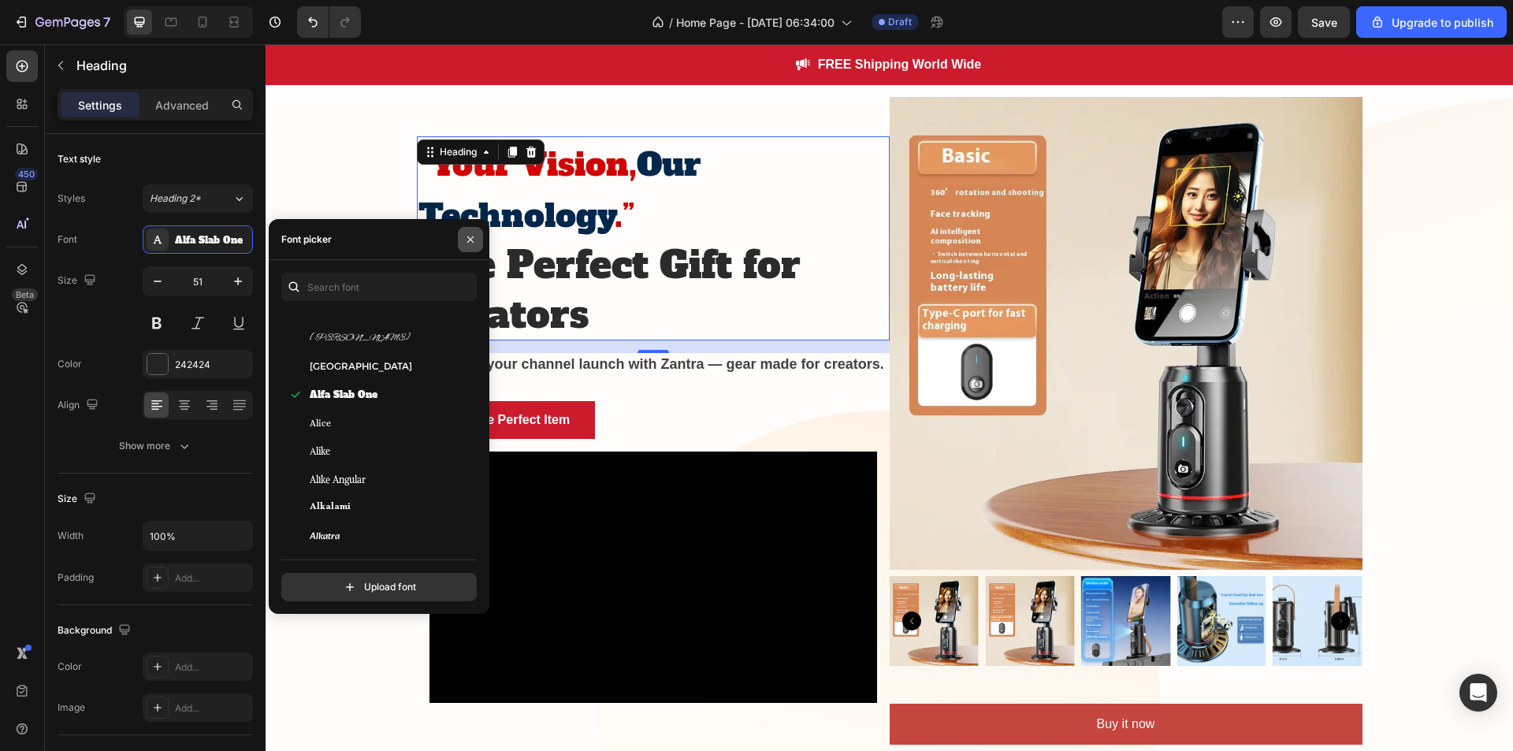
click at [473, 238] on icon "button" at bounding box center [470, 239] width 13 height 13
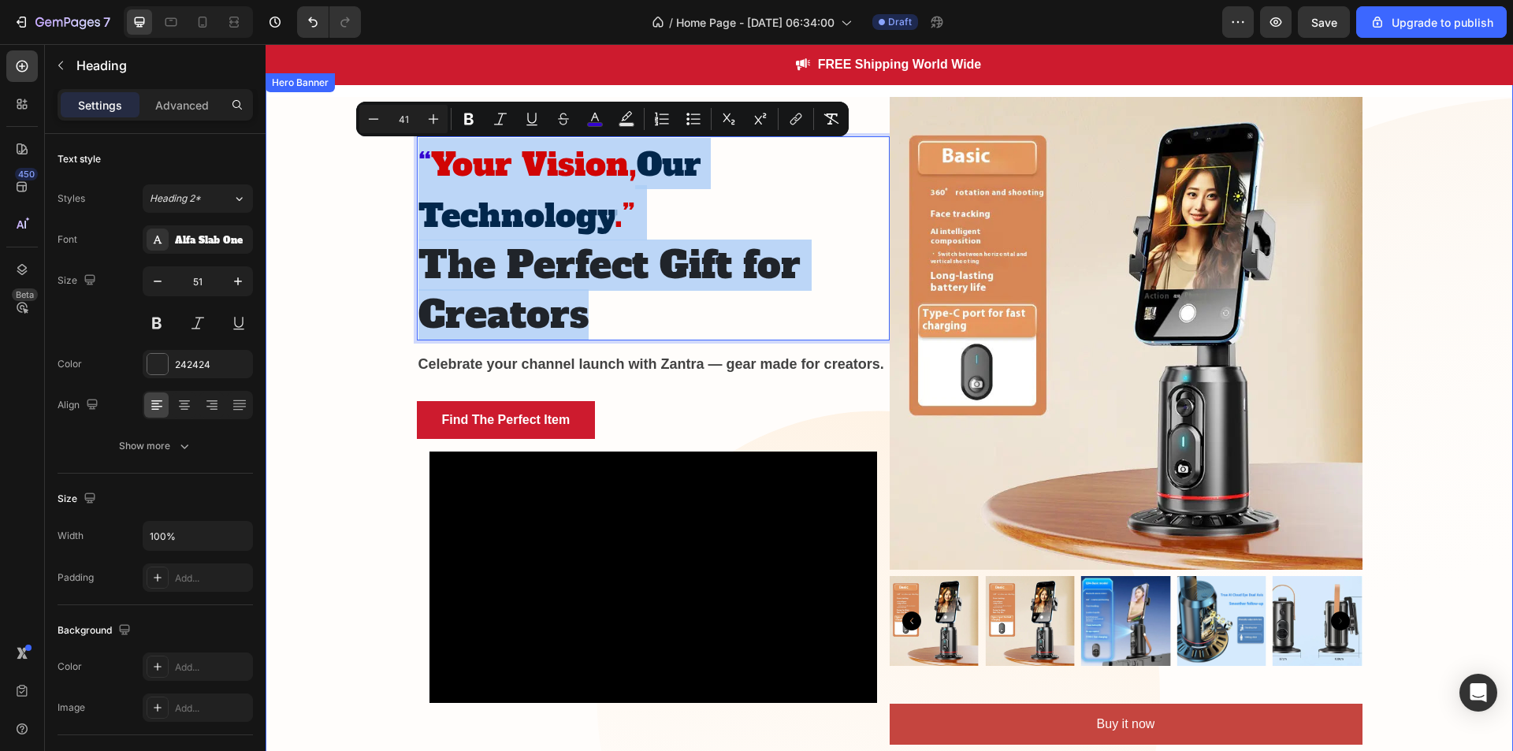
drag, startPoint x: 610, startPoint y: 303, endPoint x: 379, endPoint y: 139, distance: 283.6
click at [379, 139] on div "“ Your Vision, Our Technology .” The Perfect Gift for Creators Heading 16 ⁠⁠⁠⁠⁠…" at bounding box center [890, 427] width 1248 height 660
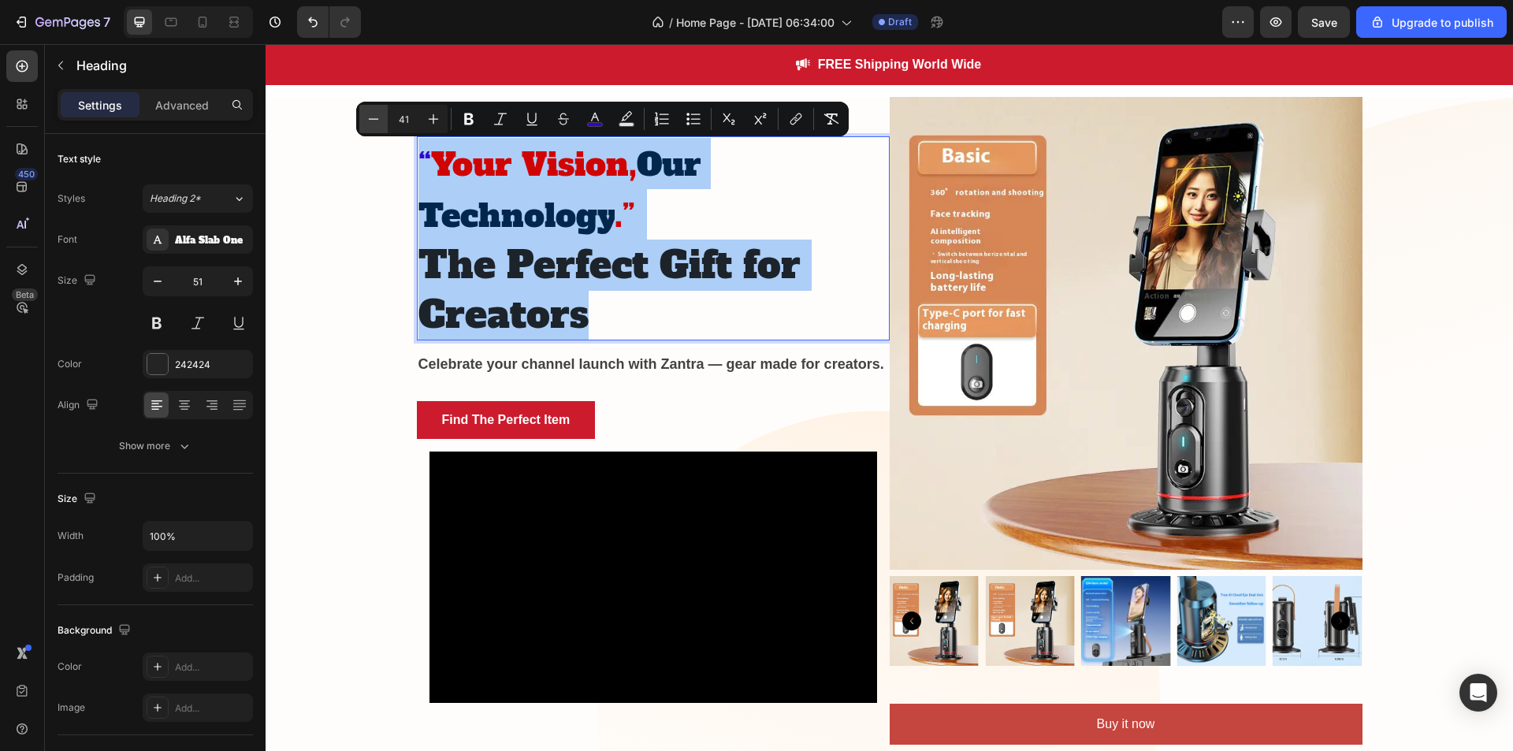
click at [372, 114] on icon "Editor contextual toolbar" at bounding box center [374, 119] width 16 height 16
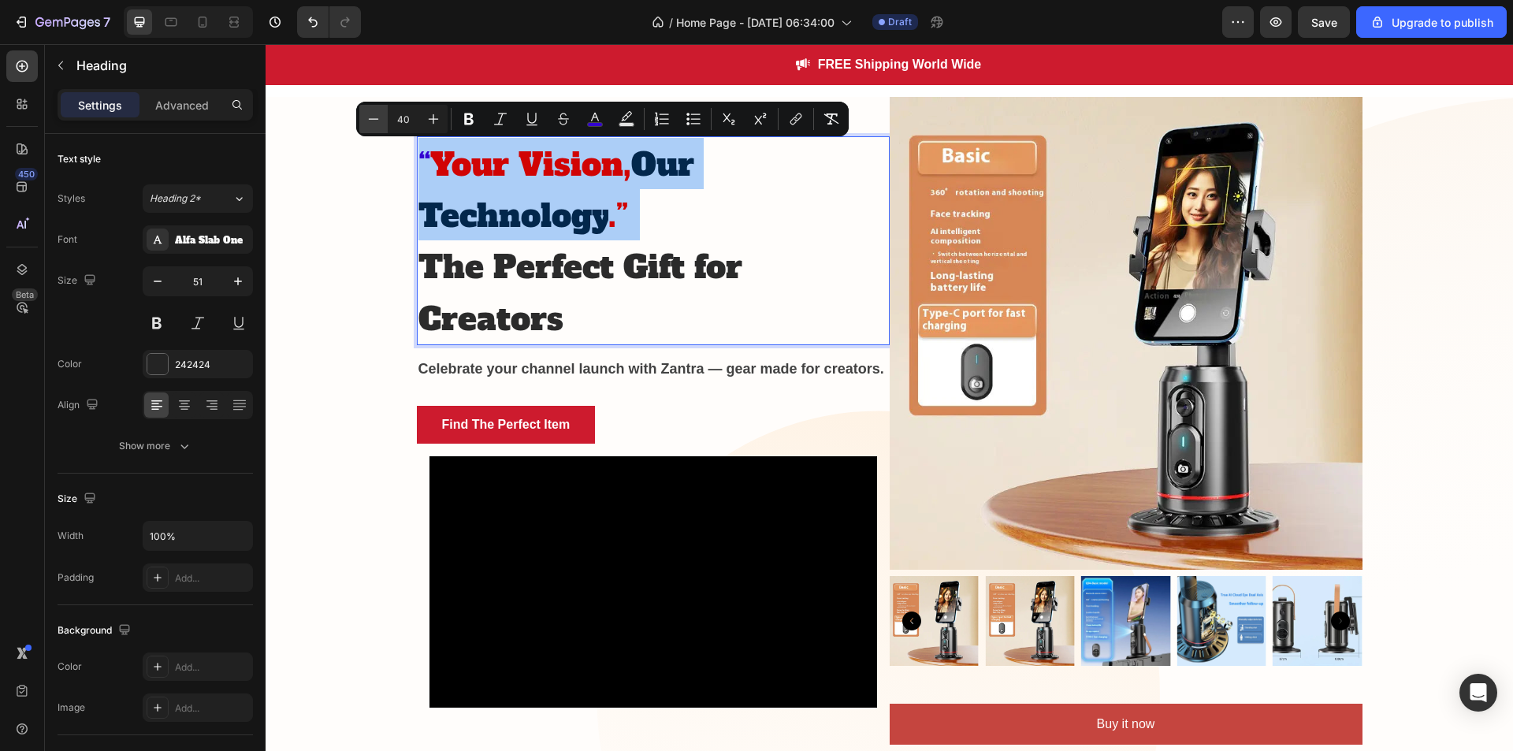
click at [372, 114] on icon "Editor contextual toolbar" at bounding box center [374, 119] width 16 height 16
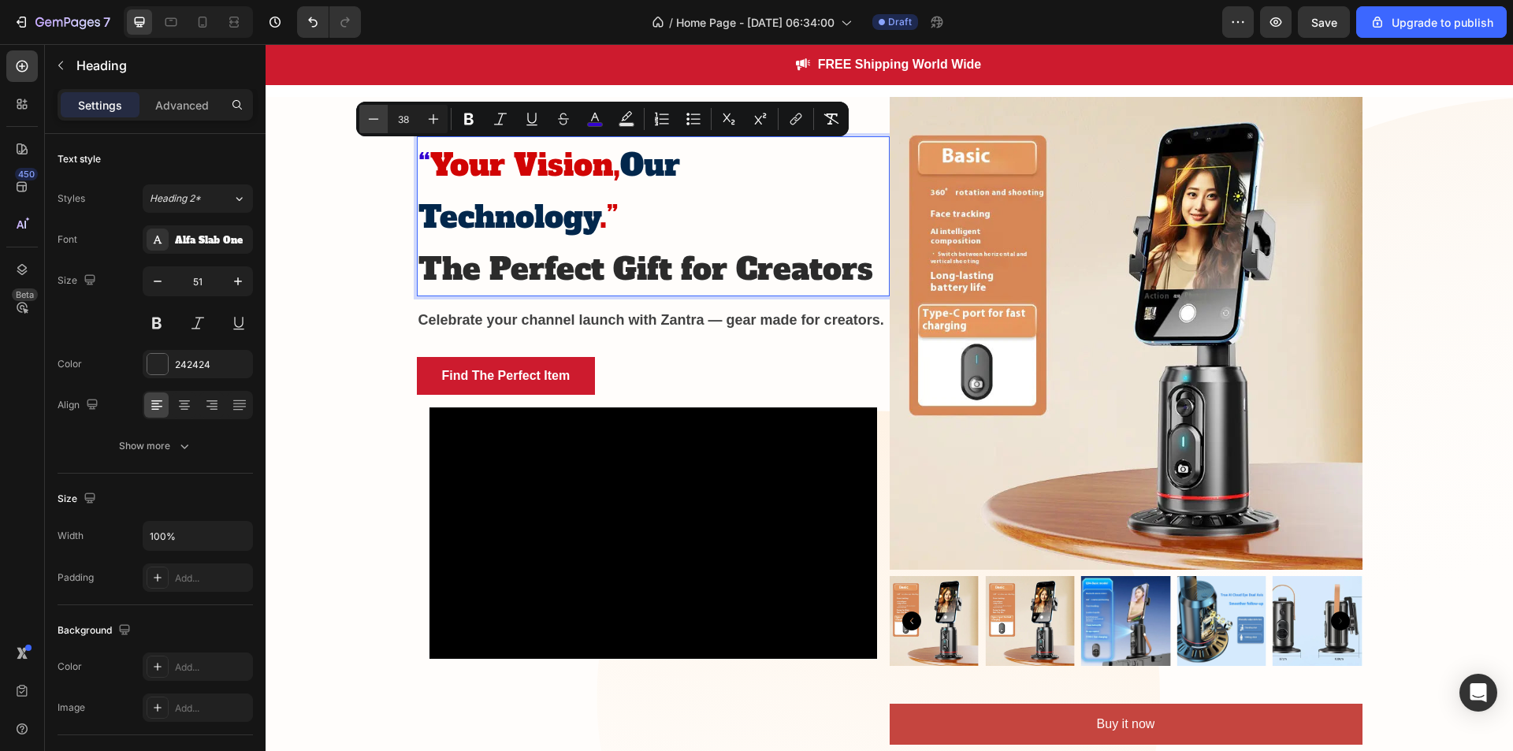
click at [372, 114] on icon "Editor contextual toolbar" at bounding box center [374, 119] width 16 height 16
type input "37"
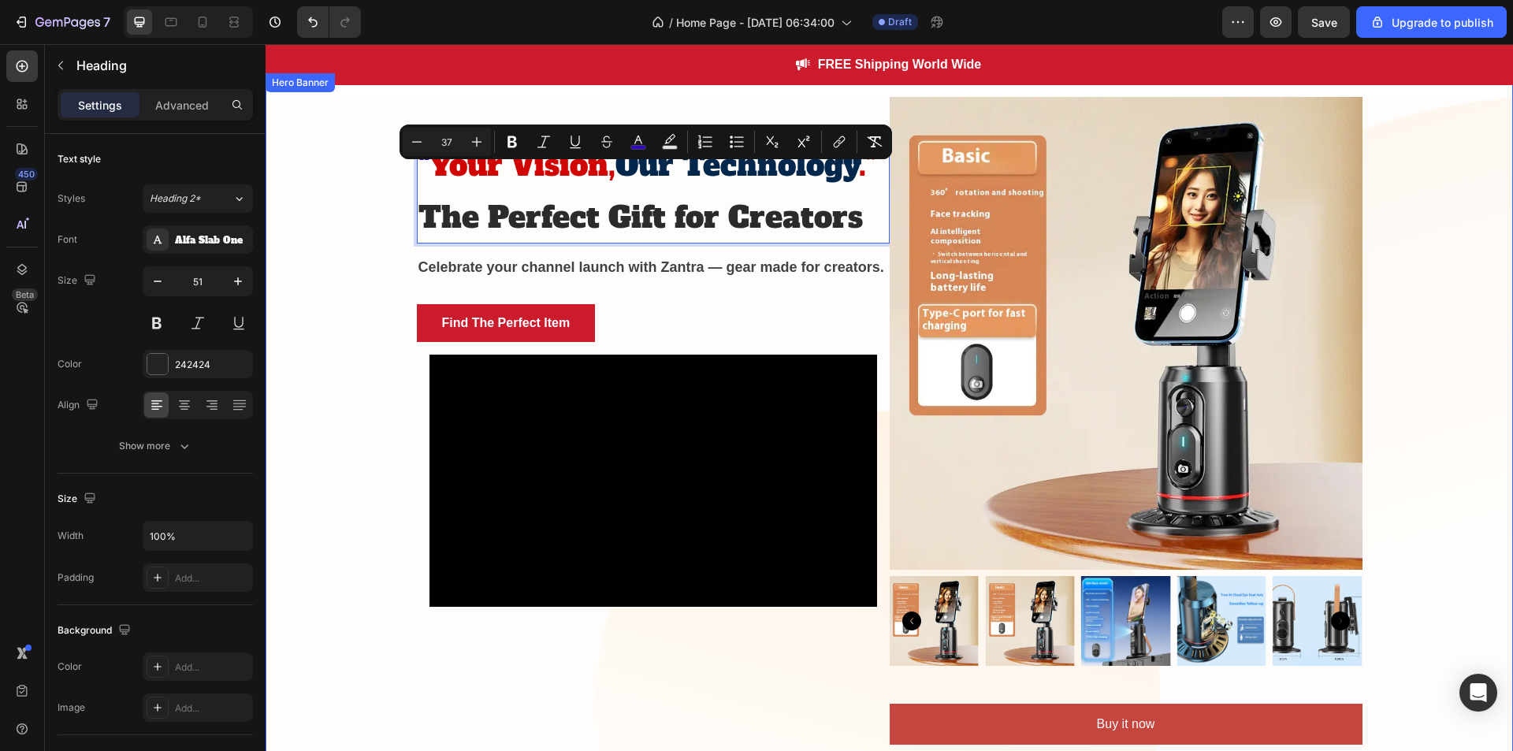
scroll to position [17, 0]
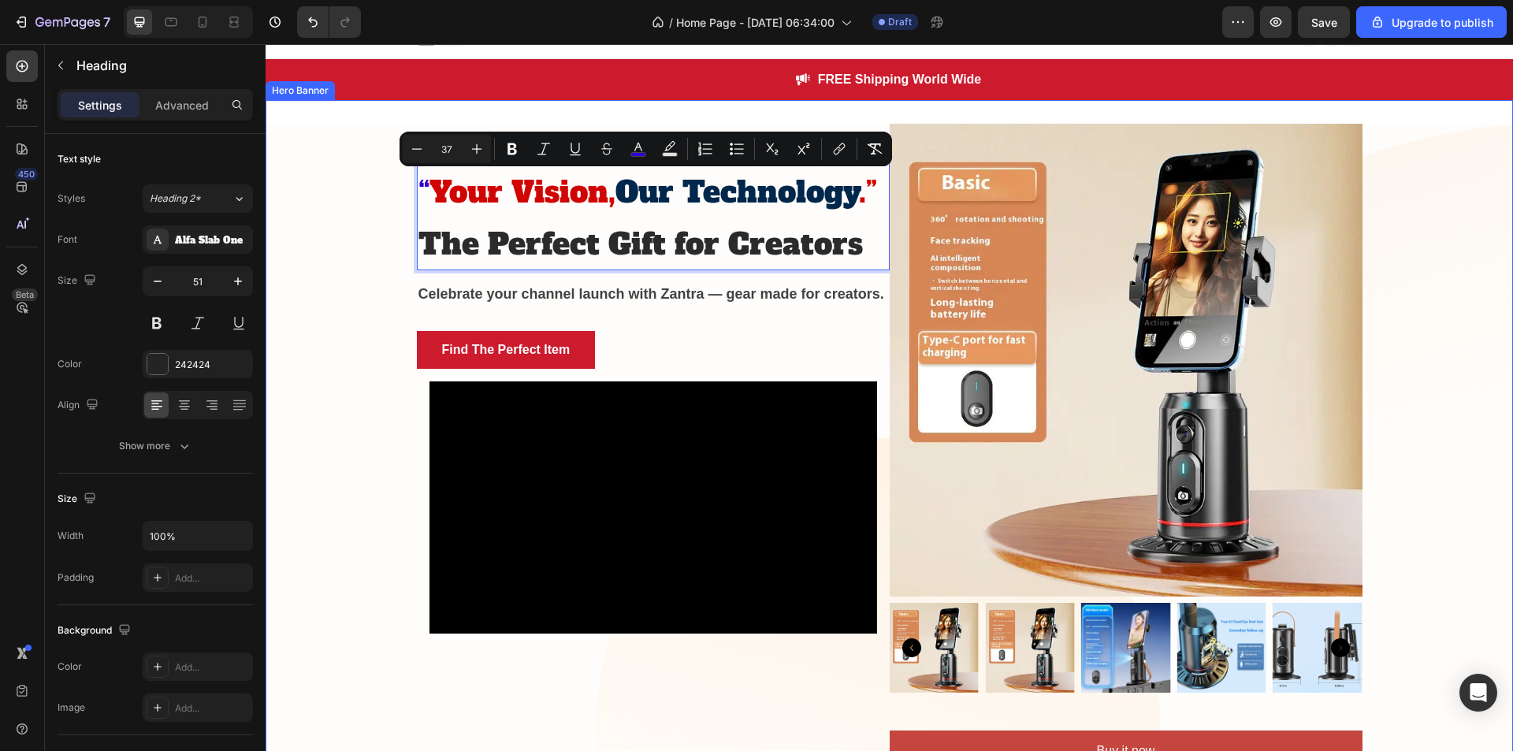
click at [1358, 287] on div "“ Your Vision, Our Technology .” The Perfect Gift for Creators Heading 16 ⁠⁠⁠⁠⁠…" at bounding box center [890, 454] width 1248 height 660
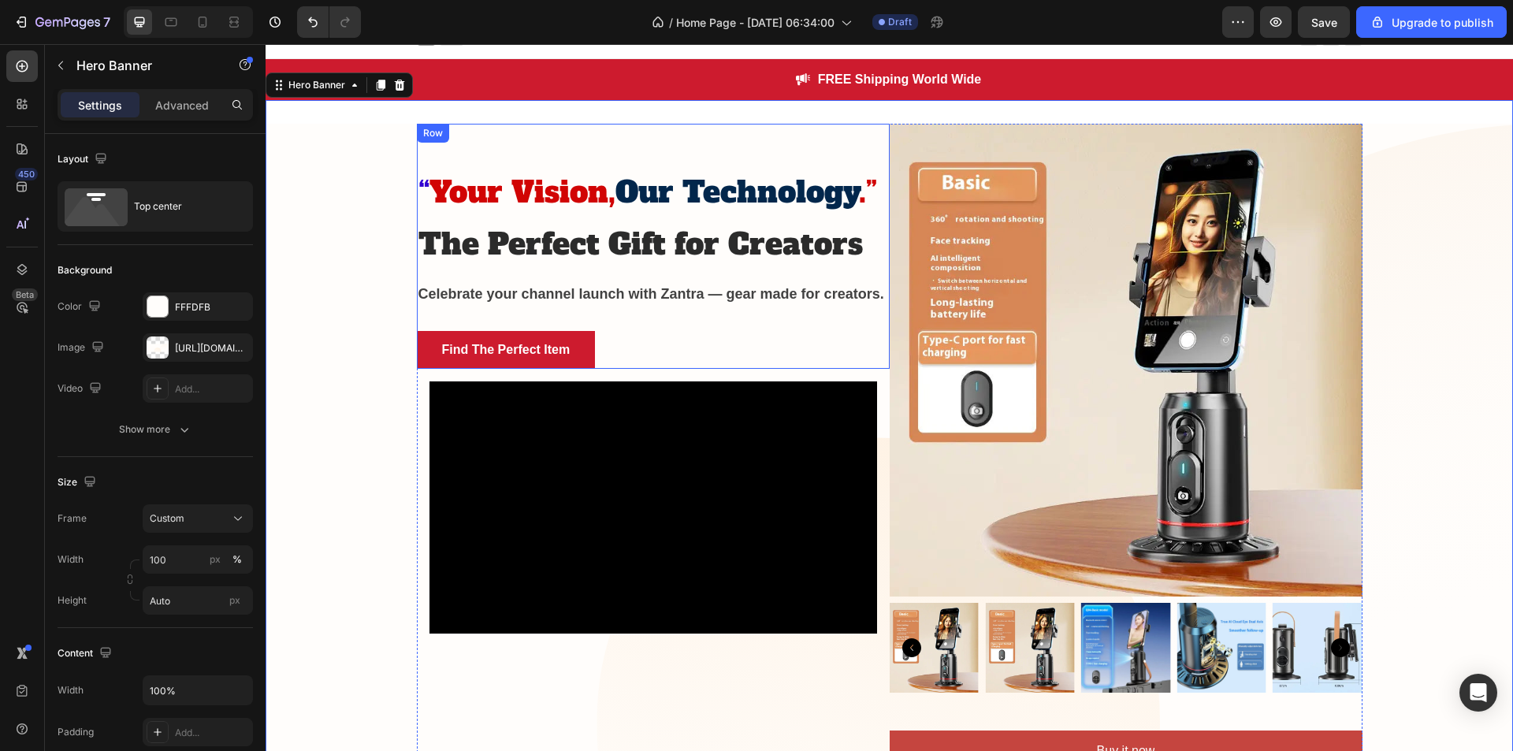
scroll to position [0, 0]
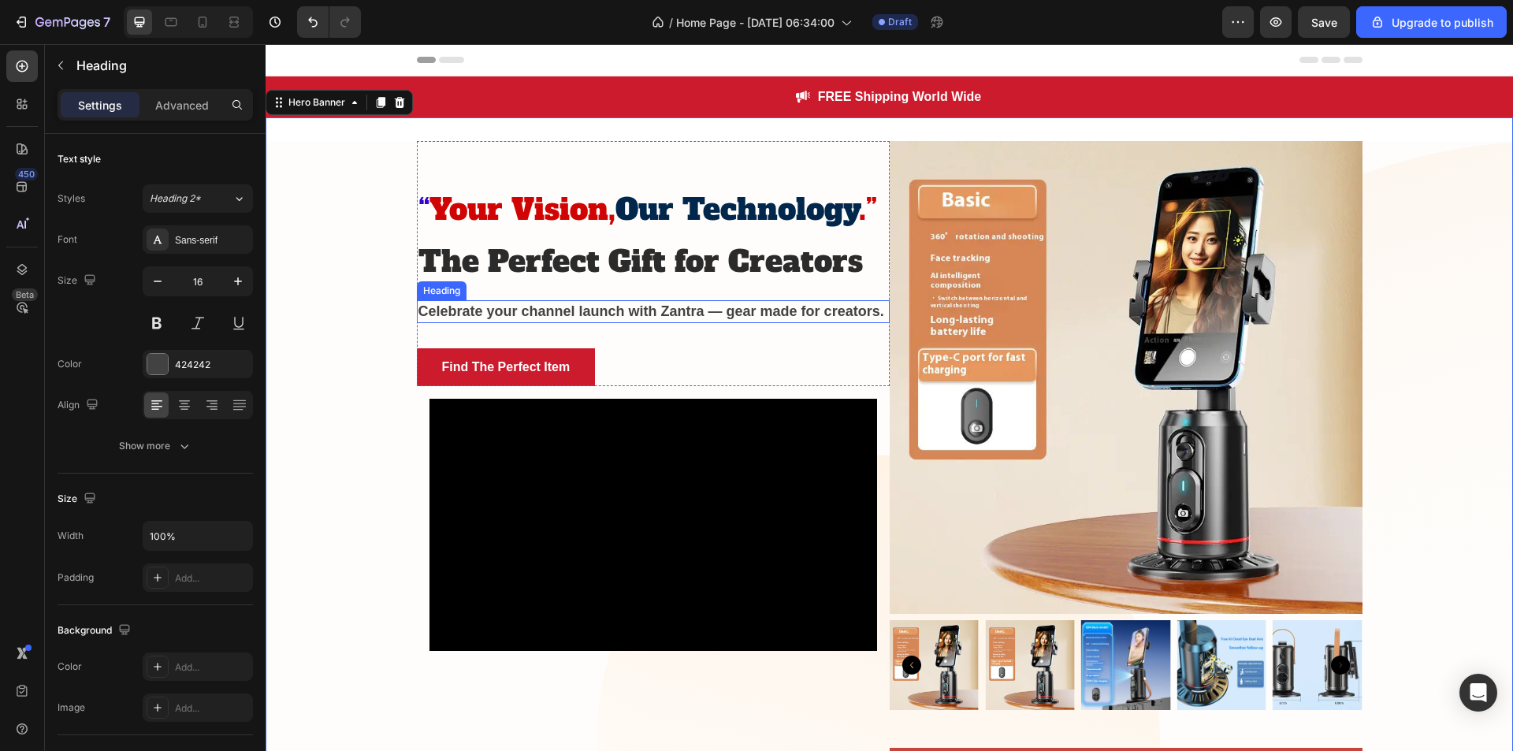
click at [523, 307] on strong "Celebrate your channel launch with Zantra — gear made for creators." at bounding box center [651, 311] width 466 height 16
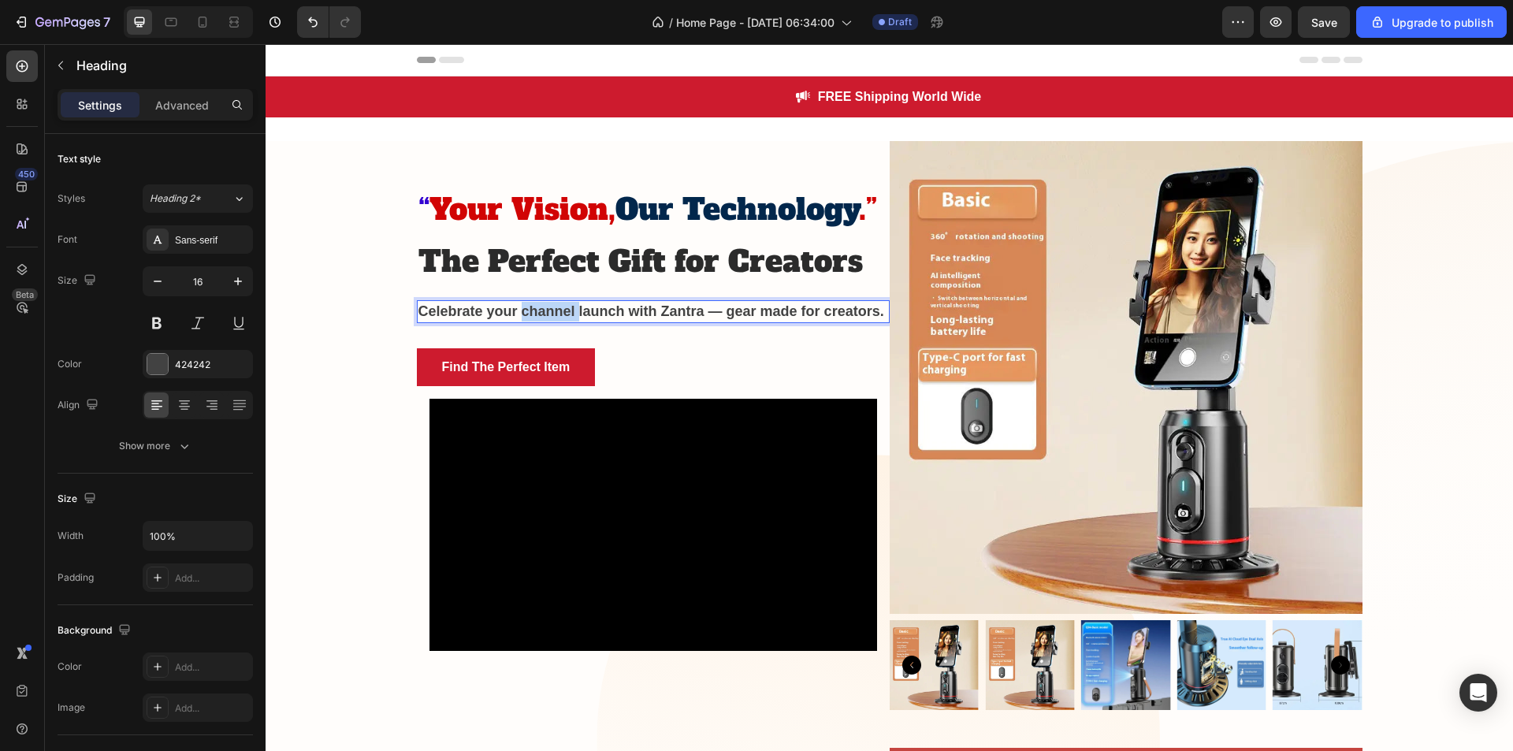
click at [523, 307] on strong "Celebrate your channel launch with Zantra — gear made for creators." at bounding box center [651, 311] width 466 height 16
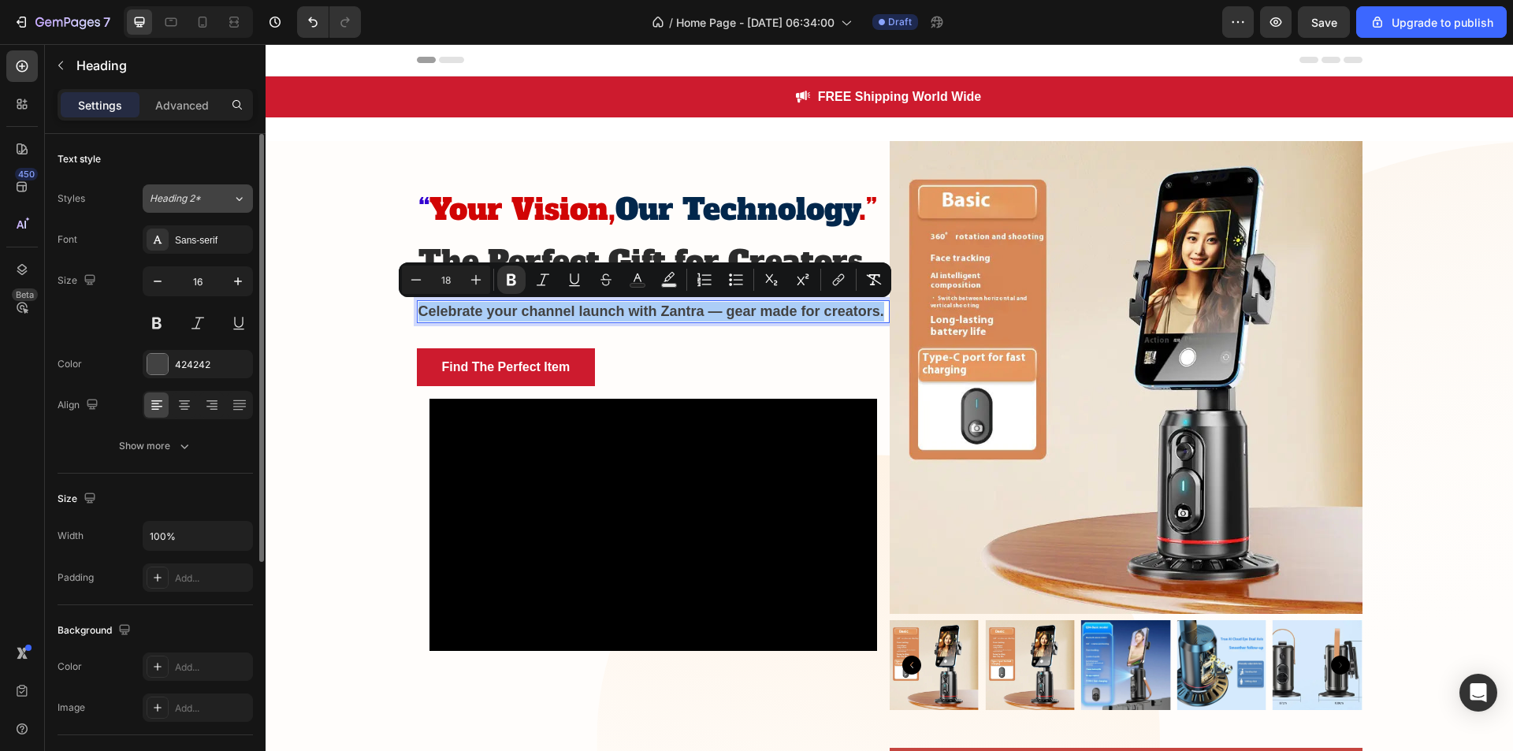
click at [237, 202] on icon at bounding box center [238, 199] width 13 height 16
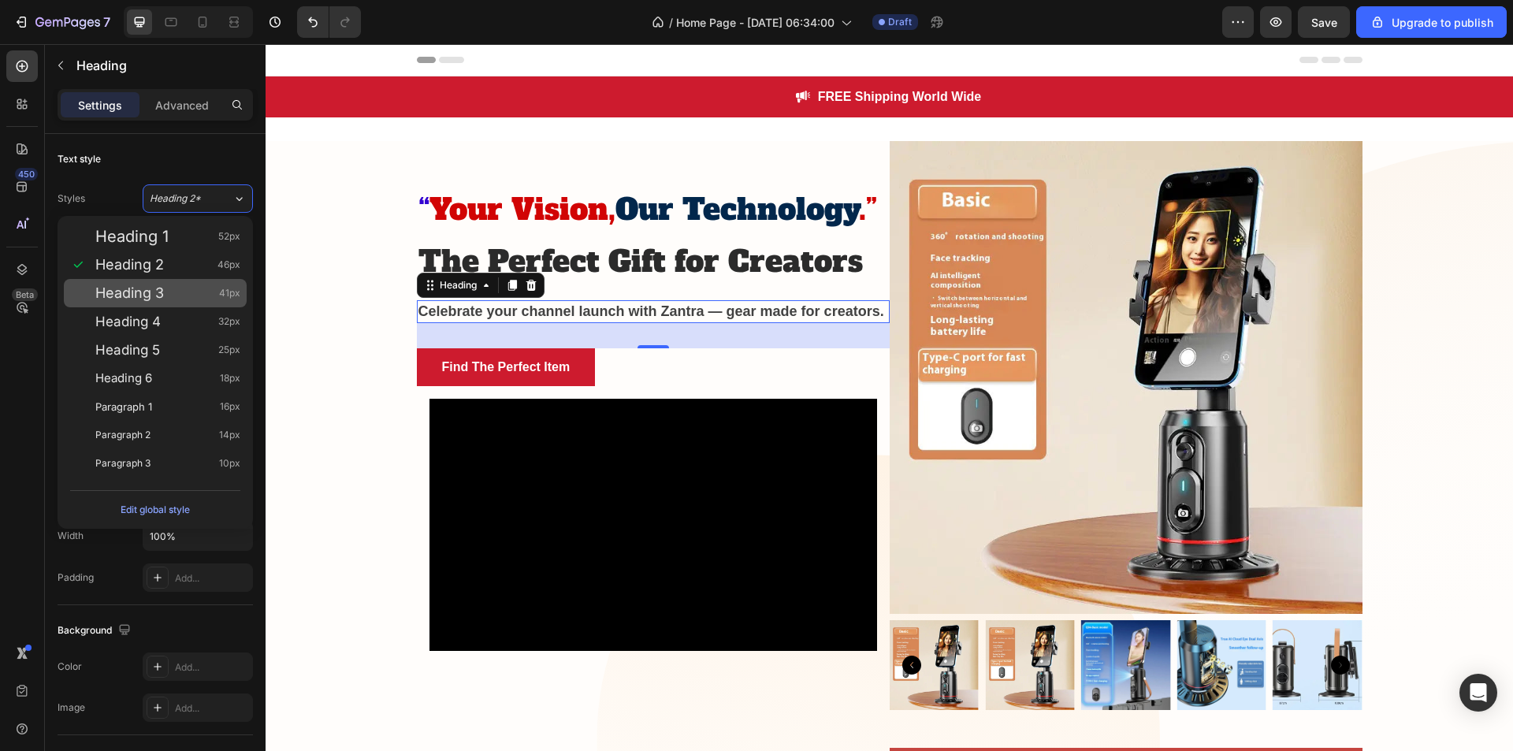
click at [218, 285] on div "Heading 3 41px" at bounding box center [167, 293] width 145 height 16
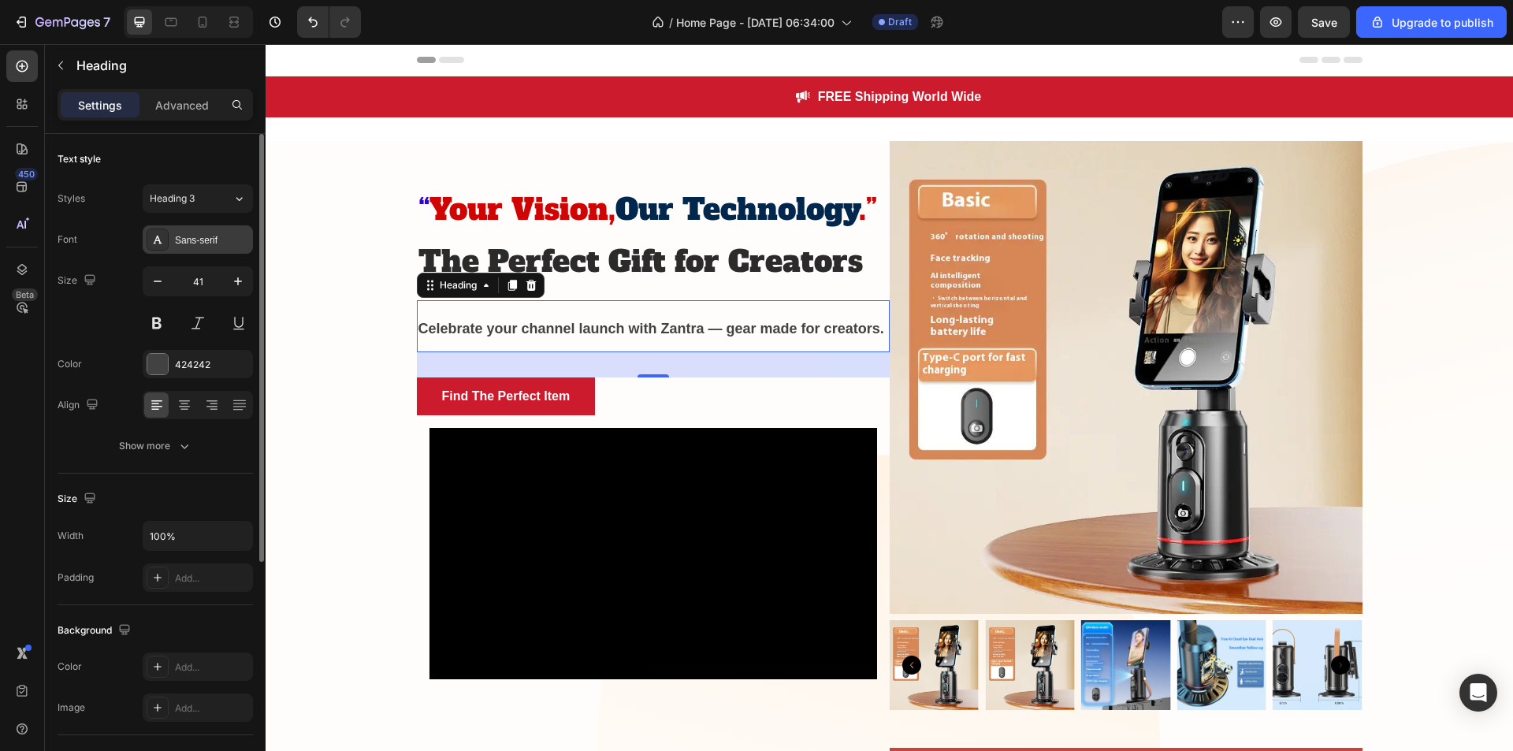
click at [225, 238] on div "Sans-serif" at bounding box center [212, 240] width 74 height 14
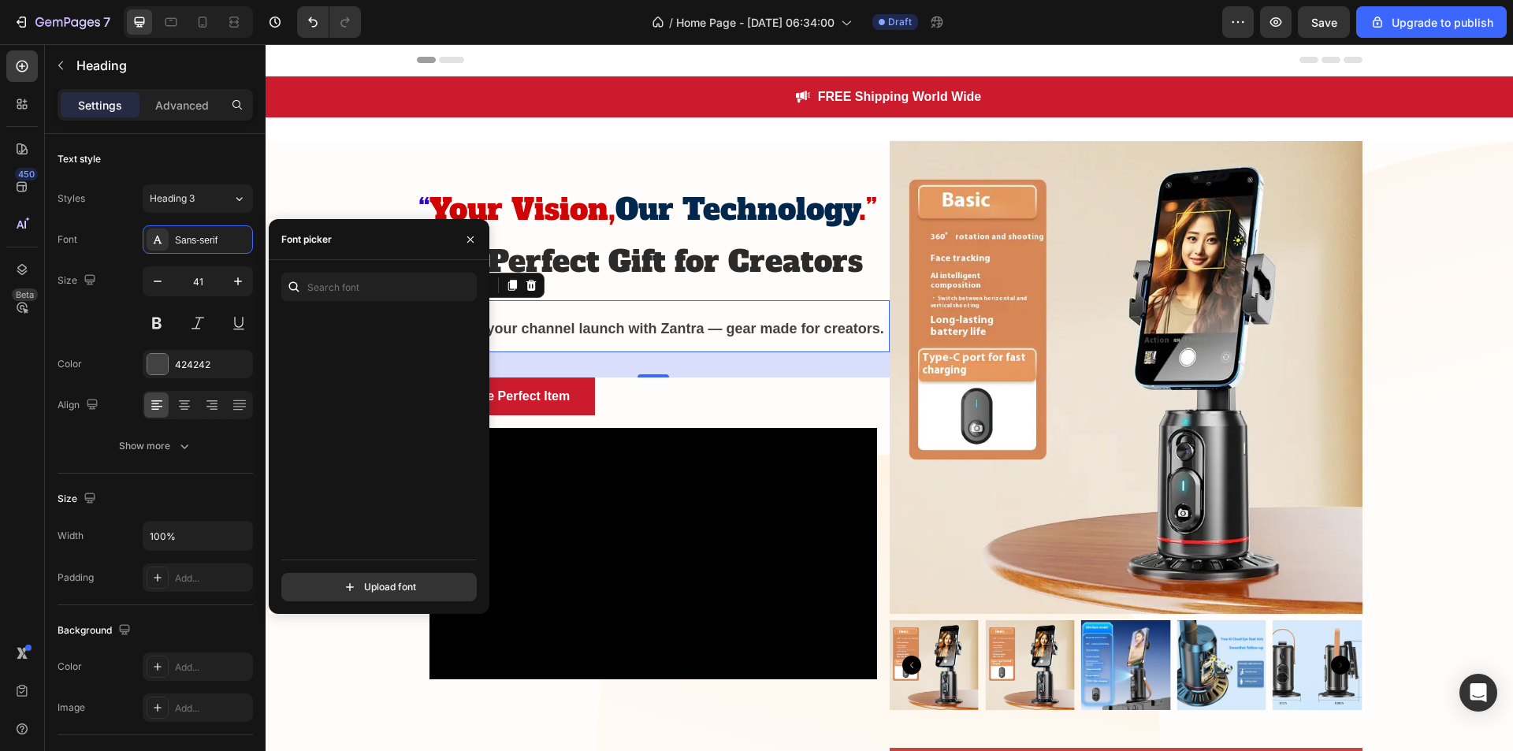
scroll to position [2681, 0]
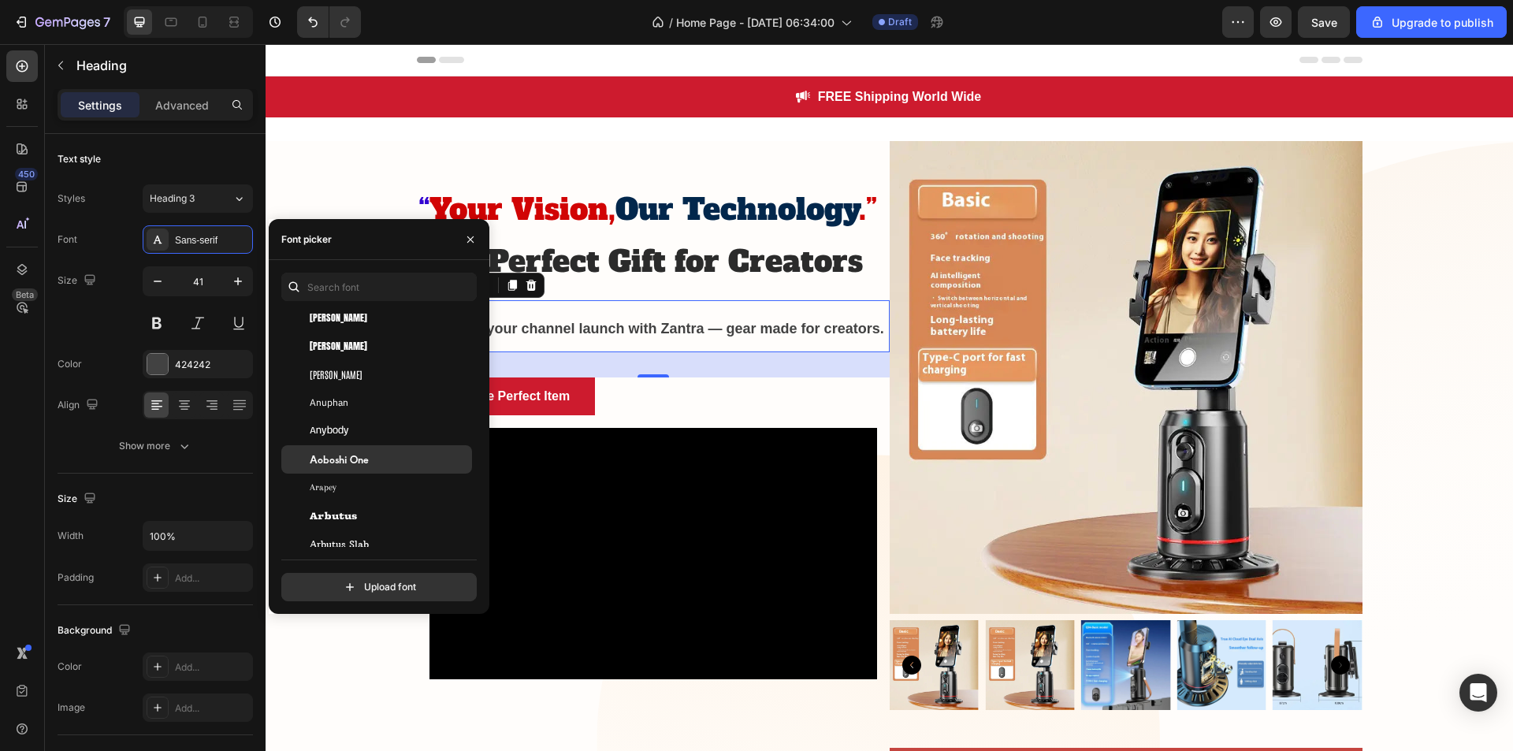
click at [353, 448] on div "Aoboshi One" at bounding box center [376, 459] width 191 height 28
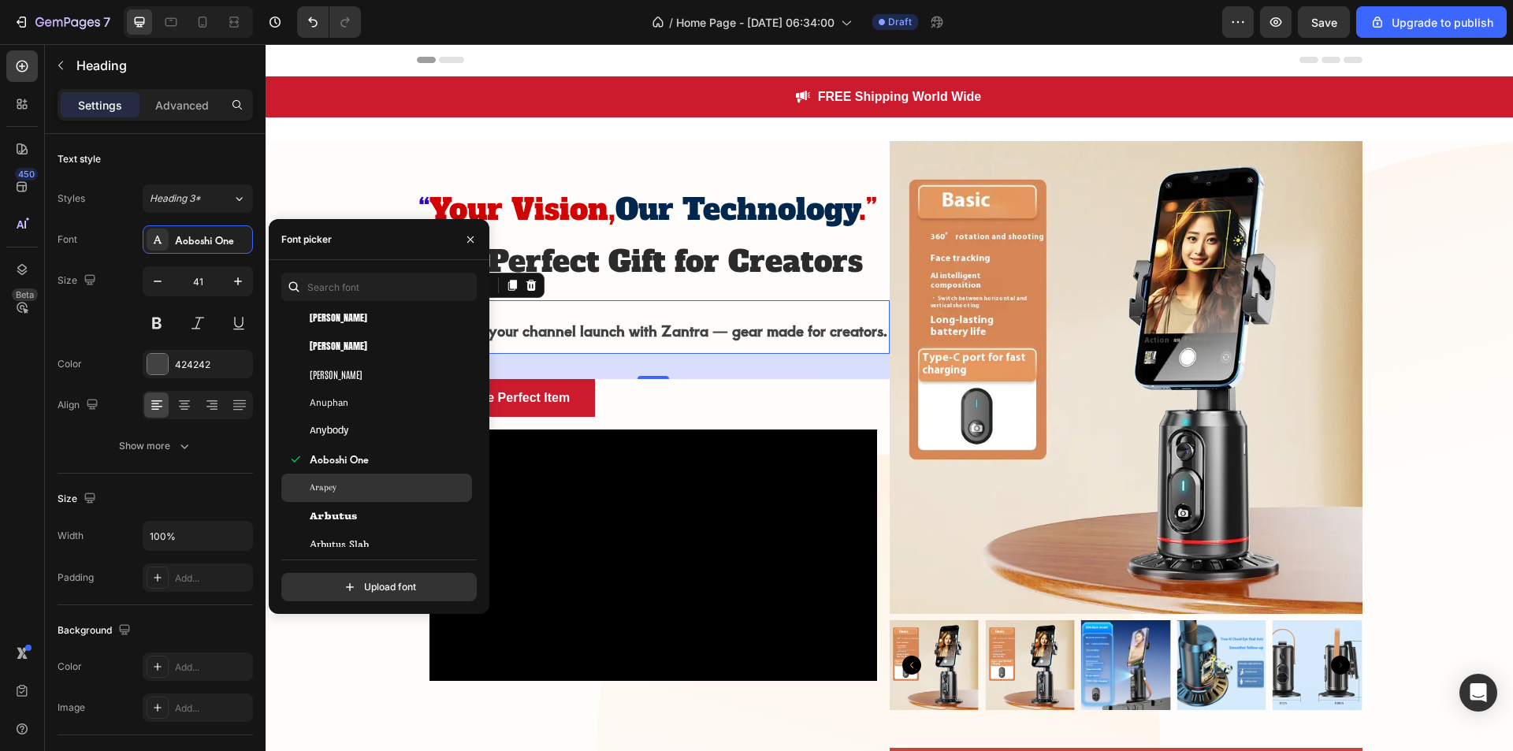
click at [355, 486] on div "Arapey" at bounding box center [389, 488] width 159 height 14
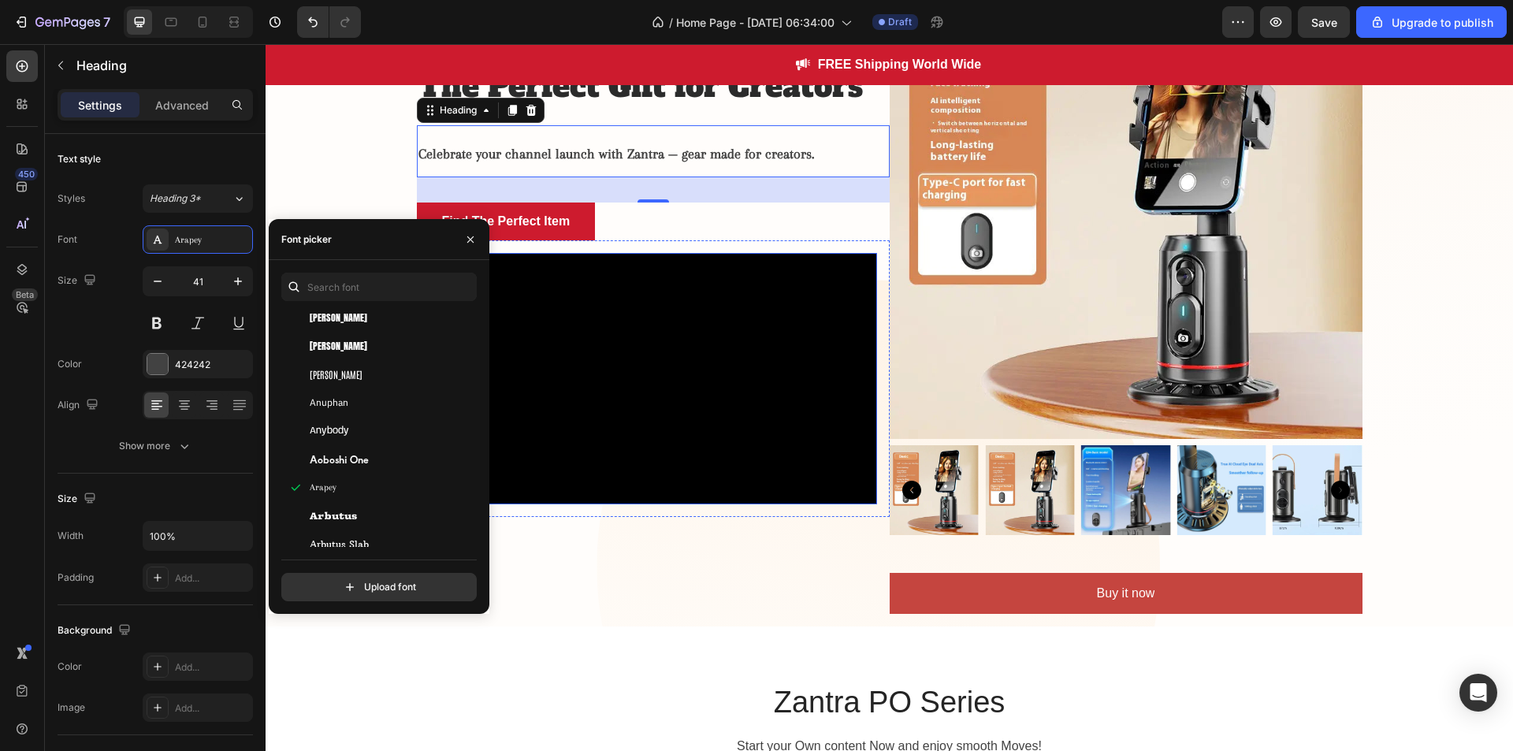
scroll to position [176, 0]
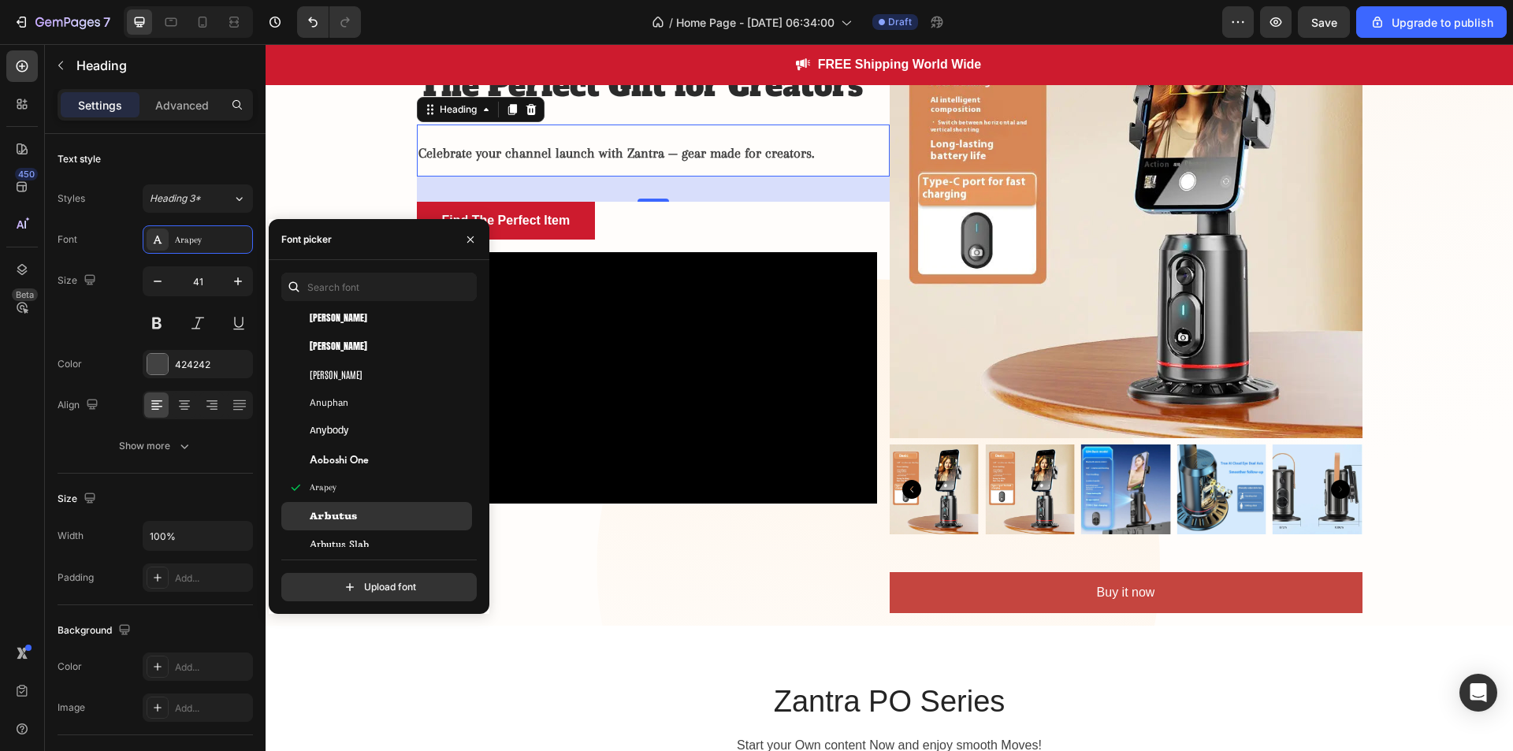
click at [369, 515] on div "Arbutus" at bounding box center [389, 516] width 159 height 14
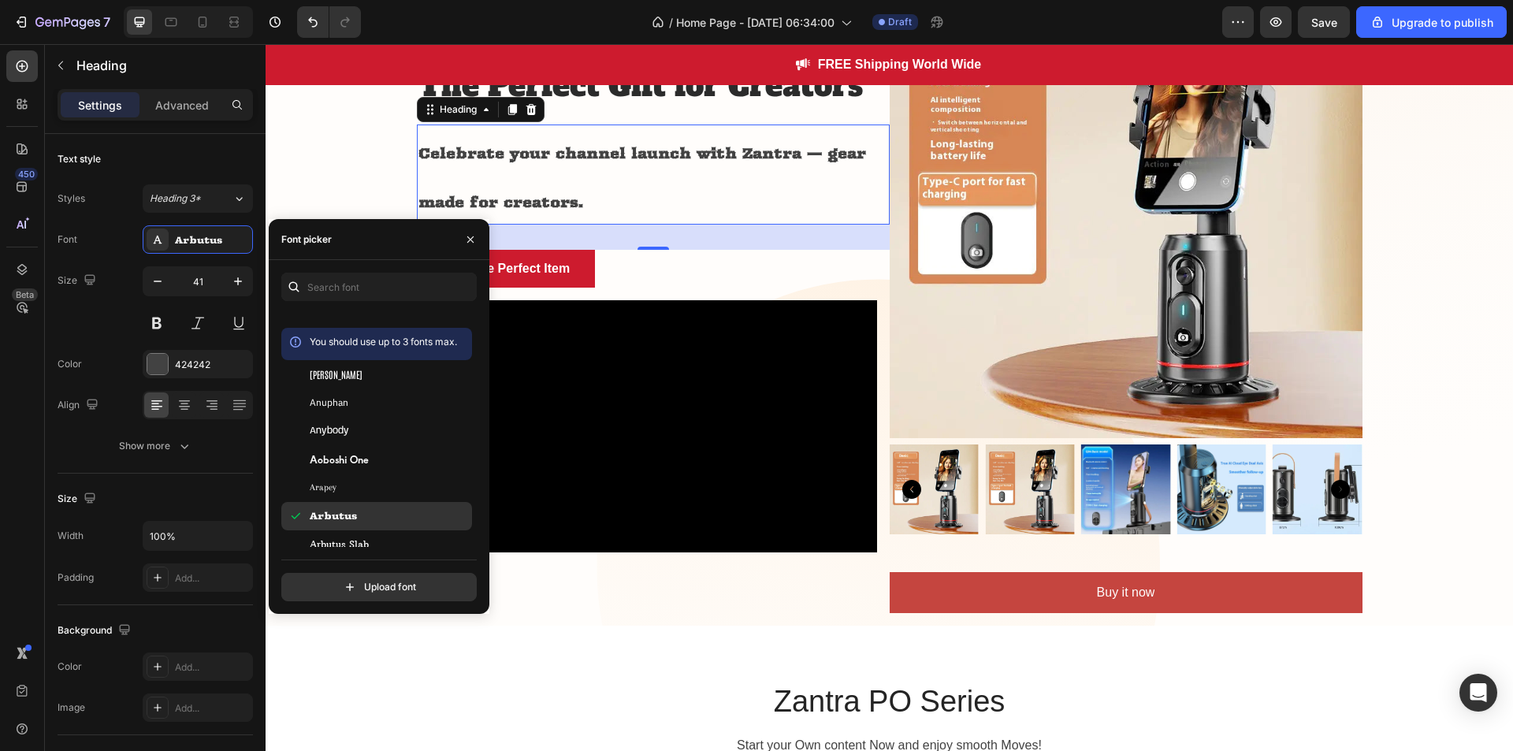
scroll to position [2974, 0]
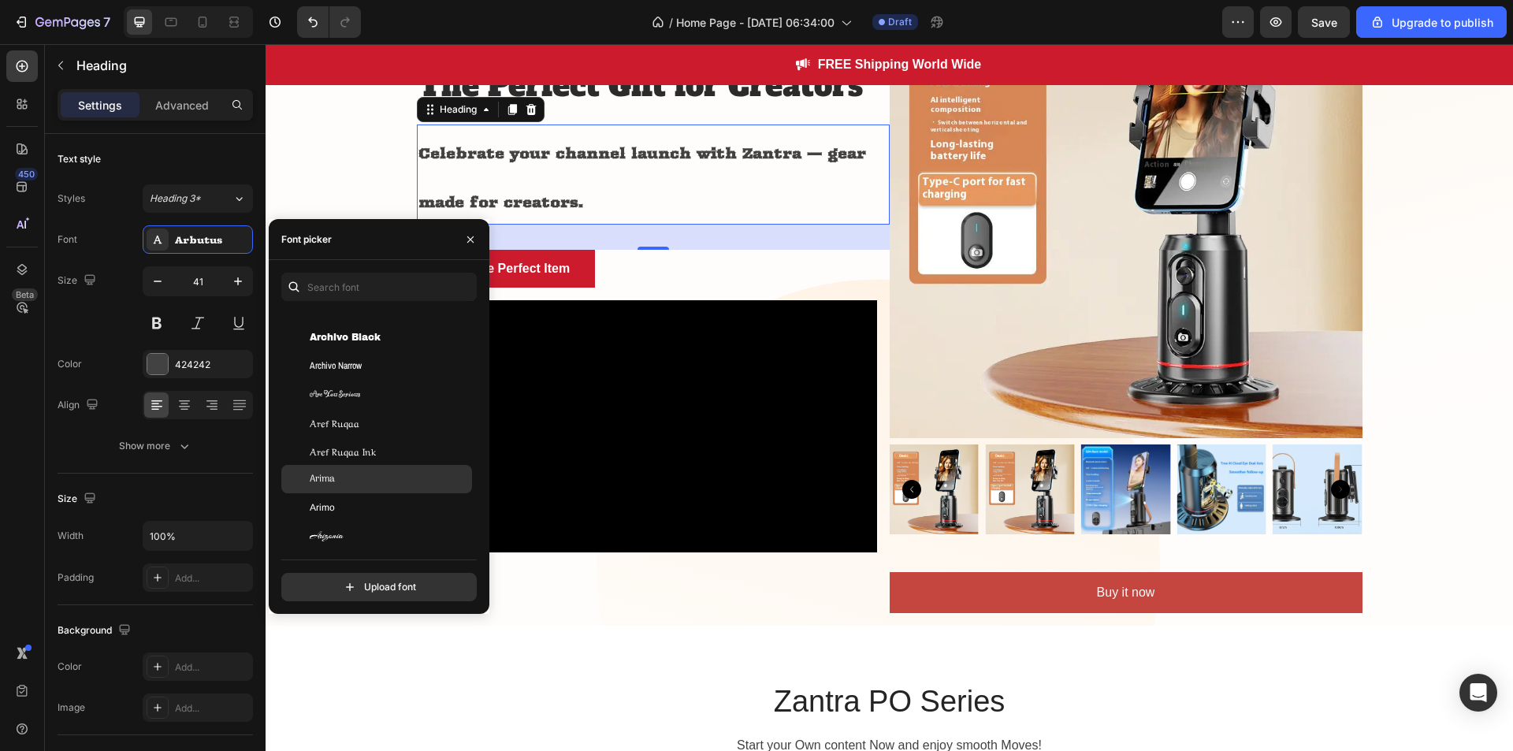
click at [366, 471] on div "Arima" at bounding box center [376, 479] width 191 height 28
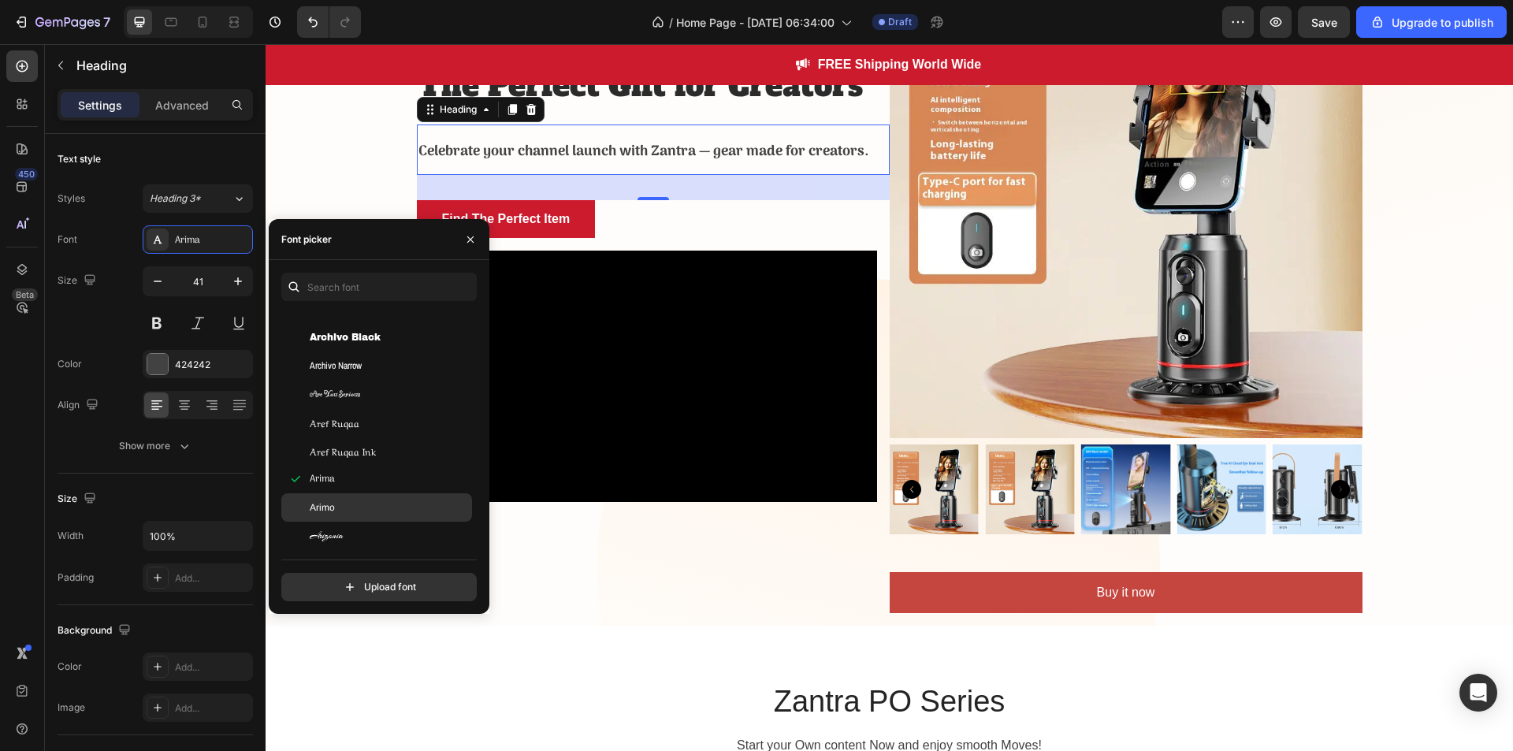
click at [362, 495] on div "Arimo" at bounding box center [376, 507] width 191 height 28
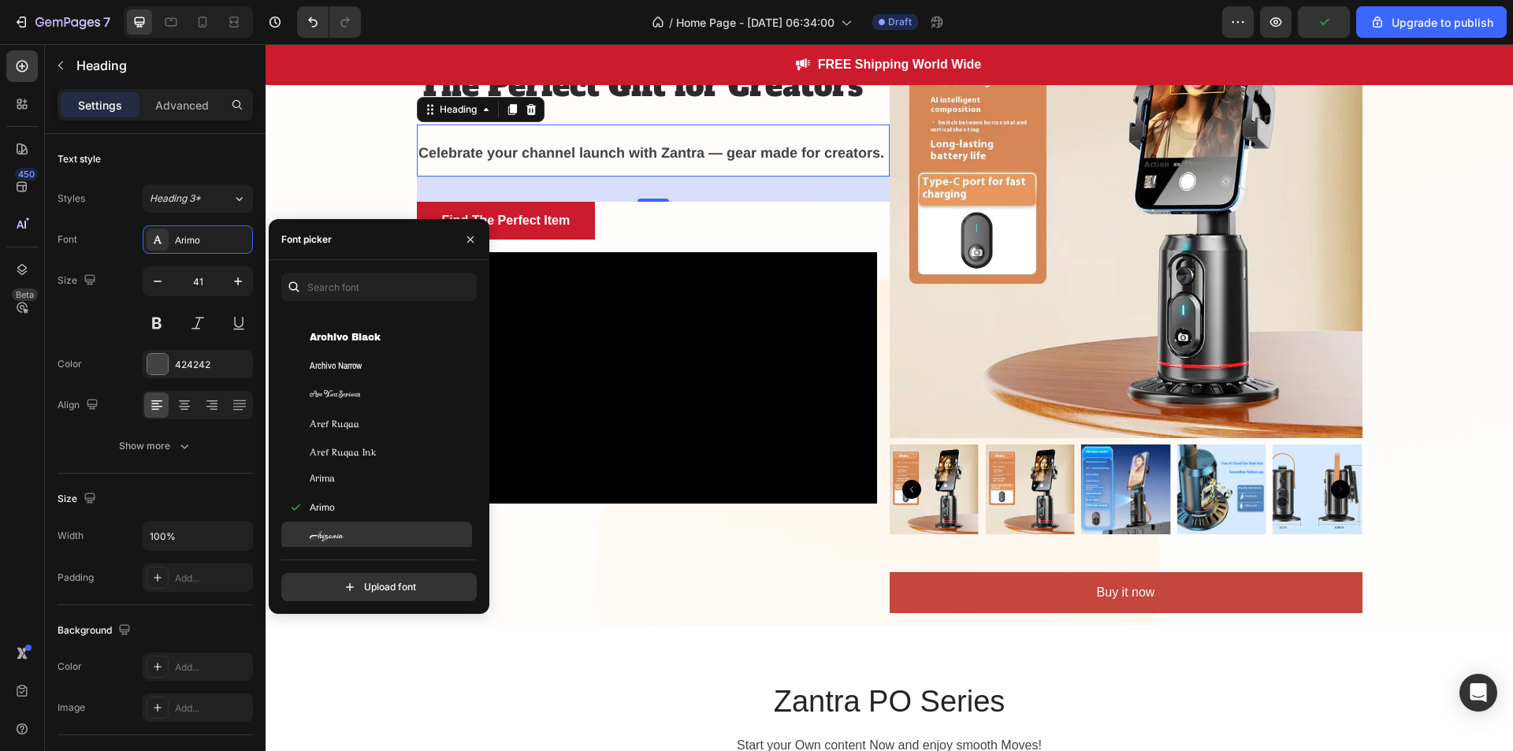
click at [360, 527] on div "Arizonia" at bounding box center [376, 536] width 191 height 28
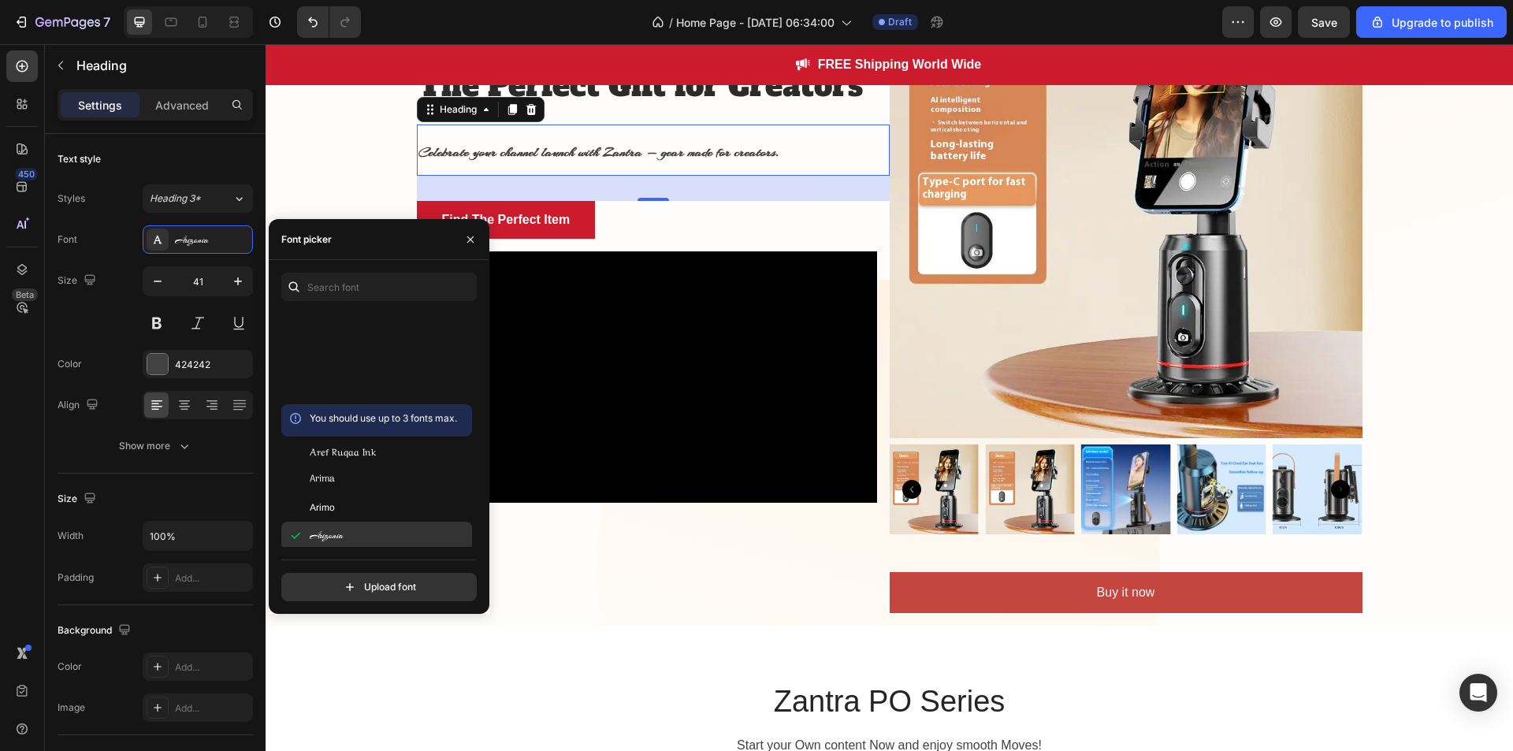
scroll to position [3325, 0]
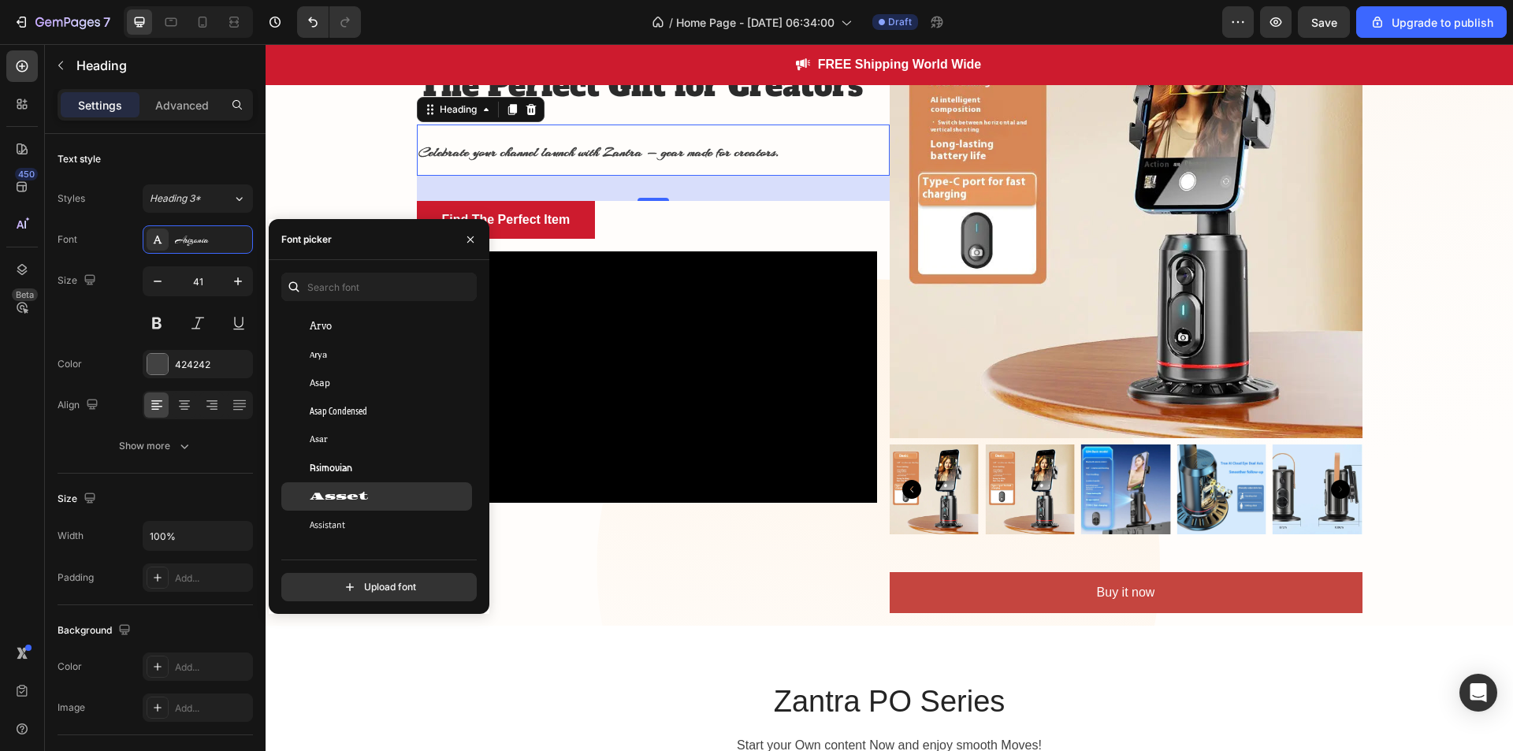
click at [359, 496] on span "Asset" at bounding box center [339, 496] width 58 height 14
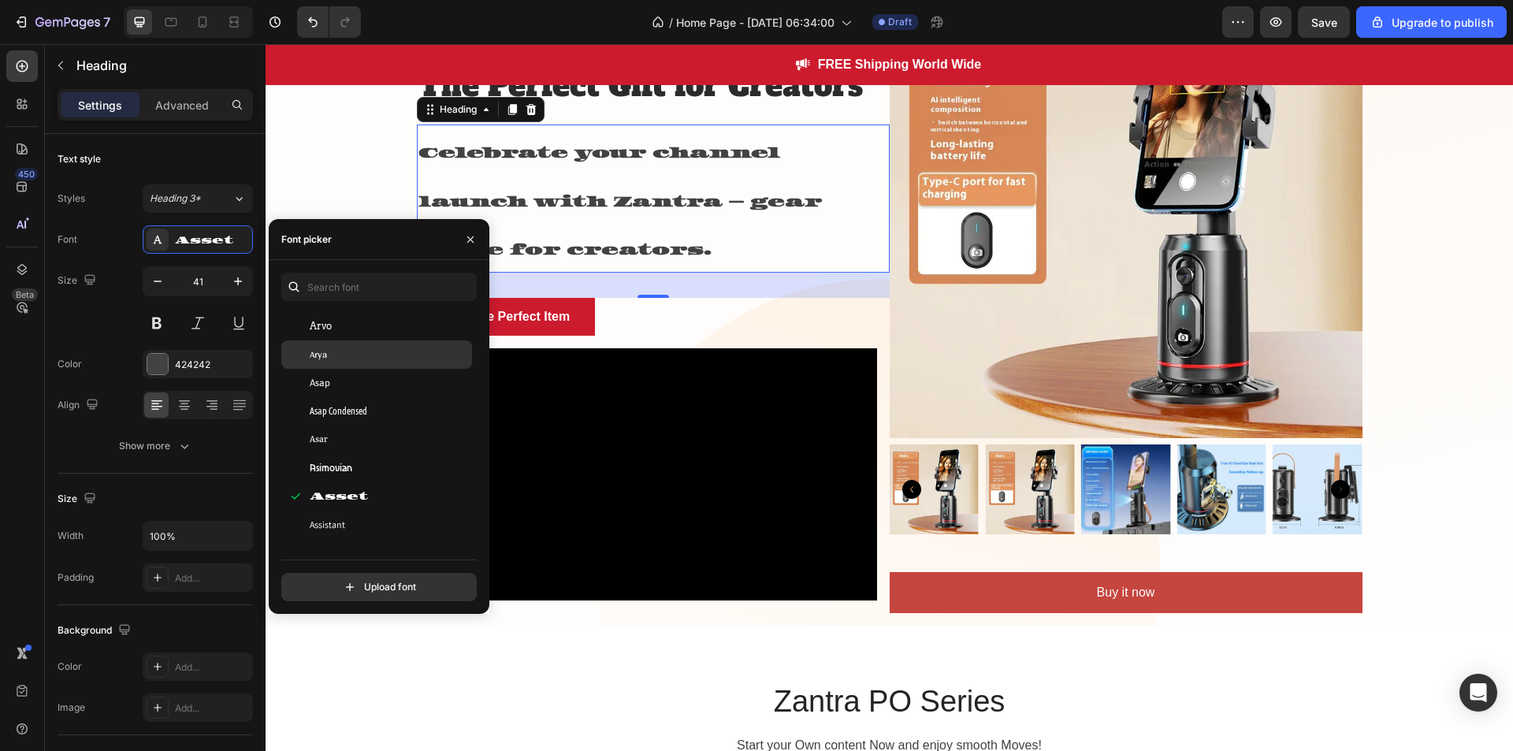
click at [365, 353] on div "Arya" at bounding box center [389, 355] width 159 height 14
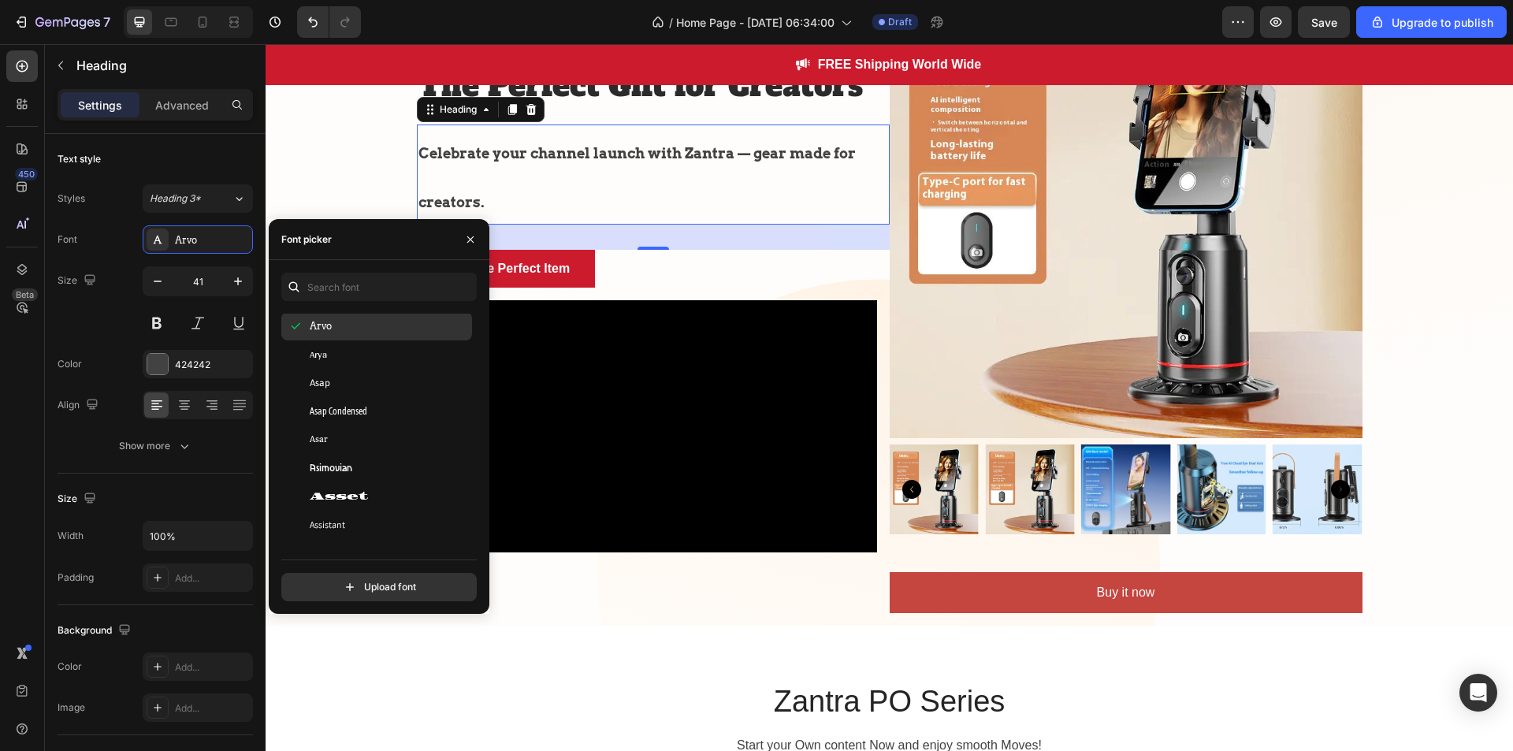
scroll to position [3269, 0]
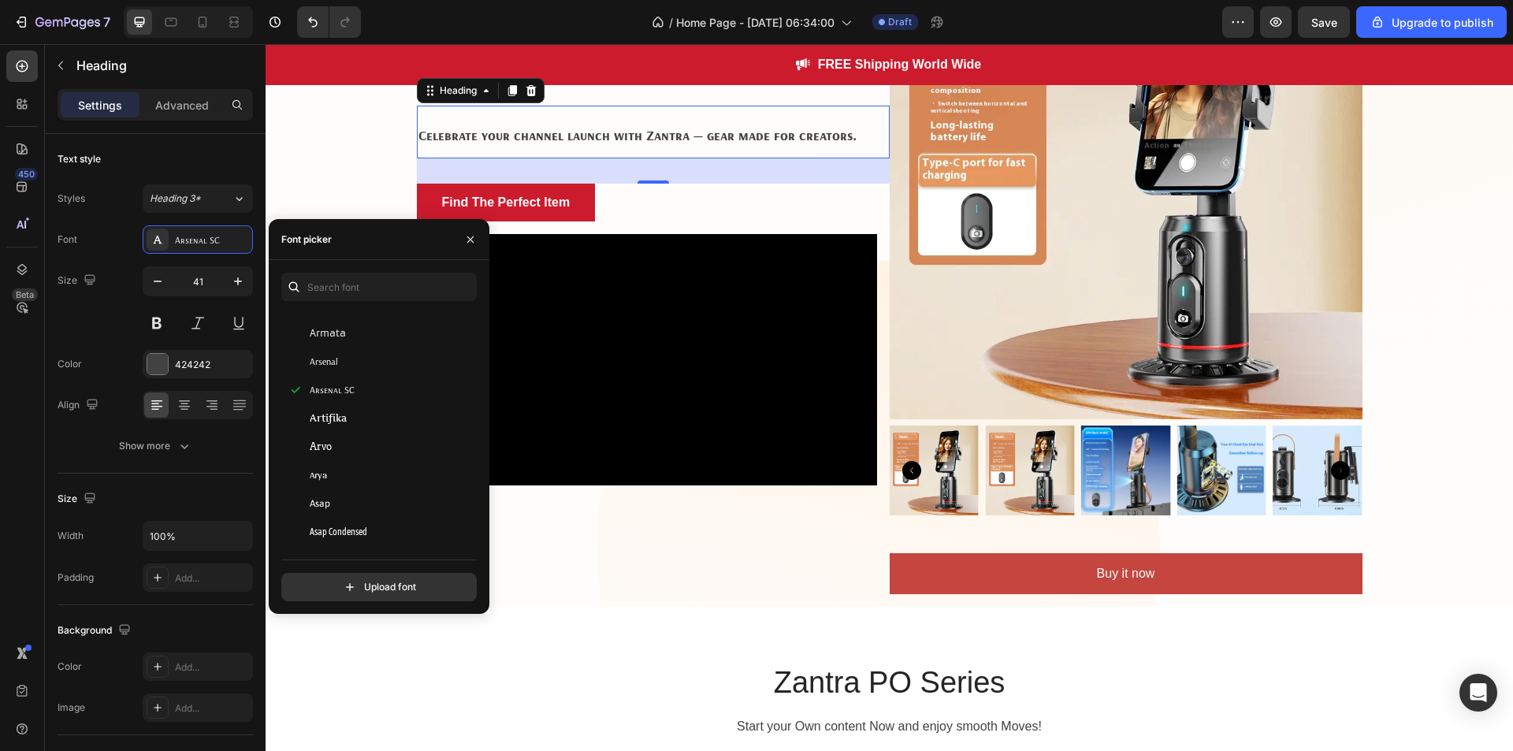
scroll to position [195, 0]
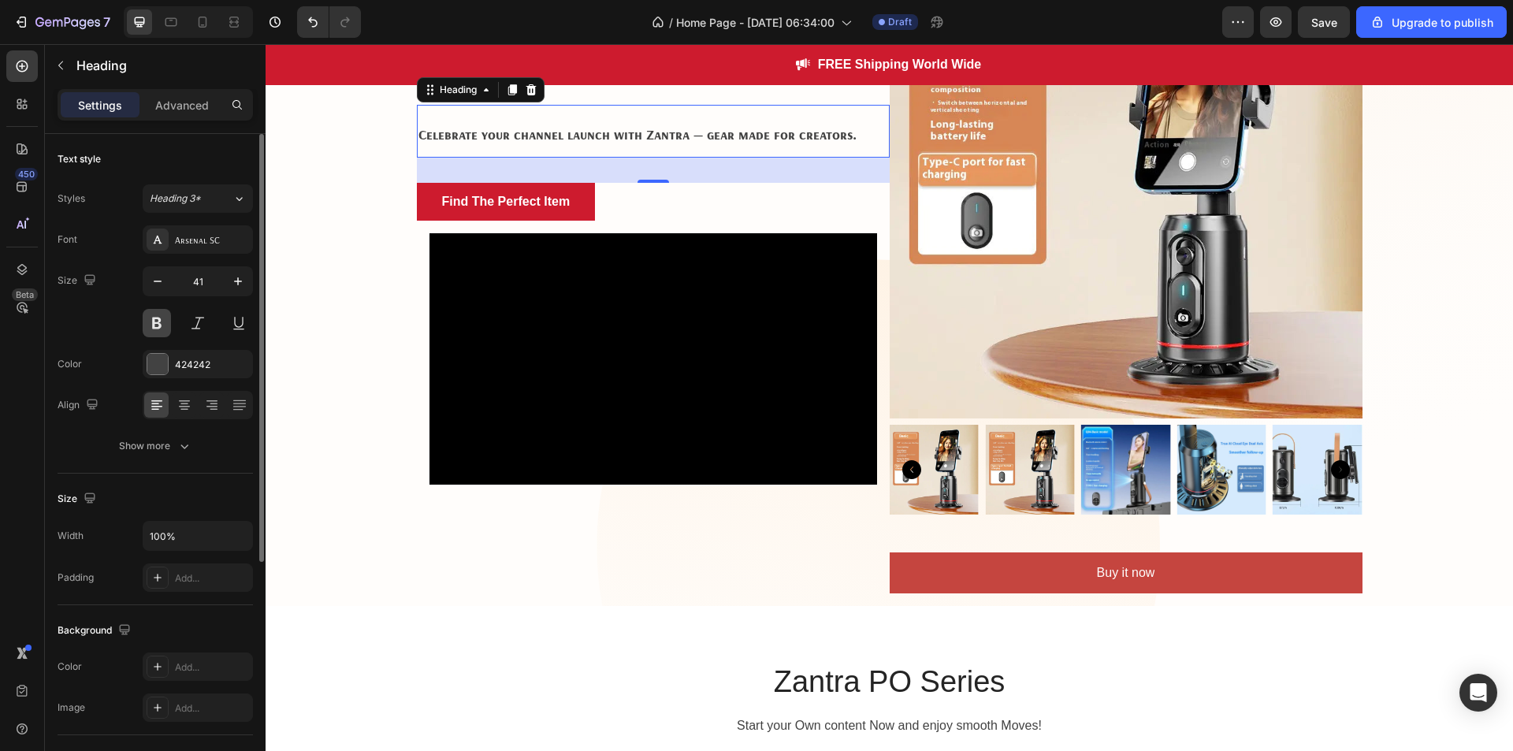
click at [158, 329] on button at bounding box center [157, 323] width 28 height 28
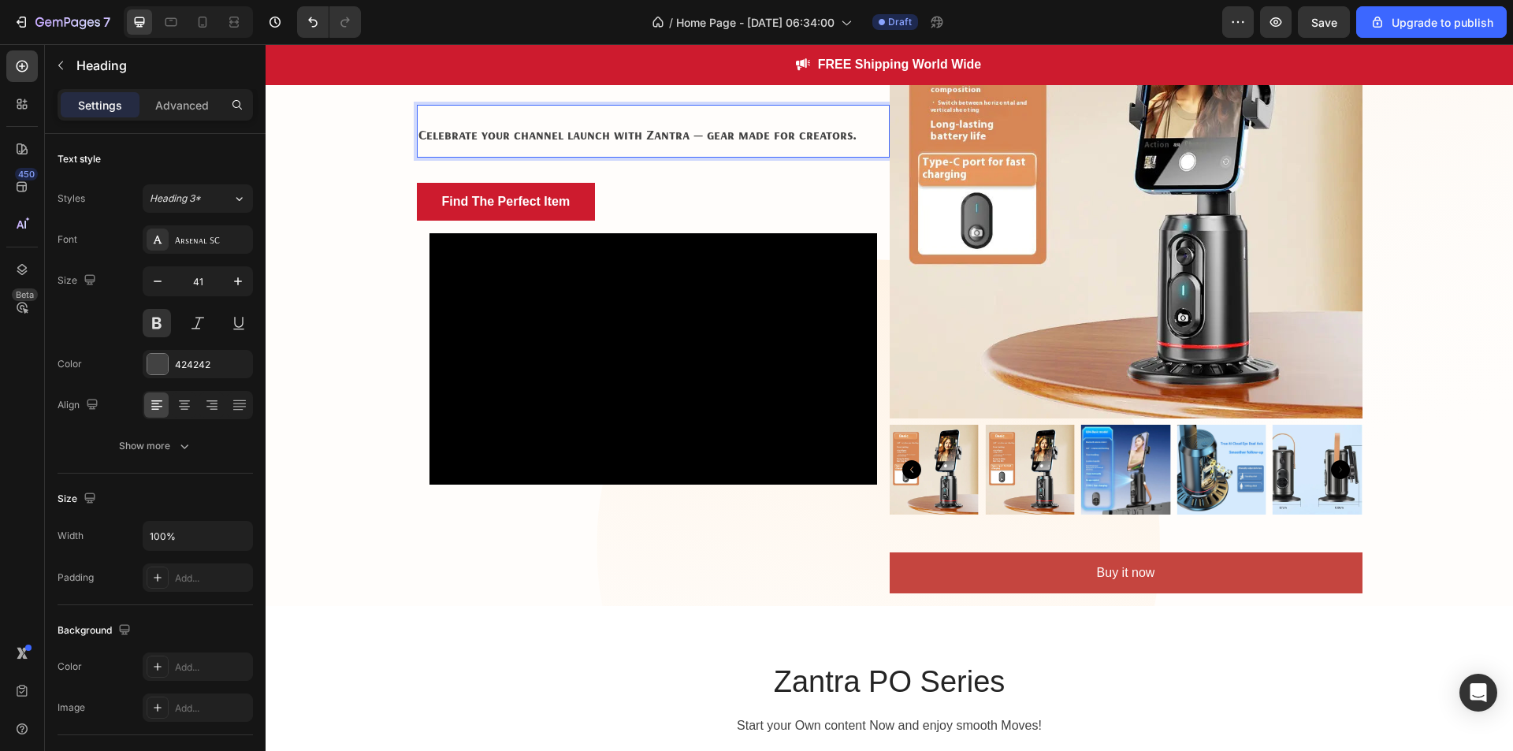
click at [569, 139] on strong "Celebrate your channel launch with Zantra — gear made for creators." at bounding box center [637, 134] width 438 height 18
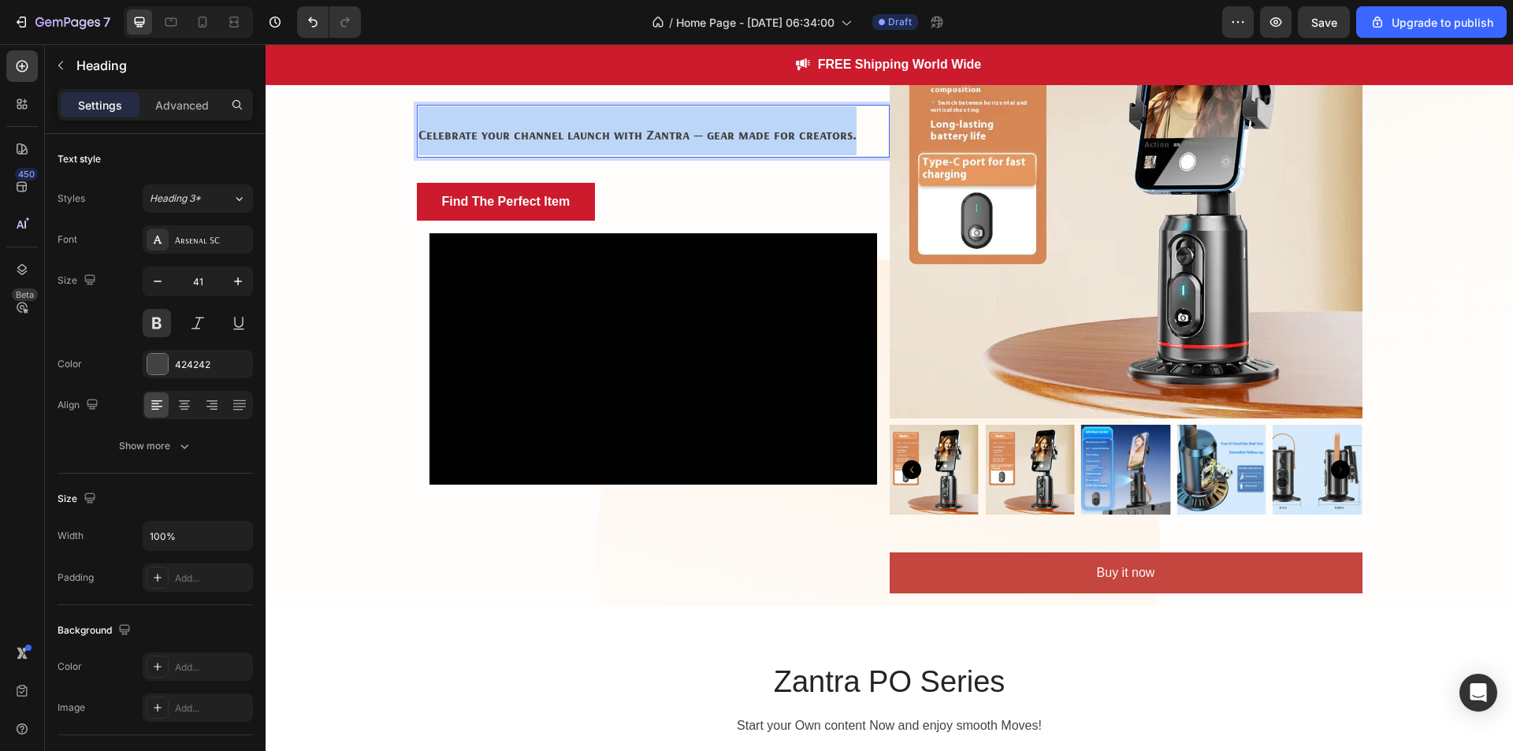
click at [569, 139] on strong "Celebrate your channel launch with Zantra — gear made for creators." at bounding box center [637, 134] width 438 height 18
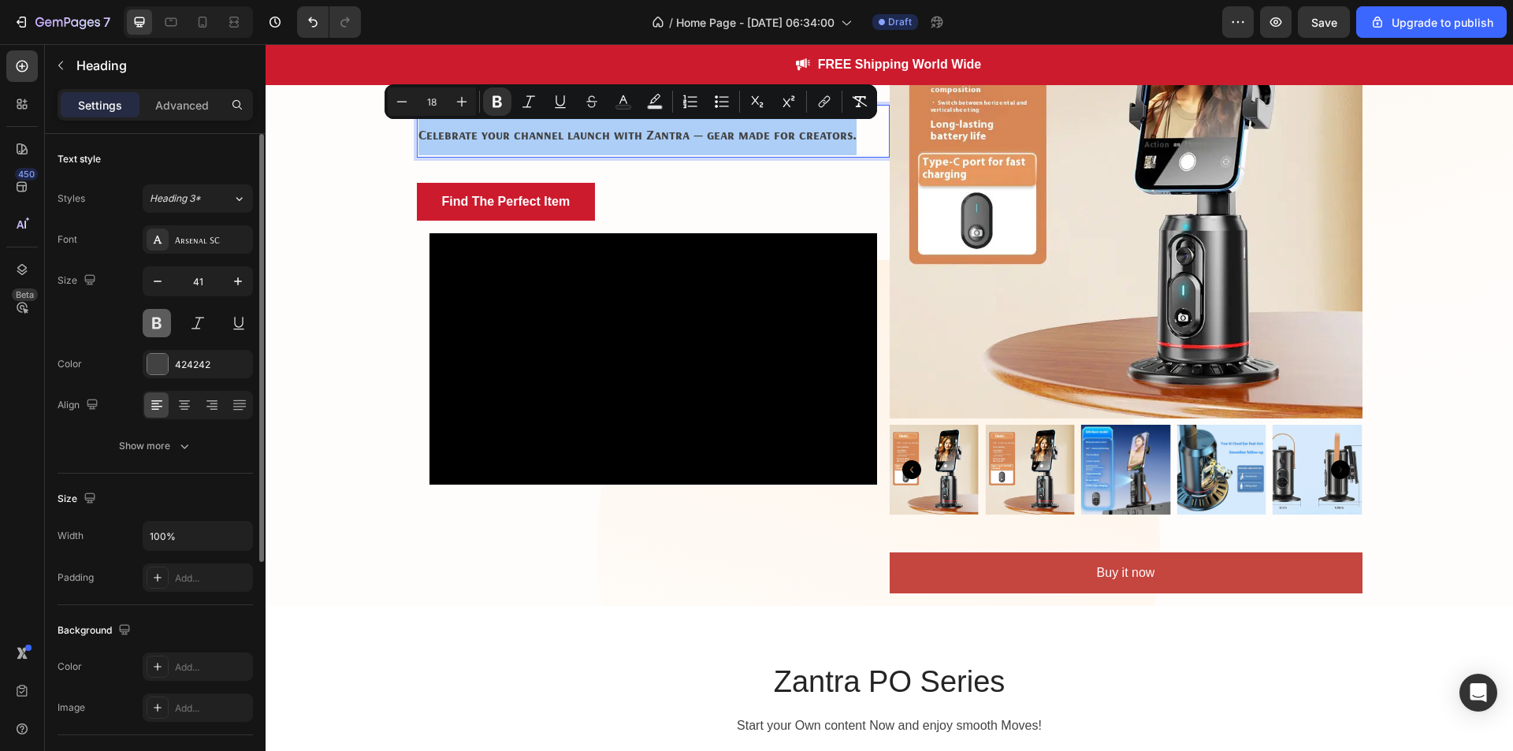
click at [158, 328] on button at bounding box center [157, 323] width 28 height 28
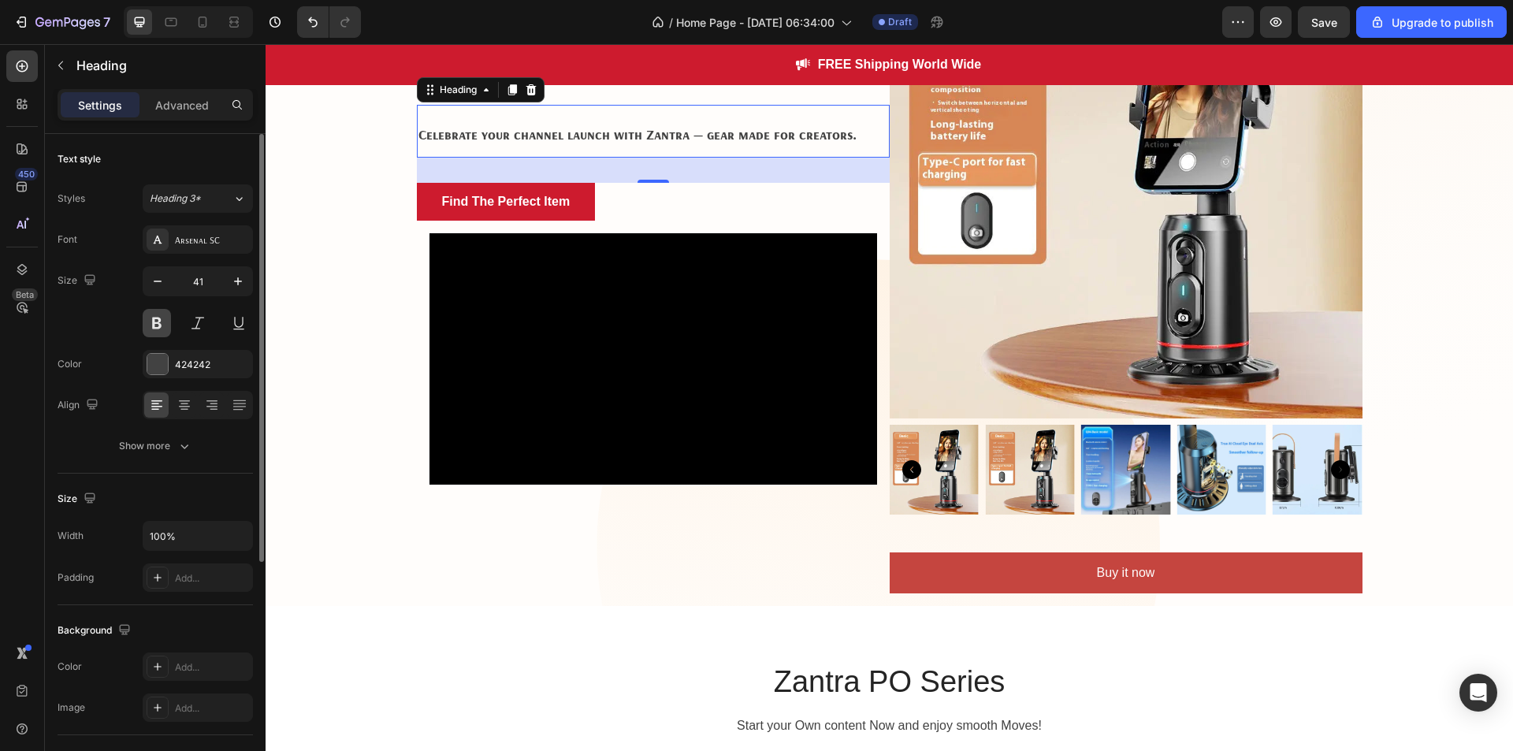
click at [158, 328] on button at bounding box center [157, 323] width 28 height 28
click at [588, 136] on strong "Celebrate your channel launch with Zantra — gear made for creators." at bounding box center [637, 134] width 438 height 18
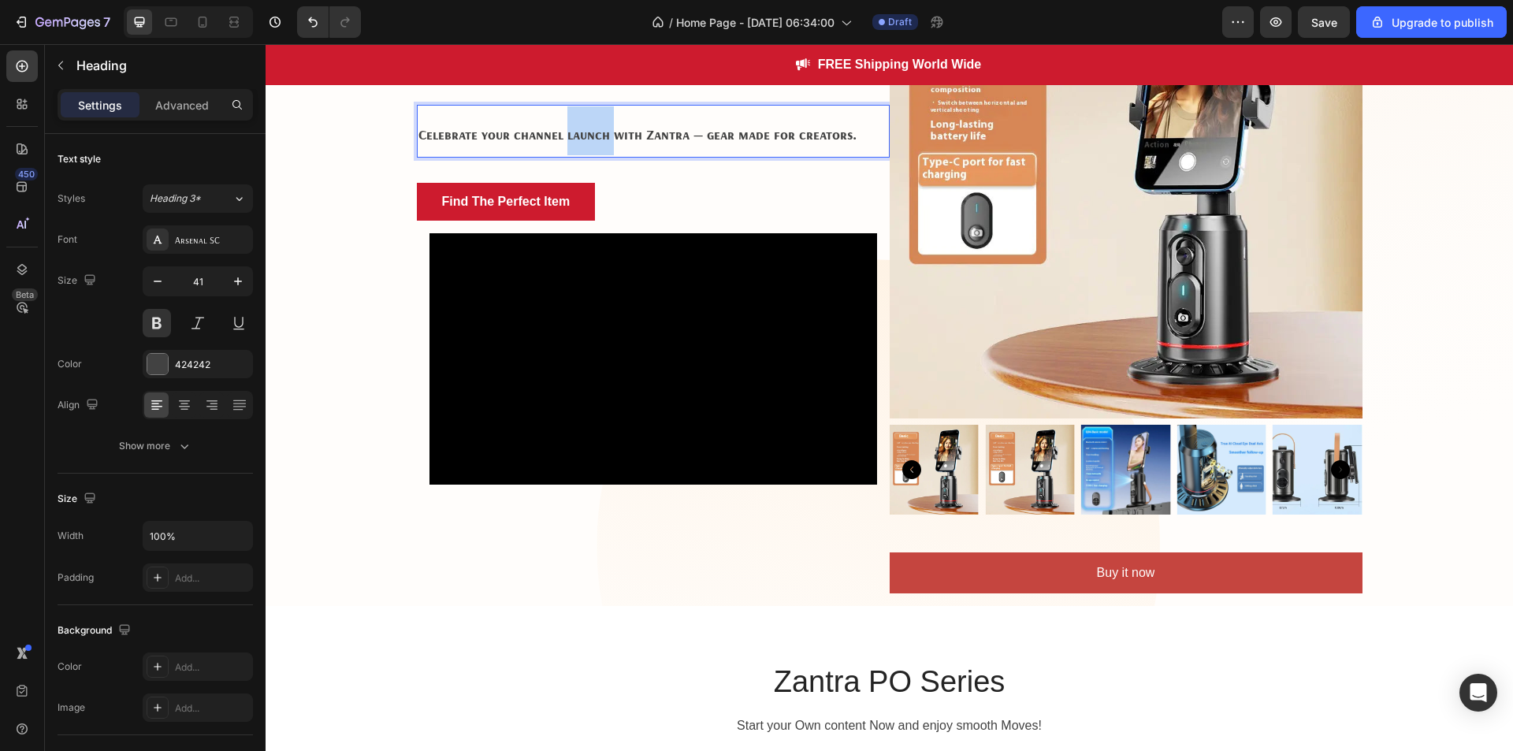
click at [588, 136] on strong "Celebrate your channel launch with Zantra — gear made for creators." at bounding box center [637, 134] width 438 height 18
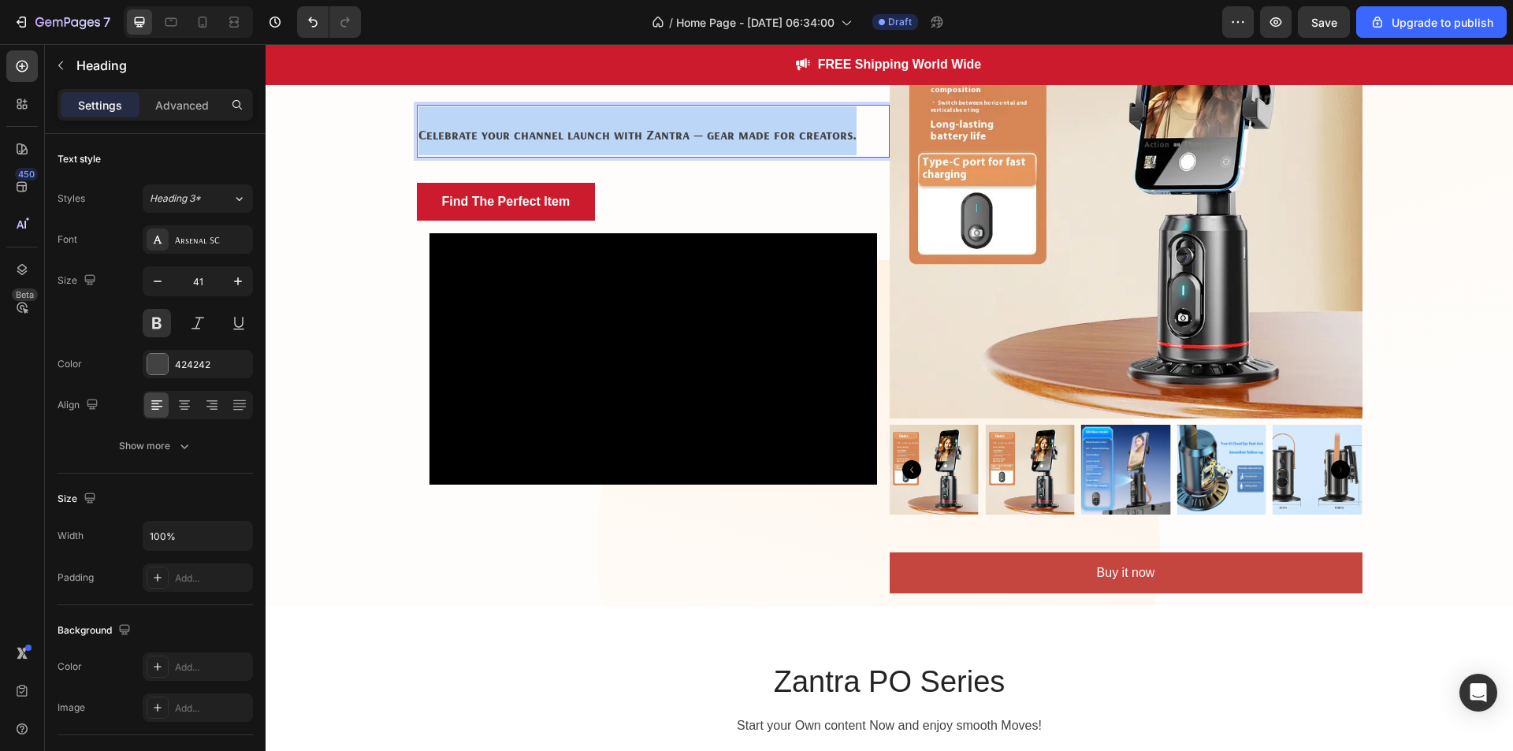
click at [588, 136] on strong "Celebrate your channel launch with Zantra — gear made for creators." at bounding box center [637, 134] width 438 height 18
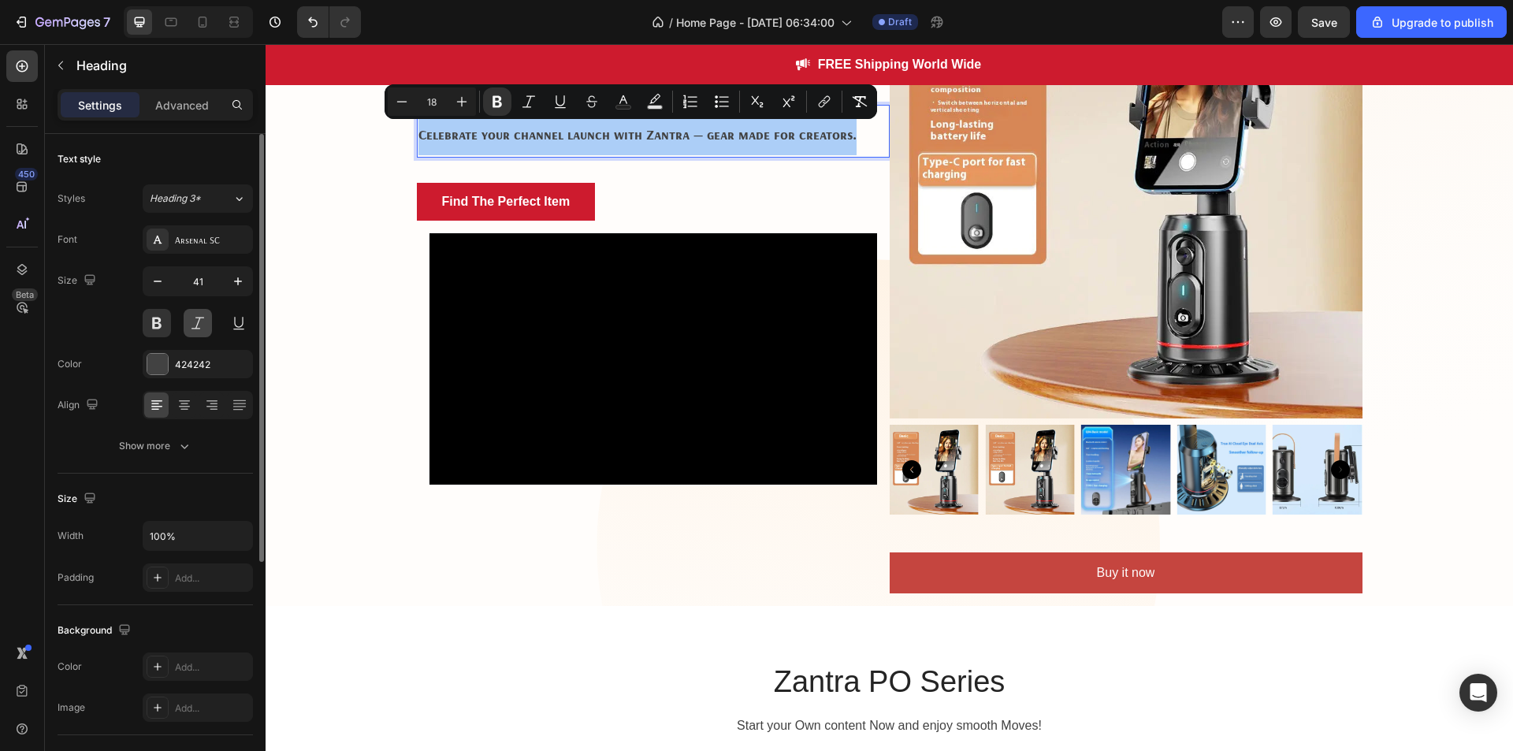
click at [206, 322] on button at bounding box center [198, 323] width 28 height 28
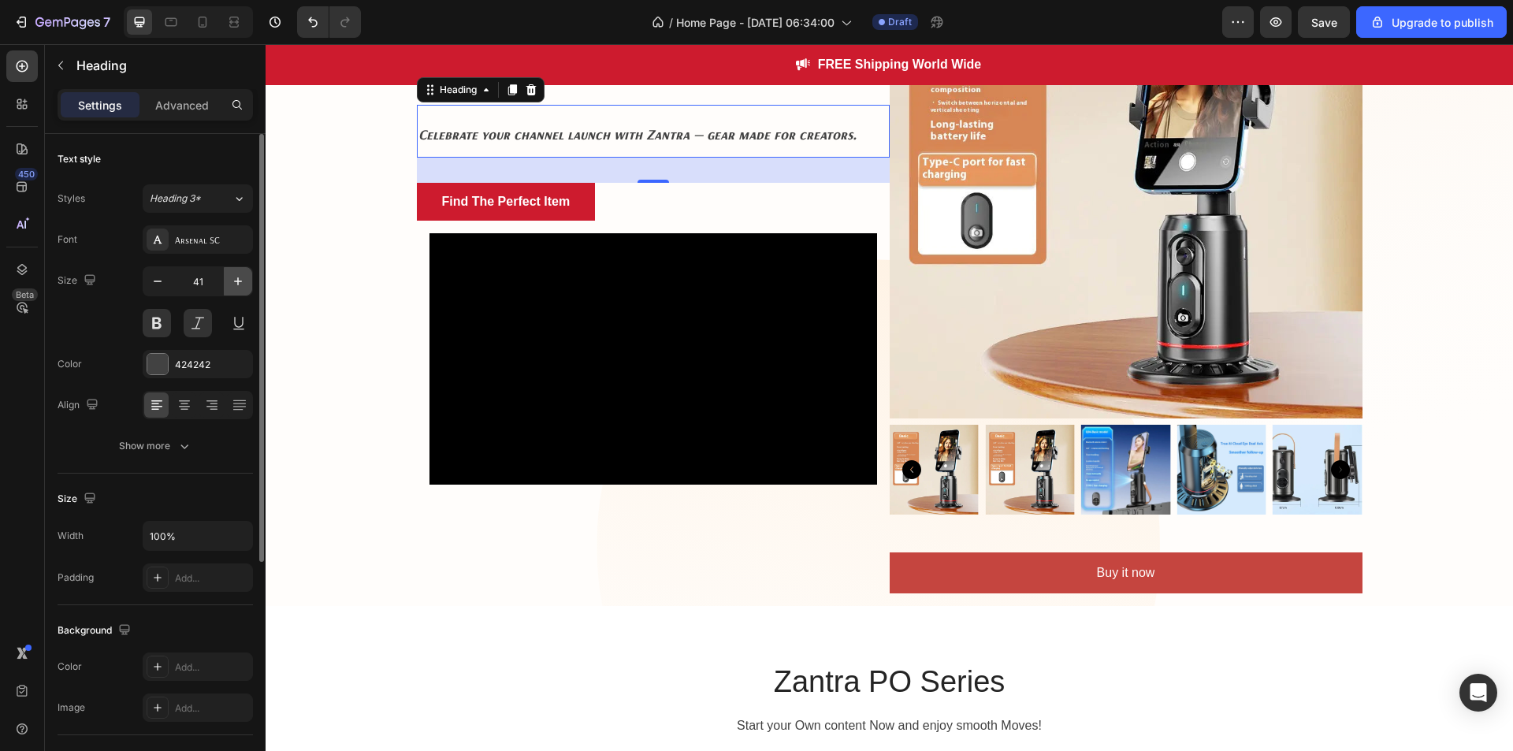
click at [237, 284] on icon "button" at bounding box center [238, 281] width 16 height 16
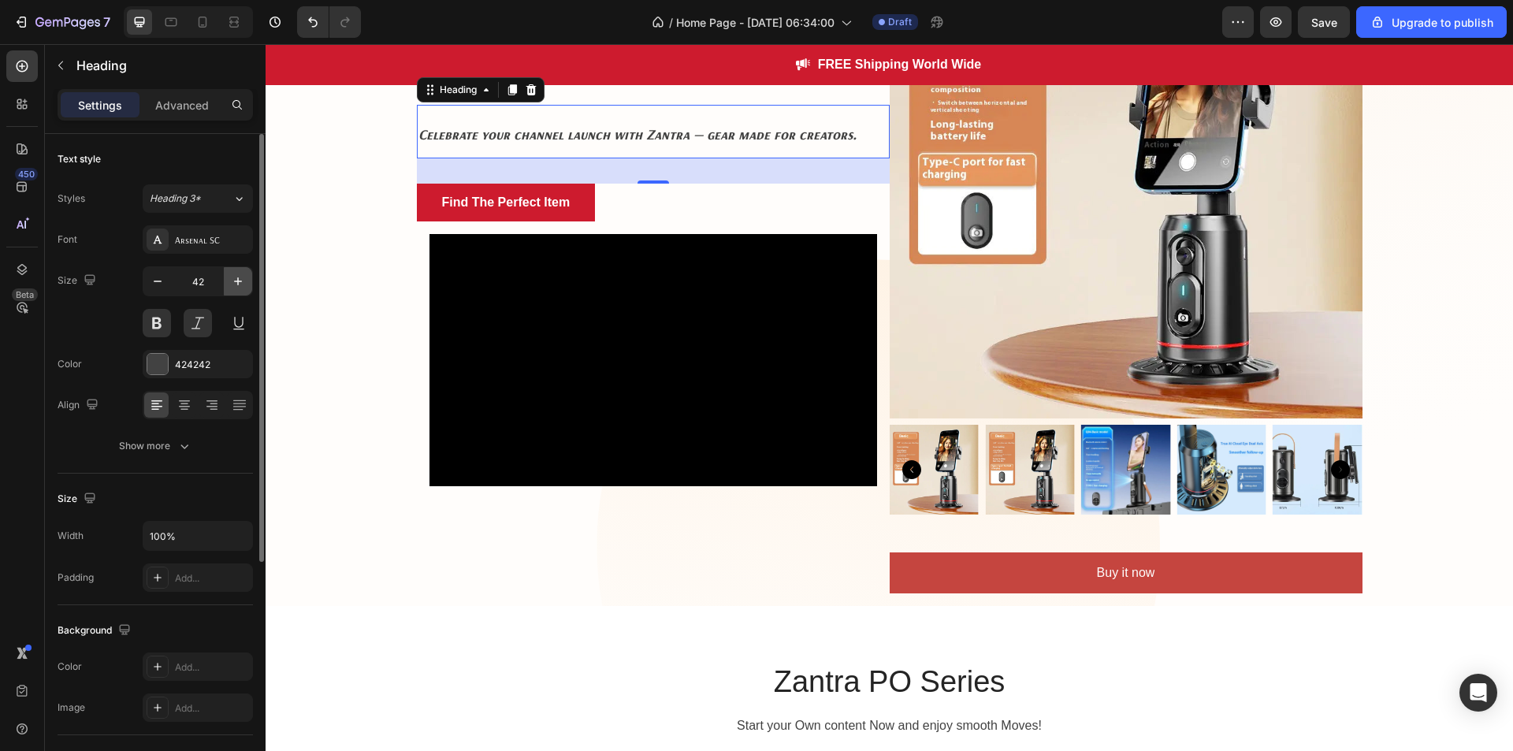
click at [237, 284] on icon "button" at bounding box center [238, 281] width 16 height 16
click at [162, 285] on icon "button" at bounding box center [158, 281] width 16 height 16
type input "41"
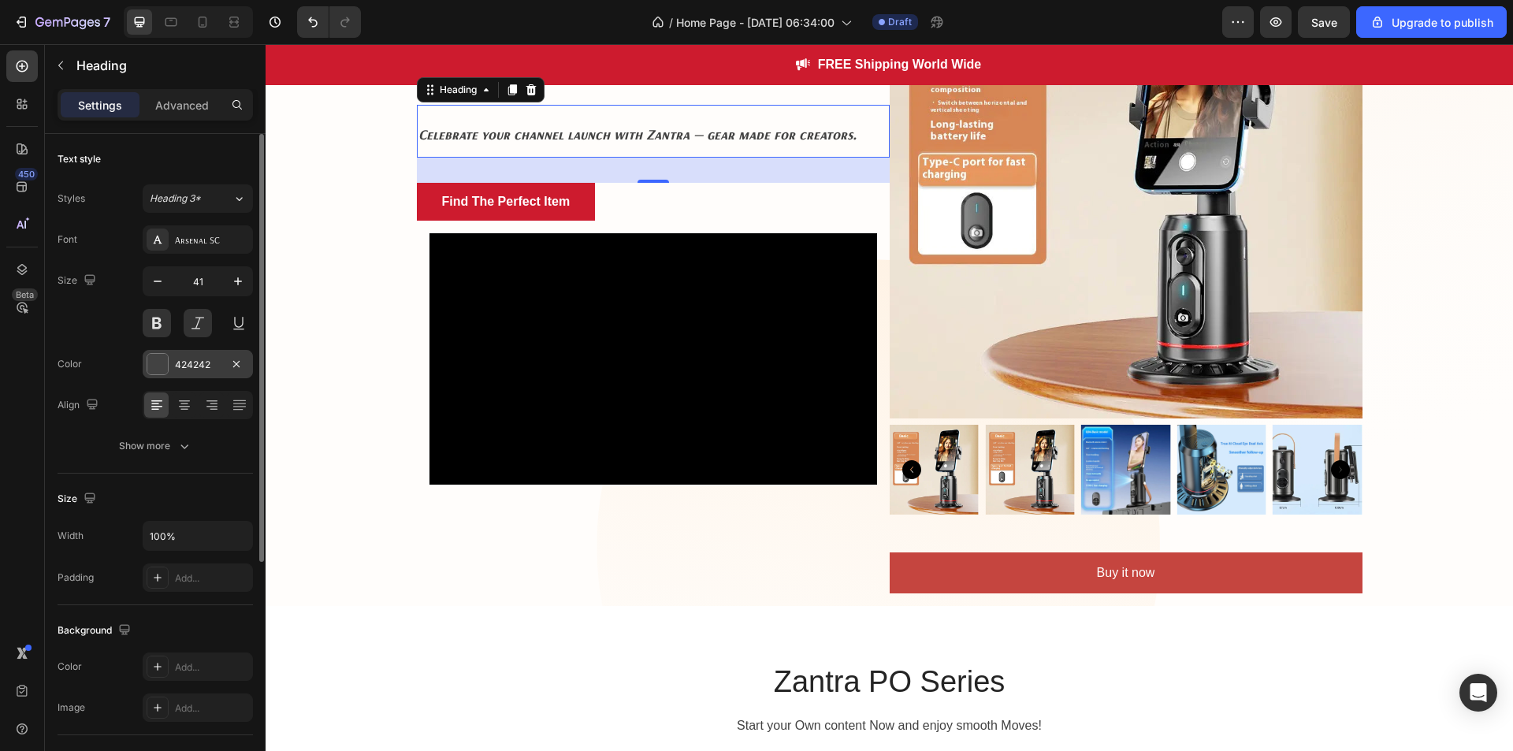
click at [159, 366] on div at bounding box center [157, 364] width 20 height 20
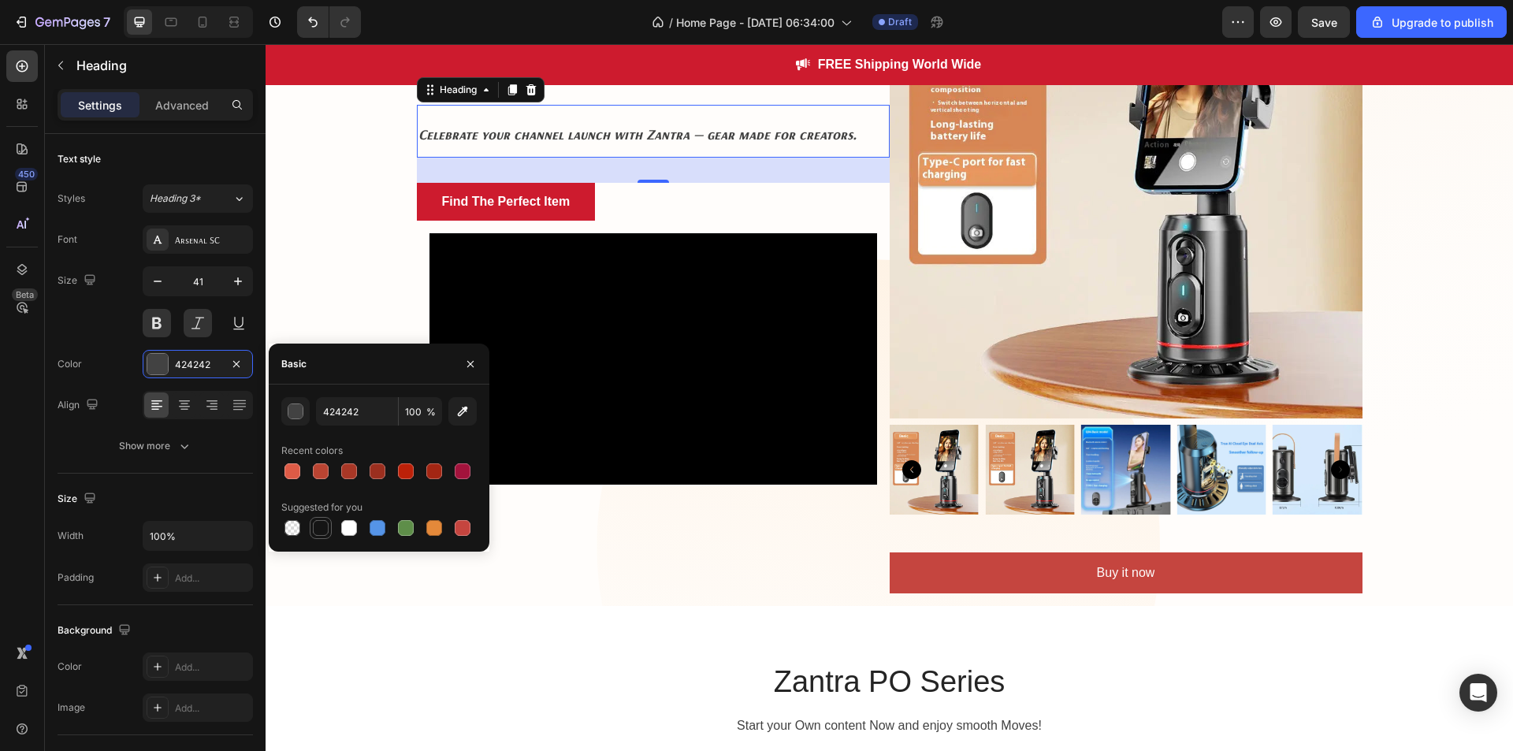
click at [319, 527] on div at bounding box center [321, 528] width 16 height 16
type input "151515"
click at [470, 364] on icon "button" at bounding box center [470, 363] width 6 height 6
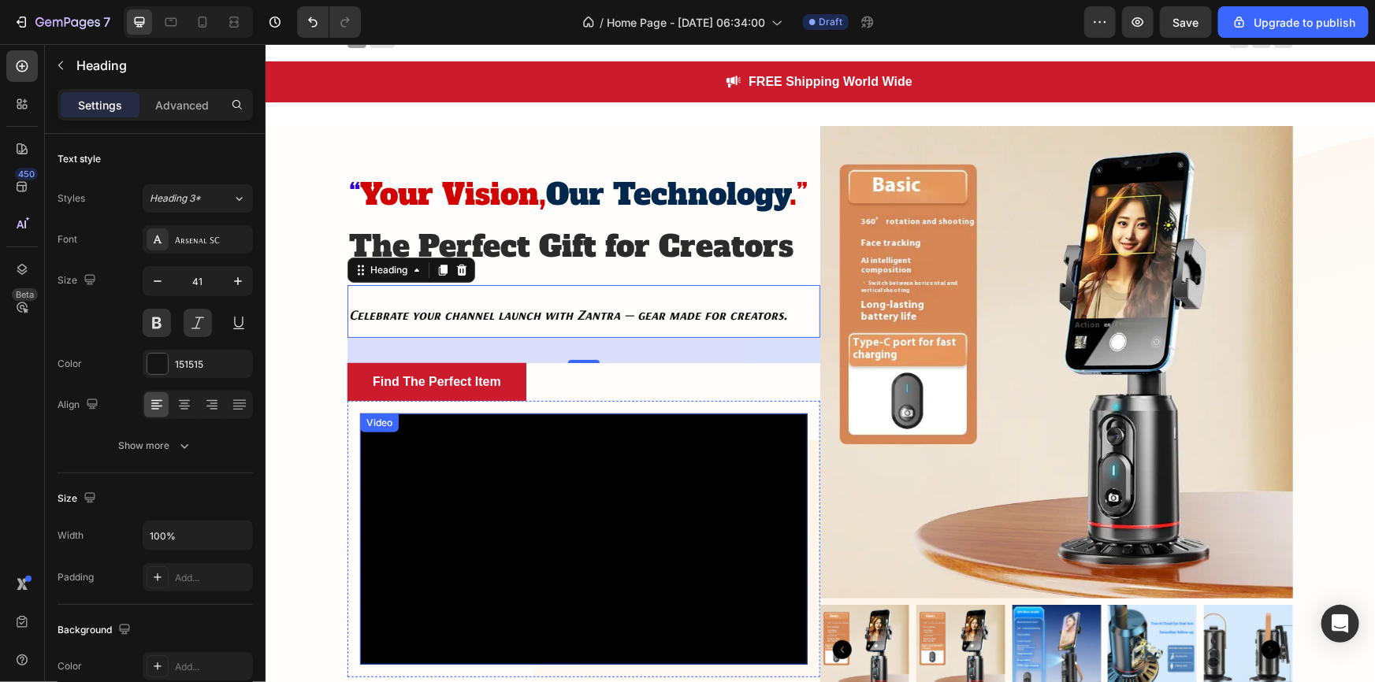
scroll to position [0, 0]
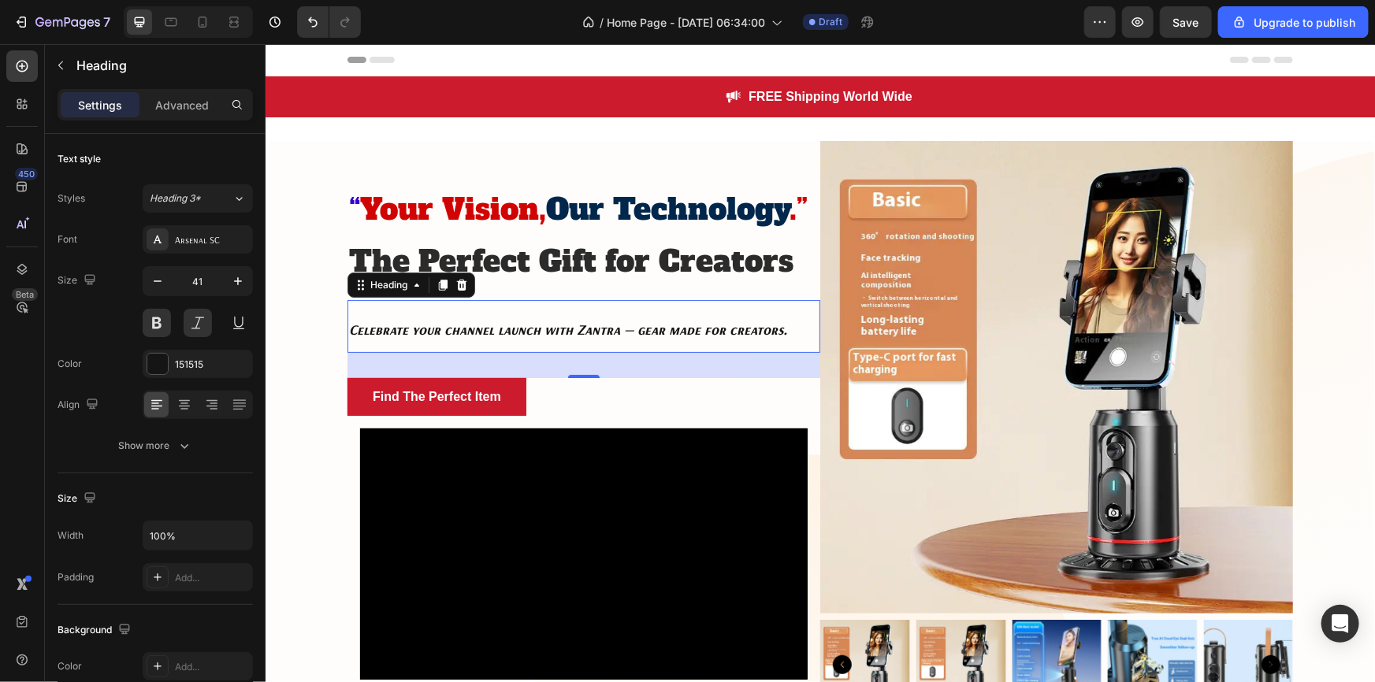
click at [697, 361] on div "32" at bounding box center [583, 364] width 473 height 25
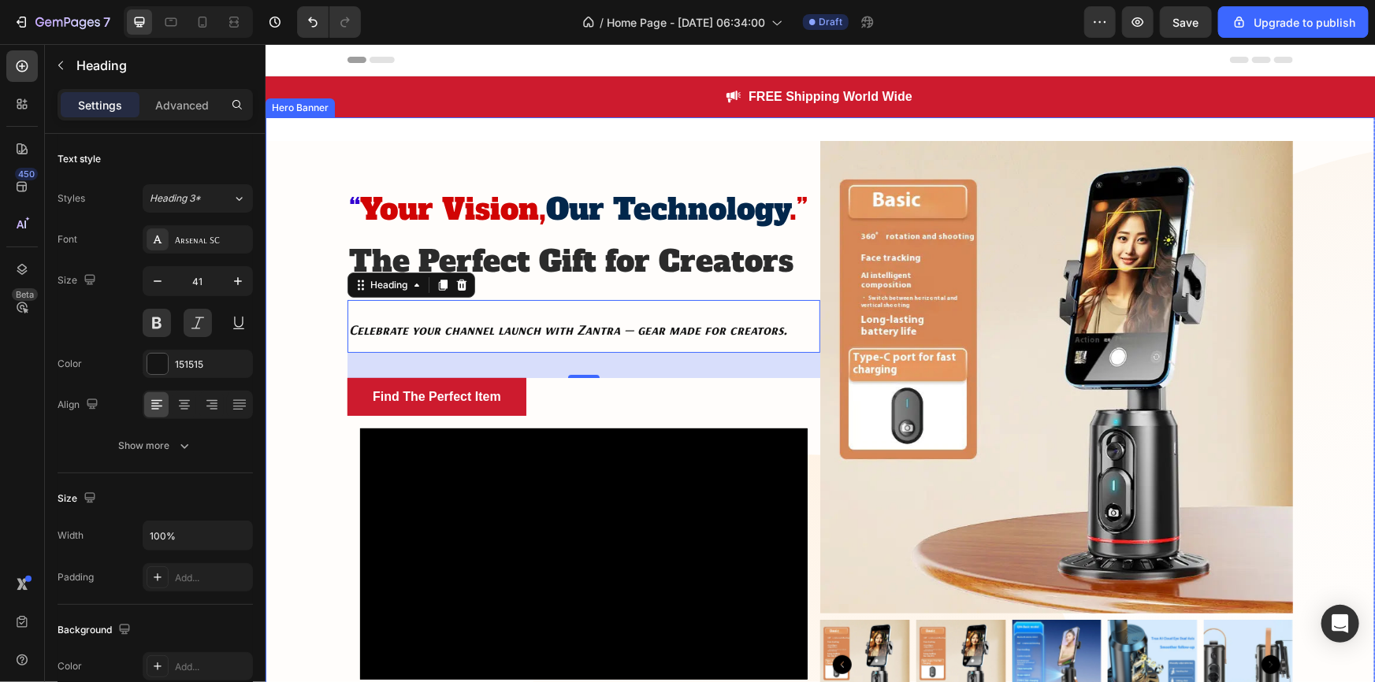
click at [1308, 205] on div "⁠⁠⁠⁠⁠⁠⁠ “ Your Vision, Our Technology .” The Perfect Gift for Creators Heading …" at bounding box center [820, 470] width 1110 height 660
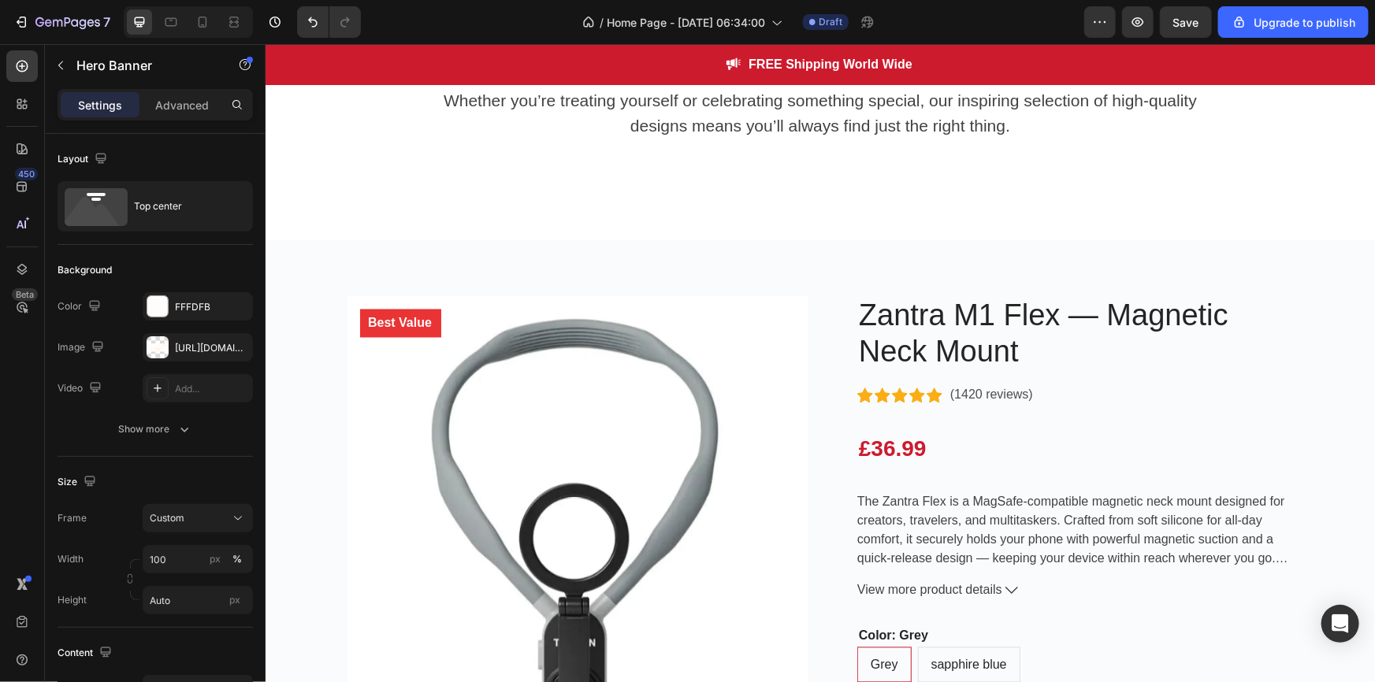
scroll to position [1375, 0]
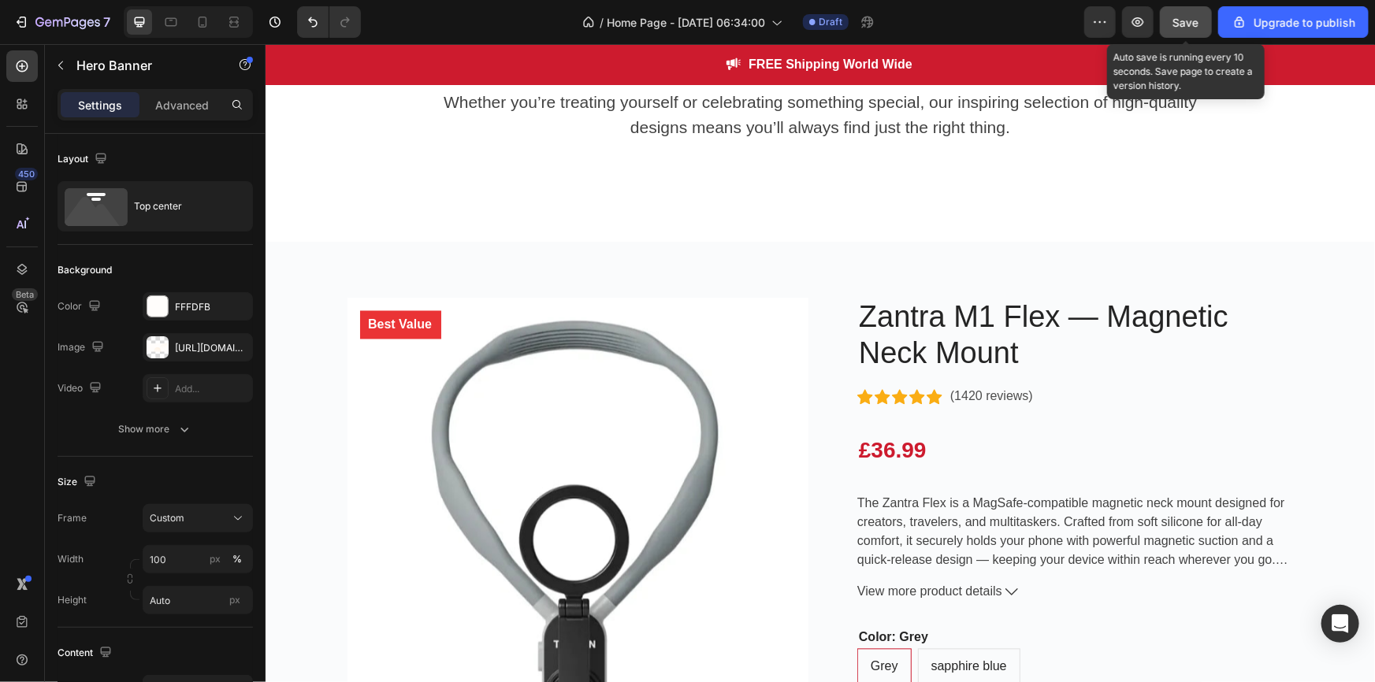
click at [1189, 6] on button "Save" at bounding box center [1186, 22] width 52 height 32
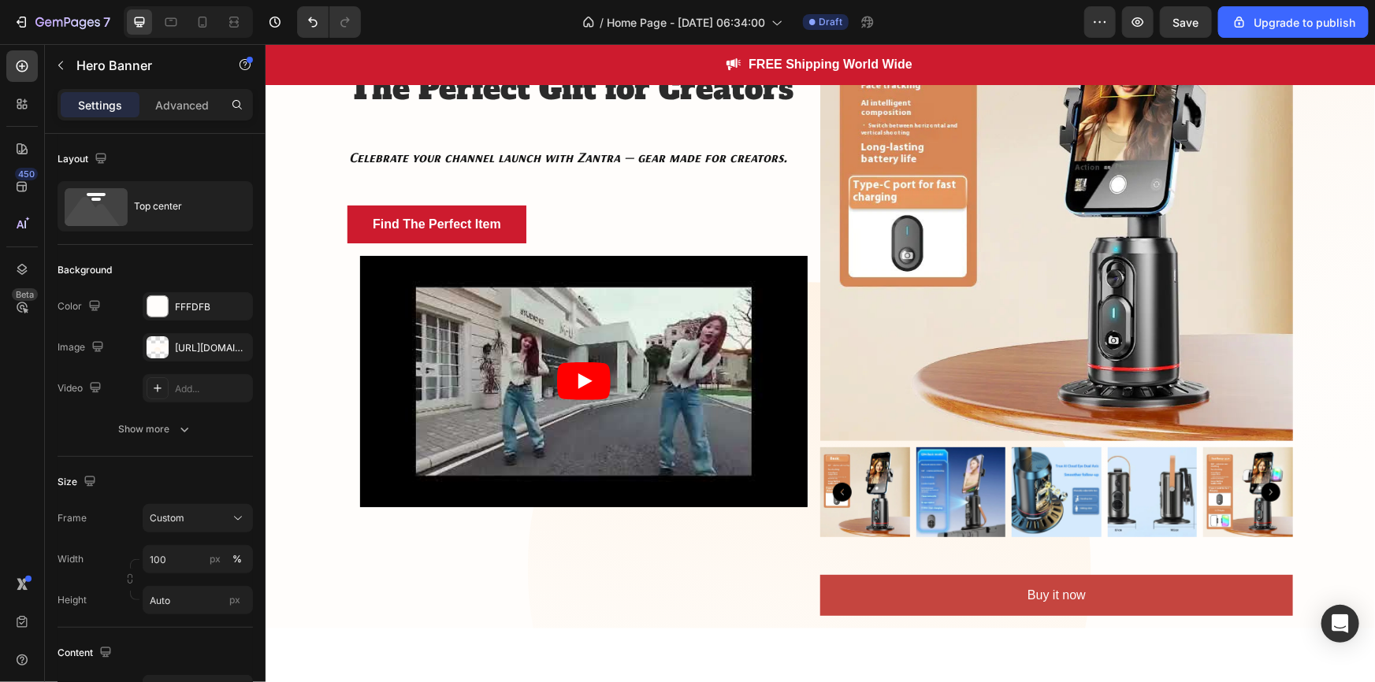
scroll to position [0, 0]
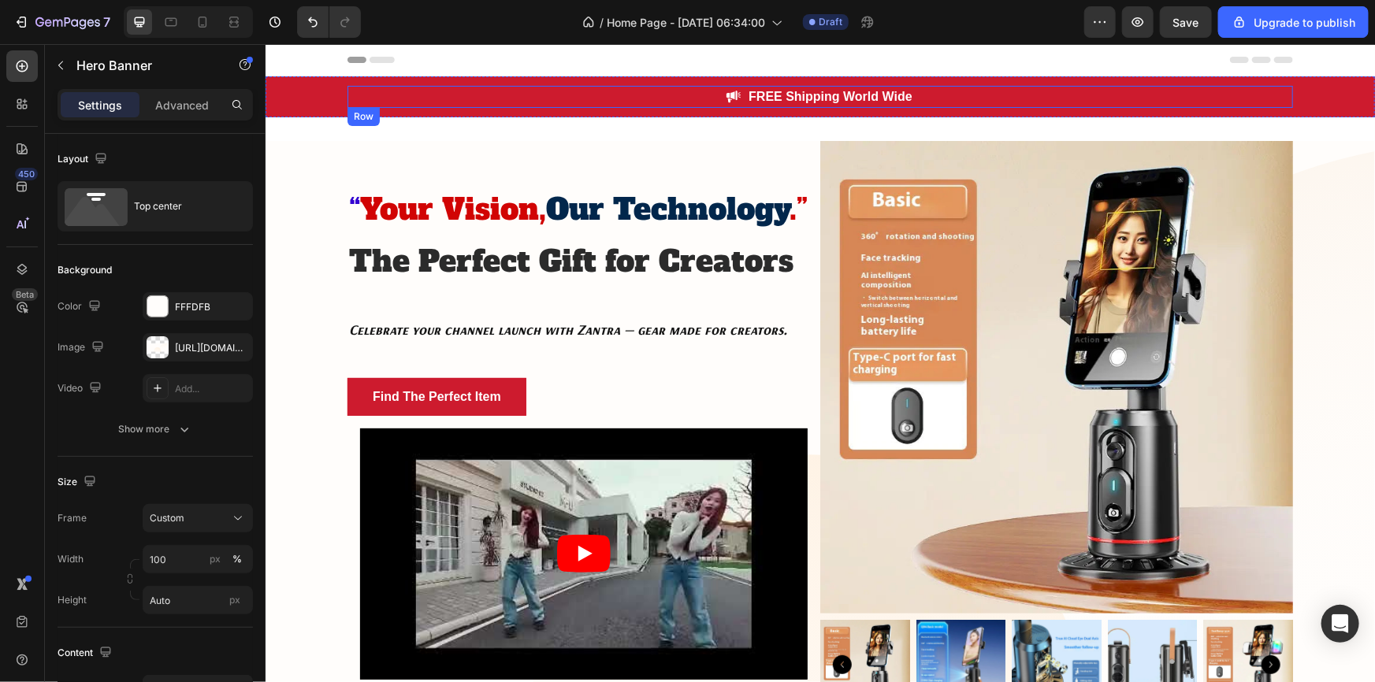
click at [954, 91] on div "Image FREE Shipping World Wide Text block Row" at bounding box center [820, 96] width 946 height 22
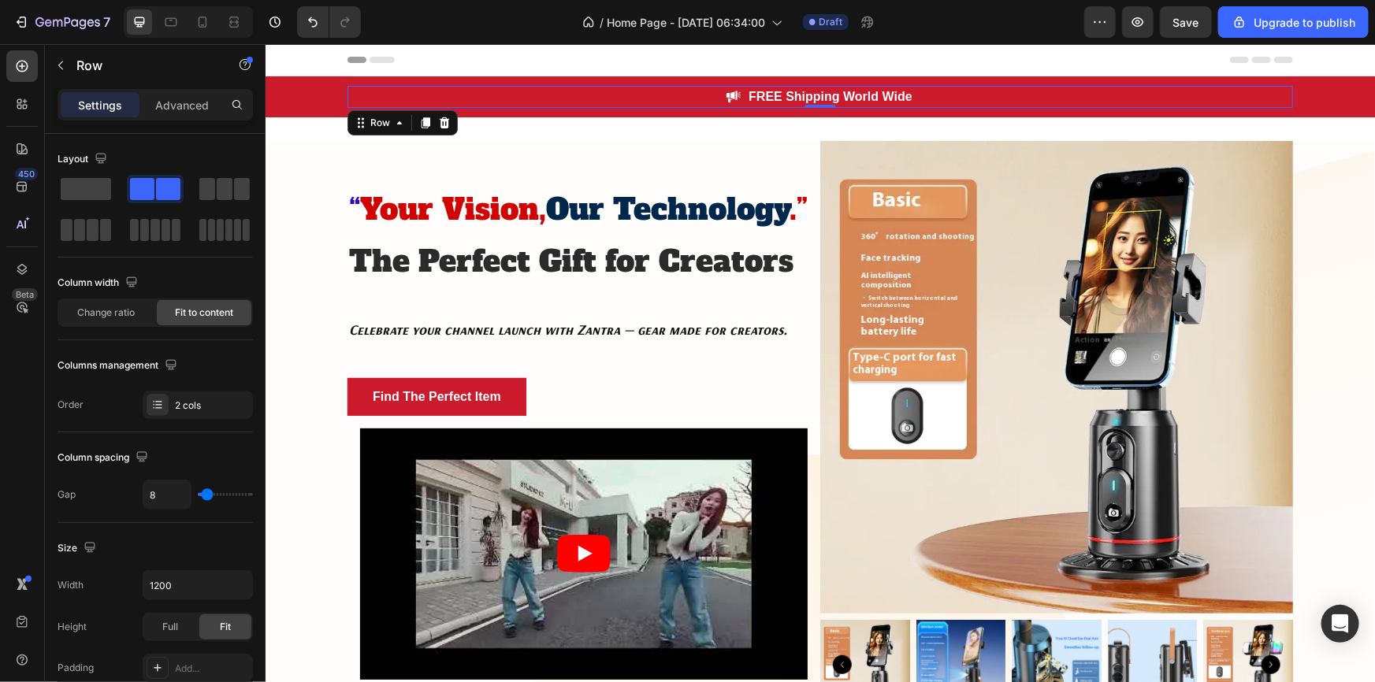
click at [954, 91] on div "Image FREE Shipping World Wide Text block Row 0" at bounding box center [820, 96] width 946 height 22
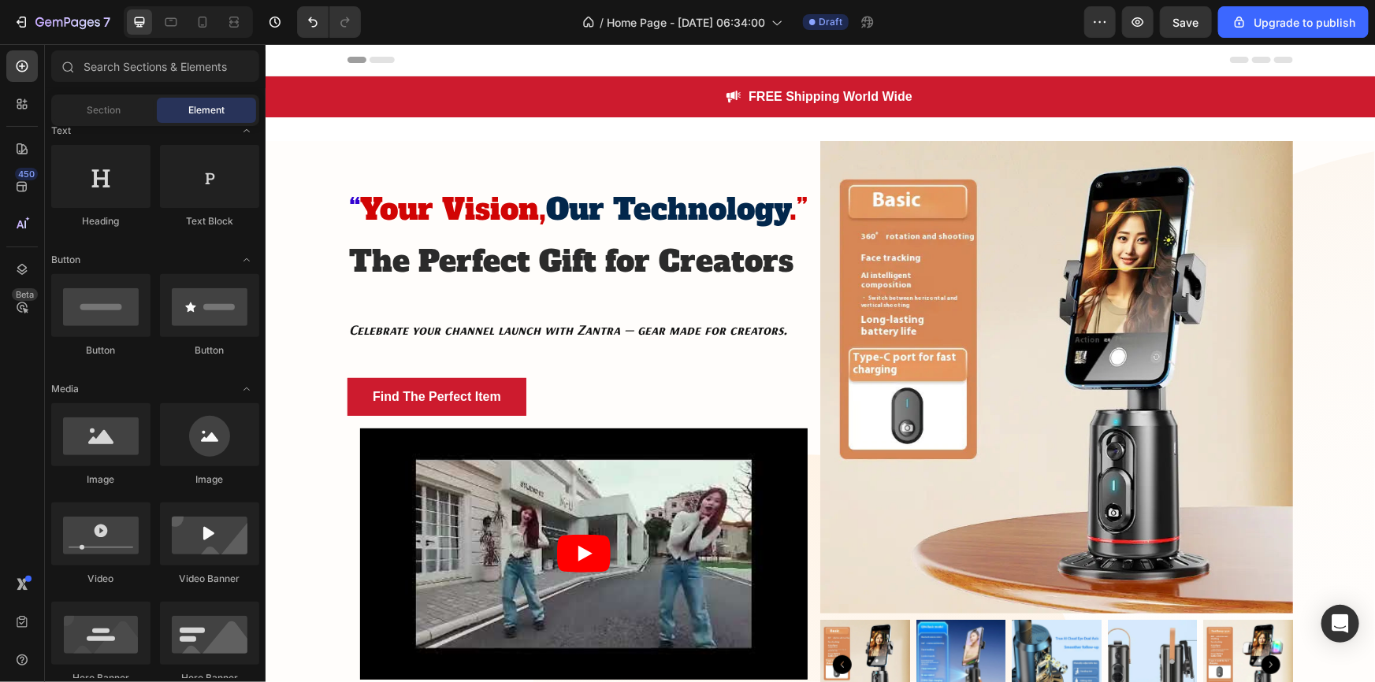
click at [321, 61] on span "Header" at bounding box center [312, 59] width 35 height 16
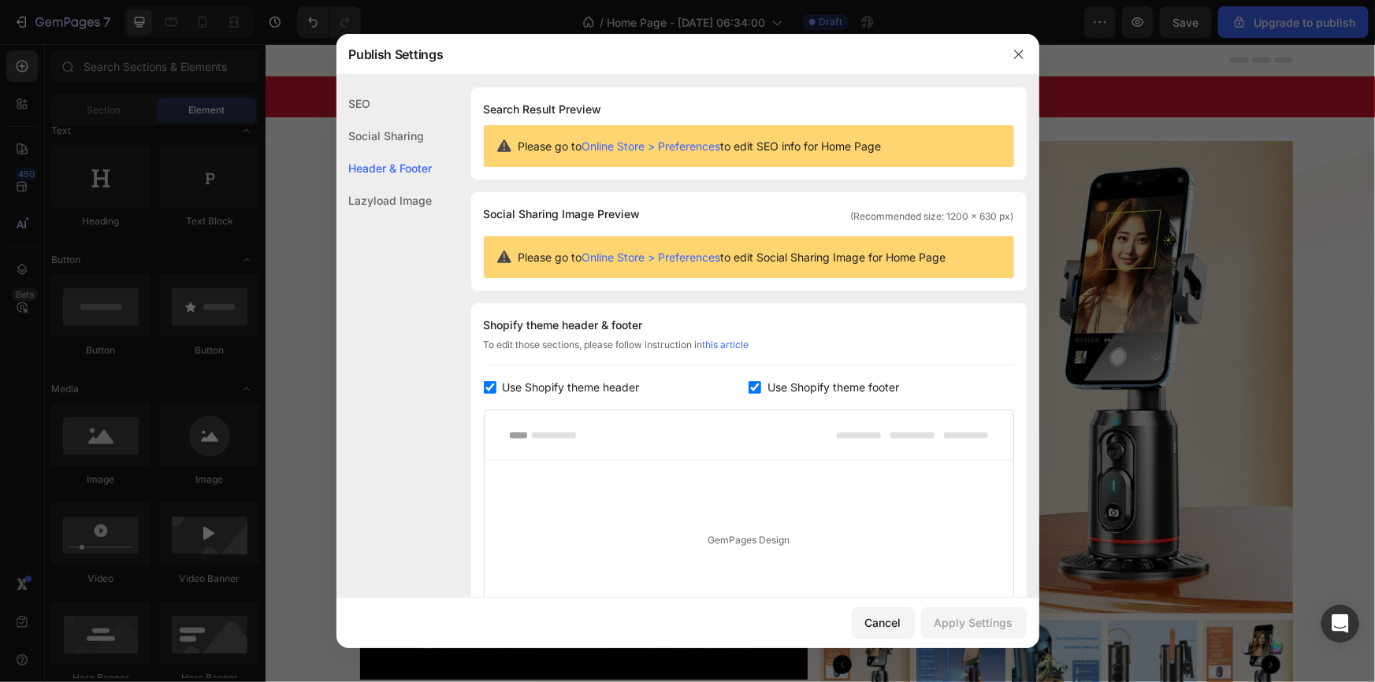
scroll to position [202, 0]
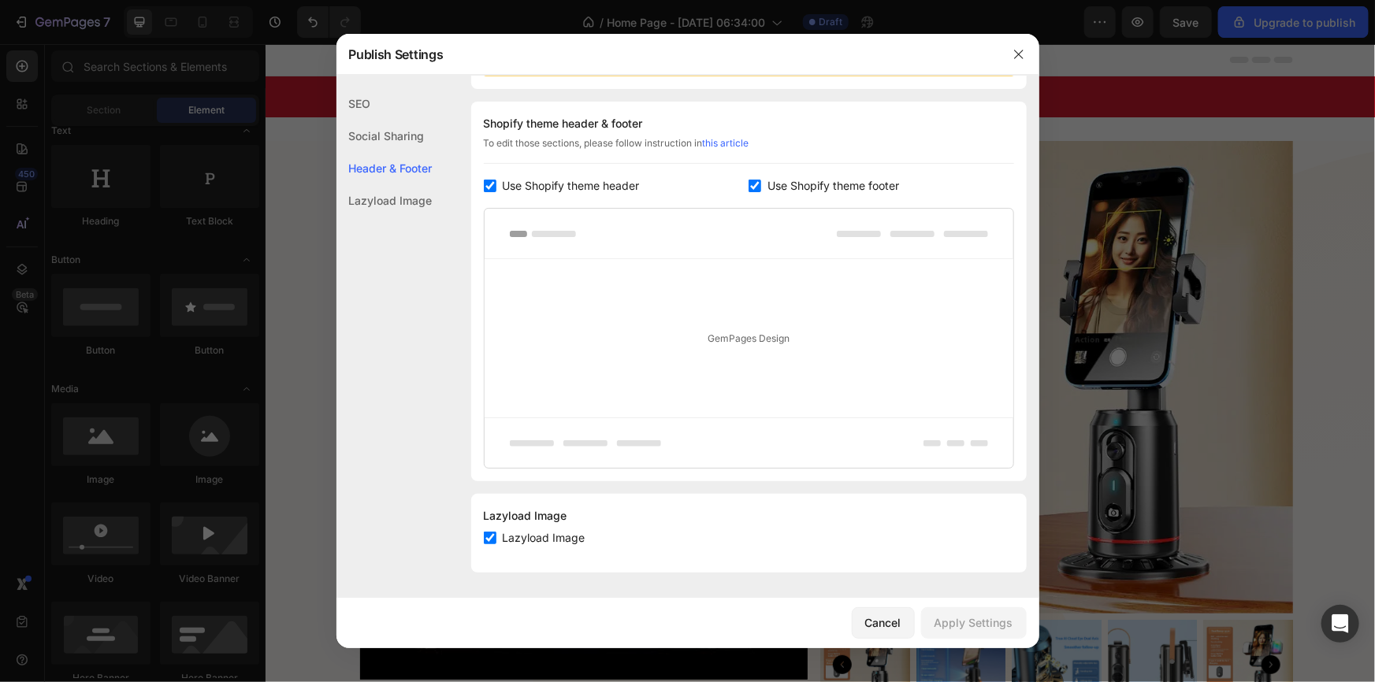
click at [409, 152] on div "Social Sharing" at bounding box center [385, 168] width 96 height 32
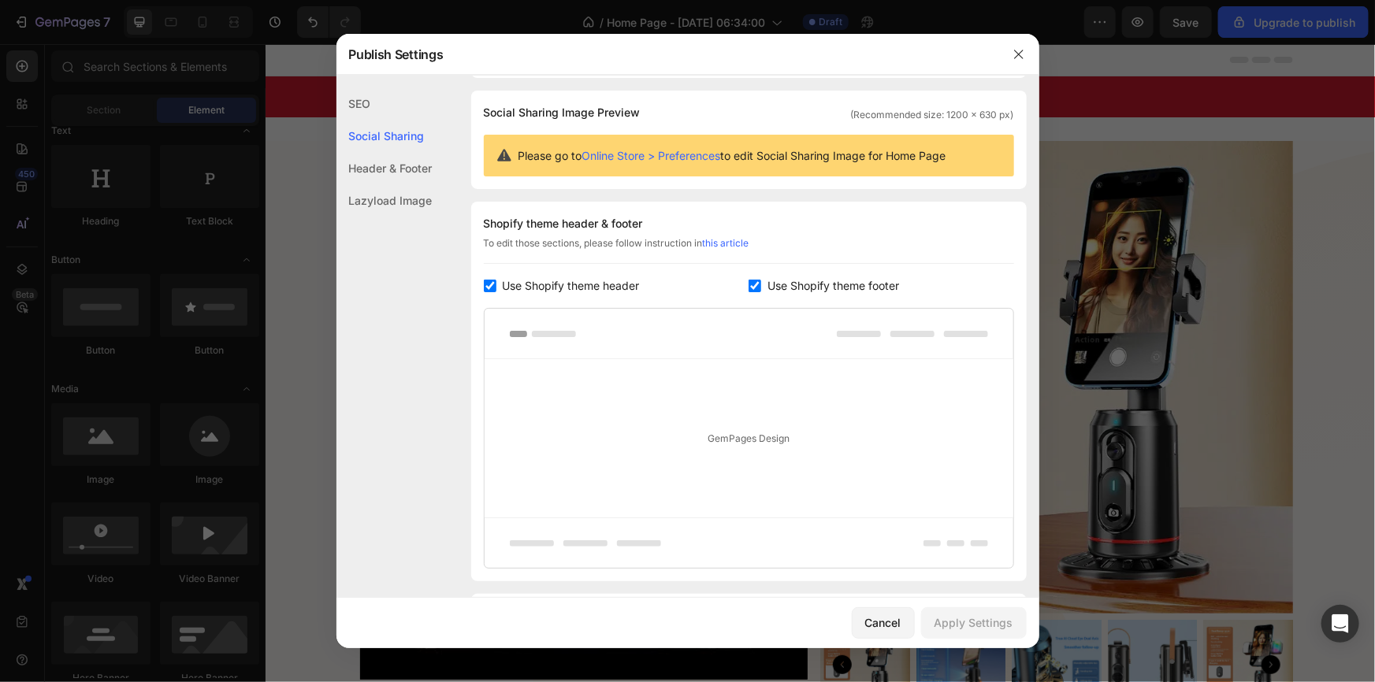
click at [394, 195] on div "Lazyload Image" at bounding box center [385, 200] width 96 height 32
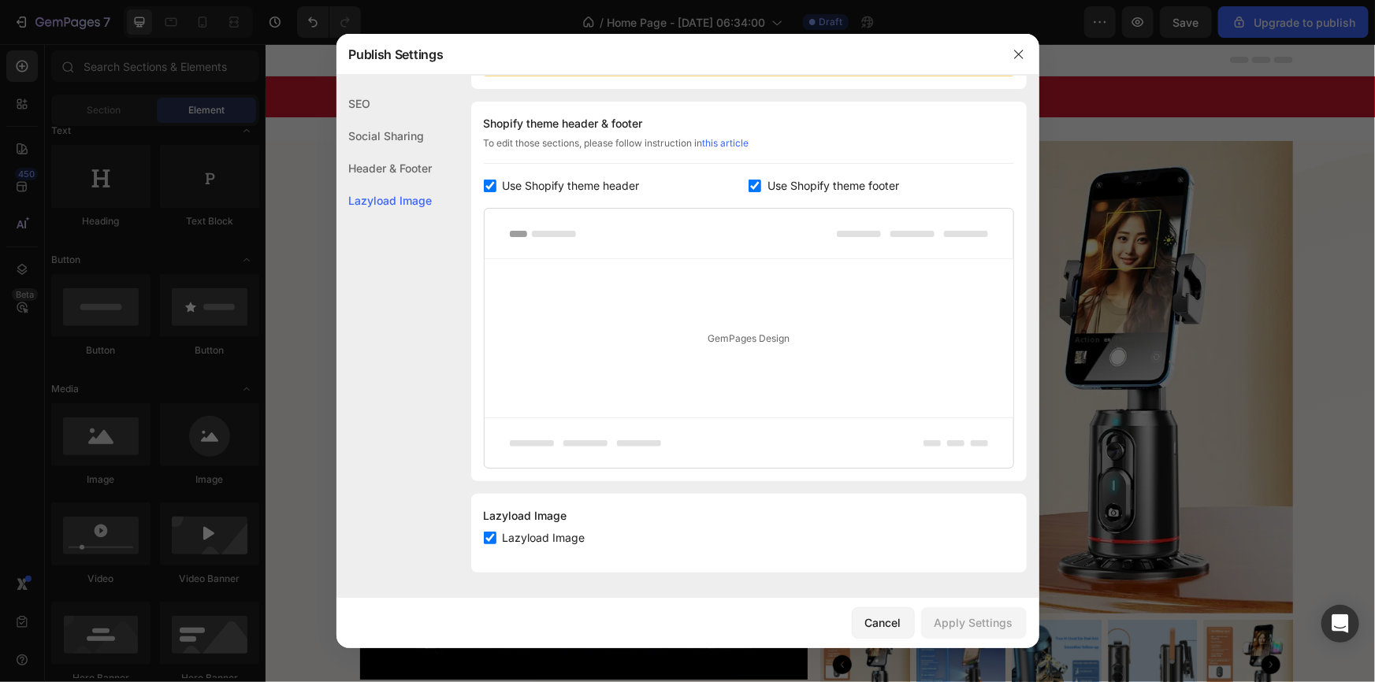
click at [384, 184] on div "Header & Footer" at bounding box center [385, 200] width 96 height 32
click at [1013, 59] on icon "button" at bounding box center [1019, 54] width 13 height 13
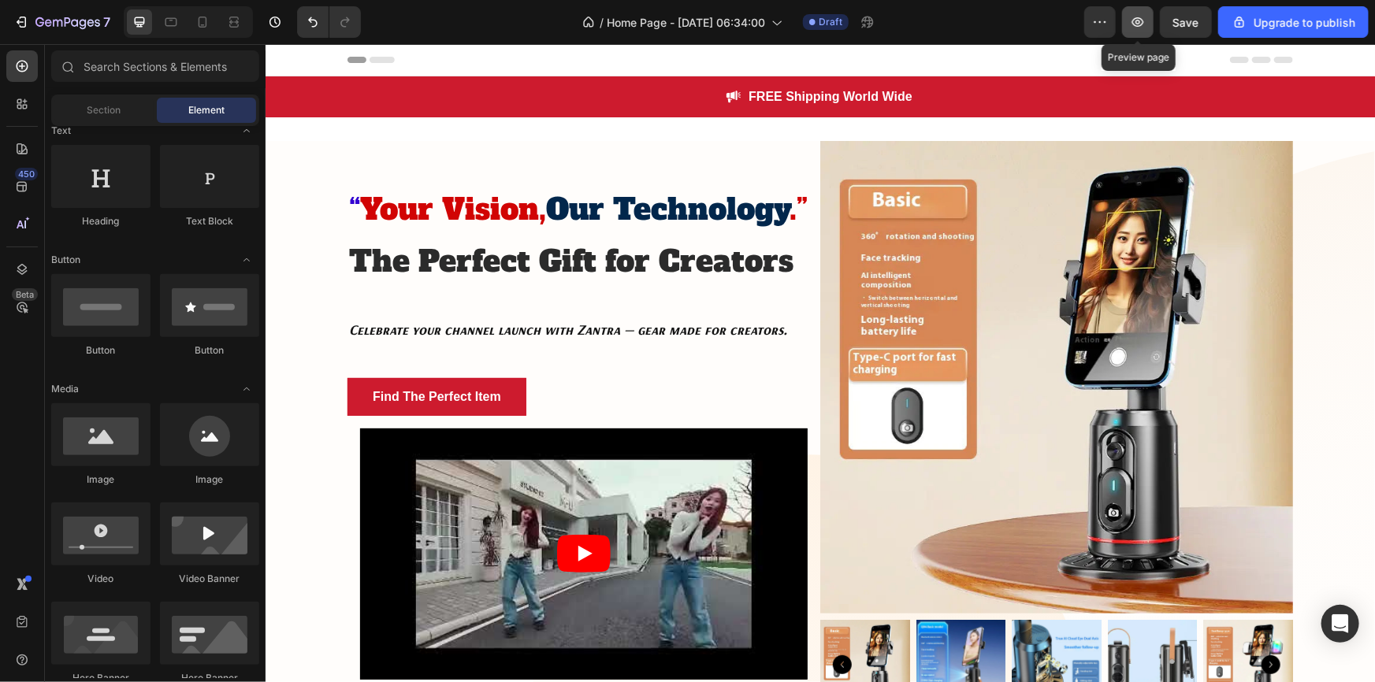
click at [1144, 23] on icon "button" at bounding box center [1138, 22] width 16 height 16
click at [191, 23] on div at bounding box center [202, 21] width 25 height 25
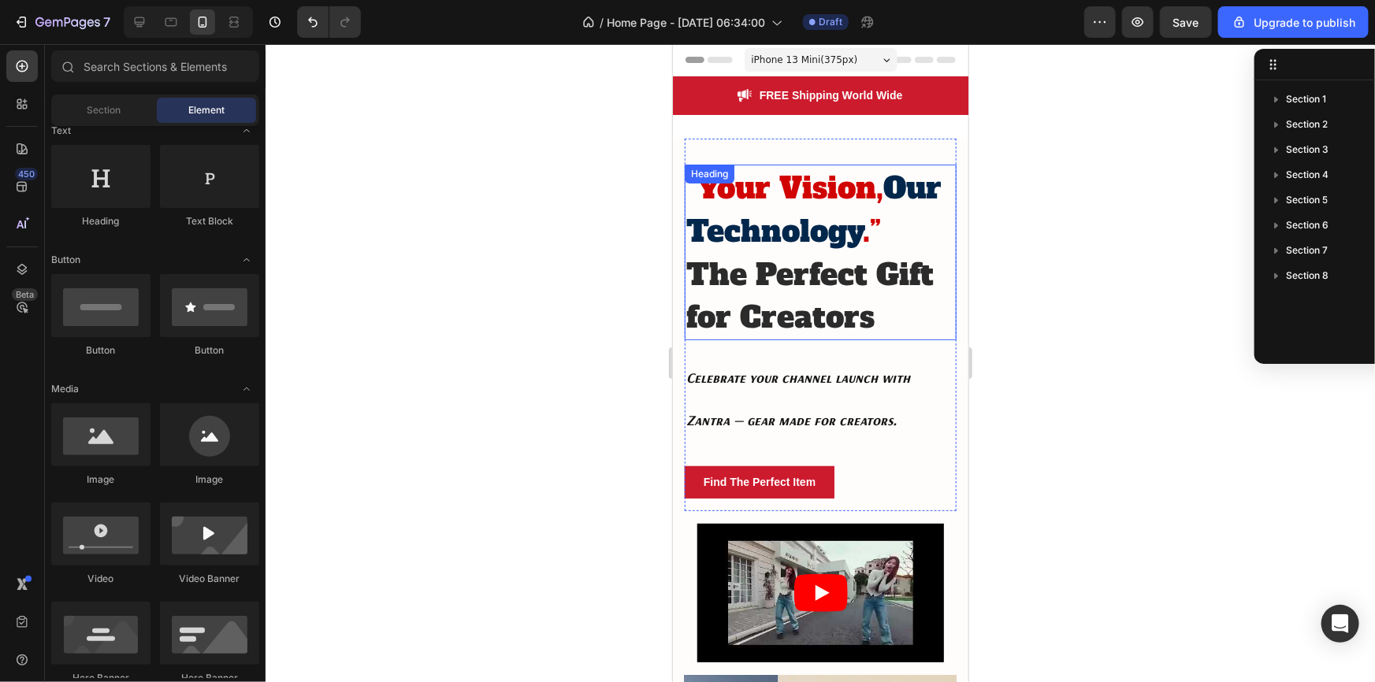
click at [787, 230] on h2 "“ Your Vision, Our Technology .” The Perfect Gift for Creators" at bounding box center [820, 252] width 272 height 176
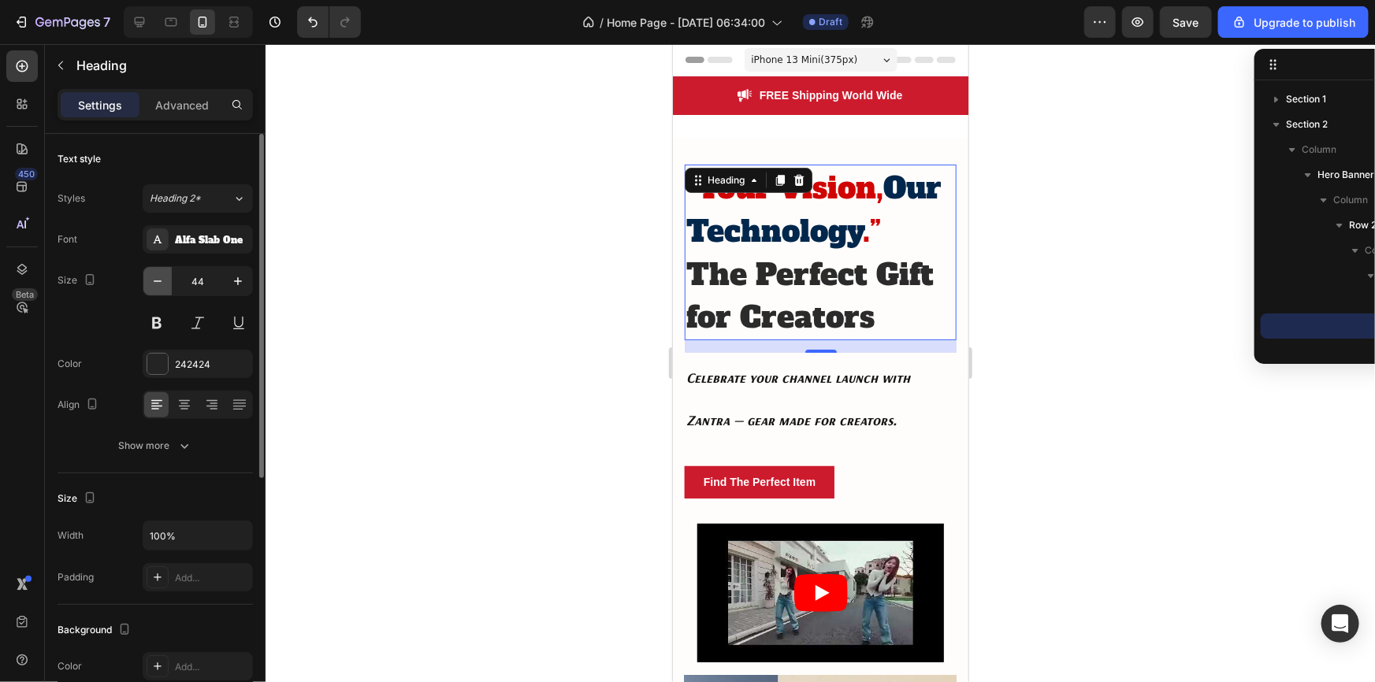
click at [150, 273] on icon "button" at bounding box center [158, 281] width 16 height 16
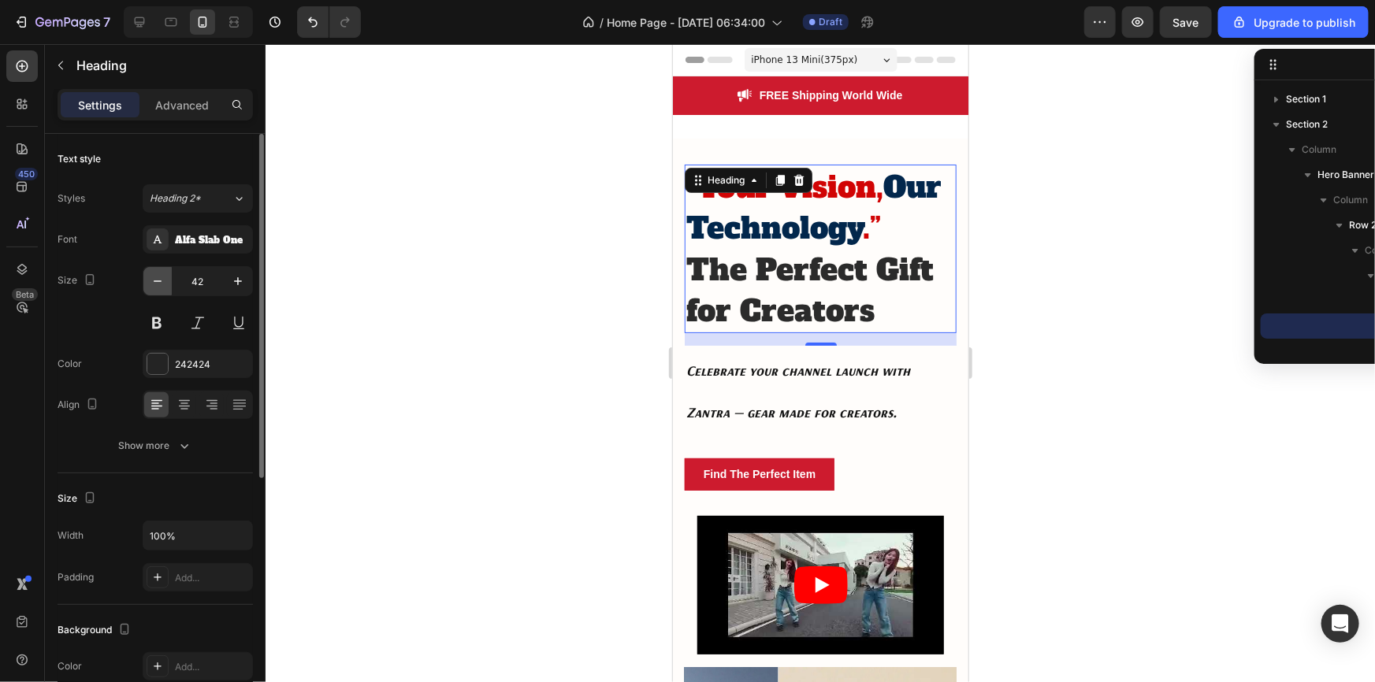
click at [150, 273] on icon "button" at bounding box center [158, 281] width 16 height 16
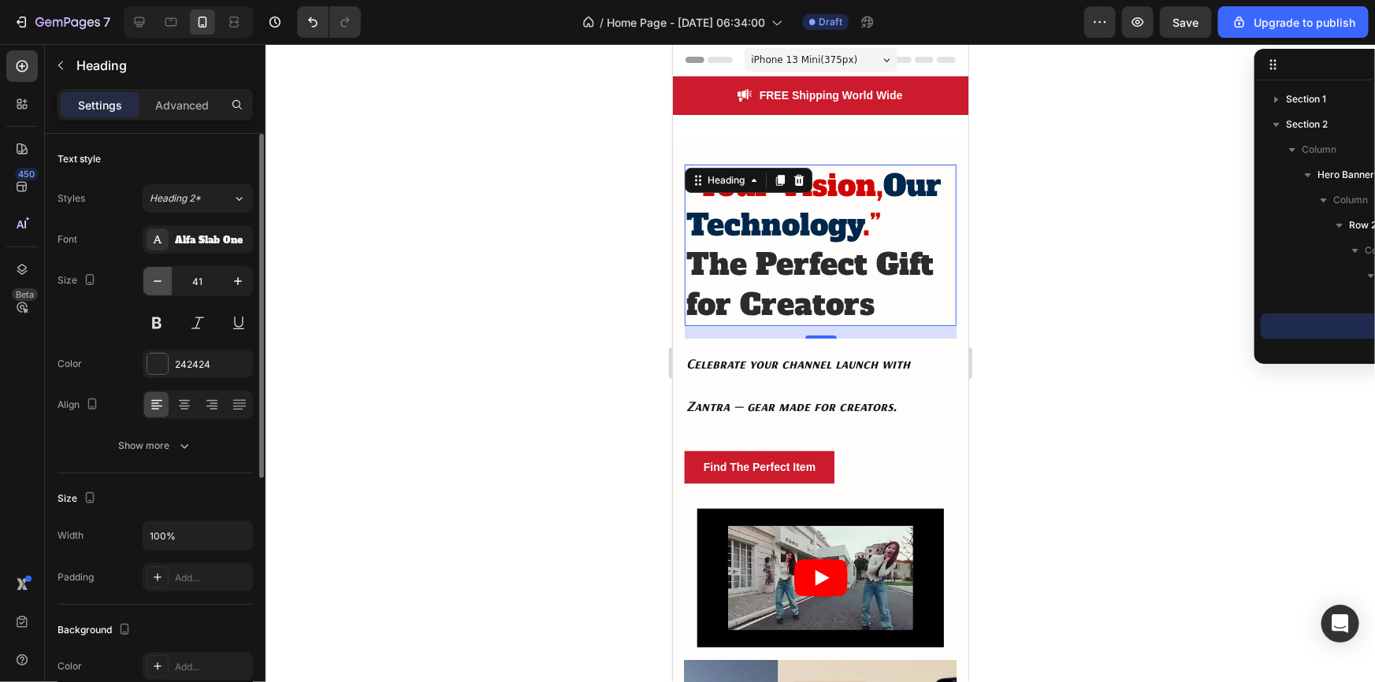
click at [150, 273] on icon "button" at bounding box center [158, 281] width 16 height 16
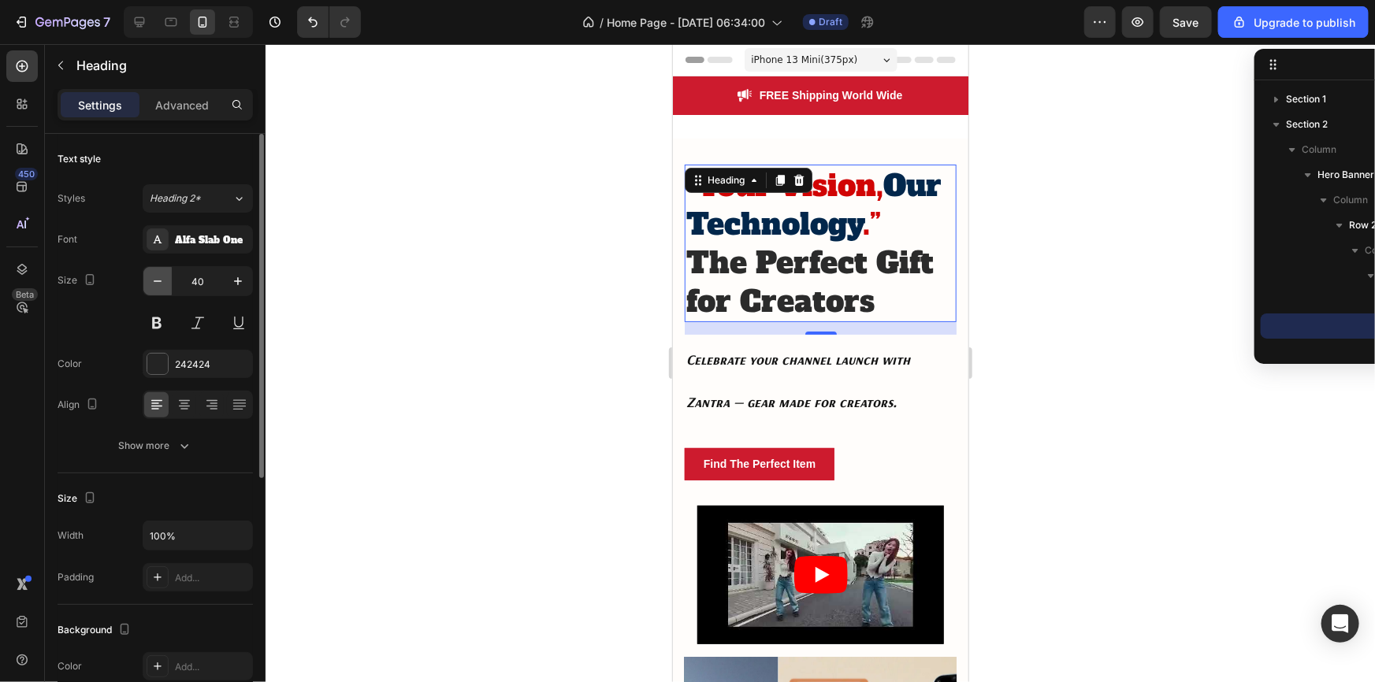
click at [150, 273] on icon "button" at bounding box center [158, 281] width 16 height 16
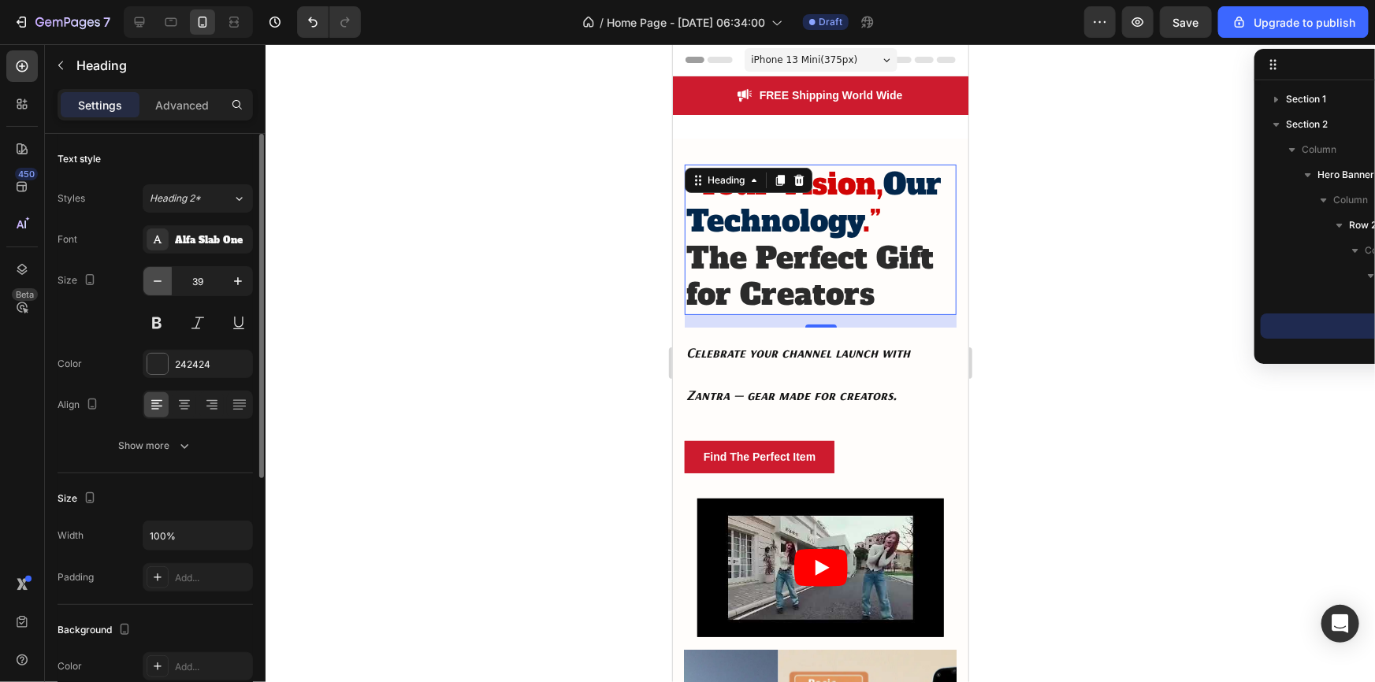
click at [150, 273] on icon "button" at bounding box center [158, 281] width 16 height 16
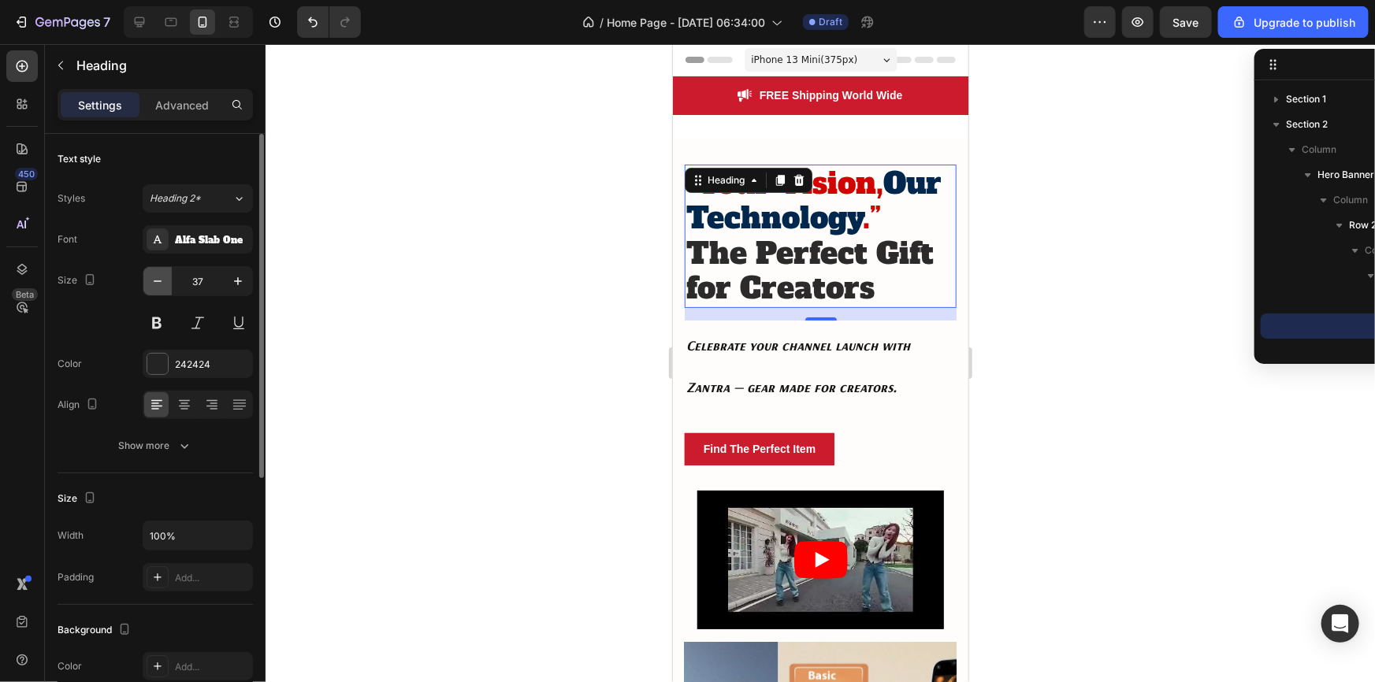
click at [150, 273] on icon "button" at bounding box center [158, 281] width 16 height 16
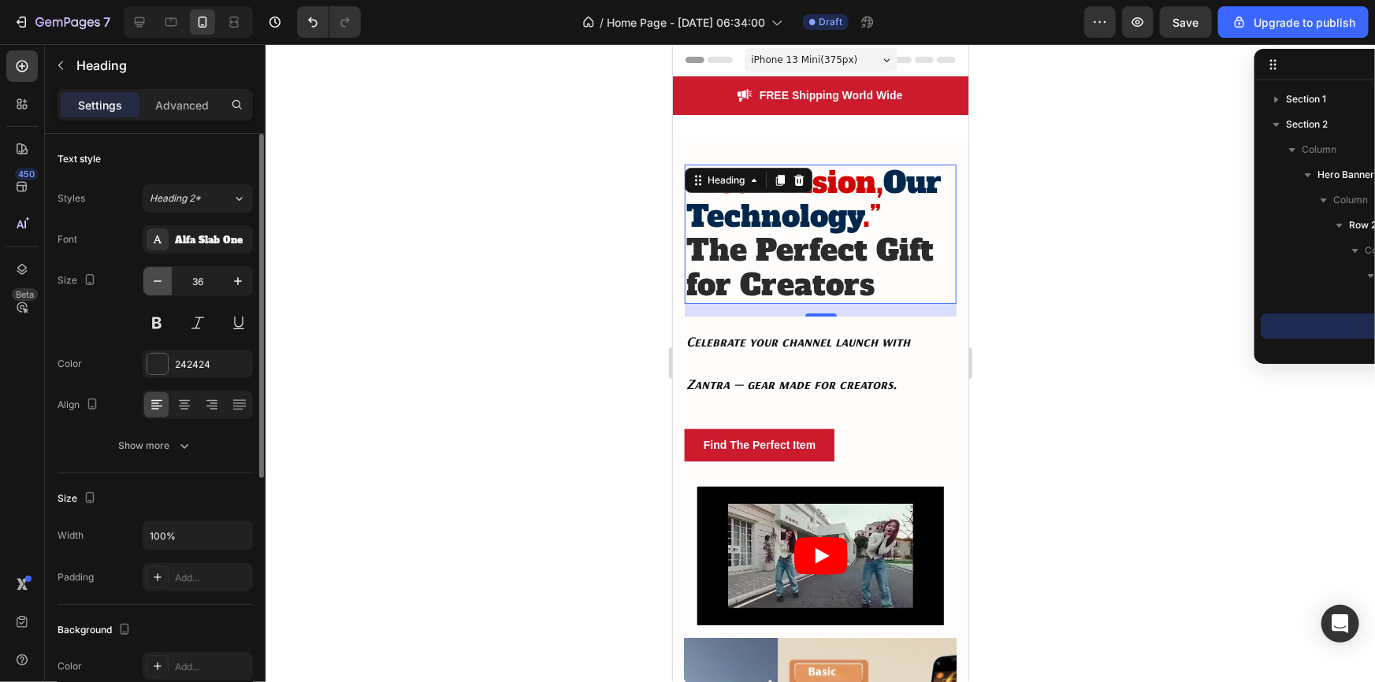
click at [150, 273] on icon "button" at bounding box center [158, 281] width 16 height 16
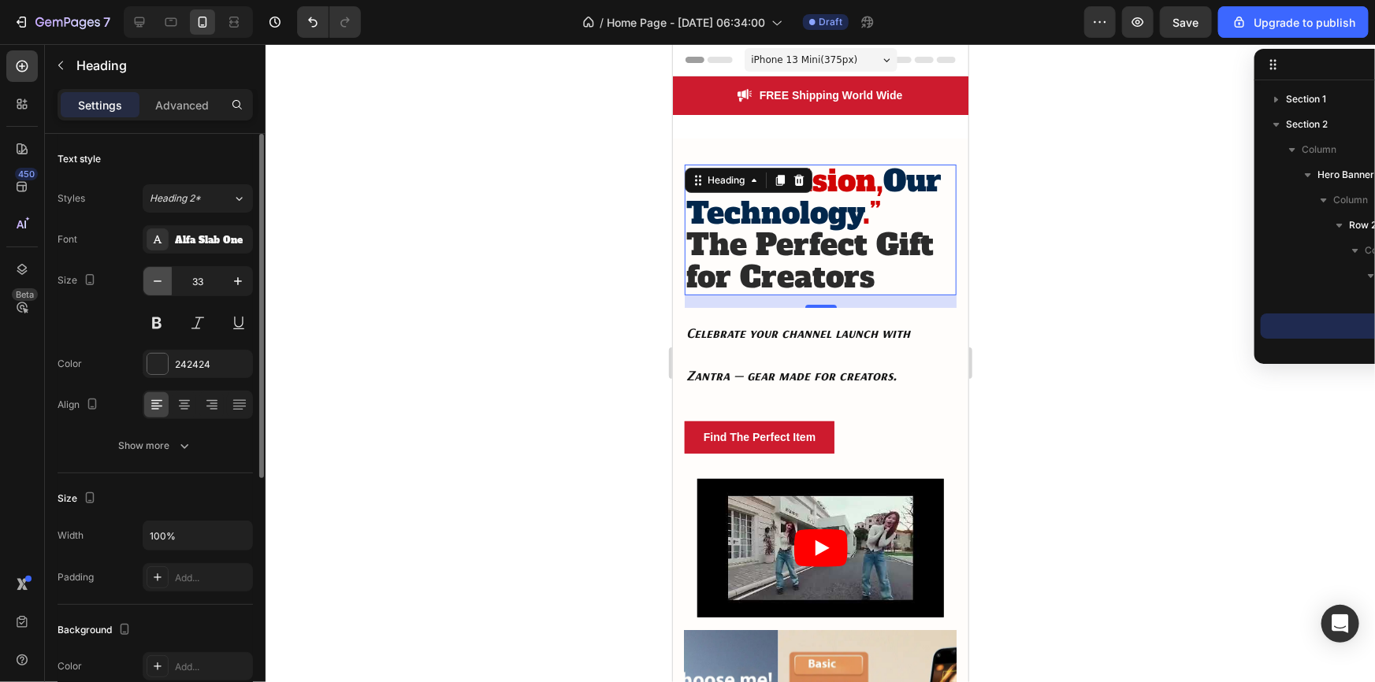
click at [150, 273] on icon "button" at bounding box center [158, 281] width 16 height 16
type input "31"
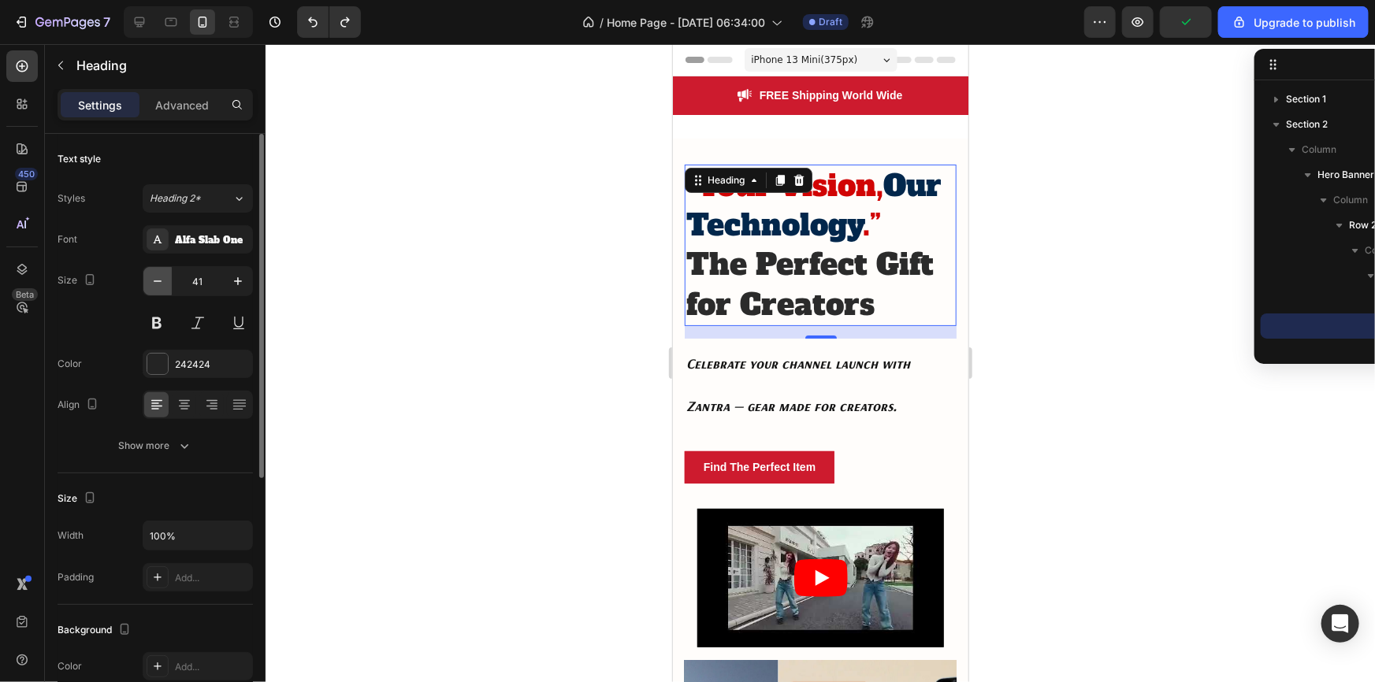
type input "42"
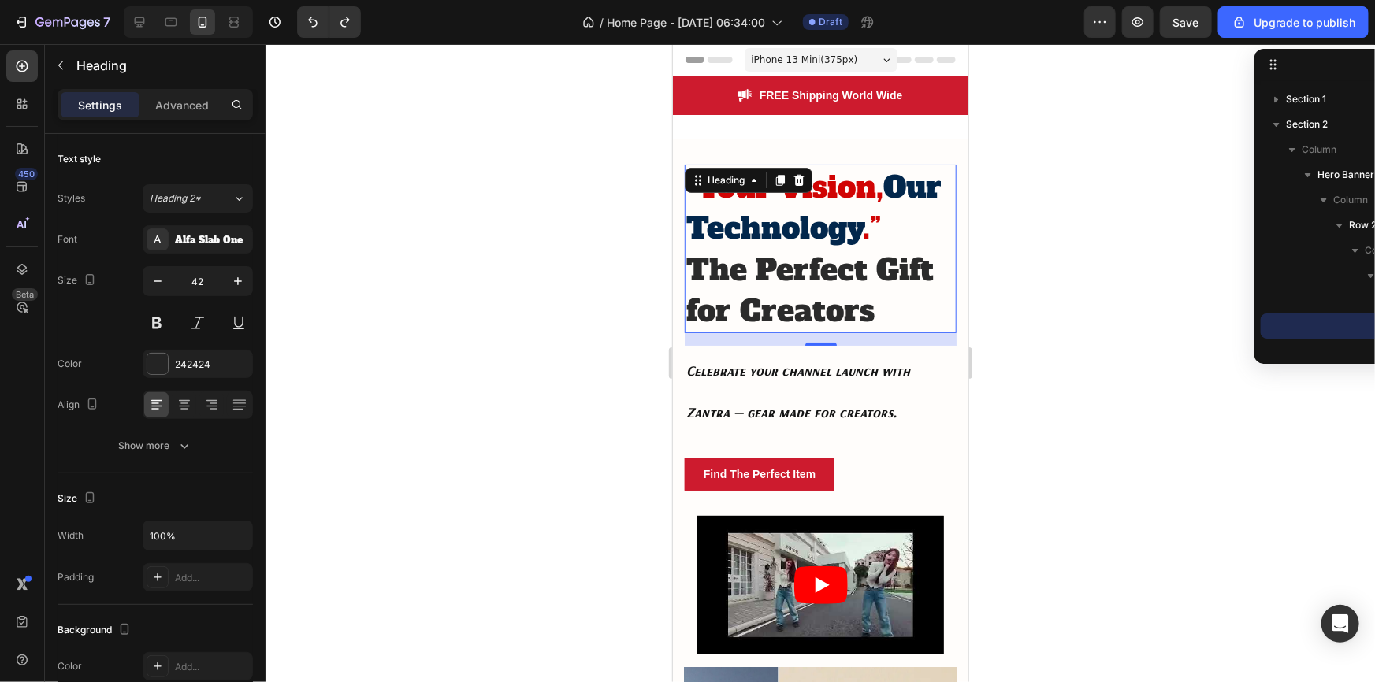
click at [906, 333] on h2 "“ Your Vision, Our Technology .” The Perfect Gift for Creators" at bounding box center [820, 248] width 272 height 169
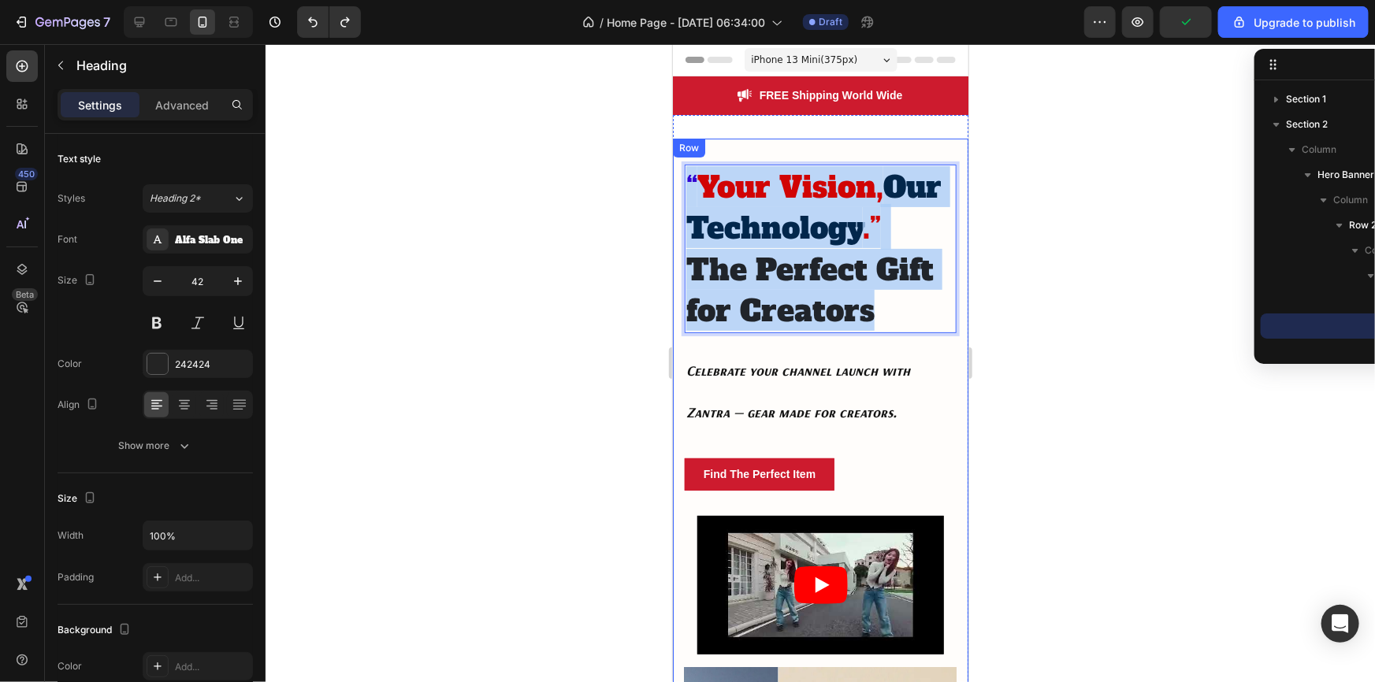
drag, startPoint x: 906, startPoint y: 348, endPoint x: 680, endPoint y: 172, distance: 286.9
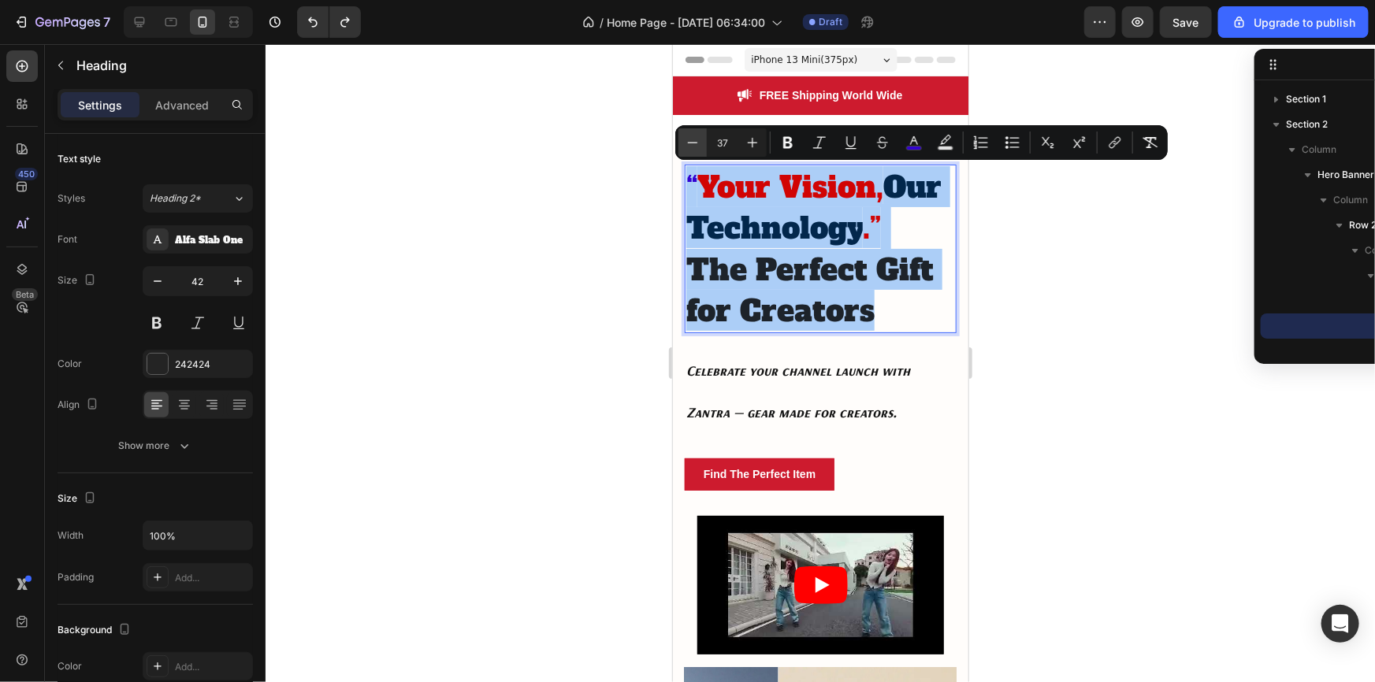
click at [701, 142] on button "Minus" at bounding box center [693, 142] width 28 height 28
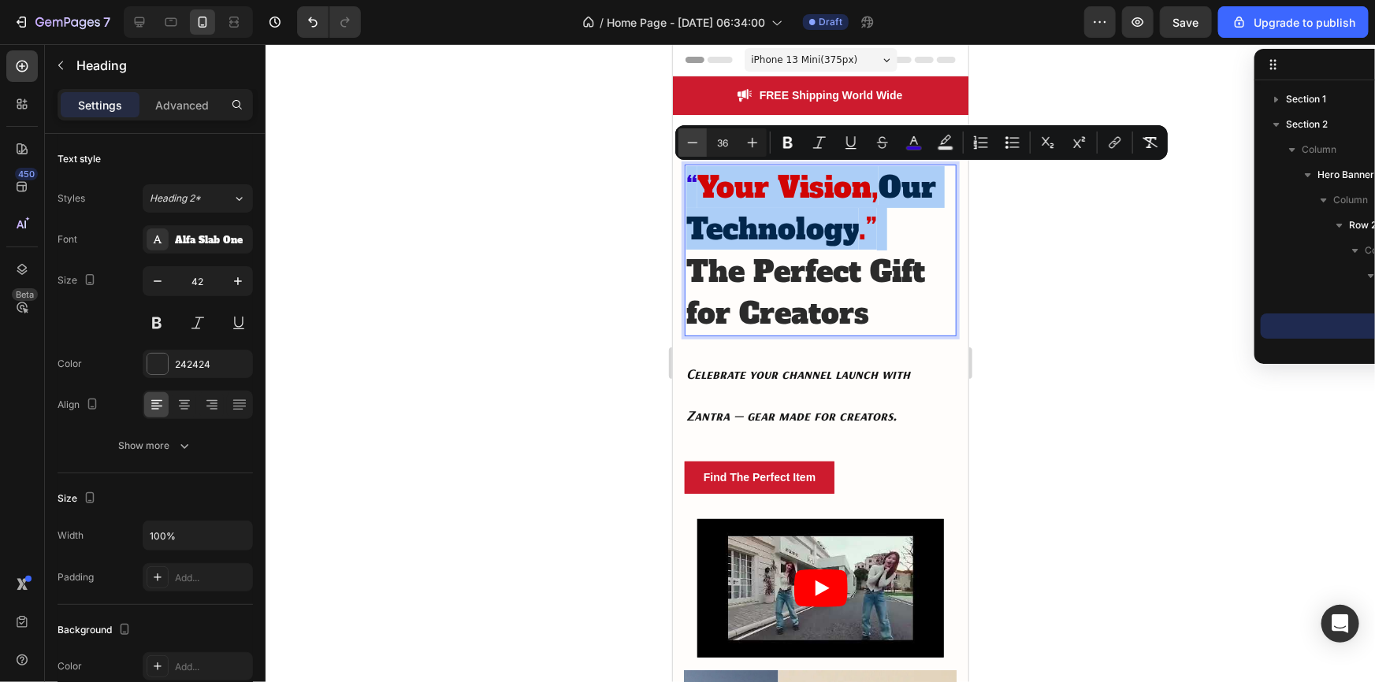
click at [701, 142] on button "Minus" at bounding box center [693, 142] width 28 height 28
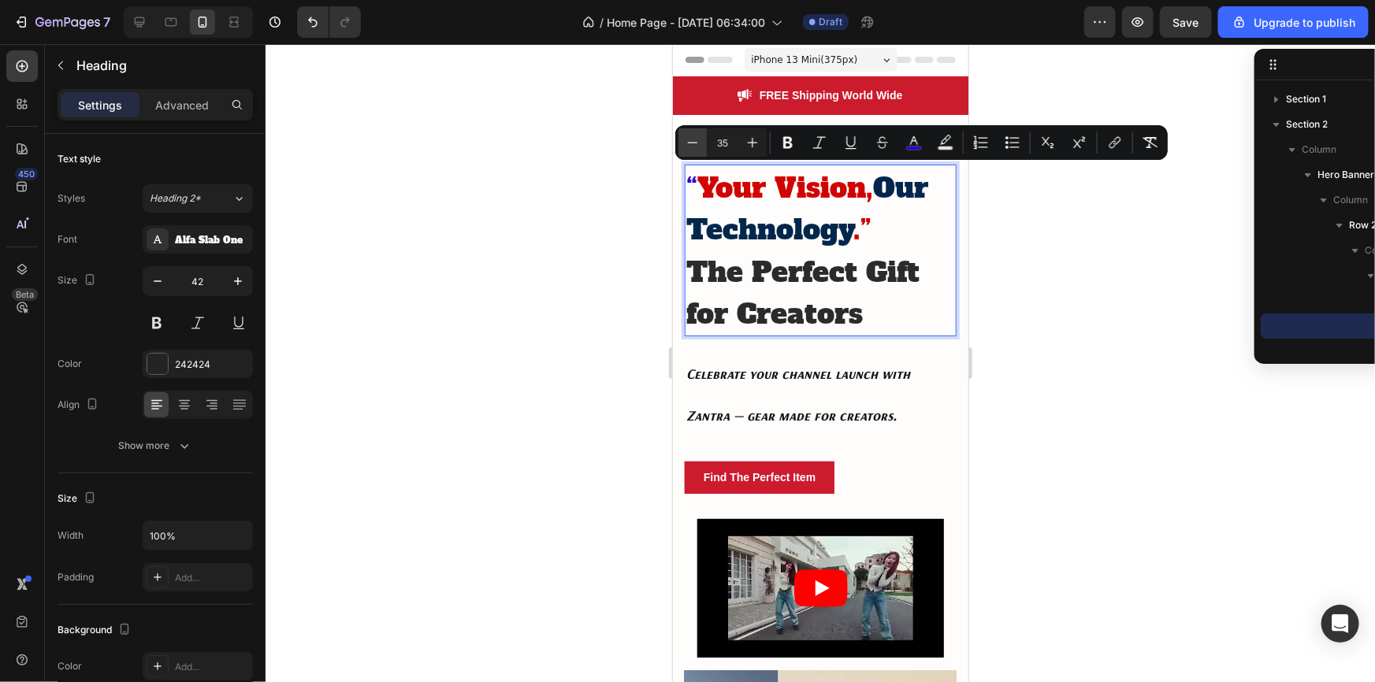
click at [701, 142] on button "Minus" at bounding box center [693, 142] width 28 height 28
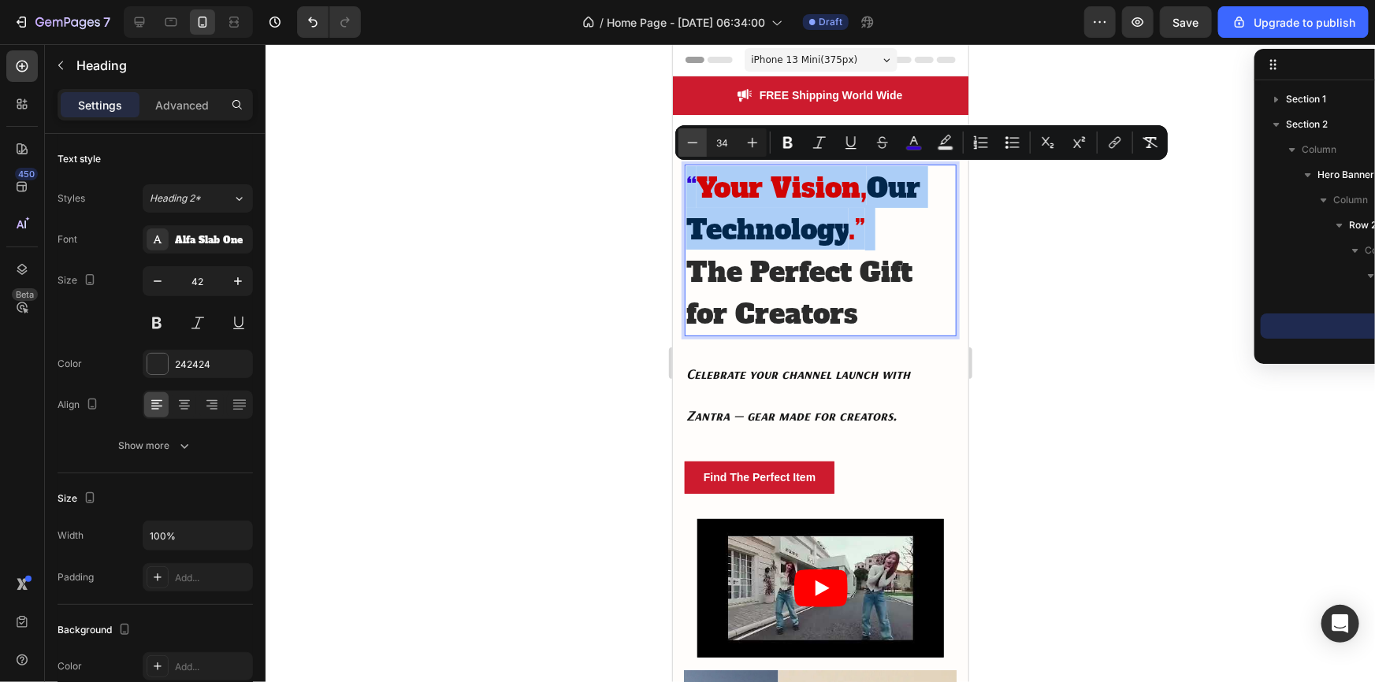
click at [701, 142] on button "Minus" at bounding box center [693, 142] width 28 height 28
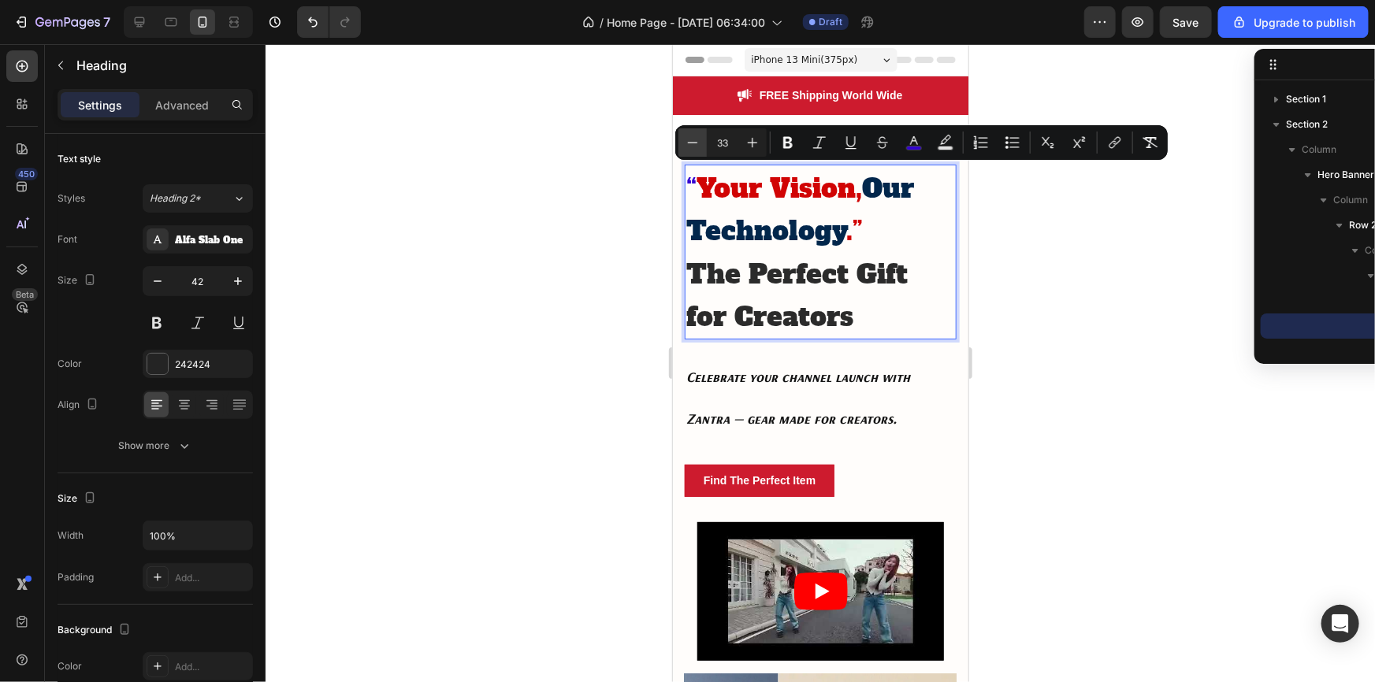
click at [701, 142] on button "Minus" at bounding box center [693, 142] width 28 height 28
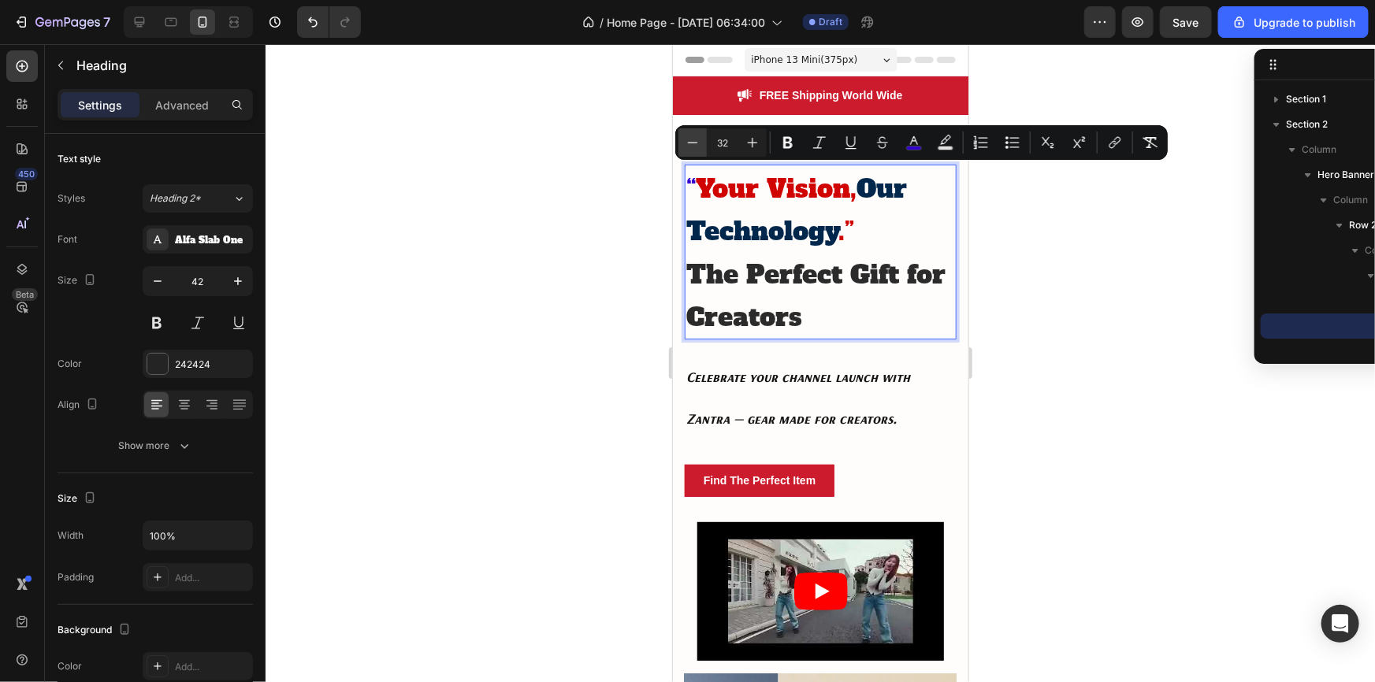
click at [701, 142] on button "Minus" at bounding box center [693, 142] width 28 height 28
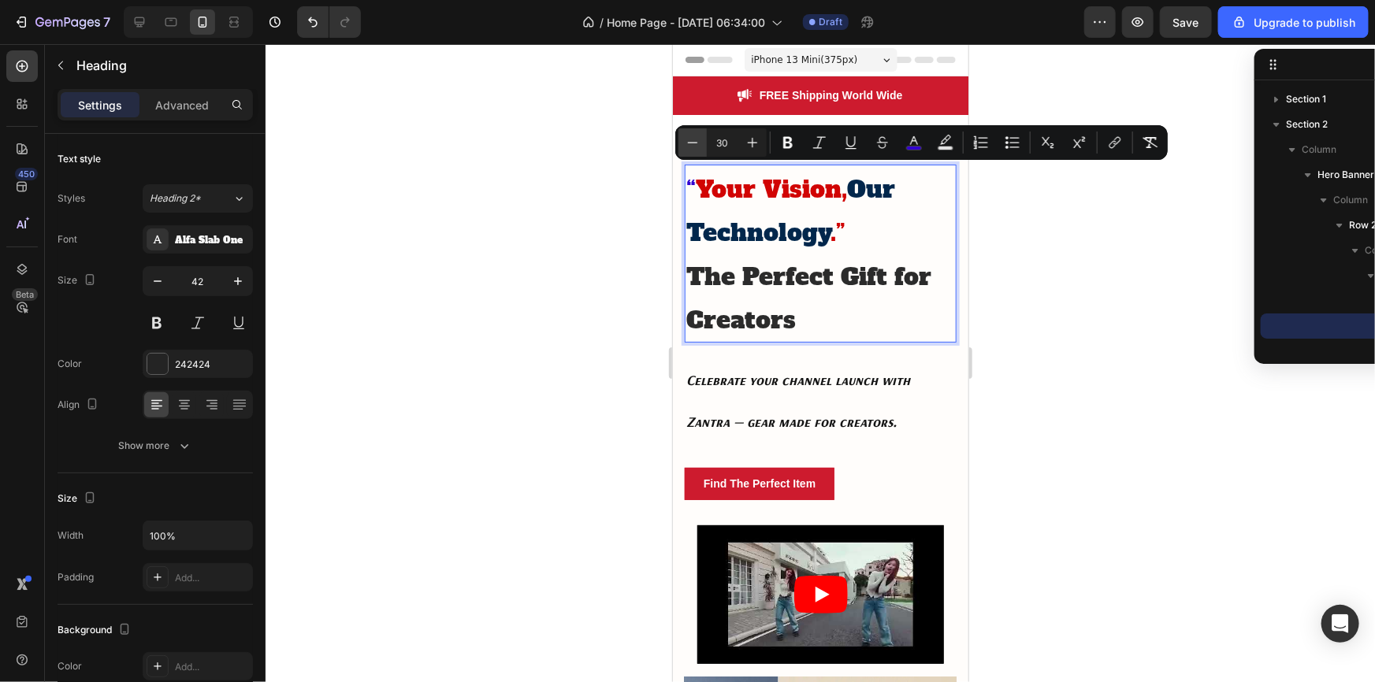
click at [701, 142] on button "Minus" at bounding box center [693, 142] width 28 height 28
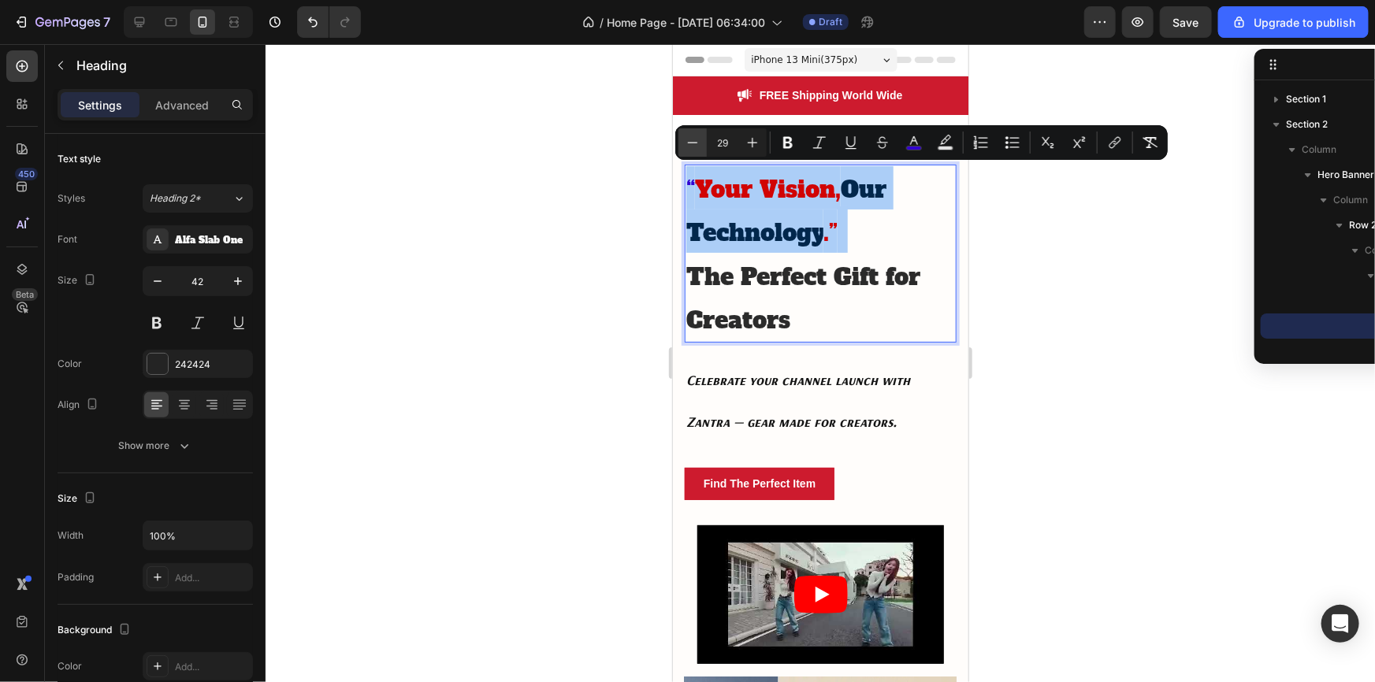
click at [701, 142] on button "Minus" at bounding box center [693, 142] width 28 height 28
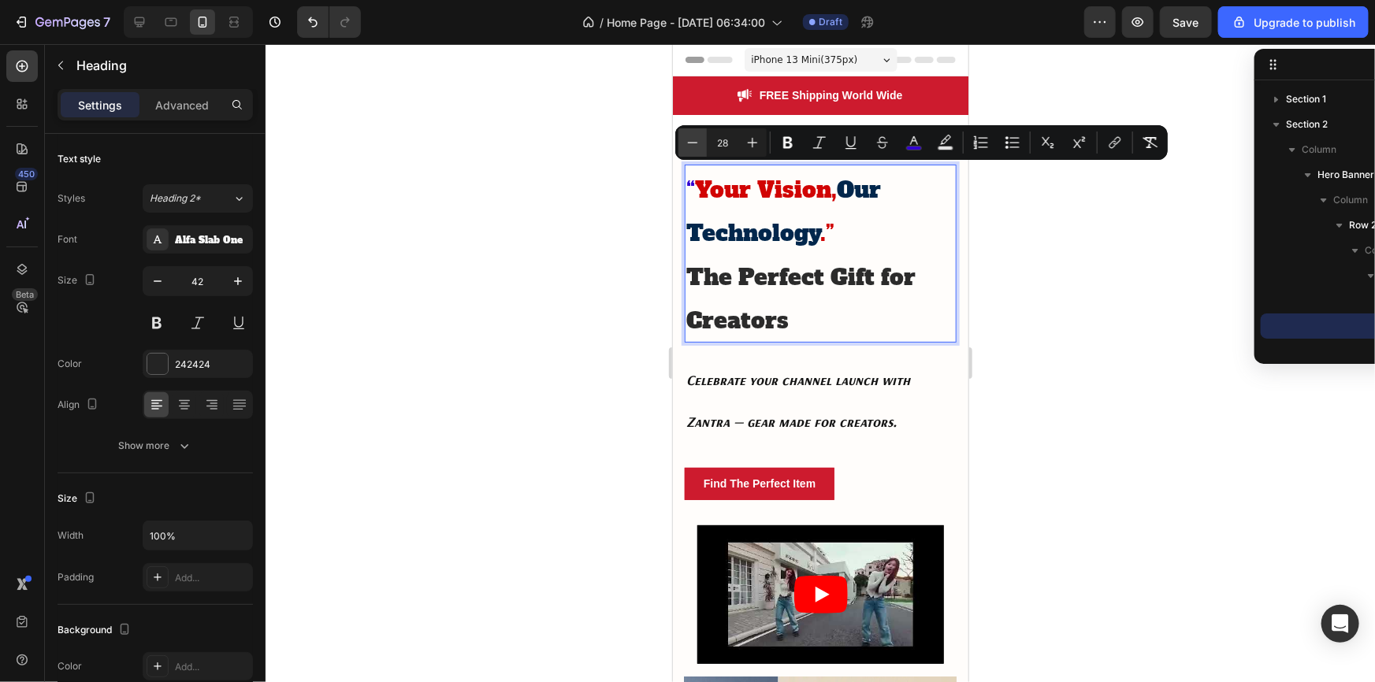
click at [701, 142] on button "Minus" at bounding box center [693, 142] width 28 height 28
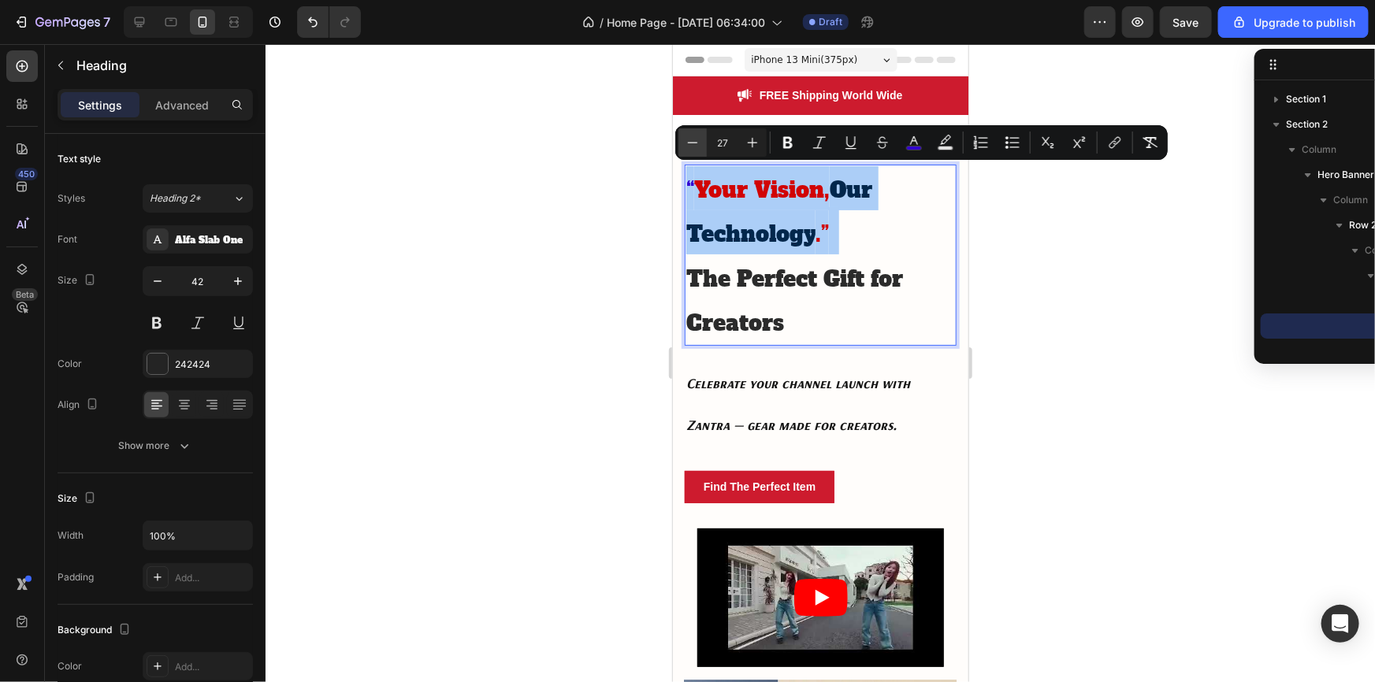
click at [701, 142] on button "Minus" at bounding box center [693, 142] width 28 height 28
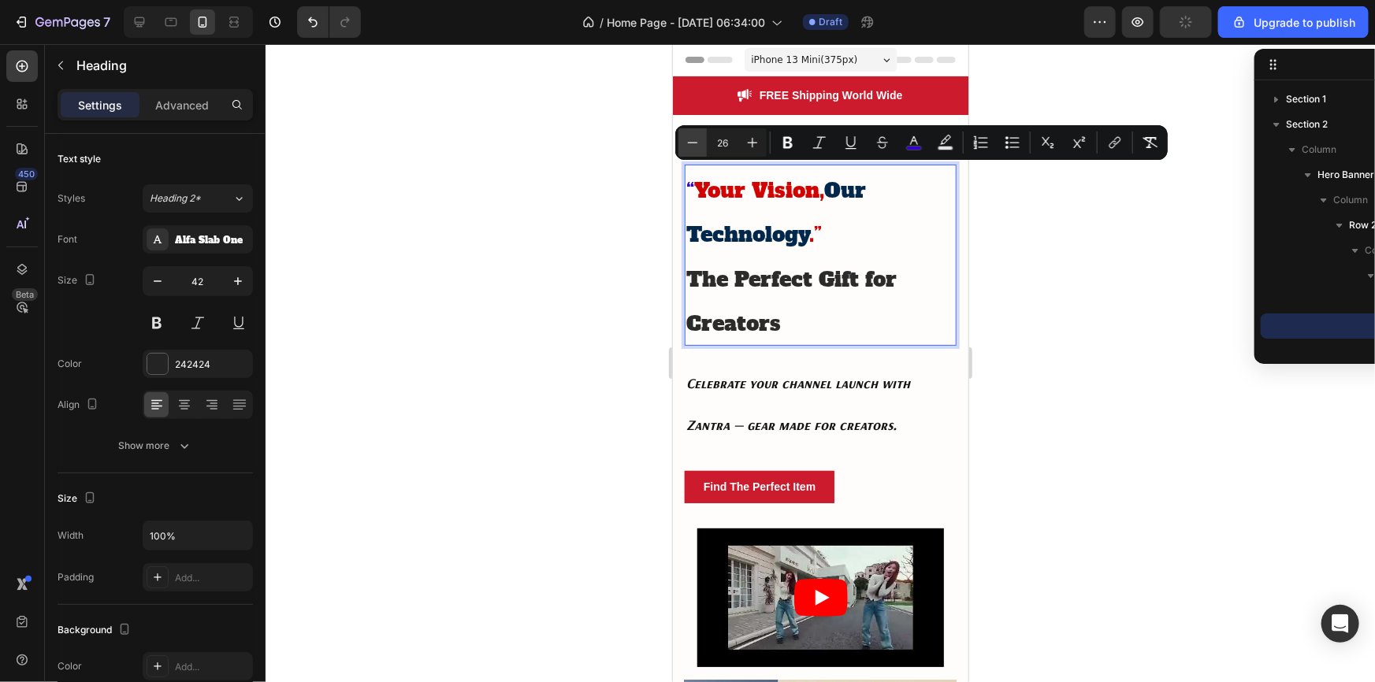
click at [701, 142] on button "Minus" at bounding box center [693, 142] width 28 height 28
click at [747, 137] on icon "Editor contextual toolbar" at bounding box center [753, 143] width 16 height 16
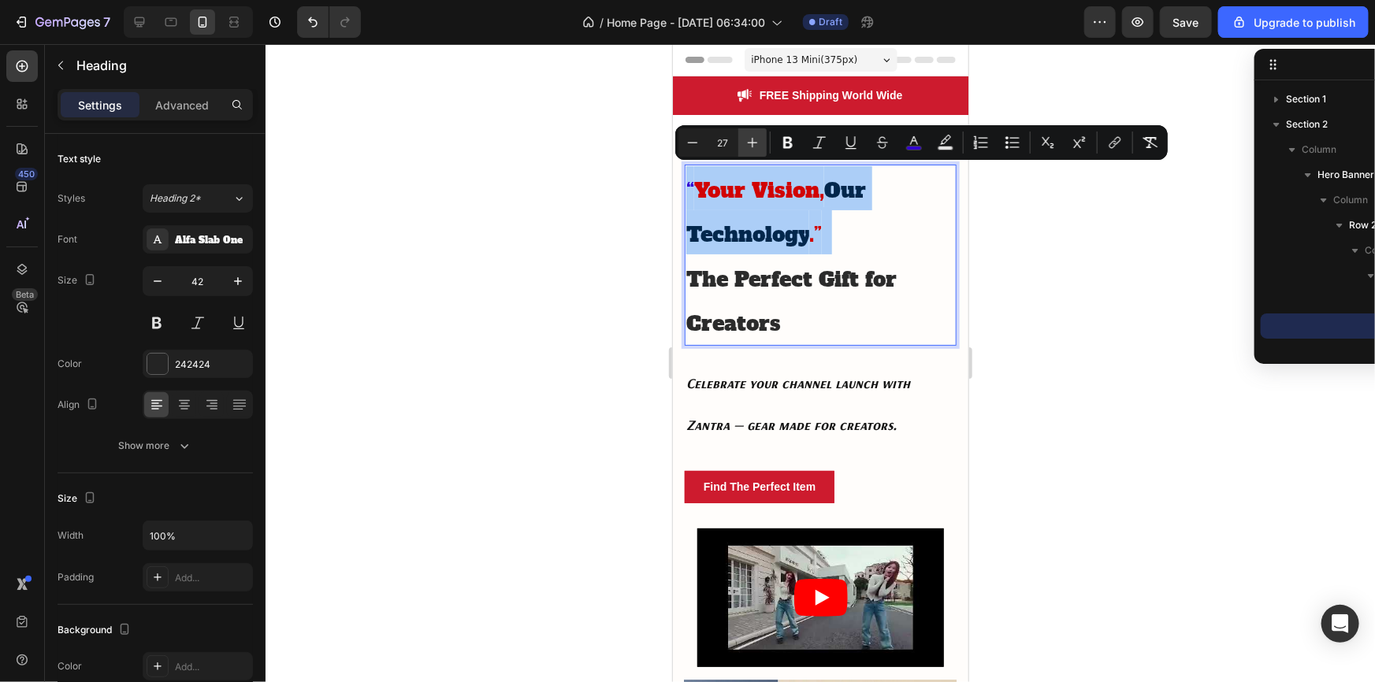
click at [747, 137] on icon "Editor contextual toolbar" at bounding box center [753, 143] width 16 height 16
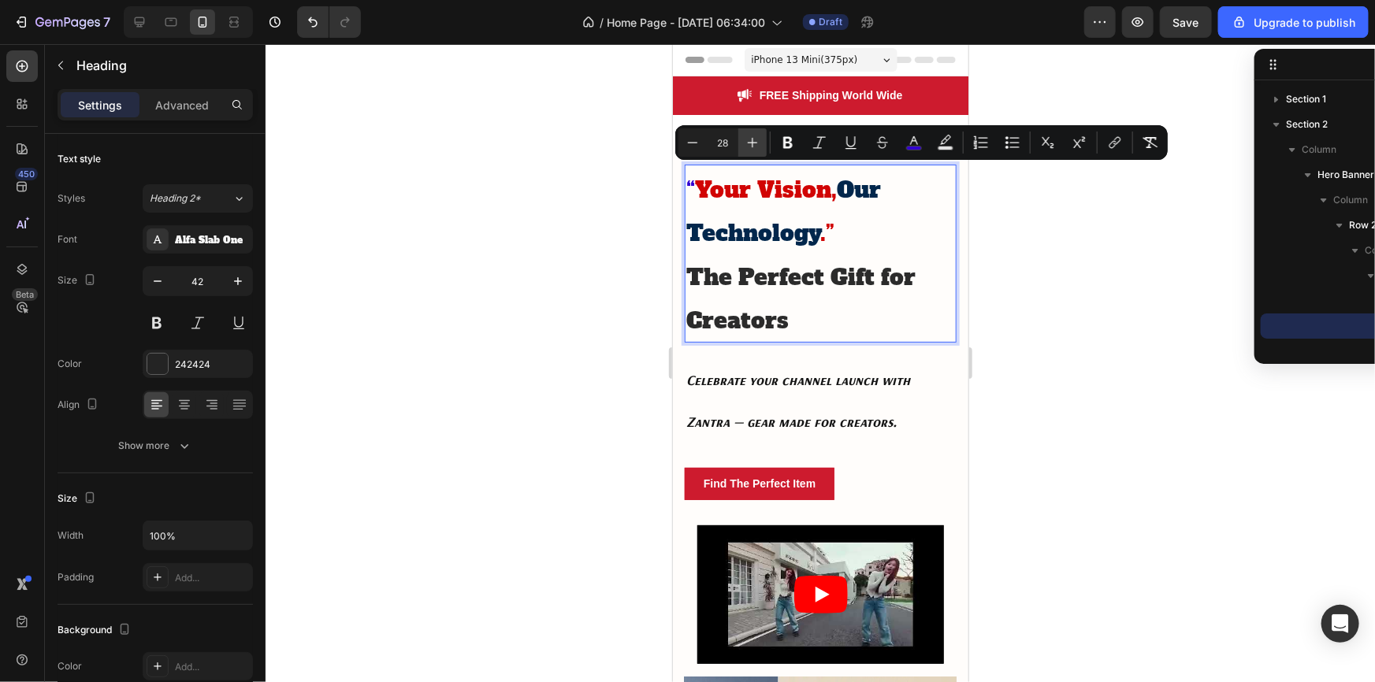
click at [747, 137] on icon "Editor contextual toolbar" at bounding box center [753, 143] width 16 height 16
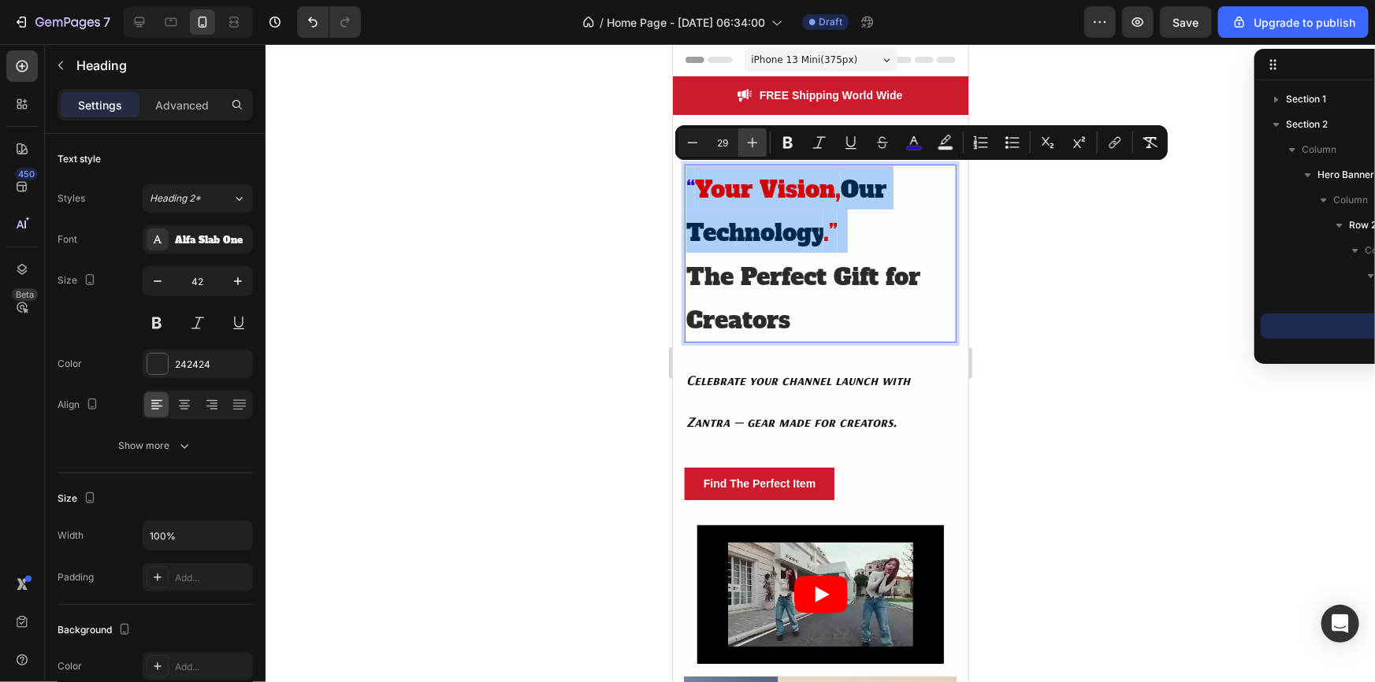
click at [747, 137] on icon "Editor contextual toolbar" at bounding box center [753, 143] width 16 height 16
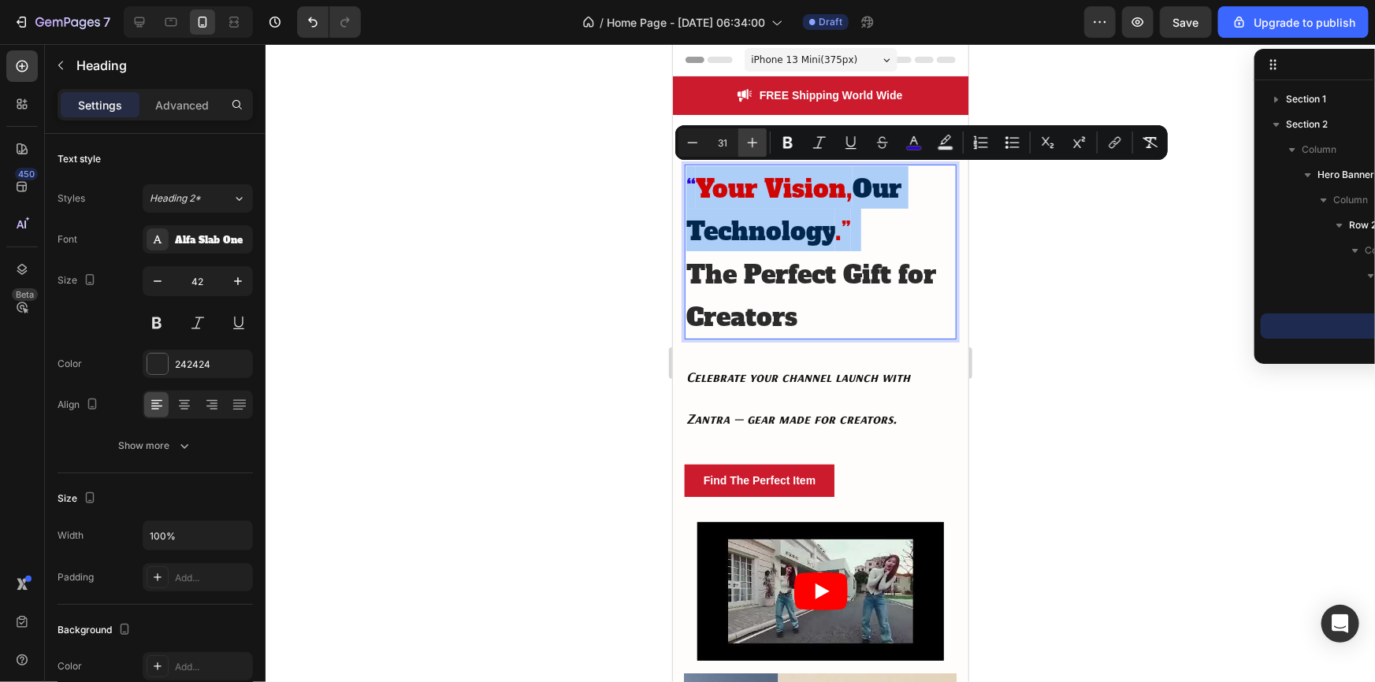
click at [747, 137] on icon "Editor contextual toolbar" at bounding box center [753, 143] width 16 height 16
type input "32"
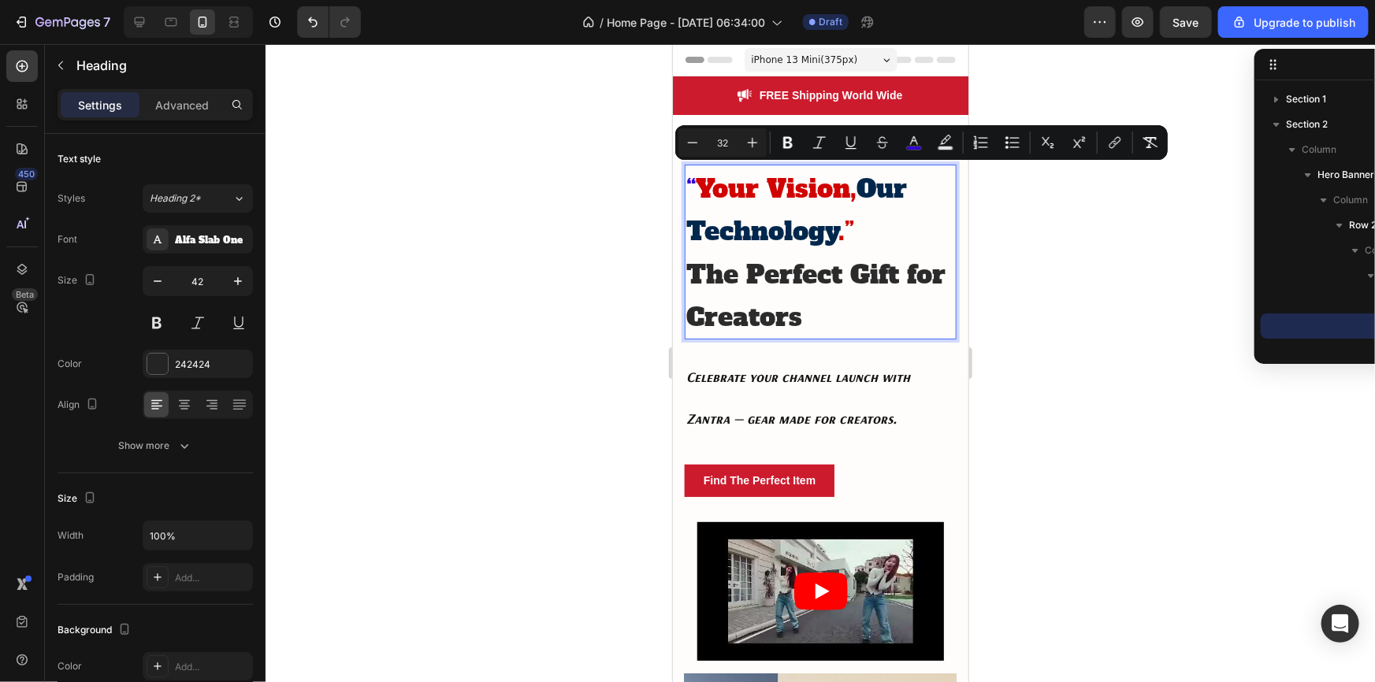
click at [597, 239] on div at bounding box center [821, 363] width 1110 height 638
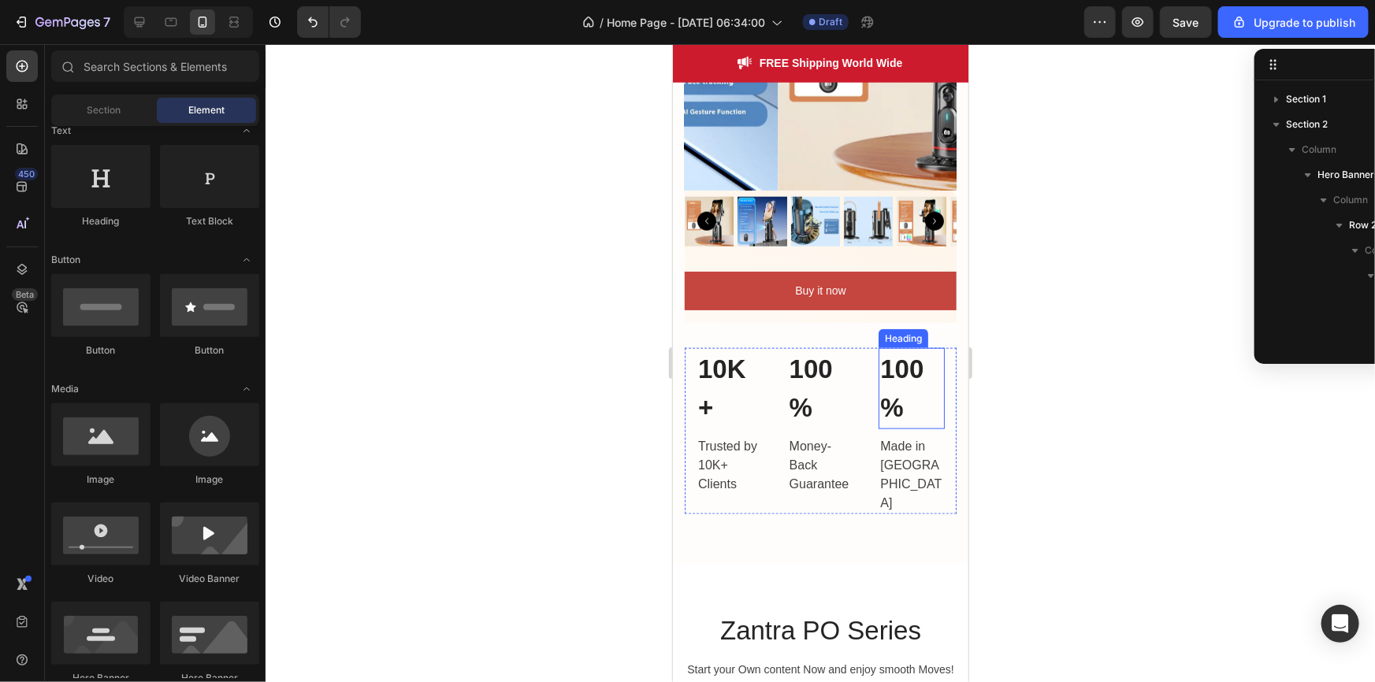
scroll to position [747, 0]
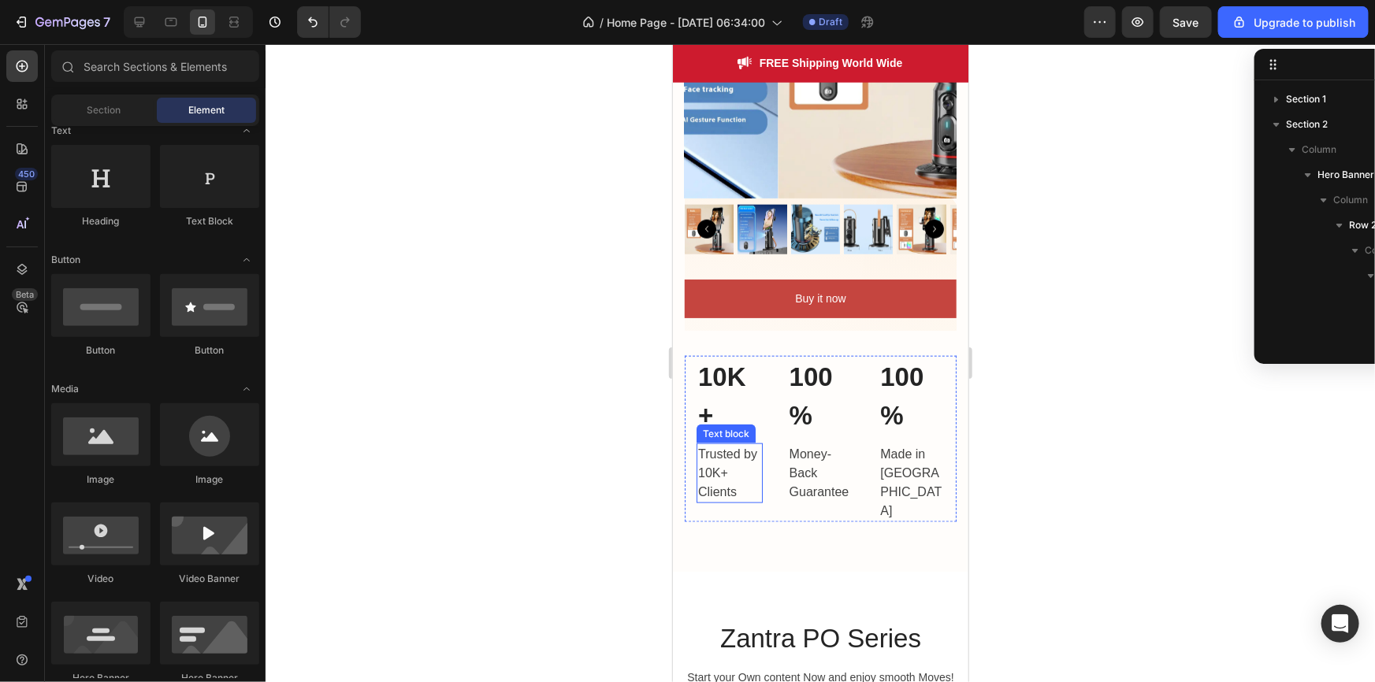
click at [721, 463] on p "Trusted by 10K+ Clients" at bounding box center [728, 472] width 63 height 57
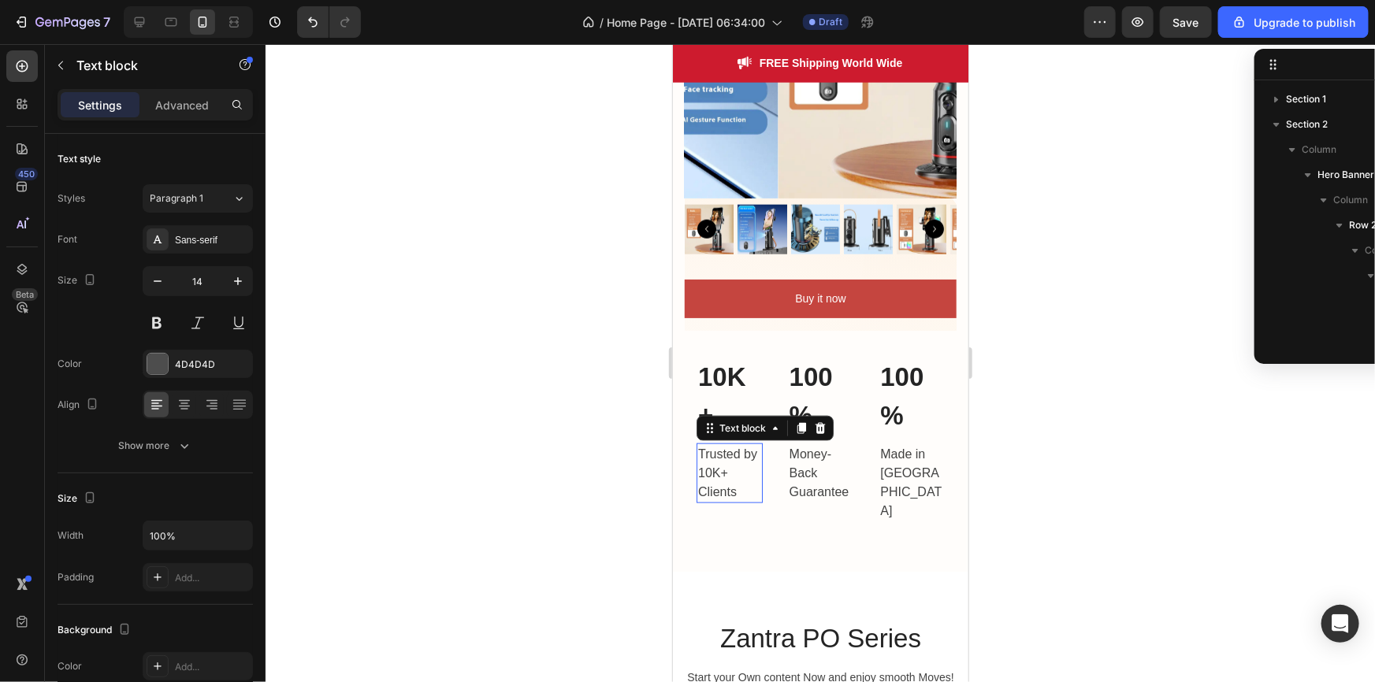
scroll to position [449, 0]
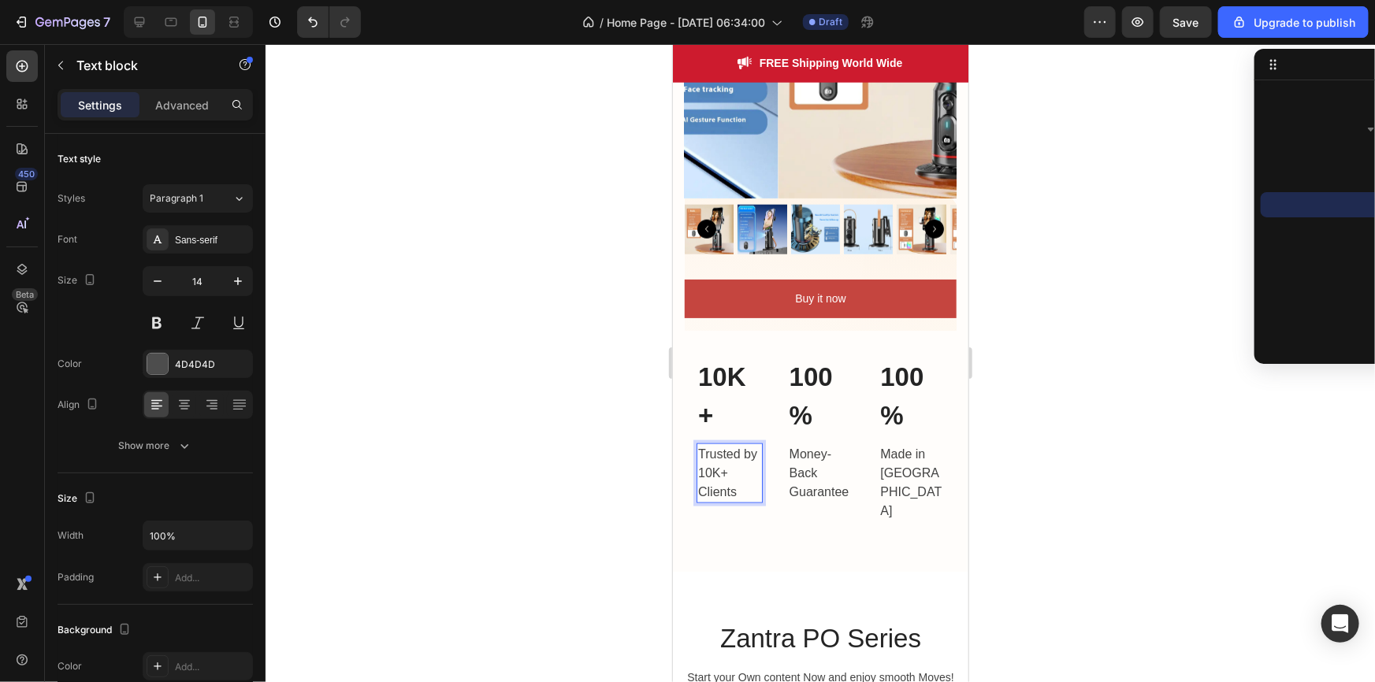
click at [712, 459] on p "Trusted by 10K+ Clients" at bounding box center [728, 472] width 63 height 57
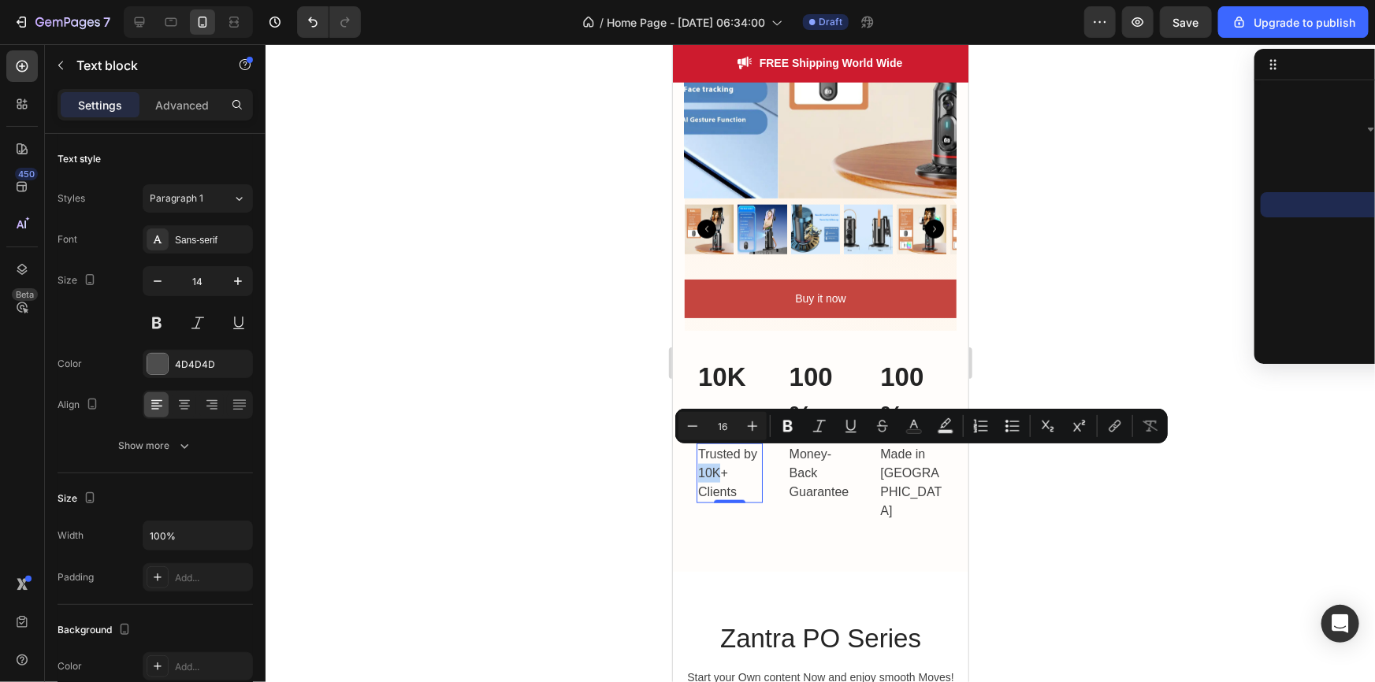
click at [719, 457] on p "Trusted by 10K+ Clients" at bounding box center [728, 472] width 63 height 57
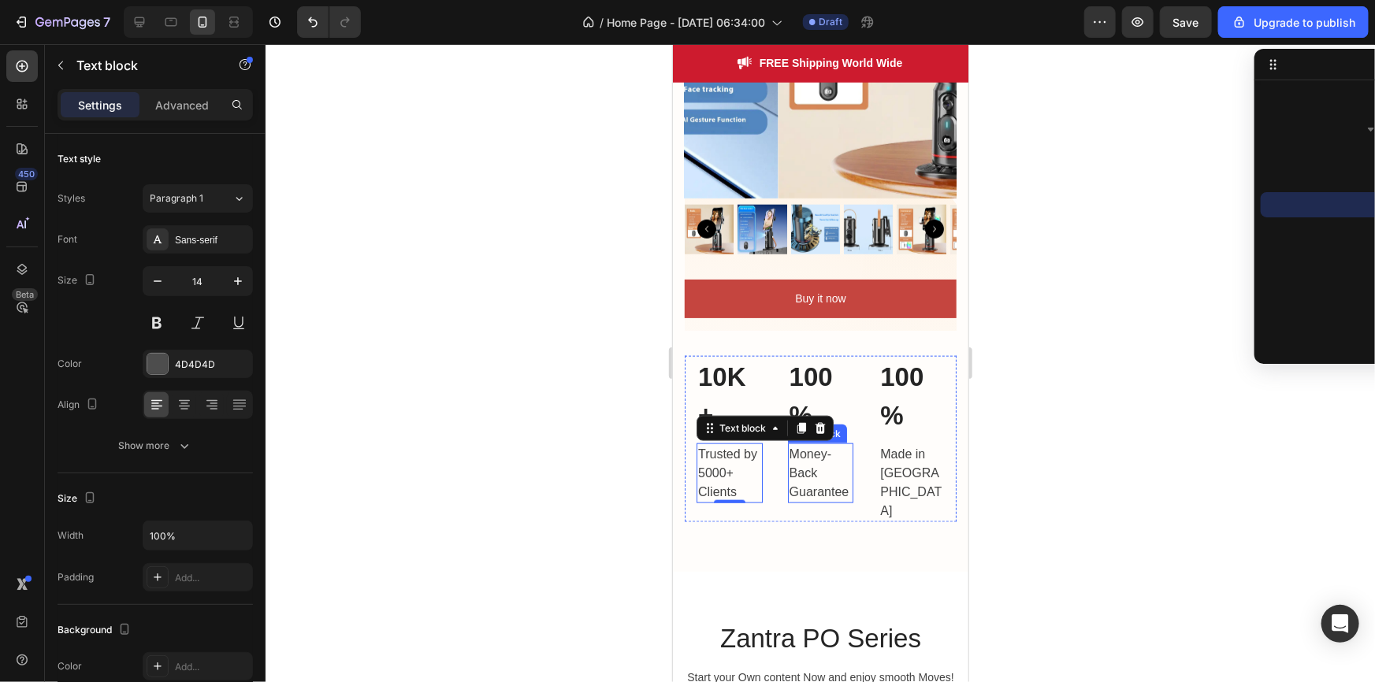
click at [827, 459] on p "Money-Back Guarantee" at bounding box center [820, 472] width 63 height 57
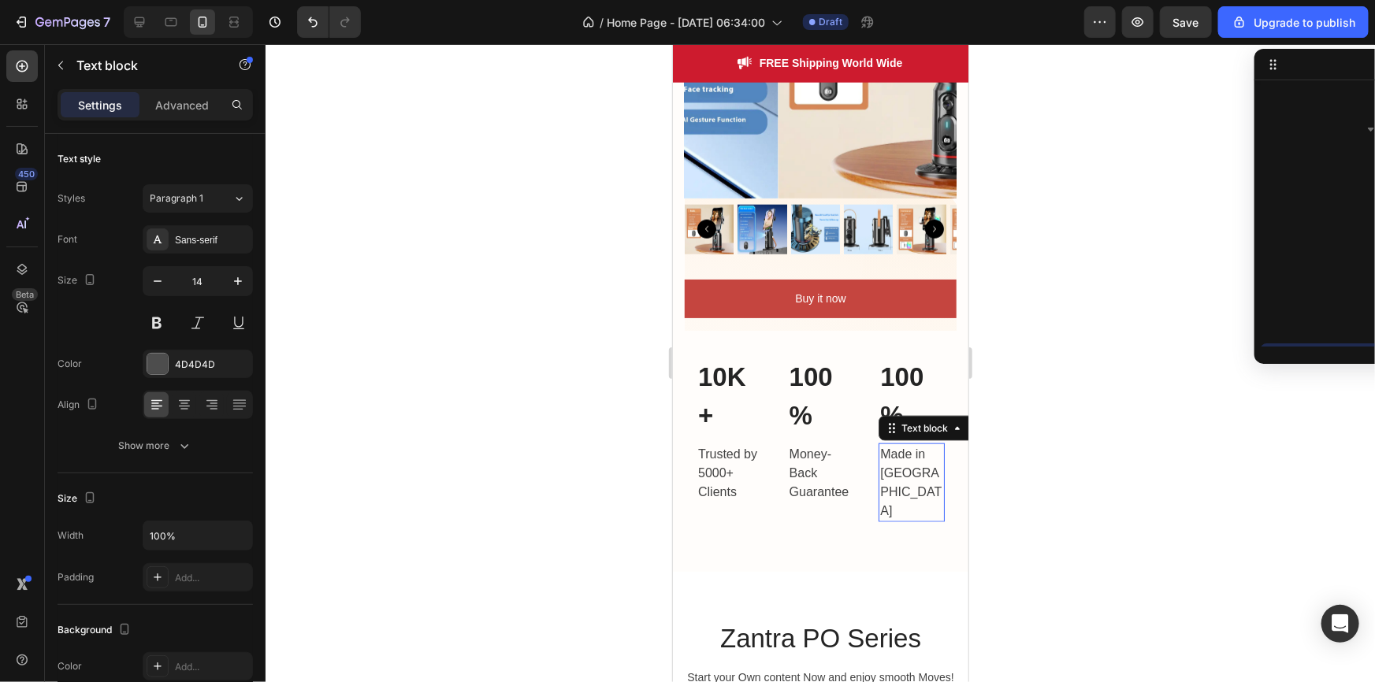
click at [894, 452] on p "Made in USA" at bounding box center [911, 482] width 63 height 76
click at [913, 456] on p "Made in USA" at bounding box center [911, 482] width 63 height 76
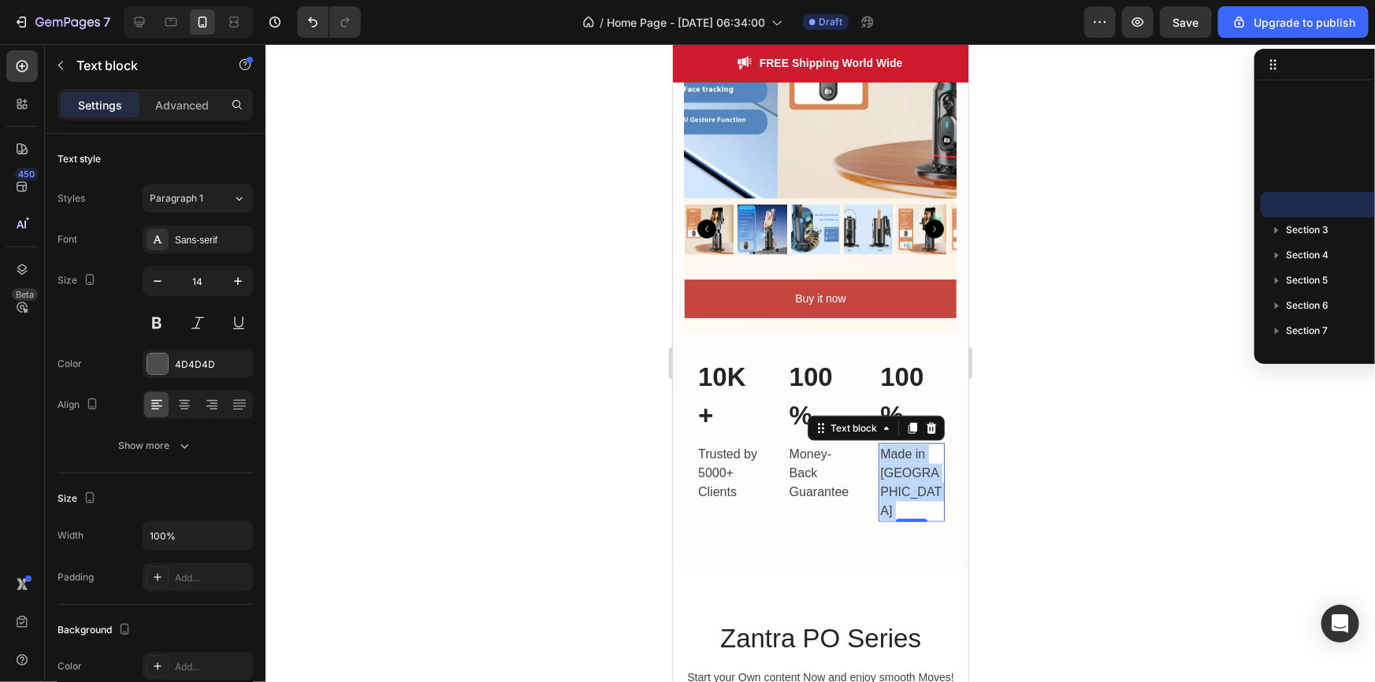
drag, startPoint x: 913, startPoint y: 456, endPoint x: 906, endPoint y: 459, distance: 8.2
click at [906, 459] on p "Made in USA" at bounding box center [911, 482] width 63 height 76
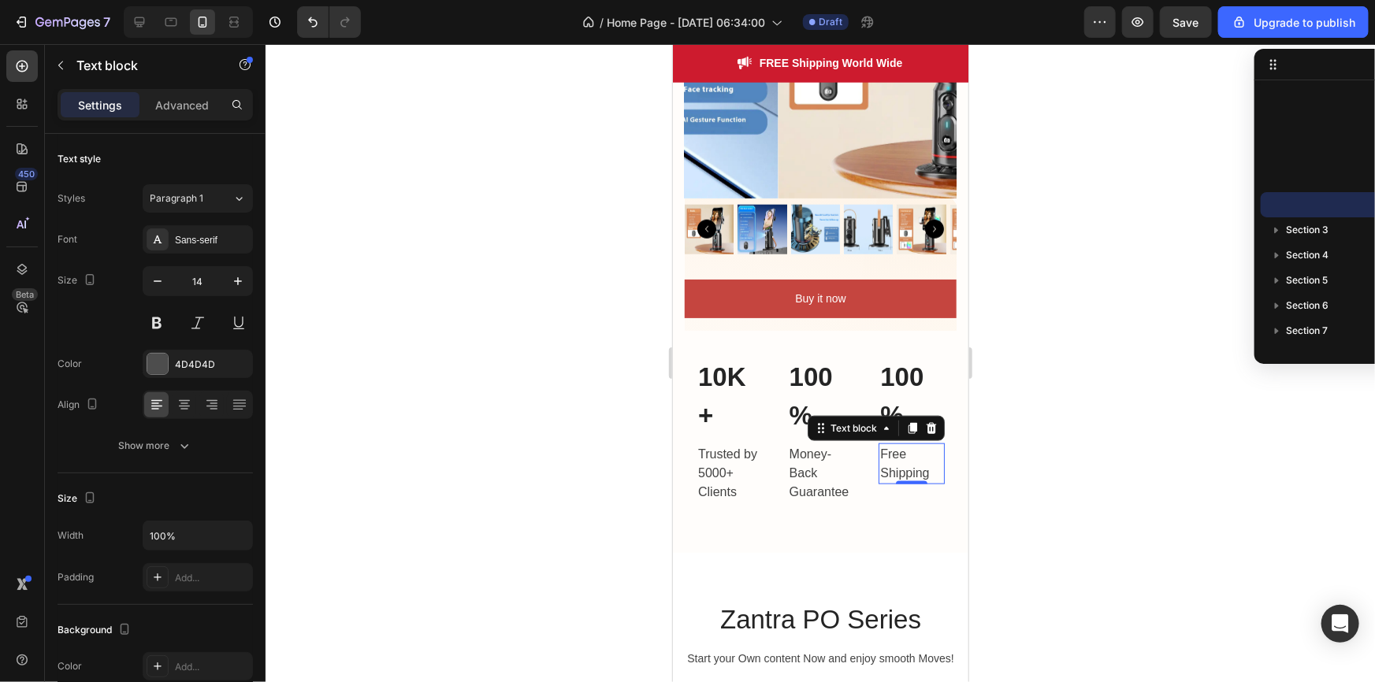
click at [1032, 451] on div at bounding box center [821, 363] width 1110 height 638
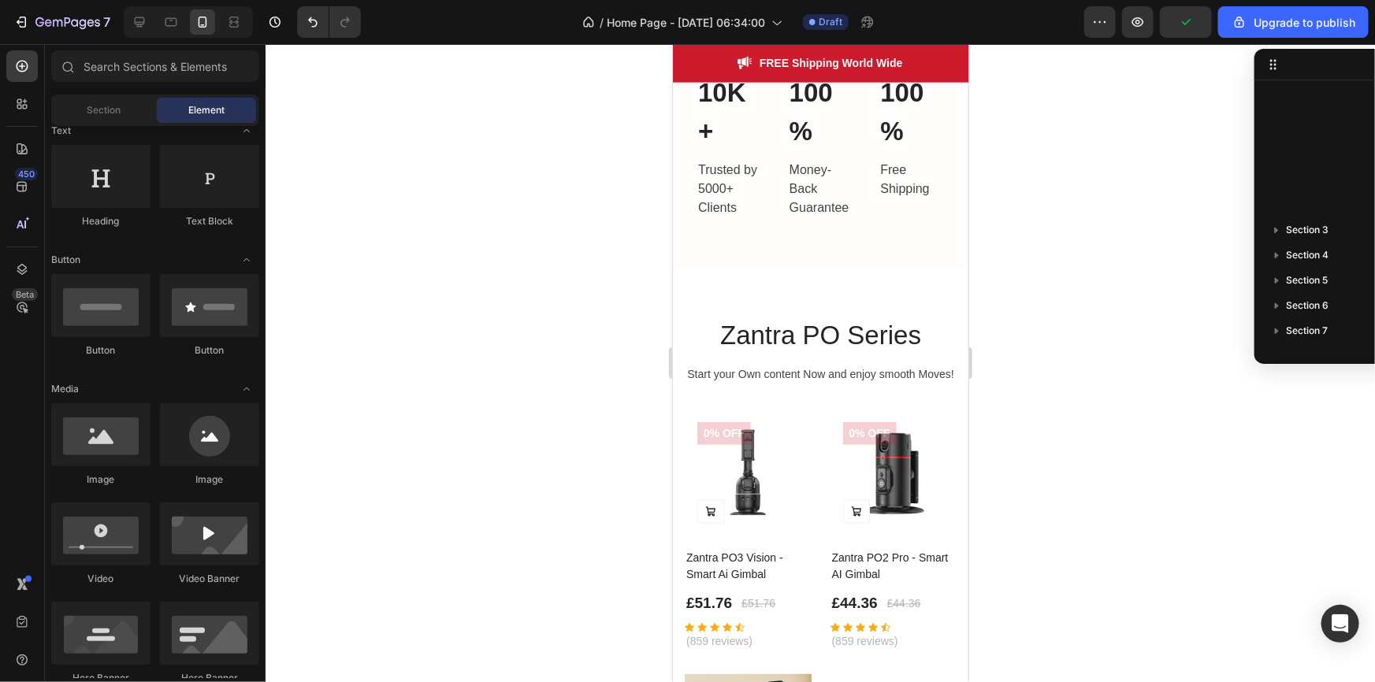
scroll to position [849, 0]
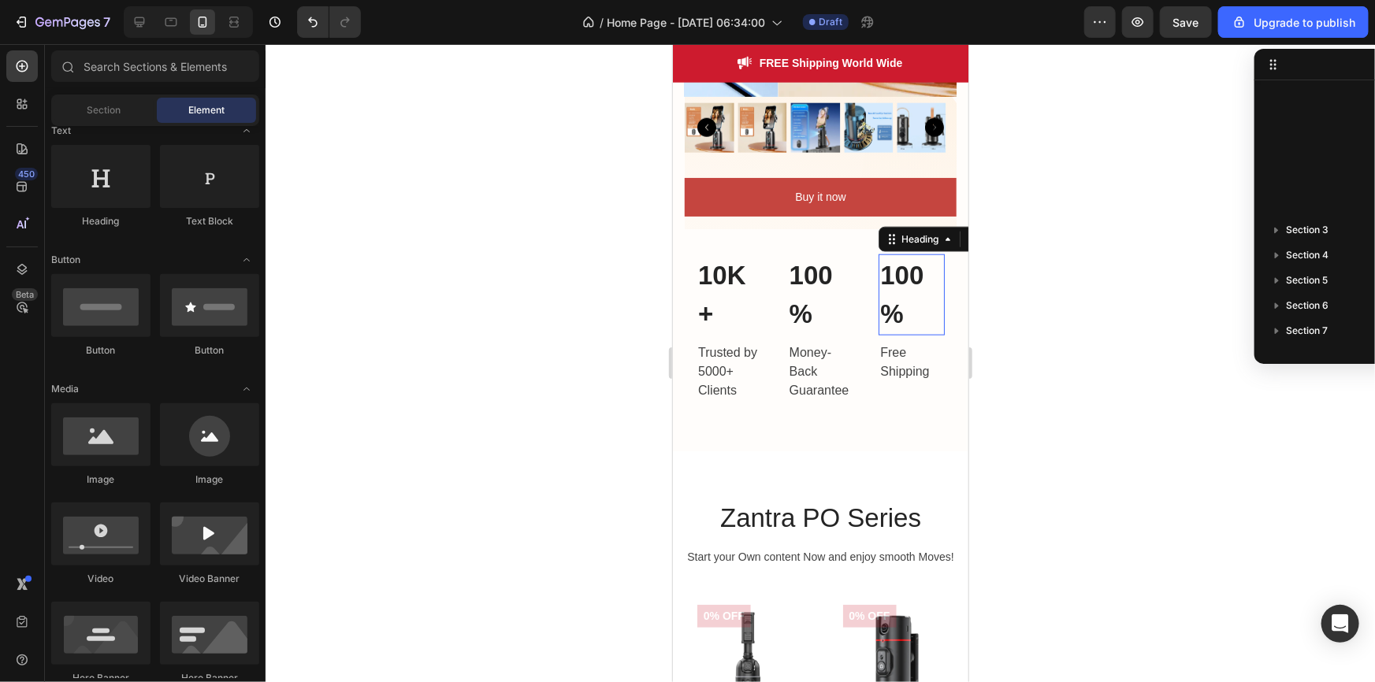
click at [891, 258] on p "100%" at bounding box center [911, 294] width 63 height 78
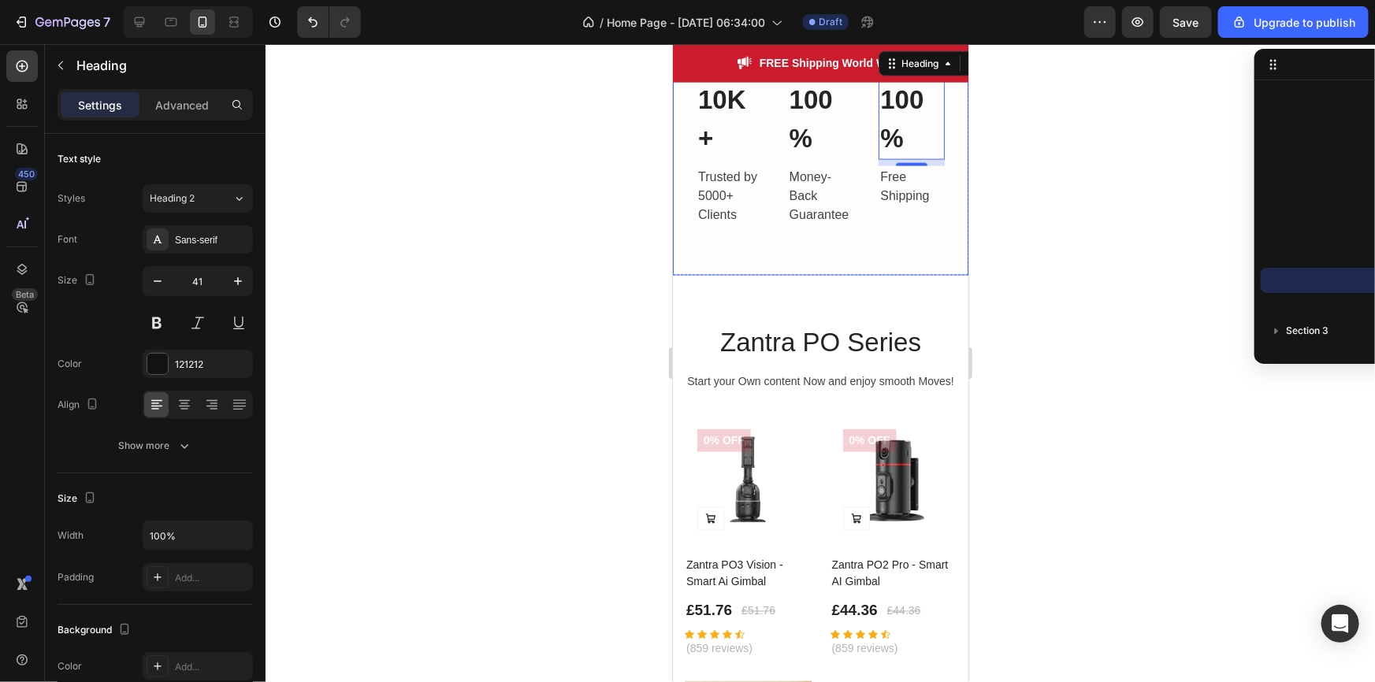
scroll to position [940, 0]
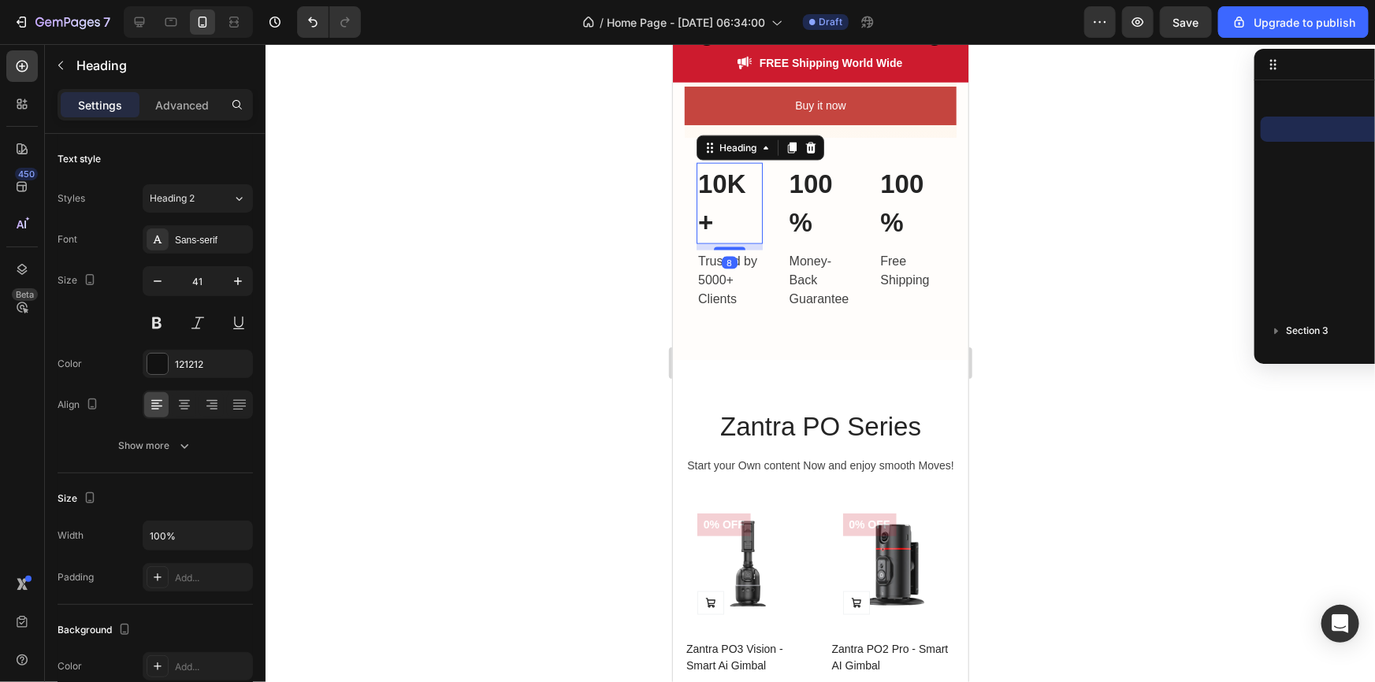
click at [720, 164] on p "10K+" at bounding box center [728, 203] width 63 height 78
click at [723, 166] on p "10K+" at bounding box center [728, 203] width 63 height 78
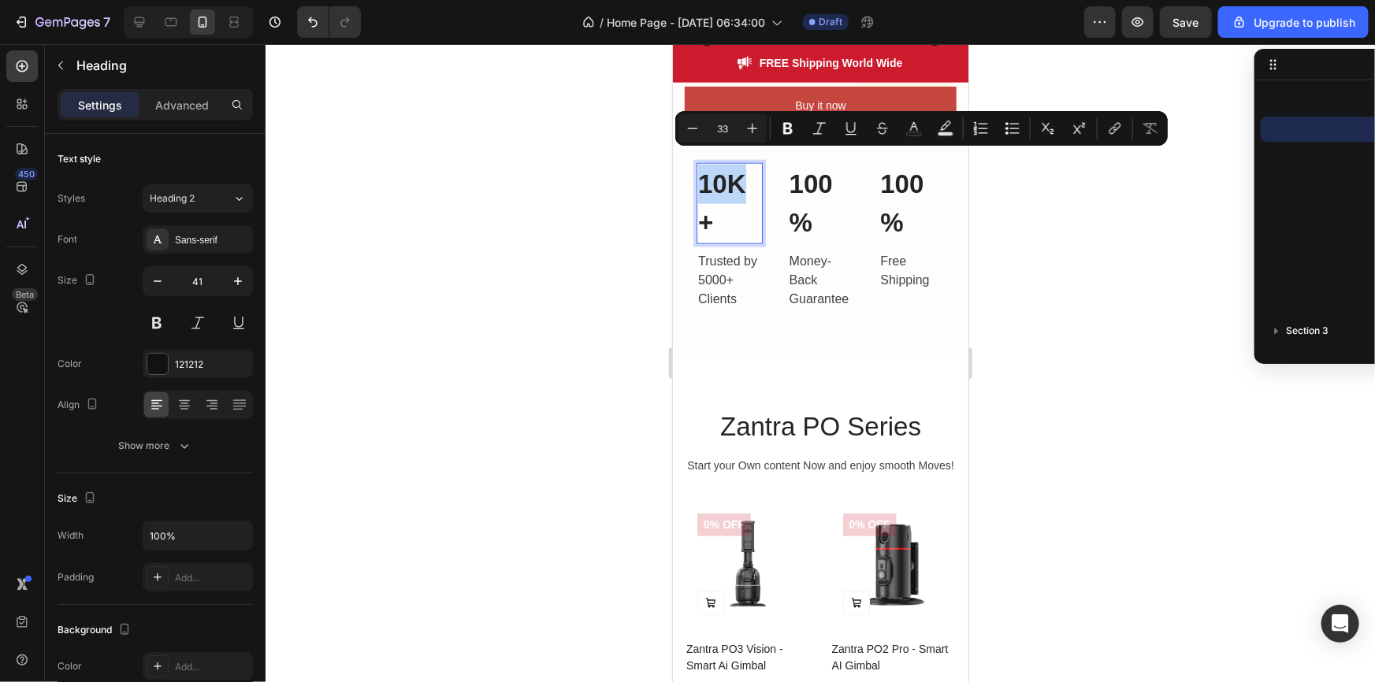
click at [723, 166] on p "10K+" at bounding box center [728, 203] width 63 height 78
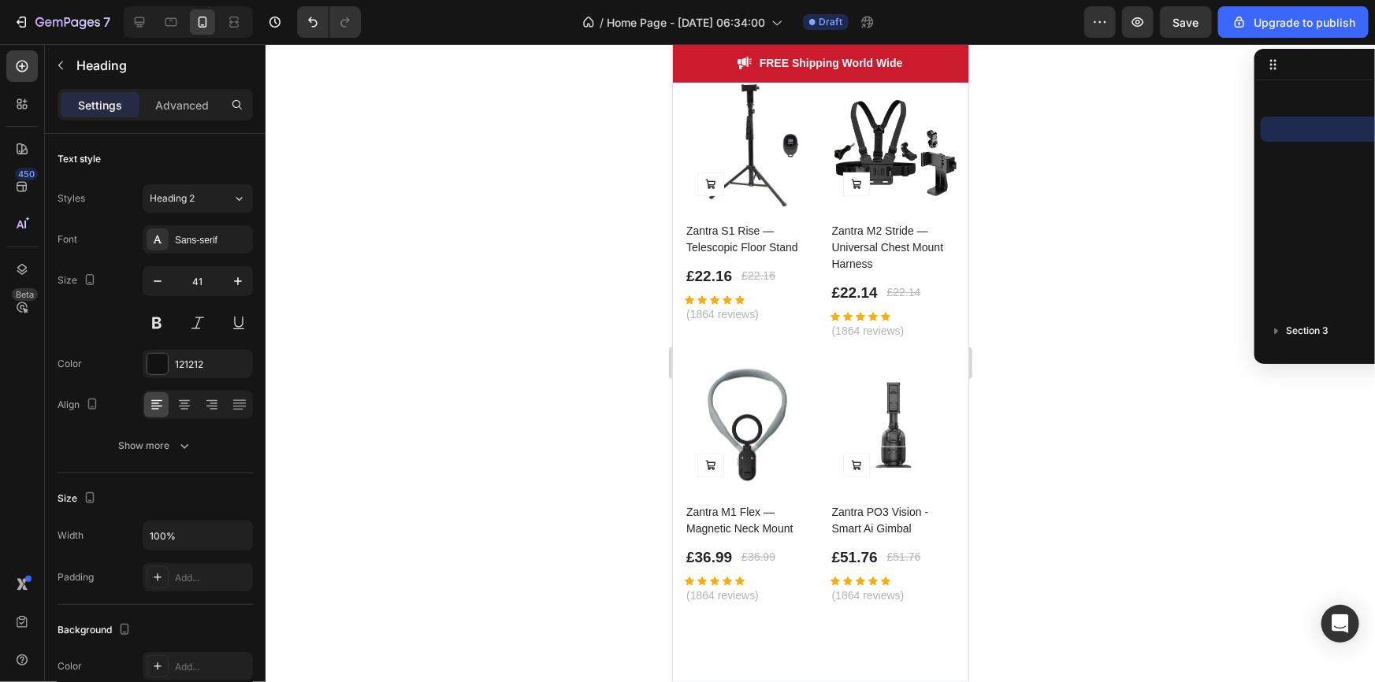
scroll to position [3366, 0]
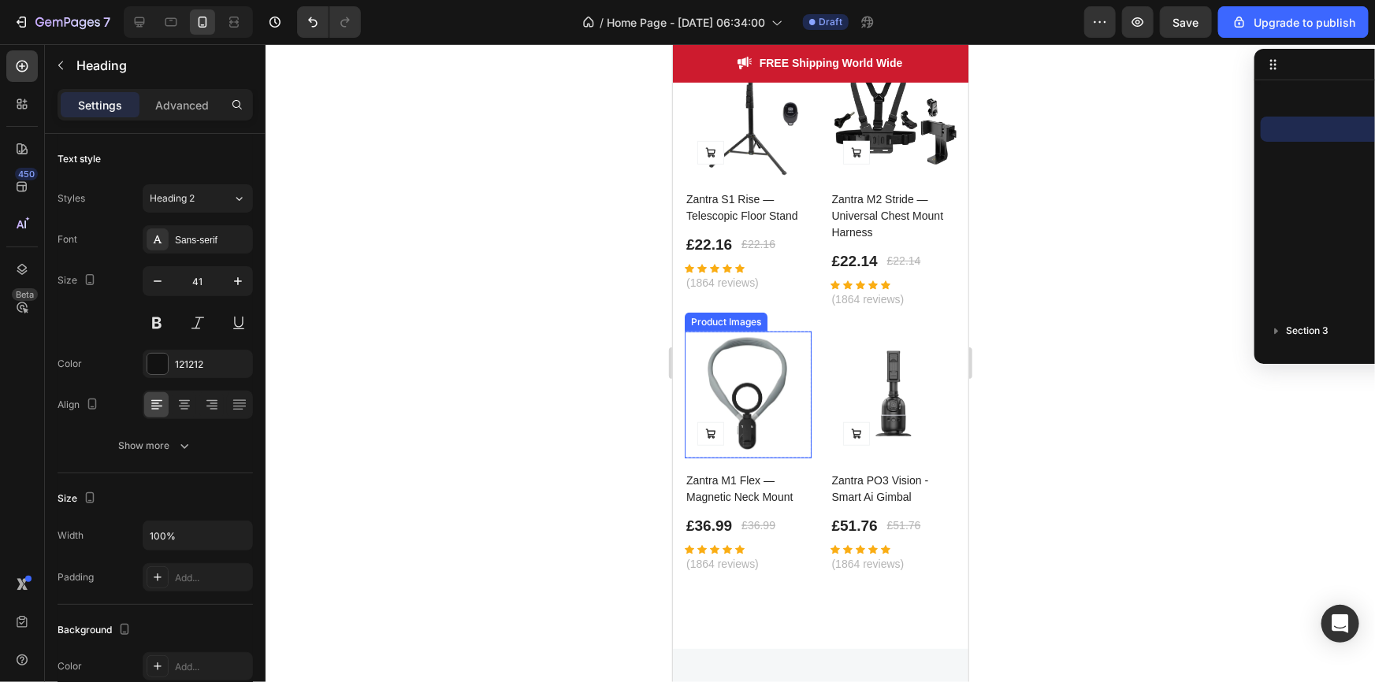
click at [758, 177] on img at bounding box center [747, 113] width 127 height 127
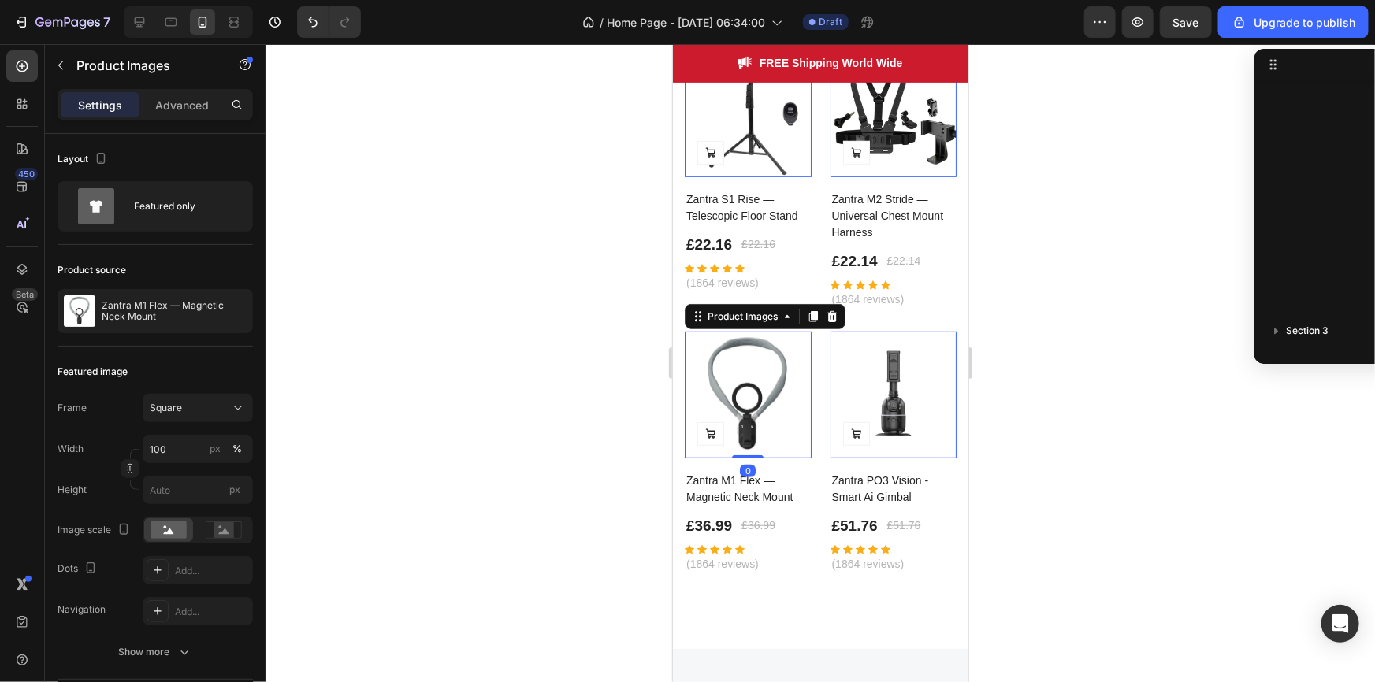
scroll to position [1004, 0]
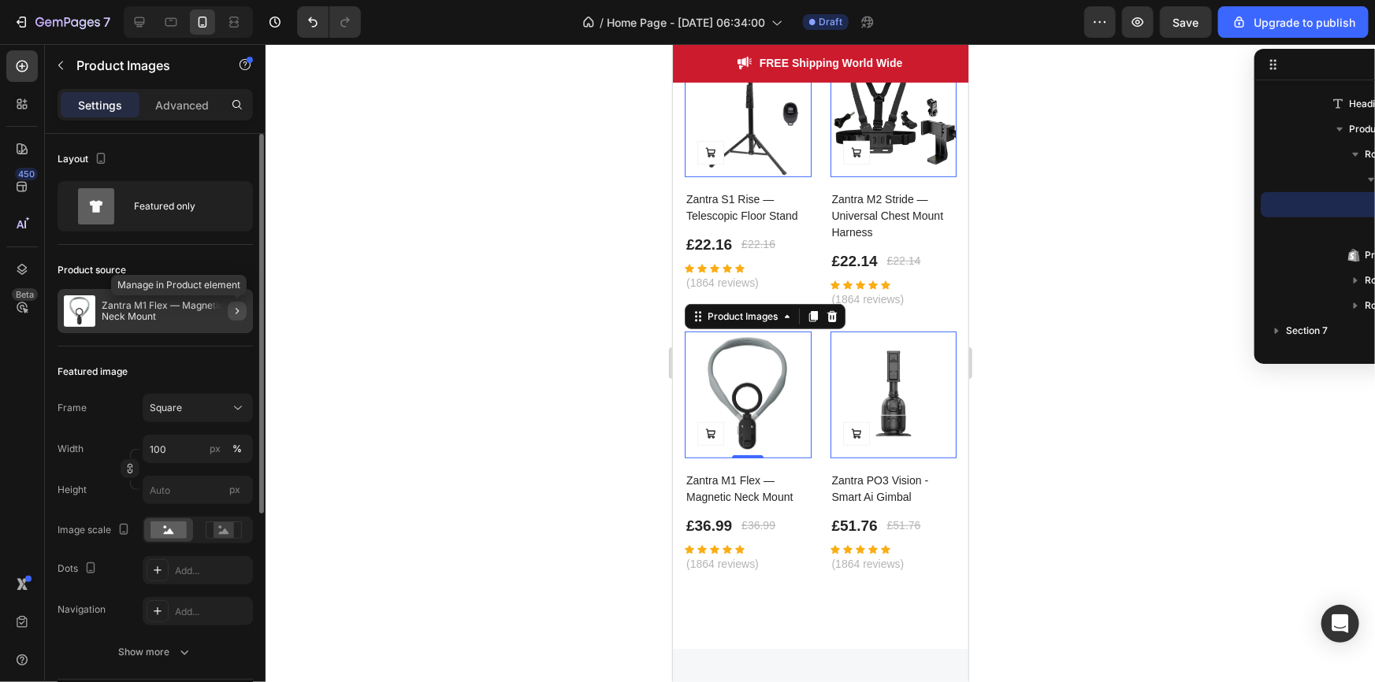
click at [233, 307] on icon "button" at bounding box center [237, 311] width 13 height 13
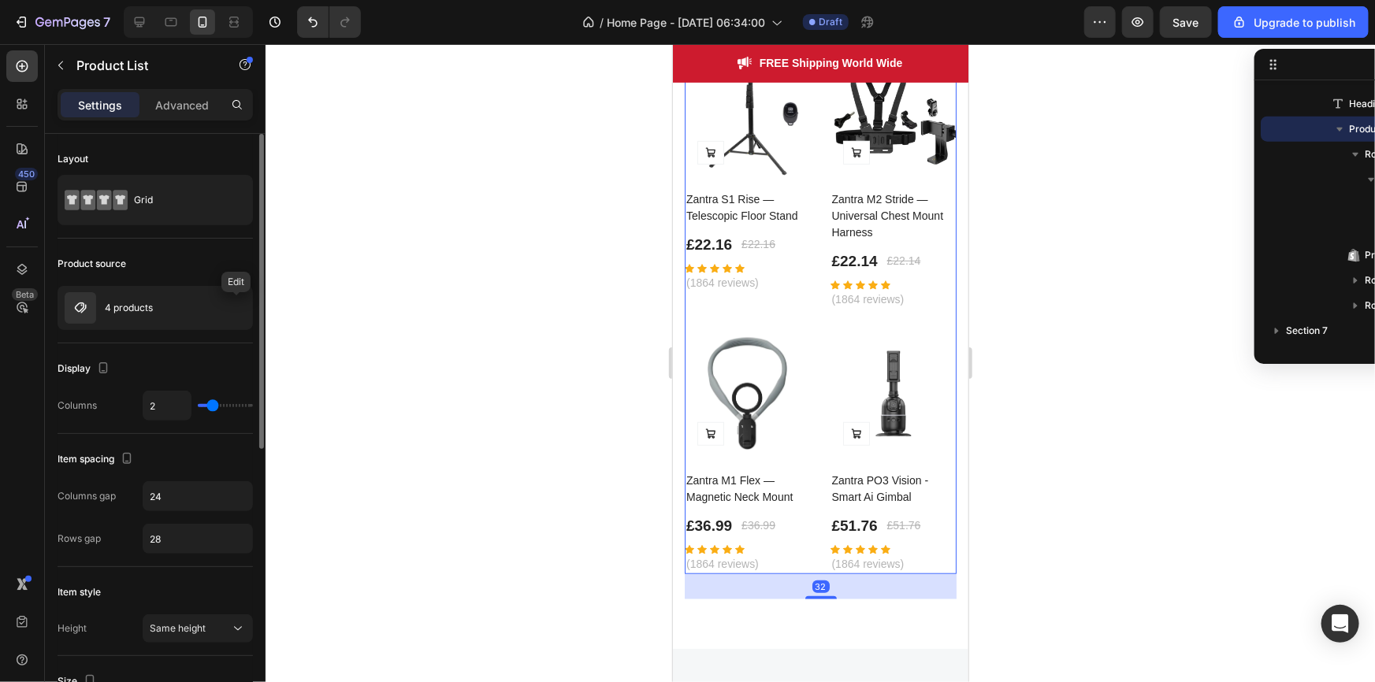
click at [0, 0] on icon "button" at bounding box center [0, 0] width 0 height 0
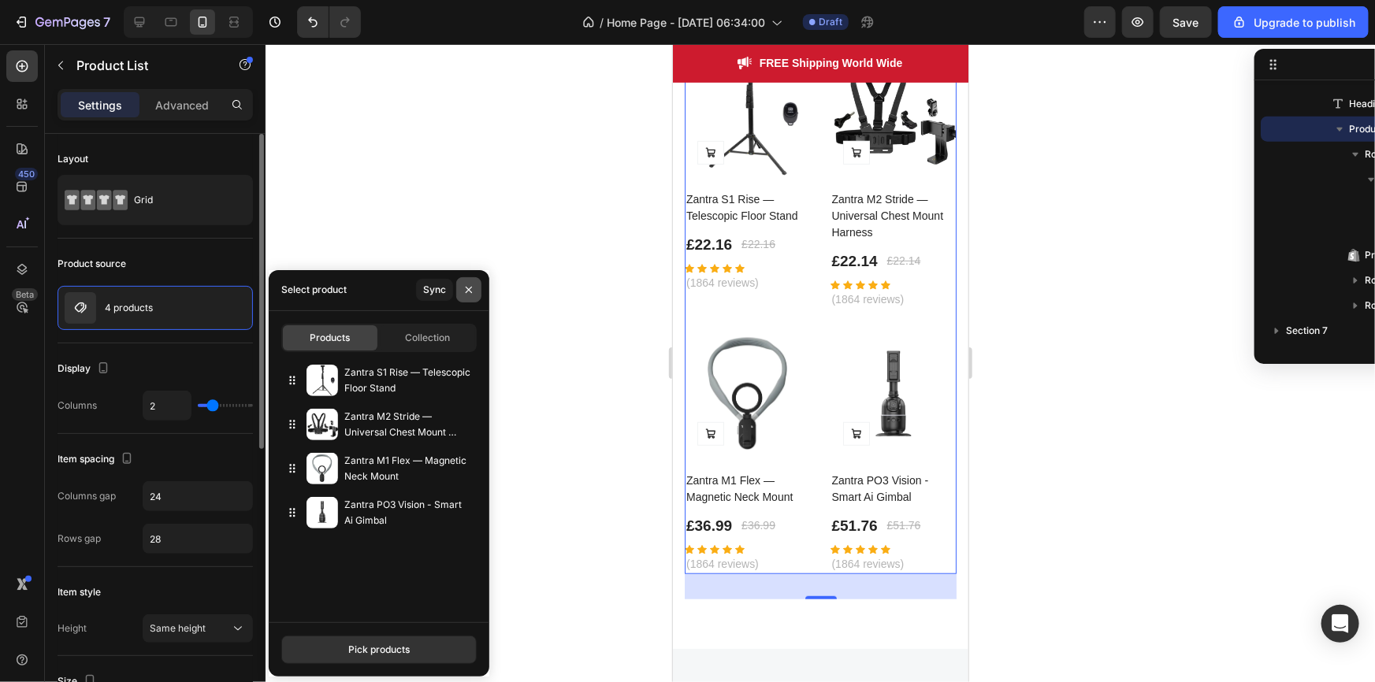
click at [469, 299] on button "button" at bounding box center [468, 289] width 25 height 25
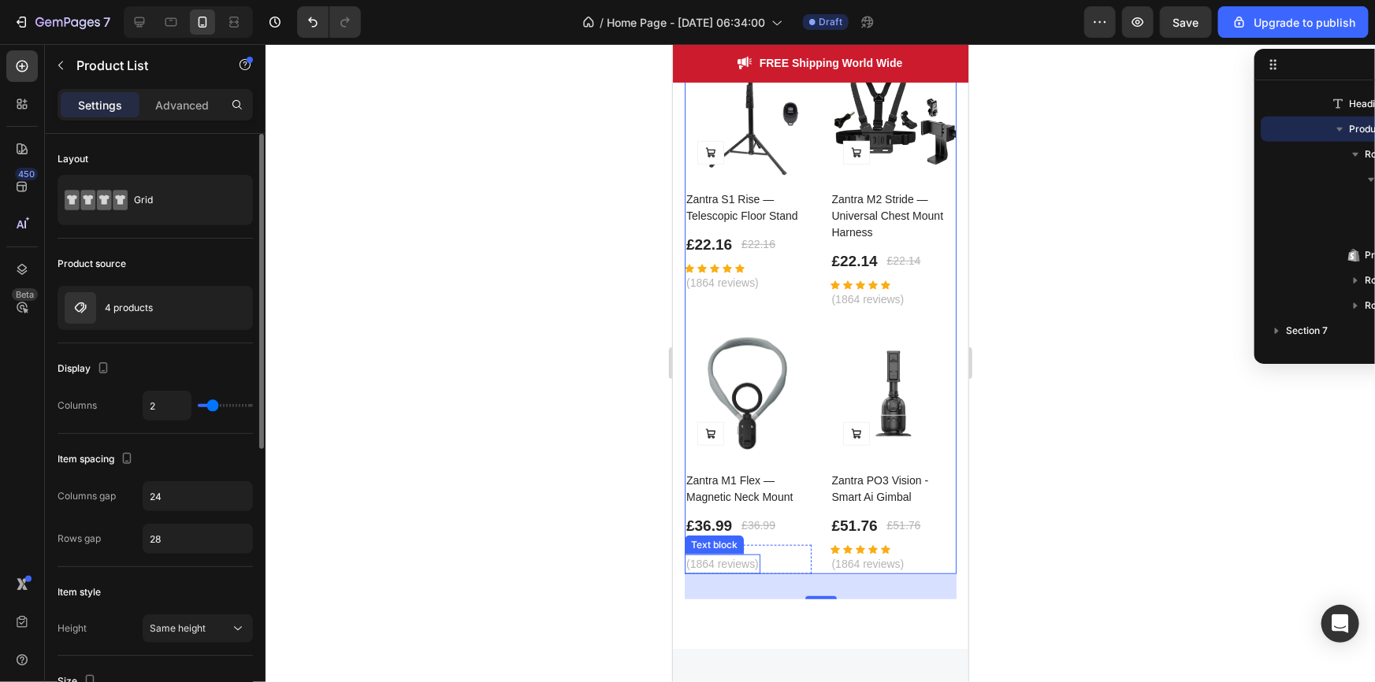
click at [735, 291] on p "(1864 reviews)" at bounding box center [722, 282] width 73 height 17
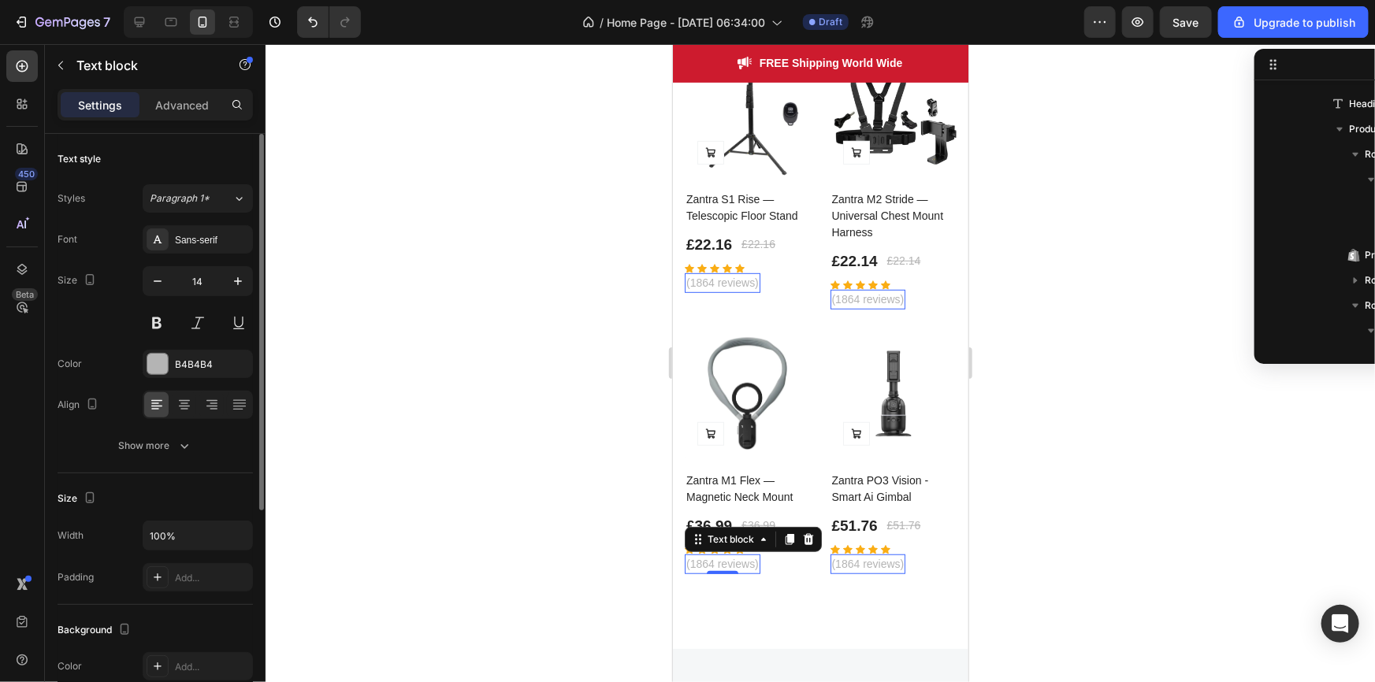
scroll to position [1126, 0]
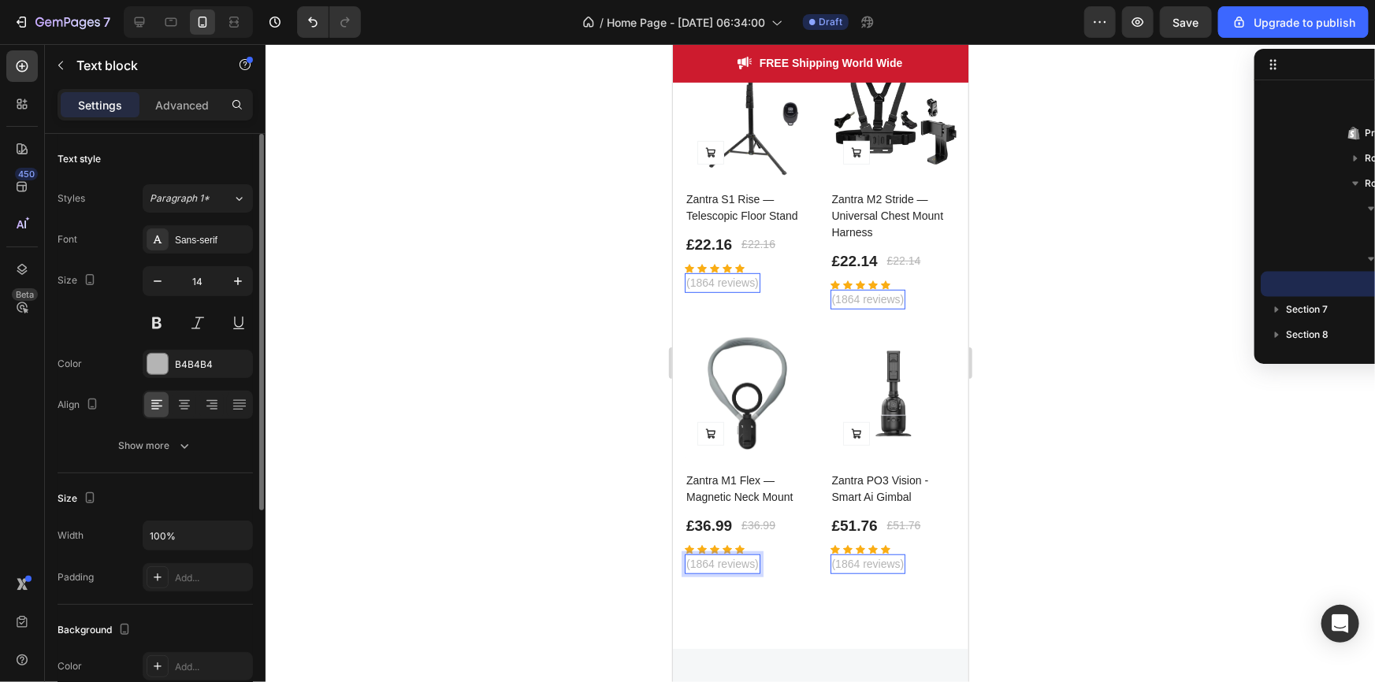
click at [712, 556] on p "(1864 reviews)" at bounding box center [722, 564] width 73 height 17
click at [741, 270] on div "Text block" at bounding box center [714, 263] width 53 height 14
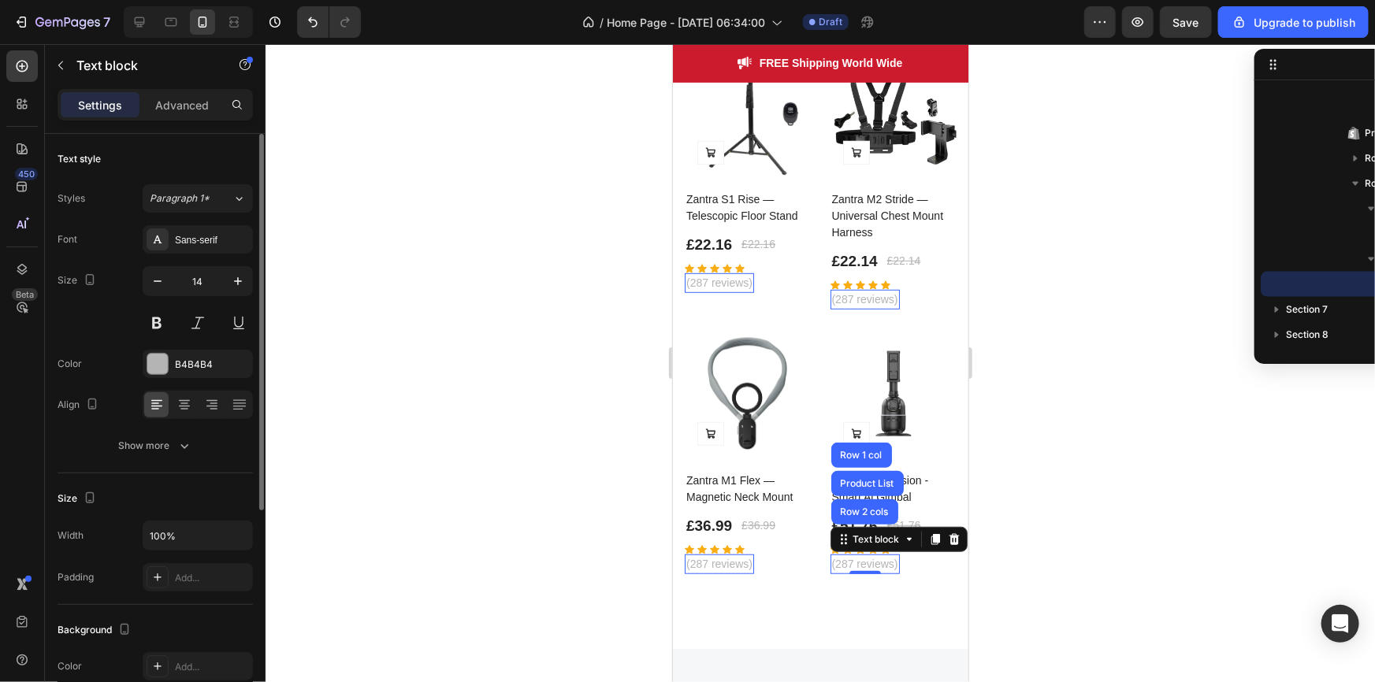
click at [234, 605] on div "Text style Styles Paragraph 1* Font Sans-serif Size 14 Color B4B4B4 Align Show …" at bounding box center [155, 670] width 195 height 130
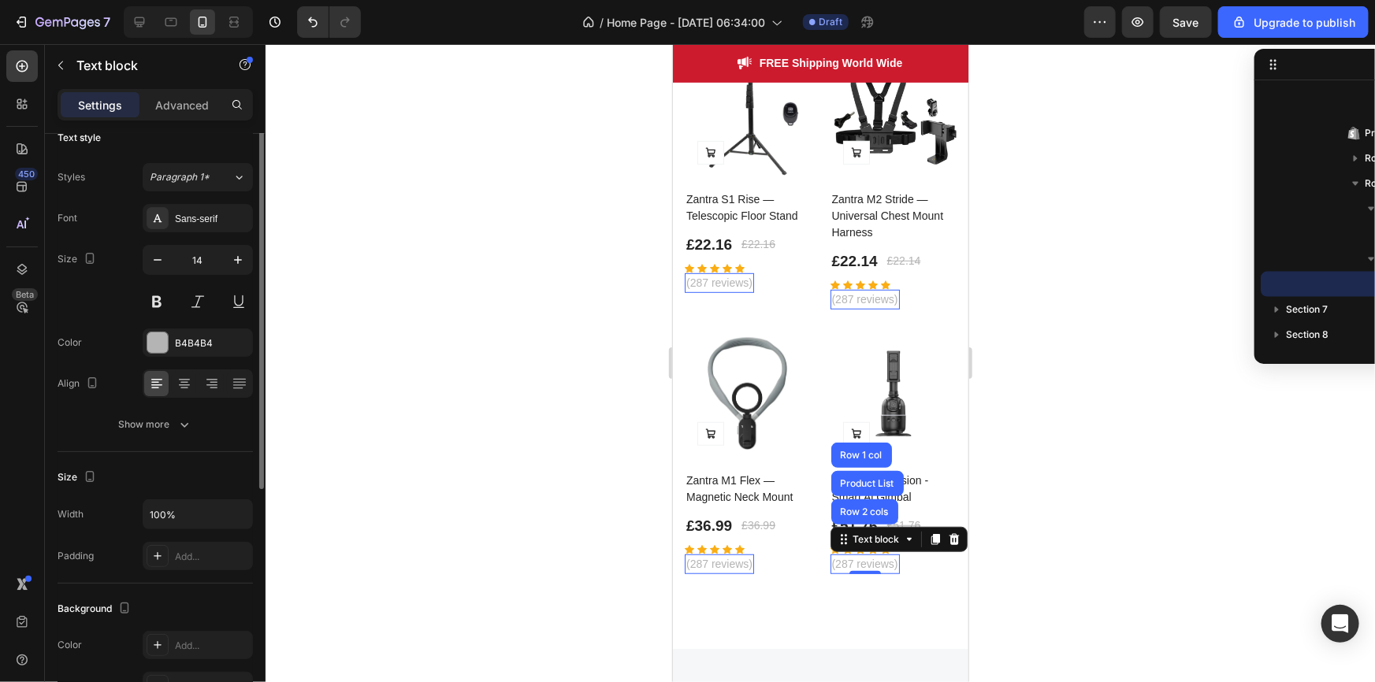
scroll to position [0, 0]
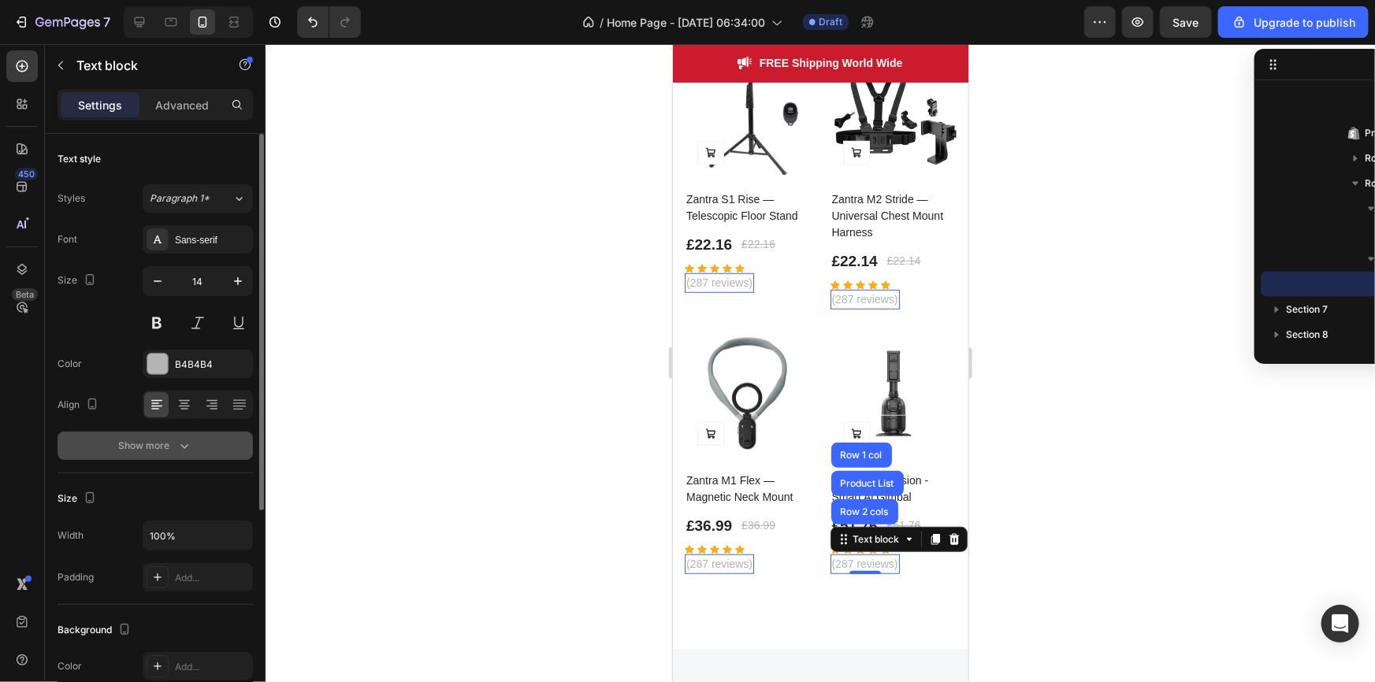
click at [179, 440] on icon "button" at bounding box center [185, 446] width 16 height 16
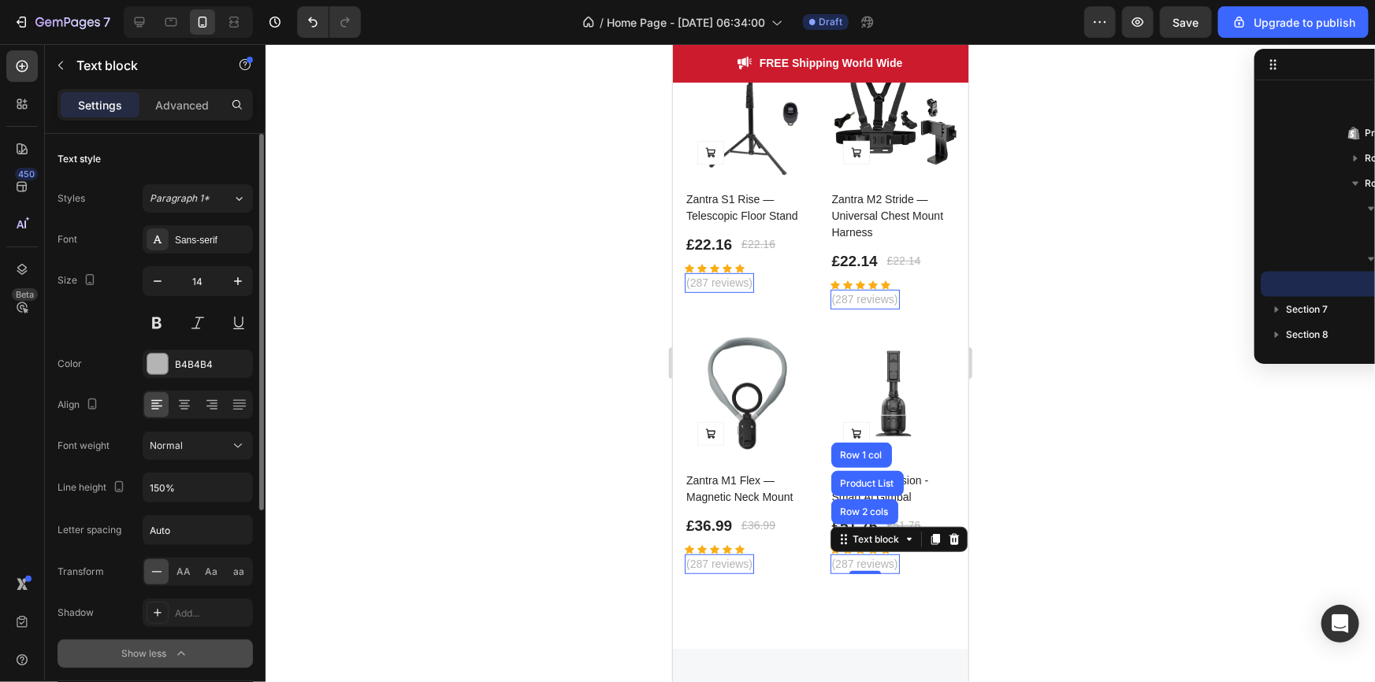
click at [1021, 488] on div at bounding box center [821, 363] width 1110 height 638
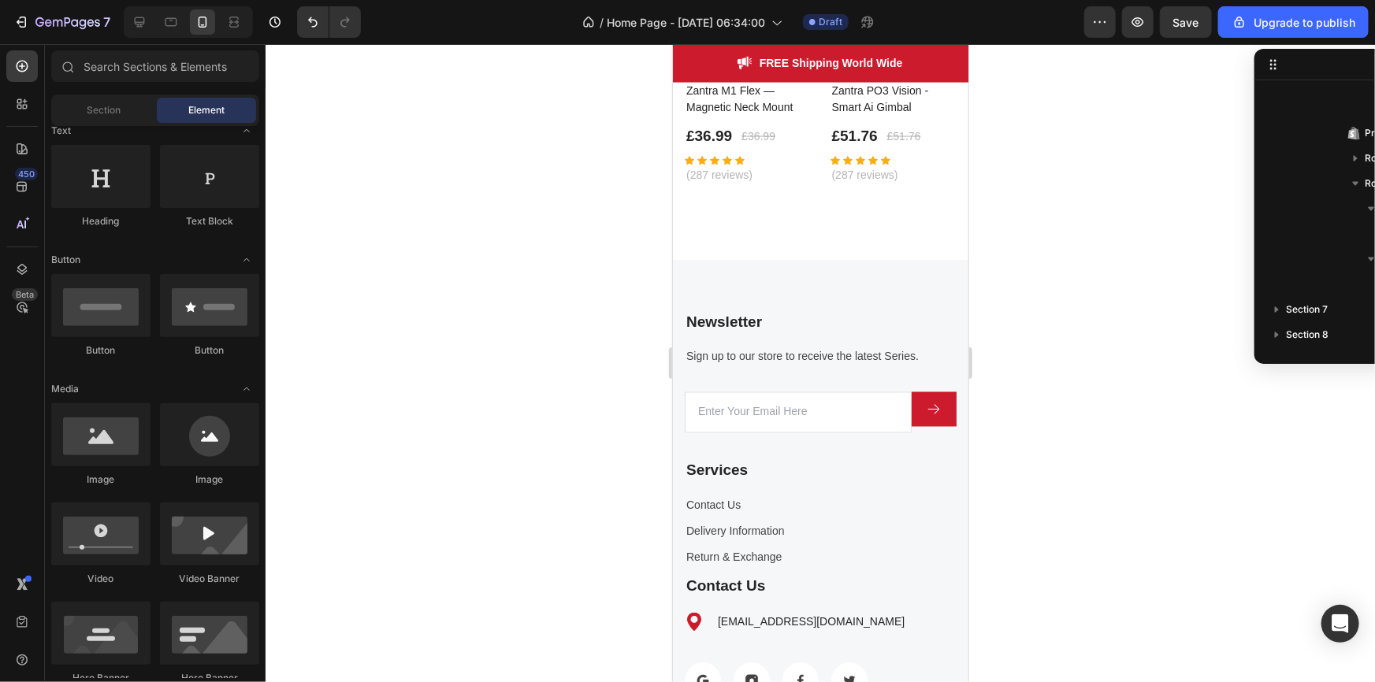
scroll to position [4313, 0]
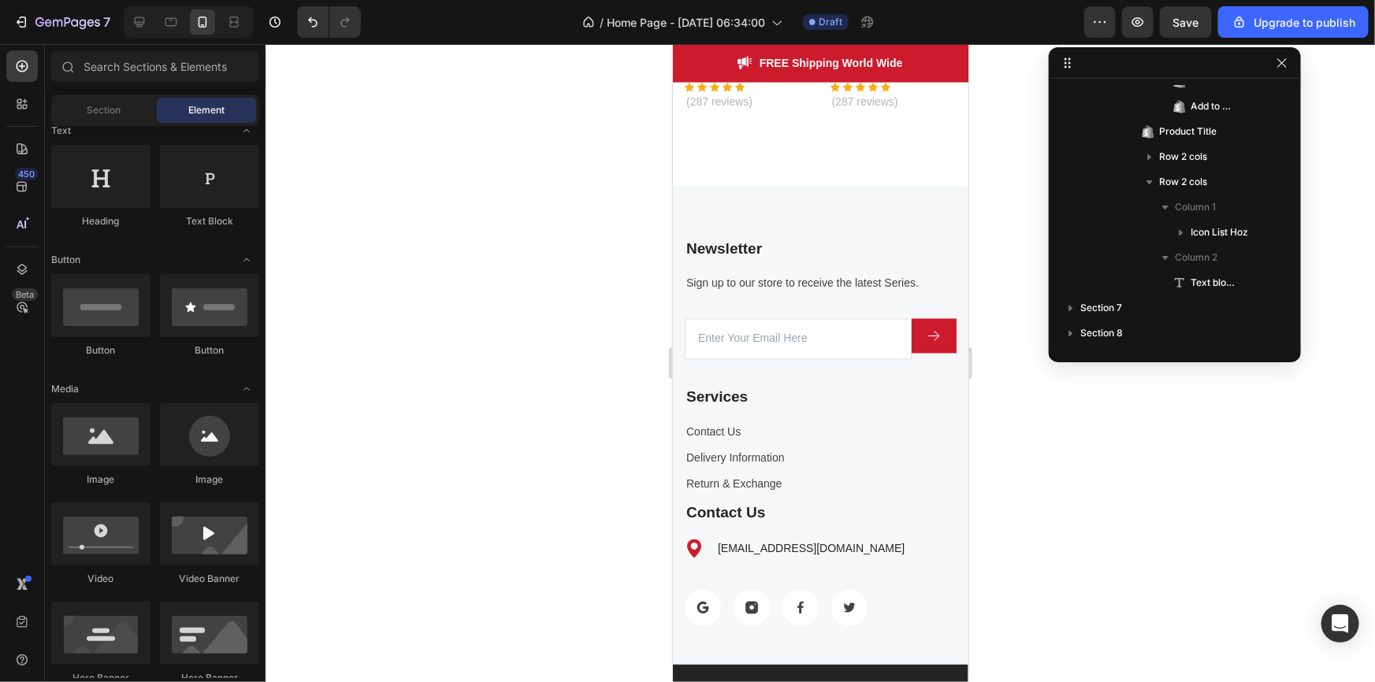
drag, startPoint x: 1272, startPoint y: 70, endPoint x: 1191, endPoint y: 58, distance: 82.0
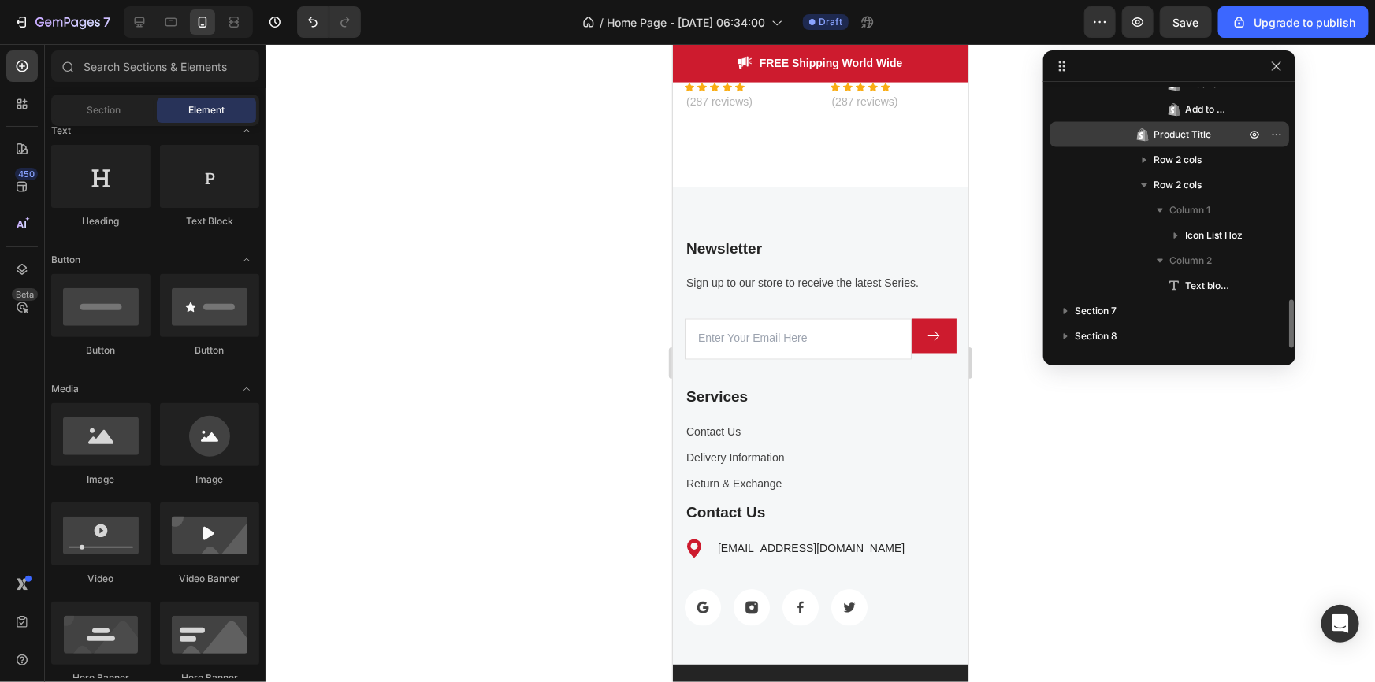
click at [1159, 134] on span "Product Title" at bounding box center [1183, 135] width 58 height 16
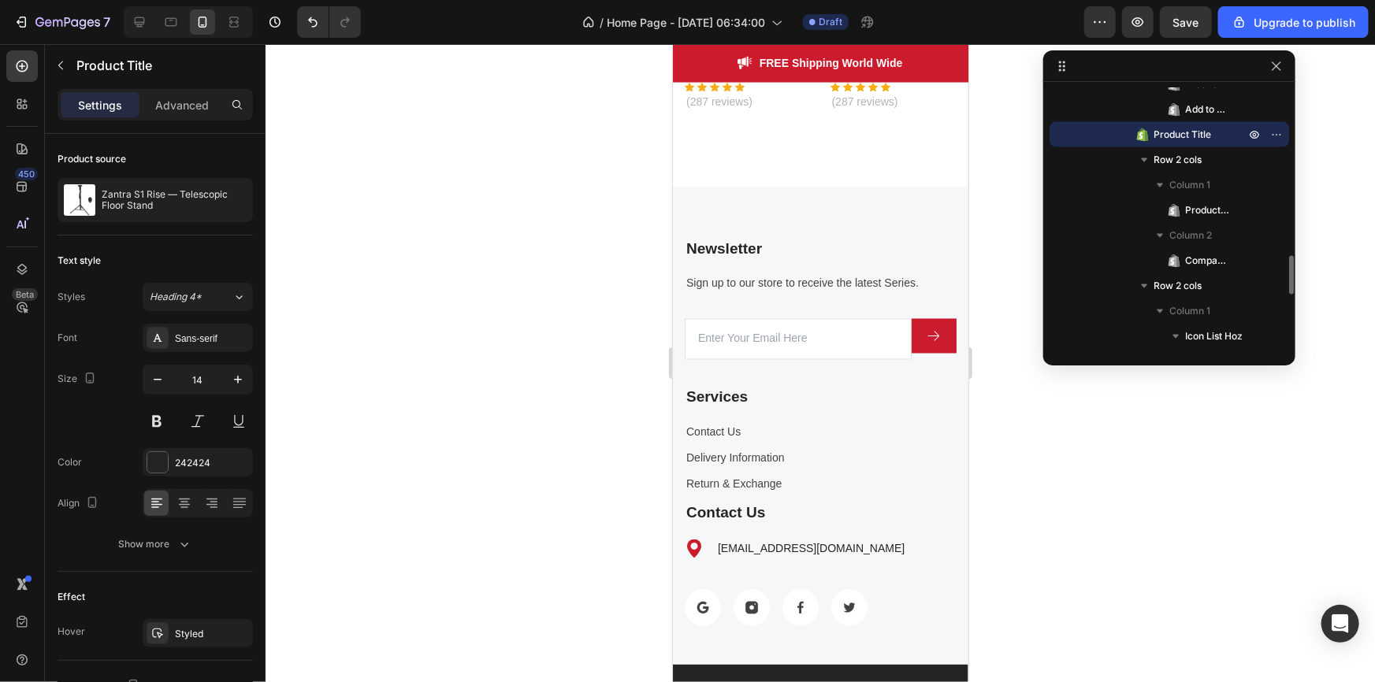
scroll to position [3935, 0]
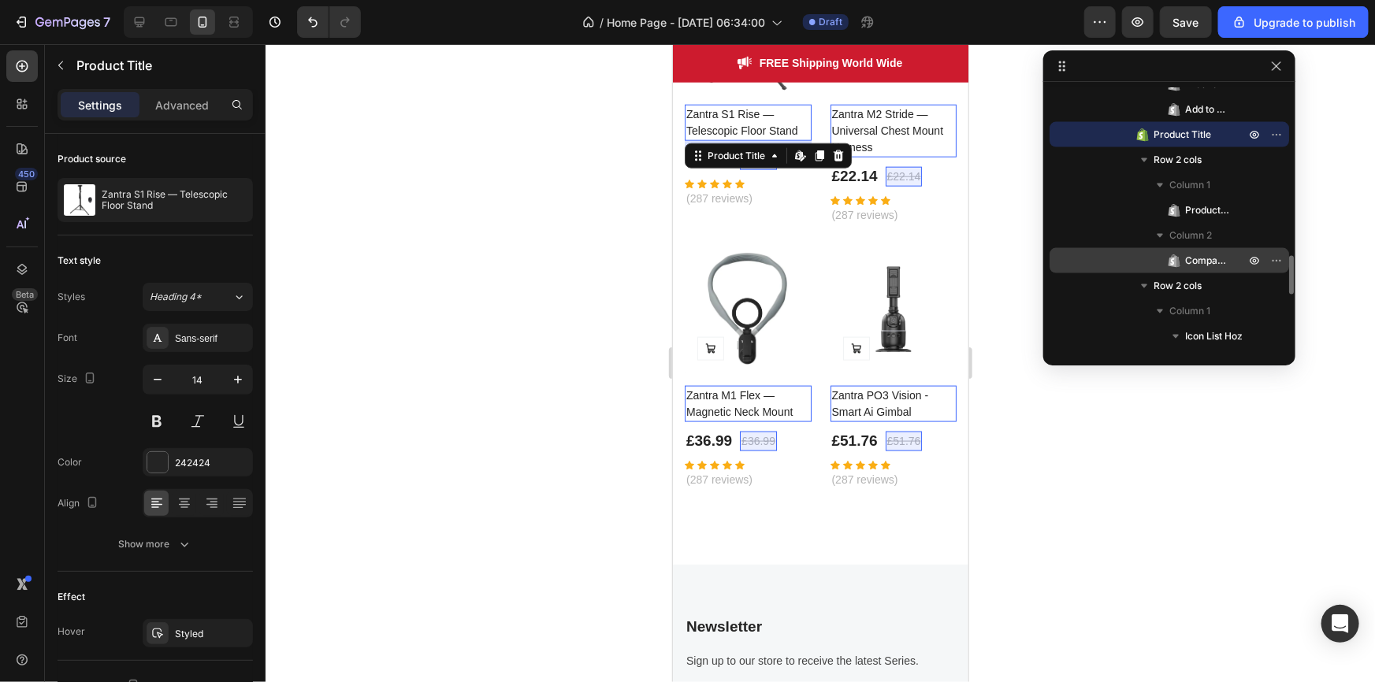
click at [1187, 249] on div "Compare Price" at bounding box center [1169, 260] width 227 height 25
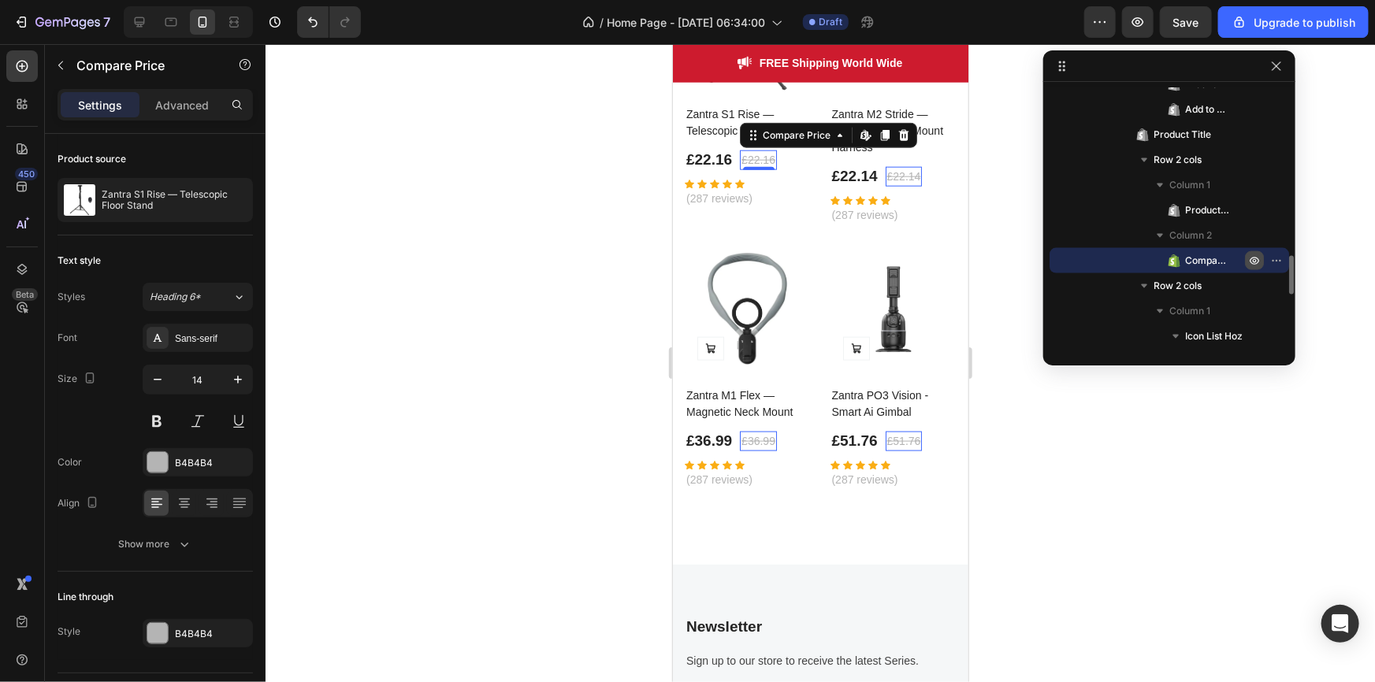
click at [1279, 260] on icon "button" at bounding box center [1280, 261] width 2 height 2
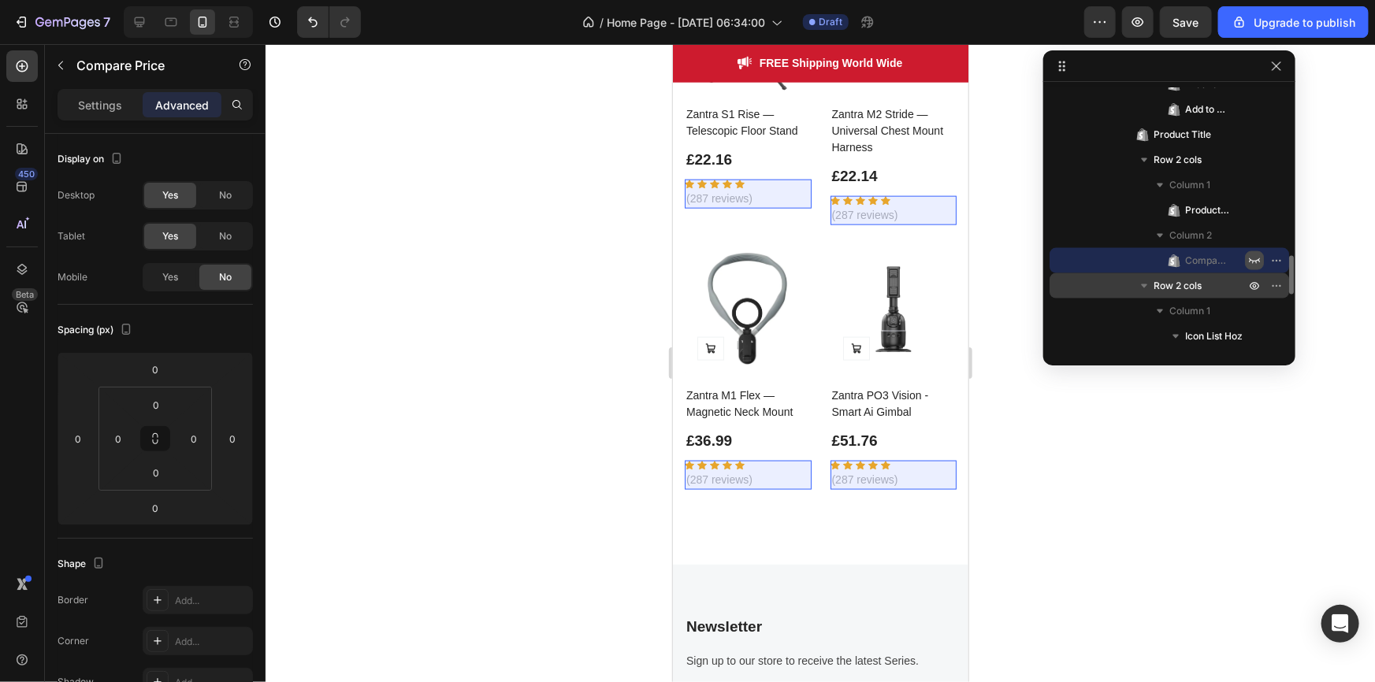
click at [1228, 284] on p "Row 2 cols" at bounding box center [1201, 286] width 95 height 16
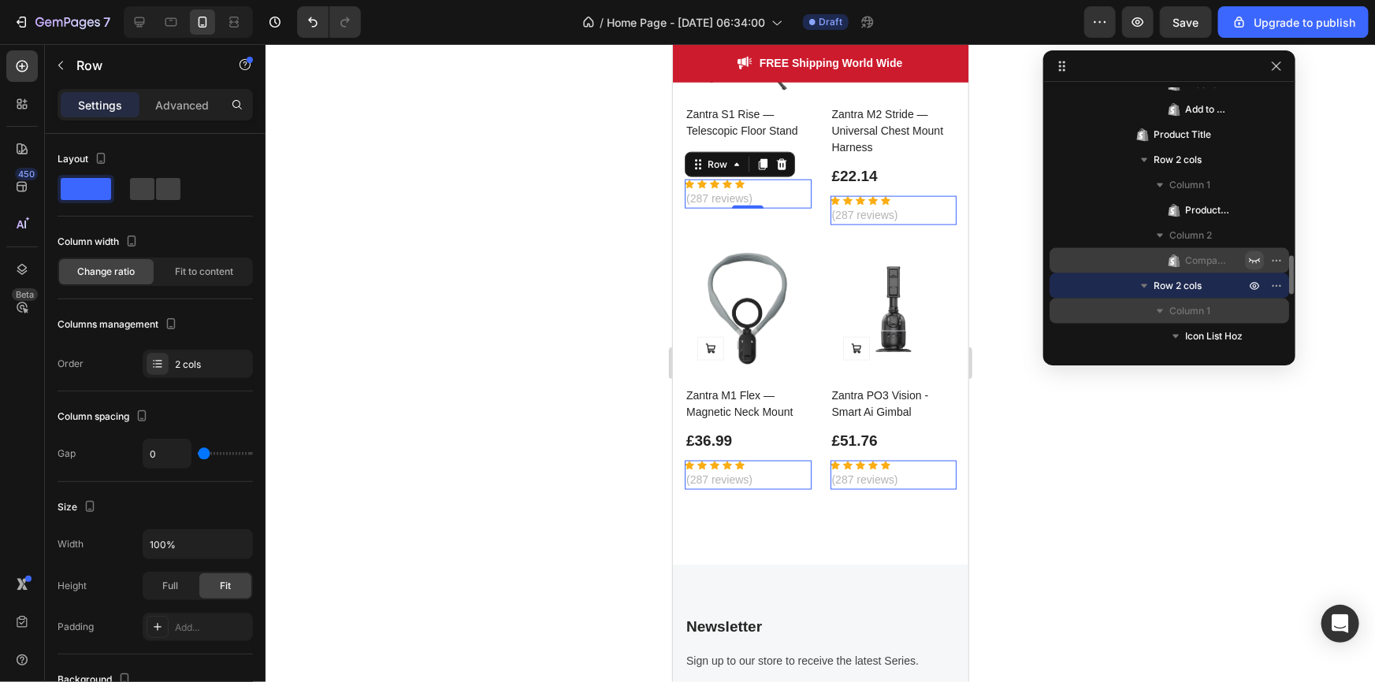
click at [1222, 319] on div "Column 1" at bounding box center [1169, 311] width 227 height 25
click at [1222, 320] on div "Column 1" at bounding box center [1169, 311] width 227 height 25
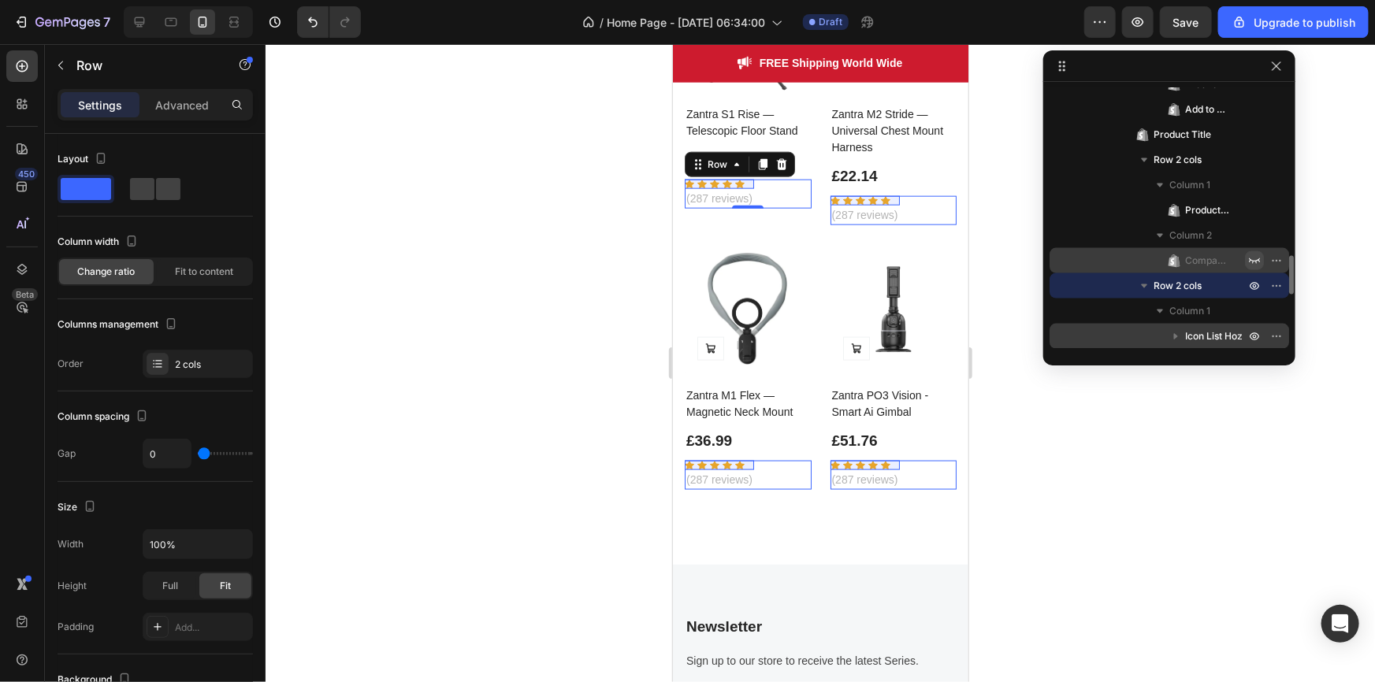
click at [1214, 333] on span "Icon List Hoz" at bounding box center [1214, 337] width 58 height 16
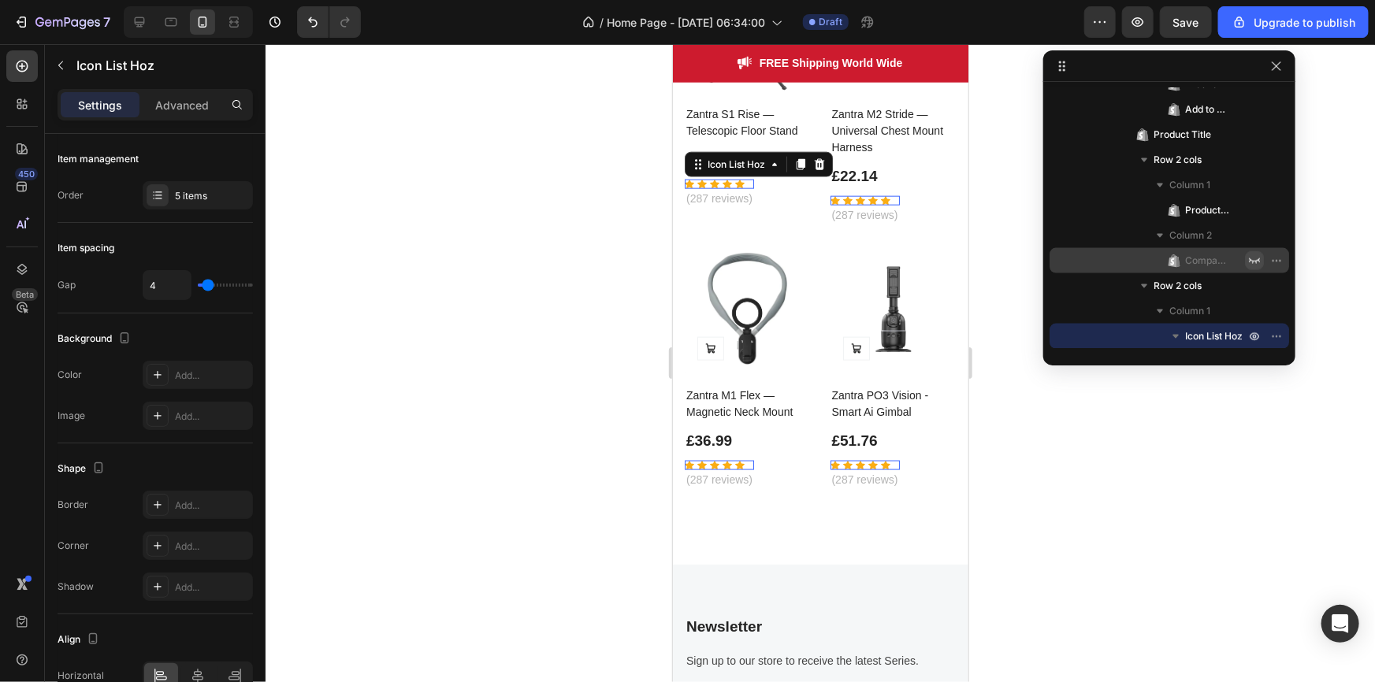
scroll to position [1255, 0]
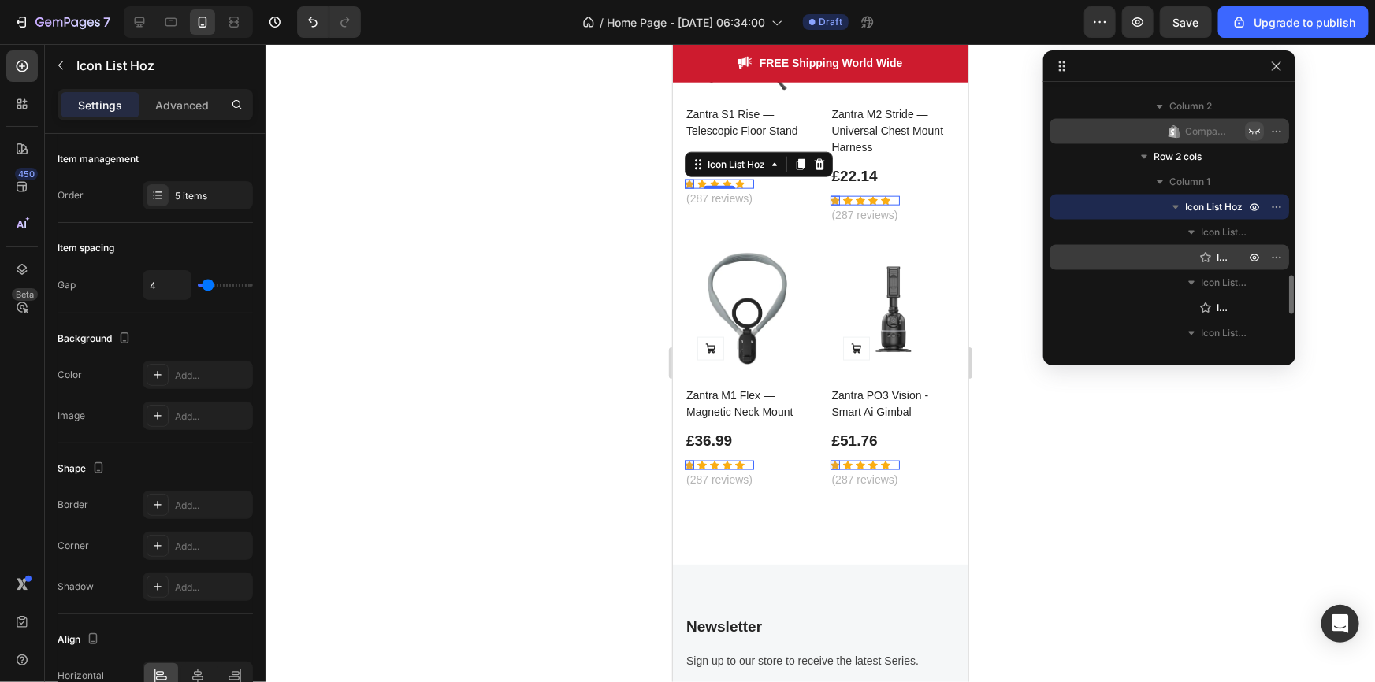
click at [1220, 250] on span "Icon" at bounding box center [1223, 258] width 13 height 16
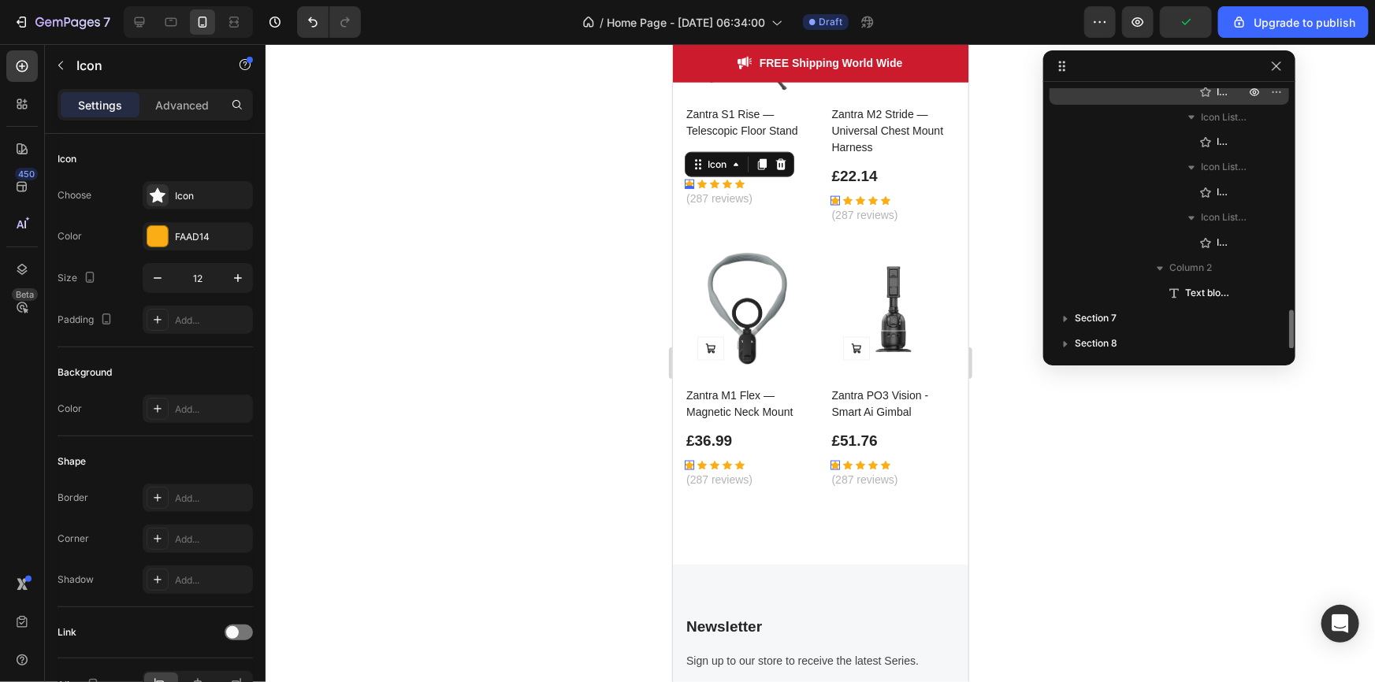
scroll to position [1474, 0]
click at [1223, 294] on span "Text block" at bounding box center [1207, 292] width 44 height 16
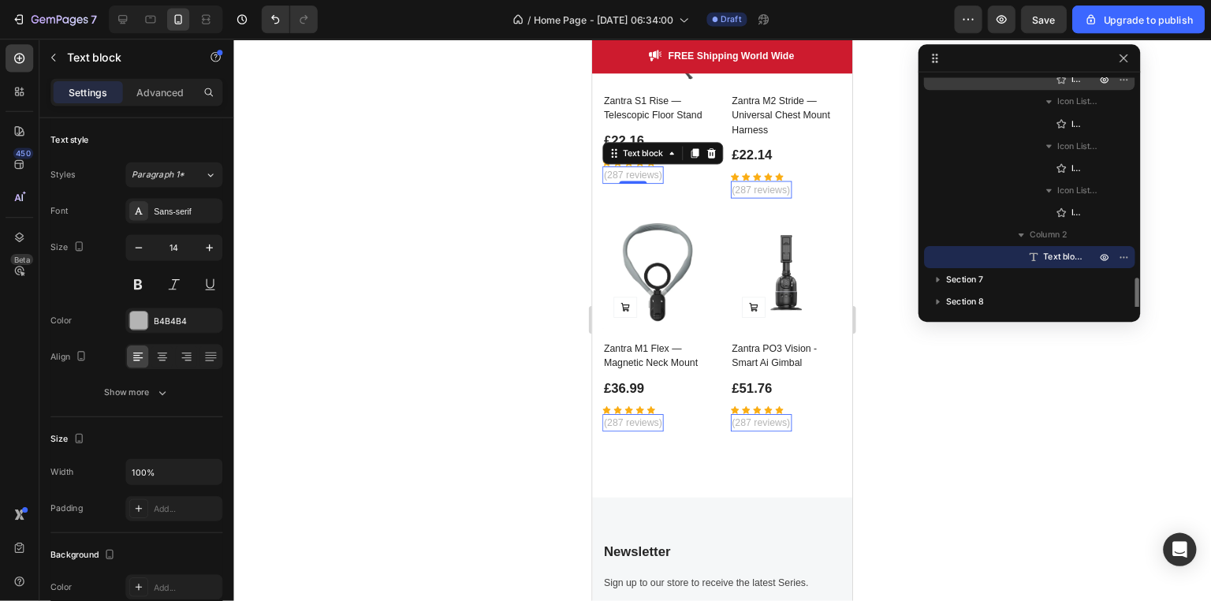
scroll to position [1479, 0]
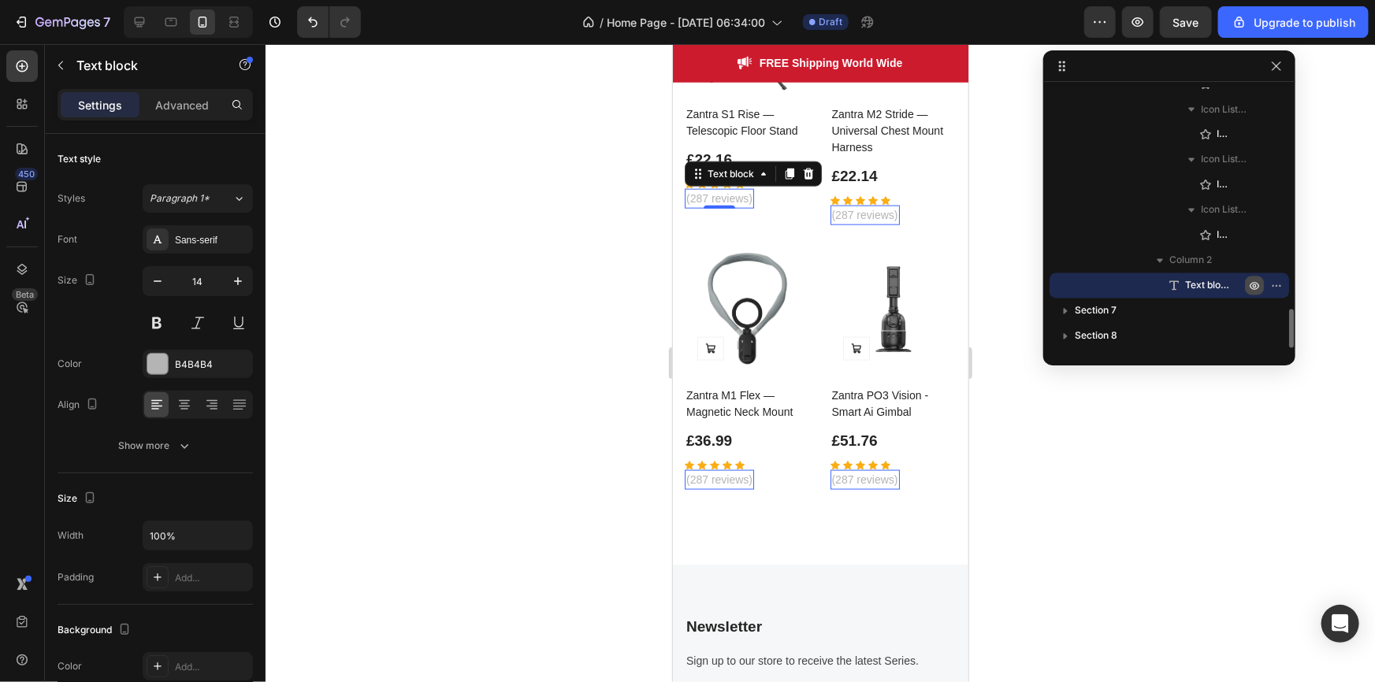
click at [1279, 287] on icon "button" at bounding box center [1280, 286] width 2 height 2
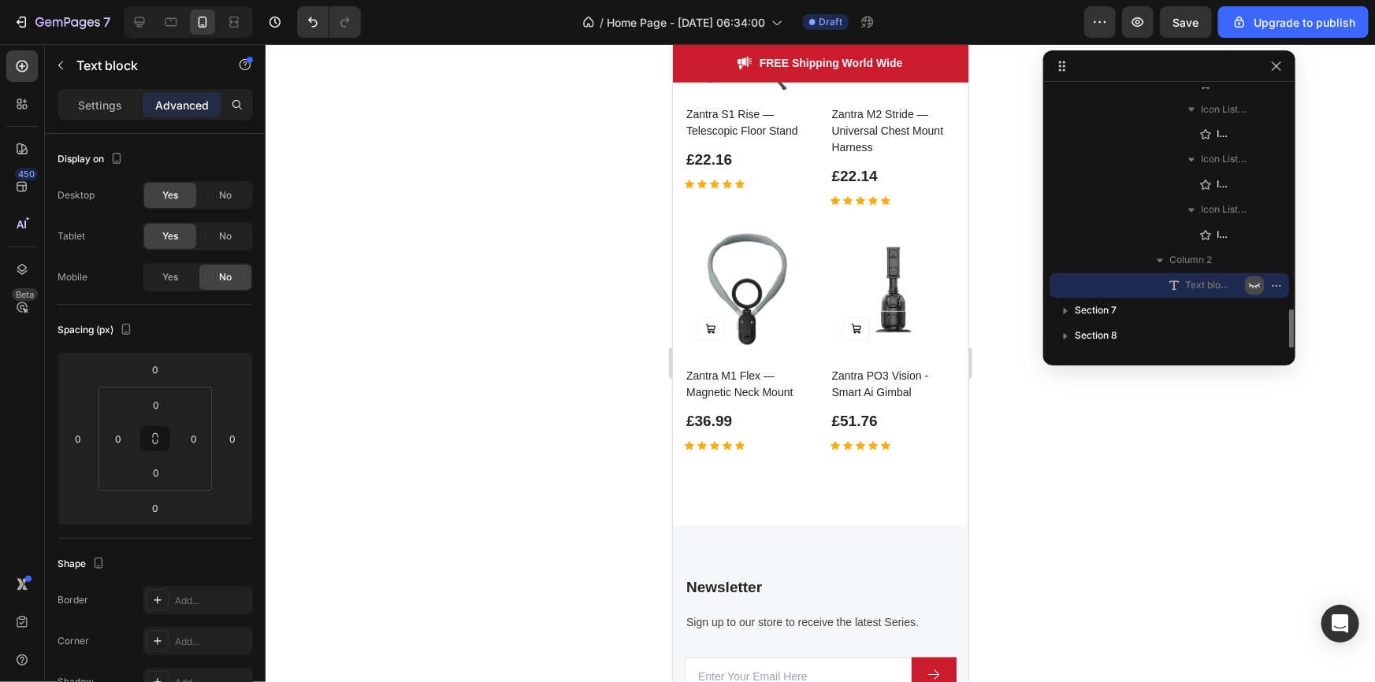
click at [1252, 288] on icon "button" at bounding box center [1254, 286] width 13 height 13
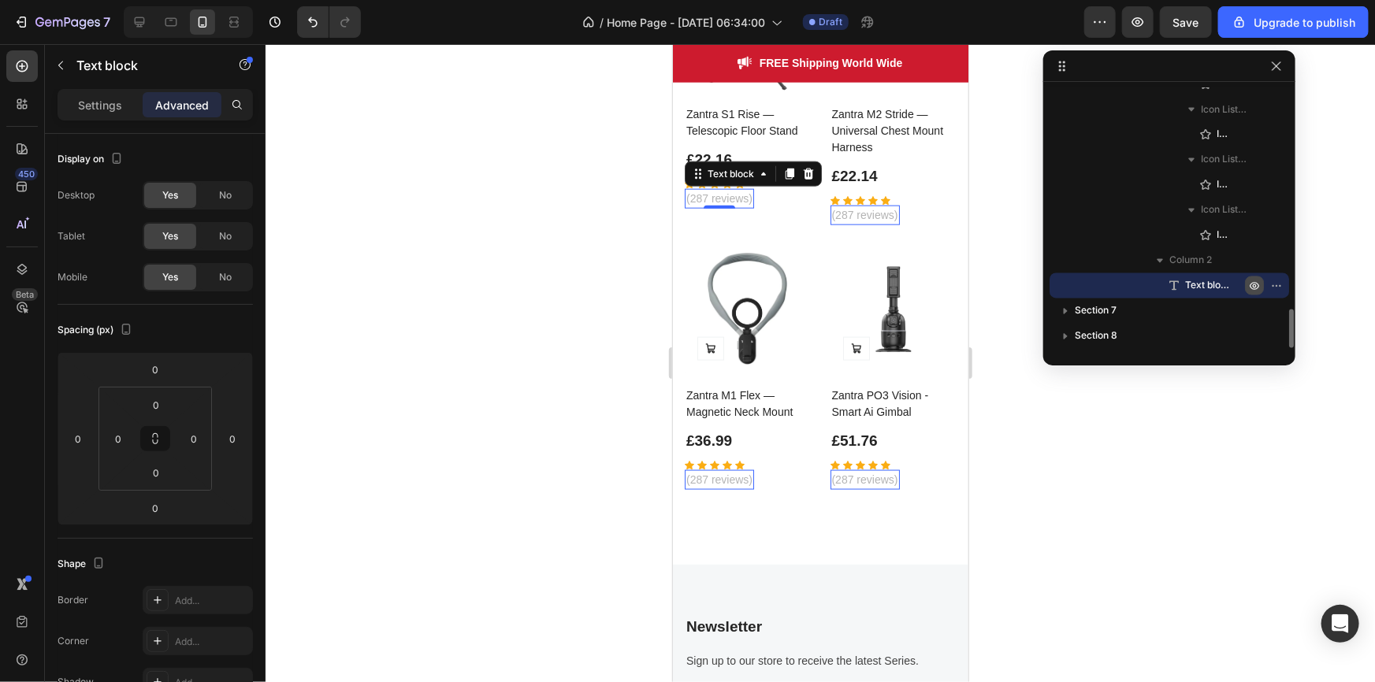
click at [1279, 287] on icon "button" at bounding box center [1280, 286] width 2 height 2
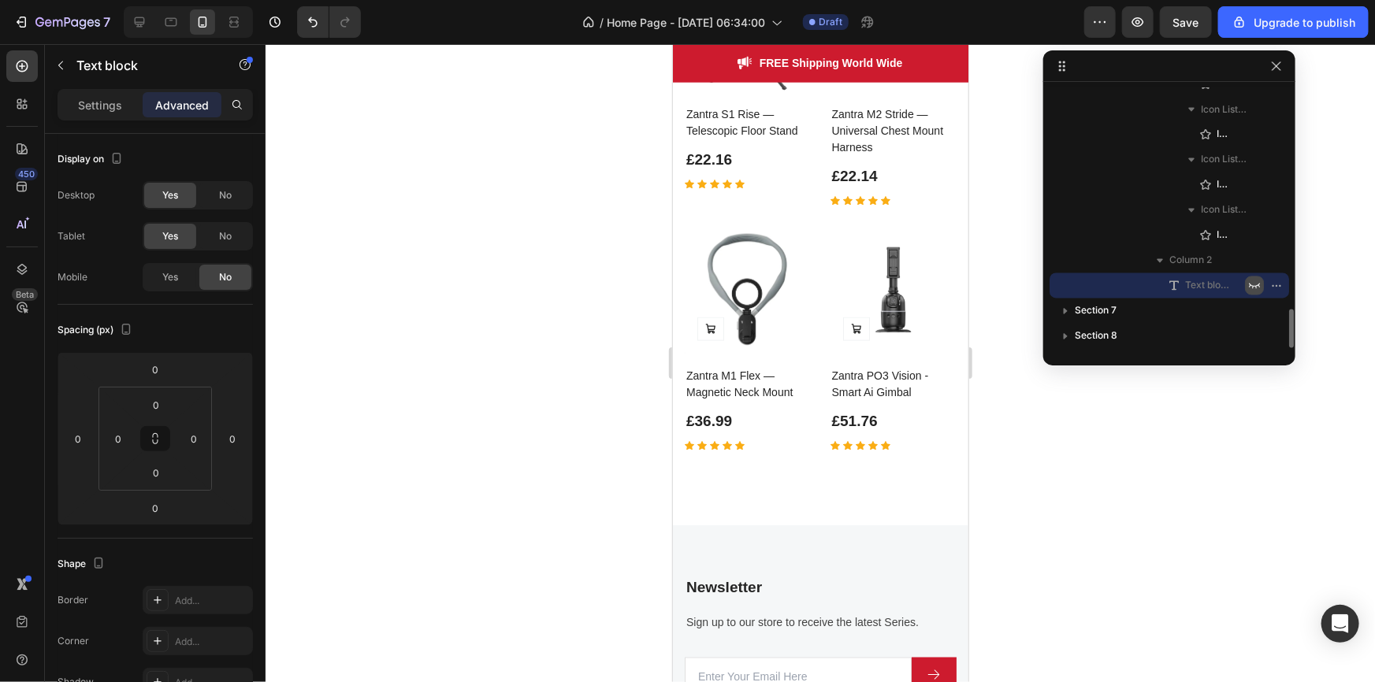
click at [1252, 288] on icon "button" at bounding box center [1254, 286] width 13 height 13
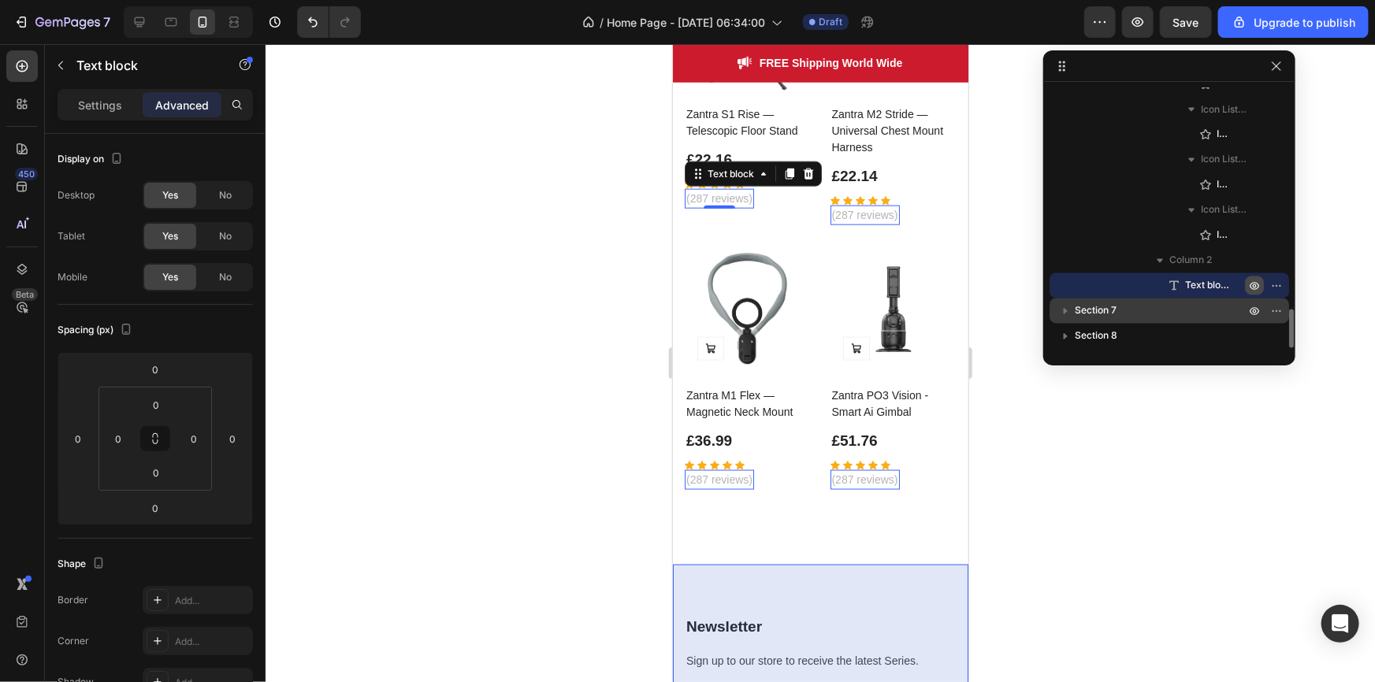
click at [1071, 307] on icon "button" at bounding box center [1066, 311] width 16 height 16
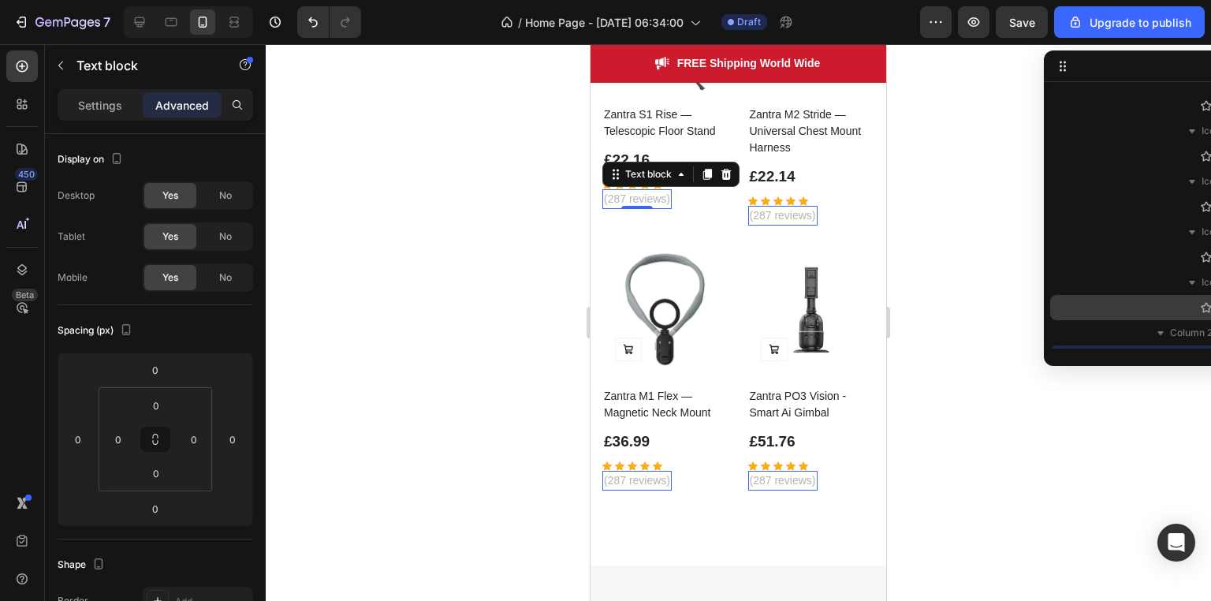
scroll to position [3935, 0]
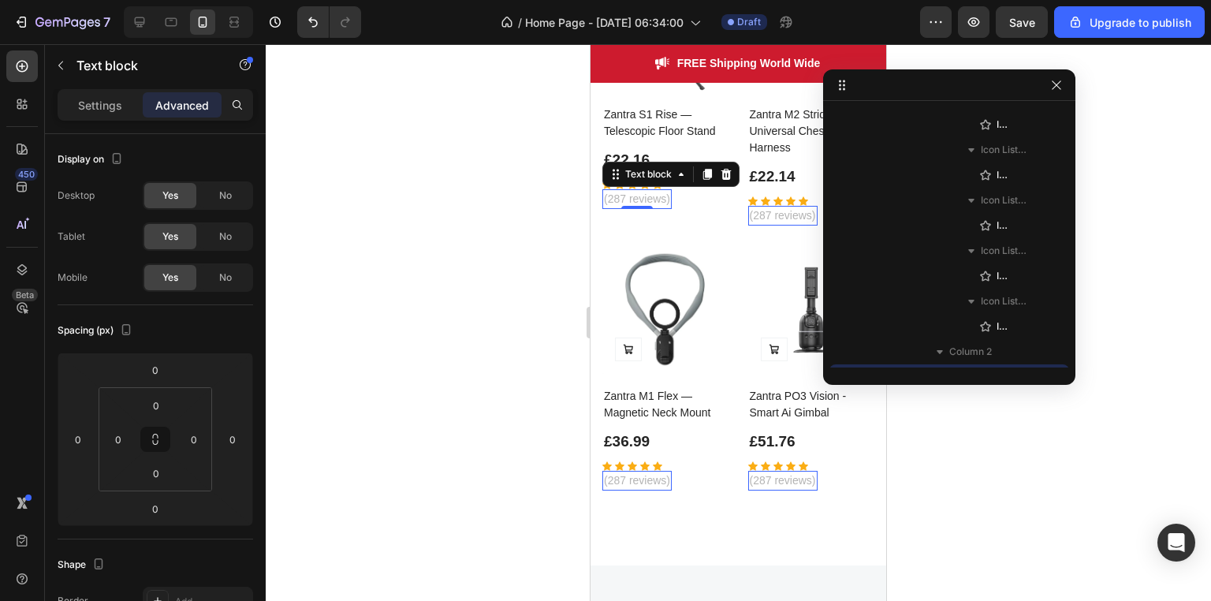
drag, startPoint x: 1077, startPoint y: 56, endPoint x: 939, endPoint y: 76, distance: 139.3
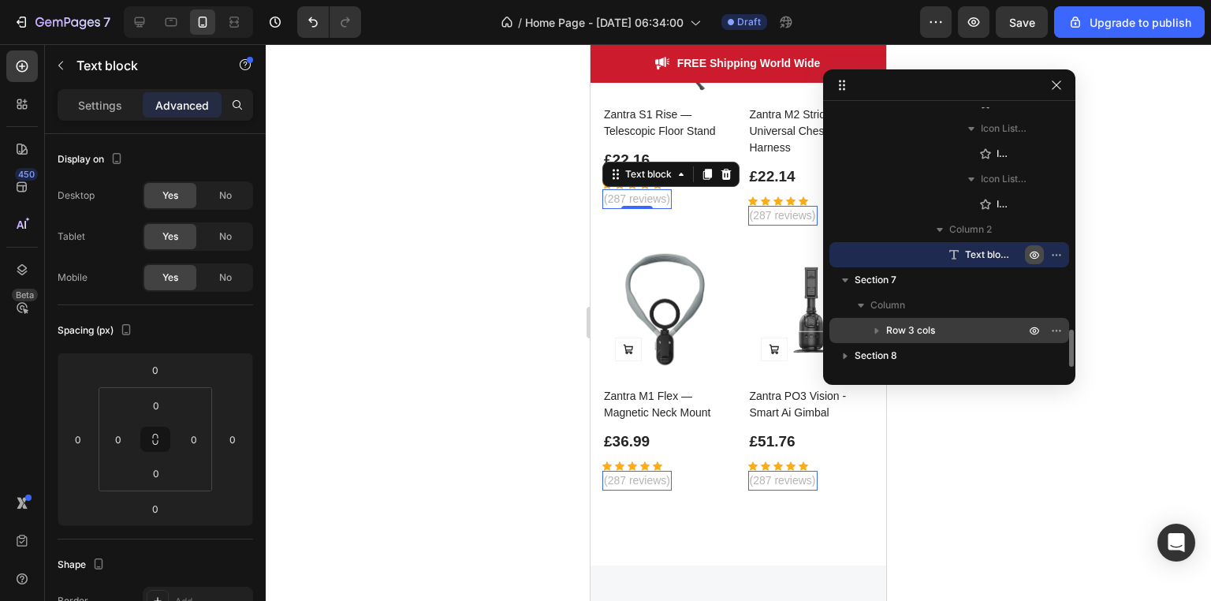
click at [939, 324] on p "Row 3 cols" at bounding box center [957, 330] width 142 height 16
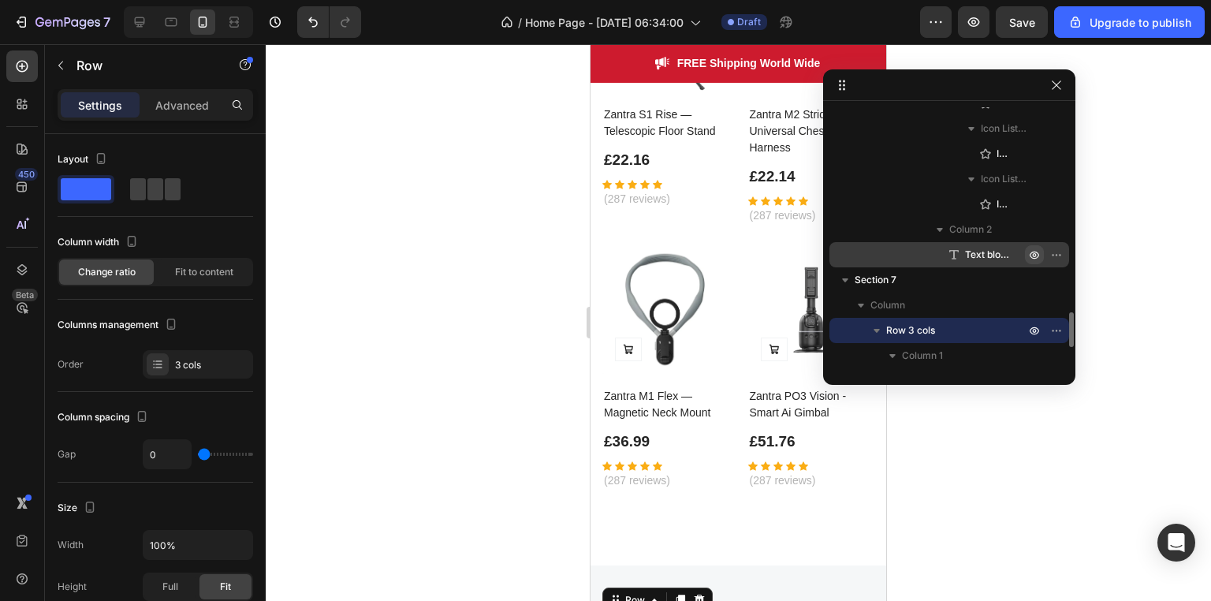
scroll to position [4441, 0]
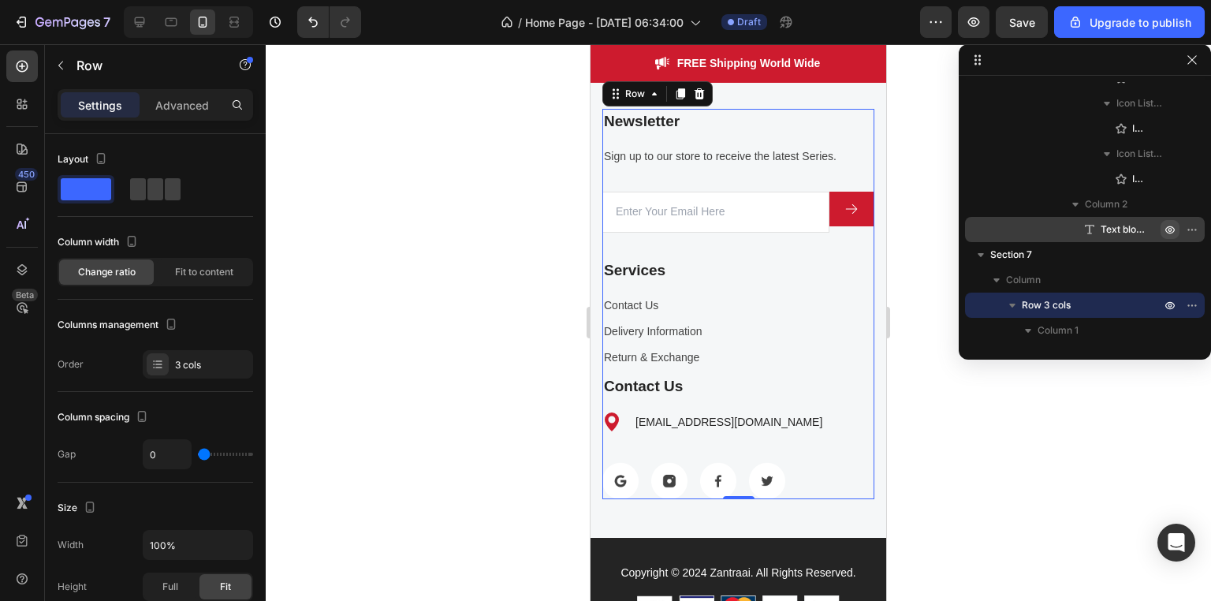
drag, startPoint x: 1025, startPoint y: 76, endPoint x: 1172, endPoint y: 47, distance: 150.2
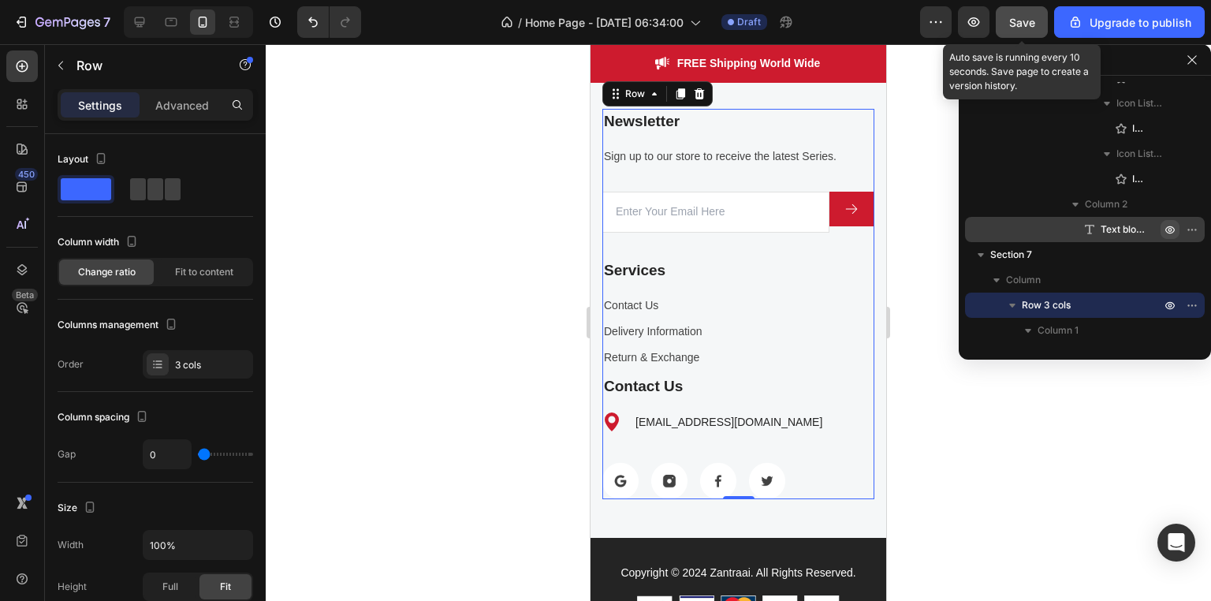
click at [1023, 27] on span "Save" at bounding box center [1022, 22] width 26 height 13
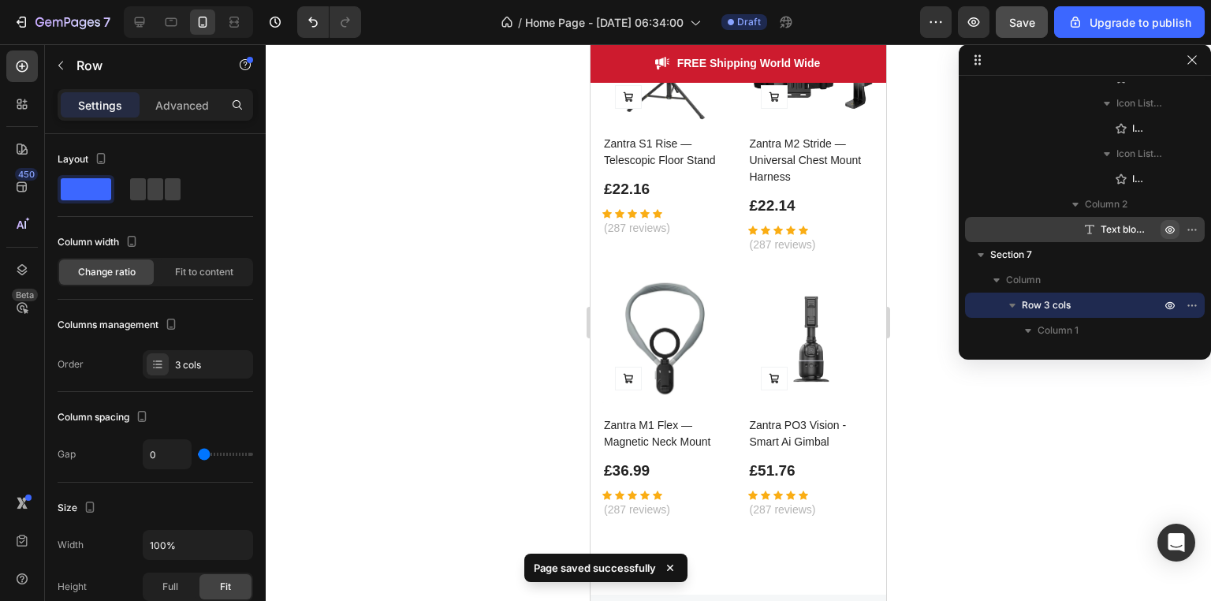
scroll to position [3737, 0]
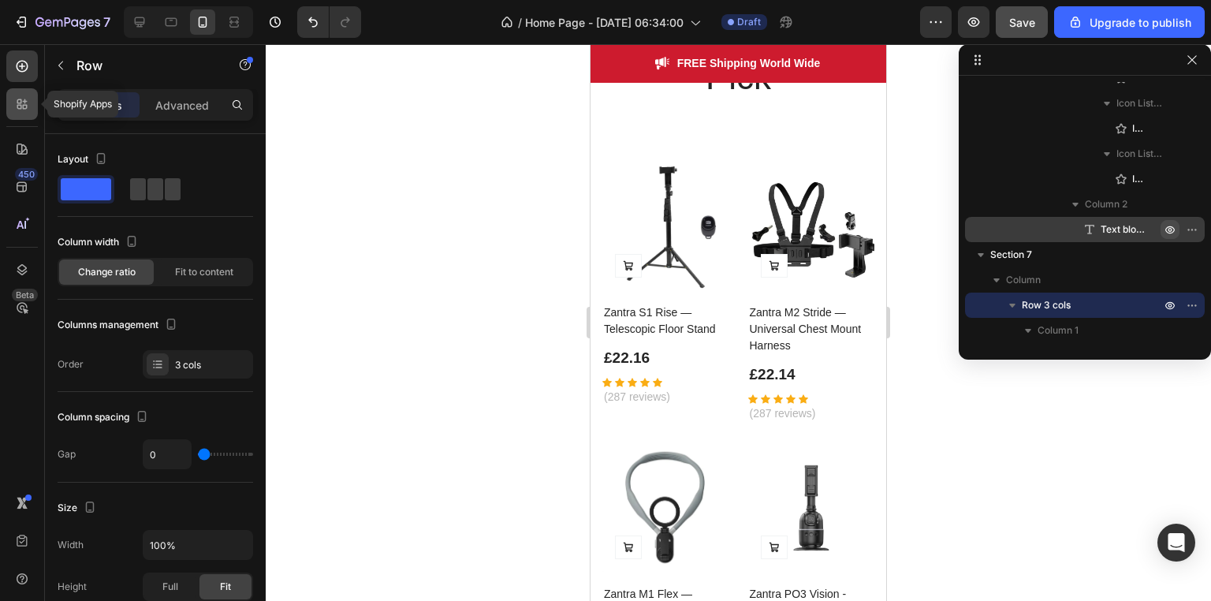
click at [28, 96] on icon at bounding box center [22, 104] width 16 height 16
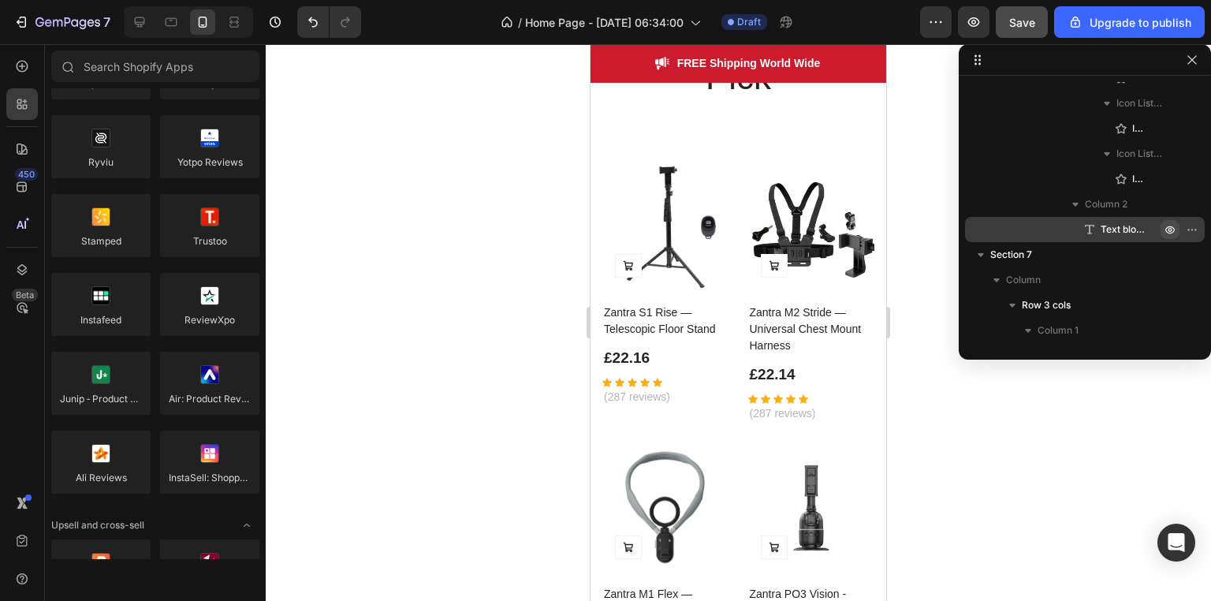
scroll to position [0, 0]
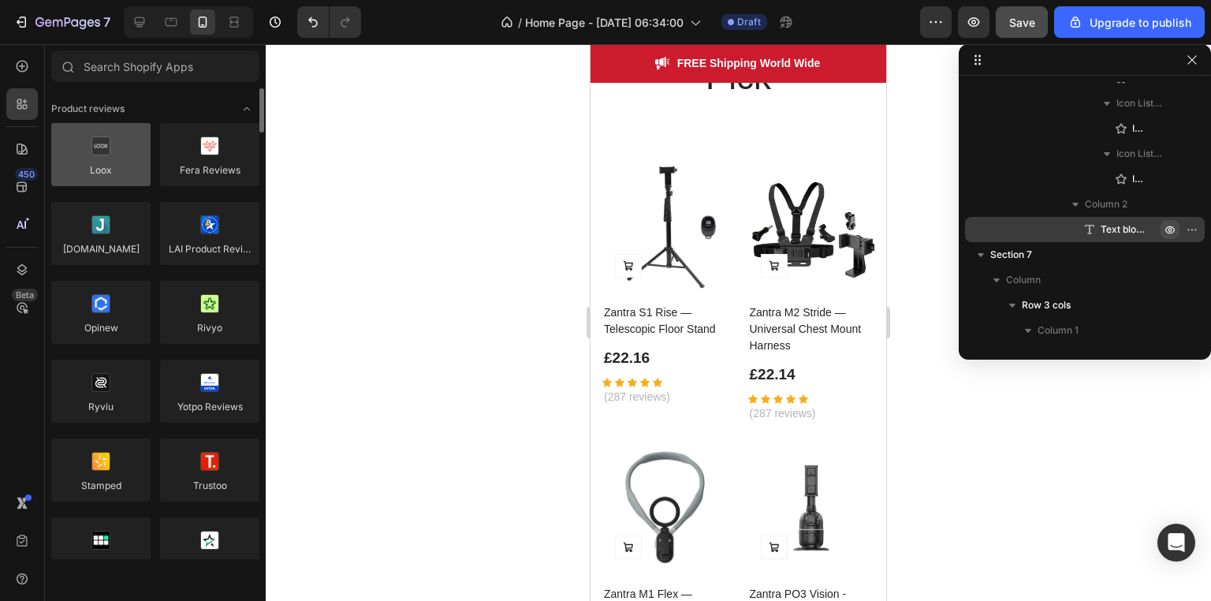
click at [120, 151] on div at bounding box center [100, 154] width 99 height 63
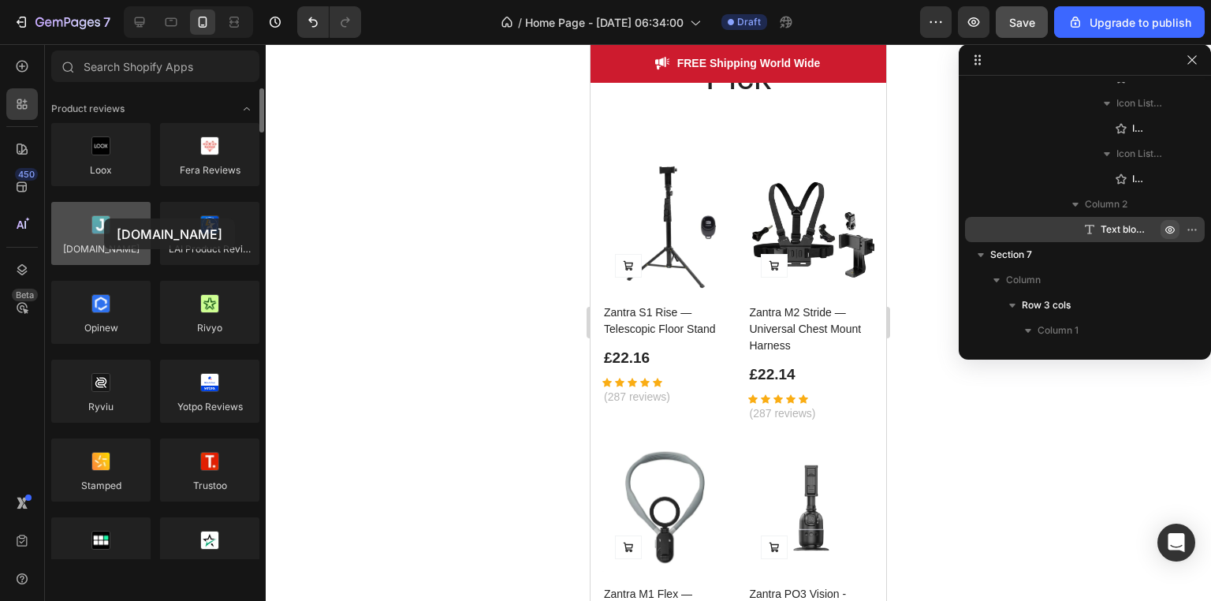
click at [104, 218] on div at bounding box center [100, 233] width 99 height 63
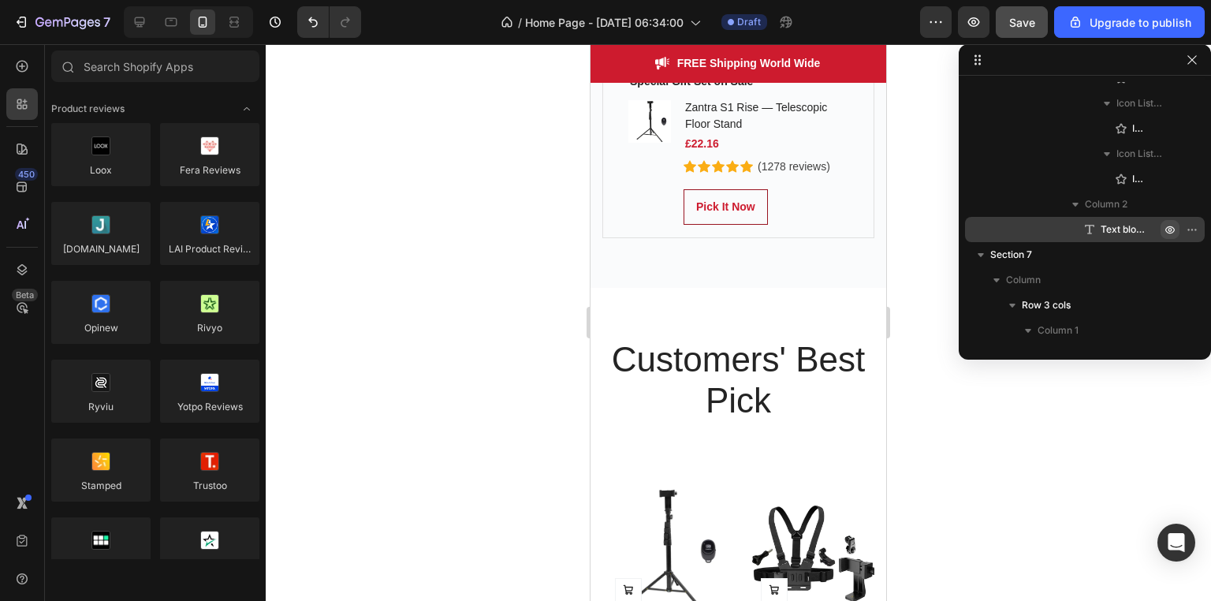
scroll to position [3421, 0]
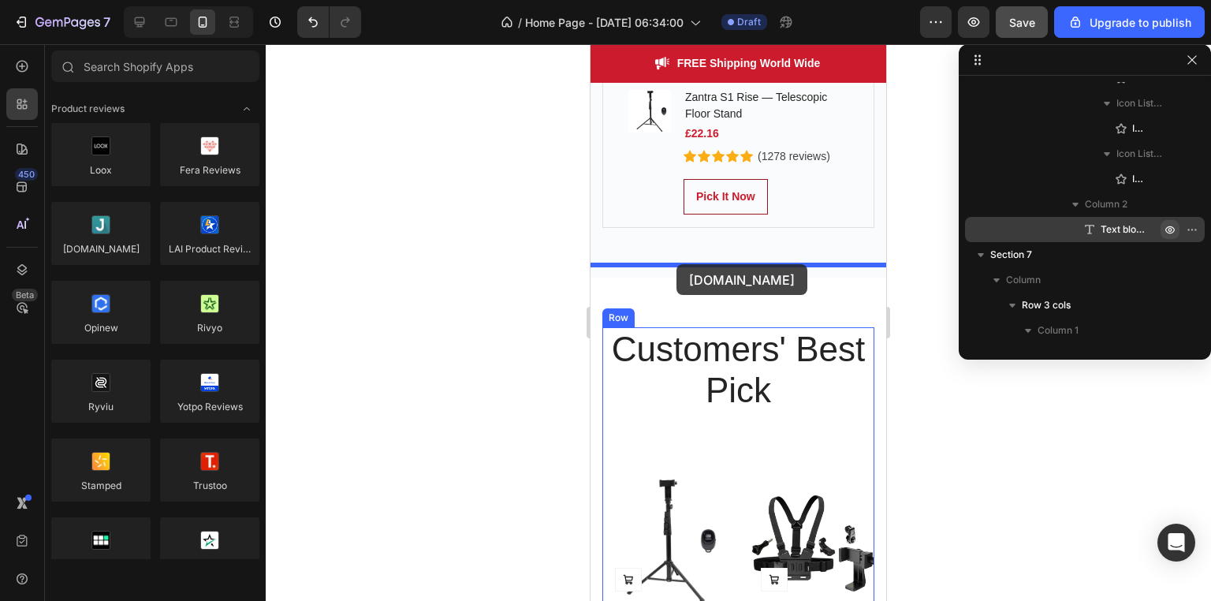
drag, startPoint x: 712, startPoint y: 292, endPoint x: 676, endPoint y: 267, distance: 43.7
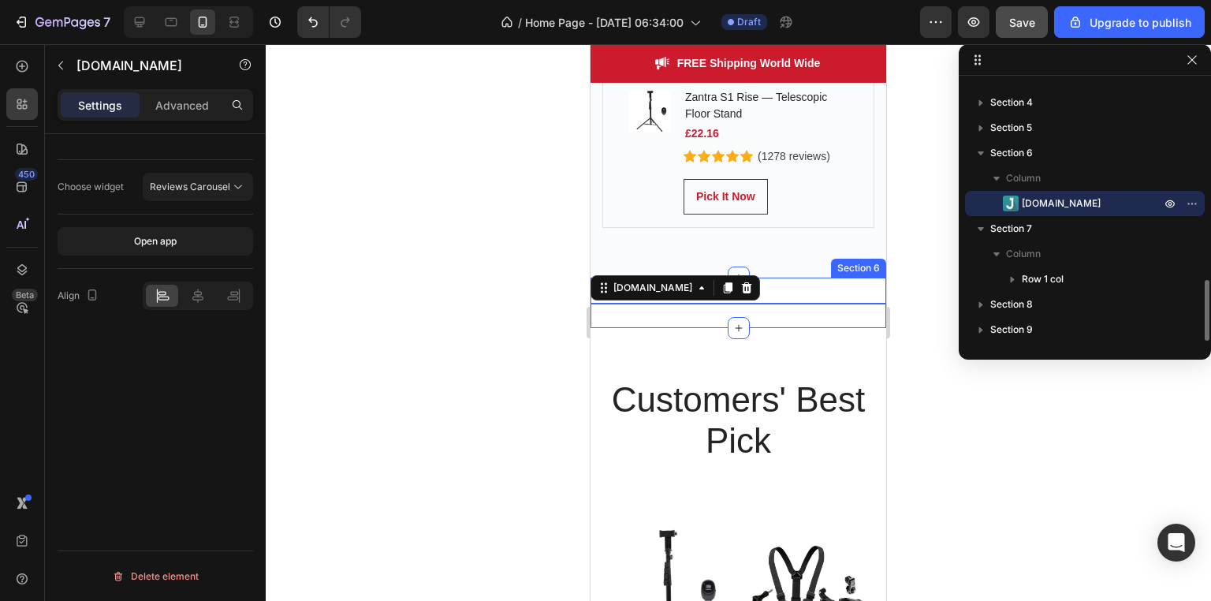
scroll to position [849, 0]
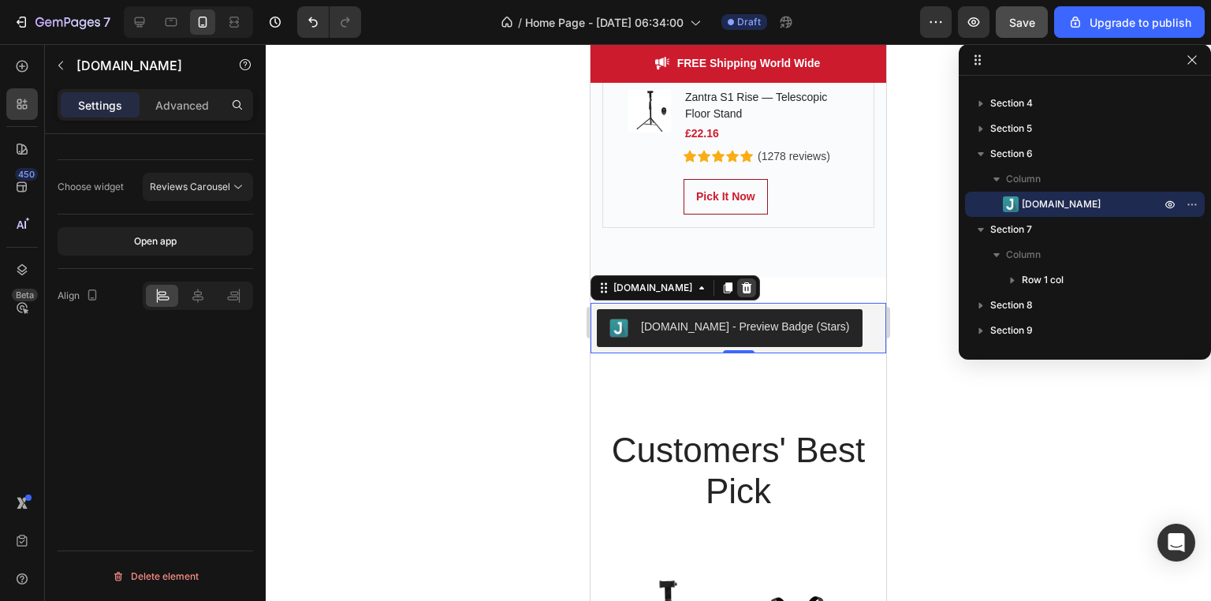
click at [742, 281] on icon at bounding box center [747, 286] width 10 height 11
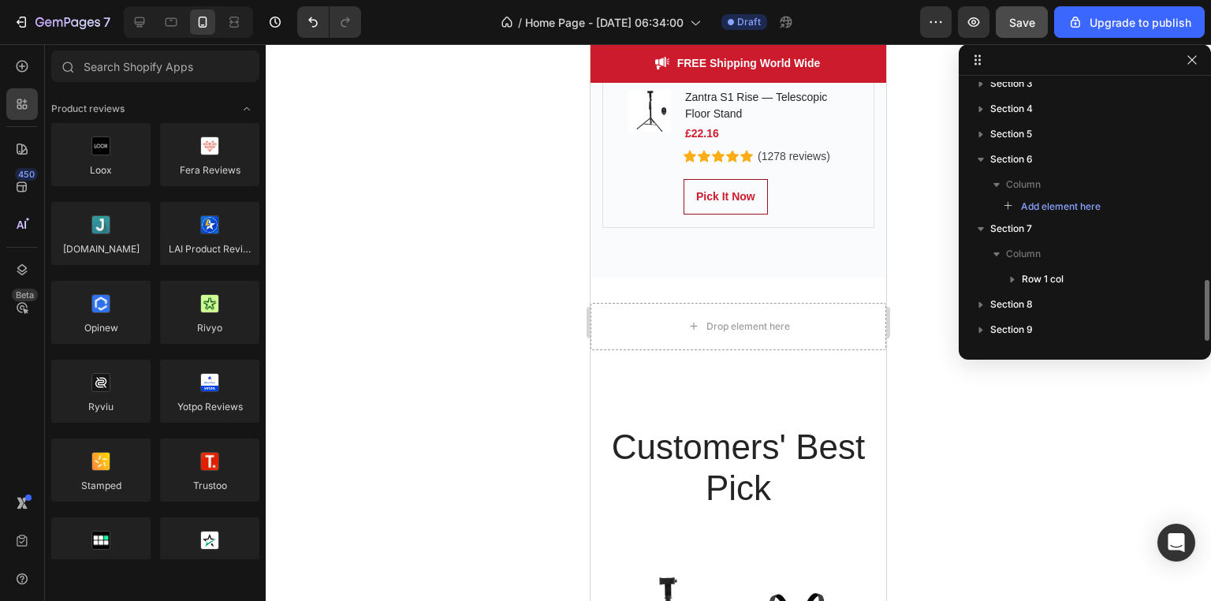
scroll to position [842, 0]
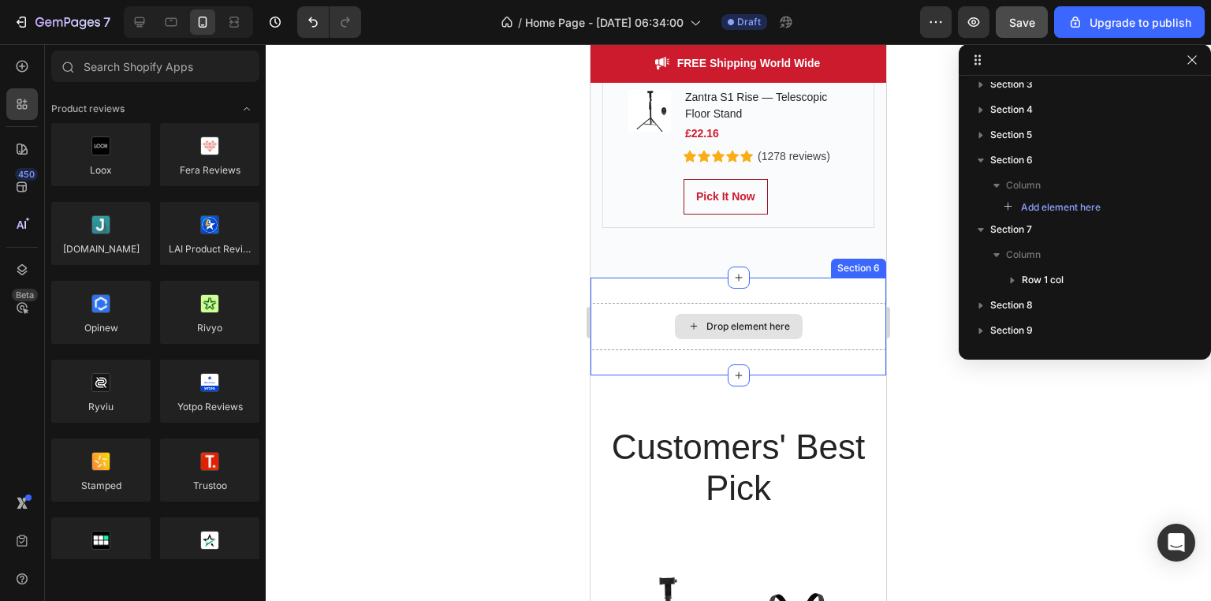
click at [723, 320] on div "Drop element here" at bounding box center [748, 326] width 84 height 13
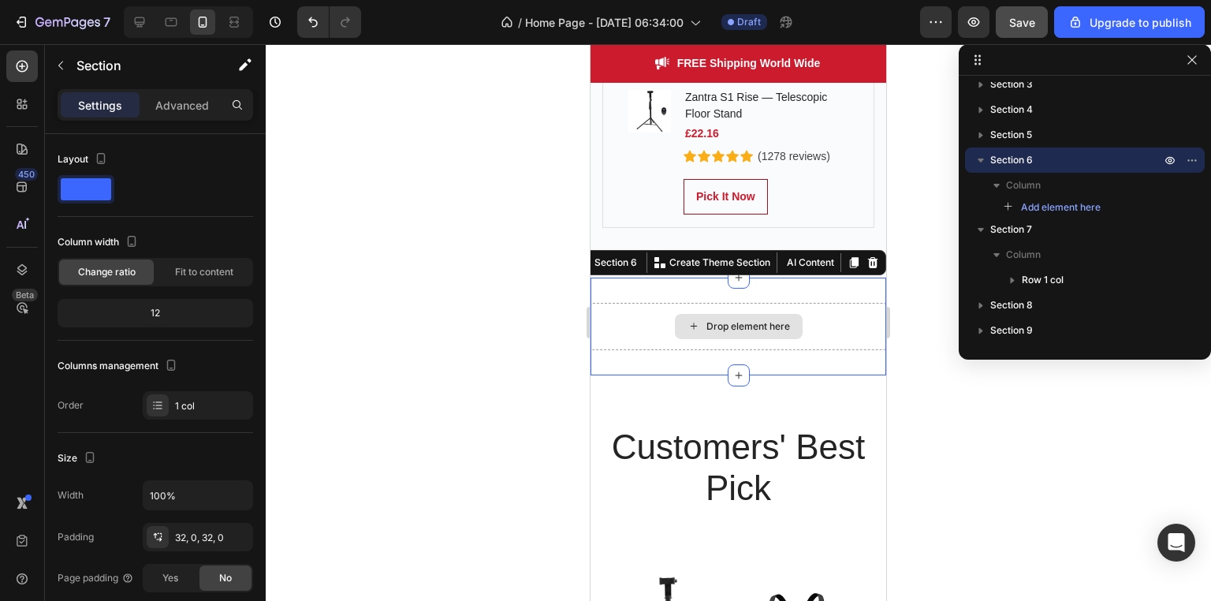
click at [824, 321] on div "Drop element here" at bounding box center [738, 326] width 296 height 47
click at [782, 253] on button "AI Content" at bounding box center [808, 262] width 57 height 19
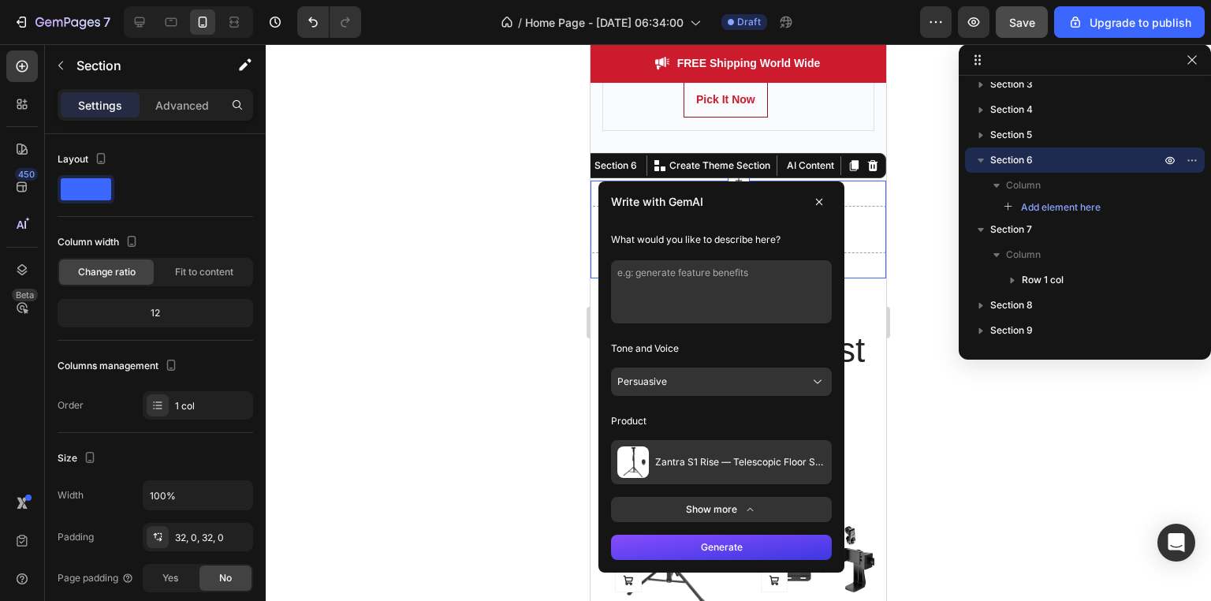
scroll to position [3535, 0]
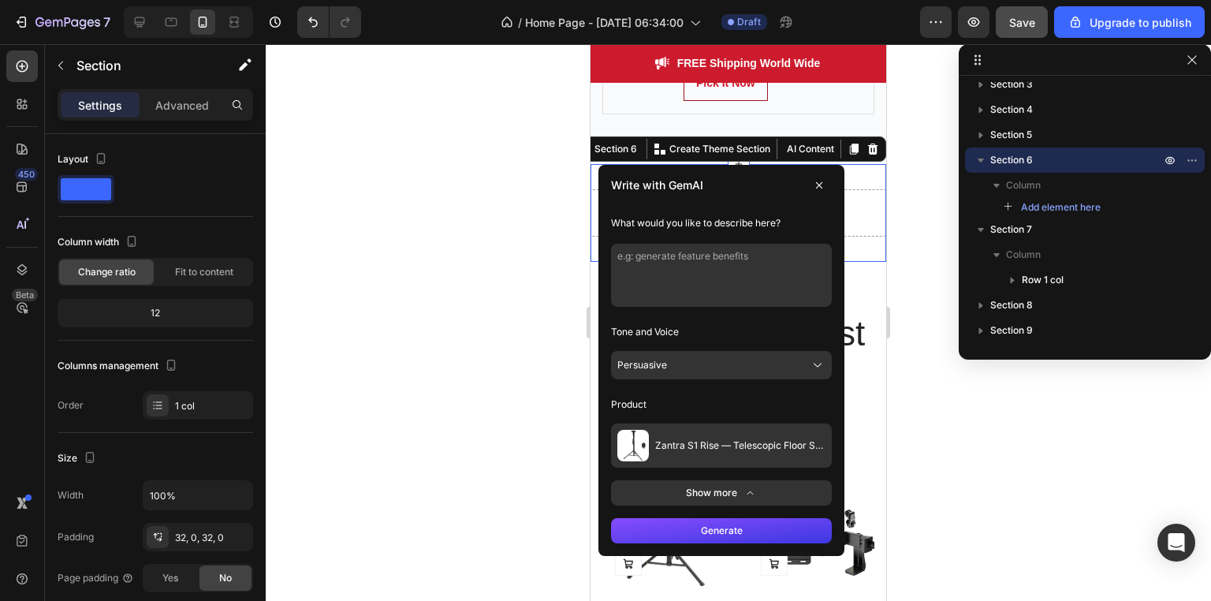
click at [745, 518] on button "Generate" at bounding box center [721, 530] width 221 height 25
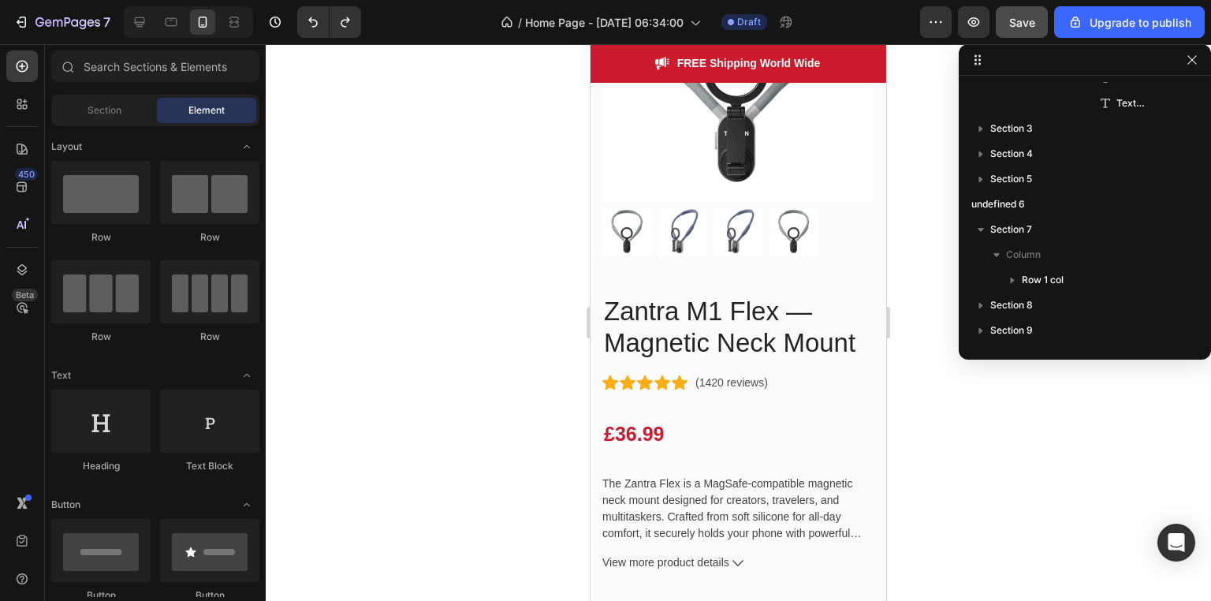
scroll to position [2141, 0]
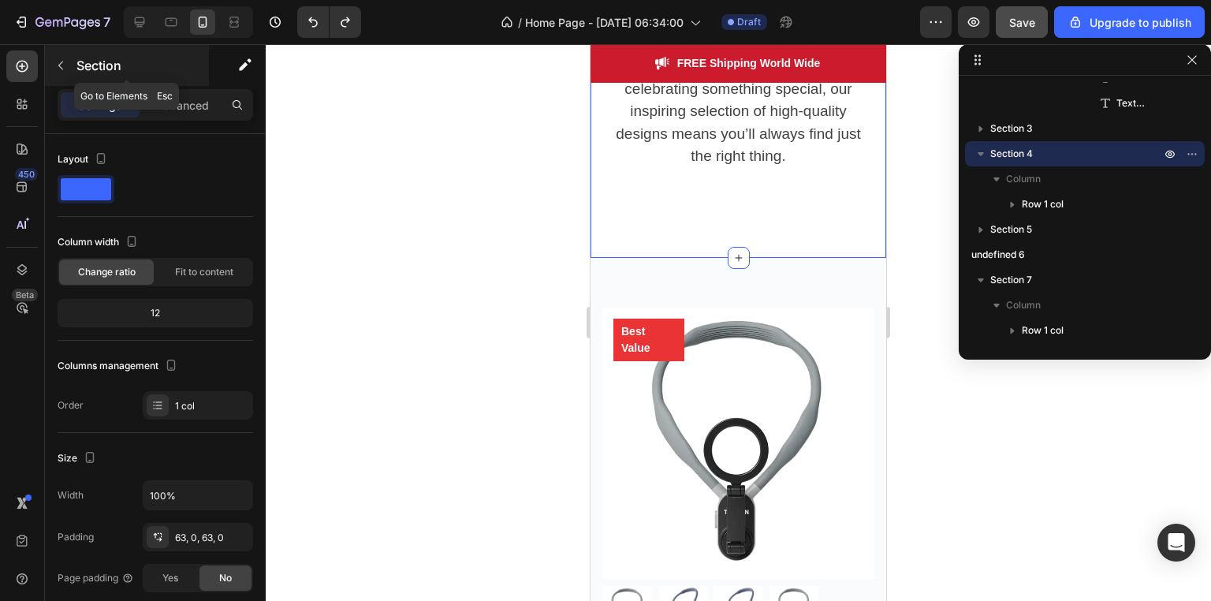
click at [60, 63] on icon "button" at bounding box center [60, 65] width 13 height 13
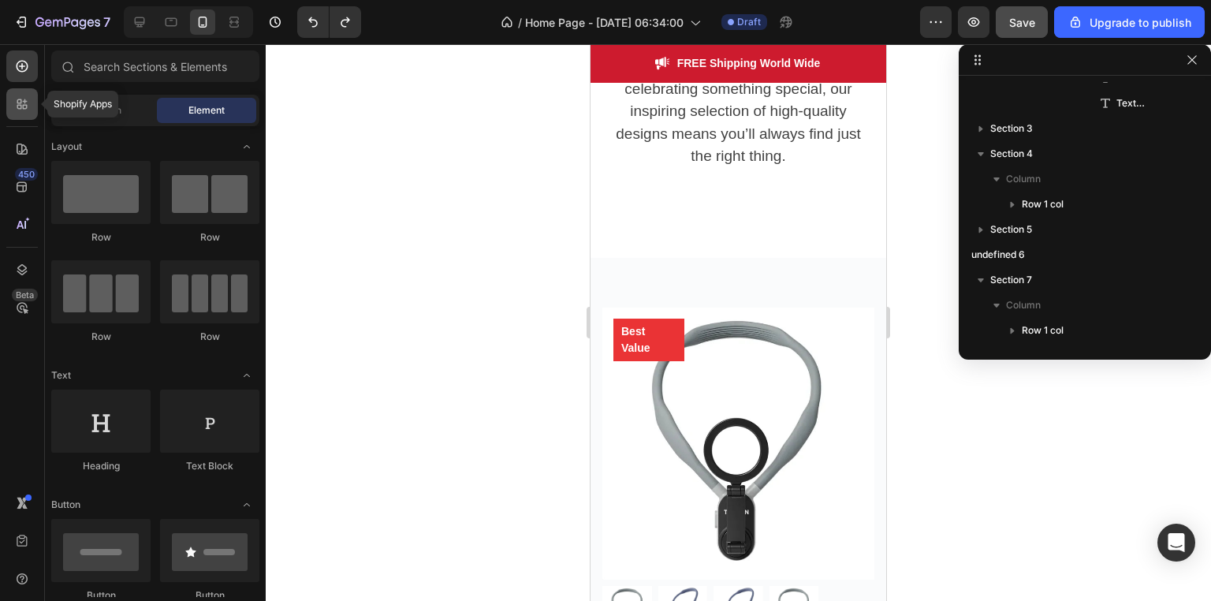
click at [20, 96] on icon at bounding box center [22, 104] width 16 height 16
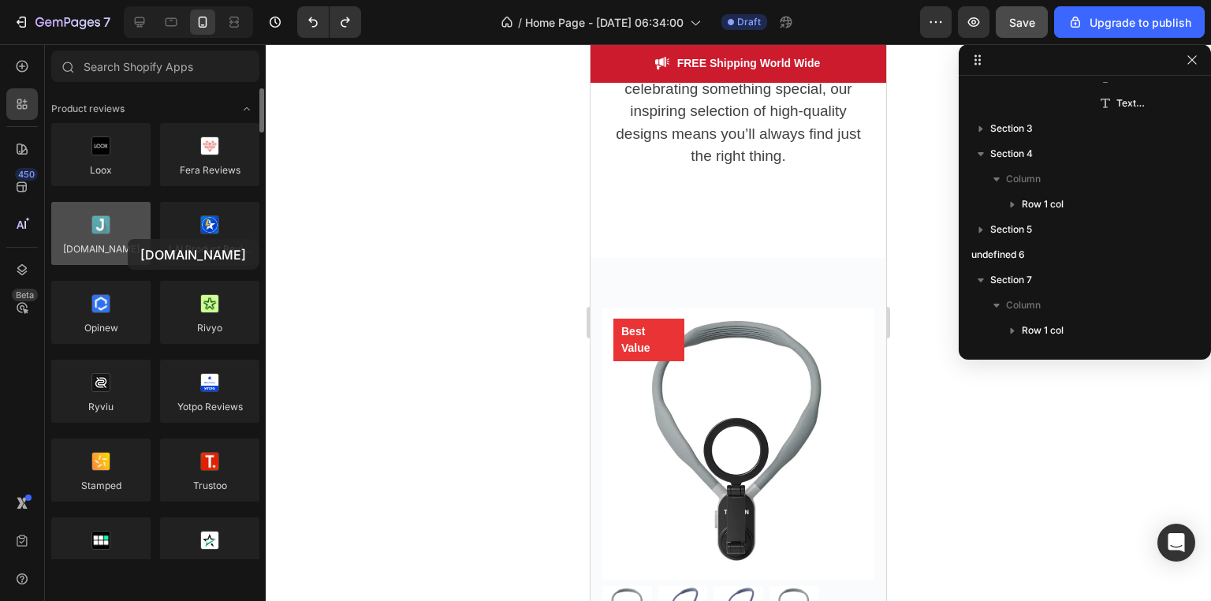
click at [128, 239] on div at bounding box center [100, 233] width 99 height 63
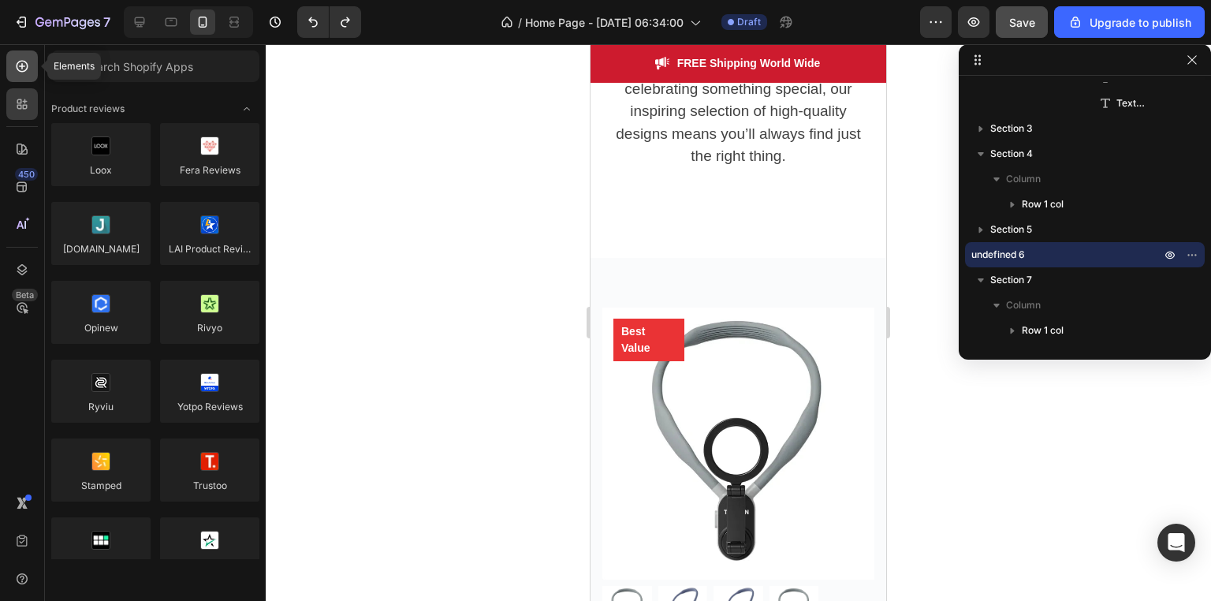
click at [28, 65] on icon at bounding box center [23, 67] width 12 height 12
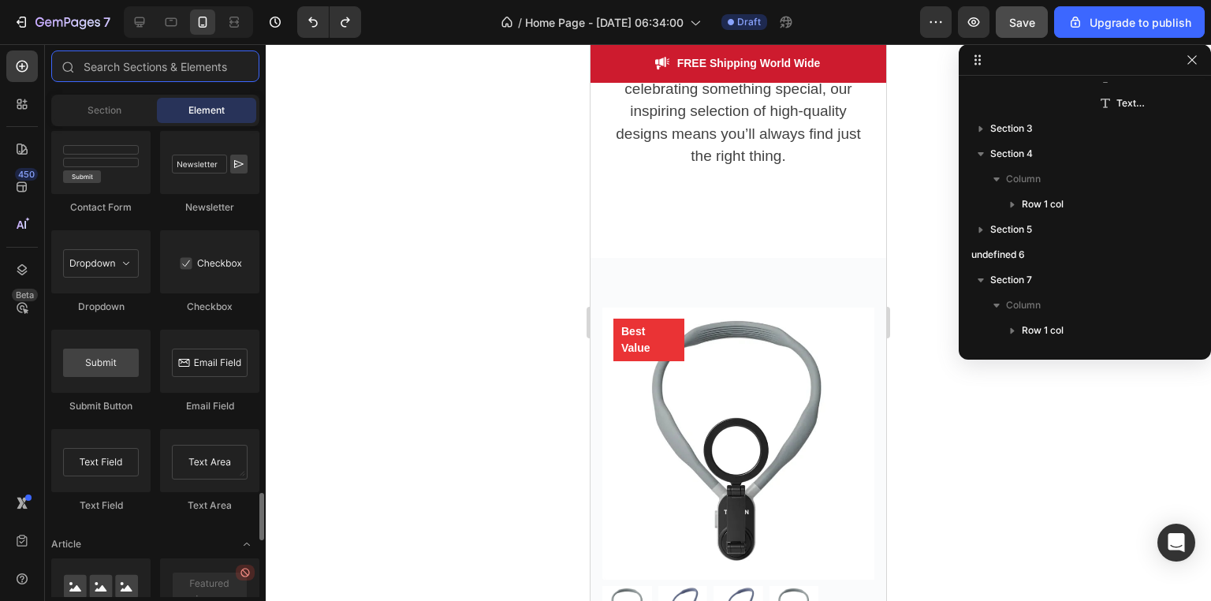
scroll to position [3613, 0]
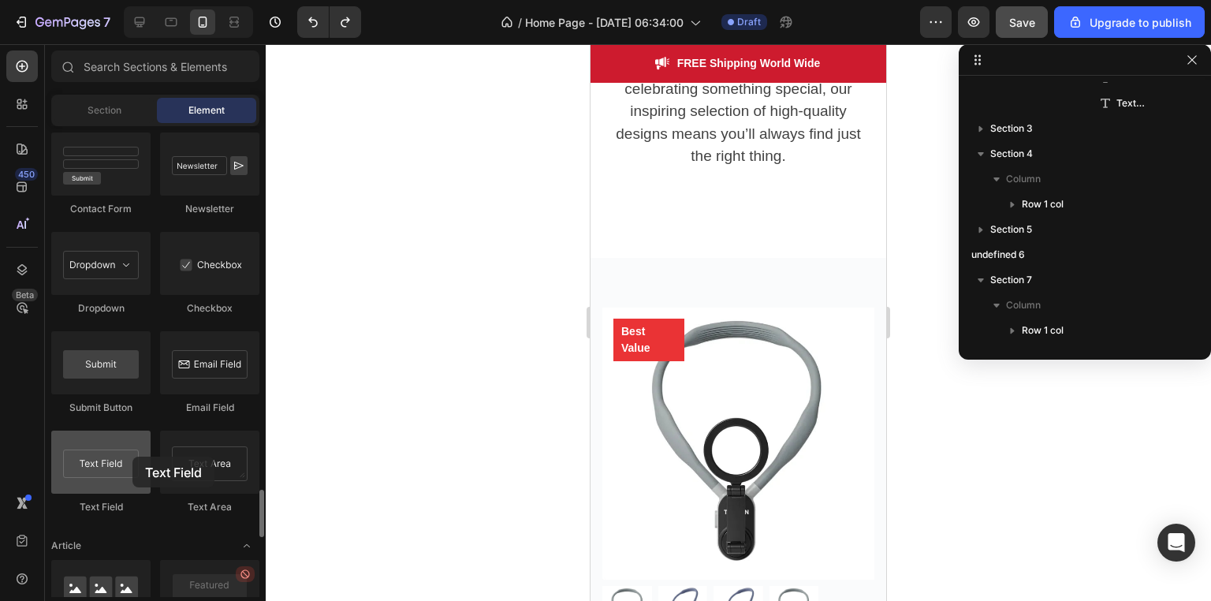
click at [132, 456] on div at bounding box center [100, 461] width 99 height 63
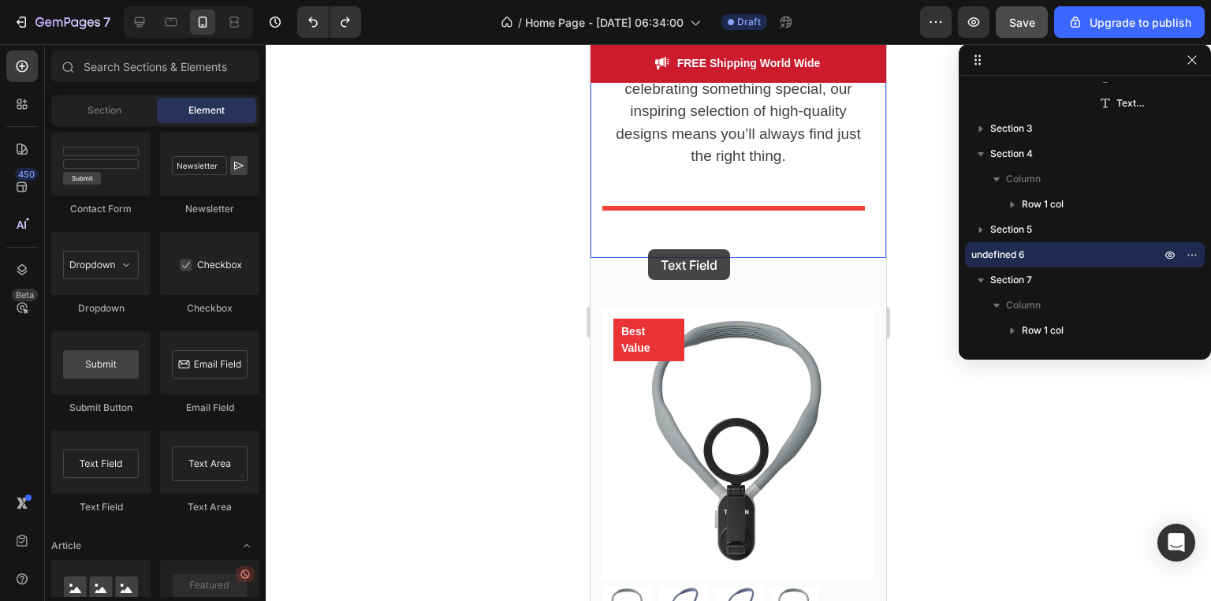
drag, startPoint x: 723, startPoint y: 500, endPoint x: 648, endPoint y: 249, distance: 262.3
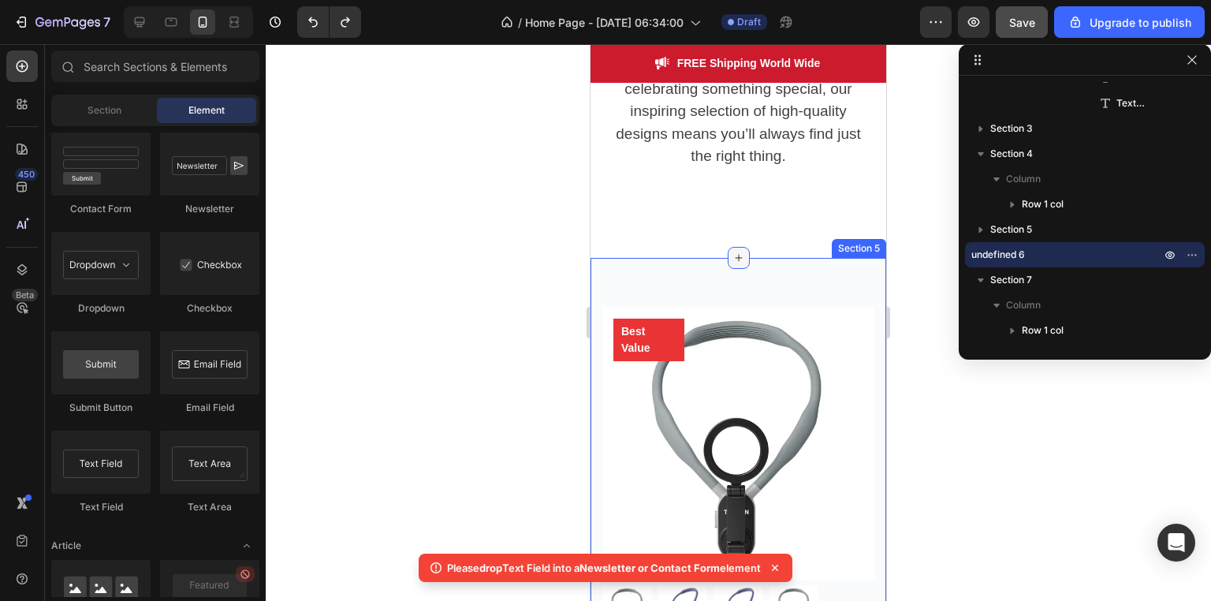
click at [732, 252] on icon at bounding box center [738, 257] width 13 height 13
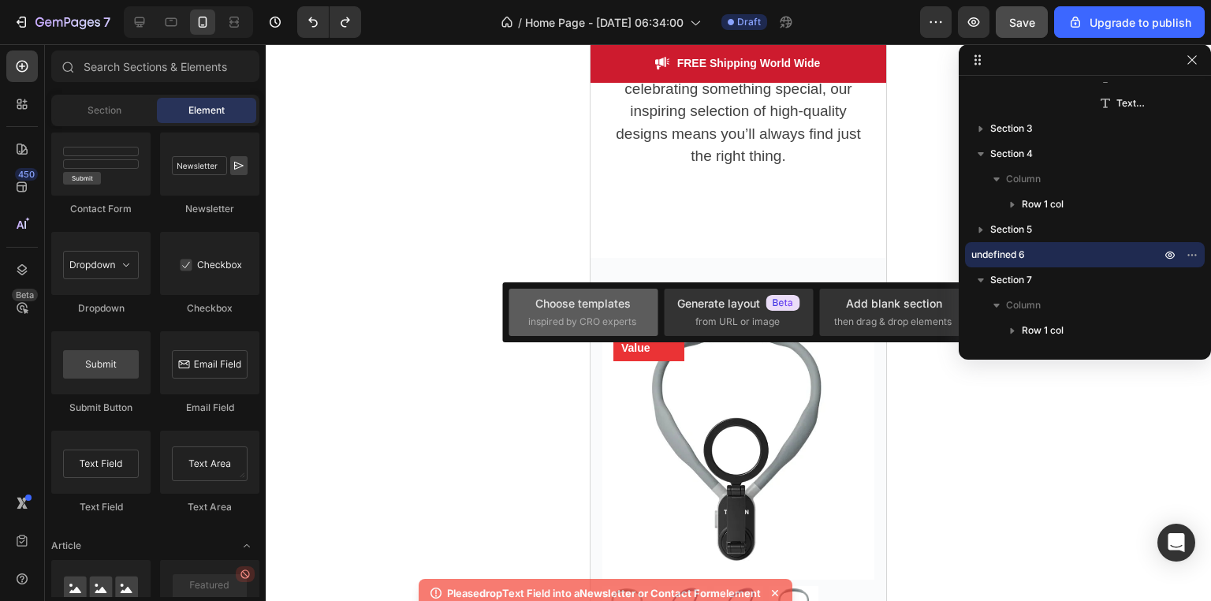
click at [574, 310] on div "Choose templates" at bounding box center [582, 303] width 95 height 17
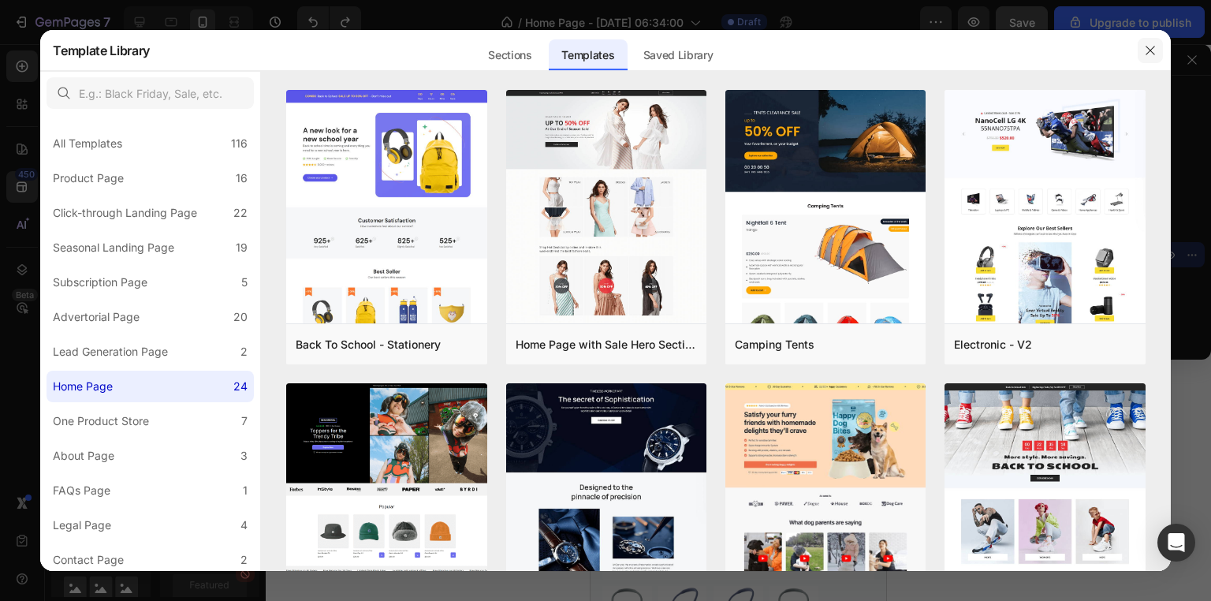
click at [1150, 46] on icon "button" at bounding box center [1150, 50] width 13 height 13
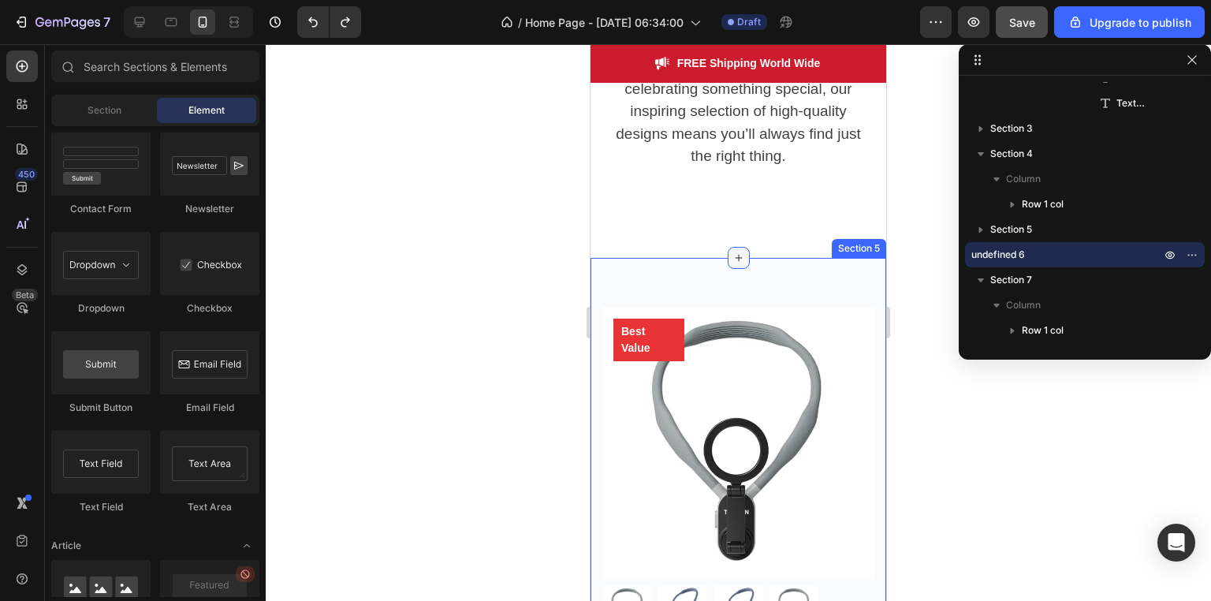
click at [735, 260] on icon at bounding box center [738, 257] width 7 height 7
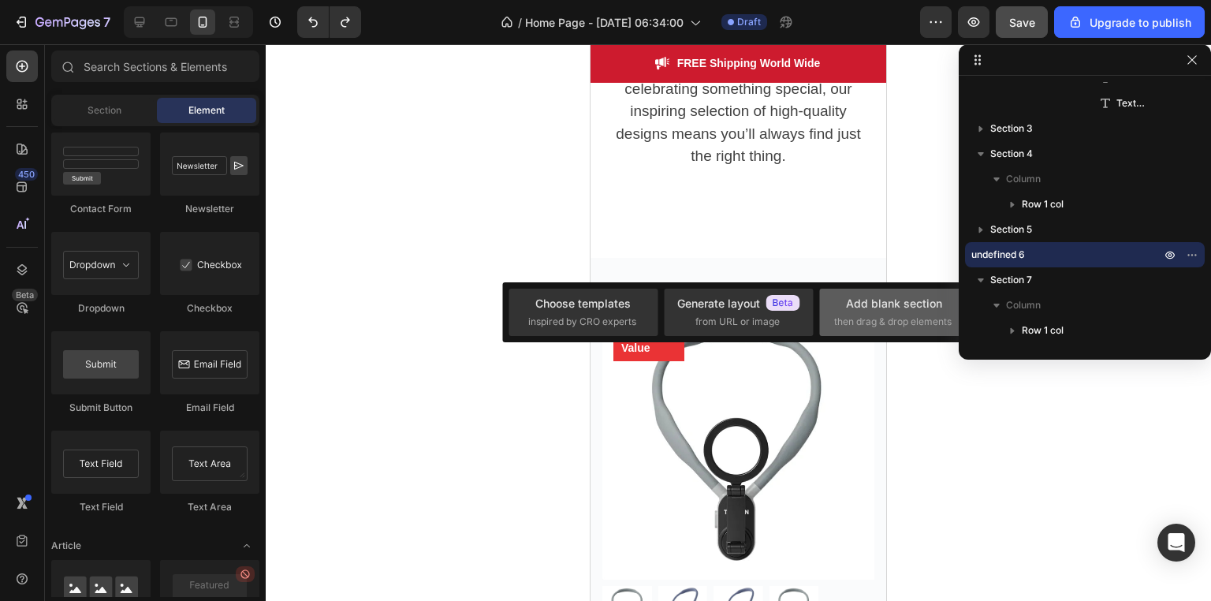
click at [876, 307] on div "Add blank section" at bounding box center [894, 303] width 96 height 17
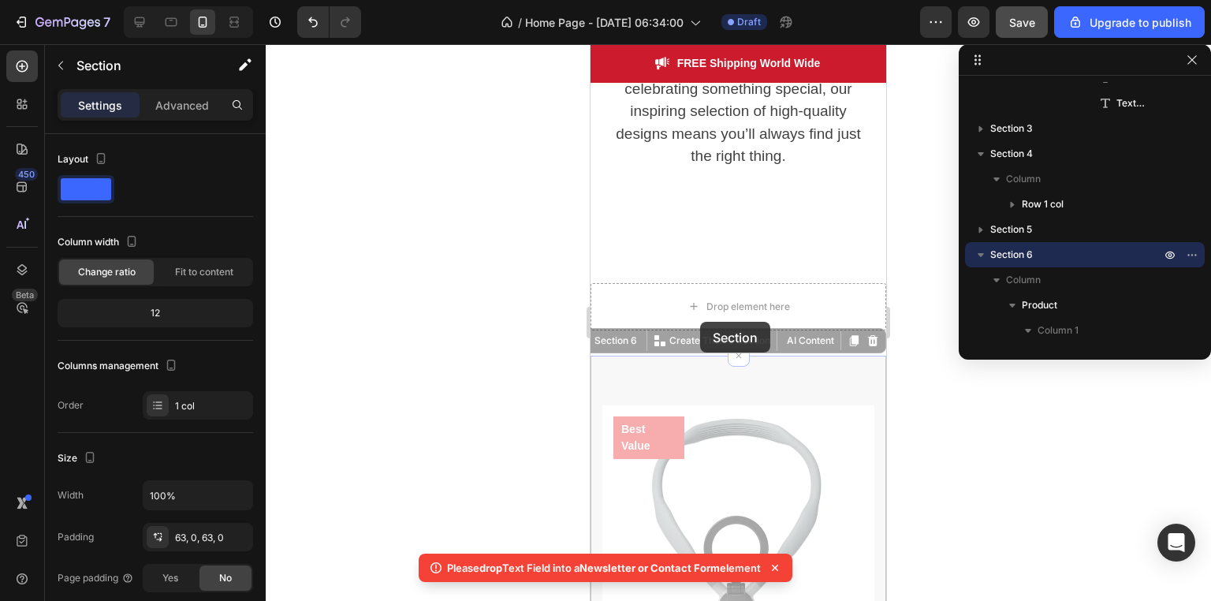
drag, startPoint x: 687, startPoint y: 350, endPoint x: 700, endPoint y: 322, distance: 31.0
click at [700, 322] on div "Image FREE Shipping World Wide Text block Row Section 1 The Perfect Pieces for …" at bounding box center [738, 474] width 296 height 5079
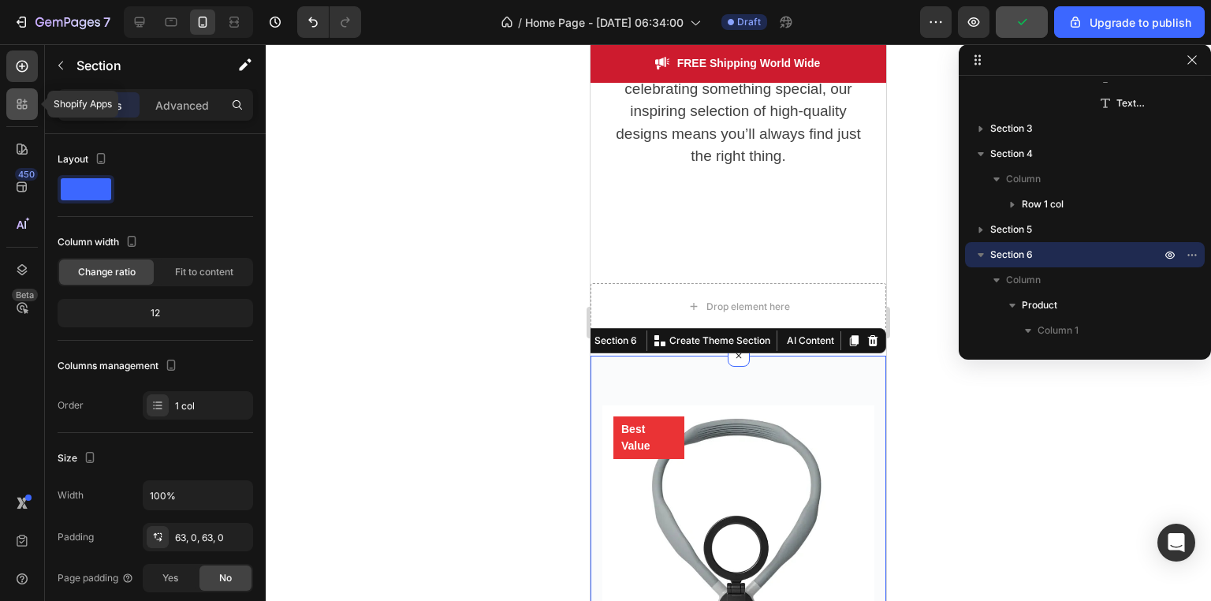
click at [16, 100] on icon at bounding box center [22, 104] width 16 height 16
radio input "true"
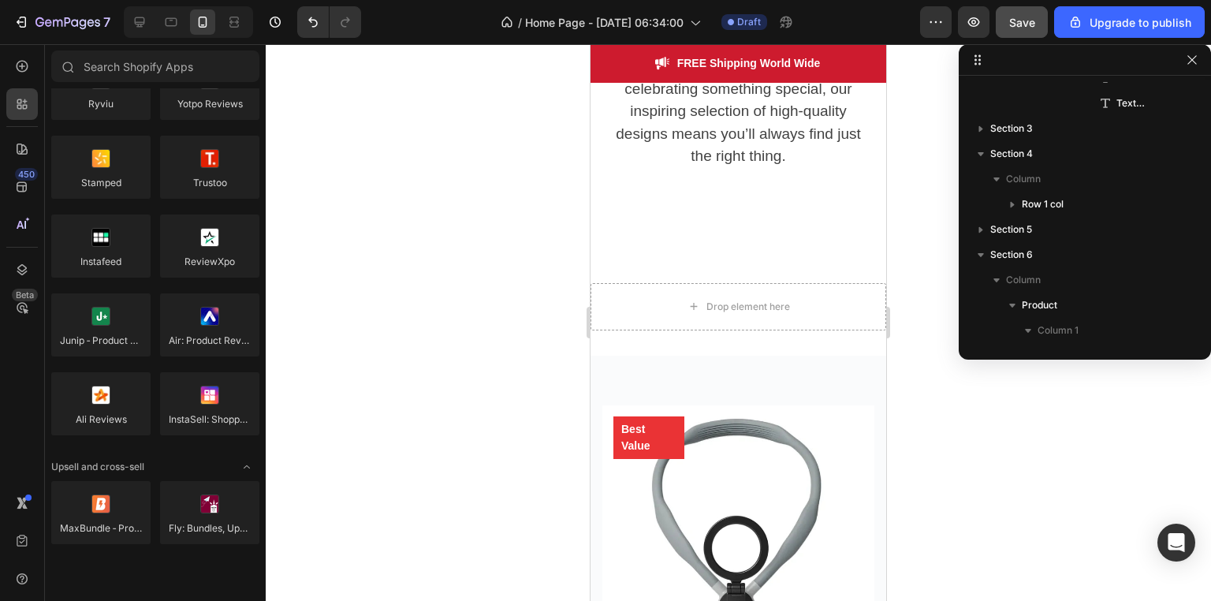
scroll to position [0, 0]
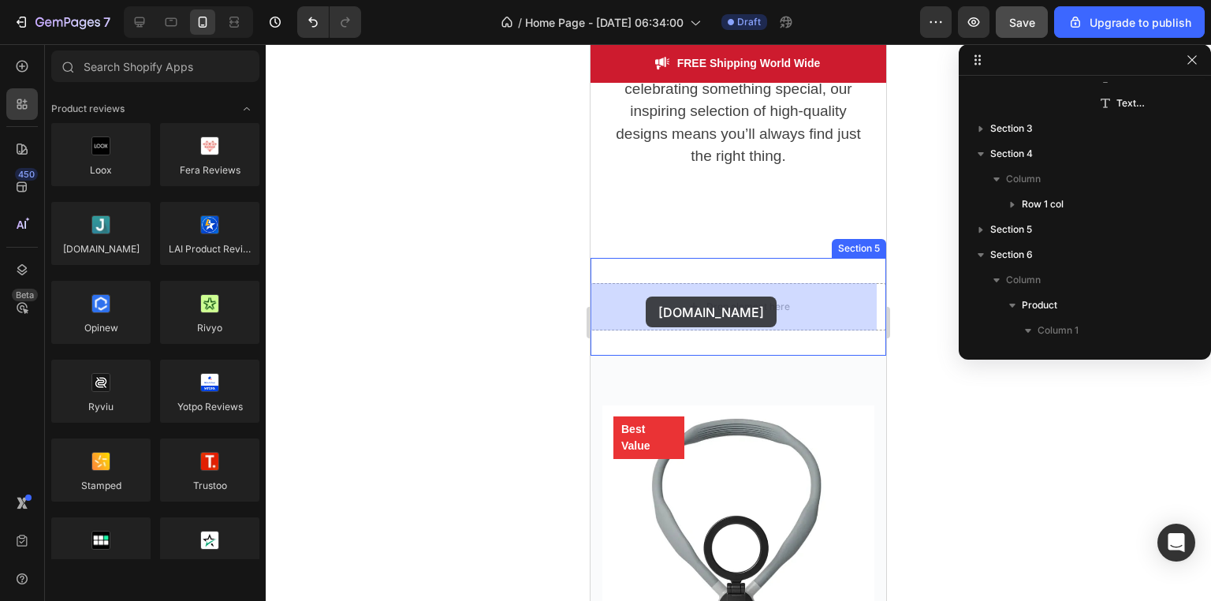
drag, startPoint x: 692, startPoint y: 283, endPoint x: 646, endPoint y: 299, distance: 48.6
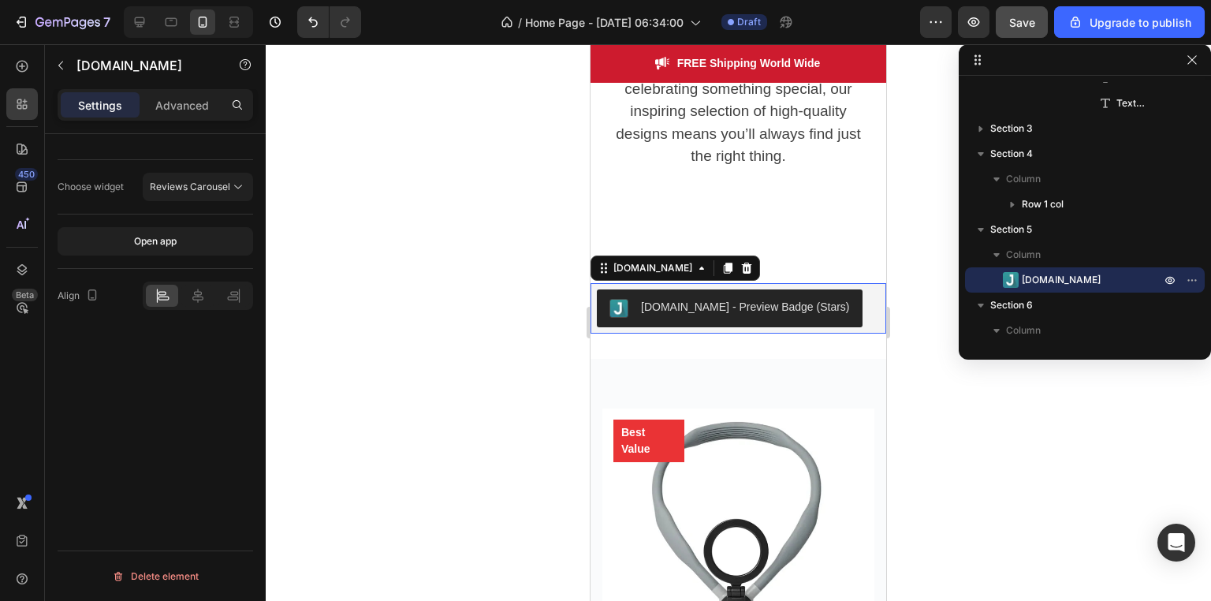
scroll to position [2151, 0]
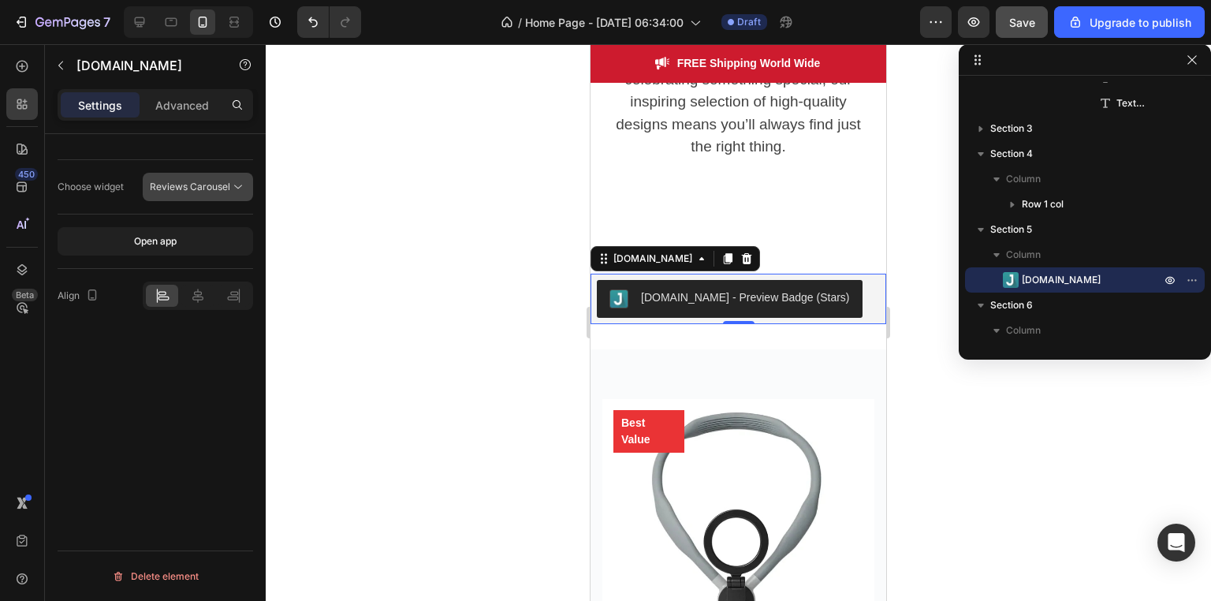
click at [230, 186] on icon at bounding box center [238, 187] width 16 height 16
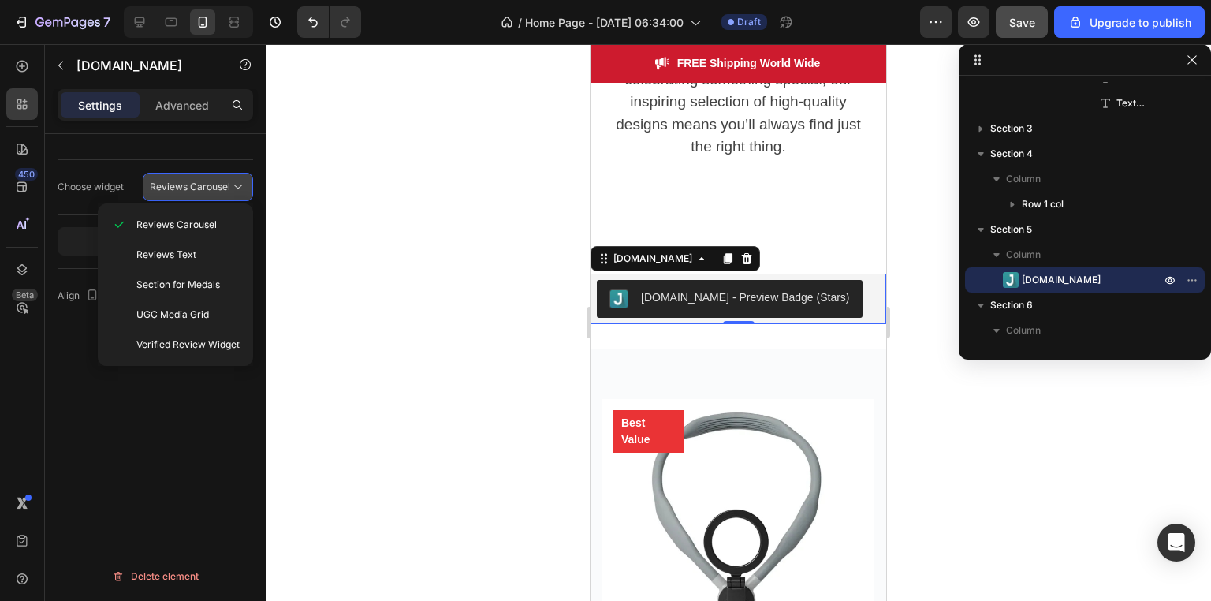
click at [230, 186] on icon at bounding box center [238, 187] width 16 height 16
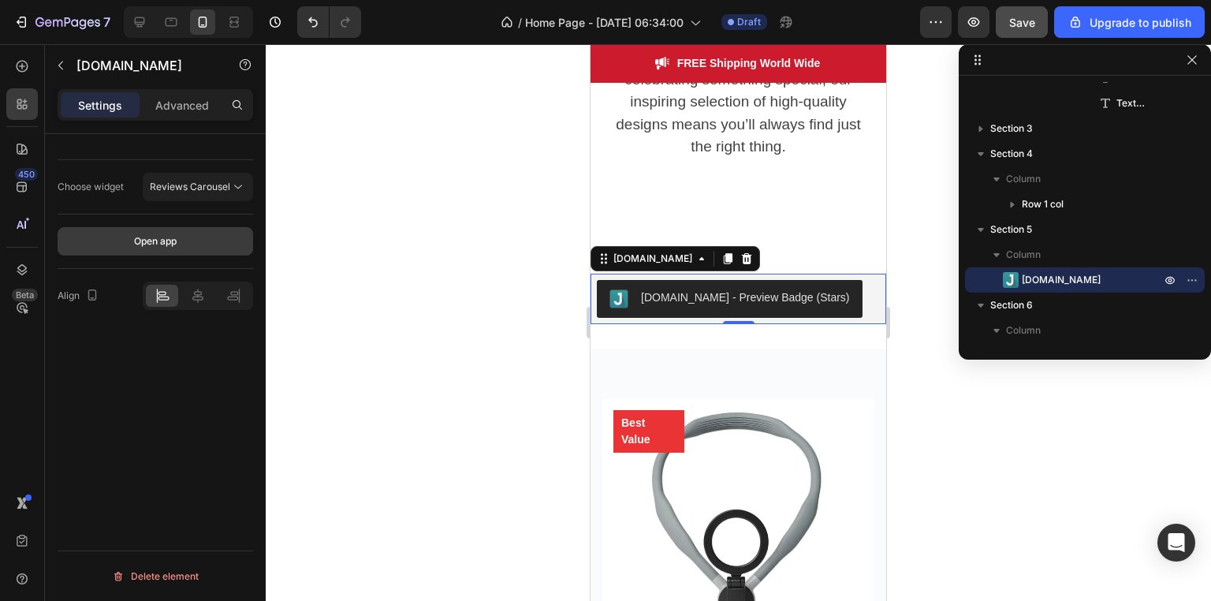
click at [206, 231] on button "Open app" at bounding box center [155, 241] width 195 height 28
click at [1193, 287] on button "button" at bounding box center [1191, 279] width 19 height 19
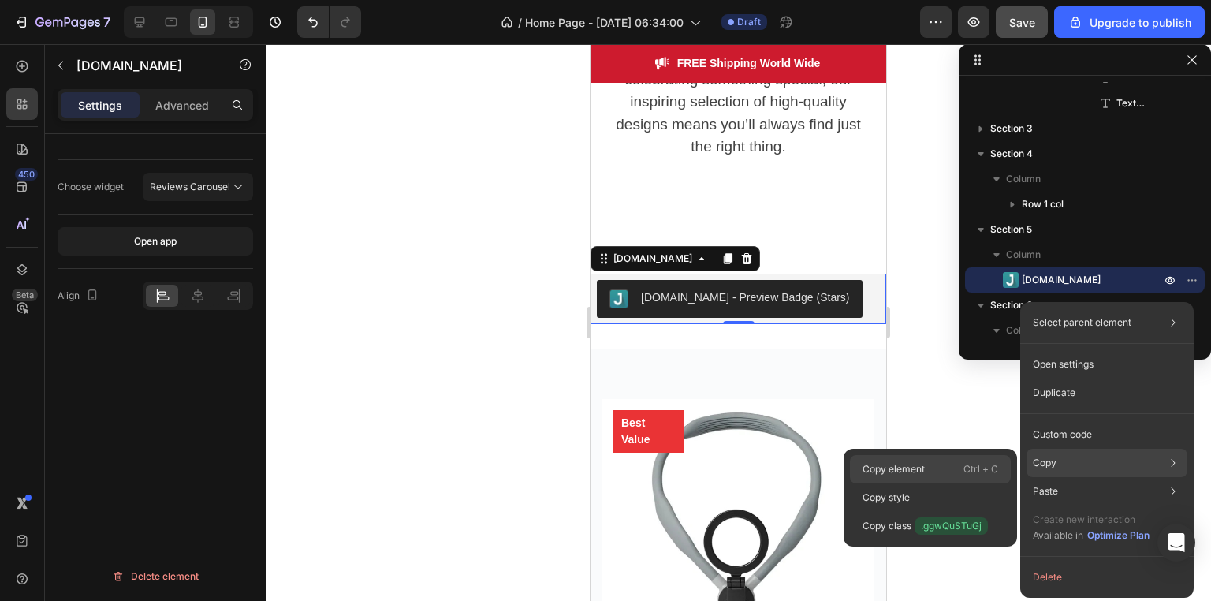
click at [952, 483] on div "Copy element Ctrl + C" at bounding box center [930, 497] width 161 height 28
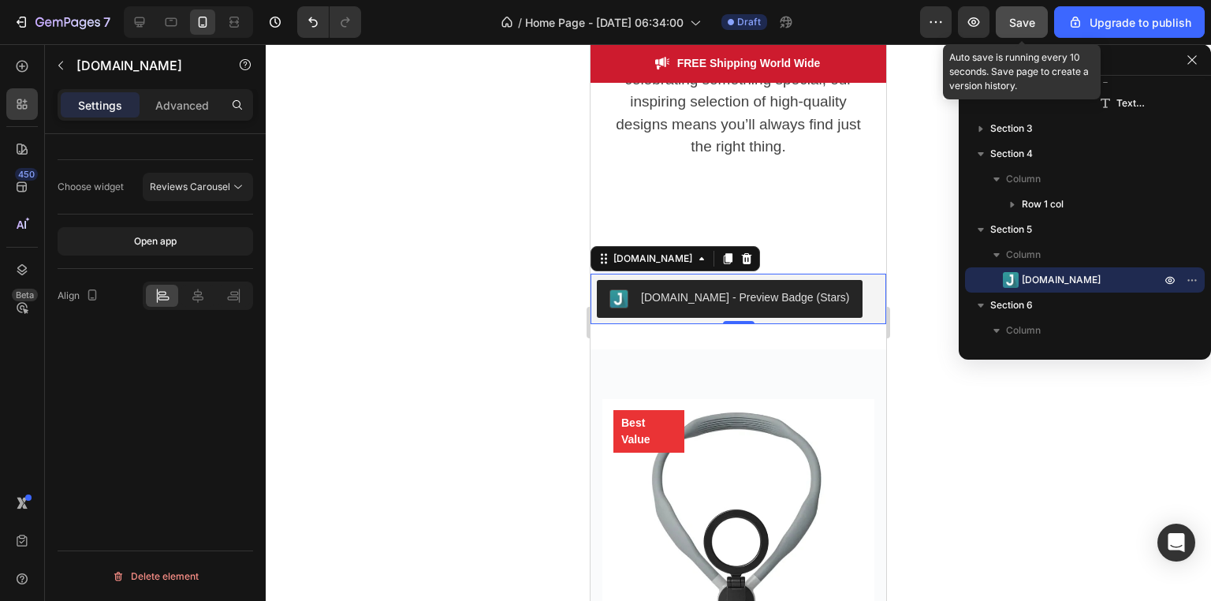
click at [1025, 28] on span "Save" at bounding box center [1022, 22] width 26 height 13
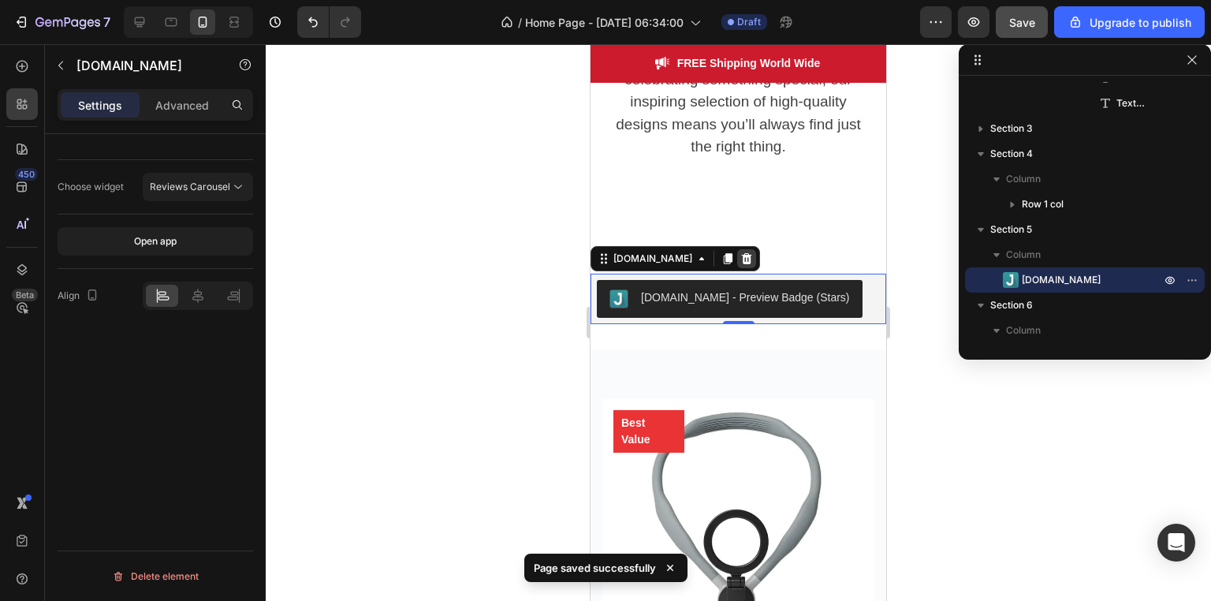
click at [742, 259] on icon at bounding box center [747, 258] width 10 height 11
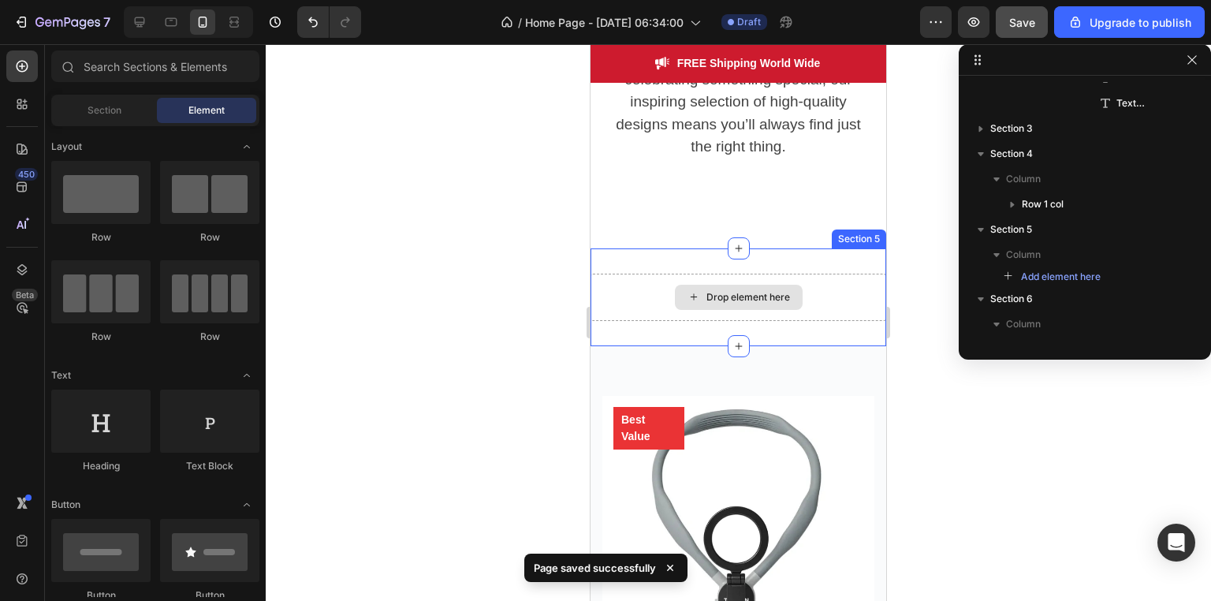
click at [711, 292] on div "Drop element here" at bounding box center [748, 297] width 84 height 13
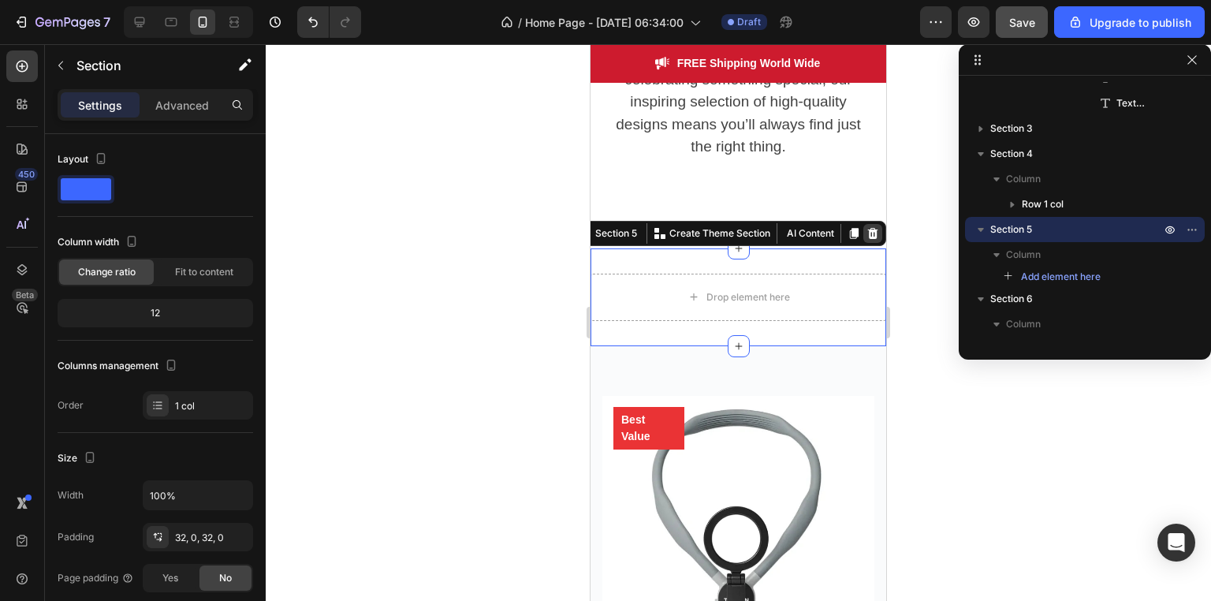
click at [864, 224] on div at bounding box center [872, 233] width 19 height 19
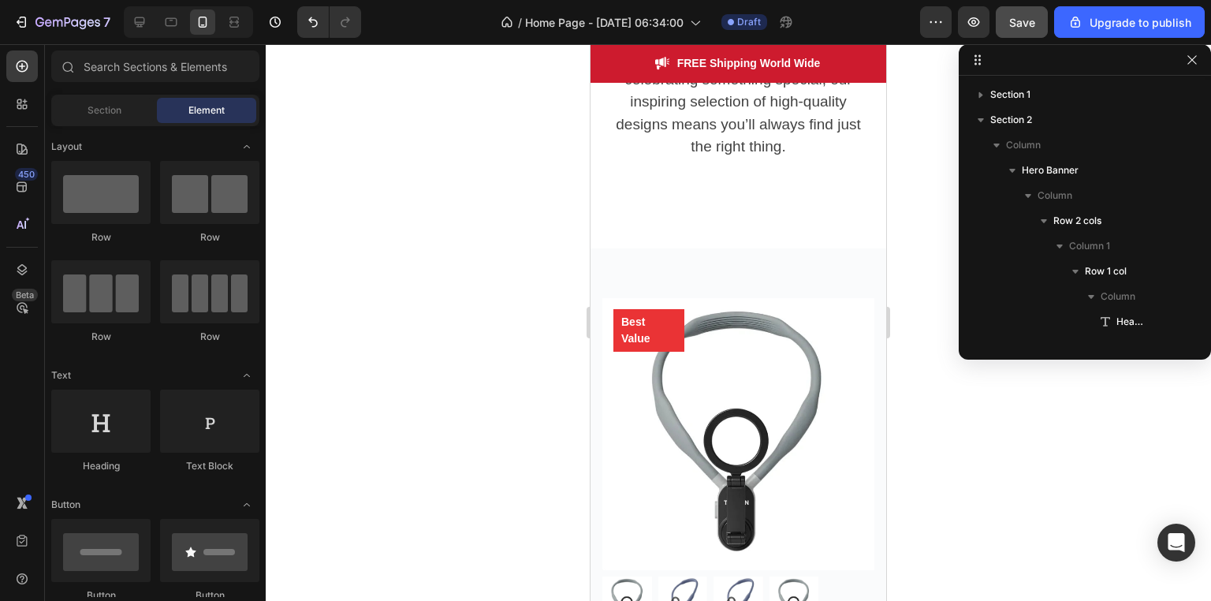
scroll to position [798, 0]
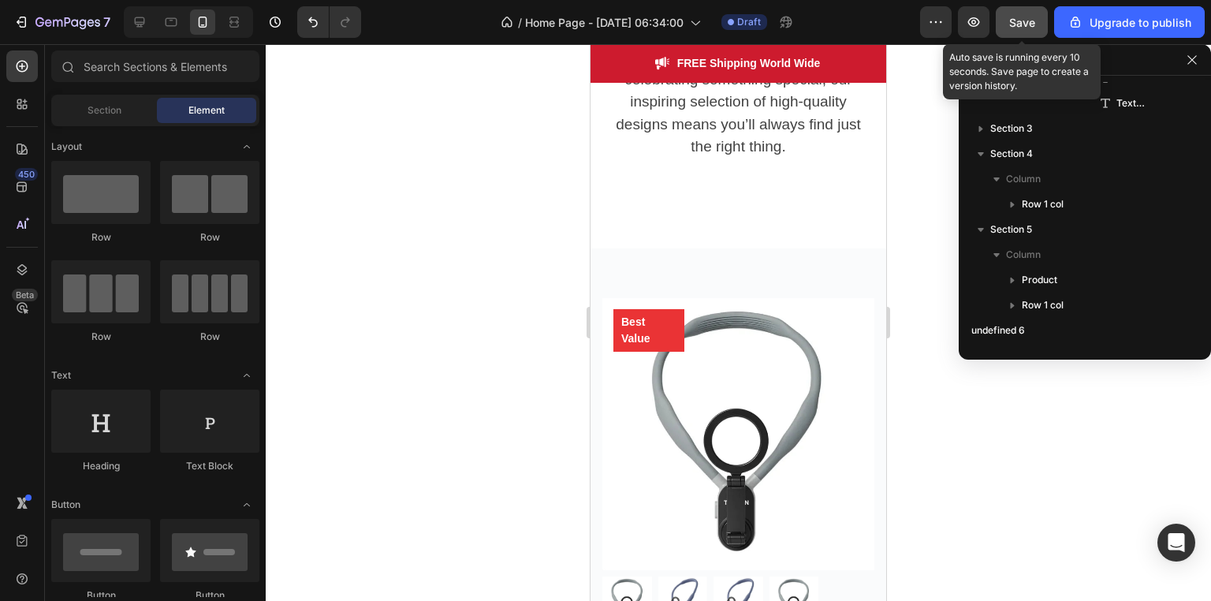
click at [1035, 28] on span "Save" at bounding box center [1022, 22] width 26 height 13
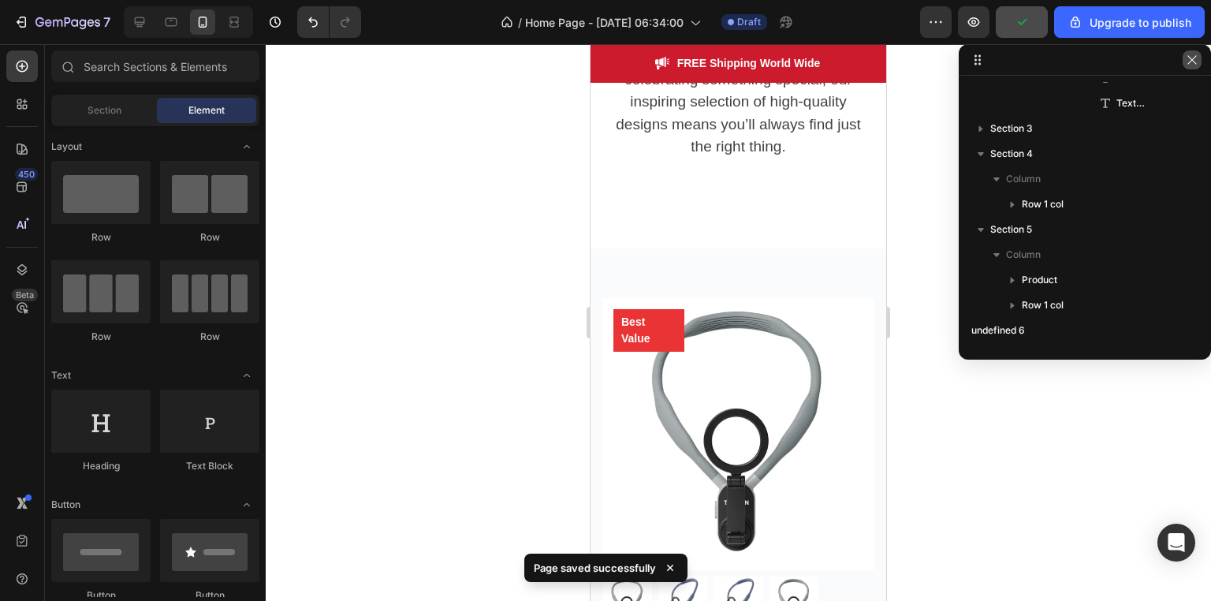
click at [1192, 51] on button "button" at bounding box center [1191, 59] width 19 height 19
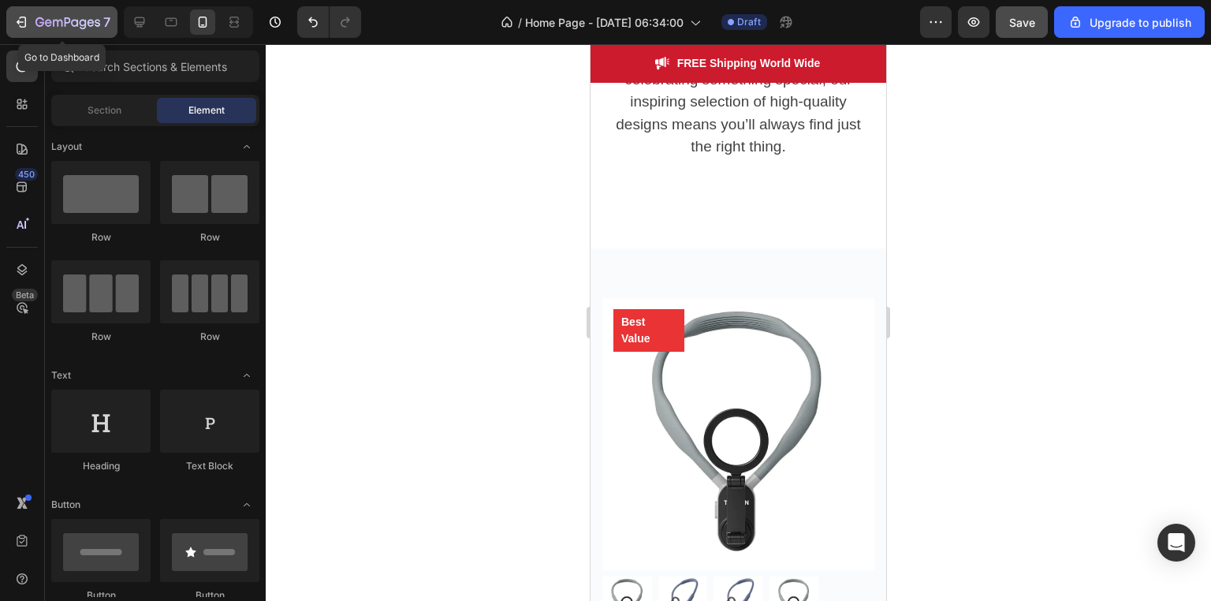
click at [25, 21] on icon "button" at bounding box center [23, 22] width 7 height 11
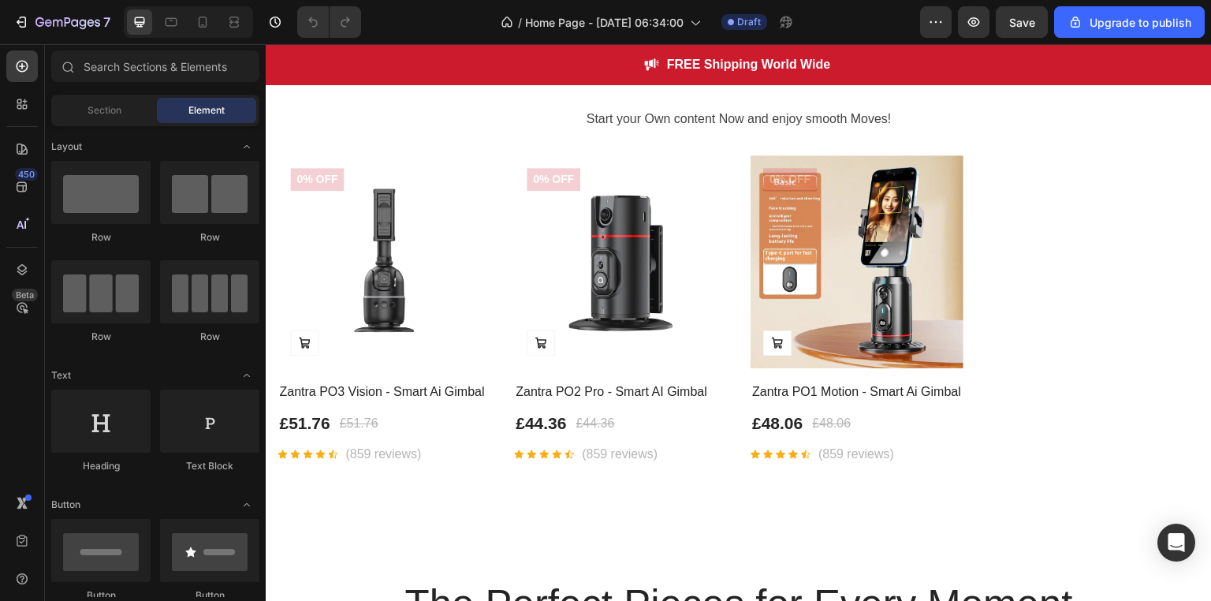
scroll to position [767, 0]
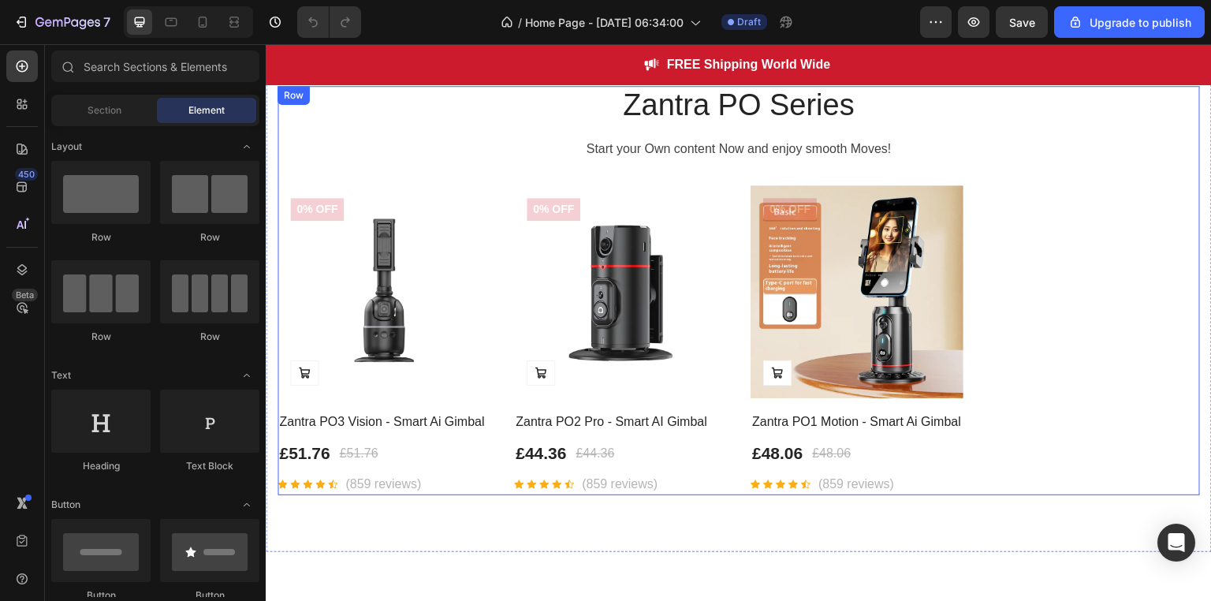
click at [486, 173] on div "Zantra PO Series Heading Start your Own content Now and enjoy smooth Moves! Tex…" at bounding box center [738, 290] width 922 height 409
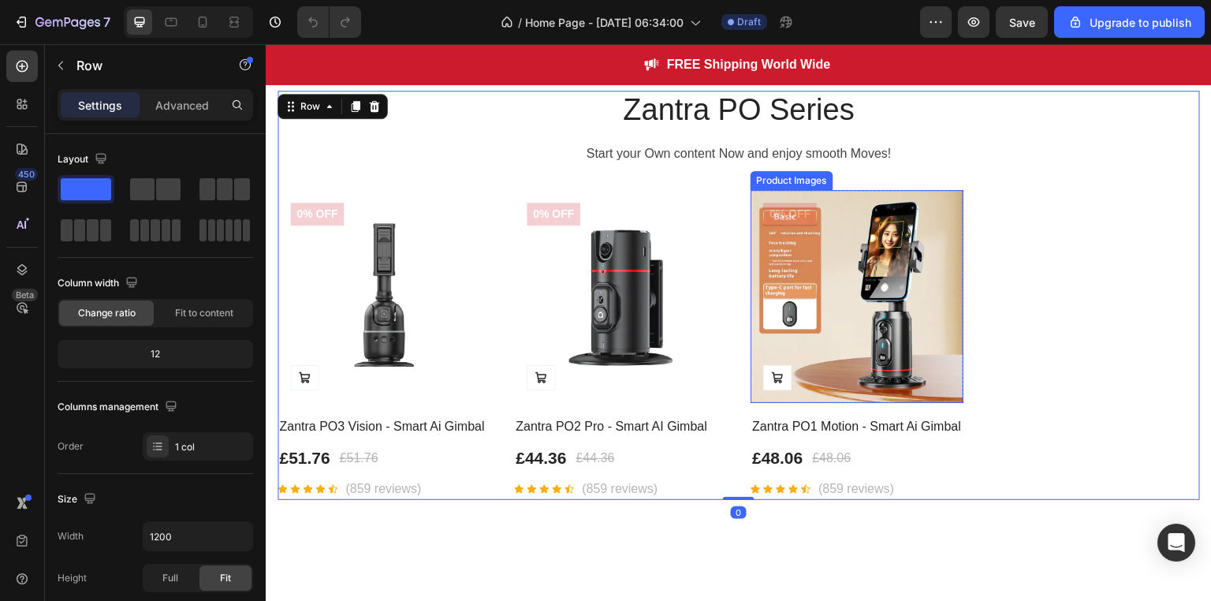
scroll to position [675, 0]
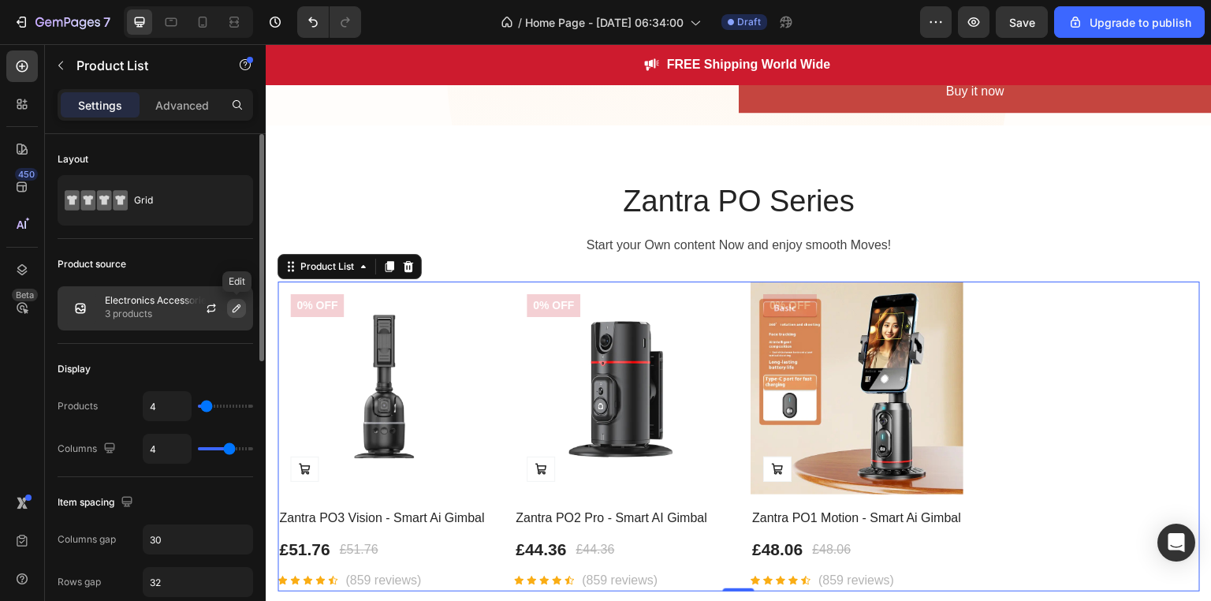
click at [232, 307] on icon "button" at bounding box center [236, 308] width 13 height 13
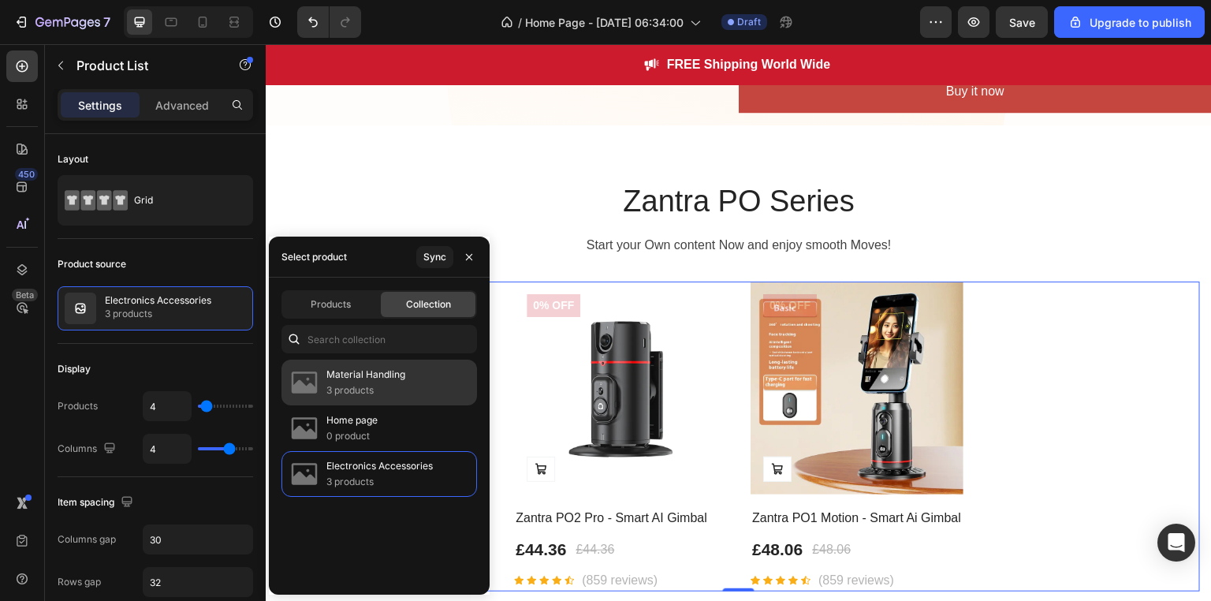
click at [366, 395] on p "3 products" at bounding box center [365, 390] width 79 height 16
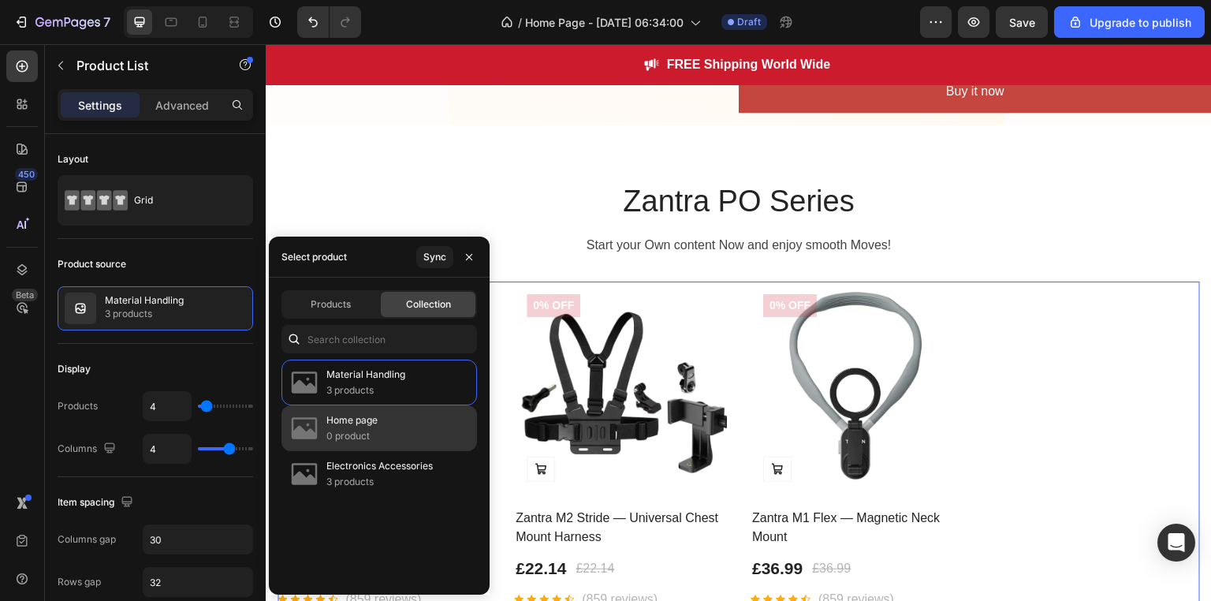
click at [352, 433] on p "0 product" at bounding box center [351, 436] width 51 height 16
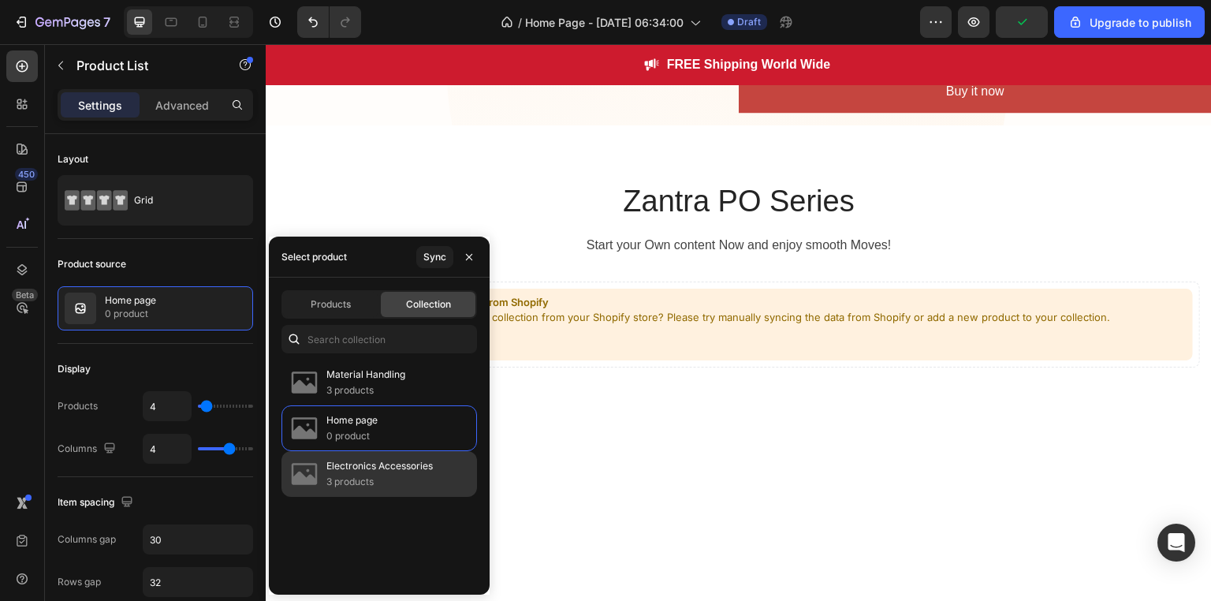
click at [359, 474] on p "3 products" at bounding box center [379, 482] width 106 height 16
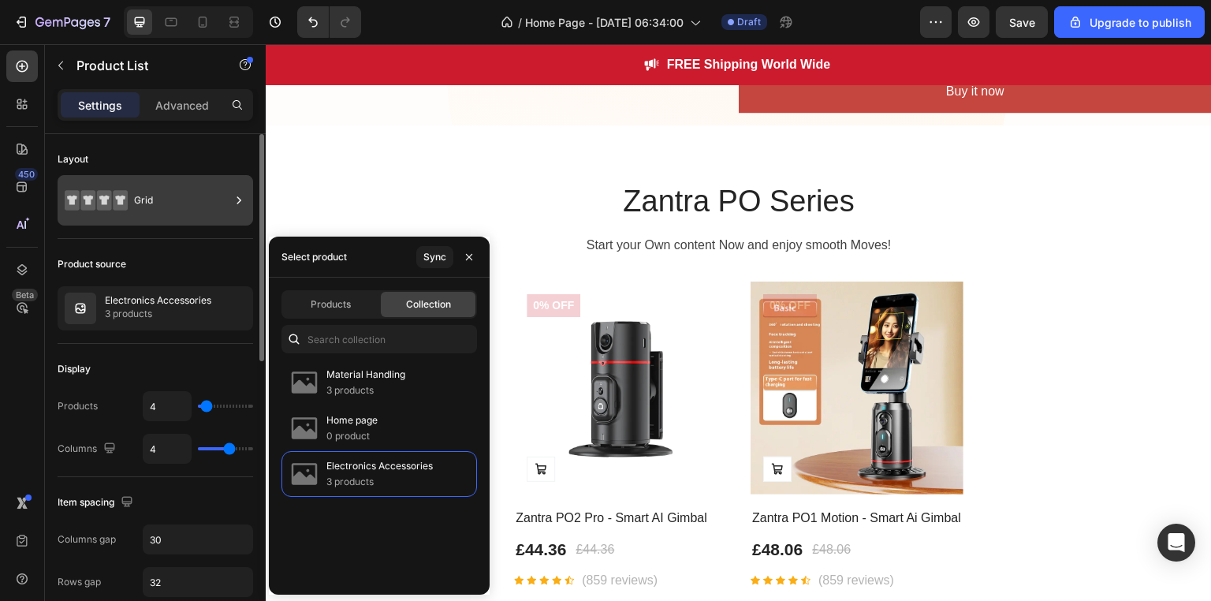
click at [229, 203] on div "Grid" at bounding box center [182, 200] width 96 height 36
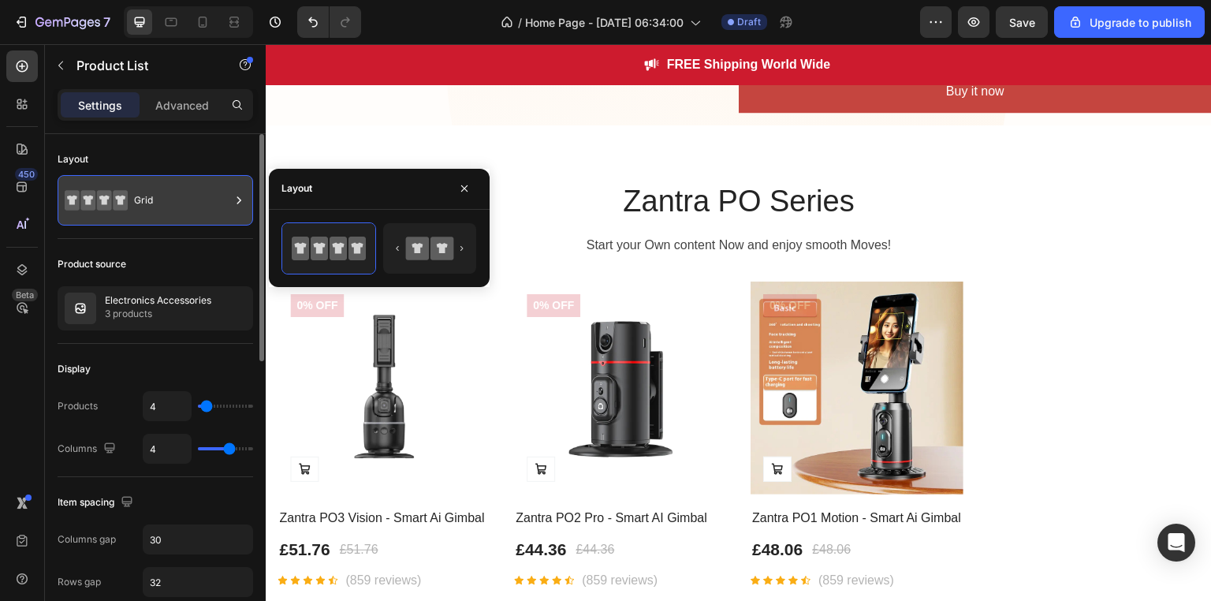
click at [236, 202] on icon at bounding box center [239, 200] width 16 height 16
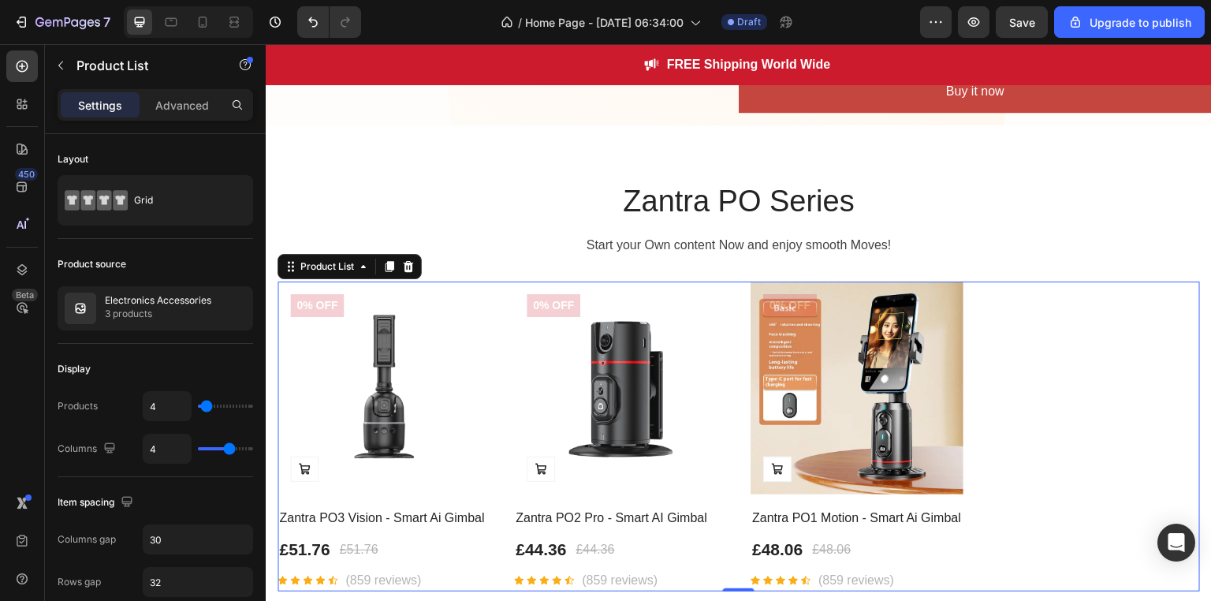
click at [1067, 368] on div "Product Images Add to Cart 0% off Product Badge Row Zantra PO3 Vision - Smart A…" at bounding box center [738, 436] width 922 height 311
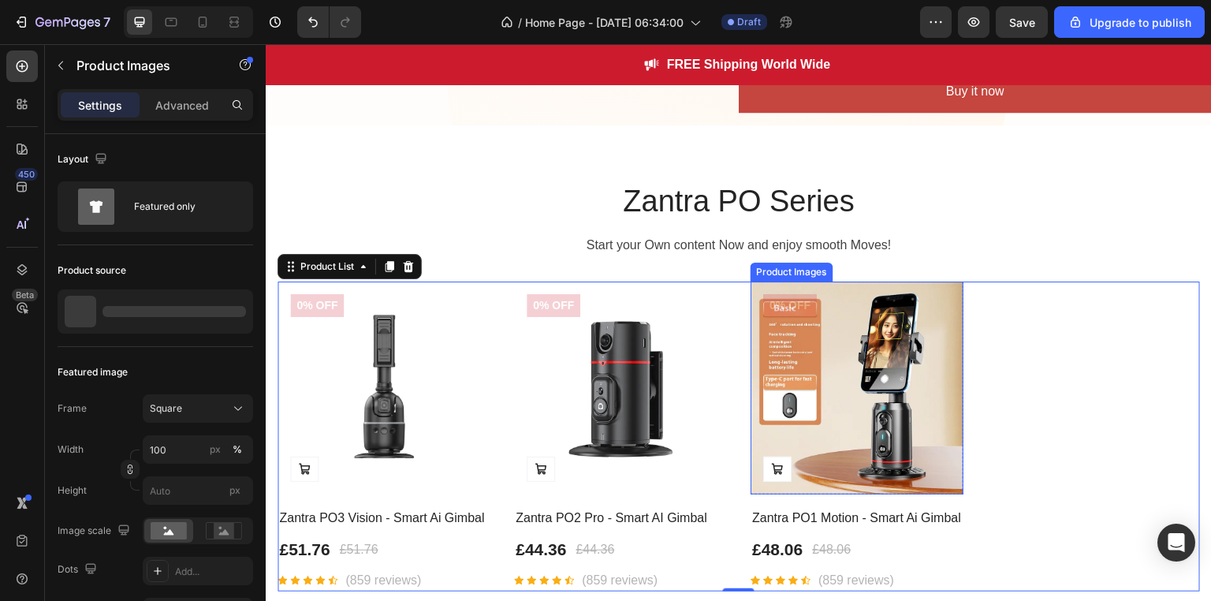
click at [887, 363] on img at bounding box center [856, 387] width 213 height 213
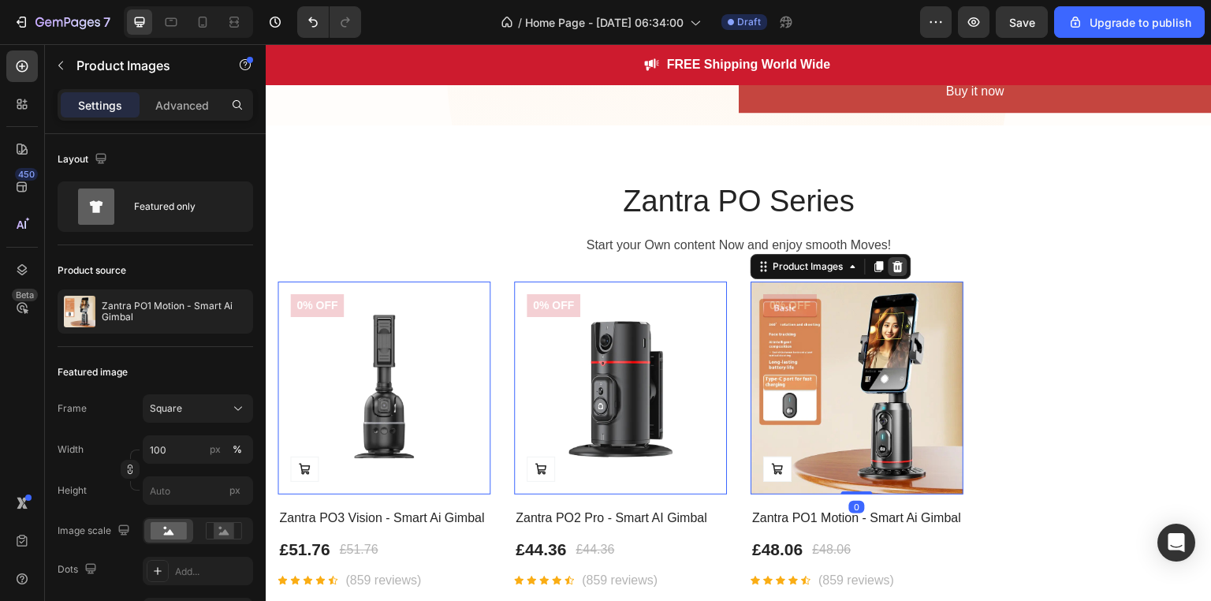
click at [266, 44] on icon at bounding box center [266, 44] width 0 height 0
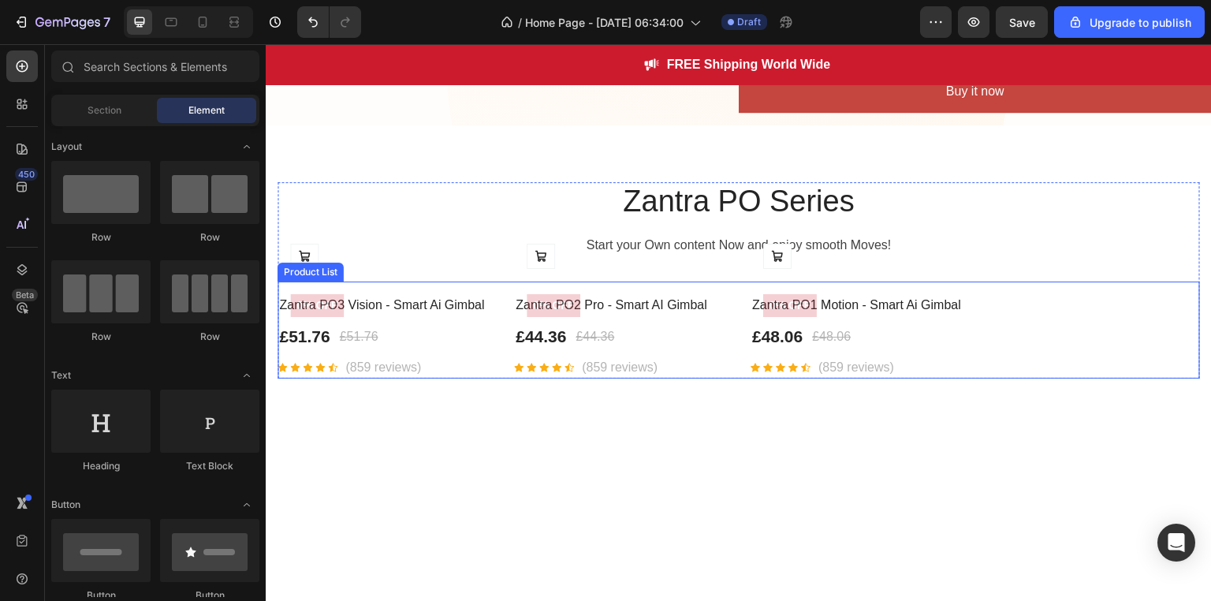
click at [999, 321] on div "Add to Cart 0% off Product Badge Row Zantra PO3 Vision - Smart Ai Gimbal Produc…" at bounding box center [738, 330] width 922 height 98
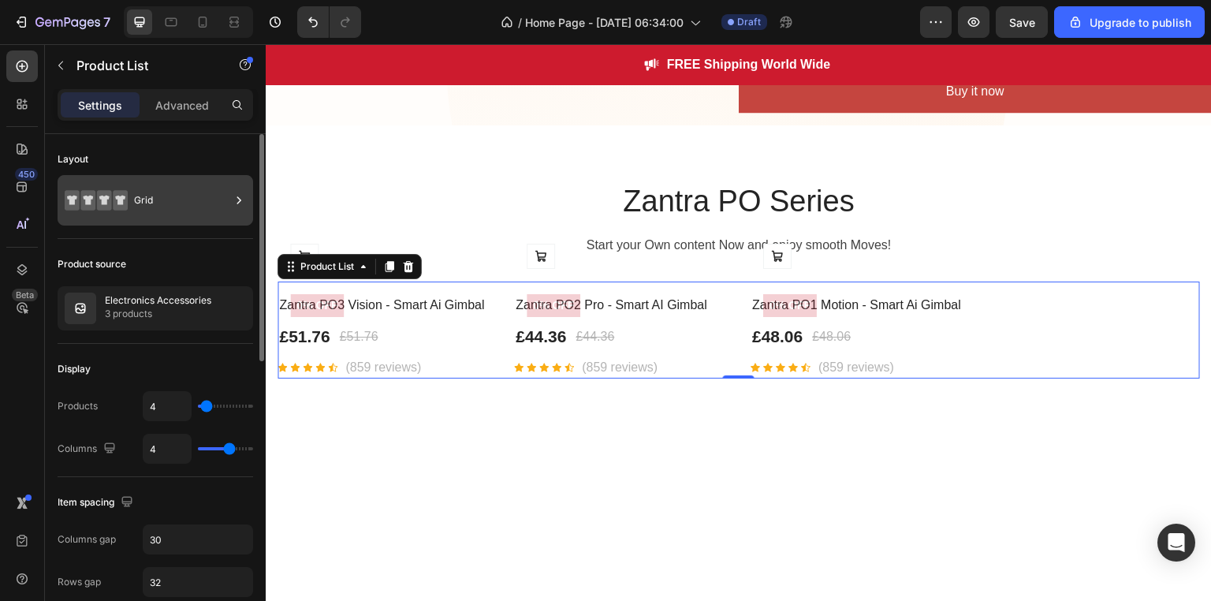
click at [238, 201] on icon at bounding box center [239, 200] width 16 height 16
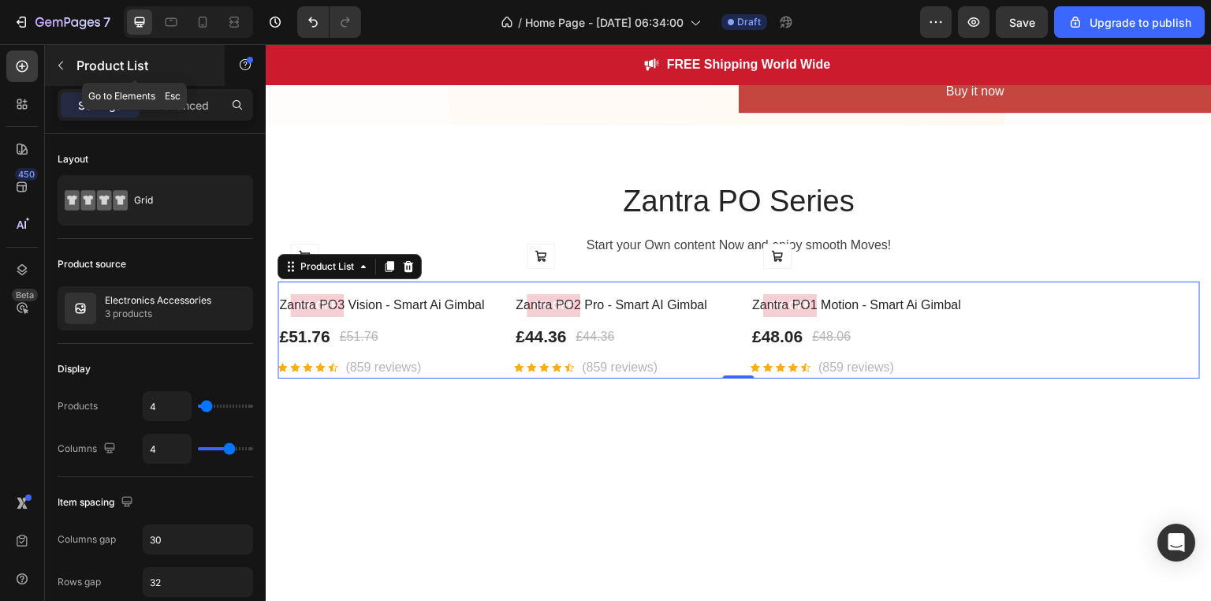
click at [54, 61] on icon "button" at bounding box center [60, 65] width 13 height 13
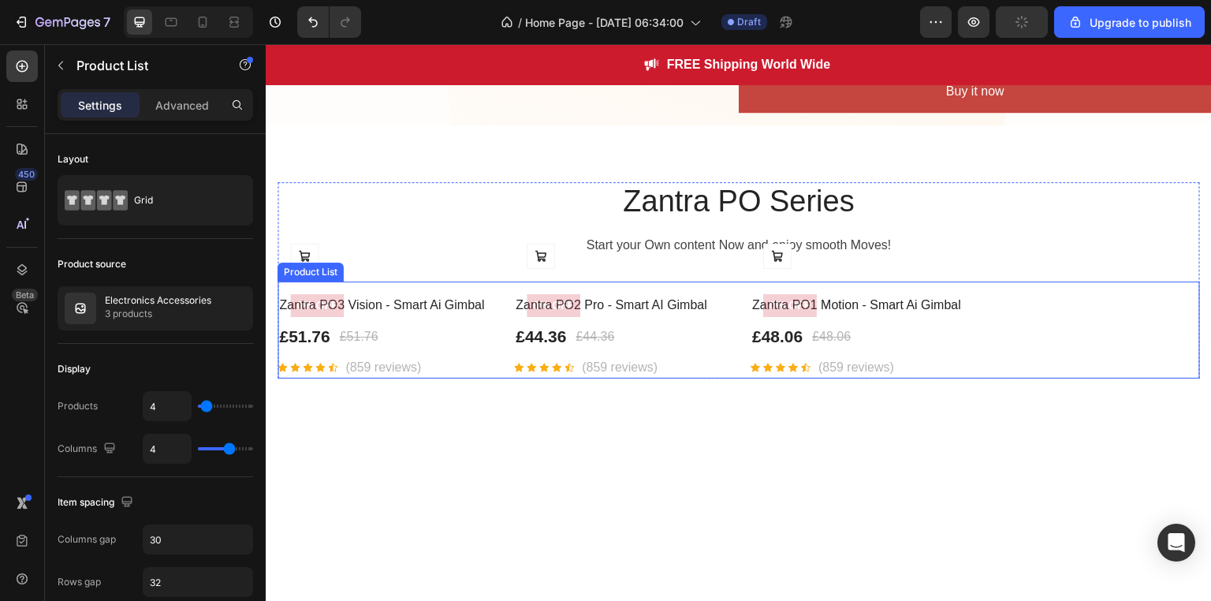
click at [1001, 338] on div "Add to Cart 0% off Product Badge Row Zantra PO3 Vision - Smart Ai Gimbal Produc…" at bounding box center [738, 330] width 922 height 98
click at [406, 261] on icon at bounding box center [409, 266] width 10 height 11
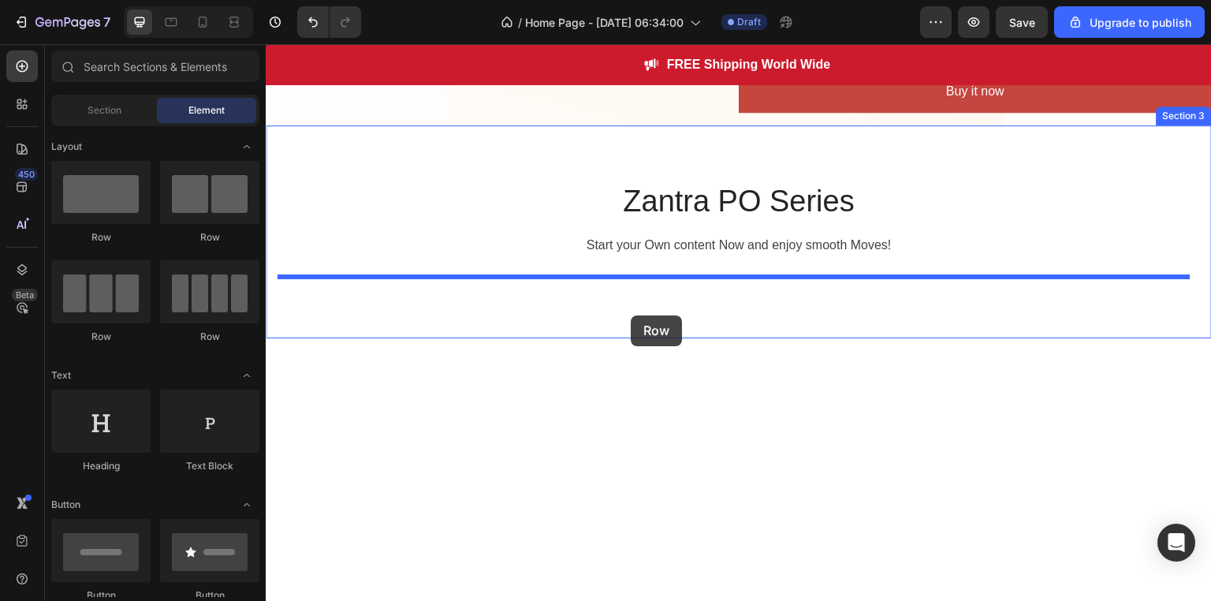
drag, startPoint x: 363, startPoint y: 334, endPoint x: 630, endPoint y: 315, distance: 267.8
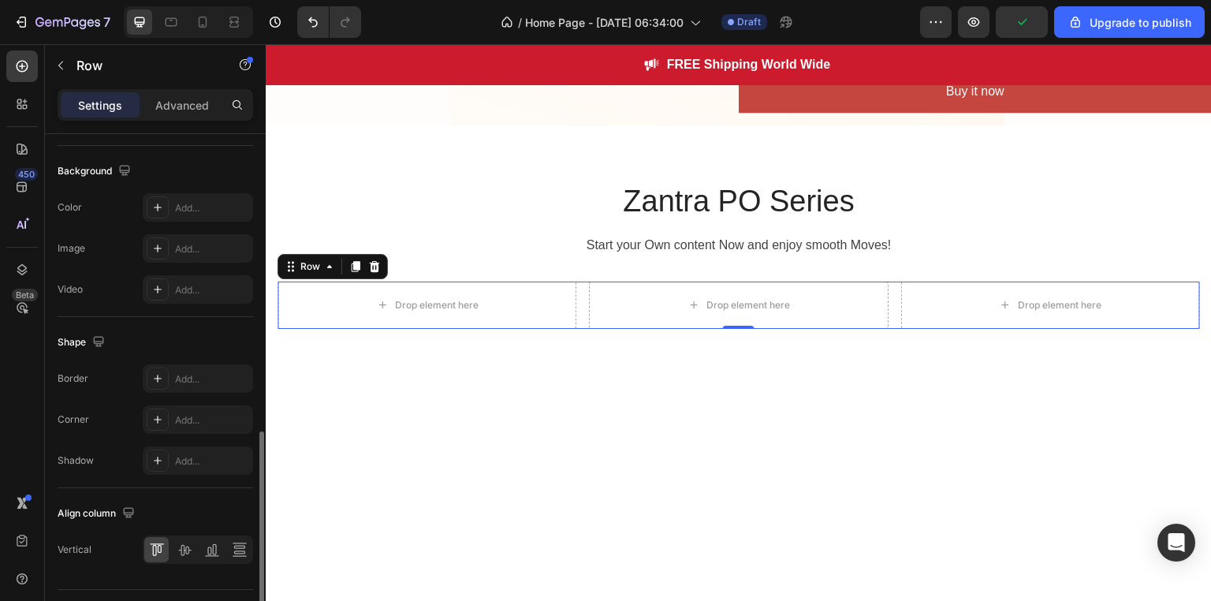
scroll to position [620, 0]
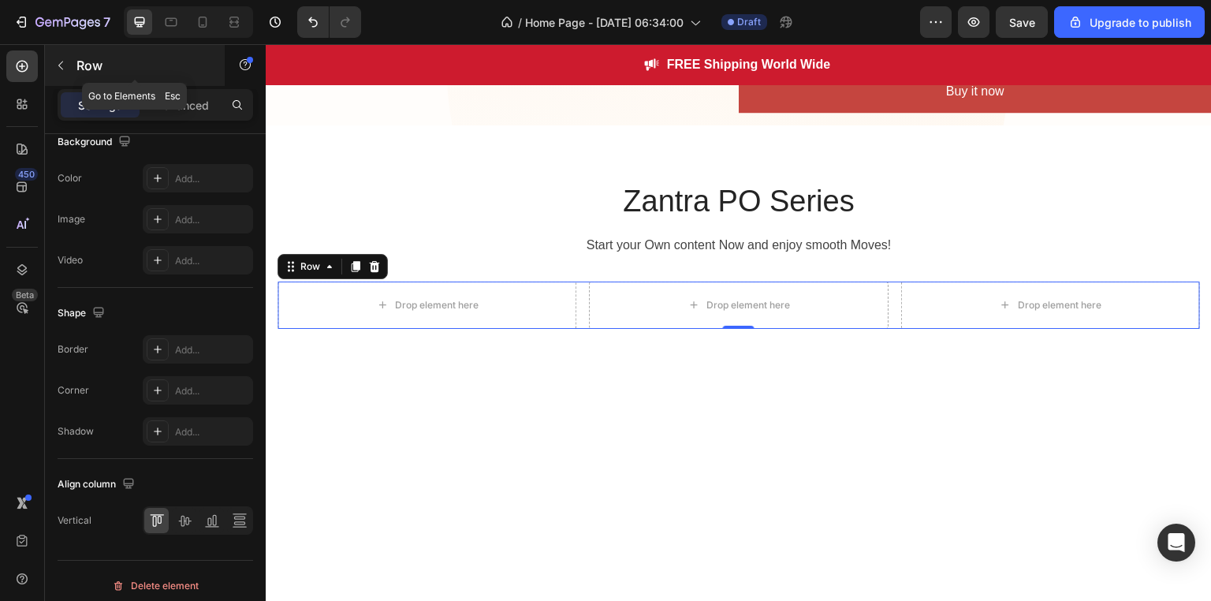
click at [69, 73] on button "button" at bounding box center [60, 65] width 25 height 25
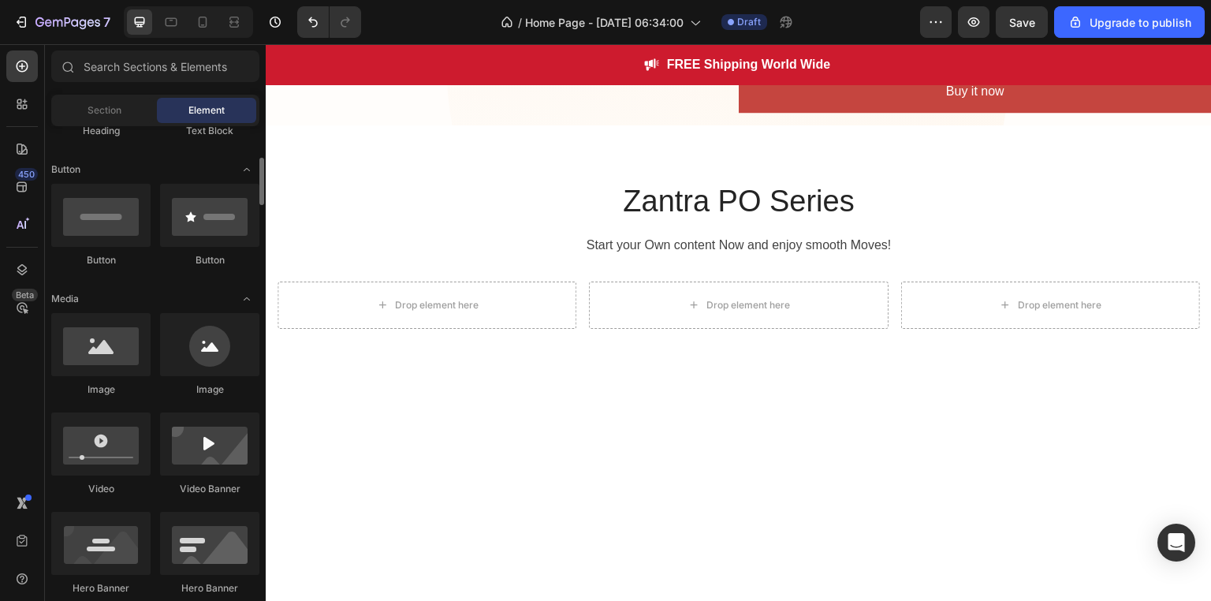
scroll to position [314, 0]
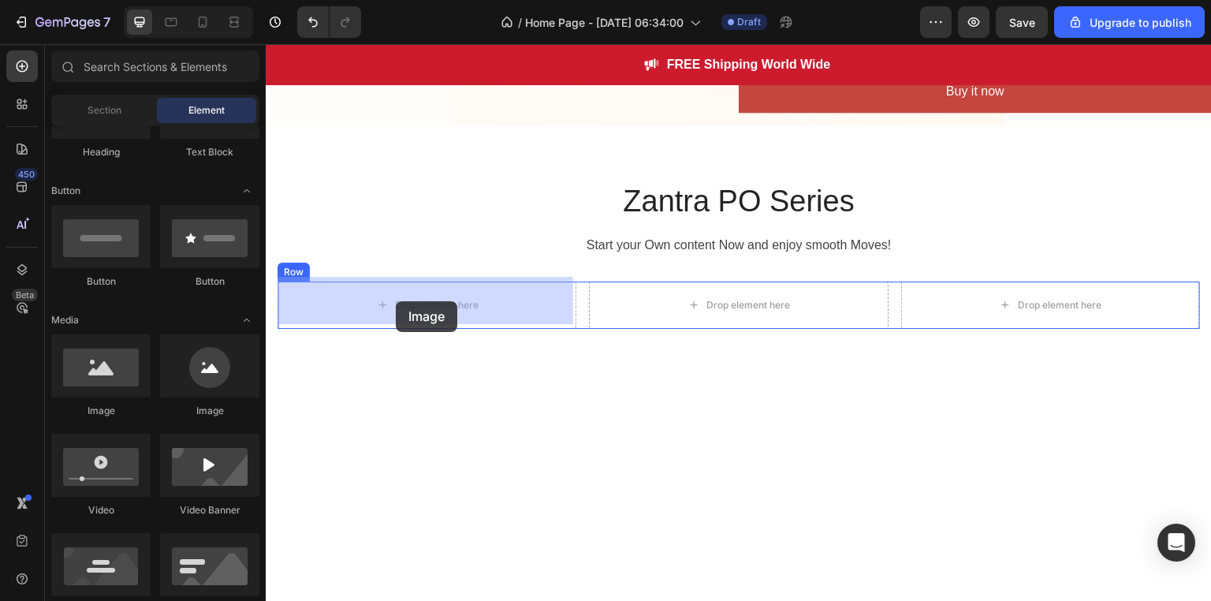
drag, startPoint x: 381, startPoint y: 409, endPoint x: 396, endPoint y: 300, distance: 109.9
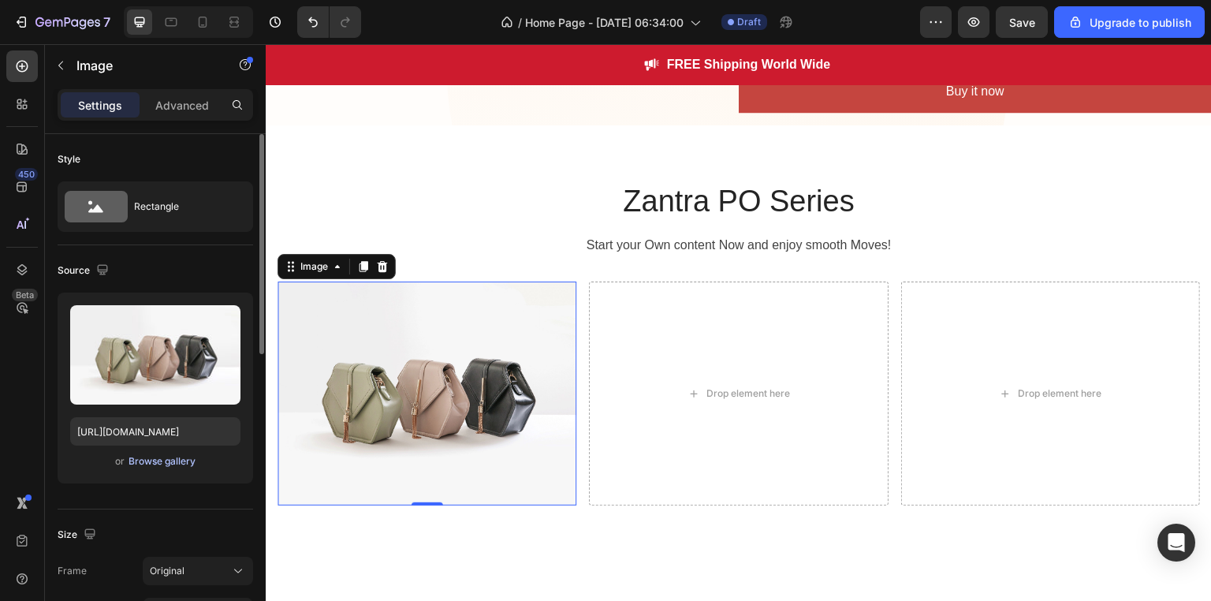
click at [157, 457] on div "Browse gallery" at bounding box center [161, 461] width 67 height 14
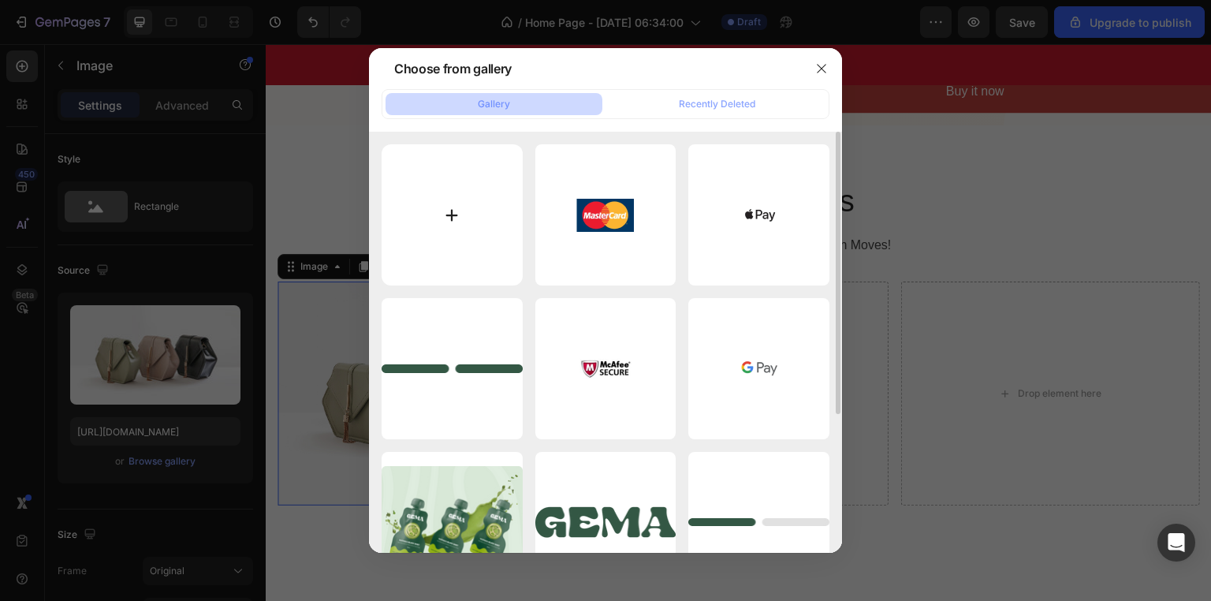
click at [470, 246] on input "file" at bounding box center [451, 214] width 141 height 141
type input "C:\fakepath\file_00000000807c6230a2965d3045bd1f3a.png"
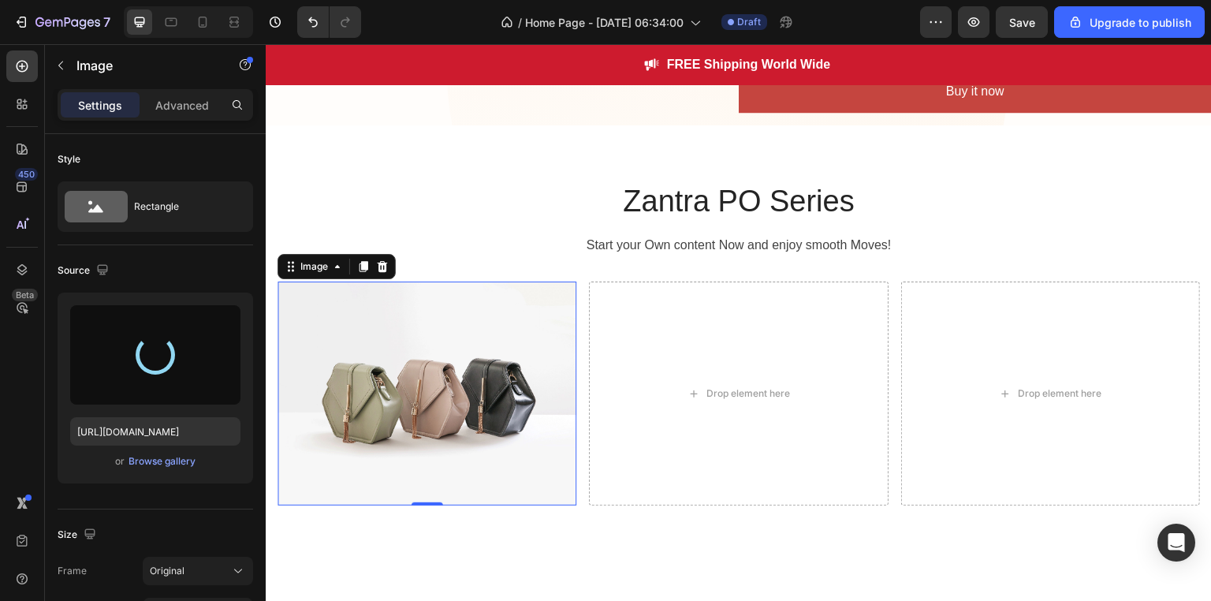
type input "[URL][DOMAIN_NAME]"
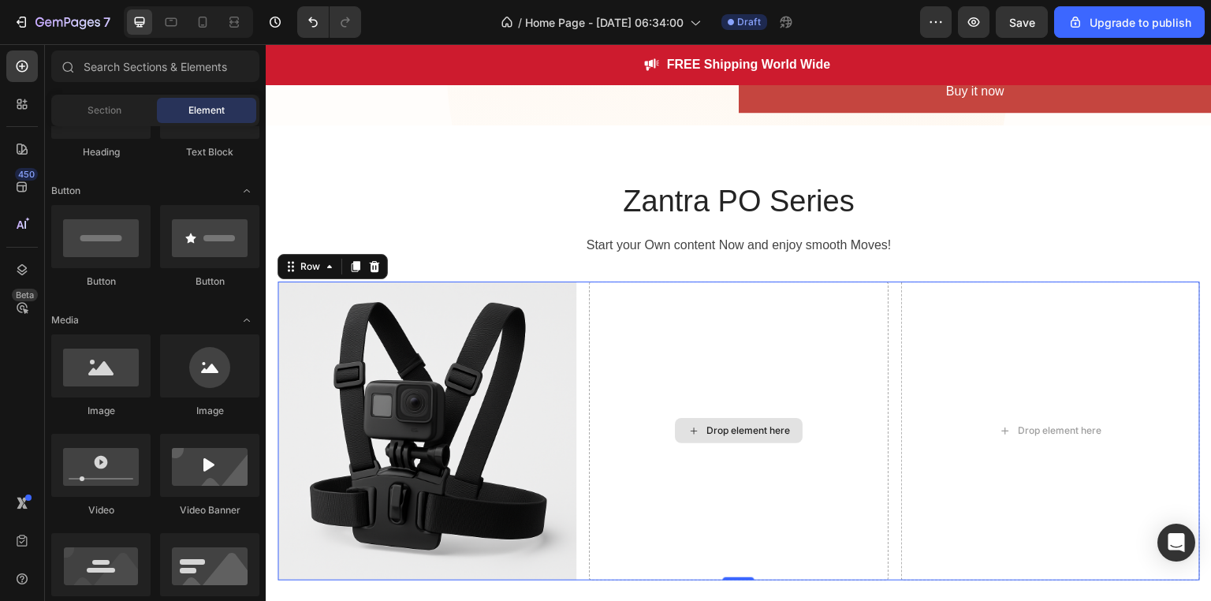
click at [690, 427] on icon at bounding box center [693, 430] width 6 height 6
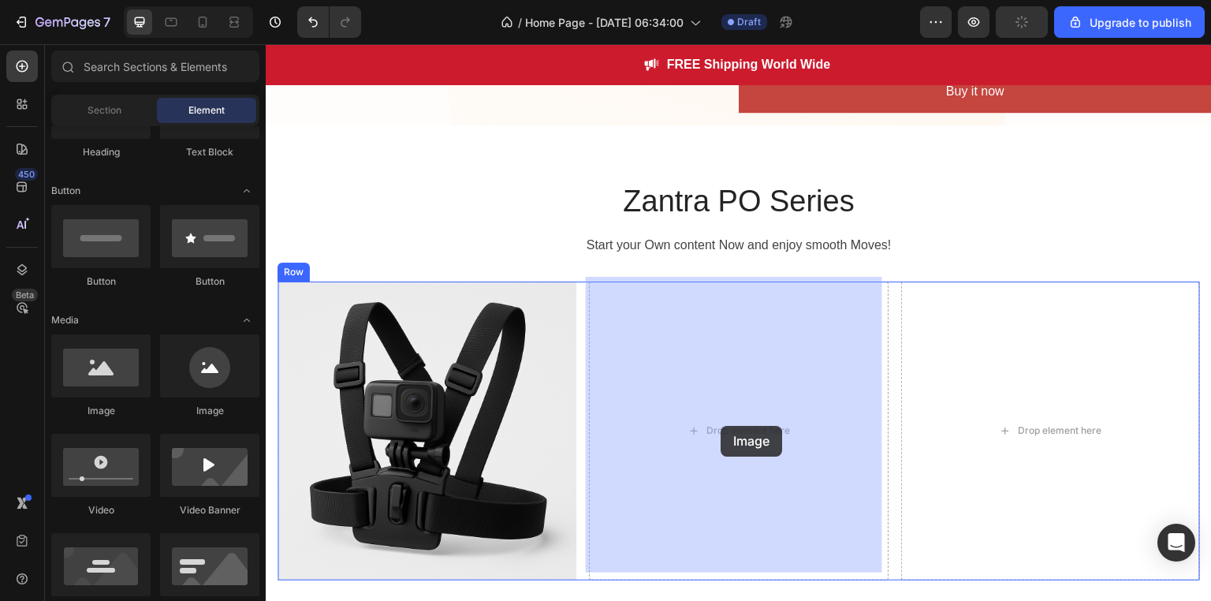
drag, startPoint x: 370, startPoint y: 431, endPoint x: 719, endPoint y: 429, distance: 348.4
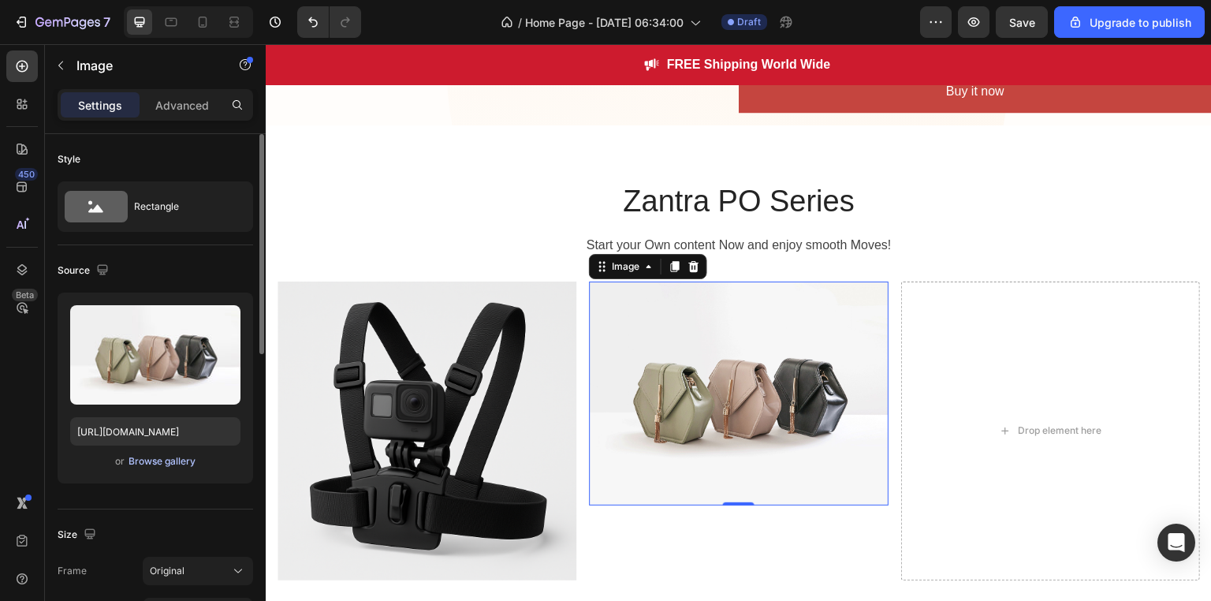
click at [173, 460] on div "Browse gallery" at bounding box center [161, 461] width 67 height 14
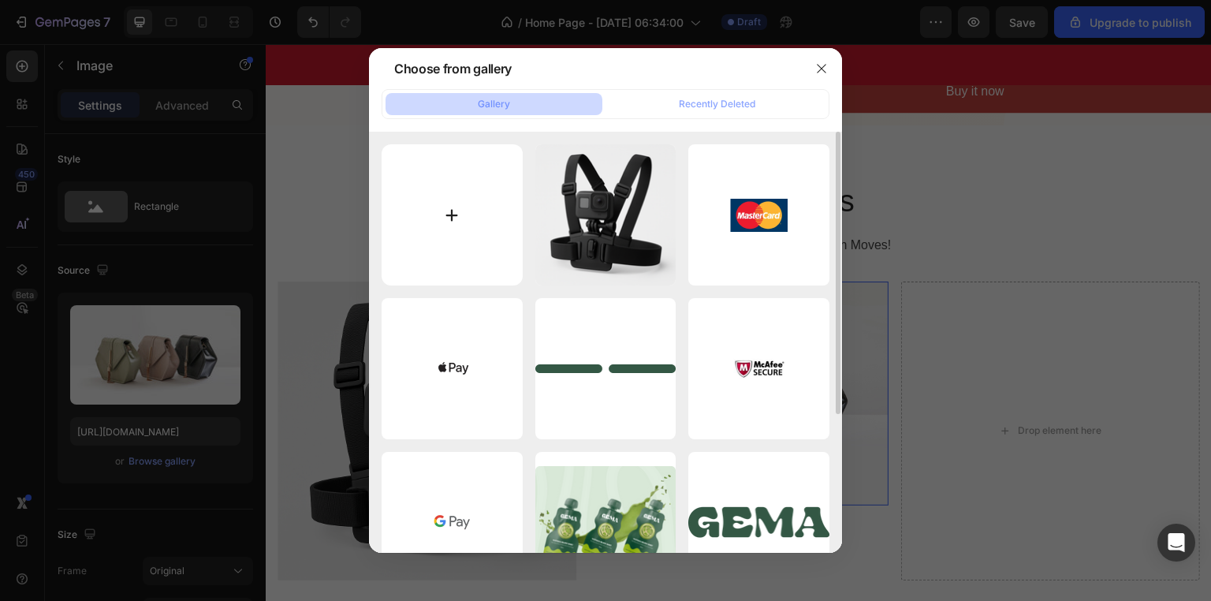
click at [447, 214] on input "file" at bounding box center [451, 214] width 141 height 141
type input "C:\fakepath\file_00000000ba946230a018075abe3f4083.png"
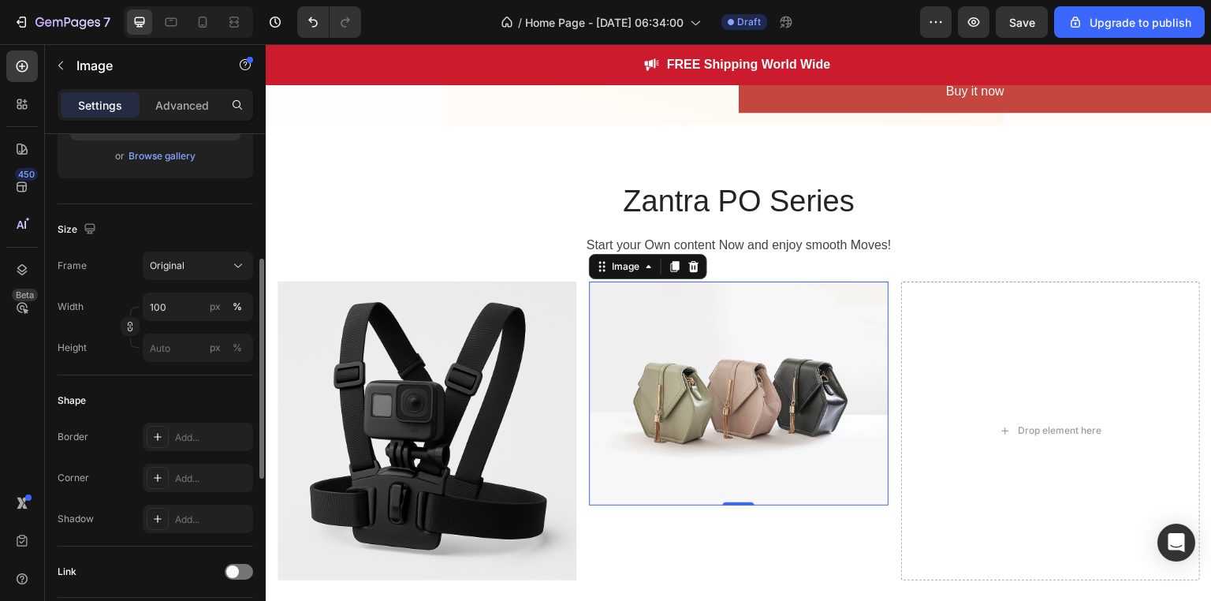
type input "[URL][DOMAIN_NAME]"
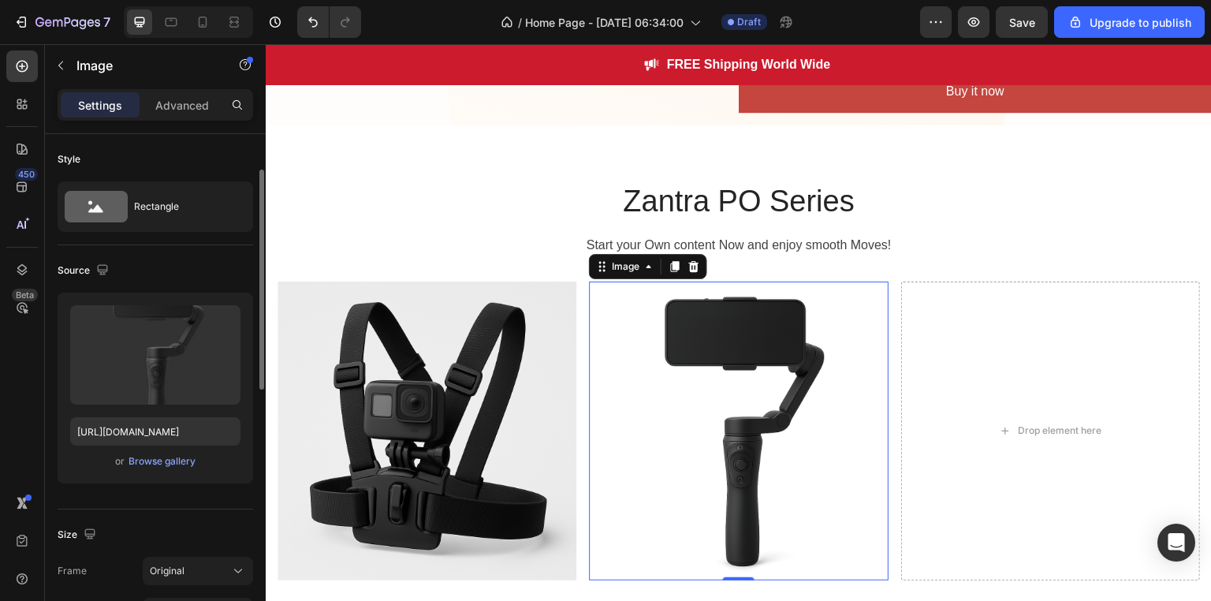
scroll to position [132, 0]
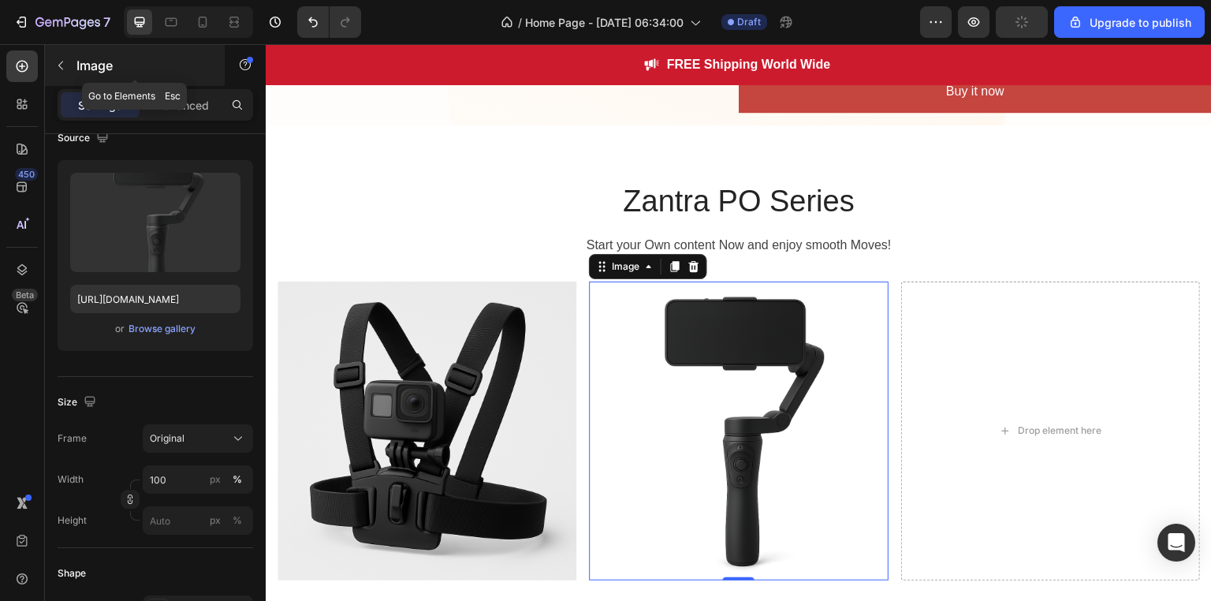
click at [63, 63] on icon "button" at bounding box center [60, 65] width 13 height 13
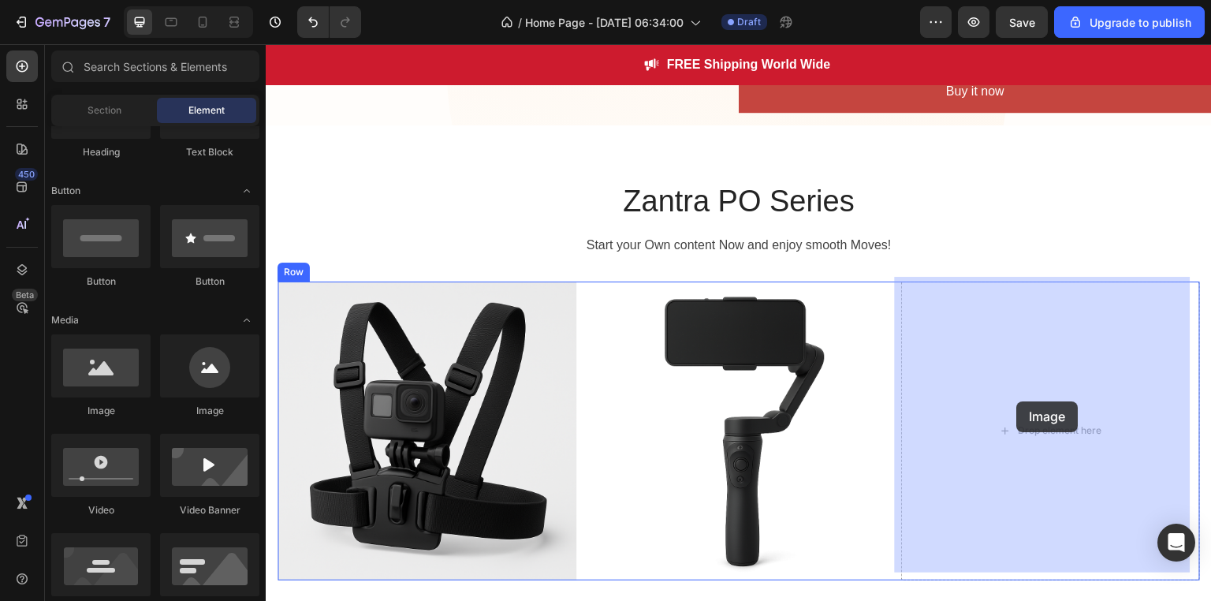
drag, startPoint x: 371, startPoint y: 432, endPoint x: 1017, endPoint y: 404, distance: 646.1
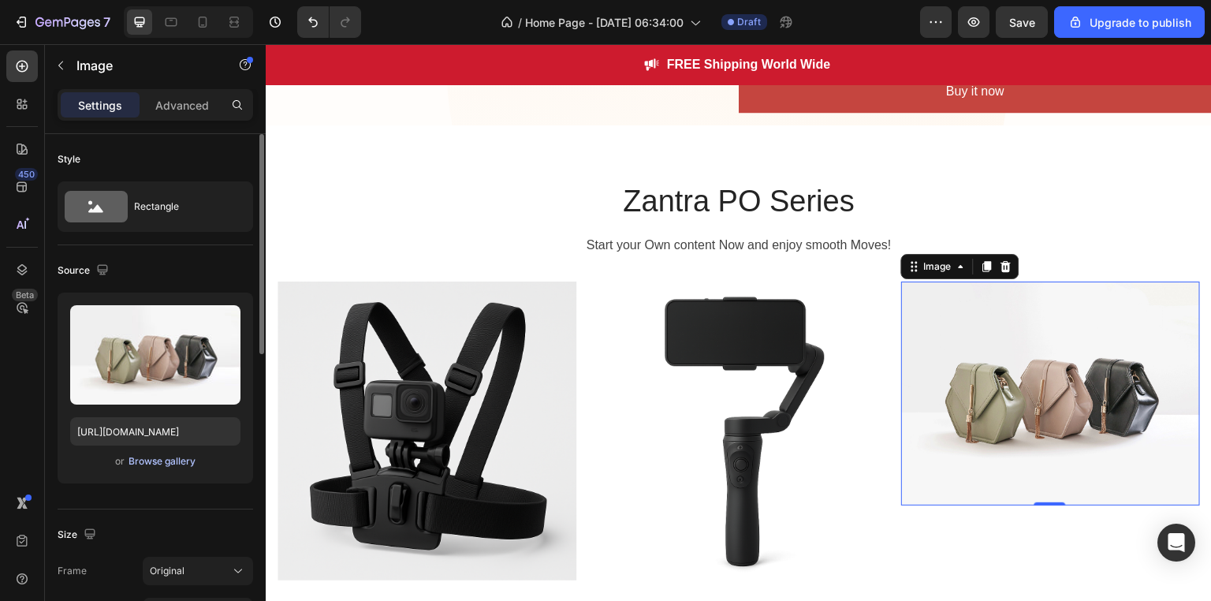
click at [170, 458] on div "Browse gallery" at bounding box center [161, 461] width 67 height 14
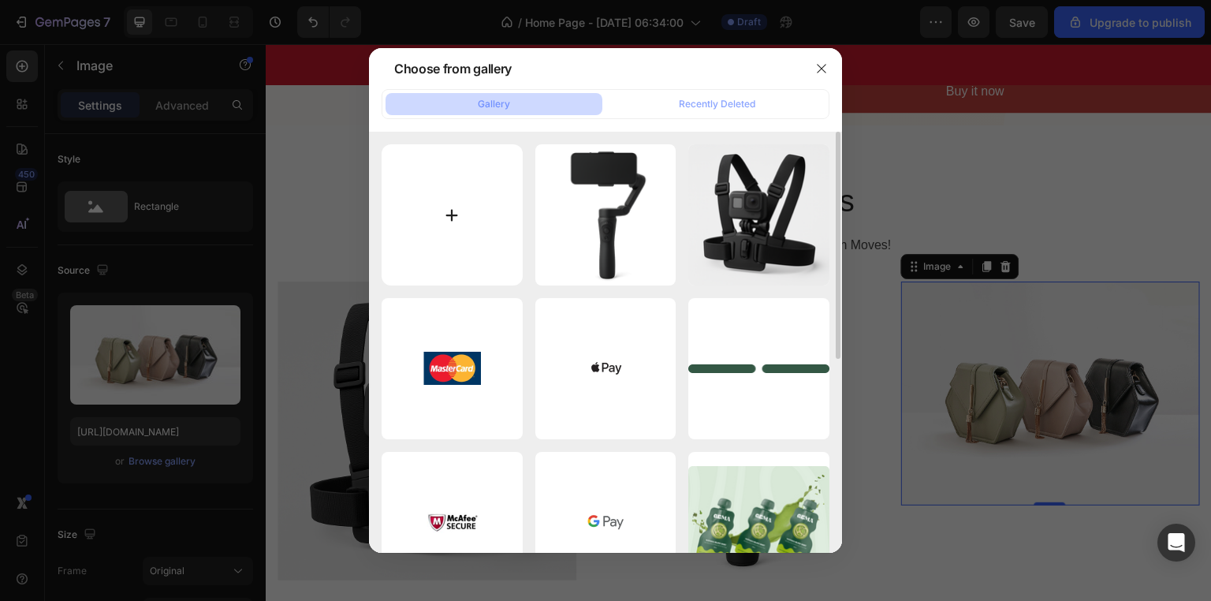
click at [459, 201] on input "file" at bounding box center [451, 214] width 141 height 141
type input "C:\fakepath\file_0000000001ec622fab357d99478c06f3.png"
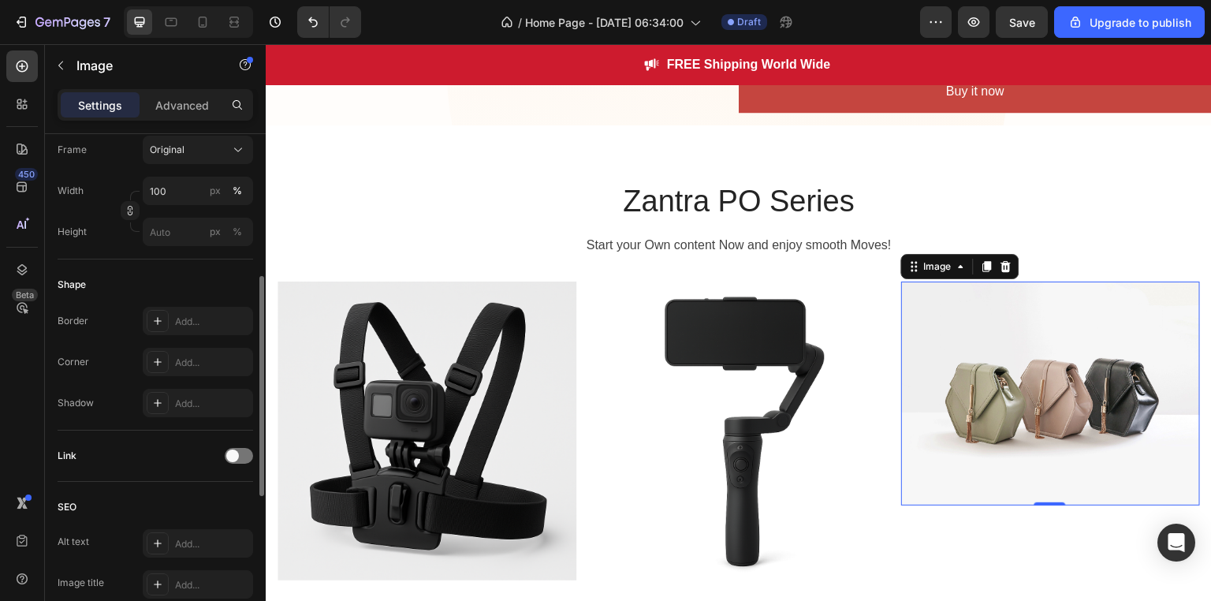
type input "[URL][DOMAIN_NAME]"
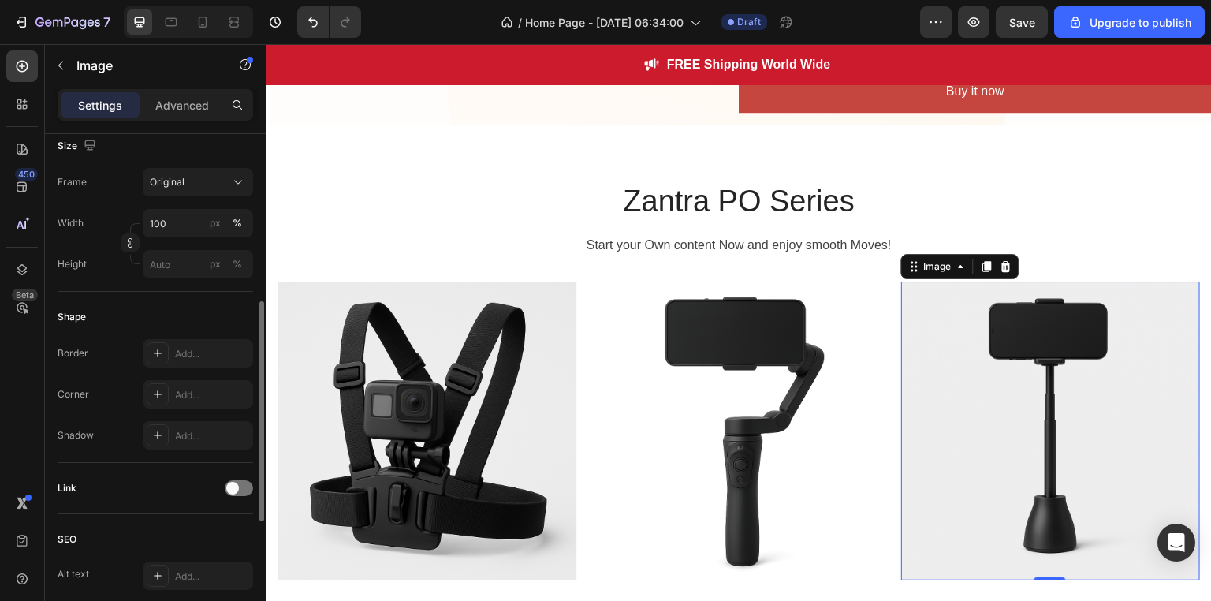
scroll to position [366, 0]
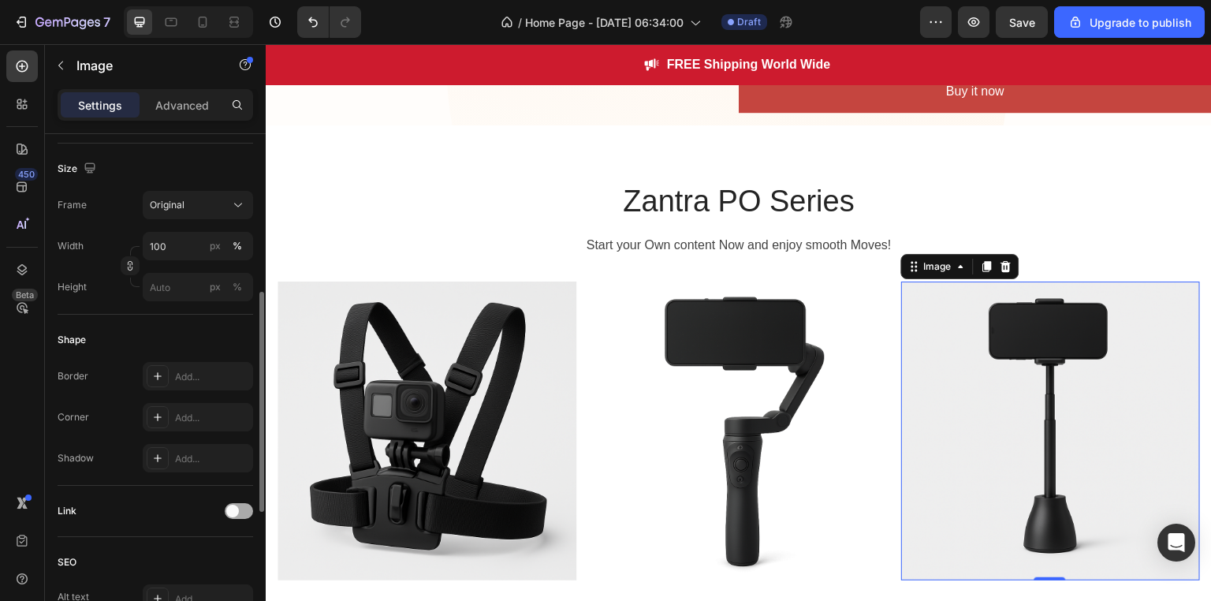
click at [235, 509] on span at bounding box center [232, 510] width 13 height 13
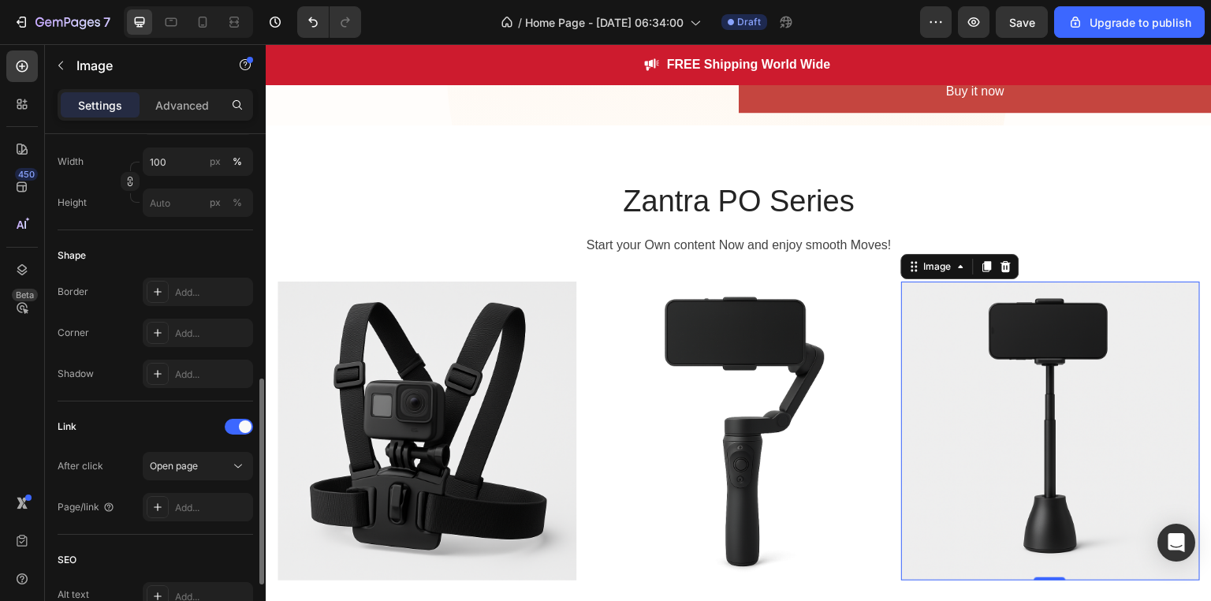
scroll to position [504, 0]
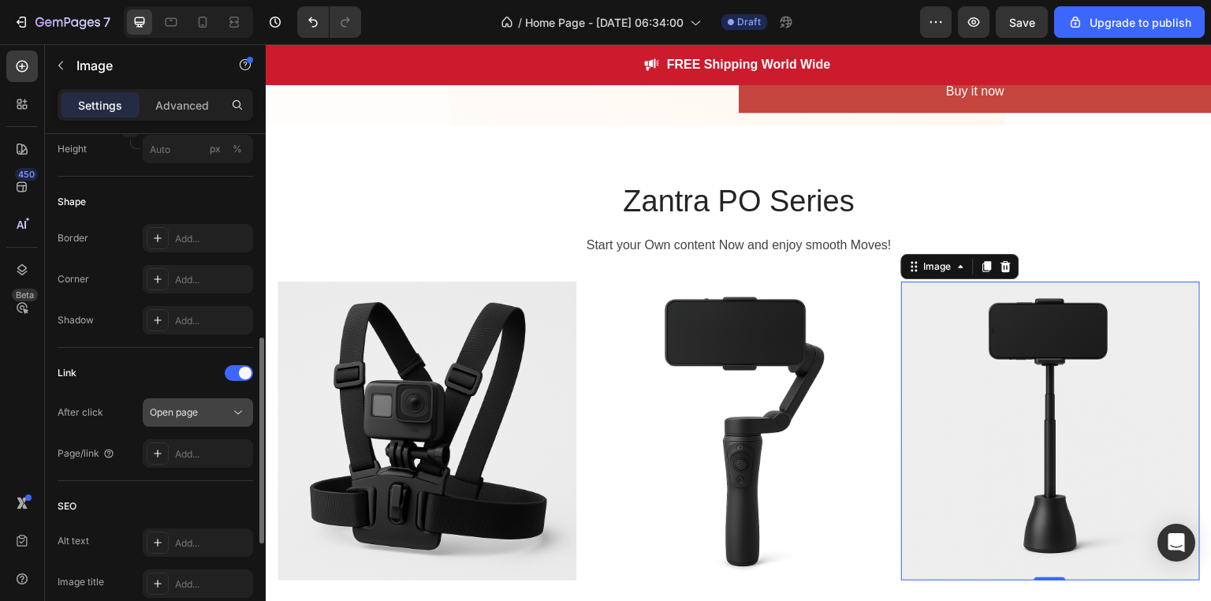
click at [231, 411] on icon at bounding box center [238, 412] width 16 height 16
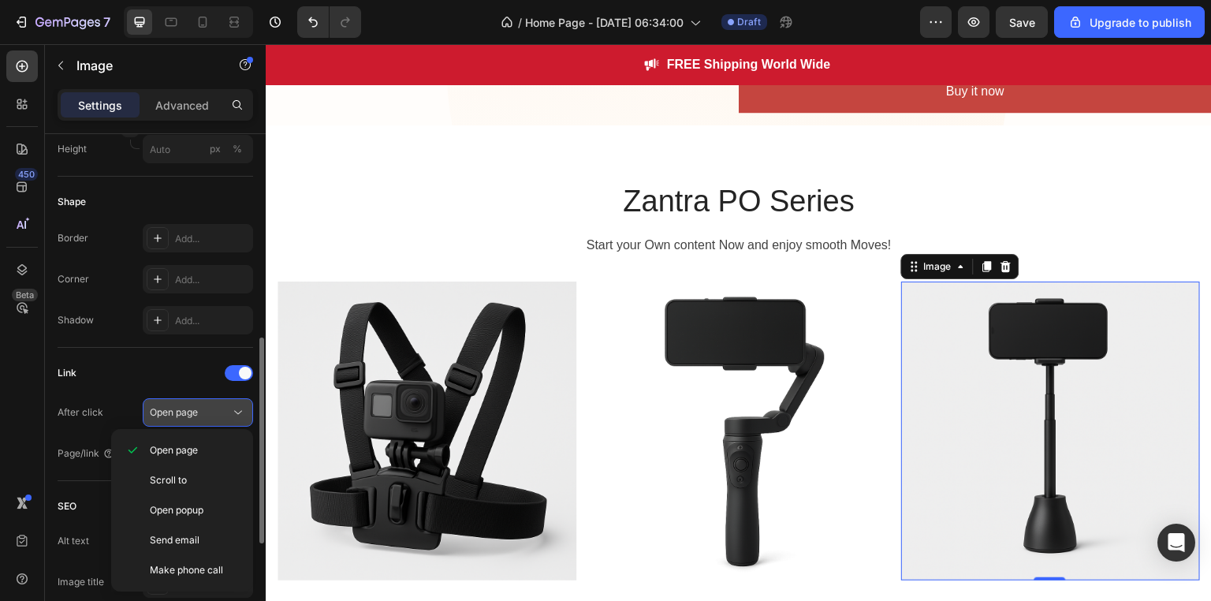
click at [221, 417] on div "Open page" at bounding box center [190, 412] width 80 height 14
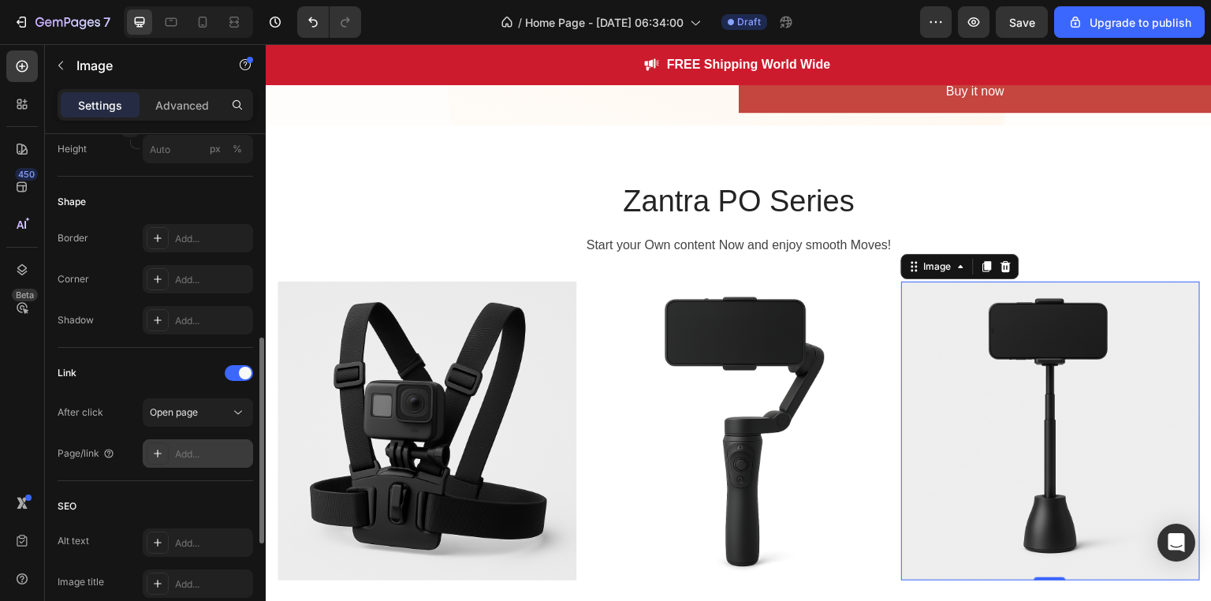
click at [200, 448] on div "Add..." at bounding box center [212, 454] width 74 height 14
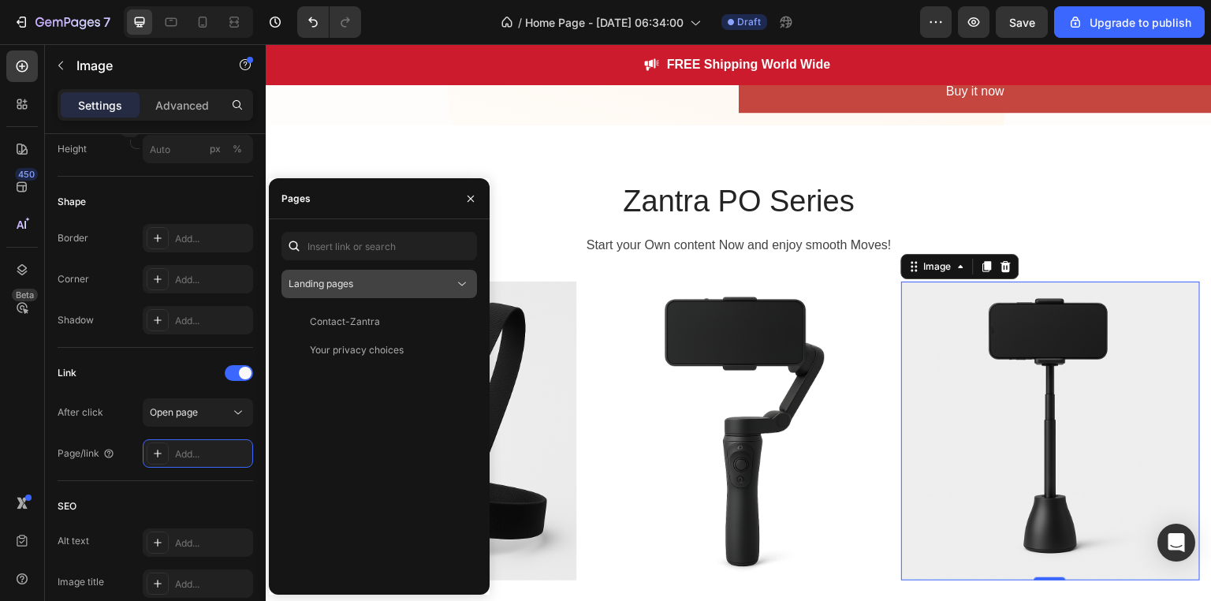
click at [463, 281] on icon at bounding box center [462, 284] width 16 height 16
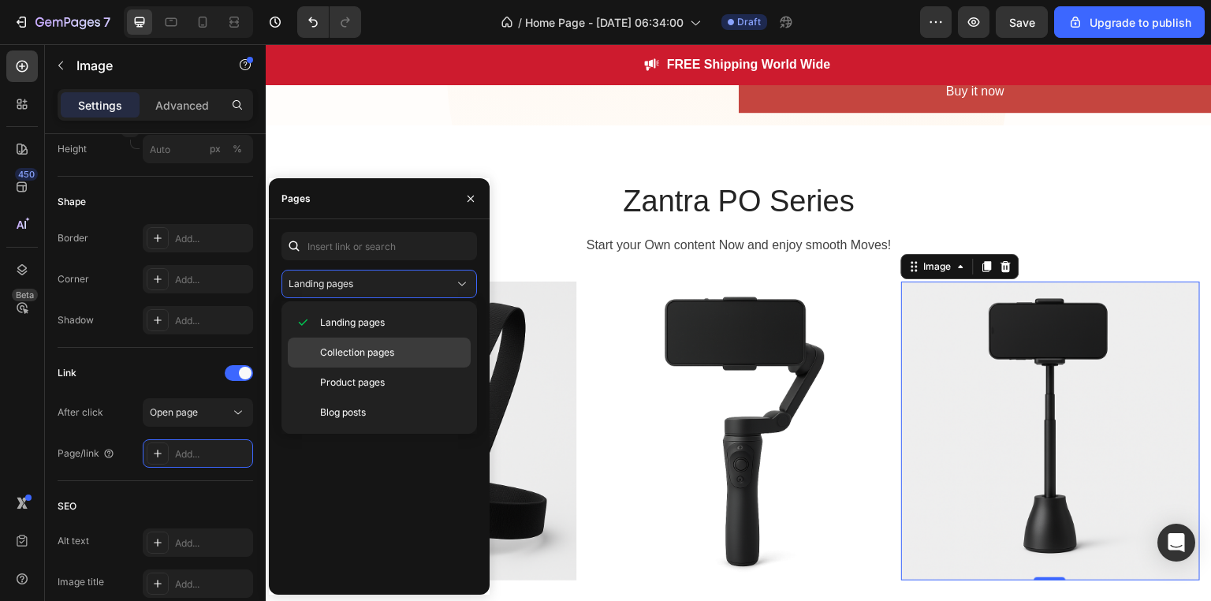
click at [390, 348] on span "Collection pages" at bounding box center [357, 352] width 74 height 14
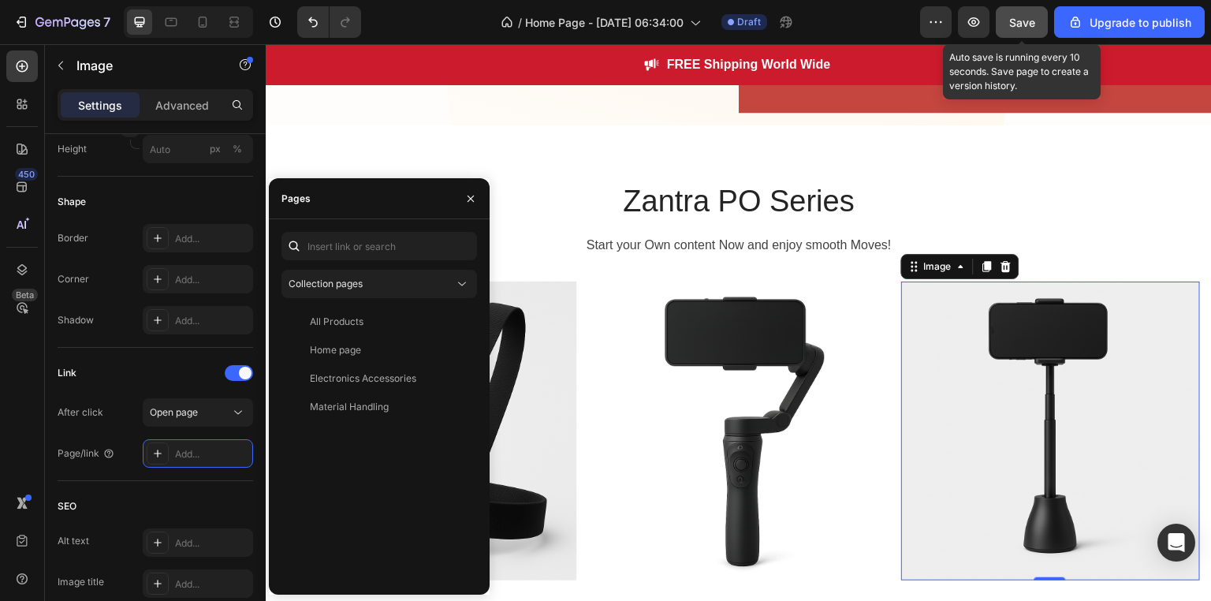
click at [1040, 24] on button "Save" at bounding box center [1021, 22] width 52 height 32
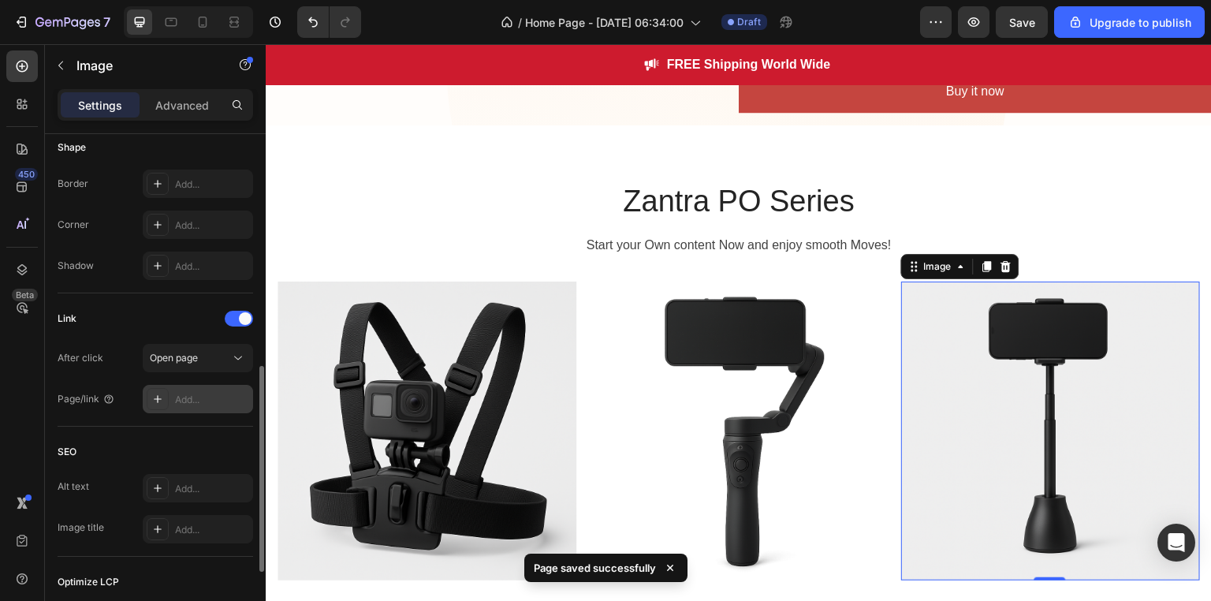
scroll to position [549, 0]
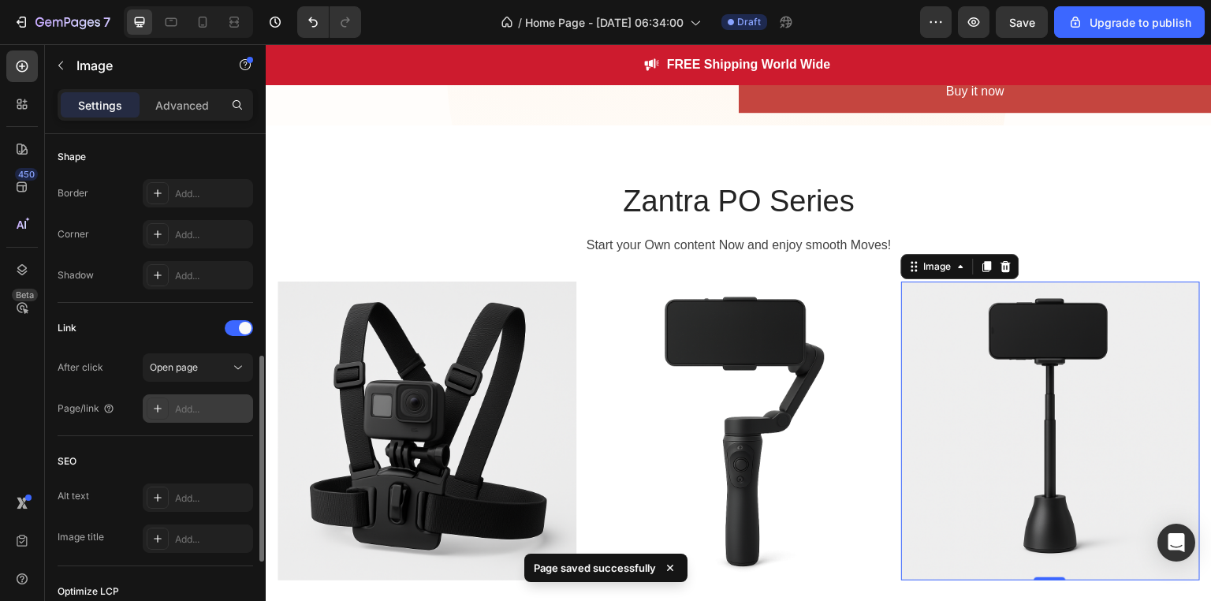
click at [221, 413] on div "Add..." at bounding box center [212, 409] width 74 height 14
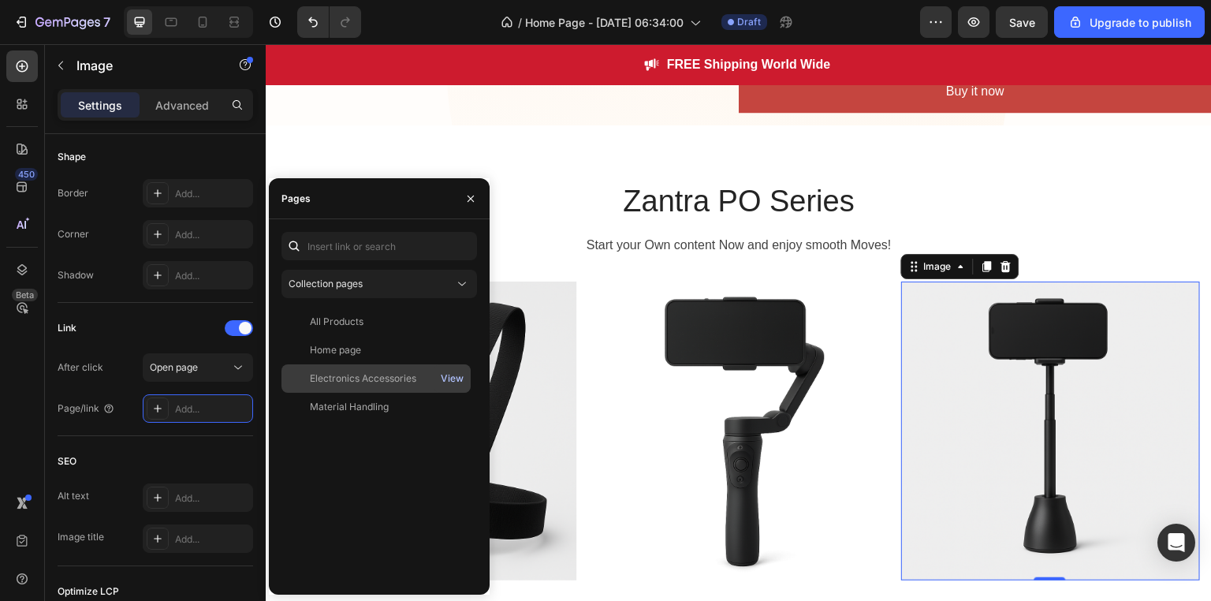
click at [454, 378] on div "View" at bounding box center [452, 378] width 23 height 14
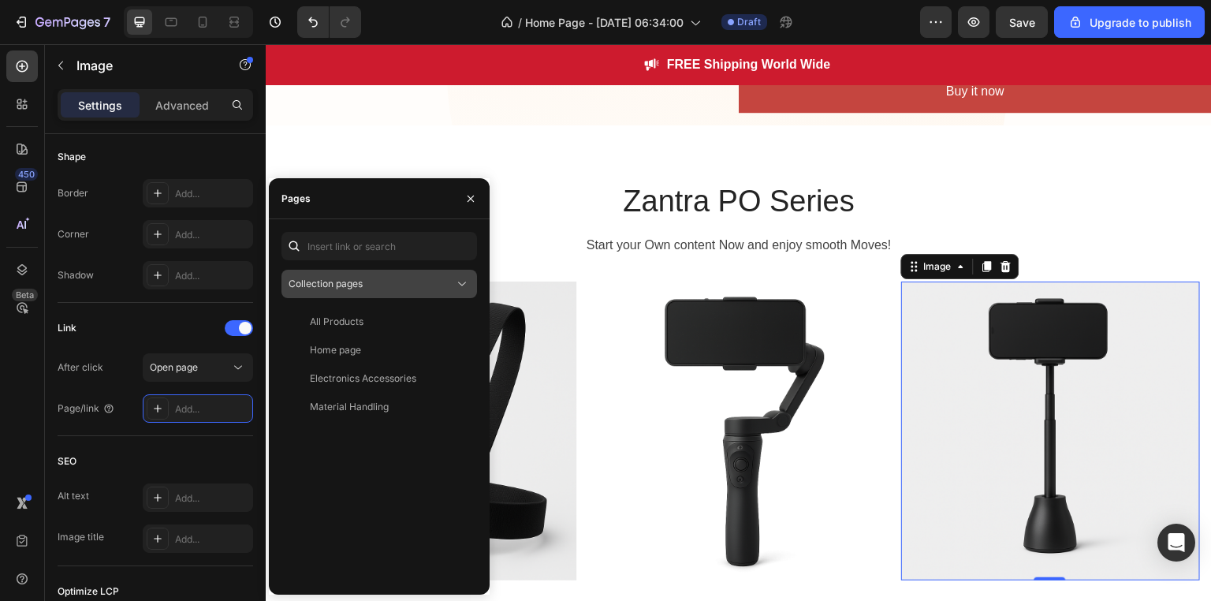
click at [467, 284] on icon at bounding box center [462, 284] width 16 height 16
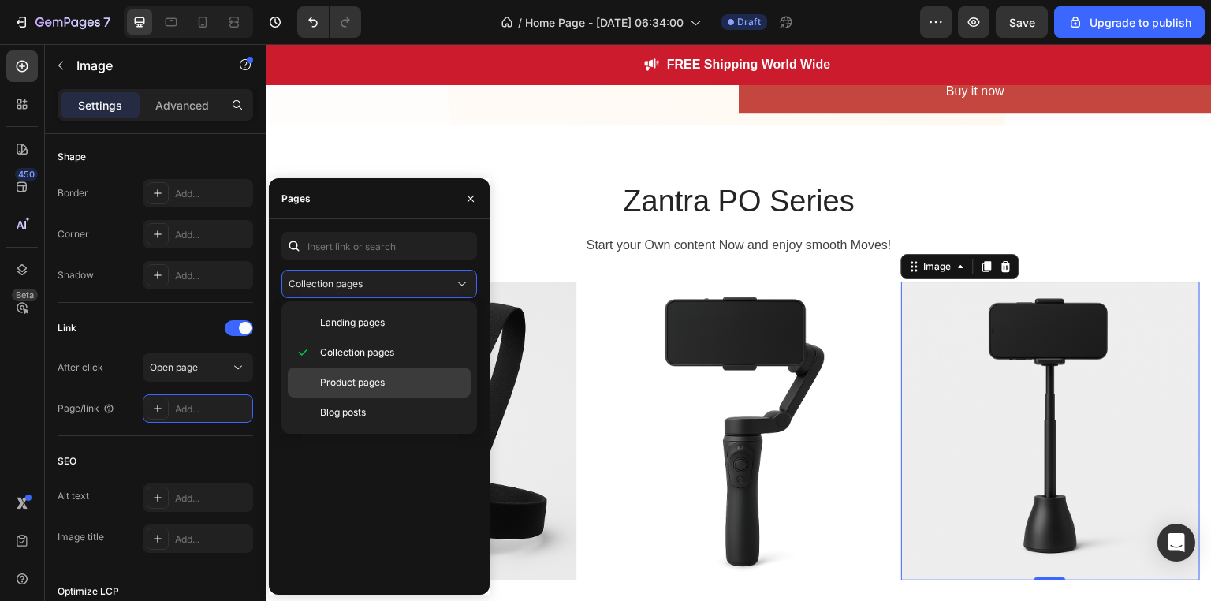
click at [398, 388] on p "Product pages" at bounding box center [391, 382] width 143 height 14
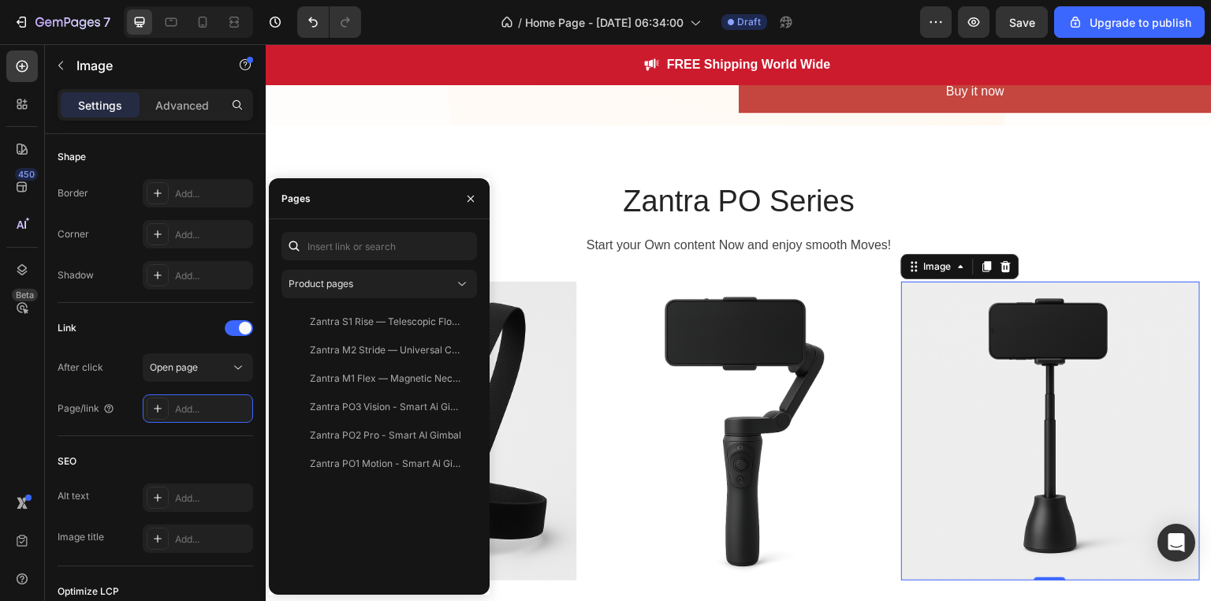
click at [378, 299] on div "Product pages Zantra S1 Rise — Telescopic Floor Stand View Zantra M2 Stride — U…" at bounding box center [378, 407] width 195 height 350
click at [364, 319] on div "Zantra S1 Rise — Telescopic Floor Stand" at bounding box center [385, 321] width 151 height 14
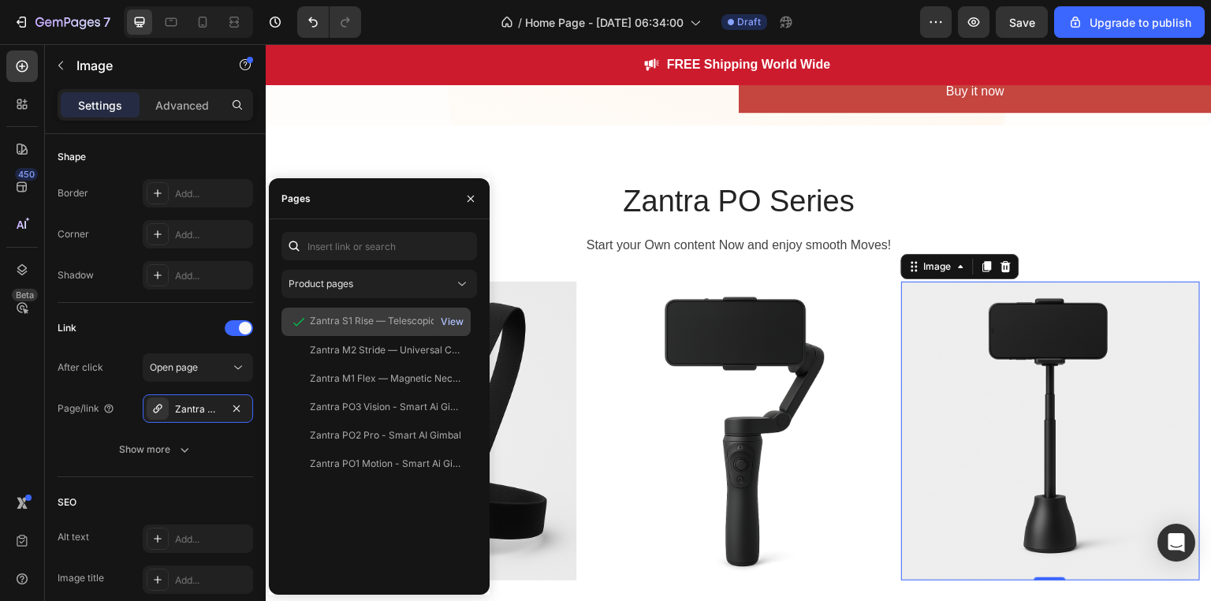
click at [452, 322] on div "View" at bounding box center [452, 321] width 23 height 14
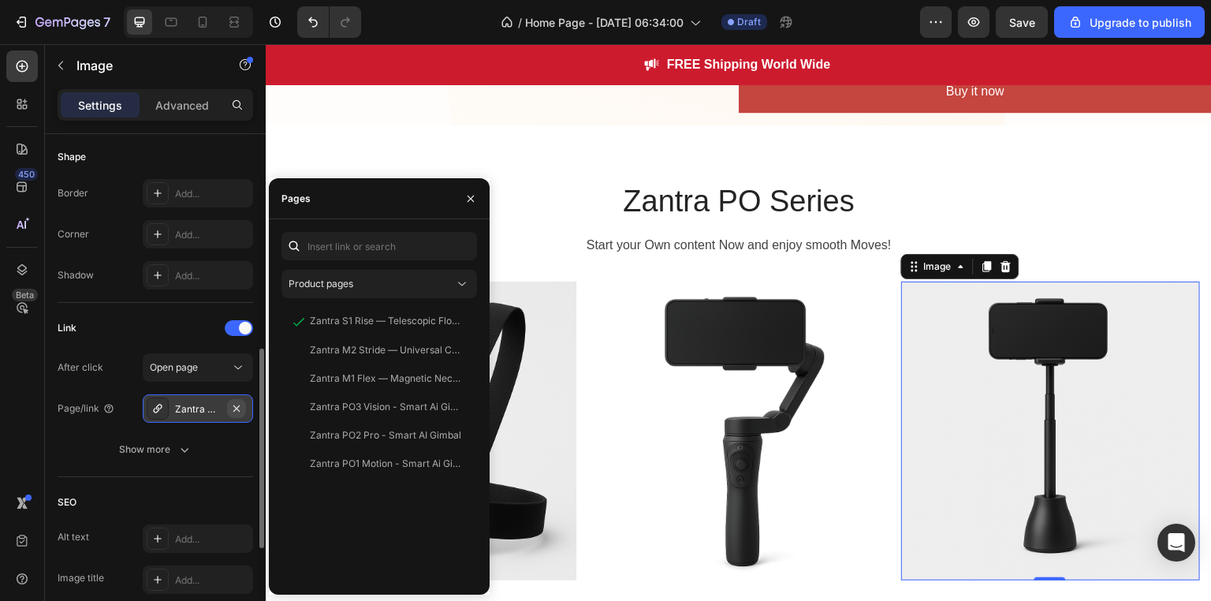
click at [239, 407] on icon "button" at bounding box center [236, 408] width 13 height 13
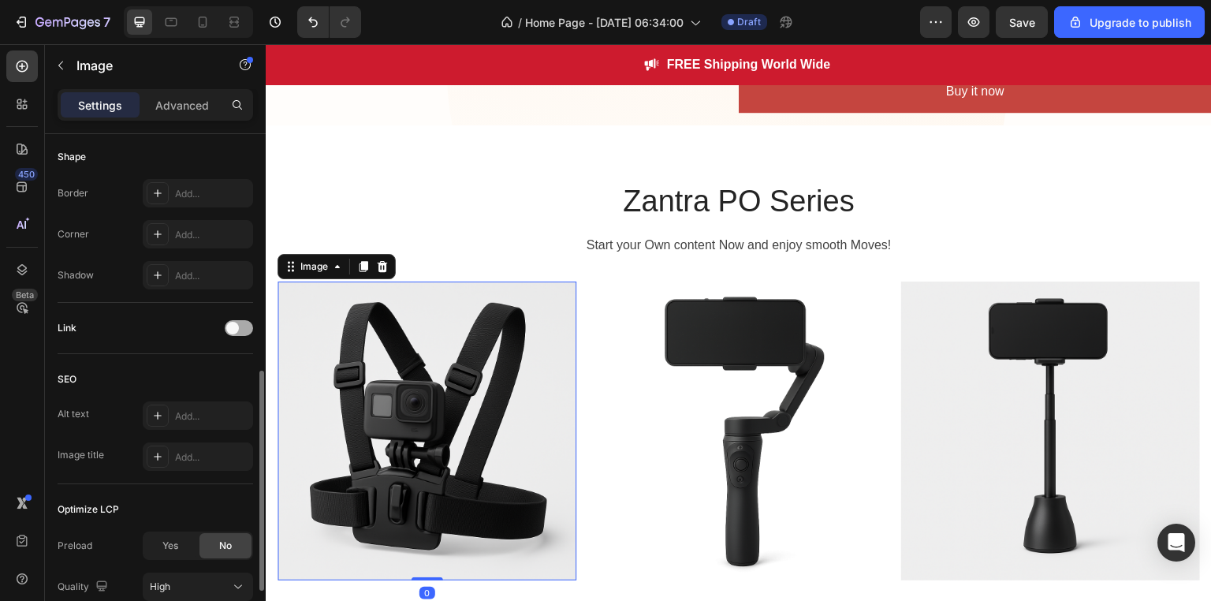
click at [232, 325] on span at bounding box center [232, 328] width 13 height 13
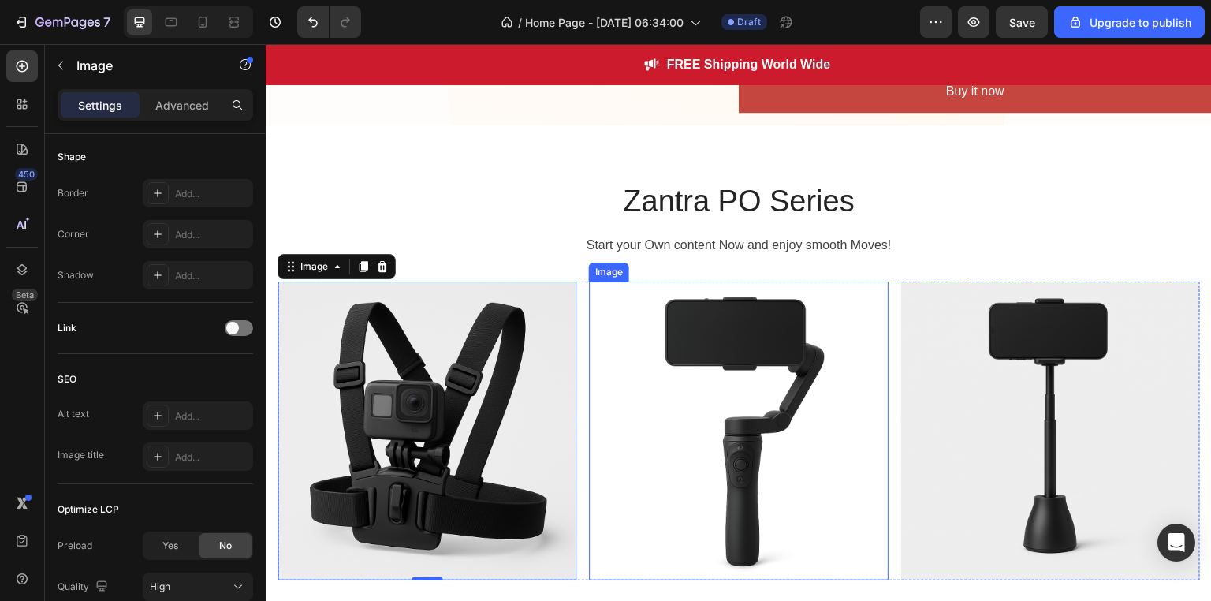
click at [695, 415] on img at bounding box center [738, 430] width 299 height 299
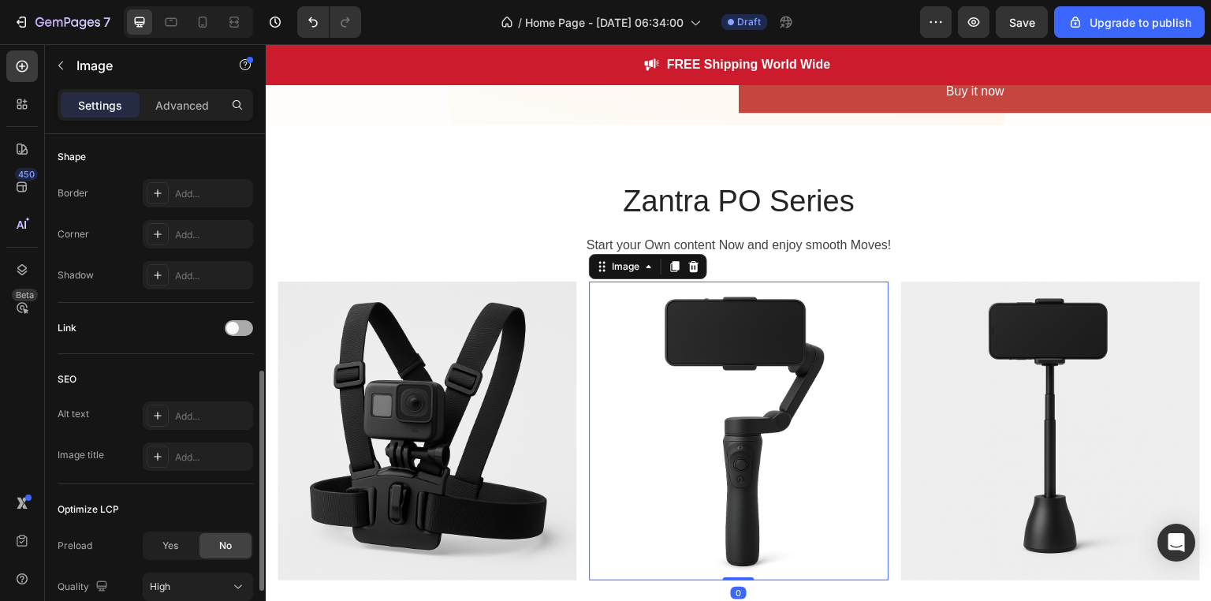
click at [232, 329] on span at bounding box center [232, 328] width 13 height 13
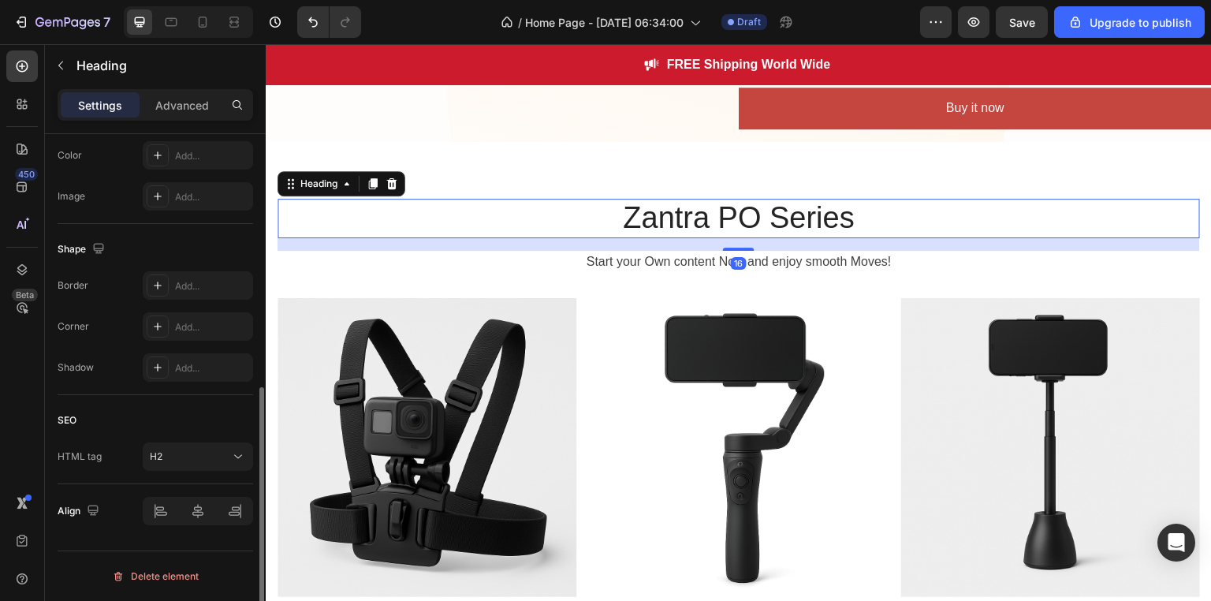
scroll to position [0, 0]
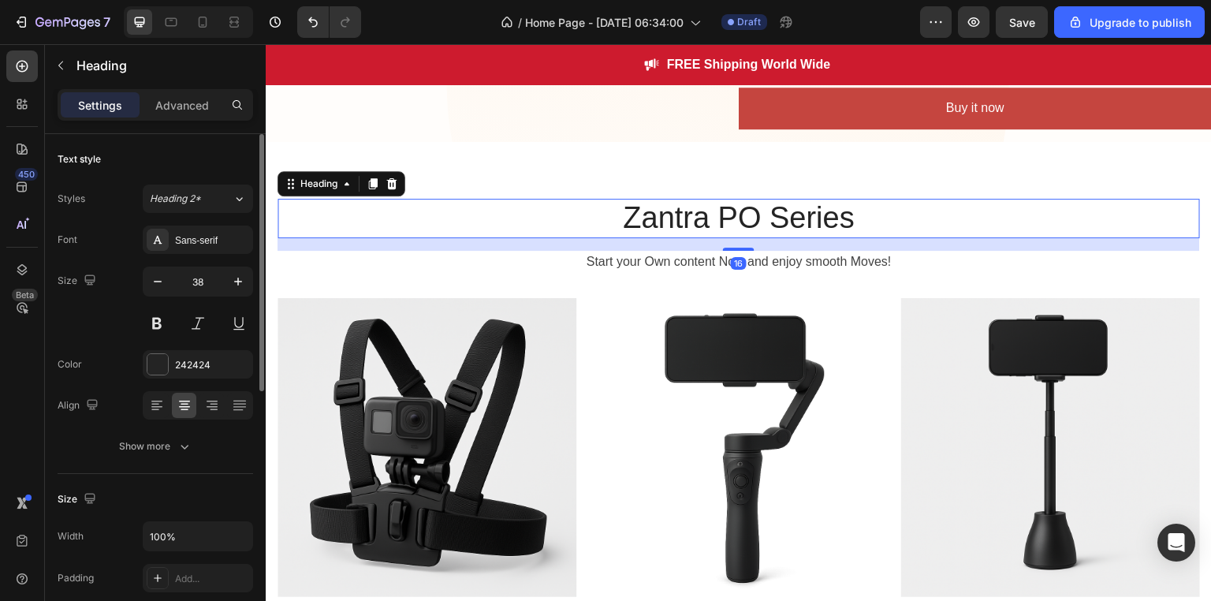
click at [857, 212] on h2 "Zantra PO Series" at bounding box center [738, 218] width 922 height 39
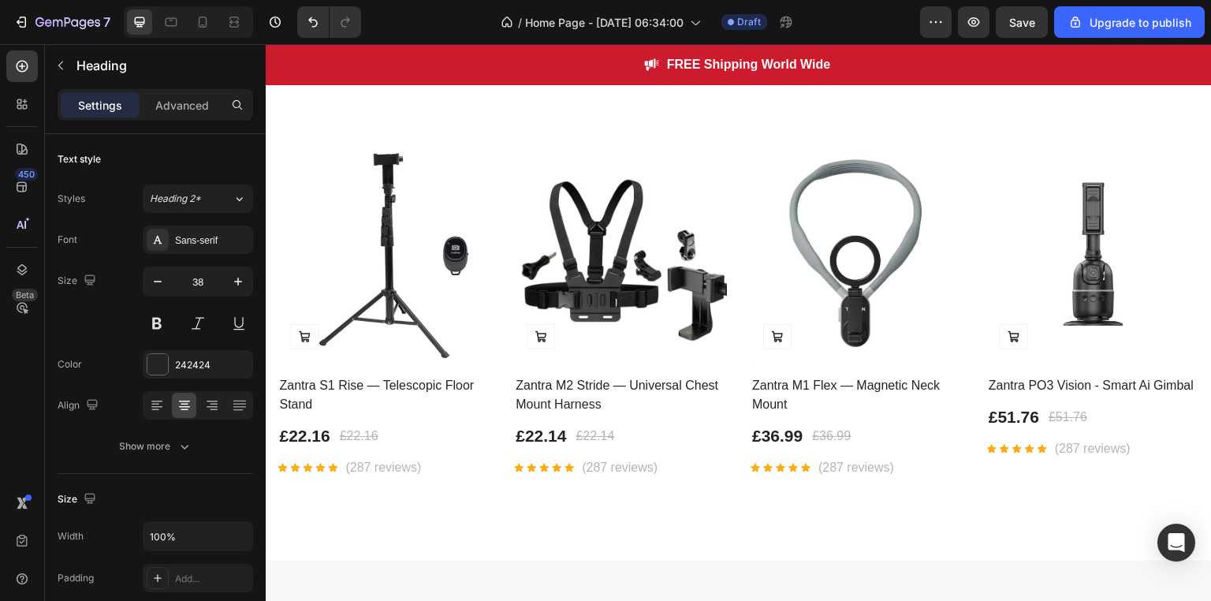
scroll to position [2160, 0]
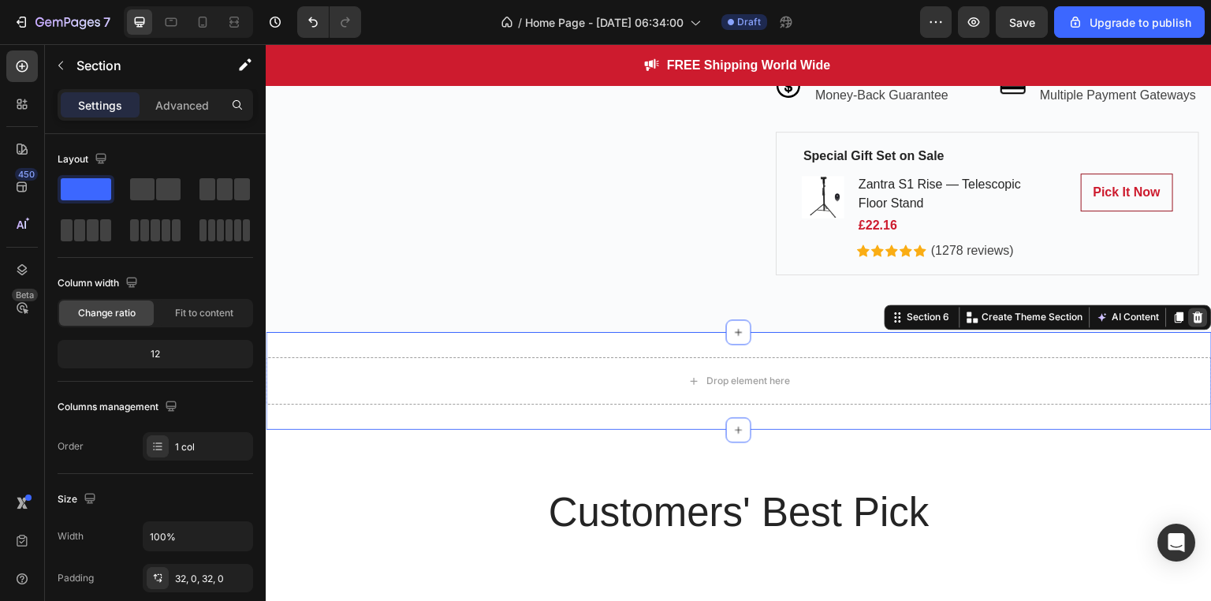
click at [1192, 323] on icon at bounding box center [1198, 317] width 13 height 13
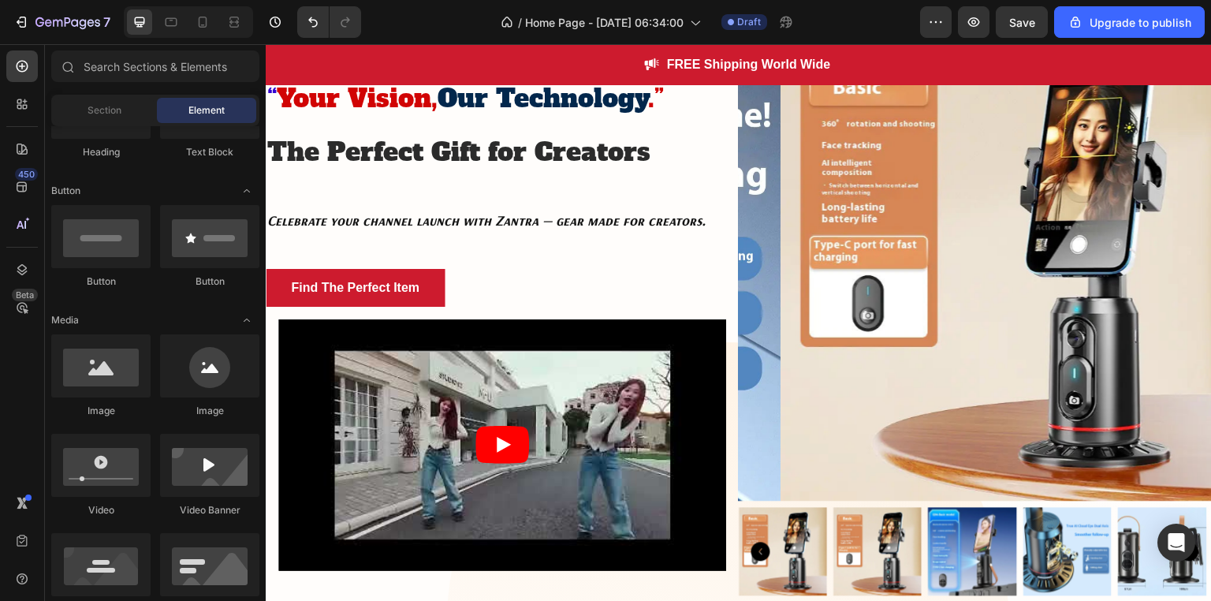
scroll to position [113, 0]
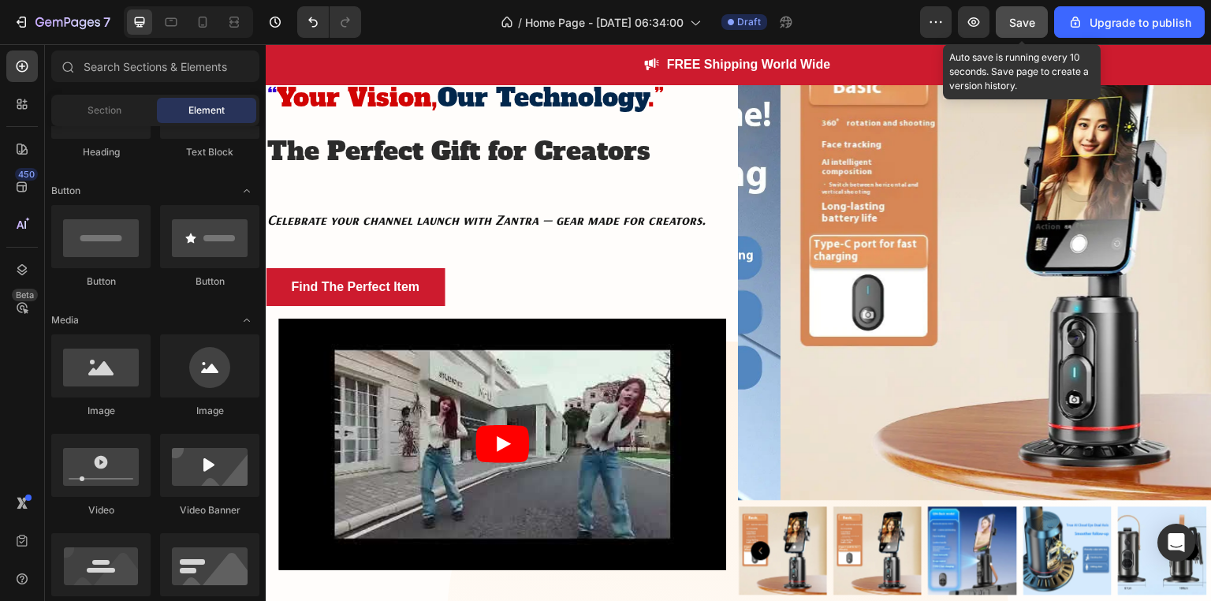
click at [1028, 10] on button "Save" at bounding box center [1021, 22] width 52 height 32
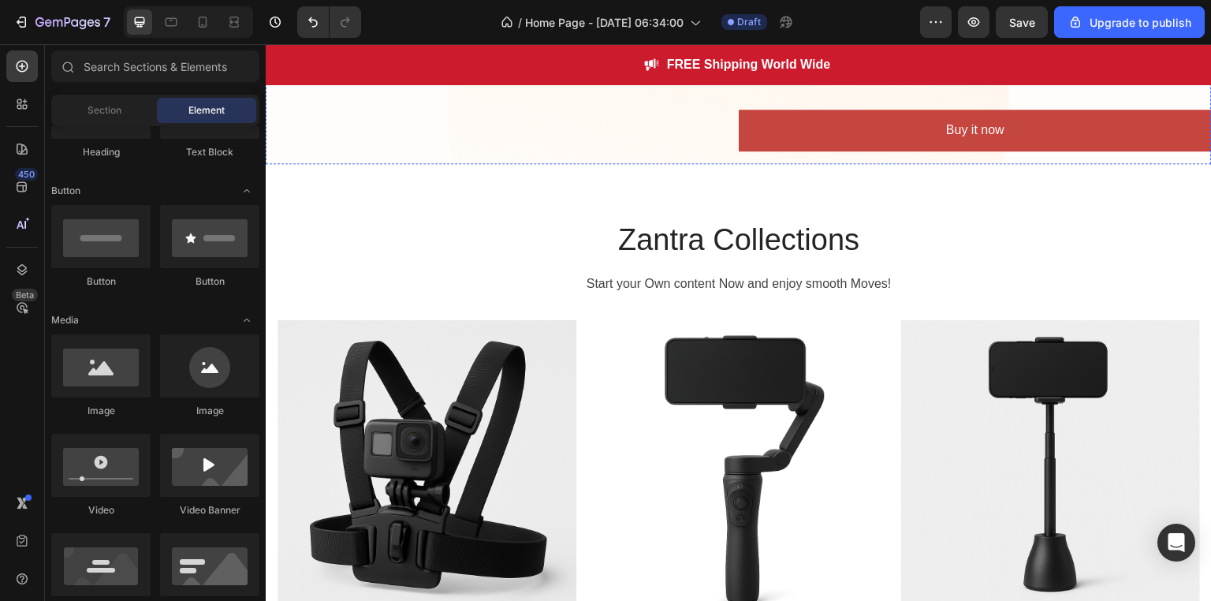
scroll to position [723, 0]
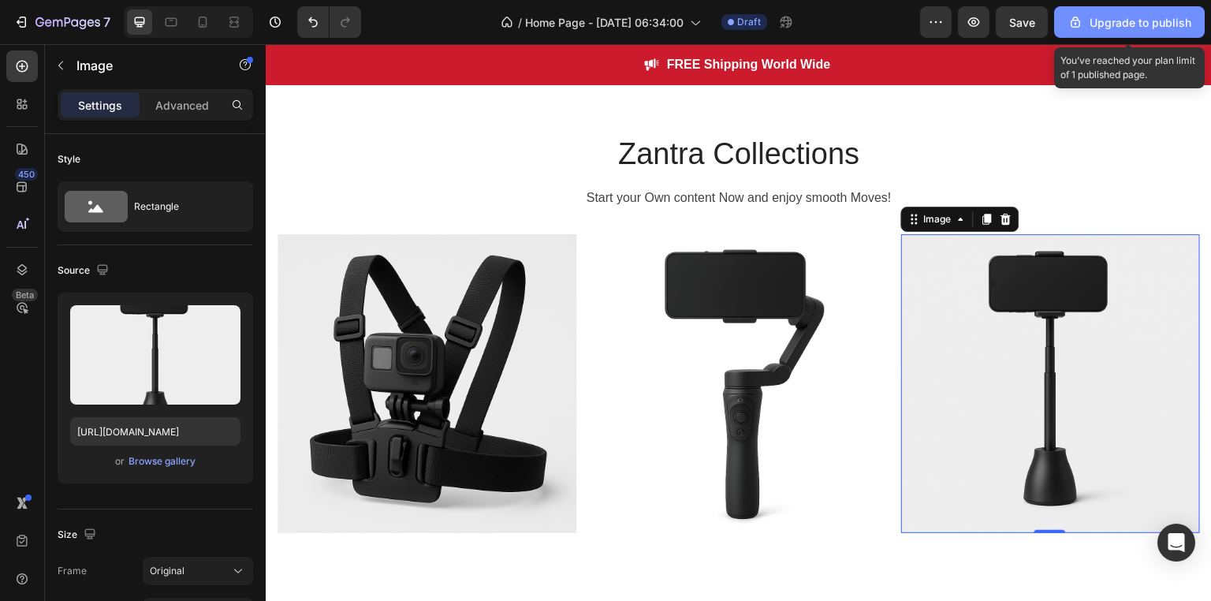
click at [1172, 28] on div "Upgrade to publish" at bounding box center [1129, 22] width 124 height 17
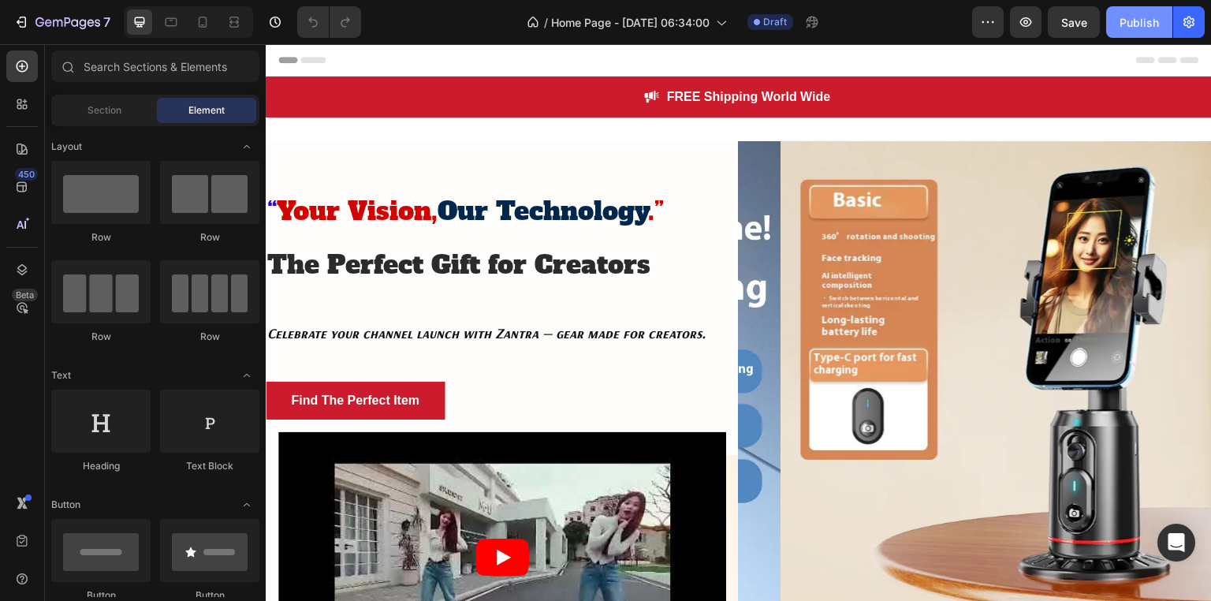
click at [1135, 19] on div "Publish" at bounding box center [1138, 22] width 39 height 17
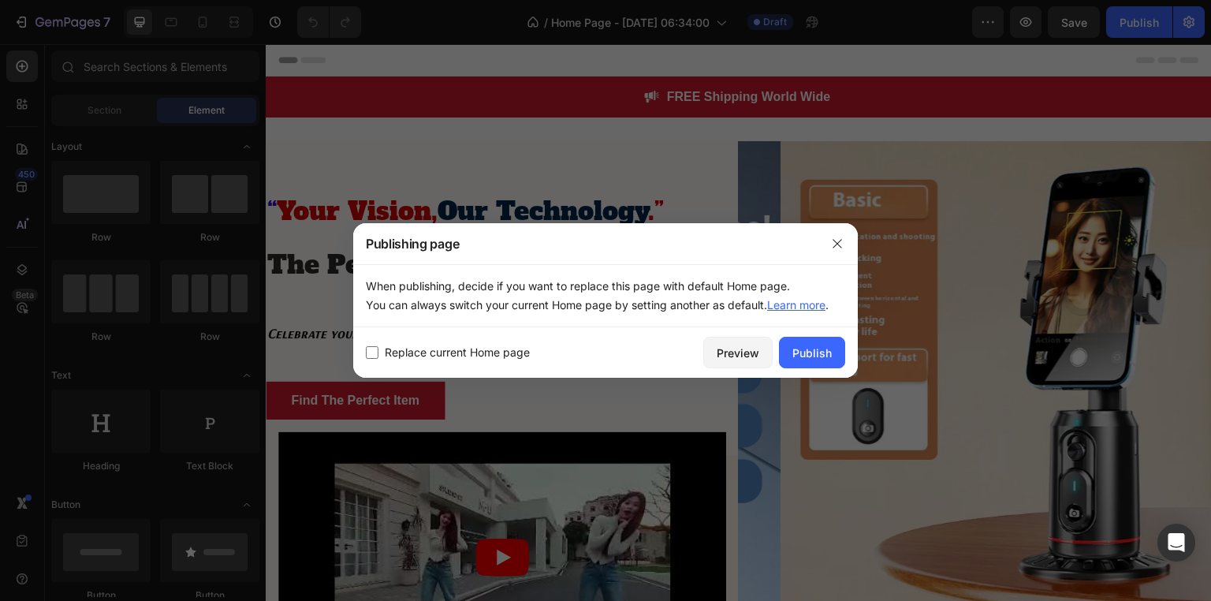
click at [478, 355] on span "Replace current Home page" at bounding box center [457, 352] width 145 height 19
checkbox input "true"
click at [822, 353] on div "Publish" at bounding box center [811, 352] width 39 height 17
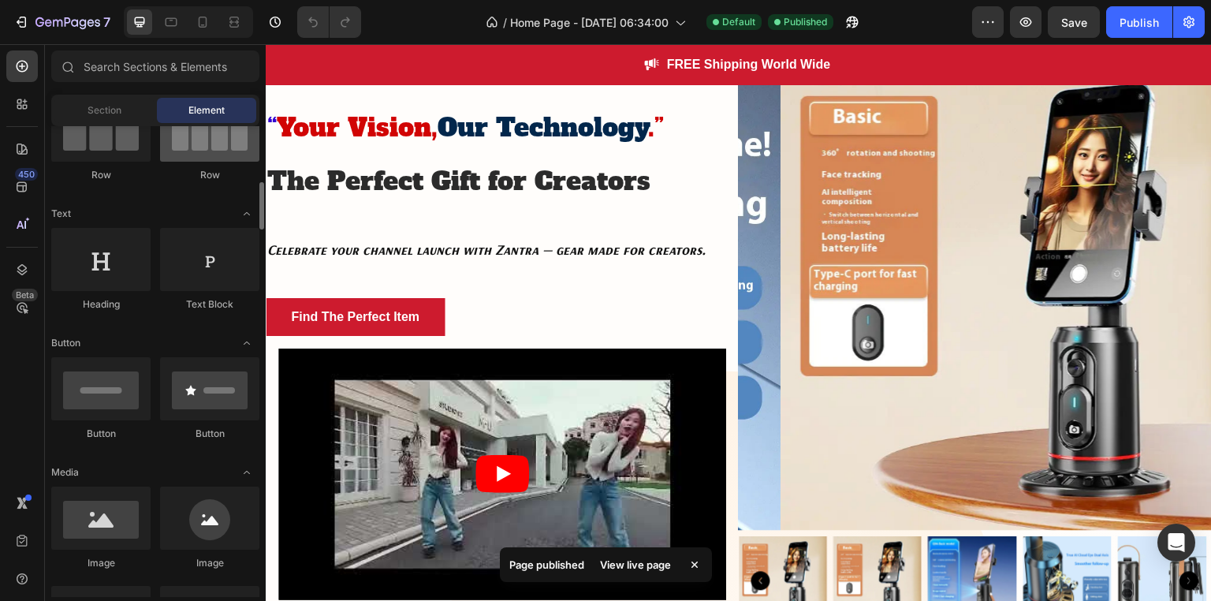
scroll to position [276, 0]
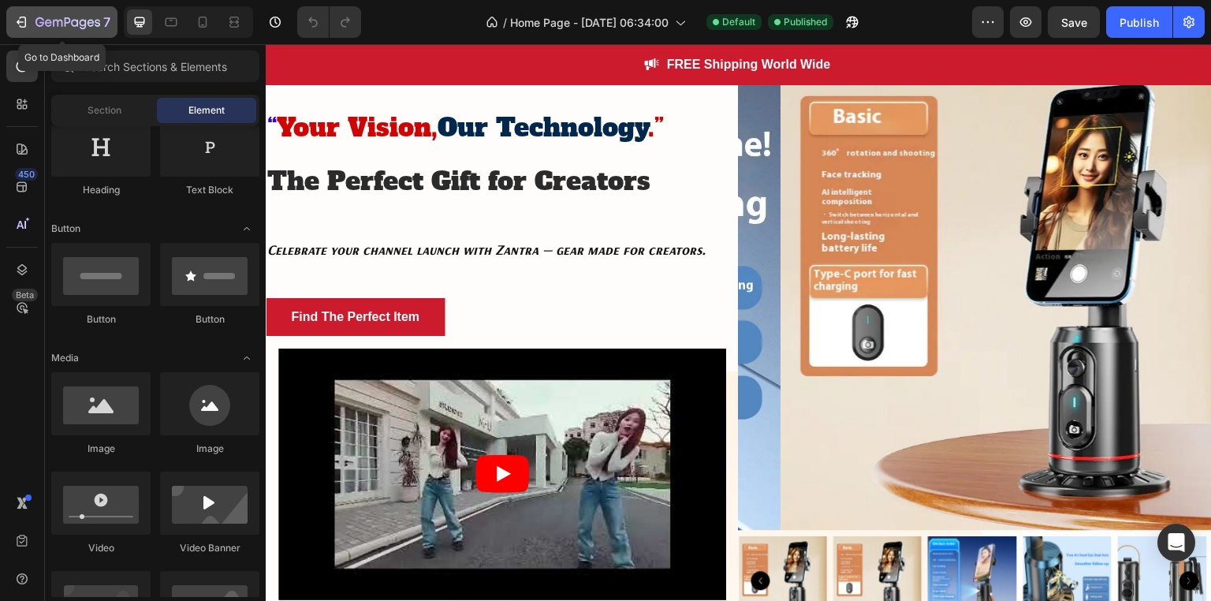
click at [23, 20] on icon "button" at bounding box center [21, 22] width 16 height 16
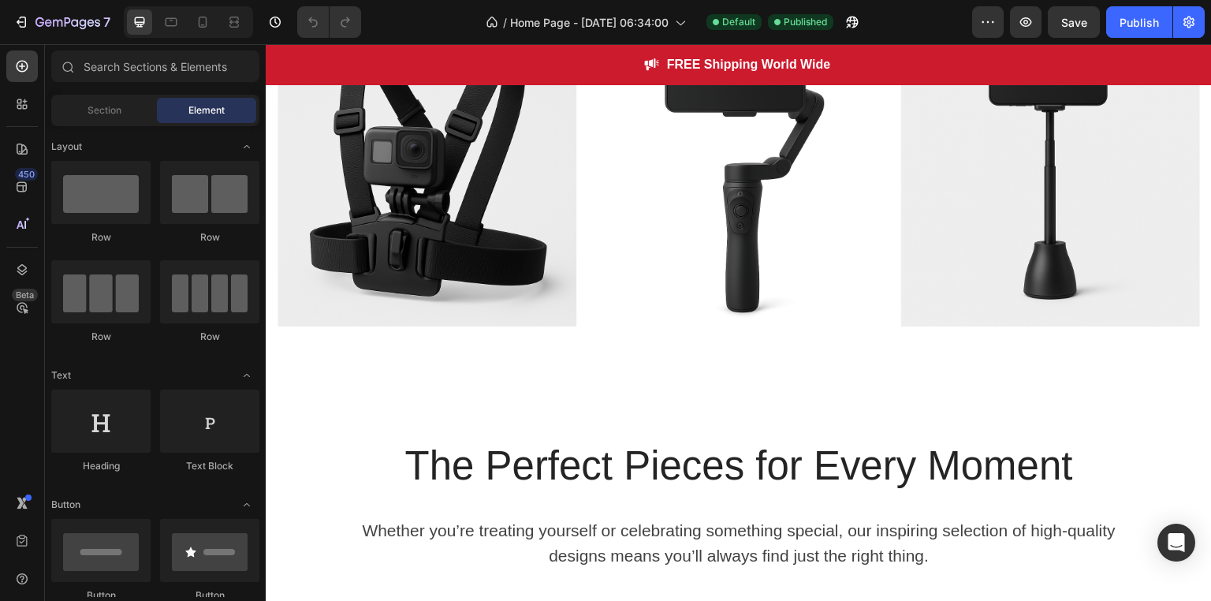
scroll to position [926, 0]
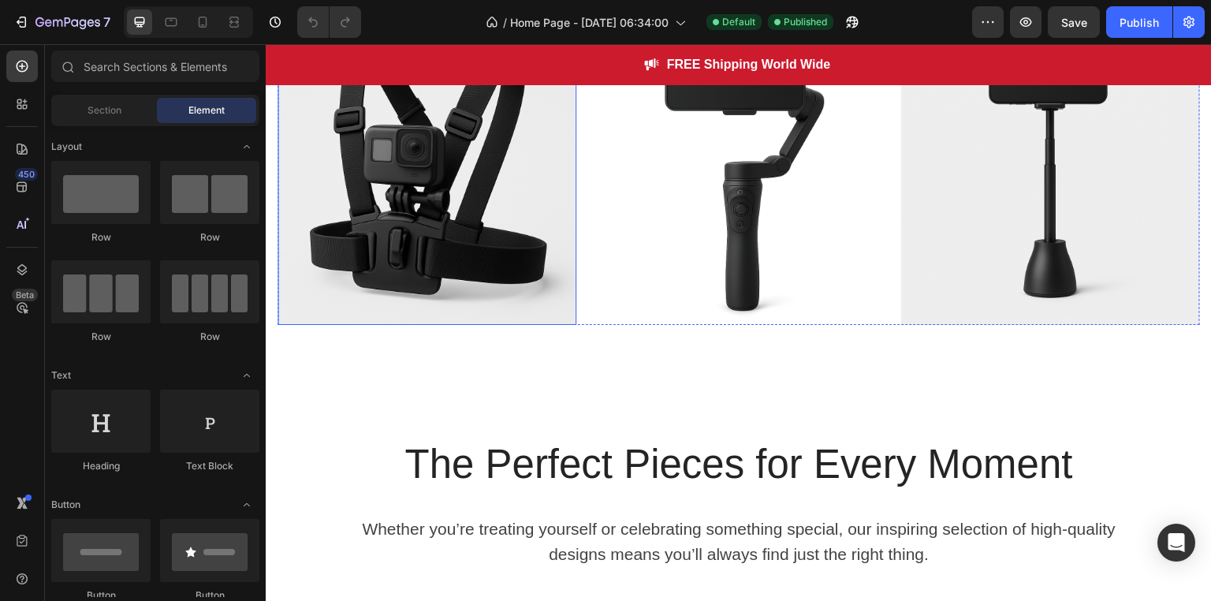
click at [527, 215] on img at bounding box center [426, 175] width 299 height 299
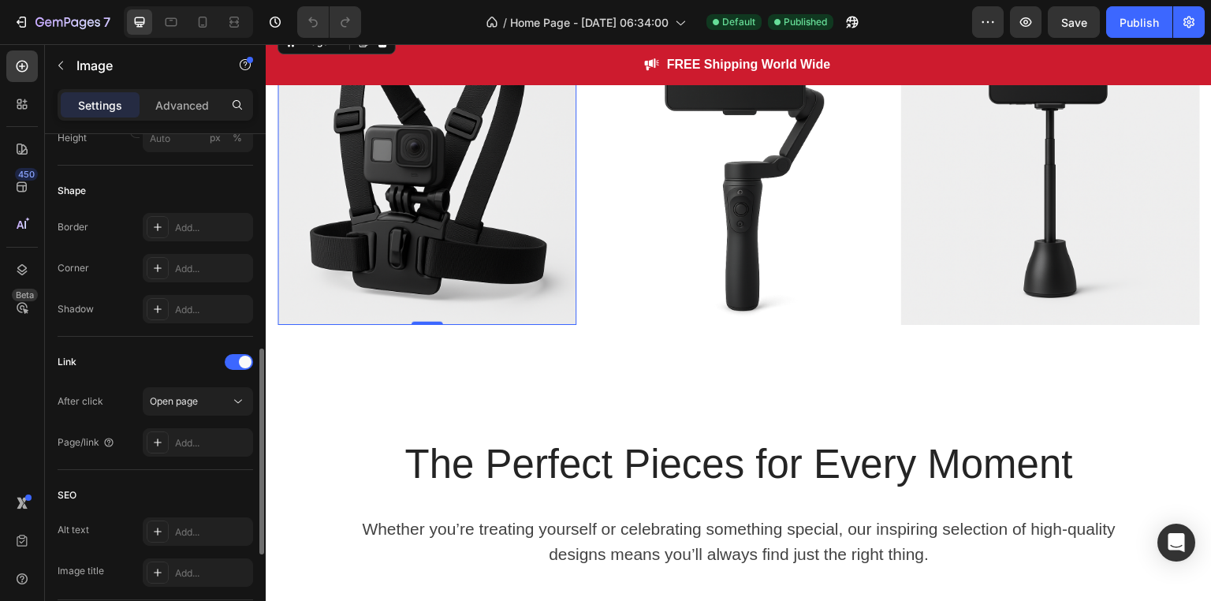
scroll to position [537, 0]
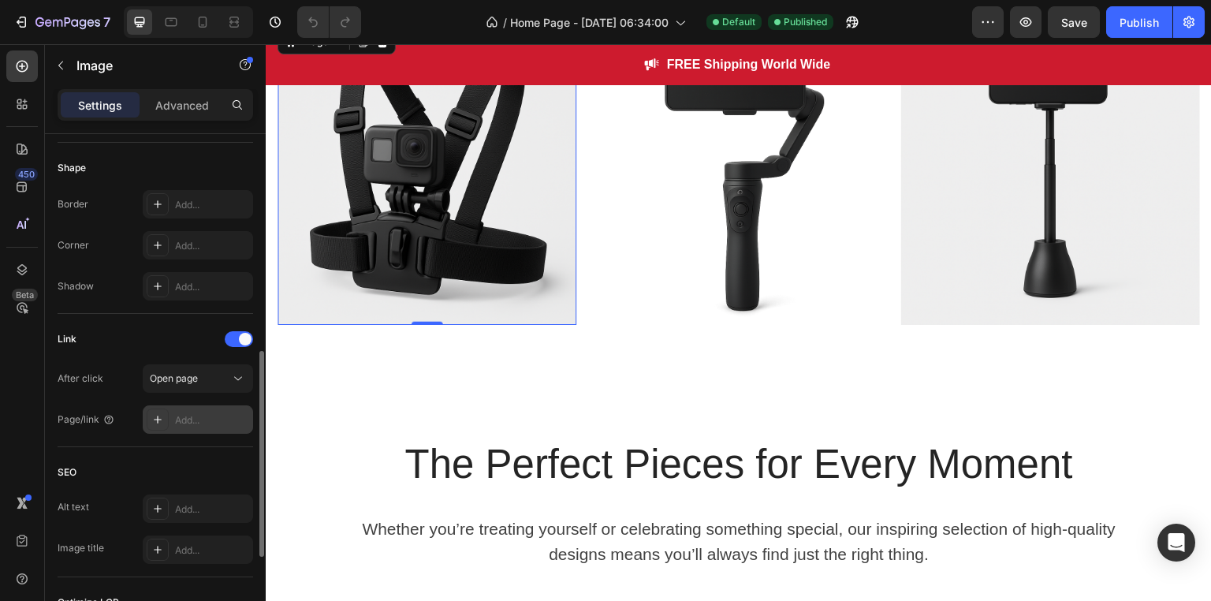
click at [155, 418] on icon at bounding box center [157, 419] width 13 height 13
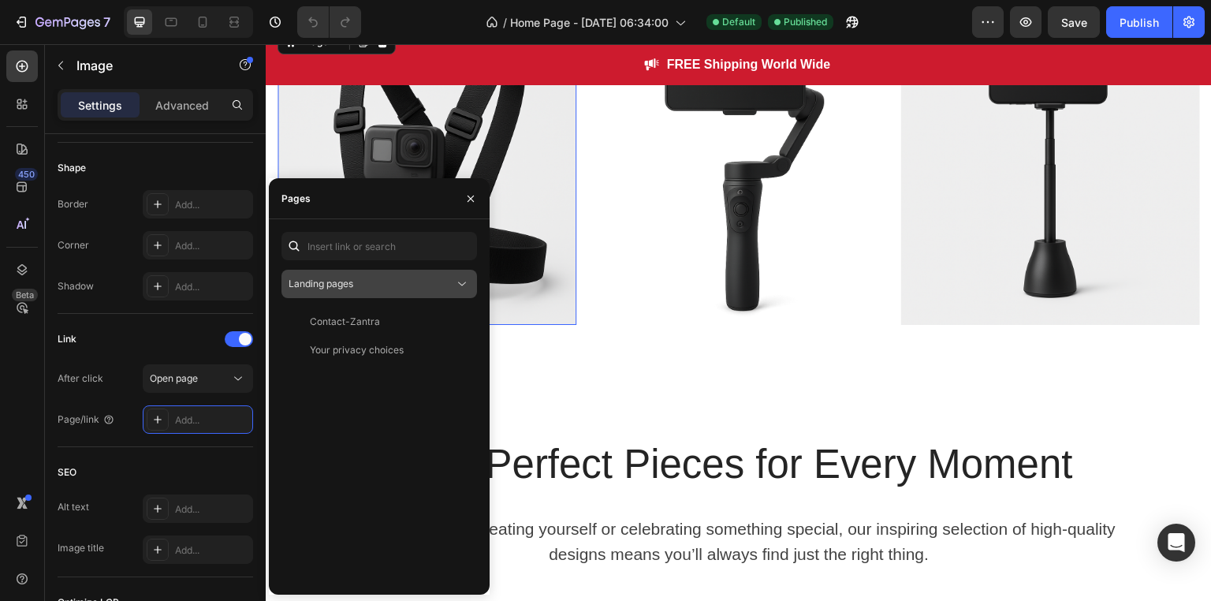
click at [391, 273] on button "Landing pages" at bounding box center [378, 284] width 195 height 28
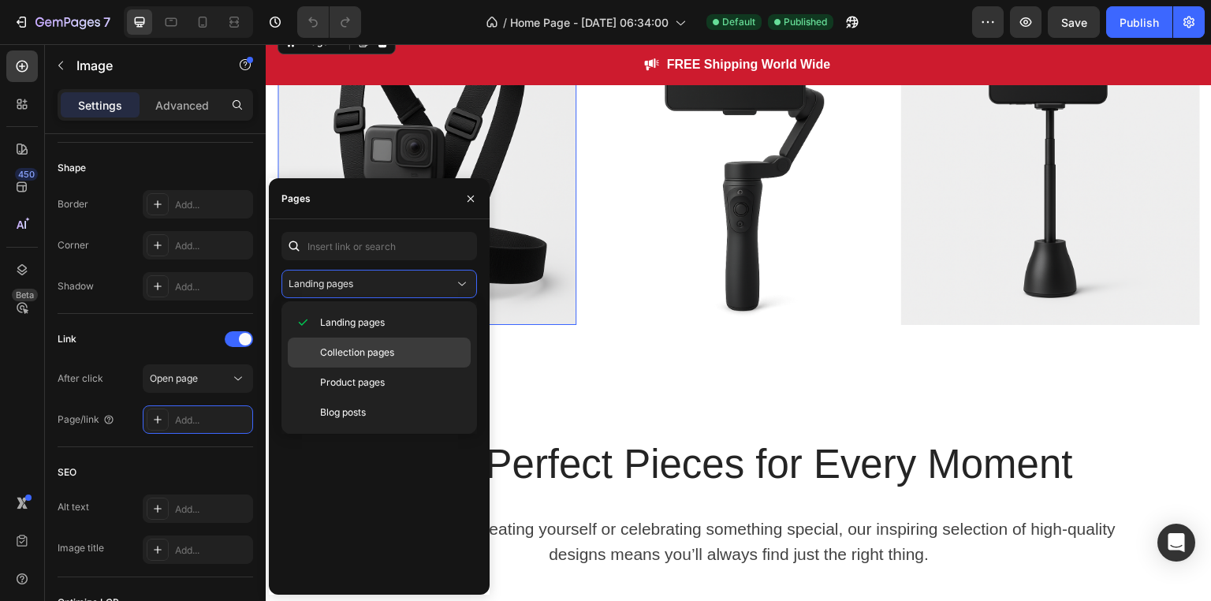
click at [363, 348] on span "Collection pages" at bounding box center [357, 352] width 74 height 14
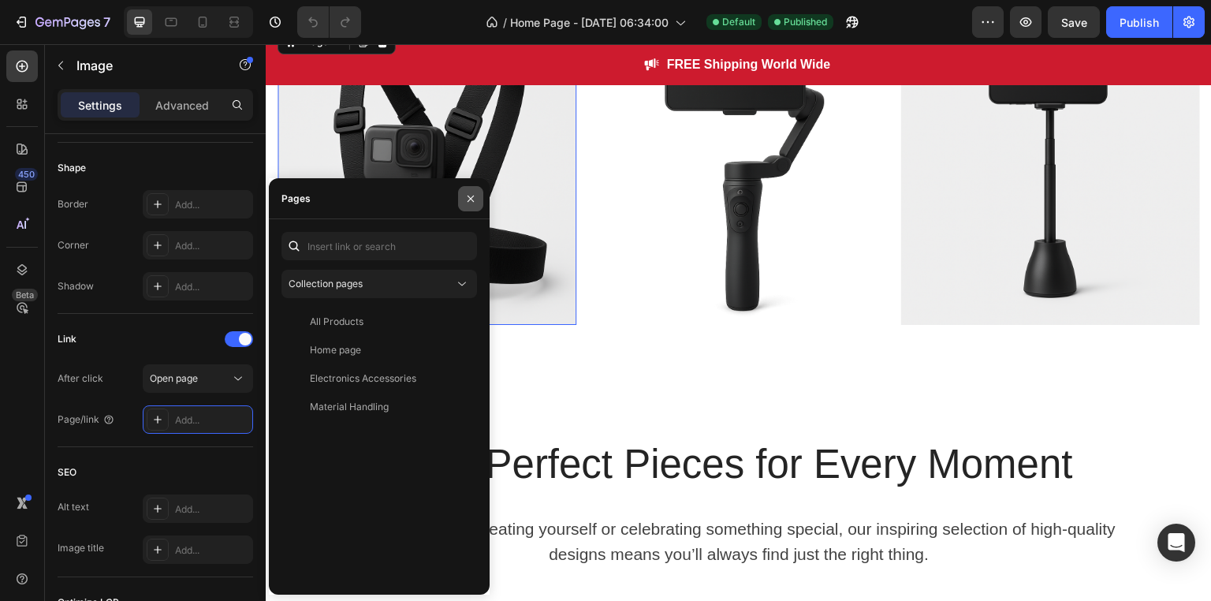
click at [473, 199] on icon "button" at bounding box center [470, 198] width 13 height 13
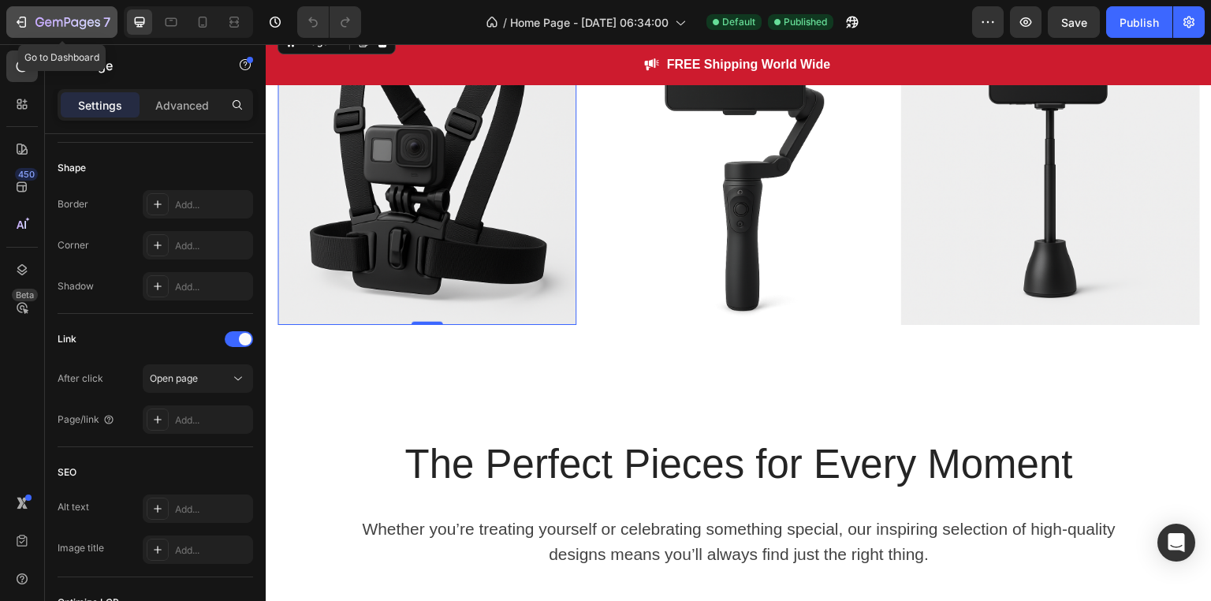
click at [20, 16] on icon "button" at bounding box center [21, 22] width 16 height 16
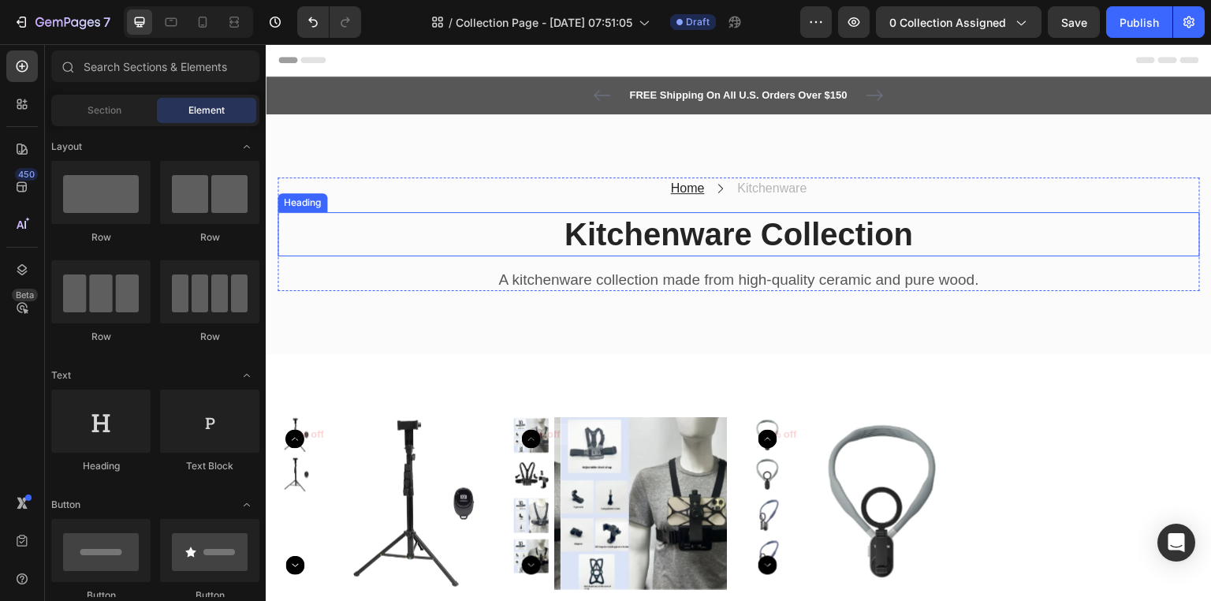
click at [649, 236] on p "Kitchenware Collection" at bounding box center [738, 234] width 919 height 41
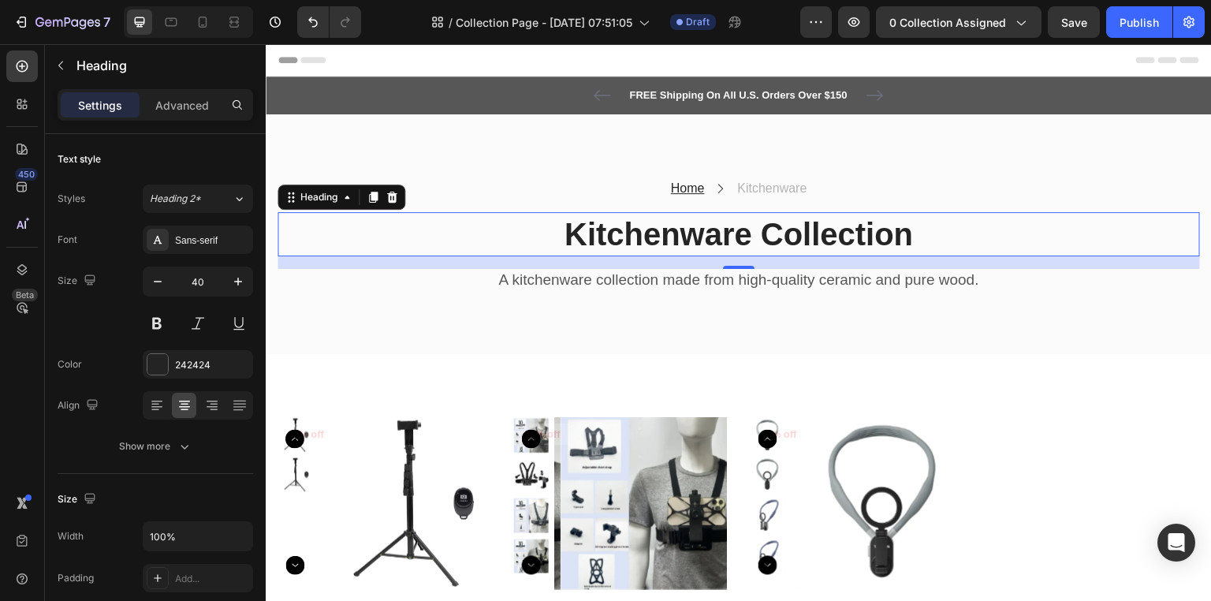
click at [730, 225] on p "Kitchenware Collection" at bounding box center [738, 234] width 919 height 41
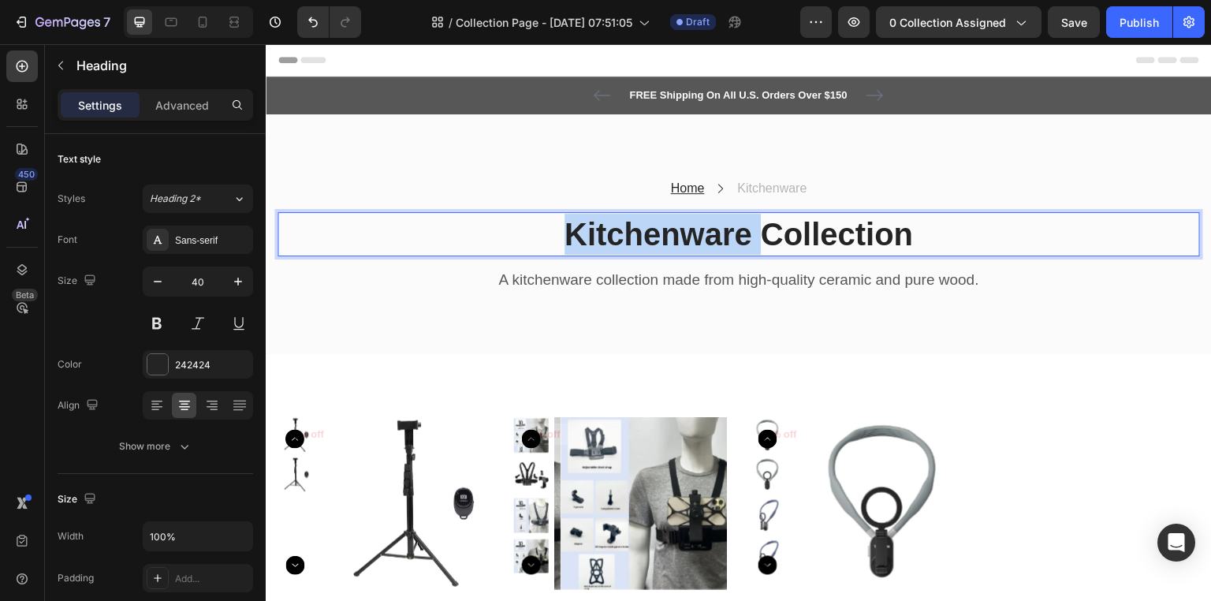
click at [730, 225] on p "Kitchenware Collection" at bounding box center [738, 234] width 919 height 41
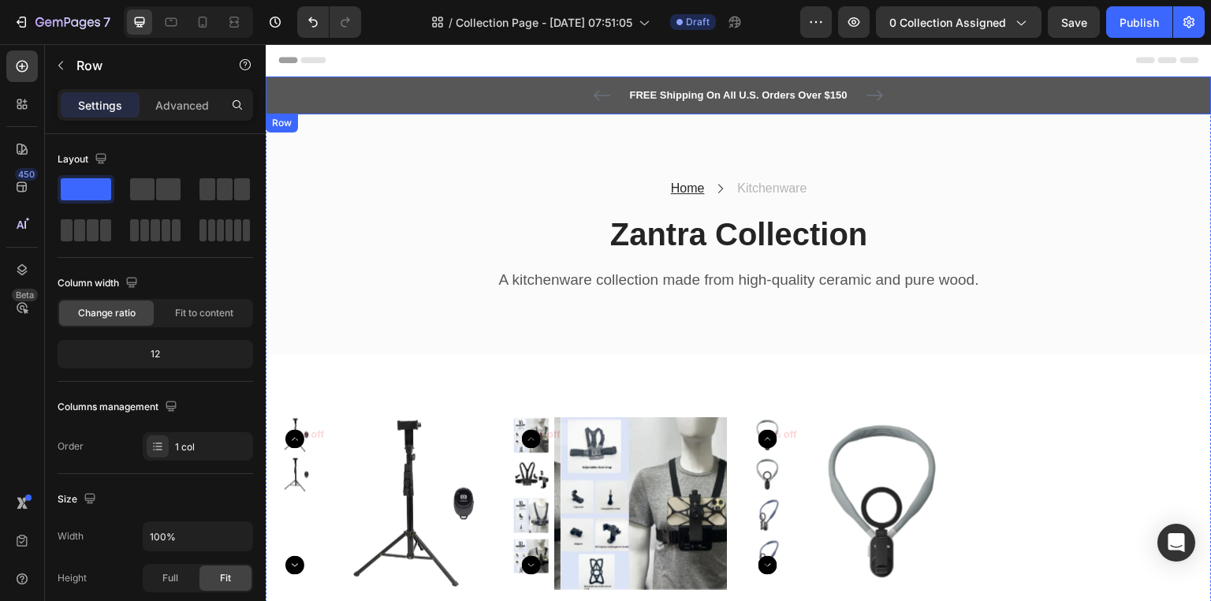
click at [973, 86] on div "FREE Shipping On All U.S. Orders Over $150 Text block 5000+ Text block Icon Ico…" at bounding box center [738, 95] width 922 height 19
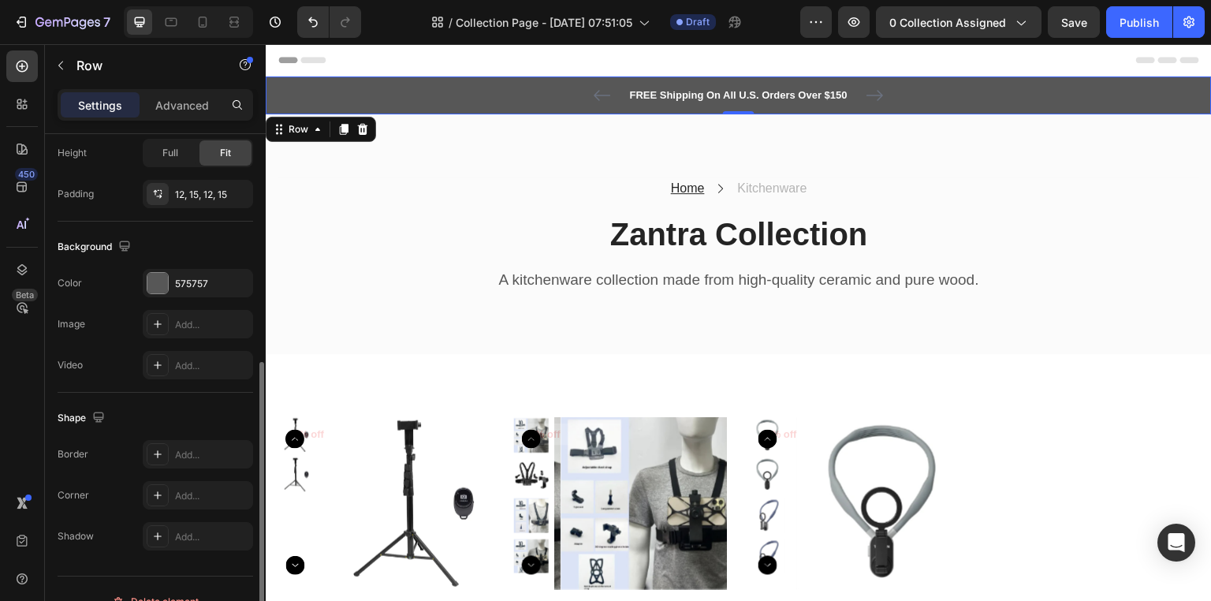
scroll to position [426, 0]
click at [158, 284] on div at bounding box center [157, 282] width 20 height 20
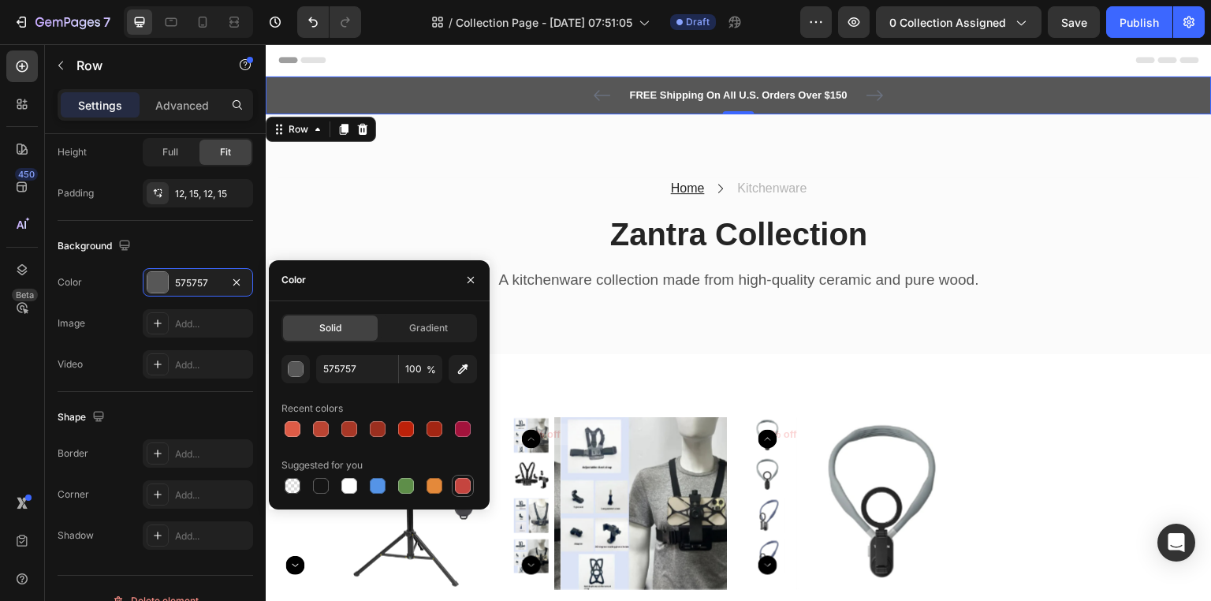
click at [462, 485] on div at bounding box center [463, 486] width 16 height 16
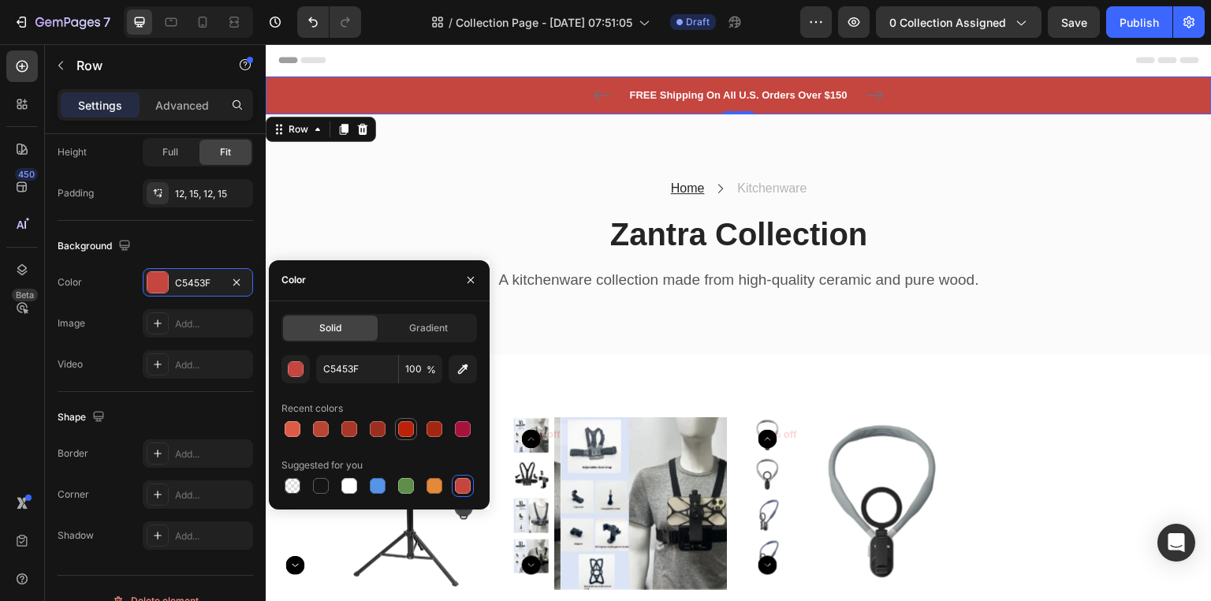
click at [411, 424] on div at bounding box center [406, 429] width 16 height 16
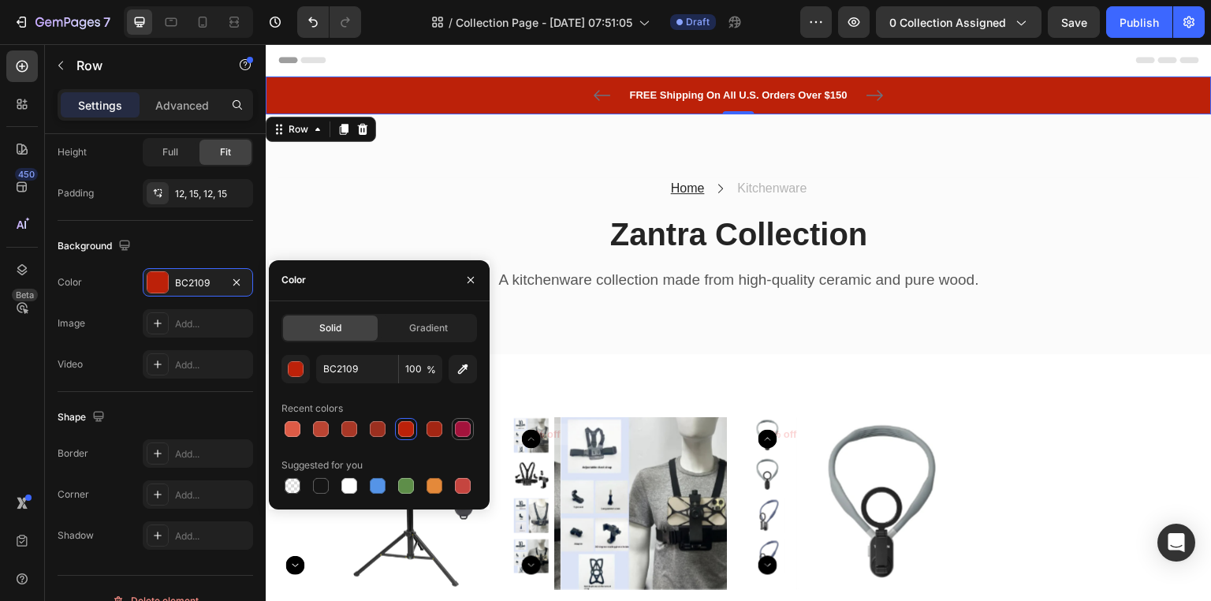
click at [463, 421] on div at bounding box center [463, 429] width 16 height 16
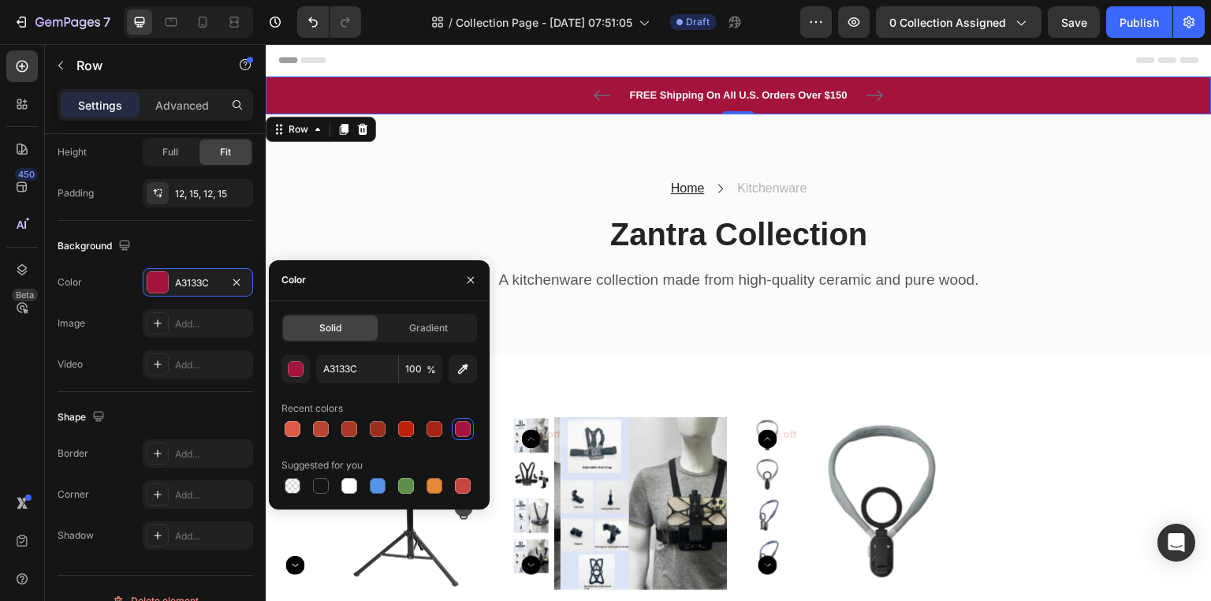
click at [474, 488] on div at bounding box center [378, 485] width 195 height 22
click at [461, 479] on div at bounding box center [463, 486] width 16 height 16
type input "C5453F"
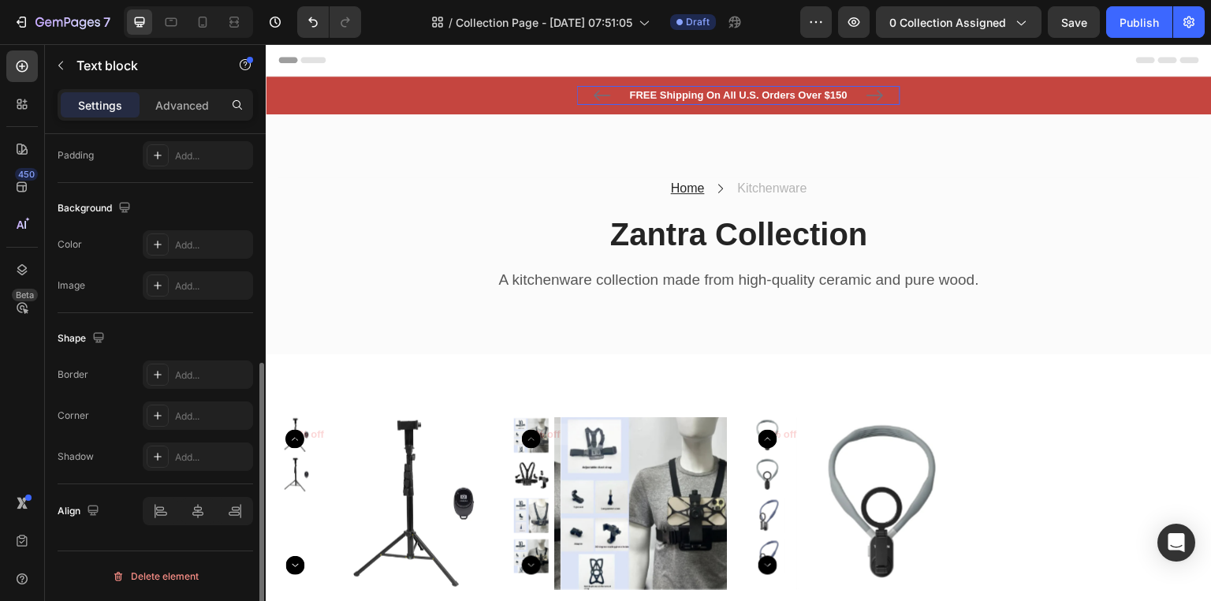
click at [790, 86] on div "FREE Shipping On All U.S. Orders Over $150" at bounding box center [738, 95] width 323 height 19
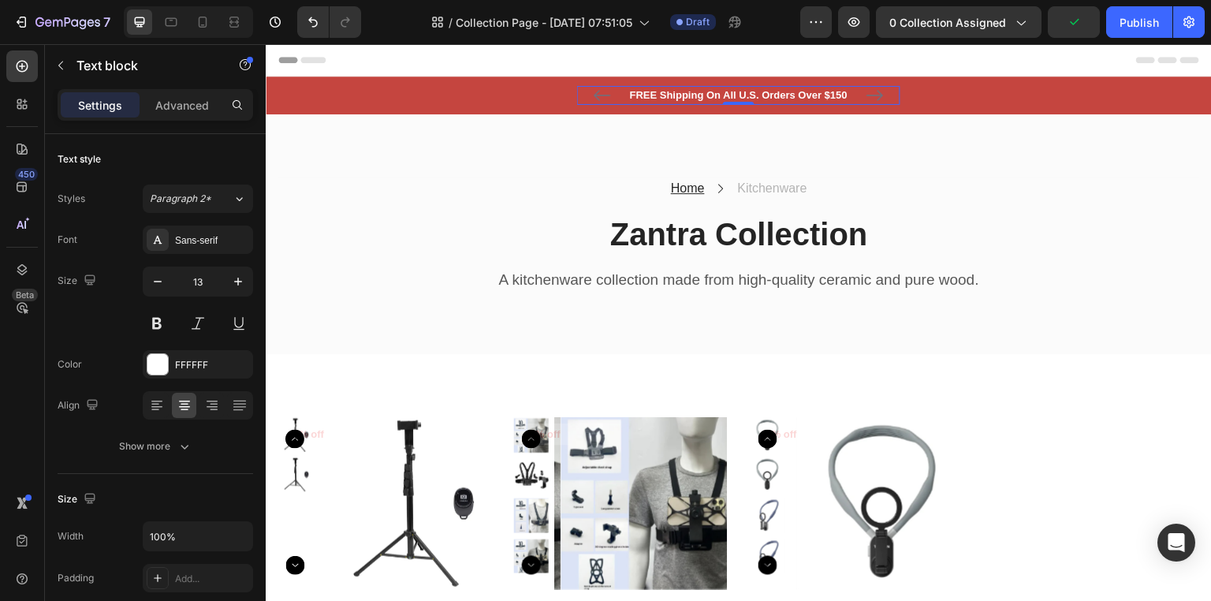
click at [845, 95] on p "FREE Shipping On All U.S. Orders Over $150" at bounding box center [738, 95] width 320 height 16
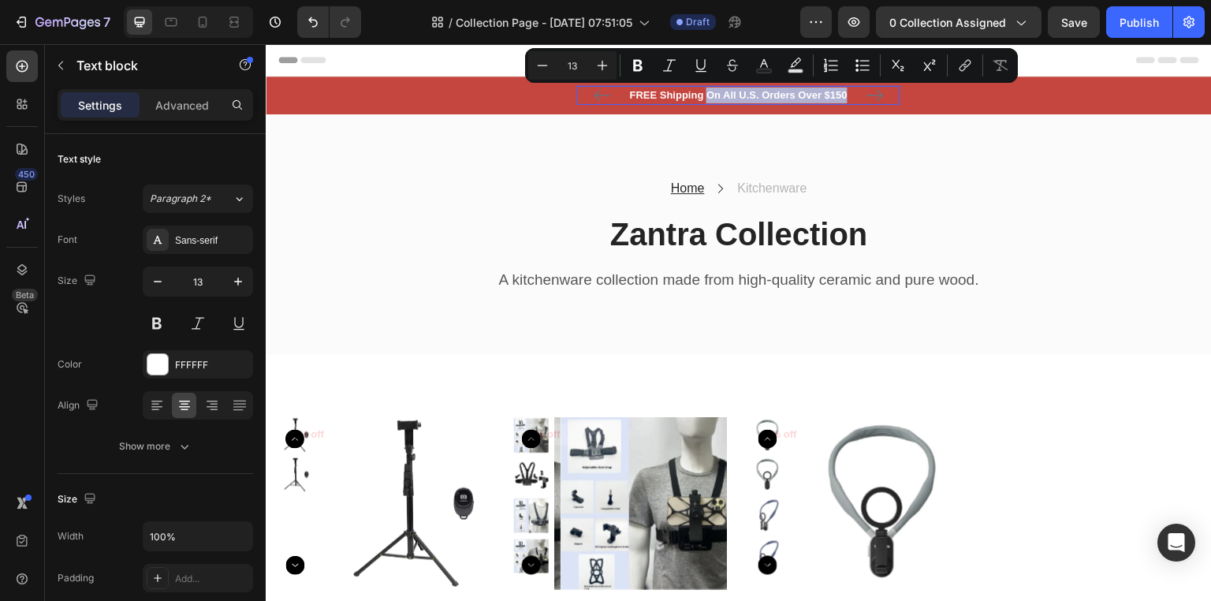
drag, startPoint x: 845, startPoint y: 95, endPoint x: 705, endPoint y: 101, distance: 140.4
click at [705, 101] on p "FREE Shipping On All U.S. Orders Over $150" at bounding box center [738, 95] width 320 height 16
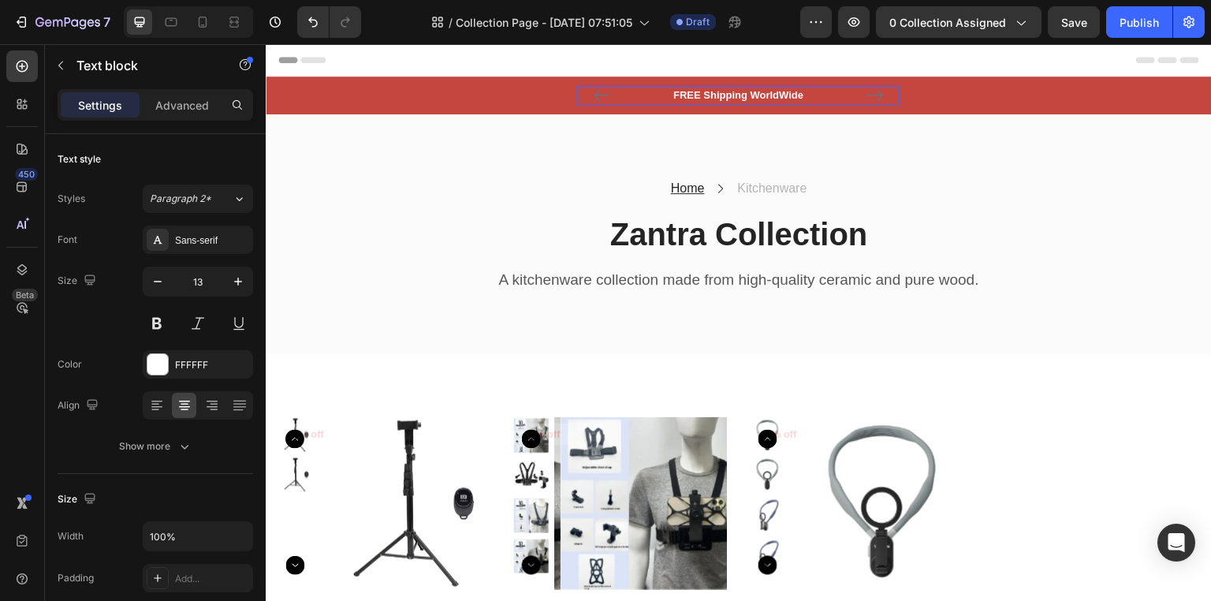
click at [775, 101] on p "FREE Shipping WorldWide" at bounding box center [738, 95] width 320 height 16
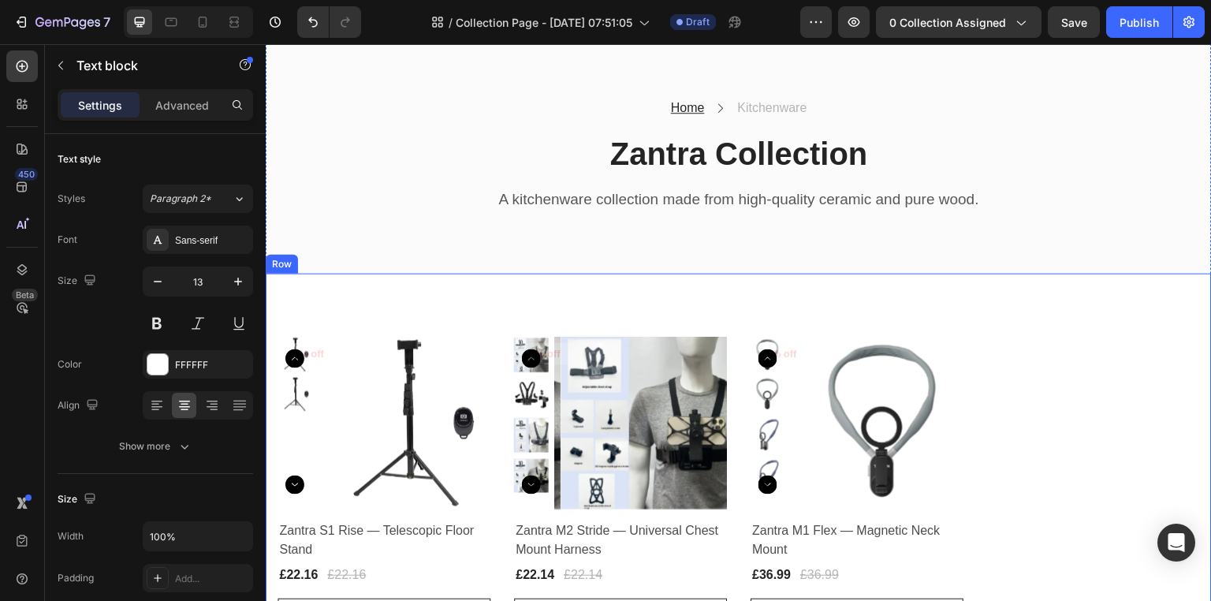
scroll to position [82, 0]
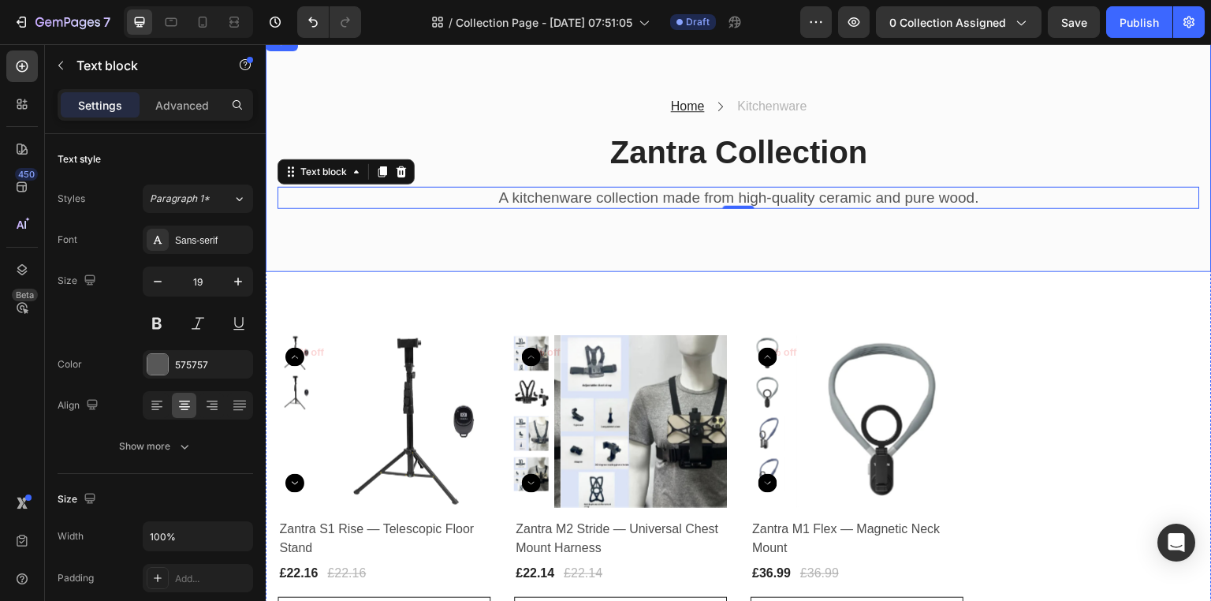
click at [1143, 235] on div "Home Text block Icon Kitchenware Text block Row Zantra Collection Heading A kit…" at bounding box center [739, 152] width 946 height 240
click at [755, 195] on p "A kitchenware collection made from high-quality ceramic and pure wood." at bounding box center [738, 198] width 919 height 20
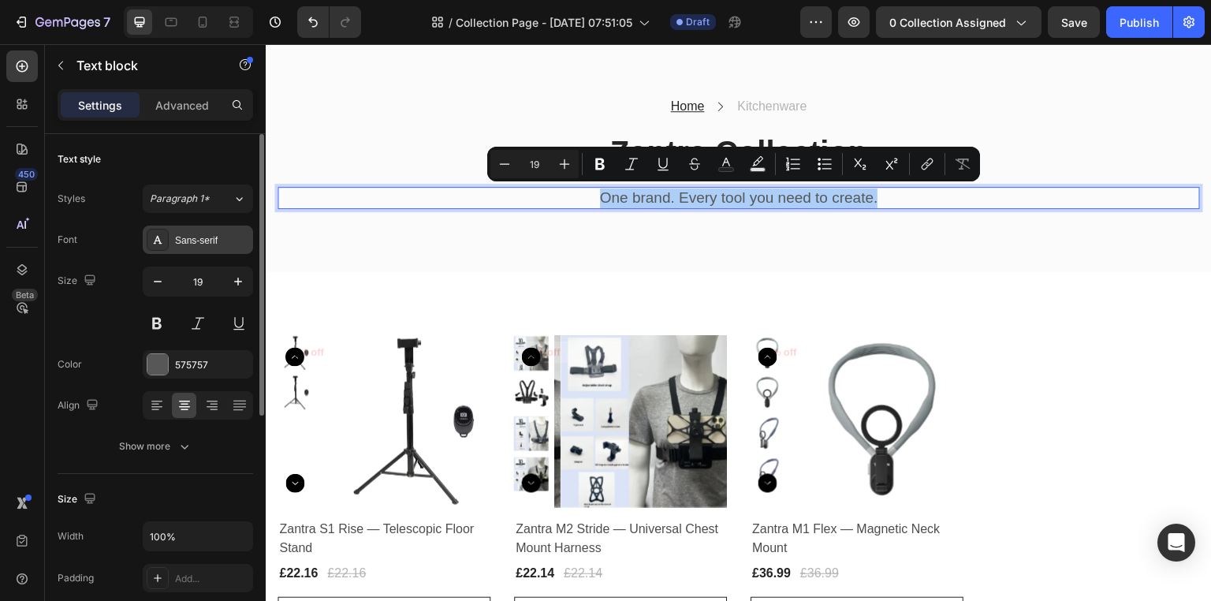
click at [161, 243] on icon at bounding box center [158, 240] width 9 height 8
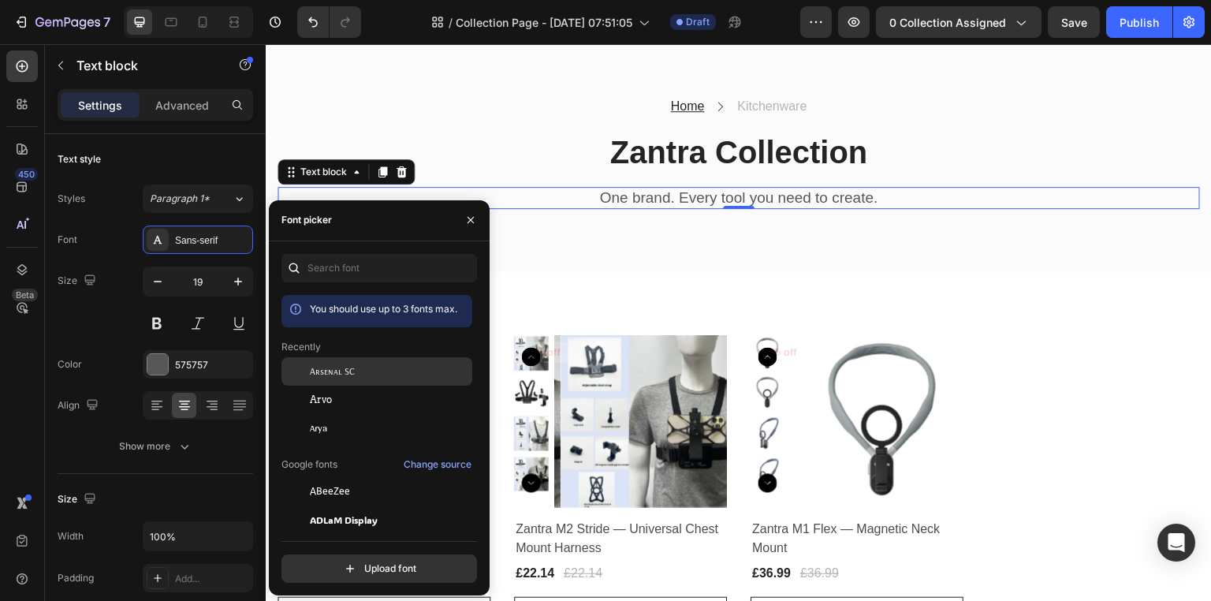
click at [322, 376] on span "Arsenal SC" at bounding box center [332, 371] width 45 height 14
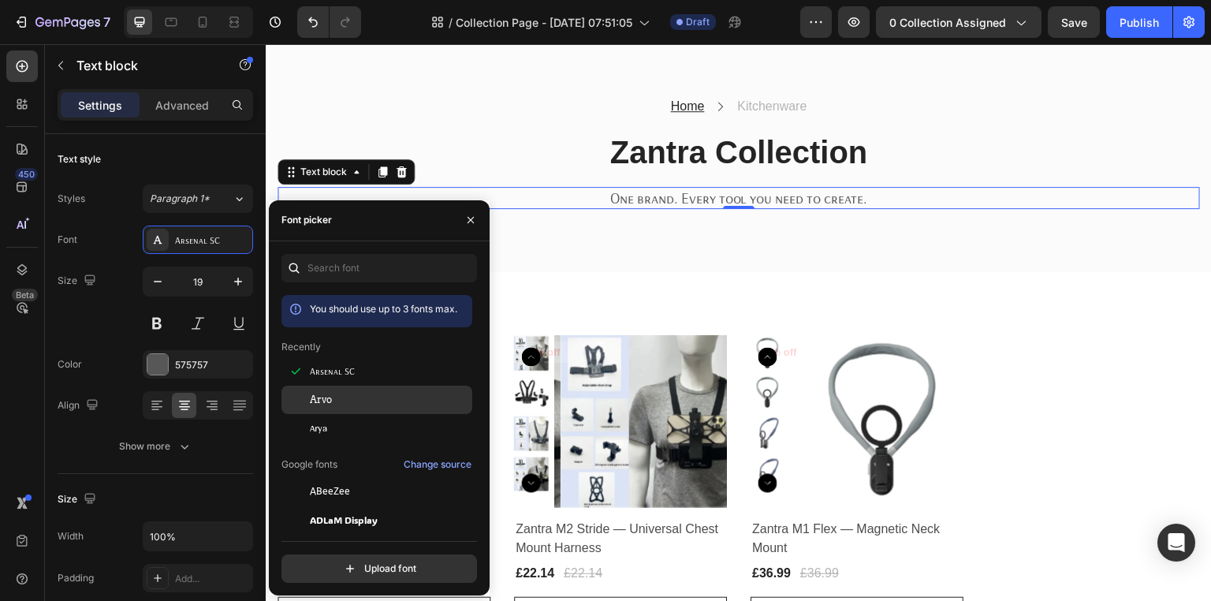
click at [340, 393] on div "Arvo" at bounding box center [389, 399] width 159 height 14
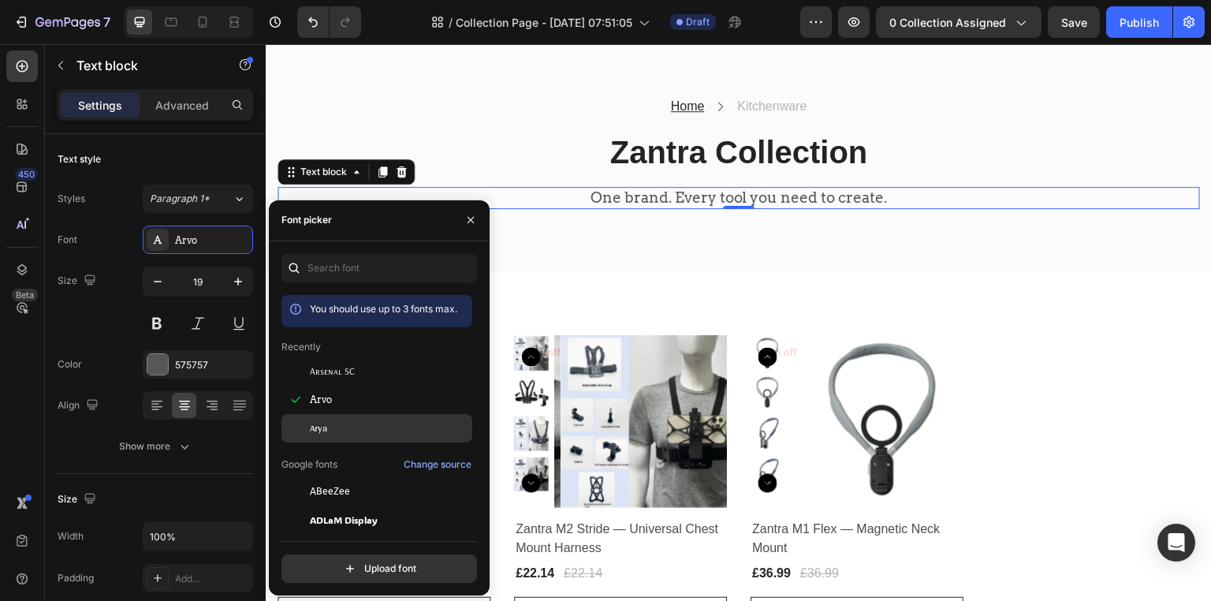
click at [352, 425] on div "Arya" at bounding box center [389, 428] width 159 height 14
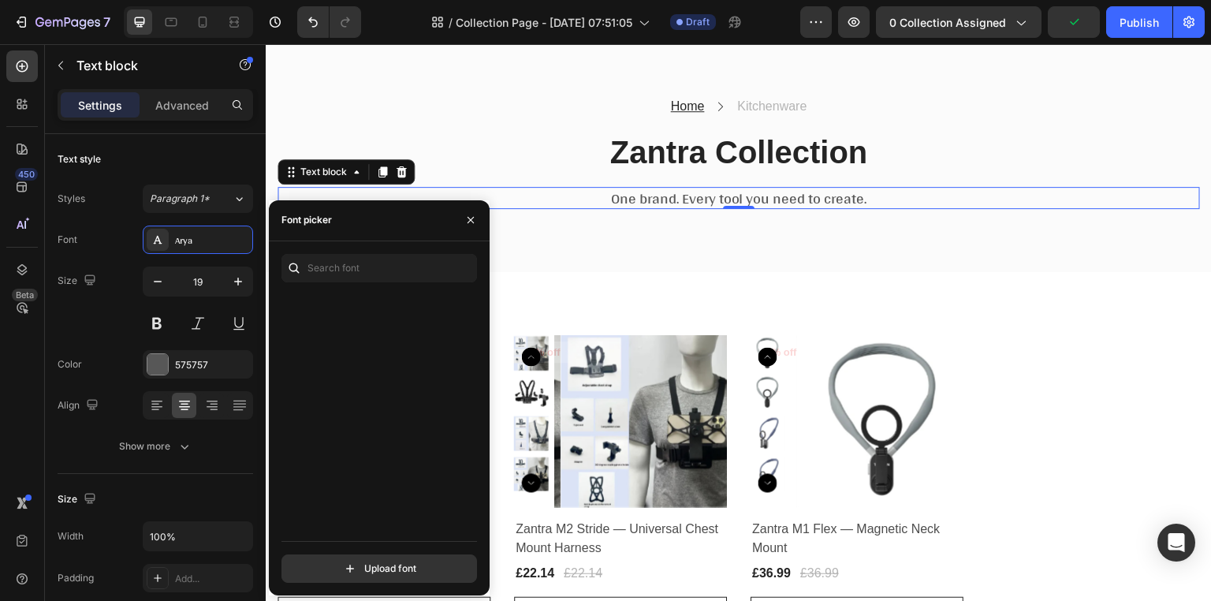
scroll to position [3050, 0]
click at [352, 425] on div "Arimo" at bounding box center [376, 412] width 191 height 28
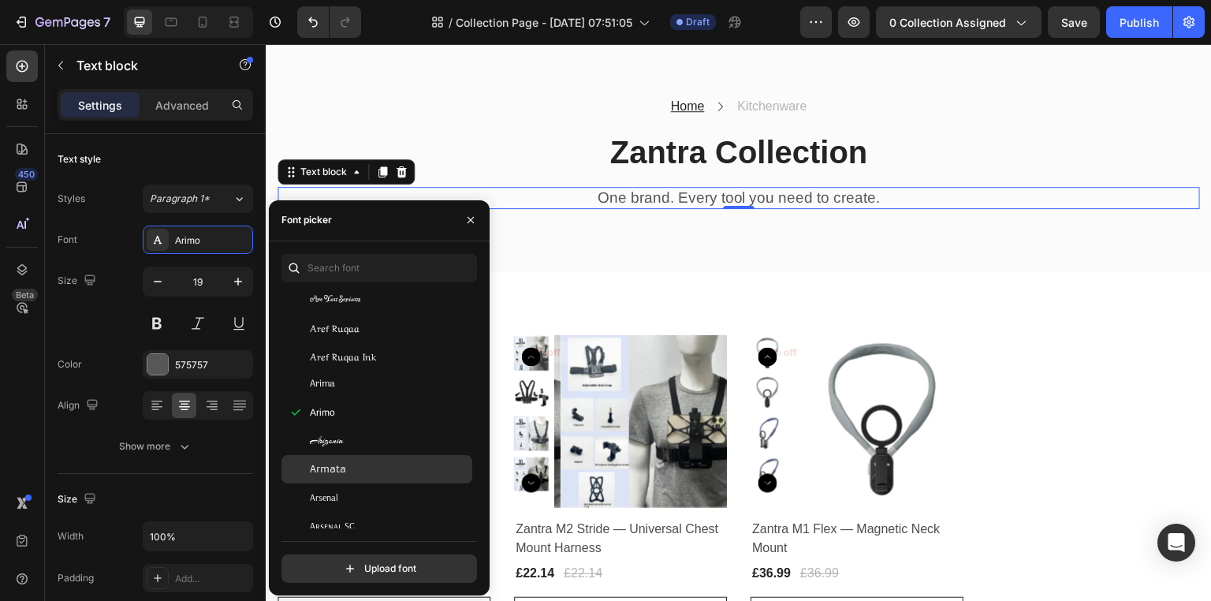
click at [353, 456] on div "Armata" at bounding box center [376, 469] width 191 height 28
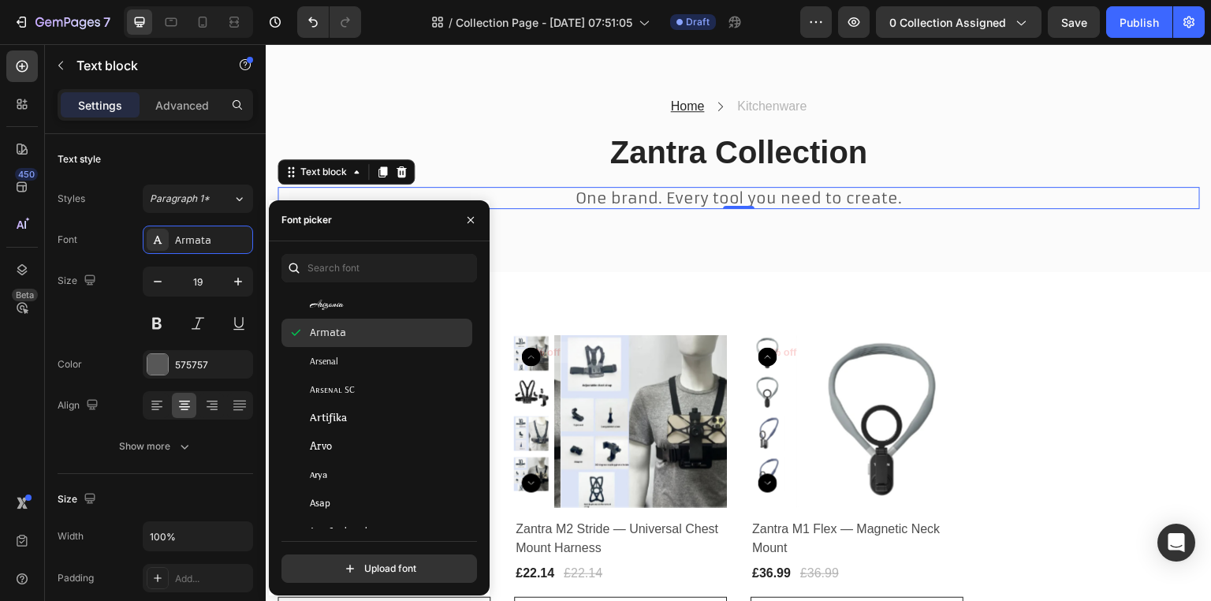
scroll to position [3187, 0]
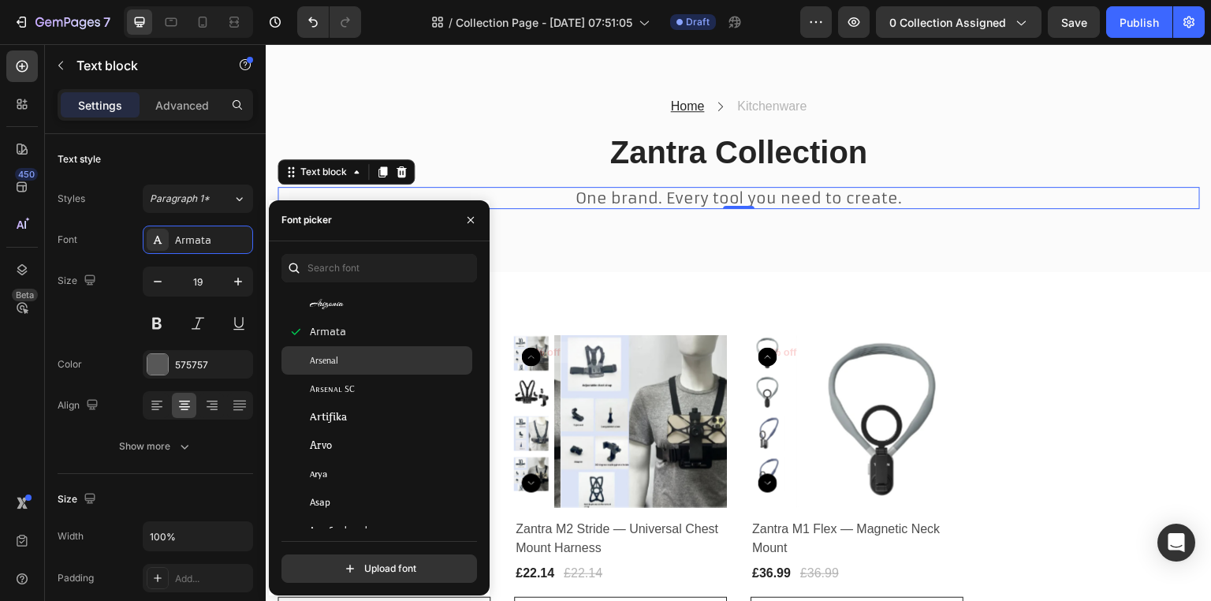
click at [336, 358] on span "Arsenal" at bounding box center [324, 360] width 28 height 14
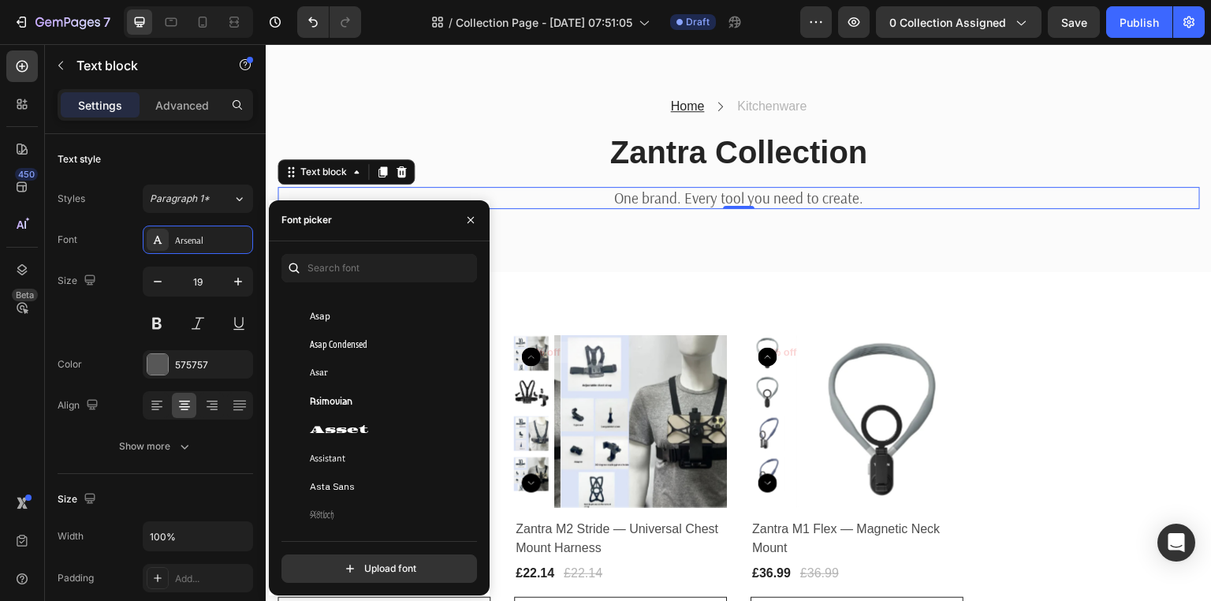
scroll to position [3375, 0]
click at [336, 358] on div "Asar" at bounding box center [376, 371] width 191 height 28
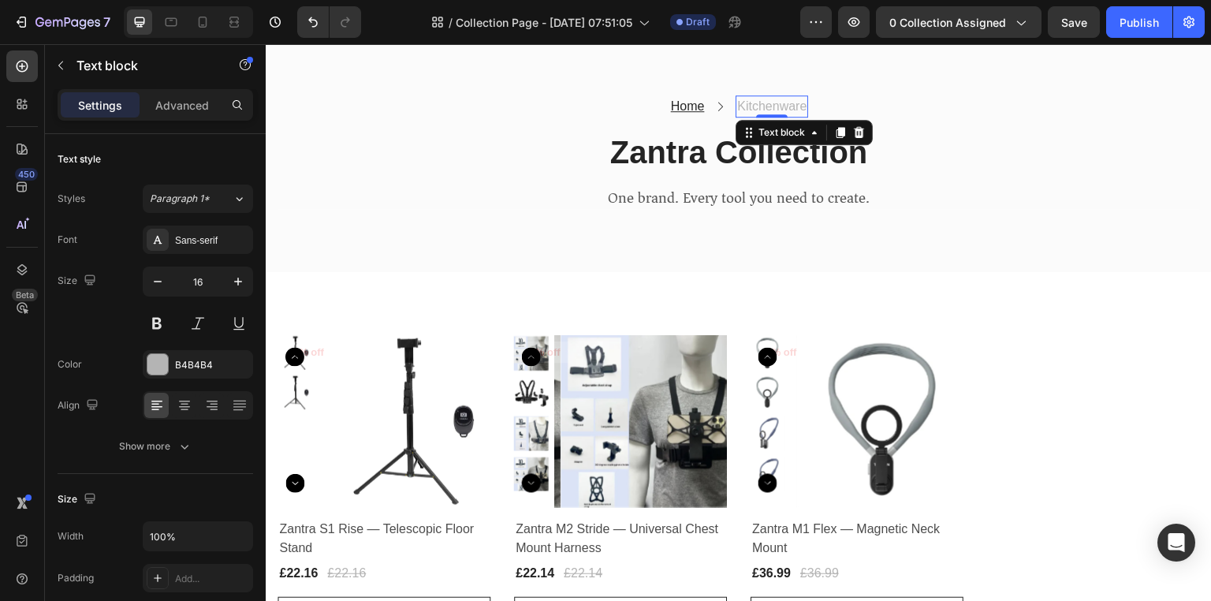
click at [768, 104] on p "Kitchenware" at bounding box center [771, 106] width 69 height 19
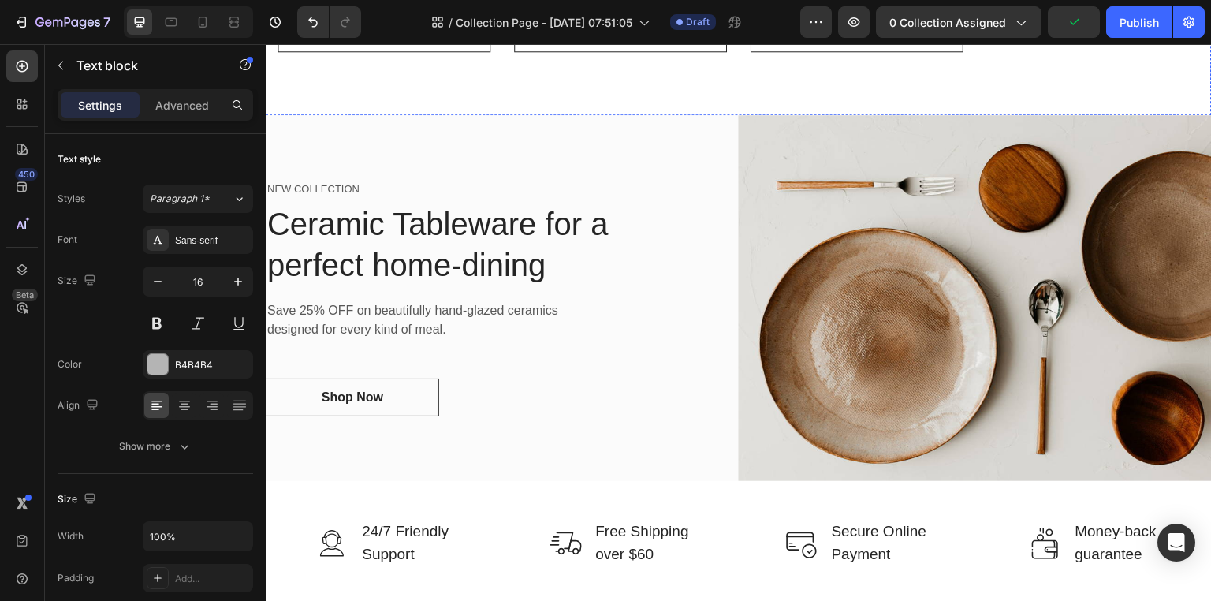
scroll to position [665, 0]
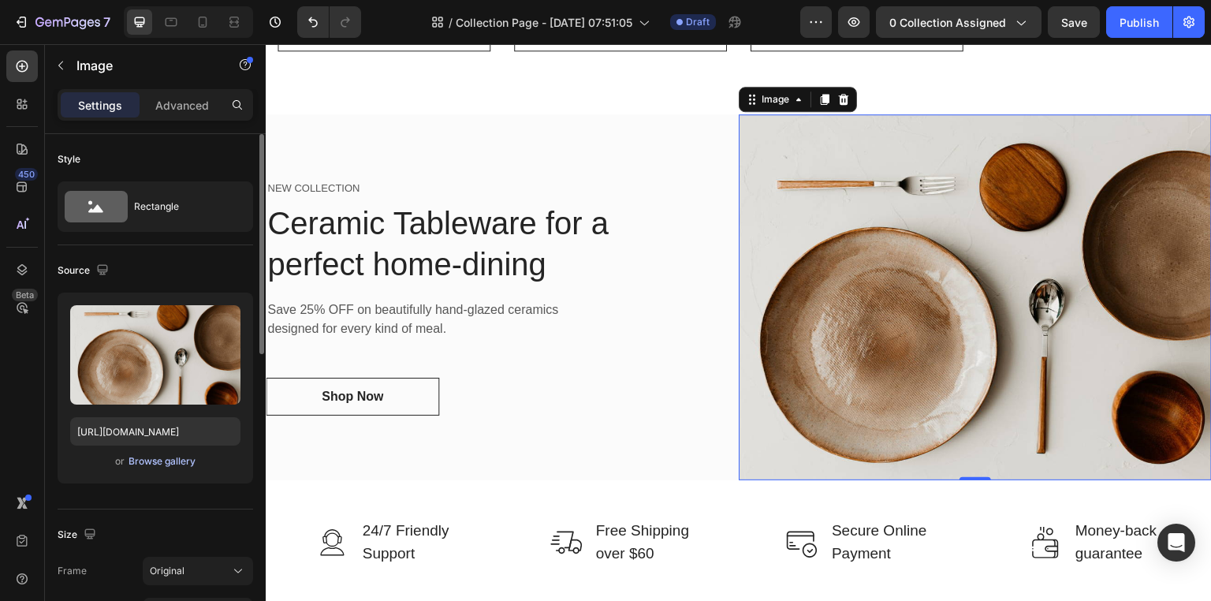
click at [156, 460] on div "Browse gallery" at bounding box center [161, 461] width 67 height 14
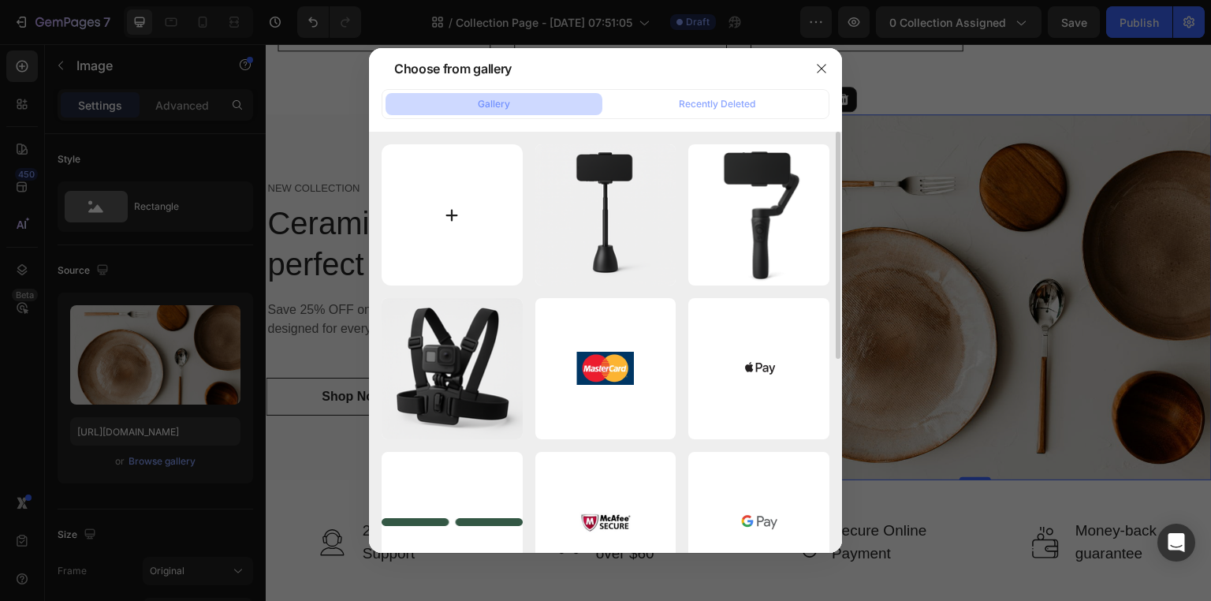
click at [437, 227] on input "file" at bounding box center [451, 214] width 141 height 141
click at [418, 219] on input "file" at bounding box center [451, 214] width 141 height 141
type input "C:\fakepath\ChatGPT_Image_Aug_27_2025_01_52_02_AM (1).png"
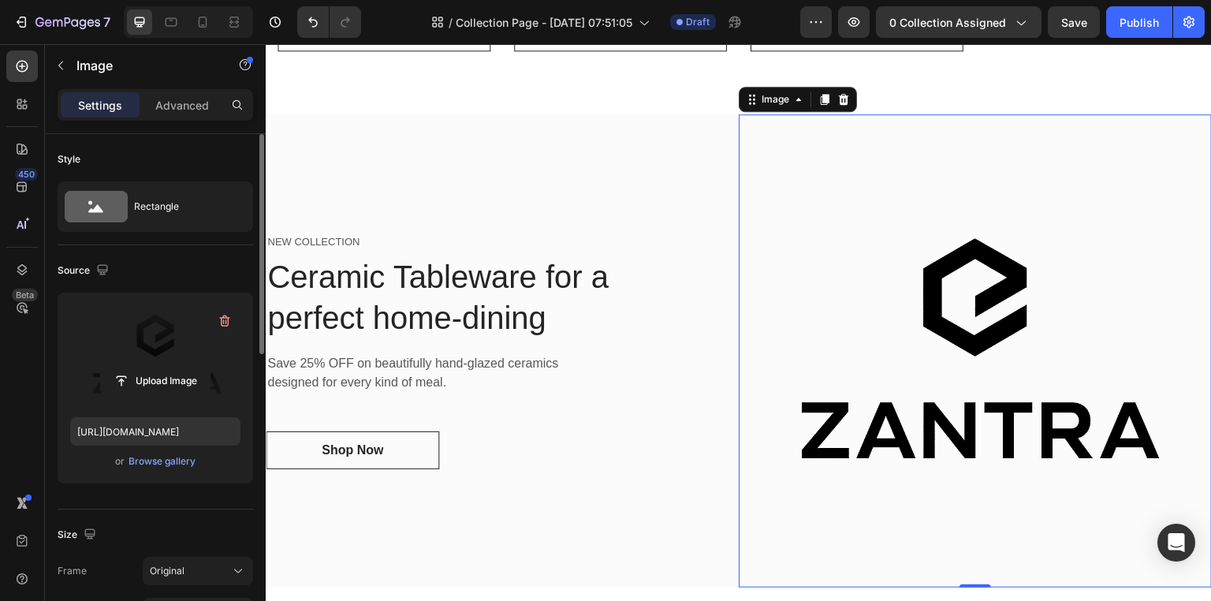
click at [164, 351] on label at bounding box center [155, 354] width 170 height 99
click at [164, 367] on input "file" at bounding box center [155, 380] width 109 height 27
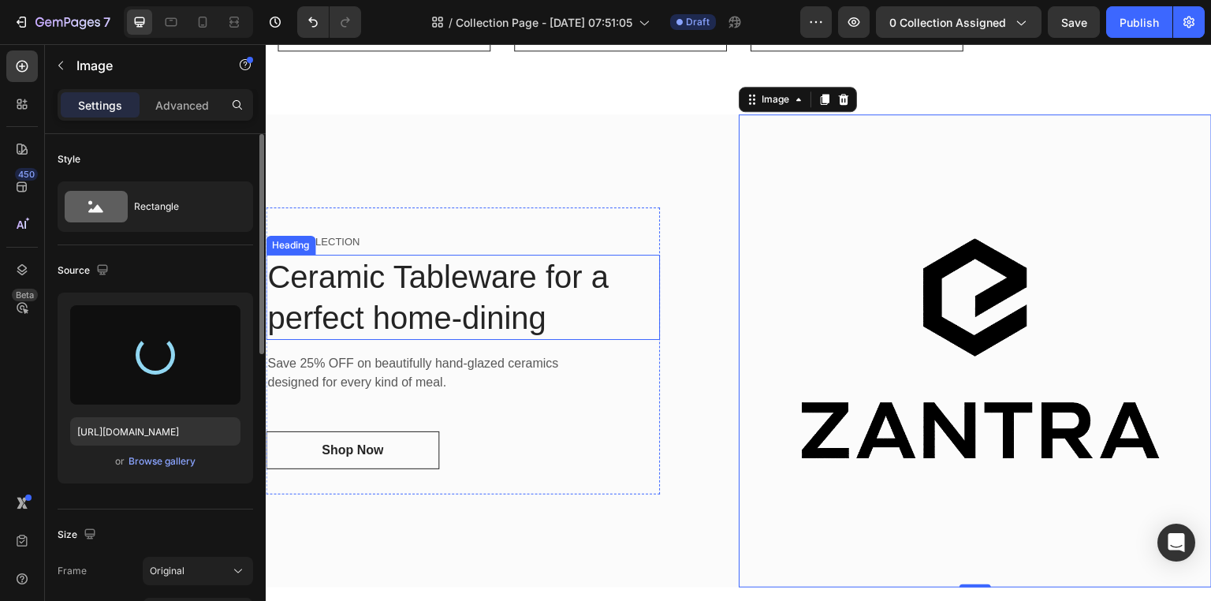
type input "https://cdn.shopify.com/s/files/1/0938/1625/8934/files/gempages_581905816966136…"
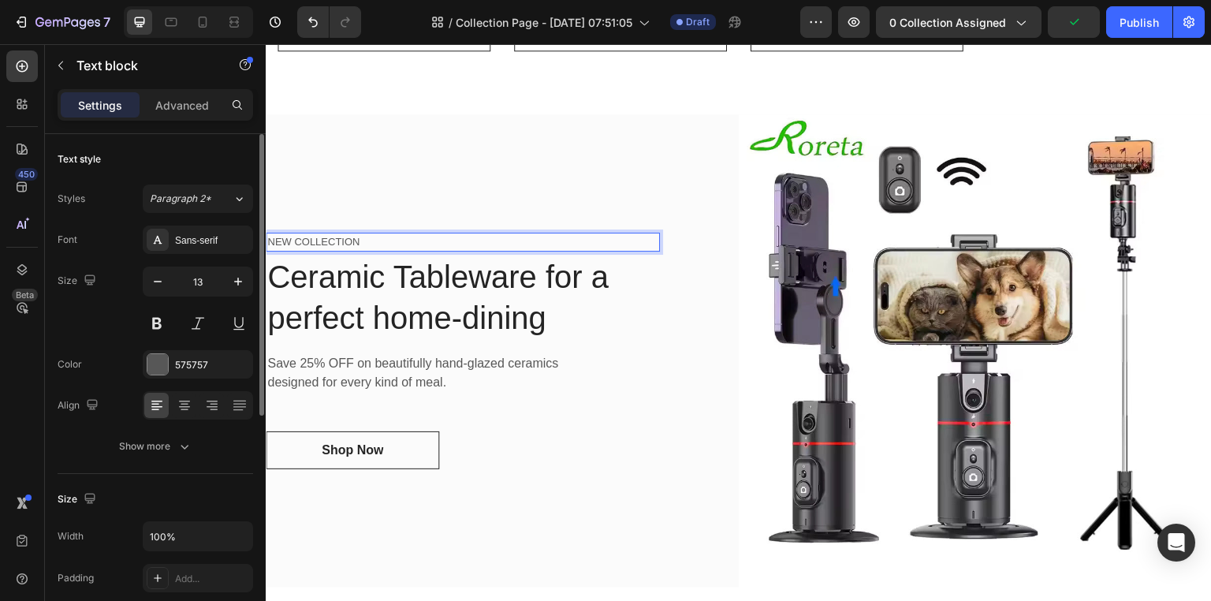
click at [359, 239] on div "NEW COLLECTION Text block 4 Ceramic Tableware for a perfect home-dining Heading…" at bounding box center [463, 350] width 394 height 287
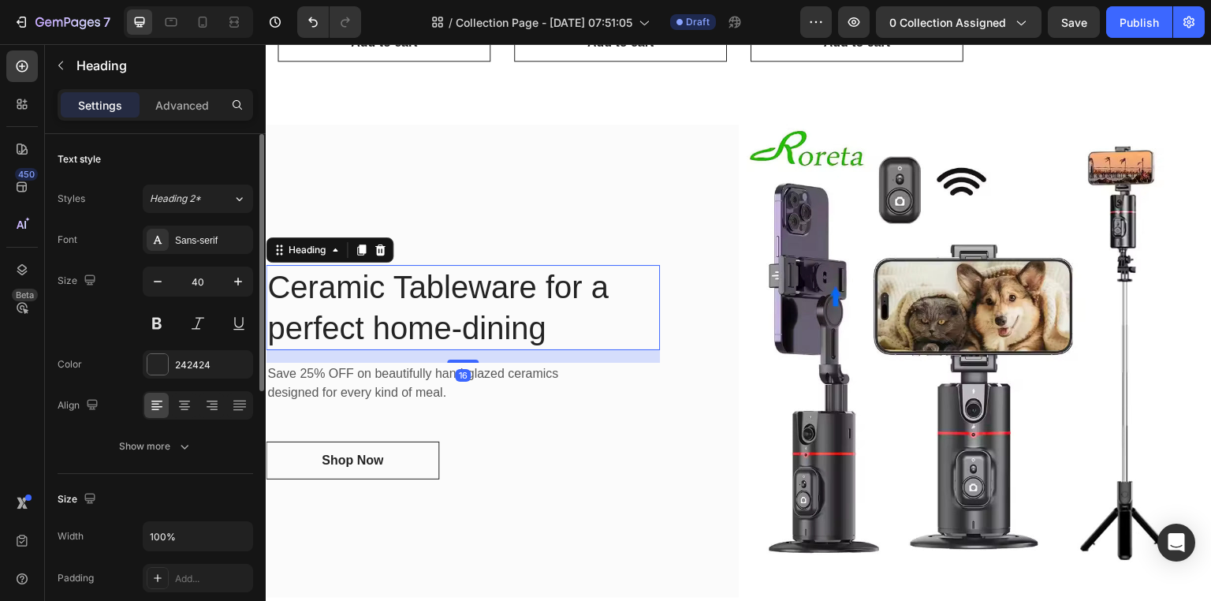
scroll to position [605, 0]
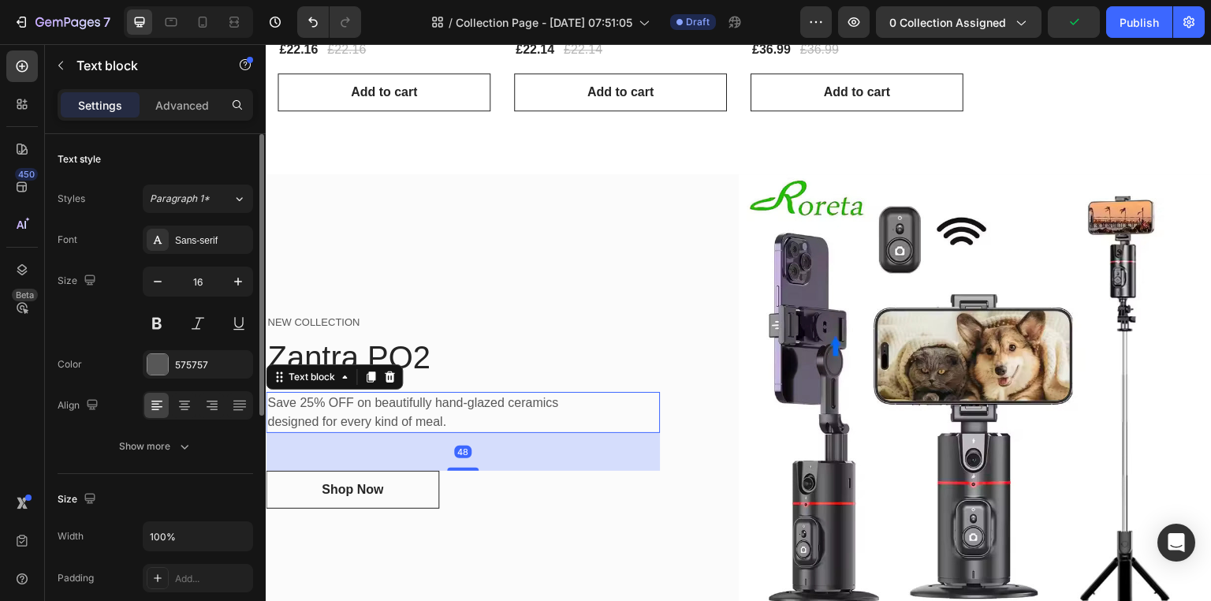
click at [413, 426] on p "Save 25% OFF on beautifully hand-glazed ceramics designed for every kind of mea…" at bounding box center [423, 412] width 312 height 38
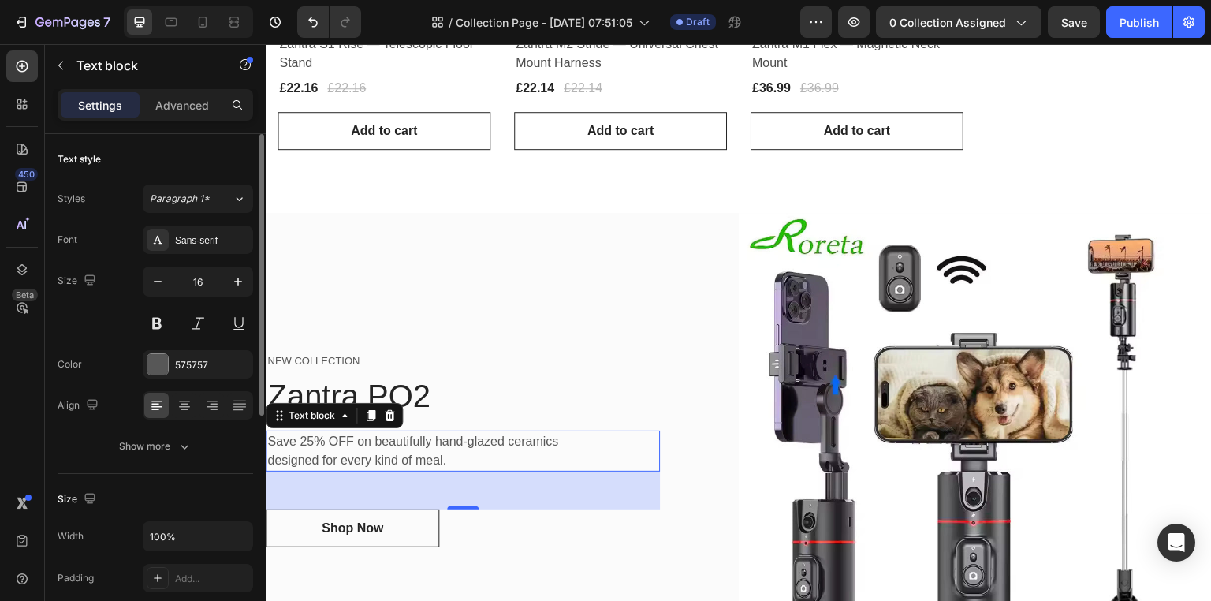
click at [455, 448] on p "Save 25% OFF on beautifully hand-glazed ceramics designed for every kind of mea…" at bounding box center [423, 451] width 312 height 38
click at [430, 449] on p "Save 25% OFF on beautifully hand-glazed ceramics designed for every kind of mea…" at bounding box center [423, 451] width 312 height 38
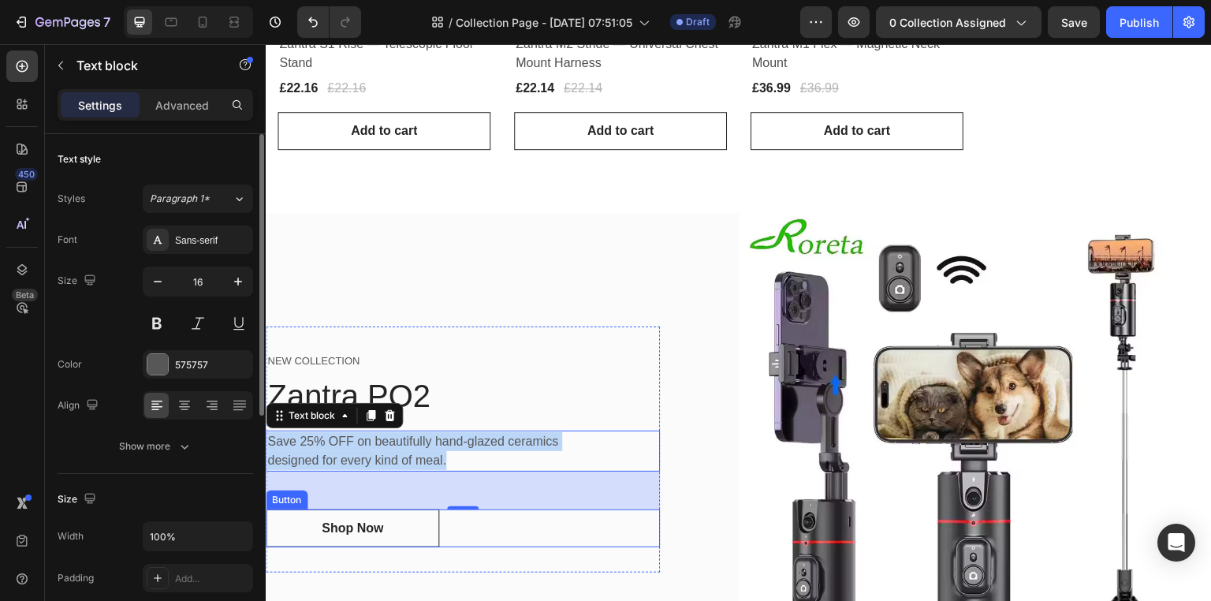
click at [524, 523] on div "Shop Now Button" at bounding box center [463, 528] width 394 height 38
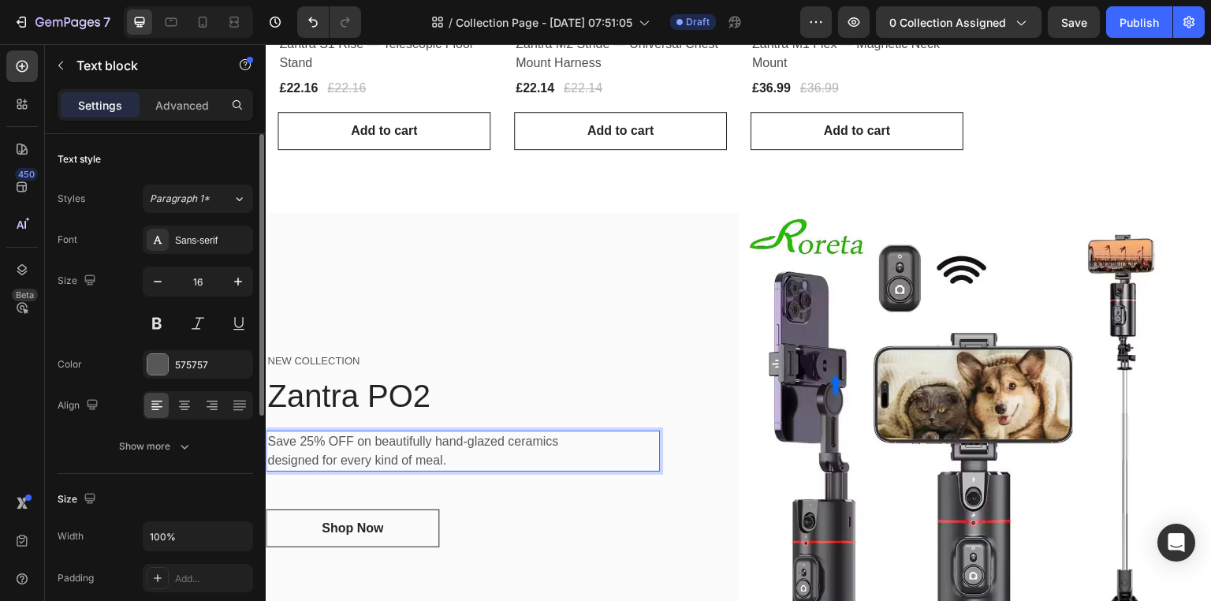
click at [444, 448] on p "Save 25% OFF on beautifully hand-glazed ceramics designed for every kind of mea…" at bounding box center [423, 451] width 312 height 38
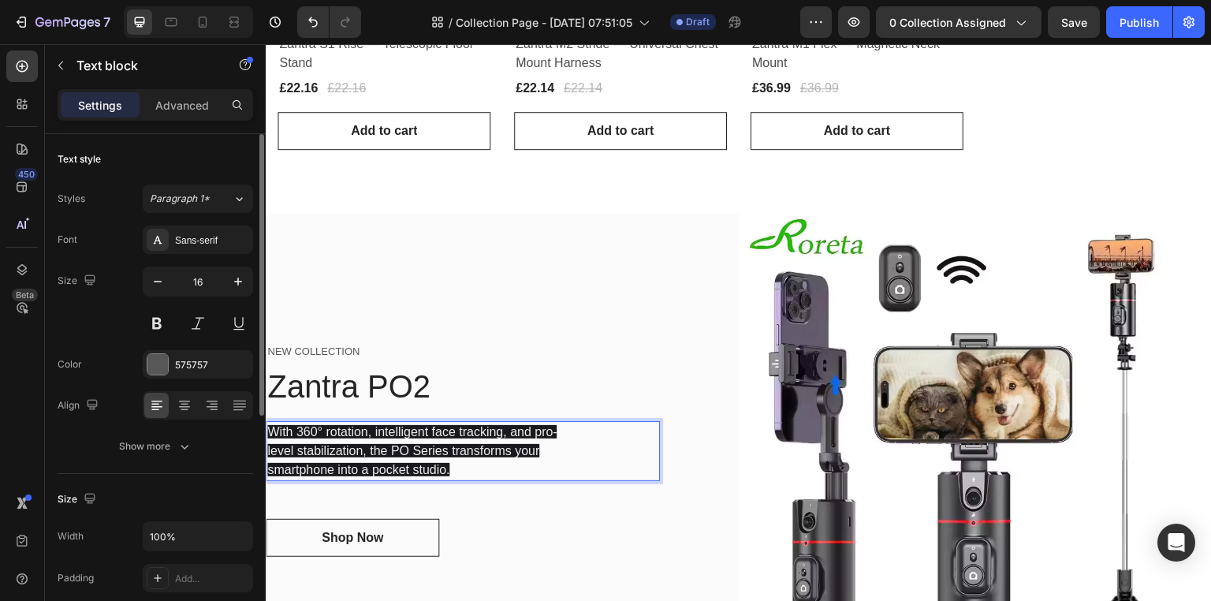
scroll to position [557, 0]
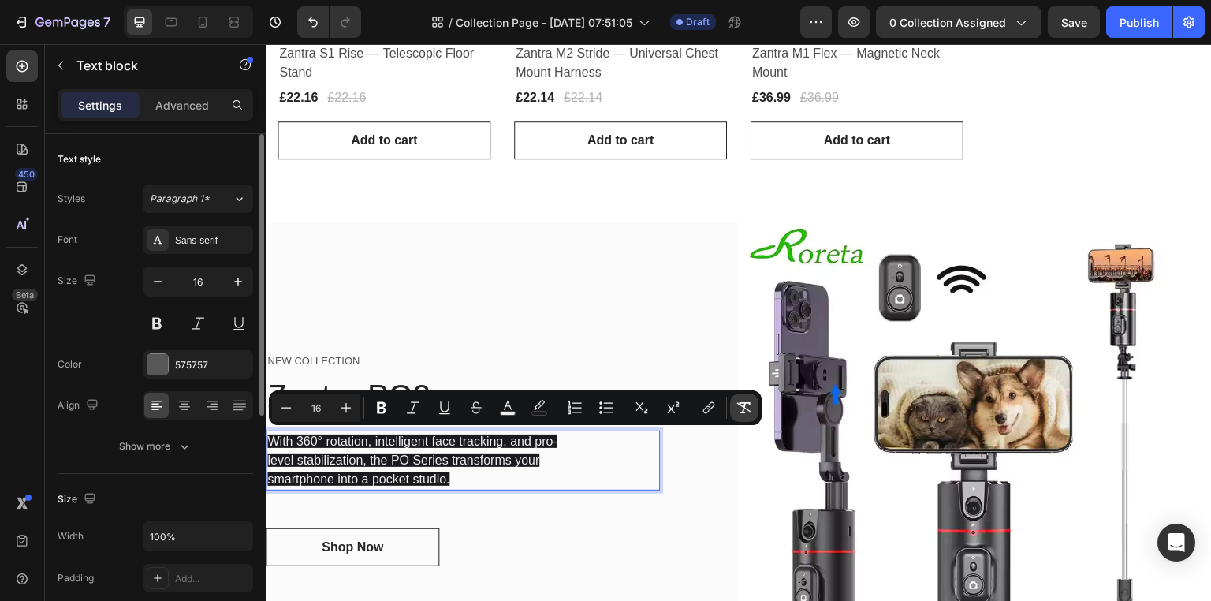
click at [743, 411] on icon "Editor contextual toolbar" at bounding box center [744, 407] width 15 height 11
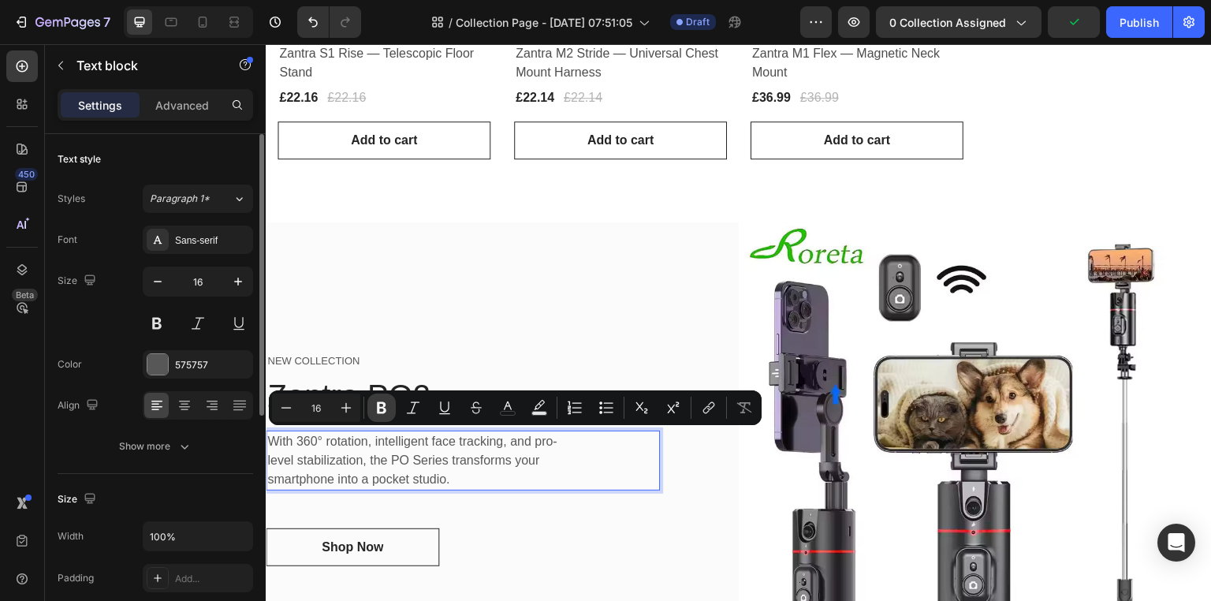
click at [377, 411] on icon "Editor contextual toolbar" at bounding box center [382, 408] width 16 height 16
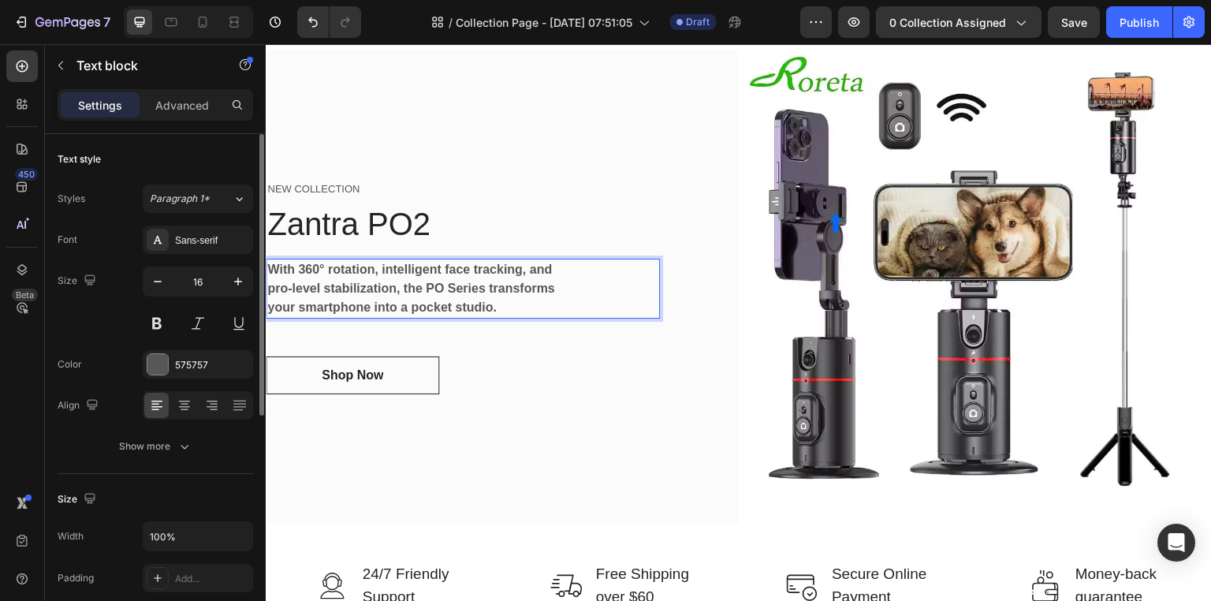
scroll to position [731, 0]
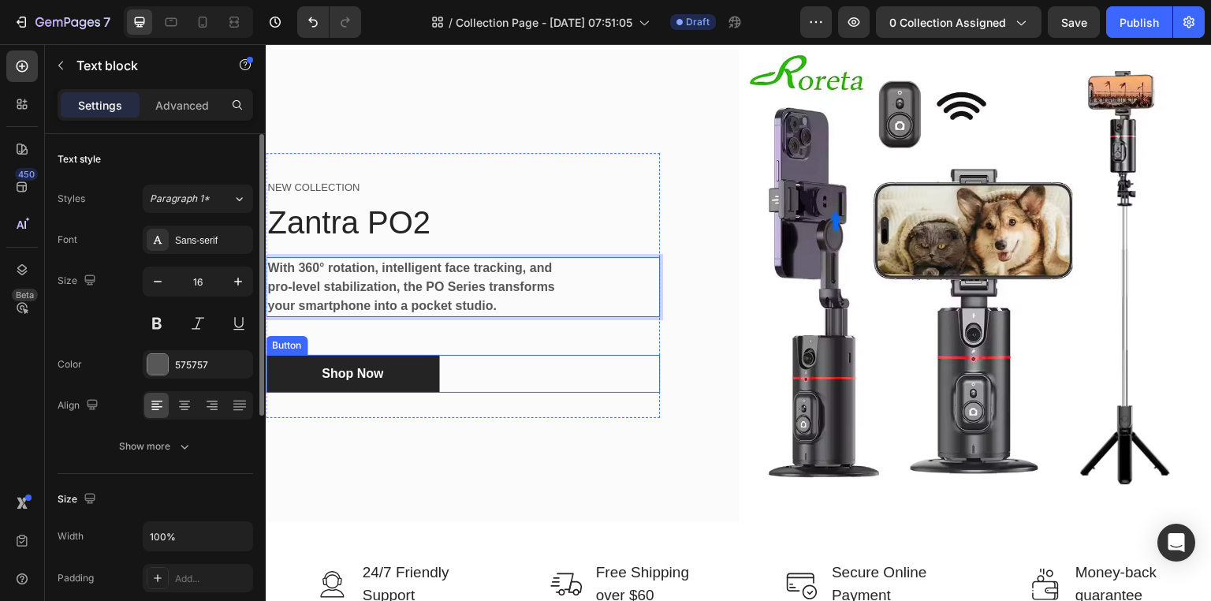
click at [348, 385] on link "Shop Now" at bounding box center [352, 374] width 173 height 38
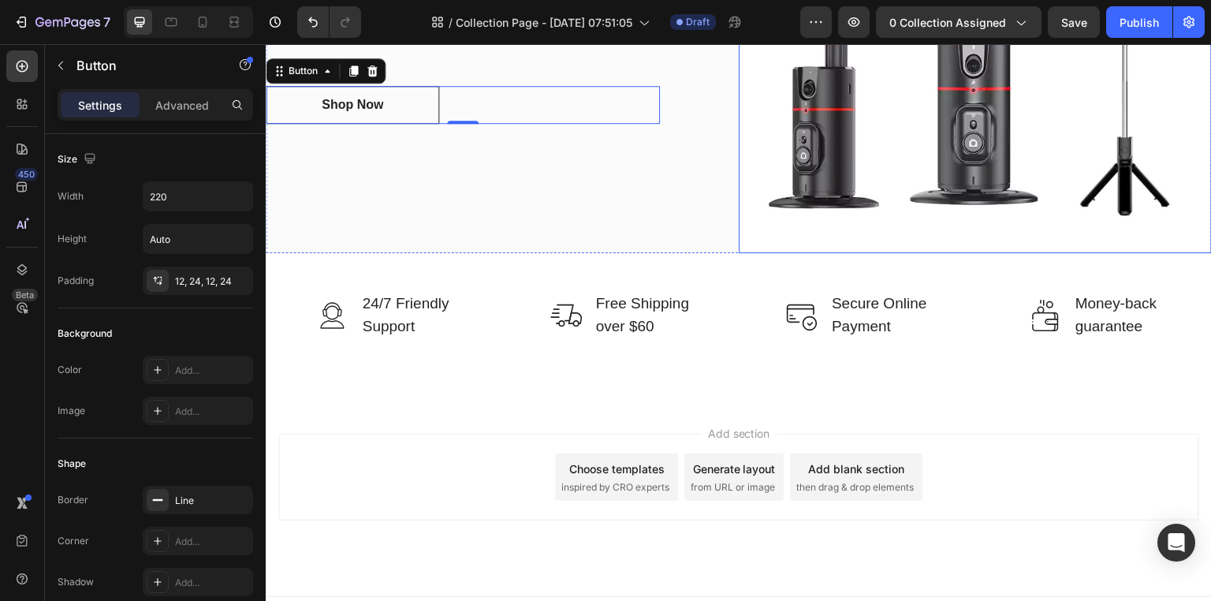
scroll to position [1021, 0]
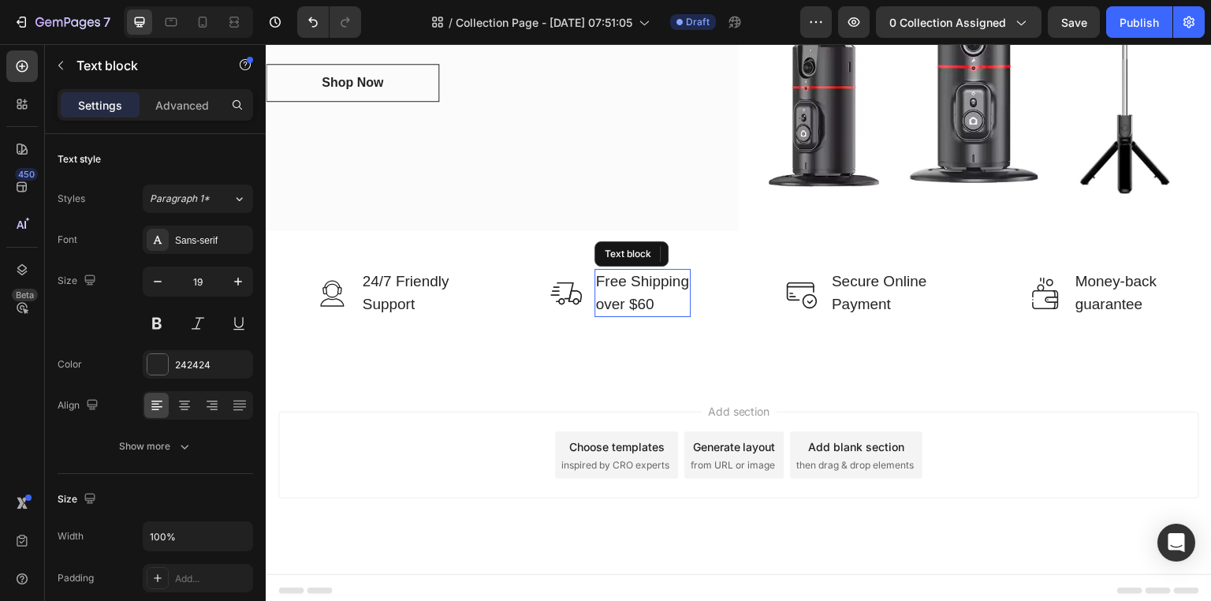
click at [611, 291] on p "Free Shipping over $60" at bounding box center [642, 292] width 93 height 45
click at [657, 300] on p "Free Shipping over $60" at bounding box center [642, 292] width 93 height 45
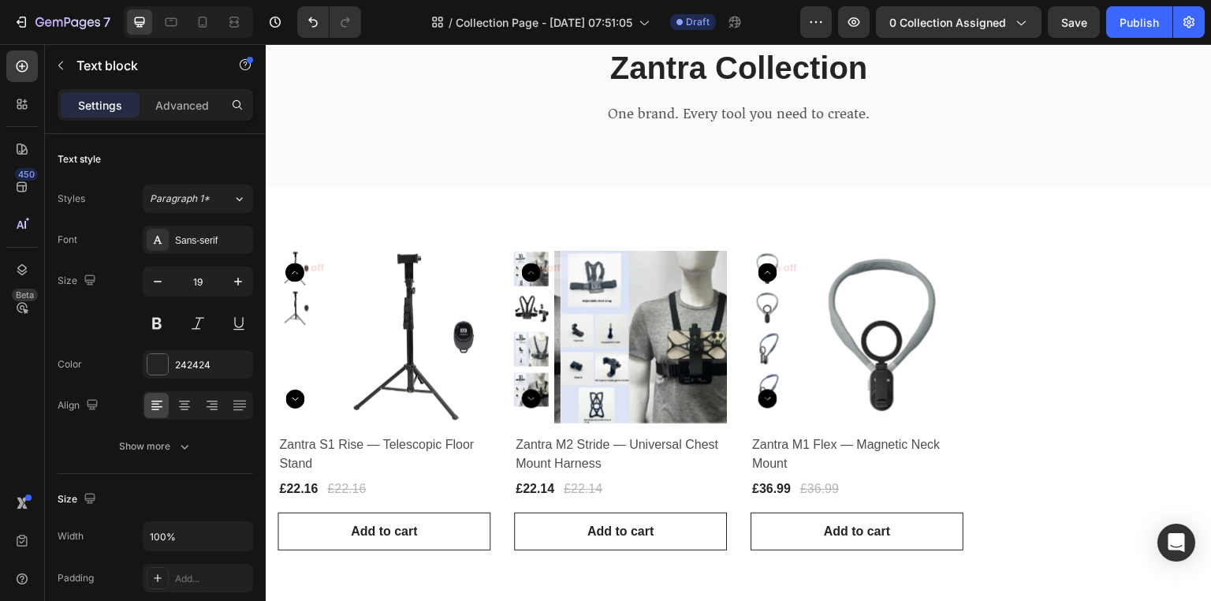
scroll to position [159, 0]
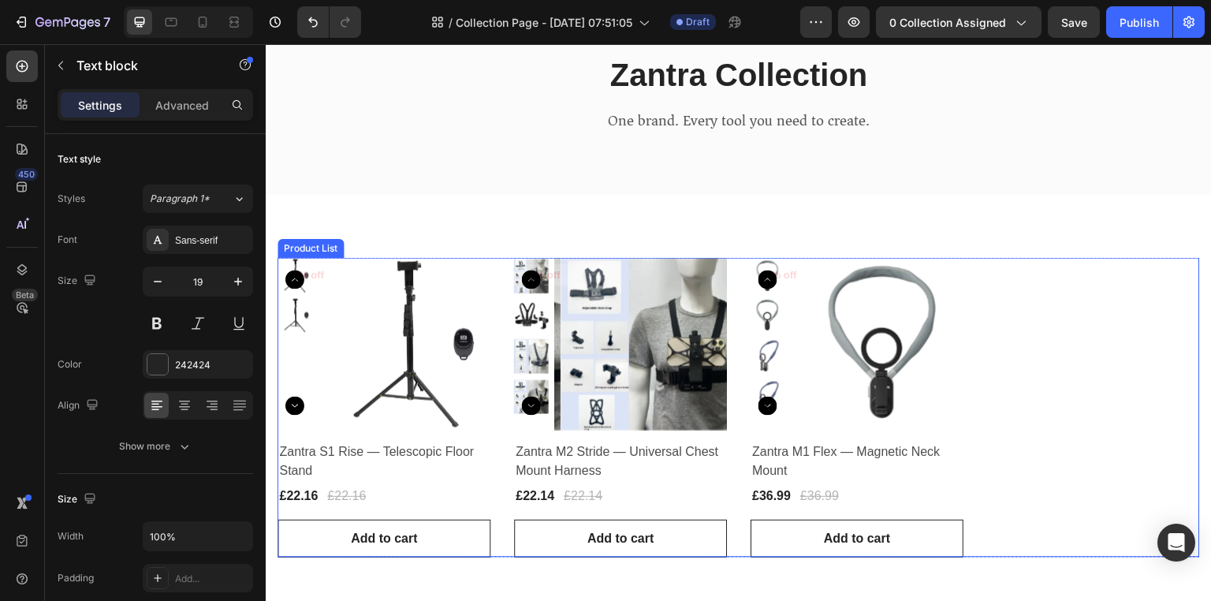
click at [999, 322] on div "Product Images 0% off Product Badge Row Zantra S1 Rise — Telescopic Floor Stand…" at bounding box center [738, 407] width 922 height 299
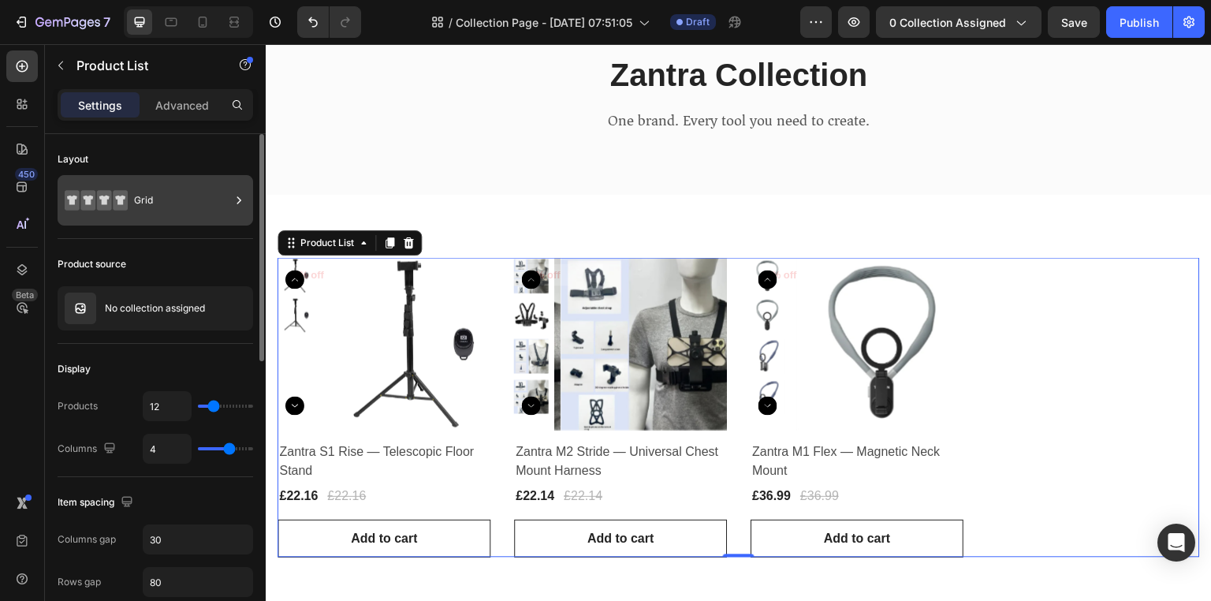
click at [232, 200] on icon at bounding box center [239, 200] width 16 height 16
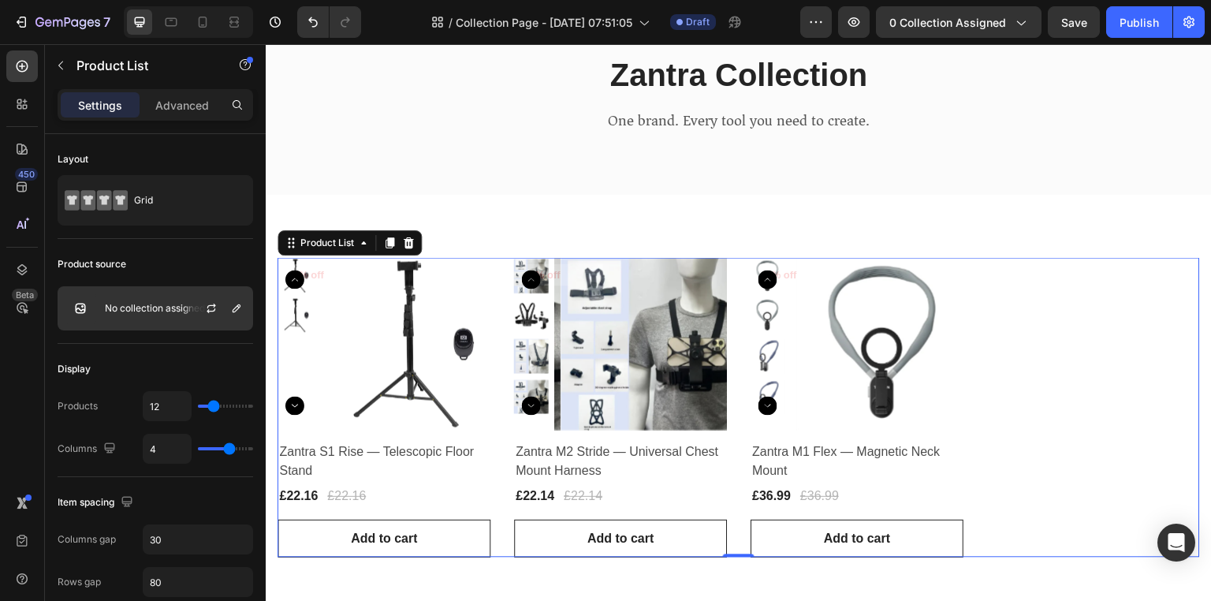
click at [231, 294] on div at bounding box center [217, 308] width 69 height 43
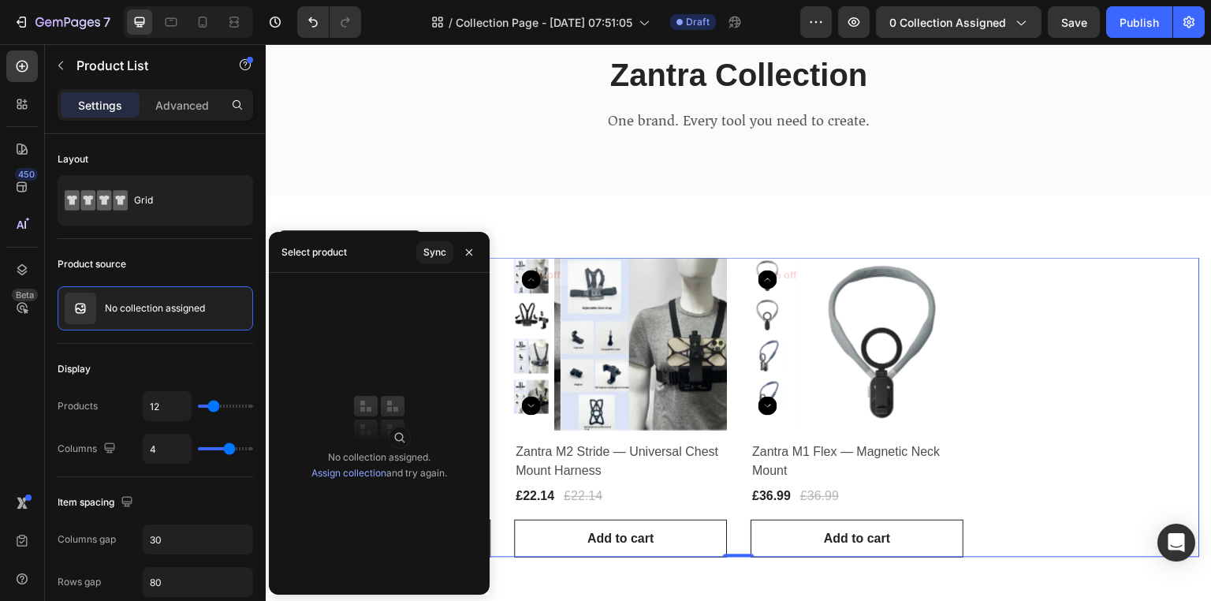
click at [361, 473] on link "Assign collection" at bounding box center [348, 473] width 75 height 12
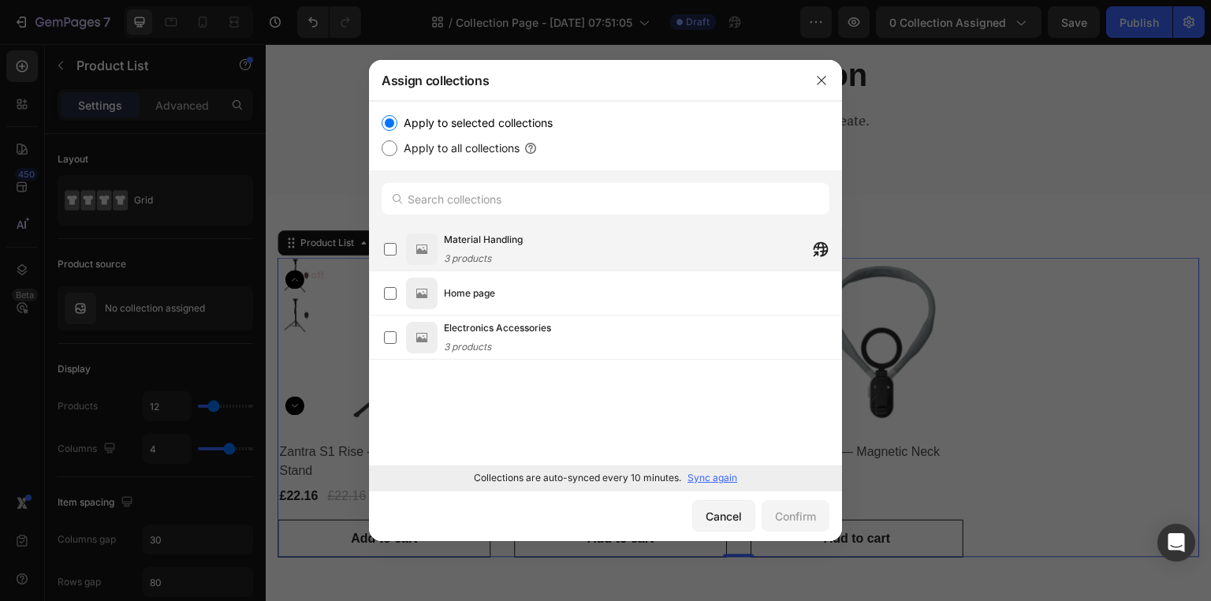
click at [372, 245] on div "Material Handling 3 products" at bounding box center [605, 249] width 473 height 44
click at [388, 255] on label at bounding box center [390, 249] width 13 height 13
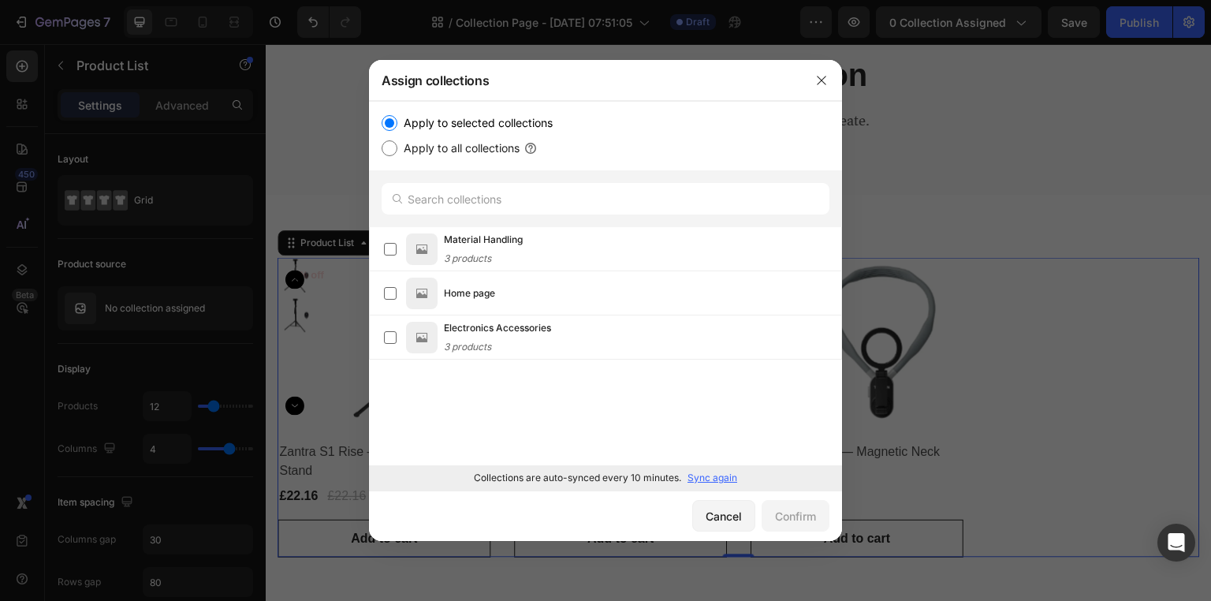
click at [380, 140] on div "Apply to selected collections Apply to all collections" at bounding box center [605, 135] width 473 height 69
click at [385, 143] on input "Apply to all collections" at bounding box center [389, 148] width 16 height 16
radio input "true"
click at [385, 143] on input "Apply to all collections" at bounding box center [389, 148] width 16 height 16
click at [388, 120] on input "Apply to selected collections" at bounding box center [389, 123] width 16 height 16
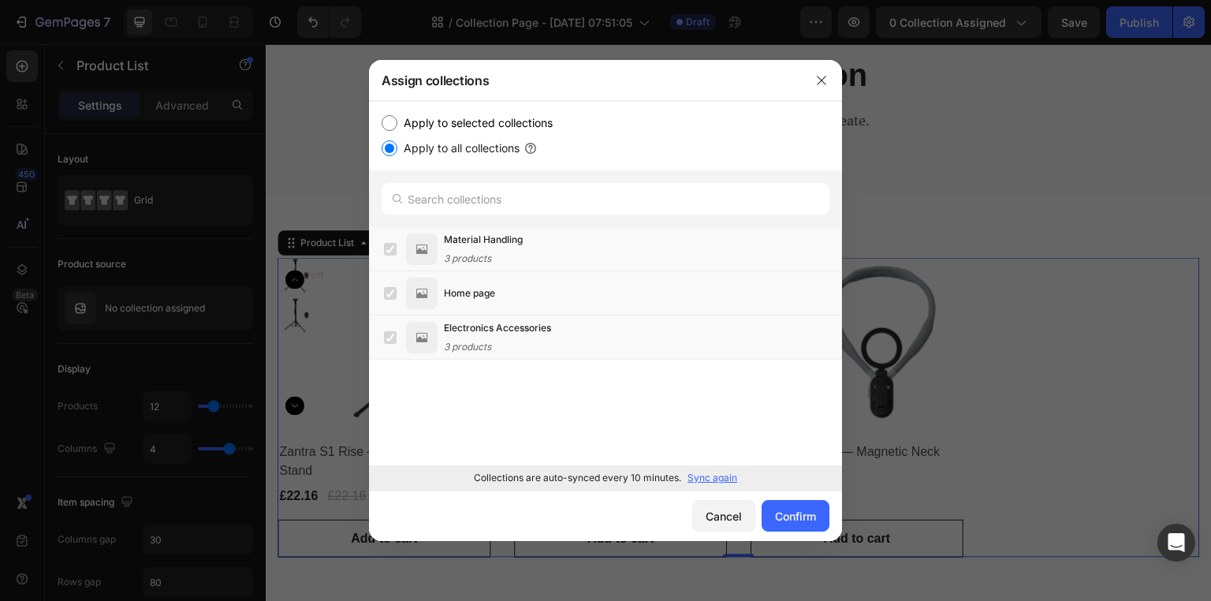
radio input "true"
click at [394, 250] on label at bounding box center [390, 249] width 13 height 13
click at [389, 340] on label at bounding box center [390, 337] width 13 height 13
click at [697, 473] on p "Sync again" at bounding box center [712, 477] width 50 height 14
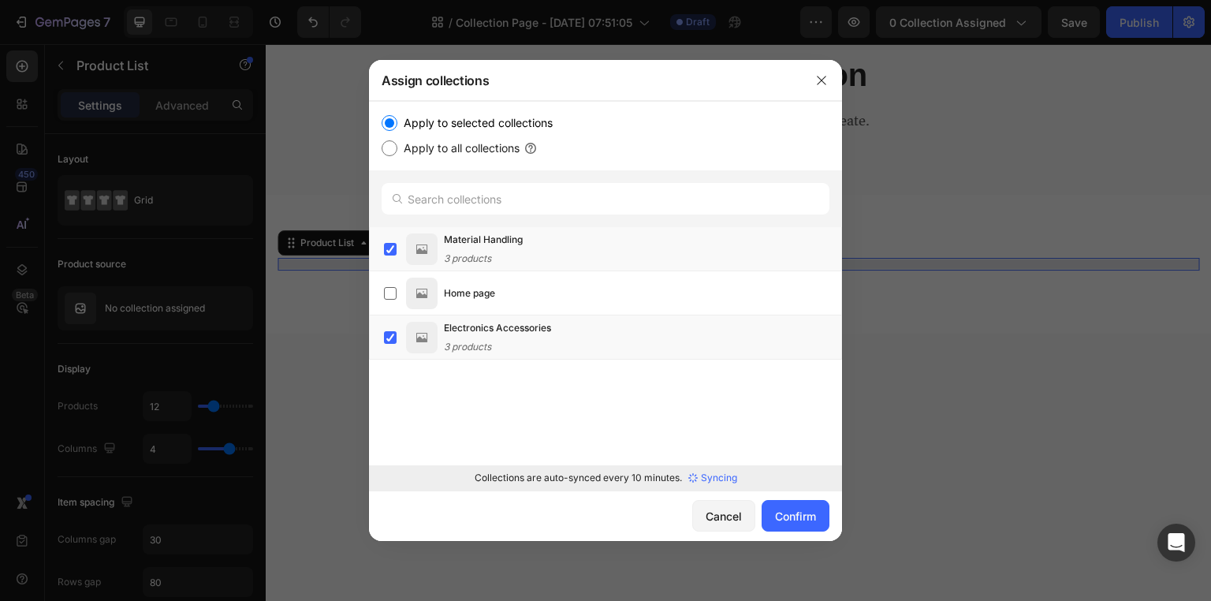
click at [697, 473] on div "Syncing" at bounding box center [712, 477] width 49 height 14
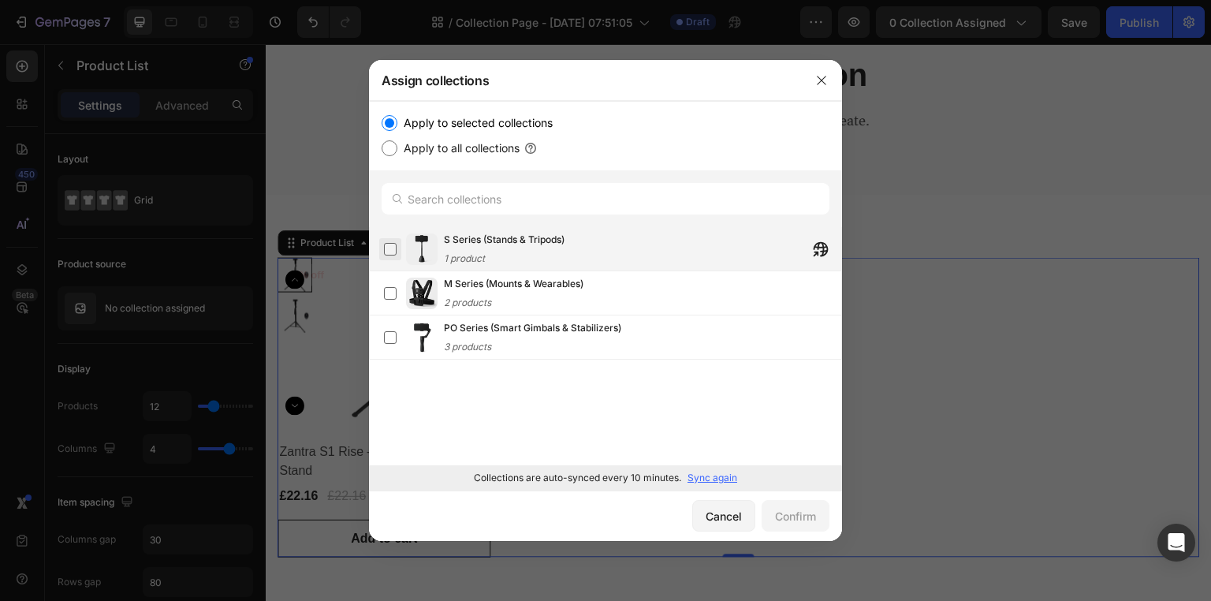
click at [396, 252] on label at bounding box center [390, 249] width 13 height 13
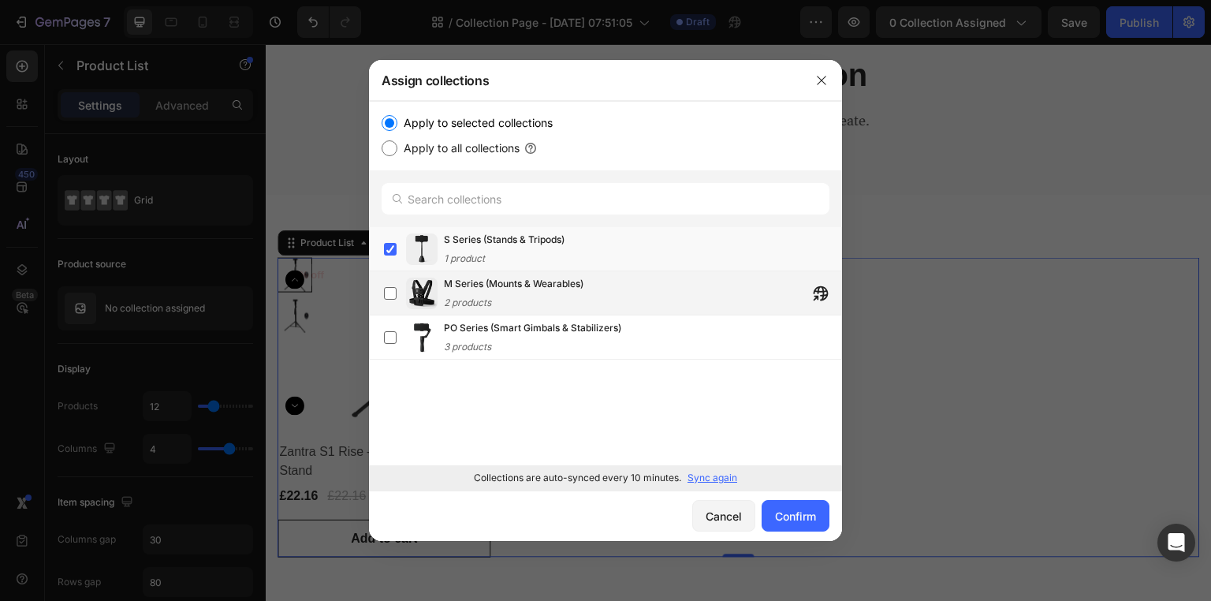
click at [397, 306] on div "M Series (Mounts & Wearables) 2 products" at bounding box center [612, 293] width 457 height 35
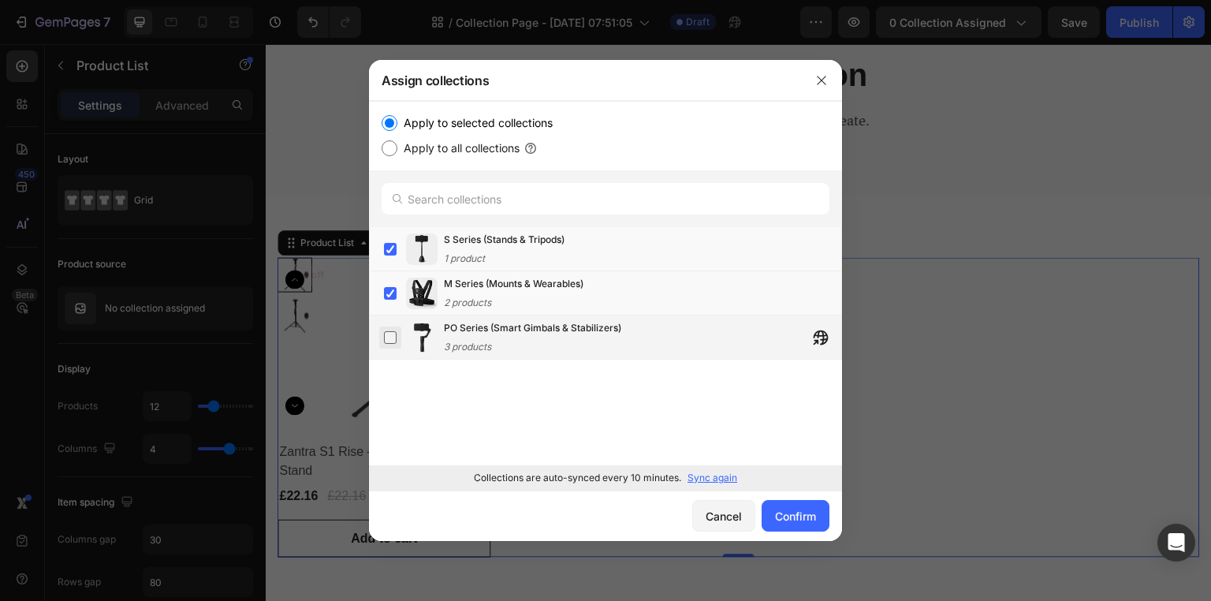
click at [390, 344] on label at bounding box center [390, 337] width 13 height 13
click at [785, 511] on div "Confirm" at bounding box center [795, 516] width 41 height 17
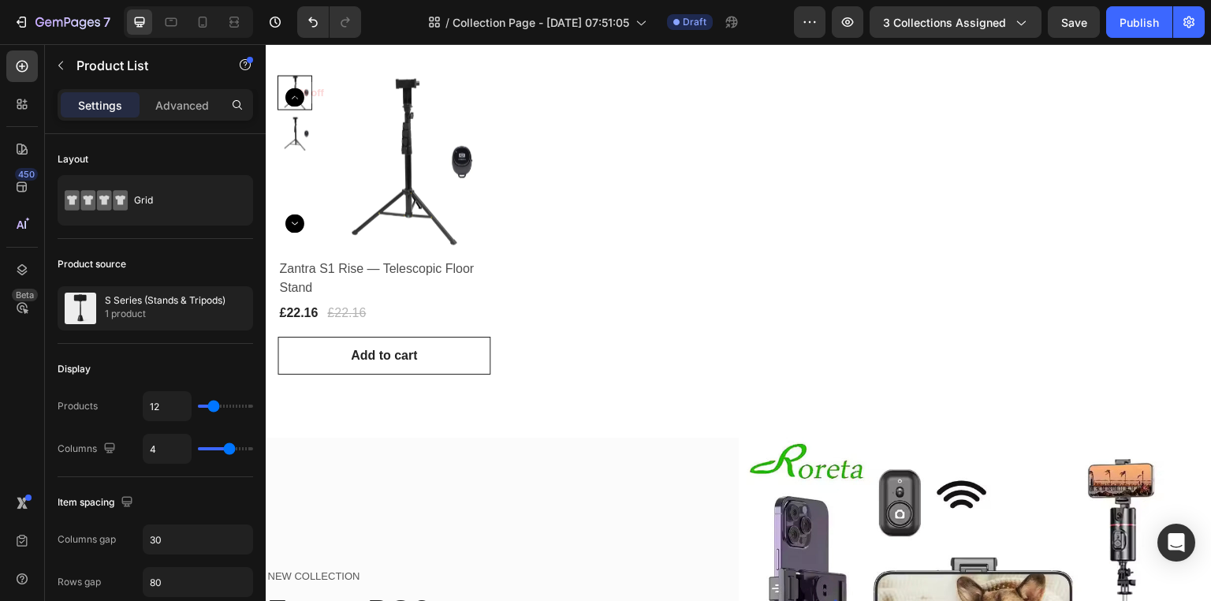
scroll to position [299, 0]
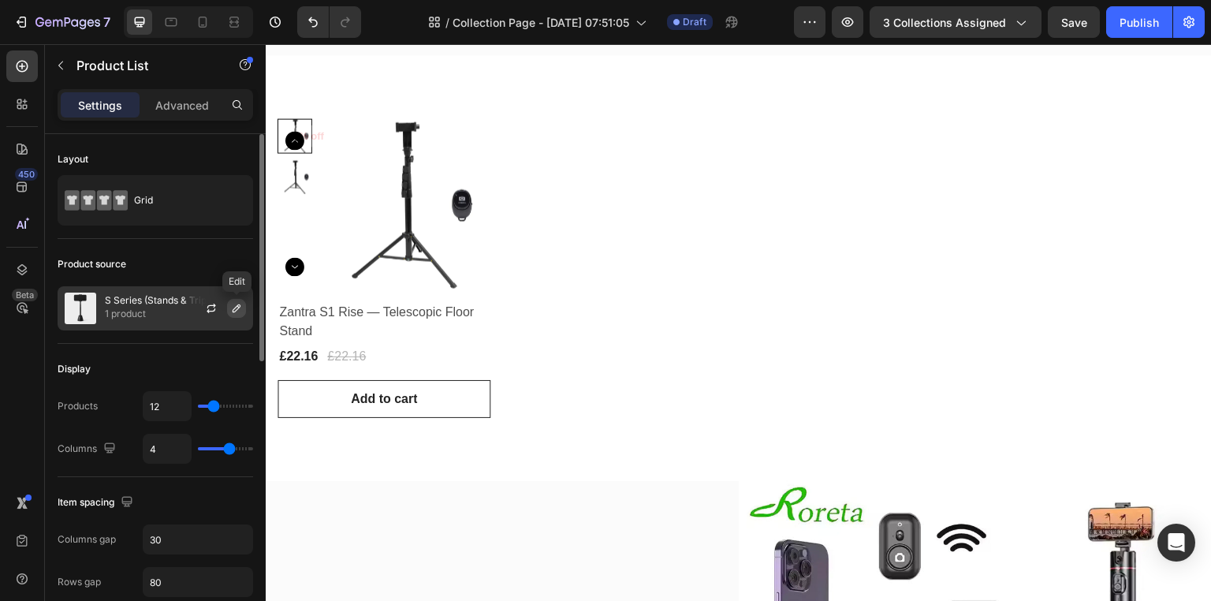
click at [239, 307] on icon "button" at bounding box center [236, 308] width 8 height 8
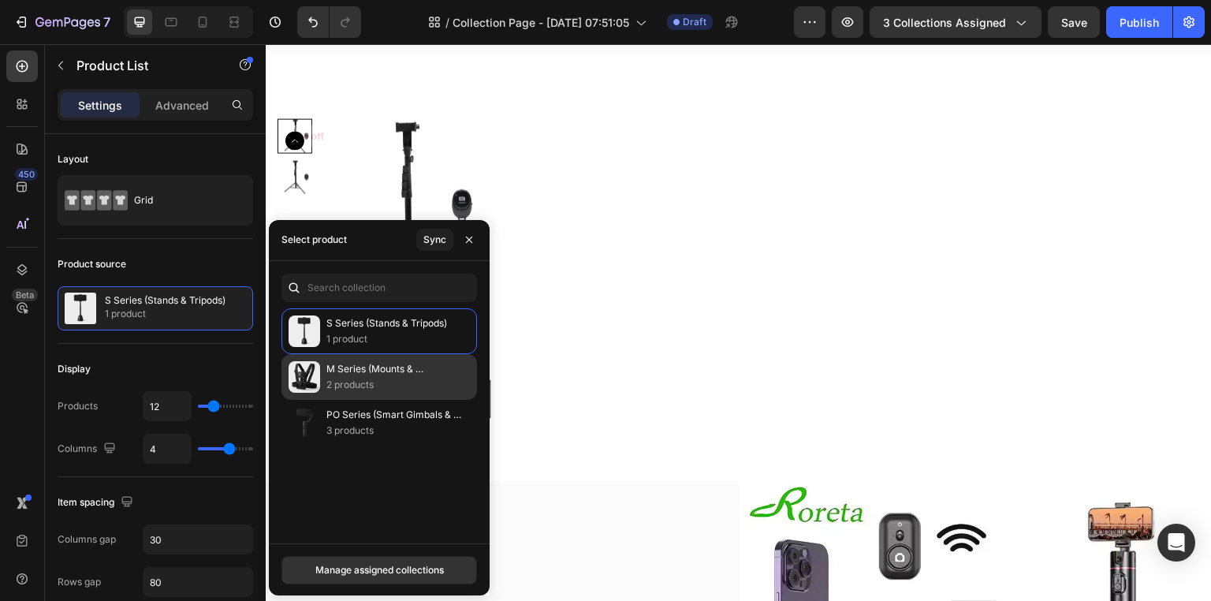
click at [335, 388] on p "2 products" at bounding box center [394, 385] width 137 height 16
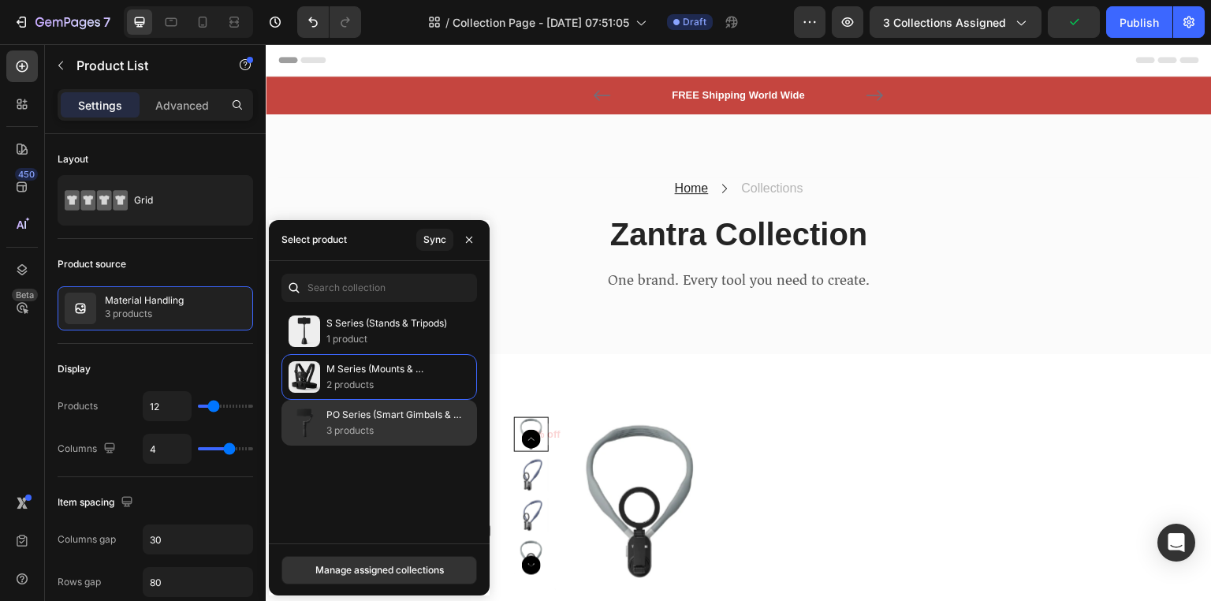
click at [399, 415] on p "PO Series (Smart Gimbals & Stabilizers)" at bounding box center [394, 415] width 137 height 16
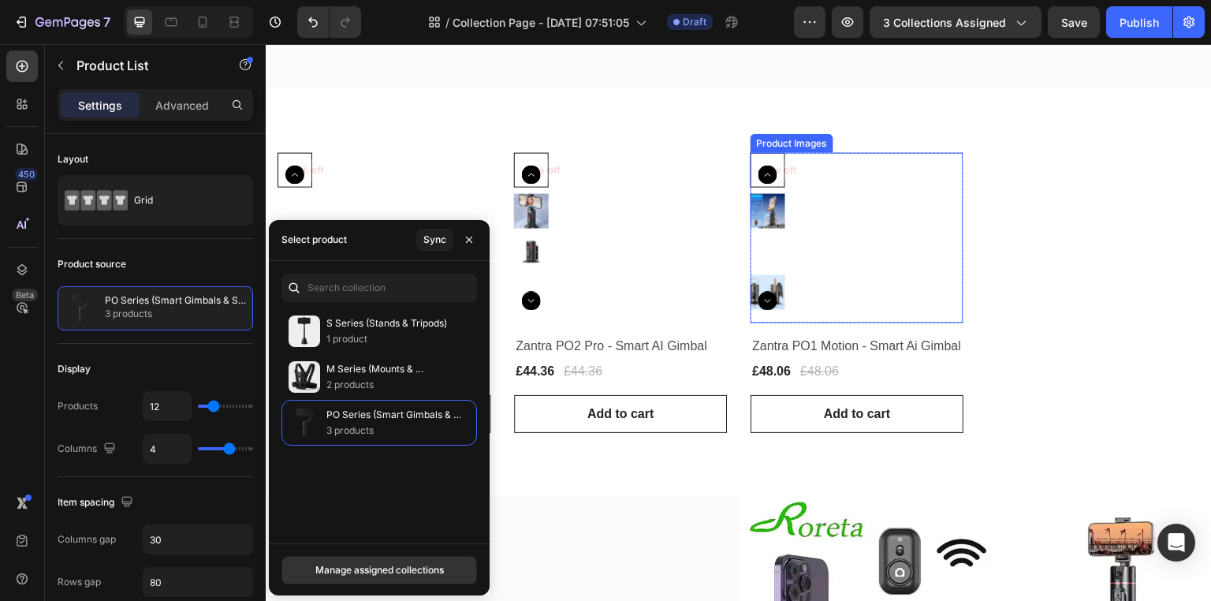
scroll to position [266, 0]
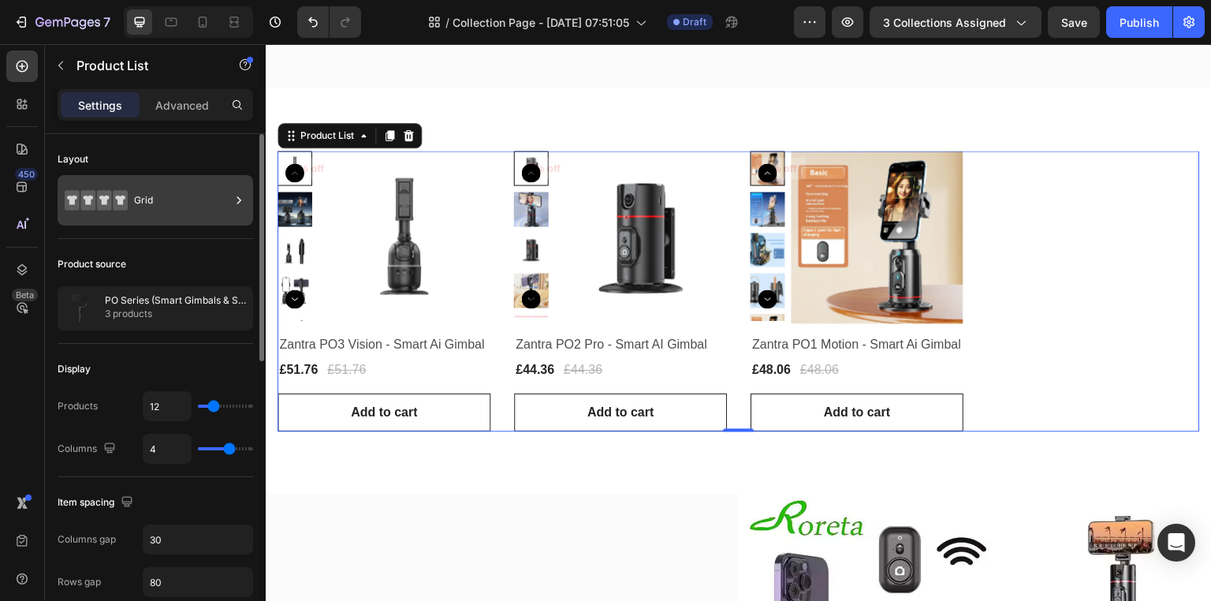
click at [237, 203] on icon at bounding box center [239, 199] width 4 height 7
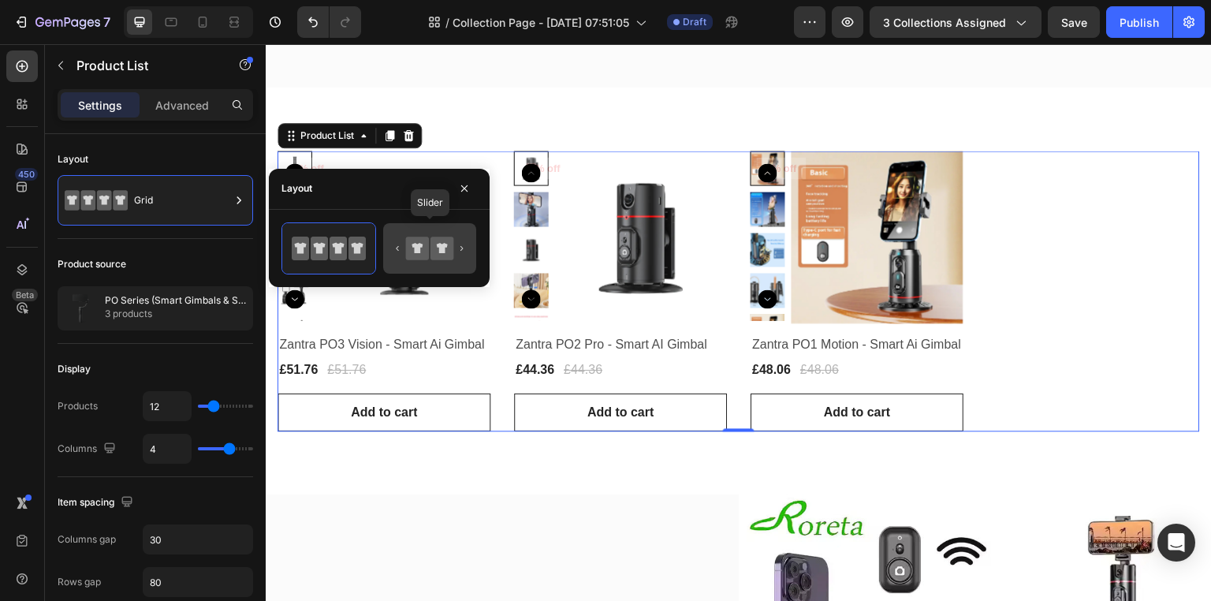
click at [415, 243] on icon at bounding box center [416, 248] width 11 height 10
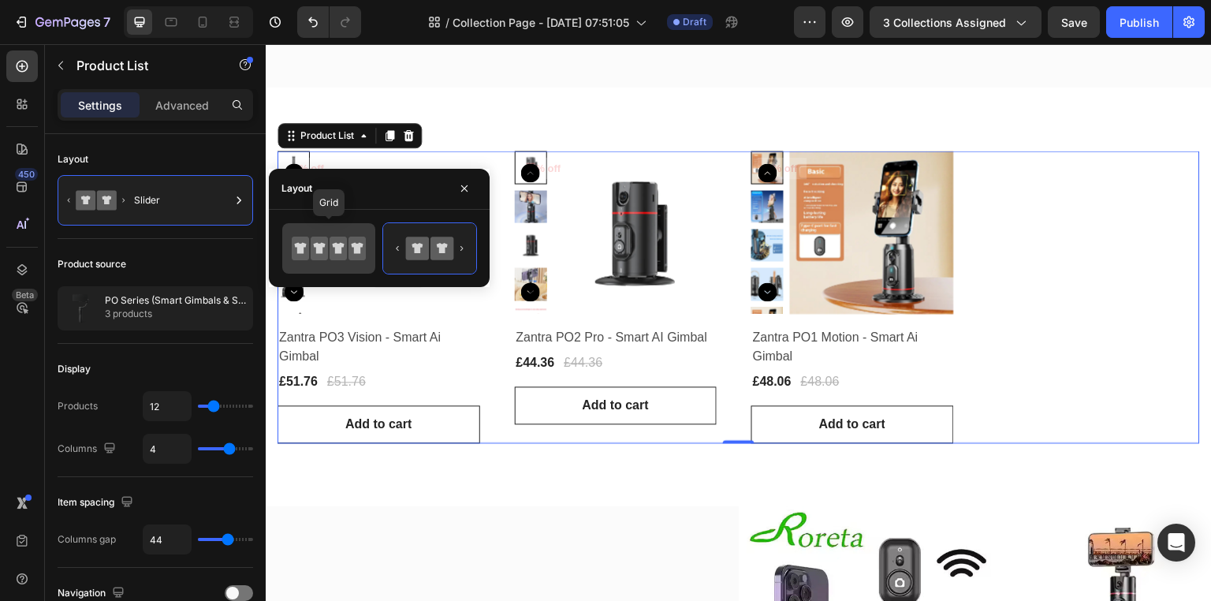
click at [328, 255] on icon at bounding box center [329, 248] width 74 height 32
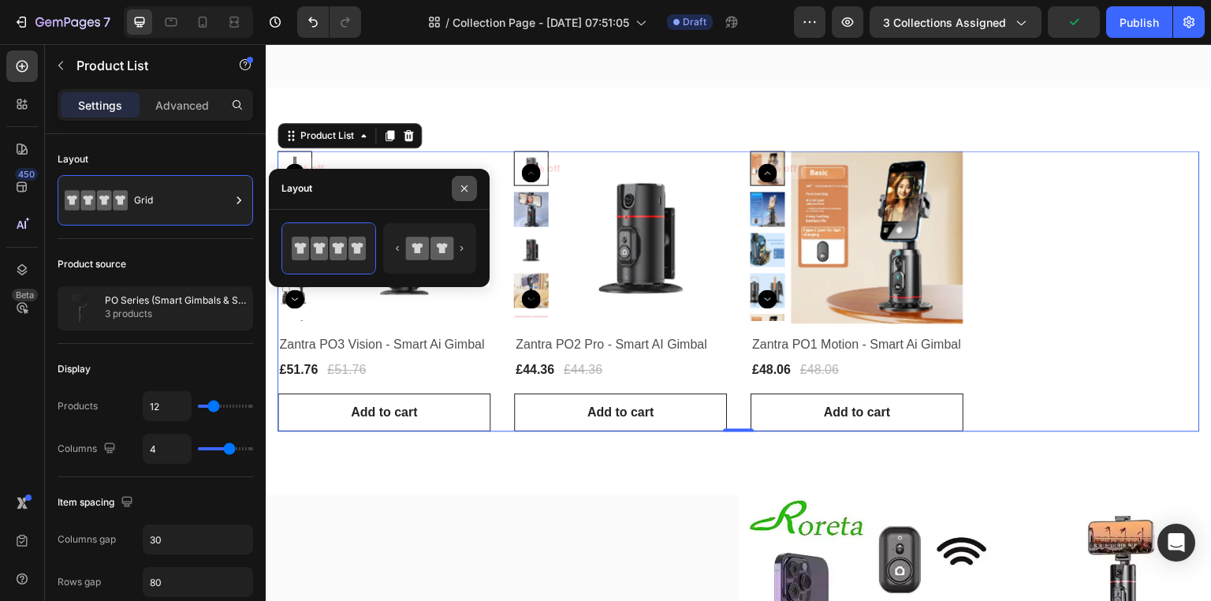
click at [463, 188] on icon "button" at bounding box center [464, 188] width 6 height 6
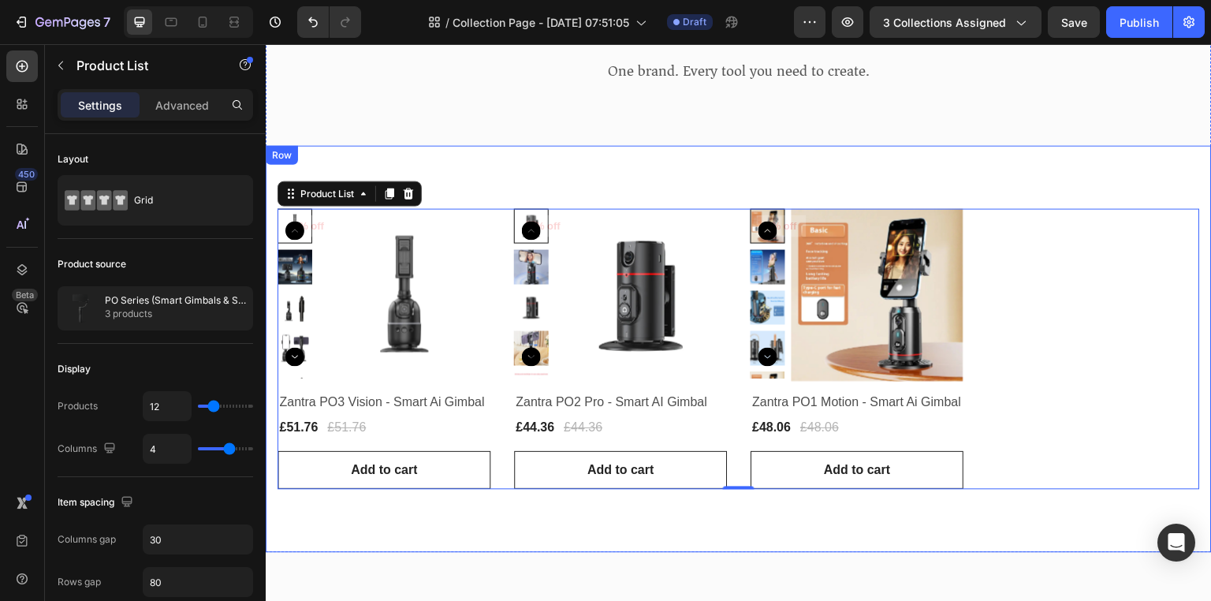
scroll to position [166, 0]
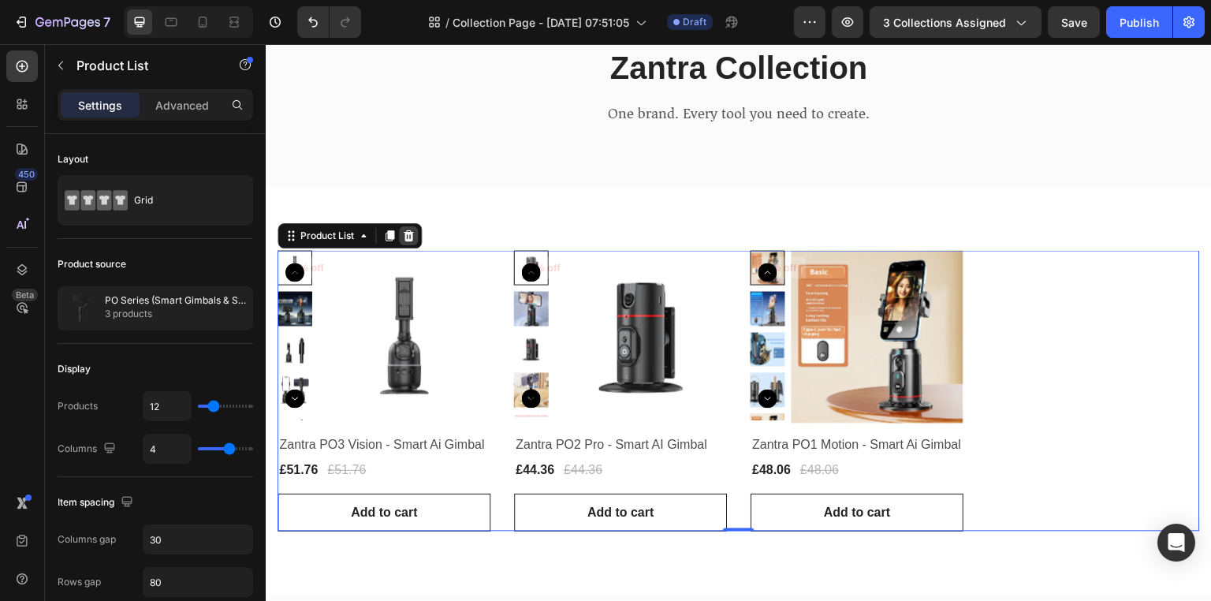
click at [407, 237] on icon at bounding box center [408, 235] width 13 height 13
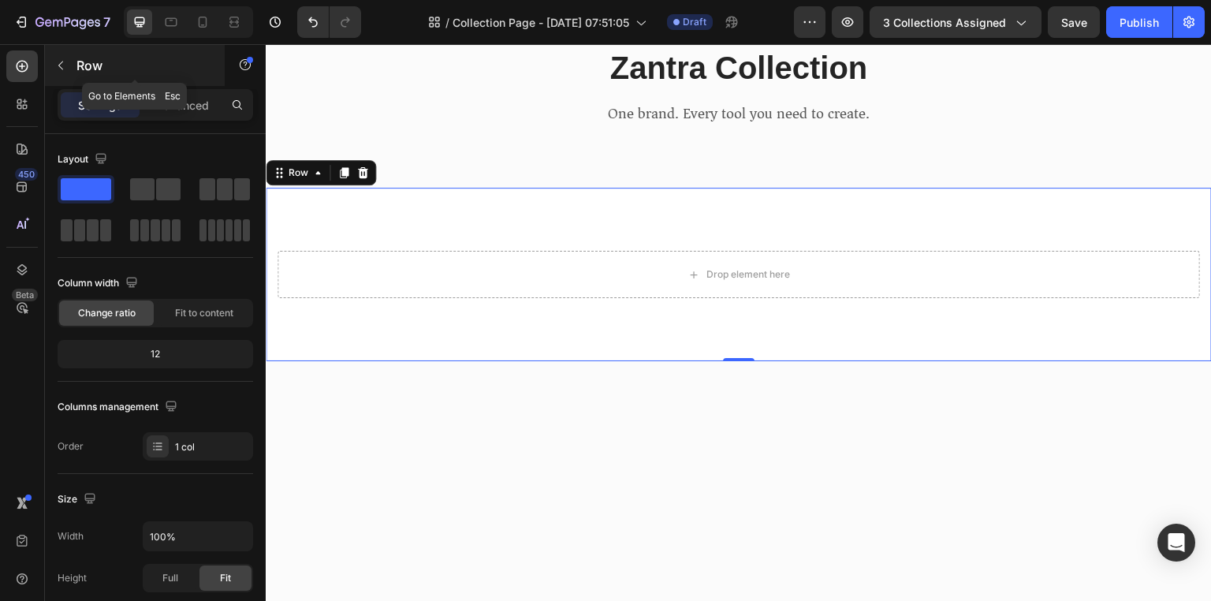
click at [59, 70] on icon "button" at bounding box center [60, 65] width 13 height 13
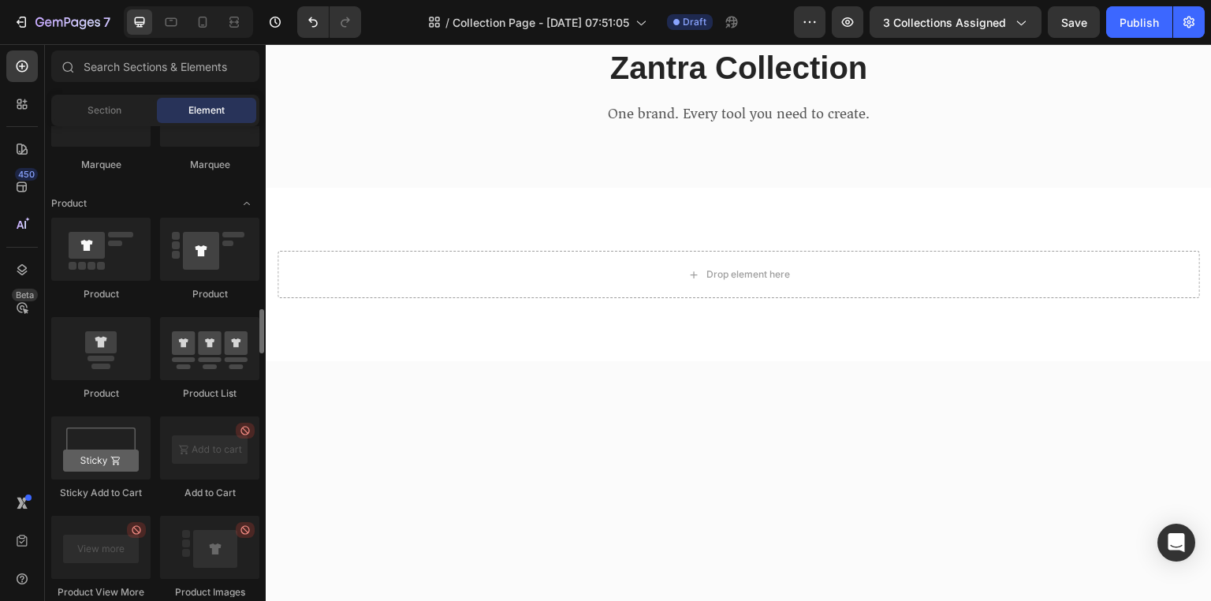
scroll to position [1961, 0]
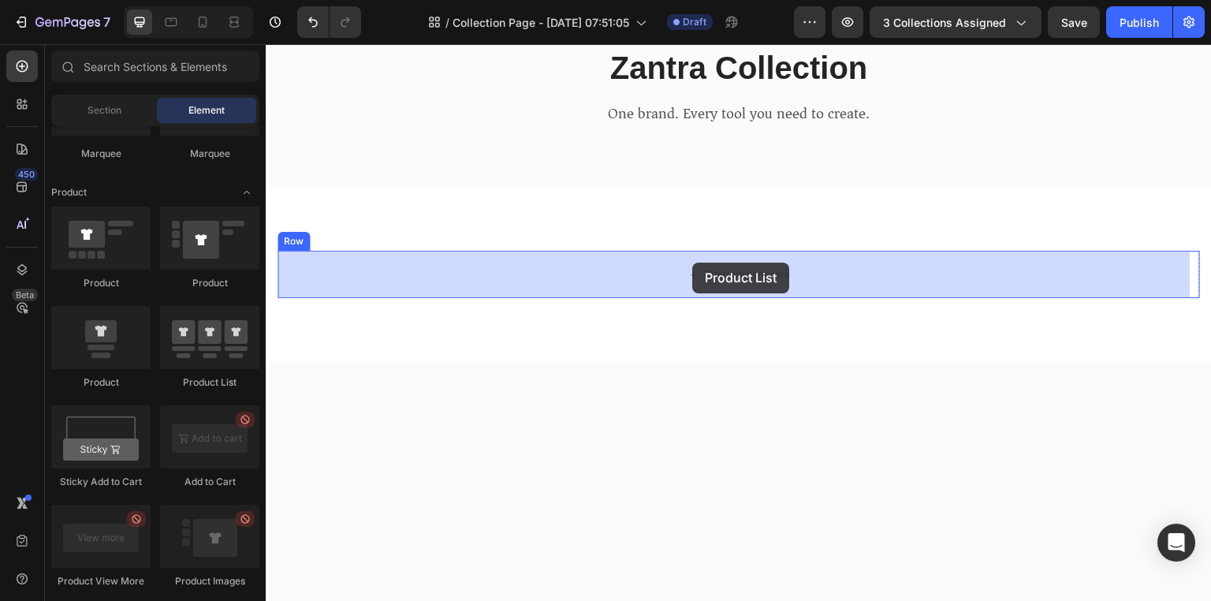
drag, startPoint x: 471, startPoint y: 374, endPoint x: 692, endPoint y: 262, distance: 247.4
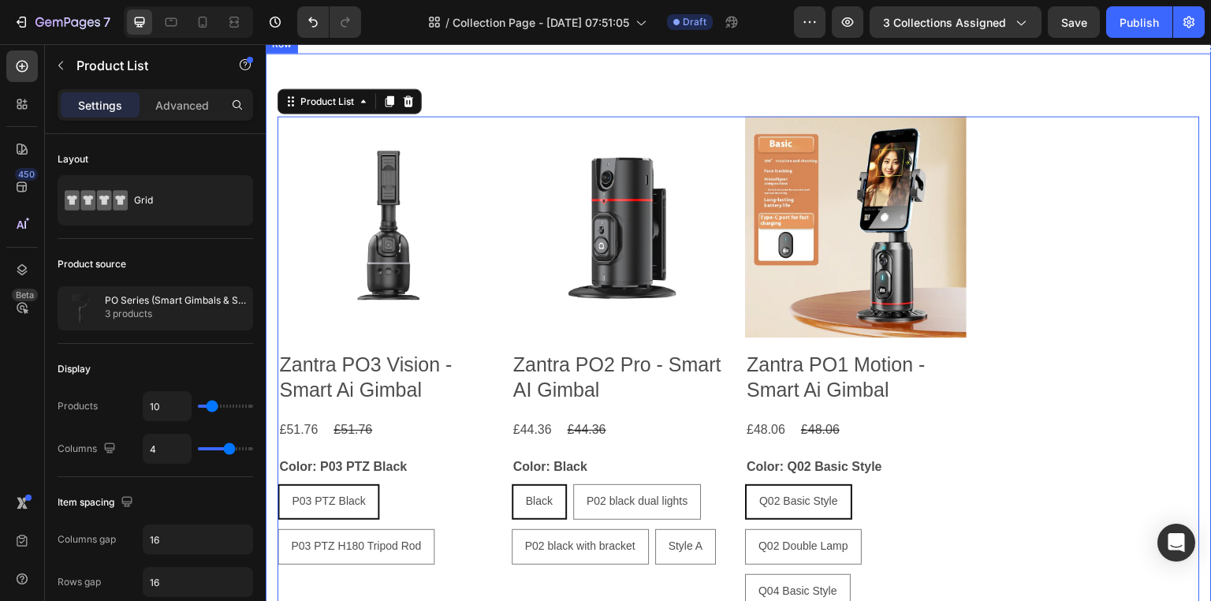
scroll to position [303, 0]
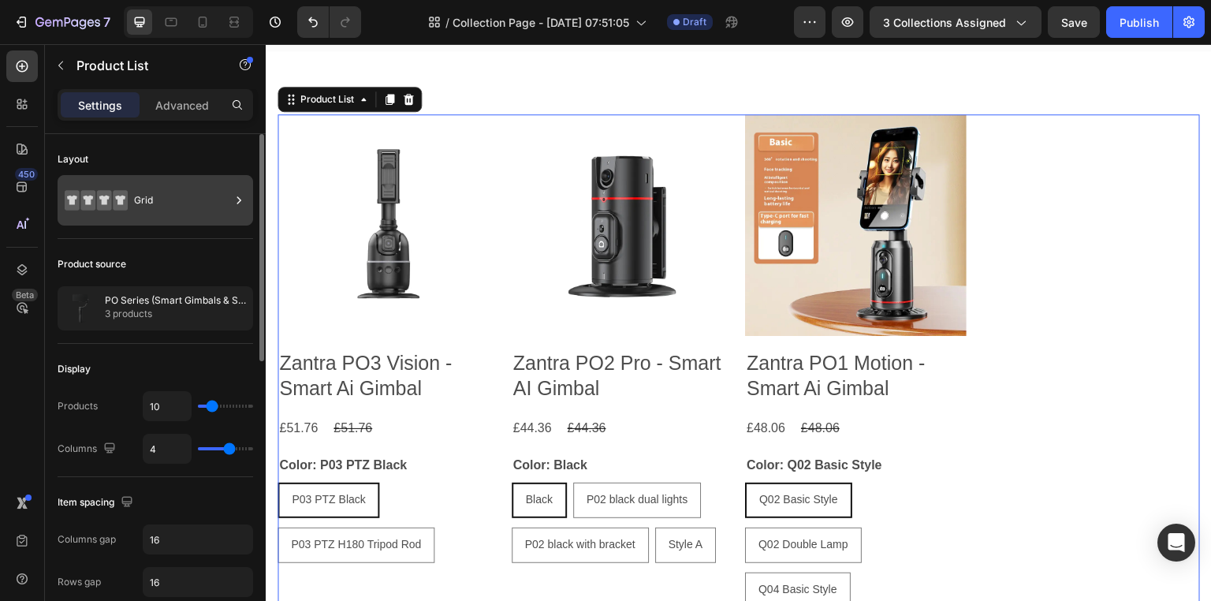
click at [234, 200] on icon at bounding box center [239, 200] width 16 height 16
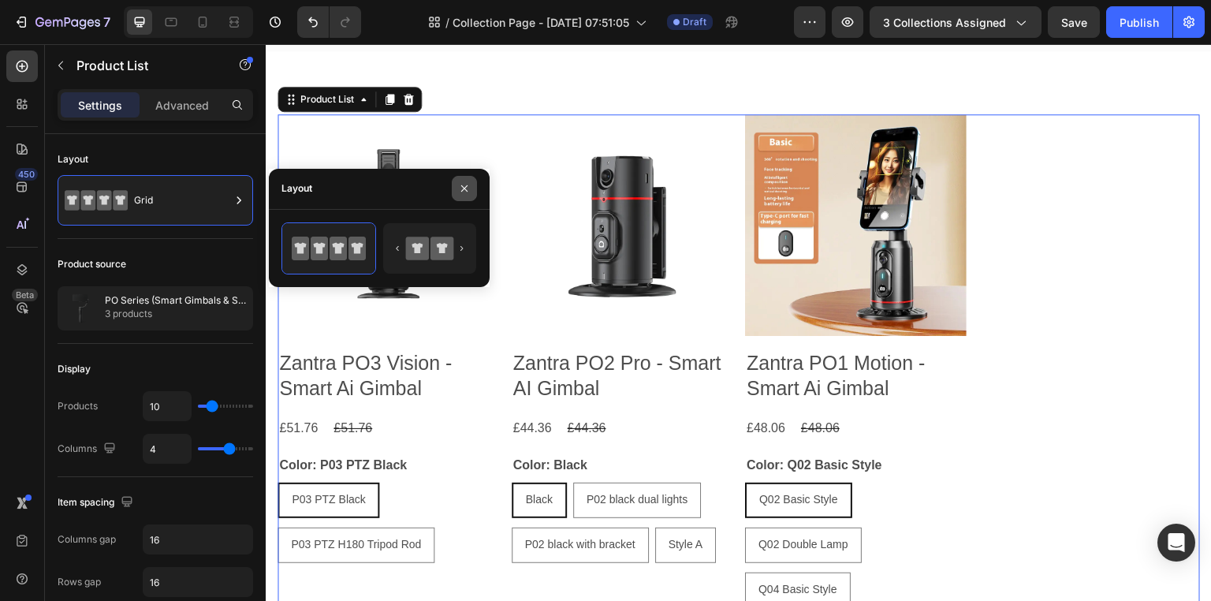
click at [467, 192] on icon "button" at bounding box center [464, 188] width 13 height 13
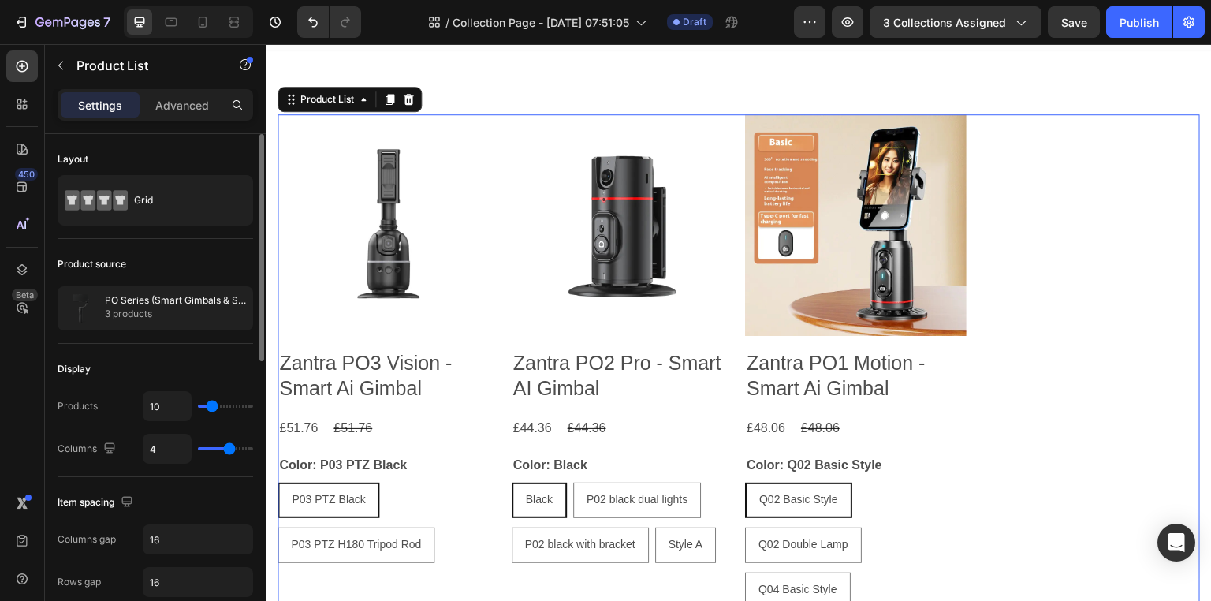
type input "3"
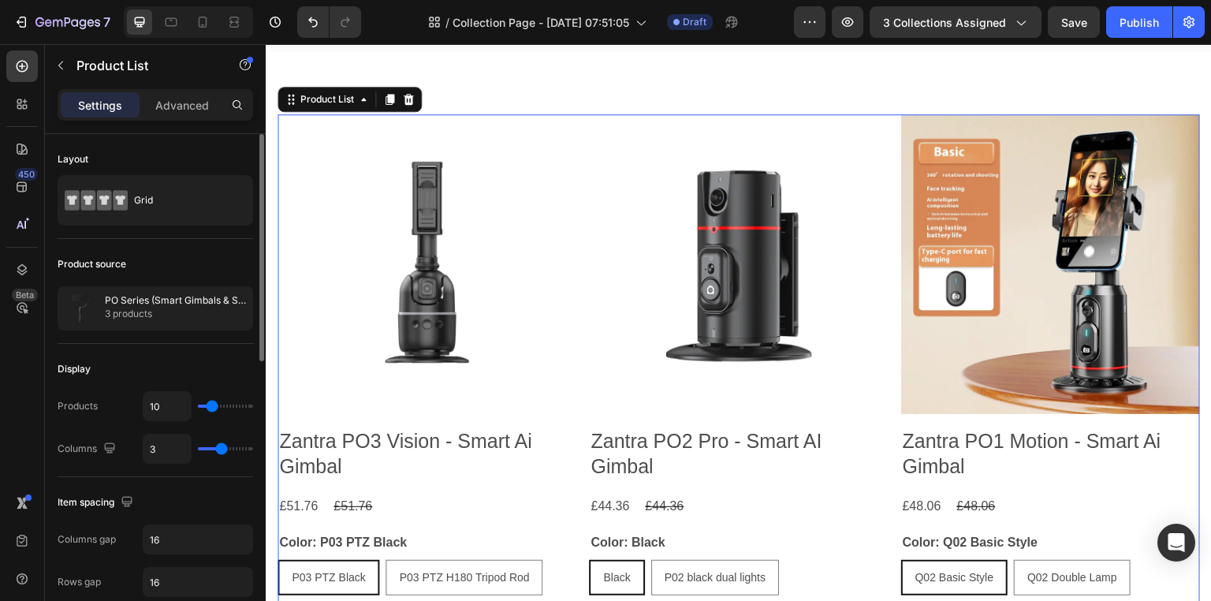
type input "3"
click at [224, 450] on input "range" at bounding box center [225, 448] width 55 height 3
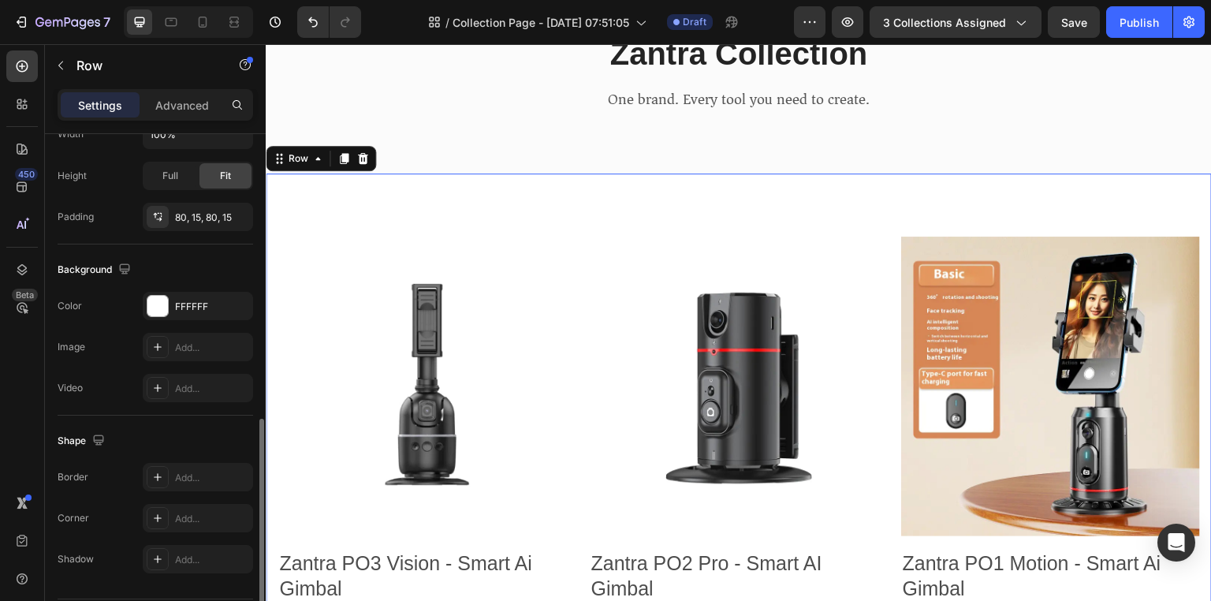
scroll to position [448, 0]
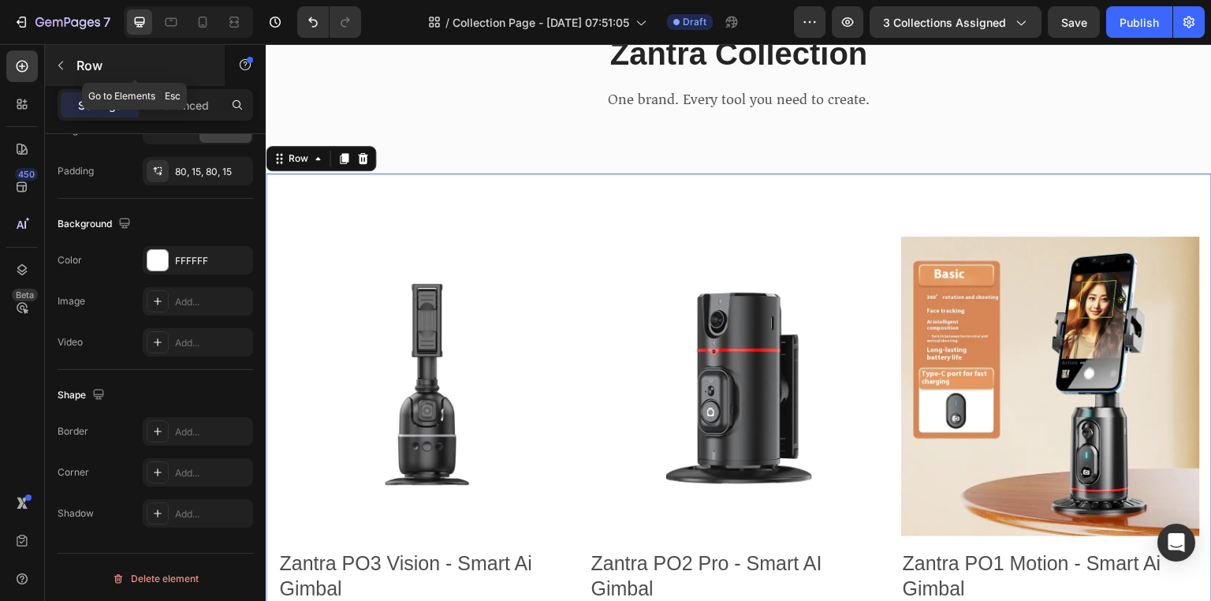
click at [57, 57] on button "button" at bounding box center [60, 65] width 25 height 25
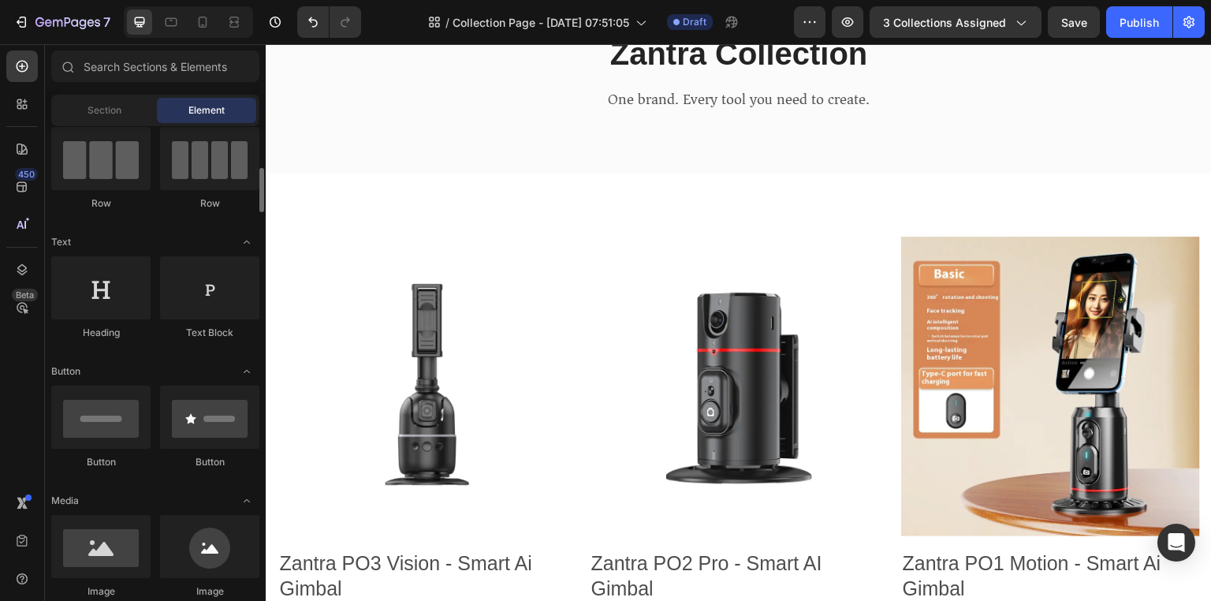
scroll to position [123, 0]
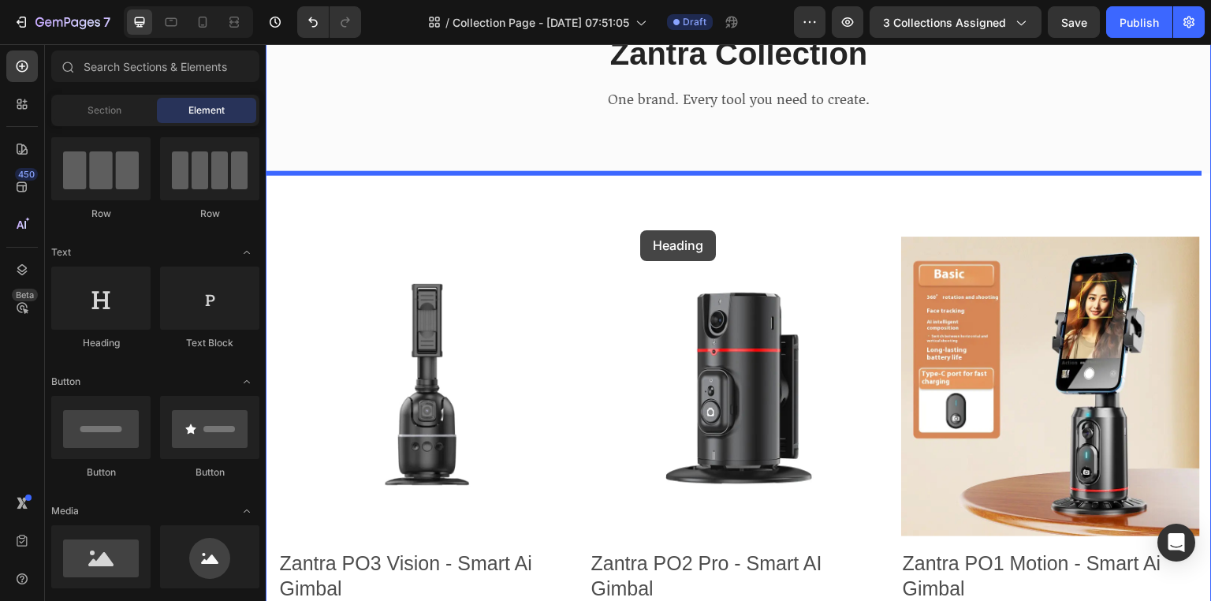
drag, startPoint x: 370, startPoint y: 346, endPoint x: 639, endPoint y: 208, distance: 302.8
drag, startPoint x: 459, startPoint y: 369, endPoint x: 632, endPoint y: 203, distance: 239.7
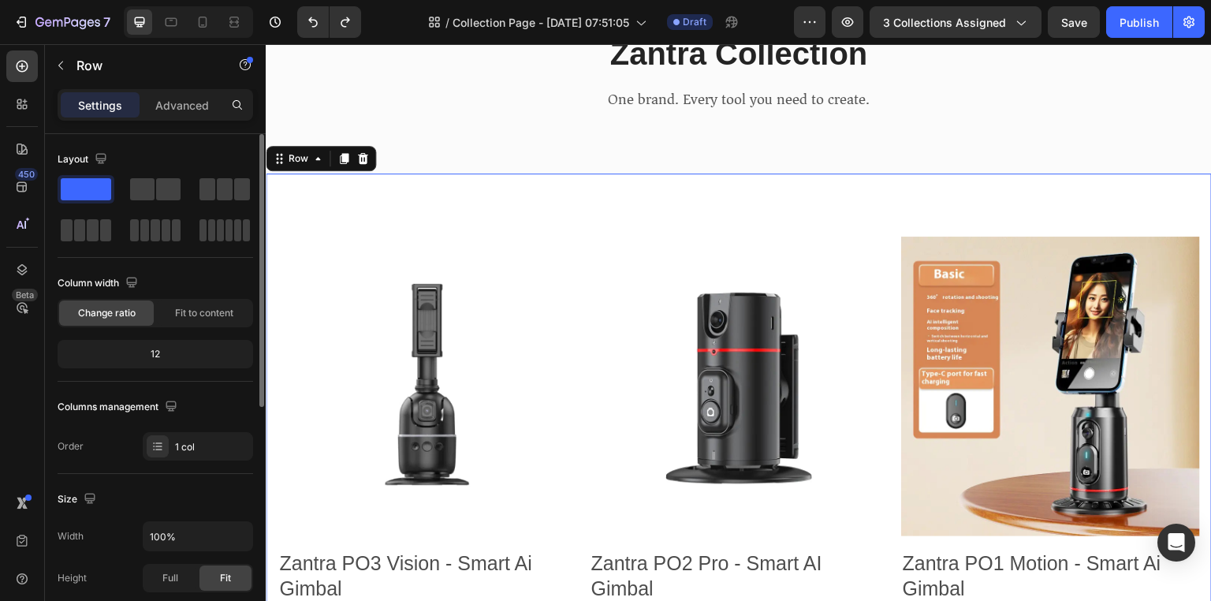
drag, startPoint x: 85, startPoint y: 180, endPoint x: 96, endPoint y: 145, distance: 37.1
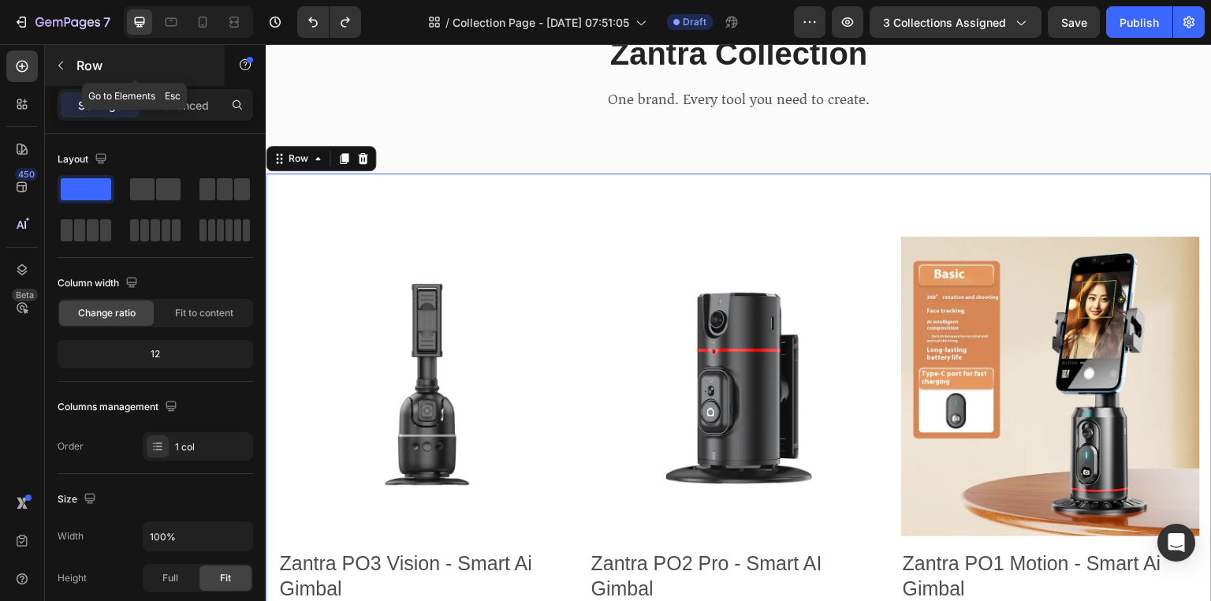
click at [54, 67] on button "button" at bounding box center [60, 65] width 25 height 25
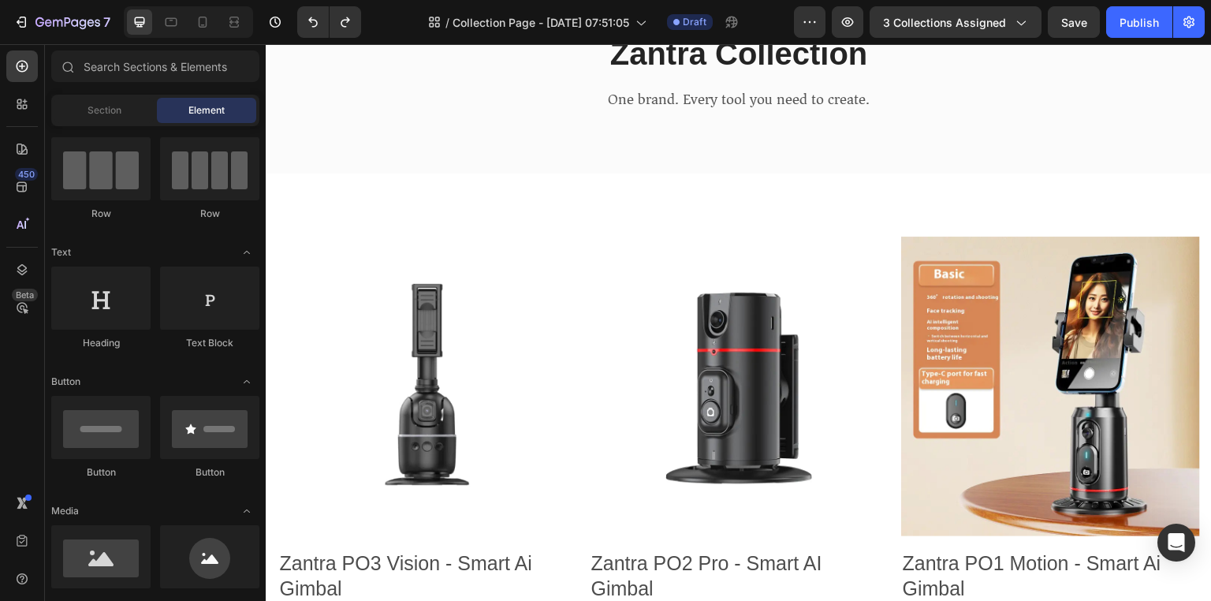
scroll to position [0, 0]
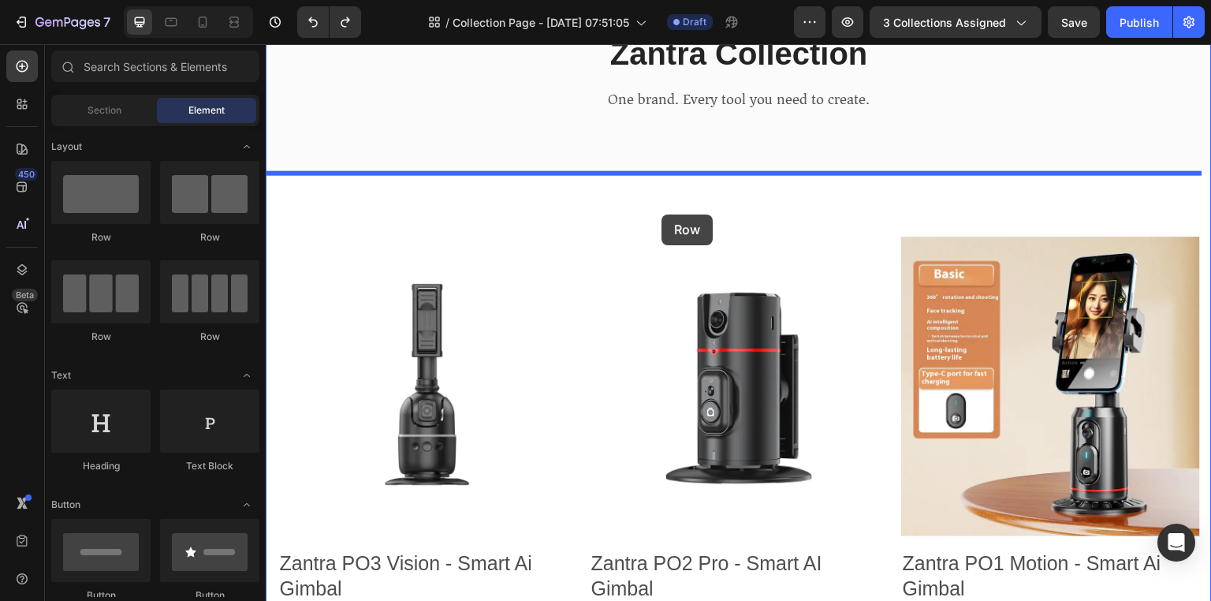
drag, startPoint x: 392, startPoint y: 251, endPoint x: 661, endPoint y: 214, distance: 272.0
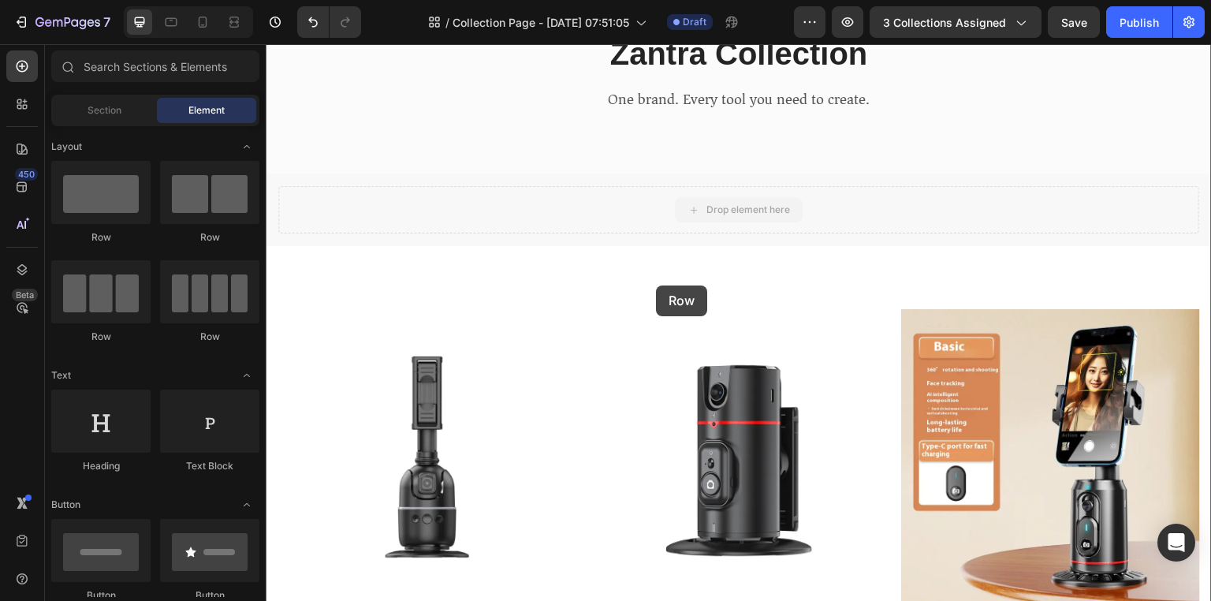
drag, startPoint x: 679, startPoint y: 202, endPoint x: 656, endPoint y: 285, distance: 86.8
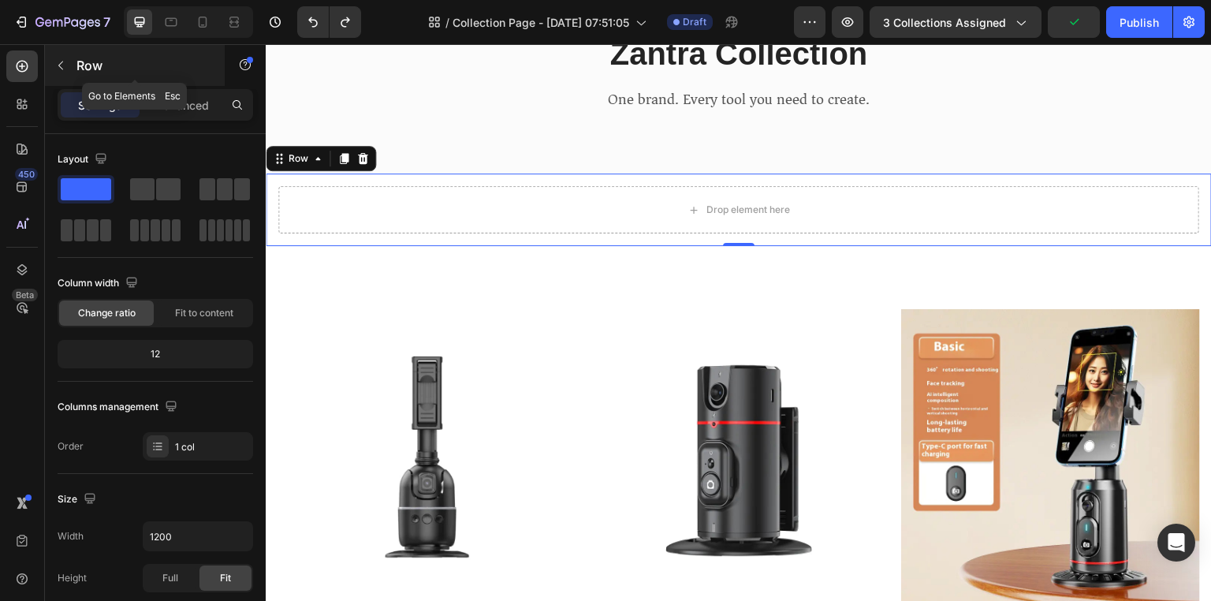
click at [59, 67] on icon "button" at bounding box center [60, 65] width 13 height 13
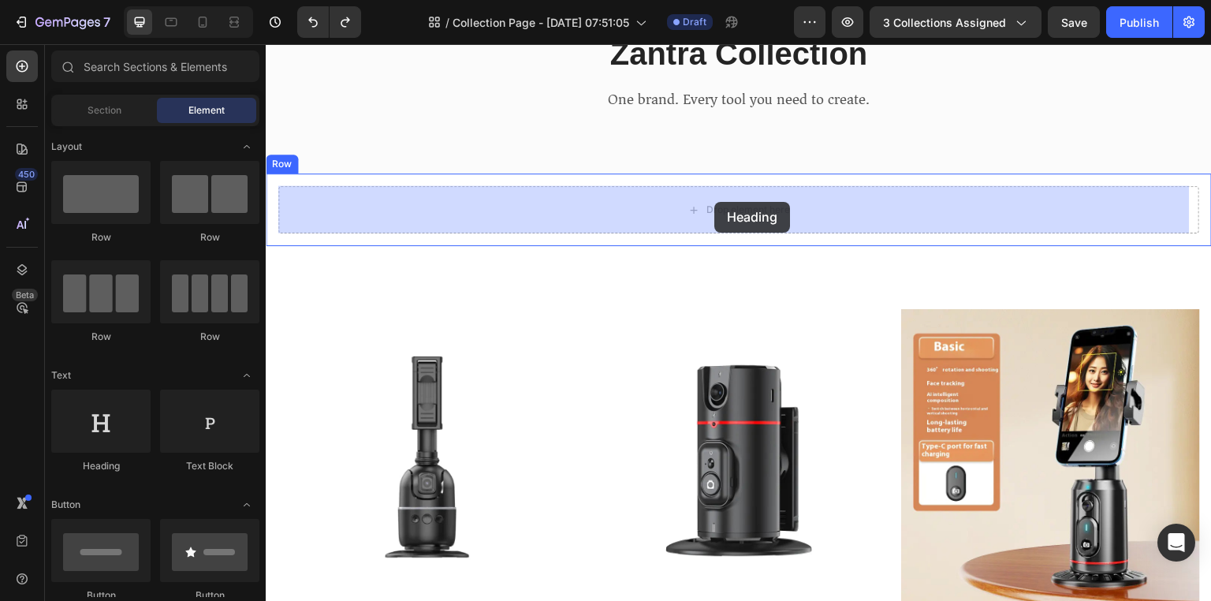
drag, startPoint x: 363, startPoint y: 468, endPoint x: 714, endPoint y: 202, distance: 440.4
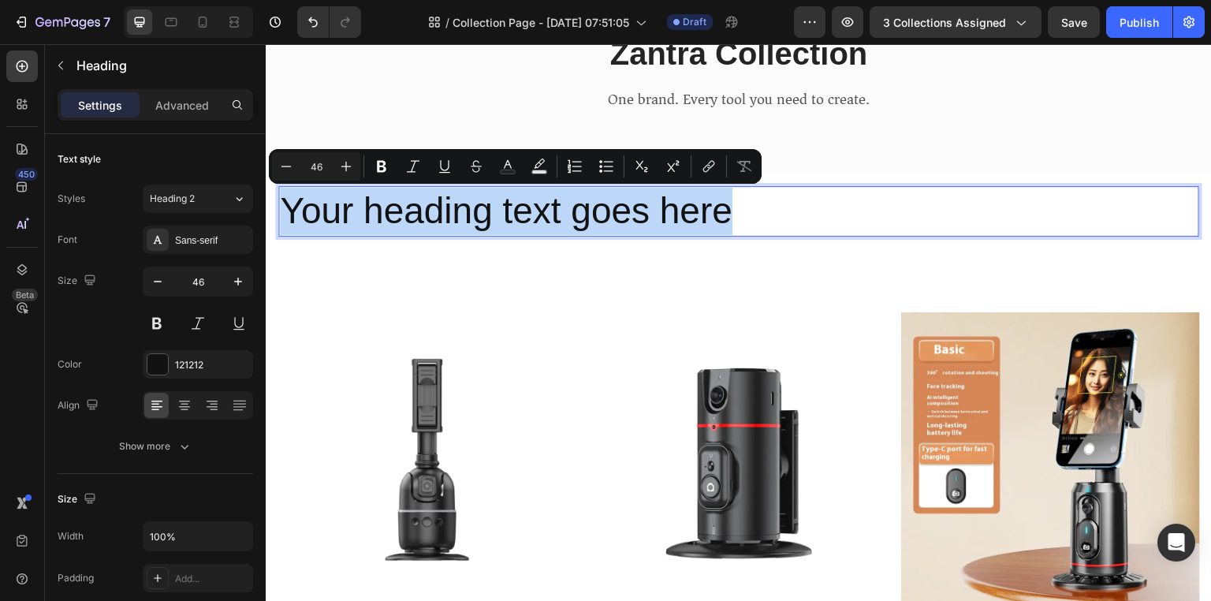
click at [1059, 192] on p "Your heading text goes here" at bounding box center [738, 211] width 917 height 47
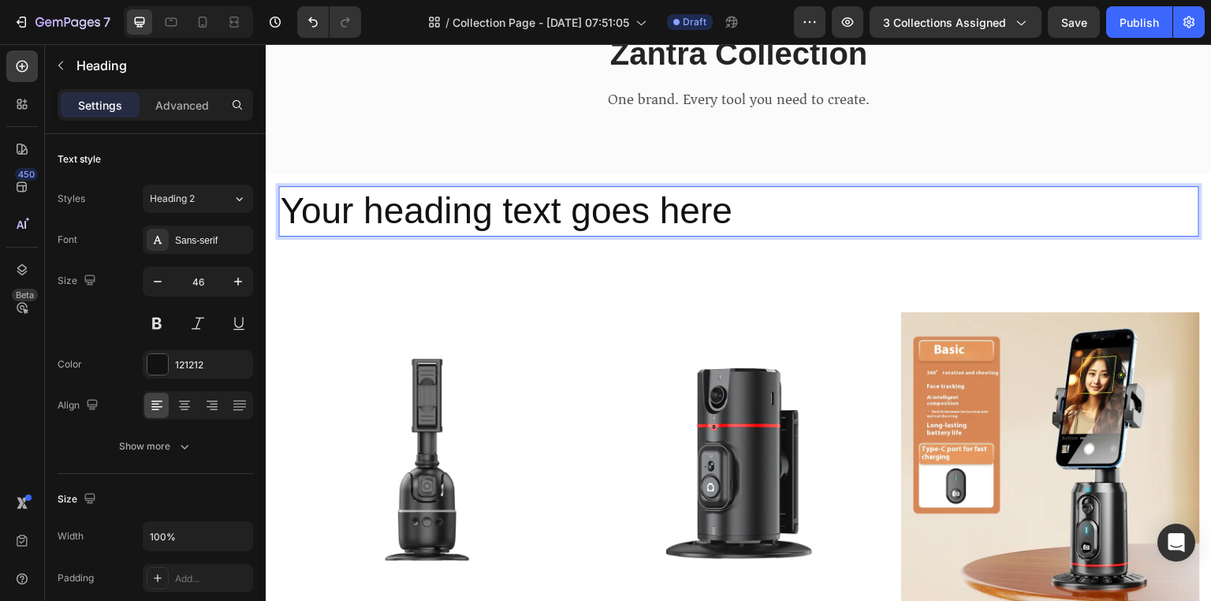
click at [1026, 210] on p "Your heading text goes here" at bounding box center [738, 211] width 917 height 47
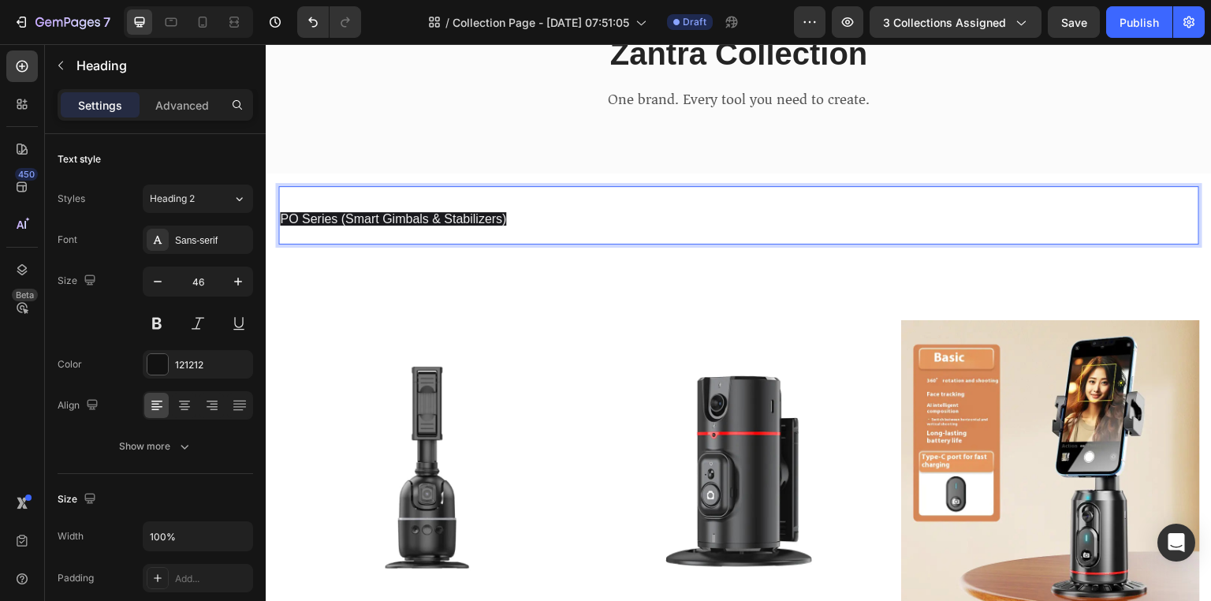
click at [739, 224] on p "PO Series (Smart Gimbals & Stabilizers)" at bounding box center [738, 215] width 917 height 55
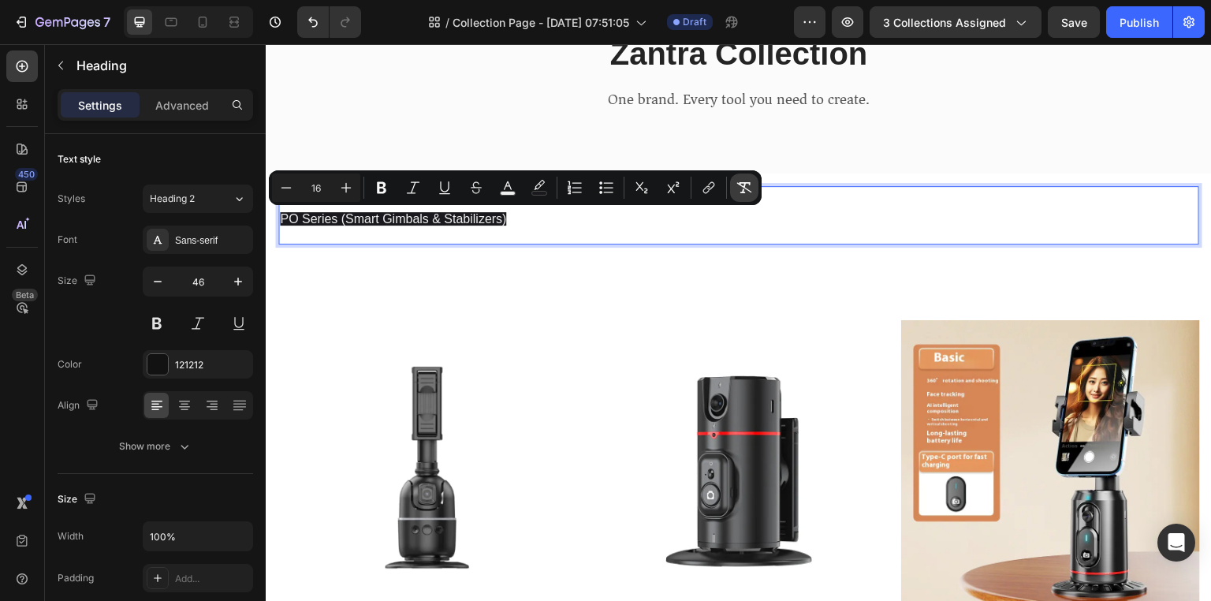
click at [738, 189] on icon "Editor contextual toolbar" at bounding box center [744, 188] width 16 height 16
type input "46"
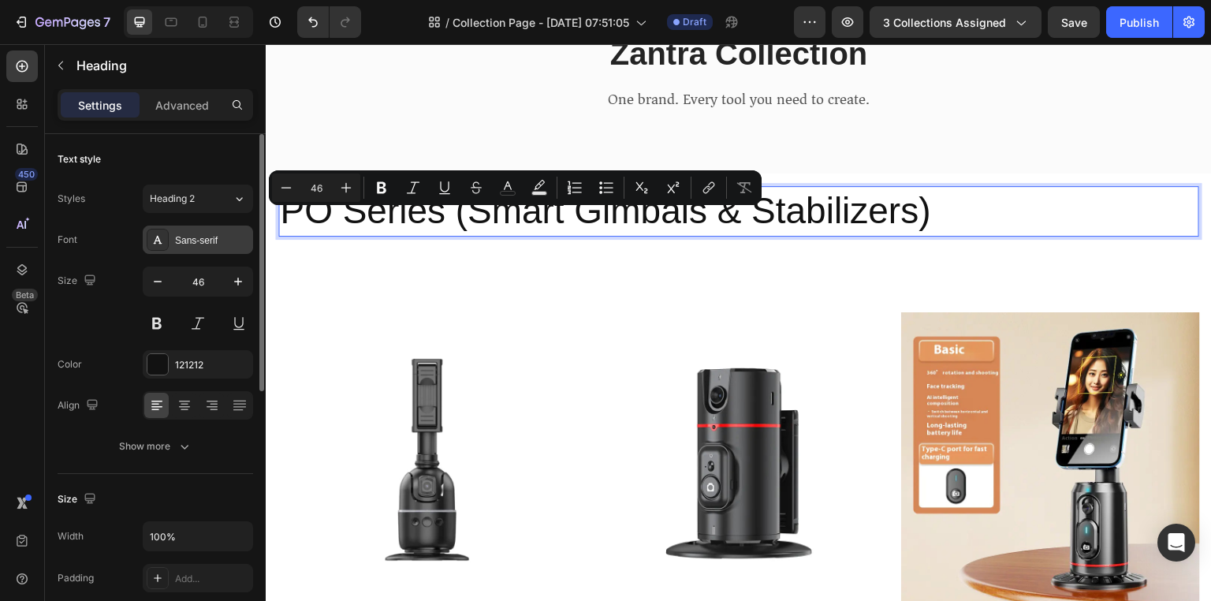
click at [233, 229] on div "Sans-serif" at bounding box center [198, 239] width 110 height 28
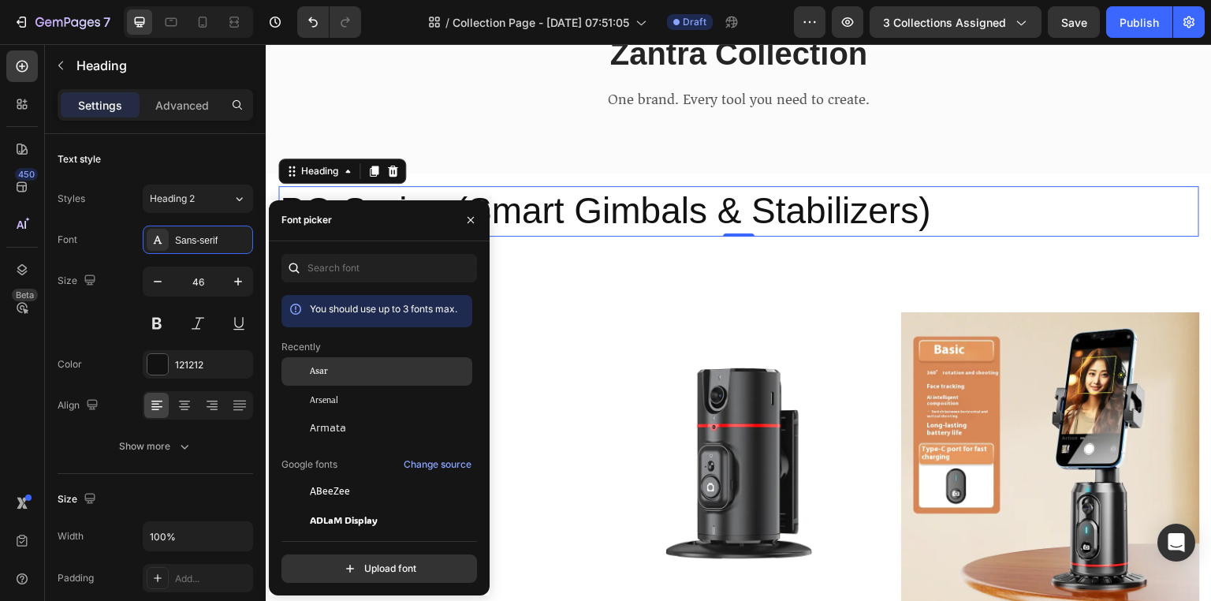
click at [333, 377] on div "Asar" at bounding box center [389, 371] width 159 height 14
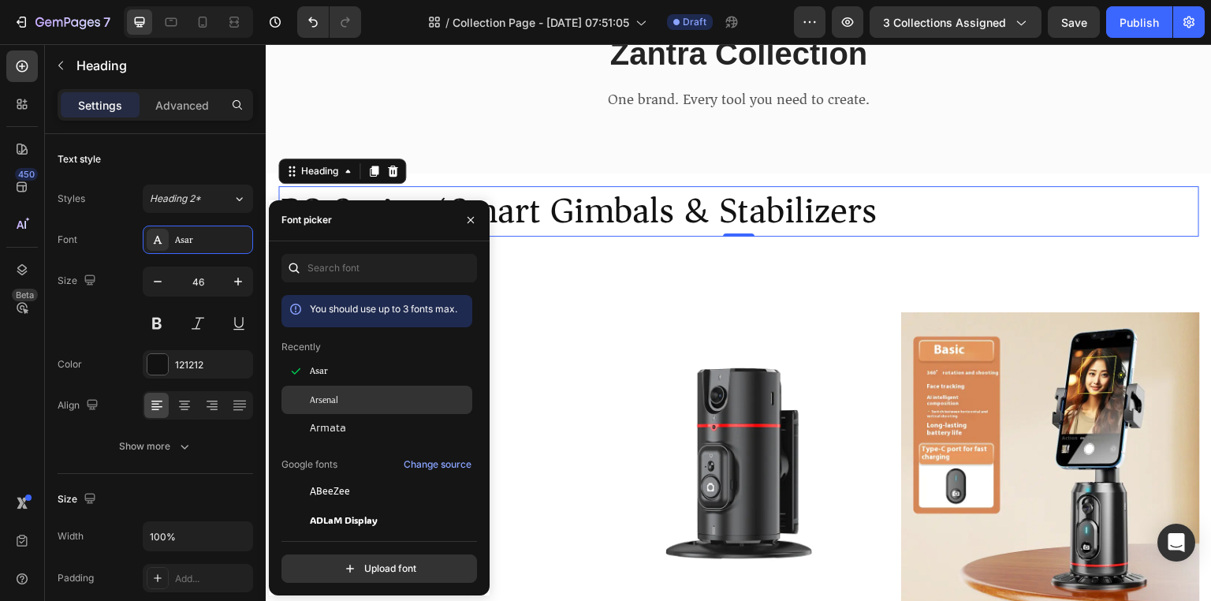
click at [354, 399] on div "Arsenal" at bounding box center [389, 399] width 159 height 14
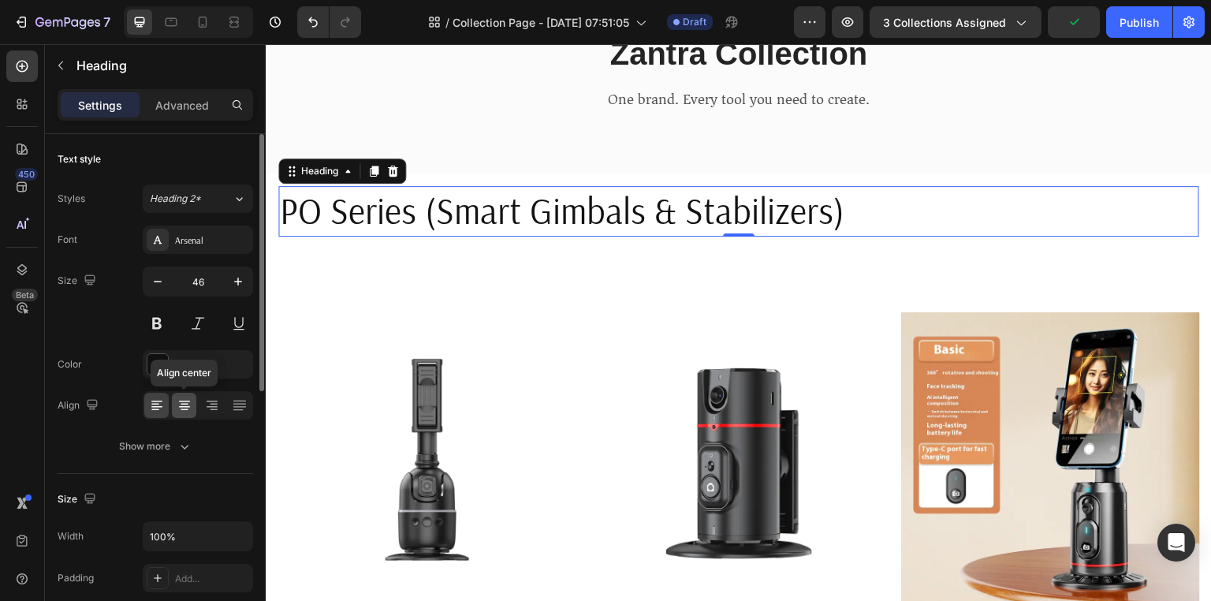
click at [186, 404] on icon at bounding box center [184, 405] width 8 height 2
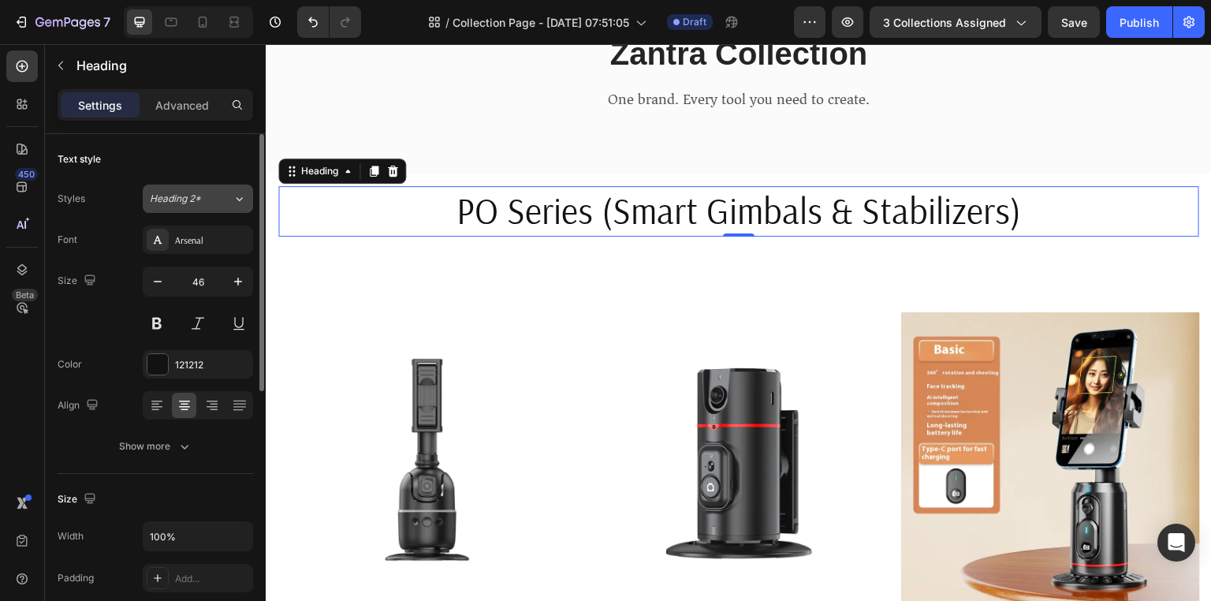
click at [202, 207] on button "Heading 2*" at bounding box center [198, 198] width 110 height 28
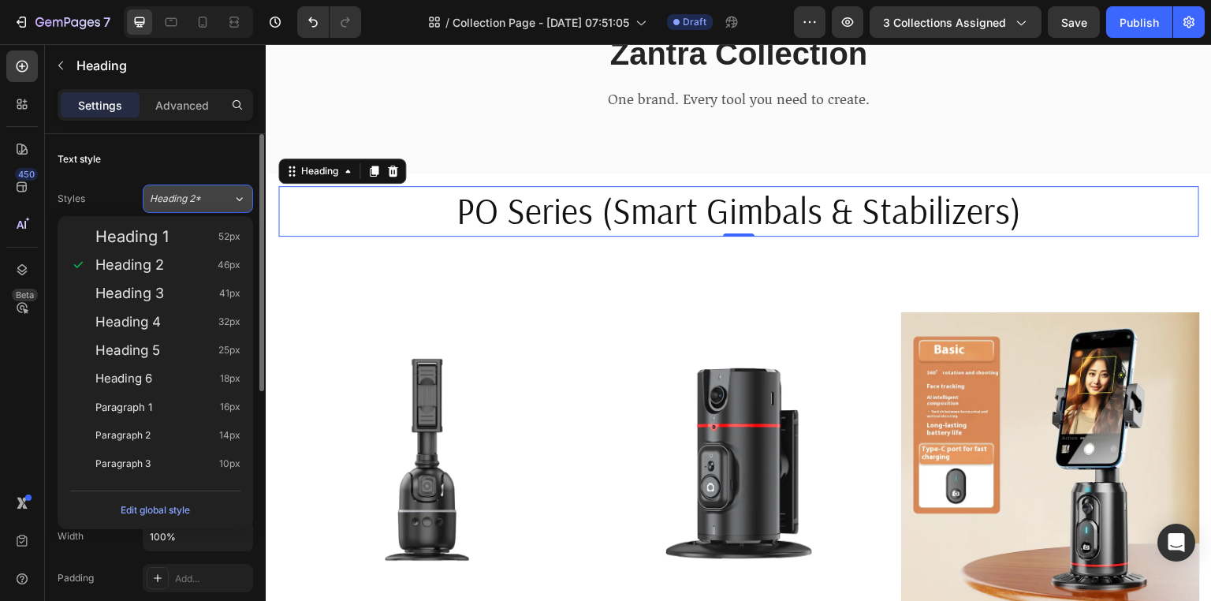
click at [224, 200] on div "Heading 2*" at bounding box center [191, 199] width 83 height 14
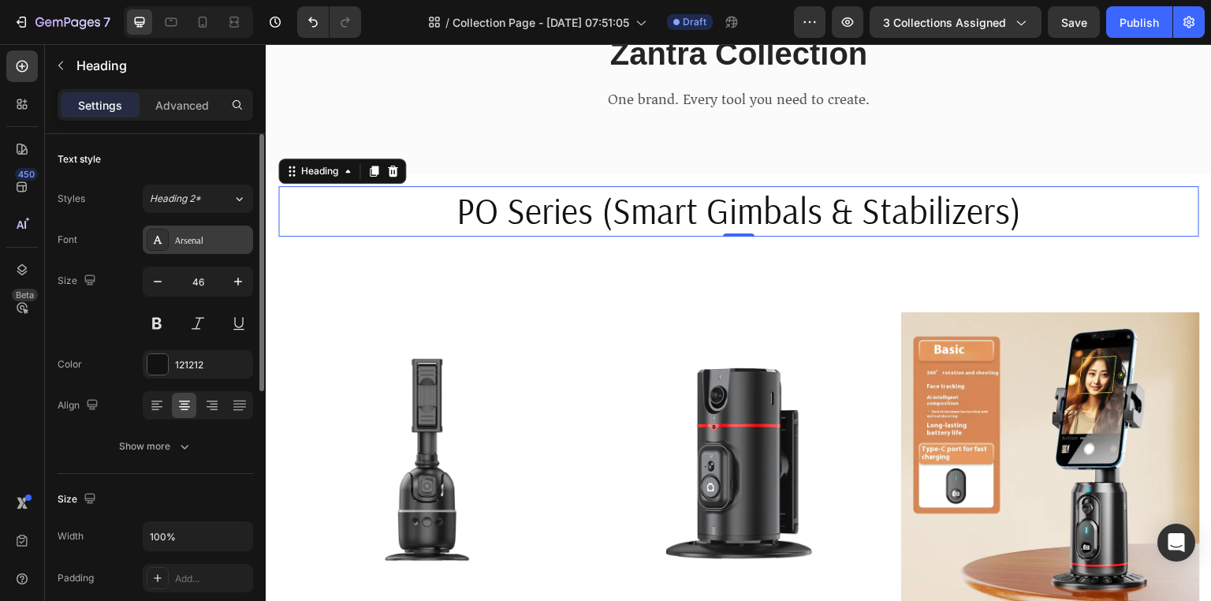
click at [215, 246] on div "Arsenal" at bounding box center [212, 240] width 74 height 14
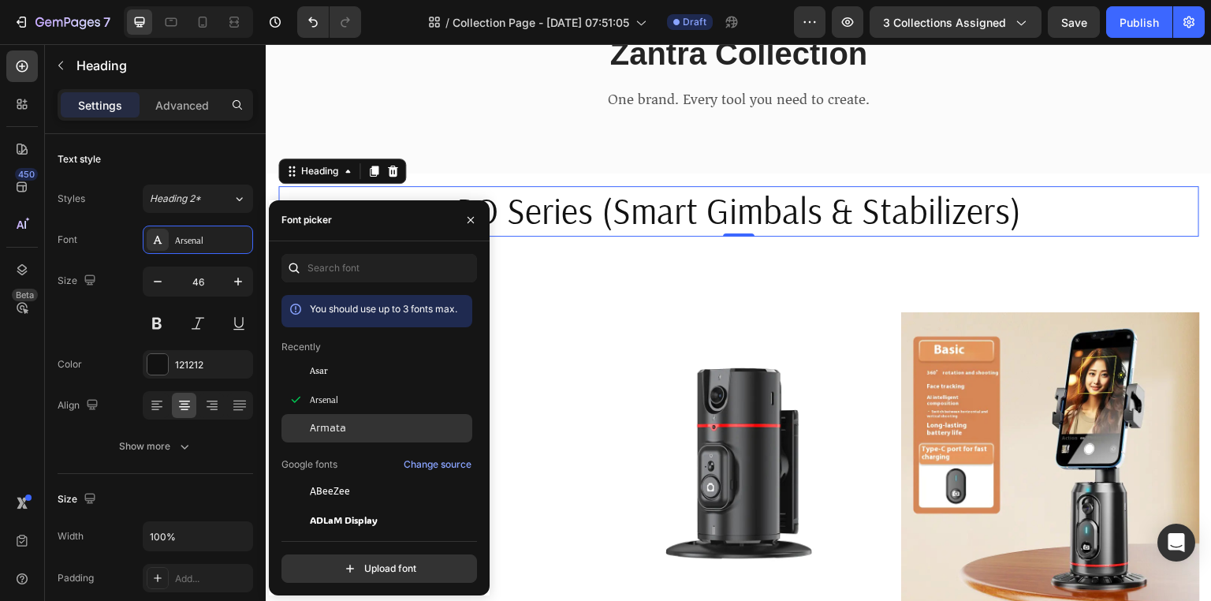
click at [350, 432] on div "Armata" at bounding box center [389, 428] width 159 height 14
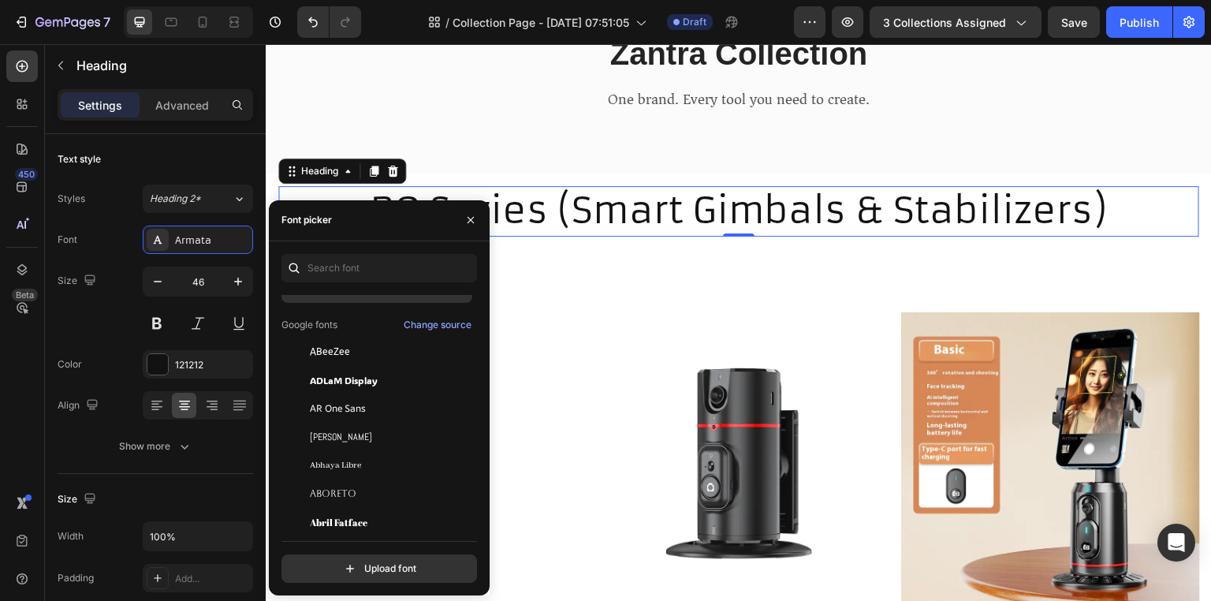
scroll to position [156, 0]
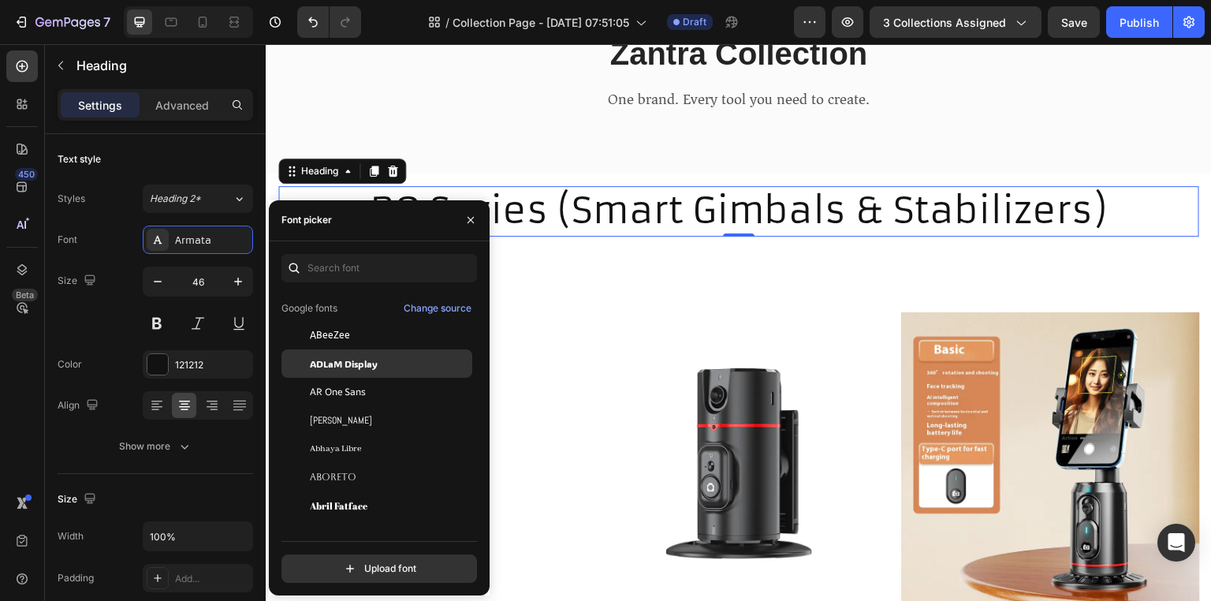
click at [347, 365] on span "ADLaM Display" at bounding box center [344, 363] width 68 height 14
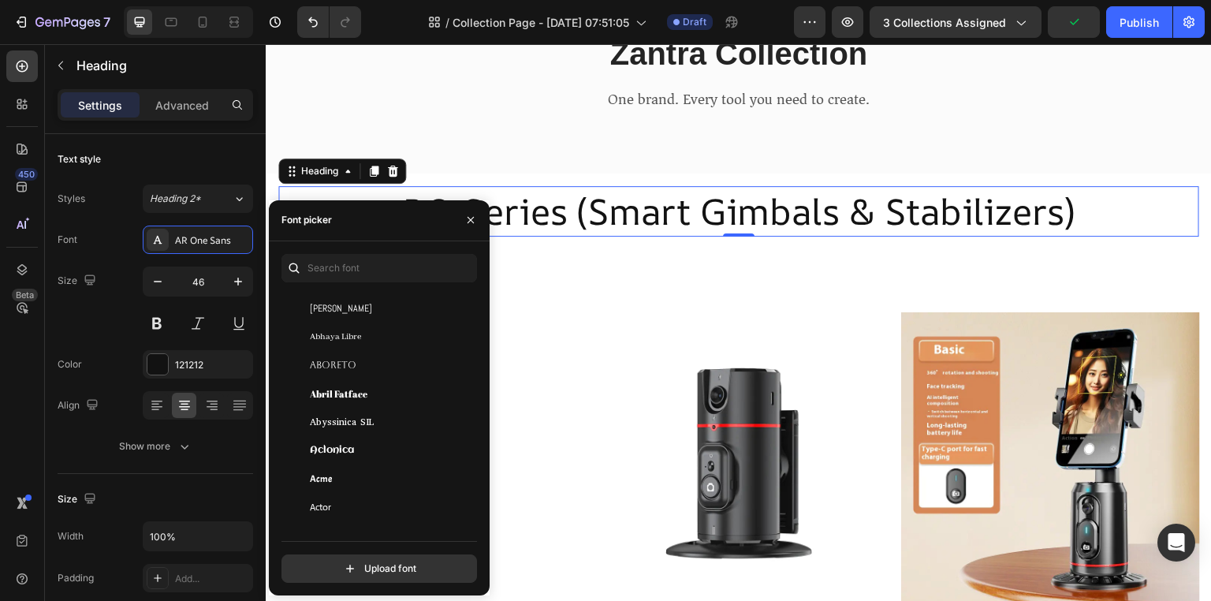
scroll to position [306, 0]
click at [350, 382] on span "Abyssinica SIL" at bounding box center [342, 382] width 64 height 14
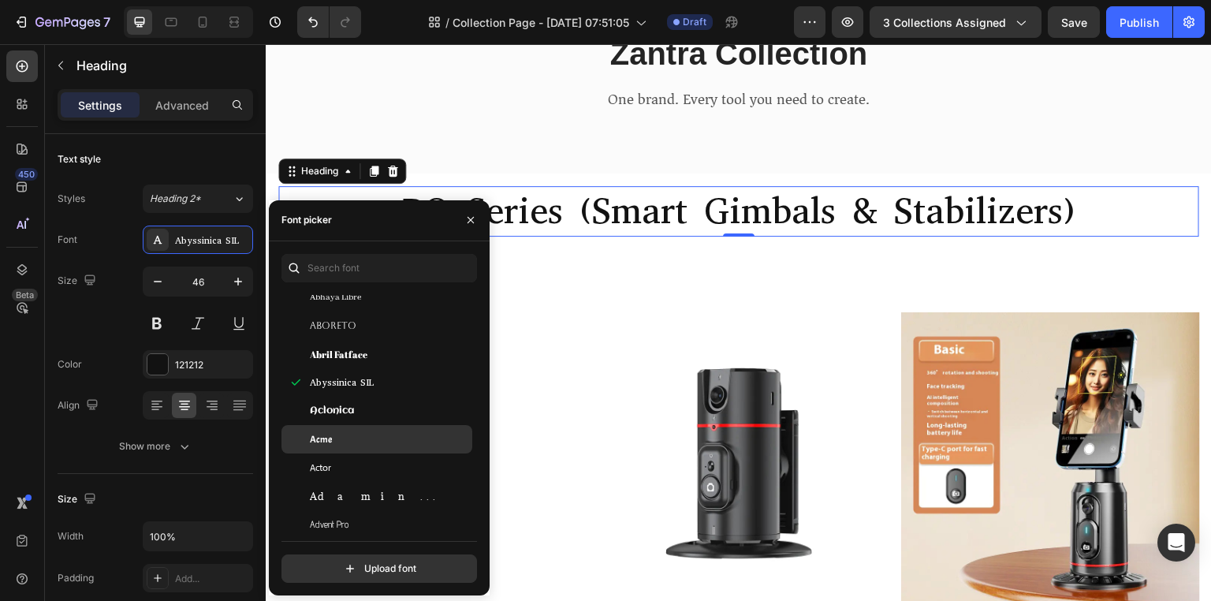
click at [349, 440] on div "Acme" at bounding box center [389, 439] width 159 height 14
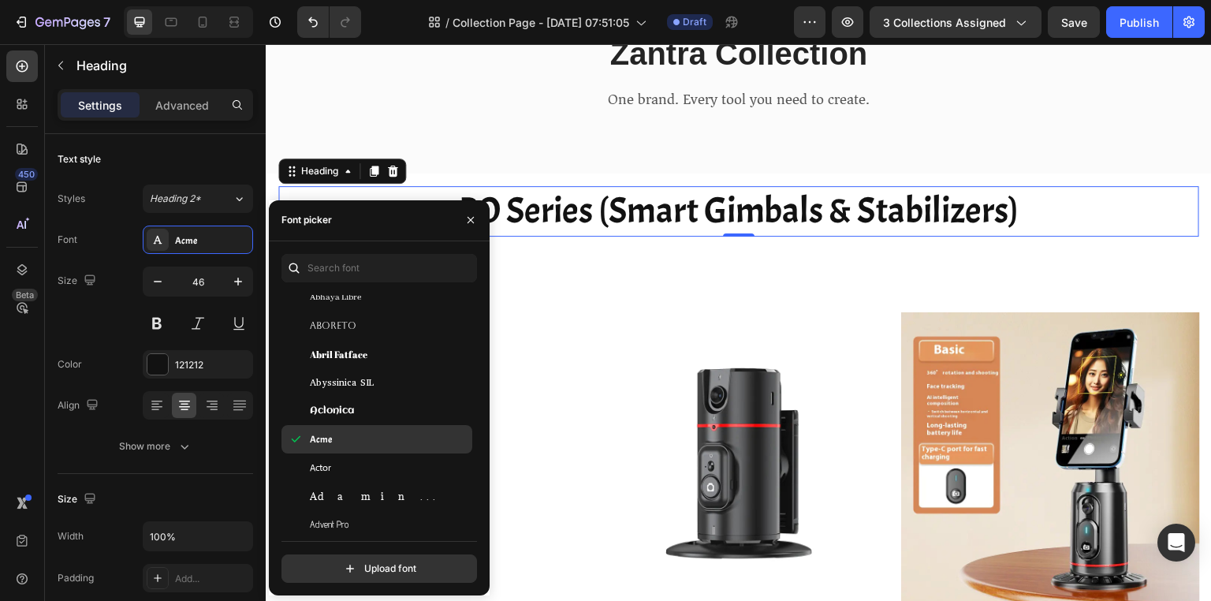
click at [349, 440] on div "Acme" at bounding box center [389, 439] width 159 height 14
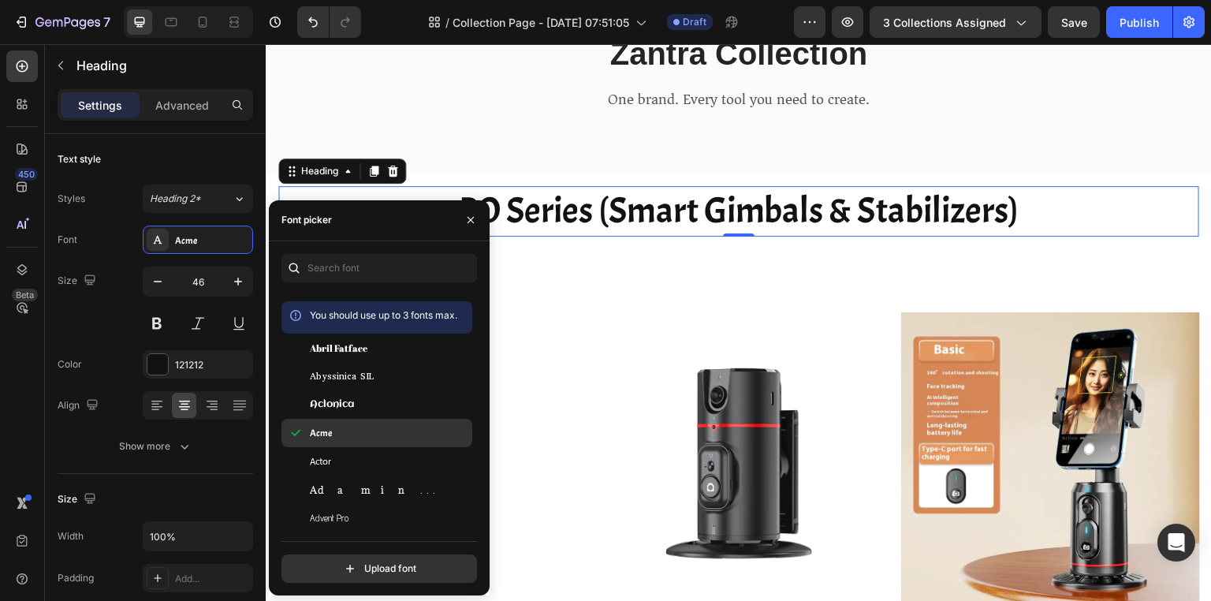
scroll to position [582, 0]
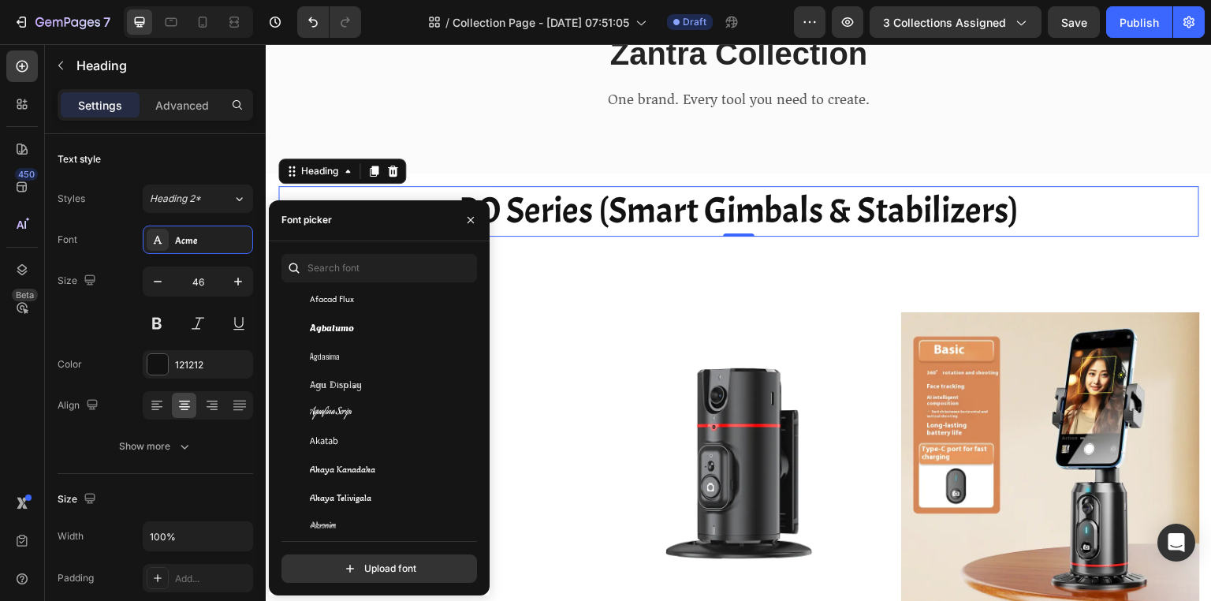
click at [349, 440] on div "Akatab" at bounding box center [389, 440] width 159 height 14
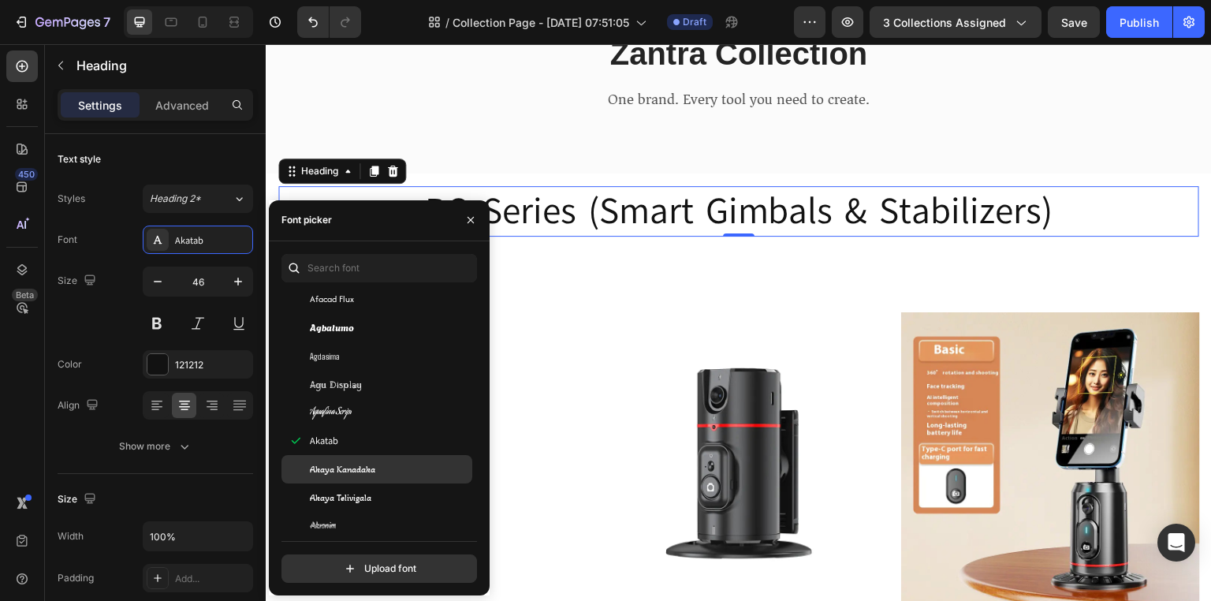
click at [355, 472] on span "Akaya Kanadaka" at bounding box center [342, 469] width 65 height 14
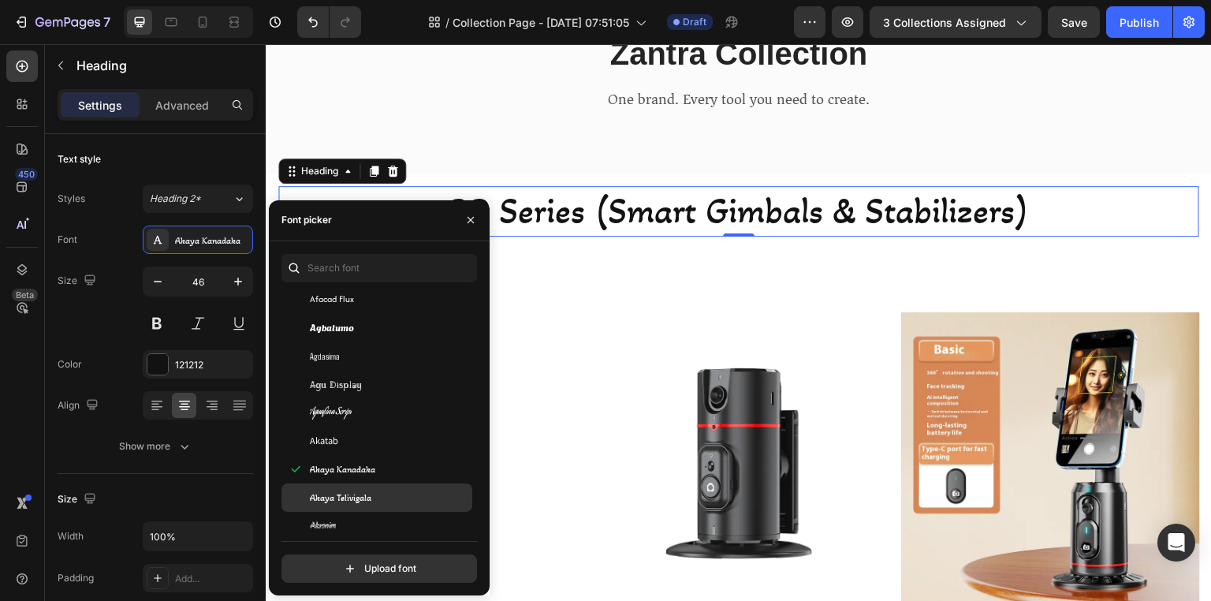
click at [355, 489] on div "Akaya Telivigala" at bounding box center [376, 497] width 191 height 28
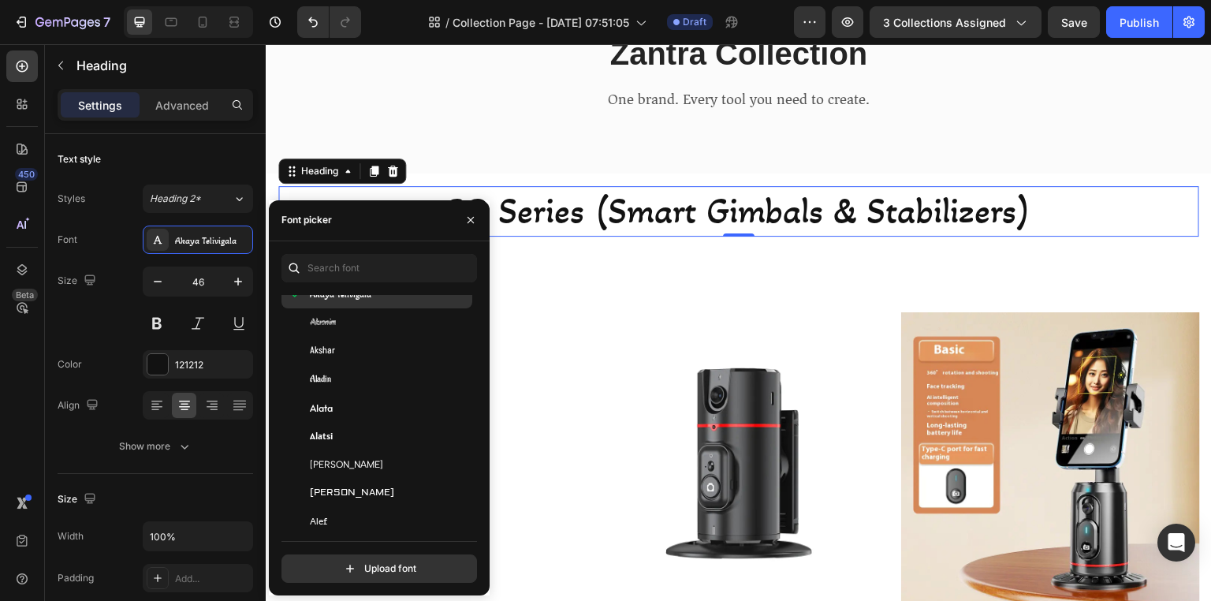
scroll to position [786, 0]
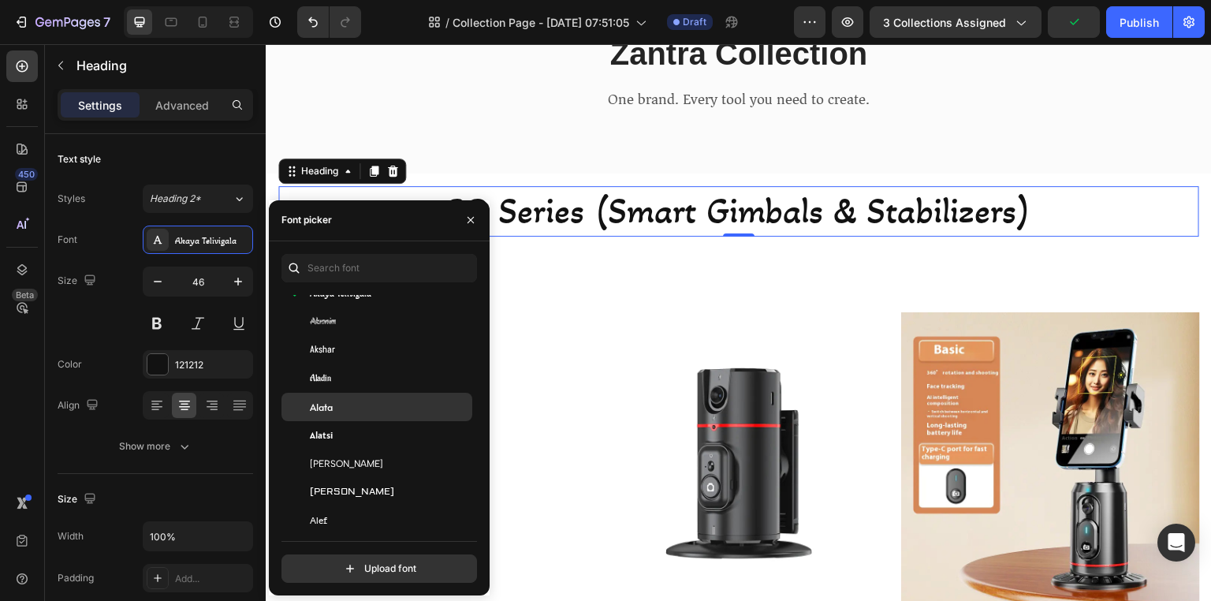
click at [343, 397] on div "Alata" at bounding box center [376, 406] width 191 height 28
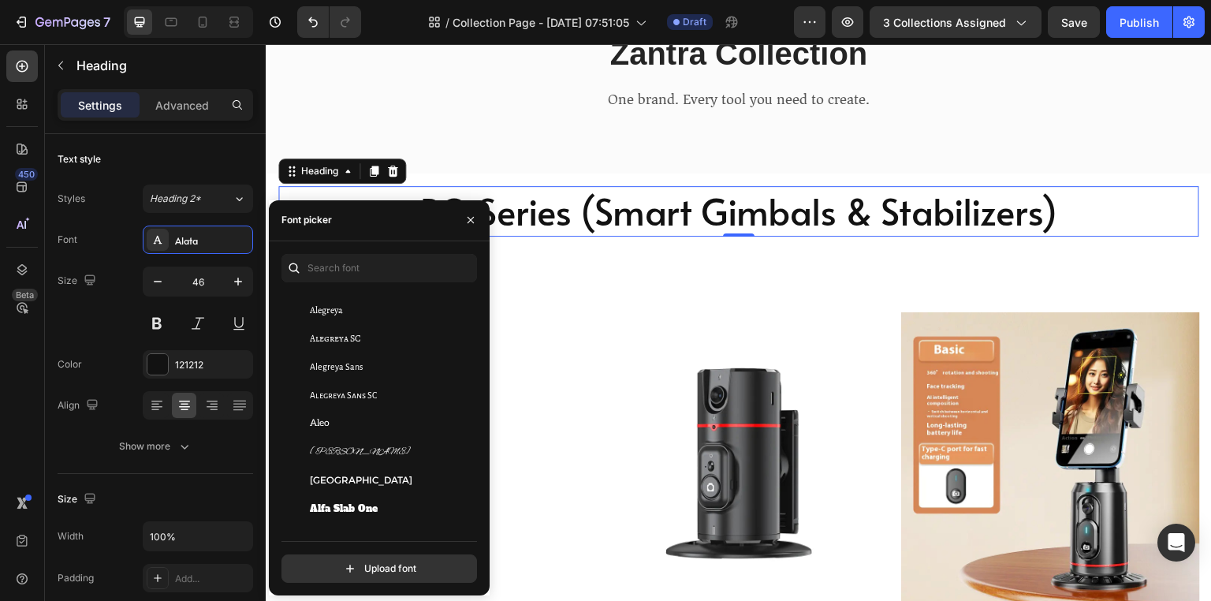
scroll to position [1026, 0]
click at [343, 397] on span "Alegreya Sans SC" at bounding box center [343, 393] width 67 height 14
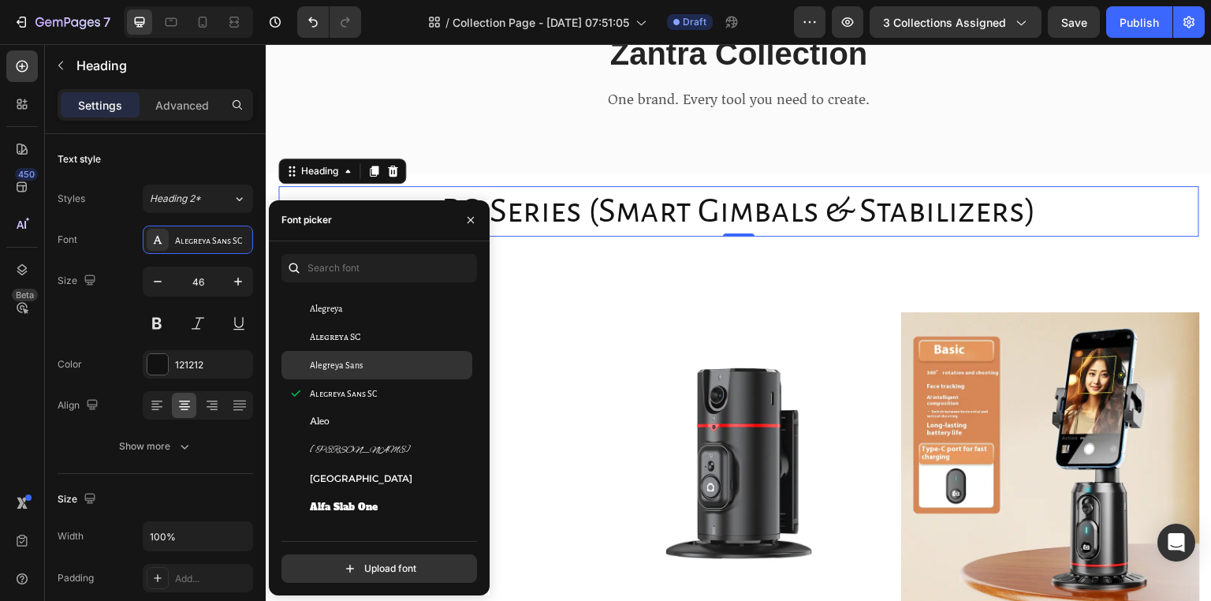
click at [353, 359] on span "Alegreya Sans" at bounding box center [336, 365] width 53 height 14
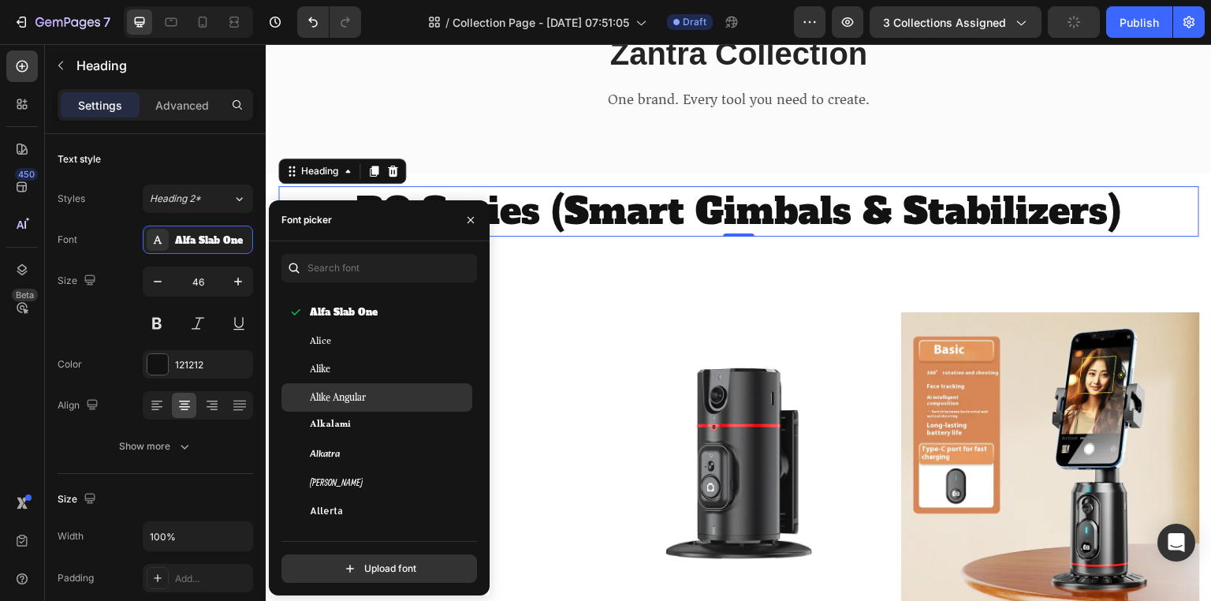
scroll to position [1273, 0]
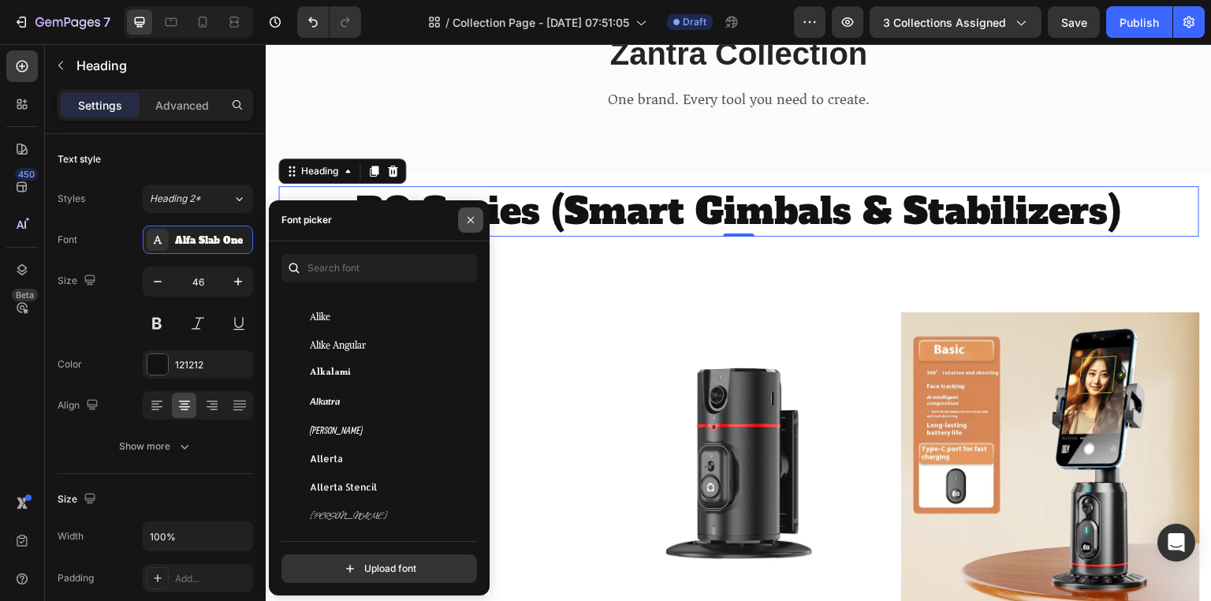
click at [467, 224] on icon "button" at bounding box center [470, 220] width 13 height 13
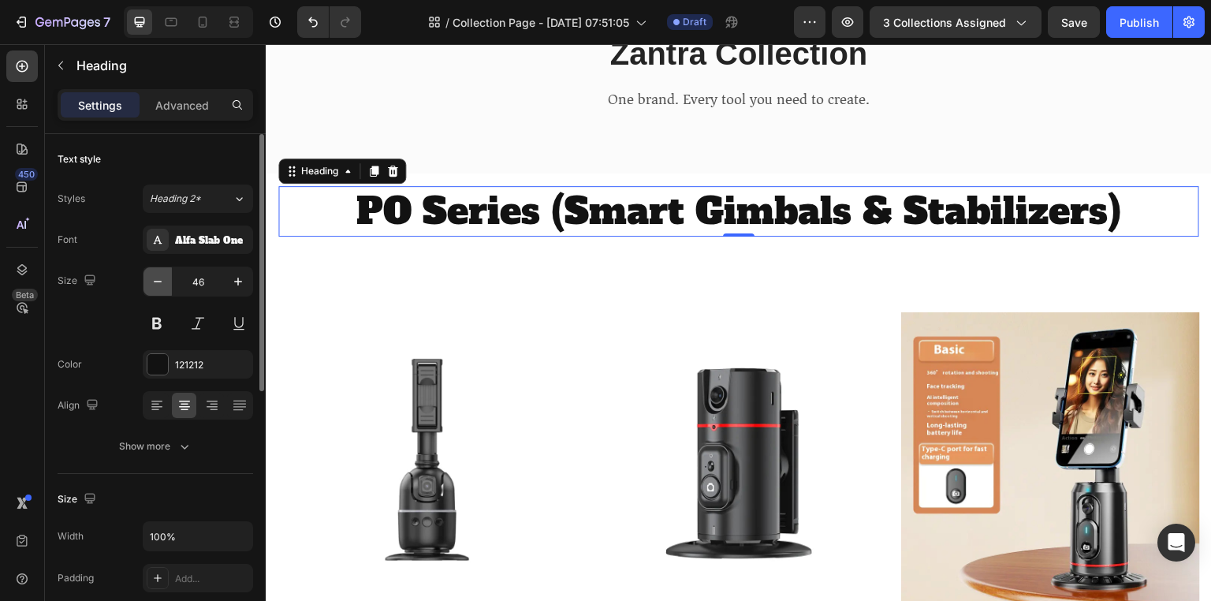
click at [150, 288] on button "button" at bounding box center [157, 281] width 28 height 28
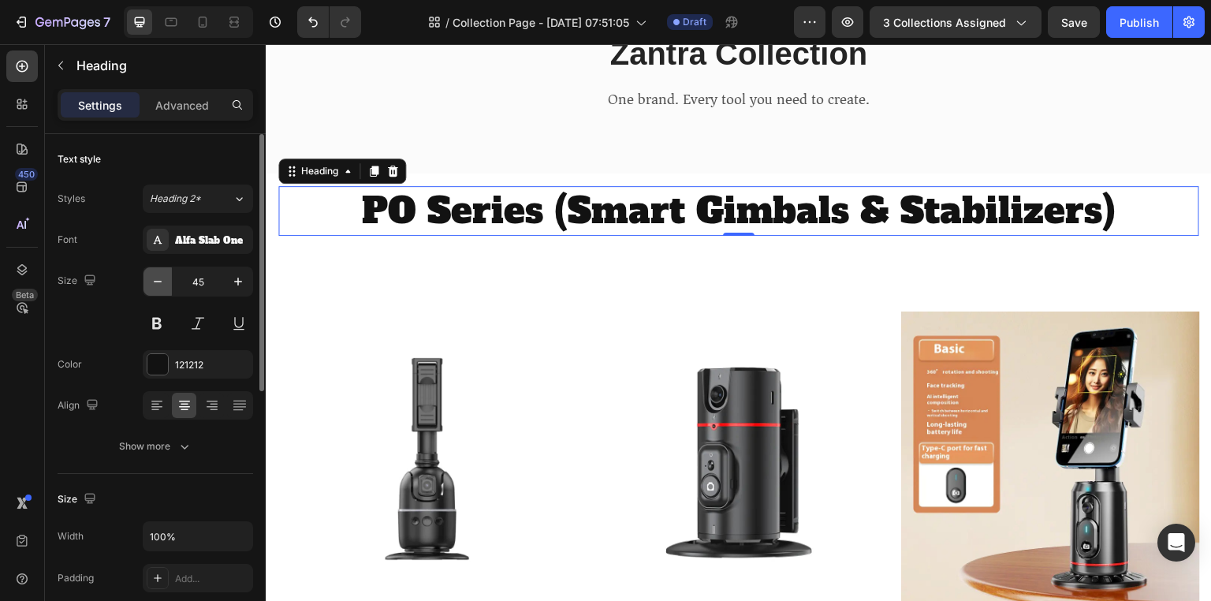
click at [150, 288] on button "button" at bounding box center [157, 281] width 28 height 28
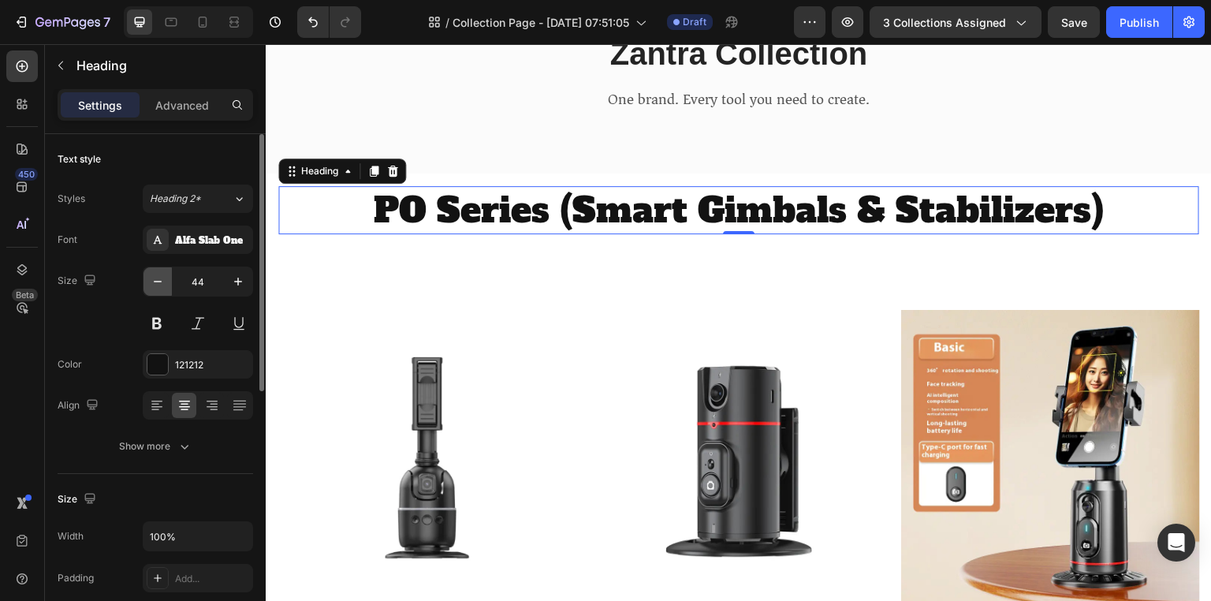
click at [150, 288] on button "button" at bounding box center [157, 281] width 28 height 28
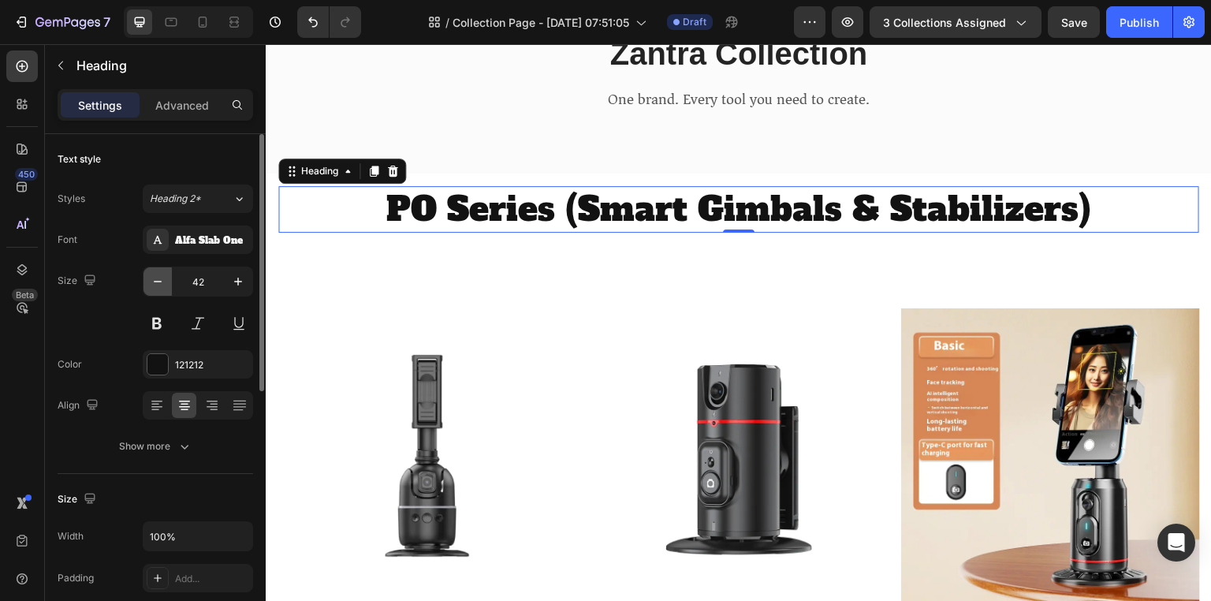
click at [150, 288] on button "button" at bounding box center [157, 281] width 28 height 28
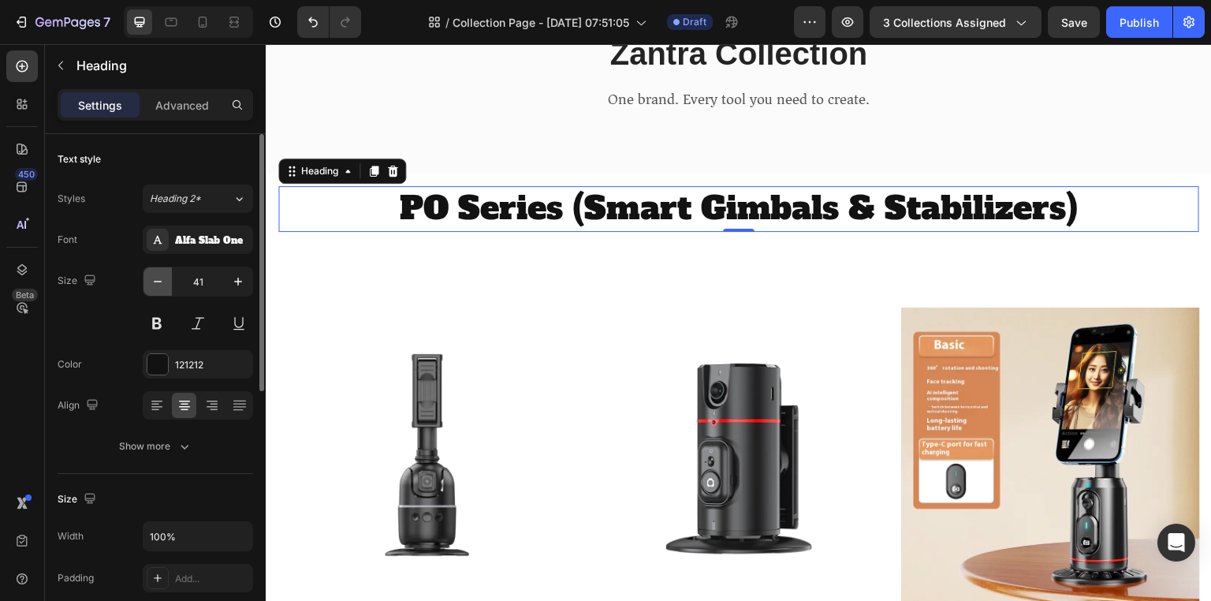
click at [150, 288] on button "button" at bounding box center [157, 281] width 28 height 28
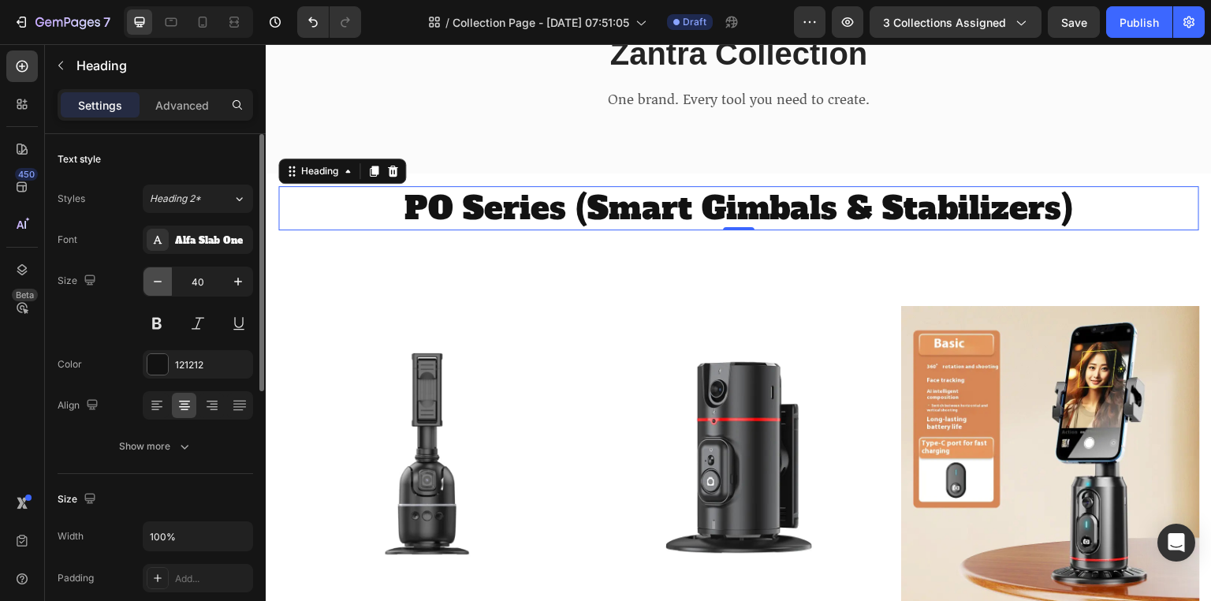
click at [150, 288] on button "button" at bounding box center [157, 281] width 28 height 28
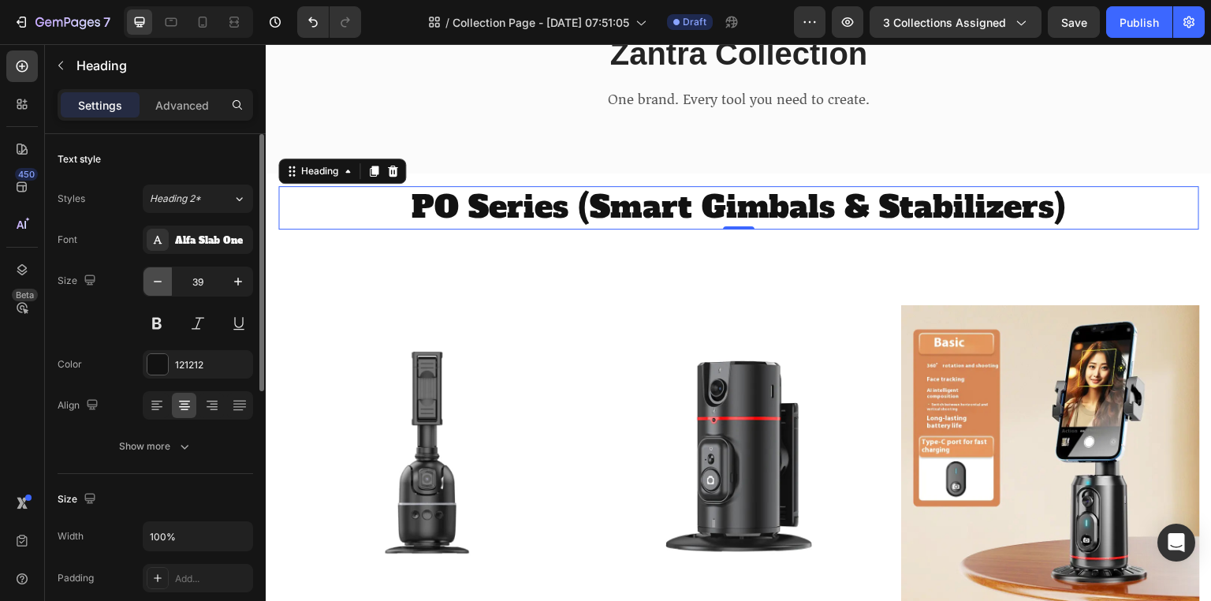
click at [150, 288] on button "button" at bounding box center [157, 281] width 28 height 28
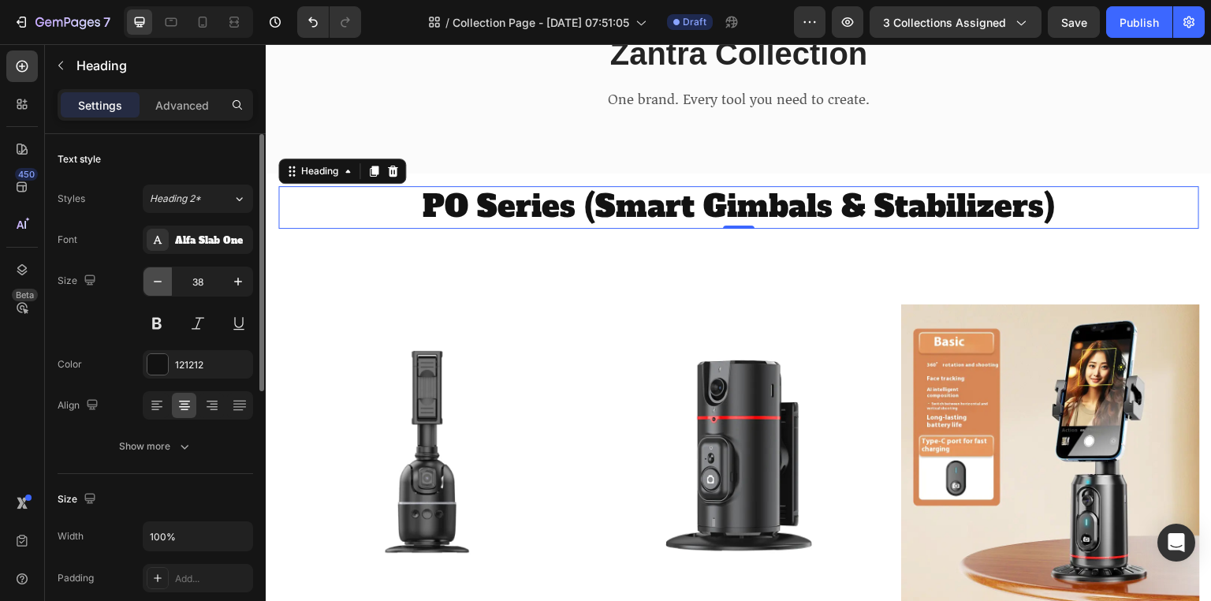
click at [150, 288] on button "button" at bounding box center [157, 281] width 28 height 28
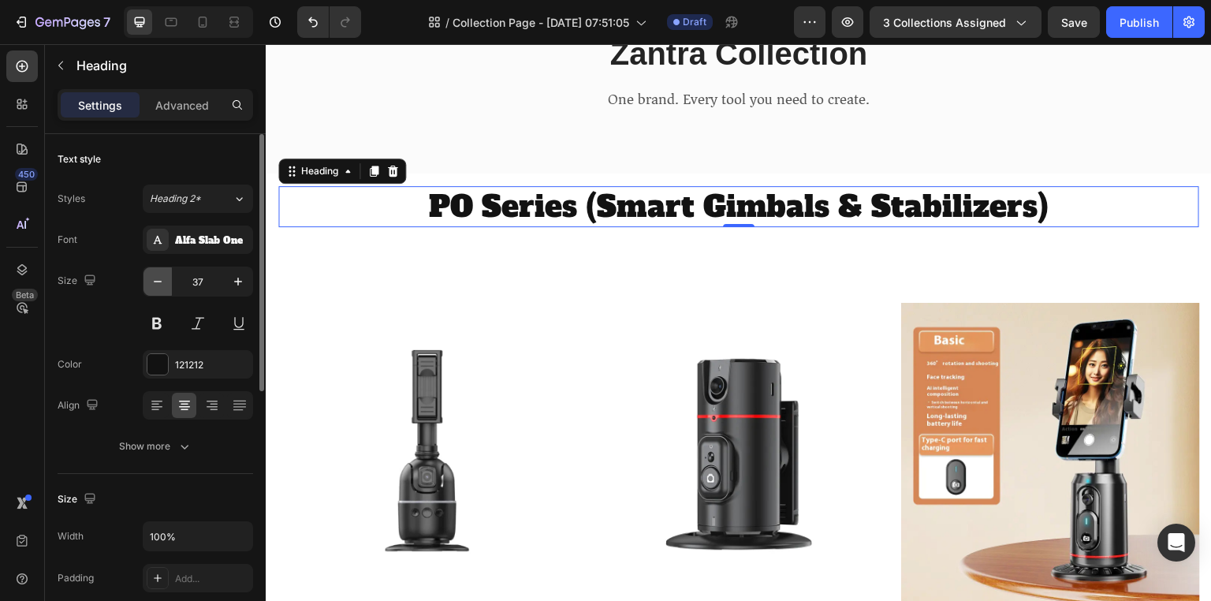
click at [150, 288] on button "button" at bounding box center [157, 281] width 28 height 28
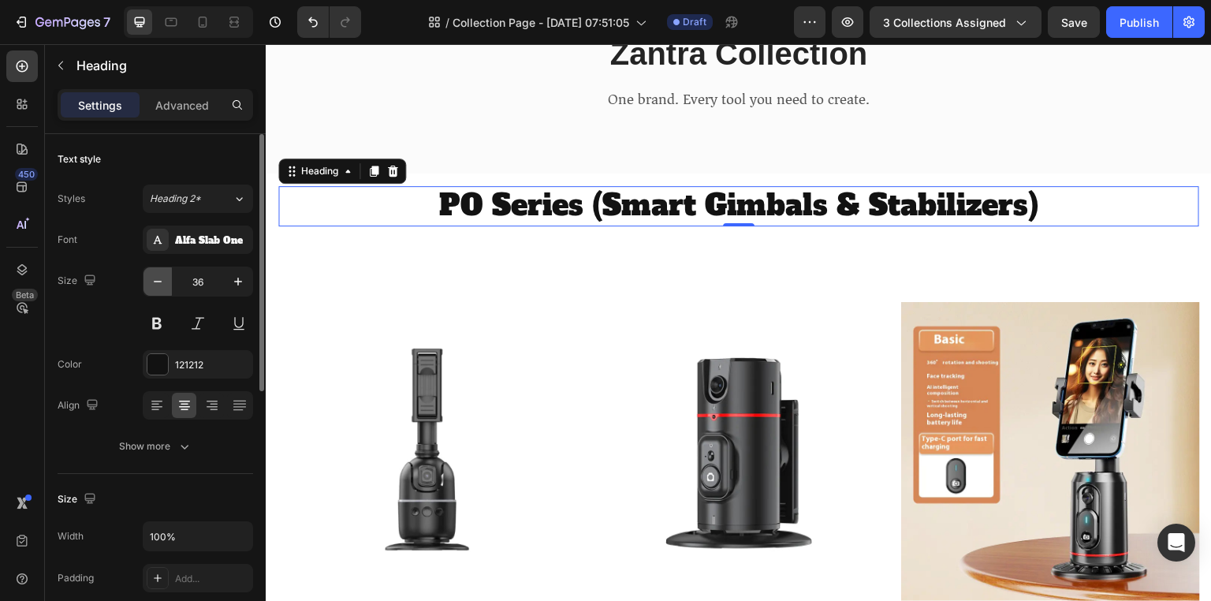
click at [150, 288] on button "button" at bounding box center [157, 281] width 28 height 28
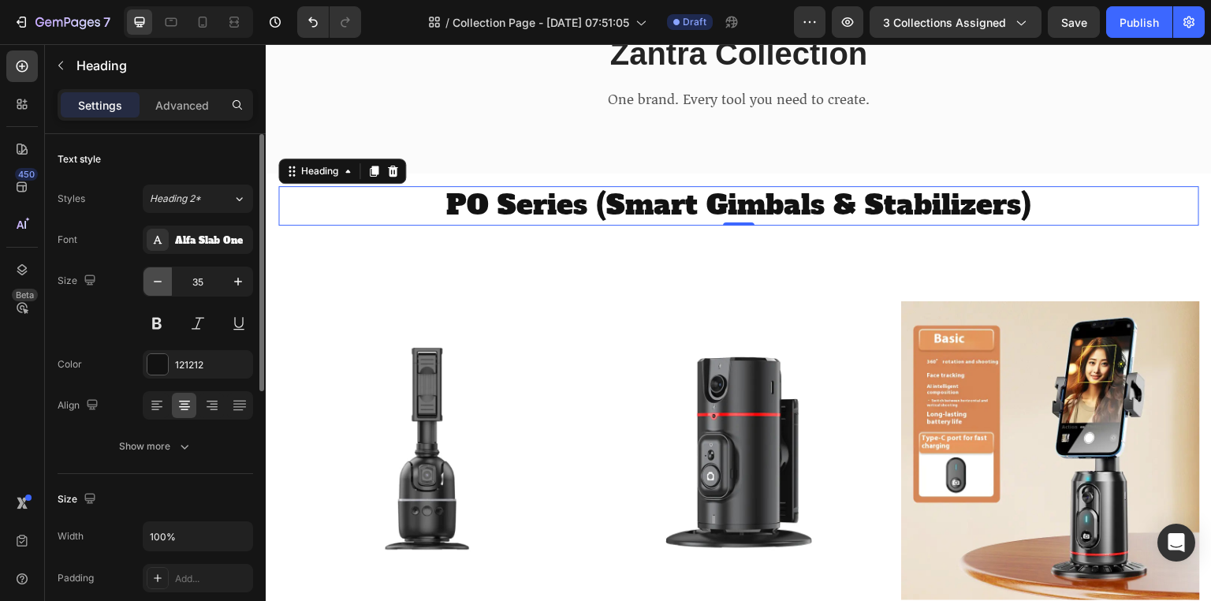
click at [150, 288] on button "button" at bounding box center [157, 281] width 28 height 28
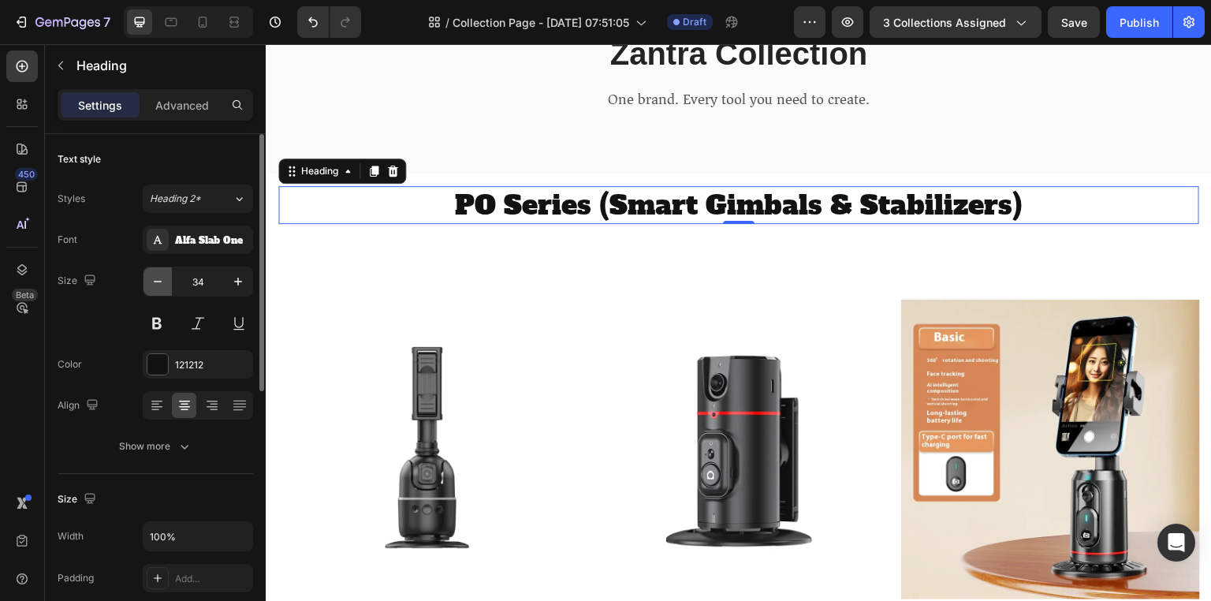
click at [150, 288] on button "button" at bounding box center [157, 281] width 28 height 28
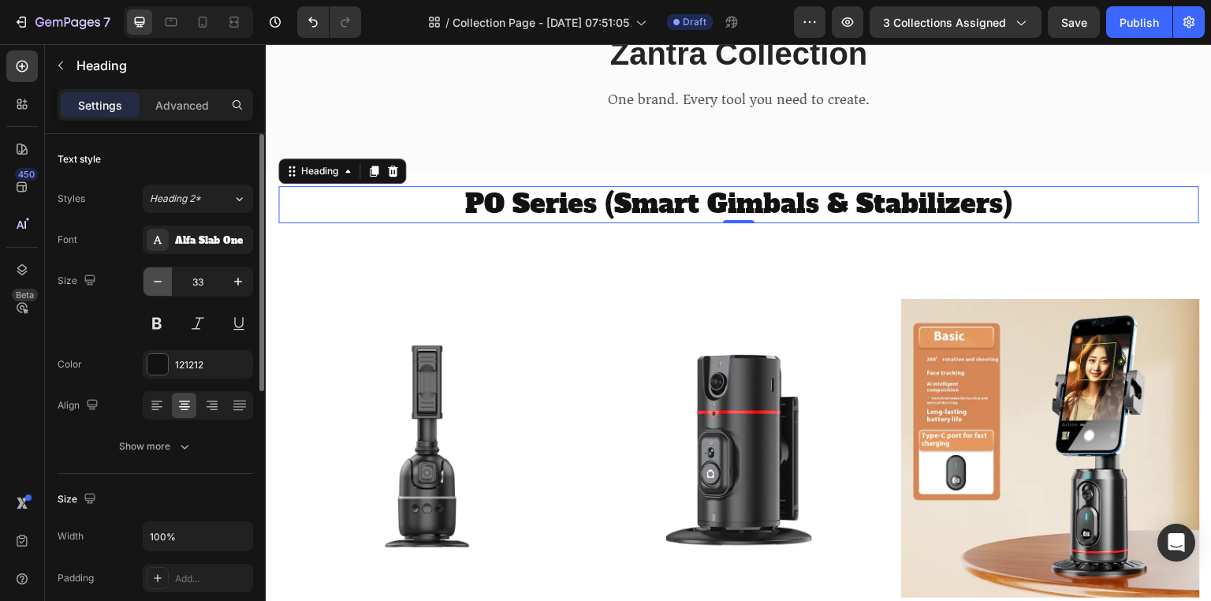
click at [150, 288] on button "button" at bounding box center [157, 281] width 28 height 28
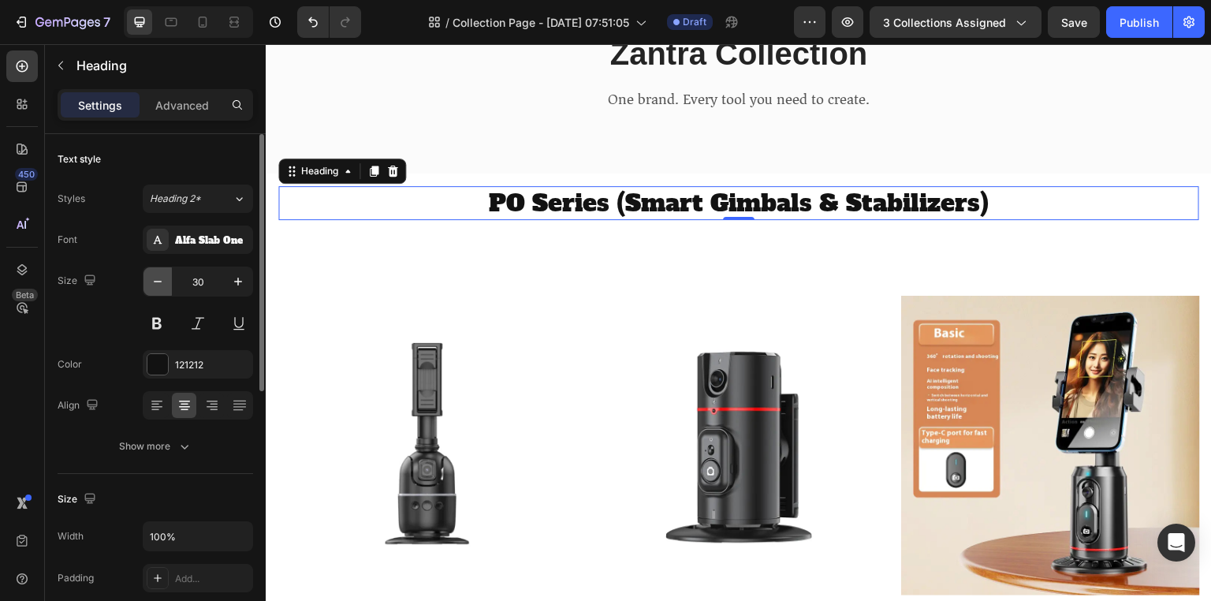
click at [150, 288] on button "button" at bounding box center [157, 281] width 28 height 28
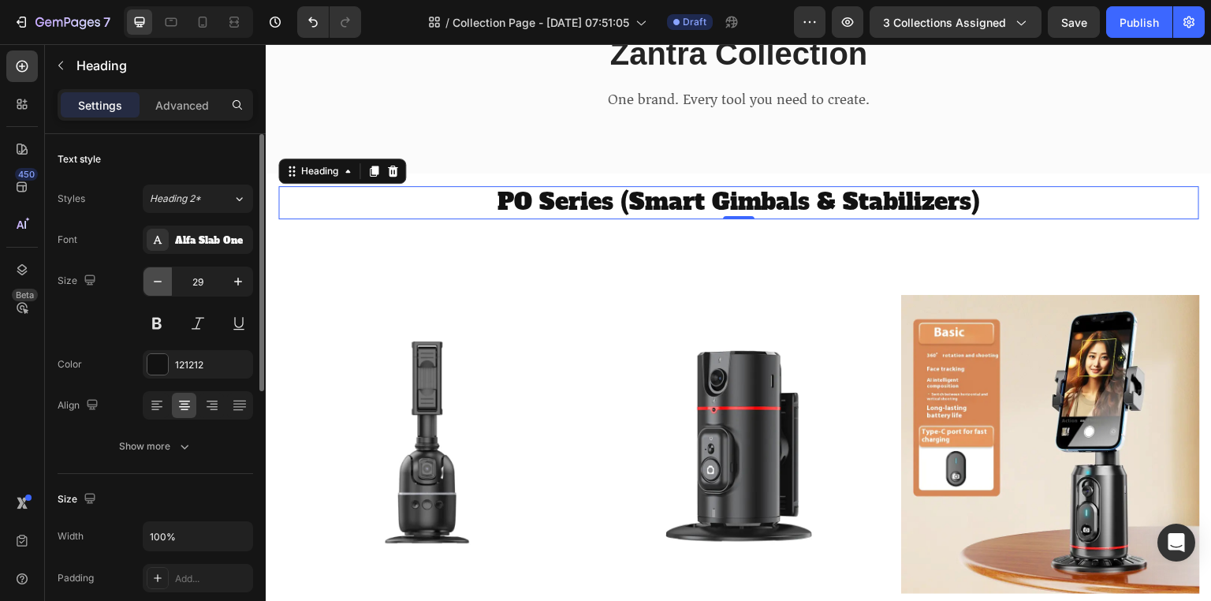
click at [150, 288] on button "button" at bounding box center [157, 281] width 28 height 28
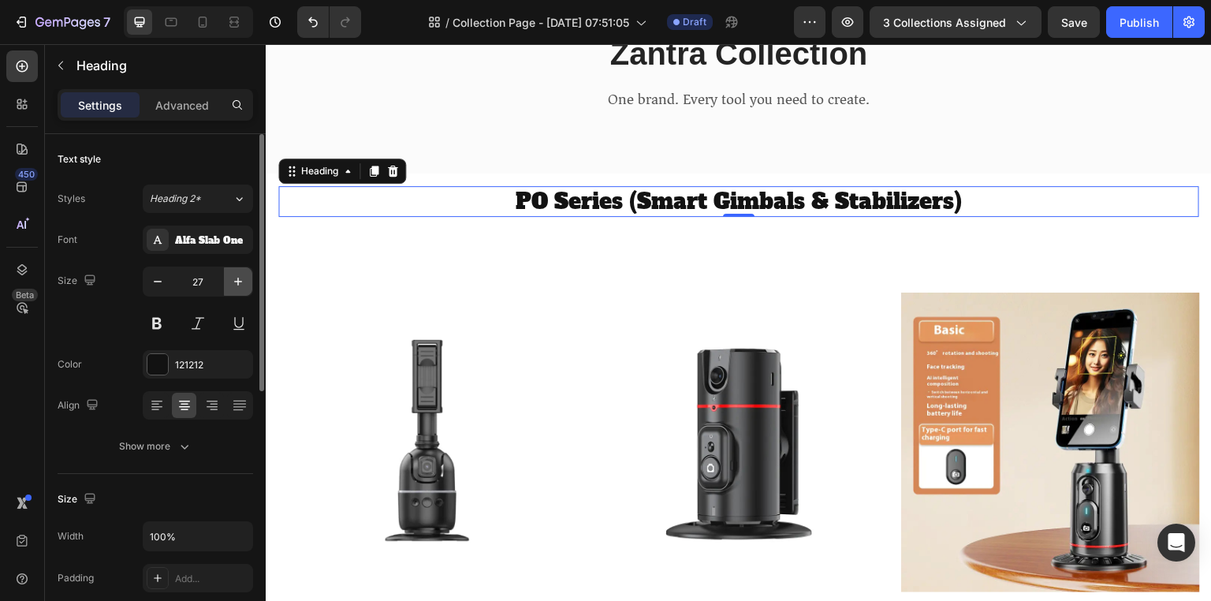
click at [232, 285] on icon "button" at bounding box center [238, 281] width 16 height 16
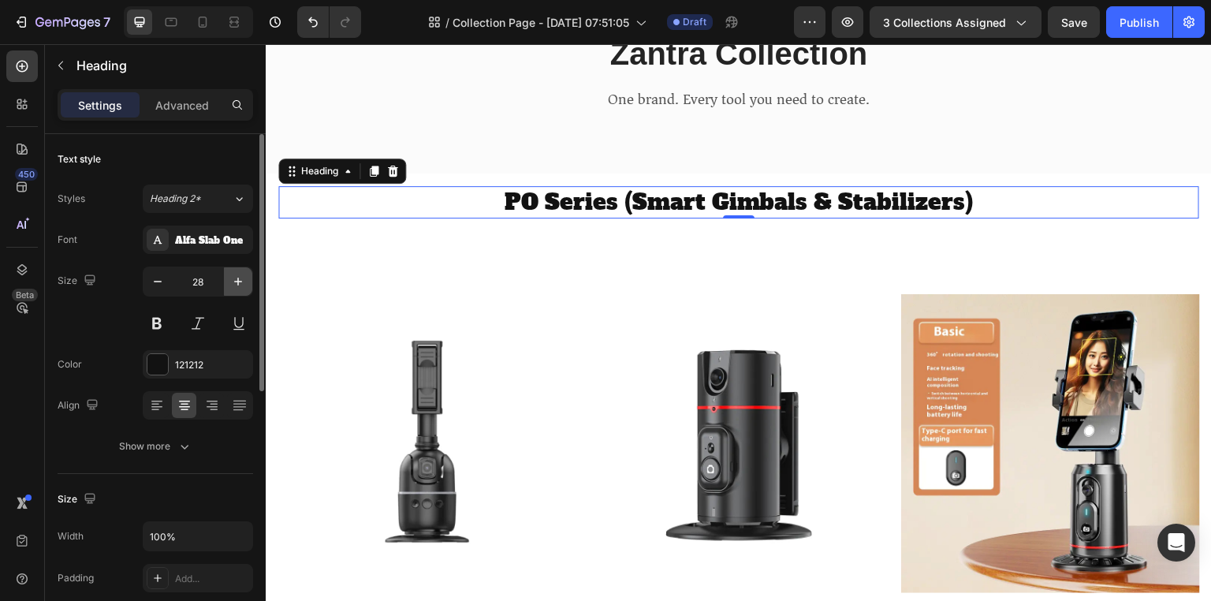
click at [232, 285] on icon "button" at bounding box center [238, 281] width 16 height 16
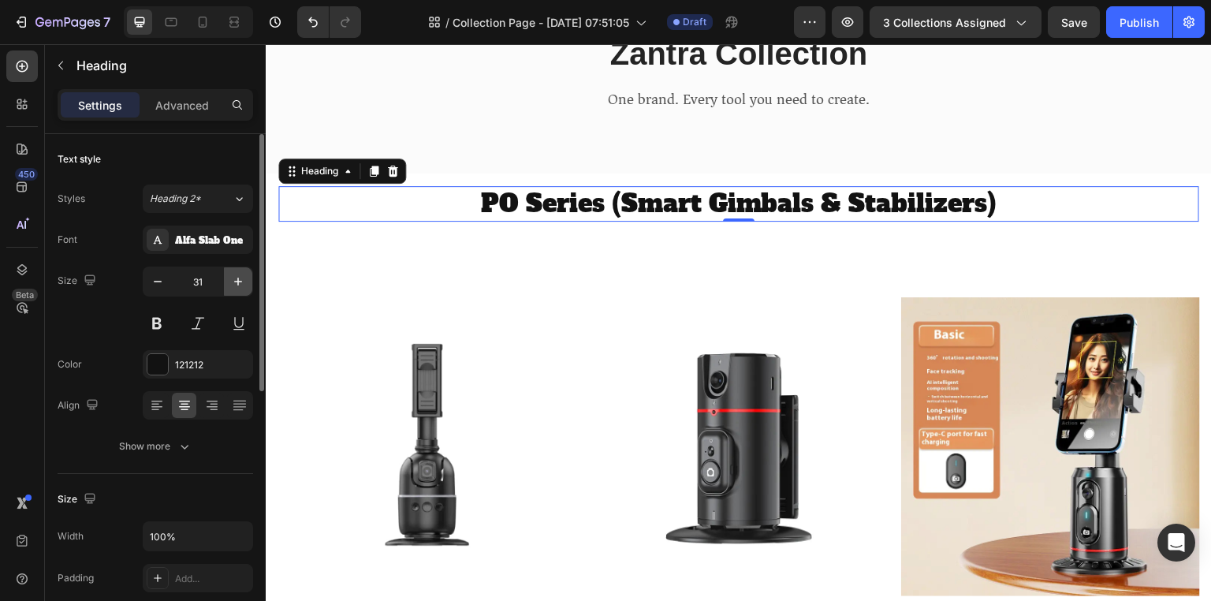
click at [232, 285] on icon "button" at bounding box center [238, 281] width 16 height 16
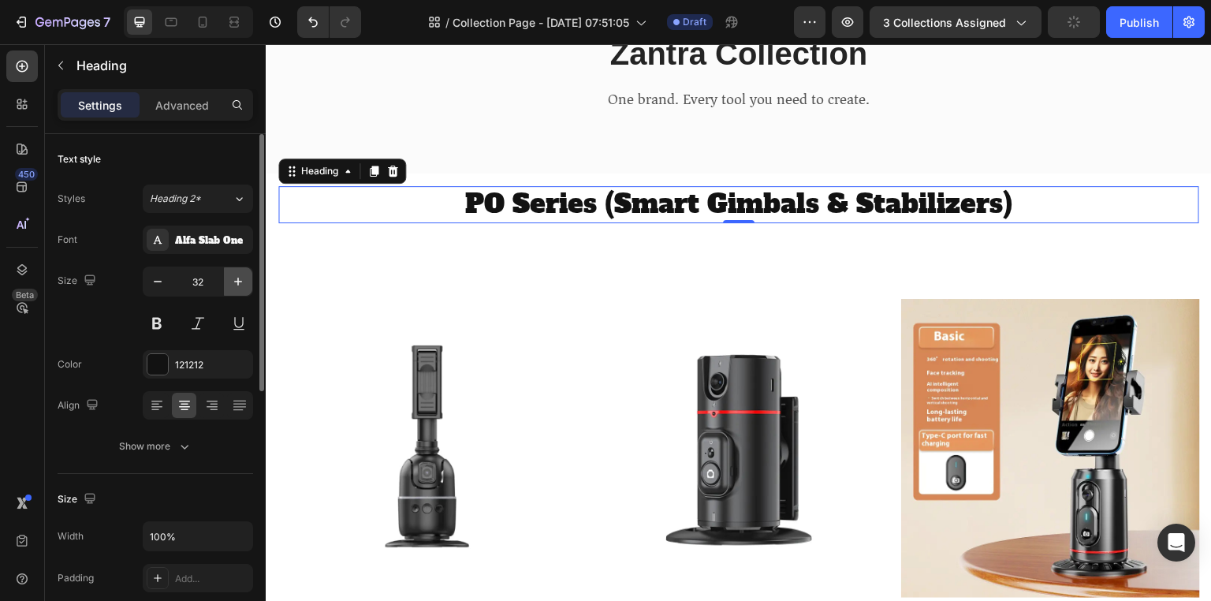
type input "33"
click at [195, 243] on div "Alfa Slab One" at bounding box center [212, 240] width 74 height 14
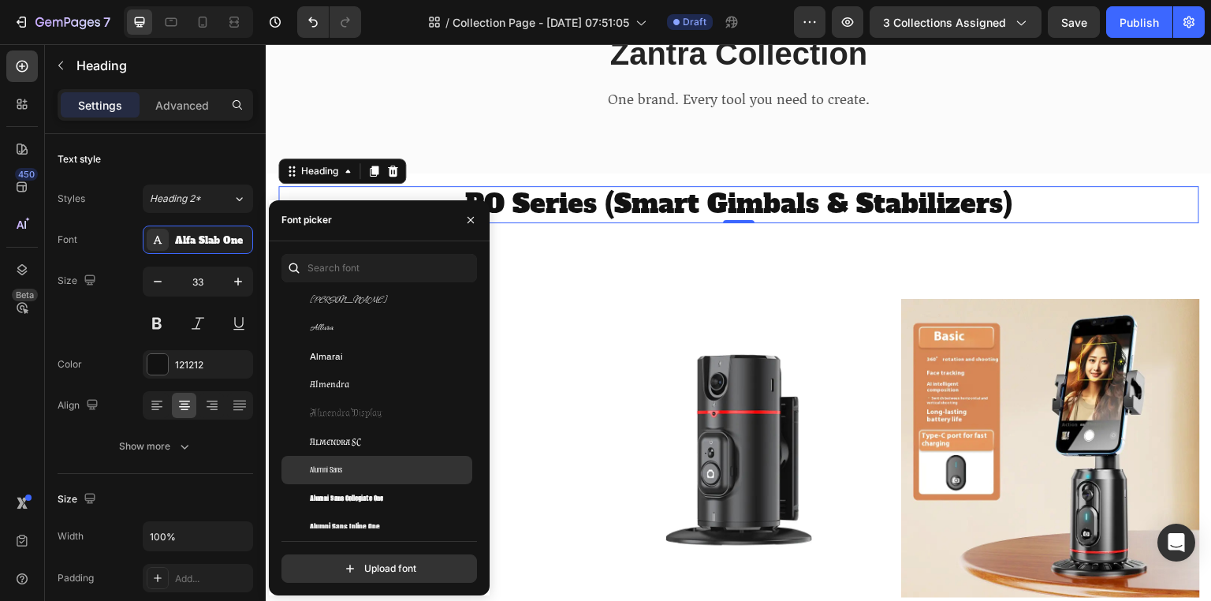
scroll to position [1490, 0]
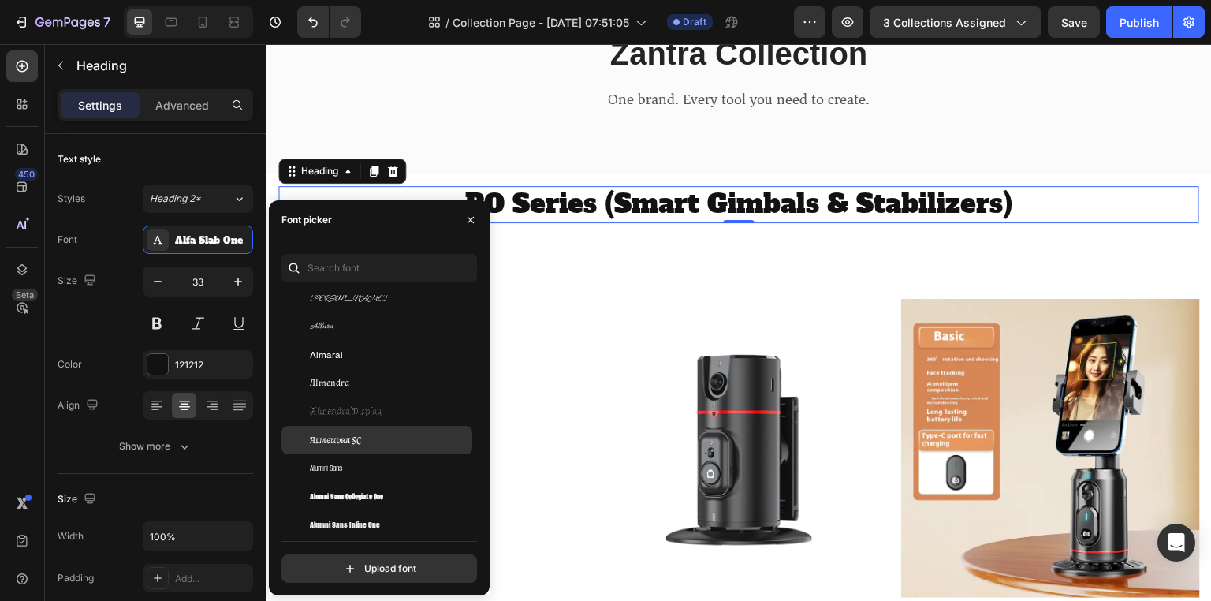
click at [357, 437] on span "Almendra SC" at bounding box center [335, 440] width 51 height 14
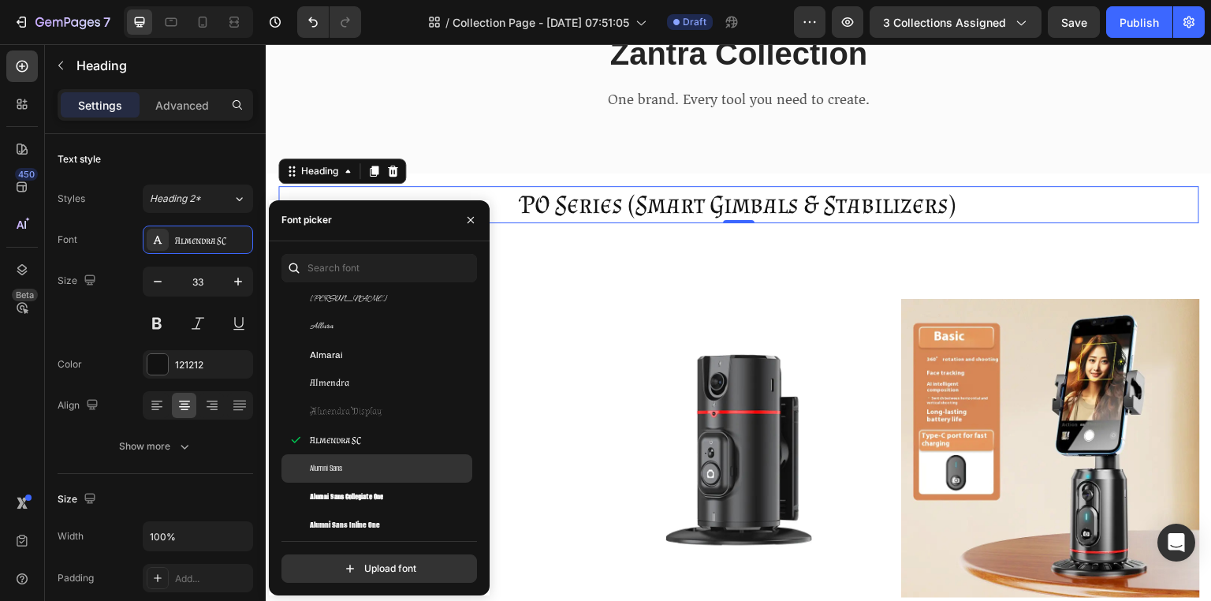
click at [362, 457] on div "Alumni Sans" at bounding box center [376, 468] width 191 height 28
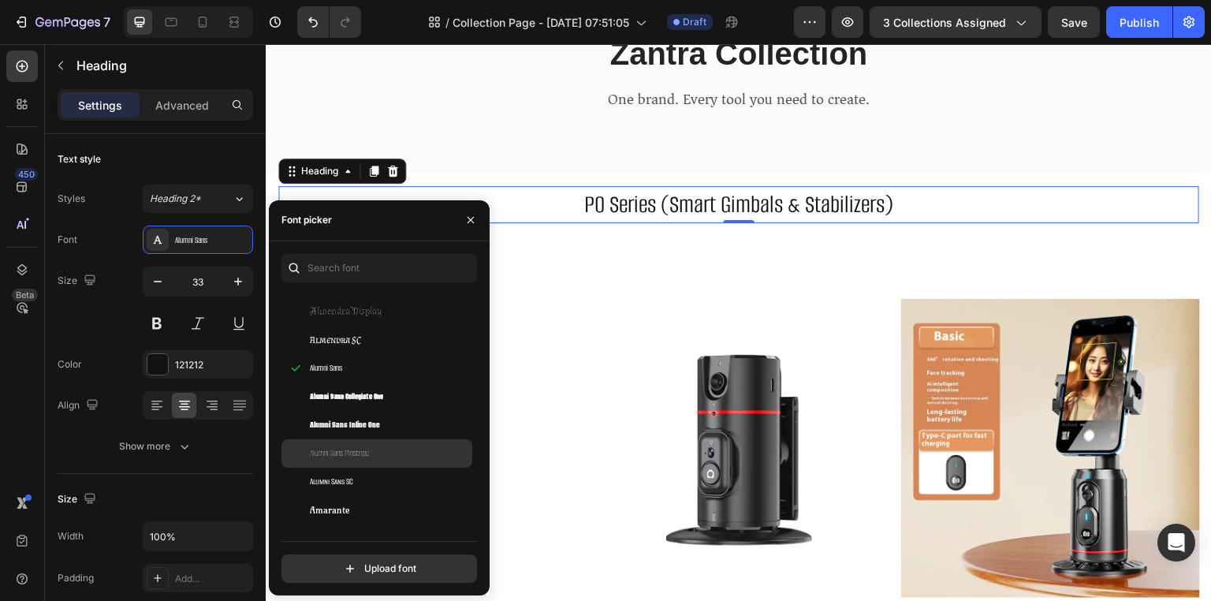
scroll to position [1784, 0]
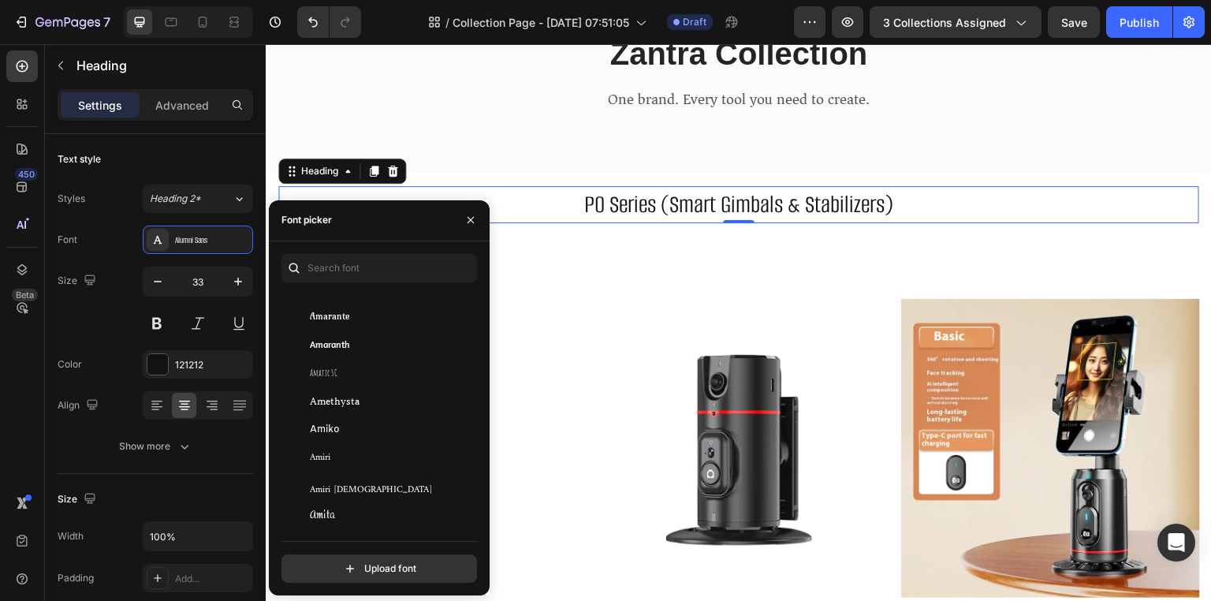
click at [359, 452] on div "Amiri" at bounding box center [389, 458] width 159 height 14
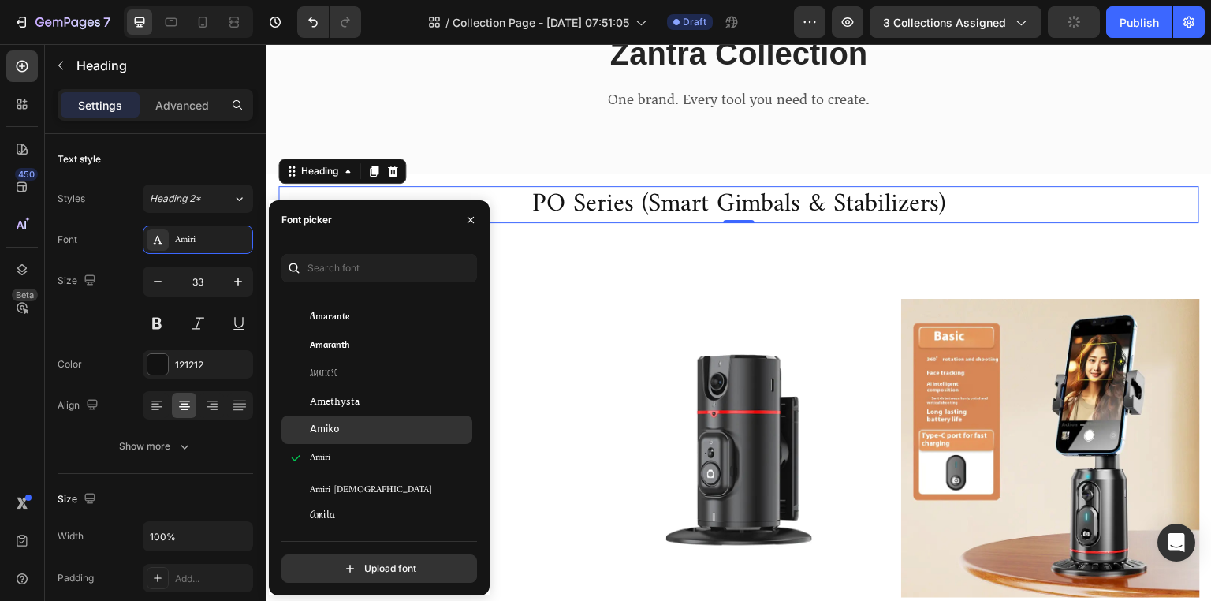
click at [350, 432] on div "Amiko" at bounding box center [389, 429] width 159 height 14
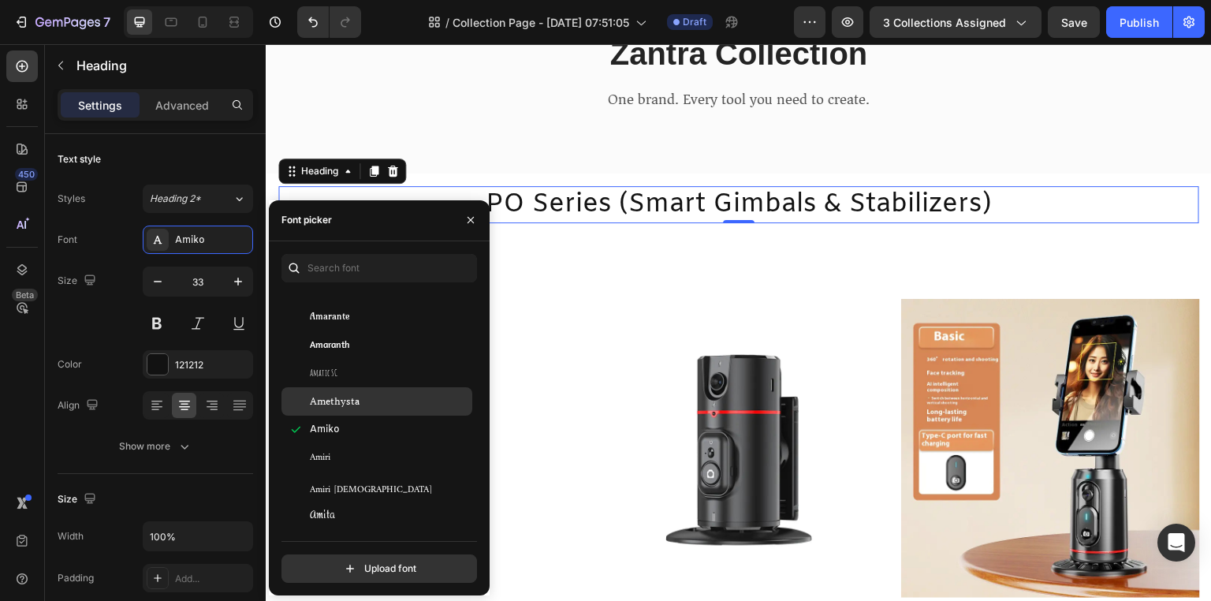
click at [355, 405] on span "Amethysta" at bounding box center [335, 401] width 50 height 14
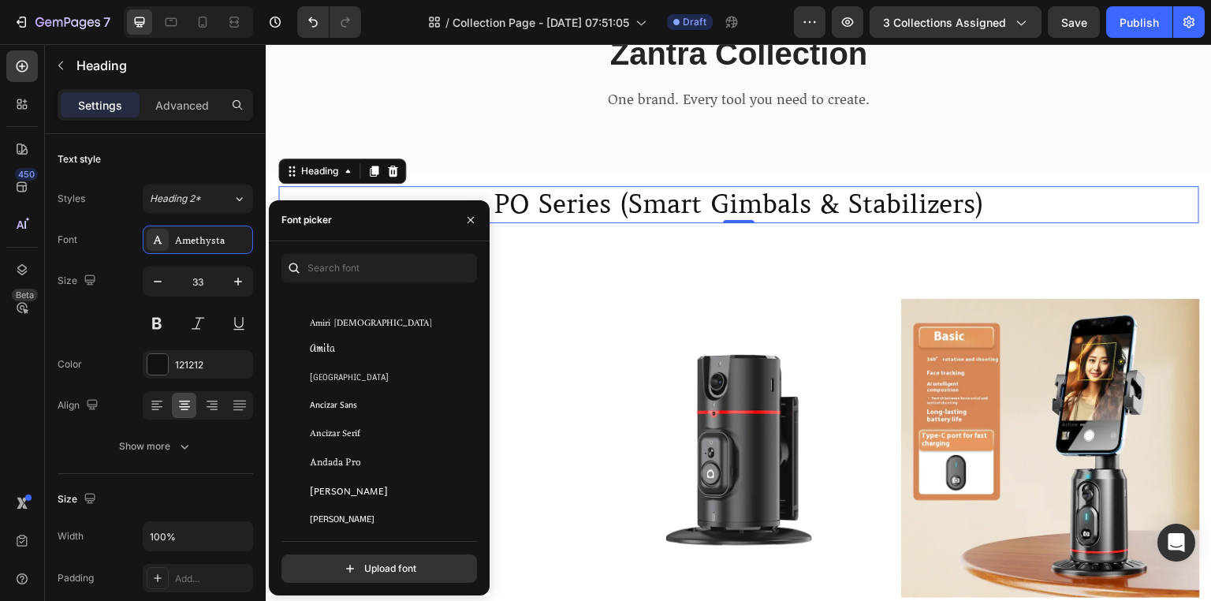
scroll to position [1951, 0]
click at [355, 405] on span "Ancizar Sans" at bounding box center [333, 404] width 47 height 14
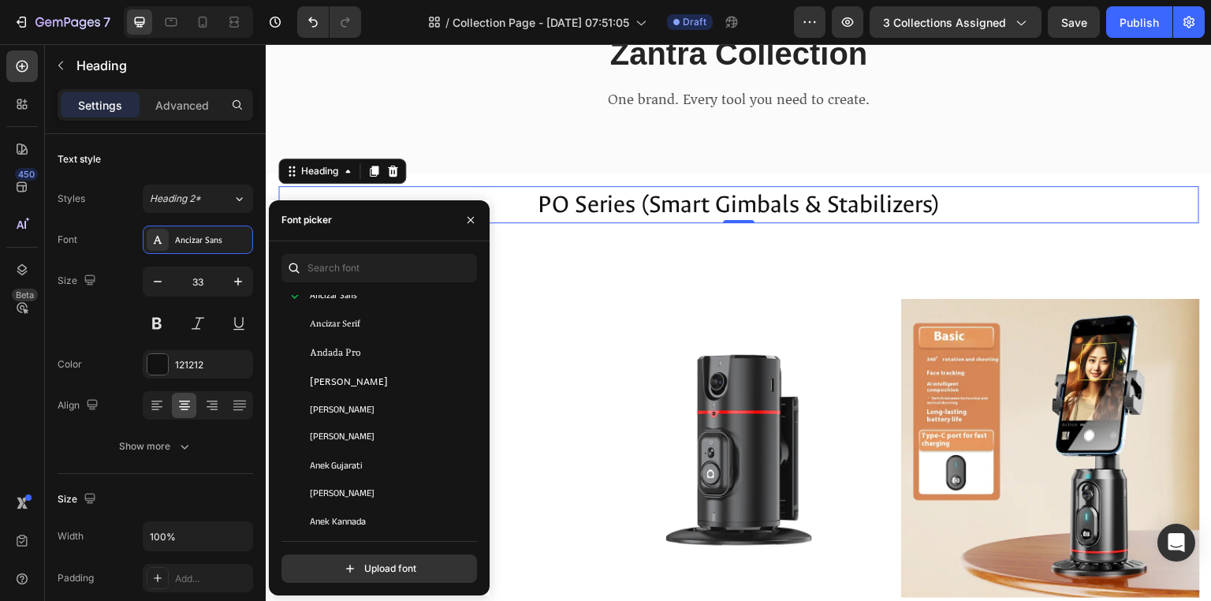
scroll to position [2085, 0]
click at [355, 405] on span "Anek Devanagari" at bounding box center [342, 412] width 65 height 14
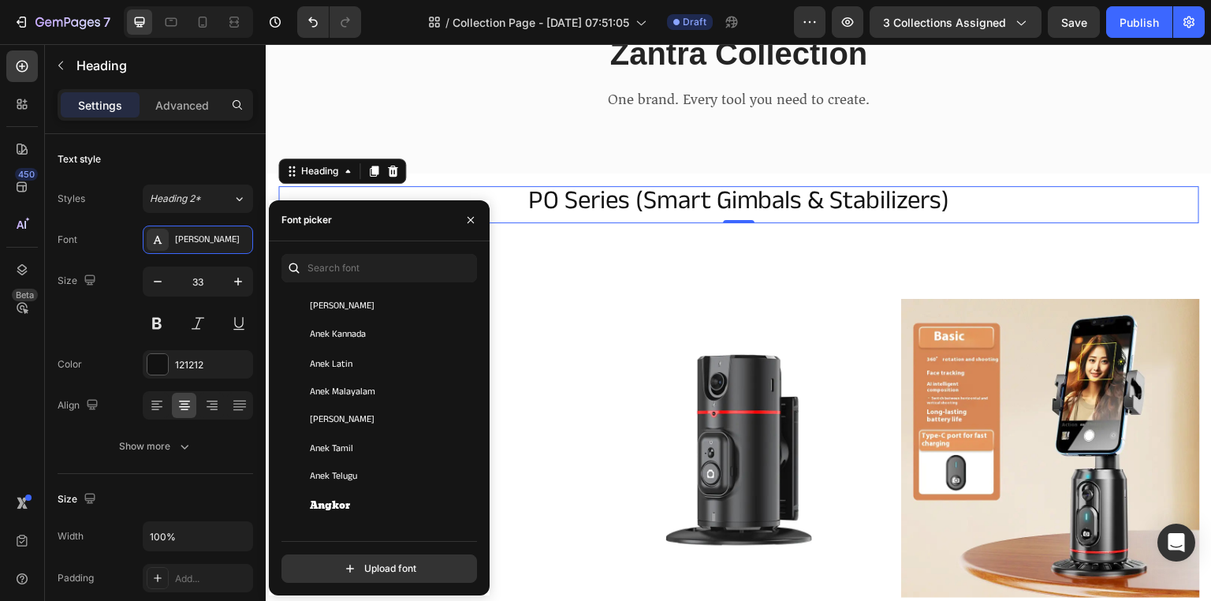
scroll to position [2252, 0]
click at [355, 405] on div "Anek Odia" at bounding box center [376, 416] width 191 height 28
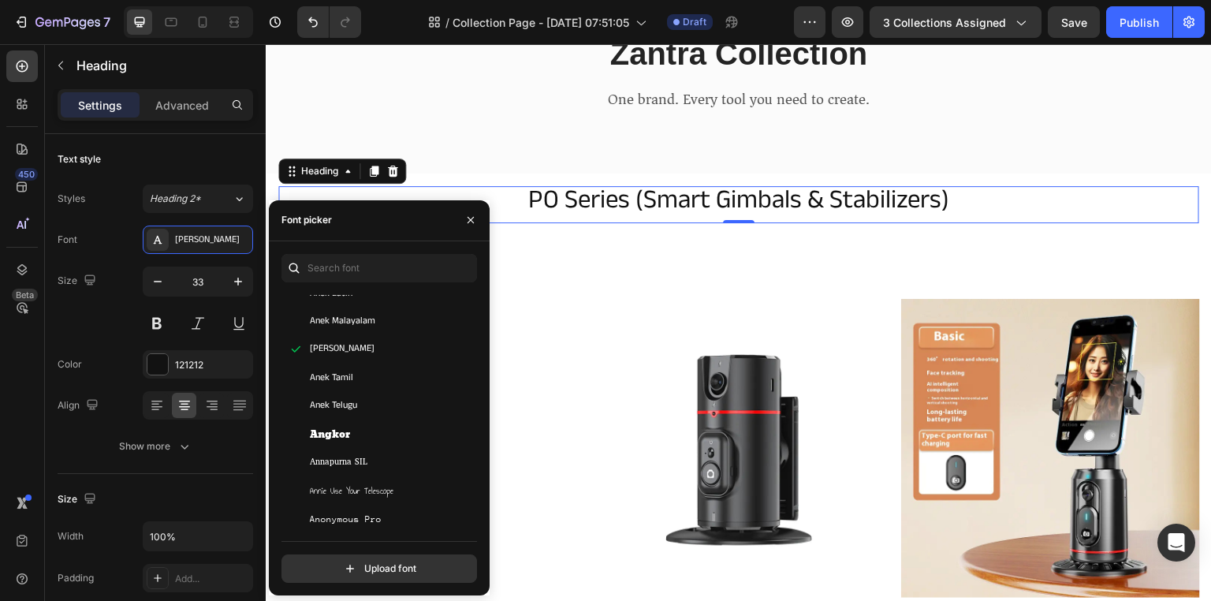
scroll to position [2326, 0]
click at [355, 405] on div "Anek Telugu" at bounding box center [376, 398] width 191 height 28
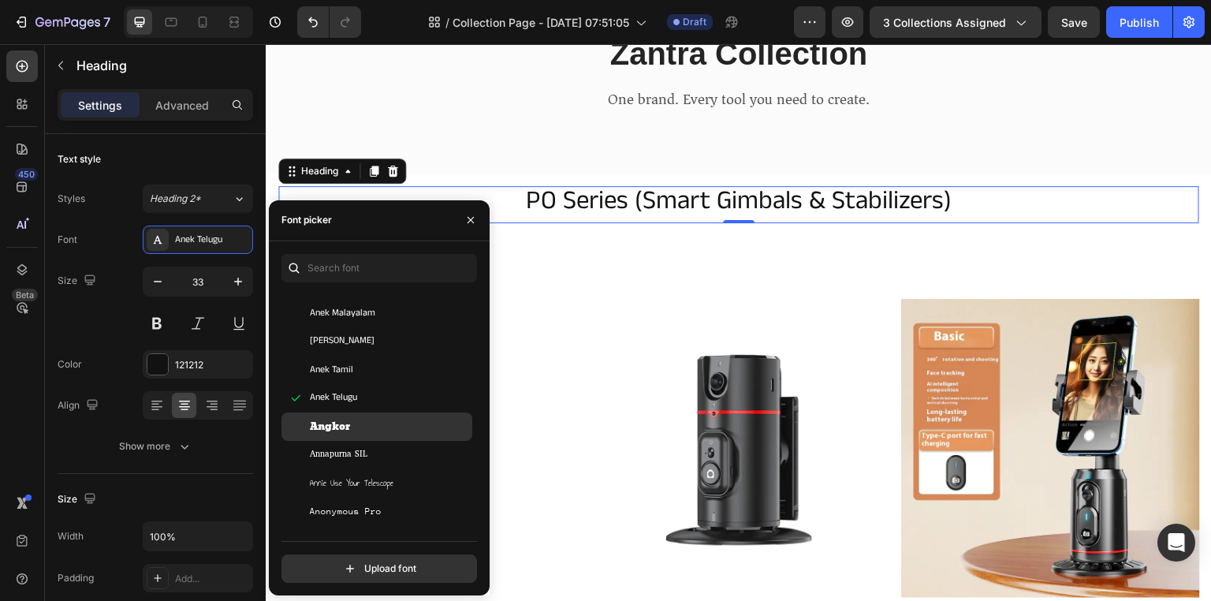
click at [353, 422] on div "Angkor" at bounding box center [389, 426] width 159 height 14
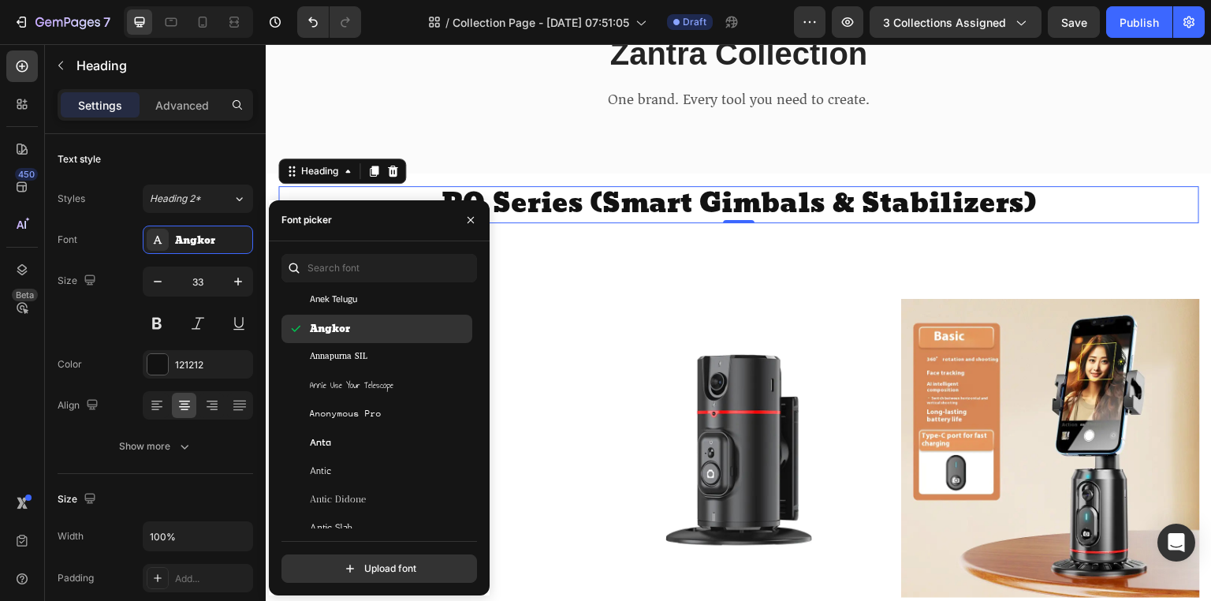
scroll to position [2431, 0]
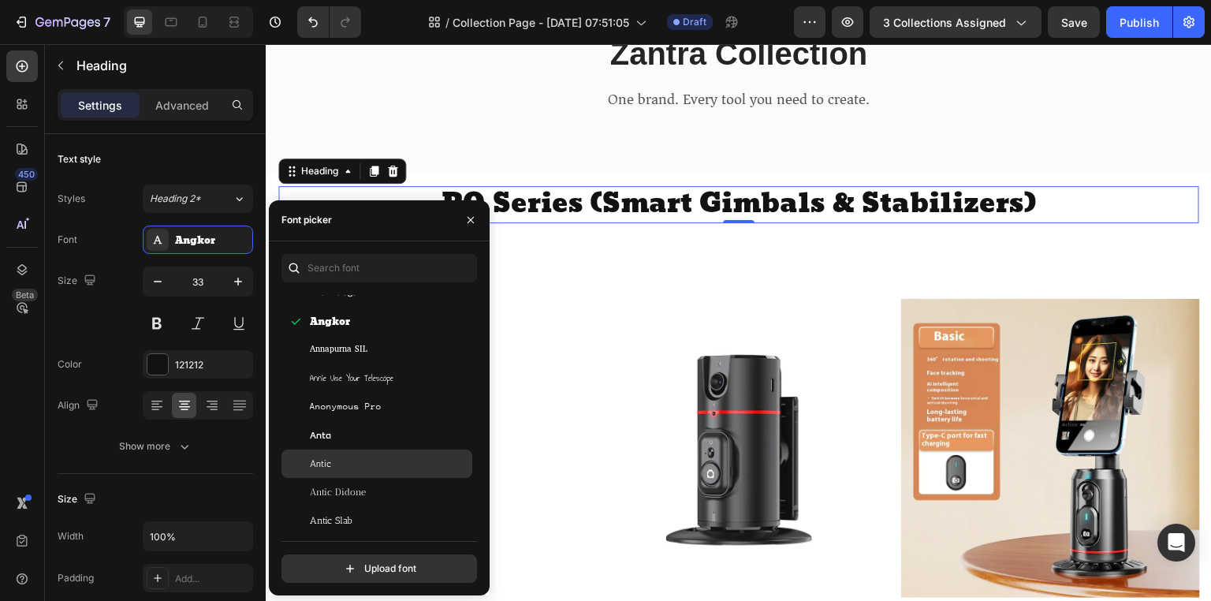
click at [392, 468] on div "Antic" at bounding box center [389, 463] width 159 height 14
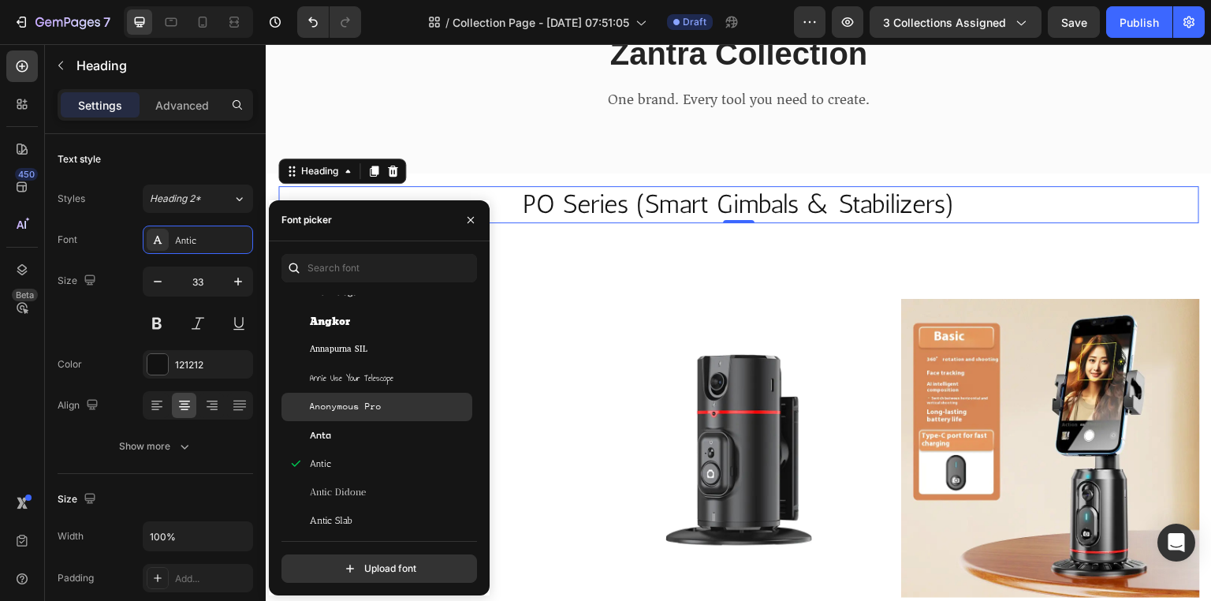
click at [404, 397] on div "Anonymous Pro" at bounding box center [376, 406] width 191 height 28
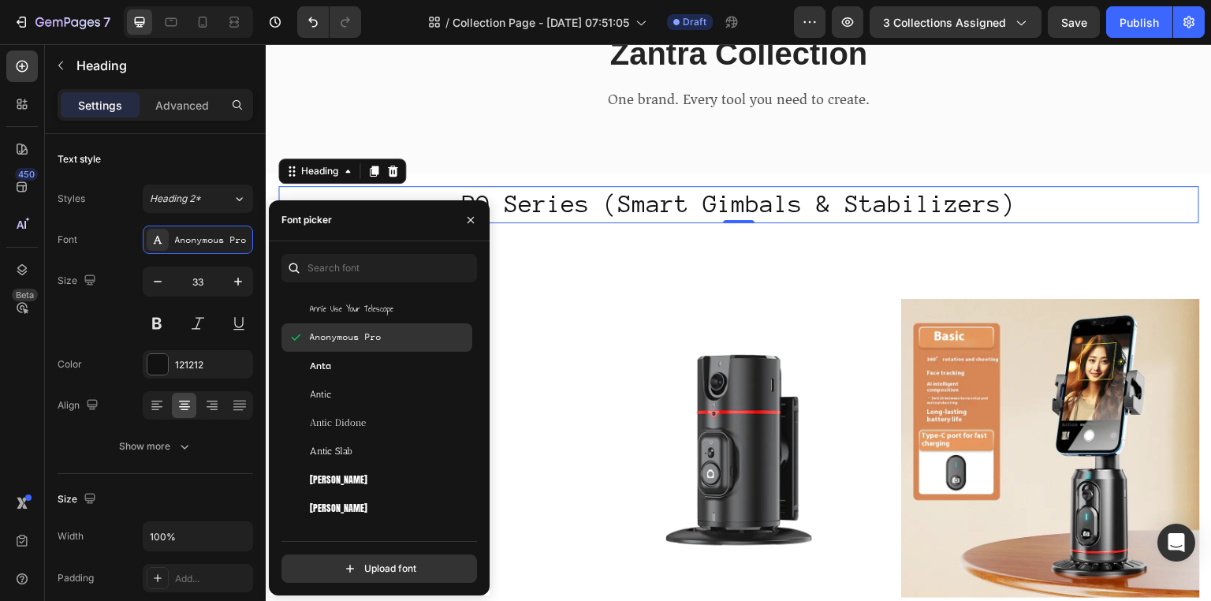
scroll to position [2518, 0]
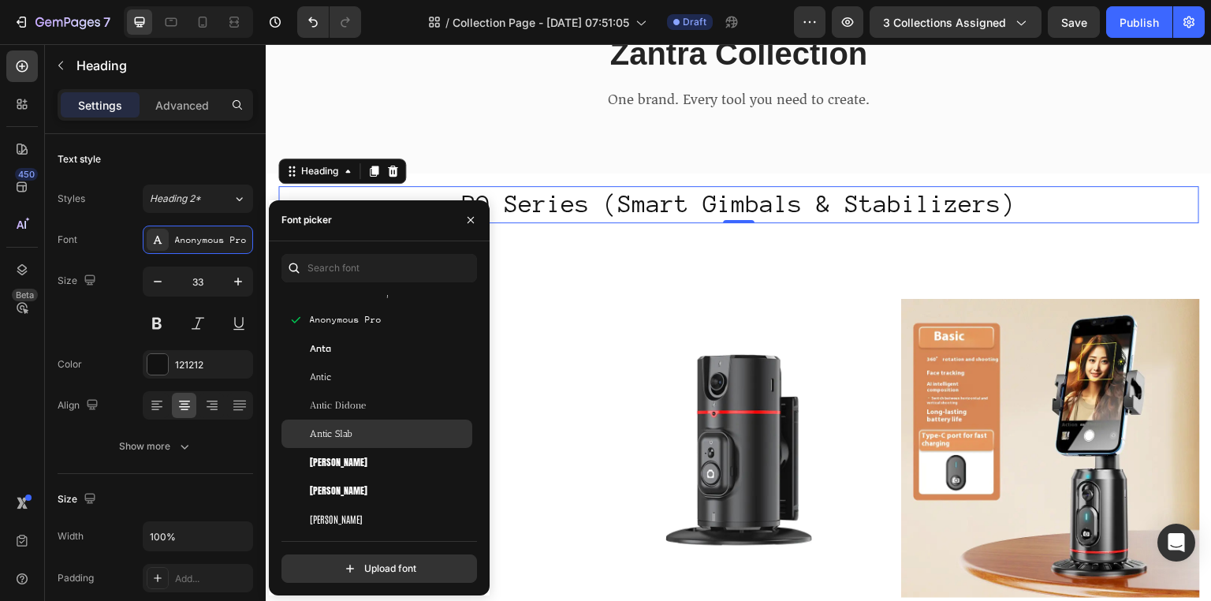
click at [387, 441] on div "Antic Slab" at bounding box center [376, 433] width 191 height 28
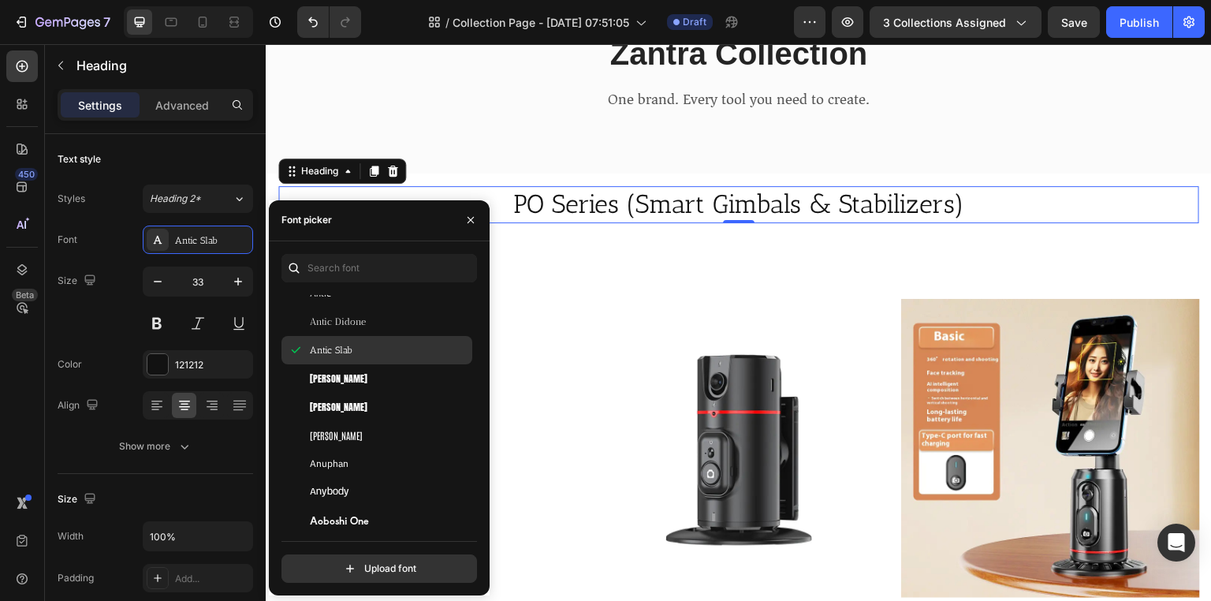
scroll to position [2608, 0]
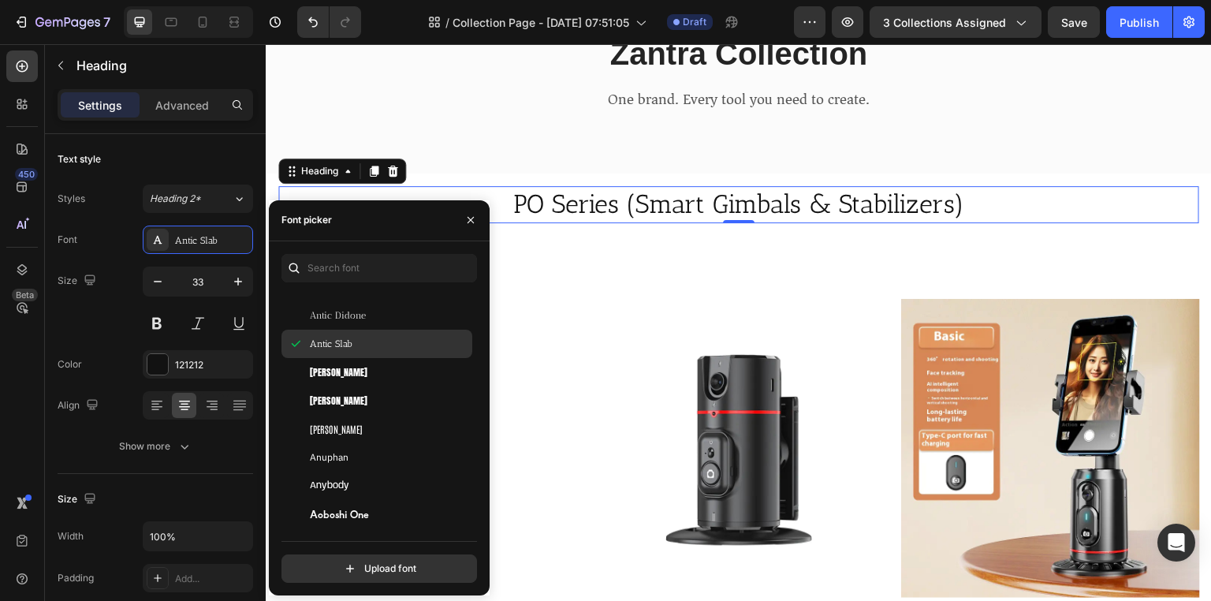
click at [387, 441] on div "Antonio" at bounding box center [376, 429] width 191 height 28
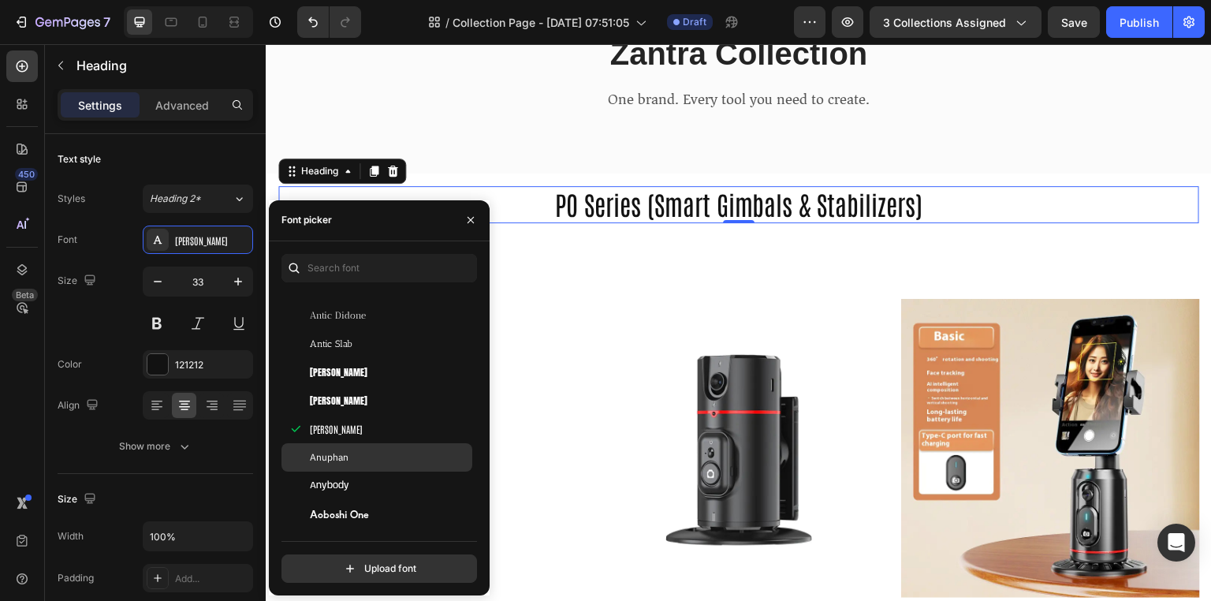
click at [384, 459] on div "Anuphan" at bounding box center [389, 457] width 159 height 14
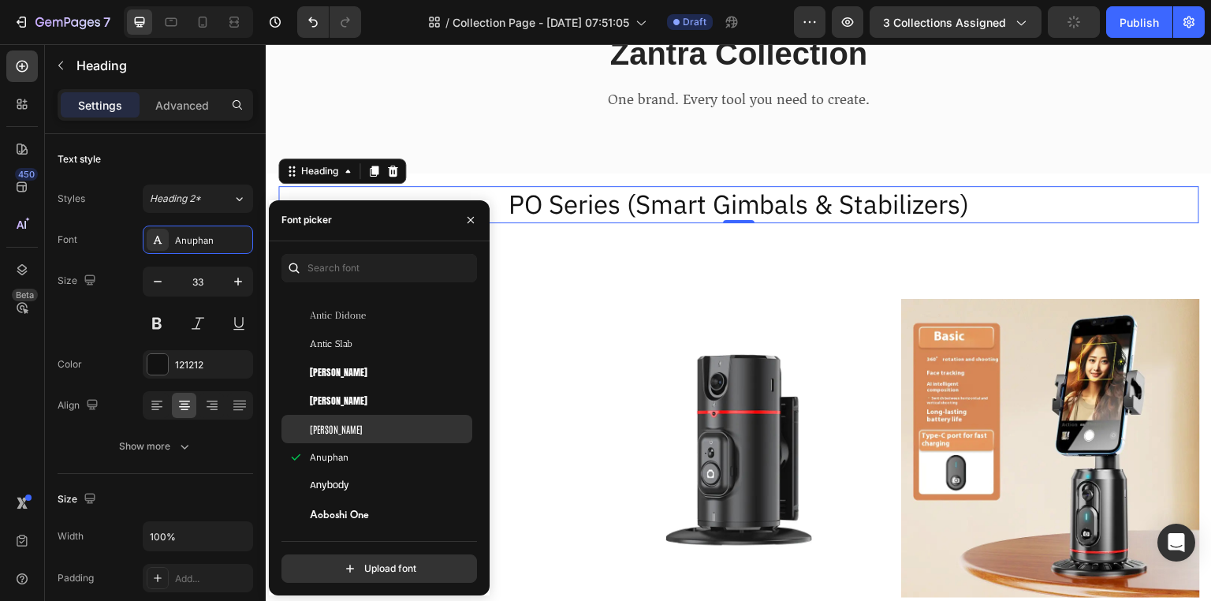
click at [373, 419] on div "Antonio" at bounding box center [376, 429] width 191 height 28
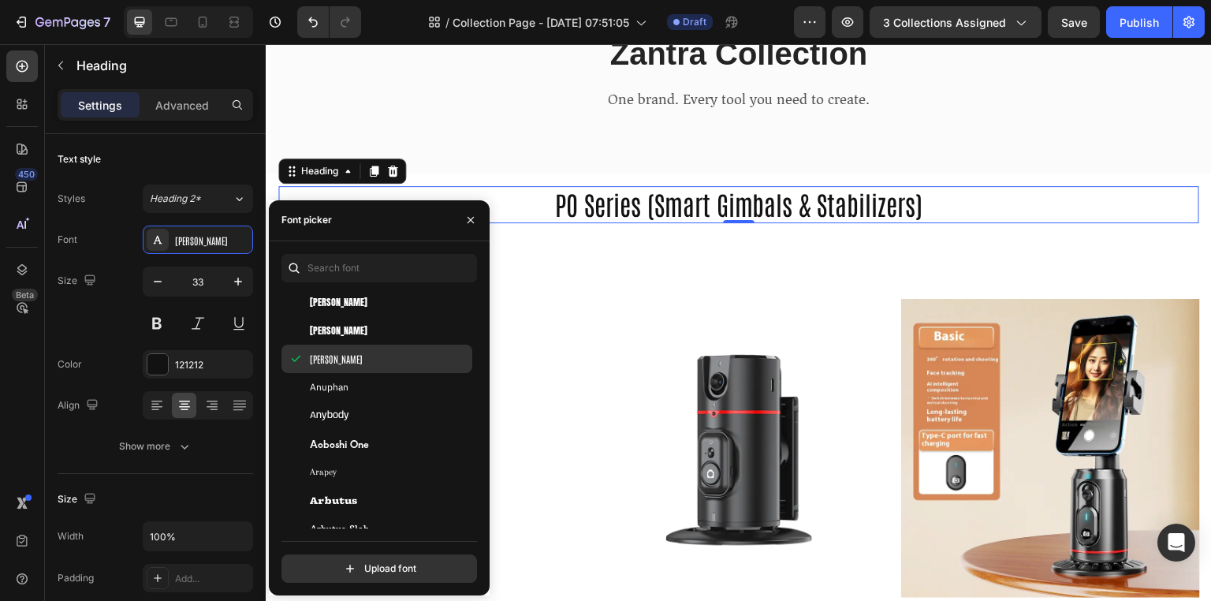
scroll to position [2692, 0]
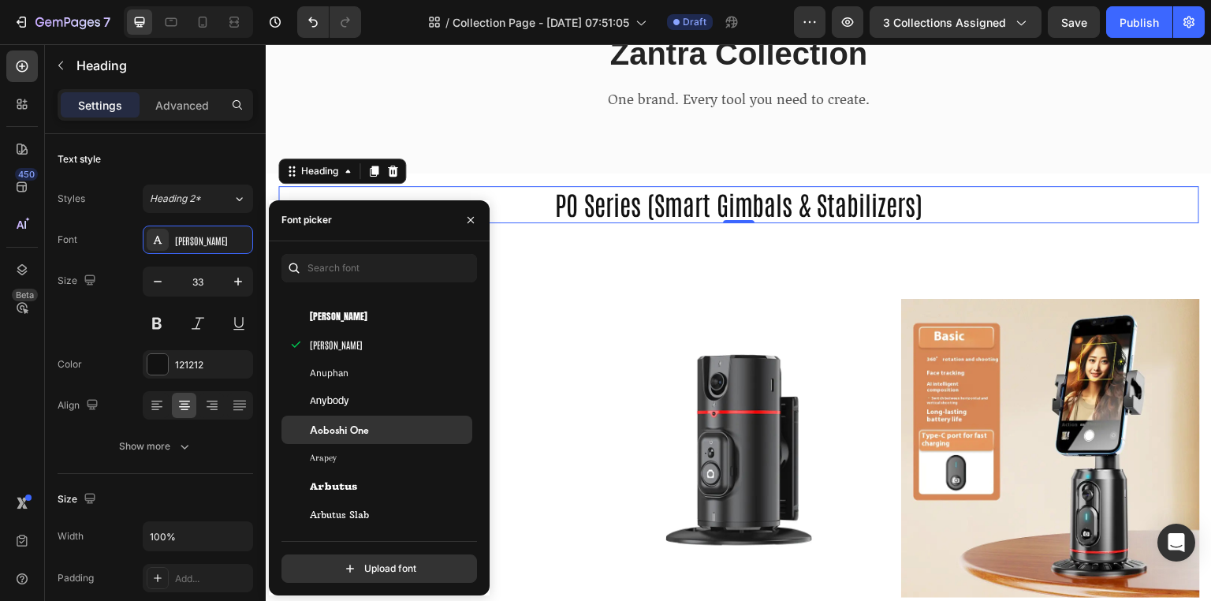
click at [379, 419] on div "Aoboshi One" at bounding box center [376, 429] width 191 height 28
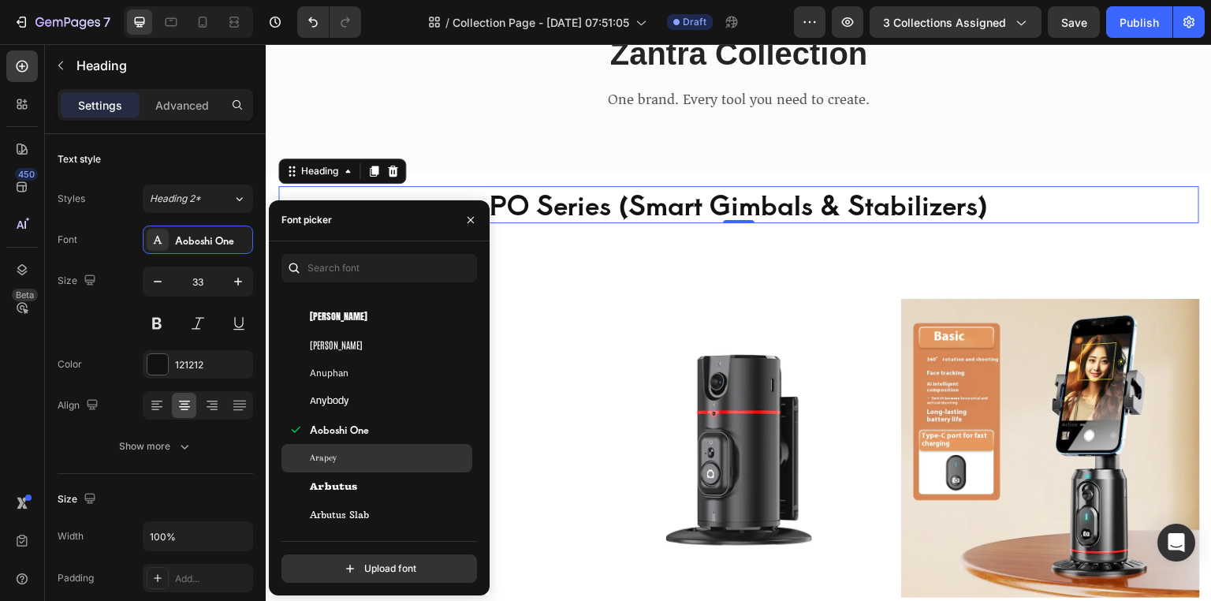
click at [375, 444] on div "Arapey" at bounding box center [376, 458] width 191 height 28
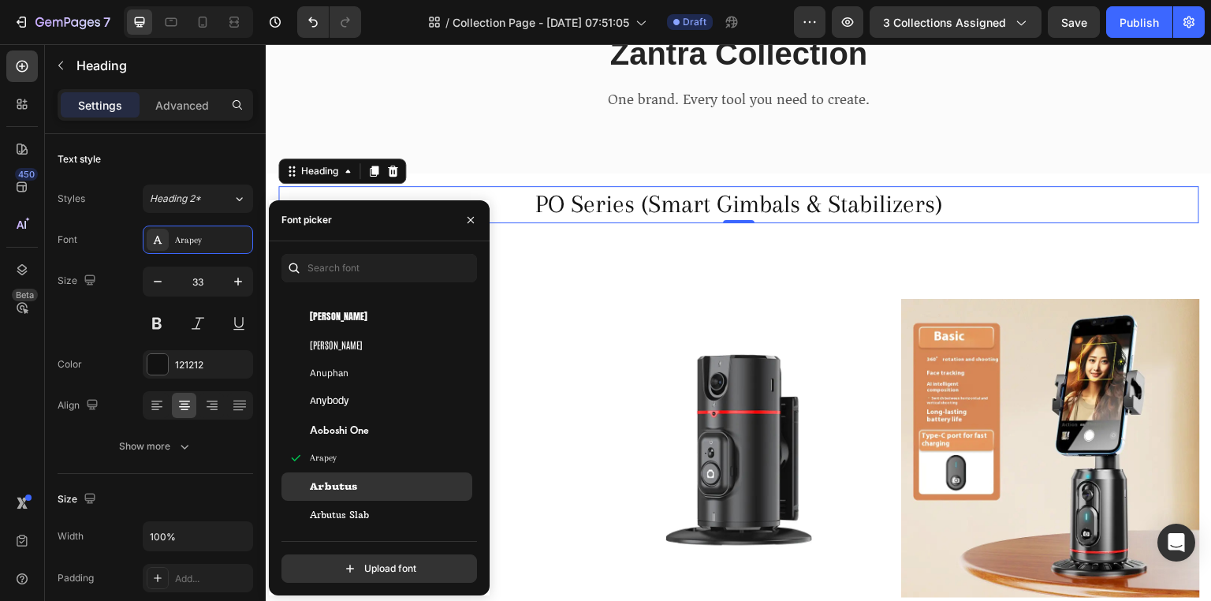
click at [372, 473] on div "Arbutus" at bounding box center [376, 486] width 191 height 28
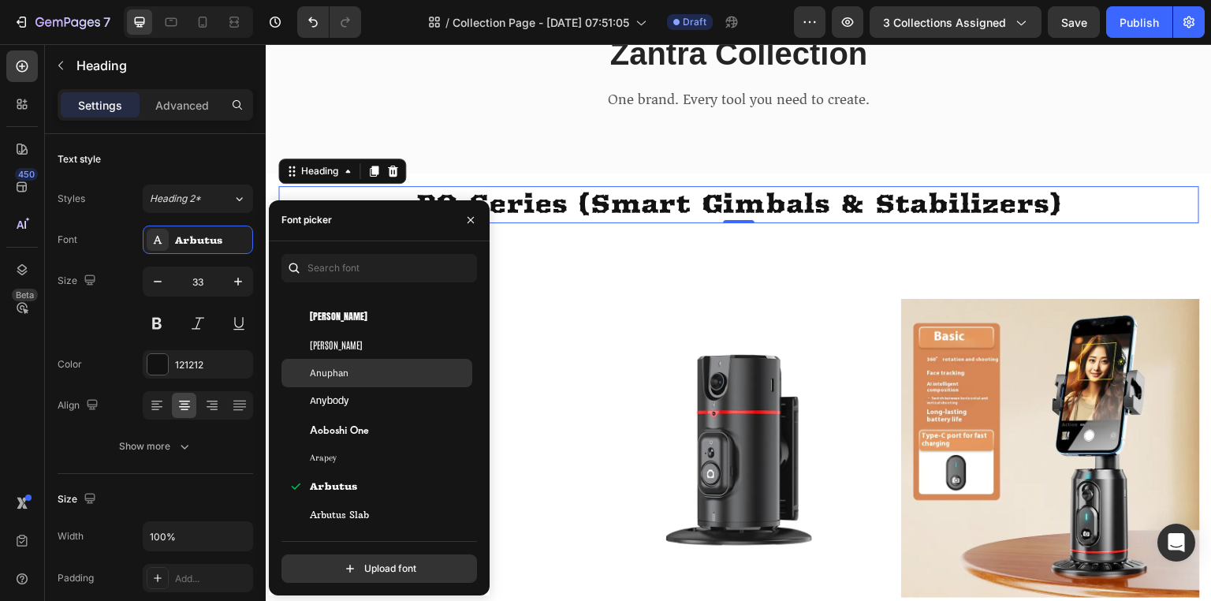
click at [361, 359] on div "Anuphan" at bounding box center [376, 373] width 191 height 28
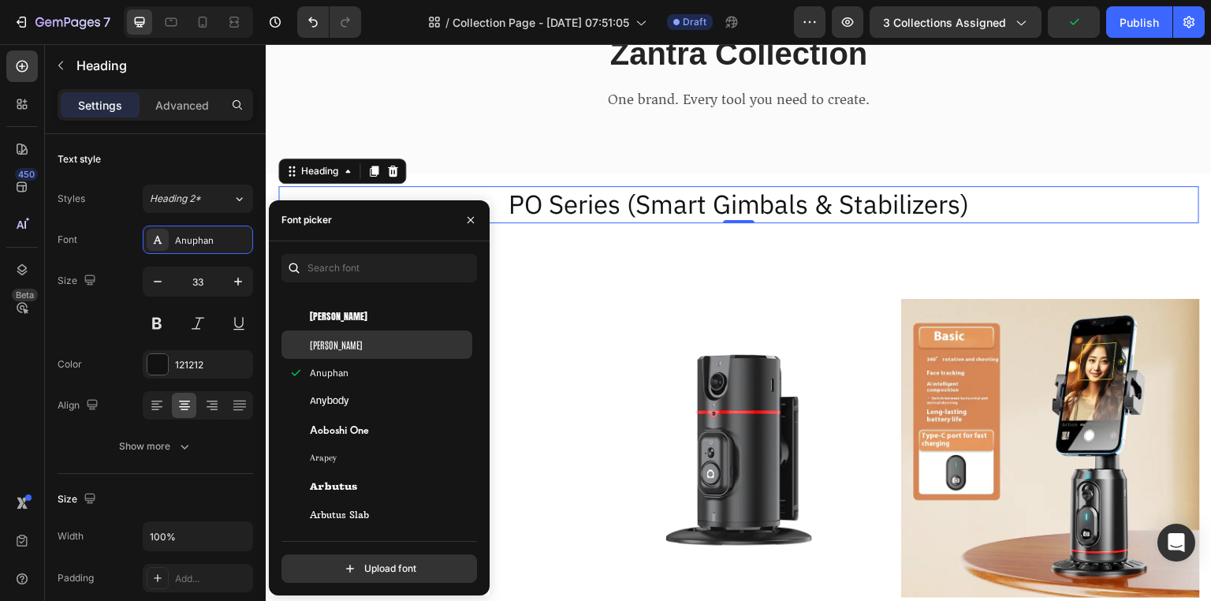
click at [358, 337] on div "Antonio" at bounding box center [389, 344] width 159 height 14
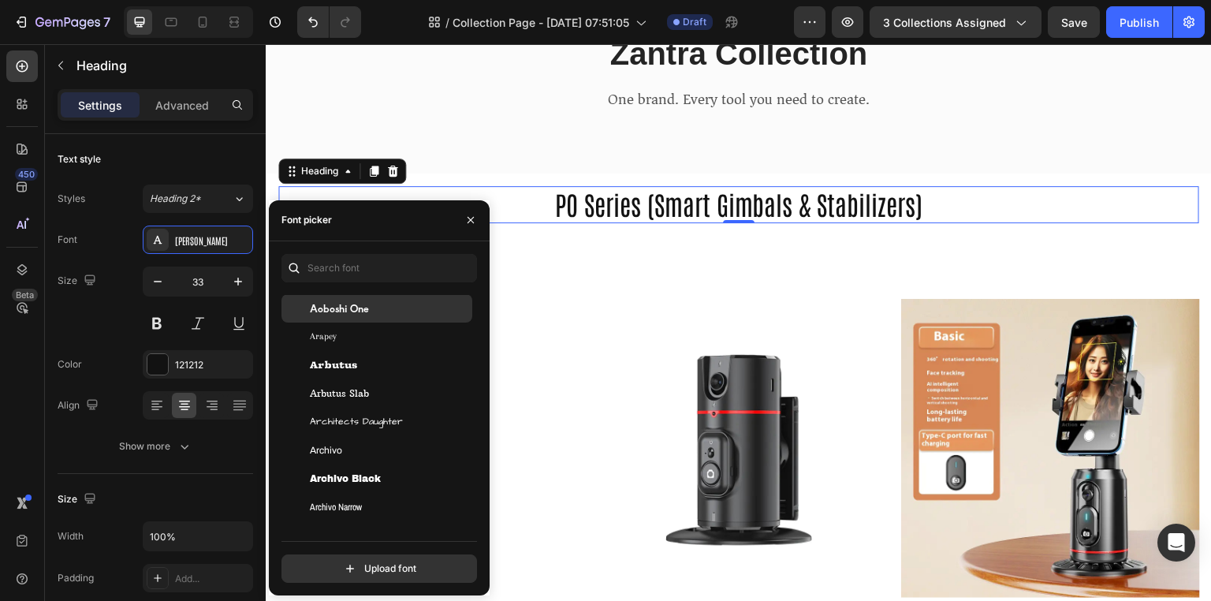
scroll to position [2817, 0]
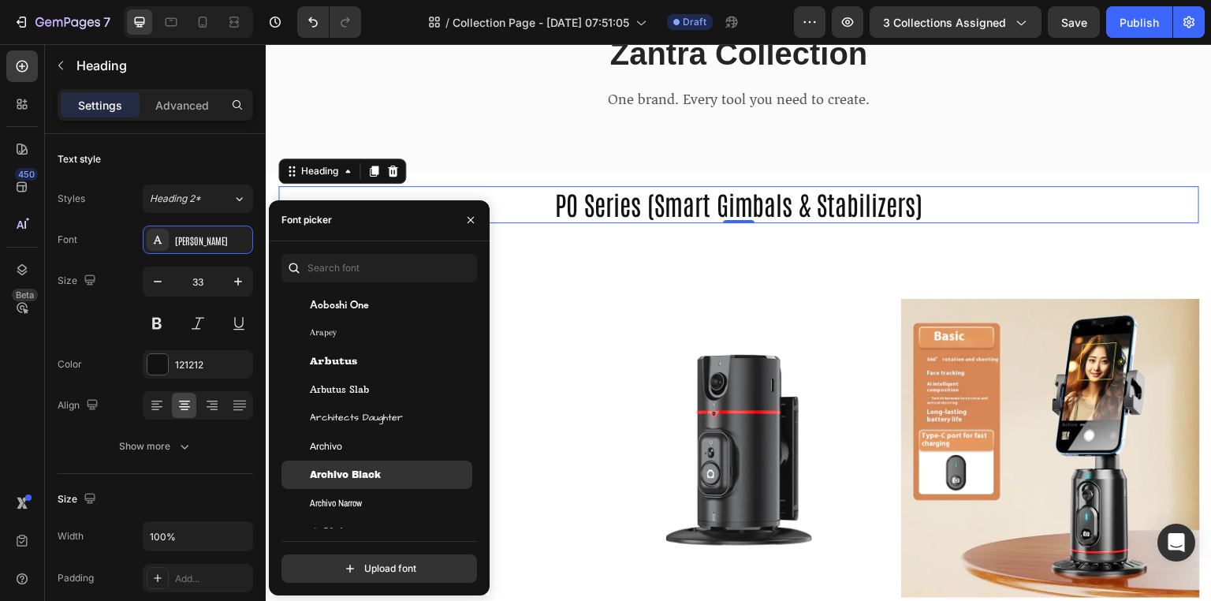
click at [382, 465] on div "Archivo Black" at bounding box center [376, 474] width 191 height 28
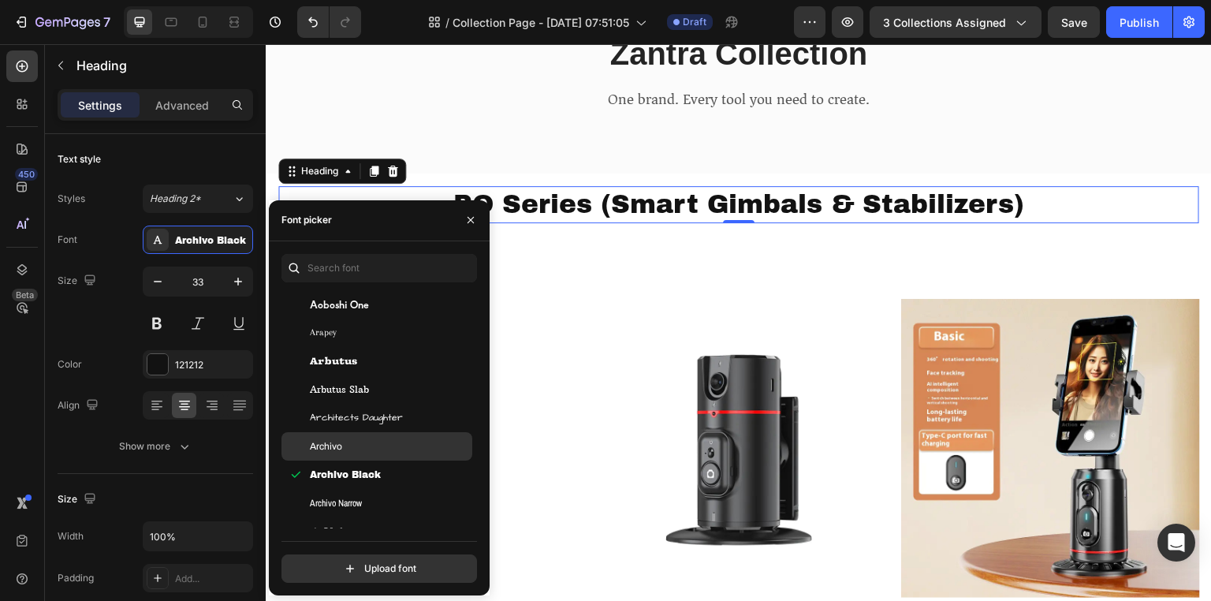
click at [374, 433] on div "Archivo" at bounding box center [376, 446] width 191 height 28
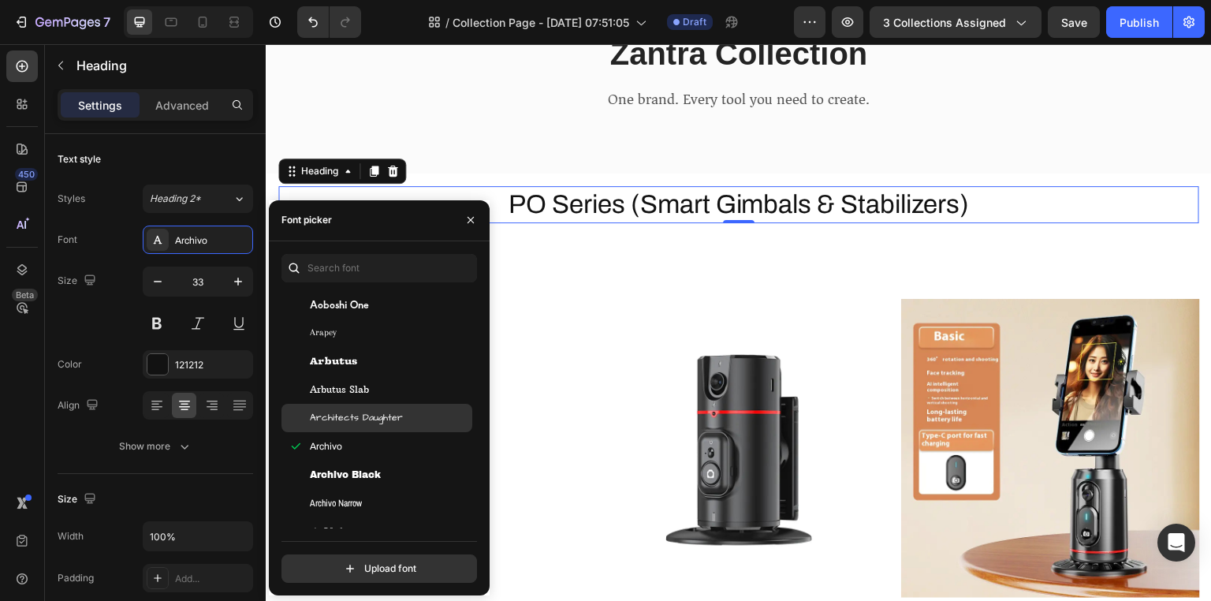
click at [380, 417] on span "Architects Daughter" at bounding box center [356, 418] width 93 height 14
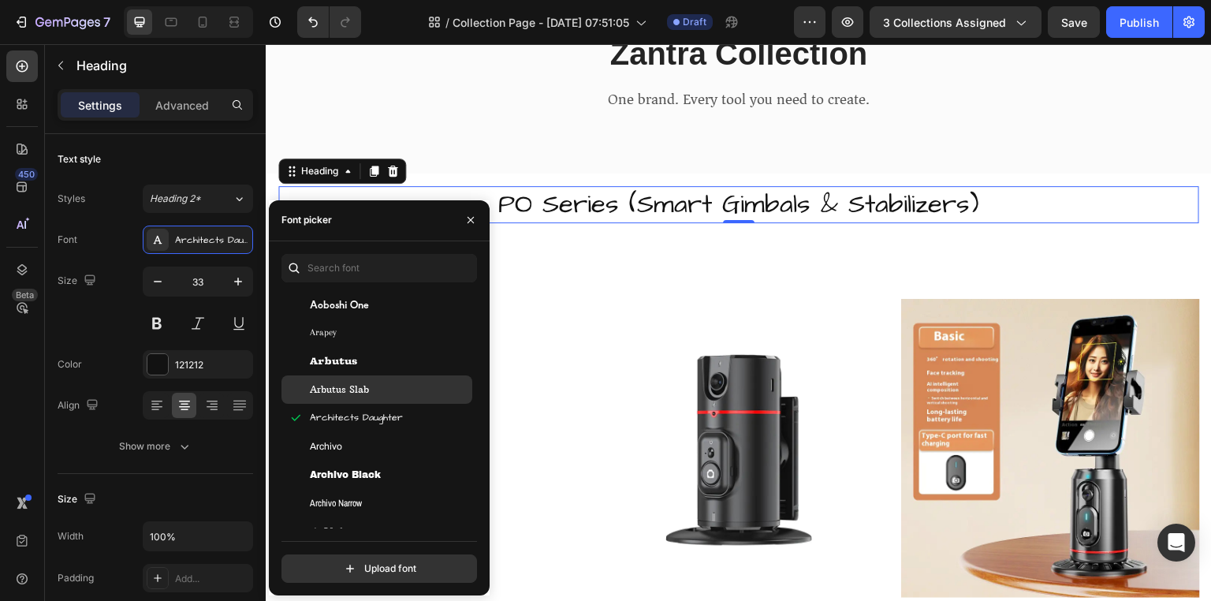
click at [382, 390] on div "Arbutus Slab" at bounding box center [389, 389] width 159 height 14
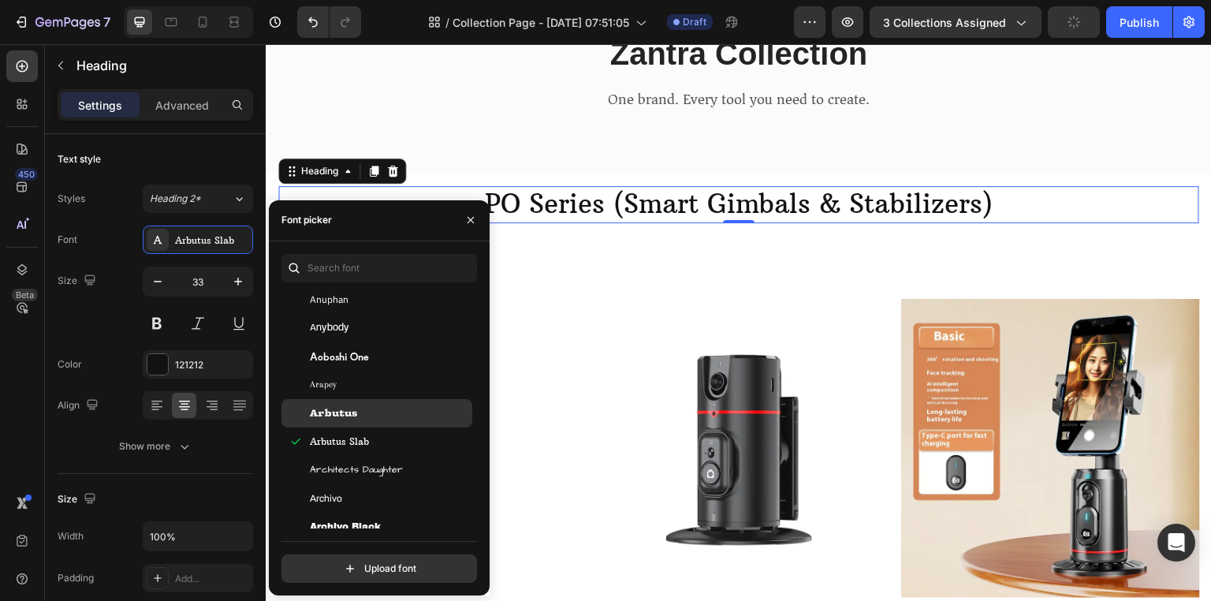
scroll to position [2728, 0]
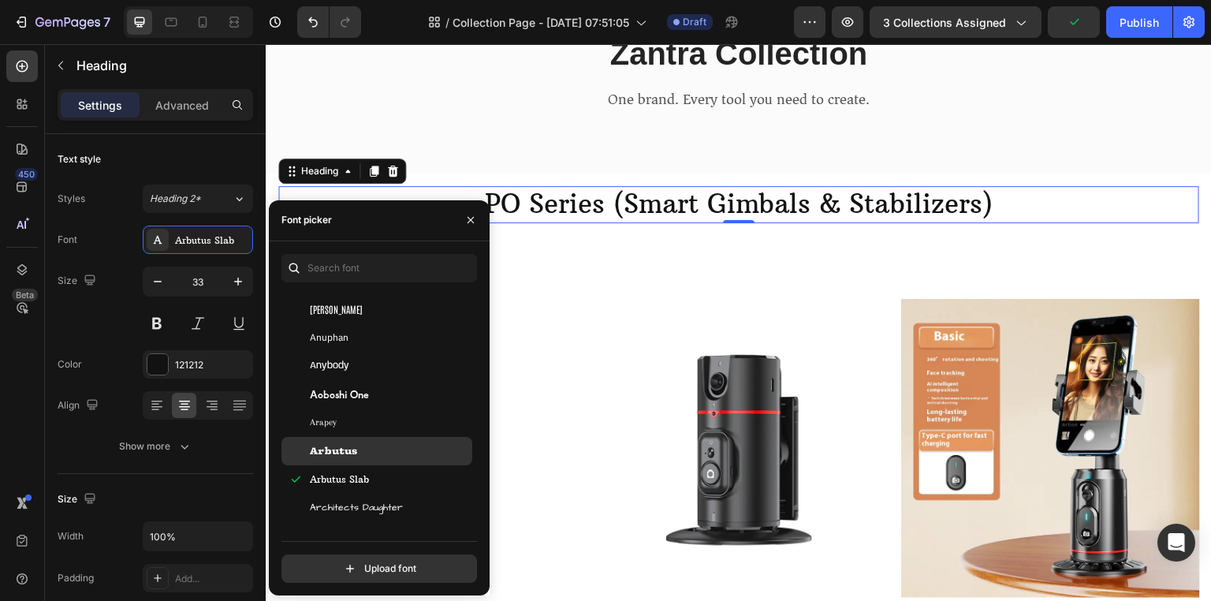
click at [378, 362] on div "Anybody" at bounding box center [389, 366] width 159 height 14
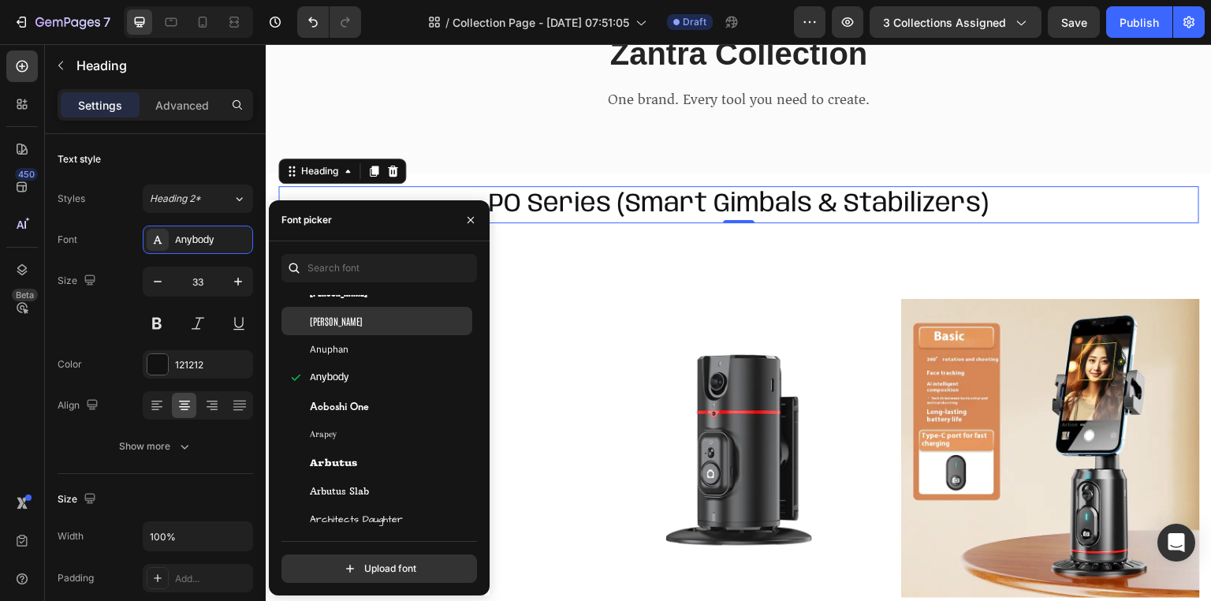
click at [367, 326] on div "Antonio" at bounding box center [389, 321] width 159 height 14
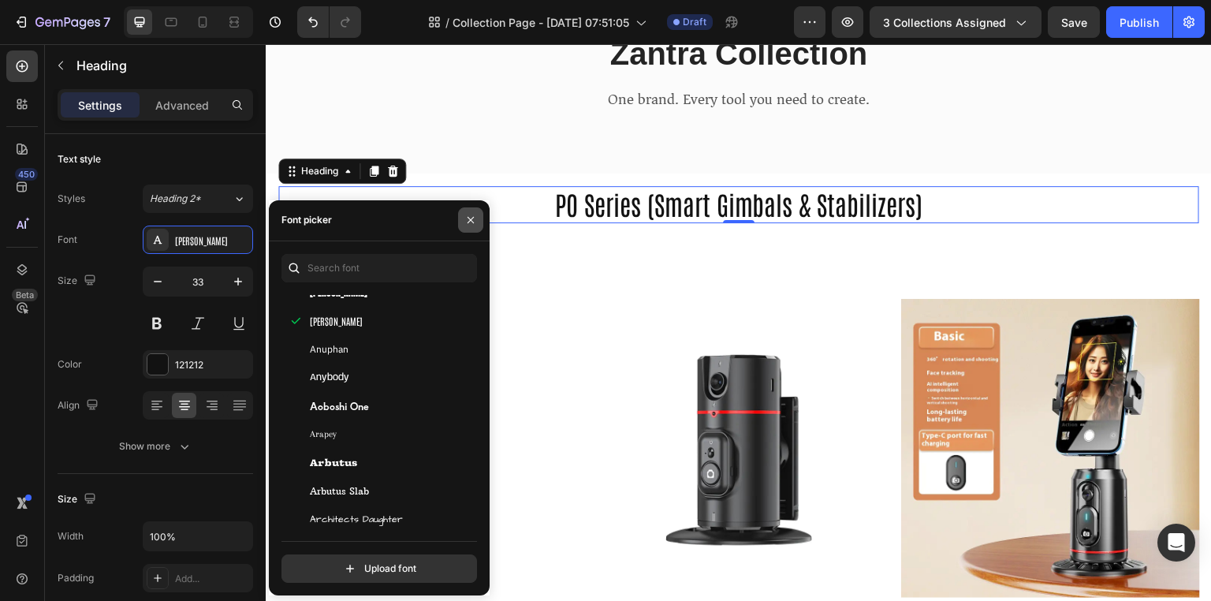
click at [469, 225] on icon "button" at bounding box center [470, 220] width 13 height 13
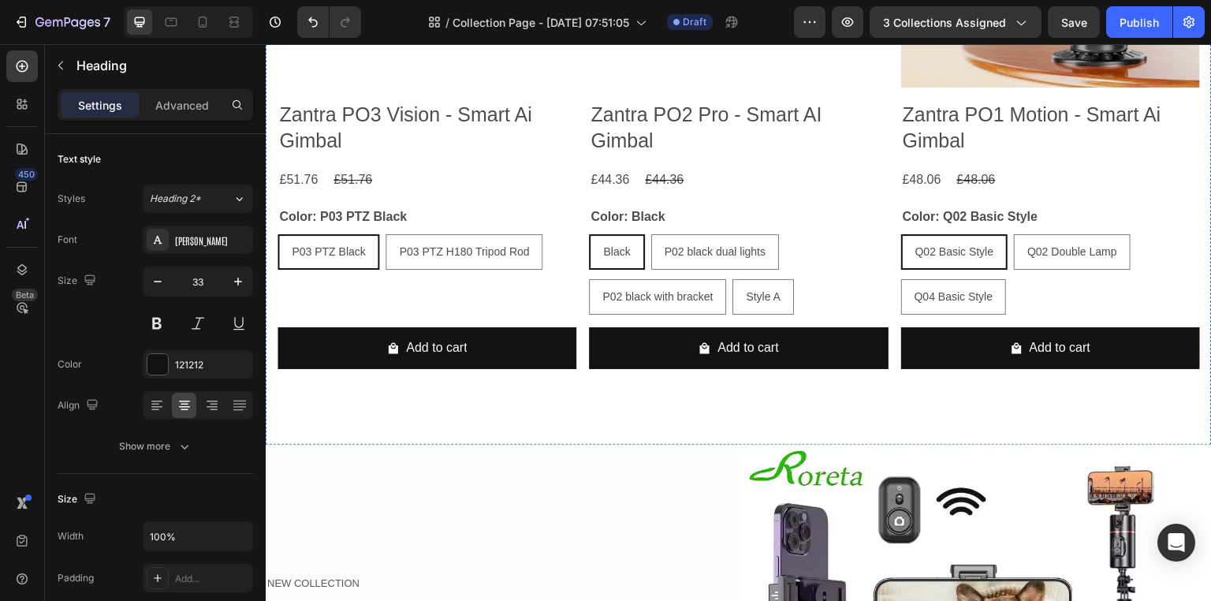
scroll to position [693, 0]
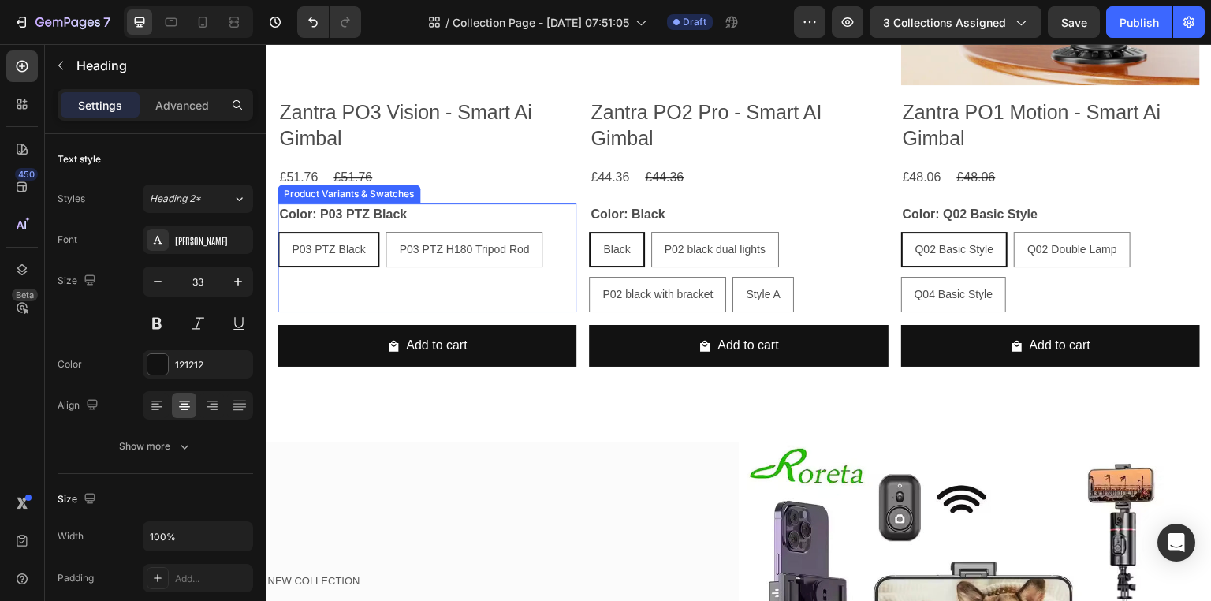
click at [457, 217] on div "Color: P03 PTZ Black P03 PTZ Black P03 PTZ Black P03 PTZ Black P03 PTZ H180 Tri…" at bounding box center [426, 235] width 299 height 64
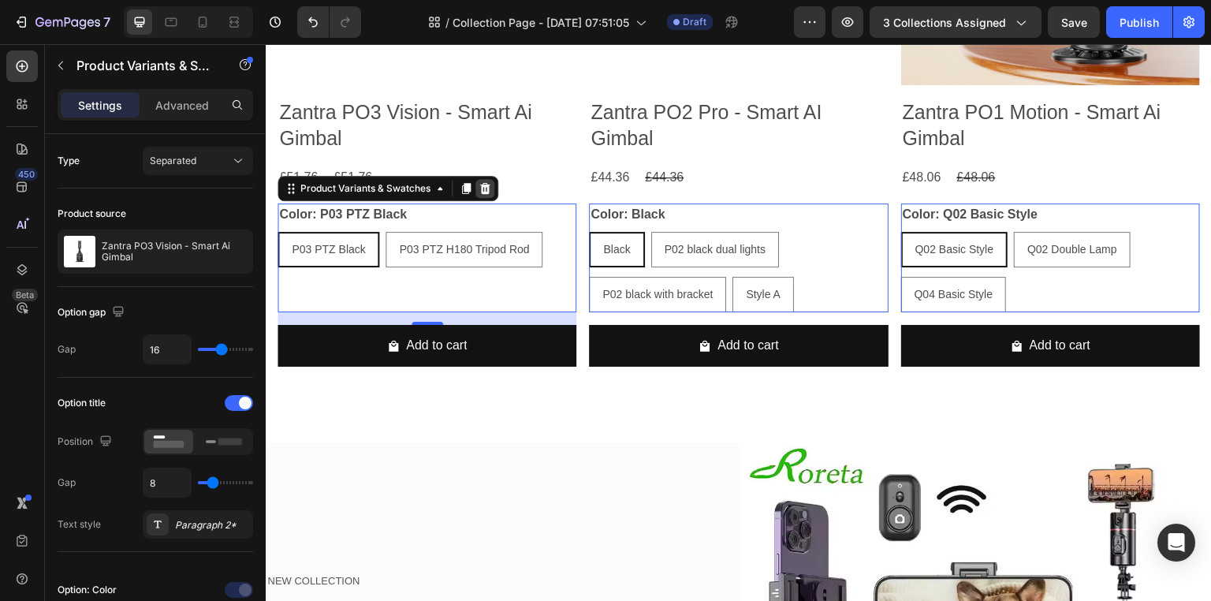
click at [483, 187] on icon at bounding box center [484, 188] width 13 height 13
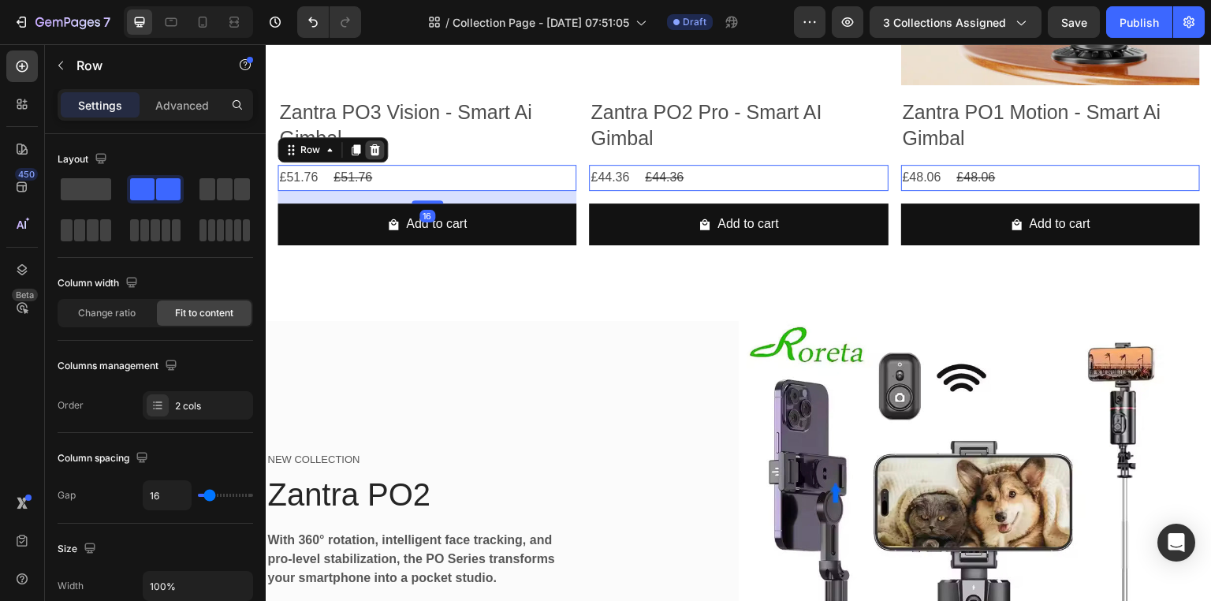
click at [375, 143] on icon at bounding box center [374, 149] width 13 height 13
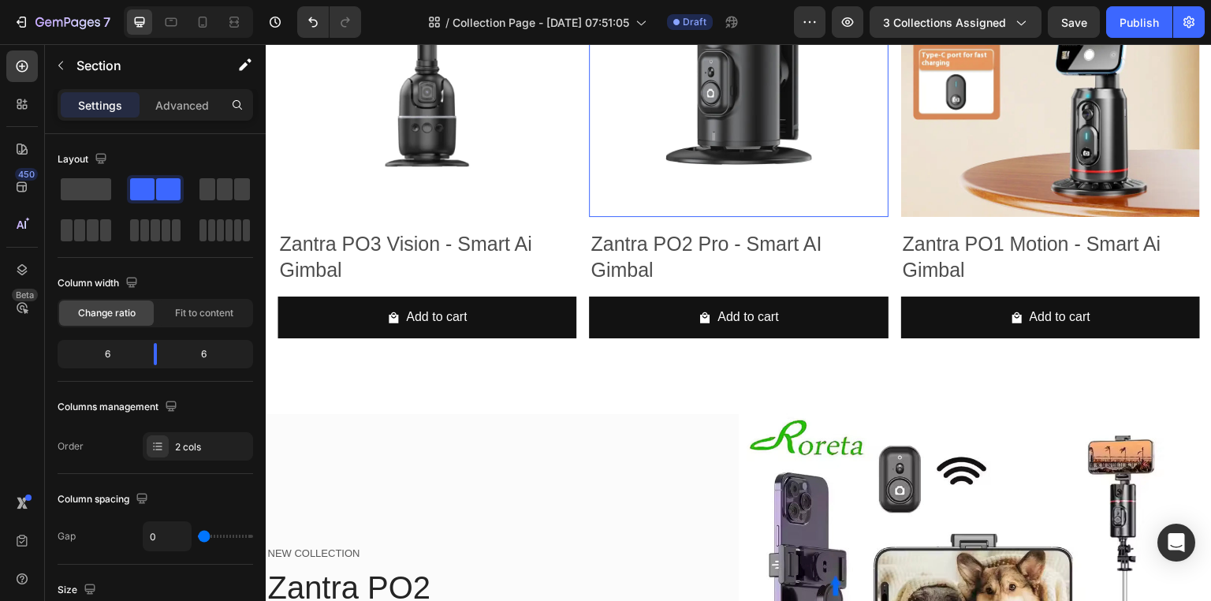
scroll to position [561, 0]
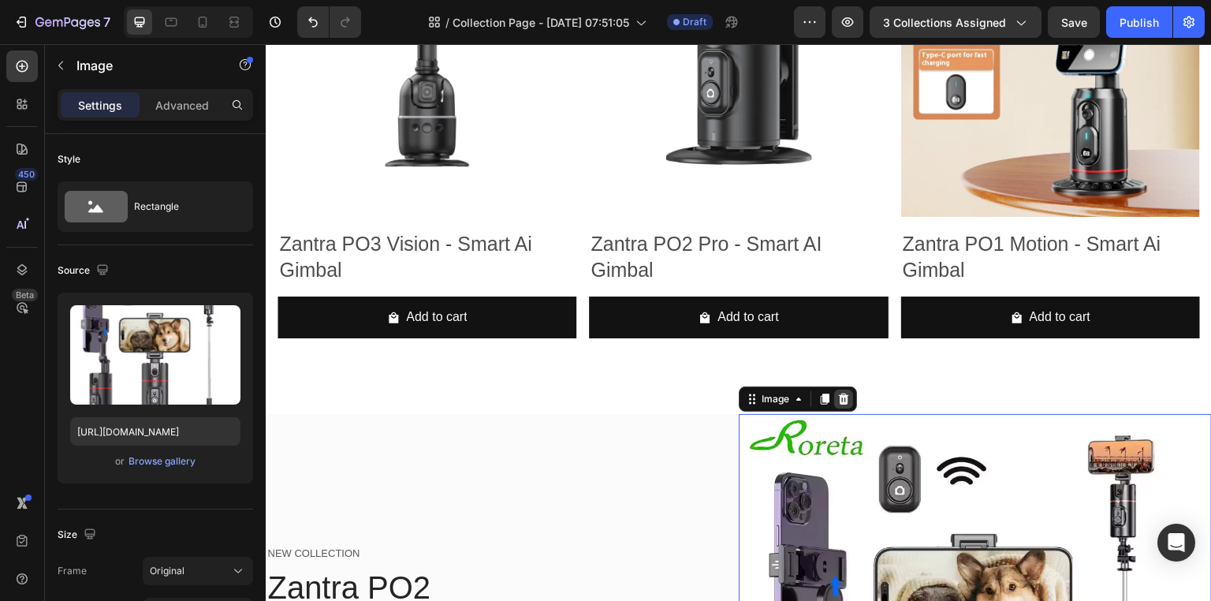
click at [837, 395] on icon at bounding box center [843, 398] width 13 height 13
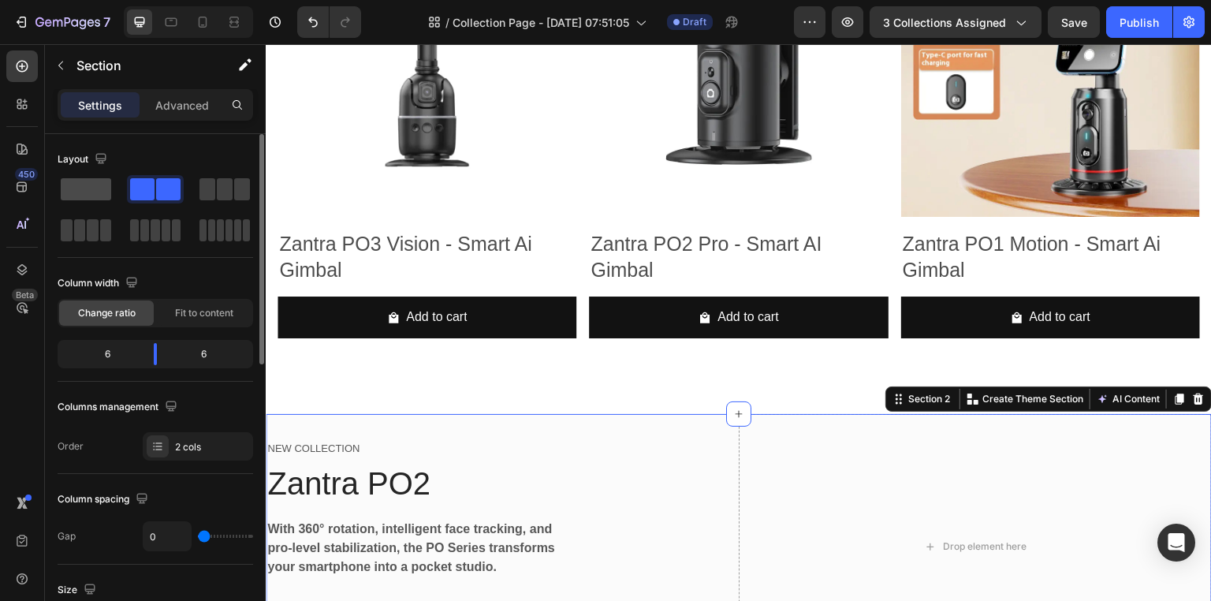
click at [95, 195] on span at bounding box center [86, 189] width 50 height 22
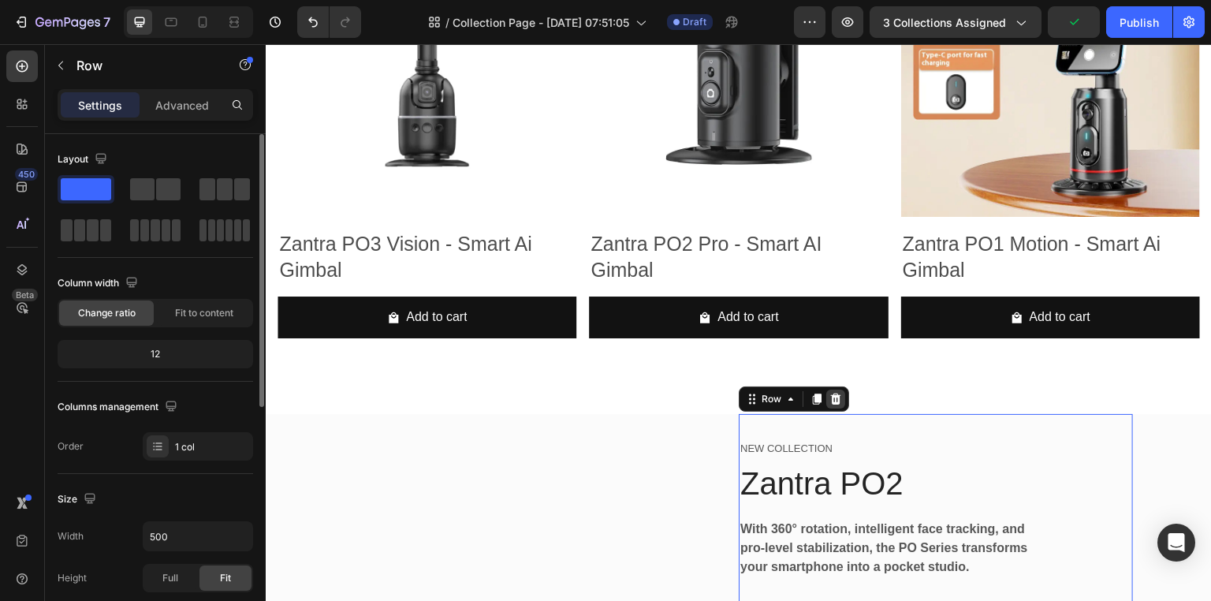
click at [831, 398] on icon at bounding box center [836, 398] width 10 height 11
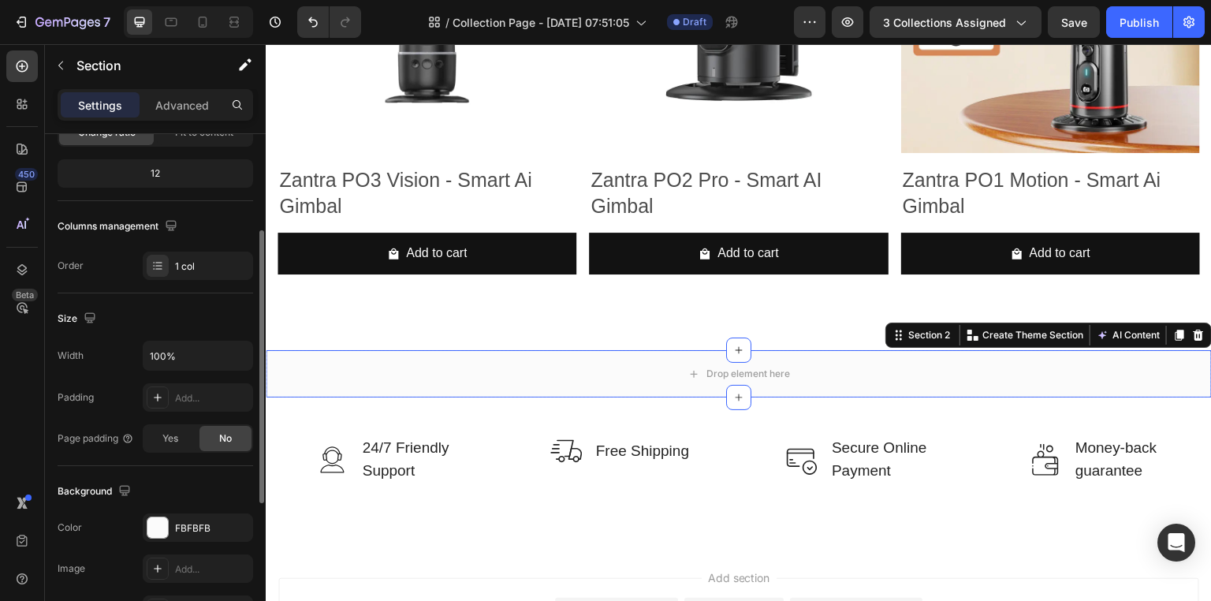
scroll to position [325, 0]
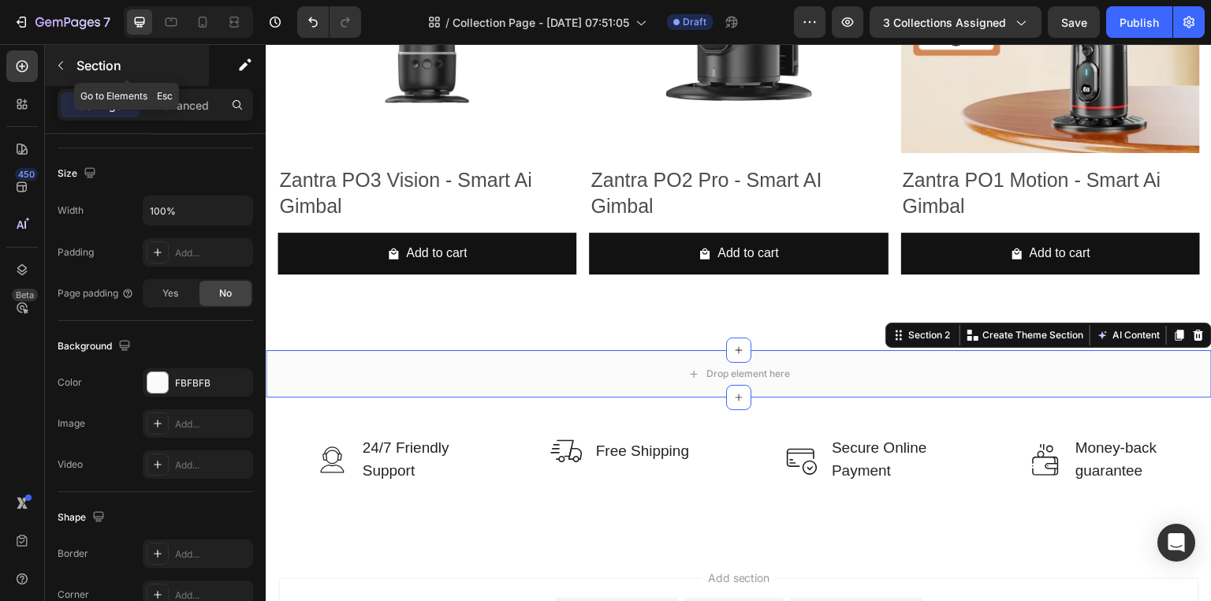
click at [61, 71] on icon "button" at bounding box center [60, 65] width 13 height 13
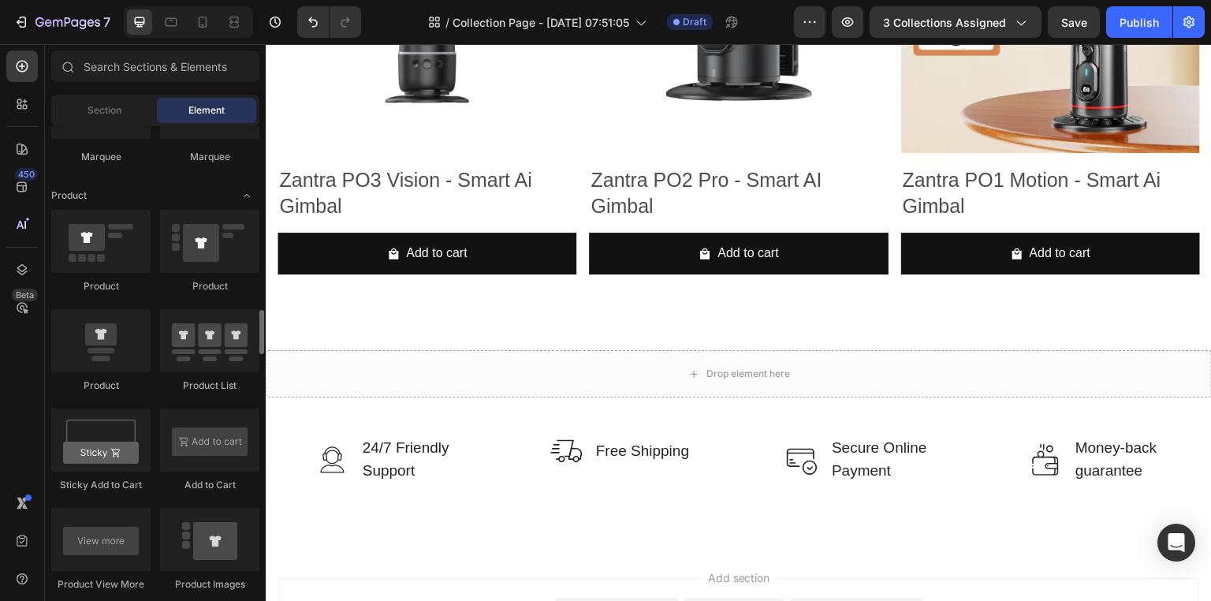
scroll to position [1958, 0]
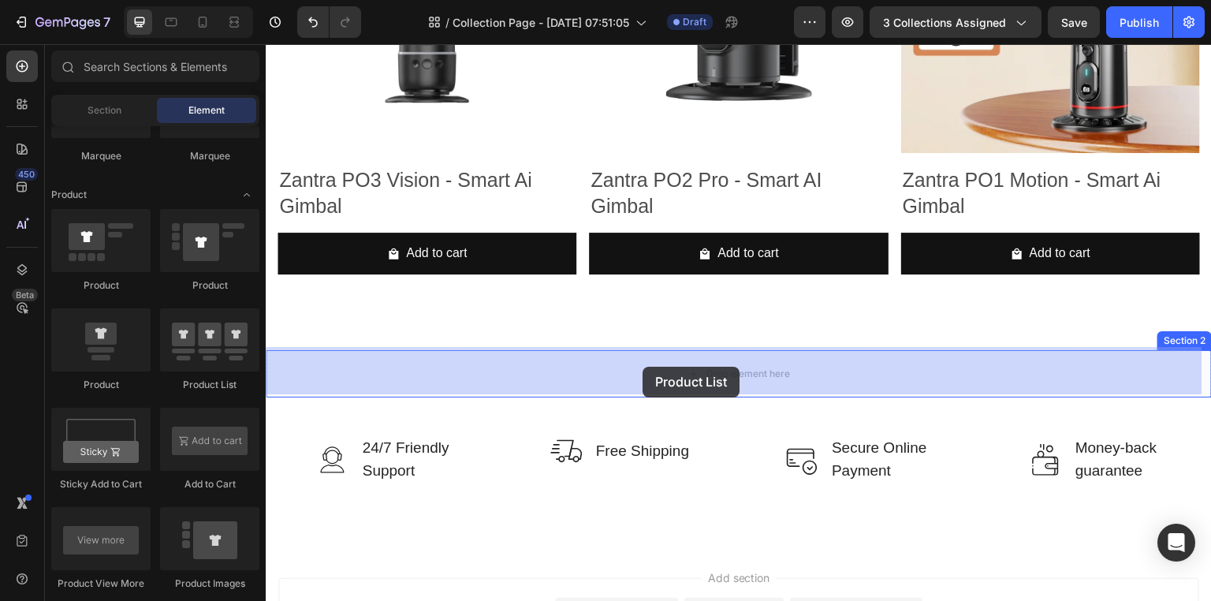
drag, startPoint x: 488, startPoint y: 394, endPoint x: 642, endPoint y: 366, distance: 156.9
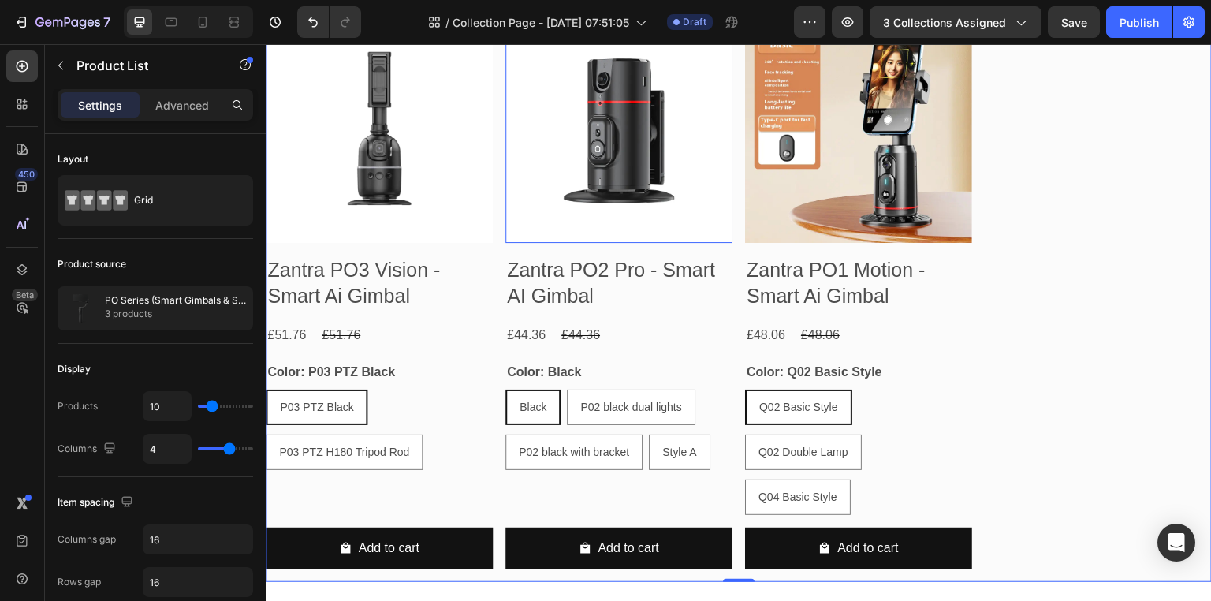
scroll to position [958, 0]
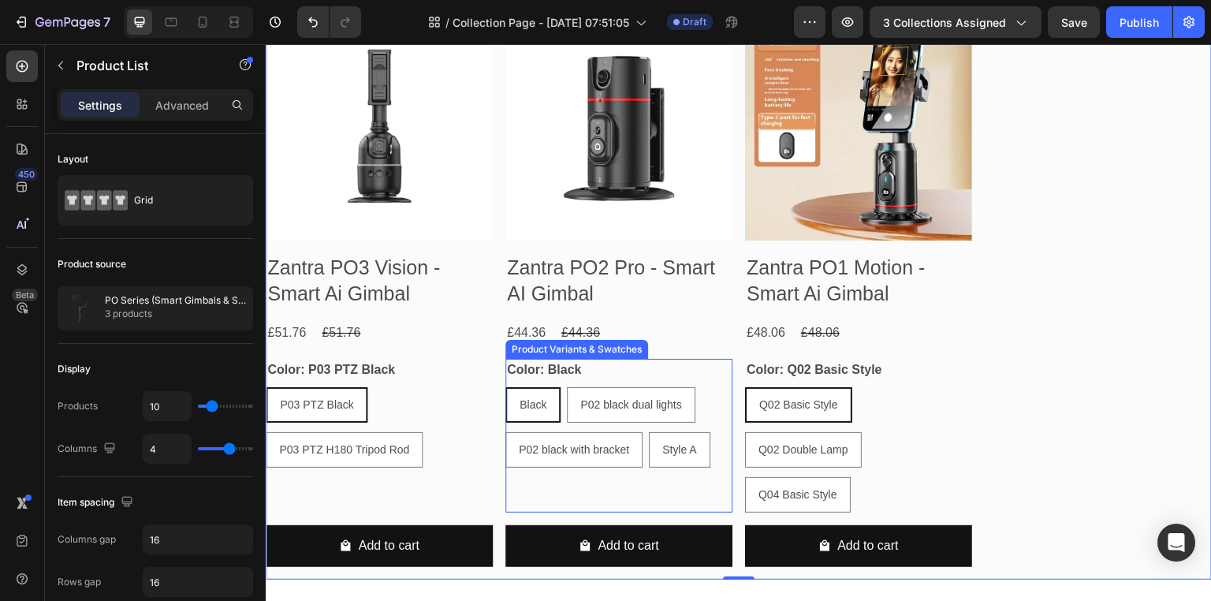
click at [493, 392] on div "Black Black Black P02 black dual lights P02 black dual lights P02 black dual li…" at bounding box center [379, 427] width 227 height 80
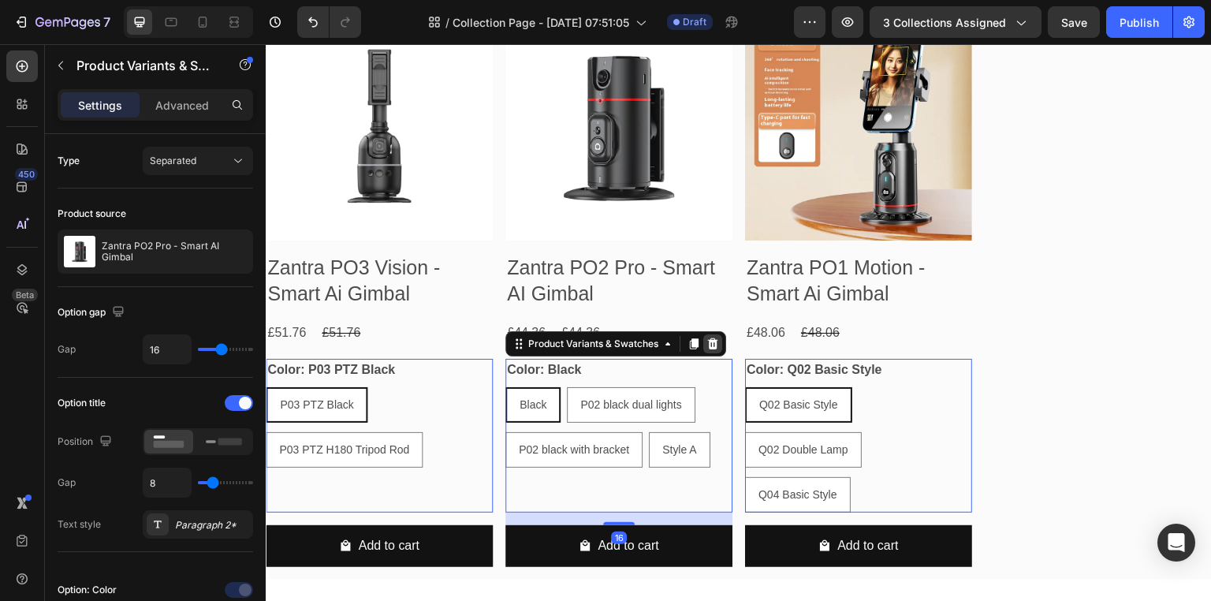
click at [266, 44] on icon at bounding box center [266, 44] width 0 height 0
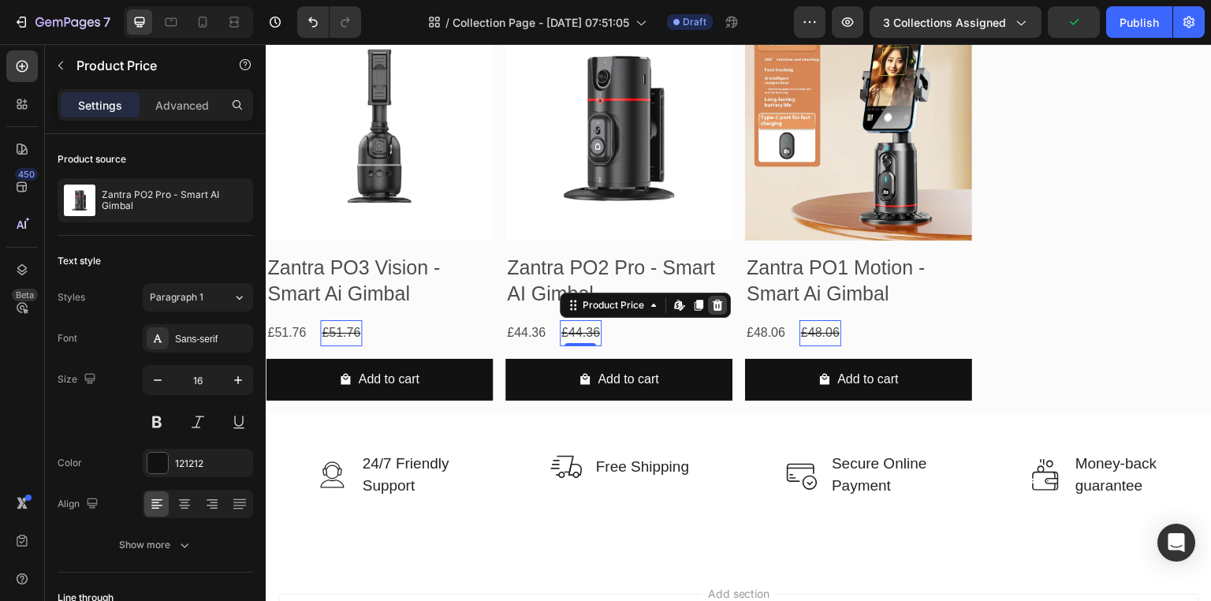
click at [266, 44] on div at bounding box center [266, 44] width 0 height 0
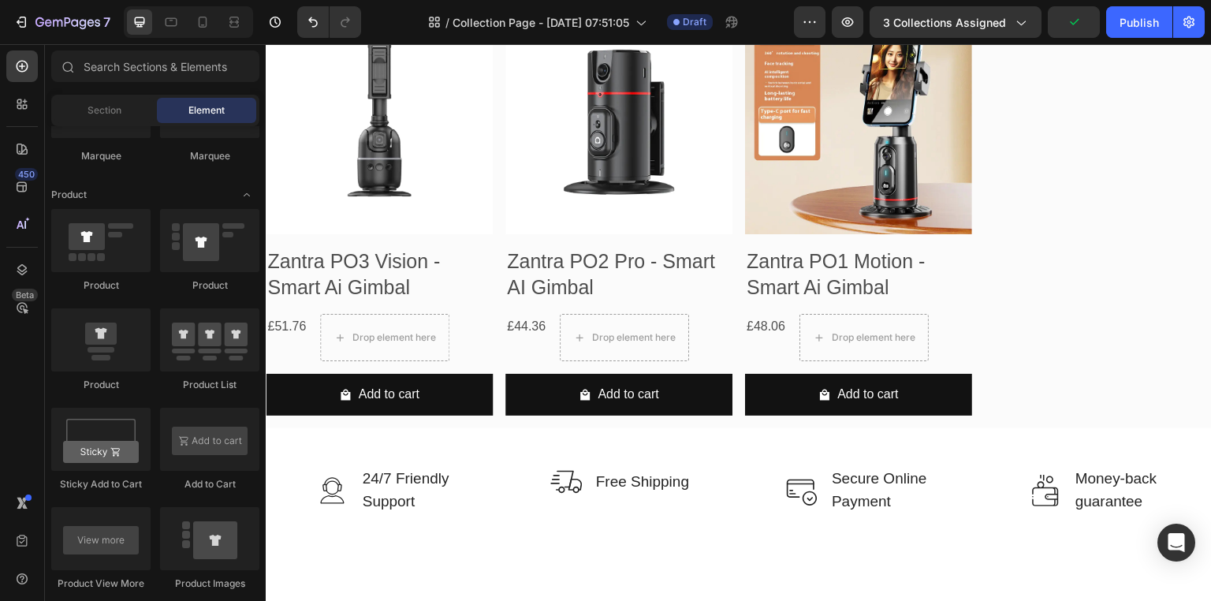
scroll to position [965, 0]
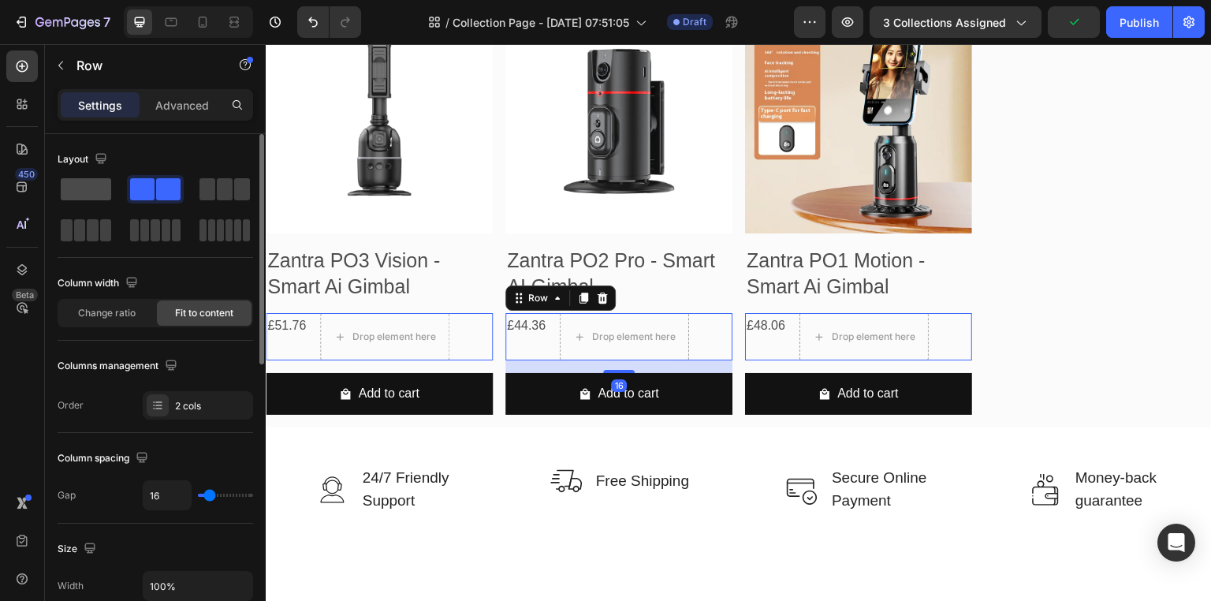
click at [74, 195] on span at bounding box center [86, 189] width 50 height 22
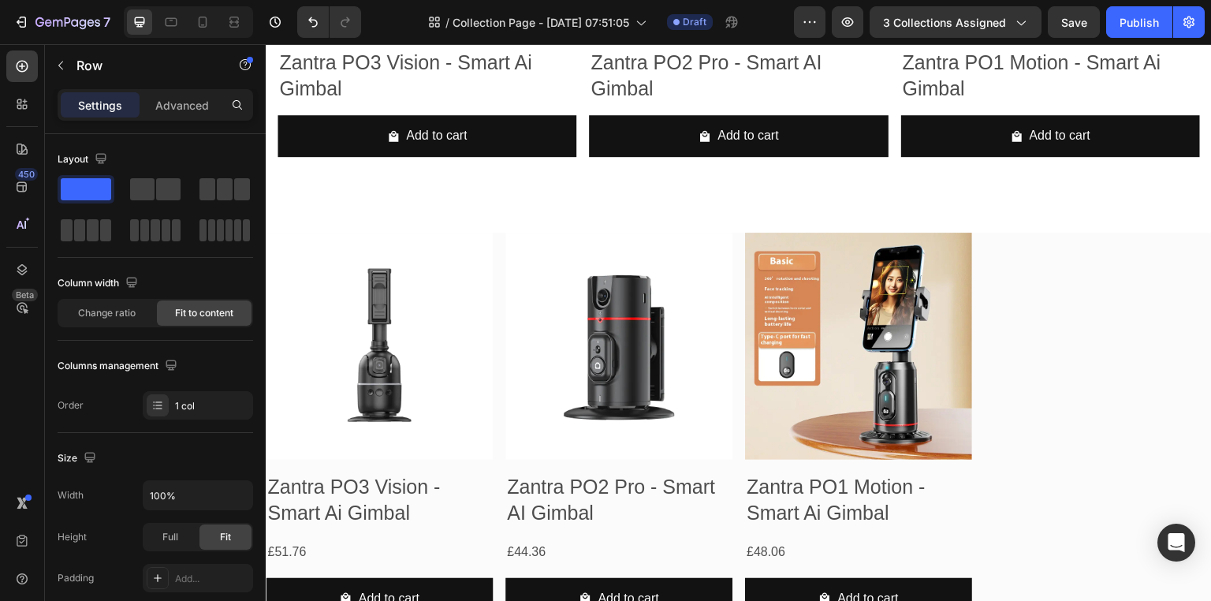
scroll to position [744, 0]
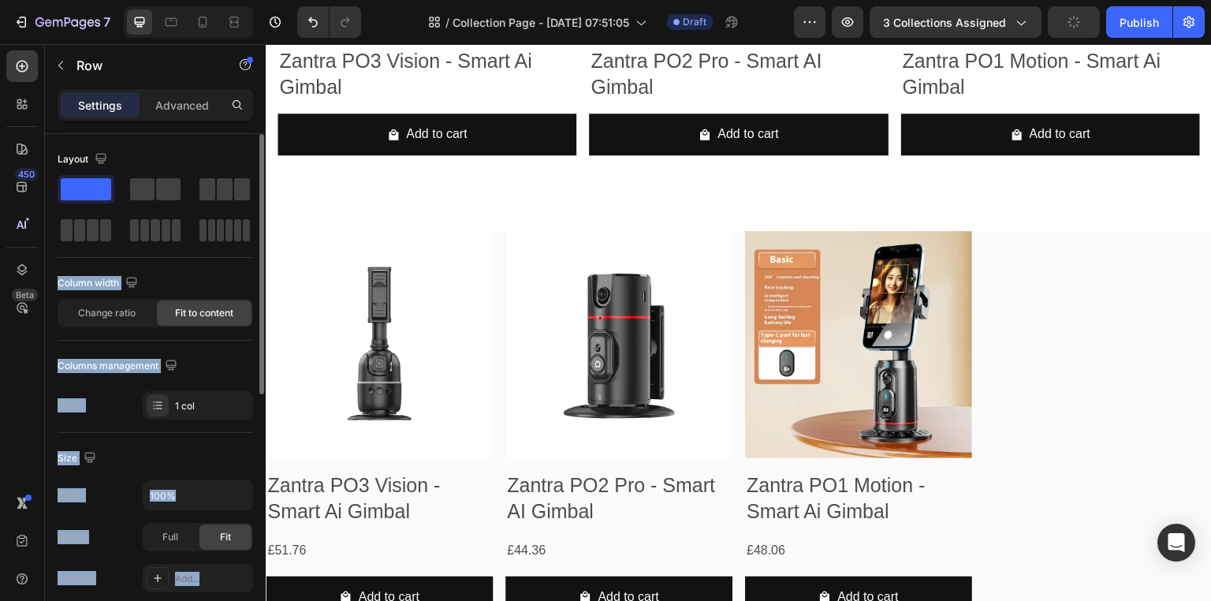
drag, startPoint x: 85, startPoint y: 189, endPoint x: 66, endPoint y: 189, distance: 18.9
click at [84, 196] on span at bounding box center [86, 189] width 50 height 22
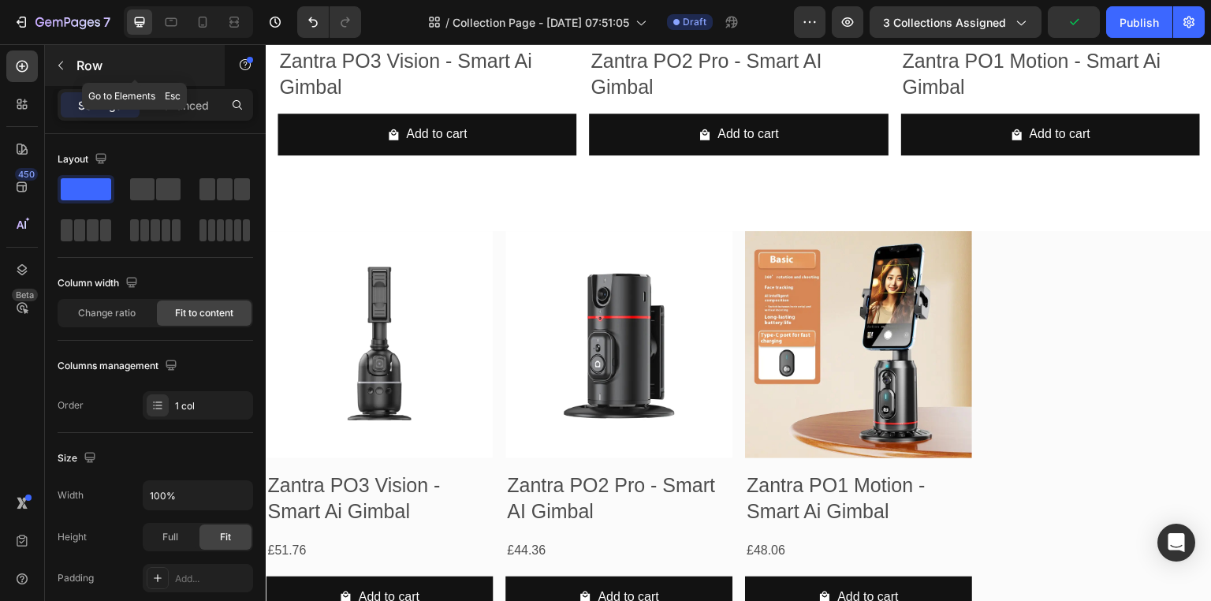
click at [61, 59] on icon "button" at bounding box center [60, 65] width 13 height 13
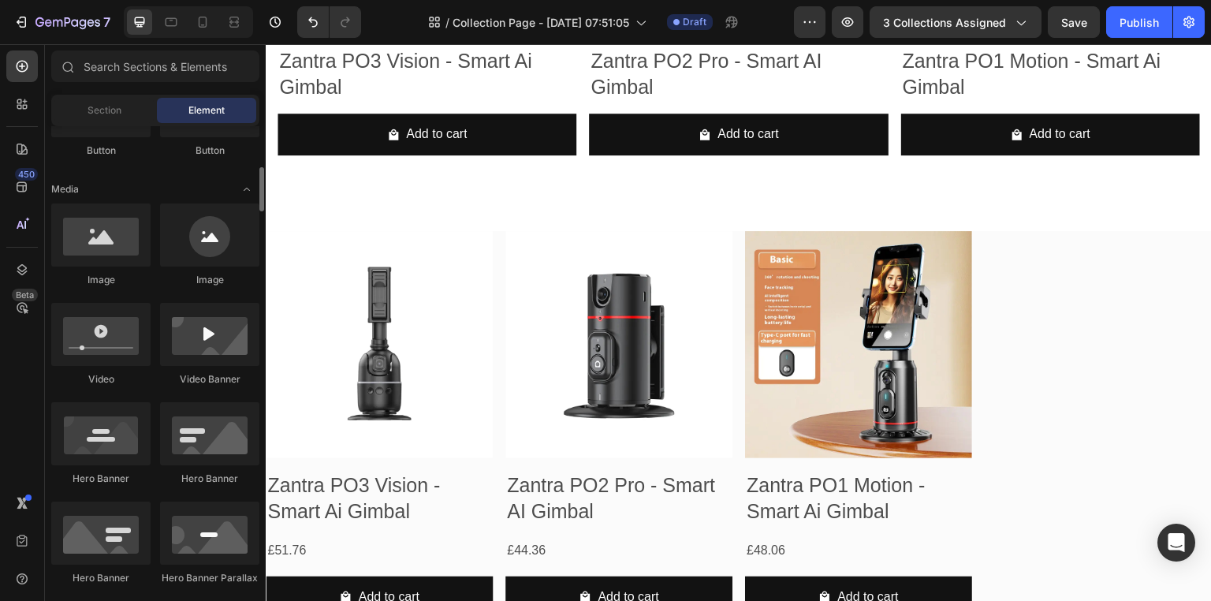
scroll to position [0, 0]
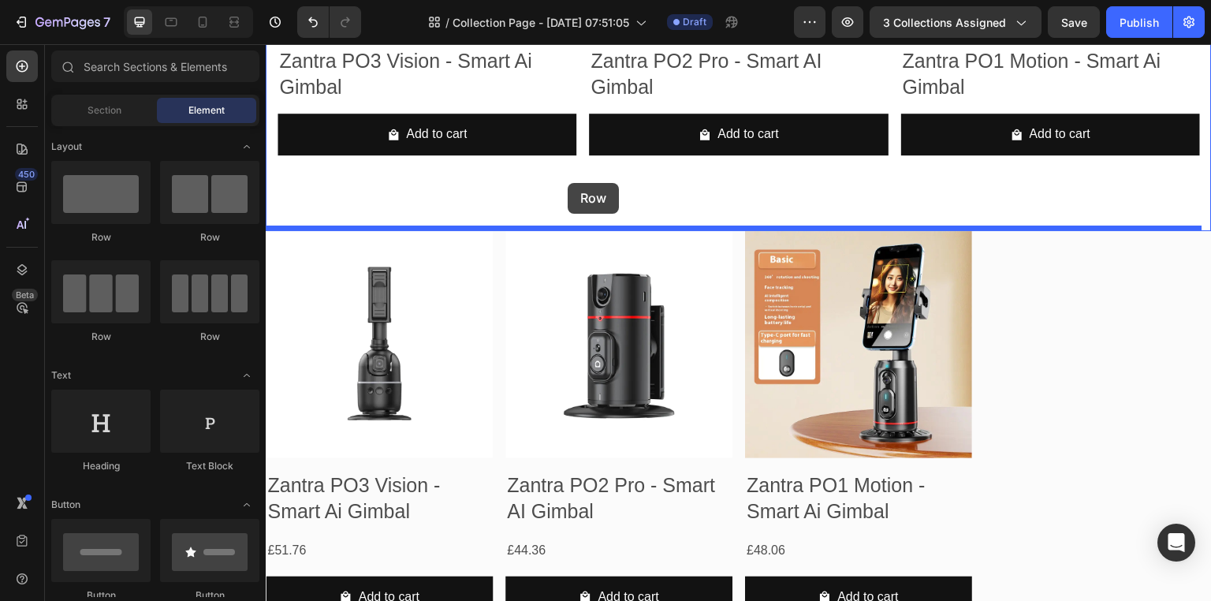
drag, startPoint x: 366, startPoint y: 243, endPoint x: 567, endPoint y: 184, distance: 209.5
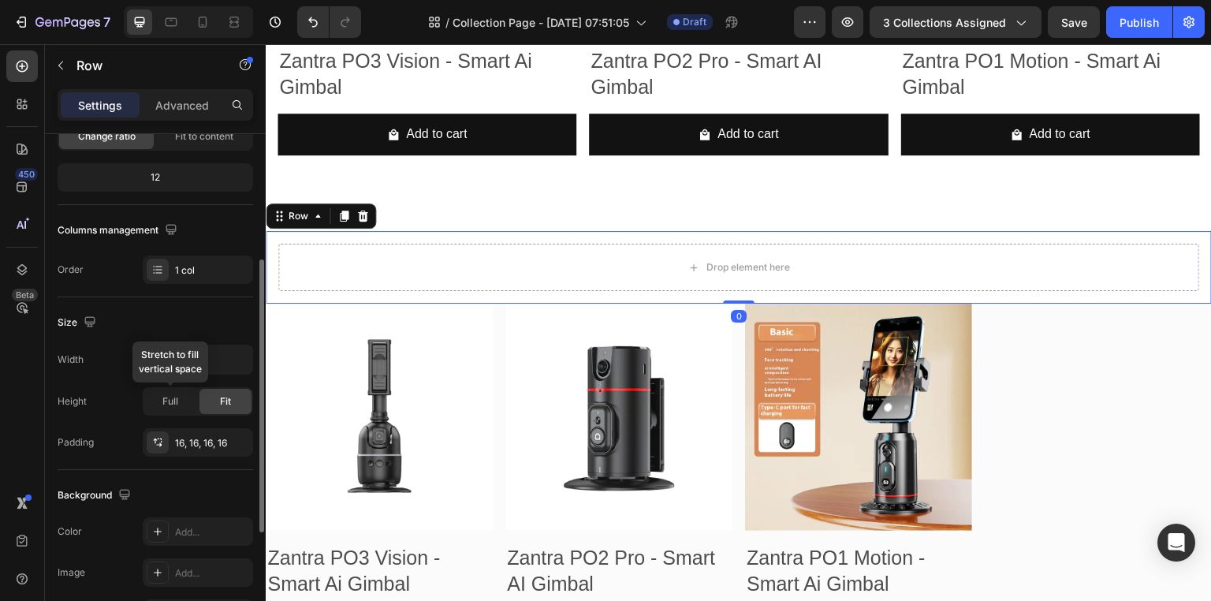
scroll to position [210, 0]
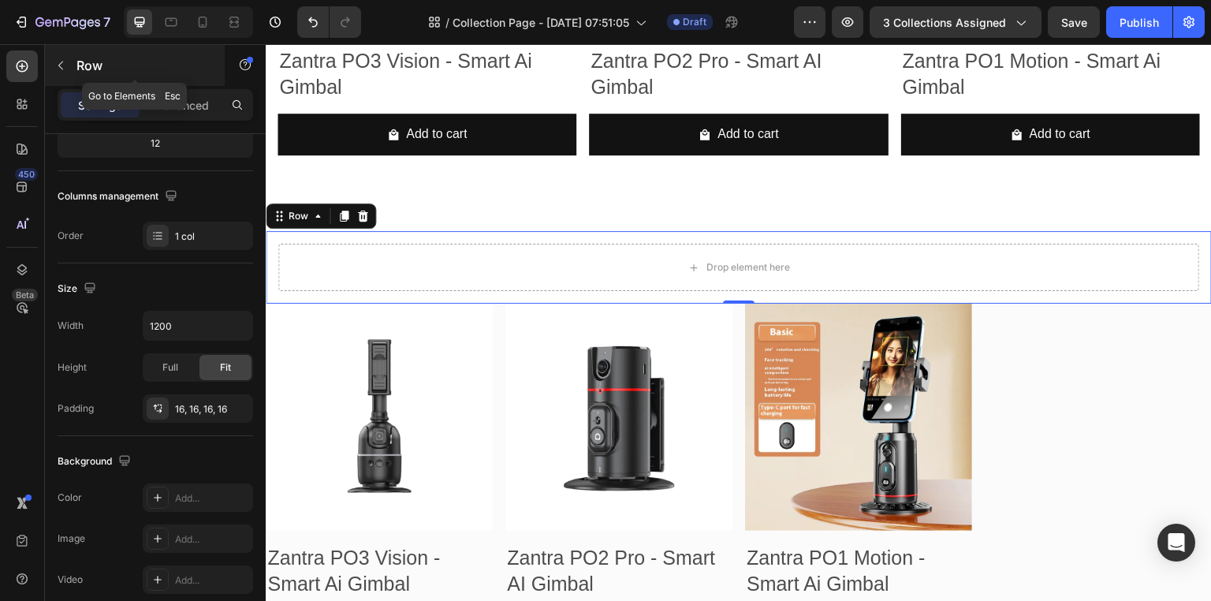
click at [58, 63] on icon "button" at bounding box center [60, 65] width 13 height 13
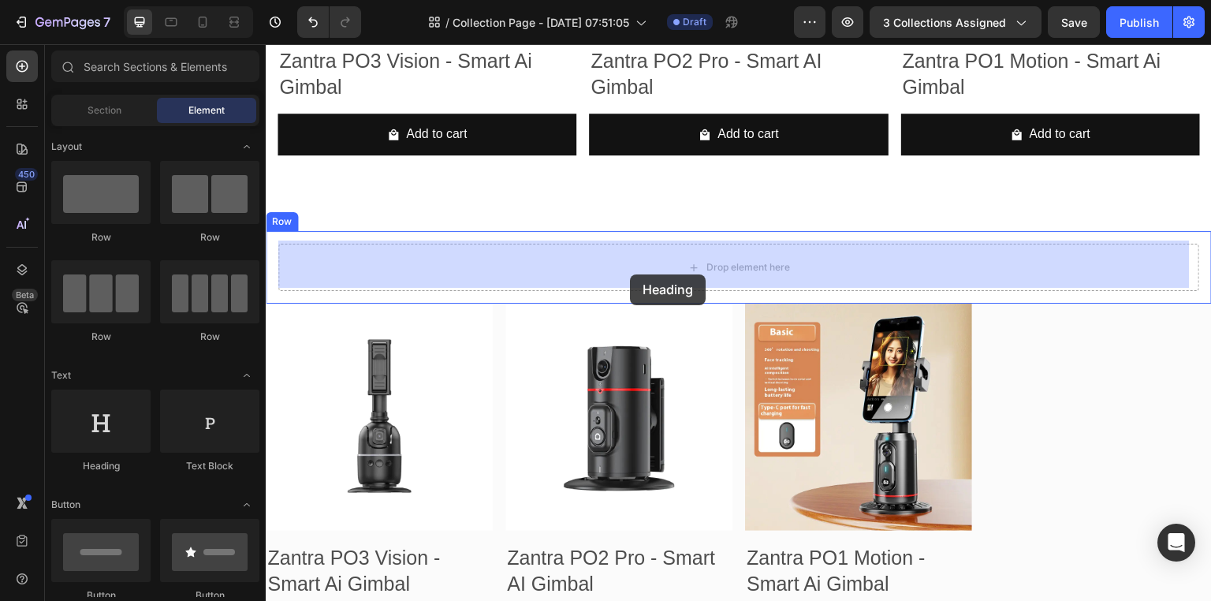
drag, startPoint x: 383, startPoint y: 479, endPoint x: 630, endPoint y: 274, distance: 320.7
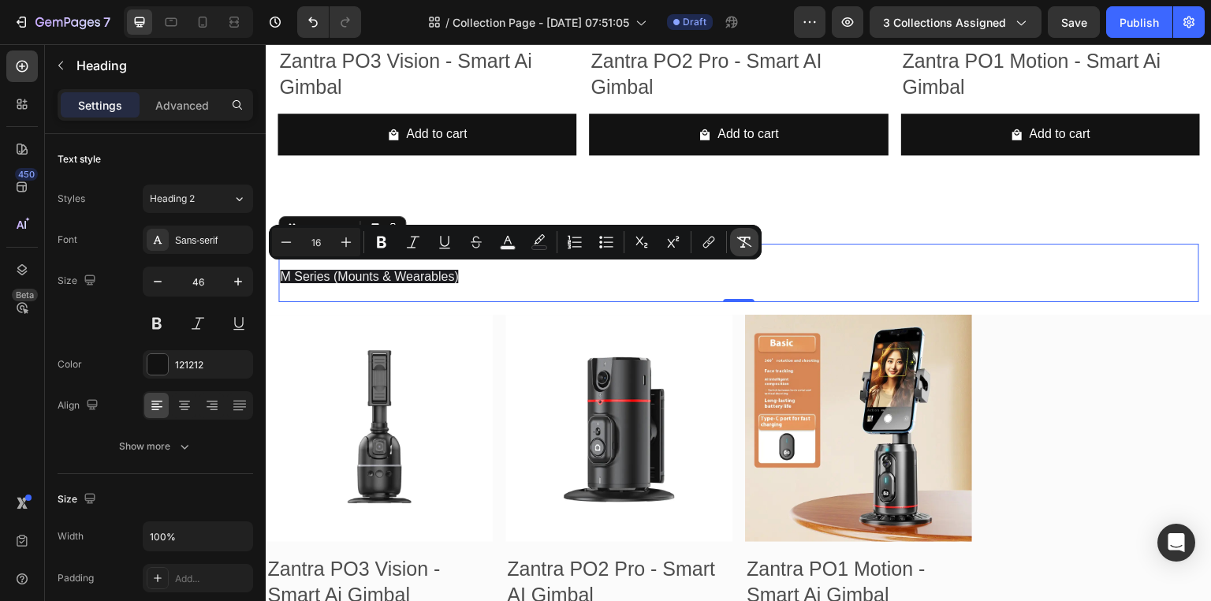
click at [741, 244] on icon "Editor contextual toolbar" at bounding box center [744, 242] width 16 height 16
type input "16"
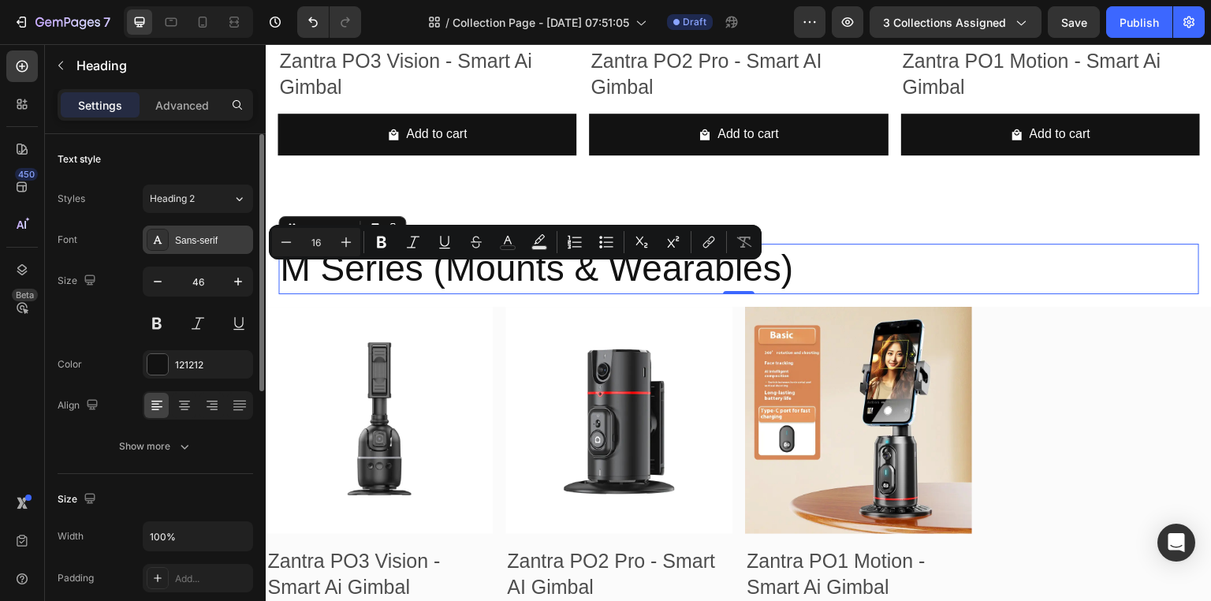
click at [230, 243] on div "Sans-serif" at bounding box center [212, 240] width 74 height 14
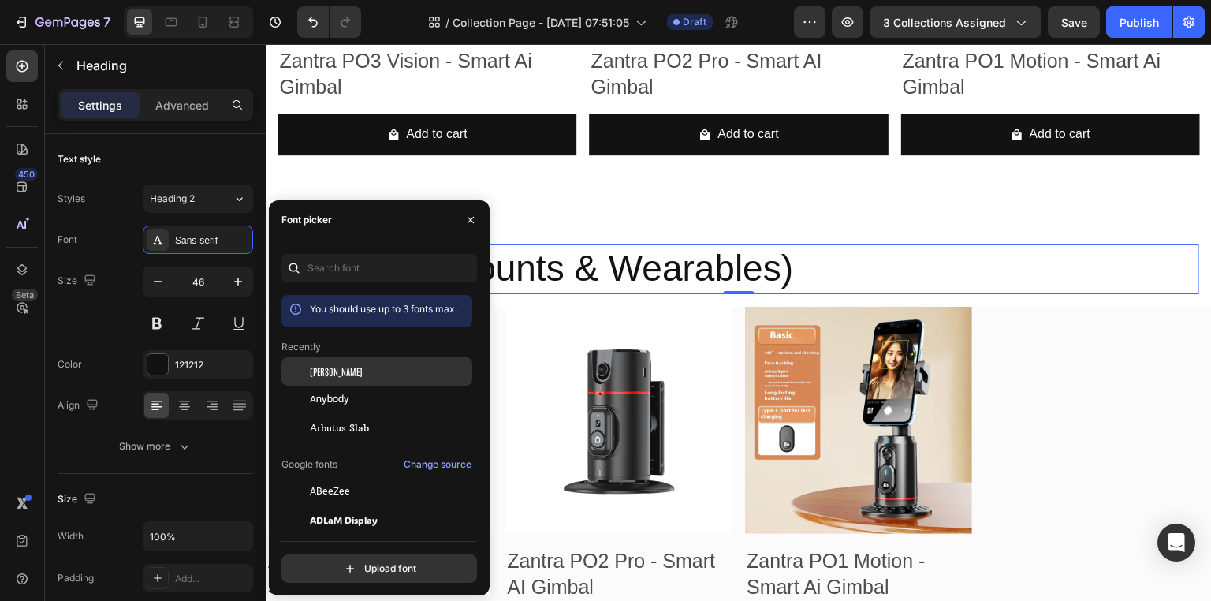
click at [329, 375] on span "Antonio" at bounding box center [336, 371] width 53 height 14
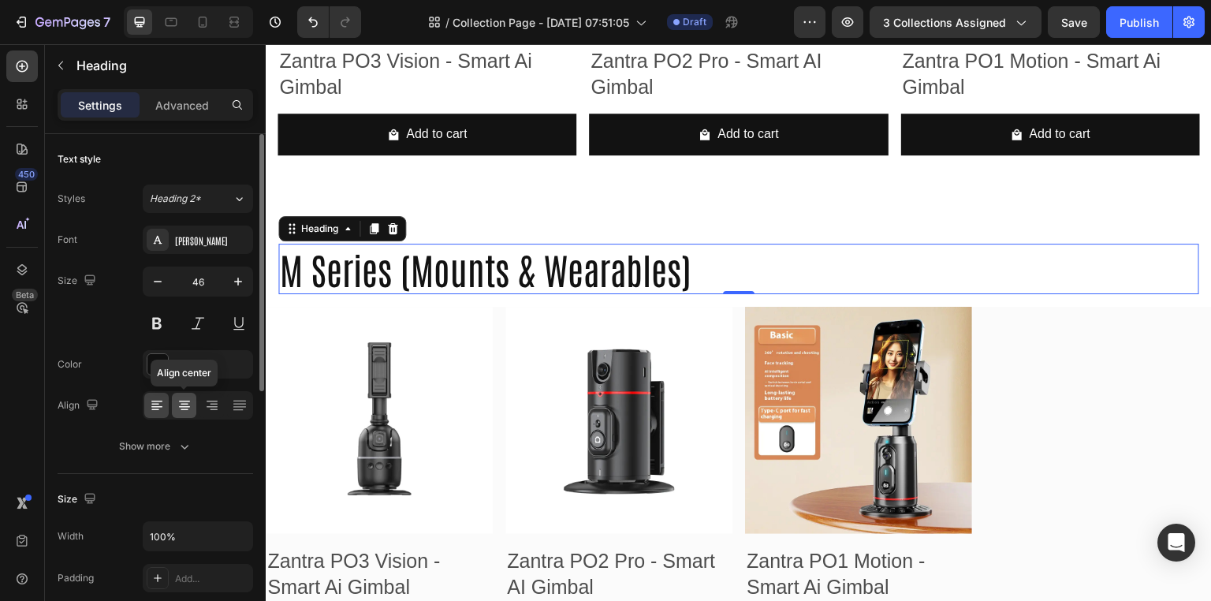
click at [189, 413] on div at bounding box center [184, 404] width 24 height 25
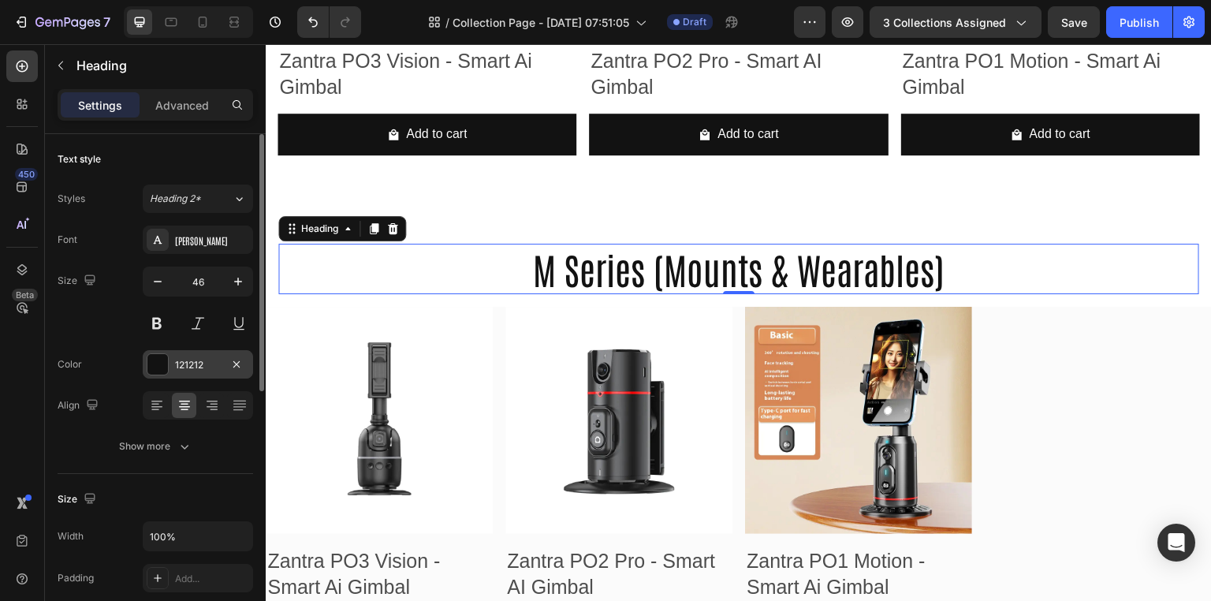
click at [161, 373] on div at bounding box center [157, 364] width 20 height 20
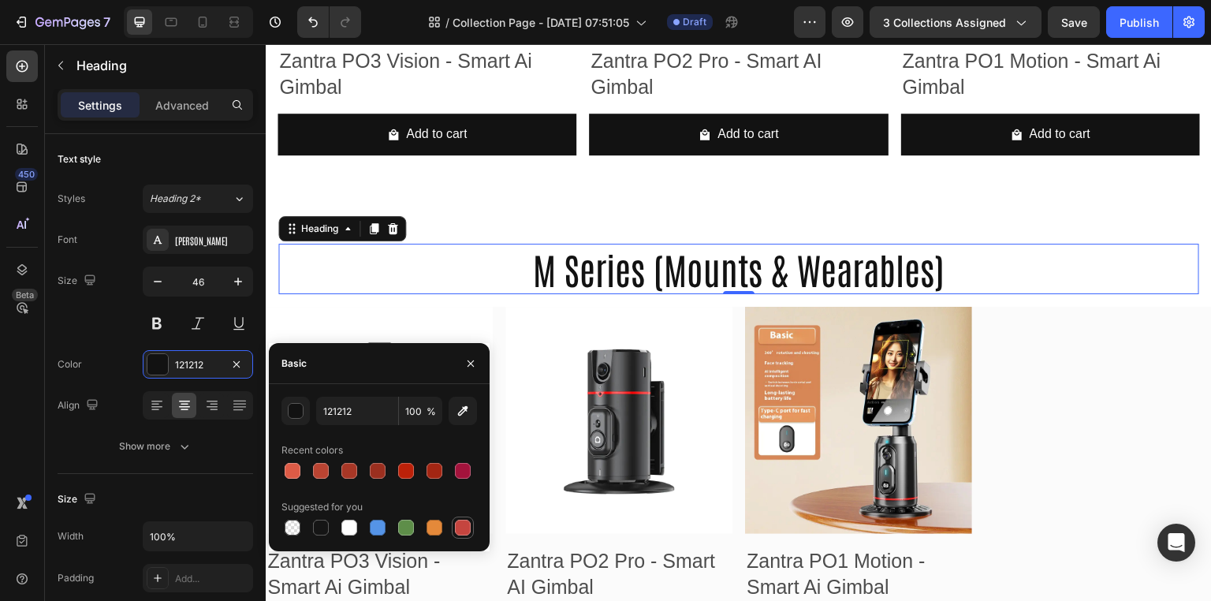
click at [462, 533] on div at bounding box center [463, 527] width 16 height 16
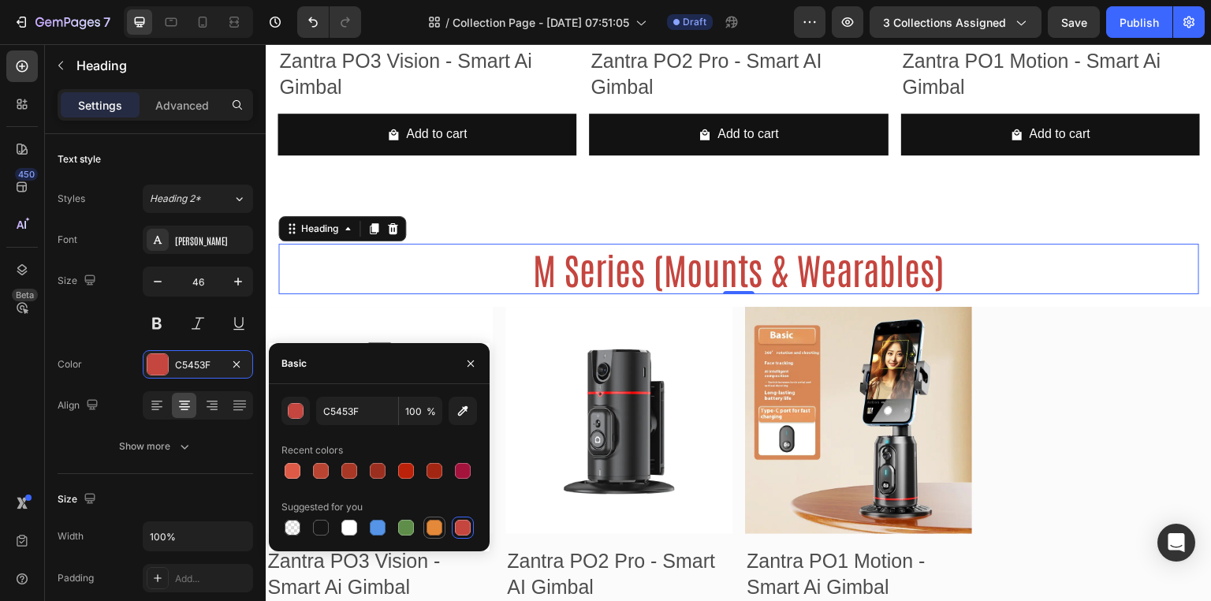
click at [437, 530] on div at bounding box center [434, 527] width 16 height 16
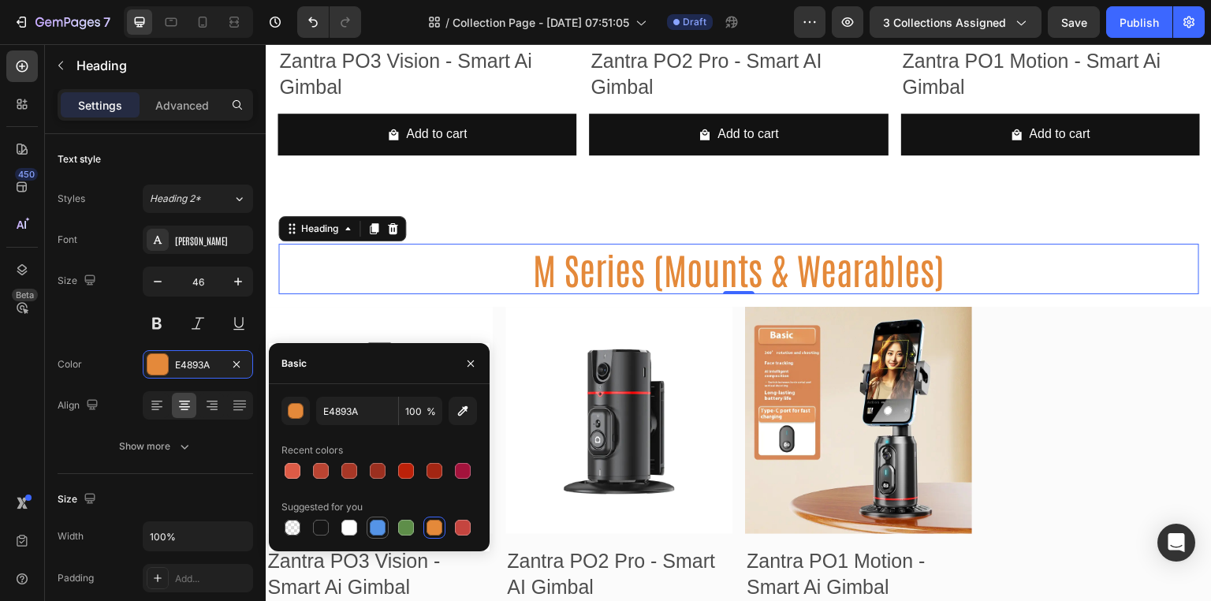
click at [378, 530] on div at bounding box center [378, 527] width 16 height 16
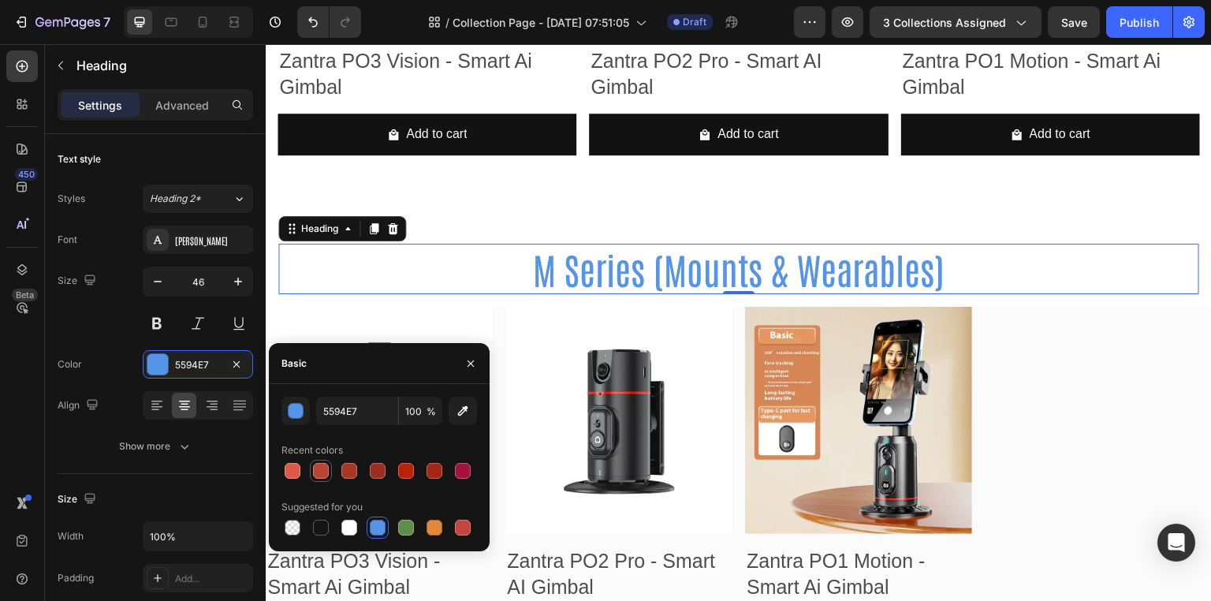
click at [322, 478] on div at bounding box center [320, 470] width 19 height 19
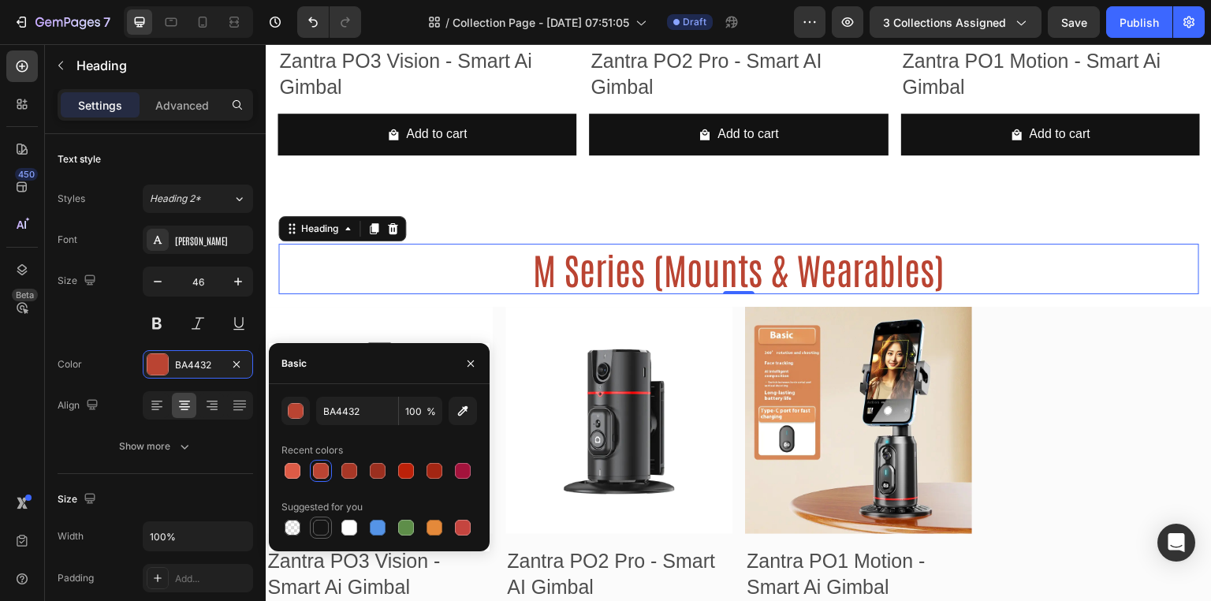
click at [321, 532] on div at bounding box center [321, 527] width 16 height 16
type input "151515"
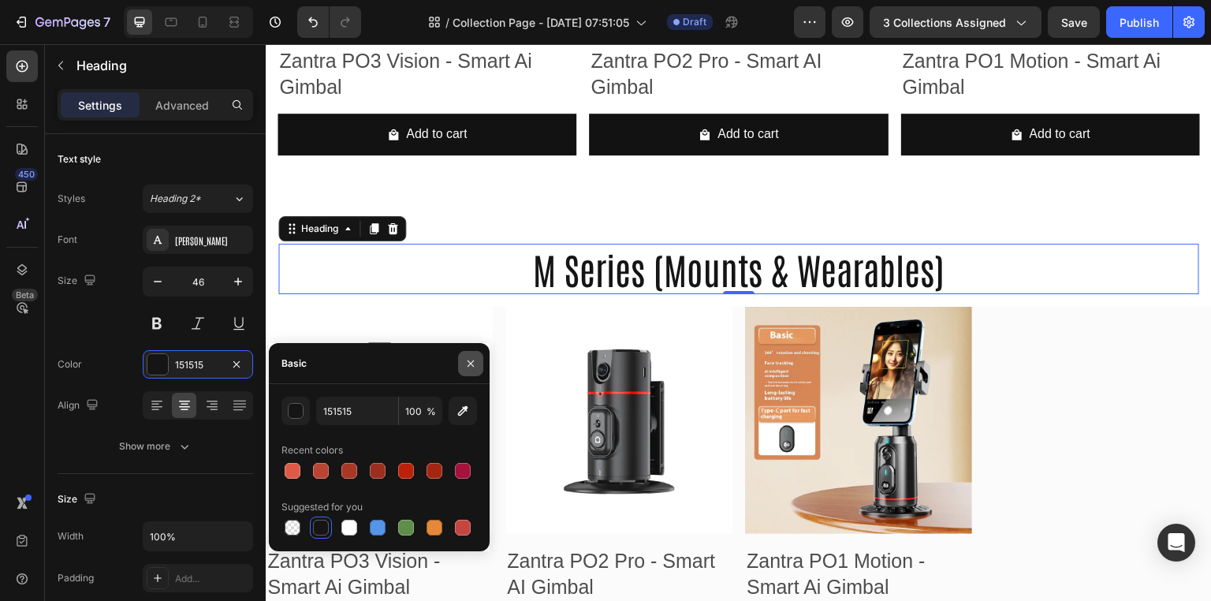
click at [465, 355] on button "button" at bounding box center [470, 363] width 25 height 25
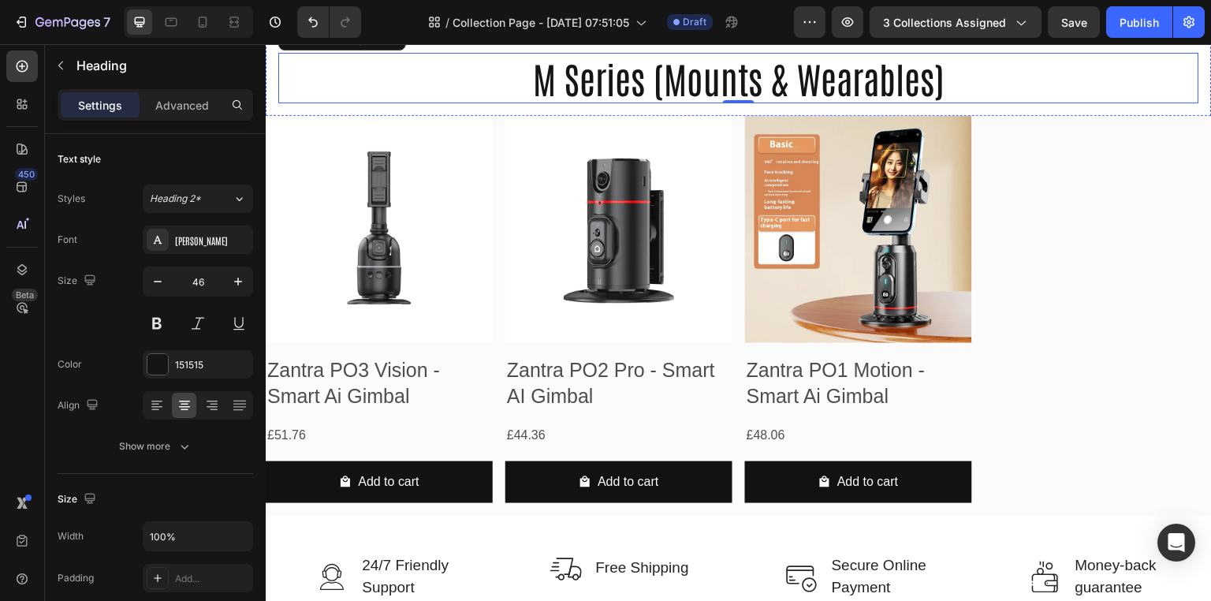
scroll to position [935, 0]
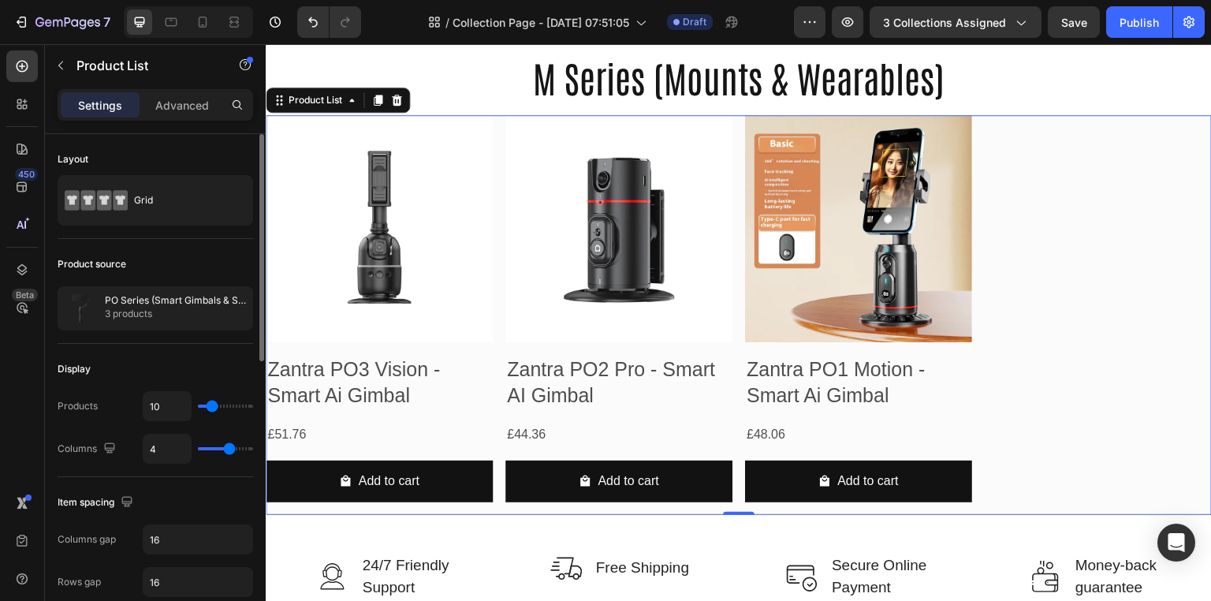
type input "3"
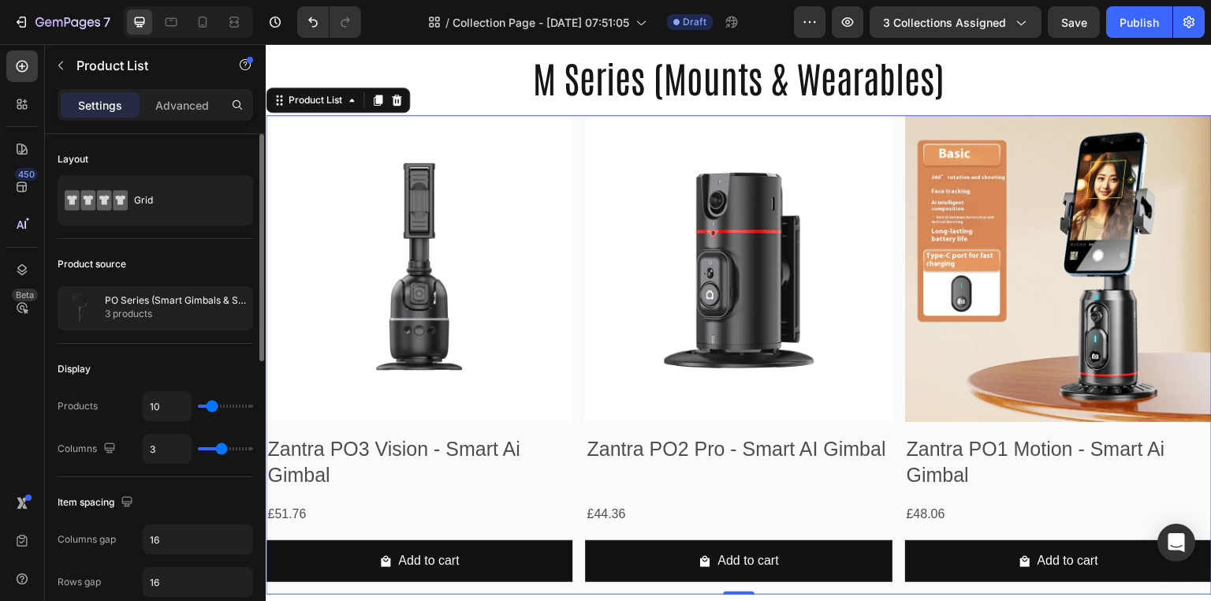
type input "3"
click at [224, 447] on input "range" at bounding box center [225, 448] width 55 height 3
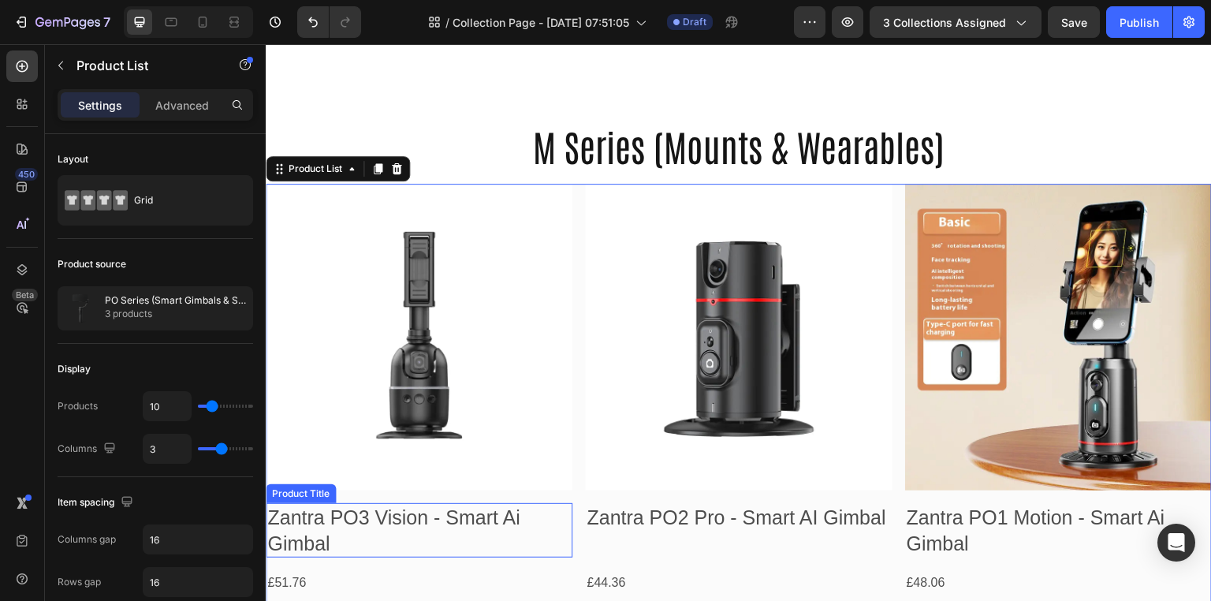
scroll to position [980, 0]
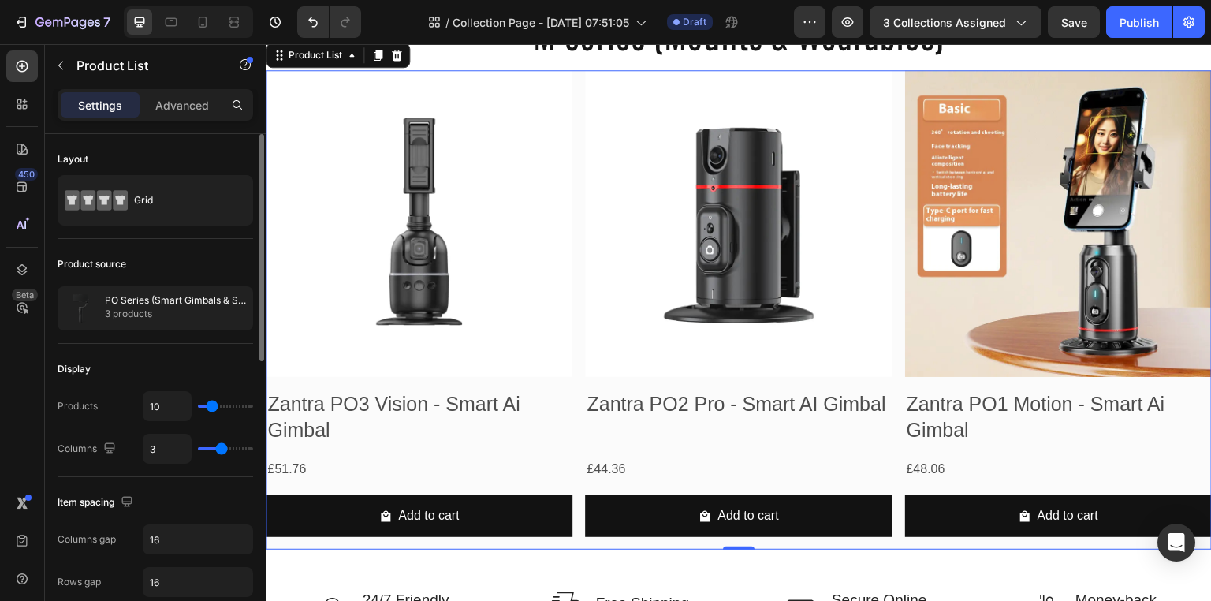
type input "2"
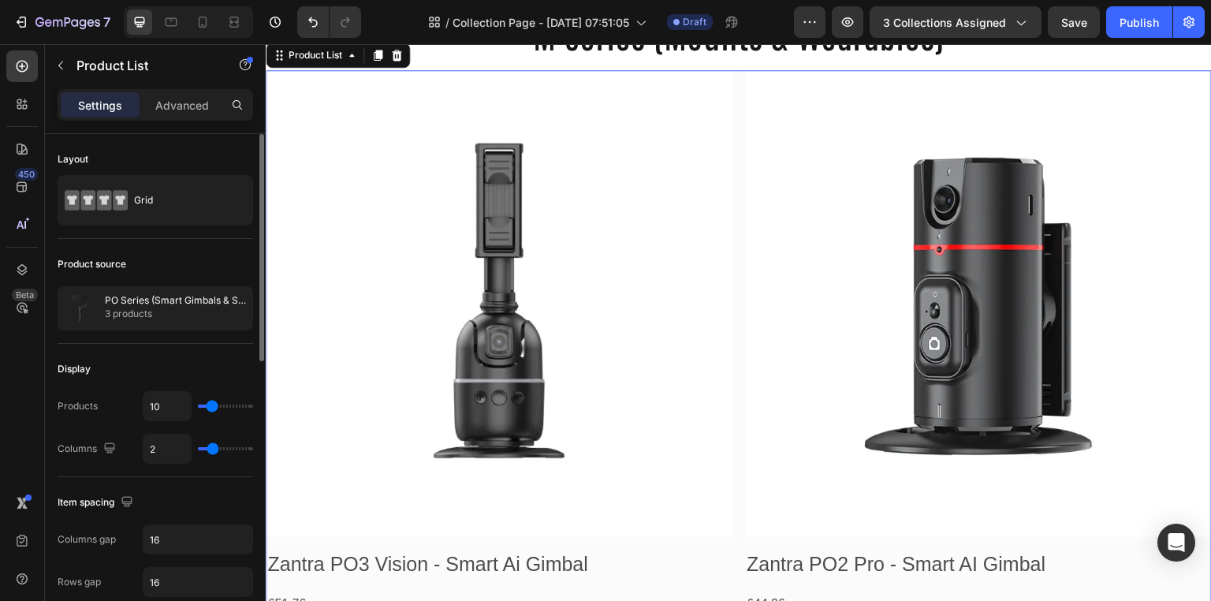
type input "2"
click at [214, 450] on input "range" at bounding box center [225, 448] width 55 height 3
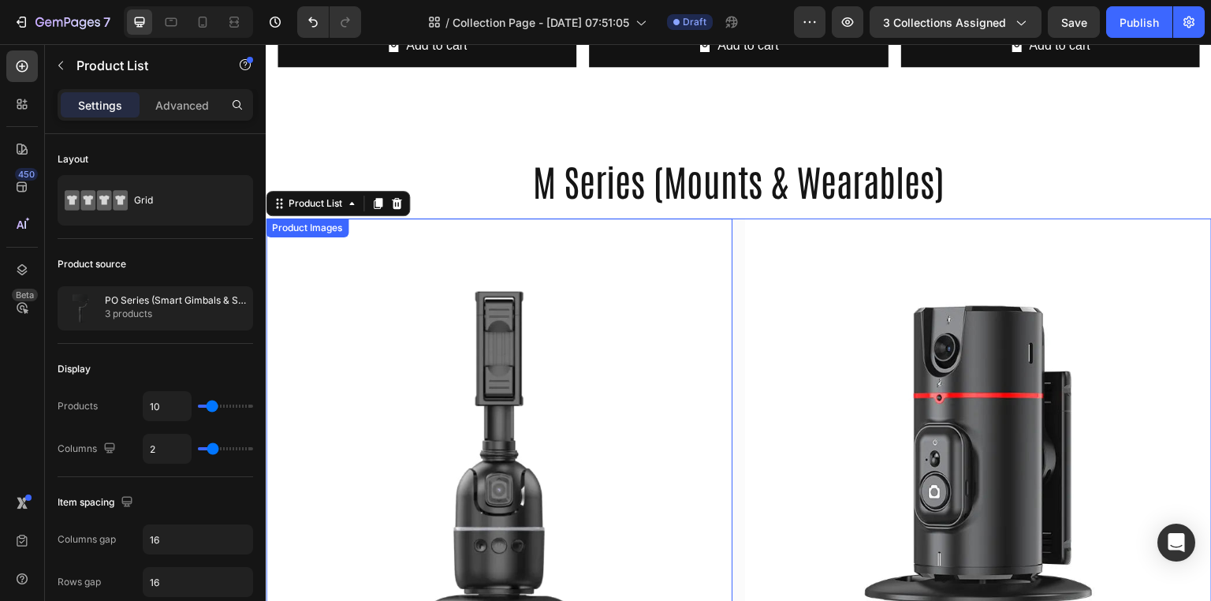
scroll to position [829, 0]
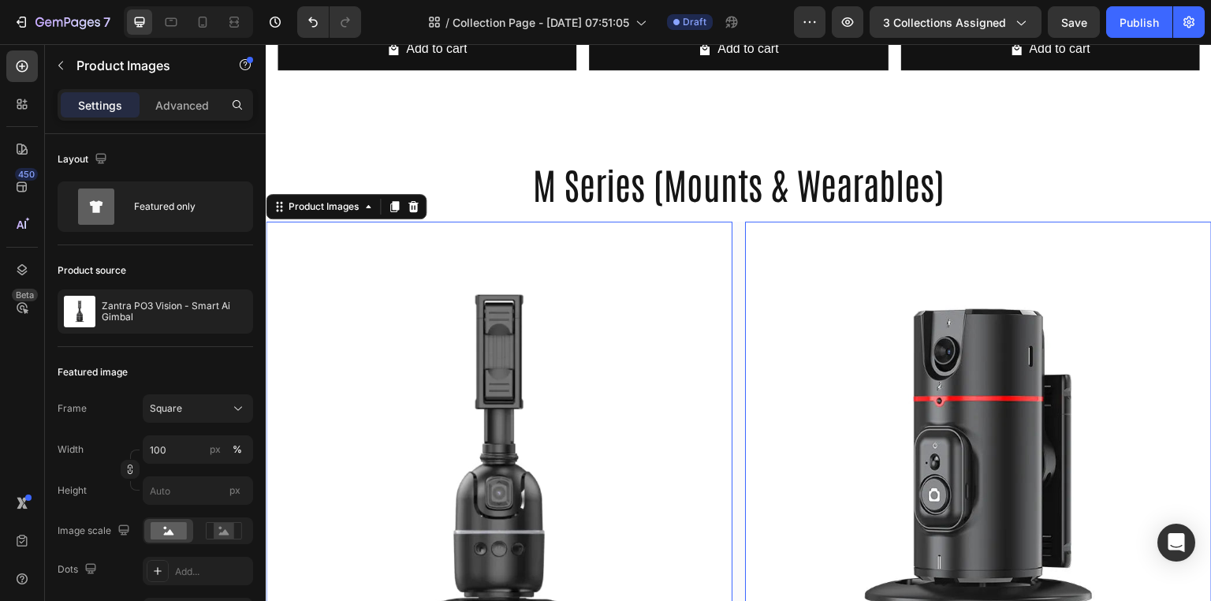
click at [650, 315] on img at bounding box center [499, 454] width 467 height 467
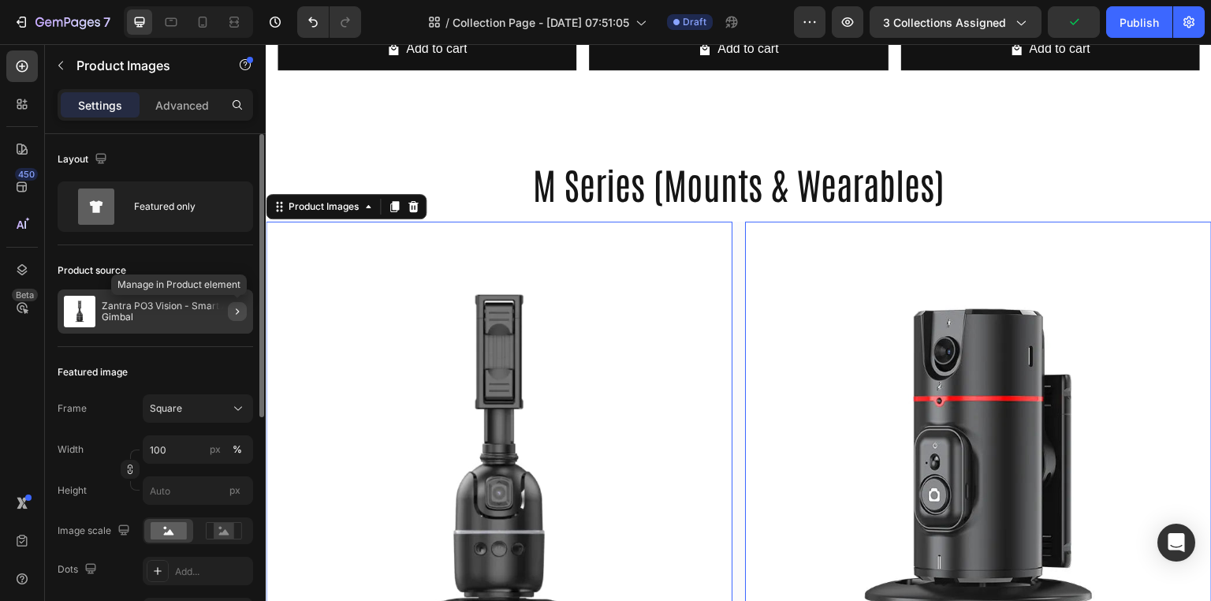
click at [240, 317] on button "button" at bounding box center [237, 311] width 19 height 19
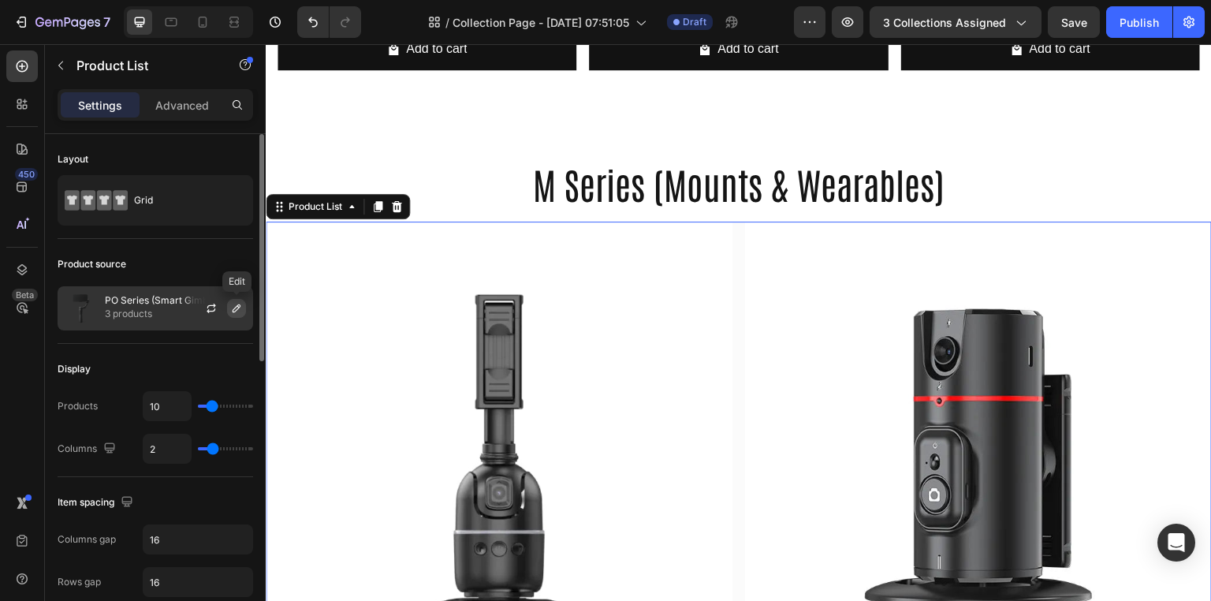
click at [236, 309] on icon "button" at bounding box center [236, 308] width 8 height 8
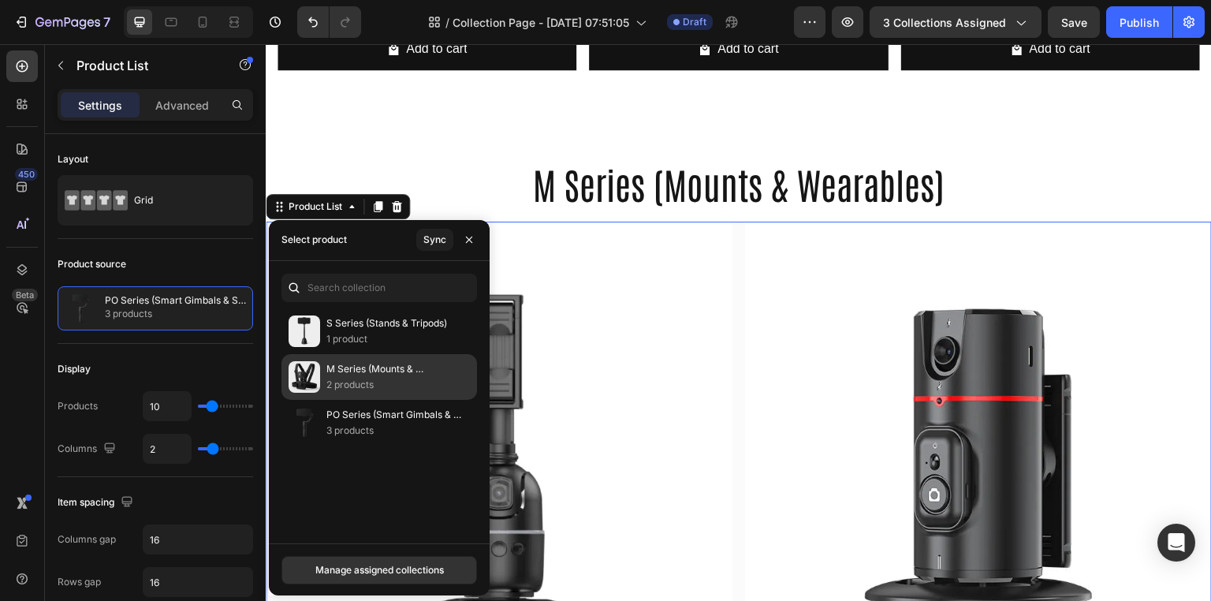
click at [374, 384] on p "2 products" at bounding box center [394, 385] width 137 height 16
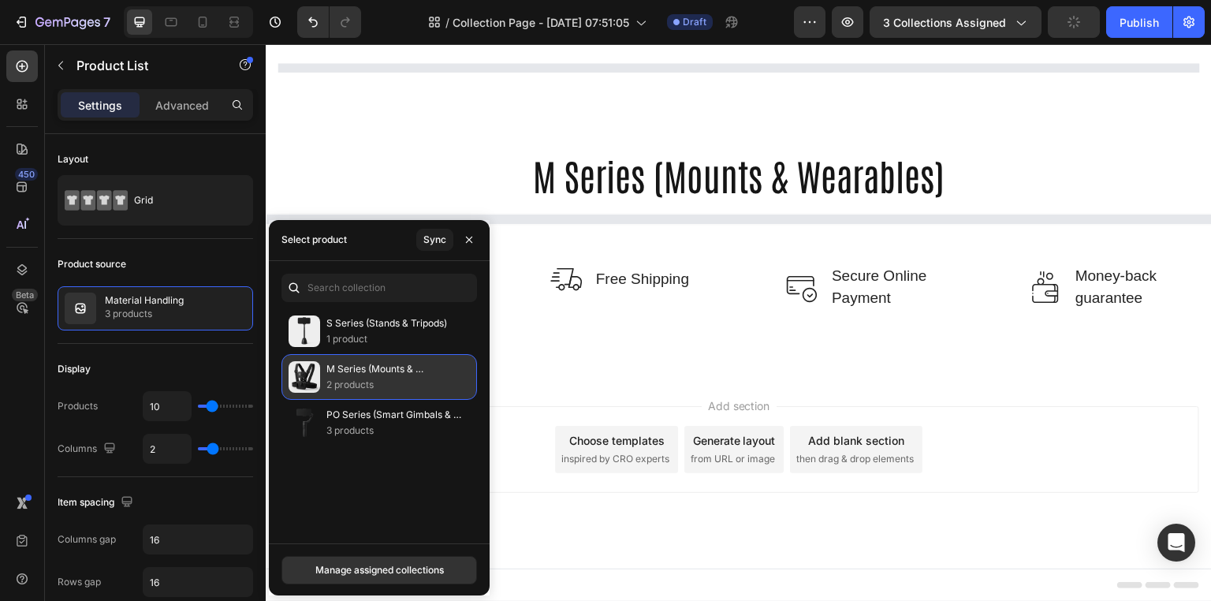
scroll to position [417, 0]
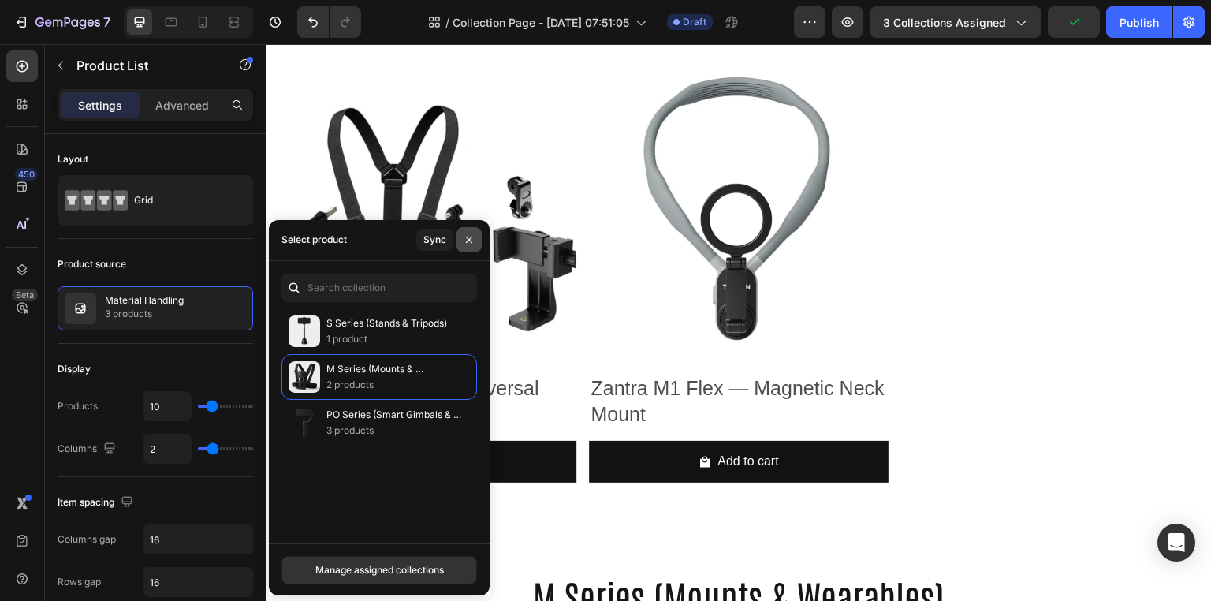
click at [471, 238] on icon "button" at bounding box center [469, 239] width 13 height 13
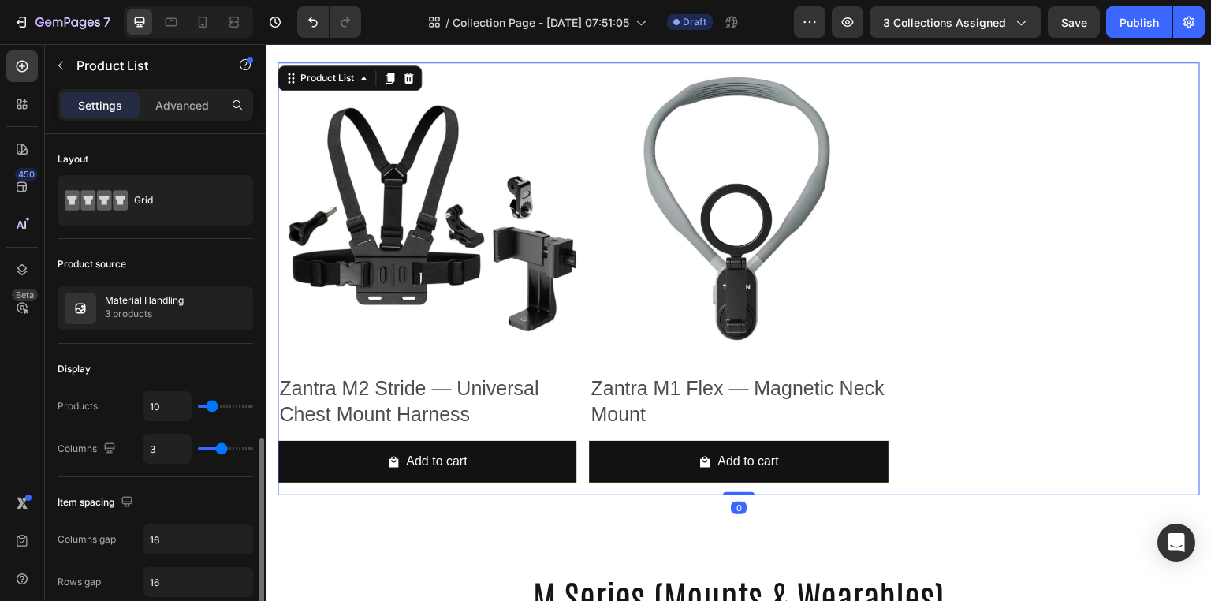
scroll to position [210, 0]
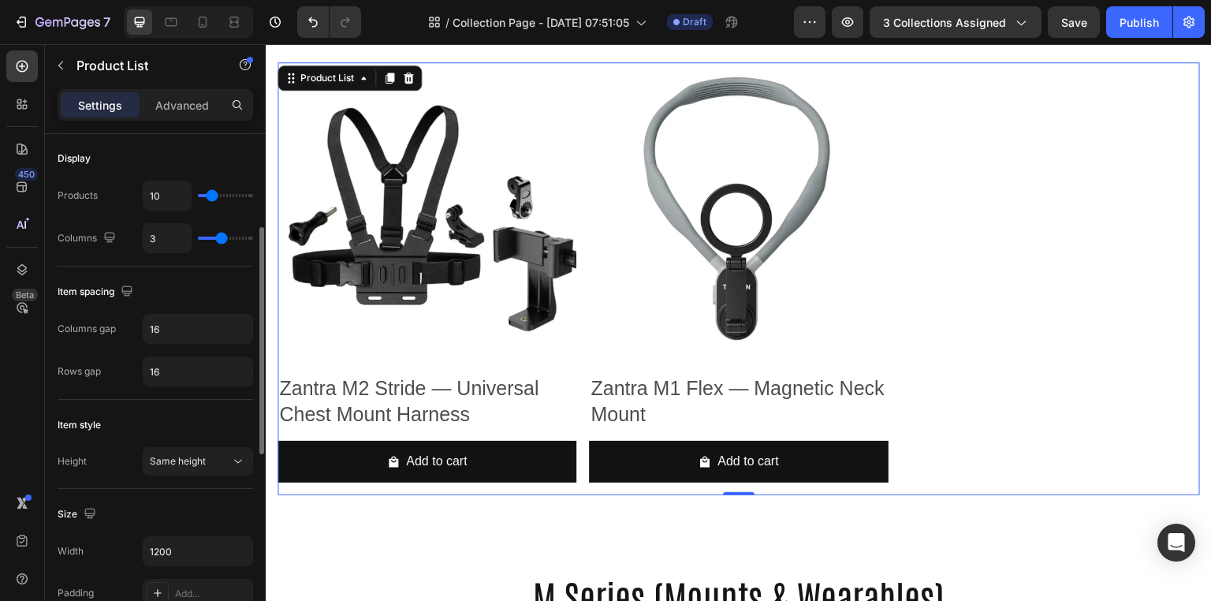
type input "2"
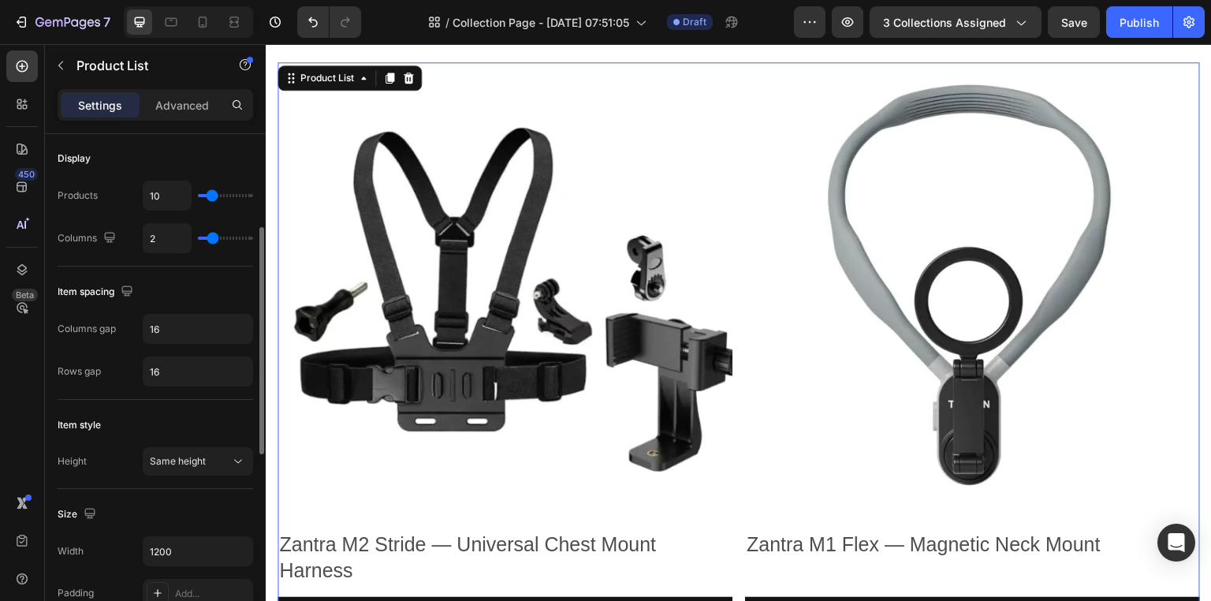
drag, startPoint x: 222, startPoint y: 238, endPoint x: 214, endPoint y: 241, distance: 8.5
type input "2"
click at [214, 240] on input "range" at bounding box center [225, 237] width 55 height 3
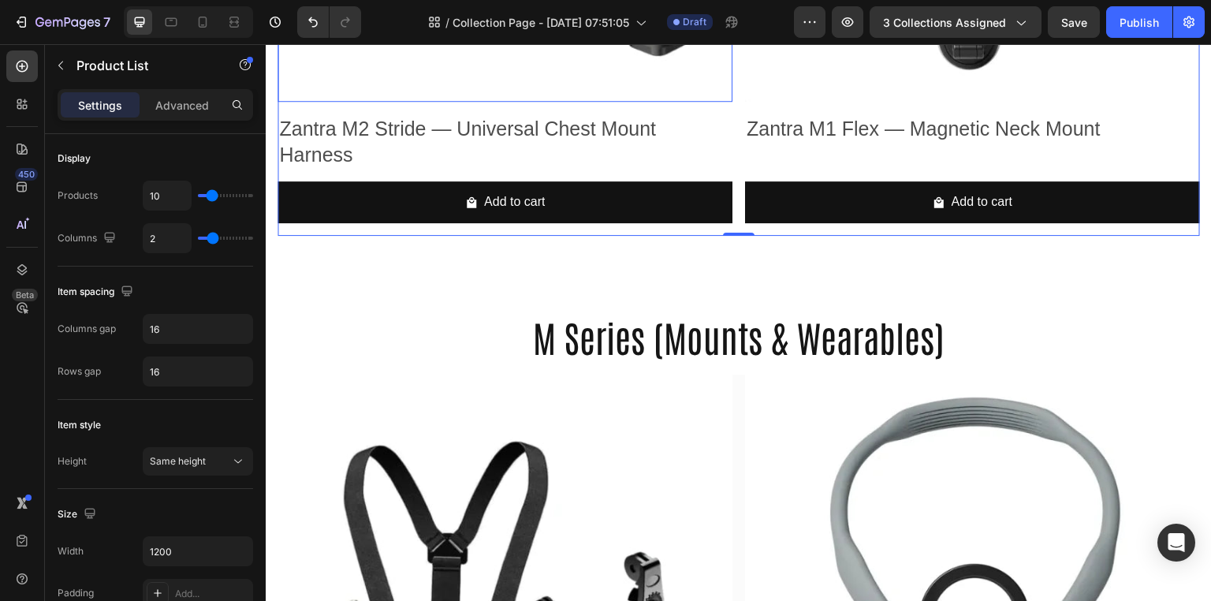
scroll to position [912, 0]
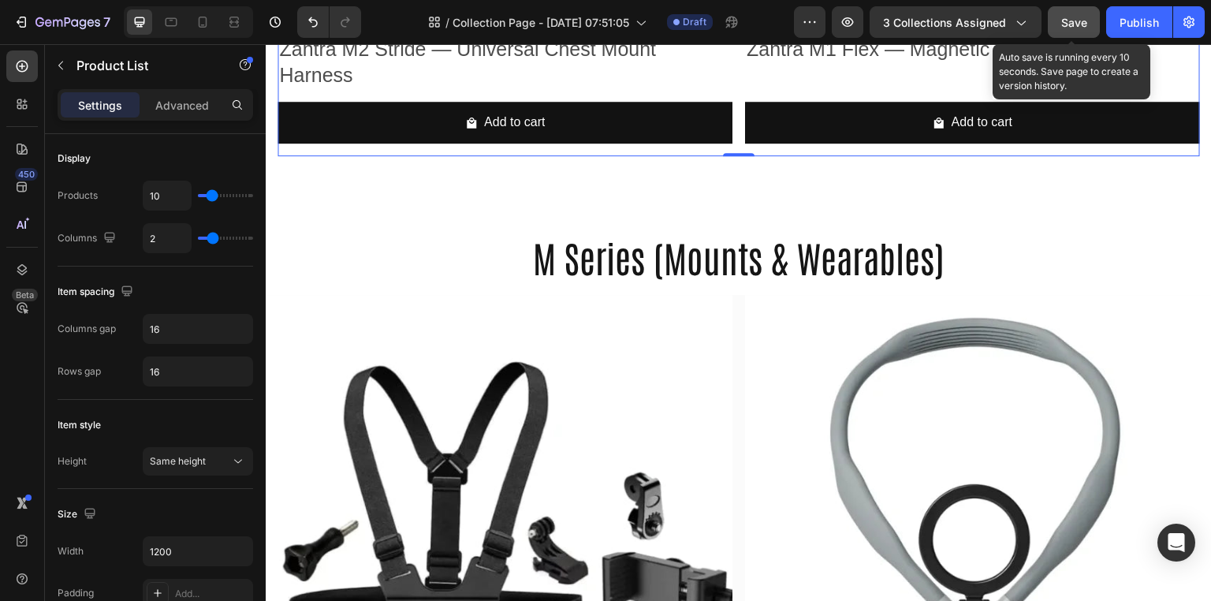
click at [1076, 10] on button "Save" at bounding box center [1073, 22] width 52 height 32
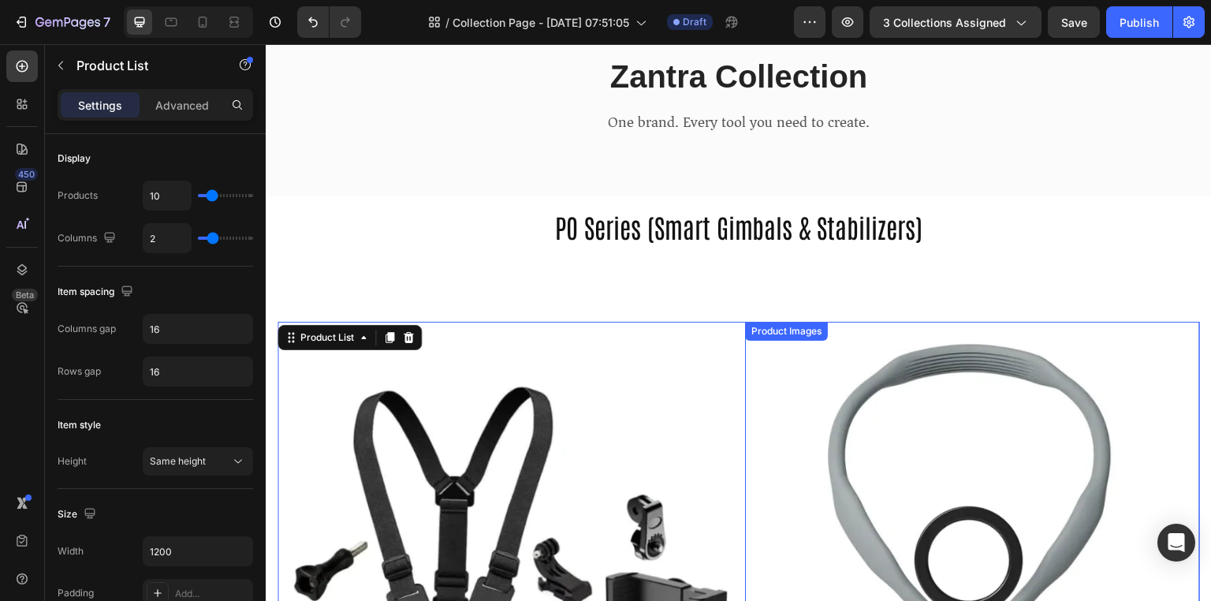
scroll to position [152, 0]
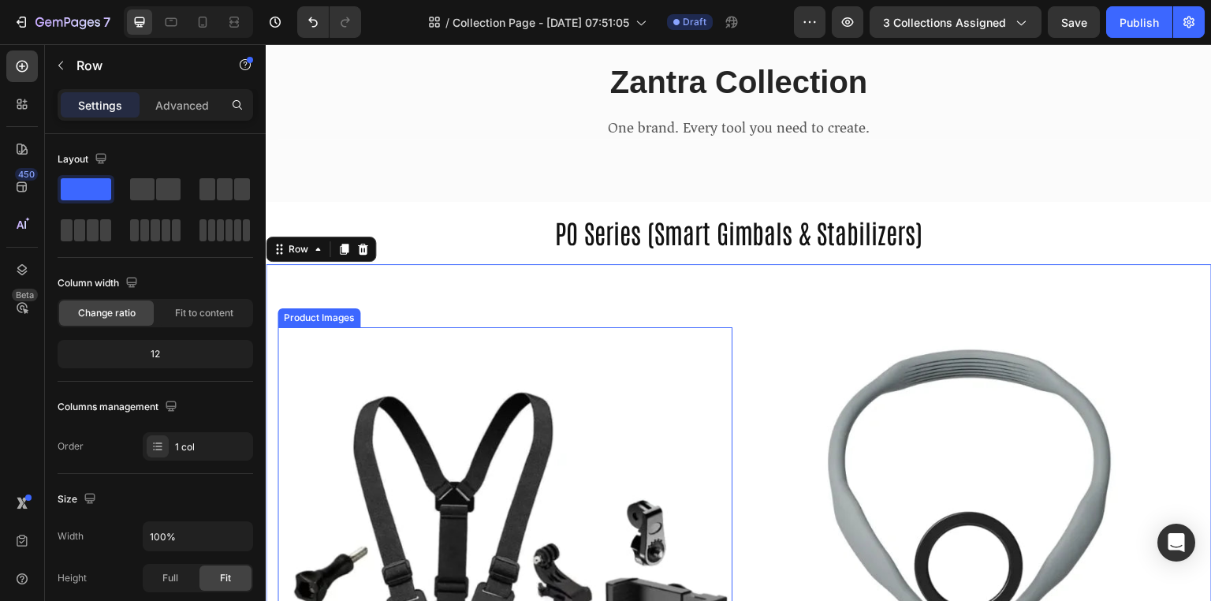
click at [586, 383] on img at bounding box center [504, 554] width 455 height 455
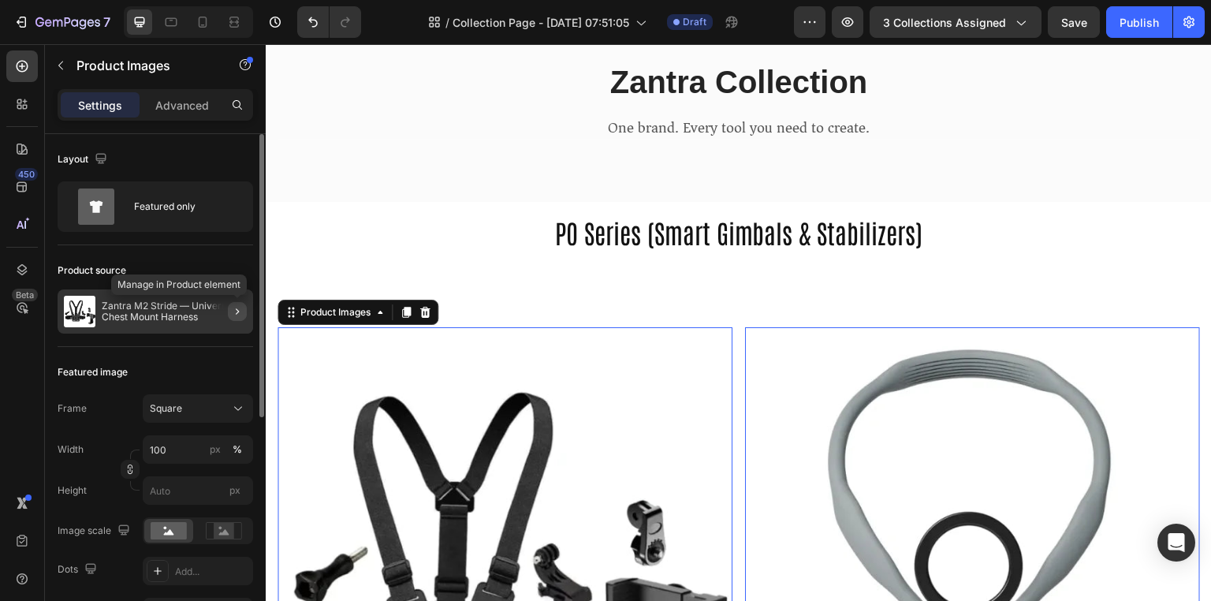
click at [232, 311] on icon "button" at bounding box center [237, 311] width 13 height 13
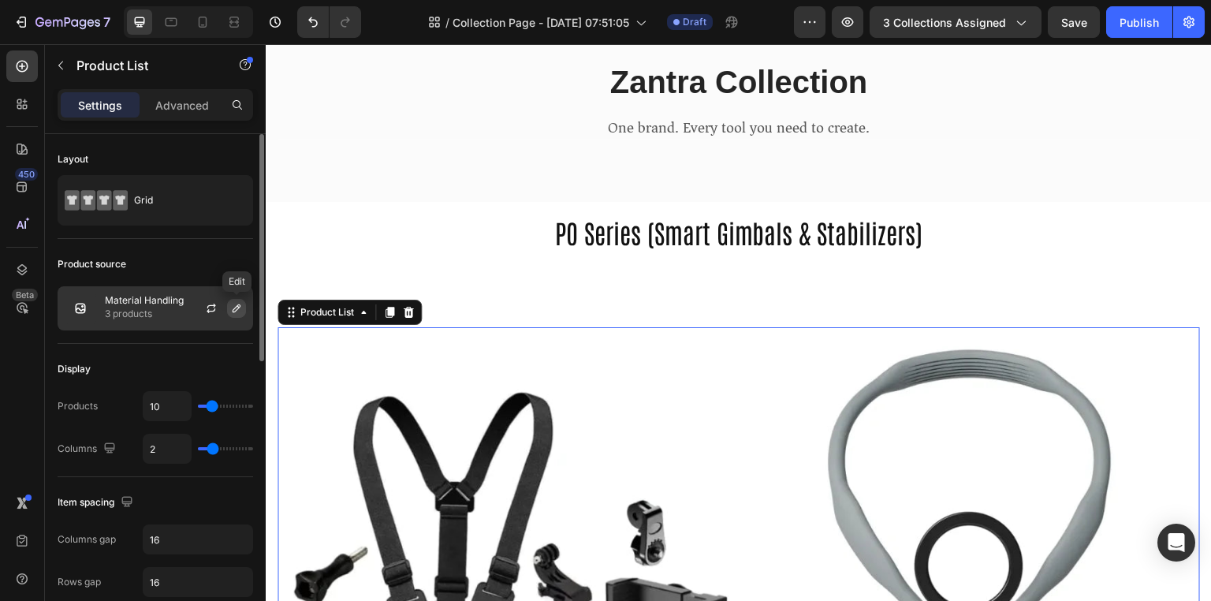
click at [236, 307] on icon "button" at bounding box center [236, 308] width 13 height 13
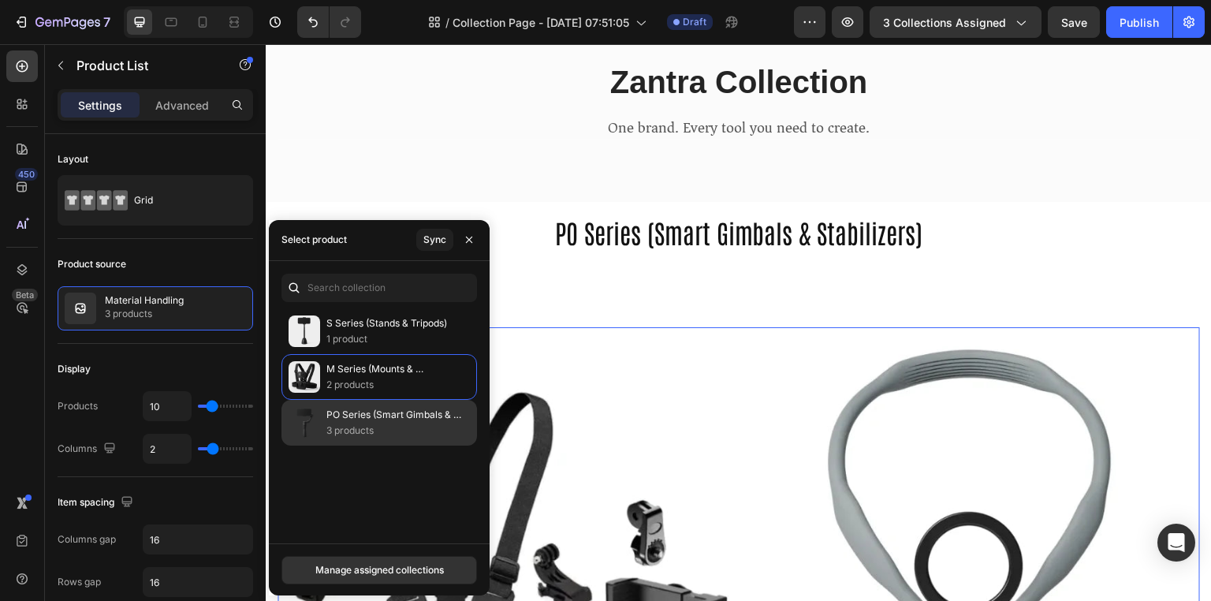
click at [387, 417] on p "PO Series (Smart Gimbals & Stabilizers)" at bounding box center [394, 415] width 137 height 16
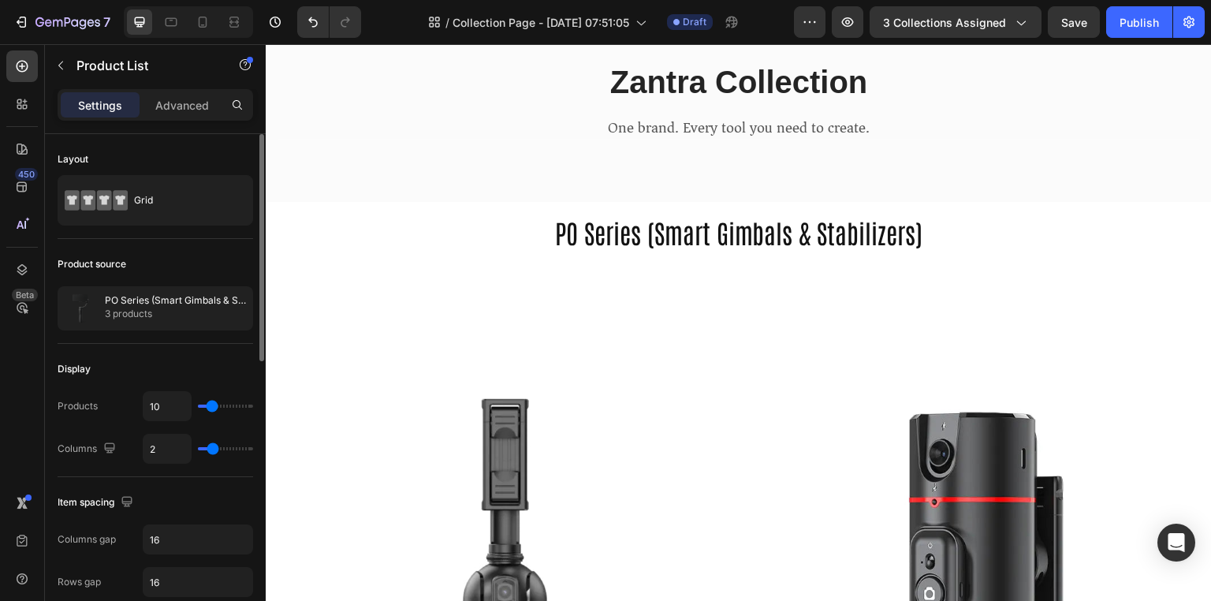
type input "3"
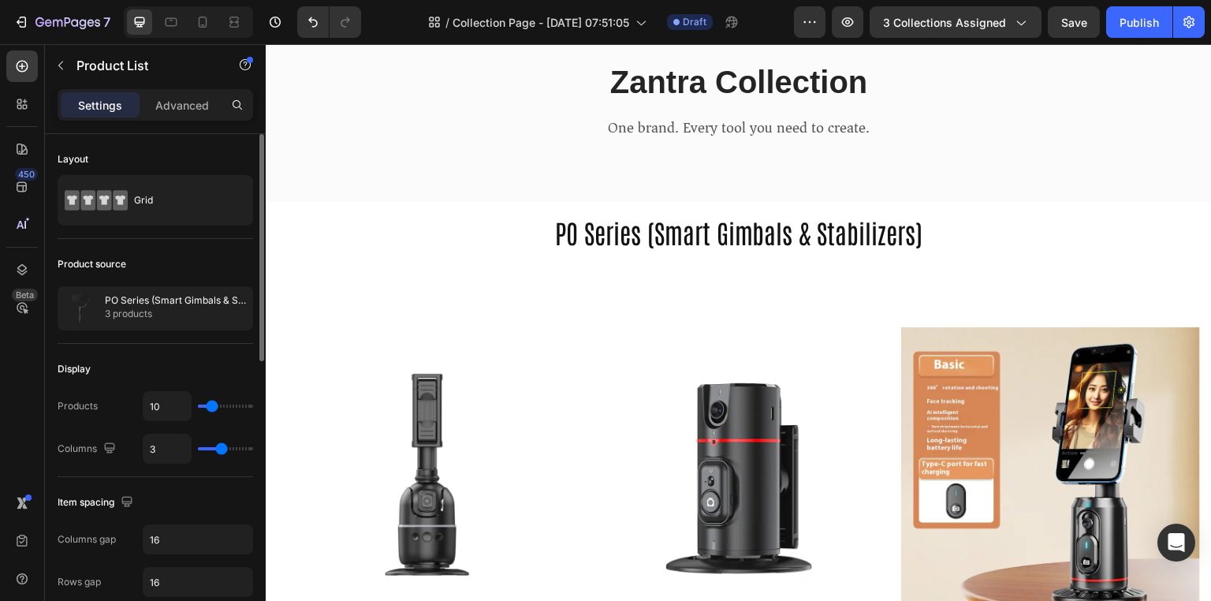
type input "3"
click at [219, 450] on input "range" at bounding box center [225, 448] width 55 height 3
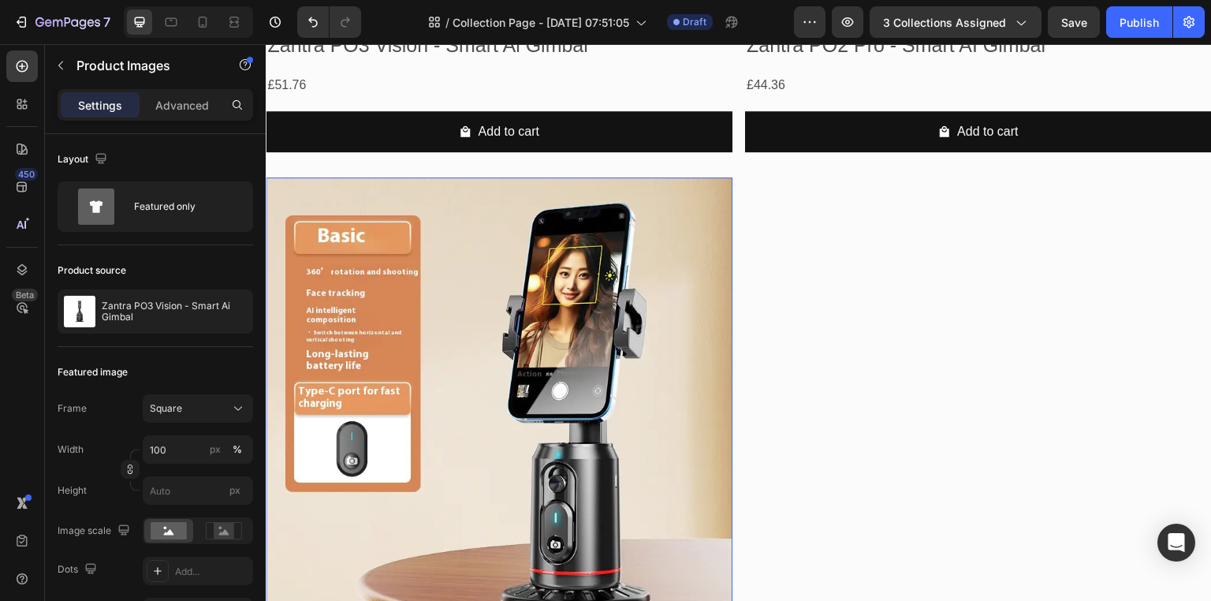
scroll to position [1378, 0]
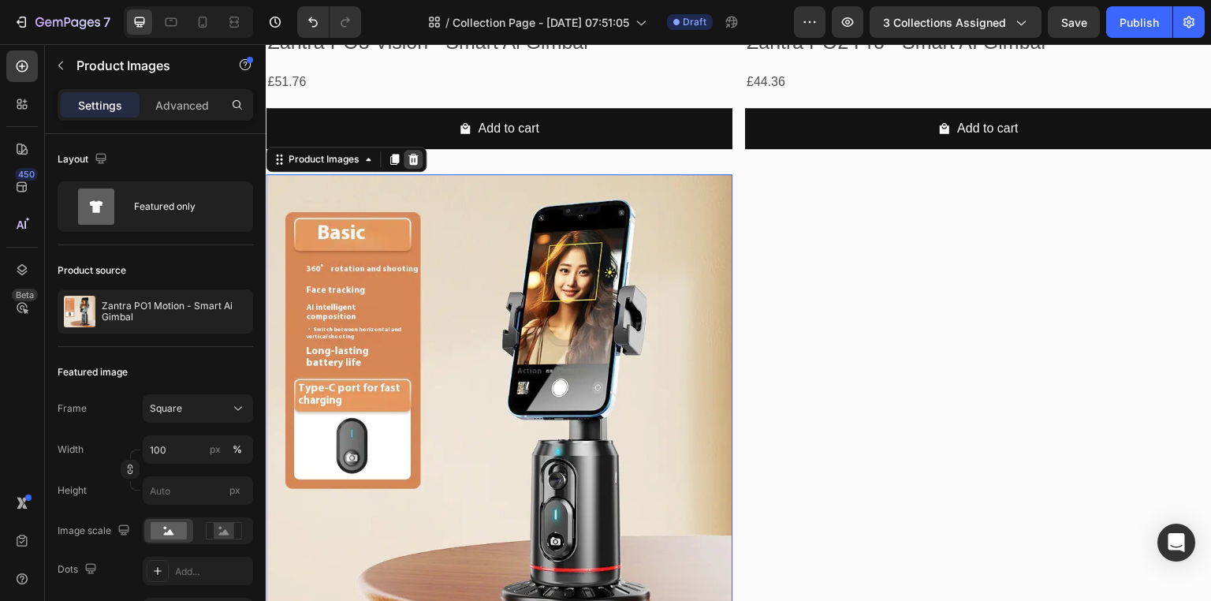
click at [266, 44] on icon at bounding box center [266, 44] width 0 height 0
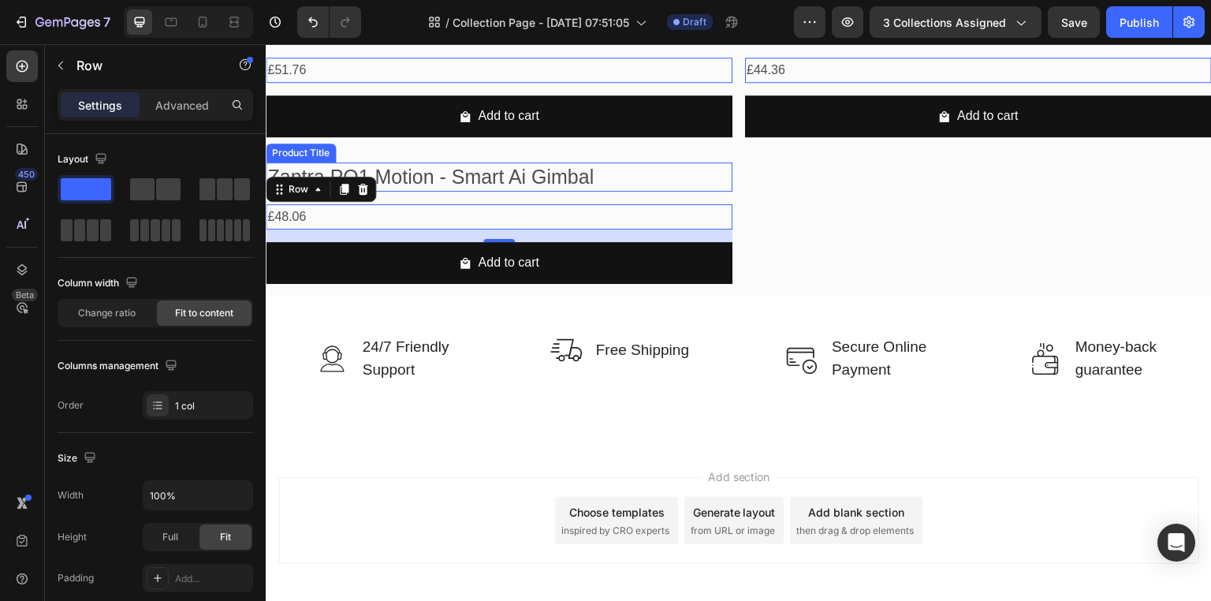
scroll to position [761, 0]
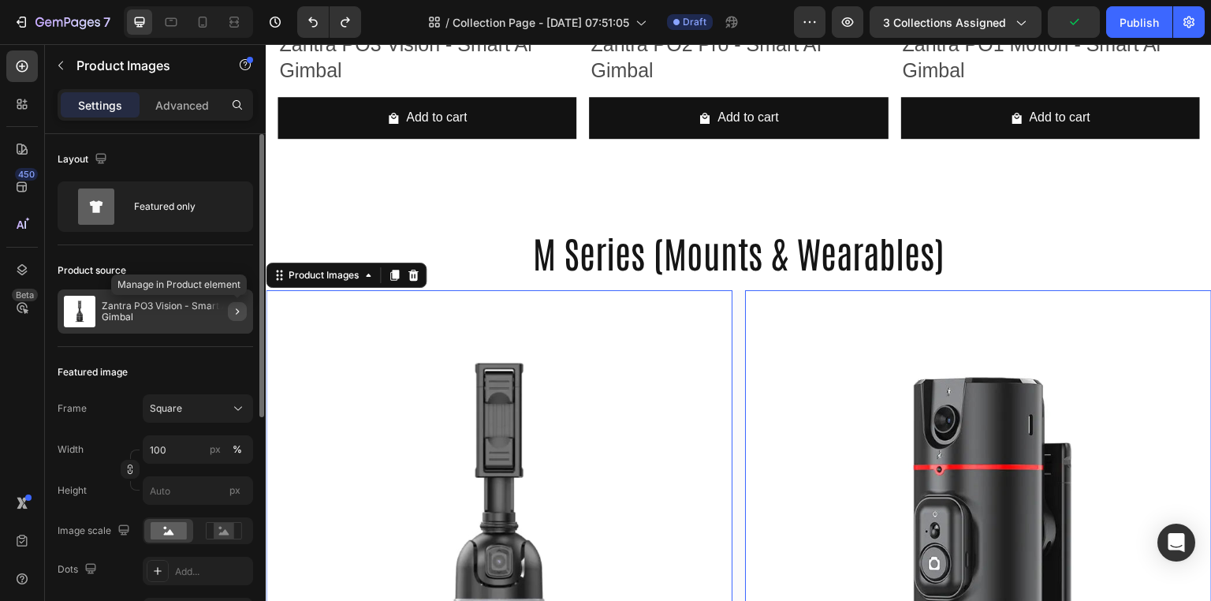
click at [246, 307] on button "button" at bounding box center [237, 311] width 19 height 19
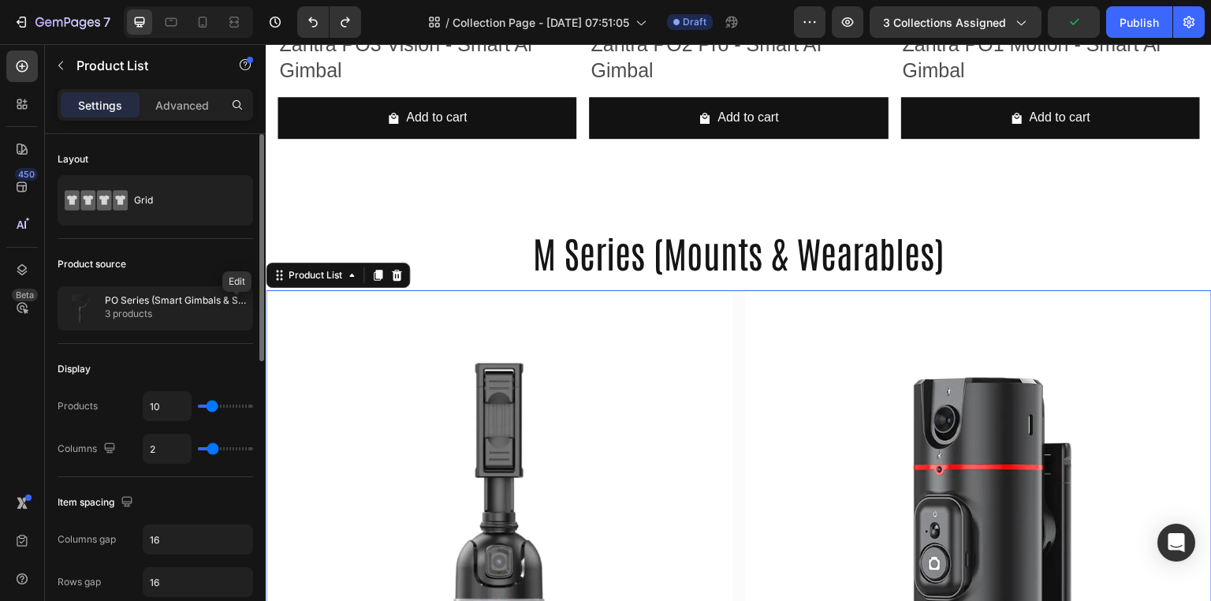
click at [0, 0] on button "button" at bounding box center [0, 0] width 0 height 0
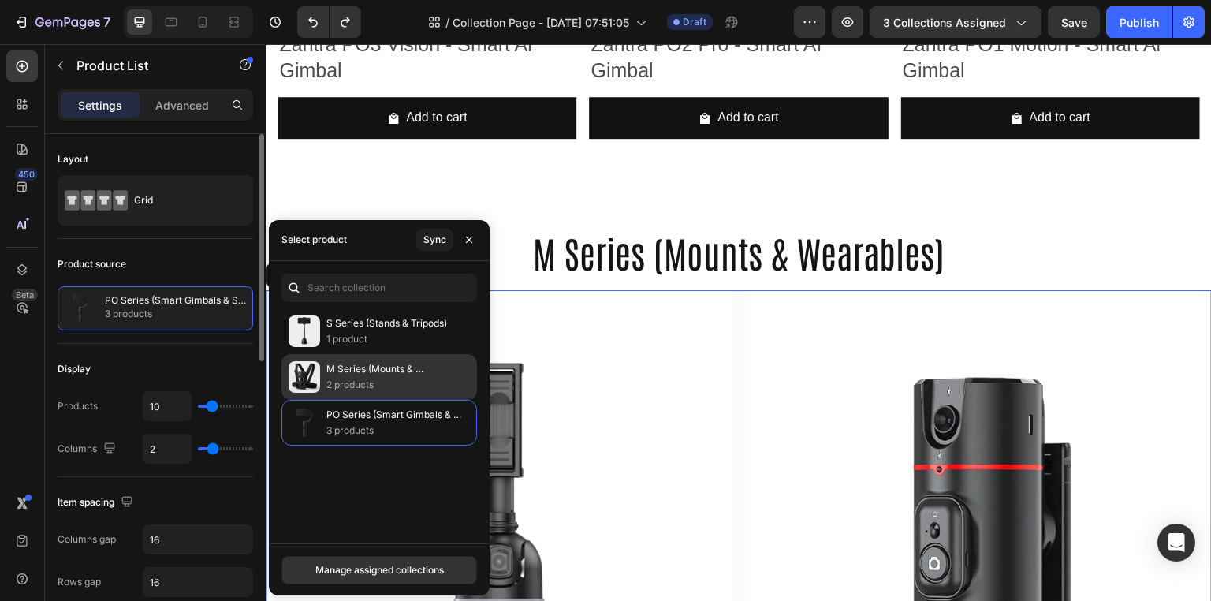
click at [392, 378] on p "2 products" at bounding box center [394, 385] width 137 height 16
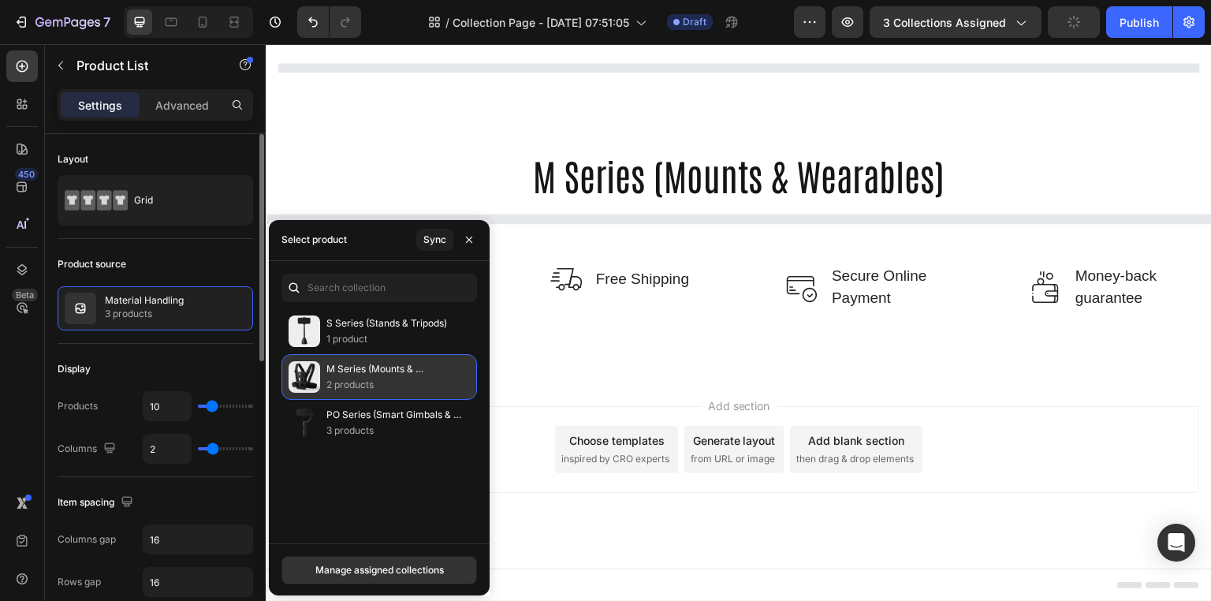
scroll to position [417, 0]
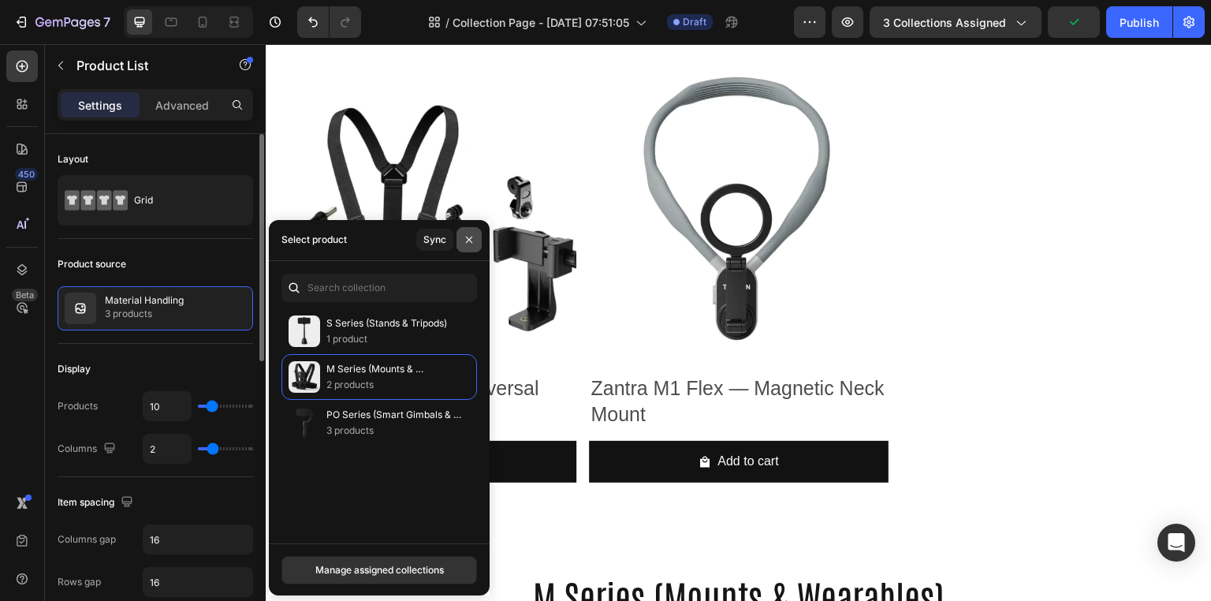
click at [474, 233] on icon "button" at bounding box center [469, 239] width 13 height 13
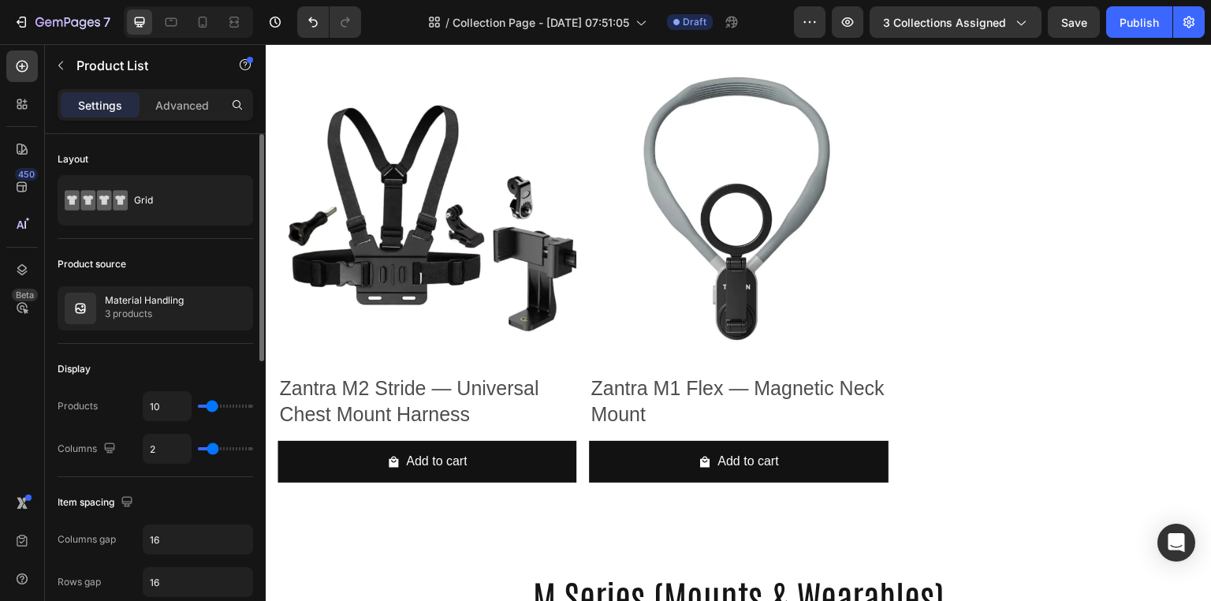
type input "1"
type input "2"
click at [215, 448] on input "range" at bounding box center [225, 448] width 55 height 3
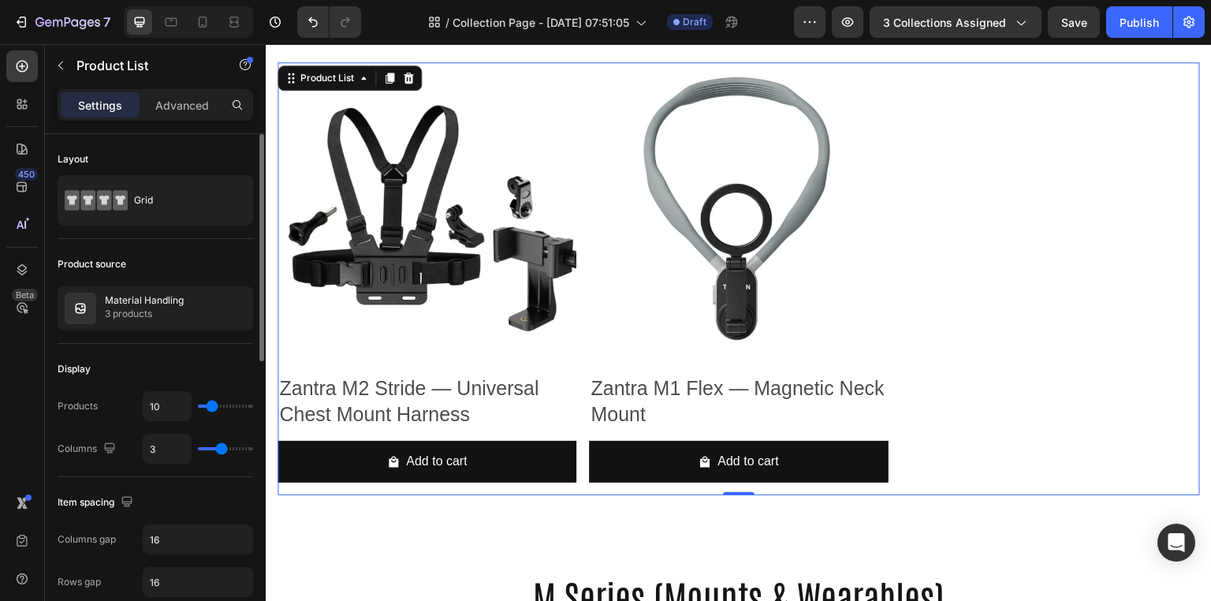
type input "2"
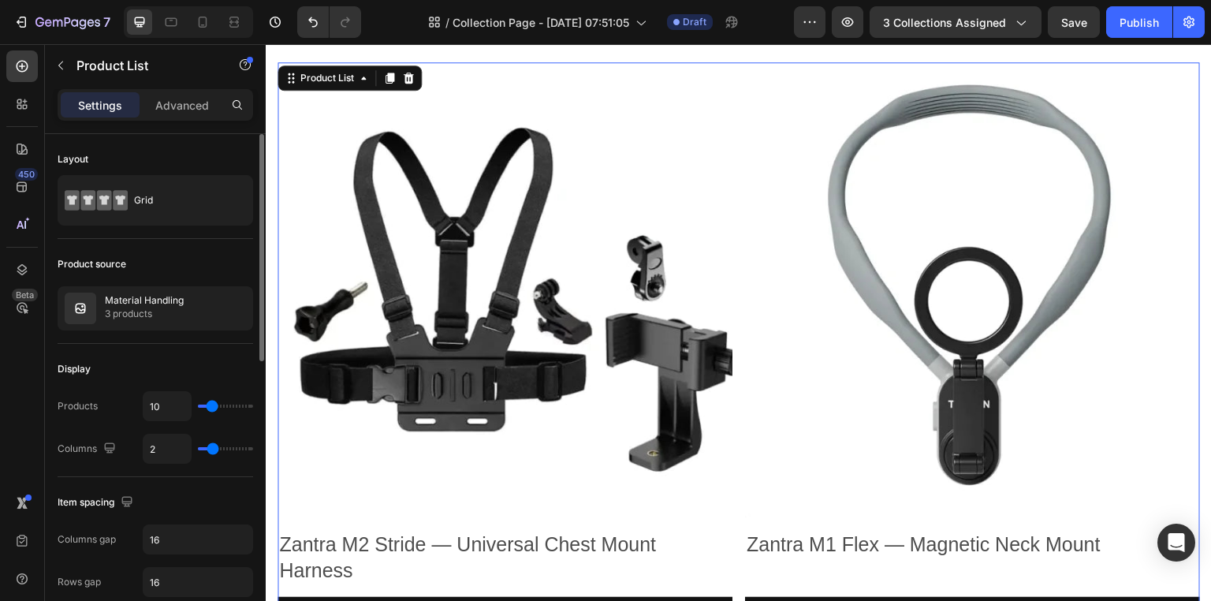
type input "2"
click at [215, 449] on input "range" at bounding box center [225, 448] width 55 height 3
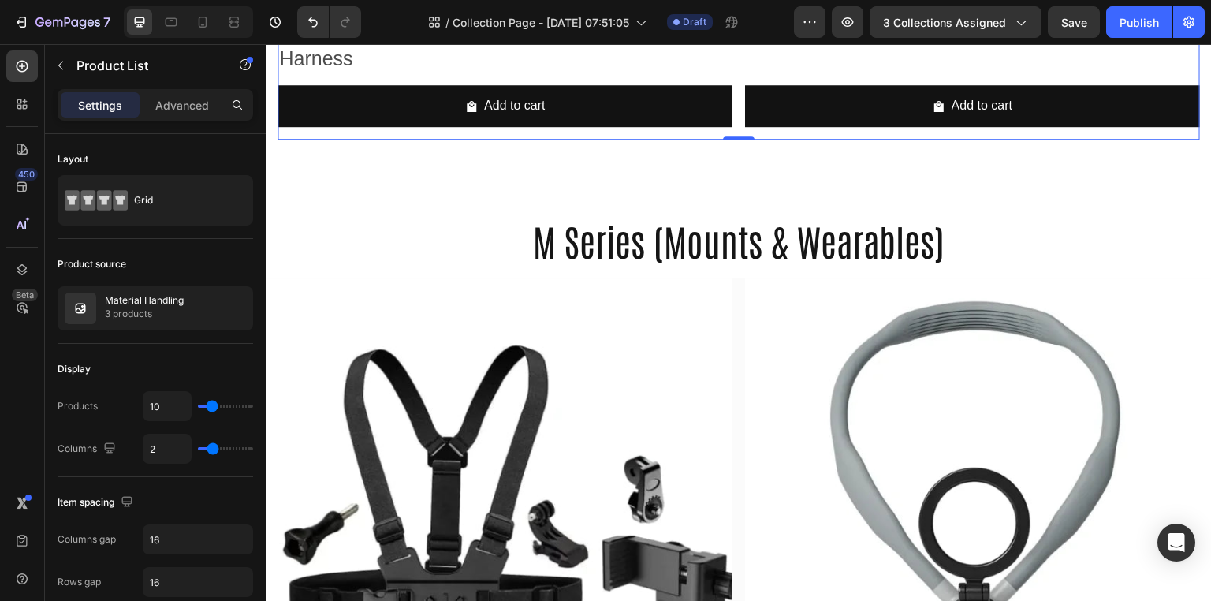
scroll to position [932, 0]
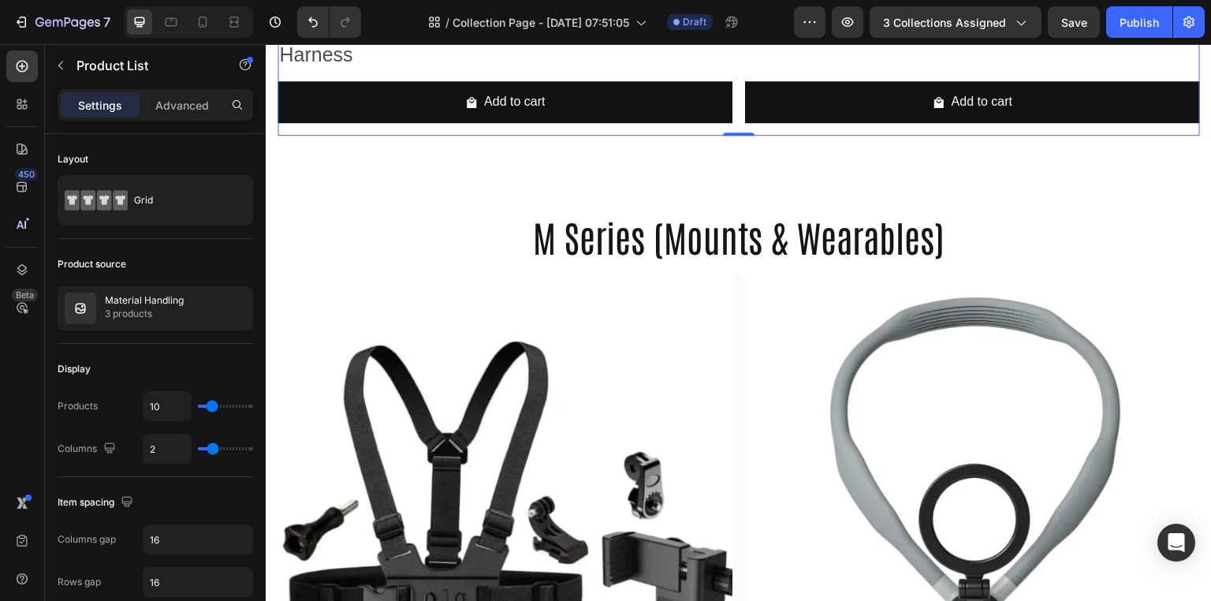
type input "3"
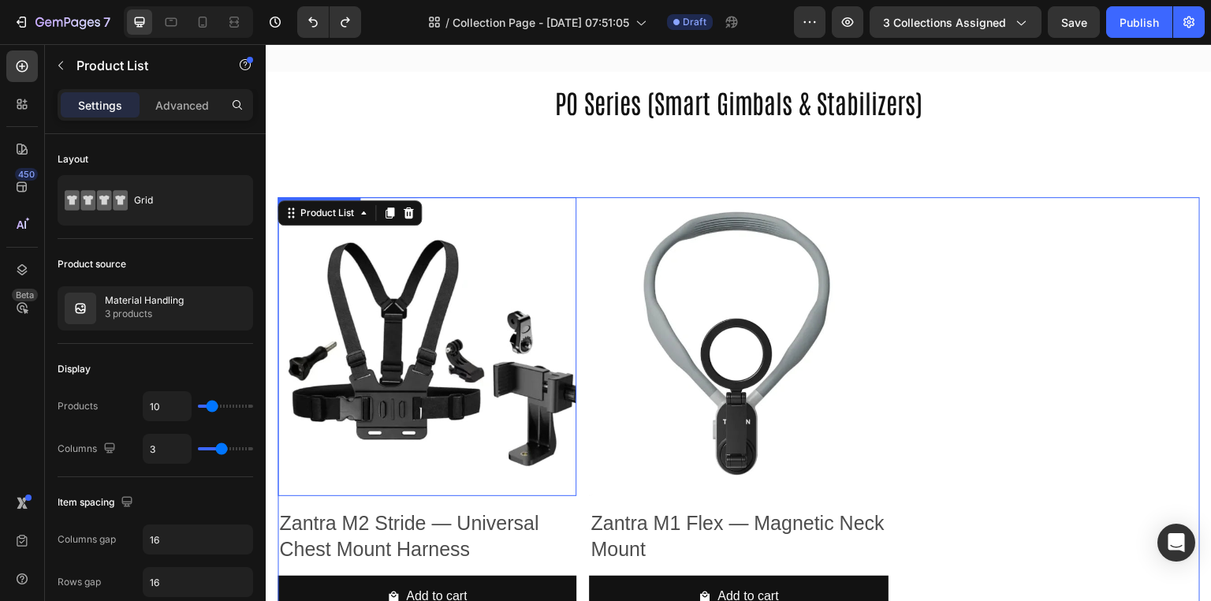
scroll to position [281, 0]
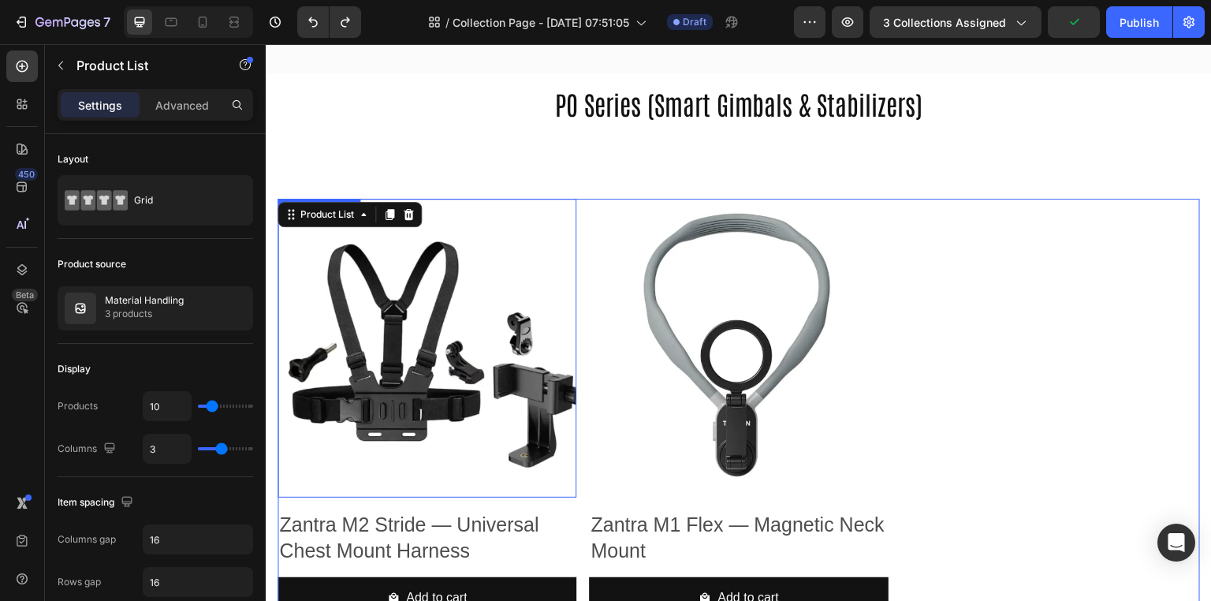
type input "2"
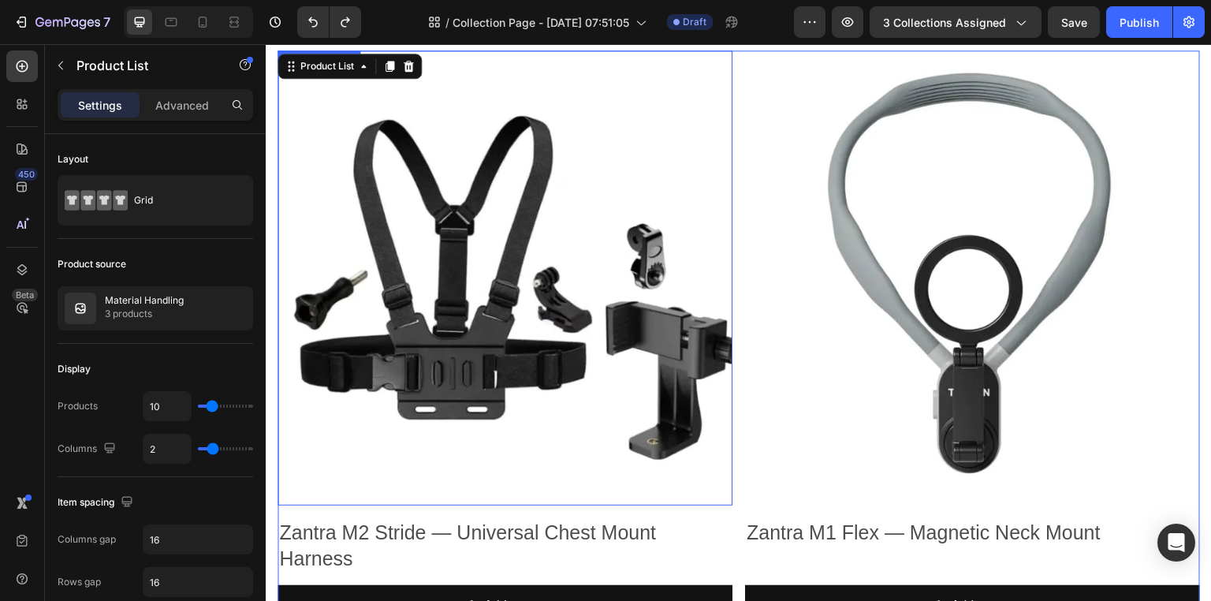
scroll to position [387, 0]
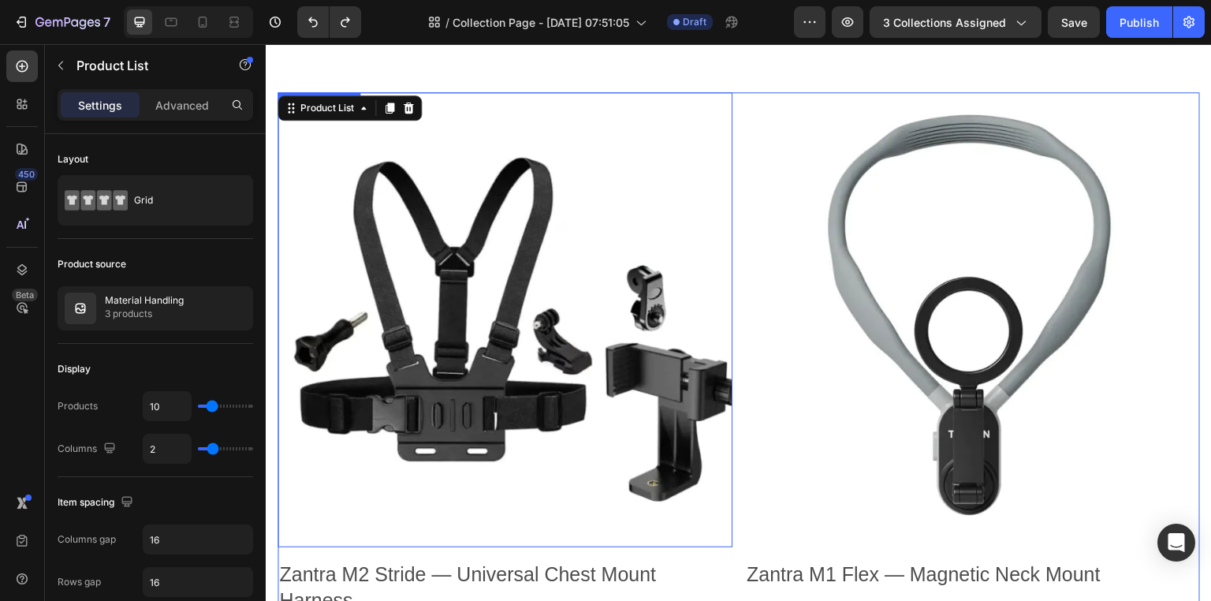
type input "3"
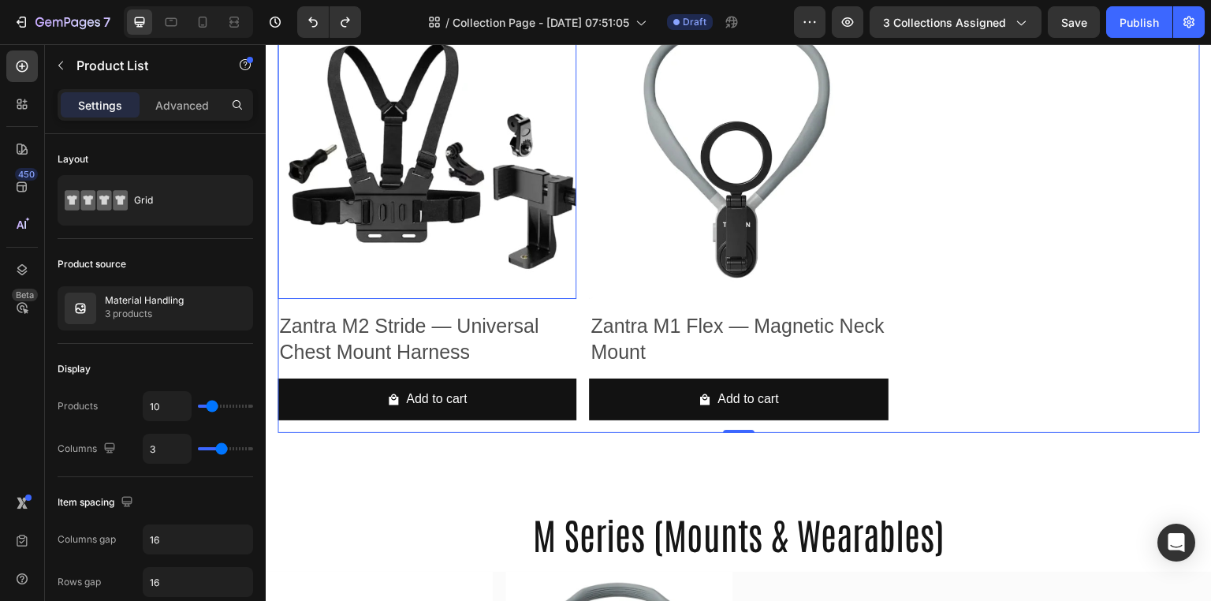
scroll to position [478, 0]
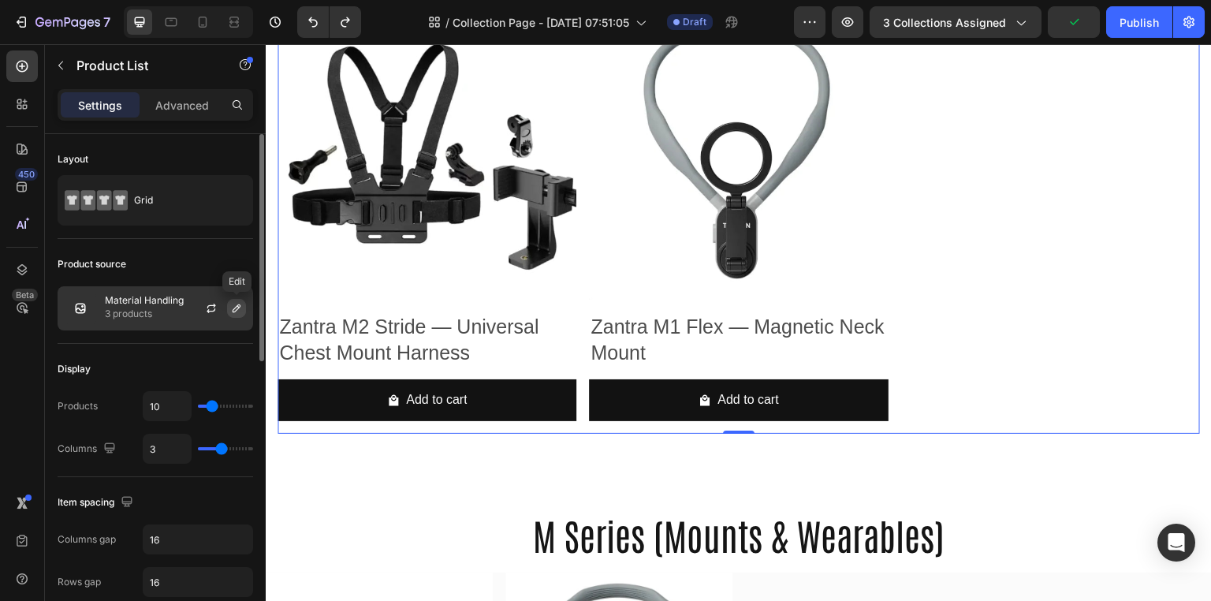
click at [240, 302] on icon "button" at bounding box center [236, 308] width 13 height 13
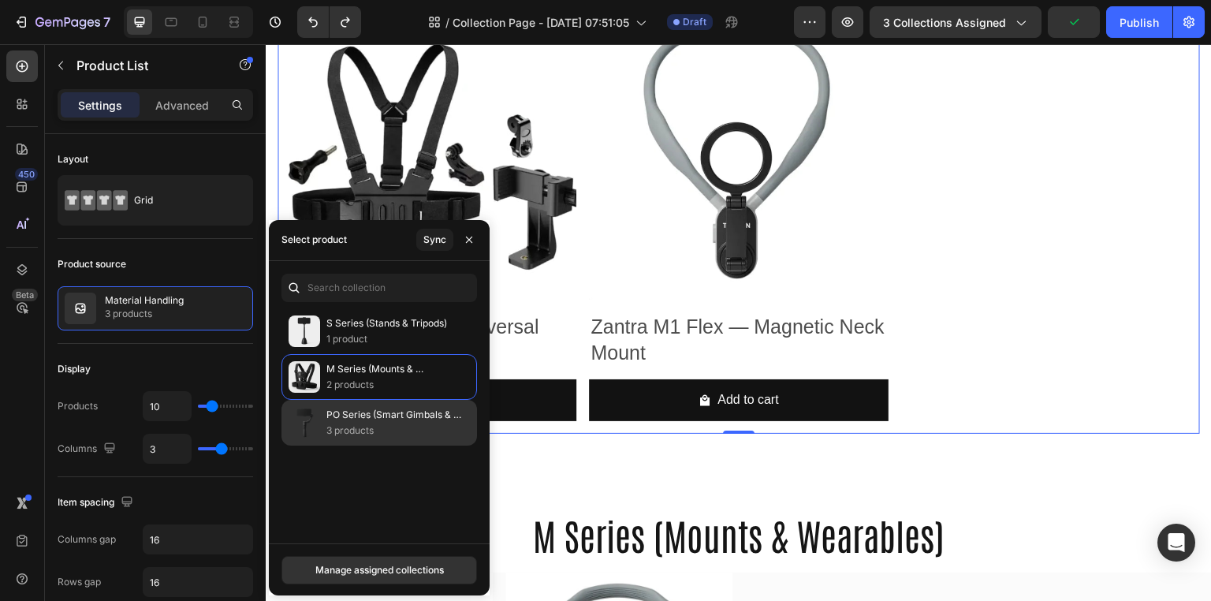
click at [380, 422] on p "3 products" at bounding box center [394, 430] width 137 height 16
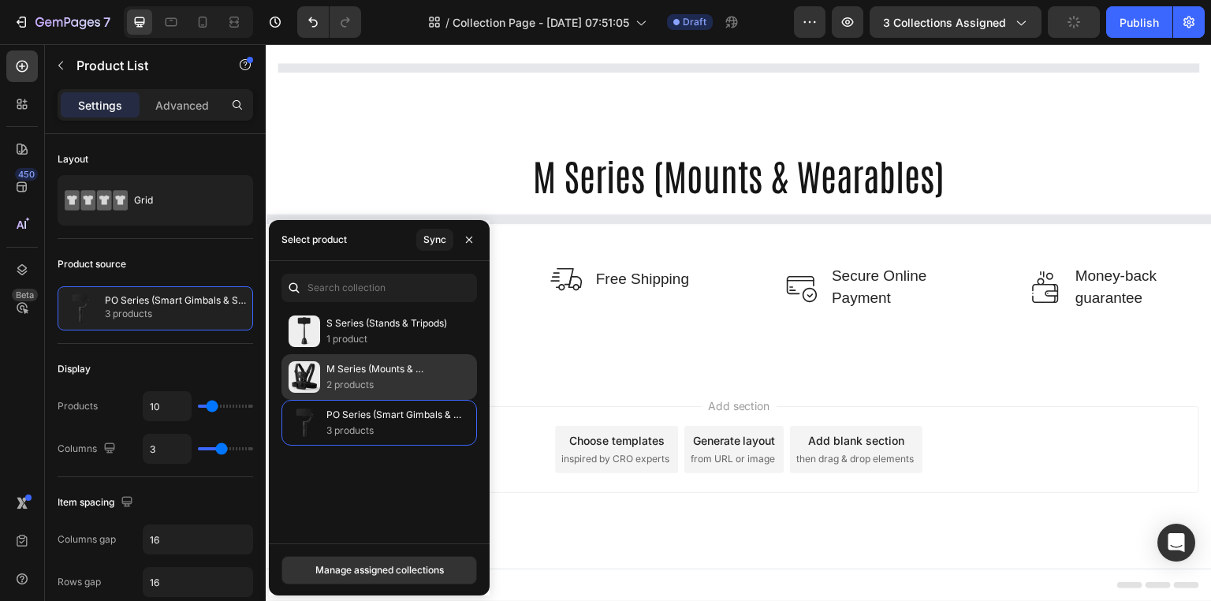
scroll to position [417, 0]
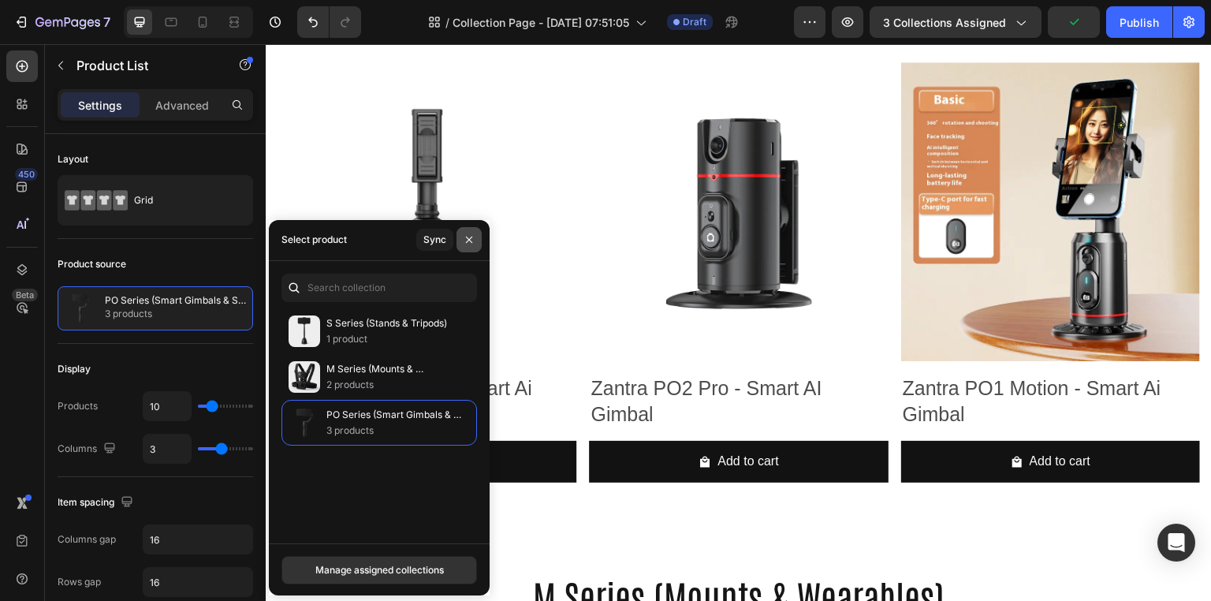
click at [463, 243] on icon "button" at bounding box center [469, 239] width 13 height 13
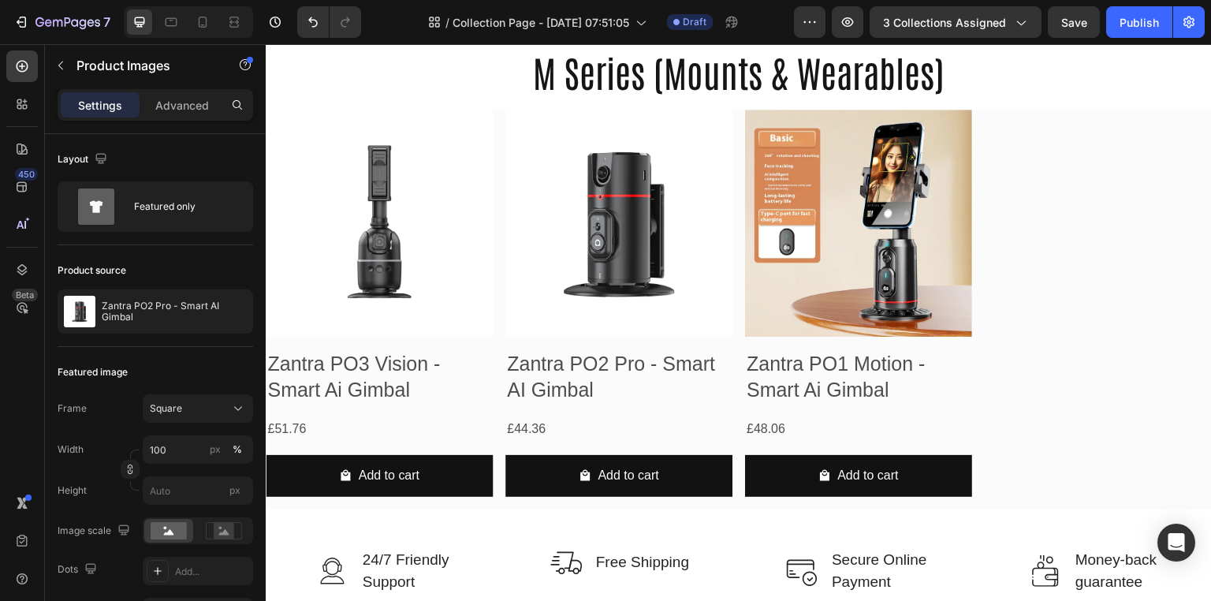
scroll to position [943, 0]
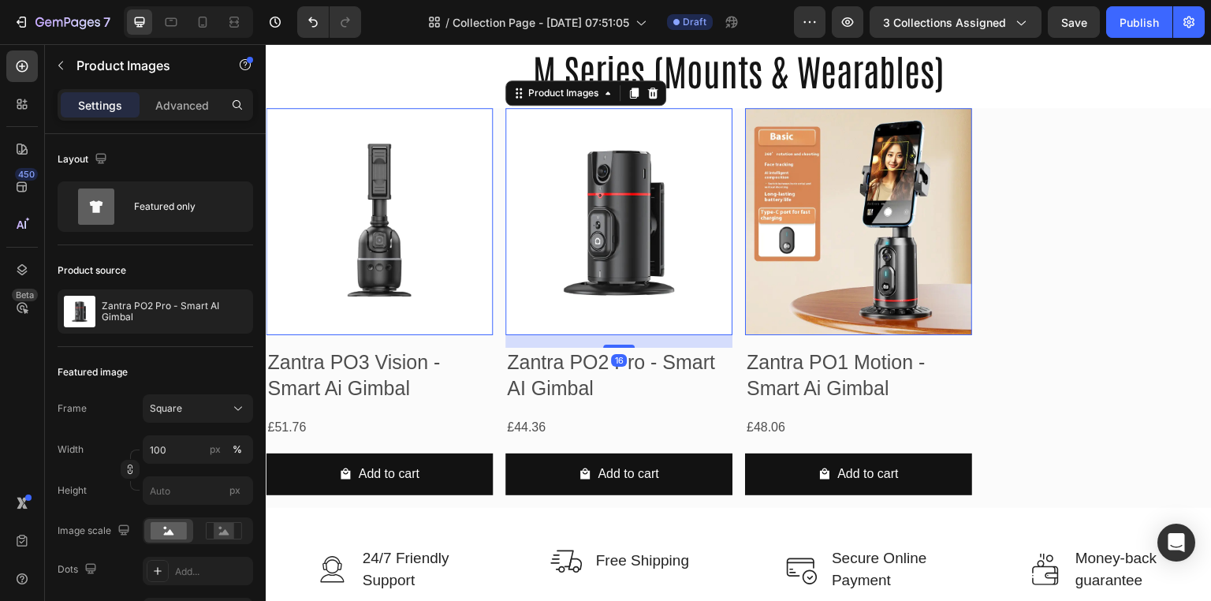
click at [588, 240] on img at bounding box center [618, 221] width 227 height 227
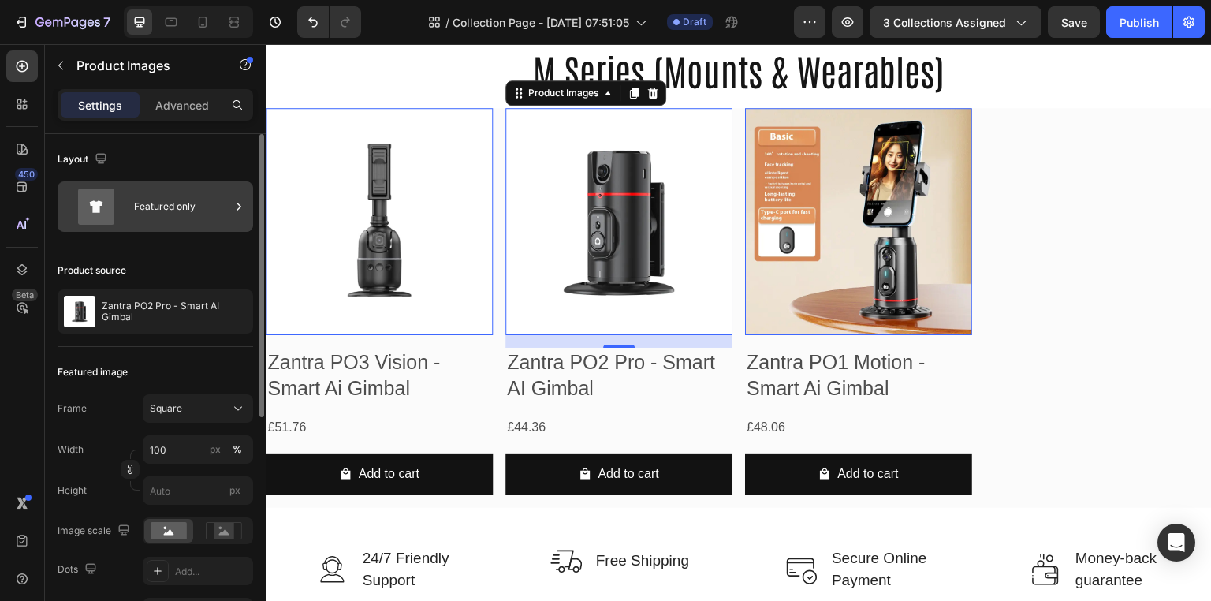
click at [231, 208] on icon at bounding box center [239, 207] width 16 height 16
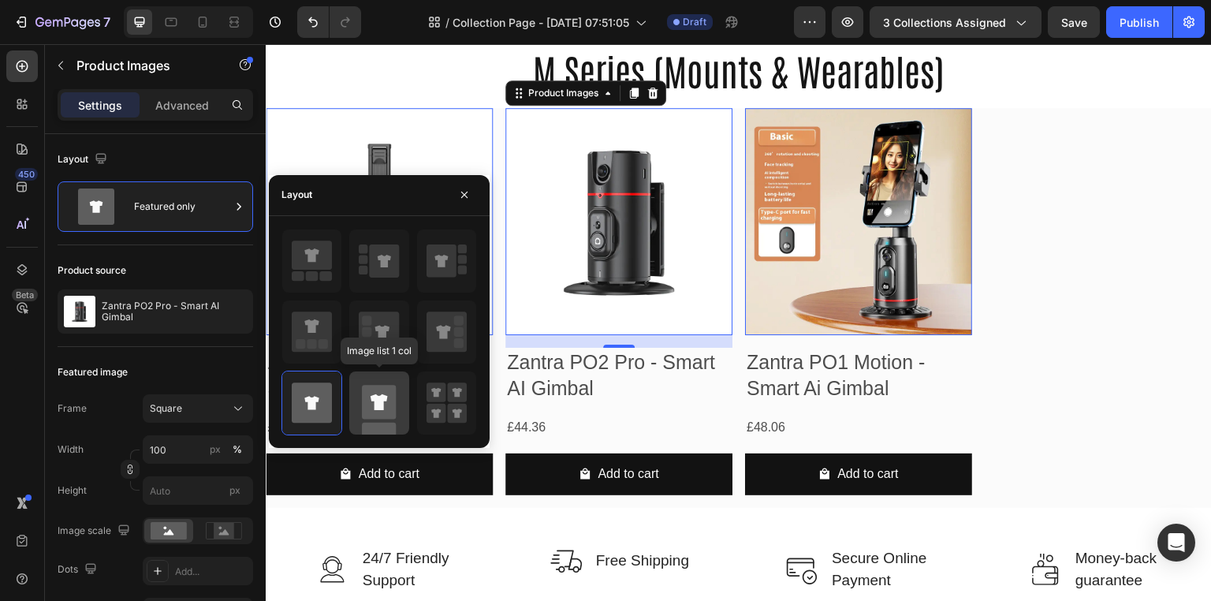
click at [394, 387] on rect at bounding box center [379, 402] width 34 height 34
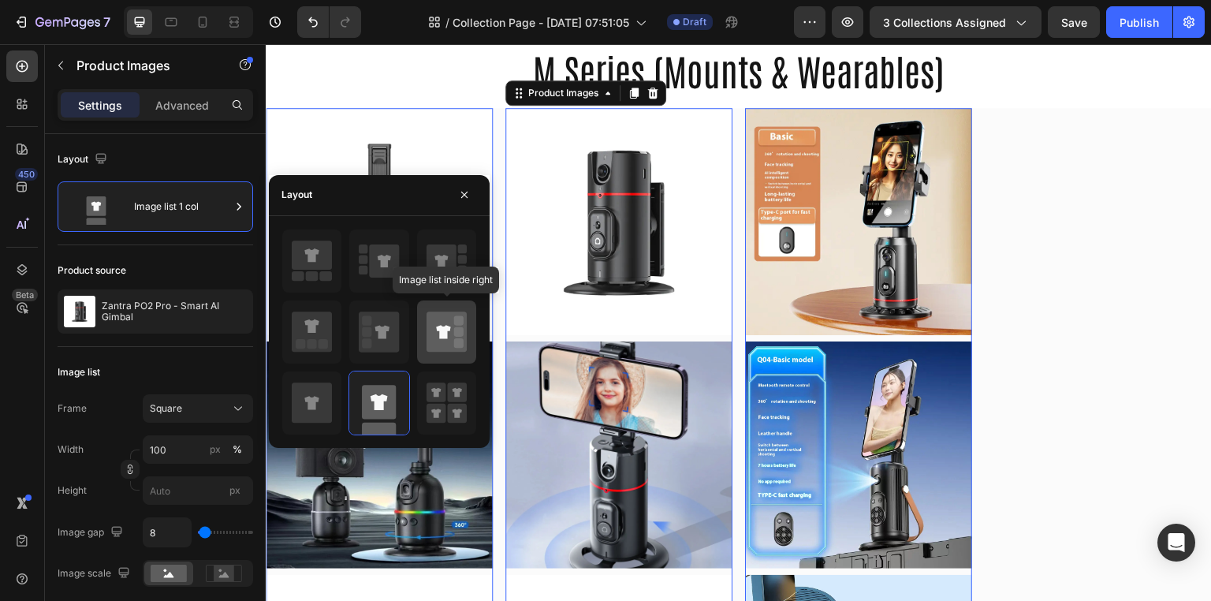
click at [430, 325] on icon at bounding box center [446, 331] width 40 height 40
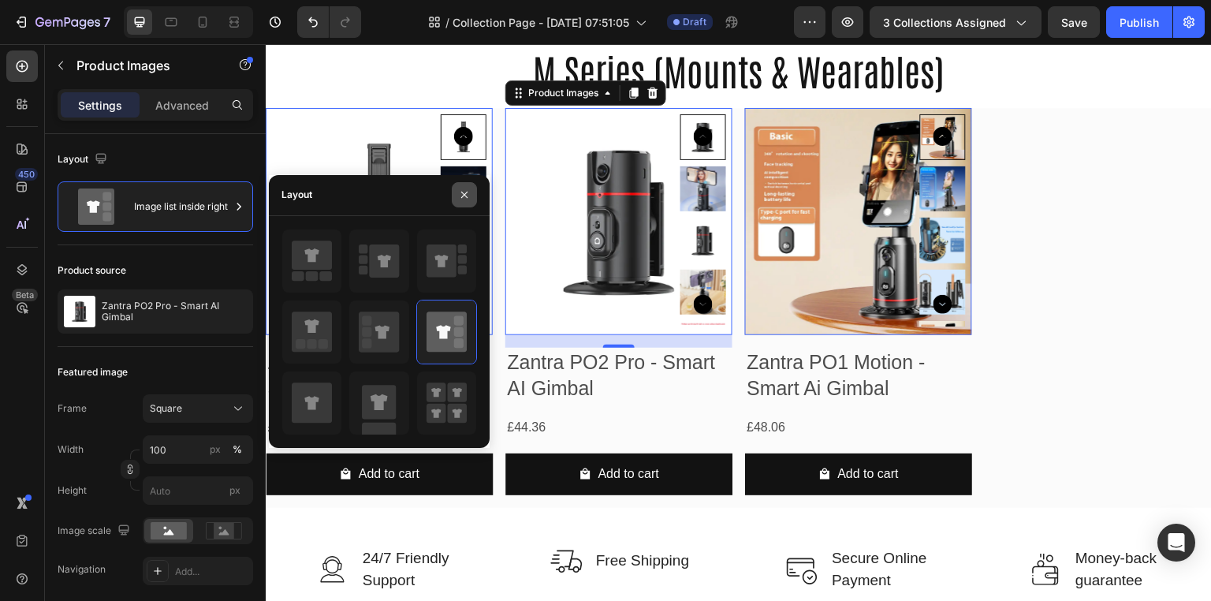
click at [467, 199] on icon "button" at bounding box center [464, 194] width 13 height 13
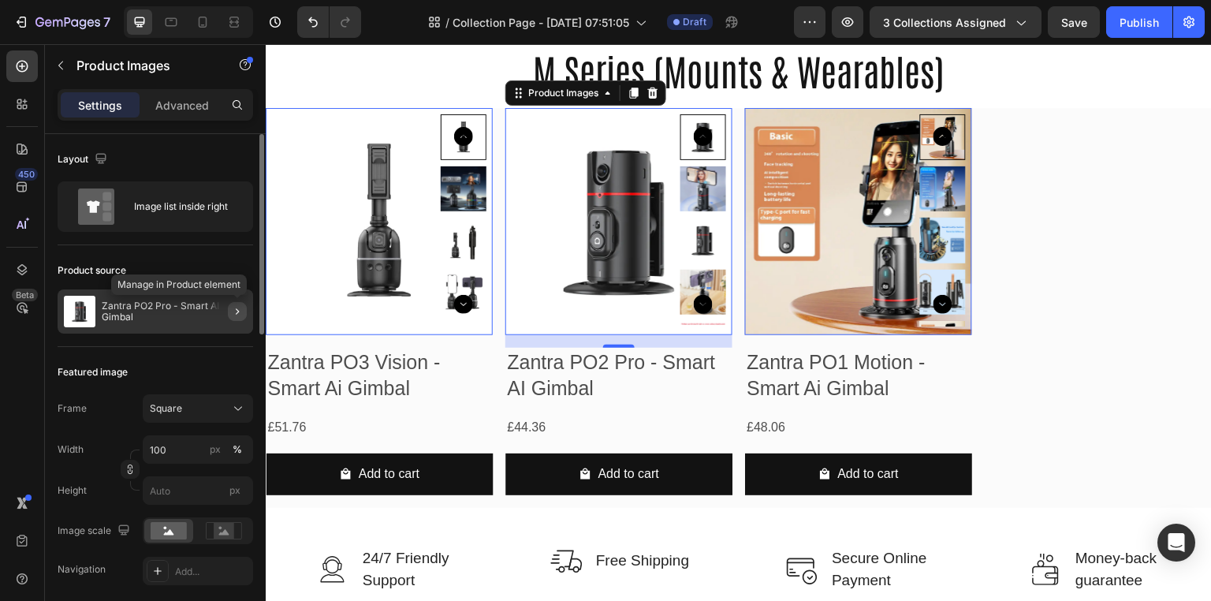
click at [242, 313] on icon "button" at bounding box center [237, 311] width 13 height 13
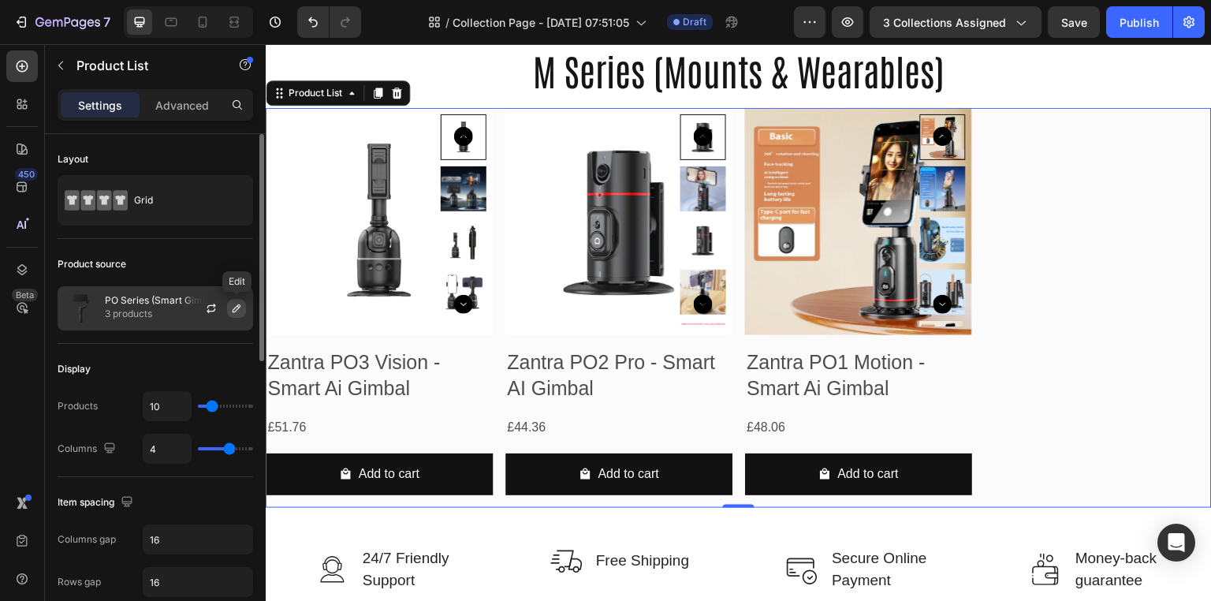
click at [236, 311] on icon "button" at bounding box center [236, 308] width 13 height 13
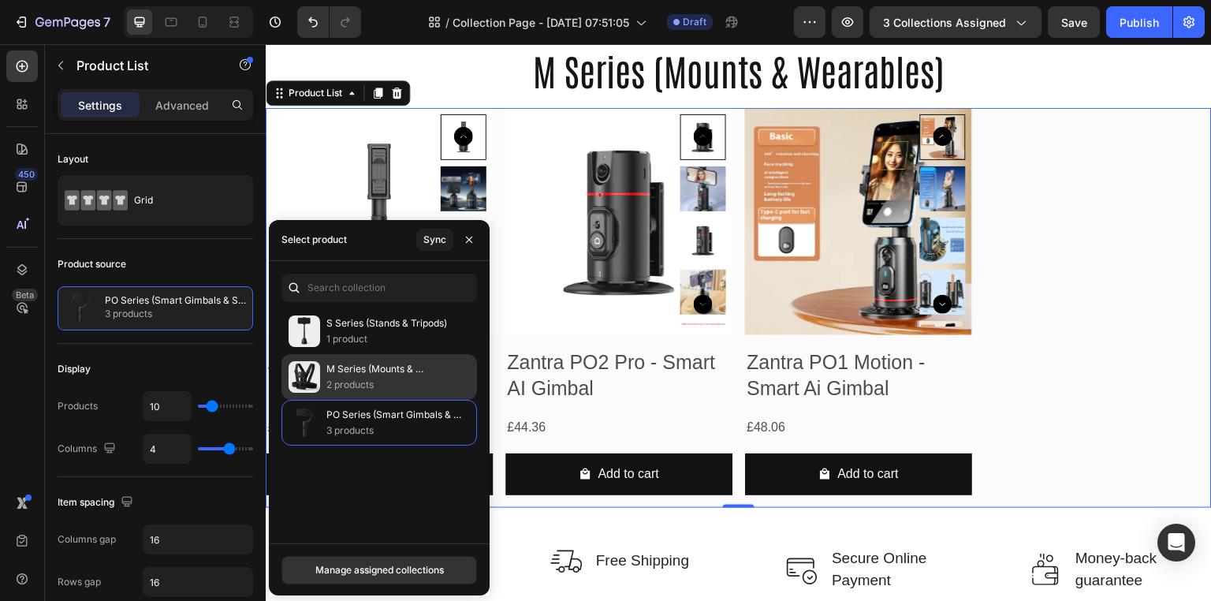
click at [345, 374] on p "M Series (Mounts & Wearables)" at bounding box center [394, 369] width 137 height 16
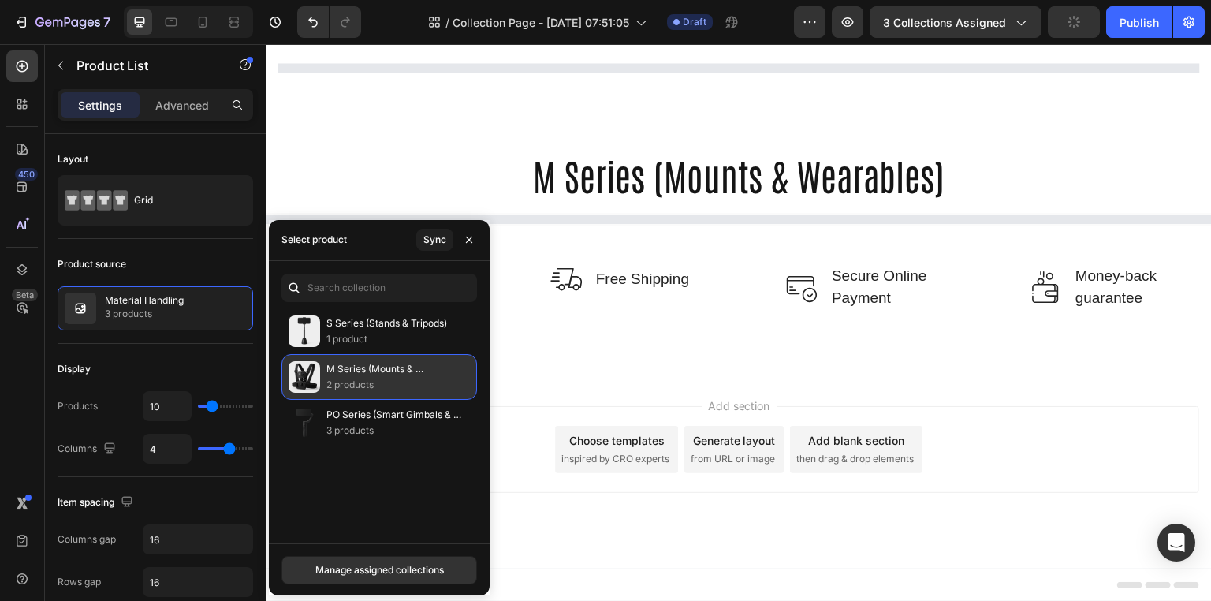
scroll to position [417, 0]
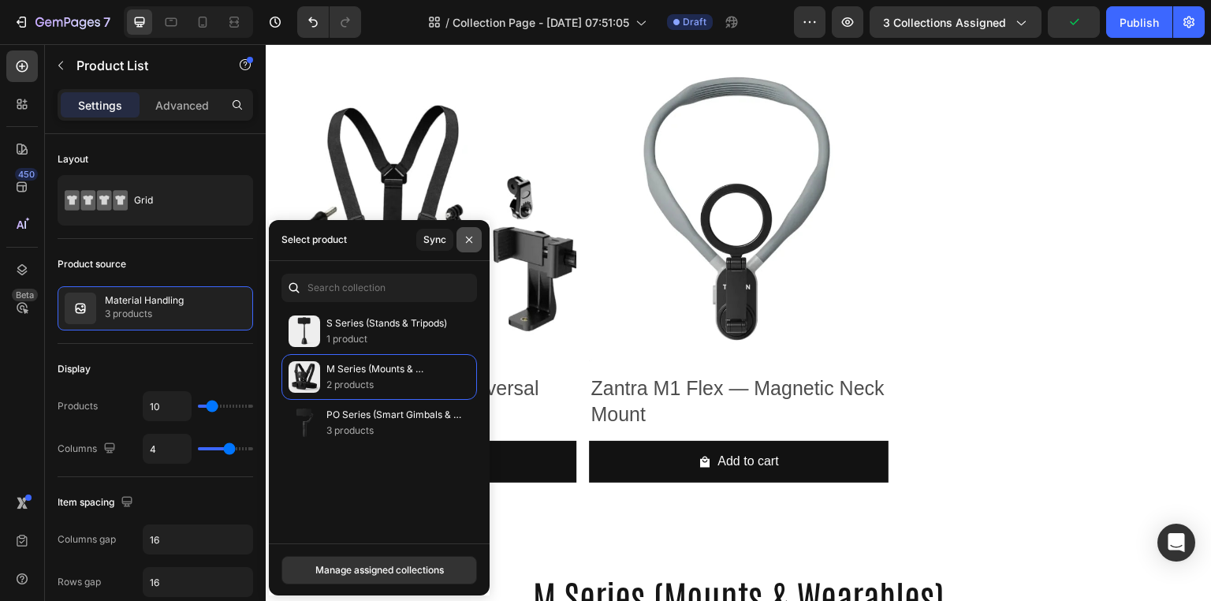
click at [468, 249] on button "button" at bounding box center [468, 239] width 25 height 25
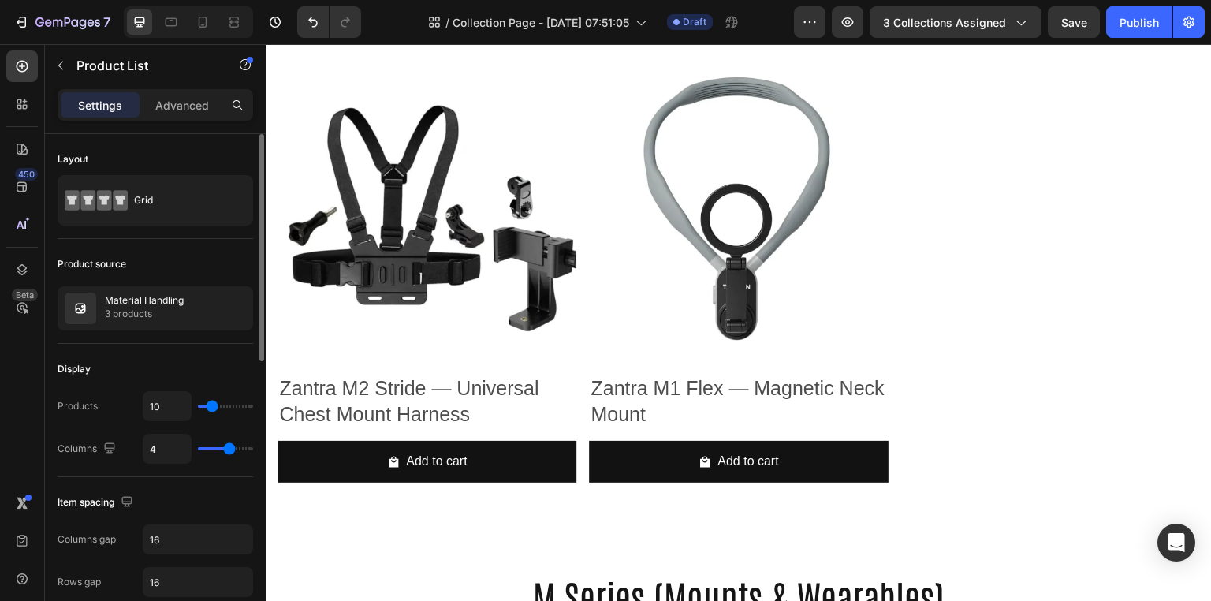
click at [218, 442] on div "4" at bounding box center [198, 448] width 110 height 30
click at [210, 444] on div "4" at bounding box center [198, 448] width 110 height 30
click at [222, 439] on div "4" at bounding box center [198, 448] width 110 height 30
type input "3"
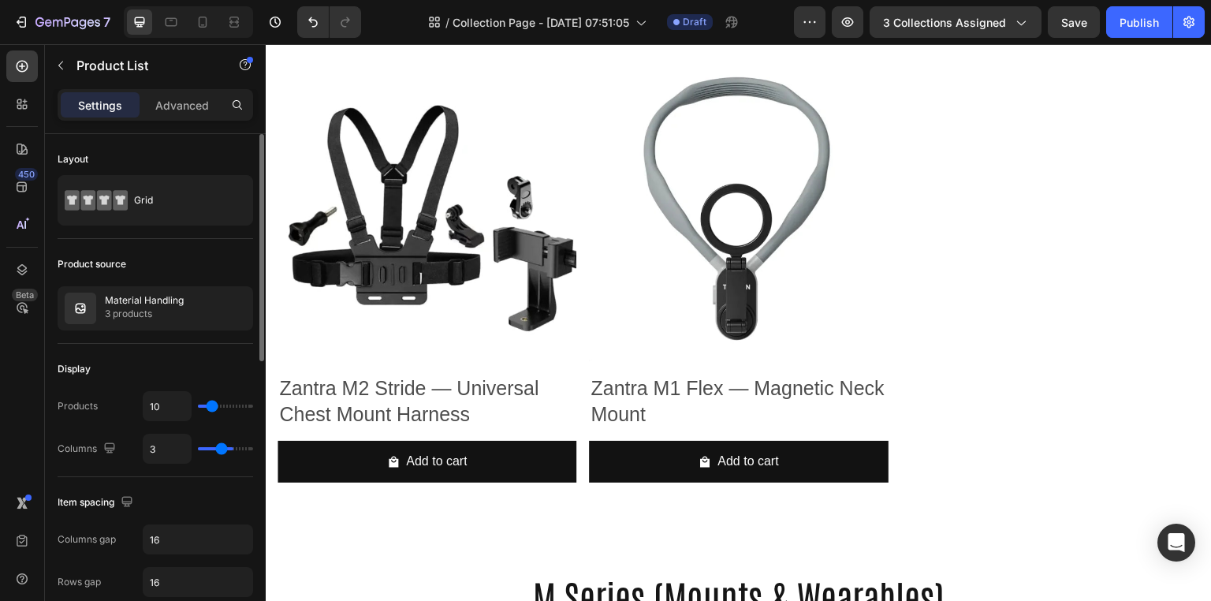
type input "2"
drag, startPoint x: 226, startPoint y: 444, endPoint x: 214, endPoint y: 441, distance: 13.0
type input "2"
click at [214, 447] on input "range" at bounding box center [225, 448] width 55 height 3
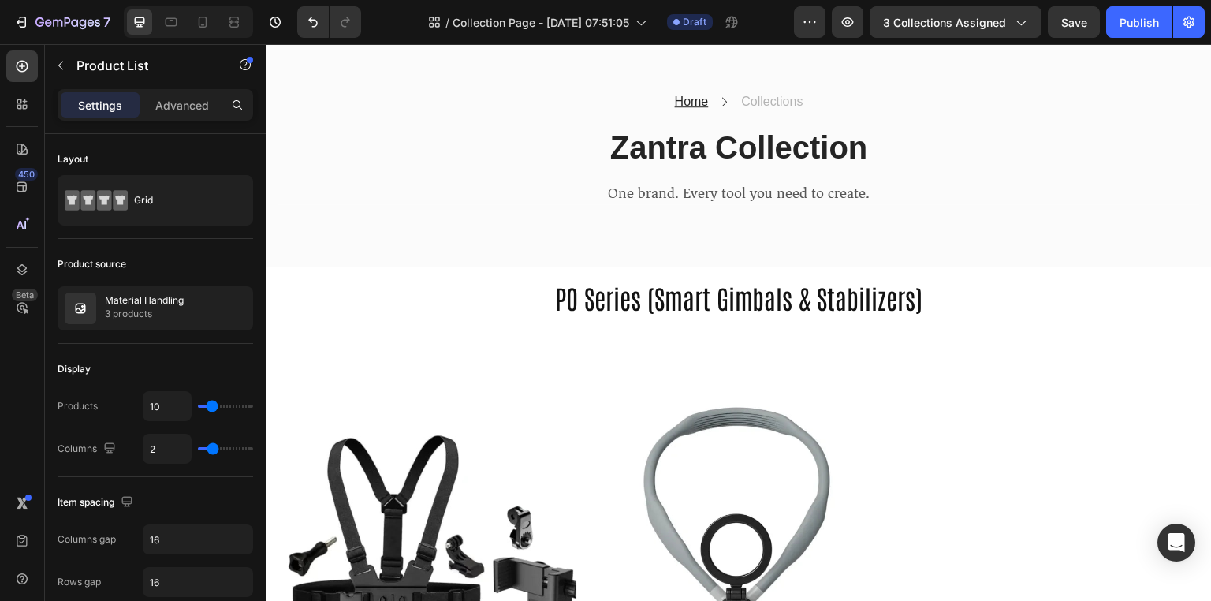
scroll to position [57, 0]
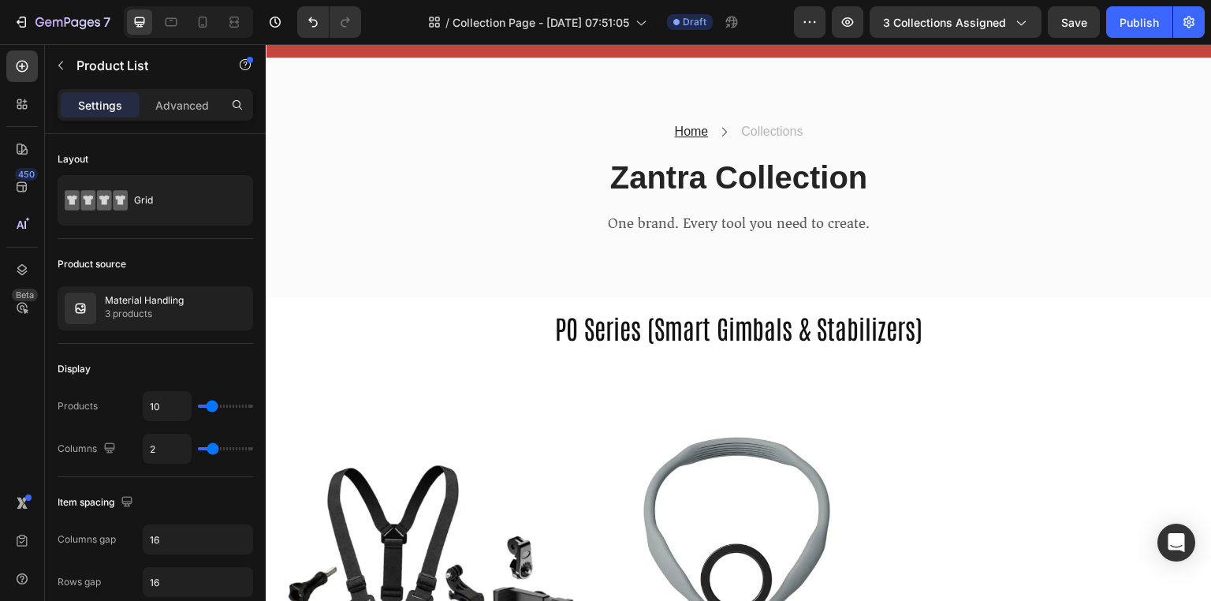
type input "4"
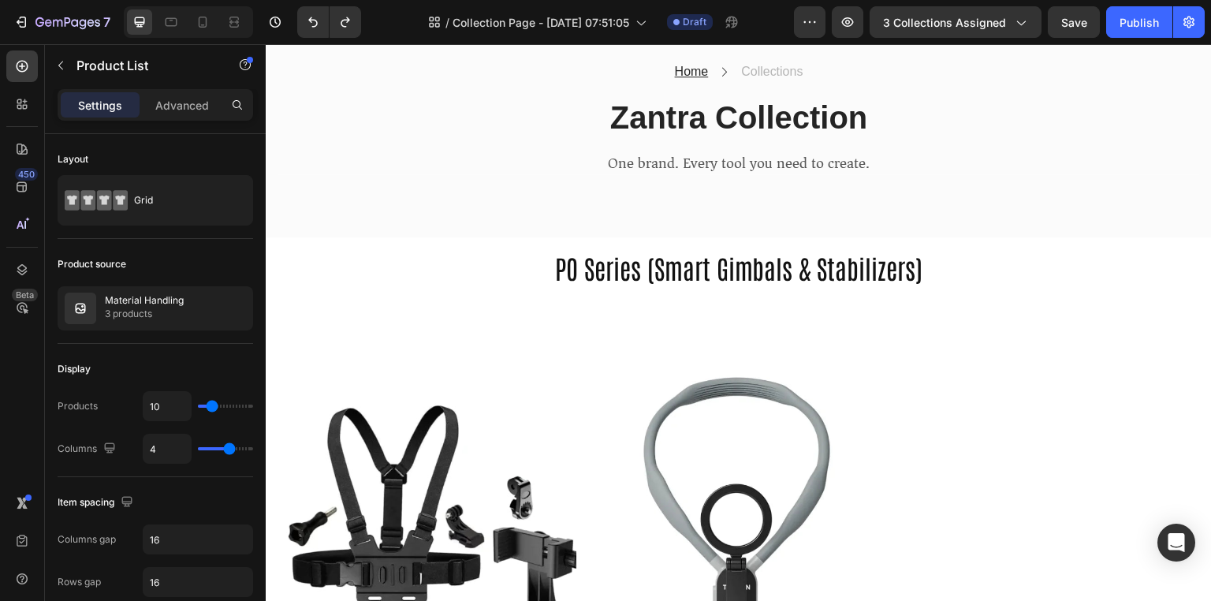
scroll to position [117, 0]
click at [1006, 32] on button "3 collections assigned" at bounding box center [955, 22] width 172 height 32
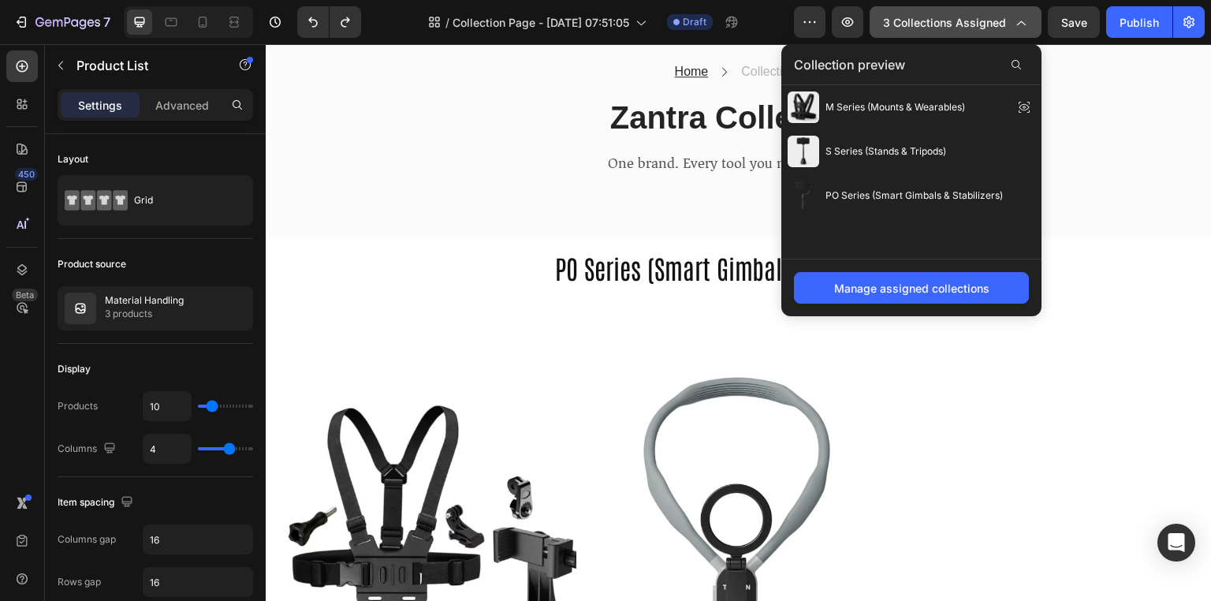
click at [1006, 32] on button "3 collections assigned" at bounding box center [955, 22] width 172 height 32
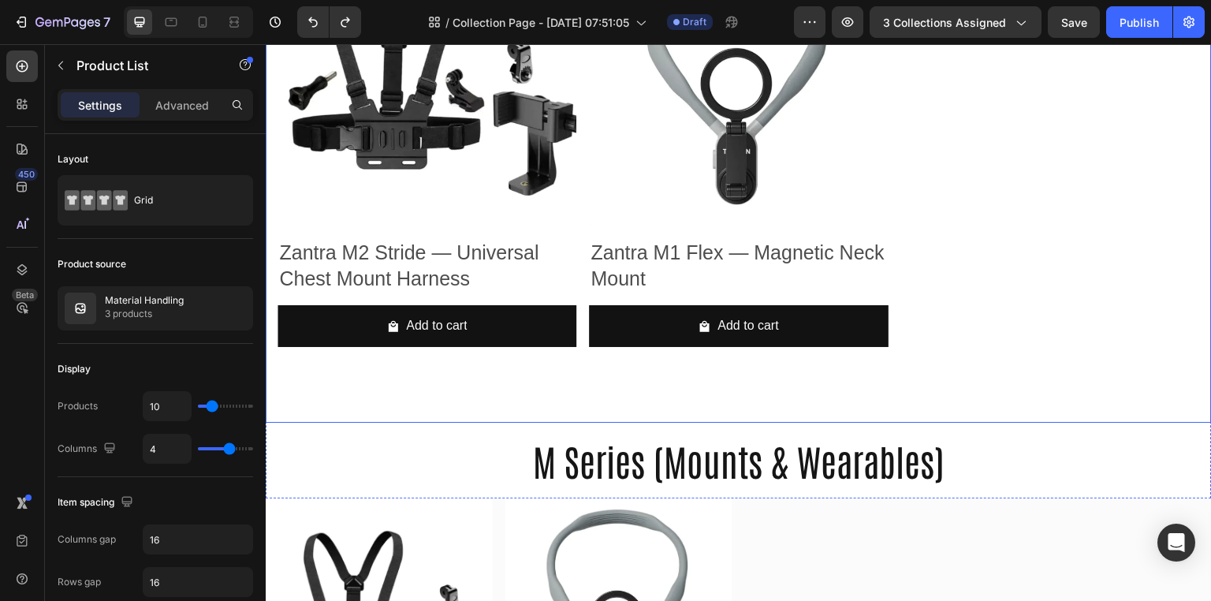
scroll to position [496, 0]
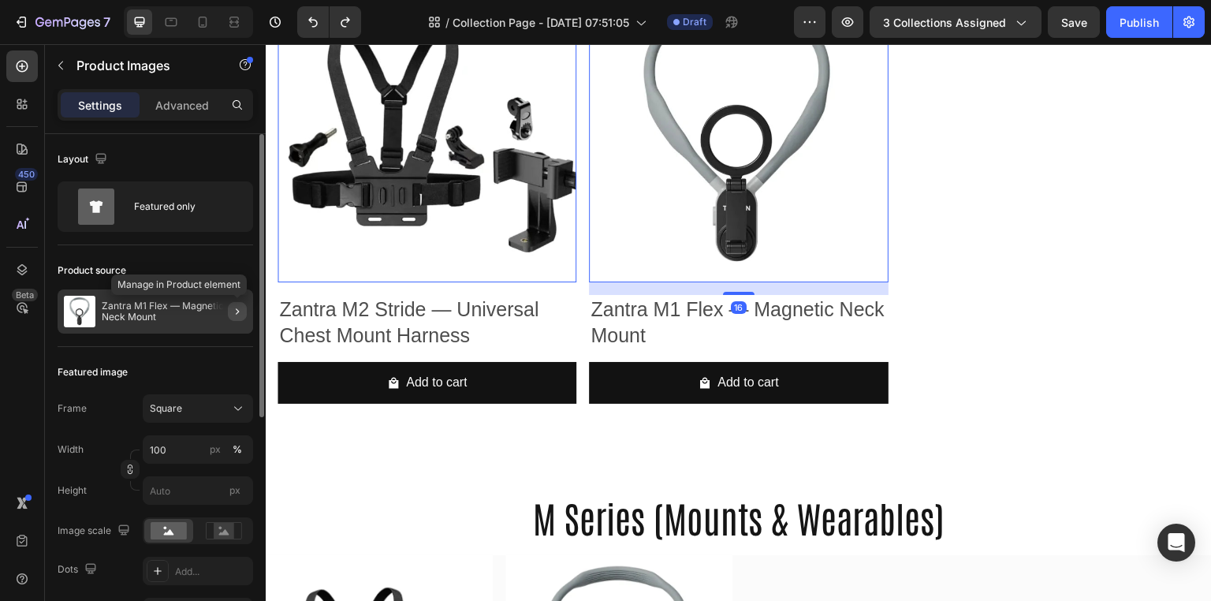
click at [232, 313] on icon "button" at bounding box center [237, 311] width 13 height 13
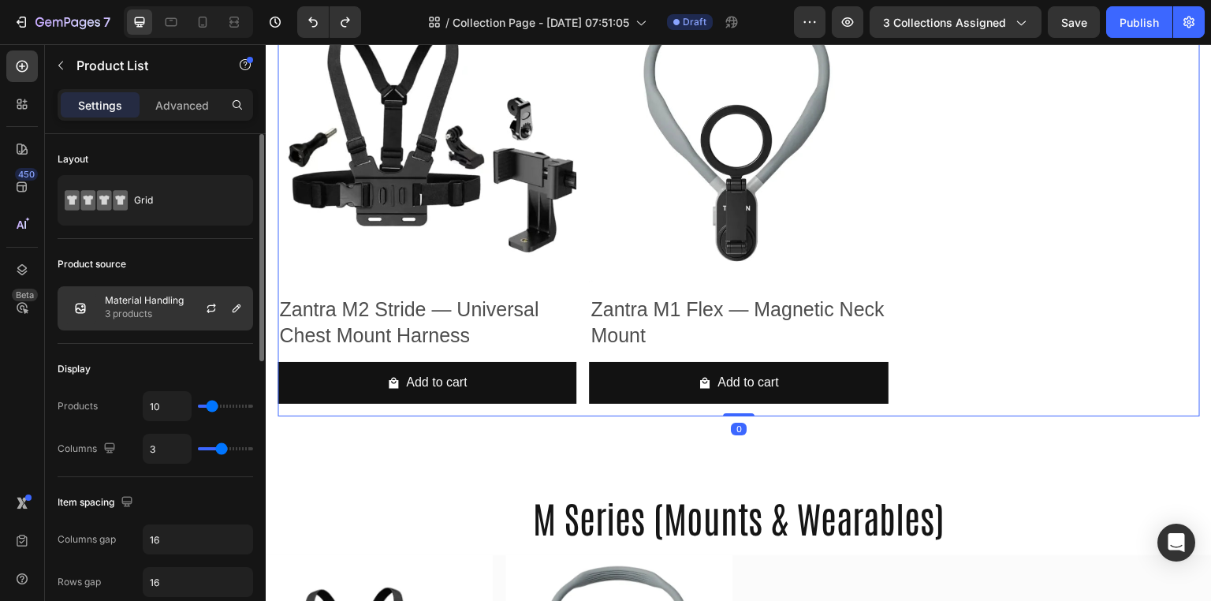
click at [239, 317] on div at bounding box center [217, 308] width 69 height 43
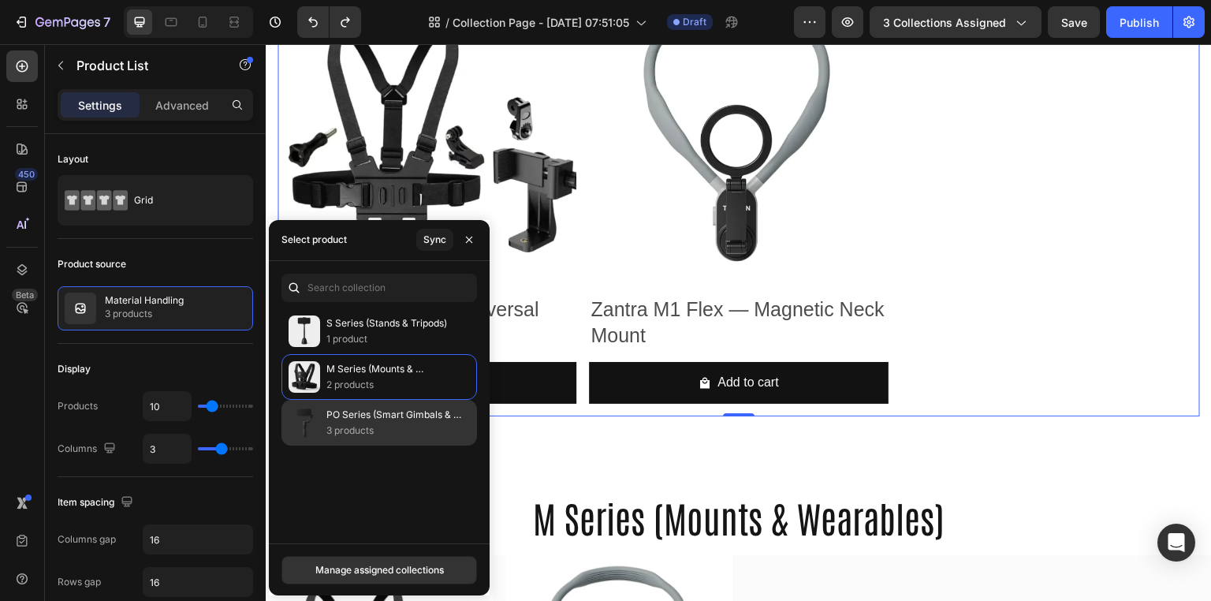
click at [359, 415] on p "PO Series (Smart Gimbals & Stabilizers)" at bounding box center [394, 415] width 137 height 16
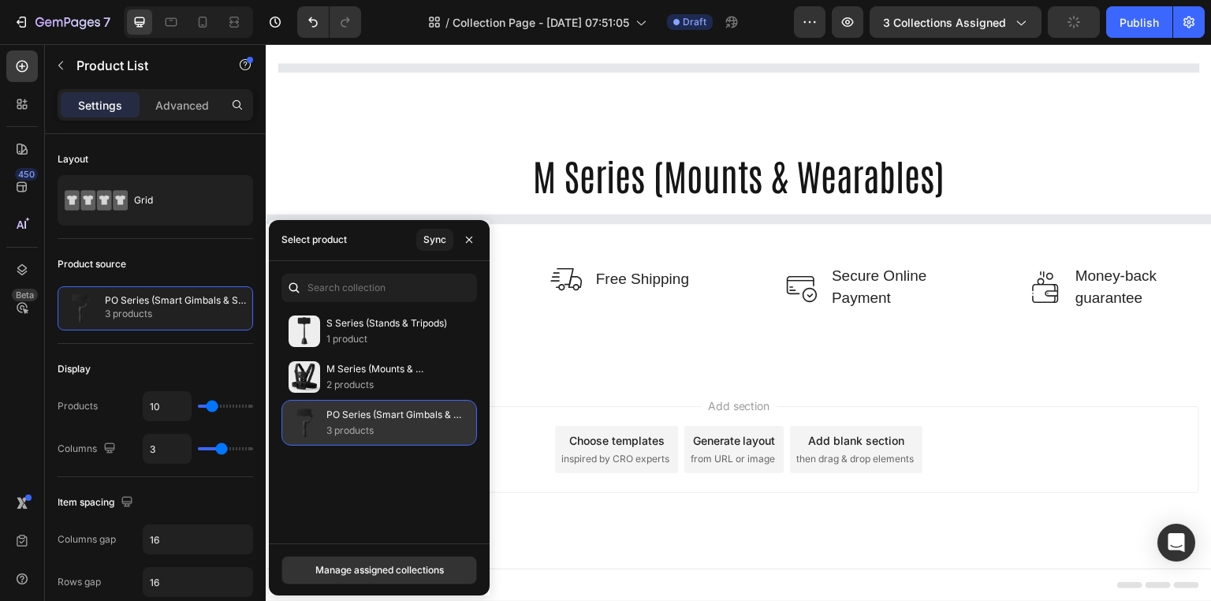
scroll to position [417, 0]
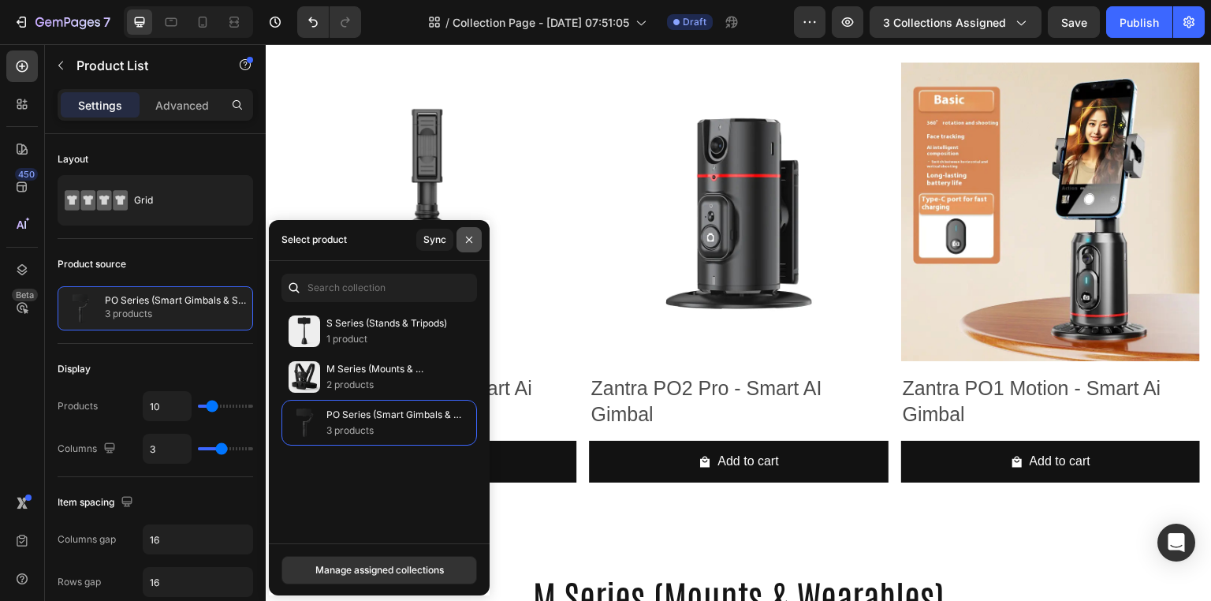
click at [470, 236] on icon "button" at bounding box center [469, 239] width 13 height 13
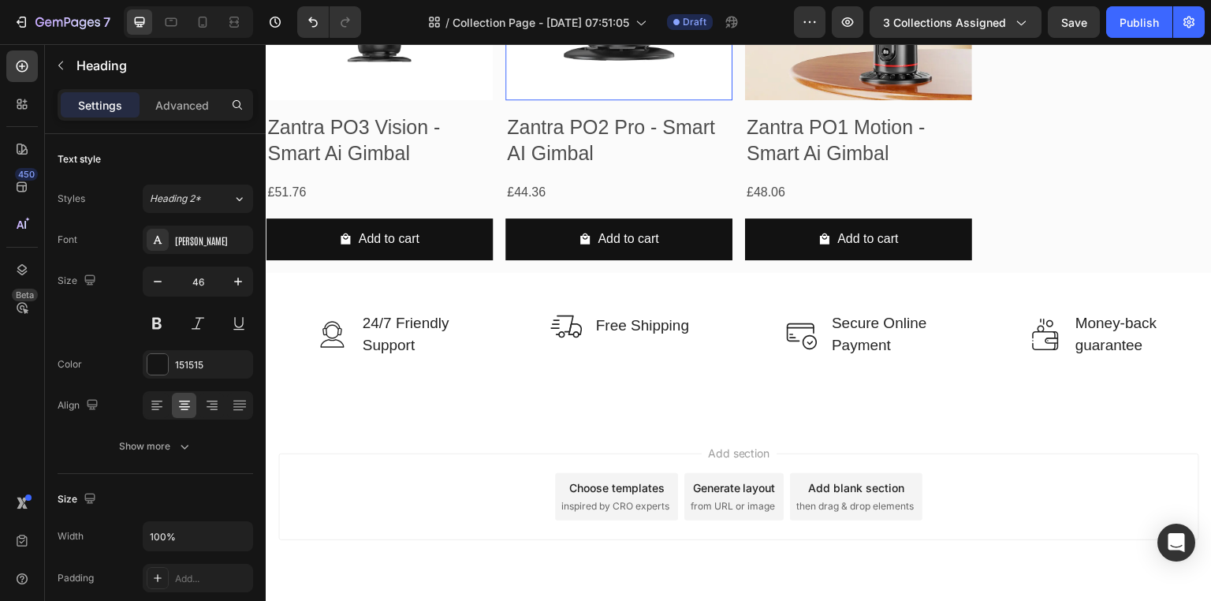
scroll to position [1176, 0]
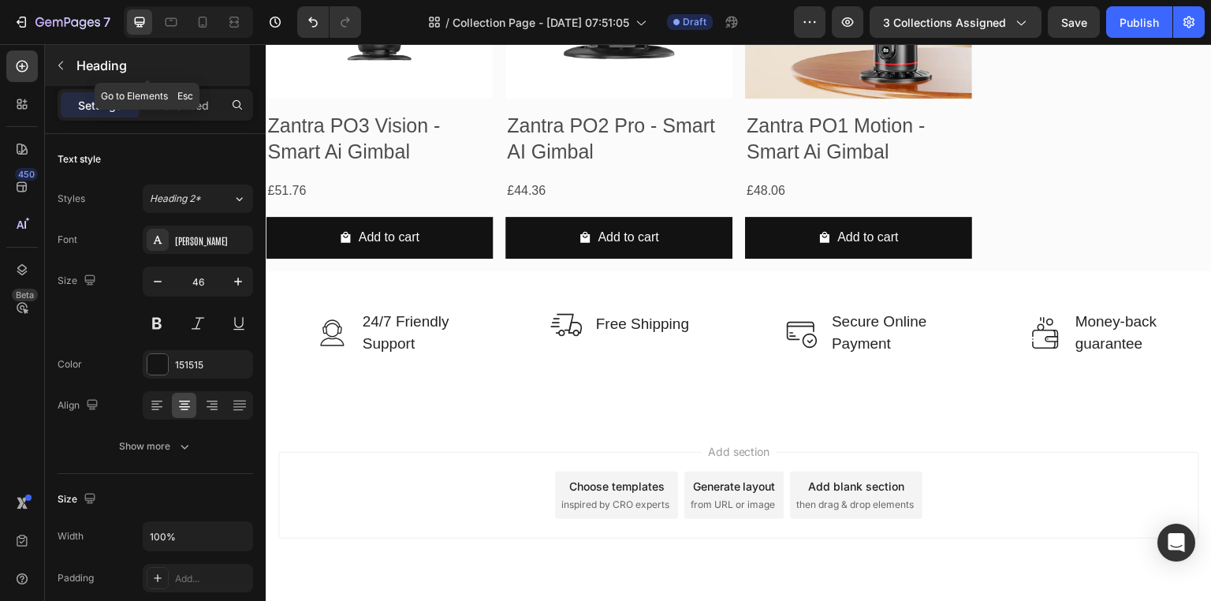
click at [54, 60] on icon "button" at bounding box center [60, 65] width 13 height 13
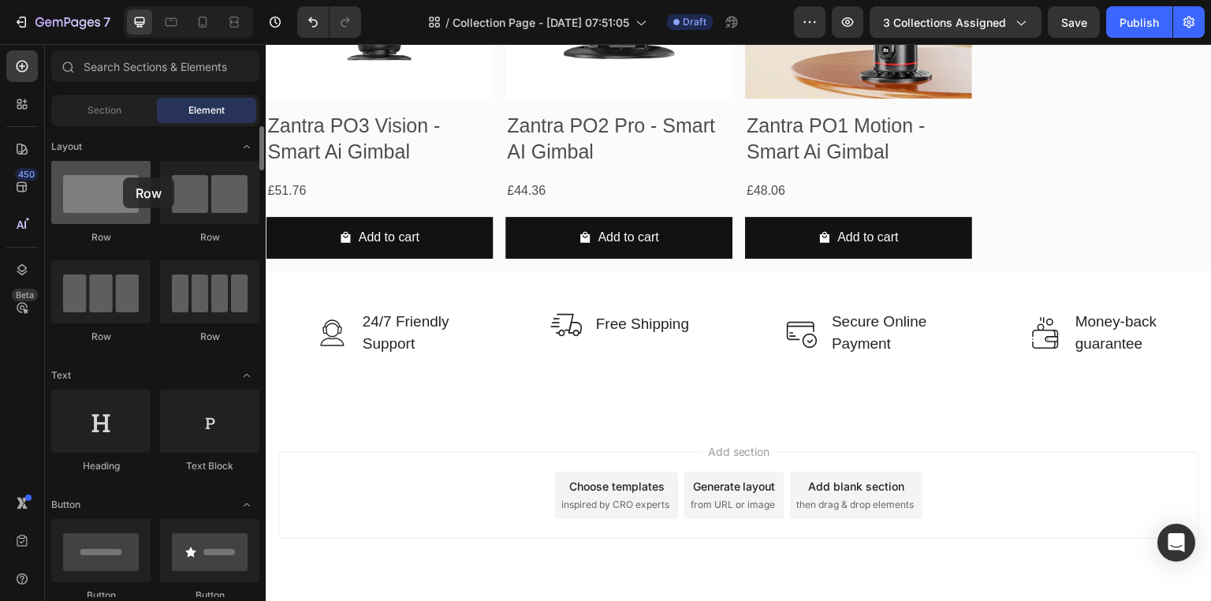
click at [123, 177] on div at bounding box center [100, 192] width 99 height 63
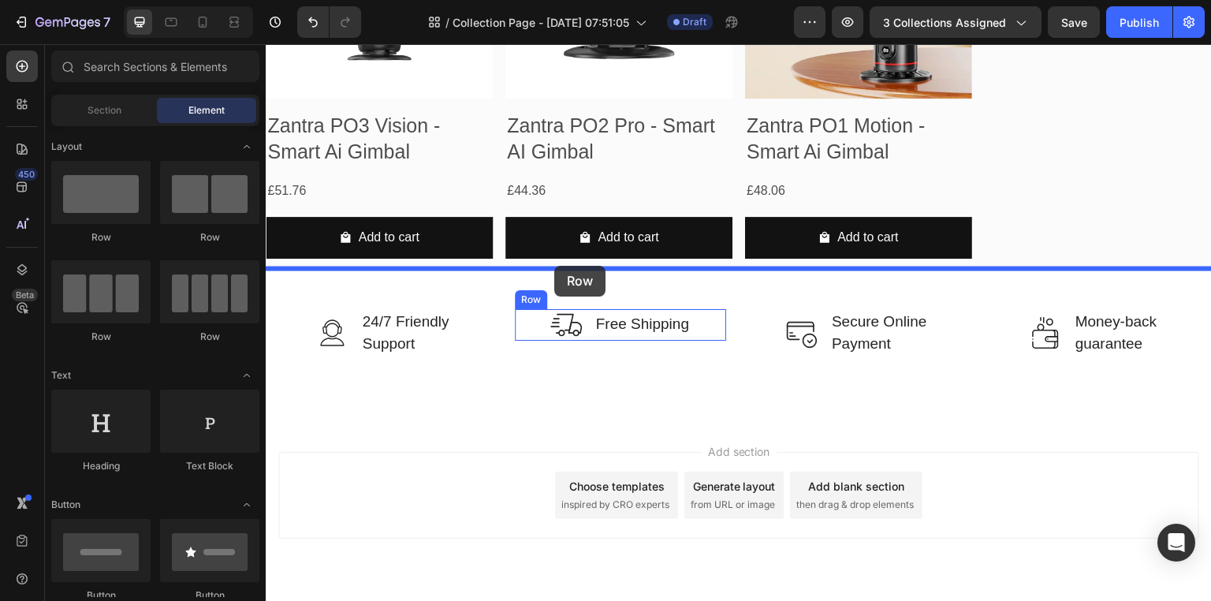
drag, startPoint x: 395, startPoint y: 217, endPoint x: 554, endPoint y: 266, distance: 166.5
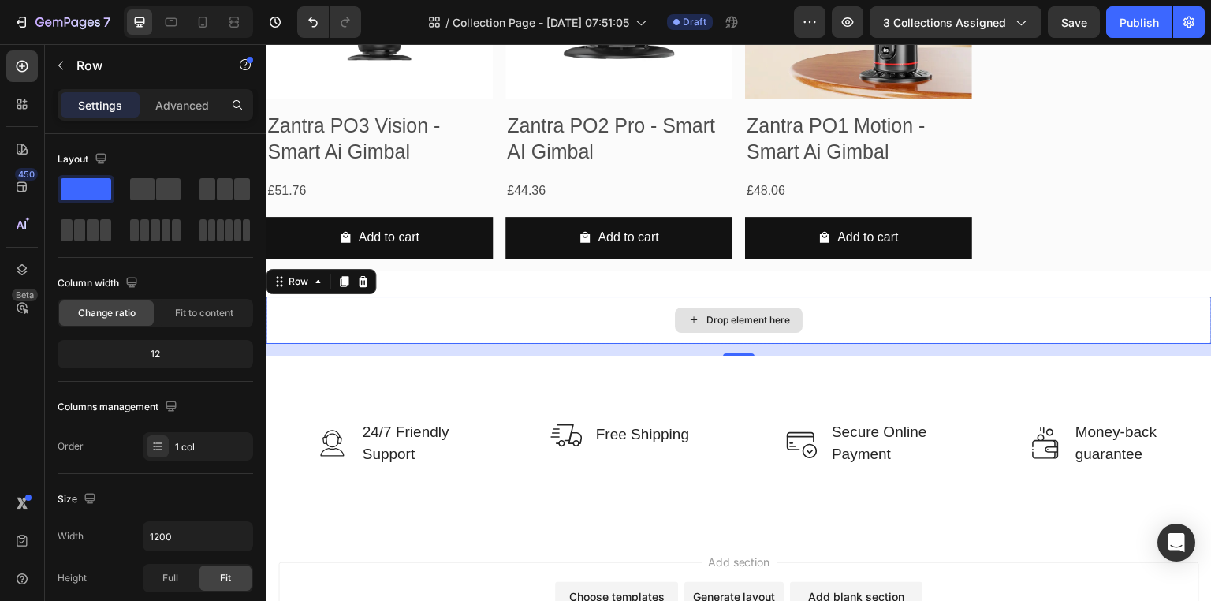
drag, startPoint x: 344, startPoint y: 232, endPoint x: 453, endPoint y: 316, distance: 137.6
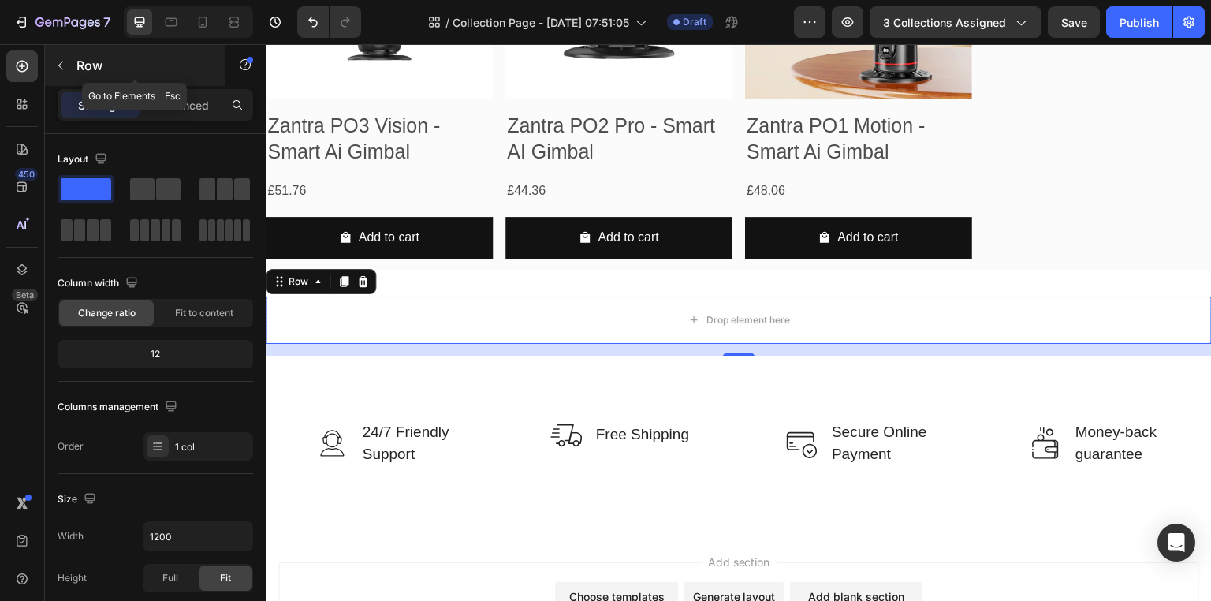
click at [54, 65] on icon "button" at bounding box center [60, 65] width 13 height 13
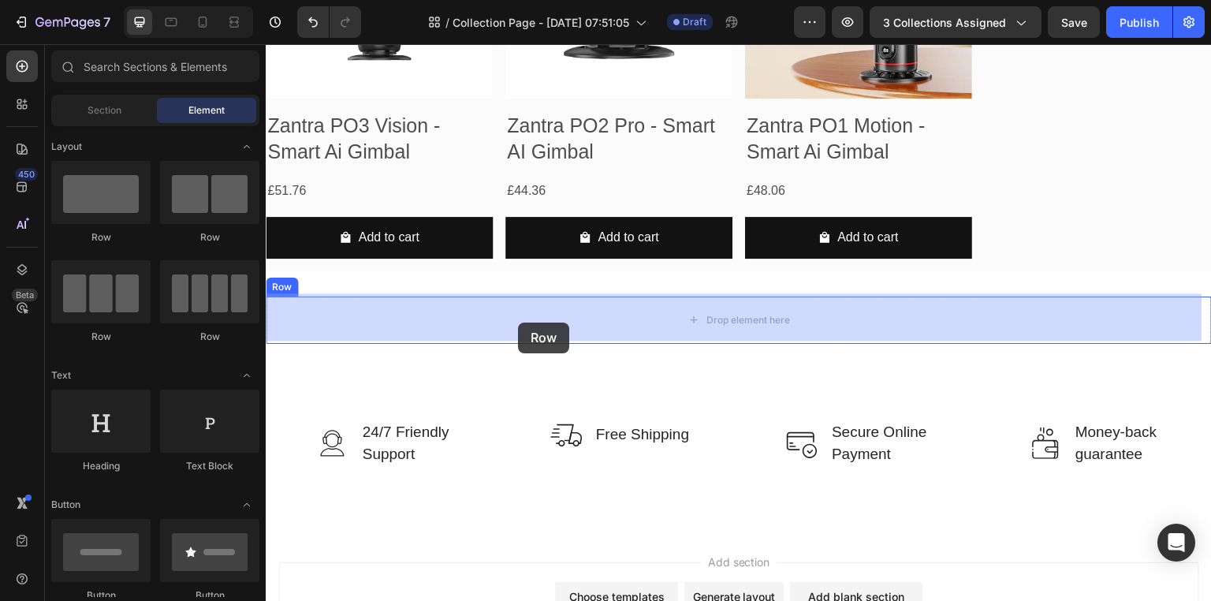
drag, startPoint x: 370, startPoint y: 233, endPoint x: 518, endPoint y: 322, distance: 172.2
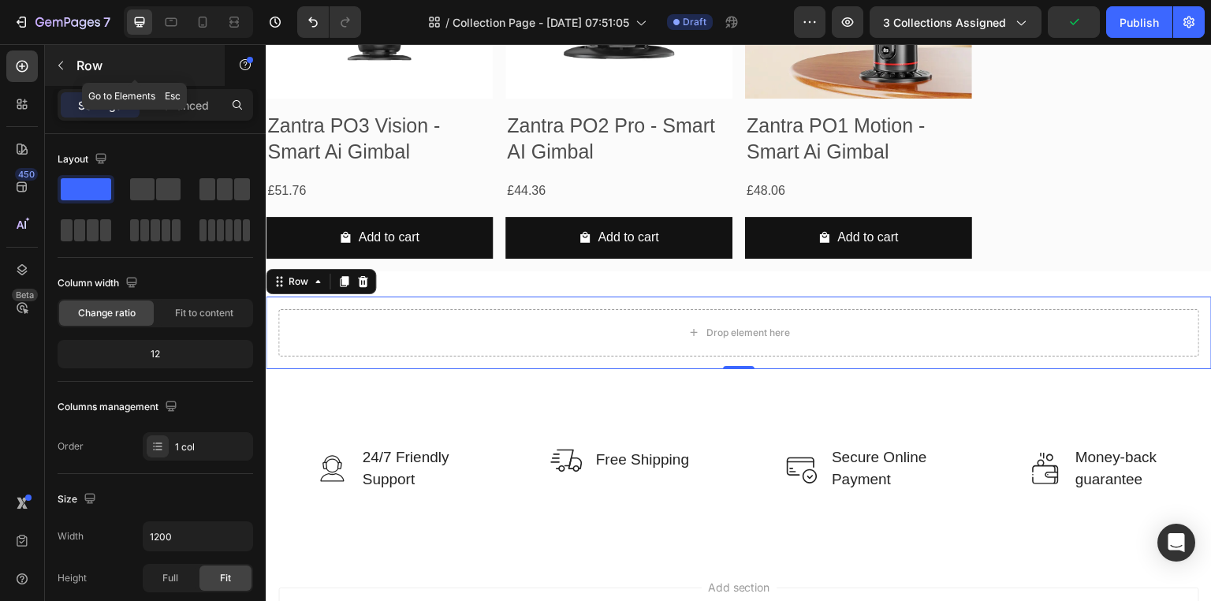
click at [60, 62] on icon "button" at bounding box center [60, 65] width 13 height 13
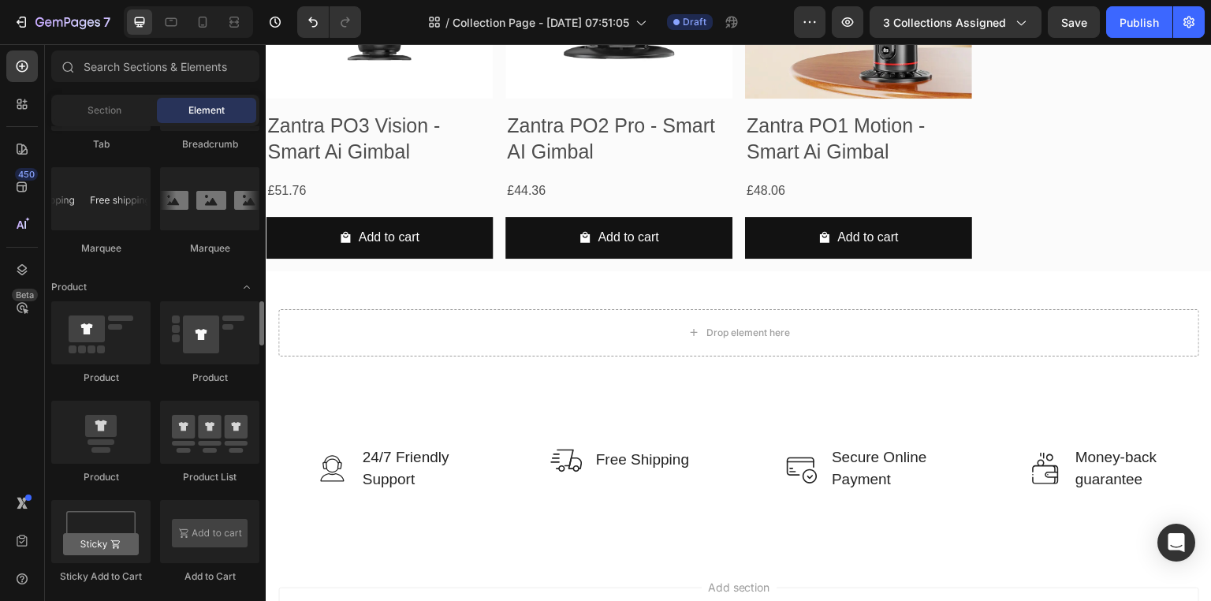
scroll to position [1882, 0]
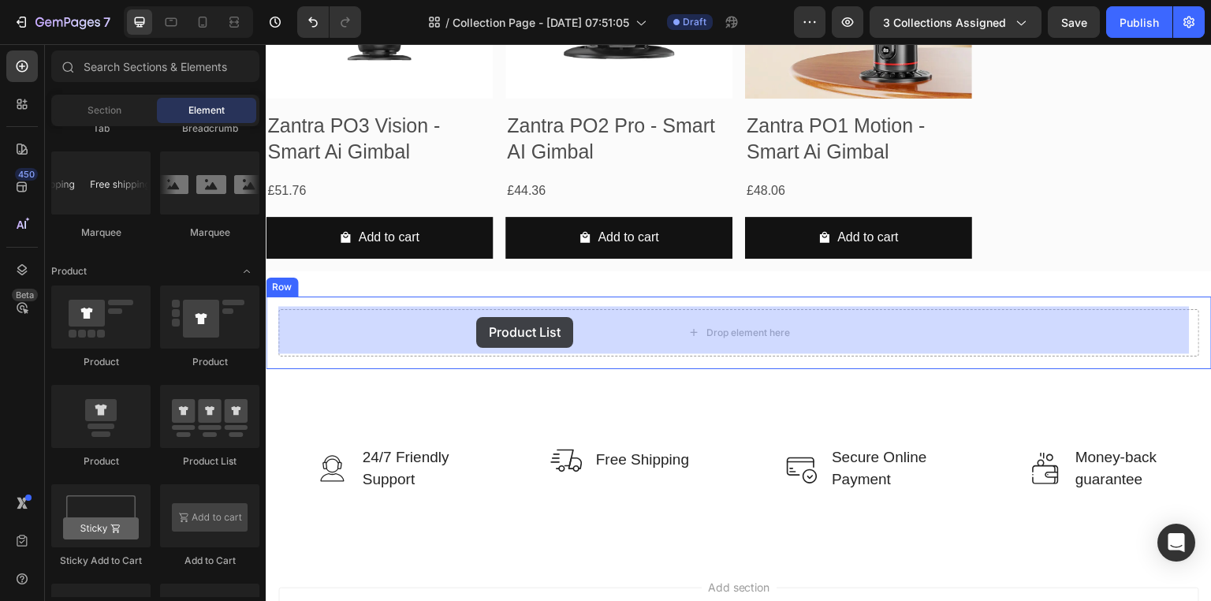
drag, startPoint x: 486, startPoint y: 472, endPoint x: 477, endPoint y: 316, distance: 156.3
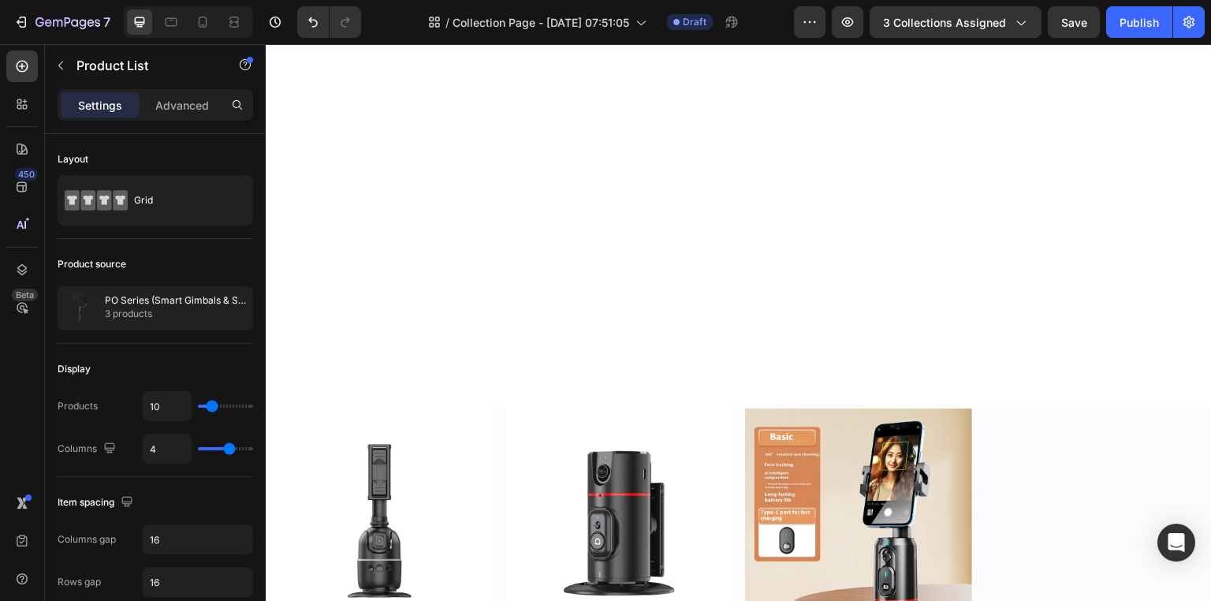
scroll to position [1055, 0]
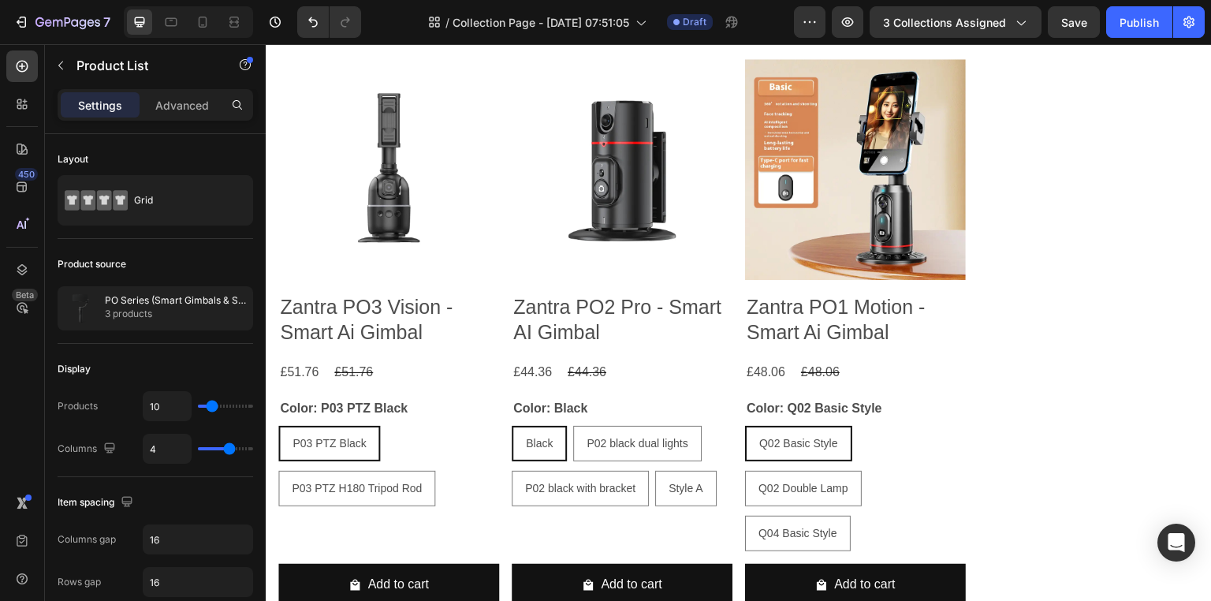
scroll to position [1406, 0]
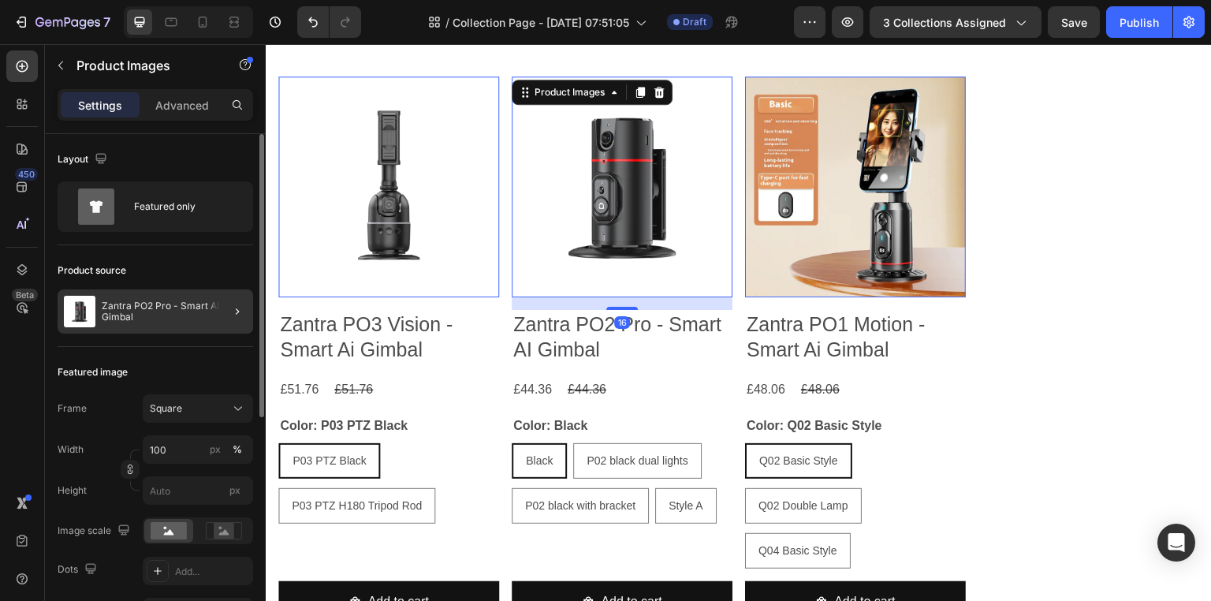
click at [236, 320] on div at bounding box center [231, 311] width 44 height 44
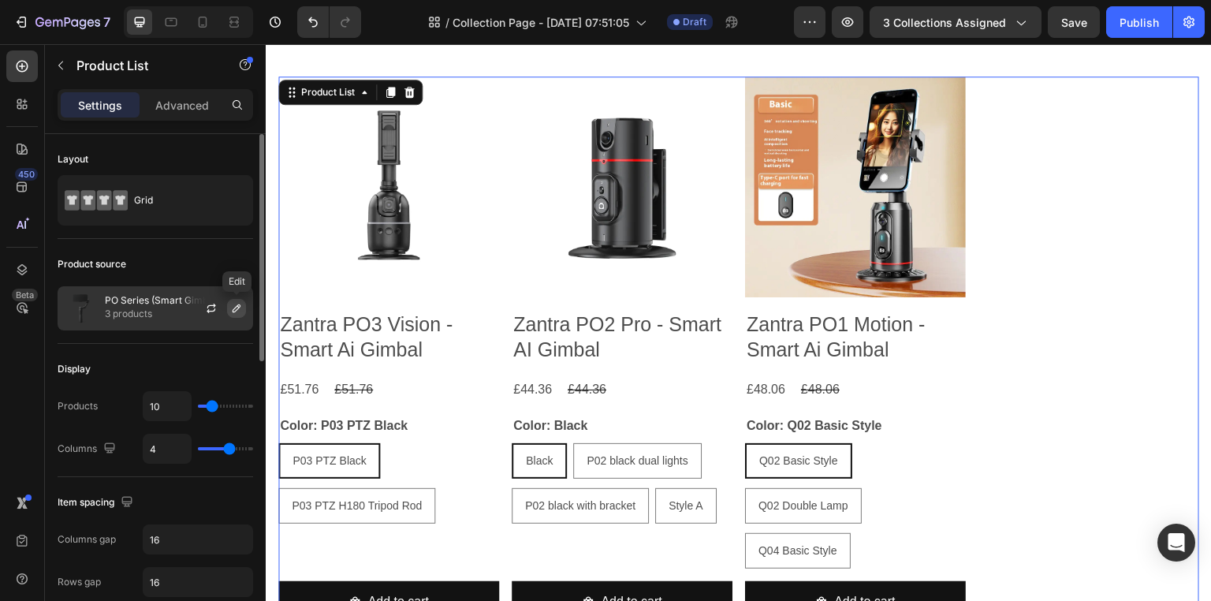
click at [236, 307] on icon "button" at bounding box center [236, 308] width 13 height 13
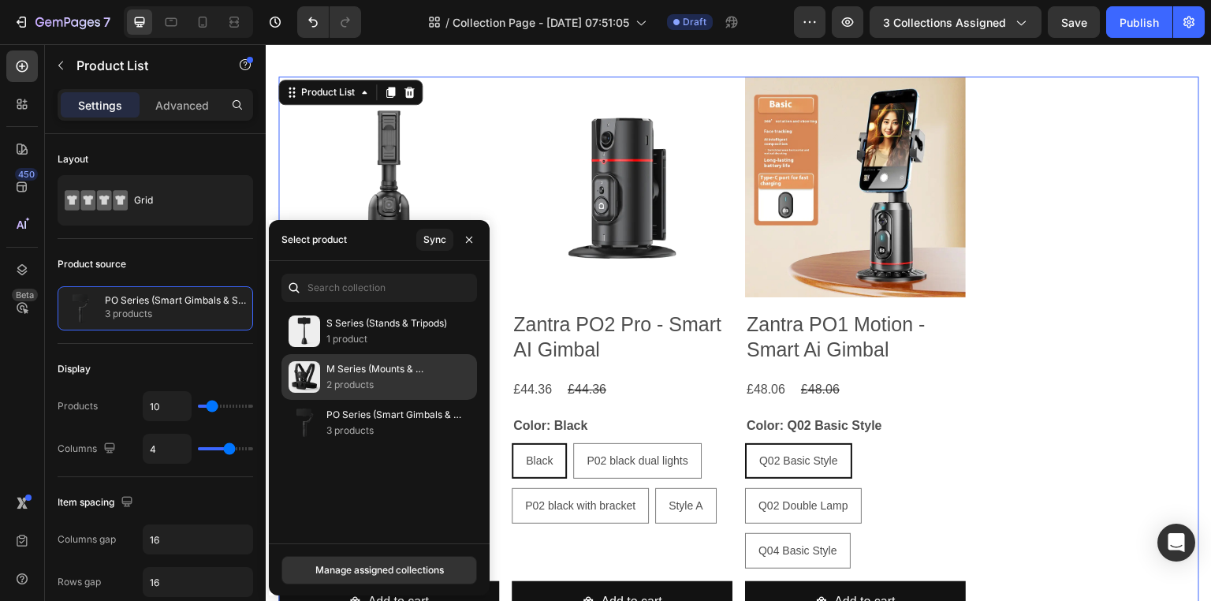
click at [378, 371] on p "M Series (Mounts & Wearables)" at bounding box center [394, 369] width 137 height 16
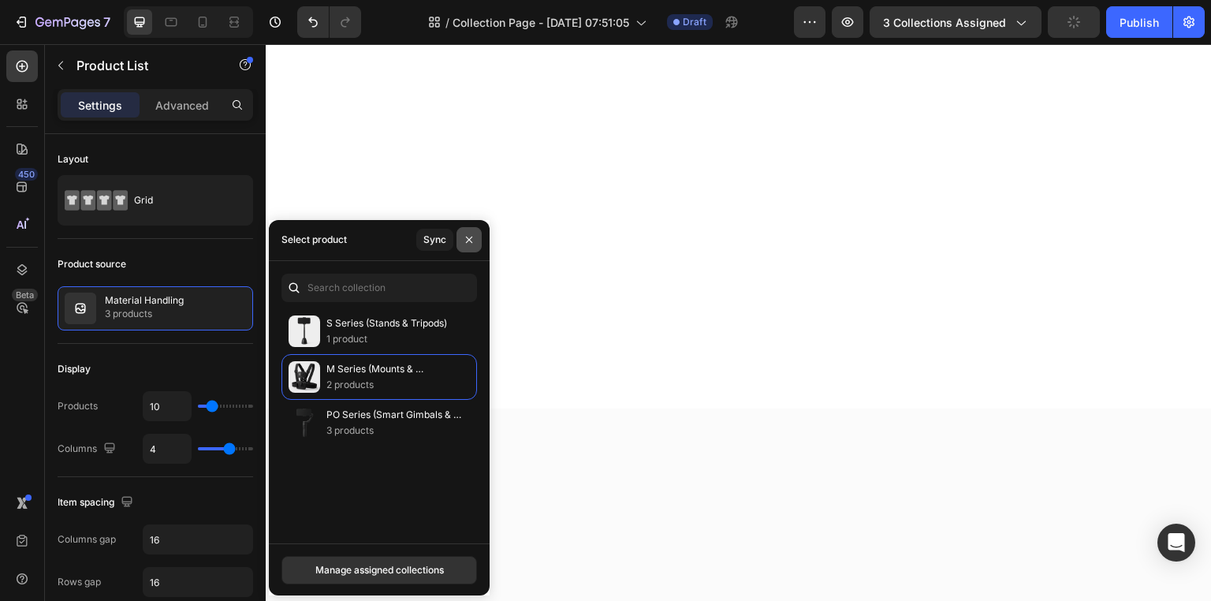
scroll to position [1319, 0]
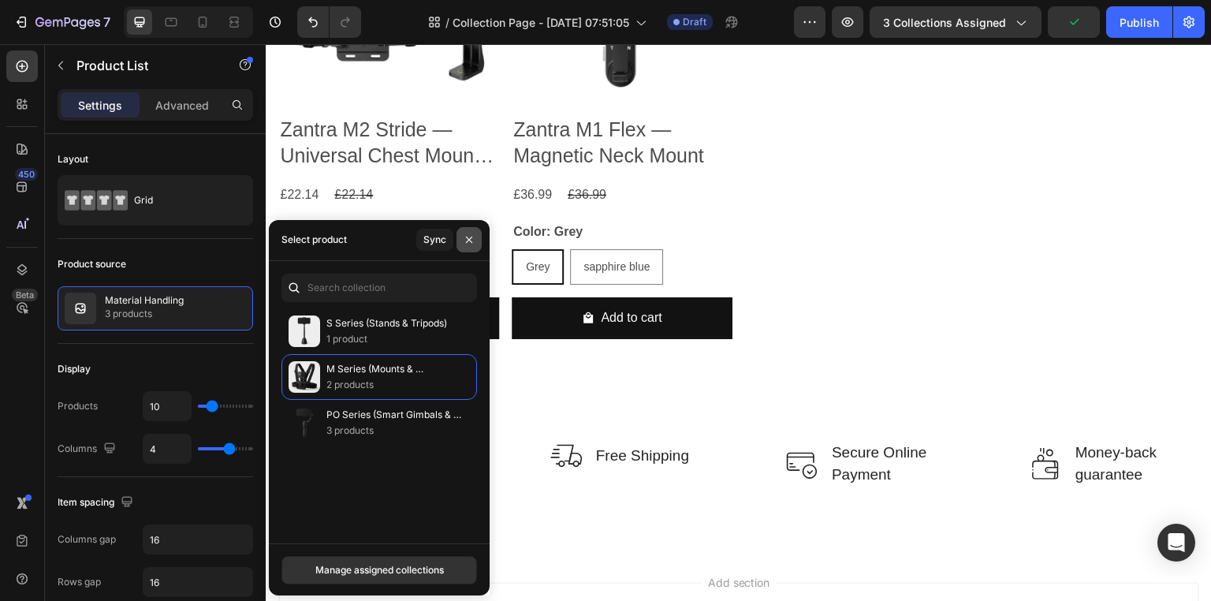
click at [467, 236] on icon "button" at bounding box center [469, 239] width 13 height 13
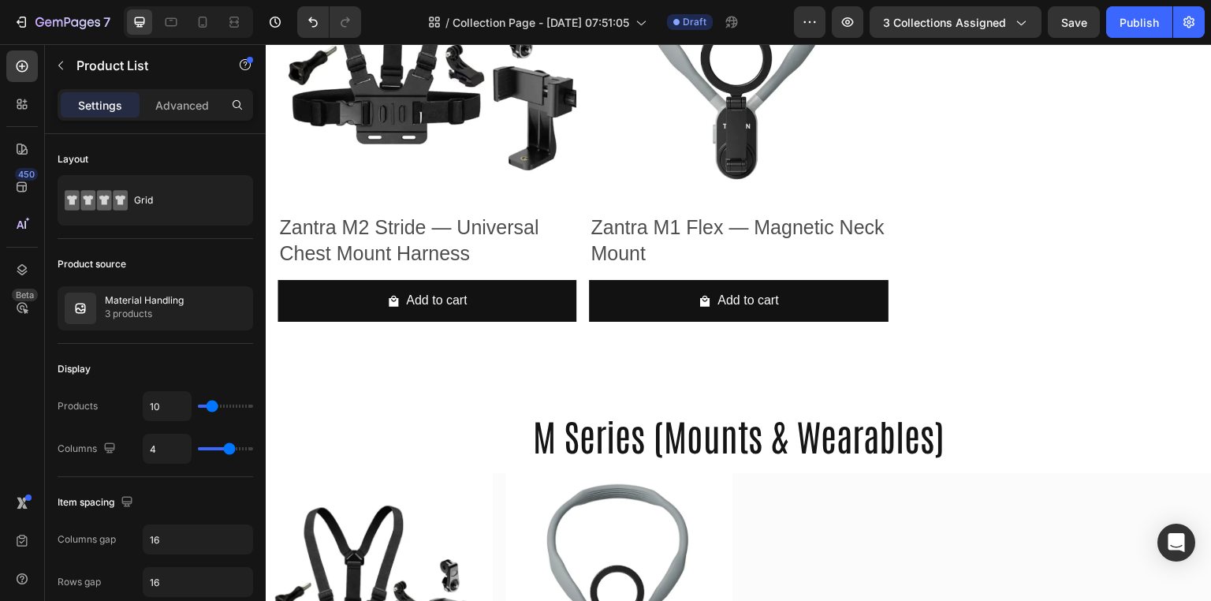
scroll to position [1181, 0]
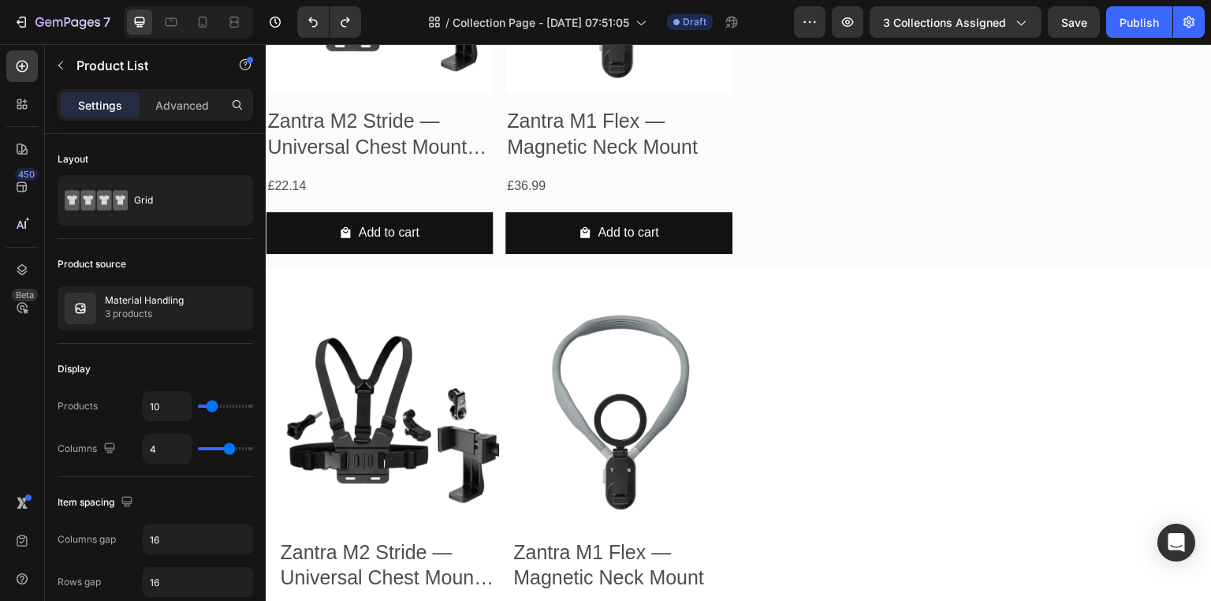
type input "4"
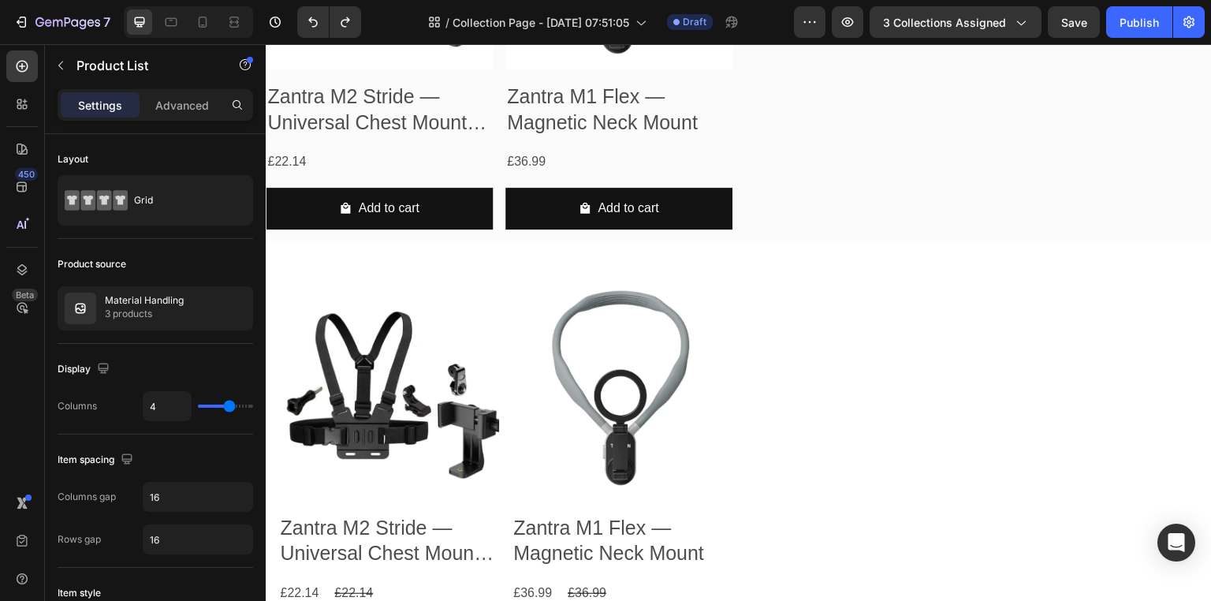
scroll to position [1215, 0]
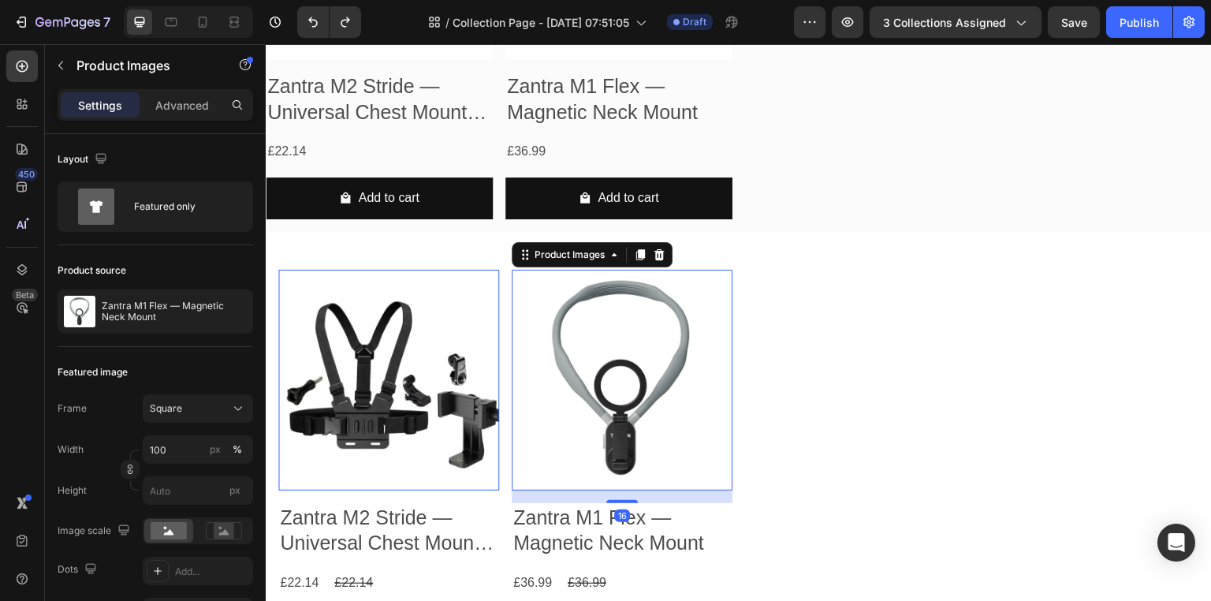
click at [723, 396] on img at bounding box center [621, 380] width 221 height 221
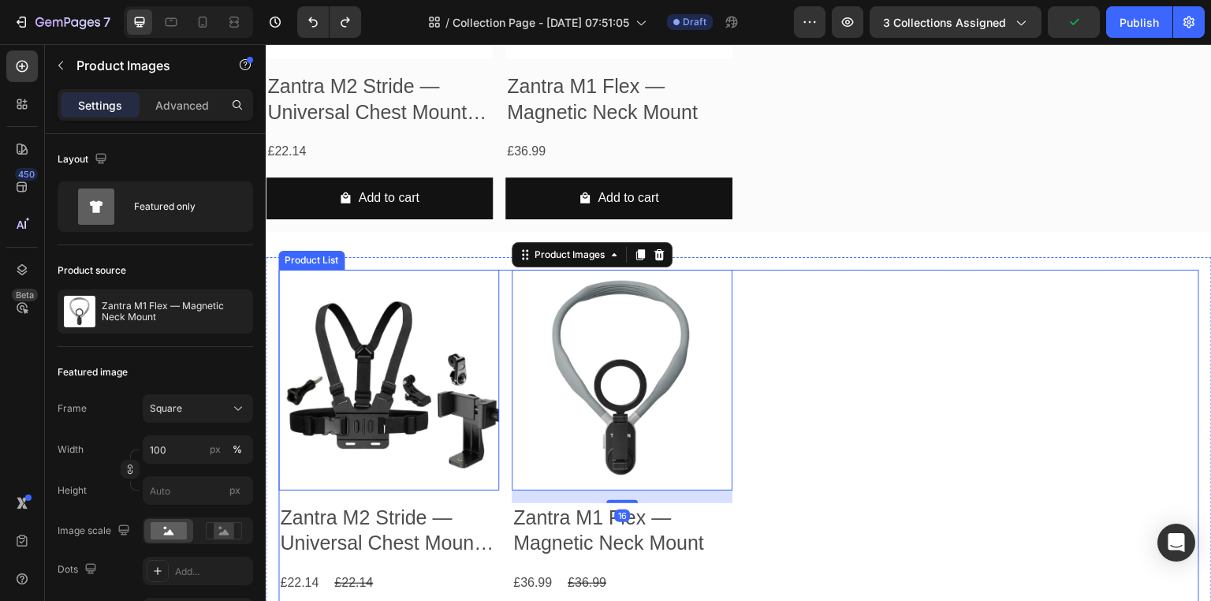
click at [806, 363] on div "Product Images 0 Zantra M2 Stride — Universal Chest Mount Harness Product Title…" at bounding box center [738, 505] width 921 height 470
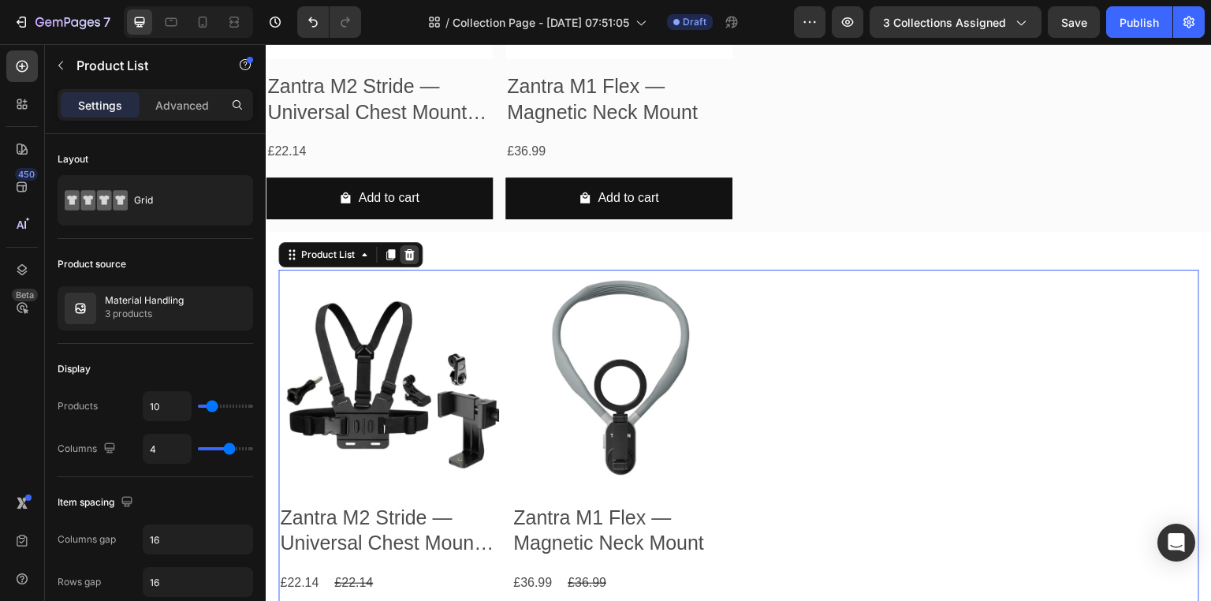
click at [412, 256] on icon at bounding box center [409, 254] width 10 height 11
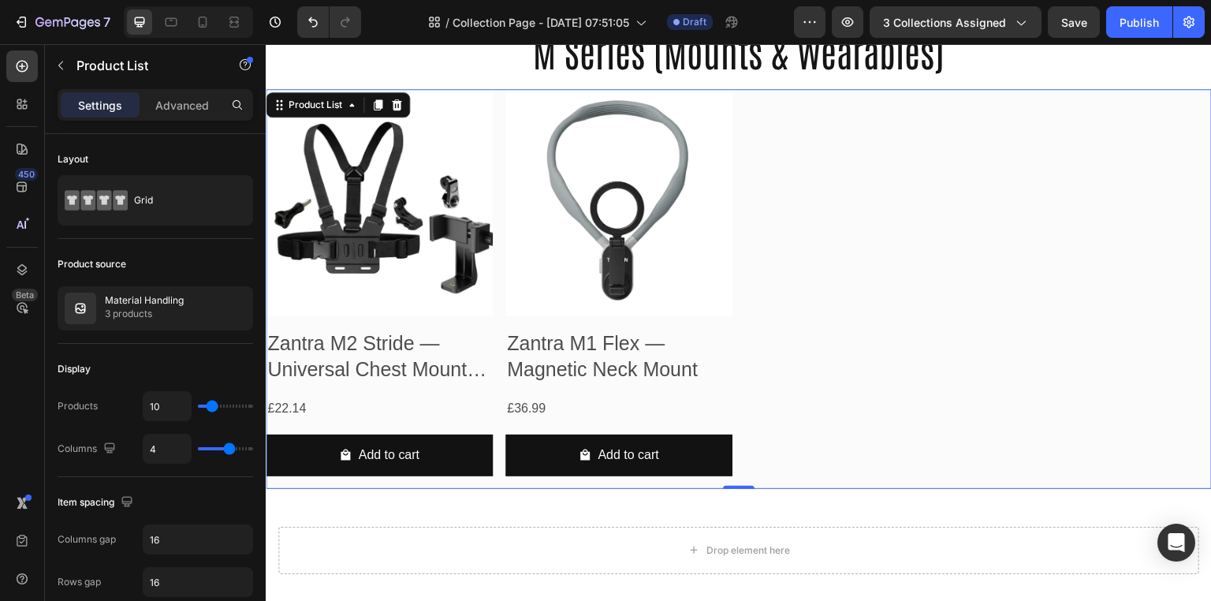
scroll to position [960, 0]
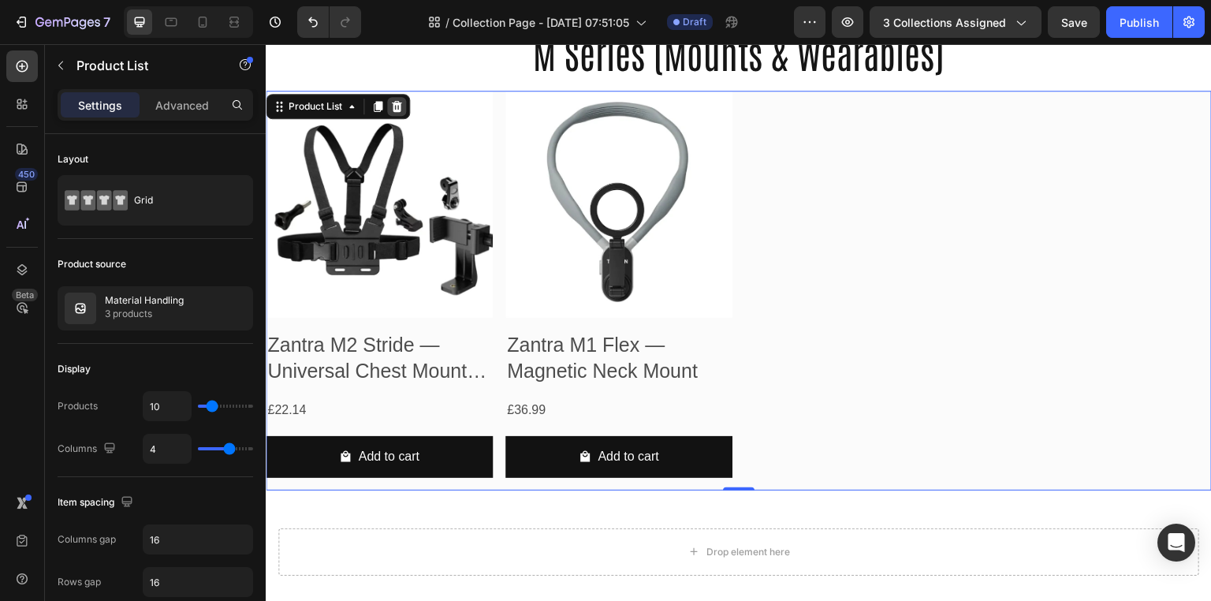
click at [397, 102] on icon at bounding box center [396, 106] width 13 height 13
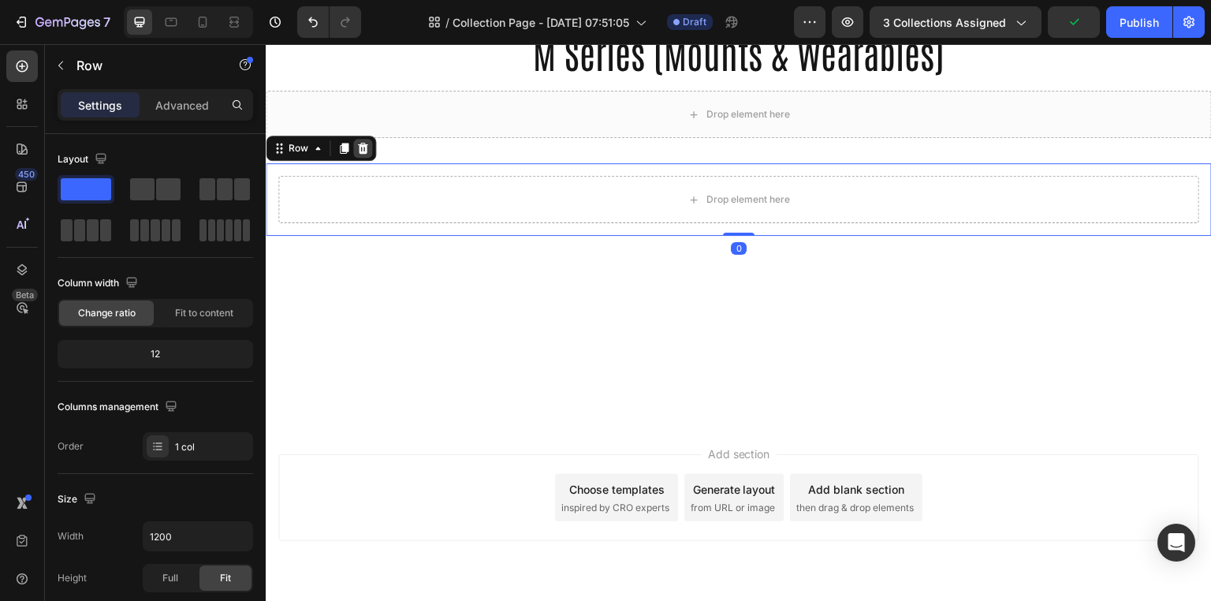
click at [359, 148] on icon at bounding box center [363, 148] width 10 height 11
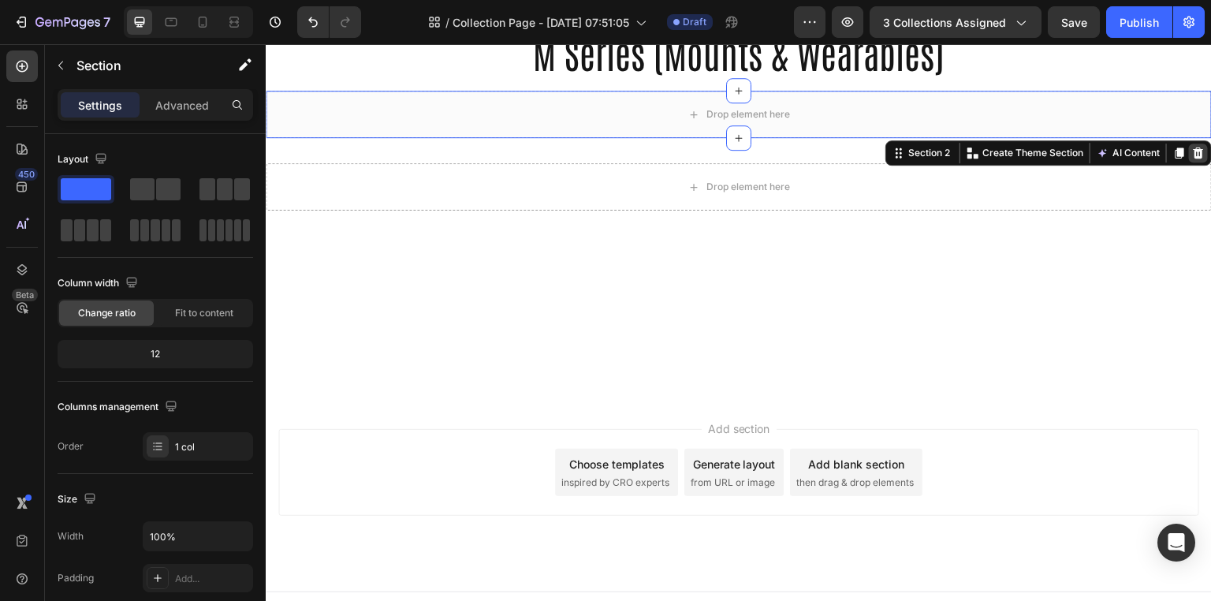
click at [1193, 147] on icon at bounding box center [1198, 152] width 10 height 11
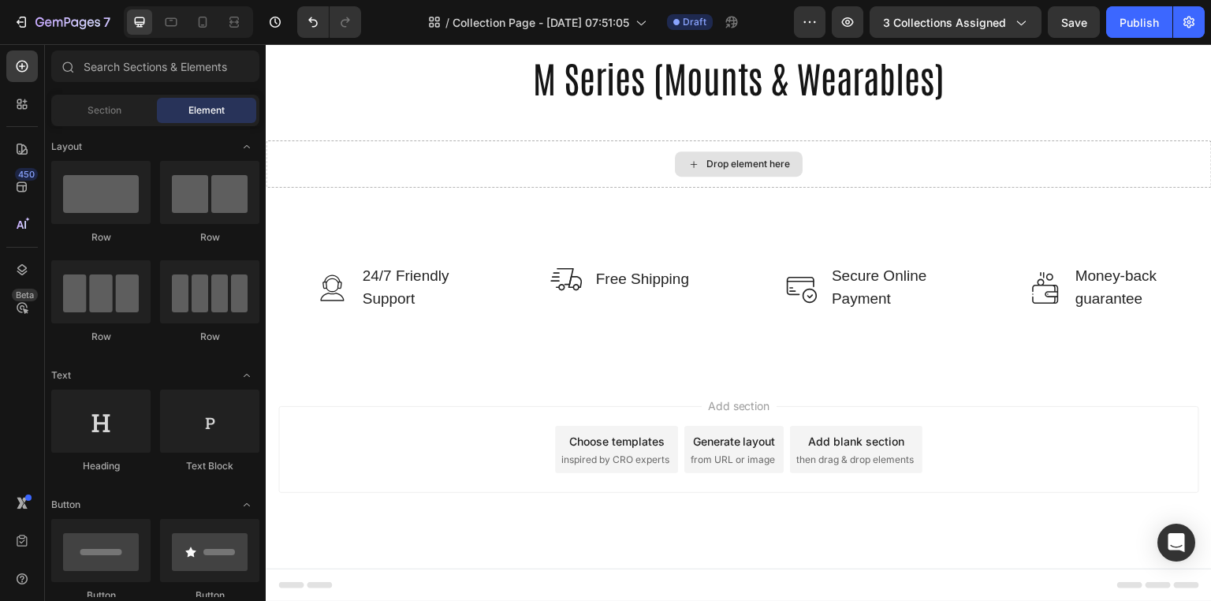
scroll to position [932, 0]
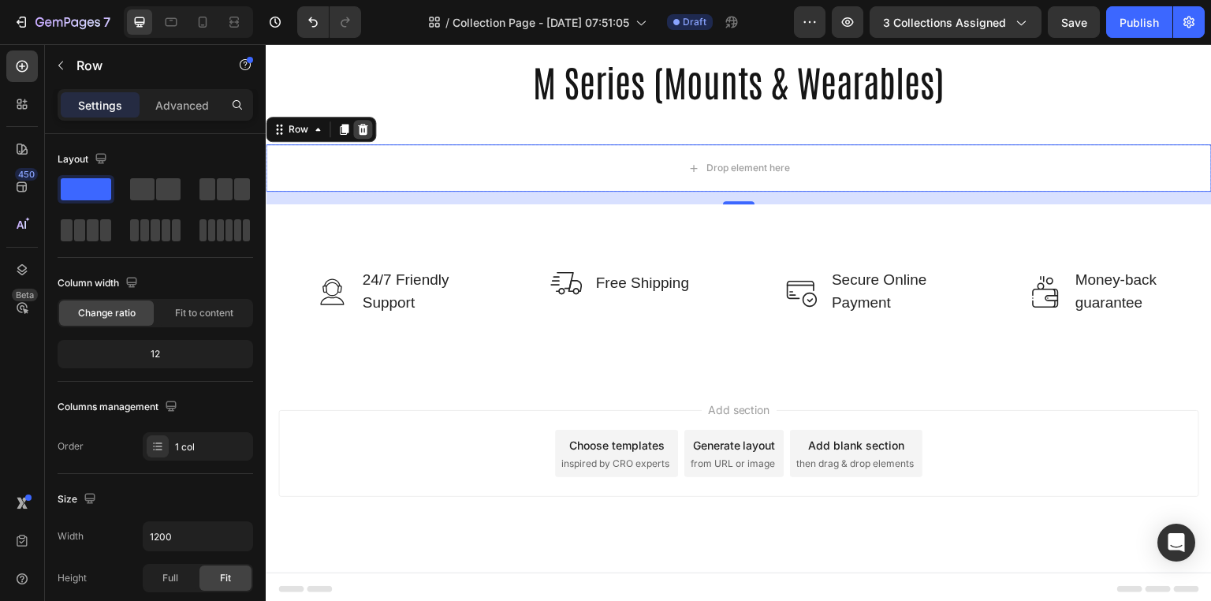
click at [366, 129] on icon at bounding box center [363, 129] width 10 height 11
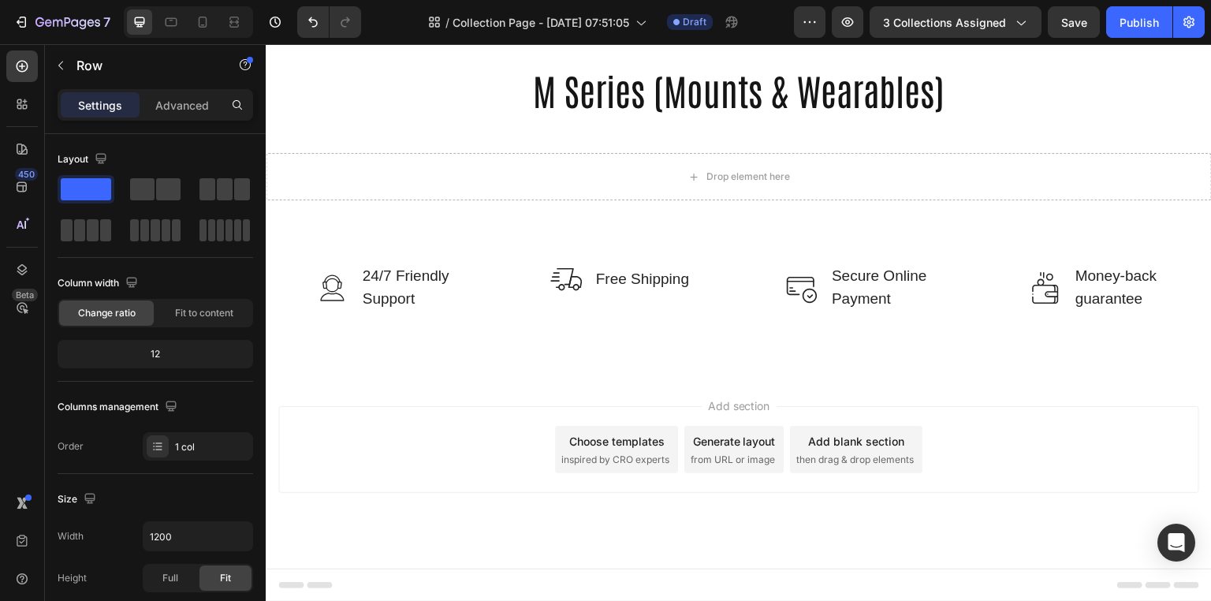
scroll to position [919, 0]
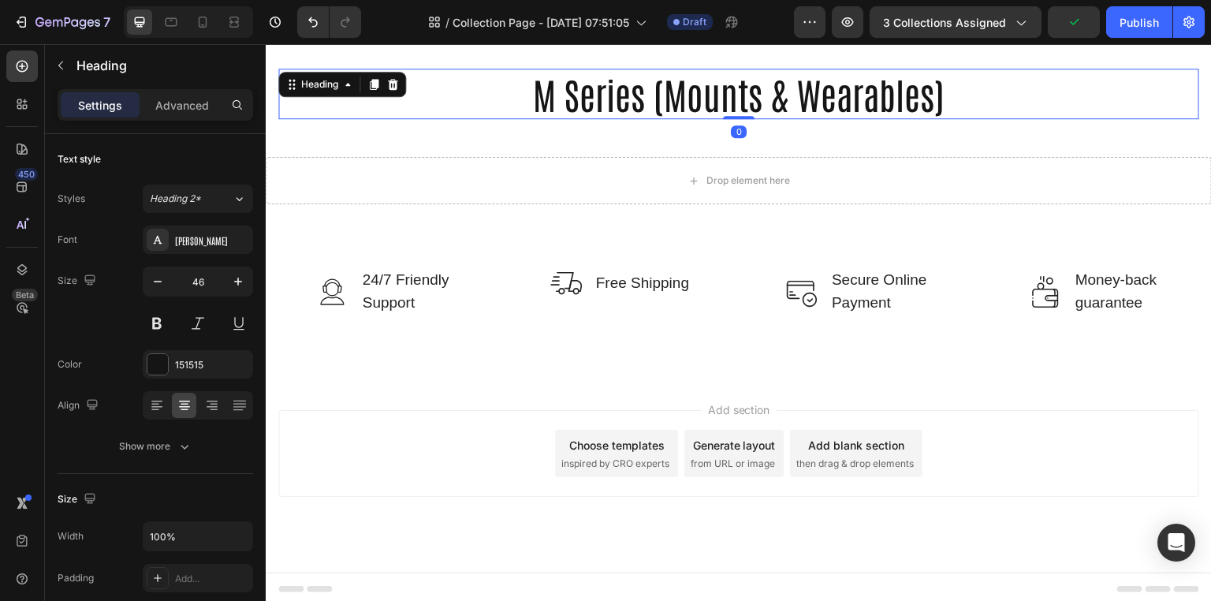
click at [625, 101] on h2 "M Series (Mounts & Wearables)" at bounding box center [738, 94] width 921 height 50
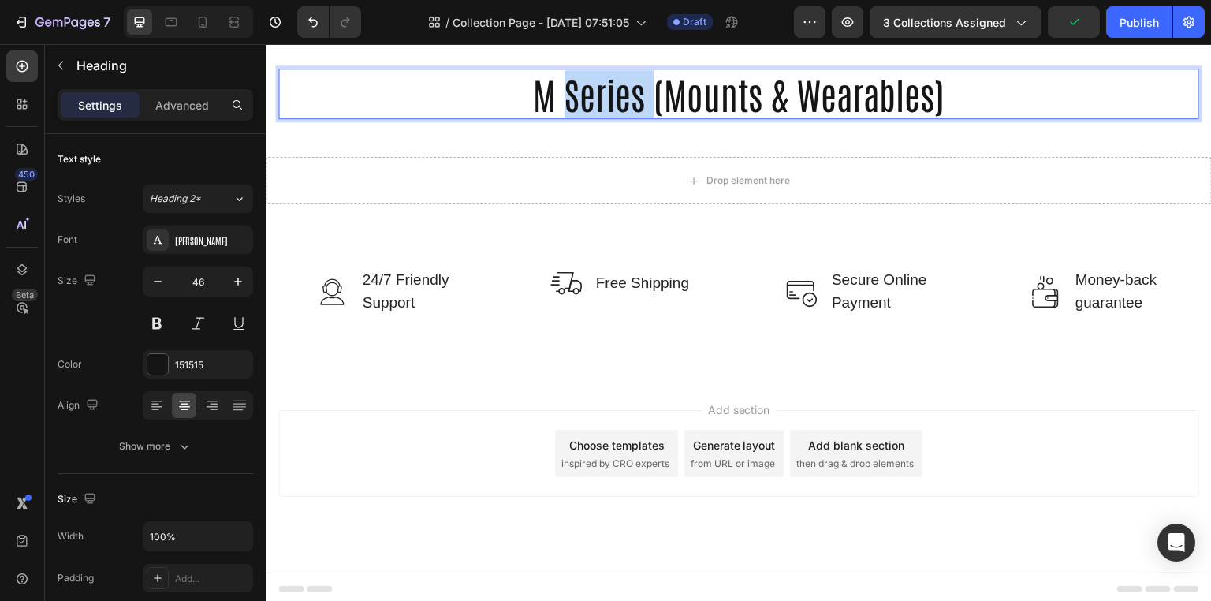
click at [625, 101] on p "M Series (Mounts & Wearables)" at bounding box center [738, 93] width 917 height 47
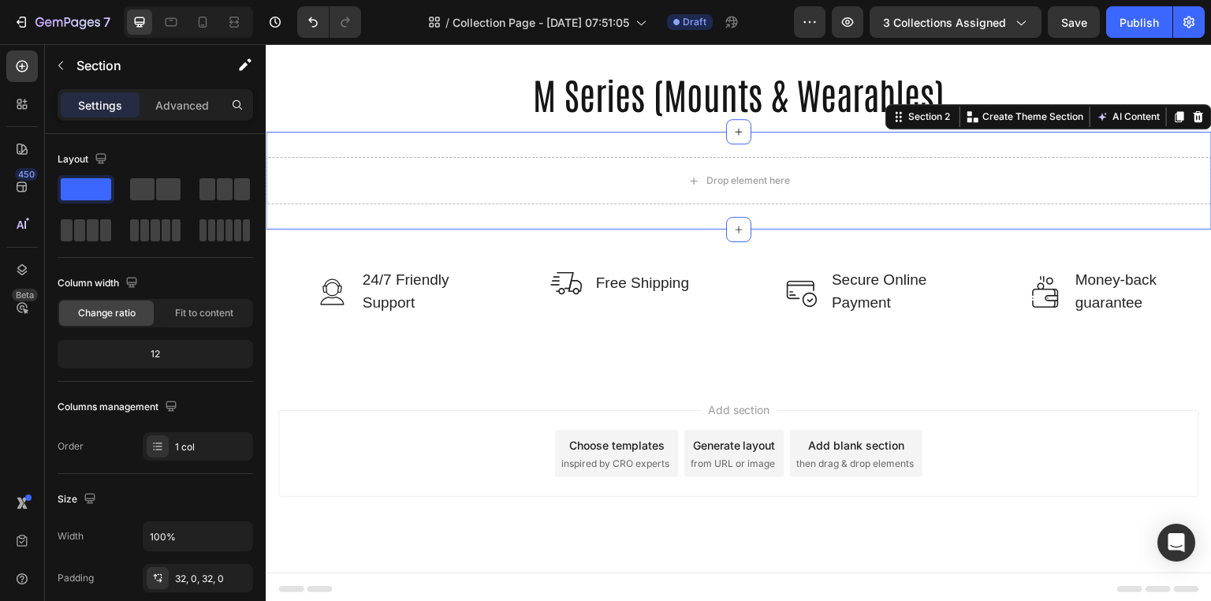
click at [865, 132] on div "Drop element here Section 2 You can create reusable sections Create Theme Secti…" at bounding box center [739, 181] width 946 height 98
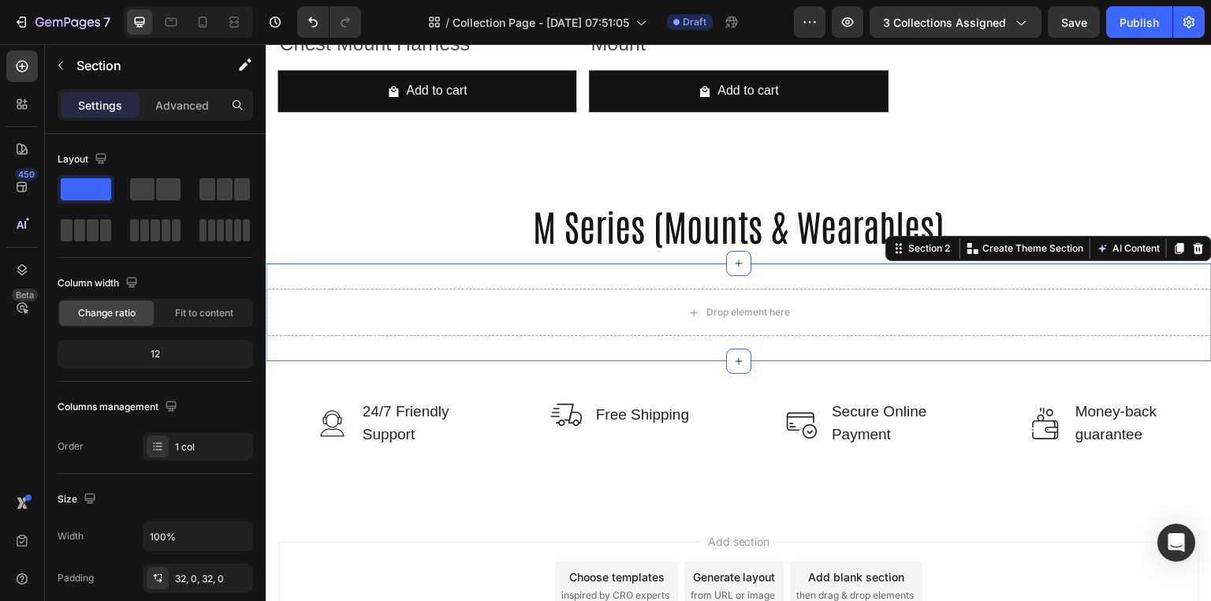
scroll to position [721, 0]
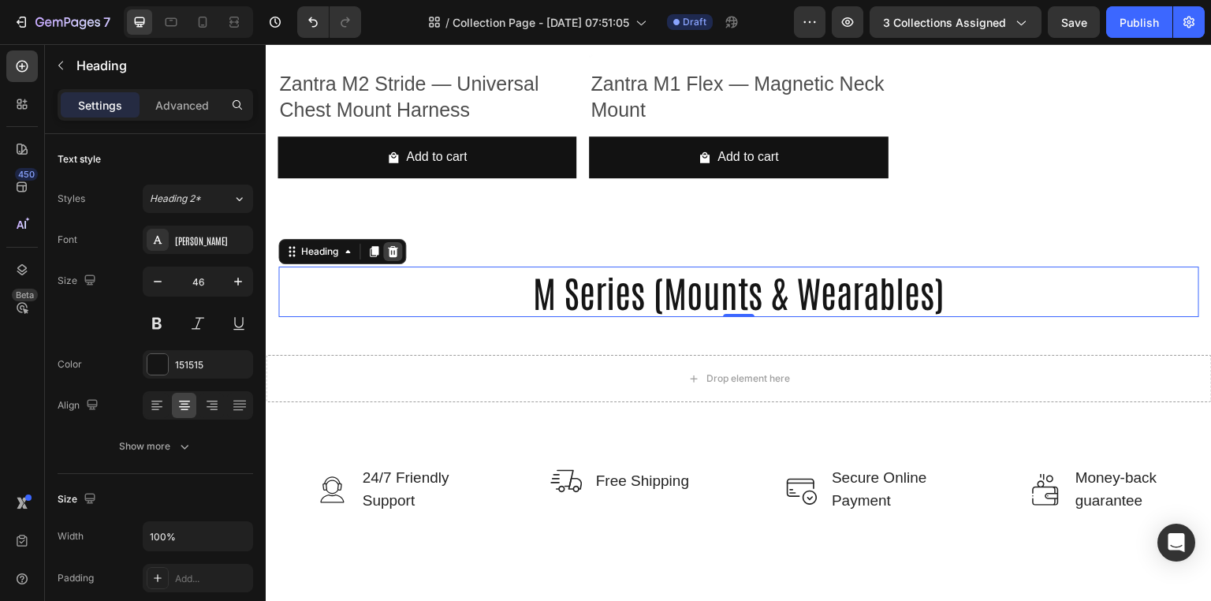
click at [402, 244] on div at bounding box center [392, 251] width 19 height 19
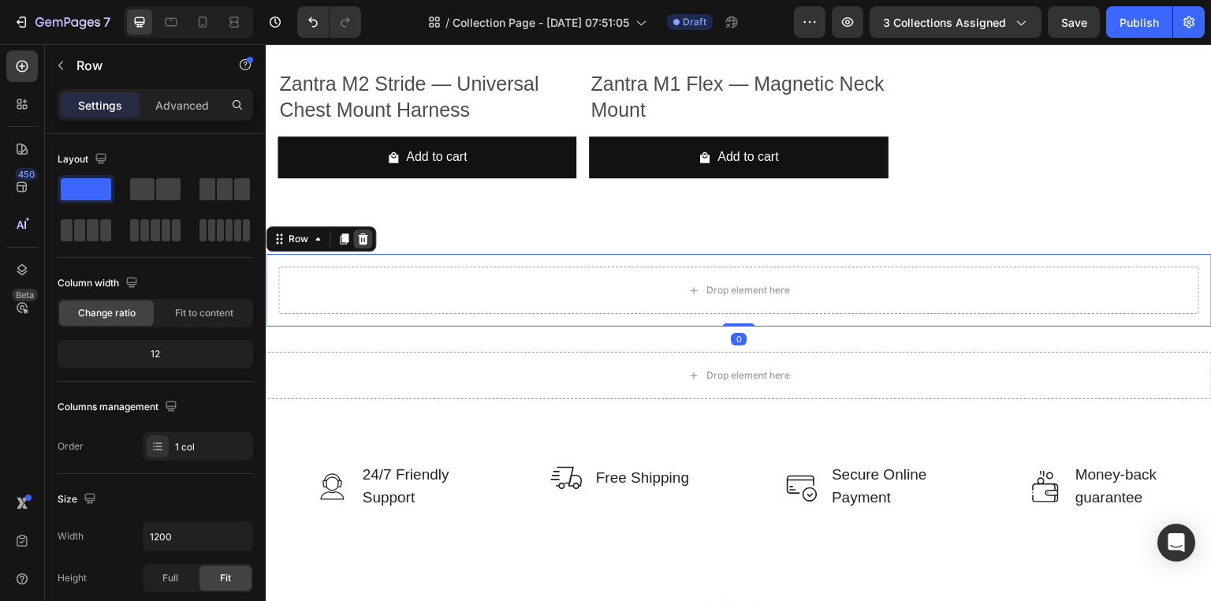
click at [369, 236] on div at bounding box center [362, 238] width 19 height 19
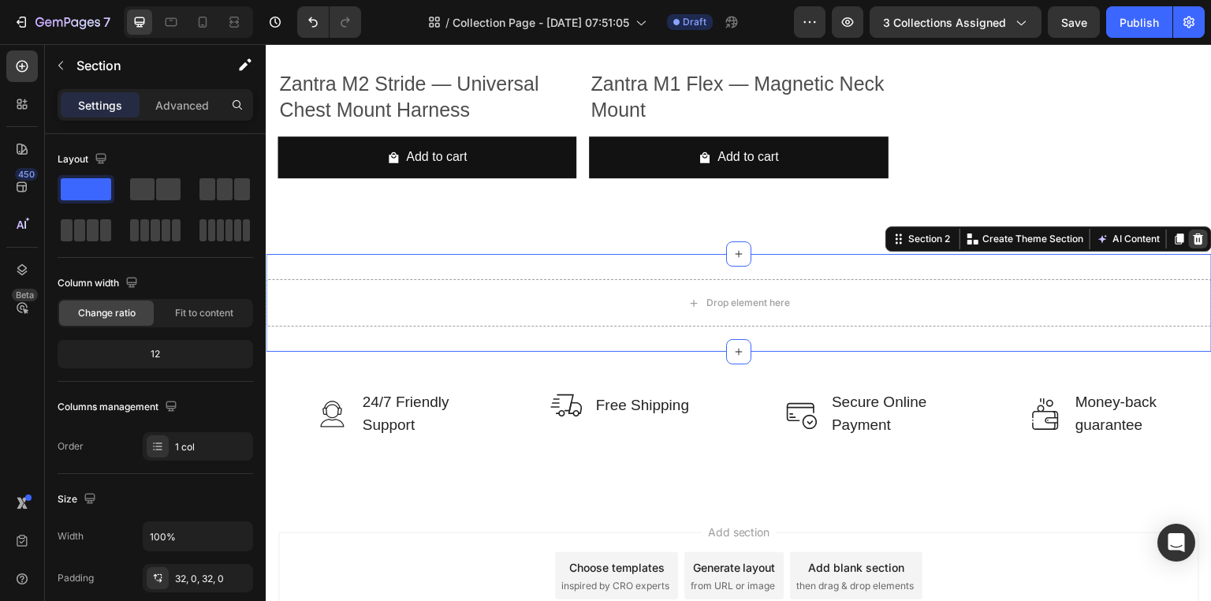
click at [1193, 236] on icon at bounding box center [1198, 238] width 10 height 11
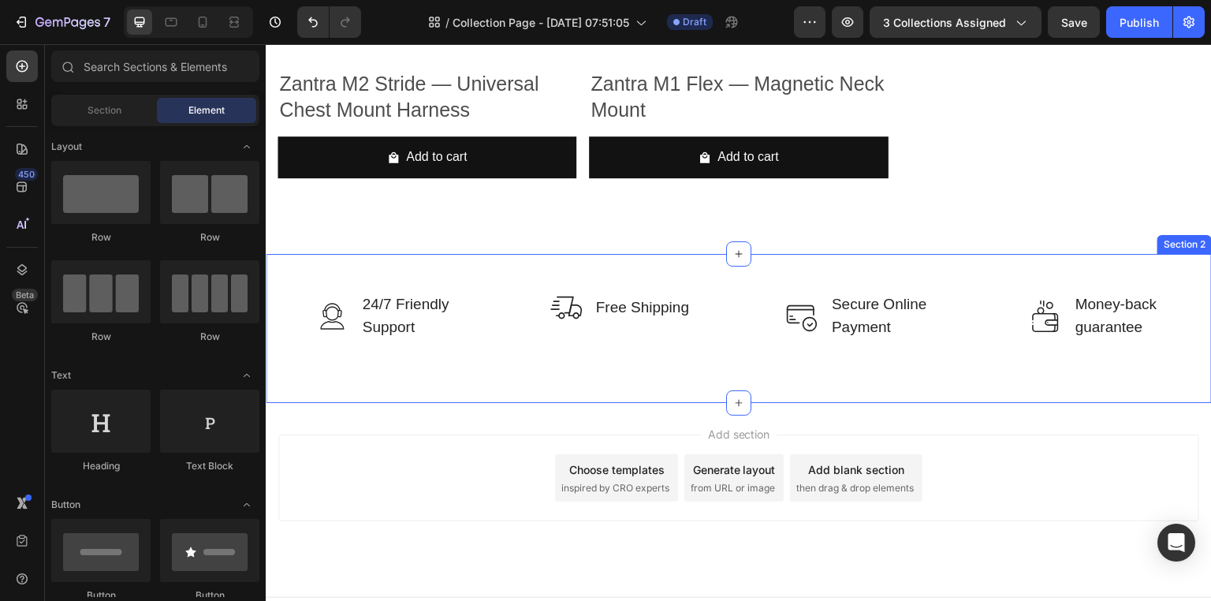
scroll to position [746, 0]
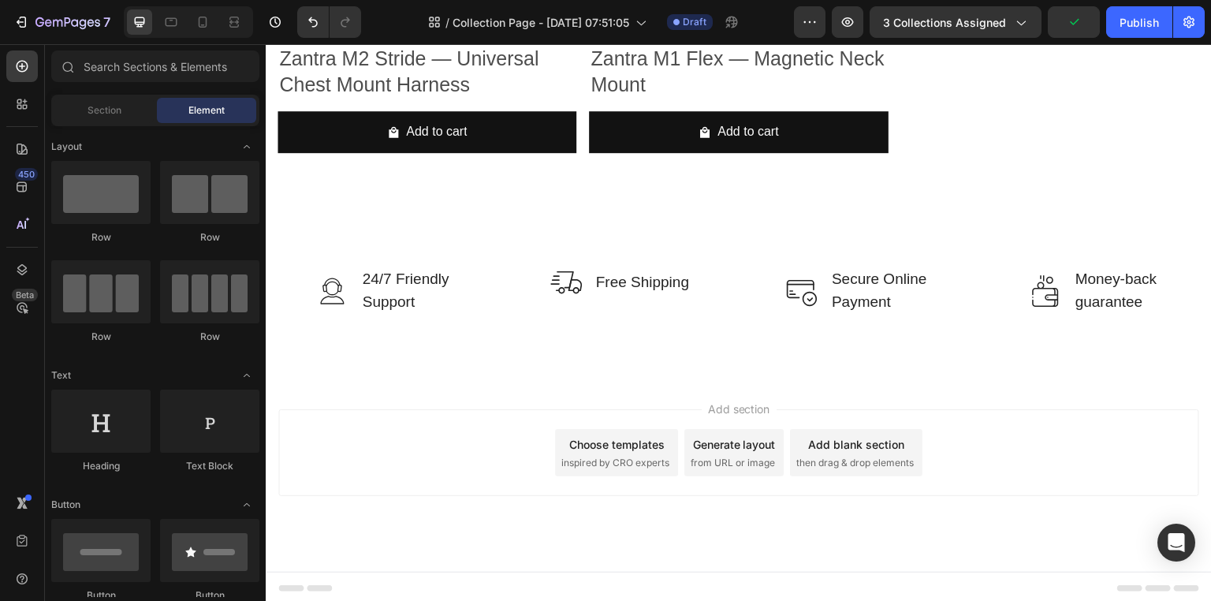
click at [695, 399] on div "Add section Choose templates inspired by CRO experts Generate layout from URL o…" at bounding box center [739, 475] width 946 height 194
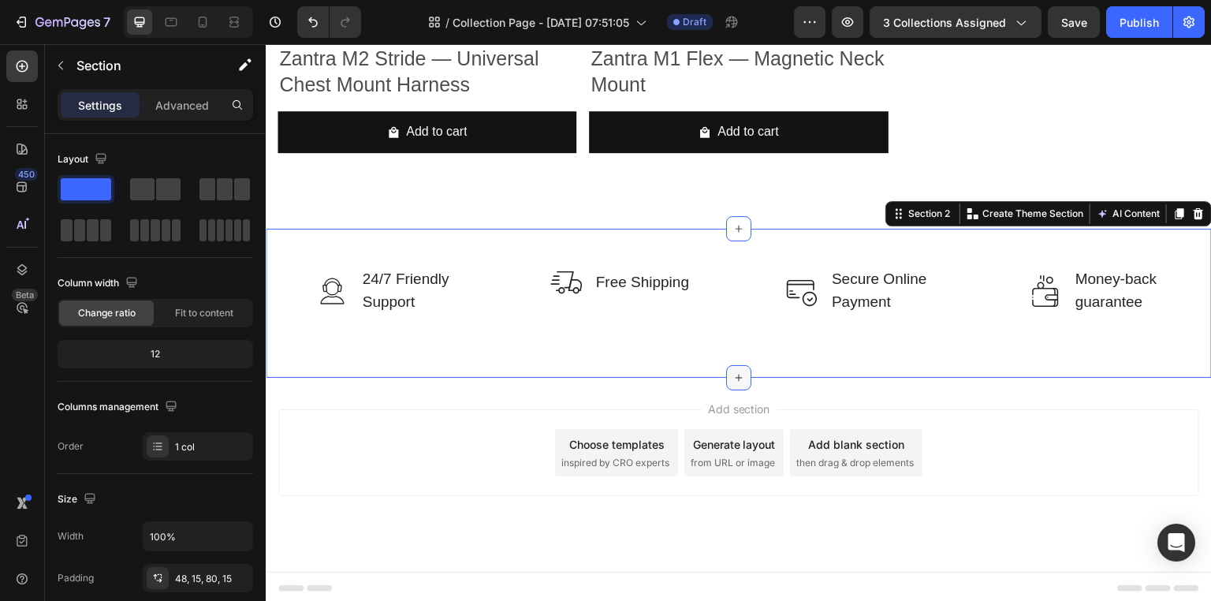
click at [732, 378] on icon at bounding box center [738, 377] width 13 height 13
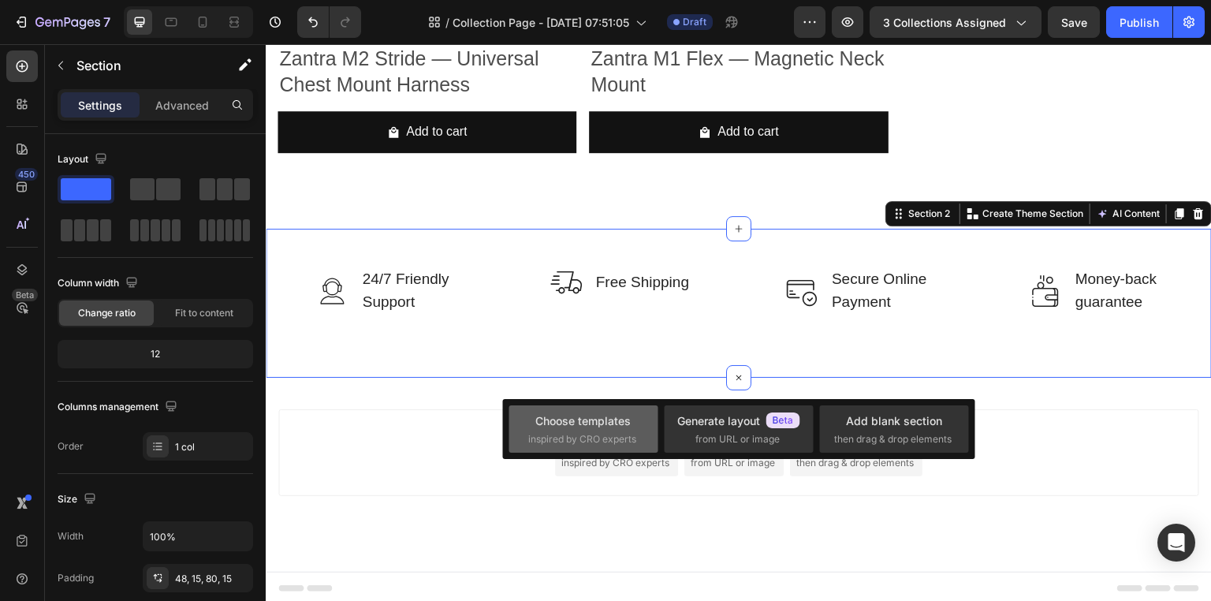
click at [542, 428] on div "Choose templates" at bounding box center [582, 420] width 95 height 17
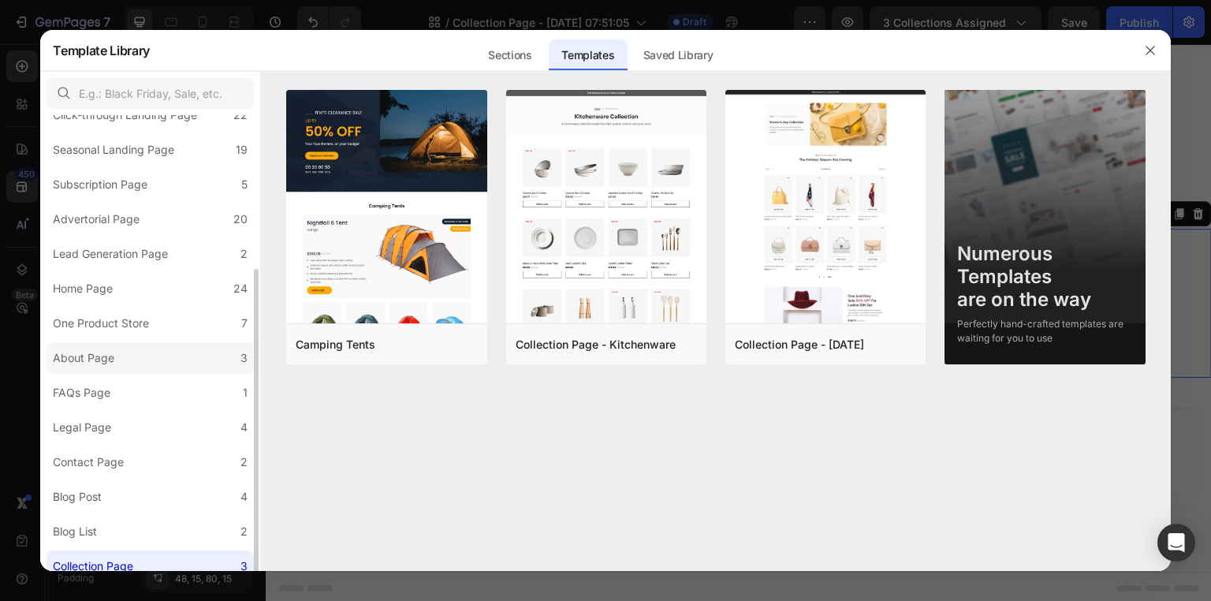
scroll to position [143, 0]
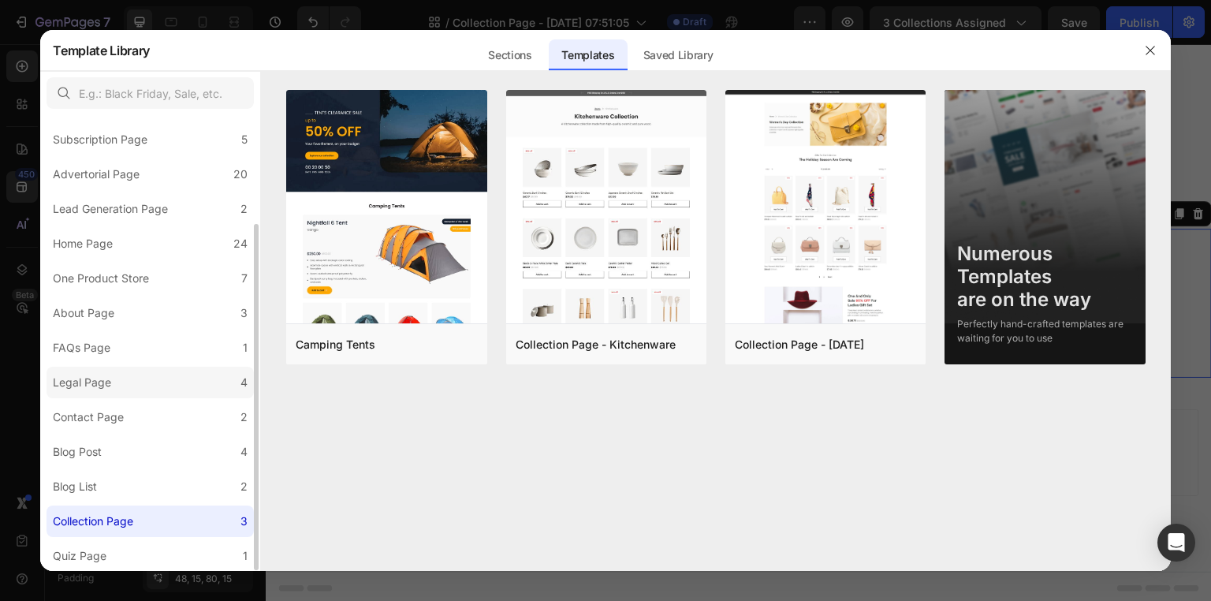
click at [92, 371] on label "Legal Page 4" at bounding box center [149, 382] width 207 height 32
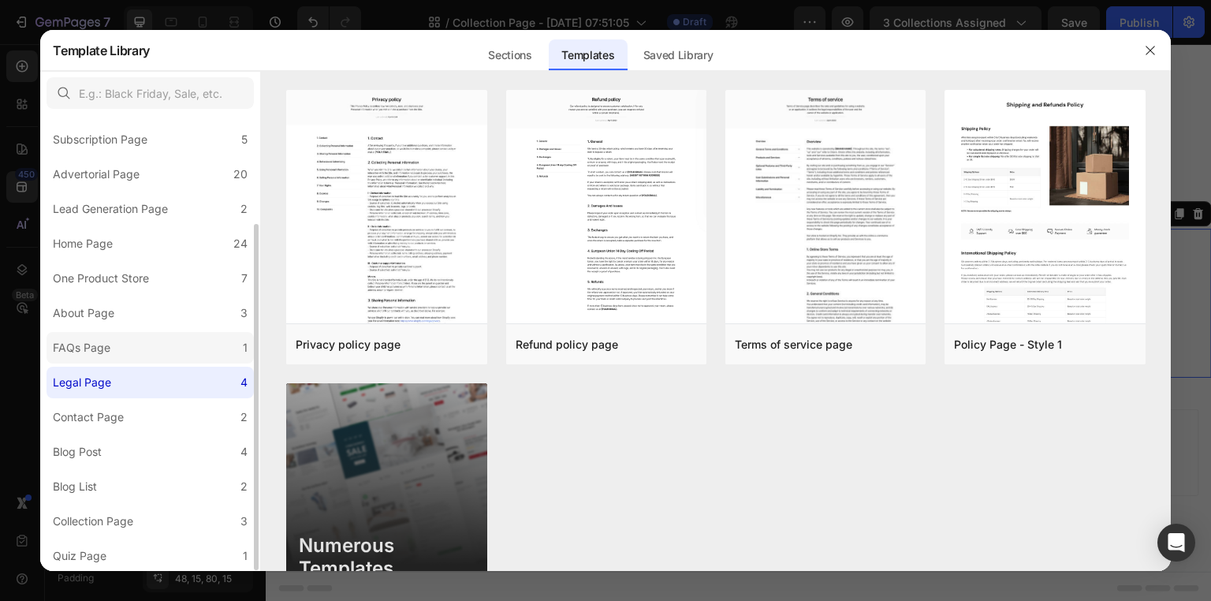
click at [104, 350] on div "FAQs Page" at bounding box center [82, 347] width 58 height 19
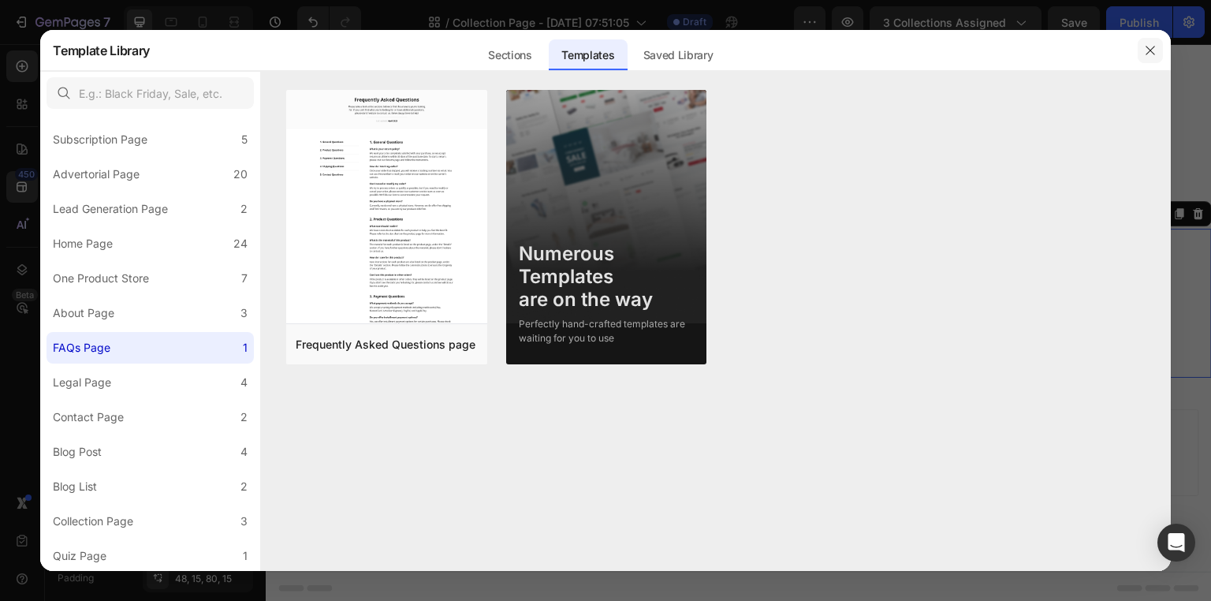
click at [1151, 58] on button "button" at bounding box center [1149, 50] width 25 height 25
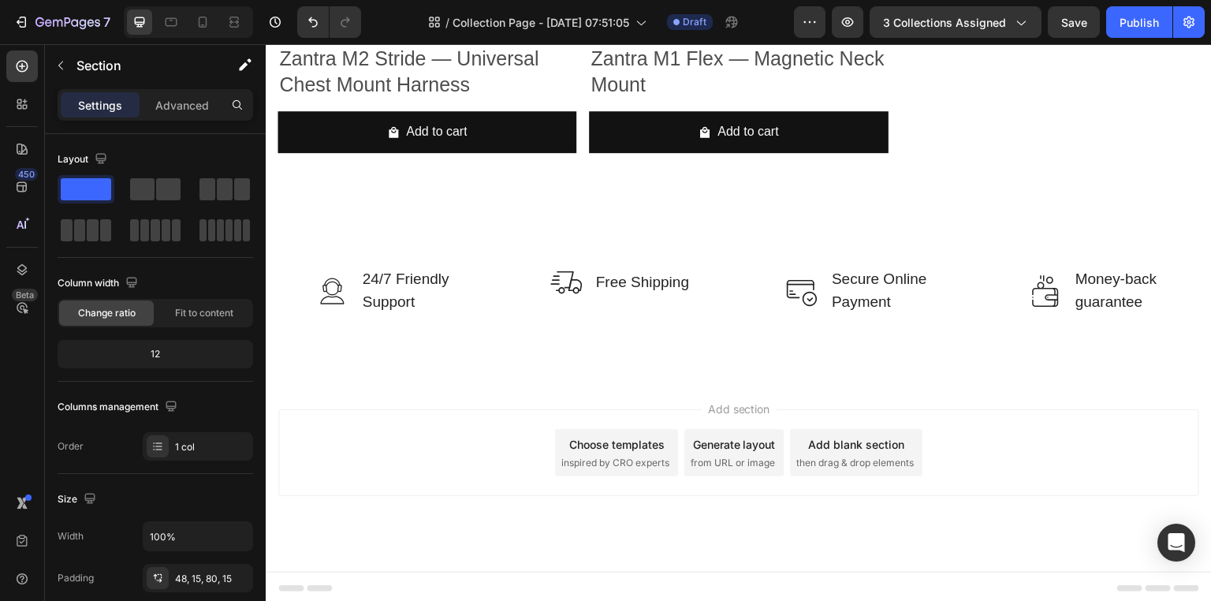
click at [749, 378] on div "Add section Choose templates inspired by CRO experts Generate layout from URL o…" at bounding box center [739, 475] width 946 height 194
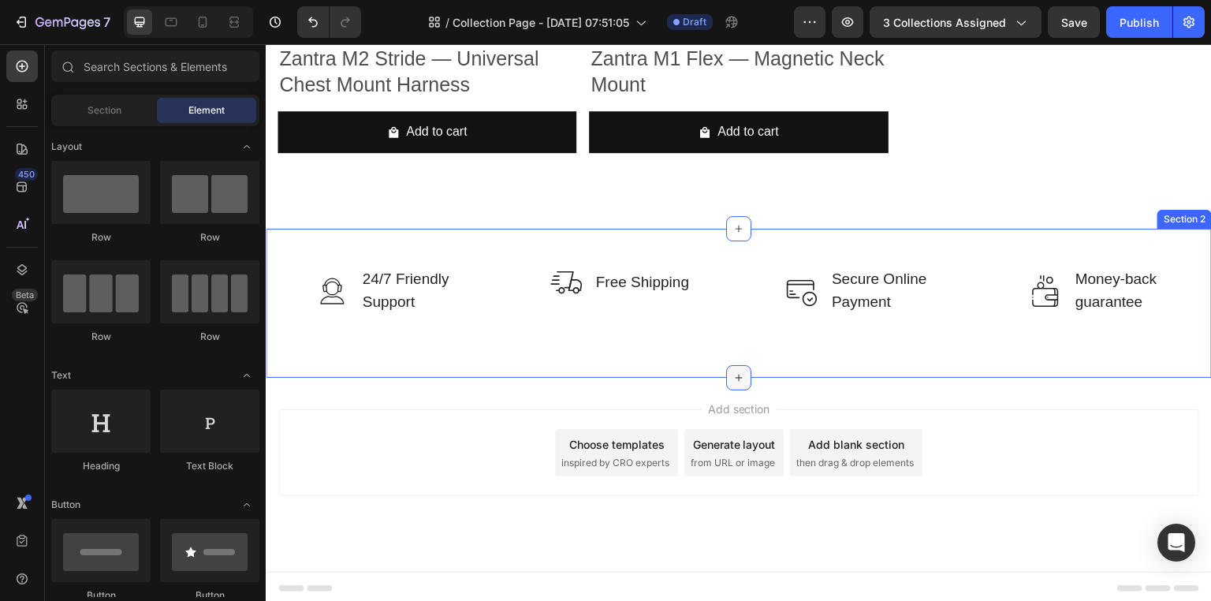
click at [739, 378] on icon at bounding box center [738, 377] width 13 height 13
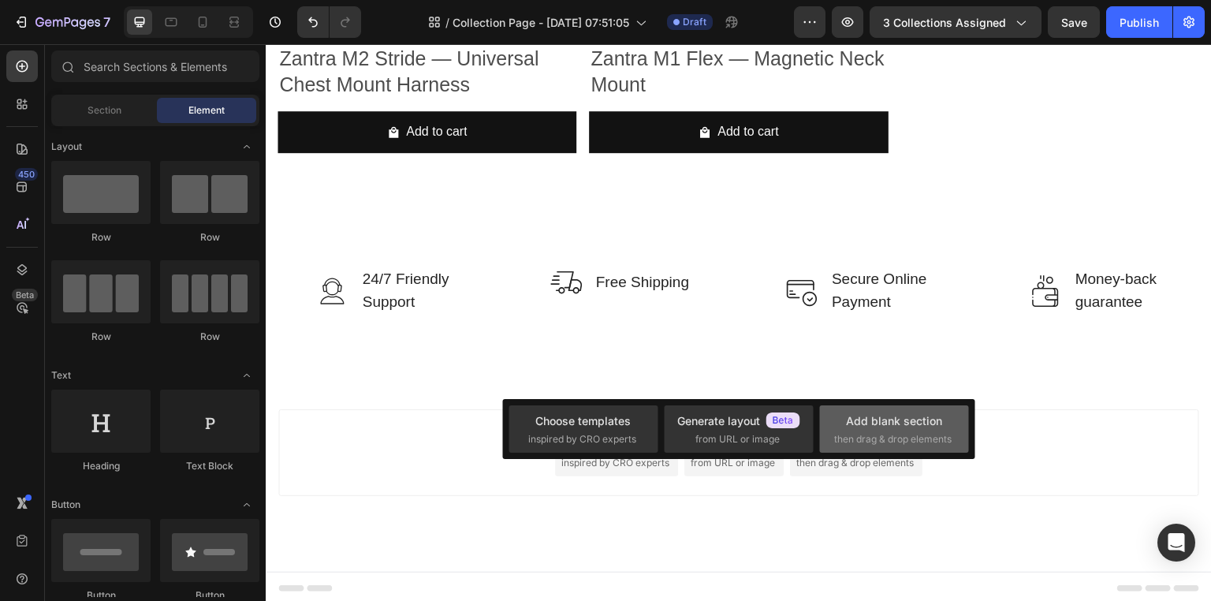
click at [906, 423] on div "Add blank section" at bounding box center [894, 420] width 96 height 17
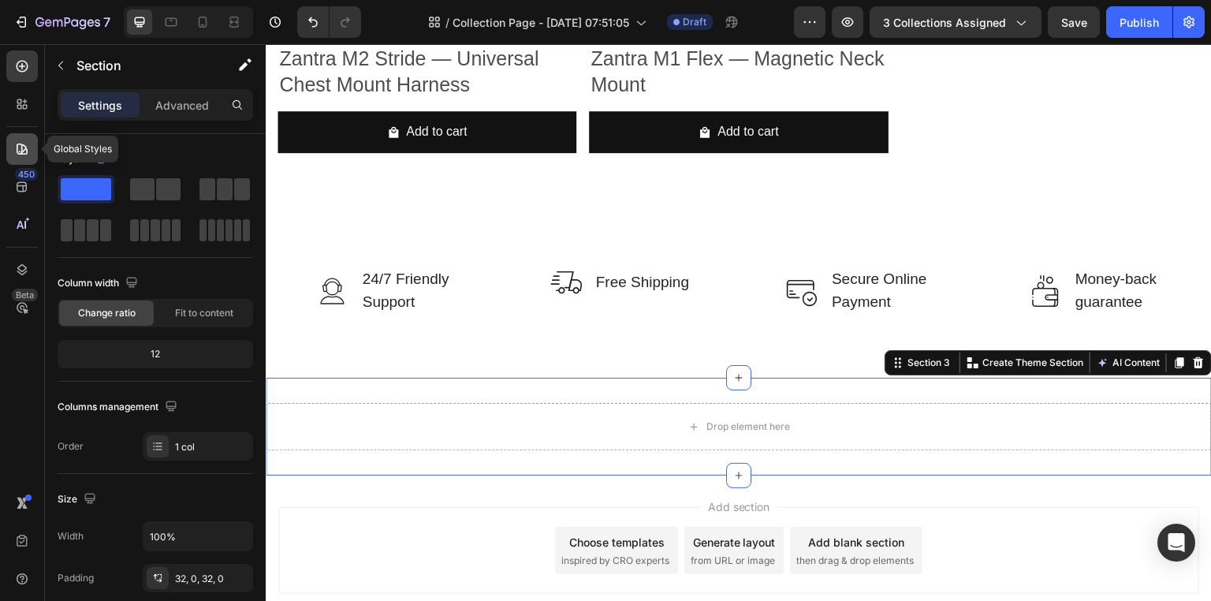
click at [28, 143] on icon at bounding box center [22, 149] width 16 height 16
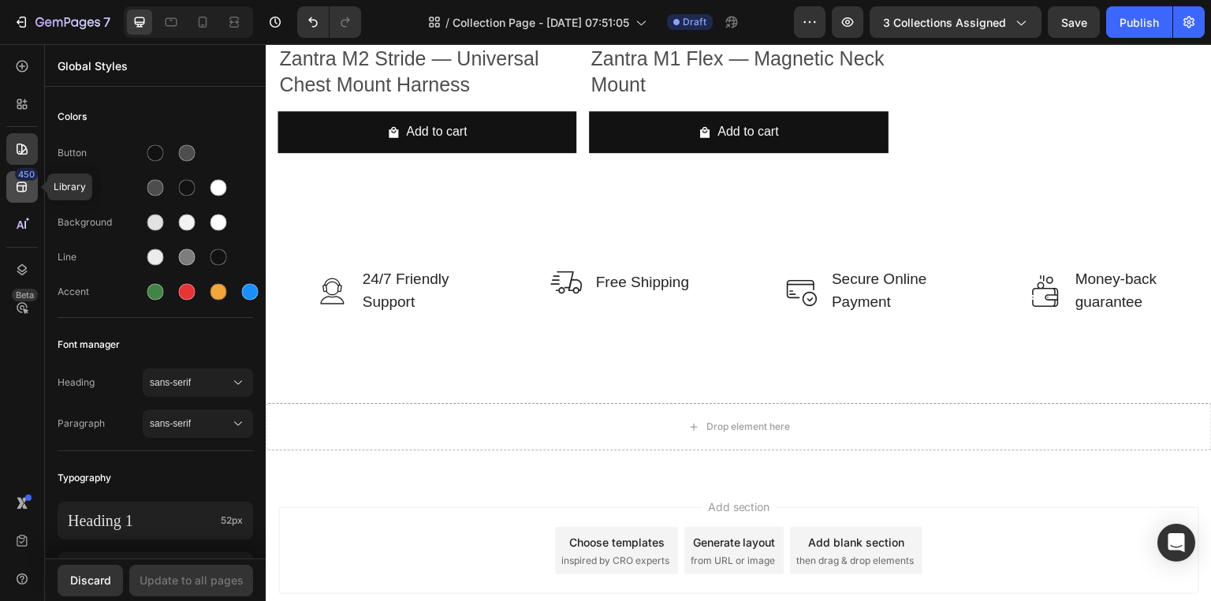
click at [27, 180] on div "450" at bounding box center [26, 174] width 23 height 13
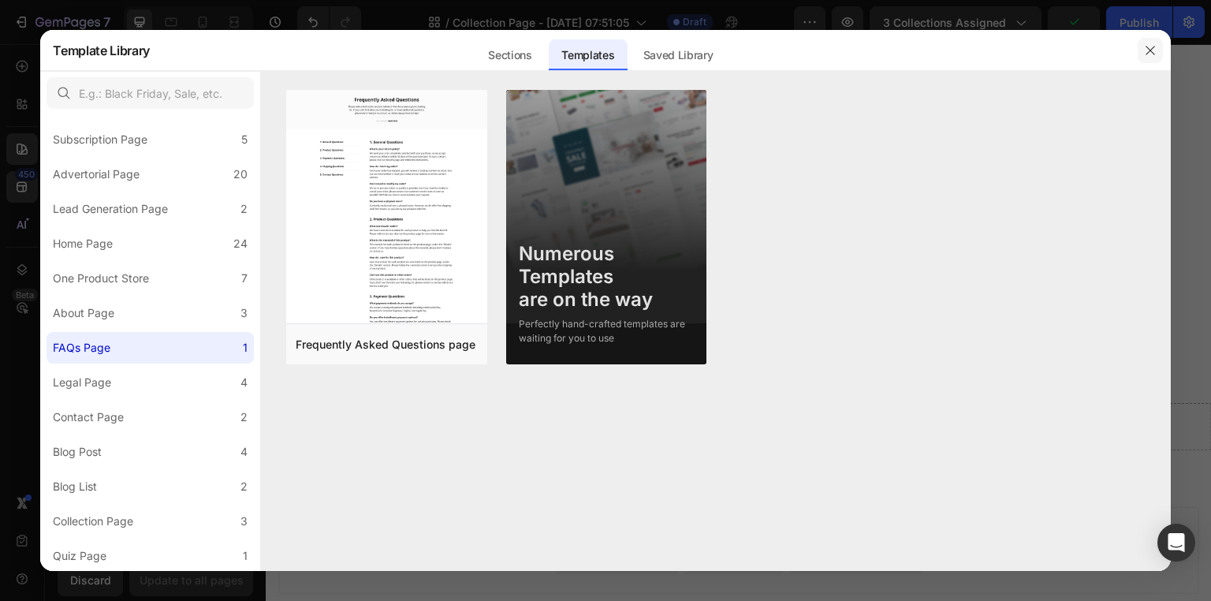
click at [1151, 59] on button "button" at bounding box center [1149, 50] width 25 height 25
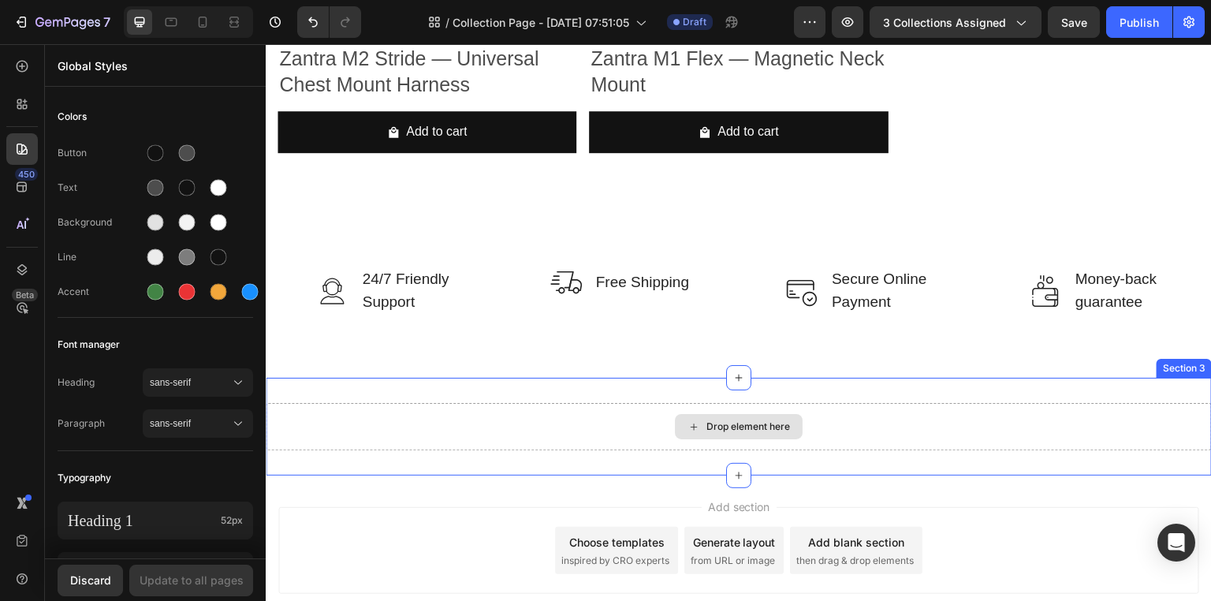
click at [524, 423] on div "Drop element here" at bounding box center [739, 426] width 946 height 47
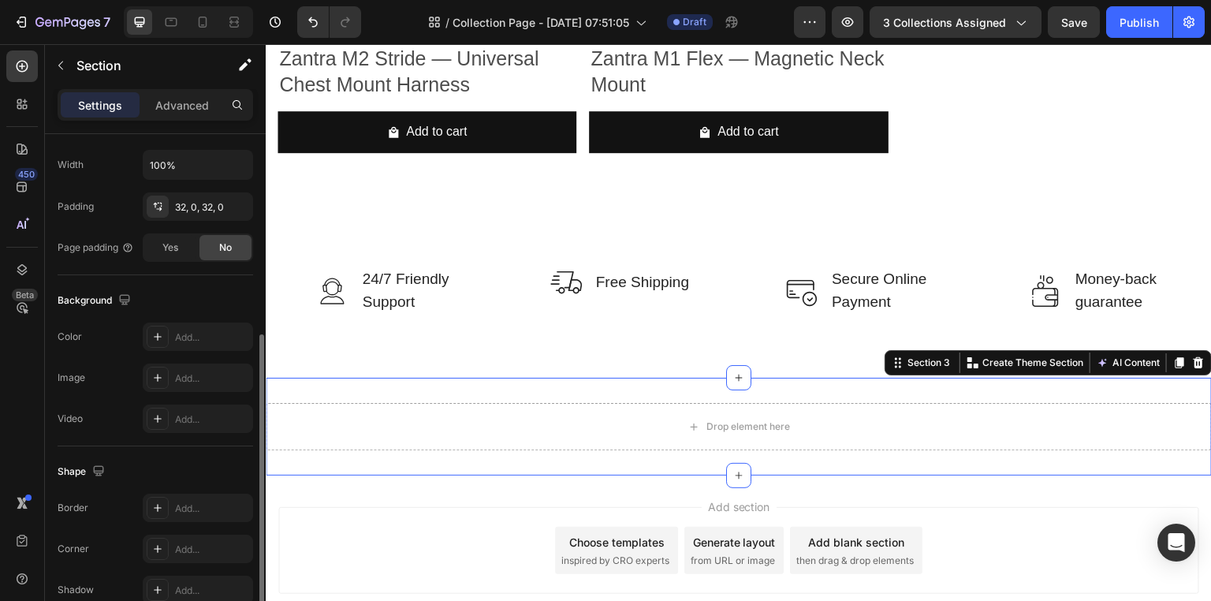
scroll to position [448, 0]
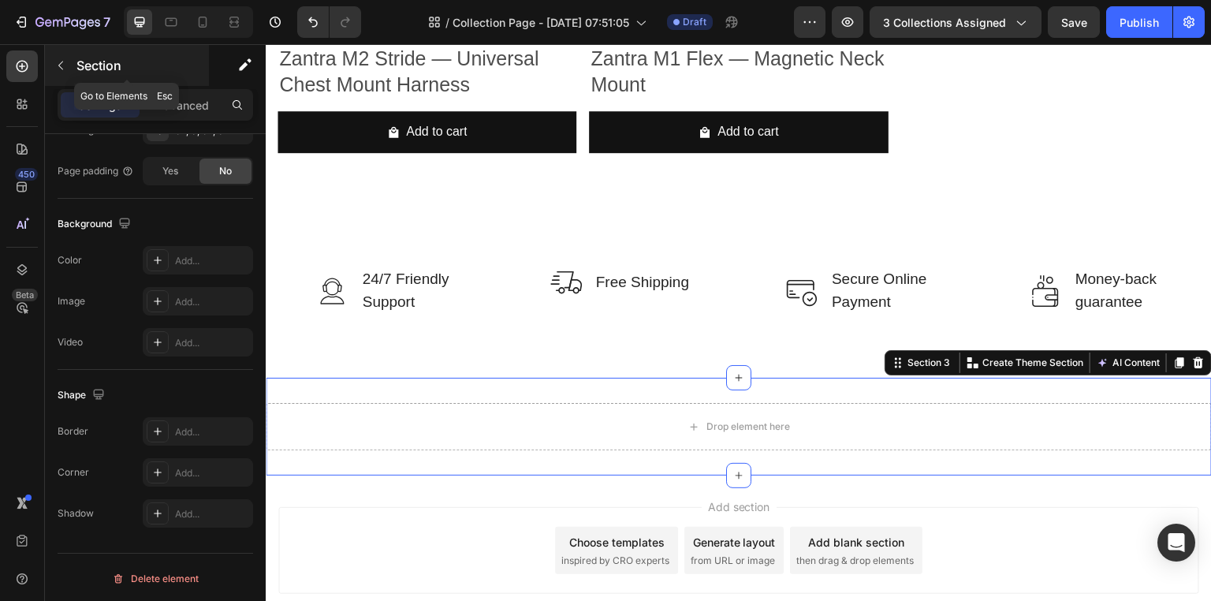
click at [57, 54] on button "button" at bounding box center [60, 65] width 25 height 25
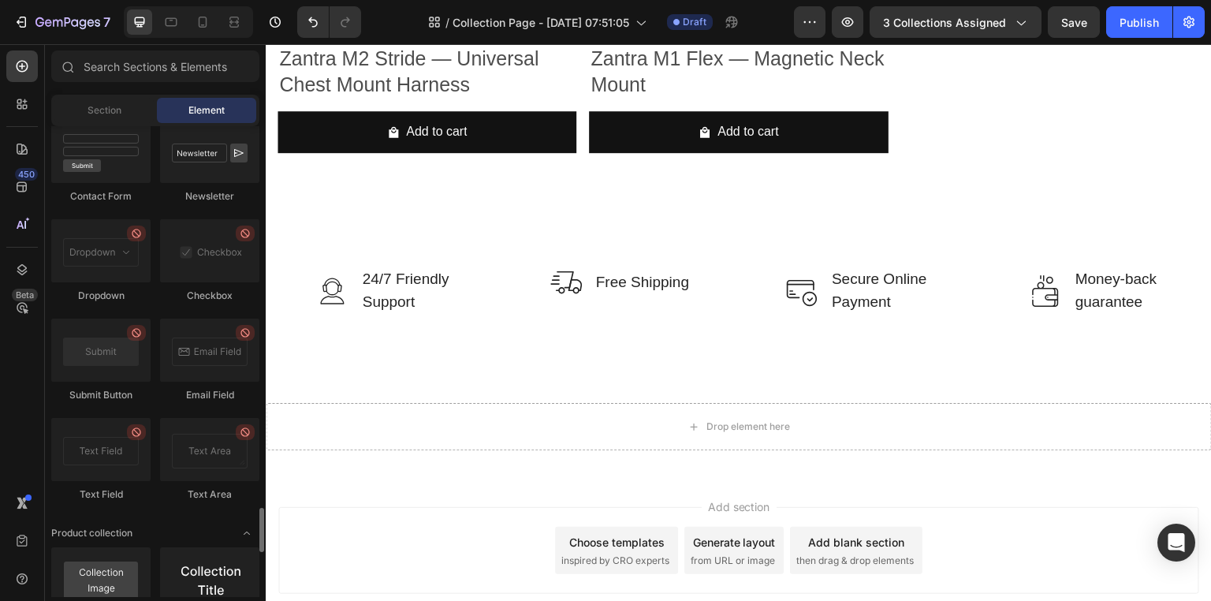
scroll to position [3691, 0]
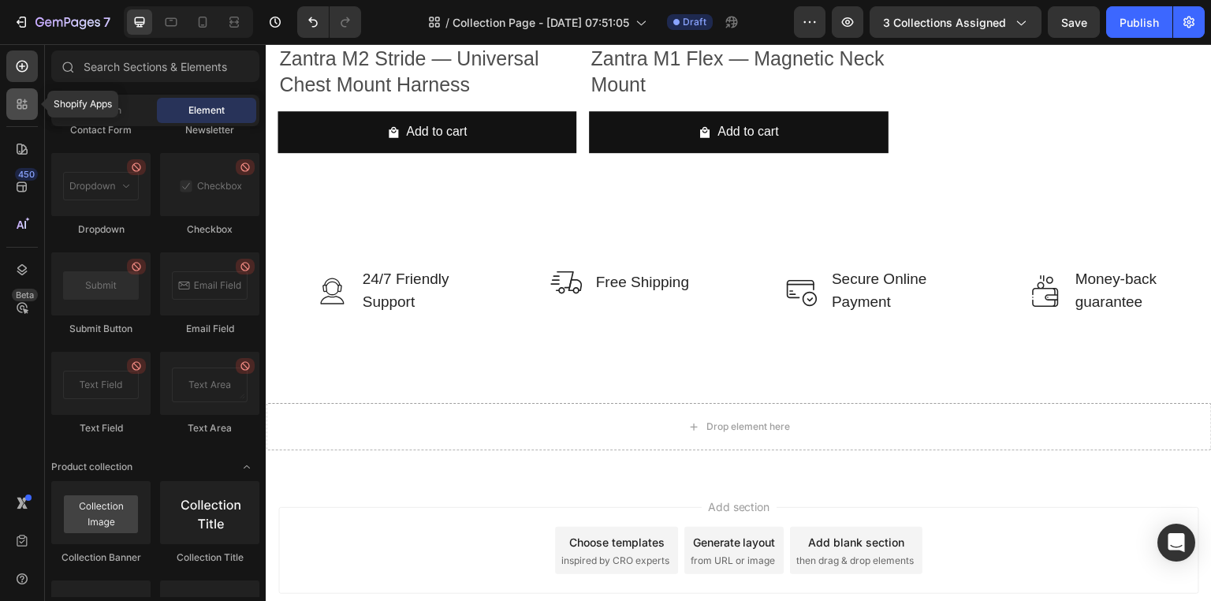
click at [18, 118] on div at bounding box center [22, 104] width 32 height 32
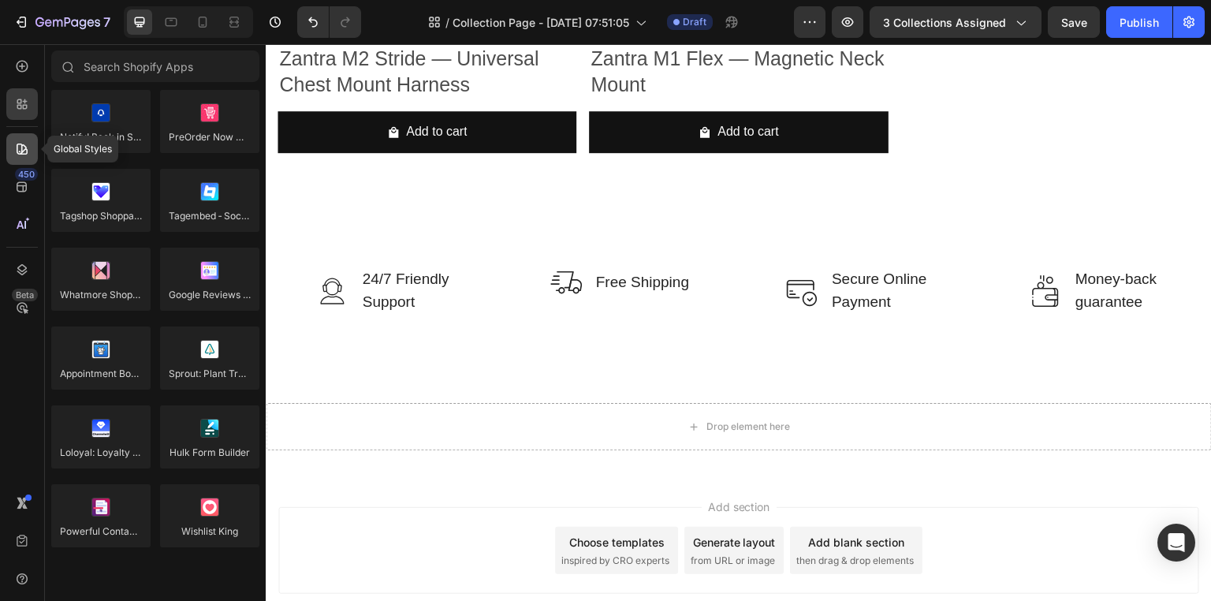
click at [25, 149] on icon at bounding box center [22, 148] width 11 height 11
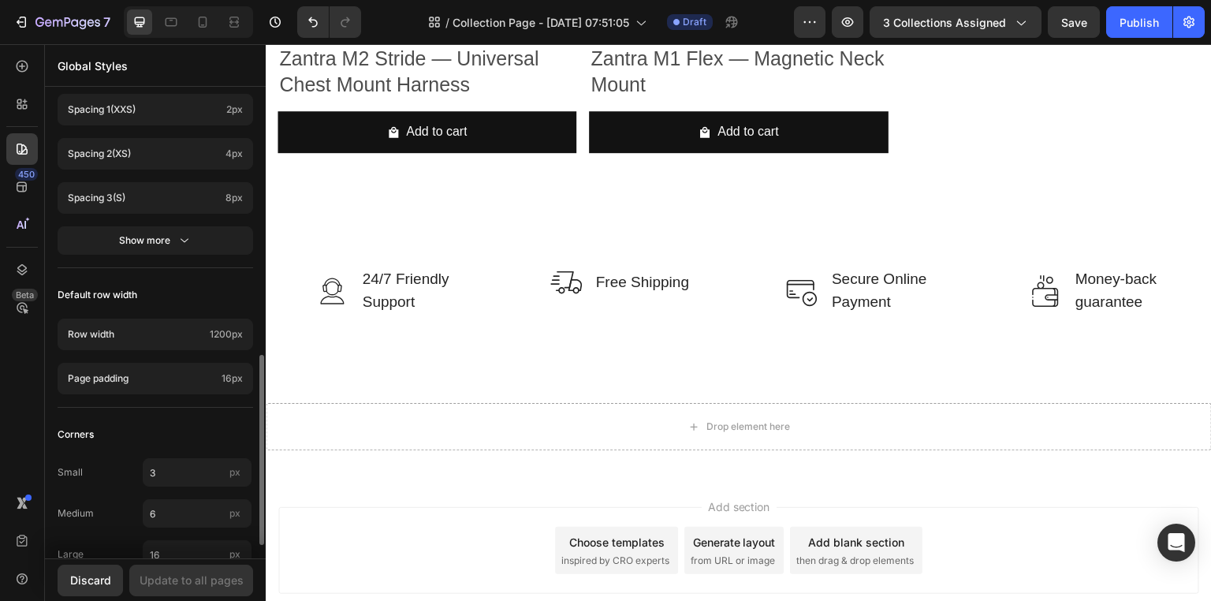
scroll to position [685, 0]
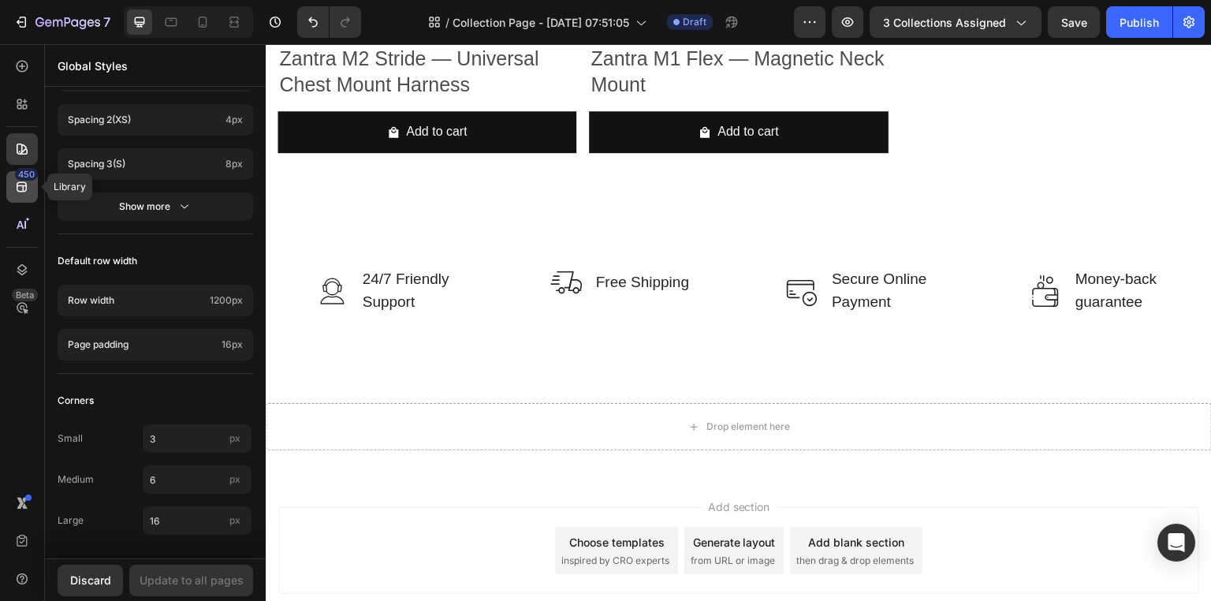
click at [18, 195] on div "450" at bounding box center [22, 187] width 32 height 32
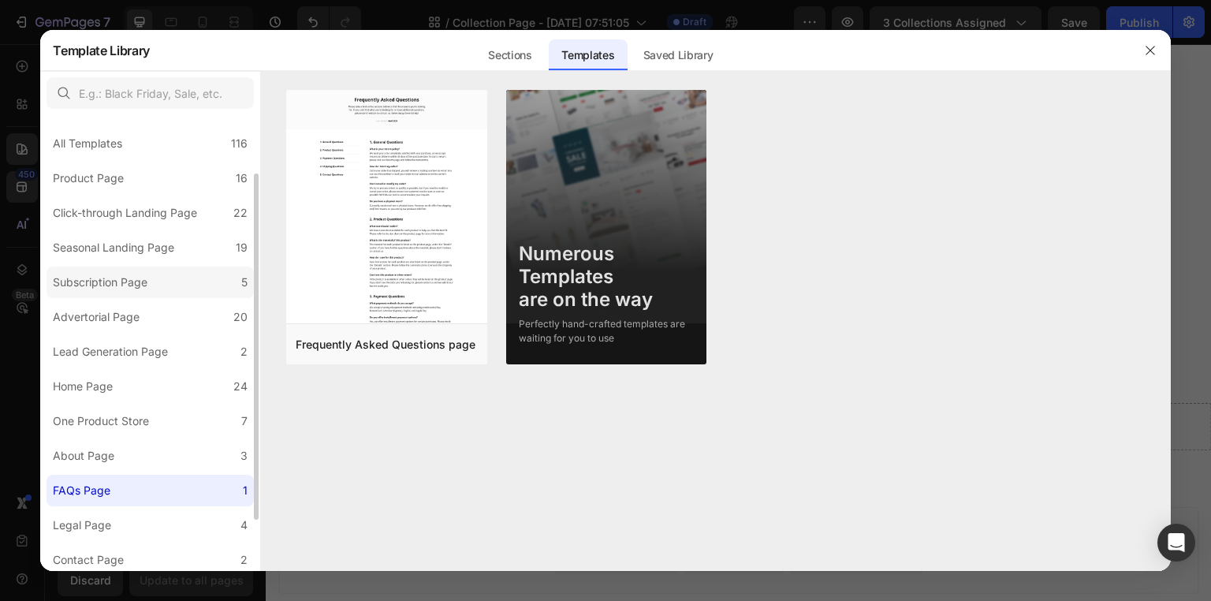
scroll to position [143, 0]
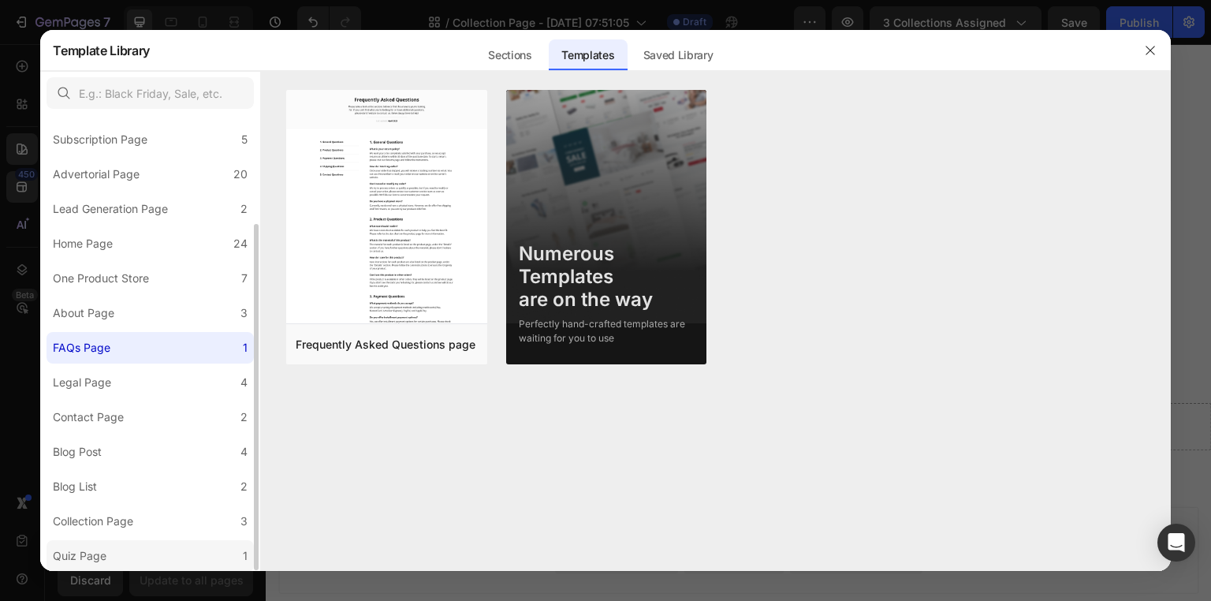
click at [110, 554] on div "Quiz Page" at bounding box center [83, 555] width 60 height 19
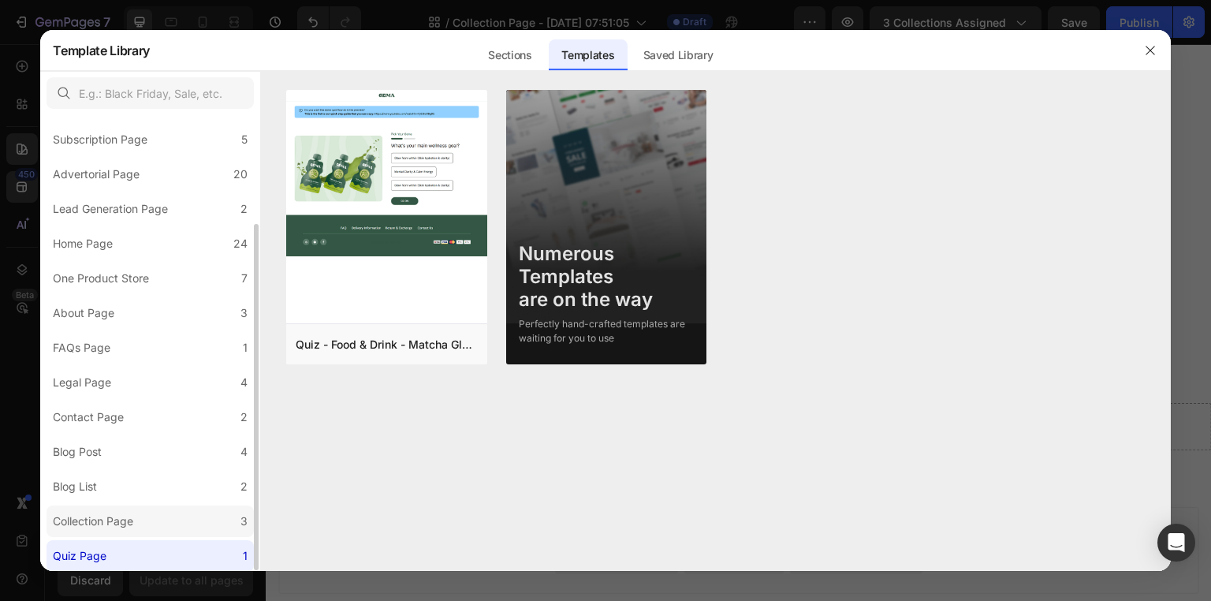
click at [113, 510] on label "Collection Page 3" at bounding box center [149, 521] width 207 height 32
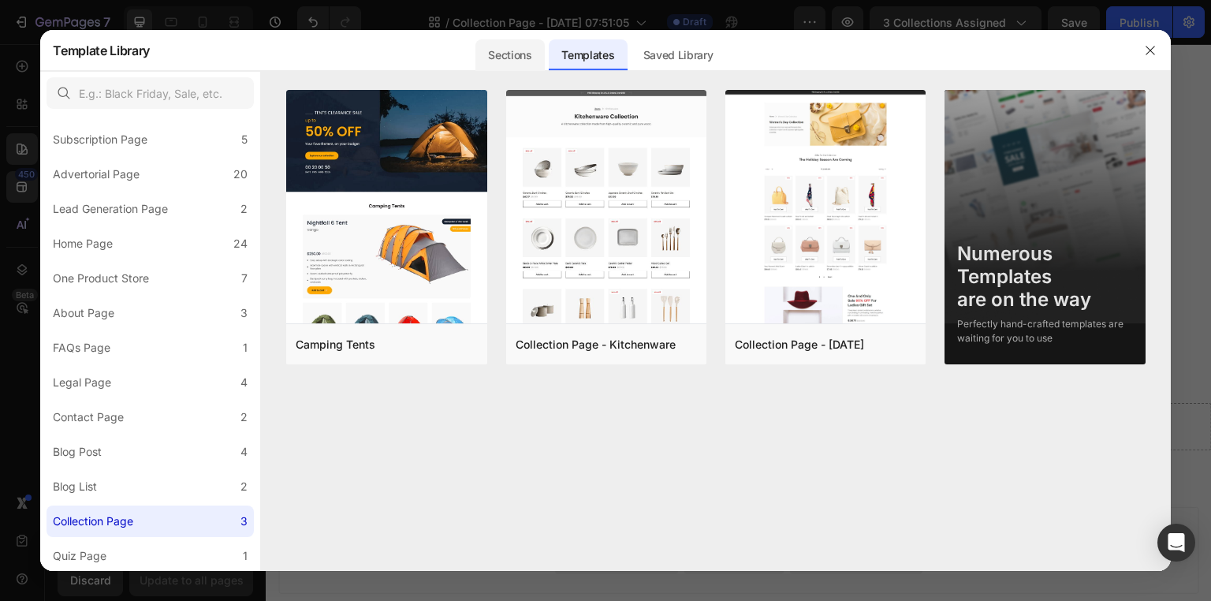
click at [509, 50] on div "Sections" at bounding box center [509, 55] width 69 height 32
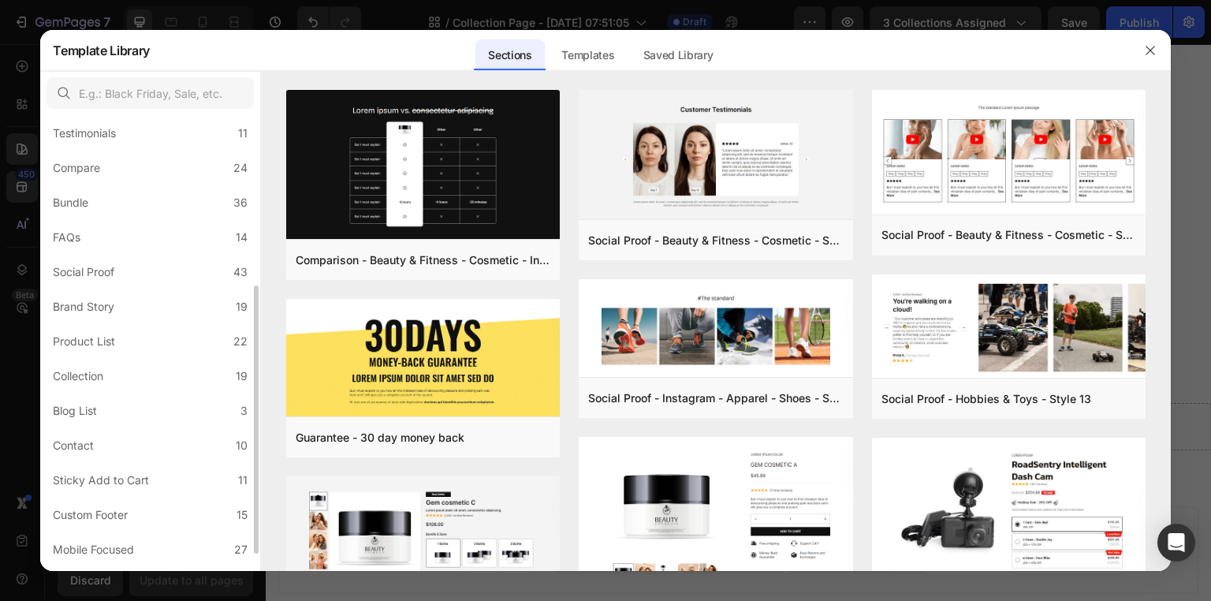
scroll to position [316, 0]
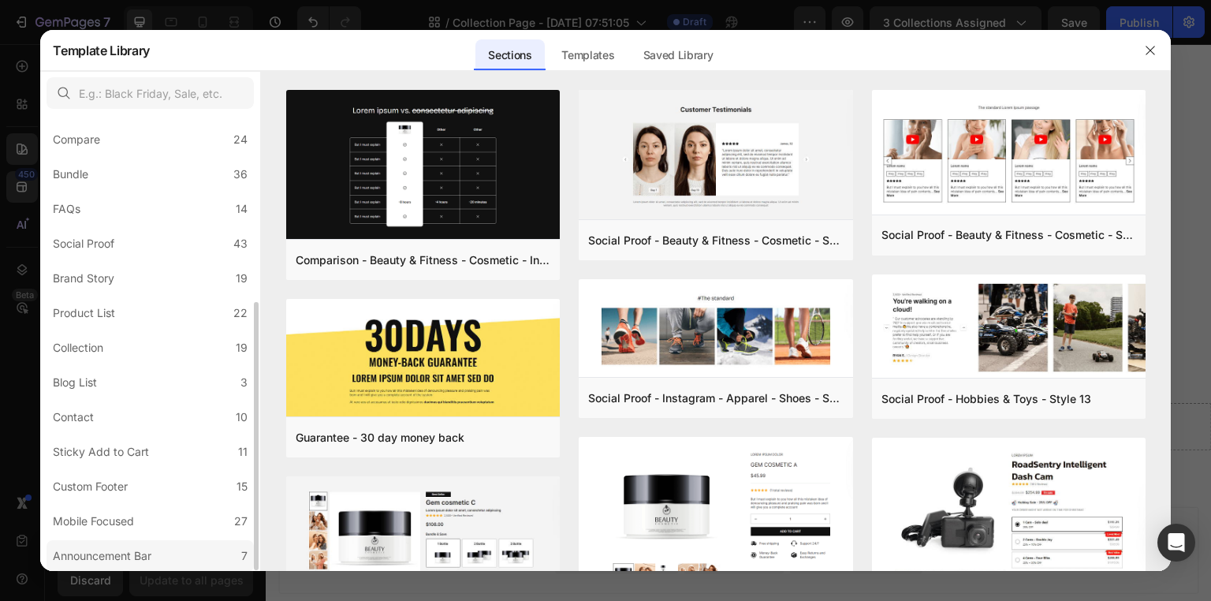
click at [145, 558] on div "Announcement Bar" at bounding box center [102, 555] width 99 height 19
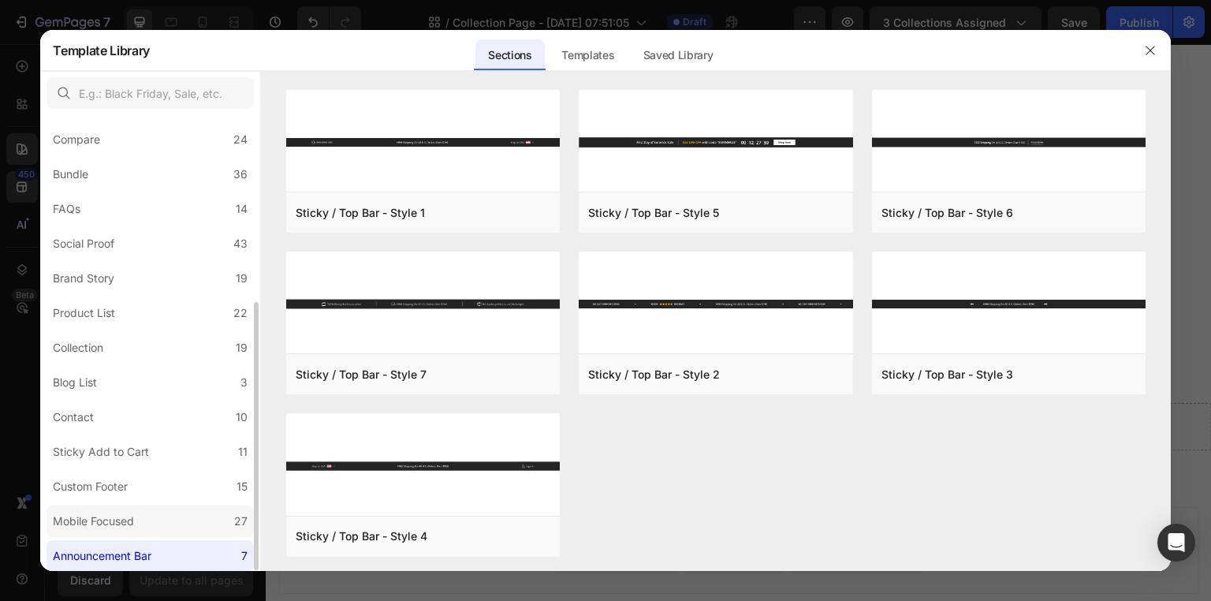
click at [124, 508] on label "Mobile Focused 27" at bounding box center [149, 521] width 207 height 32
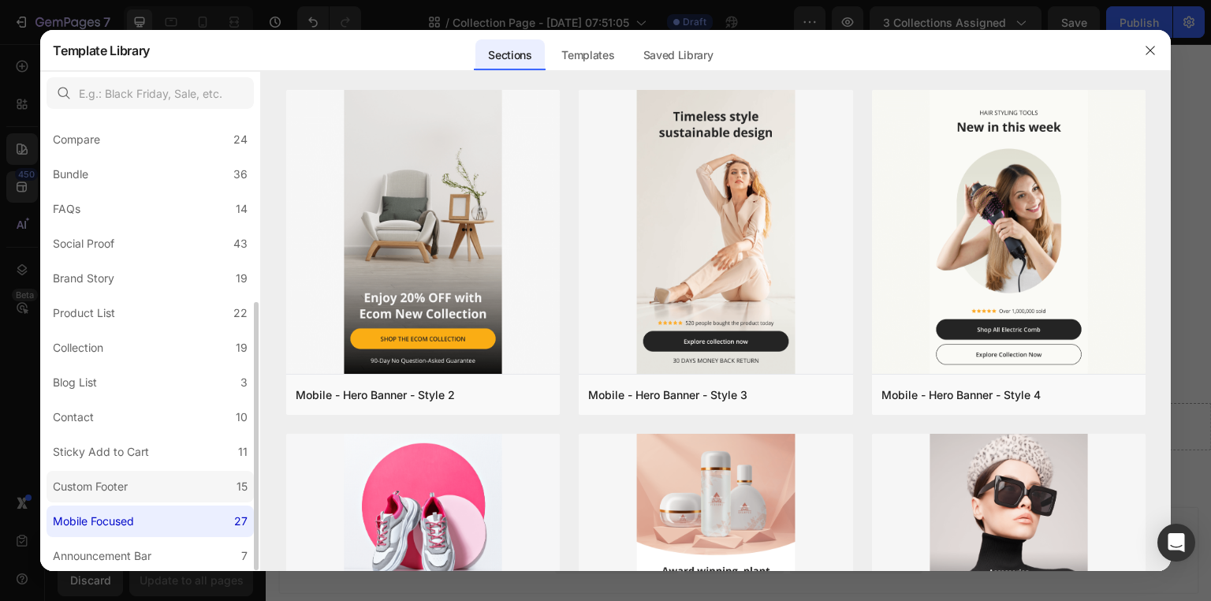
click at [107, 483] on div "Custom Footer" at bounding box center [90, 486] width 75 height 19
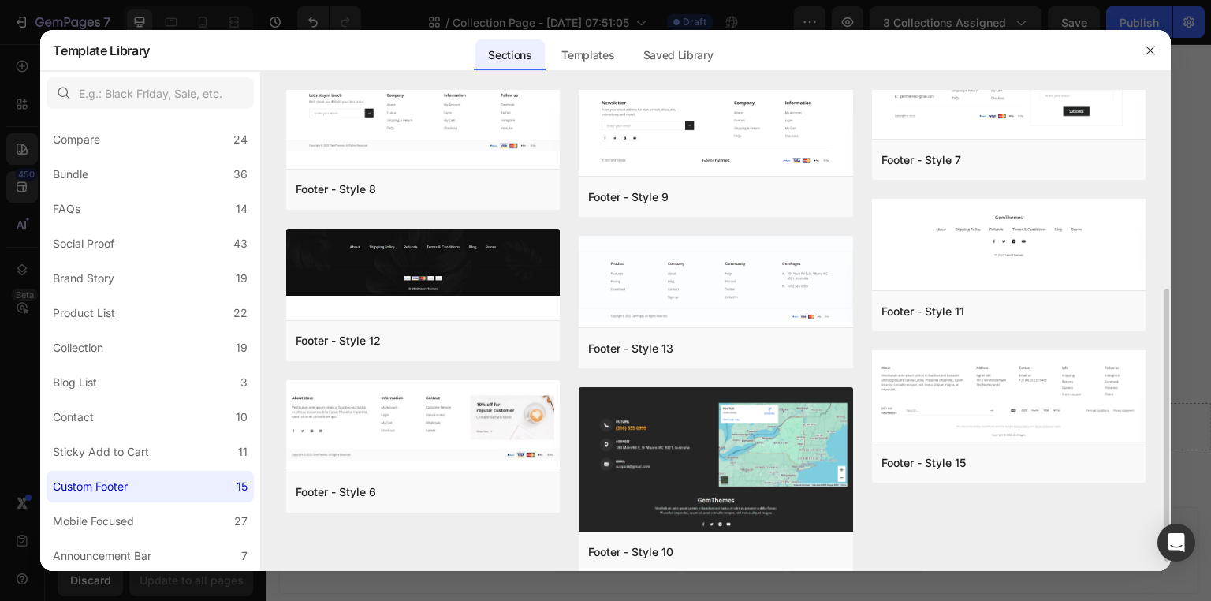
scroll to position [347, 0]
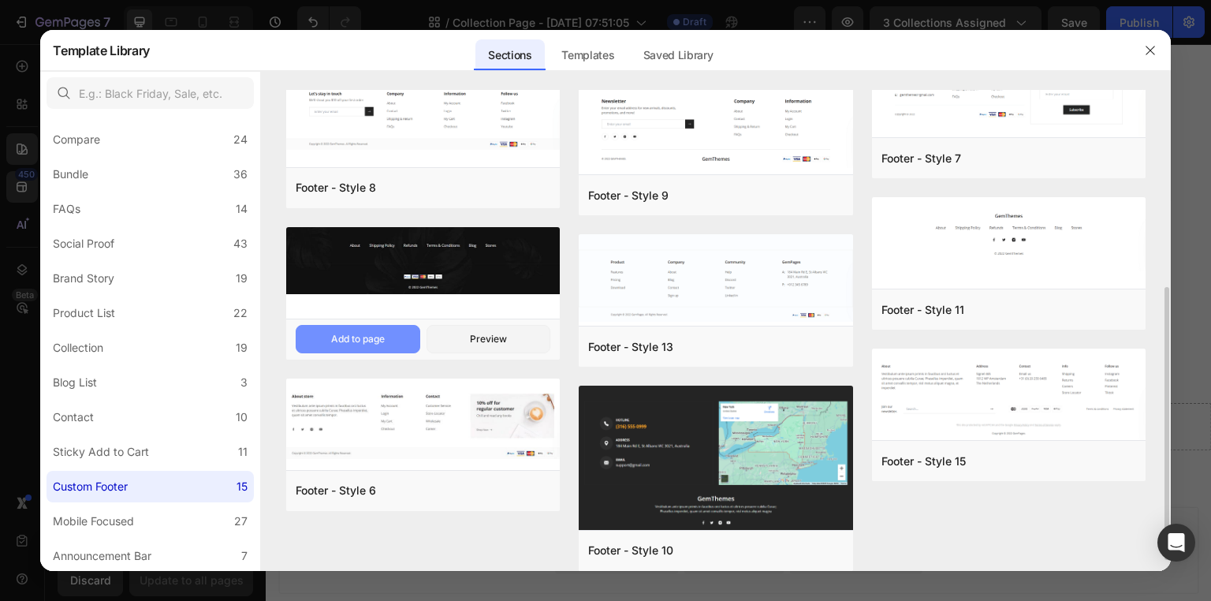
click at [370, 337] on div "Add to page" at bounding box center [358, 339] width 54 height 14
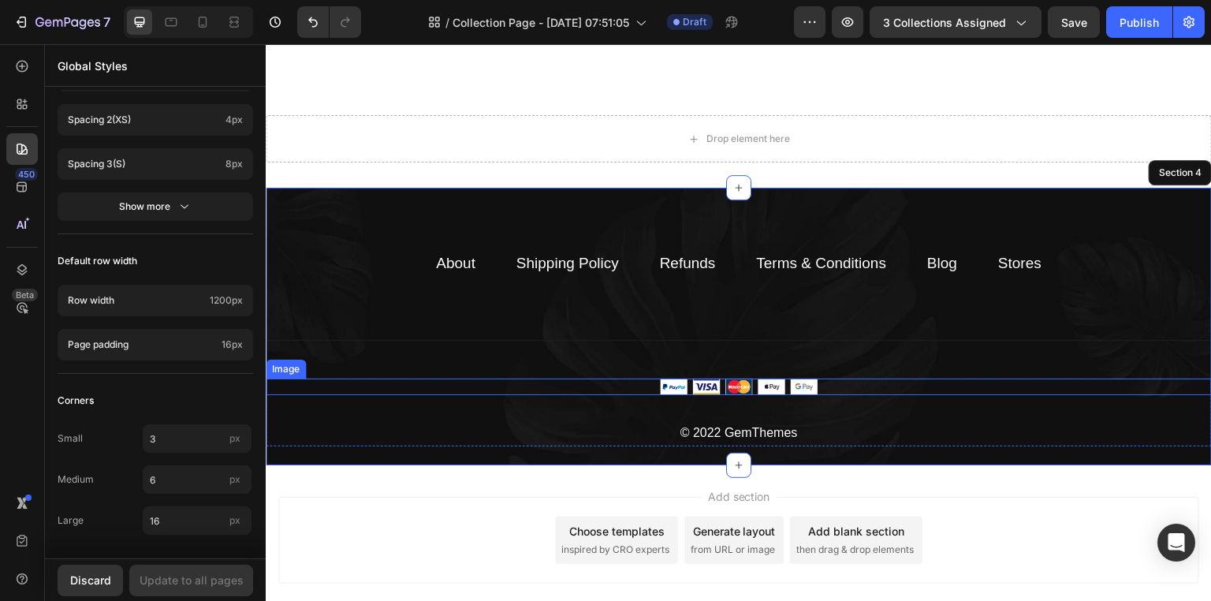
scroll to position [1021, 0]
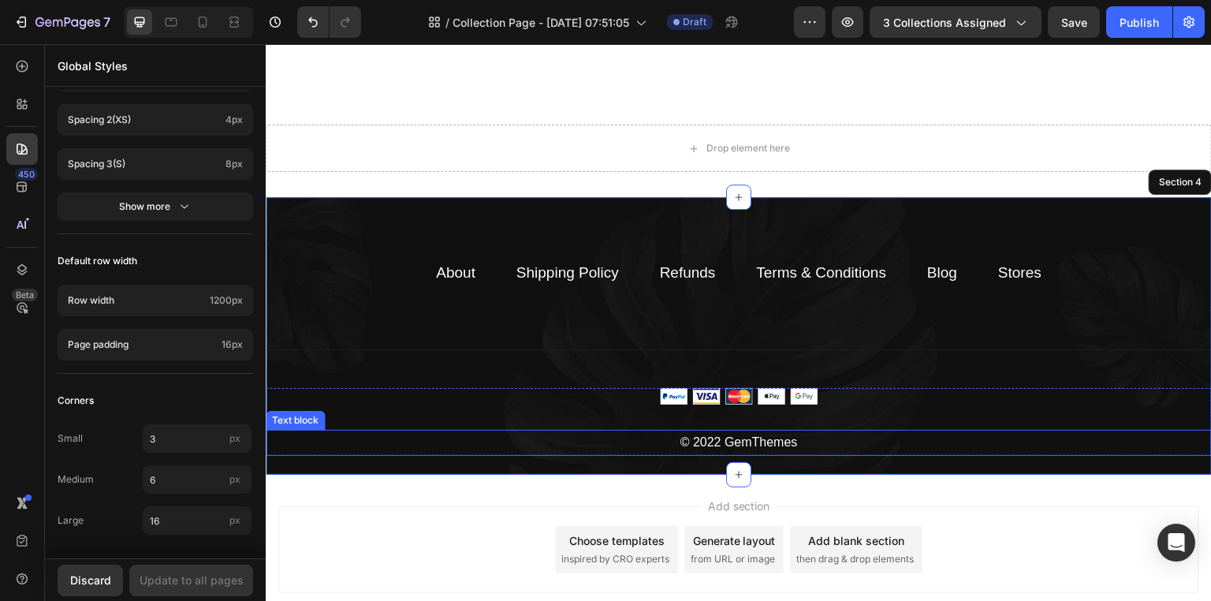
click at [798, 439] on p "© 2022 GemThemes" at bounding box center [738, 442] width 943 height 23
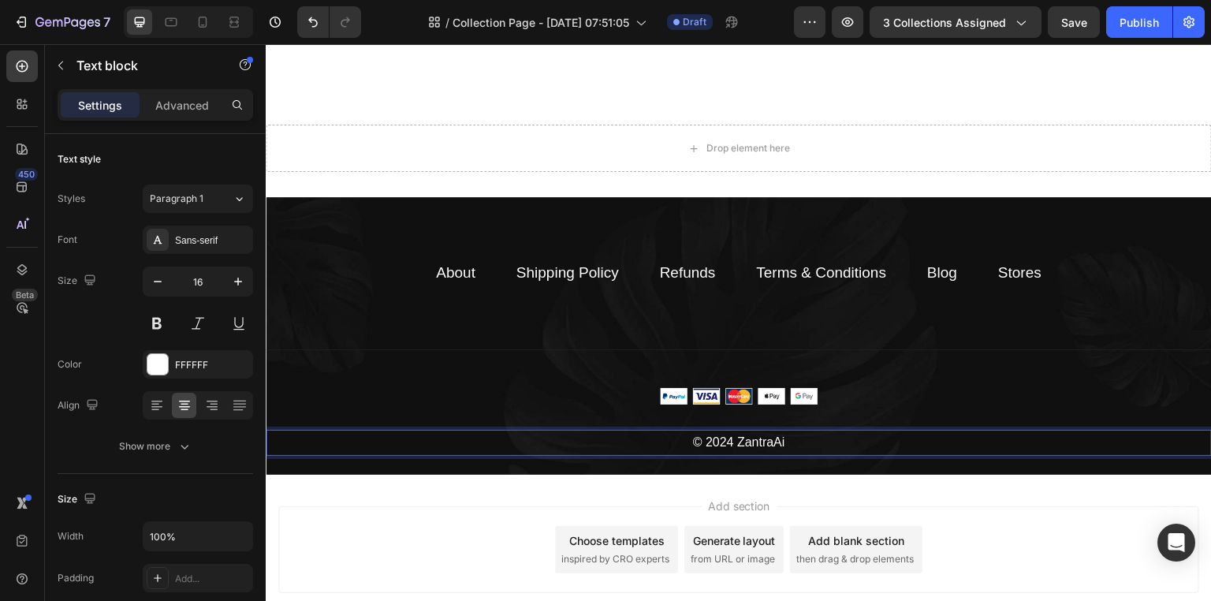
click at [703, 440] on p "© 2024 ZantraAi" at bounding box center [738, 442] width 943 height 23
click at [807, 440] on p "©2024 ZantraAi" at bounding box center [738, 442] width 943 height 23
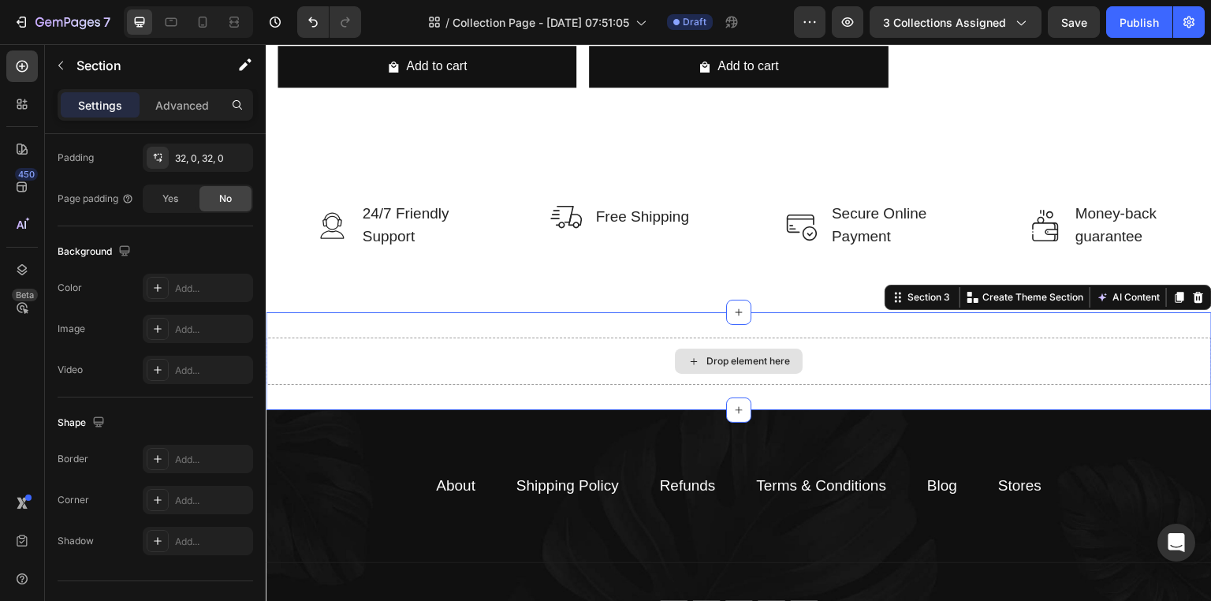
scroll to position [0, 0]
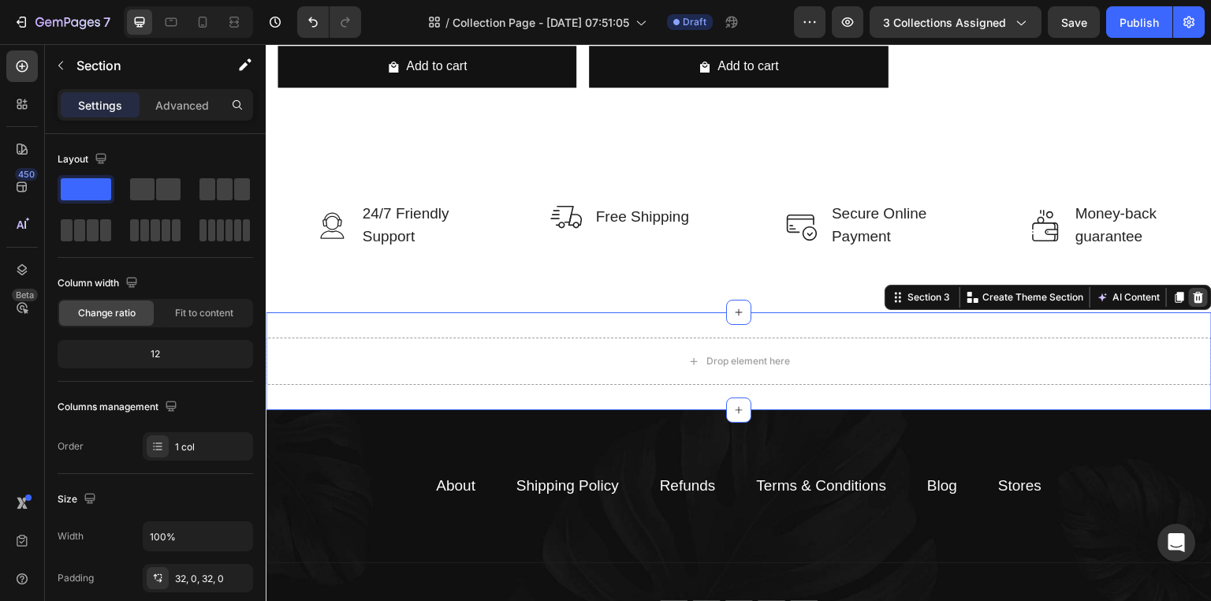
click at [1192, 288] on div at bounding box center [1197, 297] width 19 height 19
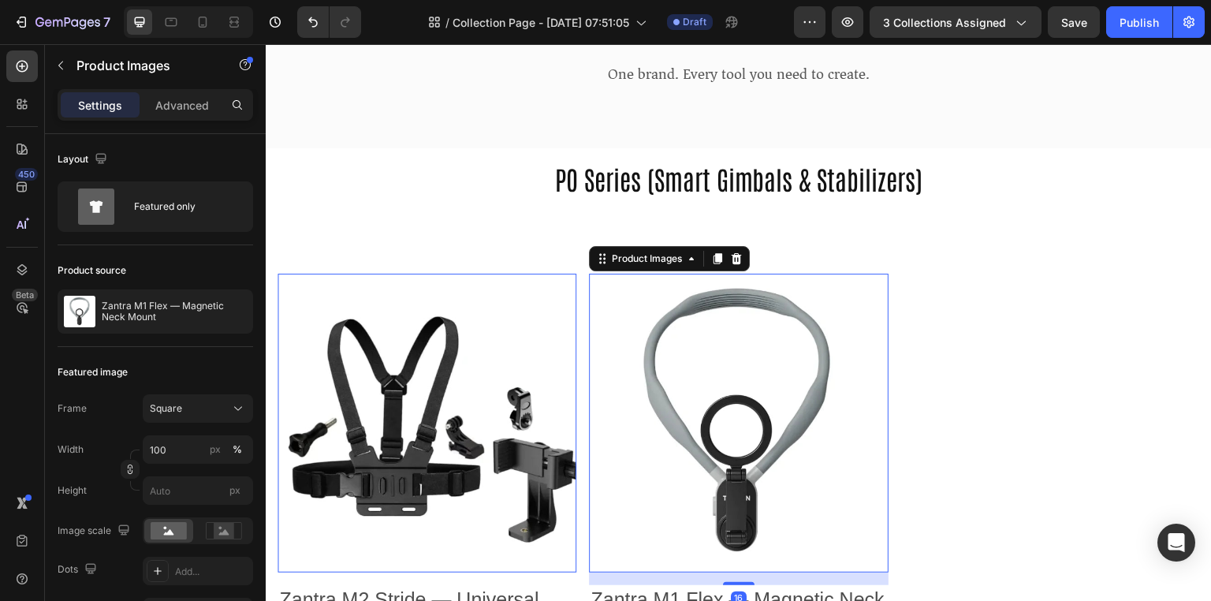
scroll to position [215, 0]
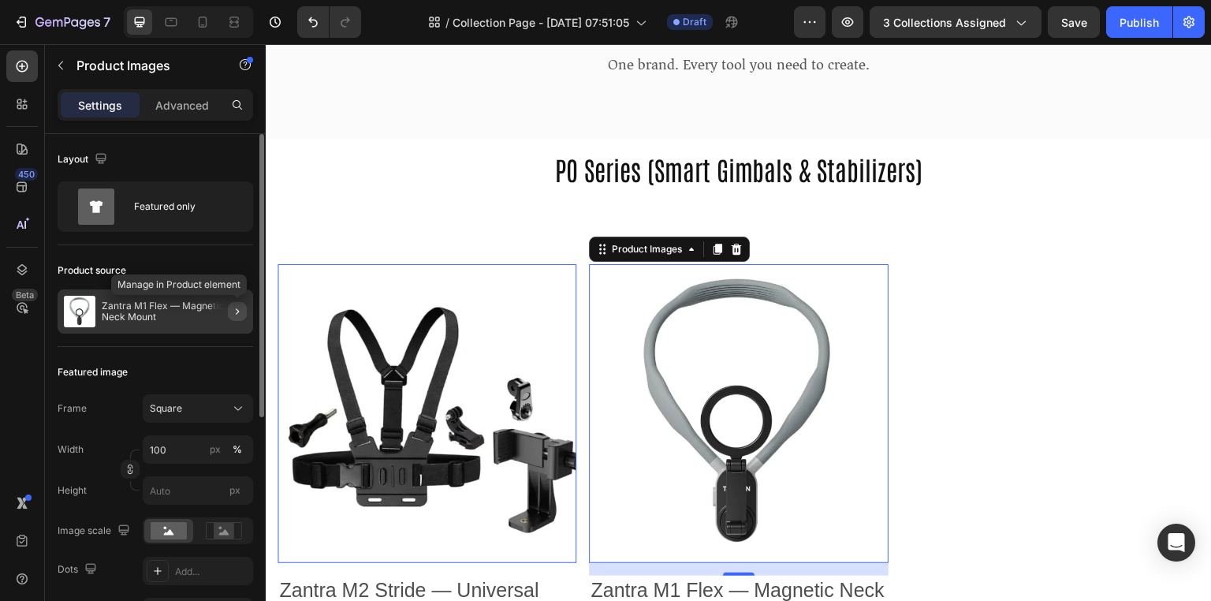
click at [240, 311] on icon "button" at bounding box center [237, 311] width 13 height 13
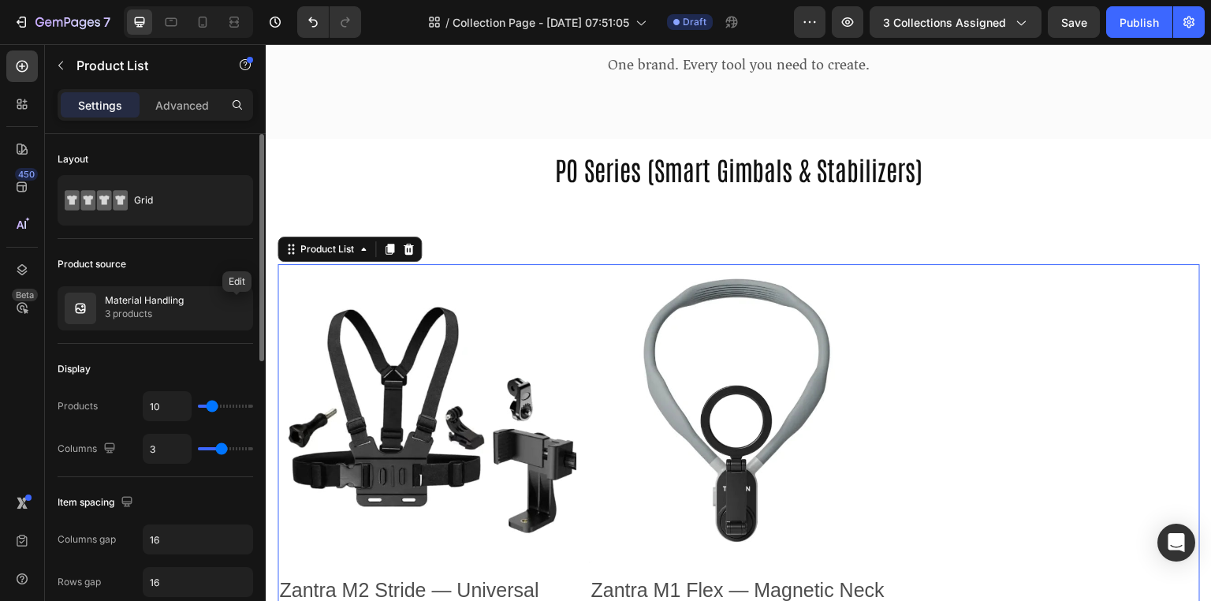
click at [0, 0] on icon "button" at bounding box center [0, 0] width 0 height 0
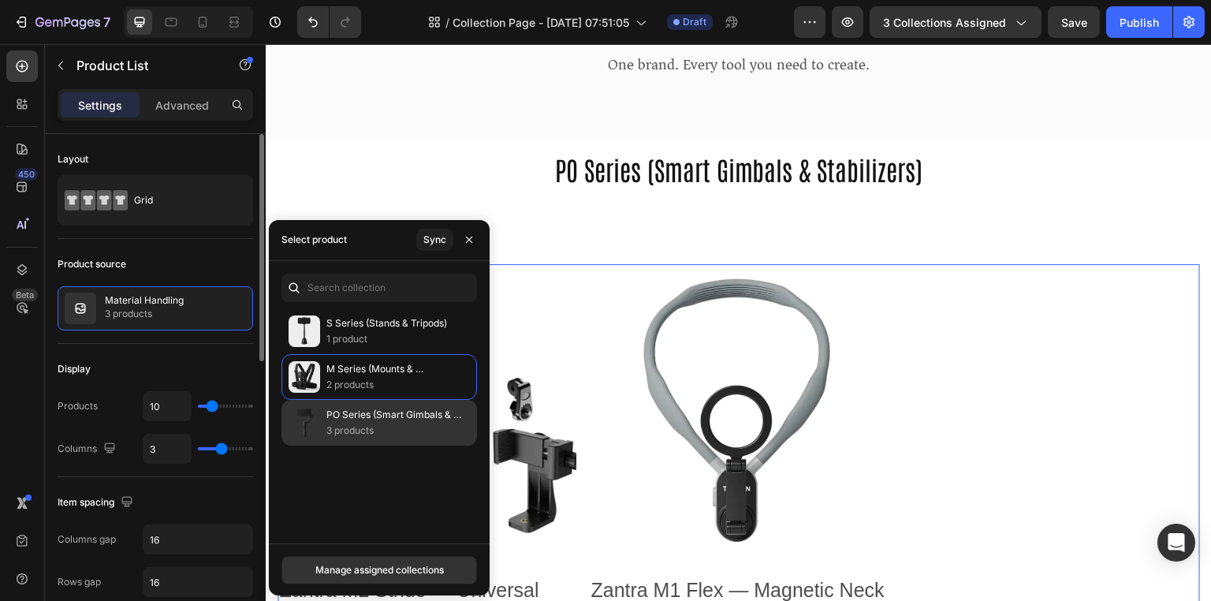
click at [366, 416] on p "PO Series (Smart Gimbals & Stabilizers)" at bounding box center [394, 415] width 137 height 16
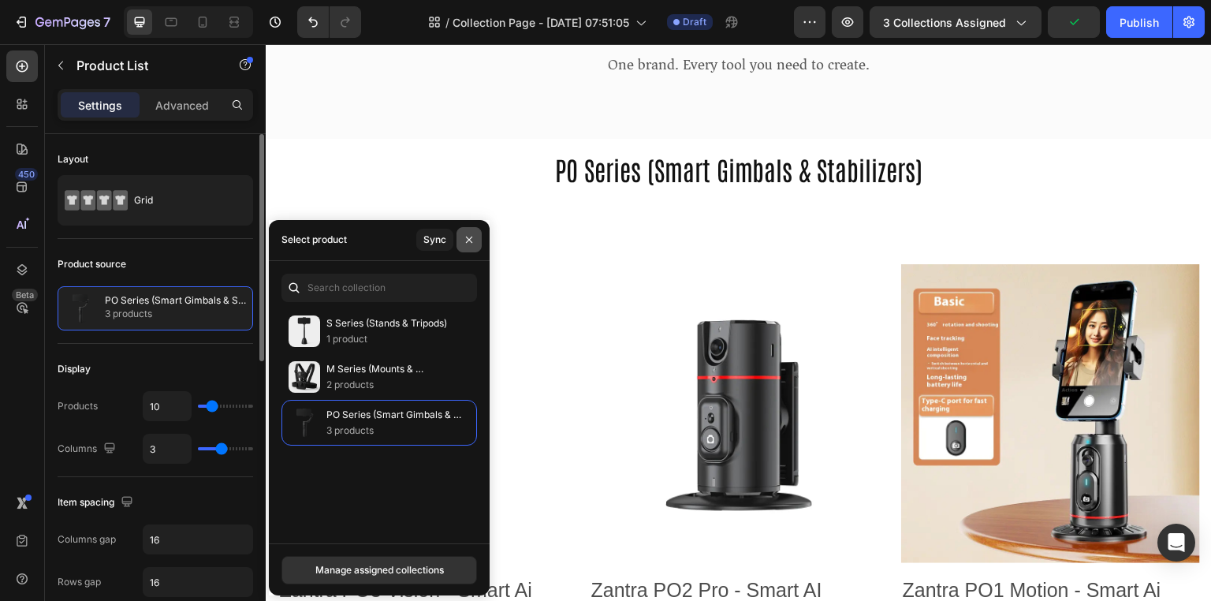
click at [475, 242] on button "button" at bounding box center [468, 239] width 25 height 25
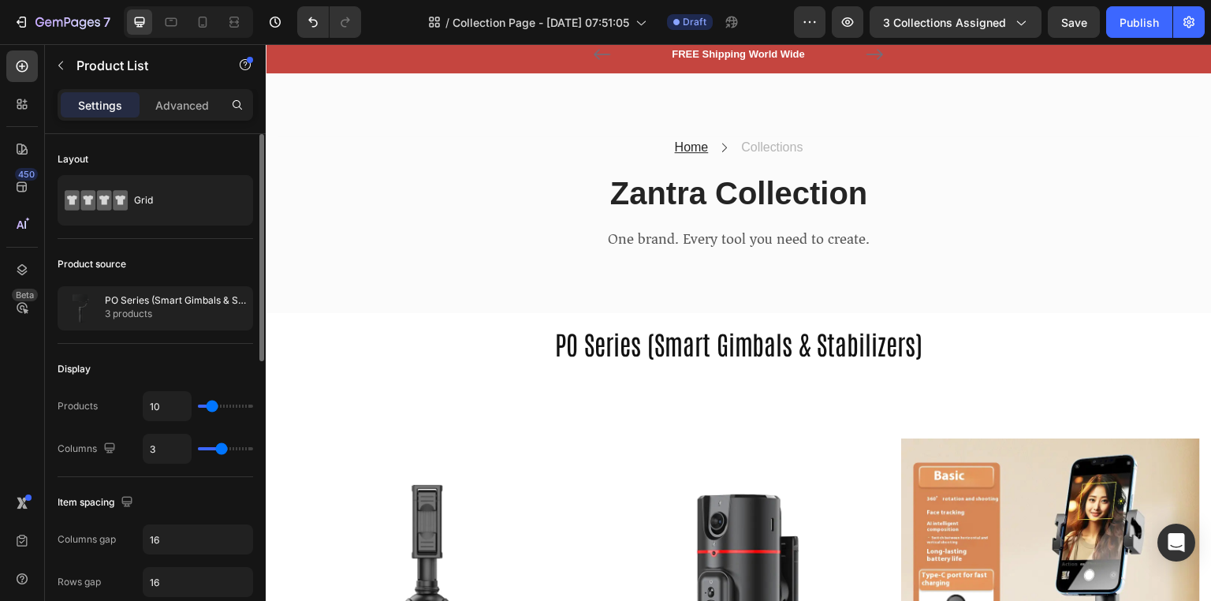
scroll to position [36, 0]
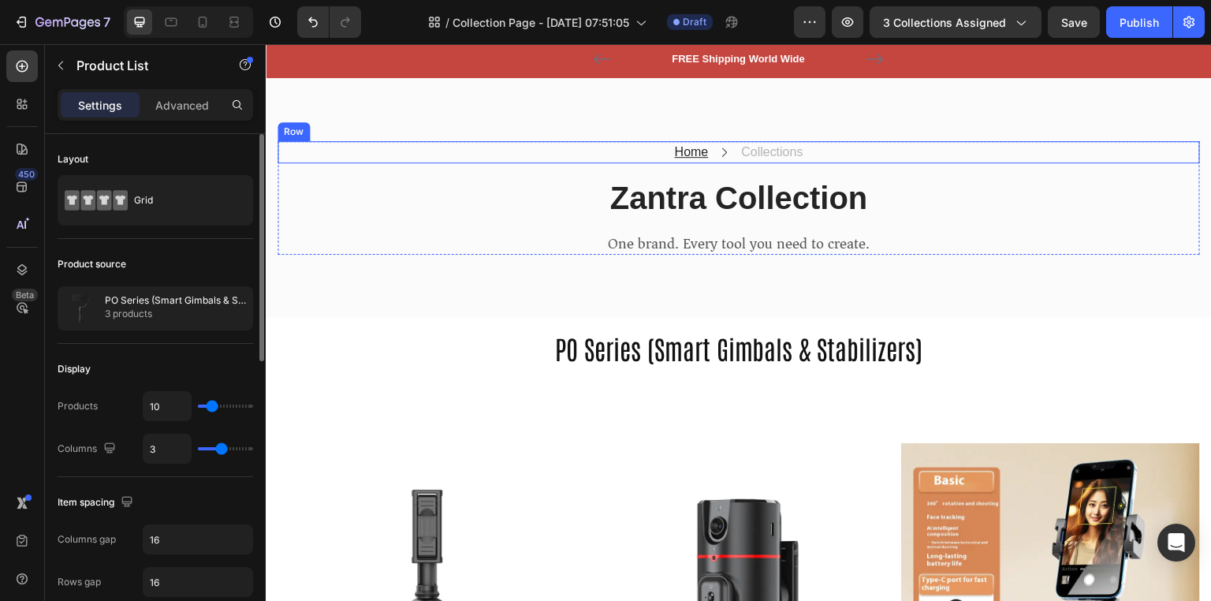
click at [800, 154] on div "Home Text block Icon Collections Text block Row" at bounding box center [738, 152] width 922 height 22
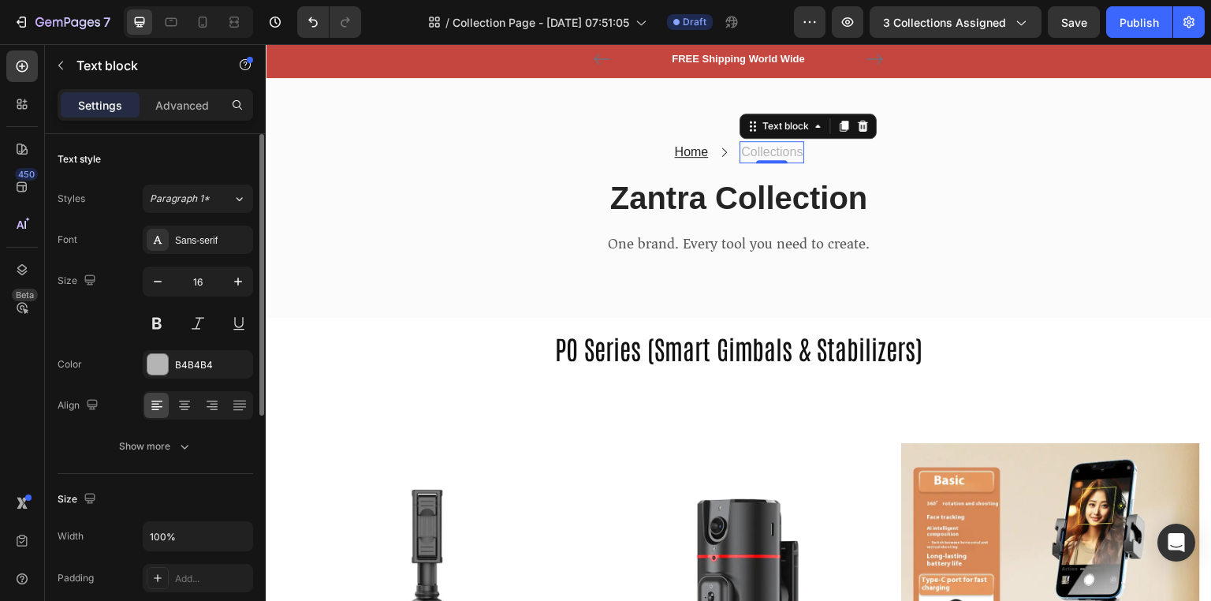
click at [742, 150] on p "Collections" at bounding box center [771, 152] width 61 height 19
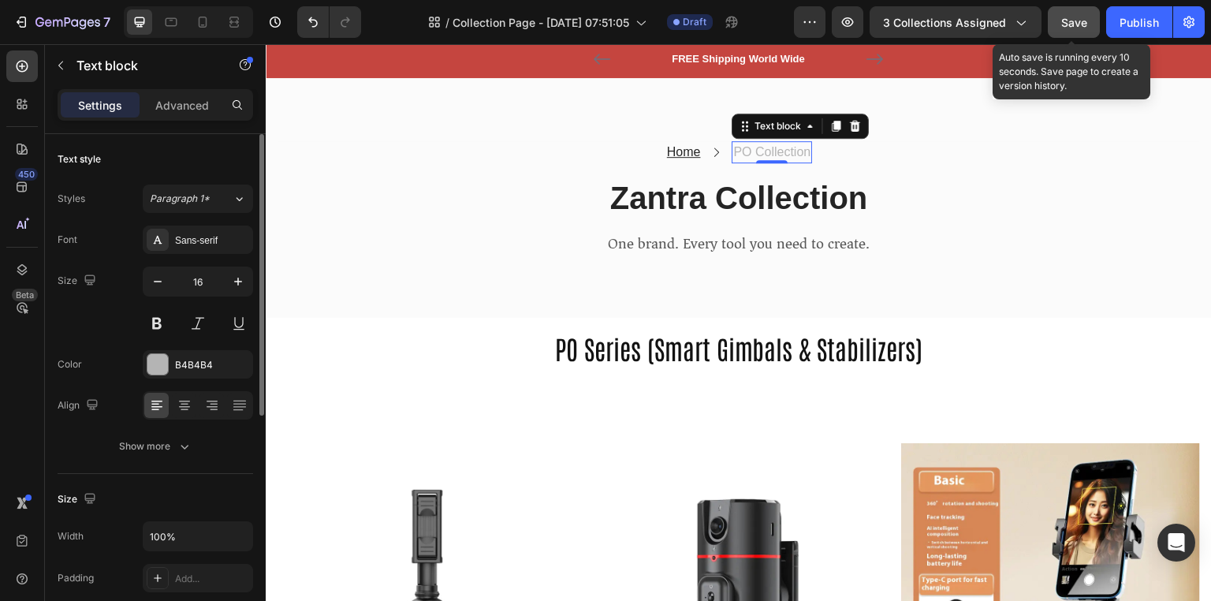
click at [1066, 34] on button "Save" at bounding box center [1073, 22] width 52 height 32
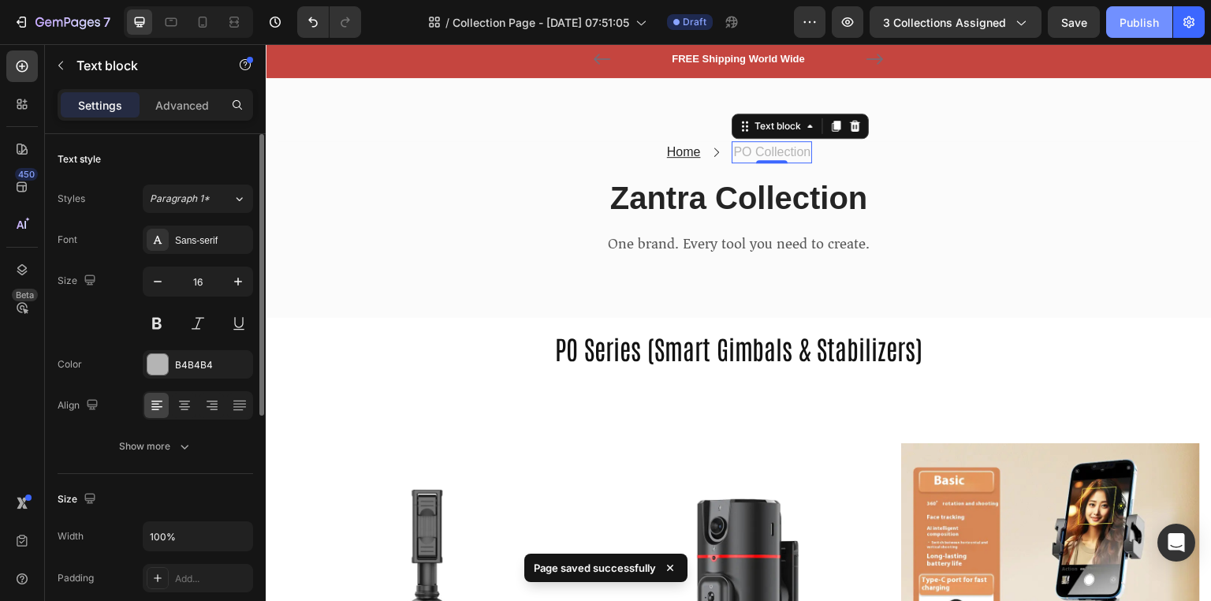
click at [1123, 22] on div "Publish" at bounding box center [1138, 22] width 39 height 17
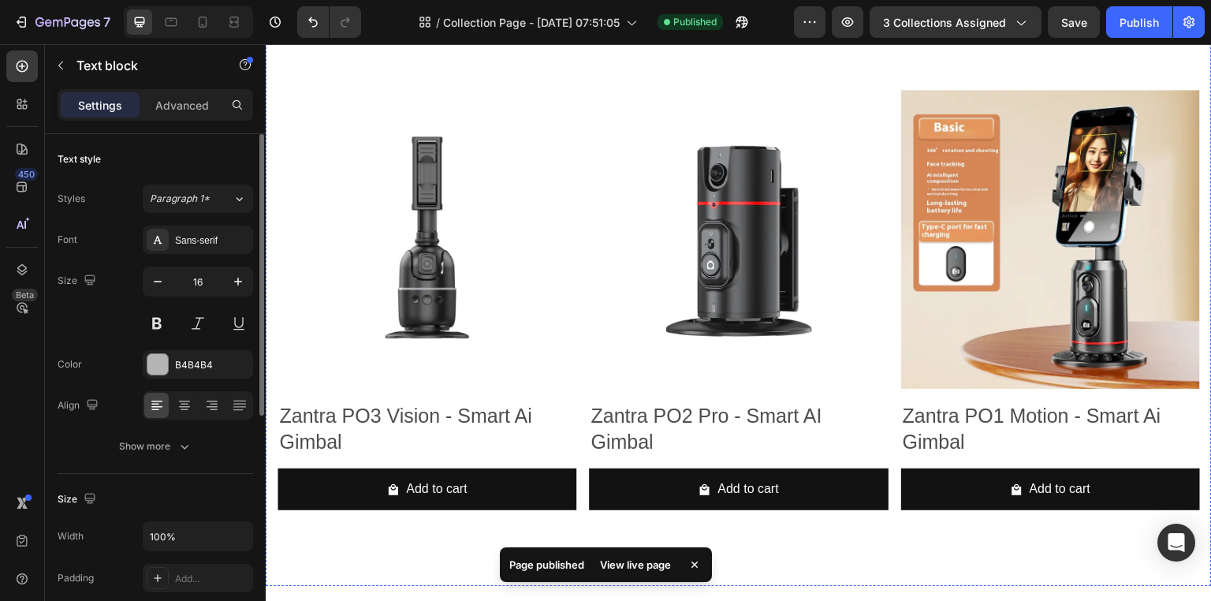
scroll to position [466, 0]
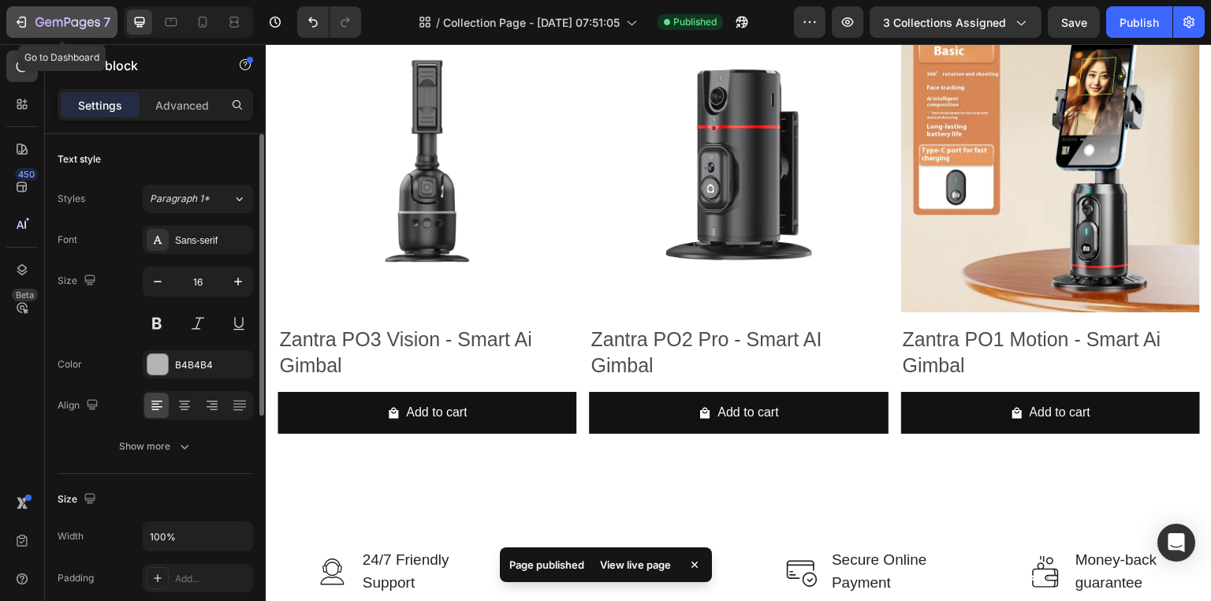
click at [16, 22] on icon "button" at bounding box center [21, 22] width 16 height 16
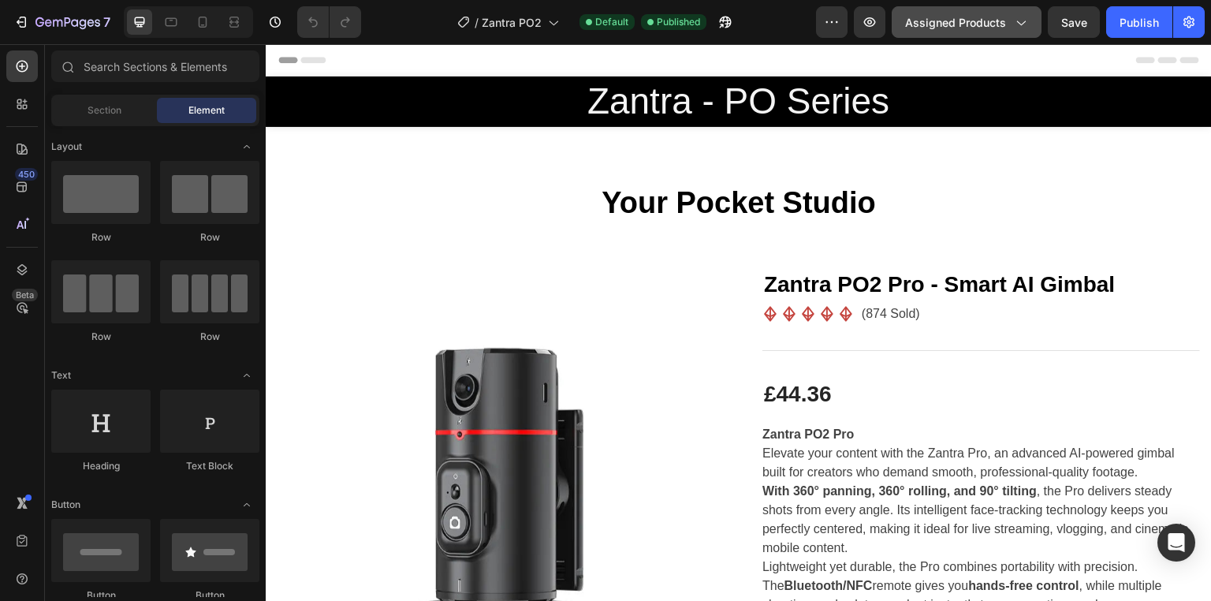
click at [944, 12] on button "Assigned Products" at bounding box center [966, 22] width 150 height 32
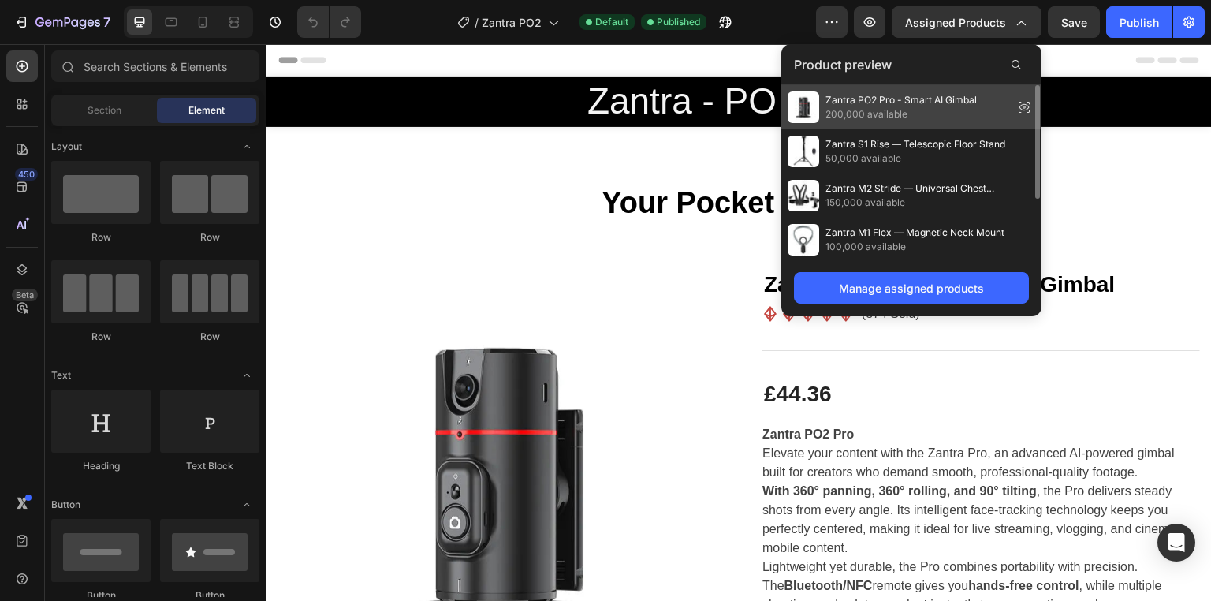
click at [898, 110] on span "200,000 available" at bounding box center [900, 114] width 151 height 14
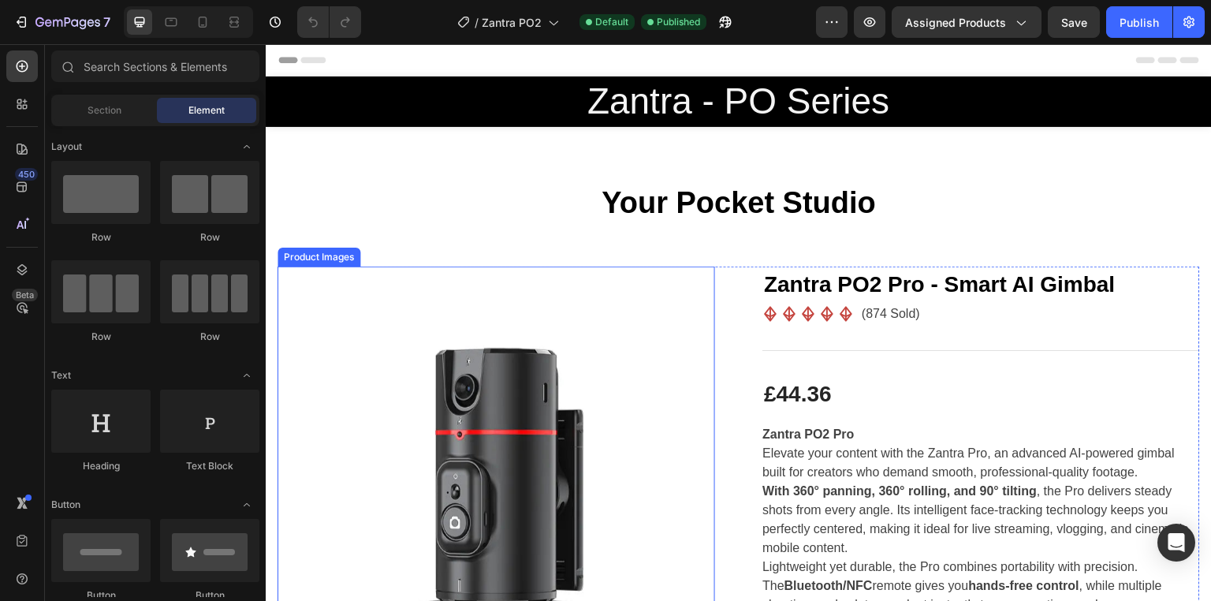
click at [496, 390] on img at bounding box center [495, 484] width 437 height 437
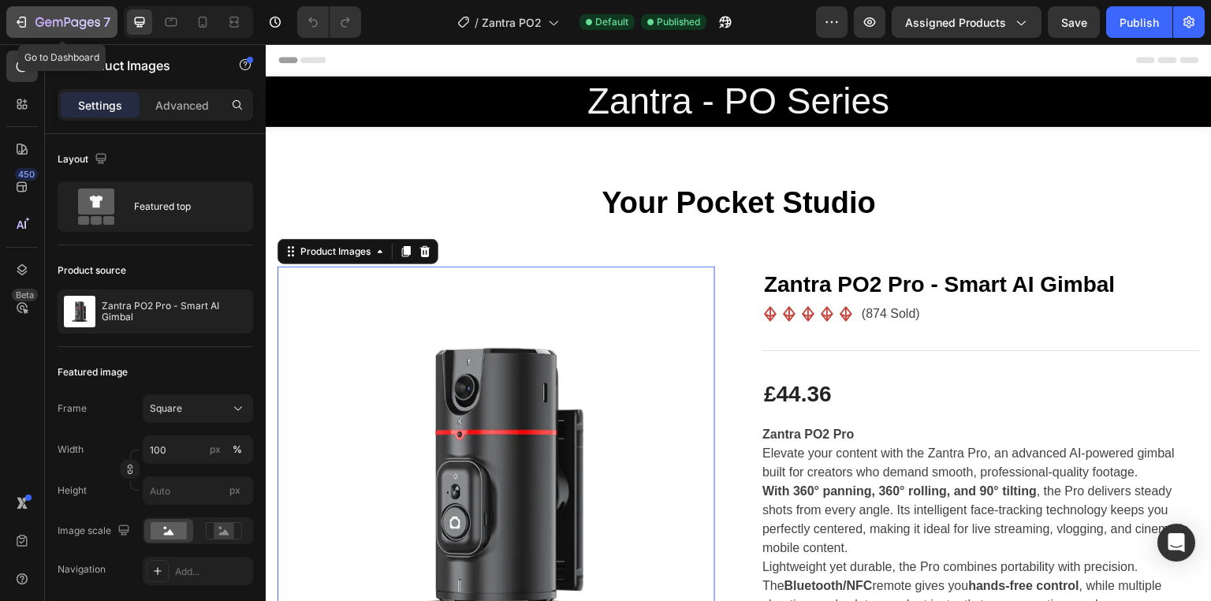
click at [21, 18] on icon "button" at bounding box center [21, 22] width 16 height 16
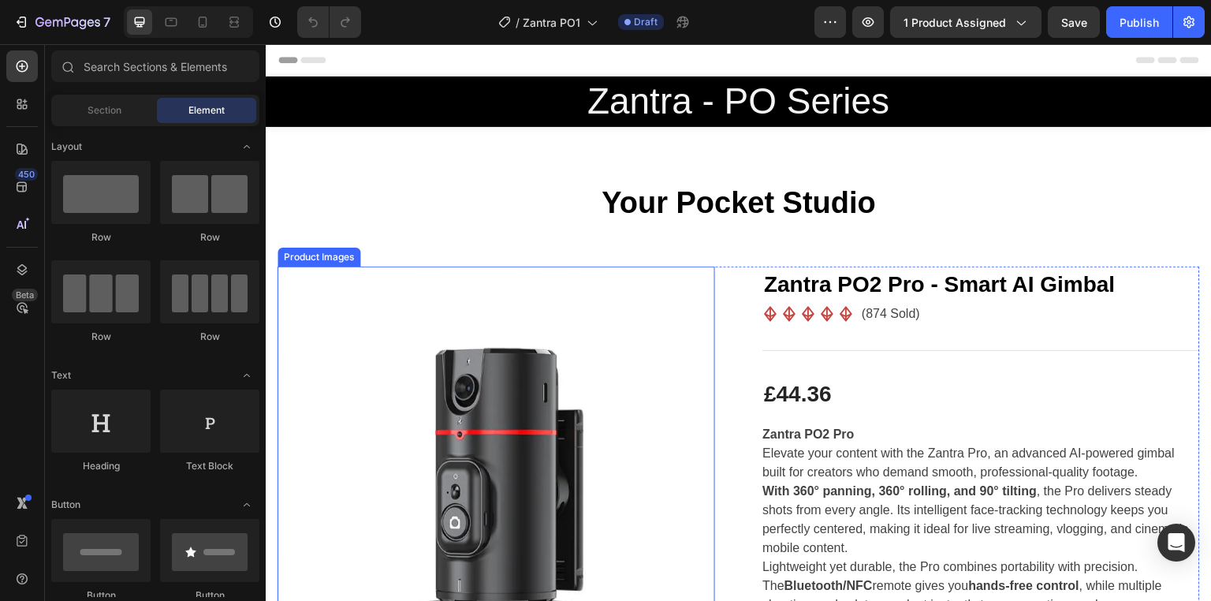
click at [497, 373] on img at bounding box center [495, 484] width 437 height 437
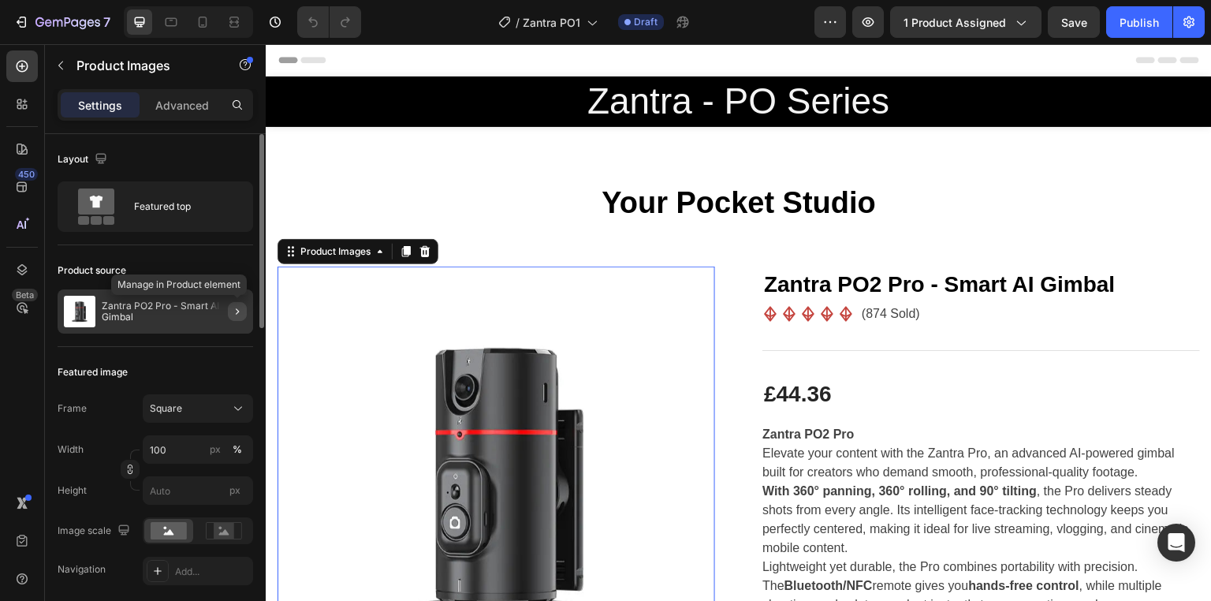
click at [240, 305] on icon "button" at bounding box center [237, 311] width 13 height 13
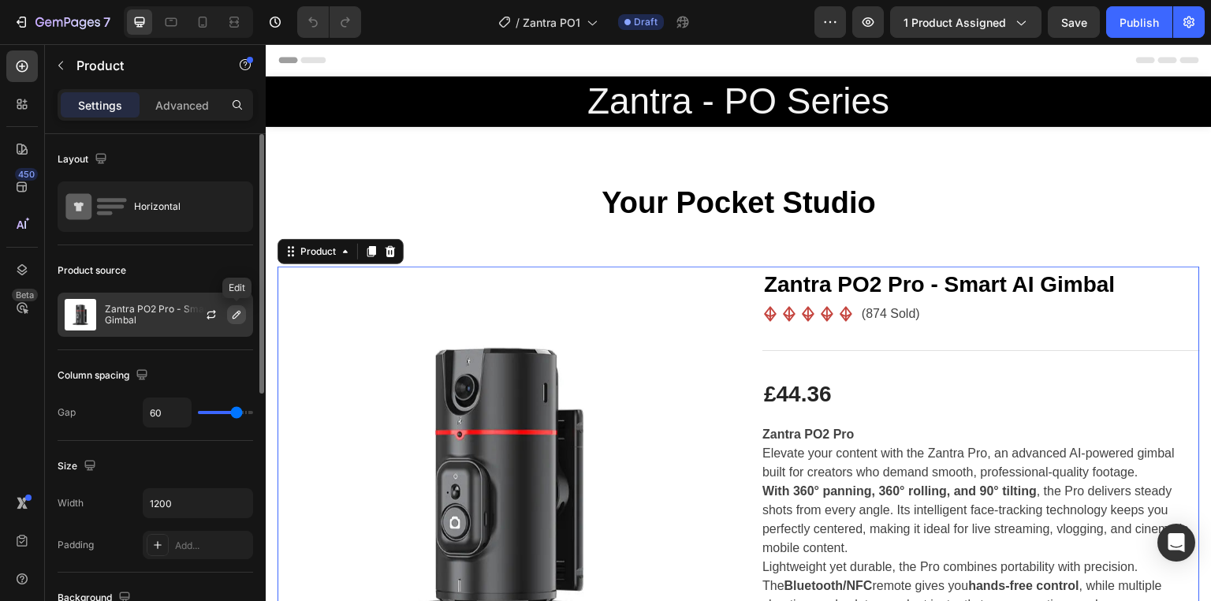
click at [231, 318] on icon "button" at bounding box center [236, 314] width 13 height 13
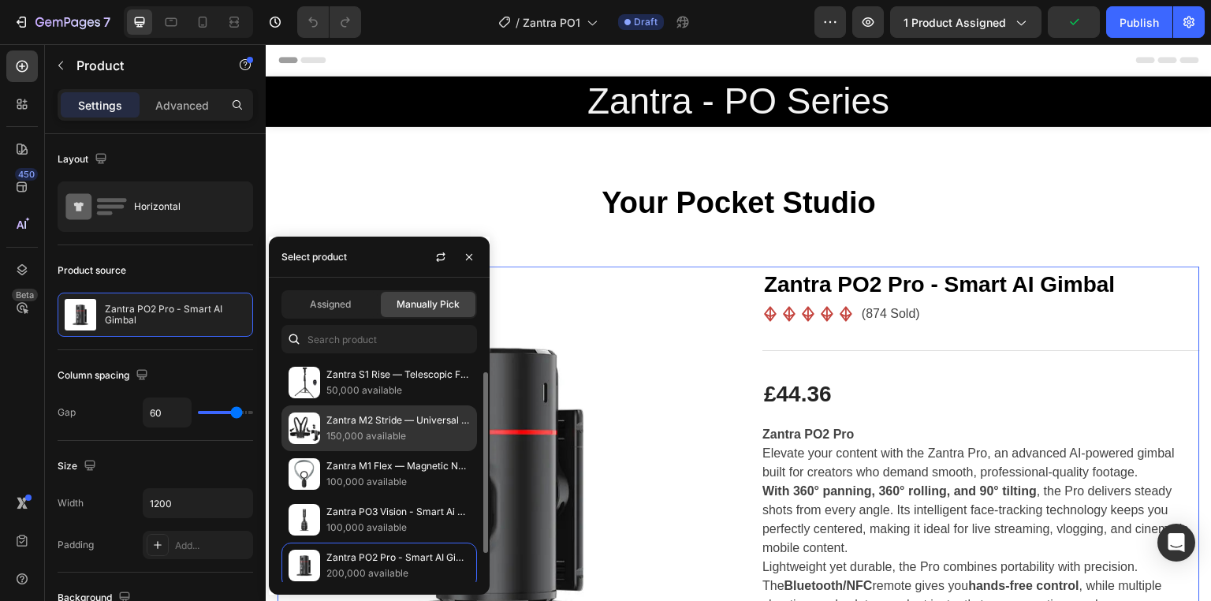
scroll to position [50, 0]
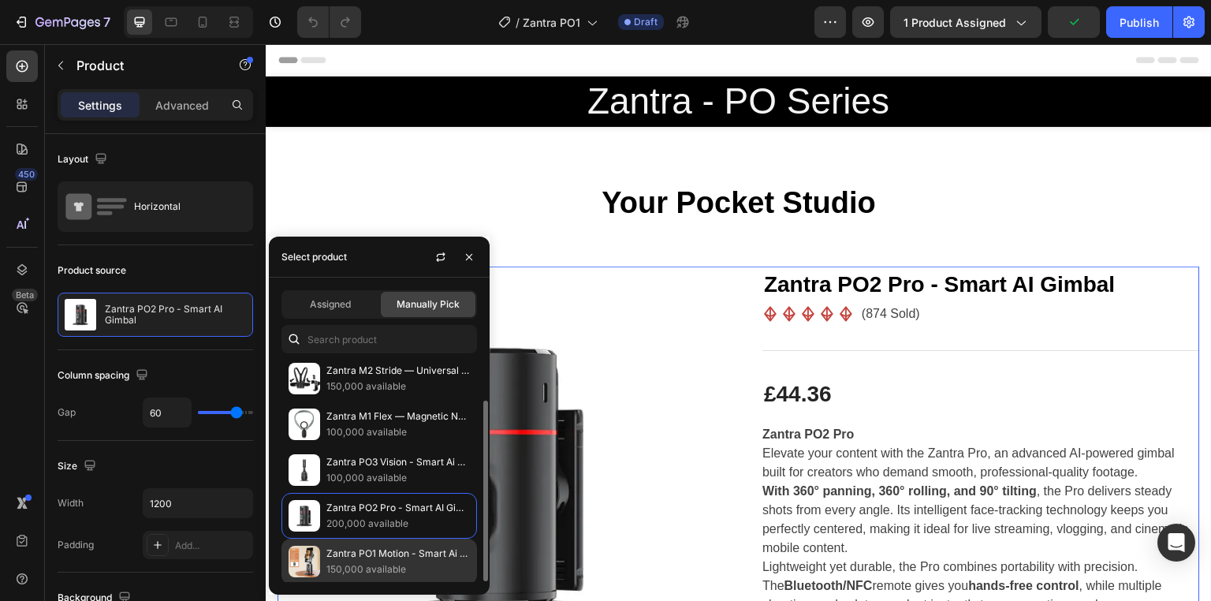
click at [378, 561] on p "150,000 available" at bounding box center [397, 569] width 143 height 16
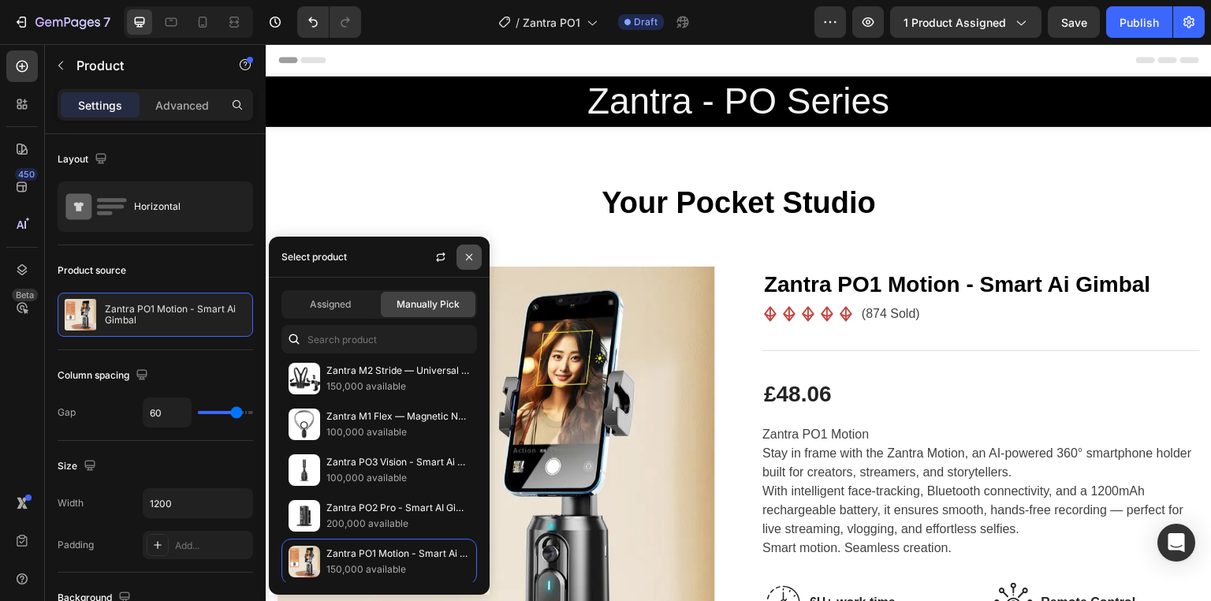
click at [467, 258] on icon "button" at bounding box center [469, 257] width 6 height 6
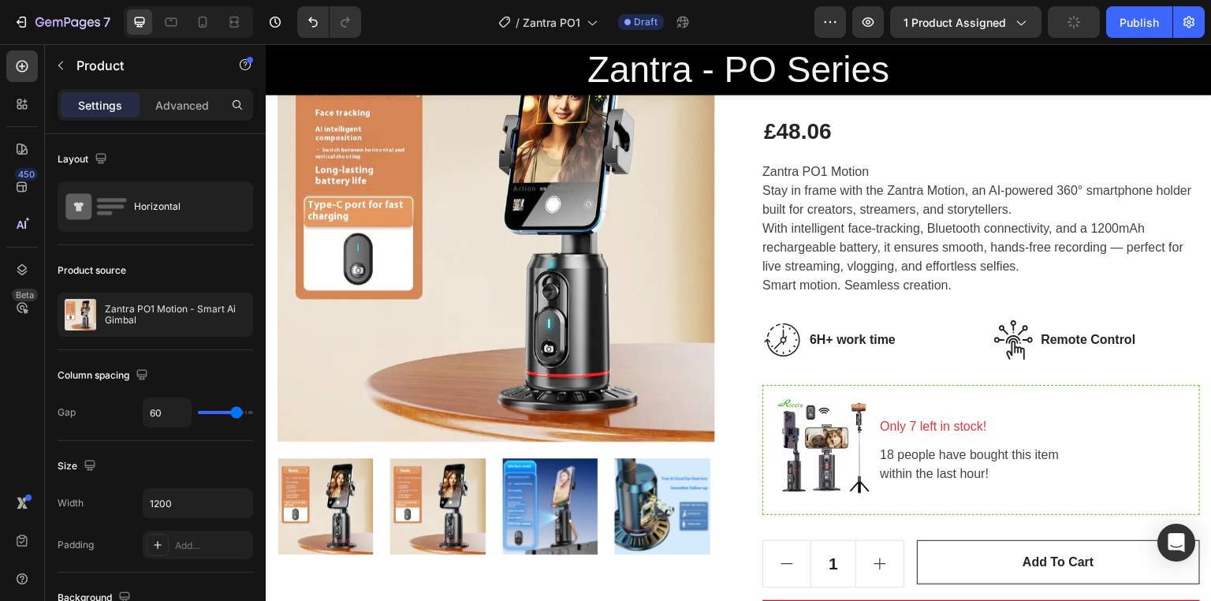
scroll to position [310, 0]
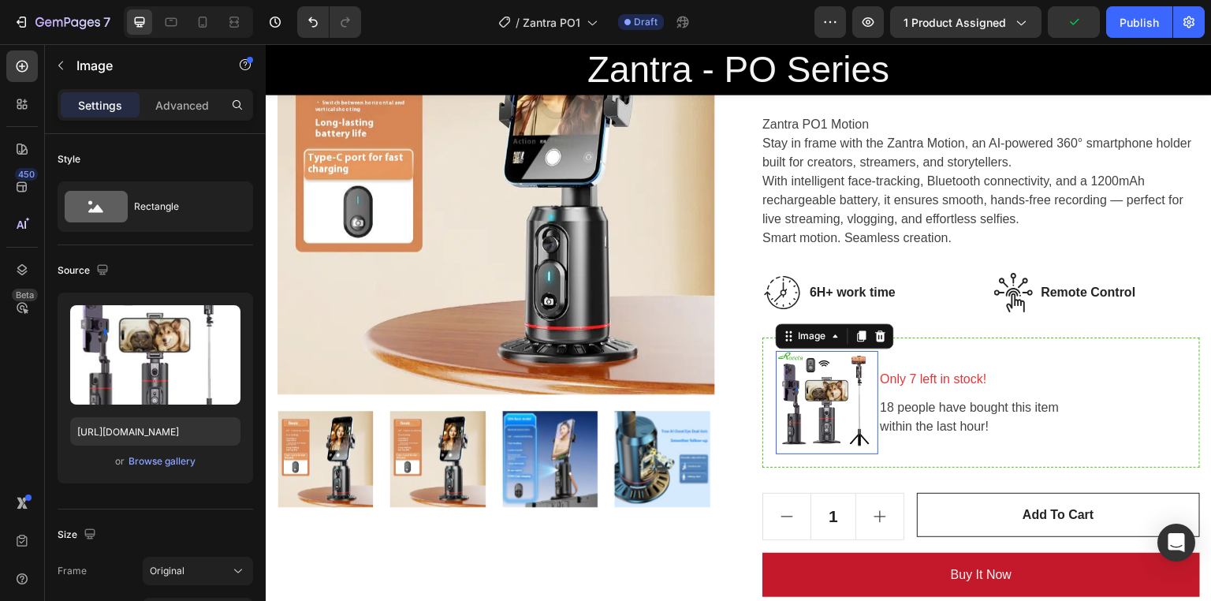
click at [821, 376] on img at bounding box center [826, 402] width 102 height 102
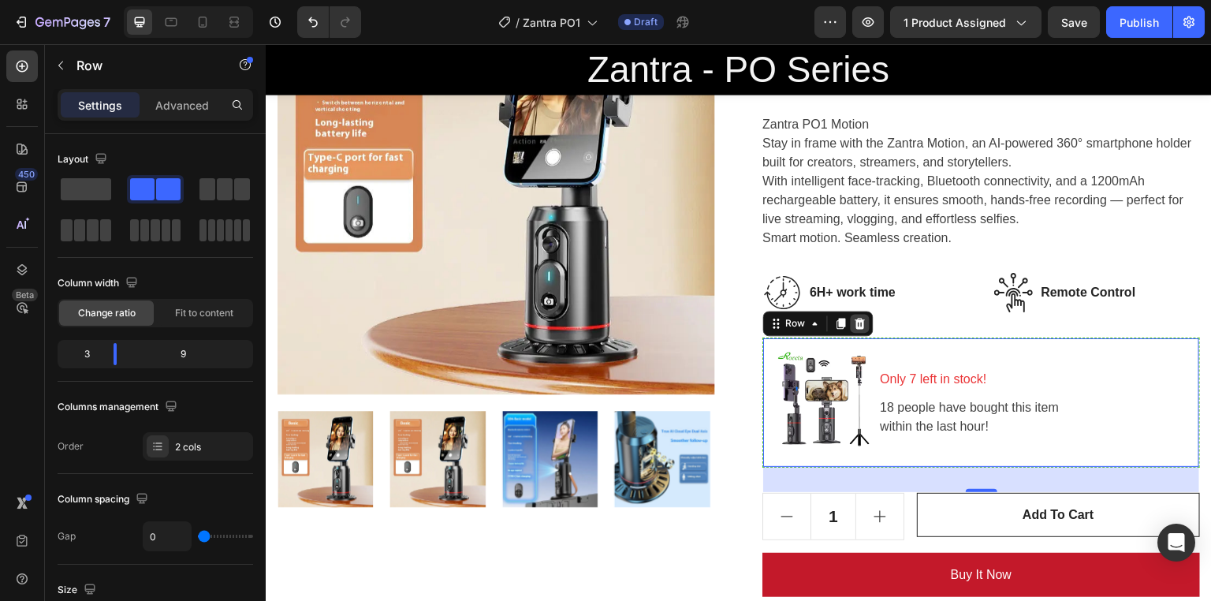
click at [855, 322] on icon at bounding box center [860, 323] width 13 height 13
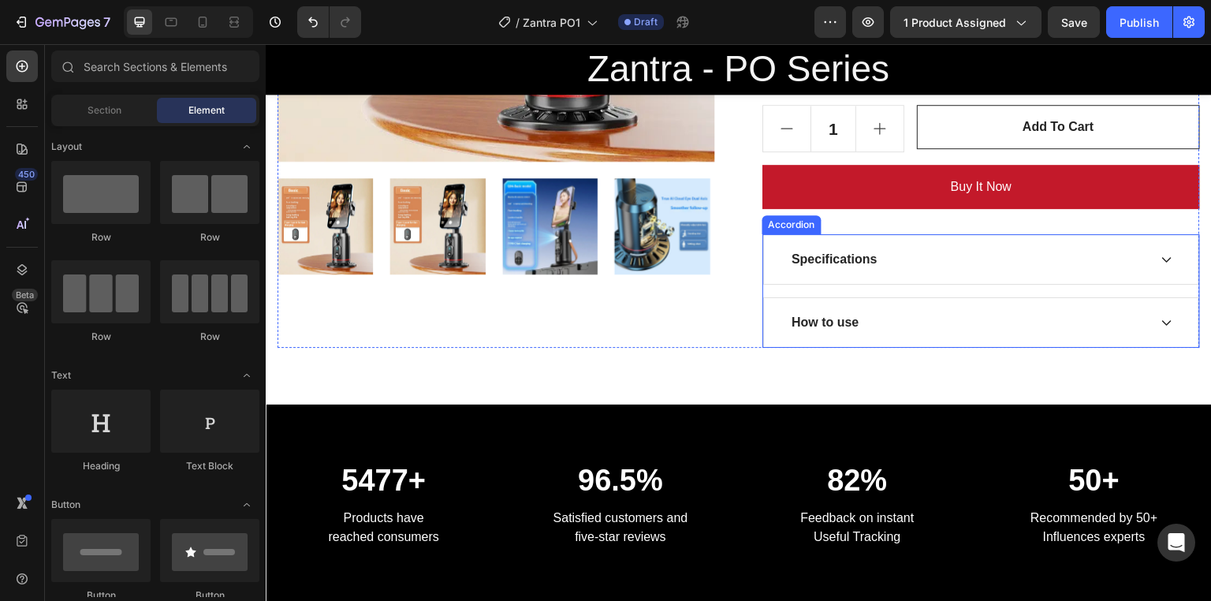
scroll to position [575, 0]
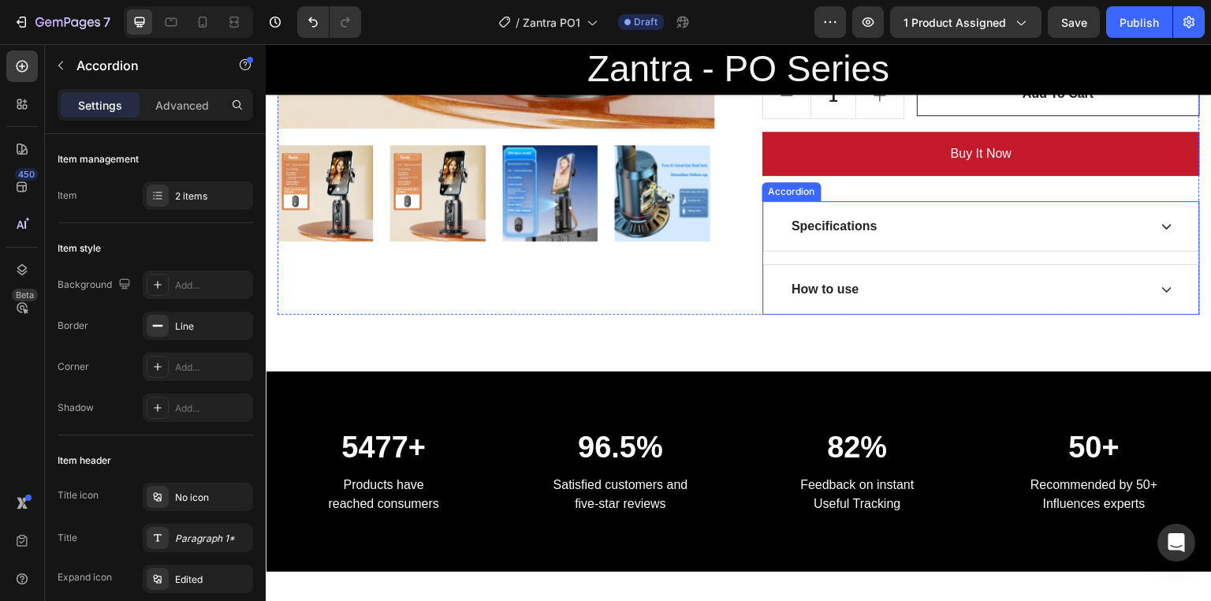
click at [906, 214] on div "Specifications" at bounding box center [968, 226] width 359 height 24
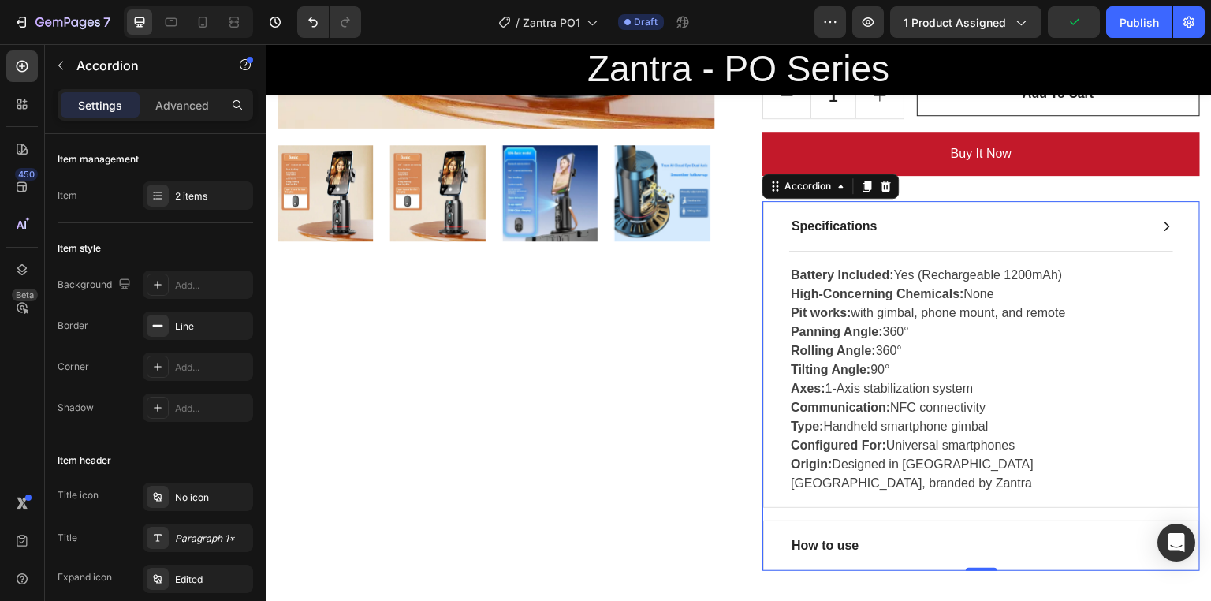
click at [894, 225] on div "Specifications" at bounding box center [968, 226] width 359 height 24
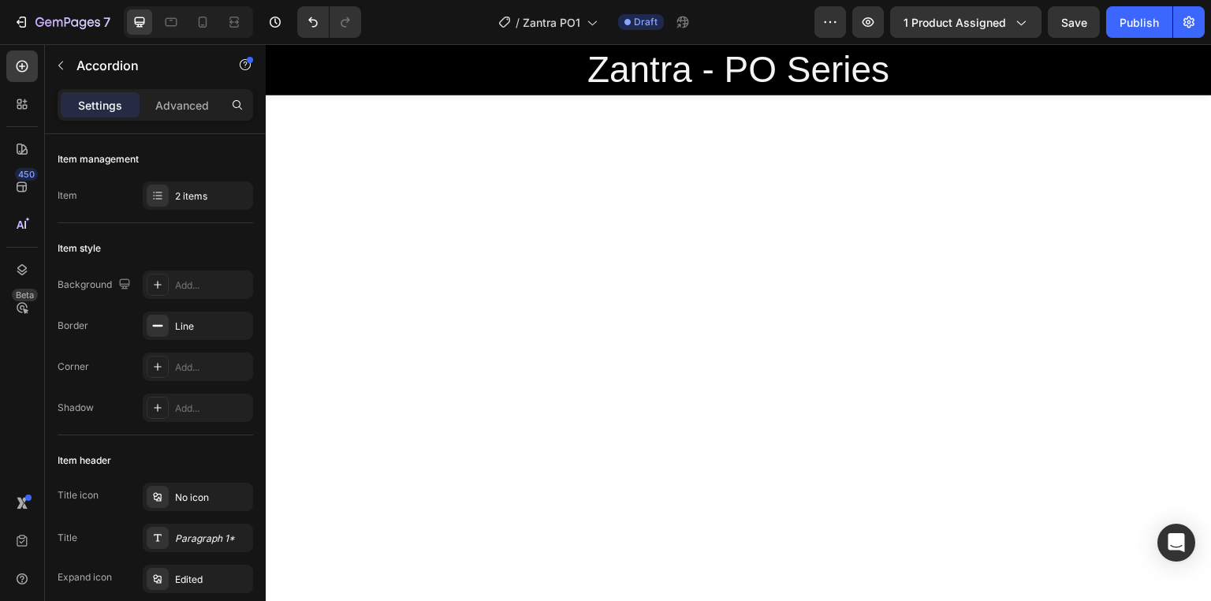
scroll to position [629, 0]
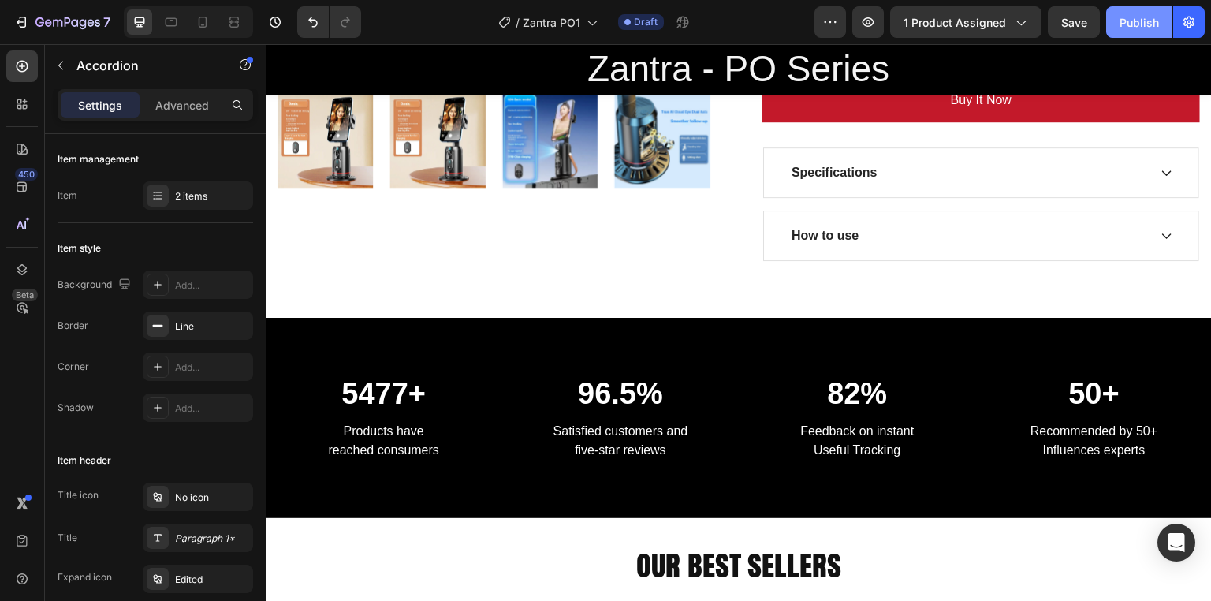
click at [1155, 28] on div "Publish" at bounding box center [1138, 22] width 39 height 17
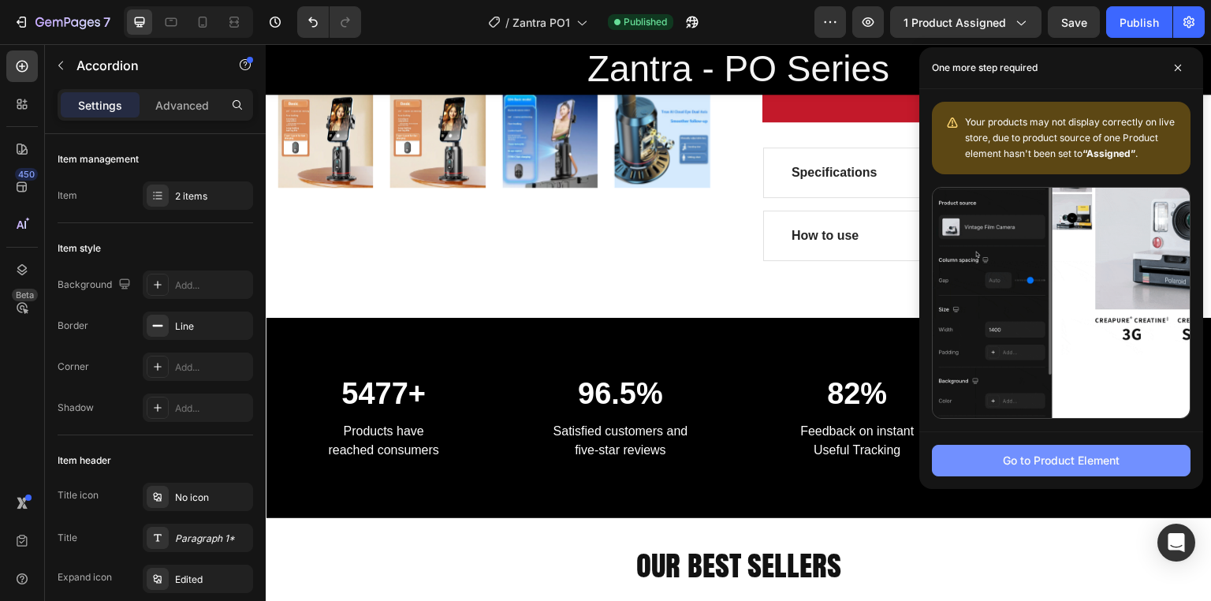
click at [1059, 456] on div "Go to Product Element" at bounding box center [1060, 460] width 117 height 17
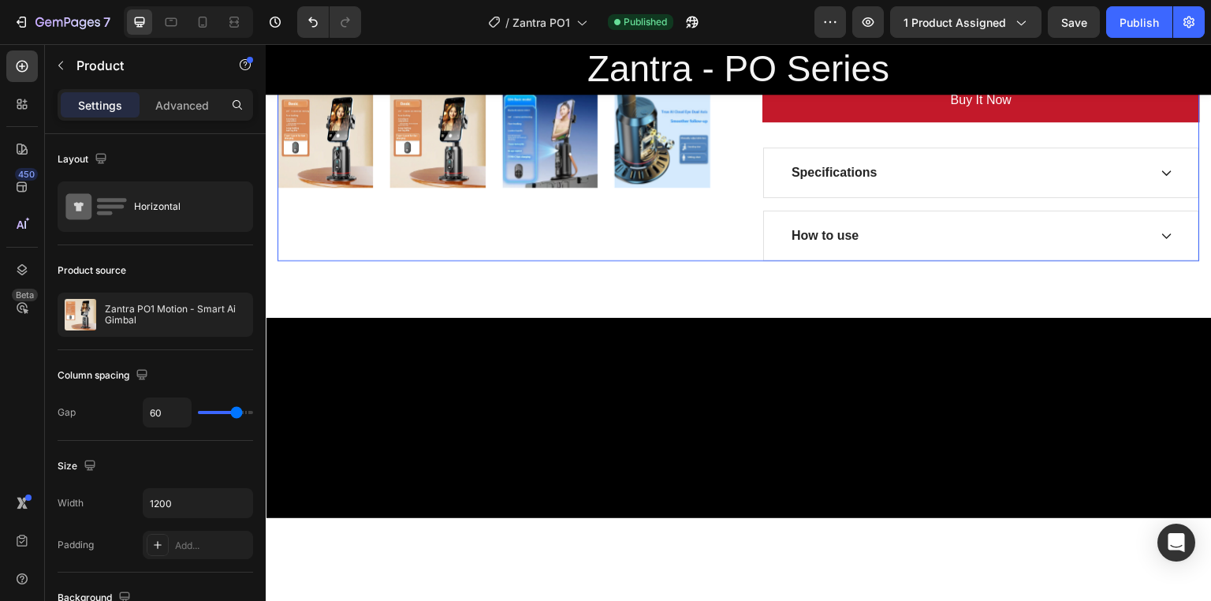
scroll to position [167, 0]
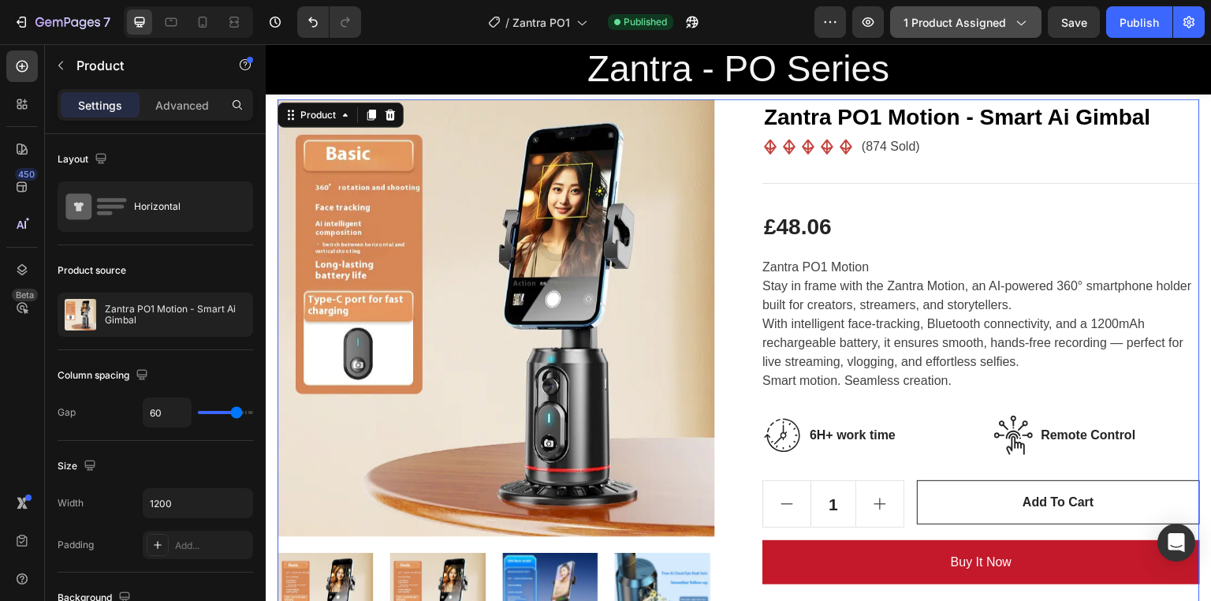
click at [1017, 18] on icon "button" at bounding box center [1020, 22] width 16 height 16
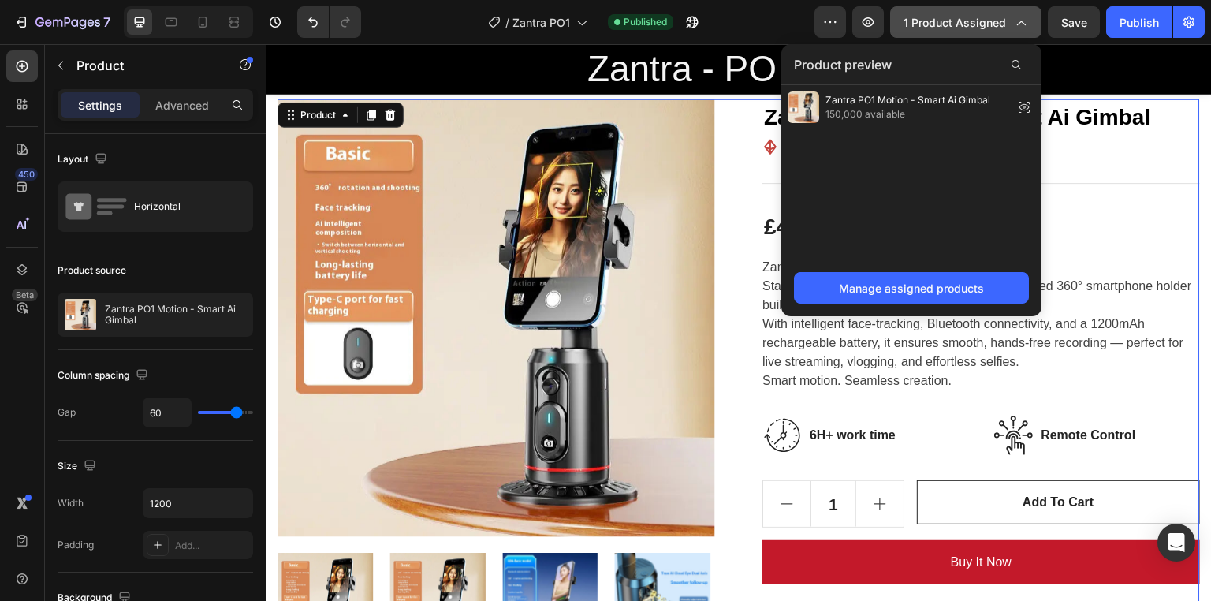
click at [1017, 18] on icon "button" at bounding box center [1020, 22] width 16 height 16
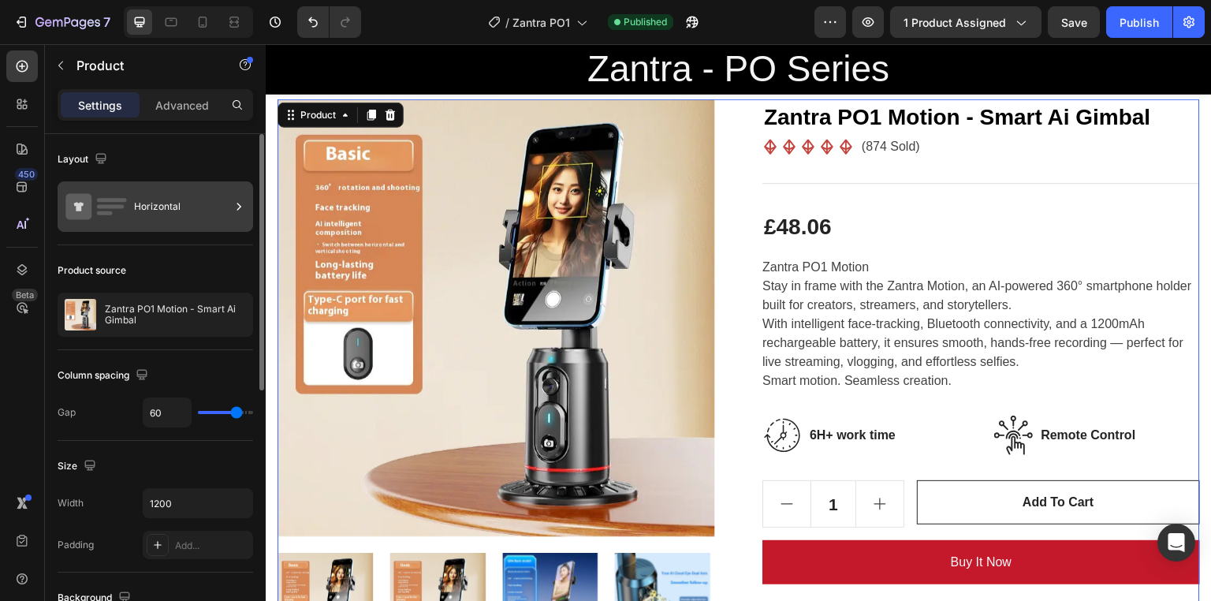
click at [240, 206] on icon at bounding box center [239, 206] width 4 height 7
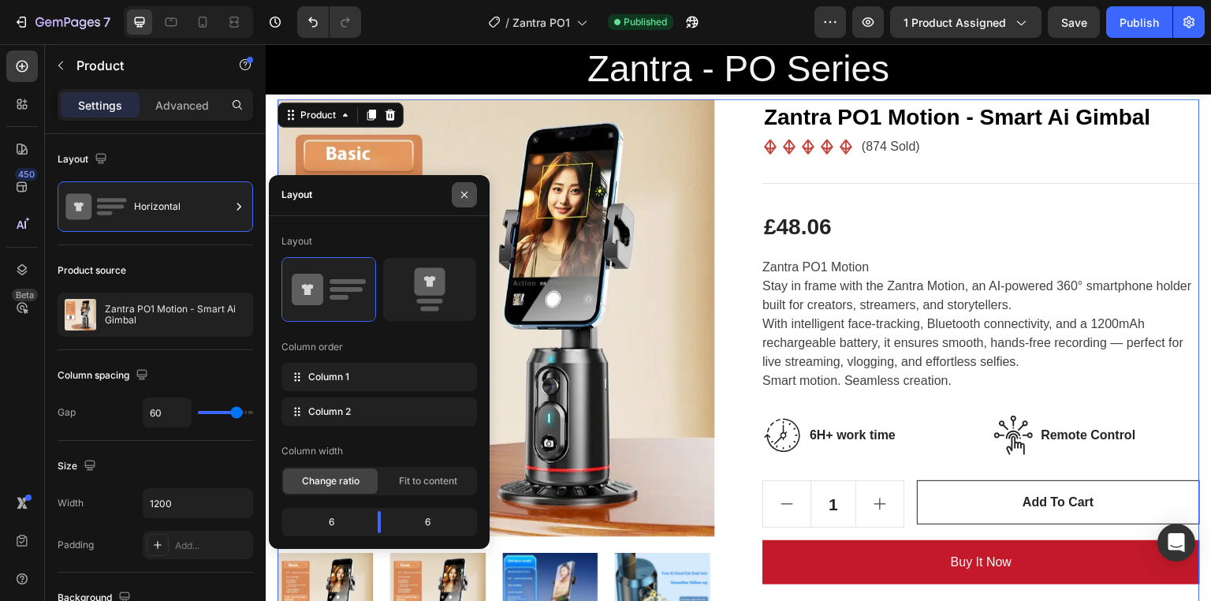
click at [468, 195] on icon "button" at bounding box center [464, 194] width 13 height 13
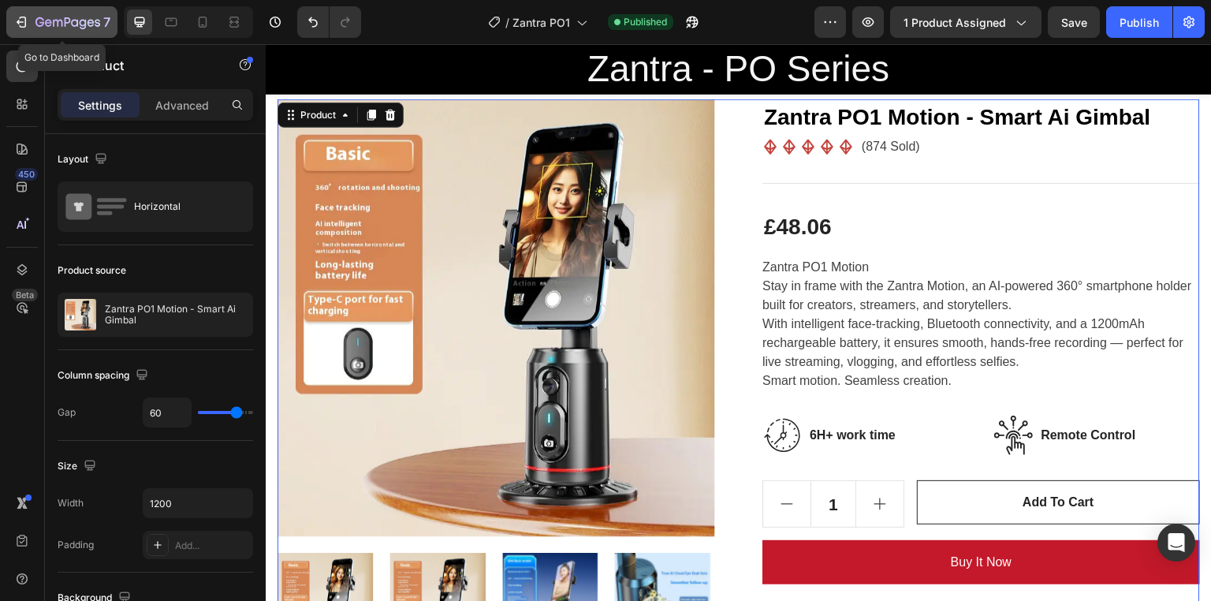
click at [21, 19] on icon "button" at bounding box center [21, 22] width 16 height 16
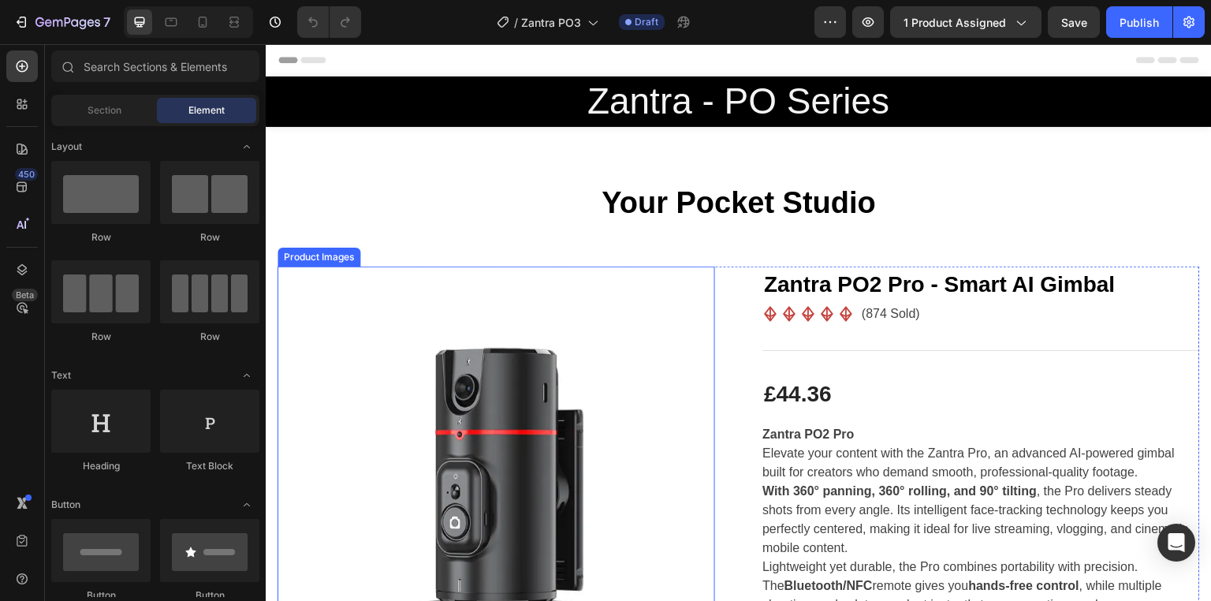
click at [511, 446] on img at bounding box center [495, 484] width 437 height 437
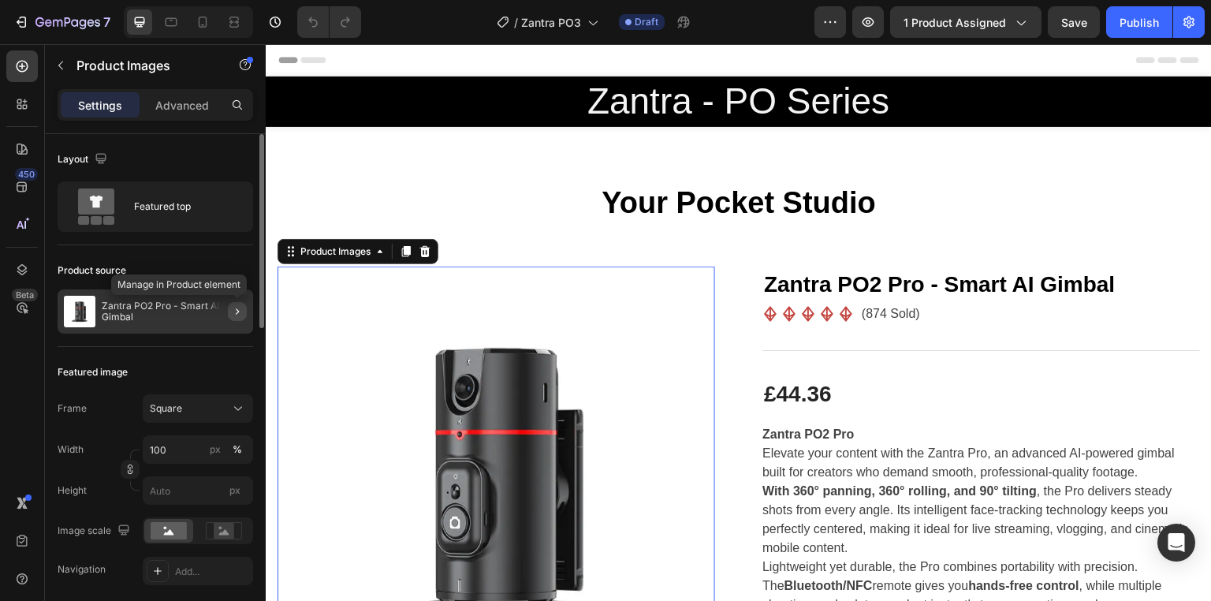
click at [241, 316] on icon "button" at bounding box center [237, 311] width 13 height 13
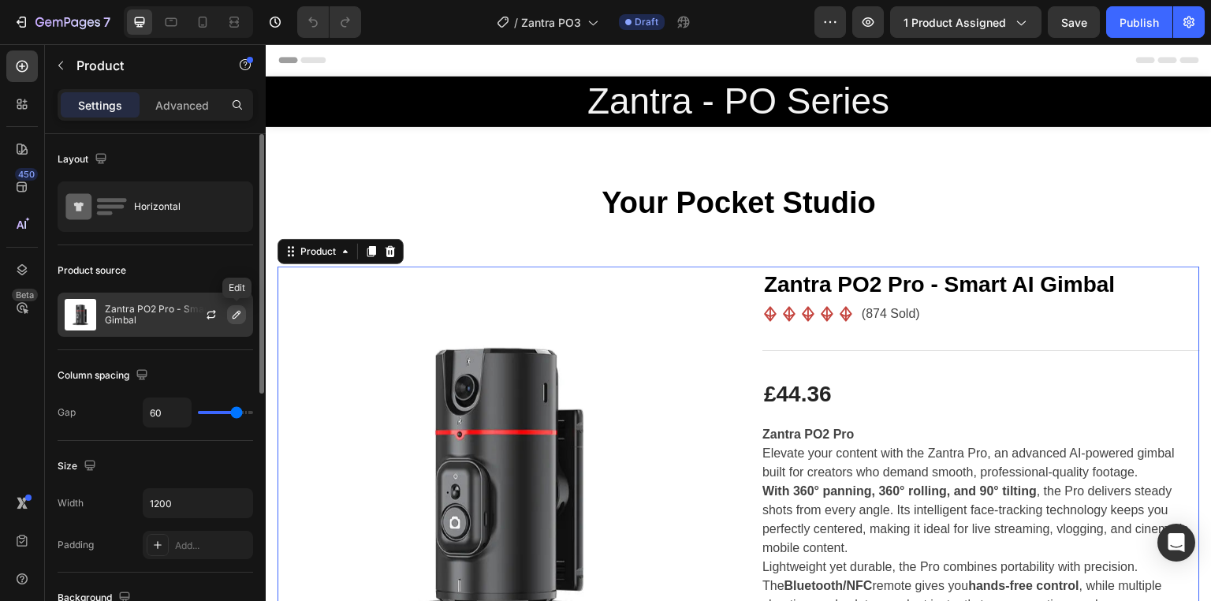
click at [240, 315] on icon "button" at bounding box center [236, 314] width 13 height 13
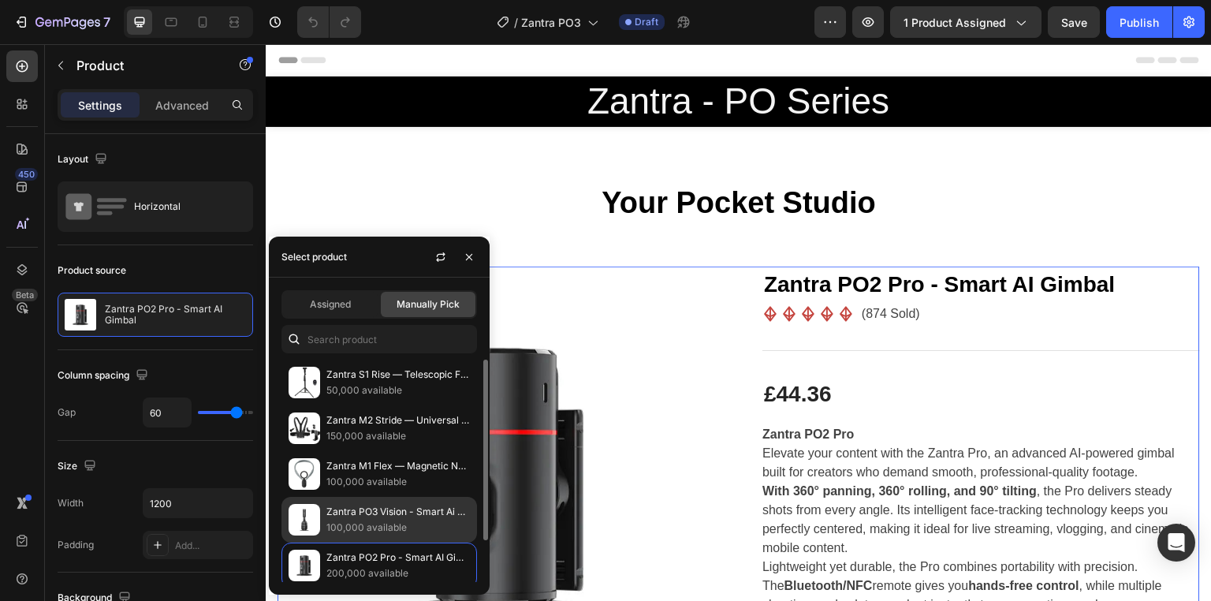
click at [400, 505] on p "Zantra PO3 Vision - Smart Ai Gimbal" at bounding box center [397, 512] width 143 height 16
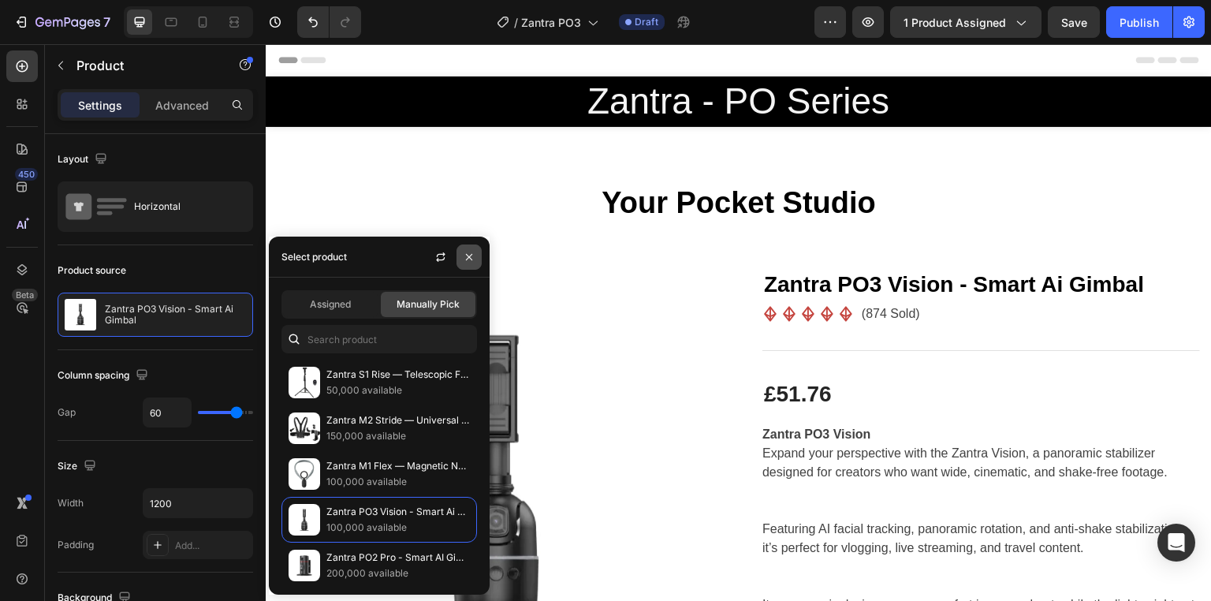
click at [471, 252] on icon "button" at bounding box center [469, 257] width 13 height 13
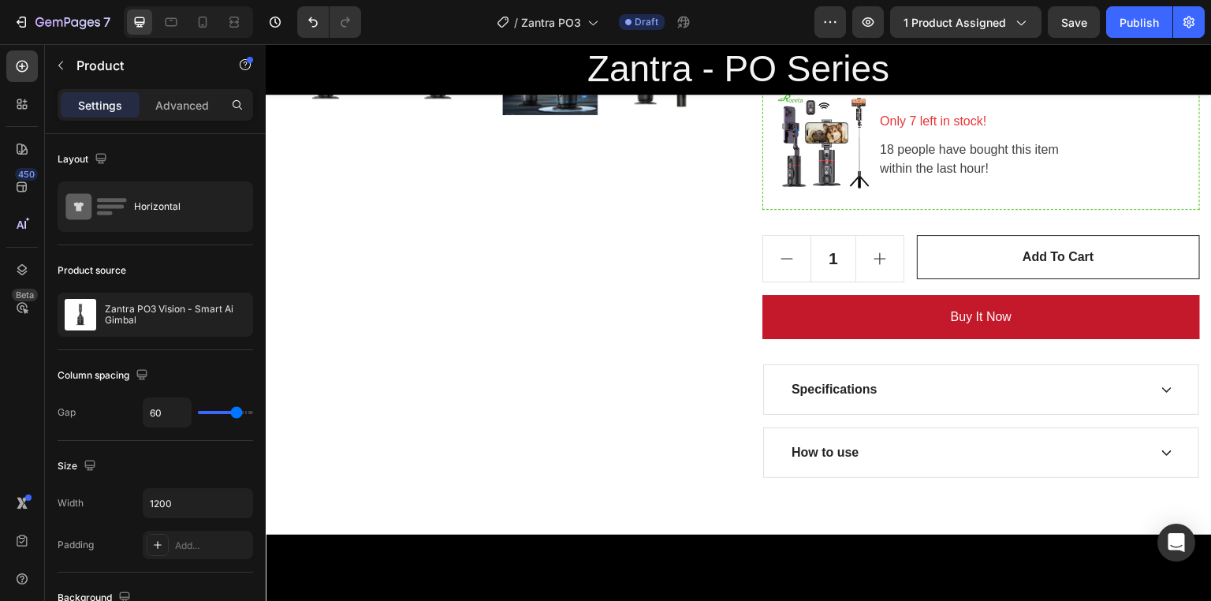
scroll to position [580, 0]
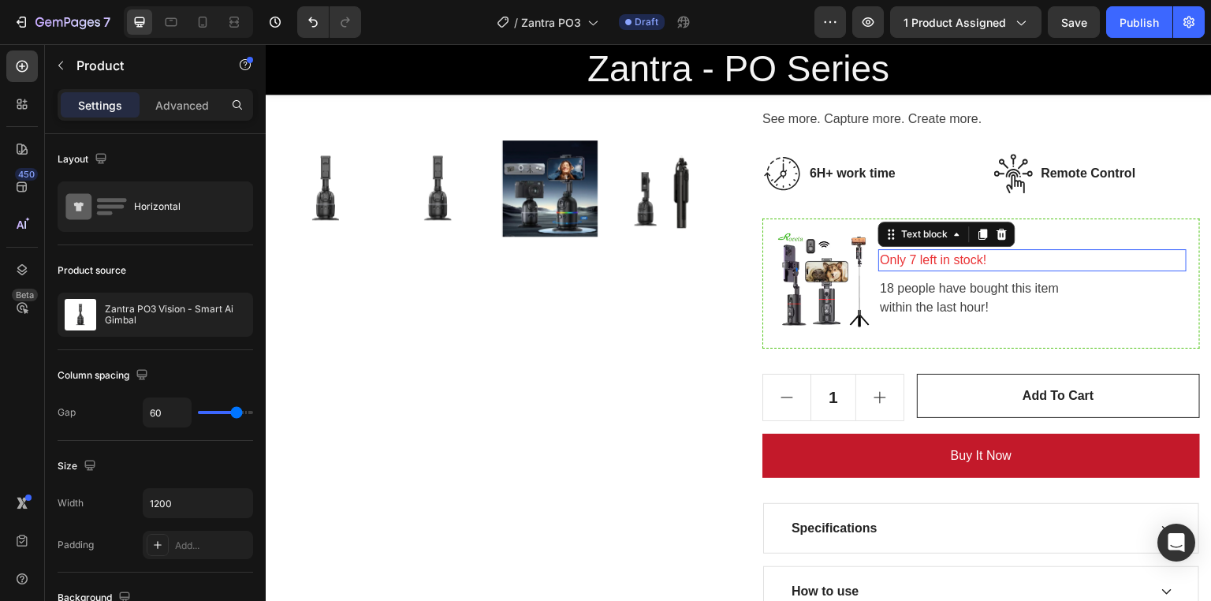
click at [1005, 251] on p "Only 7 left in stock!" at bounding box center [1032, 260] width 305 height 19
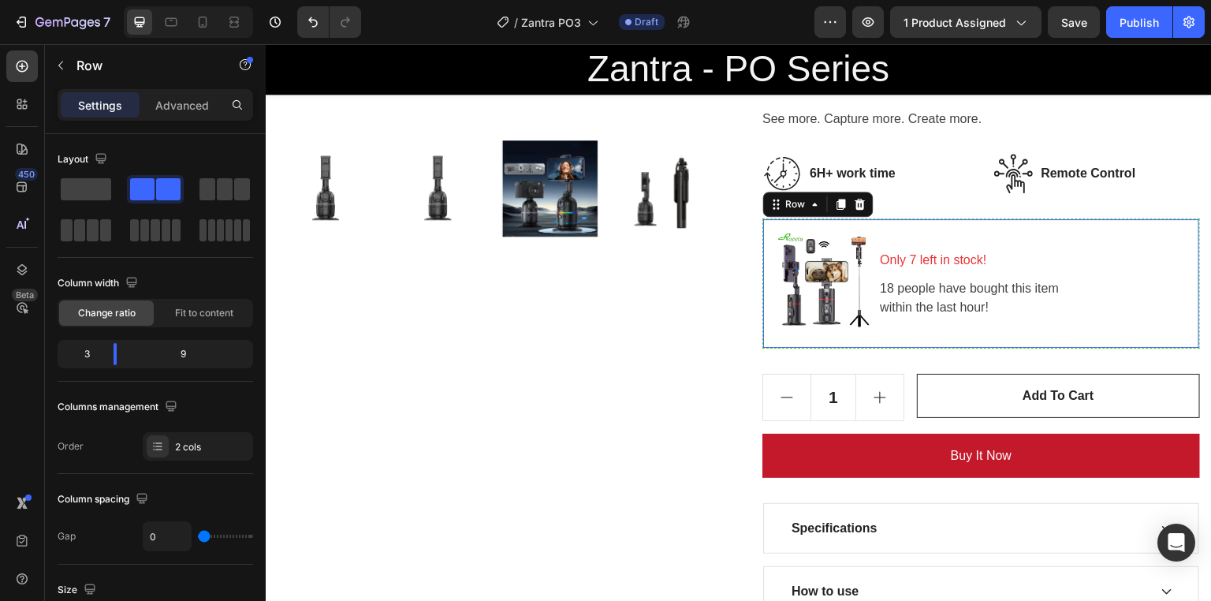
click at [1056, 235] on div "Only 7 left in stock! Text block 18 people have bought this item within the las…" at bounding box center [1032, 283] width 308 height 102
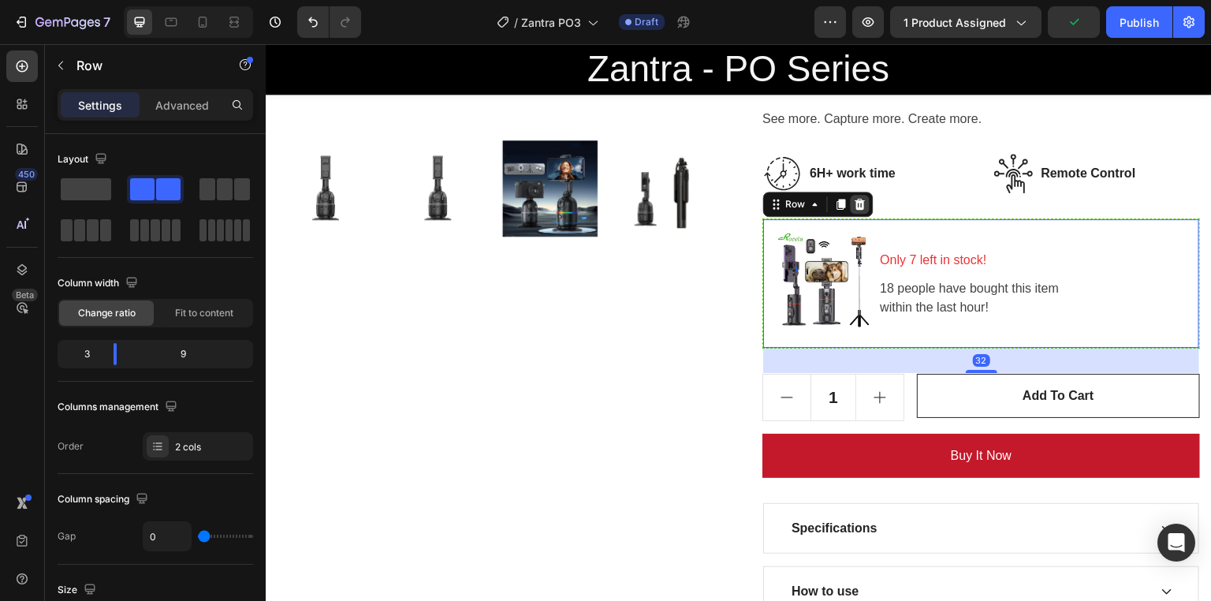
click at [855, 204] on icon at bounding box center [860, 204] width 10 height 11
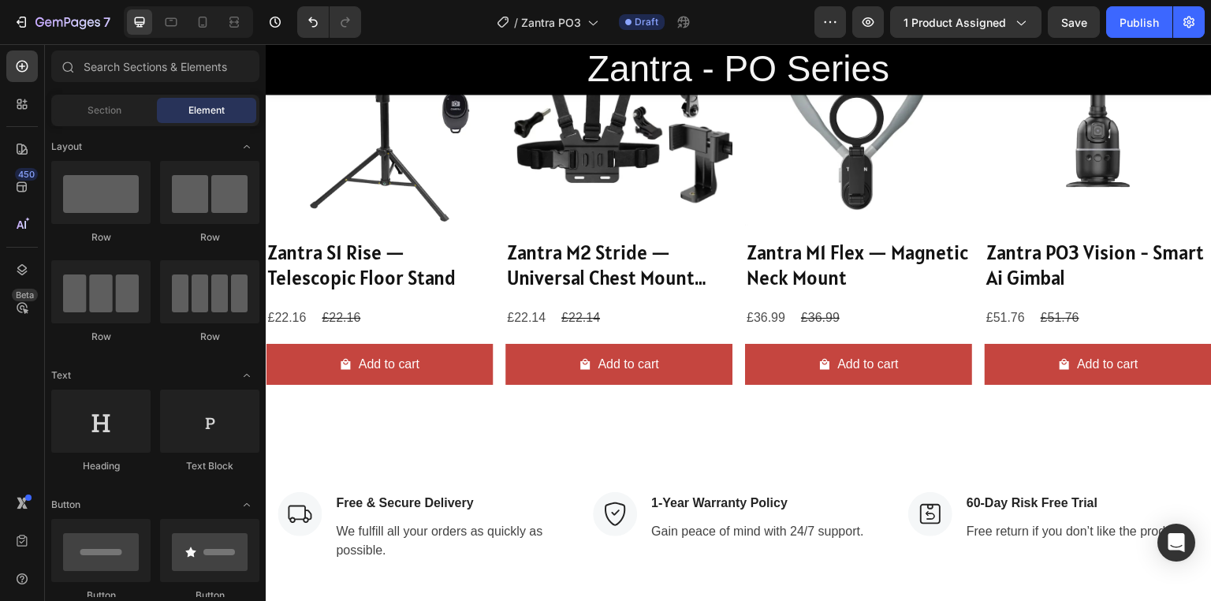
scroll to position [1412, 0]
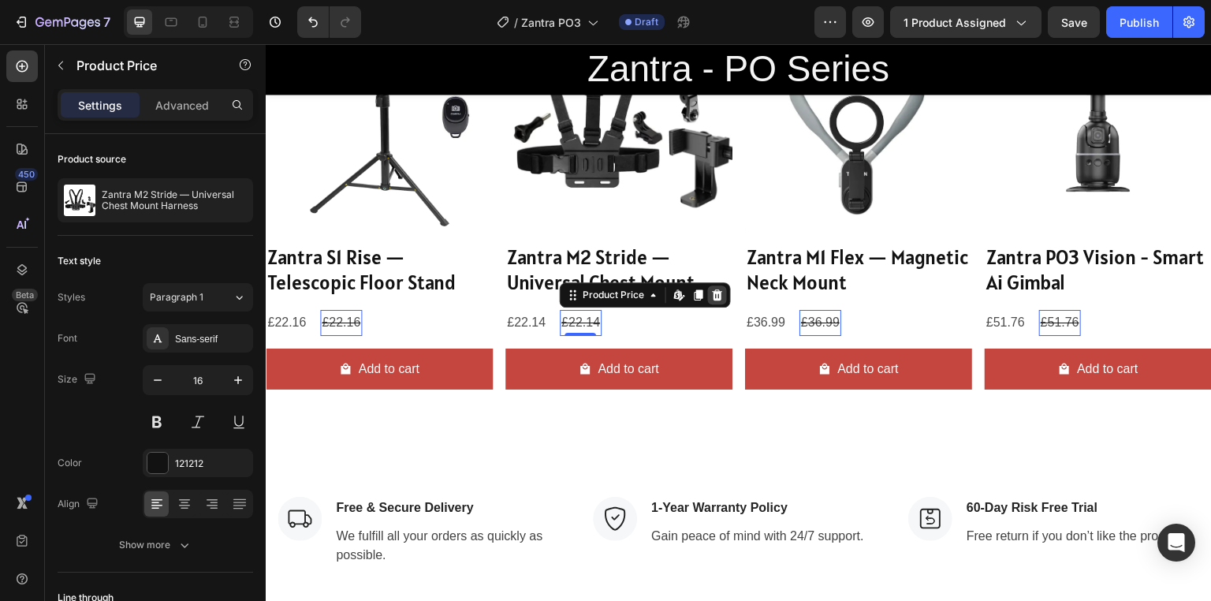
click at [266, 44] on icon at bounding box center [266, 44] width 0 height 0
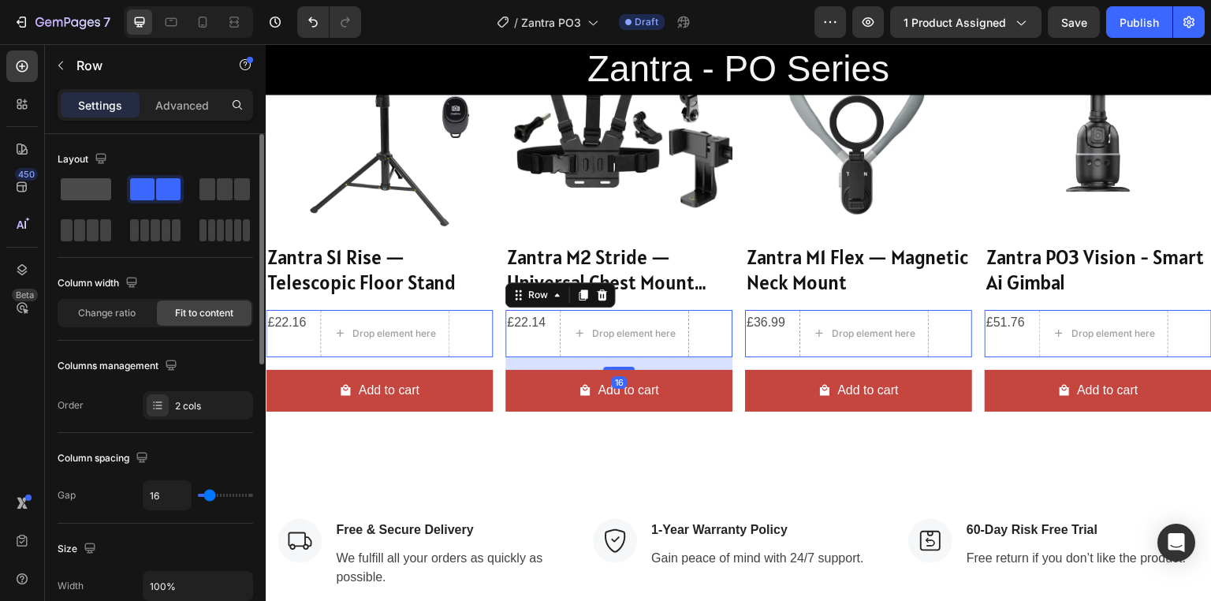
click at [87, 185] on span at bounding box center [86, 189] width 50 height 22
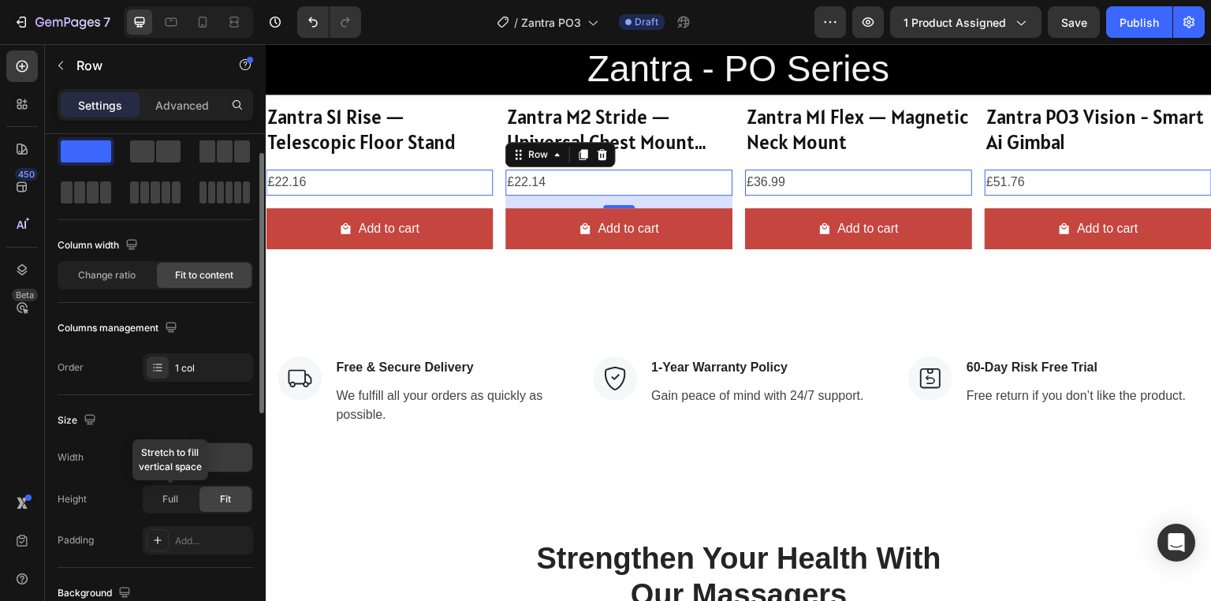
scroll to position [0, 0]
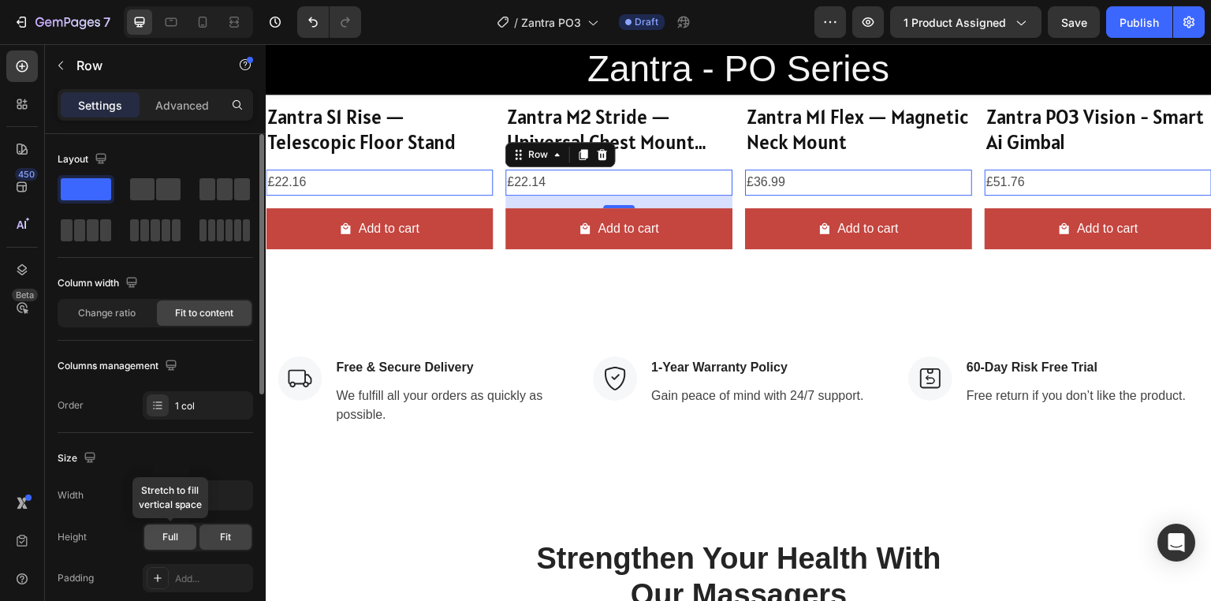
click at [173, 527] on div "Full" at bounding box center [170, 536] width 52 height 25
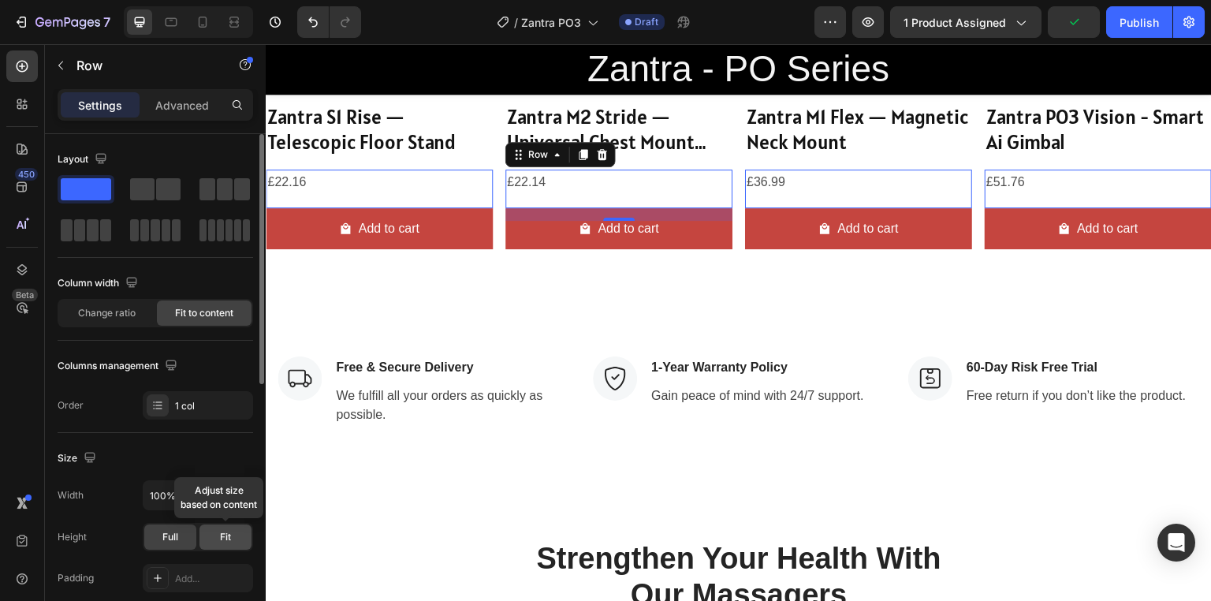
click at [227, 547] on div "Fit" at bounding box center [225, 536] width 52 height 25
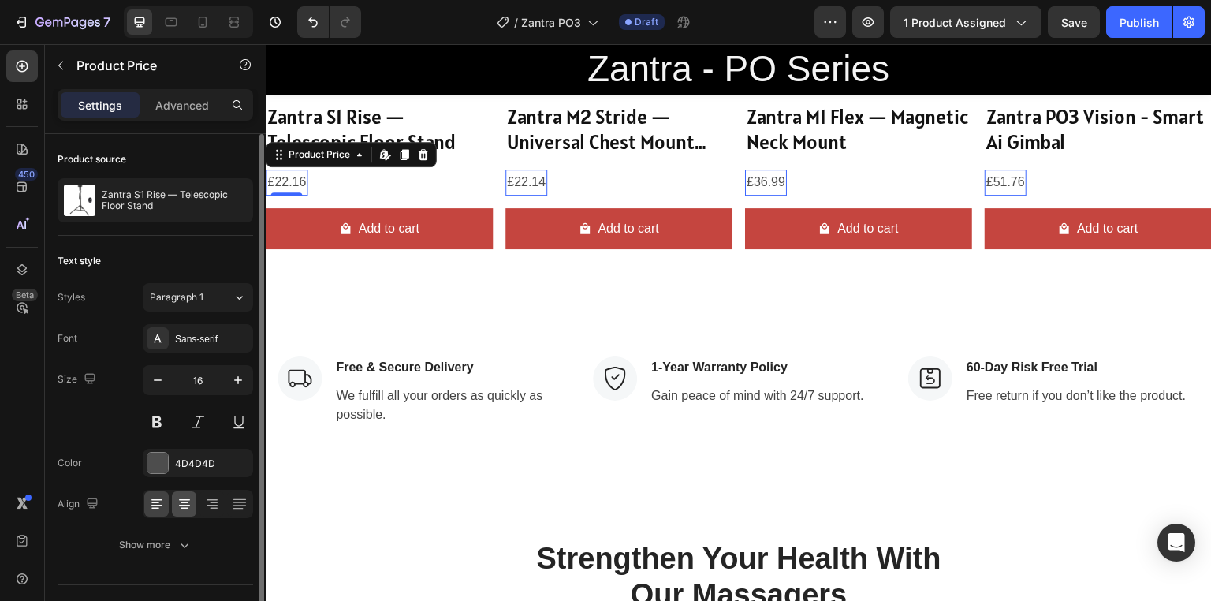
scroll to position [32, 0]
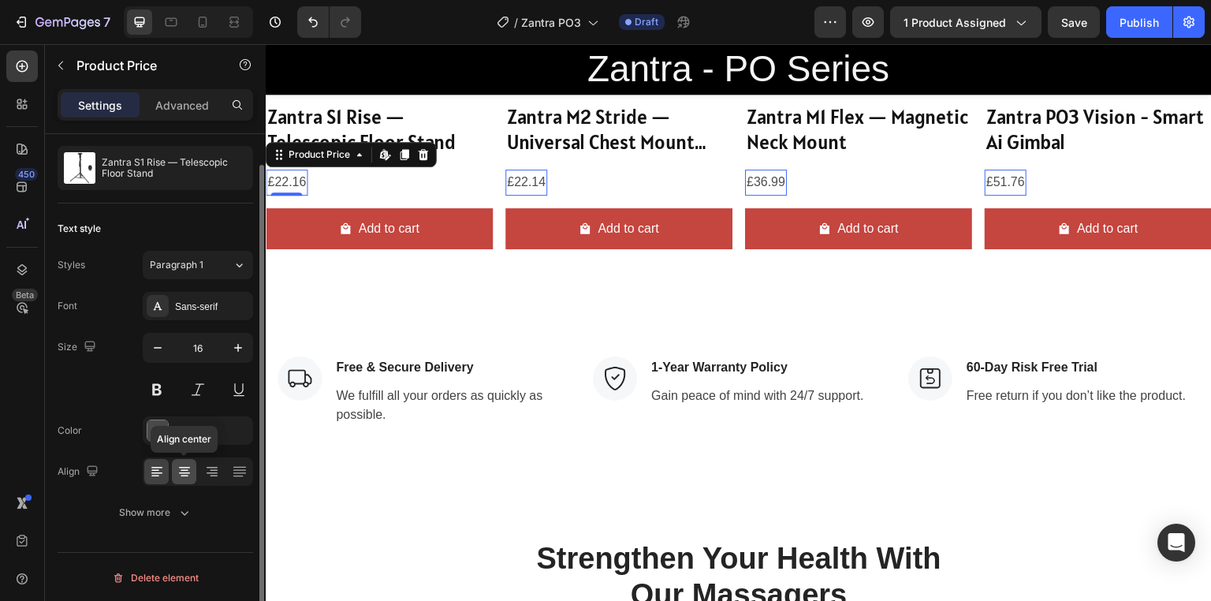
click at [188, 478] on div at bounding box center [184, 471] width 24 height 25
click at [151, 472] on icon at bounding box center [156, 473] width 11 height 2
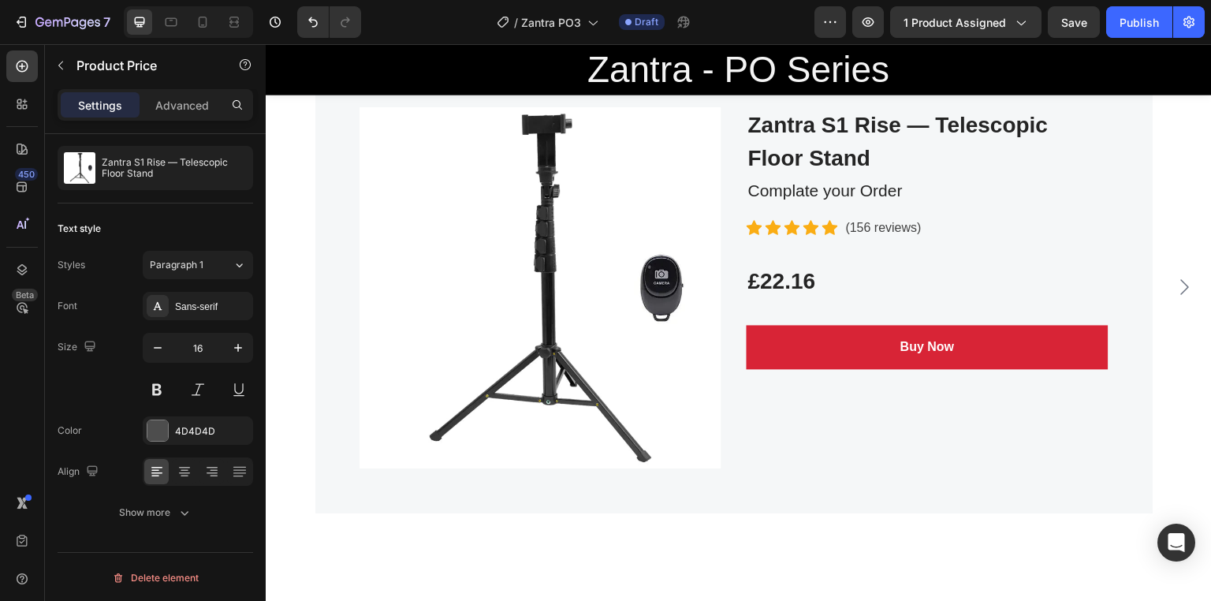
scroll to position [2145, 0]
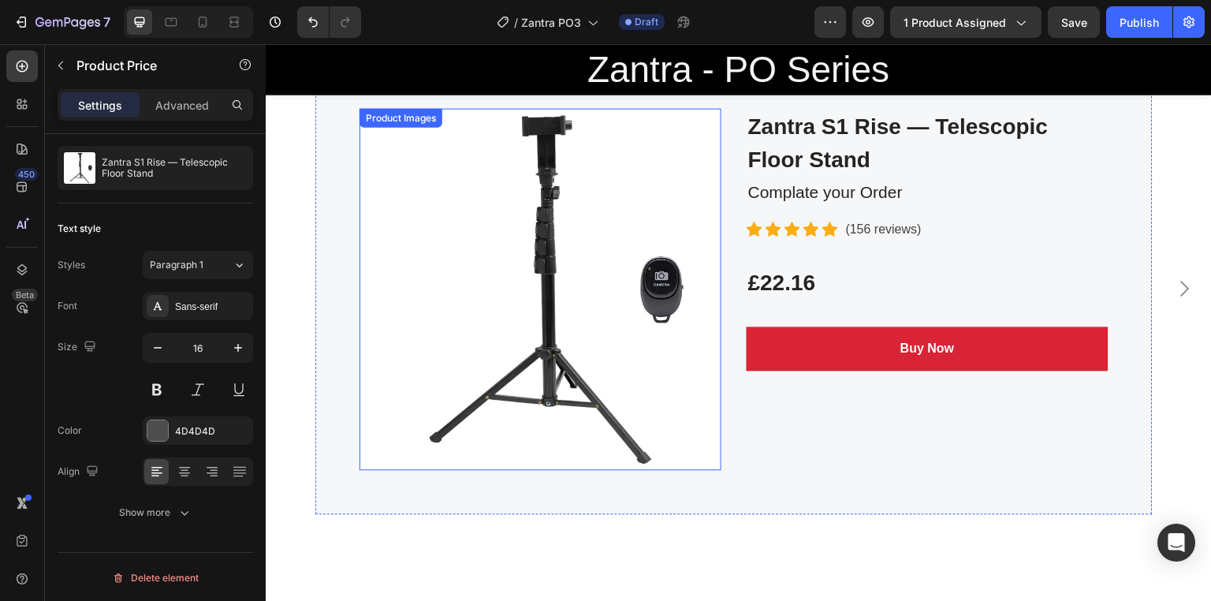
click at [575, 256] on img at bounding box center [540, 289] width 362 height 362
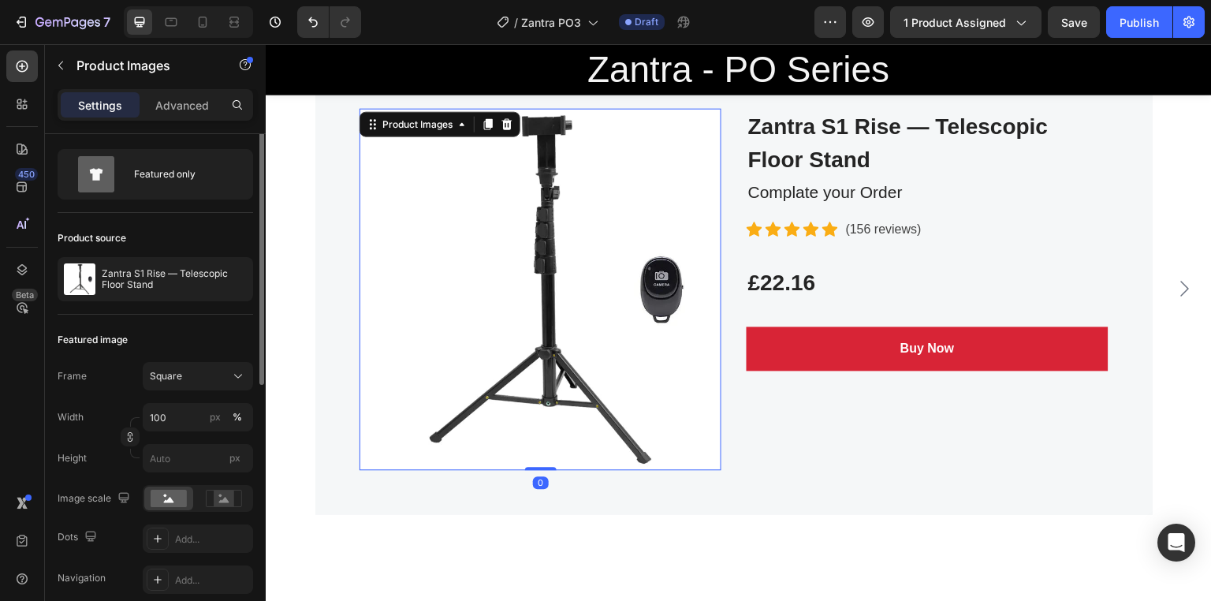
scroll to position [0, 0]
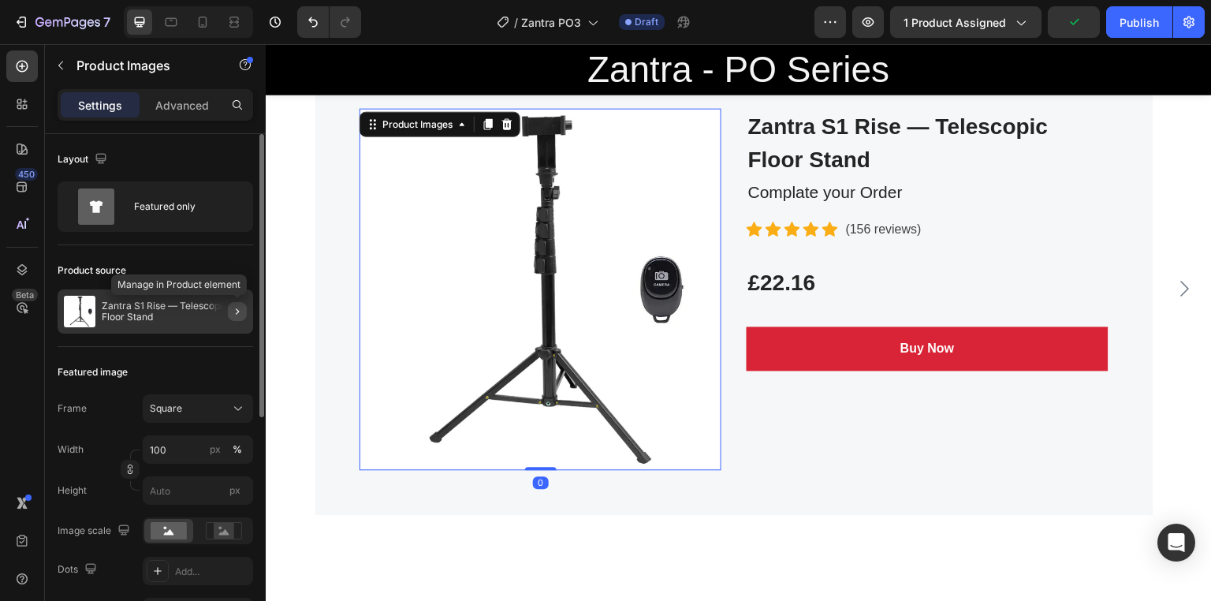
click at [237, 303] on button "button" at bounding box center [237, 311] width 19 height 19
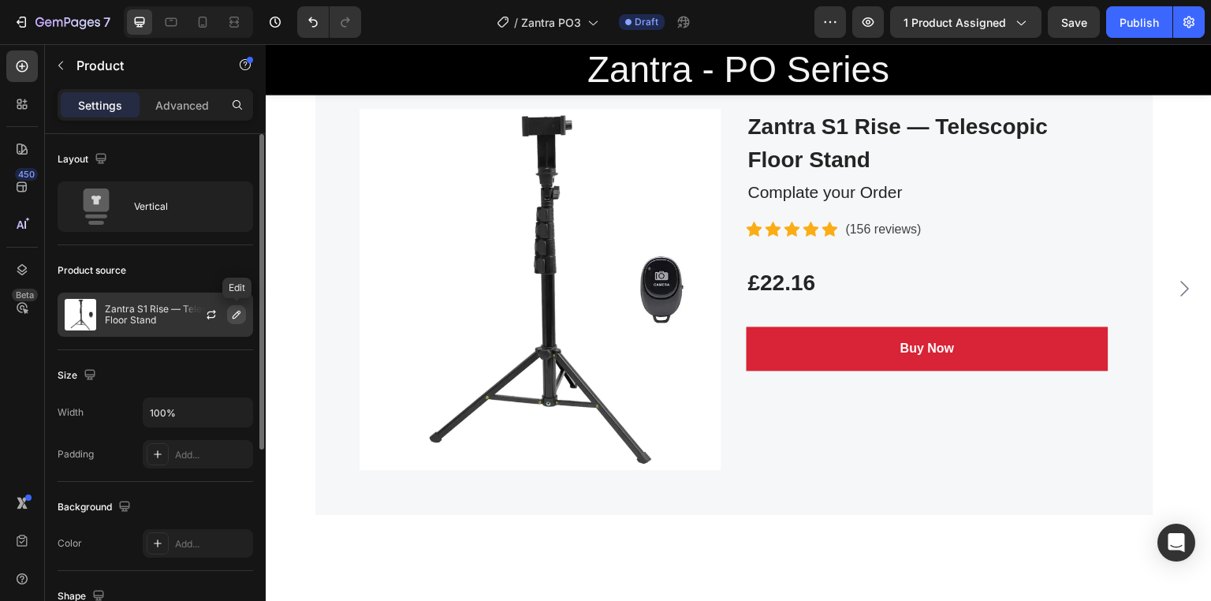
click at [232, 322] on button "button" at bounding box center [236, 314] width 19 height 19
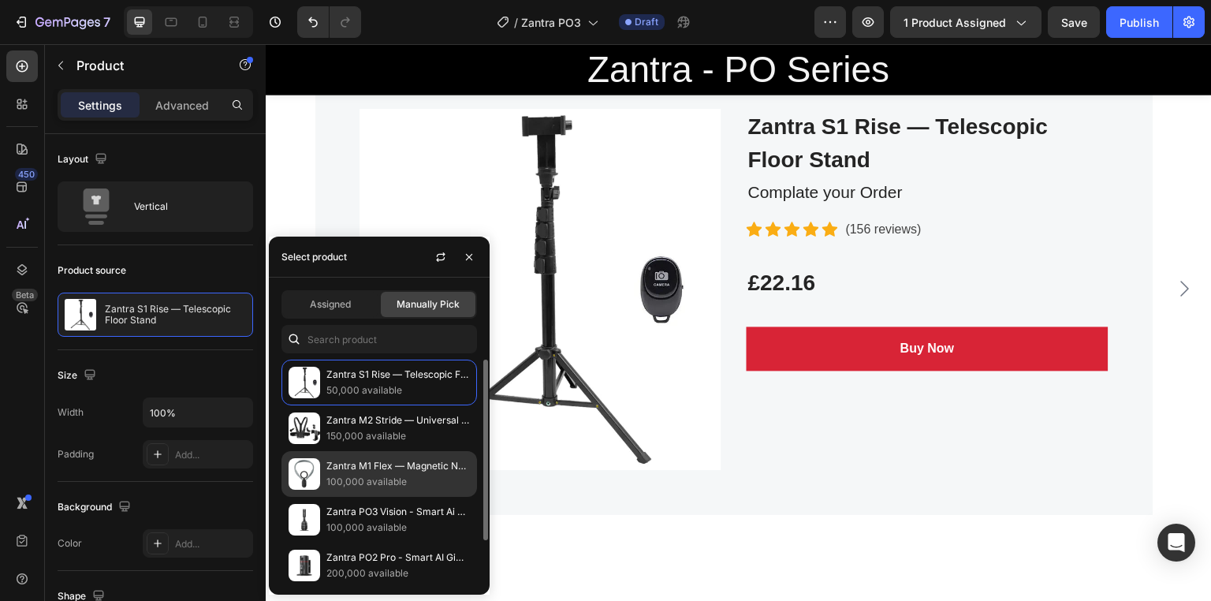
click at [368, 458] on p "Zantra M1 Flex — Magnetic Neck Mount" at bounding box center [397, 466] width 143 height 16
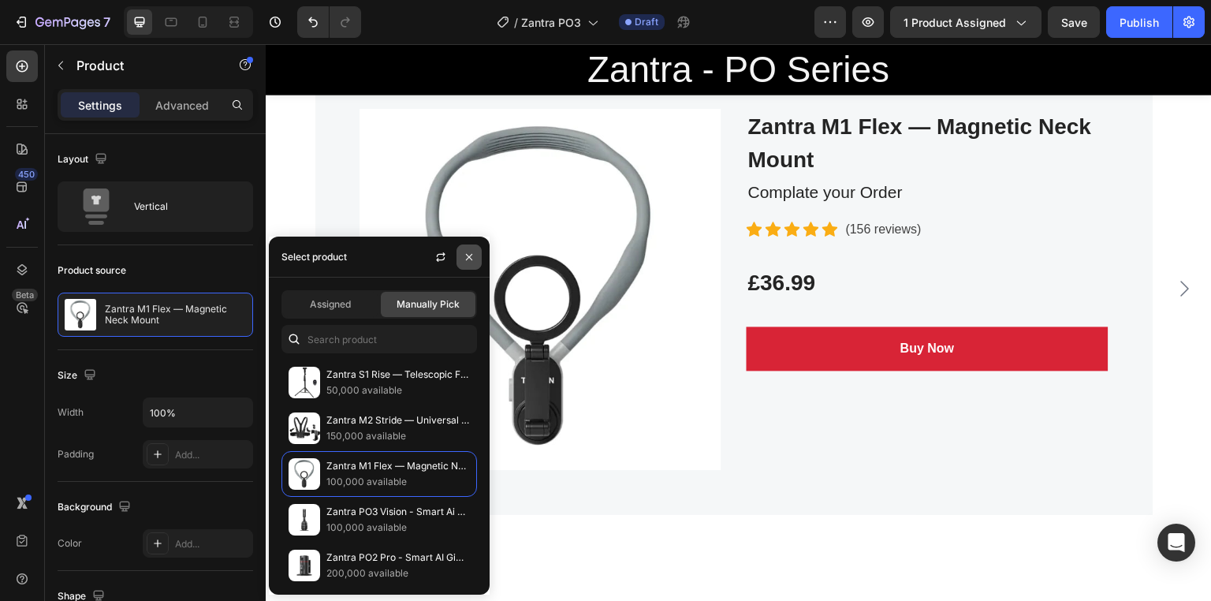
click at [467, 258] on icon "button" at bounding box center [469, 257] width 13 height 13
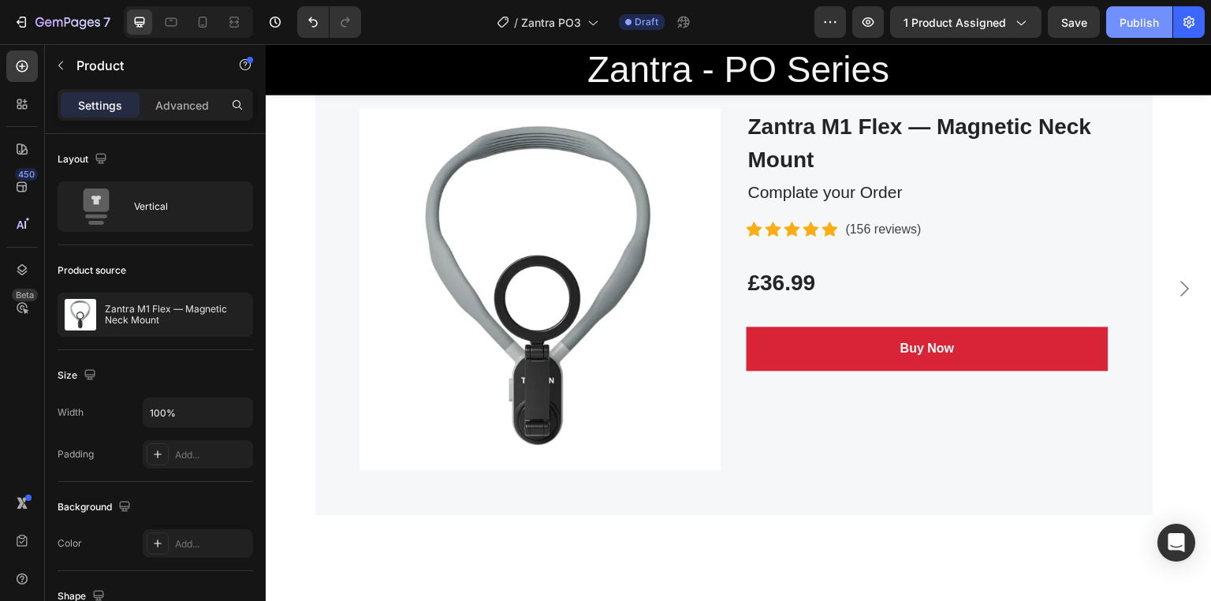
click at [1125, 20] on div "Publish" at bounding box center [1138, 22] width 39 height 17
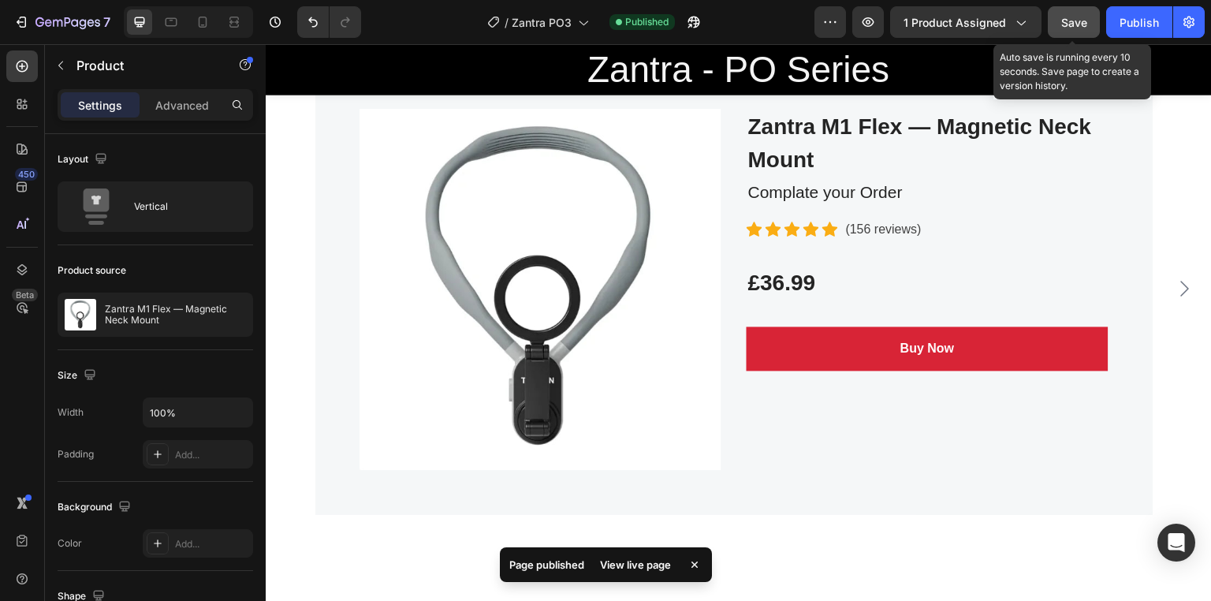
click at [1080, 20] on span "Save" at bounding box center [1074, 22] width 26 height 13
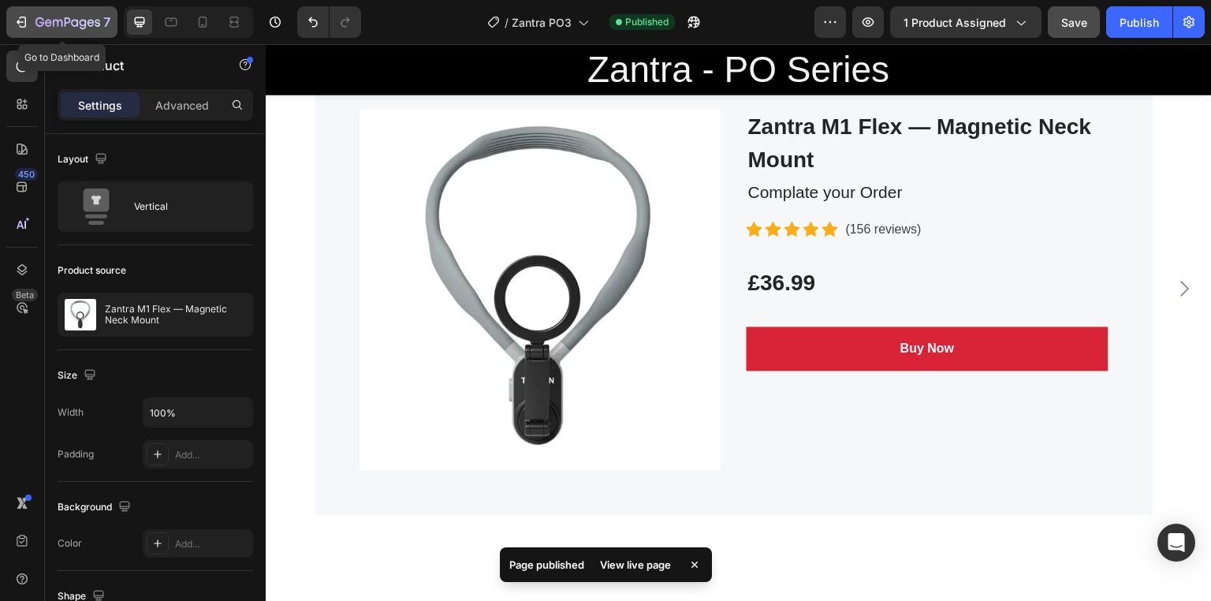
click at [12, 11] on button "7" at bounding box center [61, 22] width 111 height 32
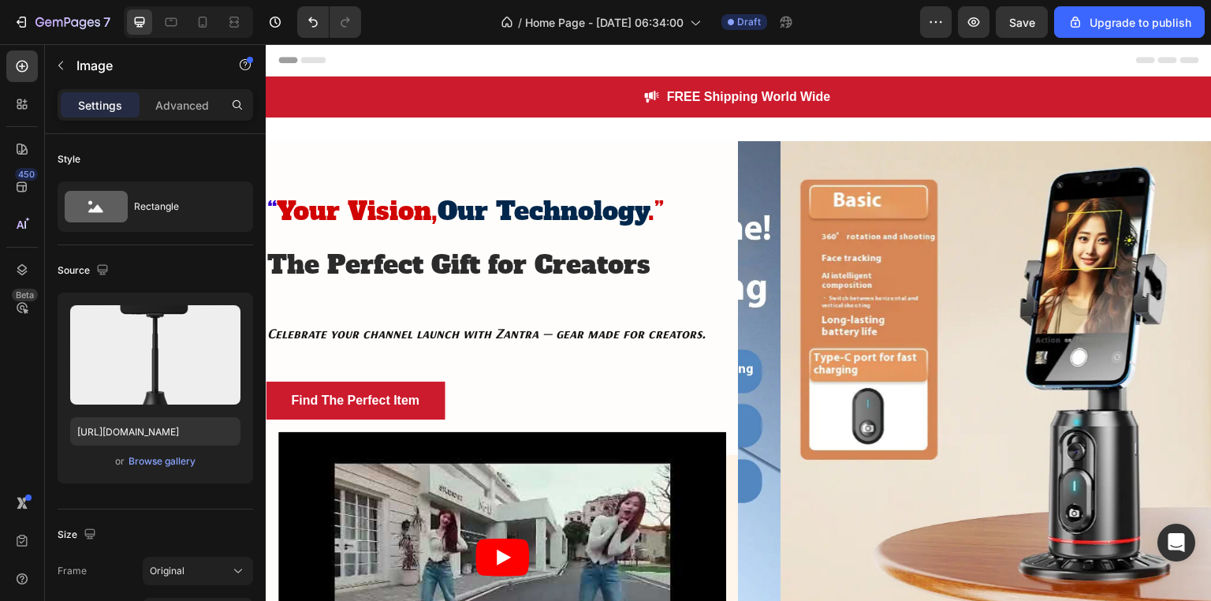
scroll to position [723, 0]
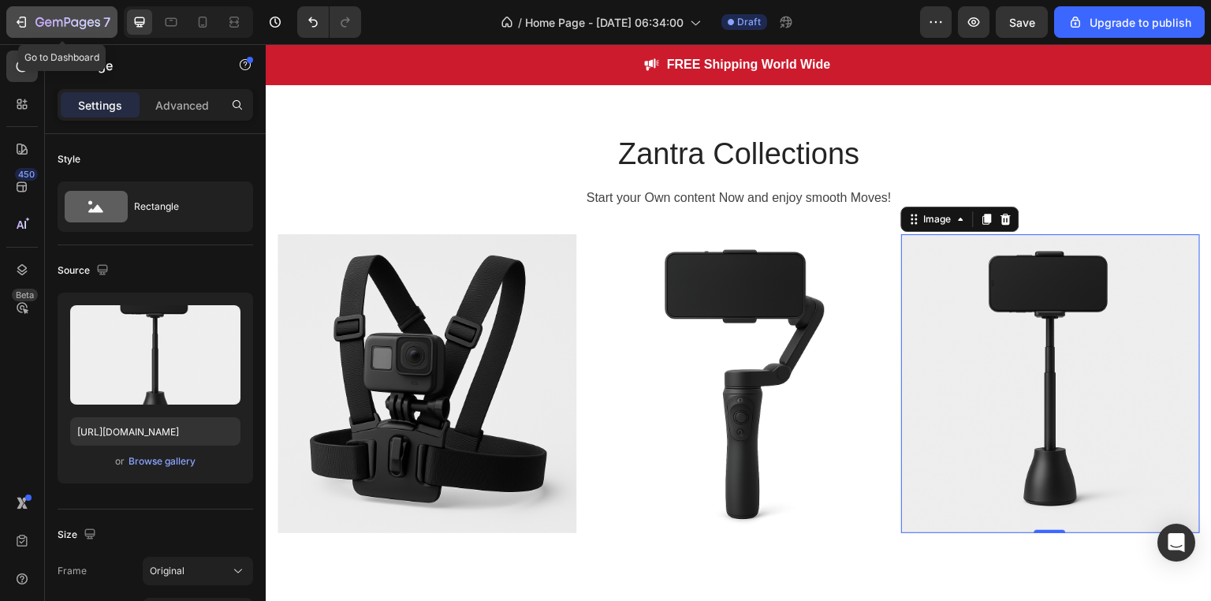
click at [16, 22] on icon "button" at bounding box center [21, 22] width 16 height 16
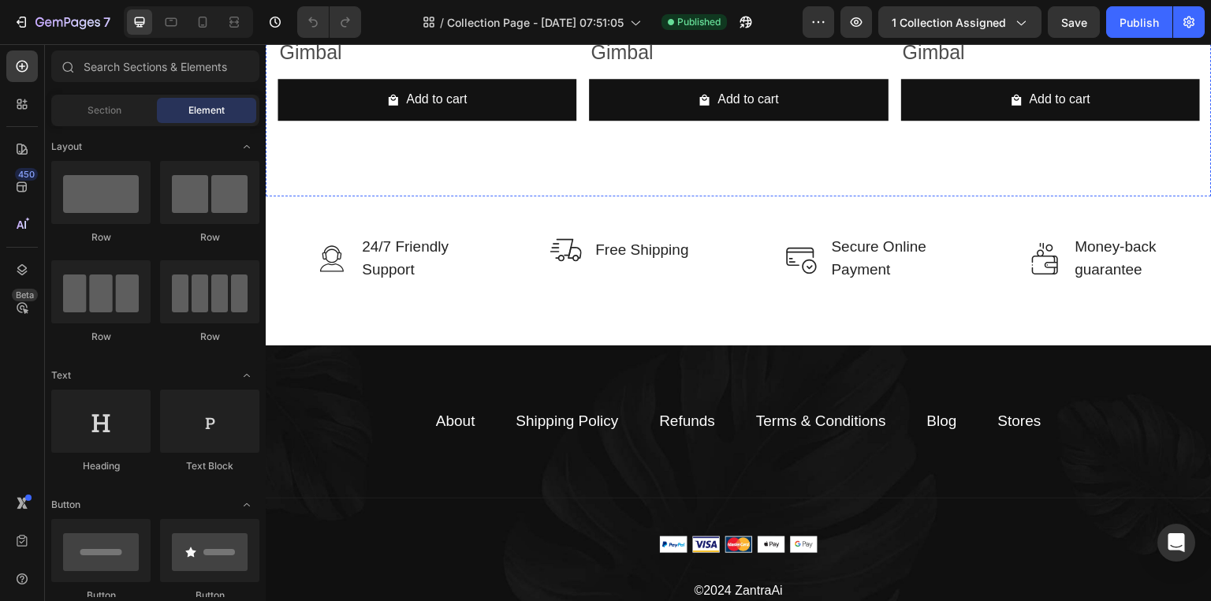
scroll to position [794, 0]
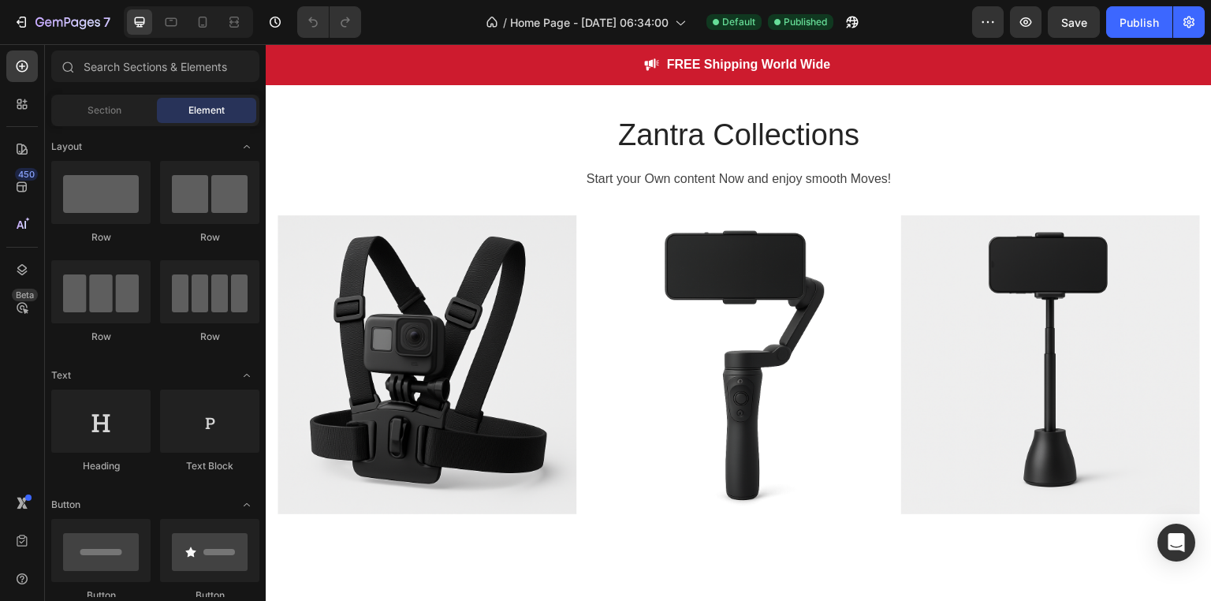
scroll to position [746, 0]
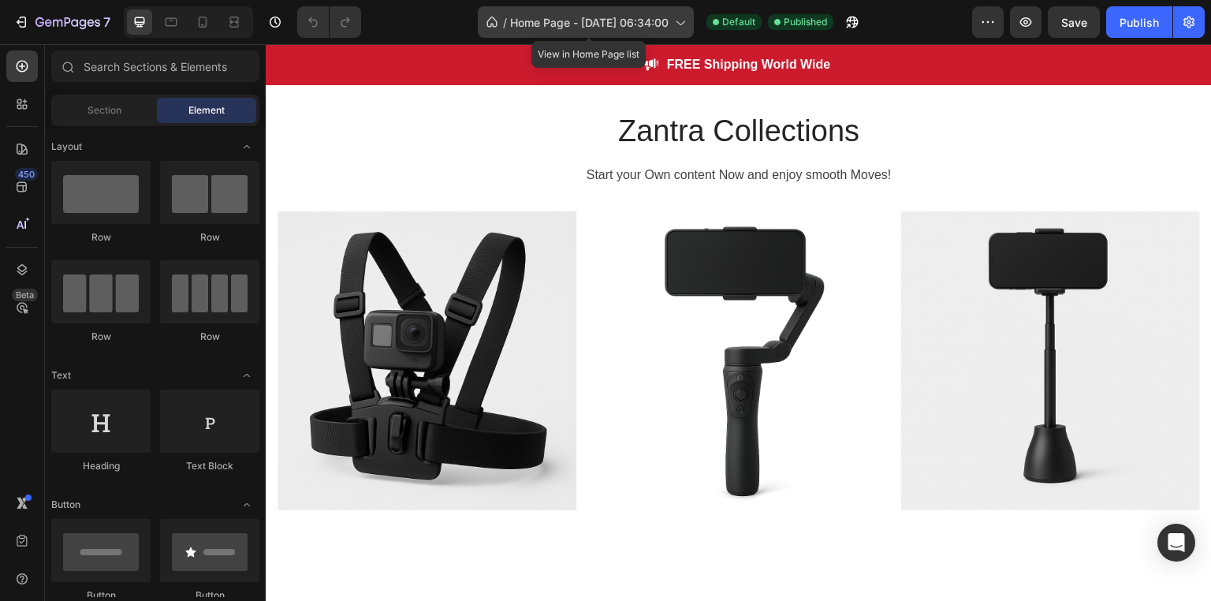
click at [684, 21] on icon at bounding box center [679, 22] width 16 height 16
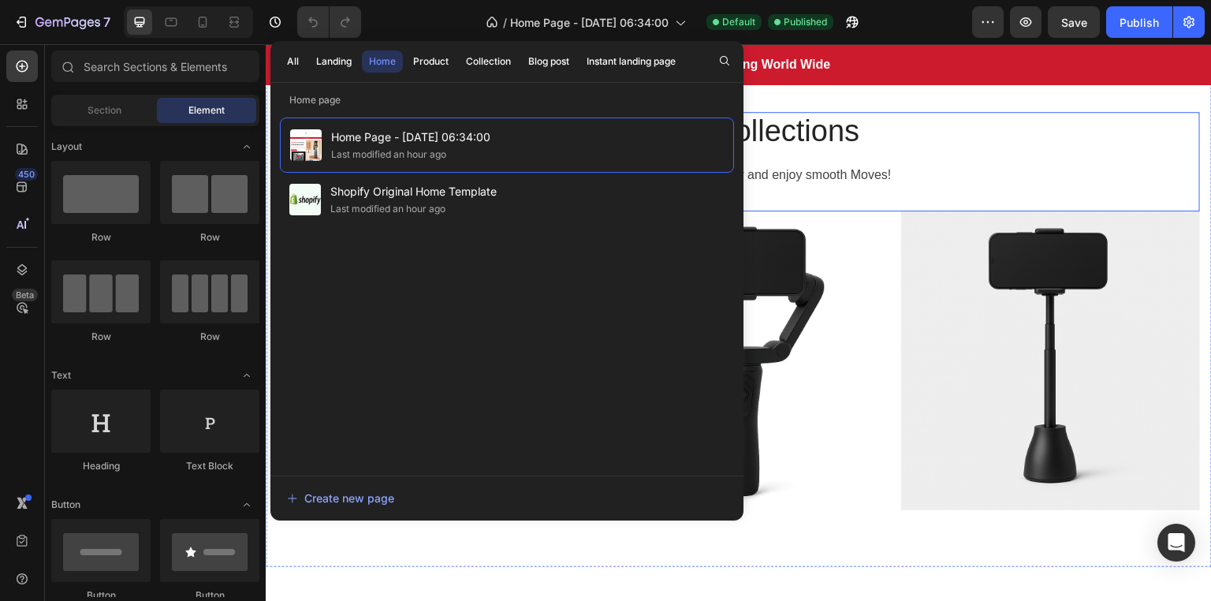
click at [801, 197] on div "Zantra Collections Heading Start your Own content Now and enjoy smooth Moves! T…" at bounding box center [738, 161] width 922 height 99
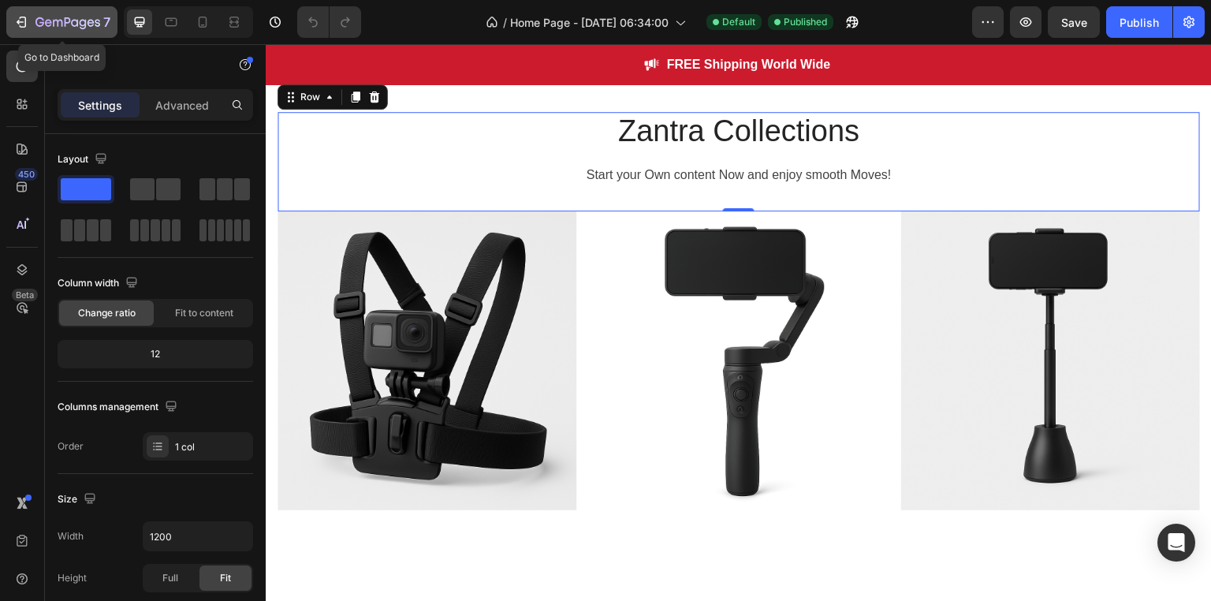
click at [6, 18] on button "7" at bounding box center [61, 22] width 111 height 32
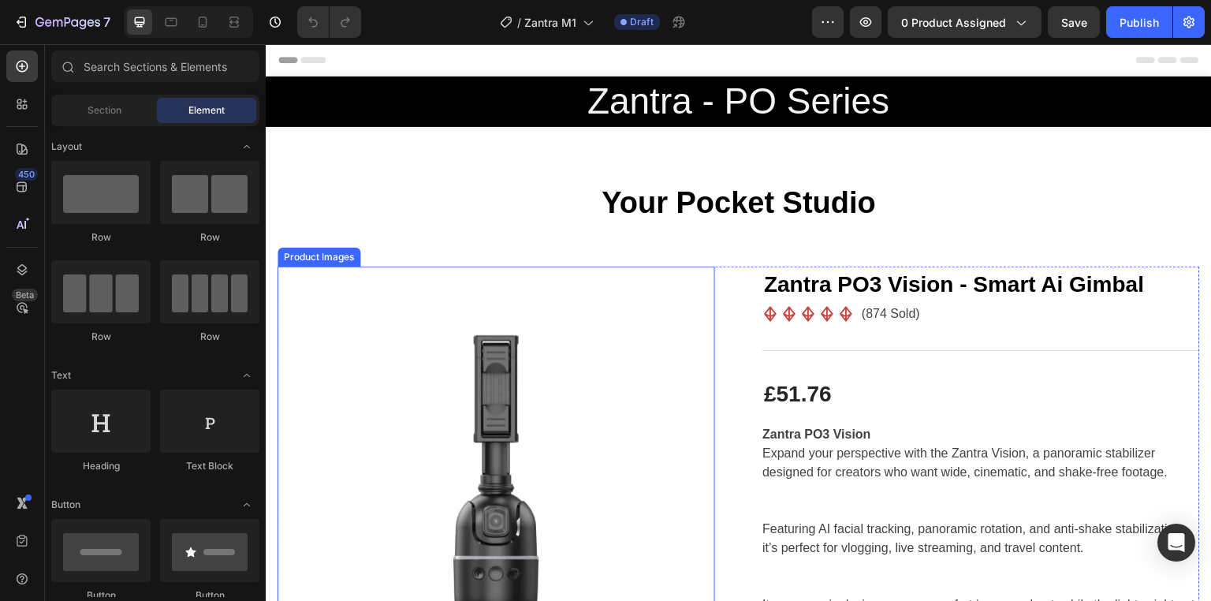
click at [519, 399] on img at bounding box center [495, 484] width 437 height 437
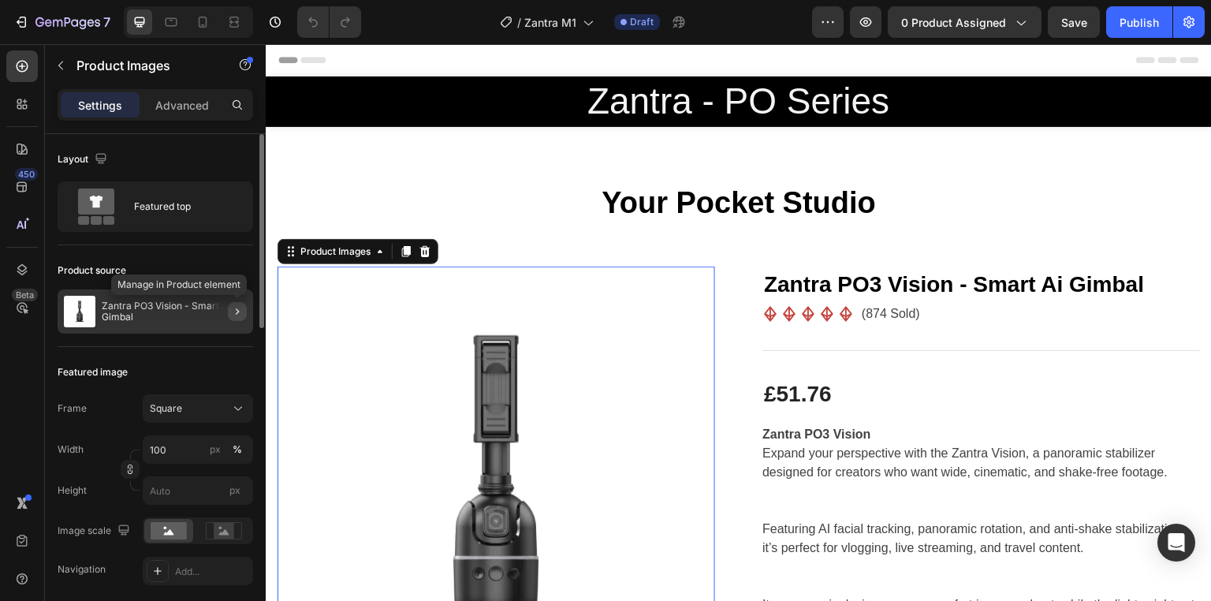
click at [239, 312] on icon "button" at bounding box center [237, 311] width 13 height 13
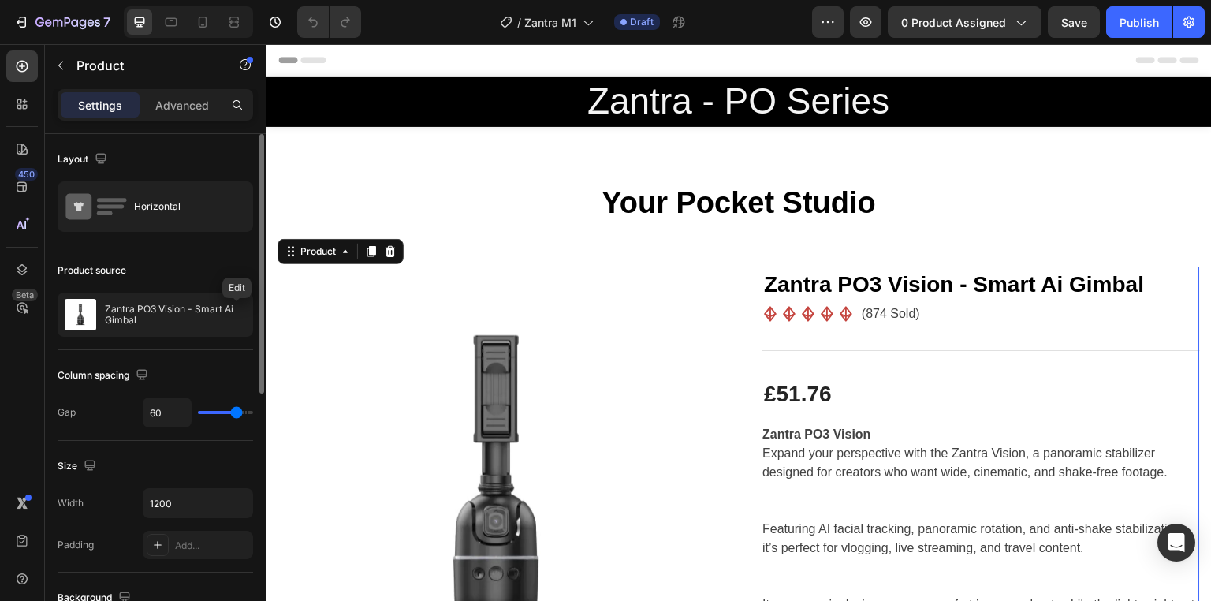
click at [0, 0] on icon "button" at bounding box center [0, 0] width 0 height 0
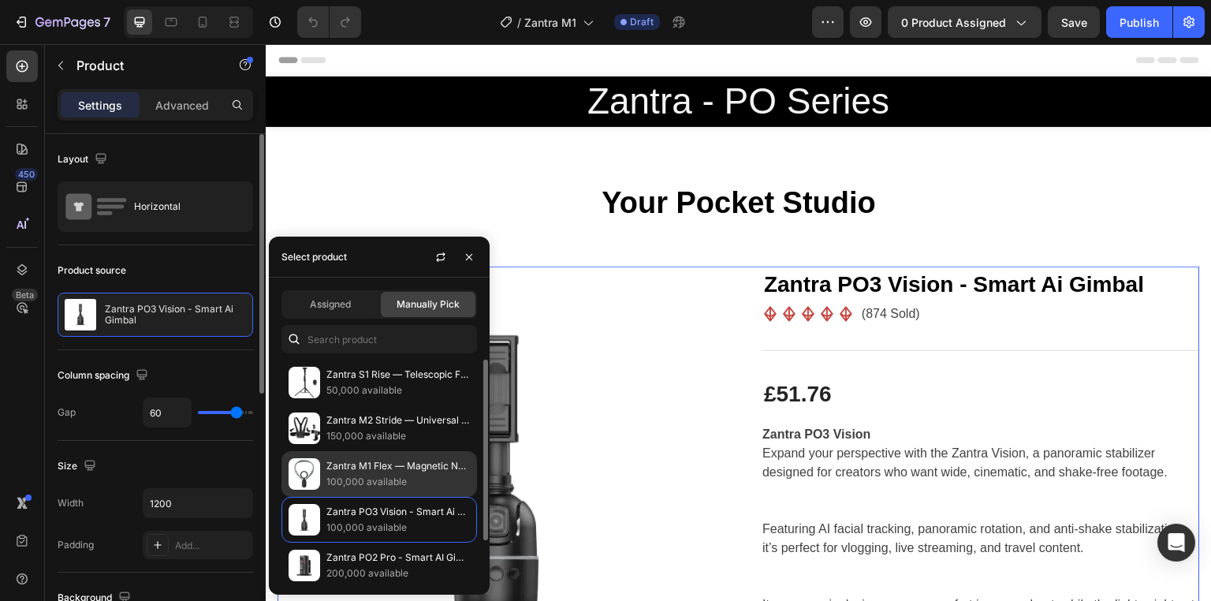
click at [392, 464] on p "Zantra M1 Flex — Magnetic Neck Mount" at bounding box center [397, 466] width 143 height 16
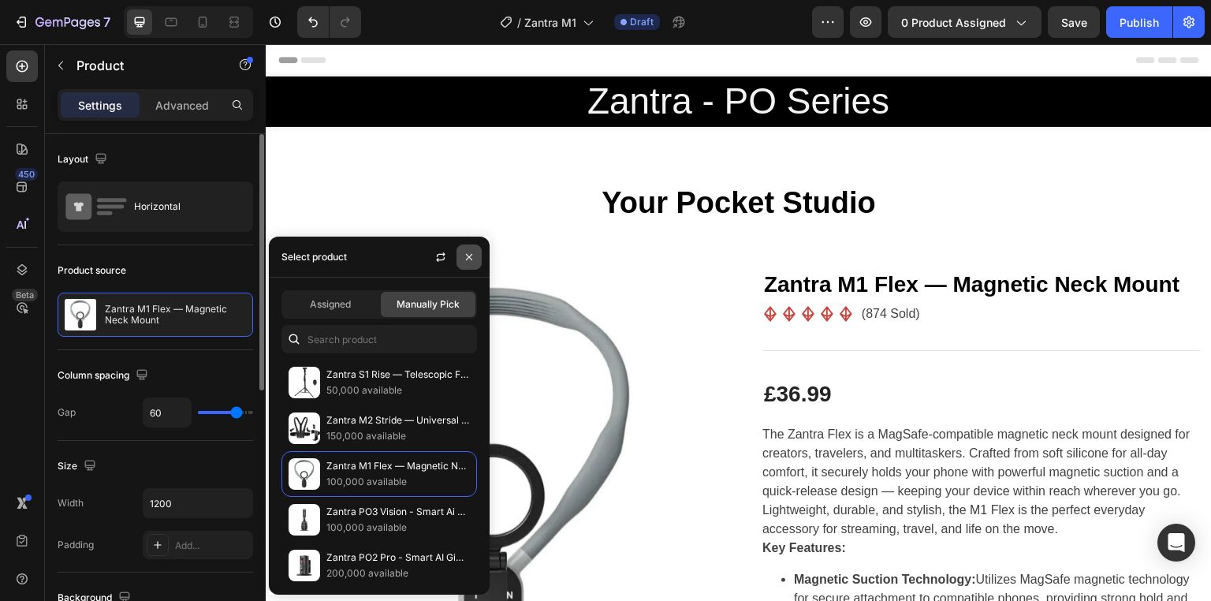
click at [471, 254] on icon "button" at bounding box center [469, 257] width 6 height 6
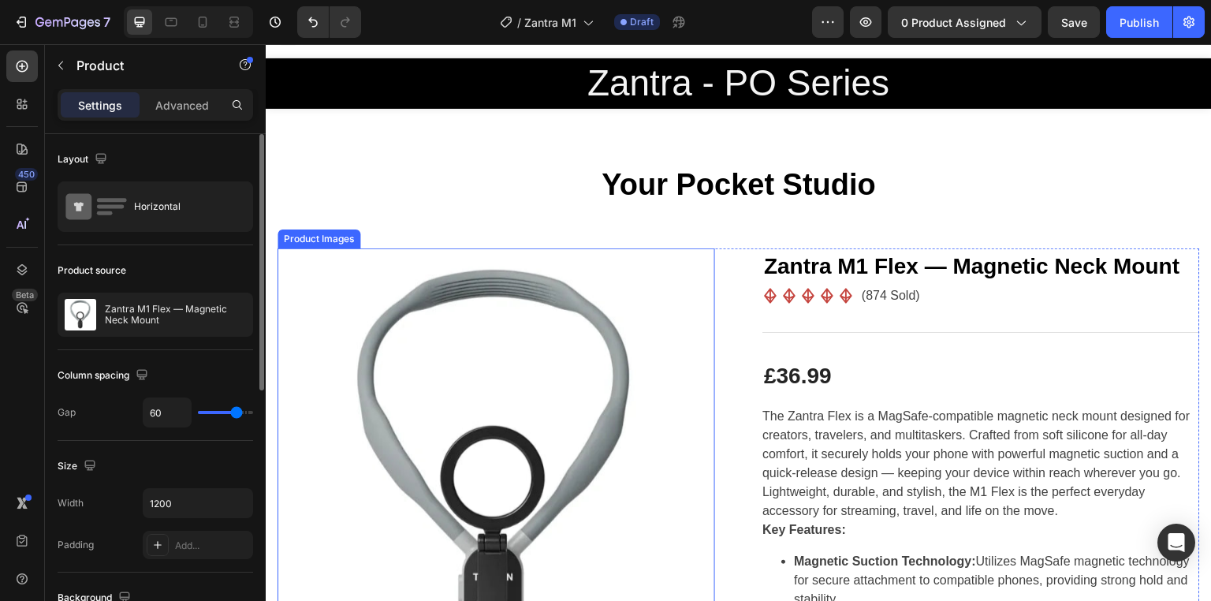
scroll to position [2, 0]
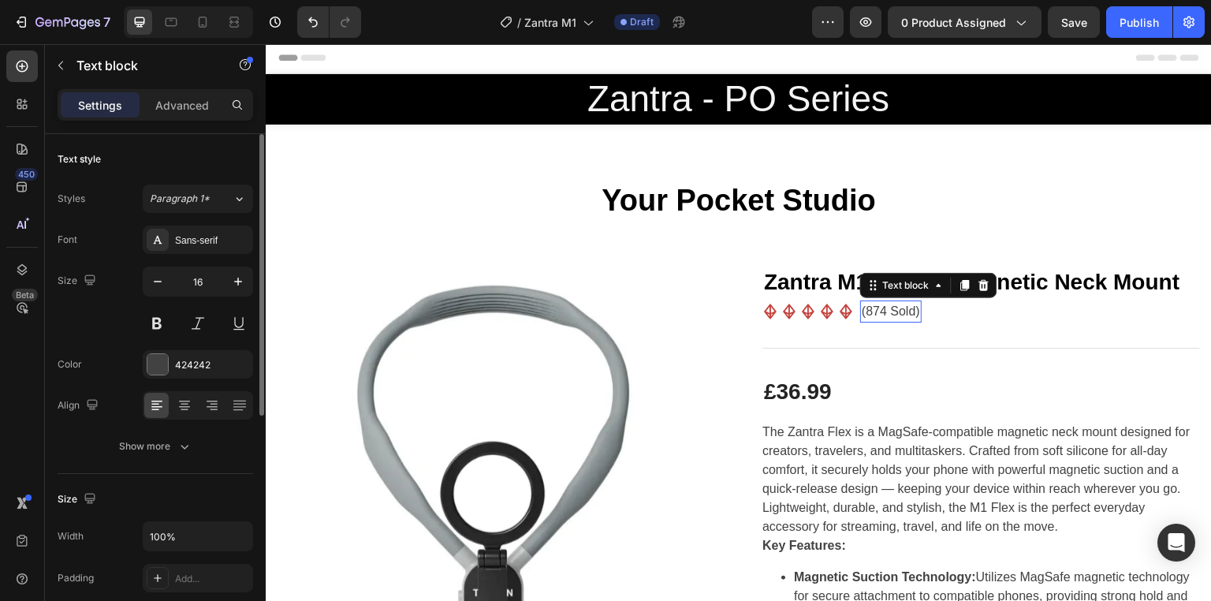
click at [888, 311] on p "(874 Sold)" at bounding box center [890, 311] width 58 height 19
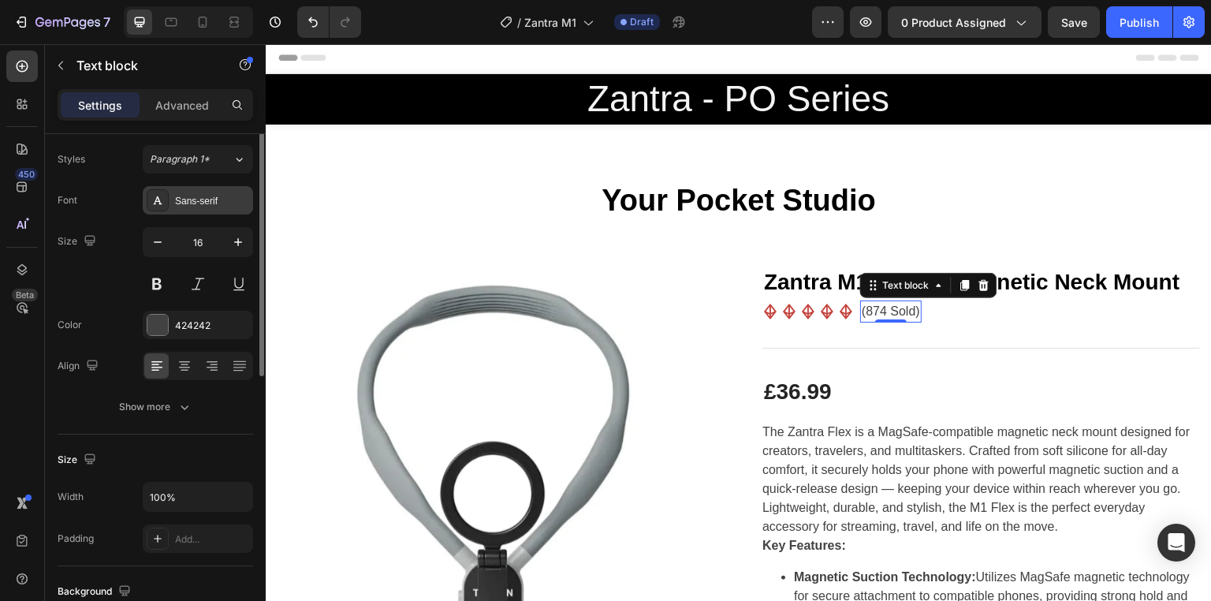
scroll to position [0, 0]
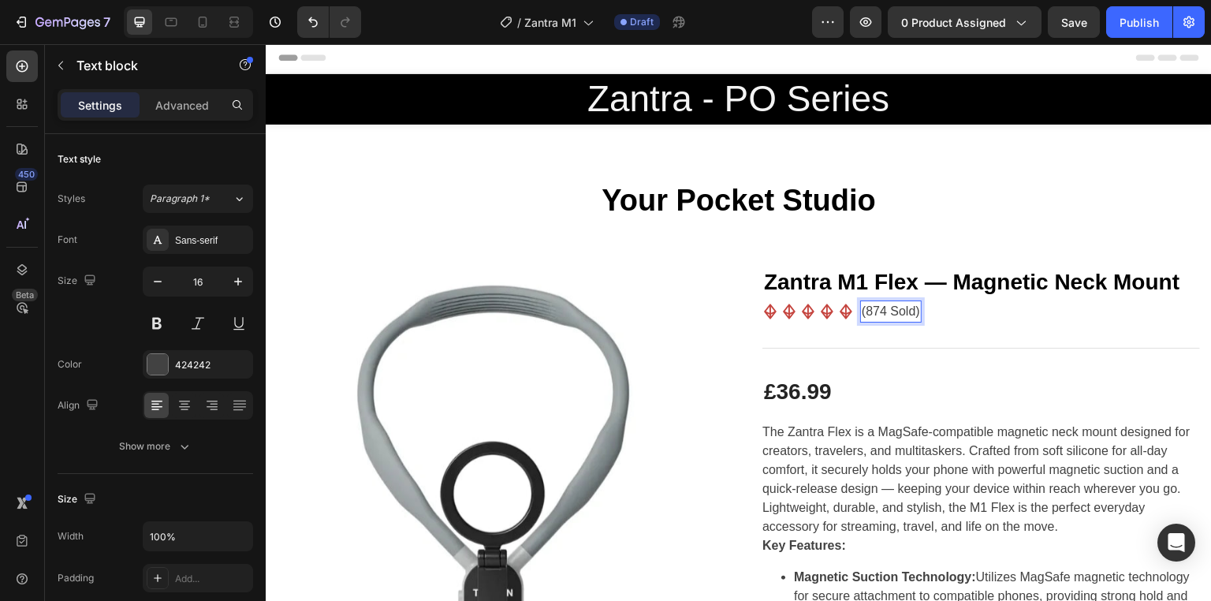
click at [872, 309] on p "(874 Sold)" at bounding box center [890, 311] width 58 height 19
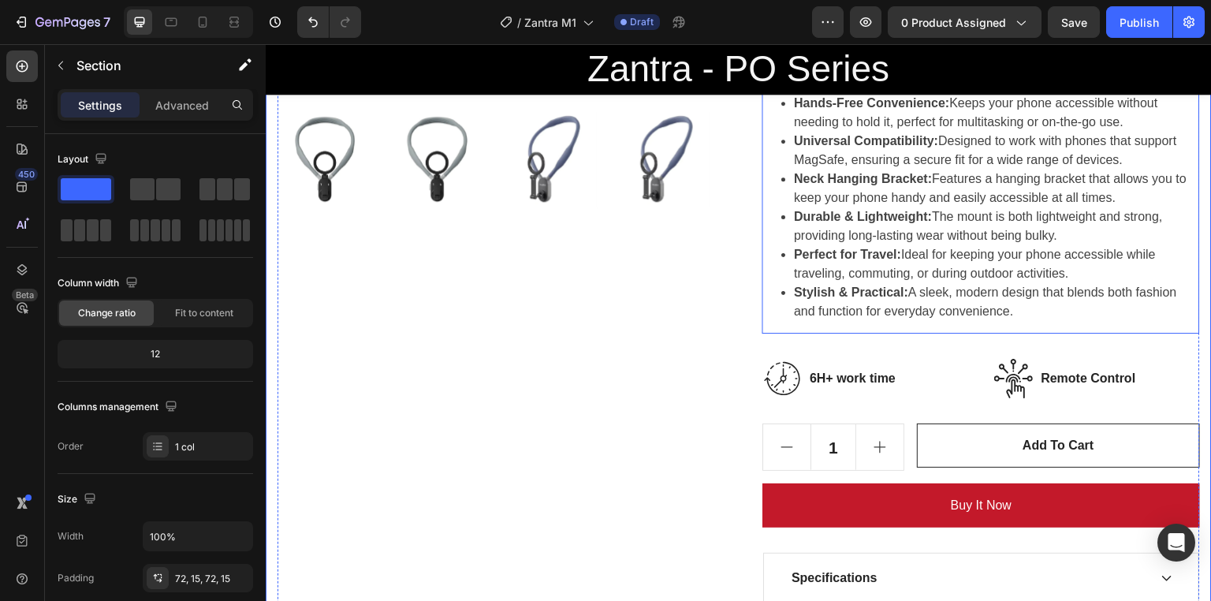
scroll to position [624, 0]
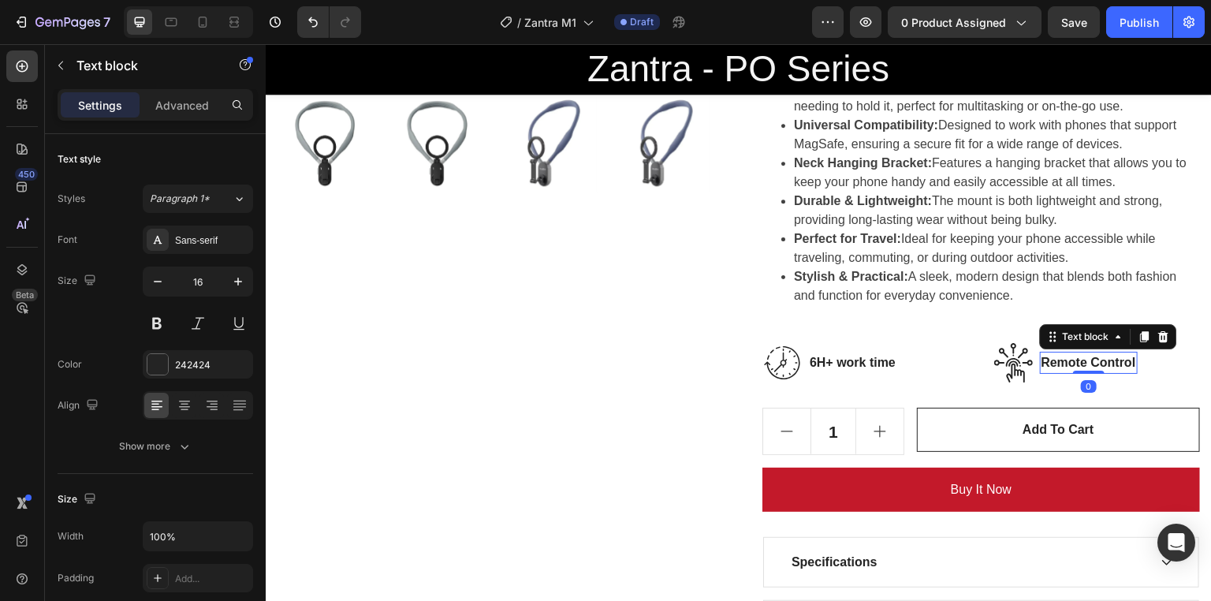
click at [1075, 361] on p "Remote Control" at bounding box center [1088, 362] width 95 height 19
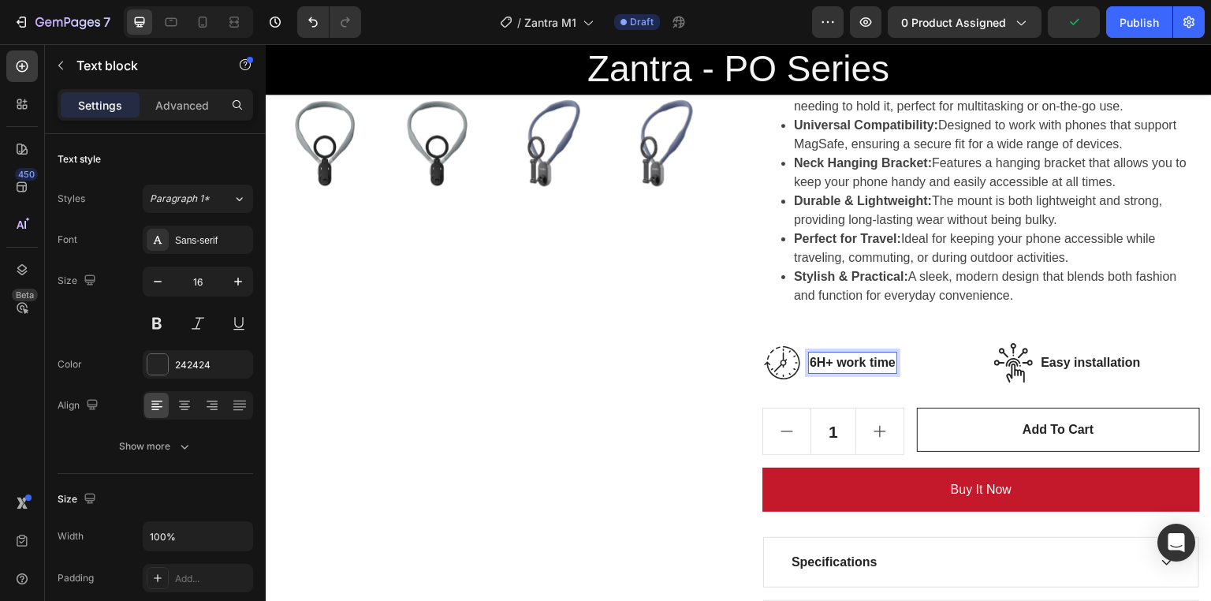
scroll to position [616, 0]
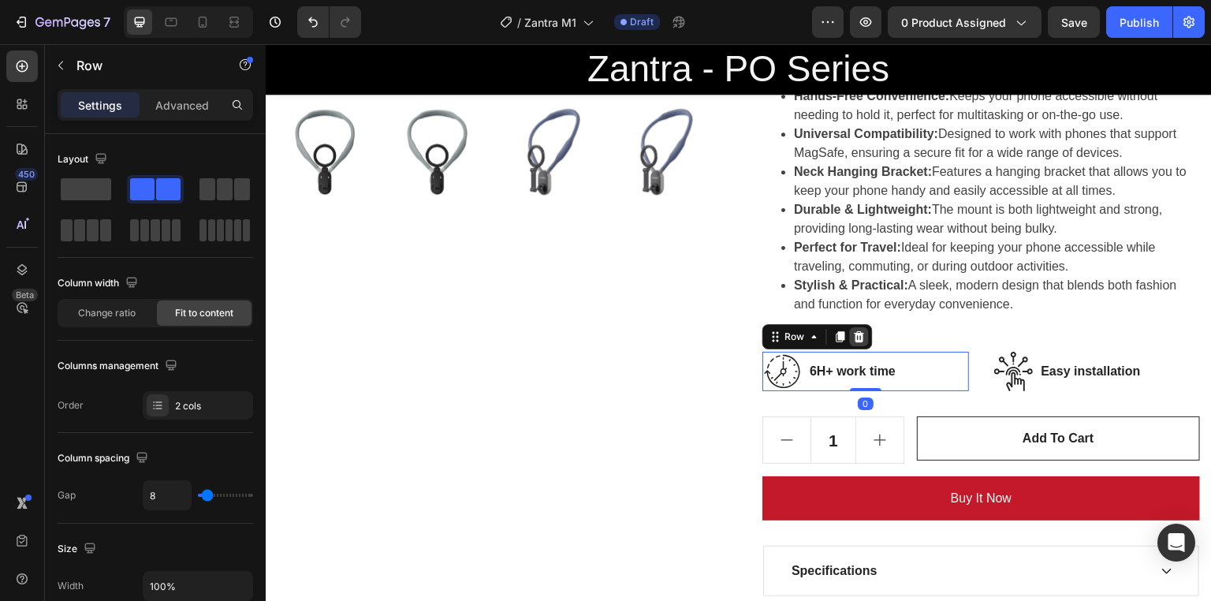
click at [853, 335] on icon at bounding box center [859, 336] width 13 height 13
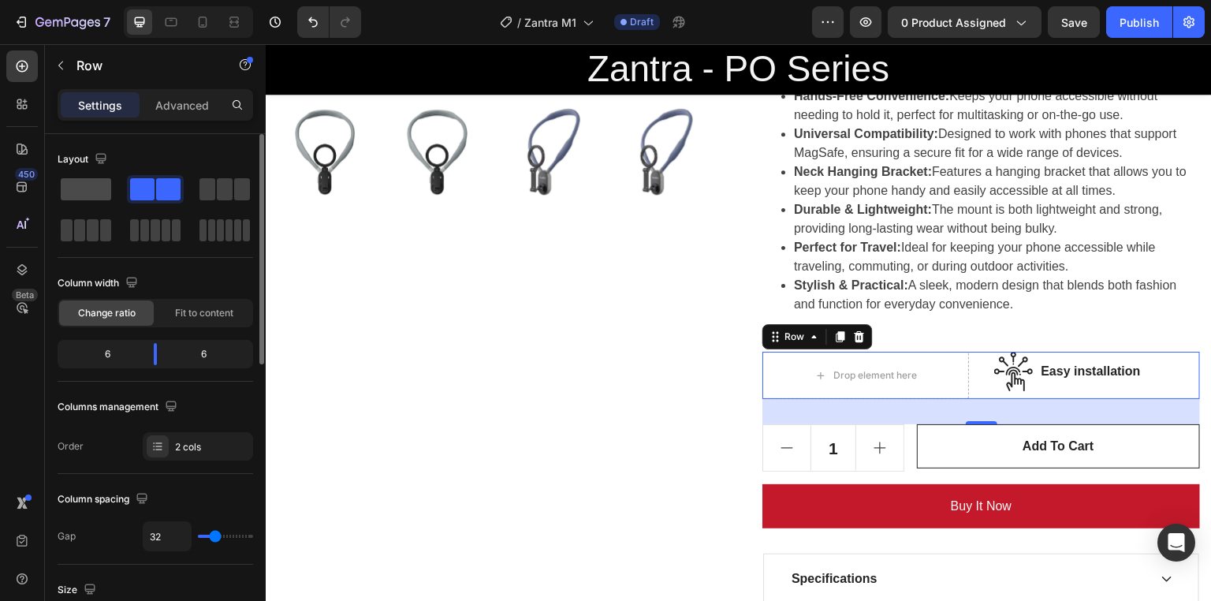
click at [101, 189] on span at bounding box center [86, 189] width 50 height 22
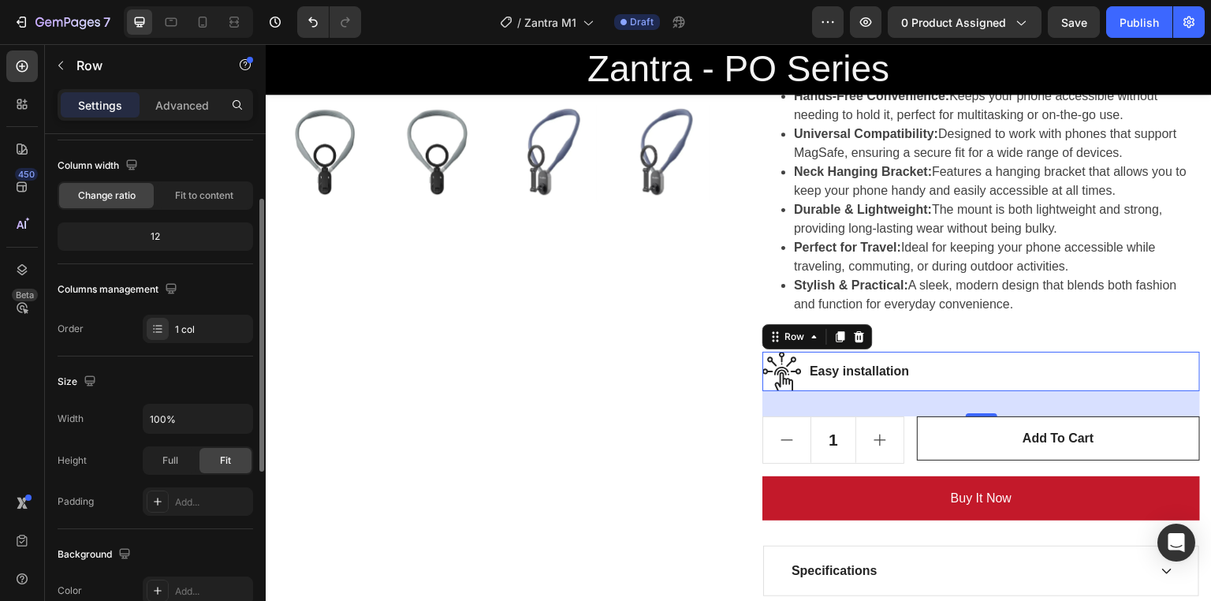
scroll to position [119, 0]
click at [155, 456] on div "Full" at bounding box center [170, 458] width 52 height 25
click at [233, 459] on div "Fit" at bounding box center [225, 458] width 52 height 25
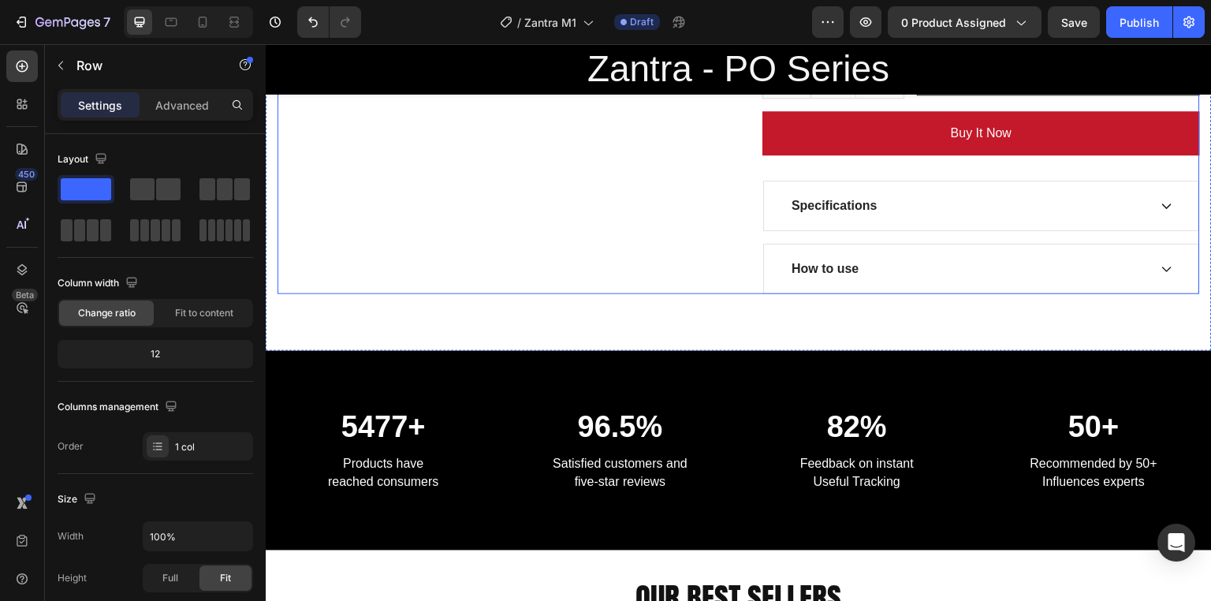
scroll to position [990, 0]
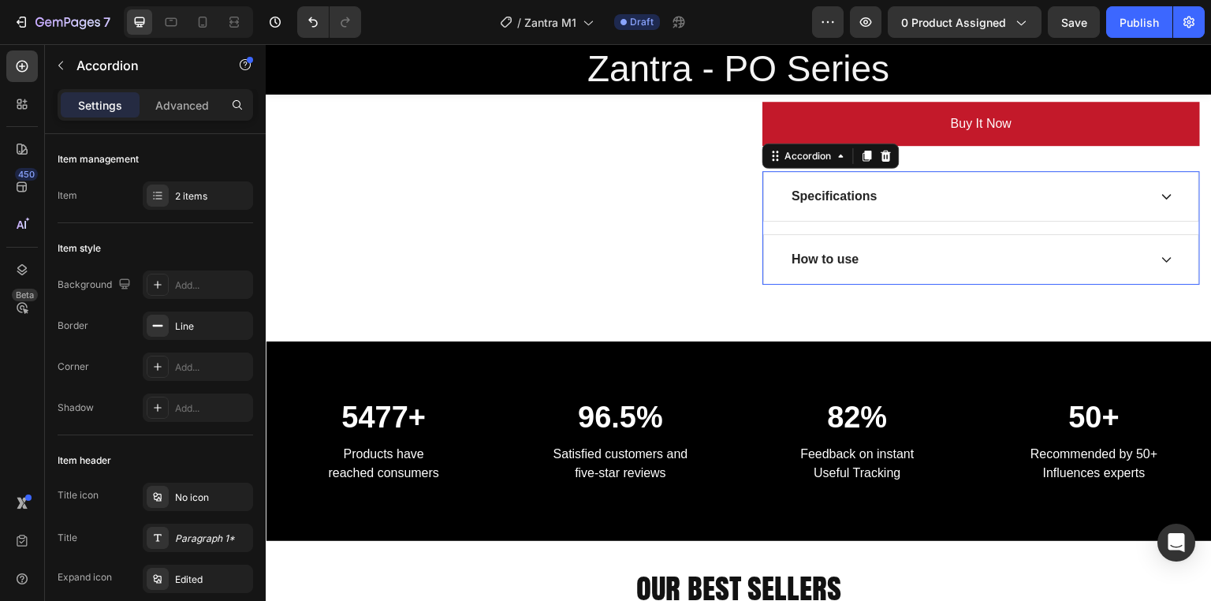
click at [927, 188] on div "Specifications" at bounding box center [968, 196] width 359 height 24
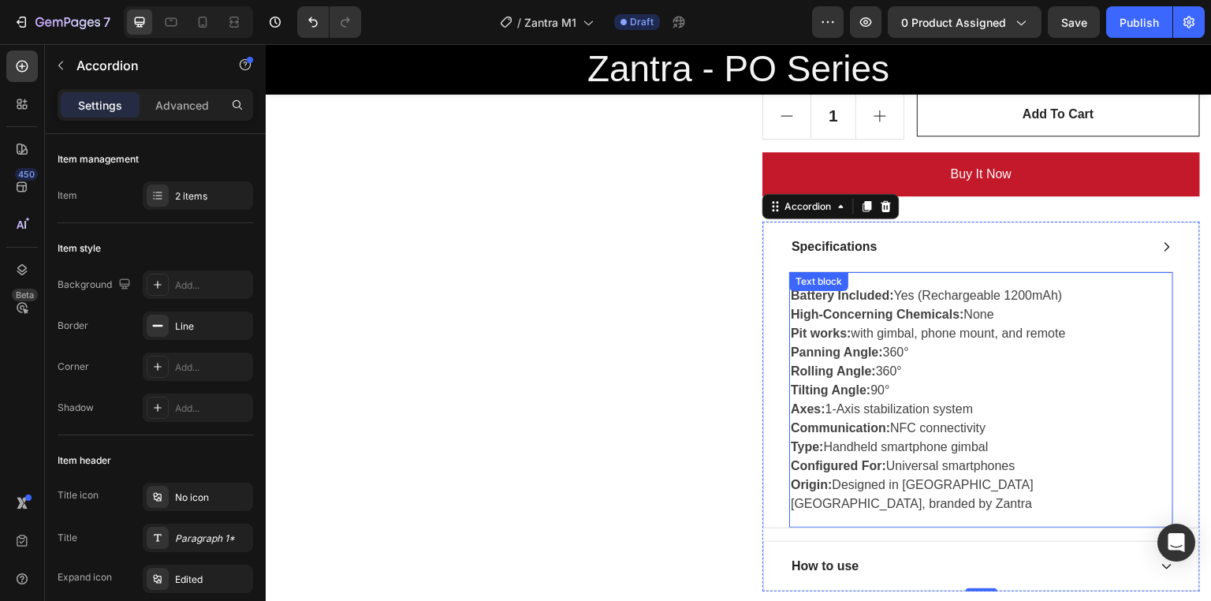
scroll to position [939, 0]
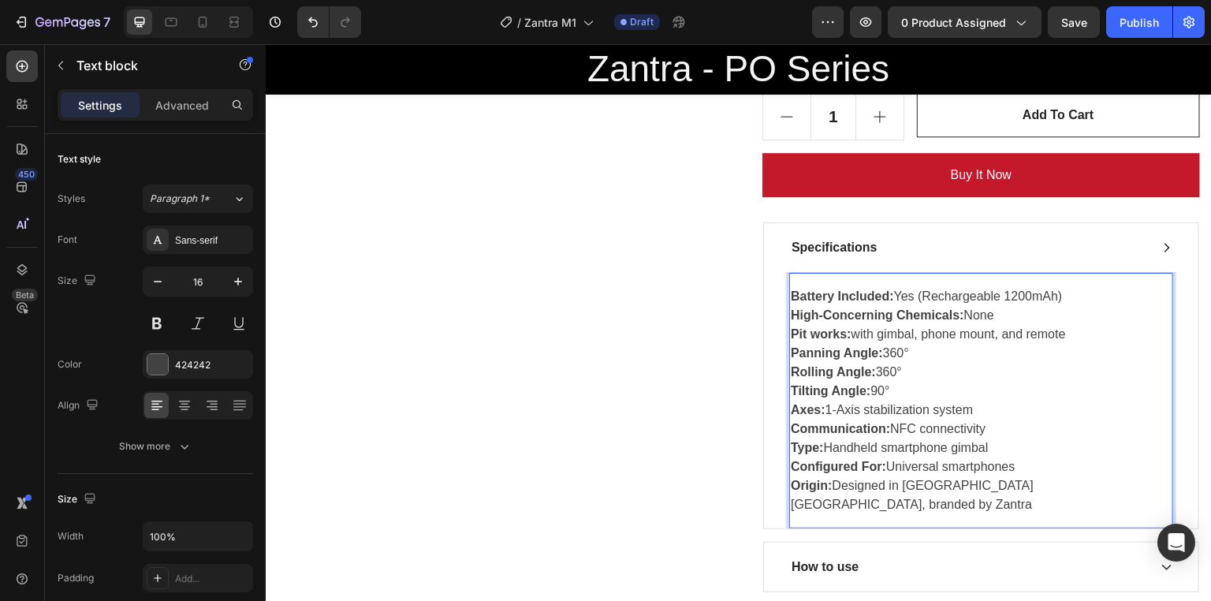
click at [924, 365] on p "Rolling Angle: 360°" at bounding box center [980, 372] width 381 height 19
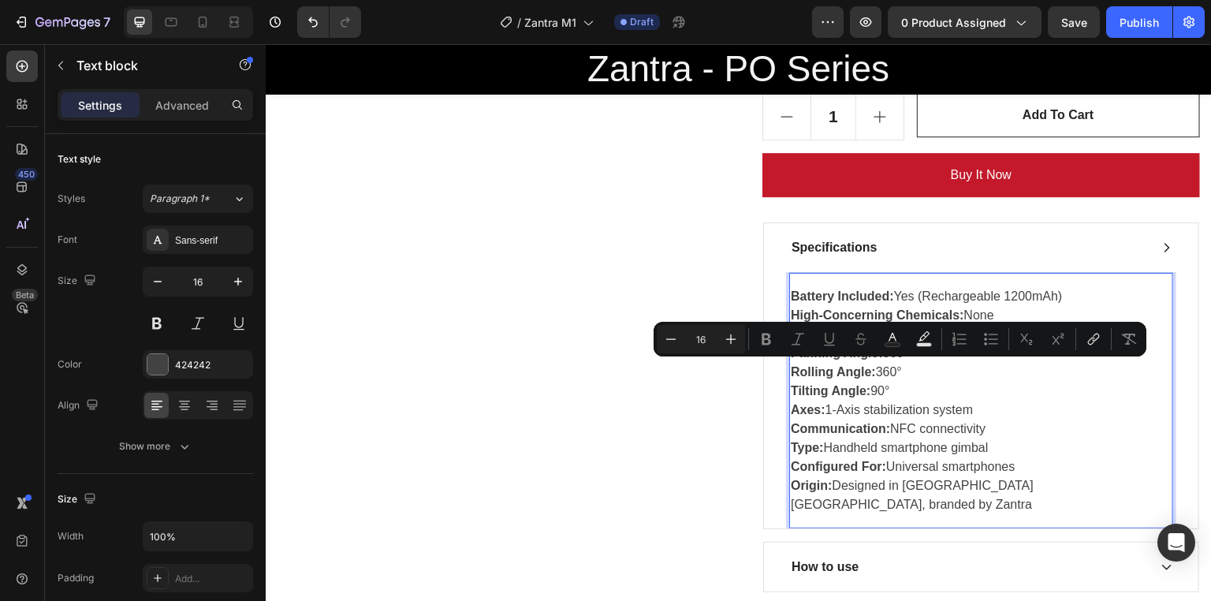
click at [924, 365] on p "Rolling Angle: 360°" at bounding box center [980, 372] width 381 height 19
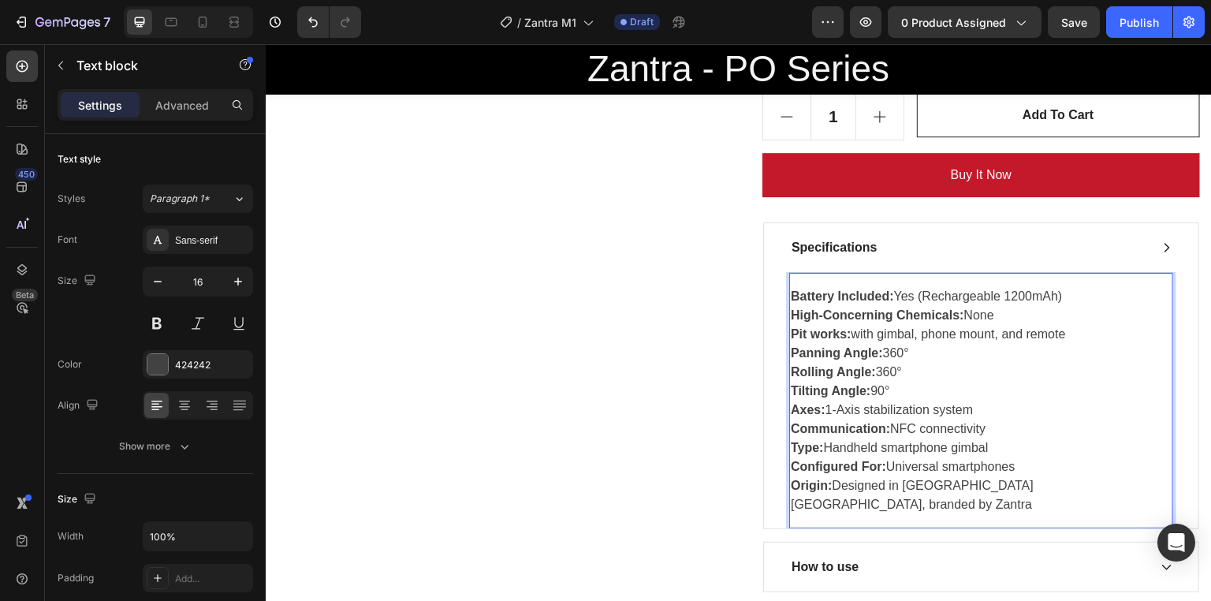
click at [924, 365] on p "Rolling Angle: 360°" at bounding box center [980, 372] width 381 height 19
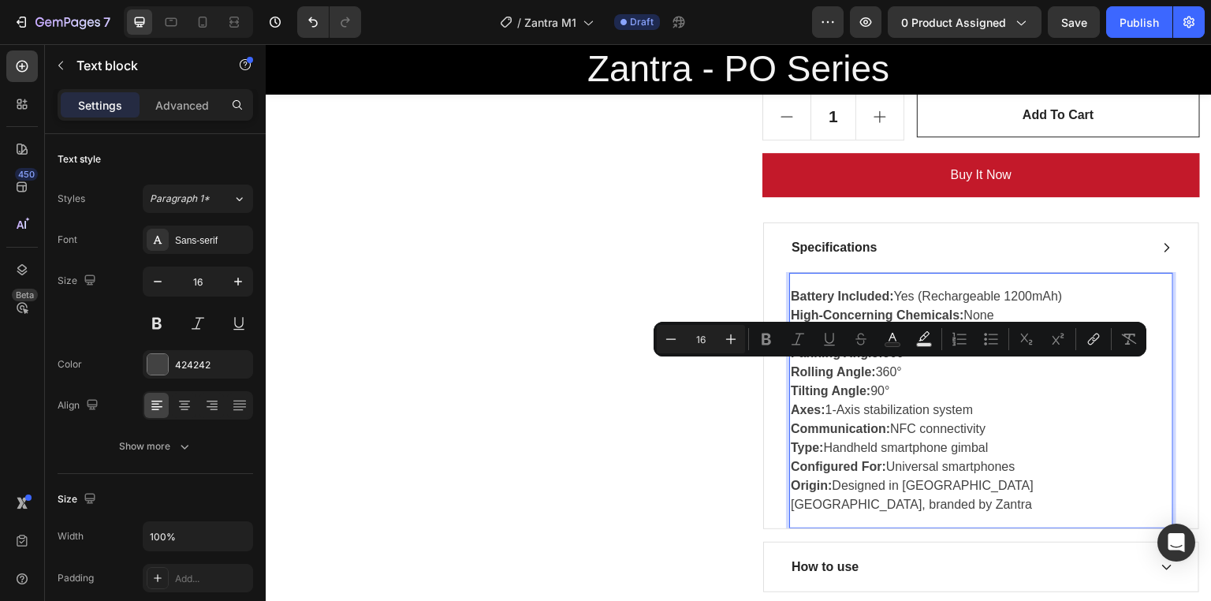
click at [924, 365] on p "Rolling Angle: 360°" at bounding box center [980, 372] width 381 height 19
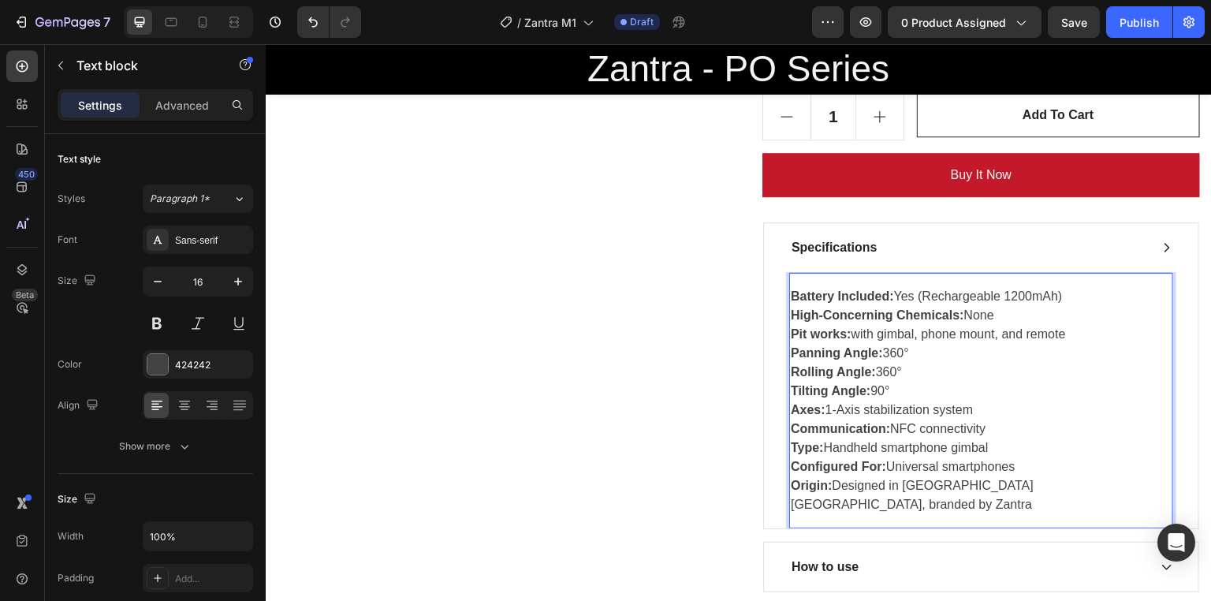
drag, startPoint x: 924, startPoint y: 365, endPoint x: 895, endPoint y: 376, distance: 30.4
click at [895, 376] on p "Rolling Angle: 360°" at bounding box center [980, 372] width 381 height 19
click at [910, 371] on p "Rolling Angle: 360°" at bounding box center [980, 372] width 381 height 19
click at [1058, 367] on p "Rolling Angle: 360°" at bounding box center [980, 372] width 381 height 19
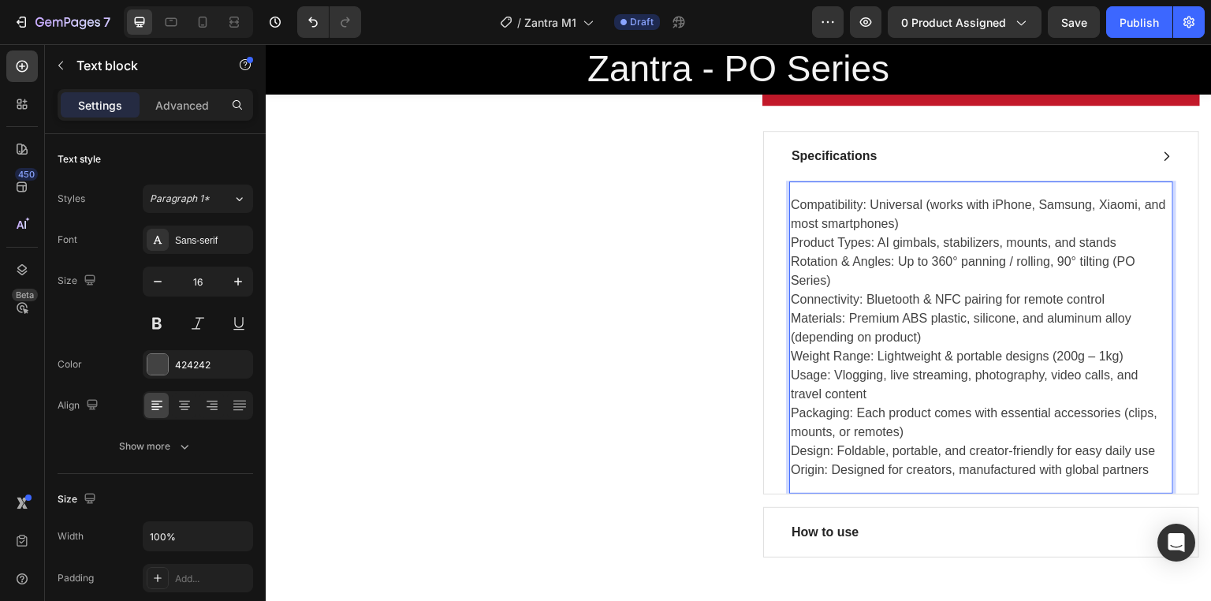
scroll to position [1048, 0]
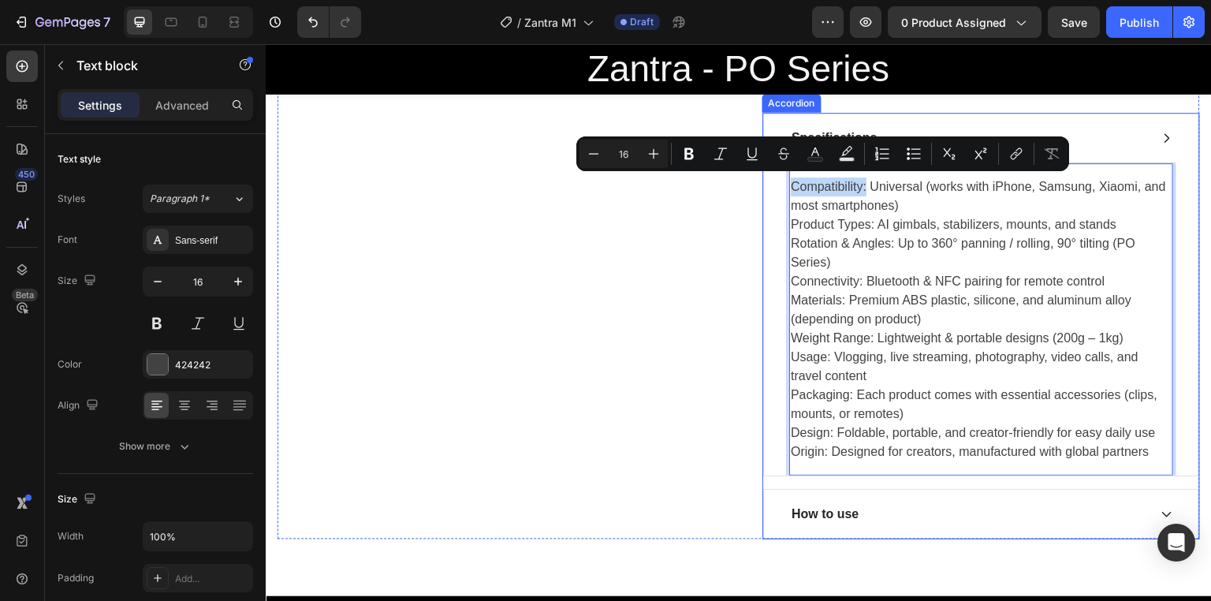
drag, startPoint x: 862, startPoint y: 183, endPoint x: 767, endPoint y: 180, distance: 95.4
click at [767, 180] on div "Compatibility: Universal (works with iPhone, Samsung, Xiaomi, and most smartpho…" at bounding box center [981, 318] width 434 height 313
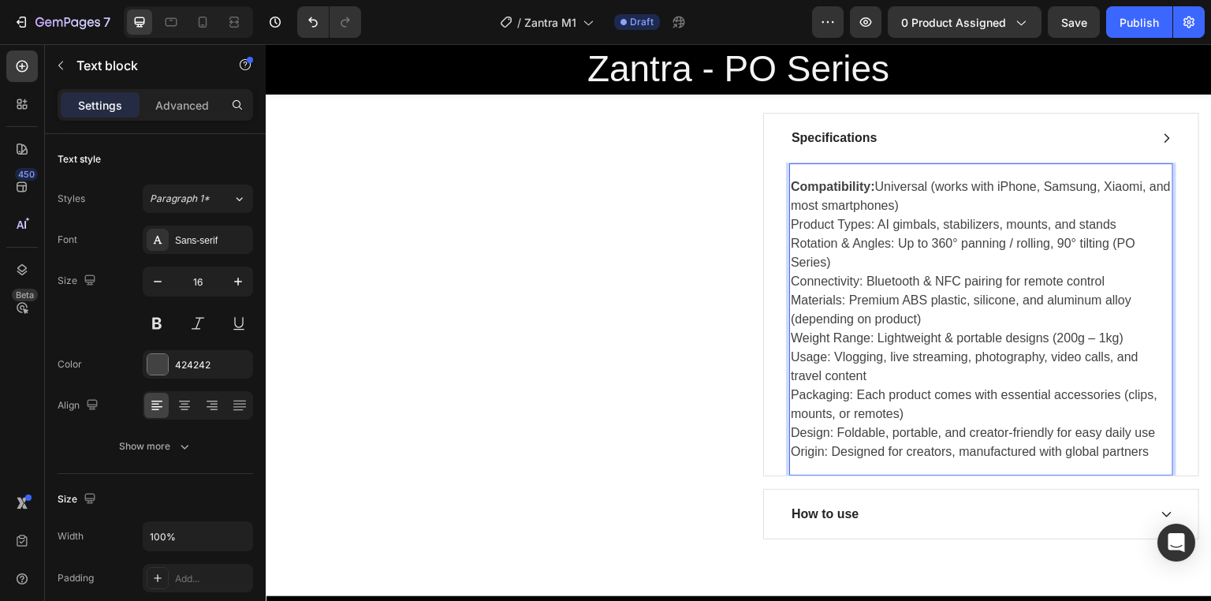
click at [872, 224] on p "Product Types: AI gimbals, stabilizers, mounts, and stands" at bounding box center [980, 224] width 381 height 19
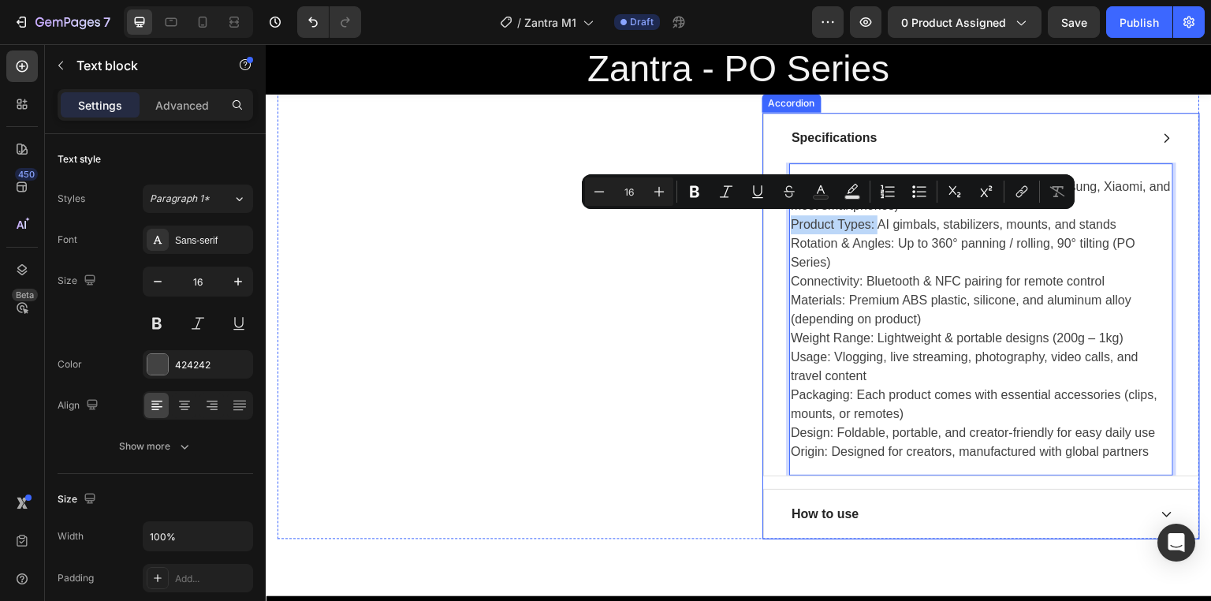
drag, startPoint x: 872, startPoint y: 224, endPoint x: 770, endPoint y: 225, distance: 102.5
click at [770, 225] on div "Compatibility: Universal (works with iPhone, Samsung, Xiaomi, and most smartpho…" at bounding box center [981, 318] width 434 height 313
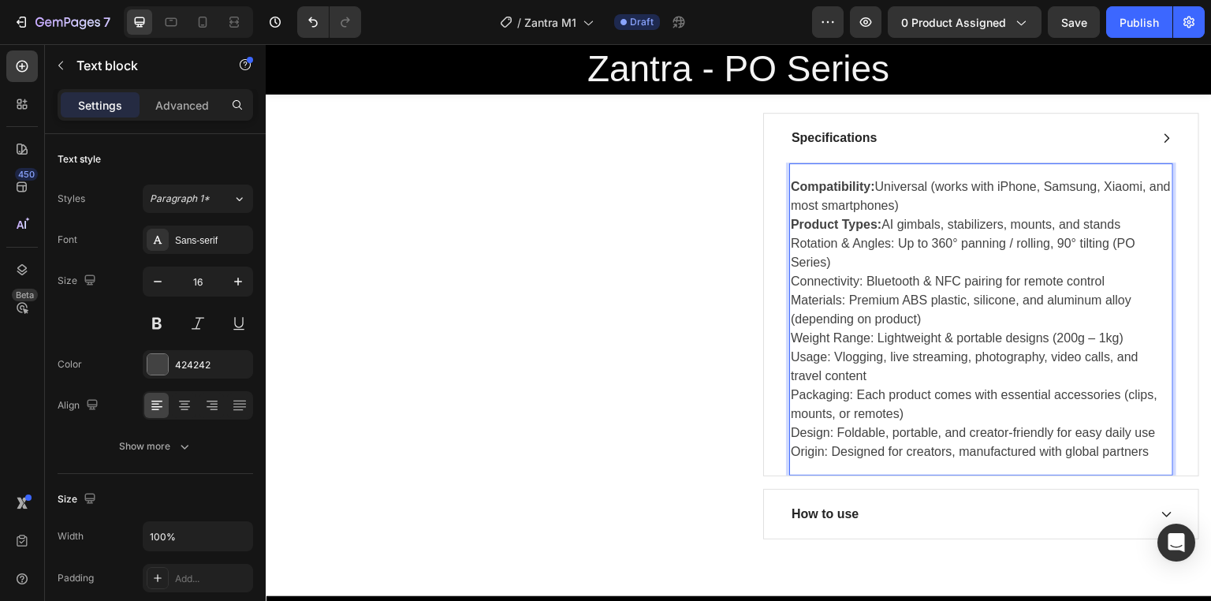
click at [854, 279] on p "Connectivity: Bluetooth & NFC pairing for remote control" at bounding box center [980, 281] width 381 height 19
